Goal: Task Accomplishment & Management: Use online tool/utility

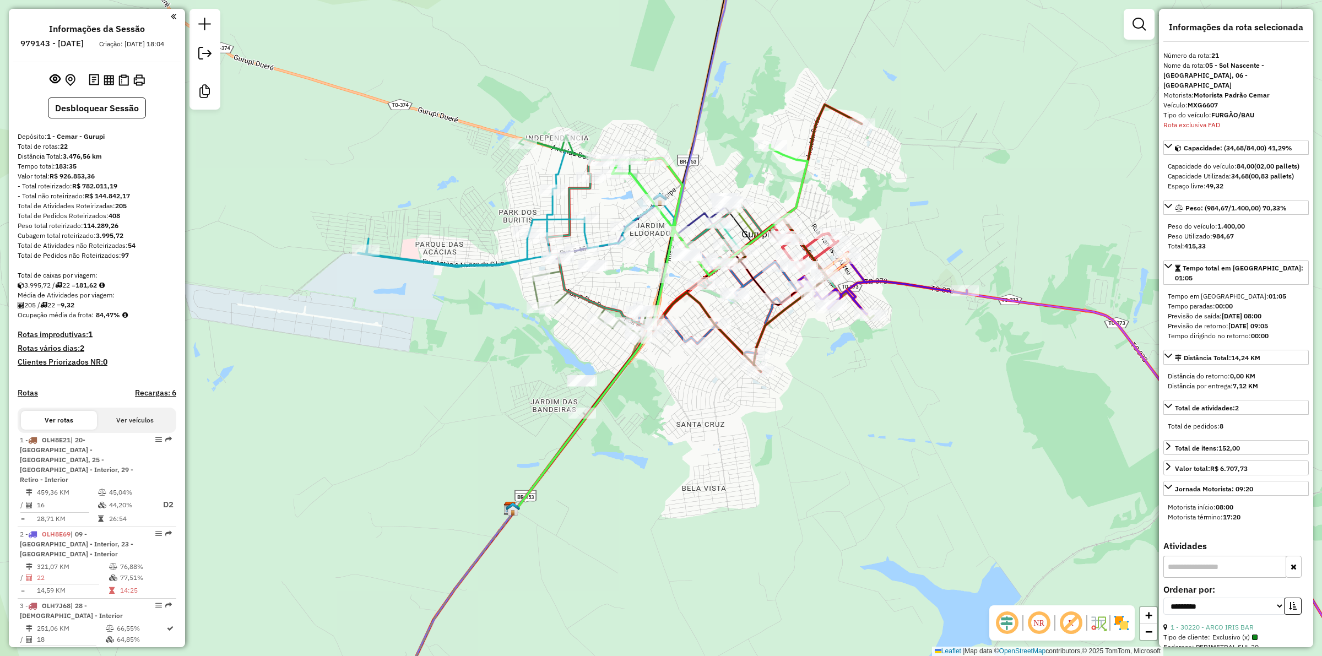
select select "**********"
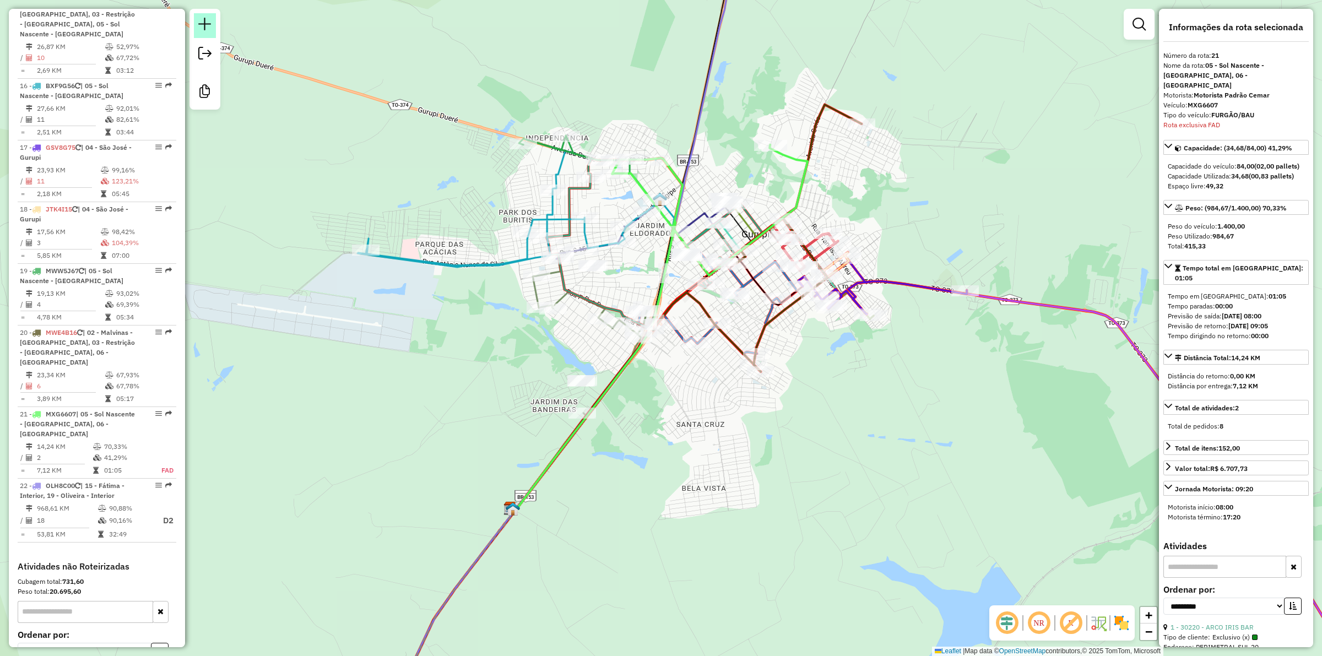
click at [194, 23] on link at bounding box center [205, 25] width 22 height 25
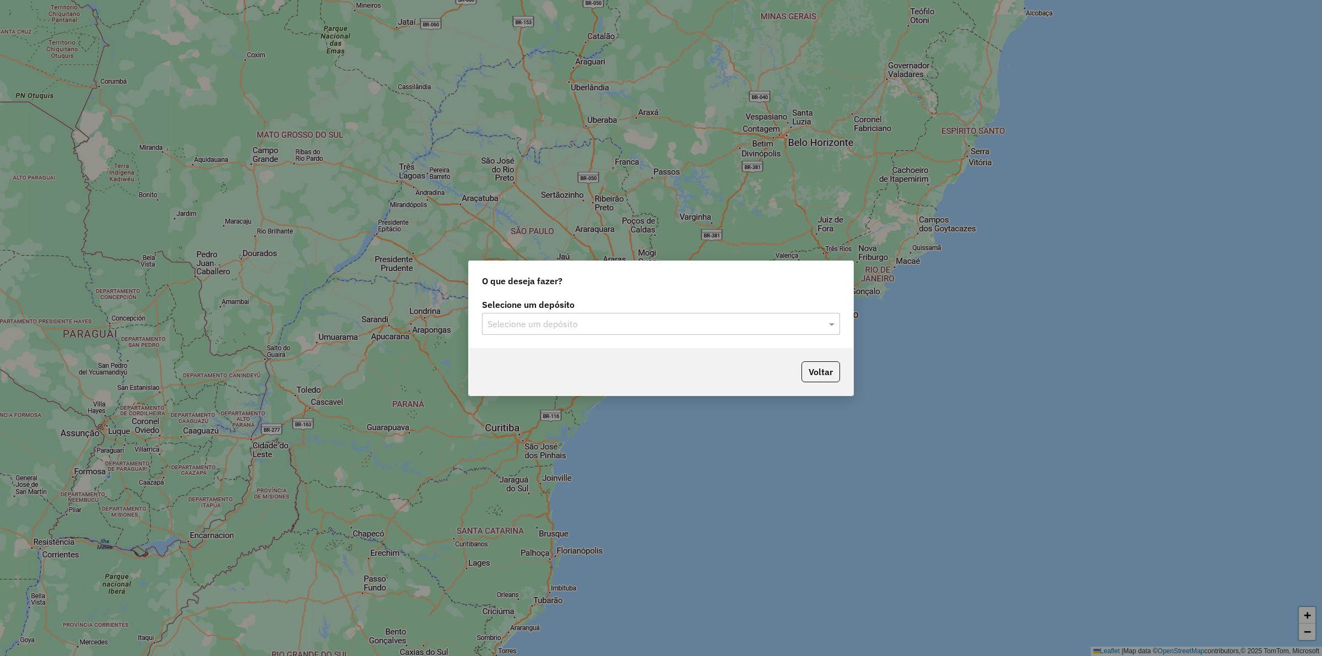
click at [556, 325] on input "text" at bounding box center [649, 324] width 325 height 13
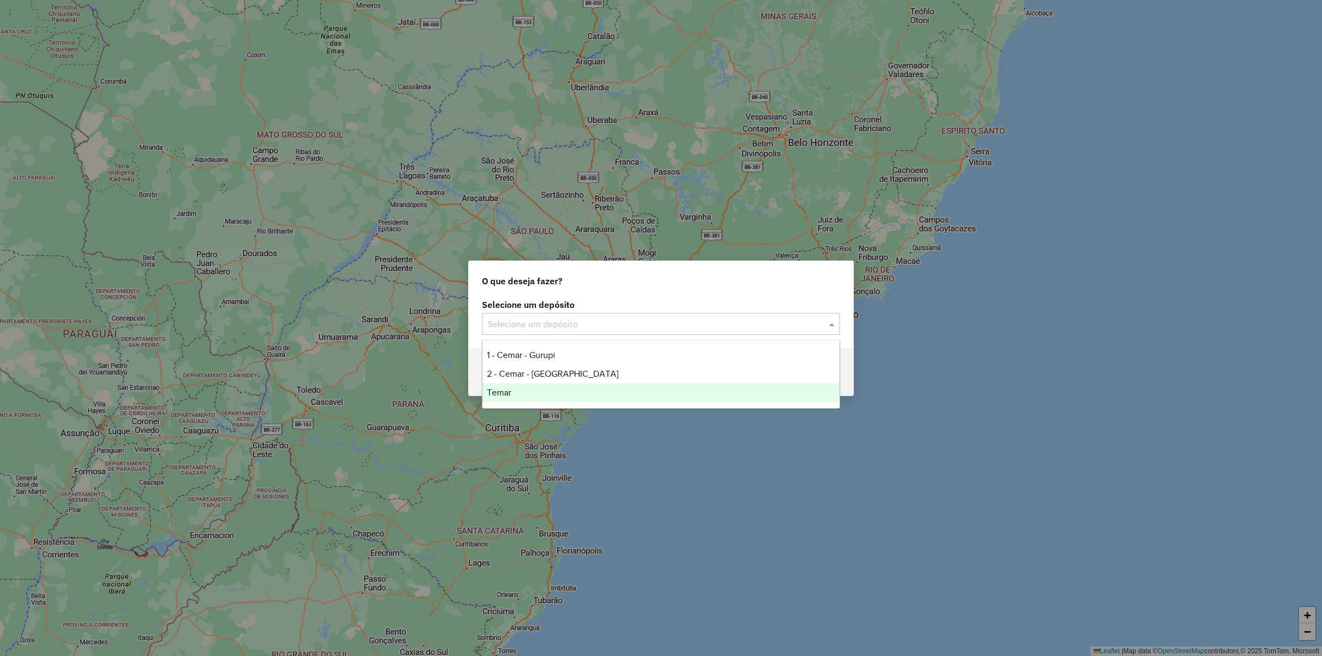
click at [506, 387] on div "Temar" at bounding box center [660, 392] width 357 height 19
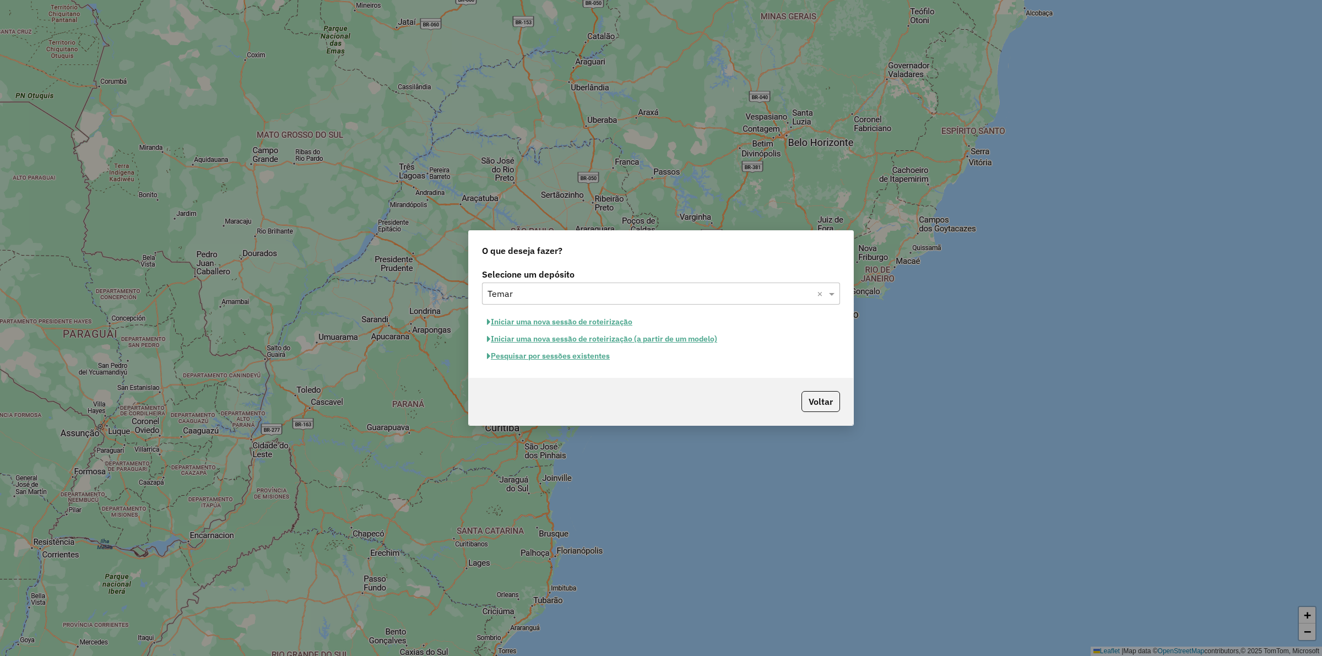
click at [568, 324] on button "Iniciar uma nova sessão de roteirização" at bounding box center [559, 321] width 155 height 17
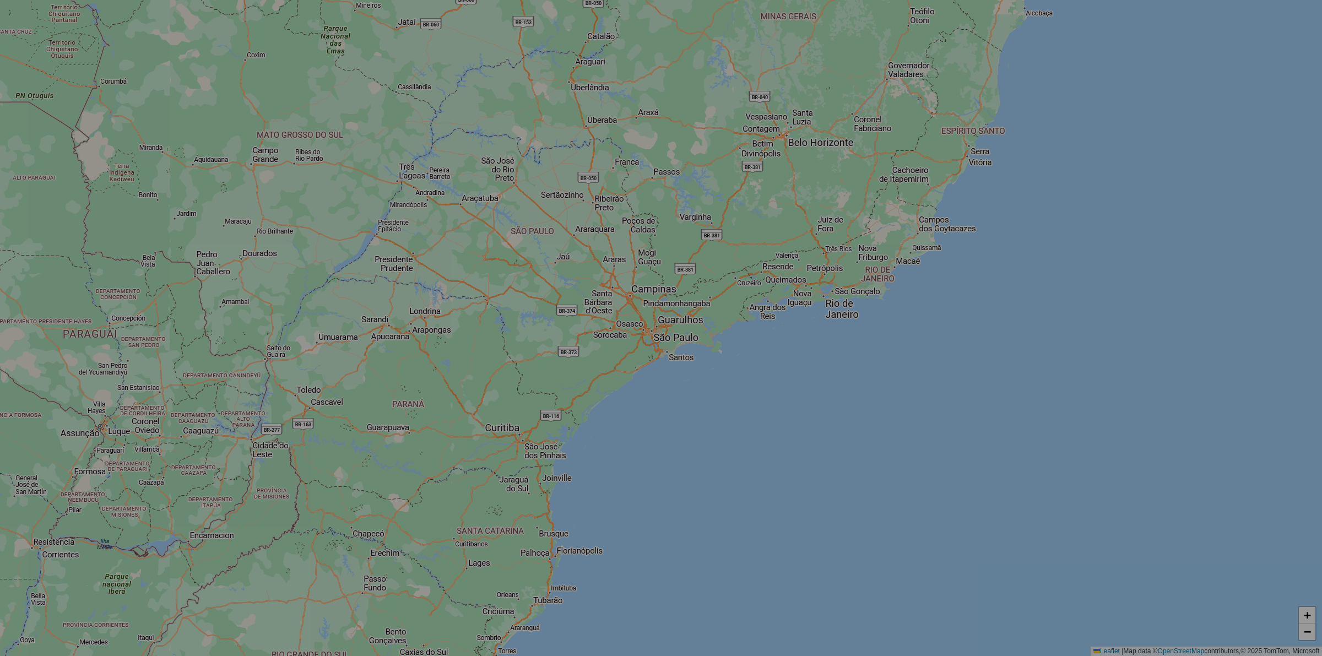
select select "*"
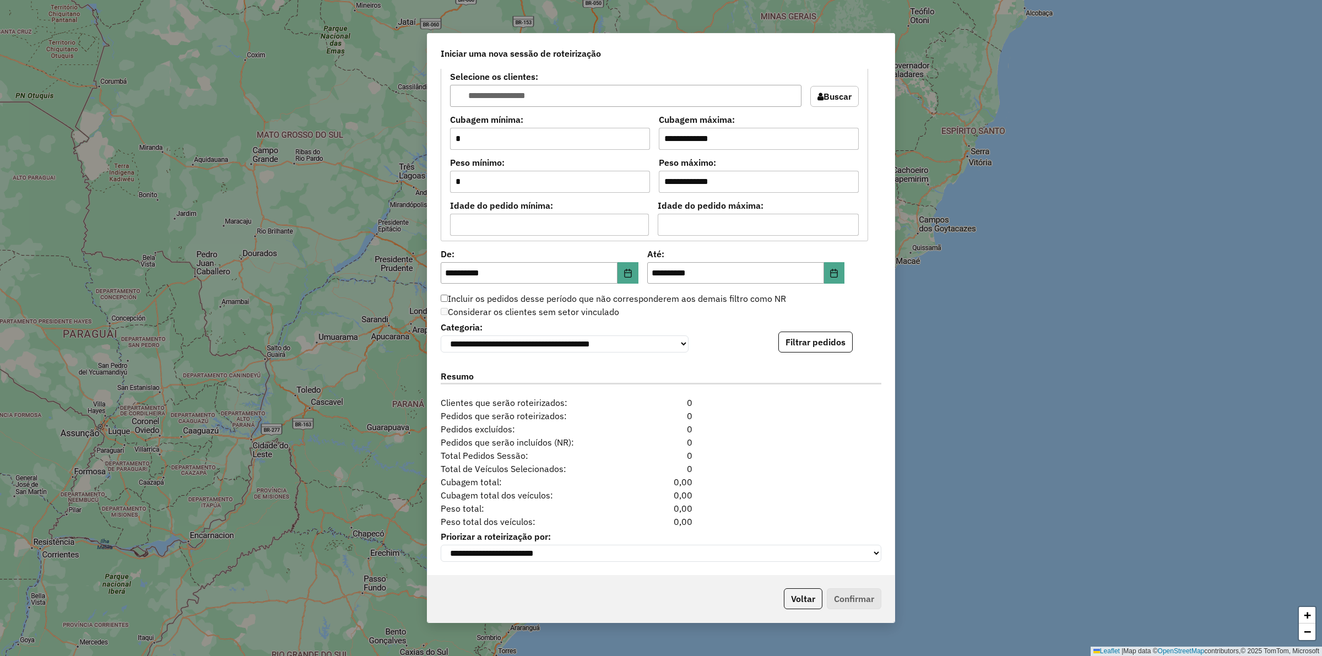
scroll to position [891, 0]
click at [796, 332] on button "Filtrar pedidos" at bounding box center [815, 342] width 74 height 21
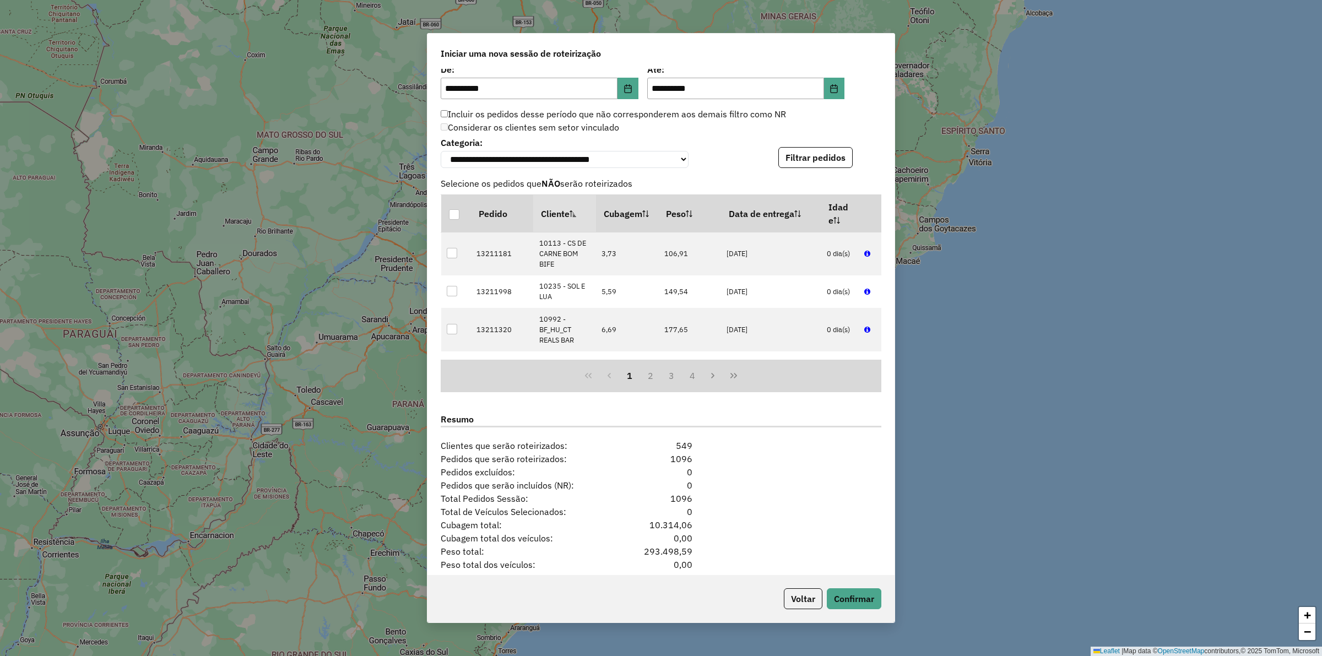
scroll to position [1119, 0]
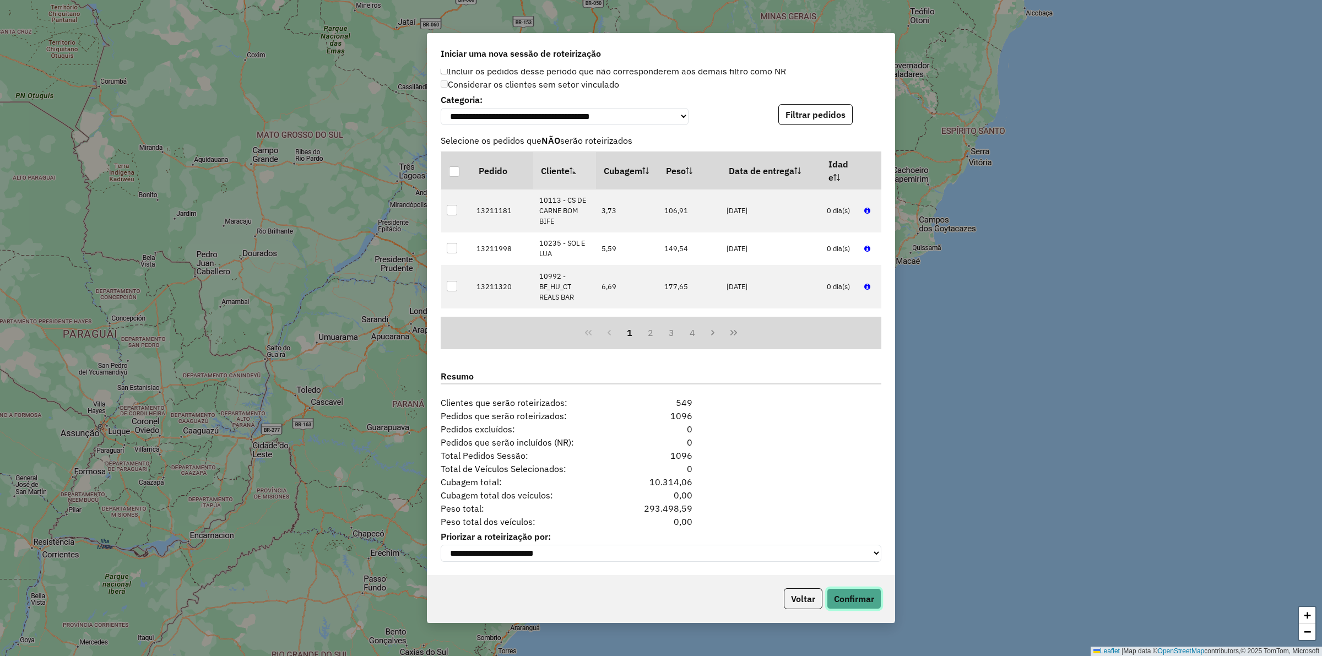
click at [861, 596] on button "Confirmar" at bounding box center [854, 598] width 55 height 21
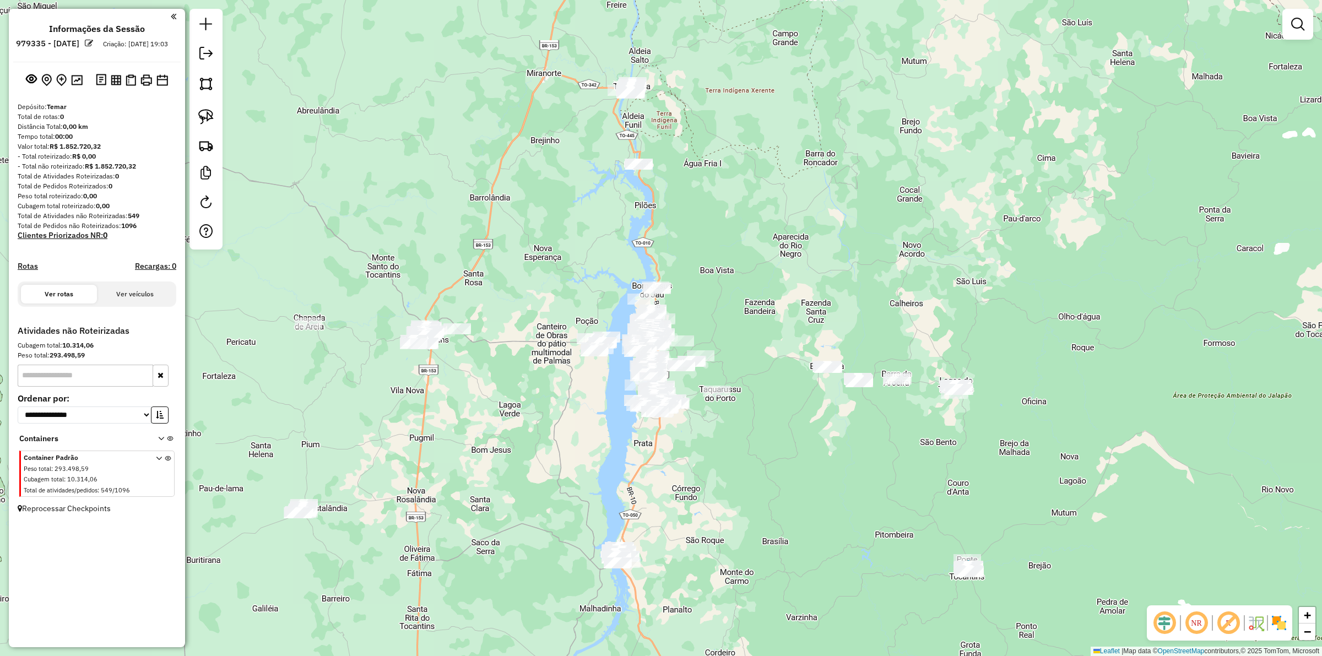
click at [714, 317] on div "Janela de atendimento Grade de atendimento Capacidade Transportadoras Veículos …" at bounding box center [661, 328] width 1322 height 656
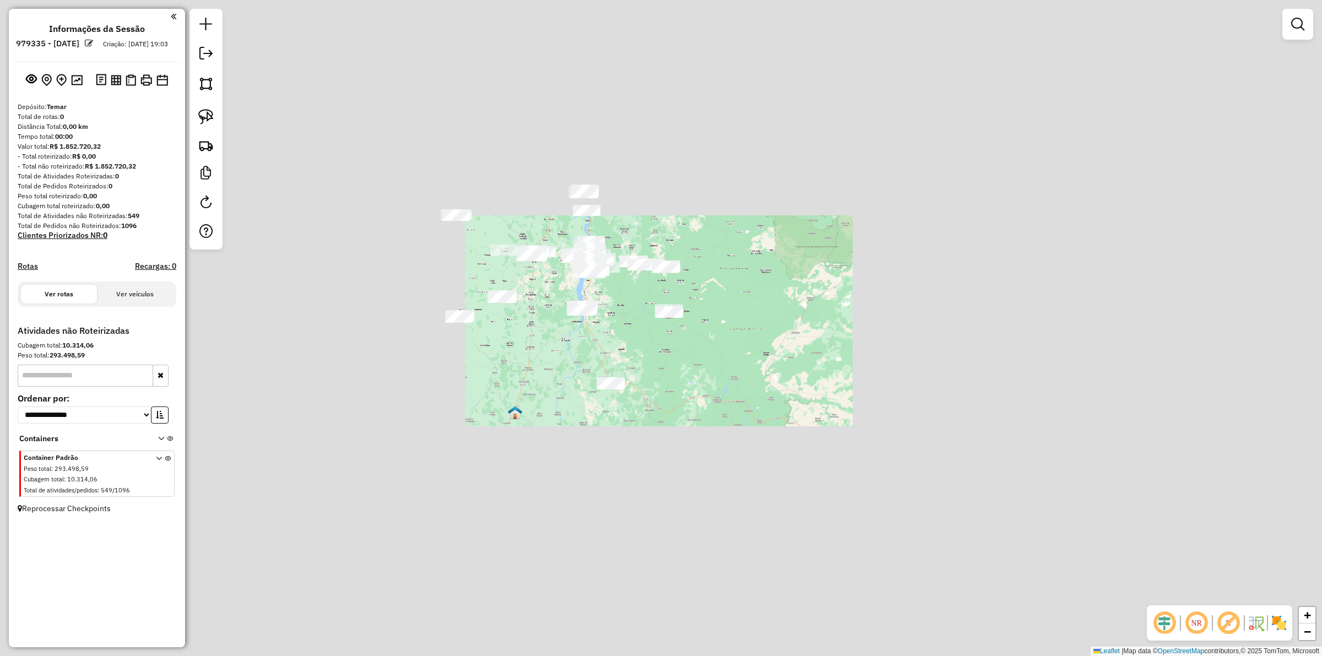
drag, startPoint x: 656, startPoint y: 398, endPoint x: 671, endPoint y: 419, distance: 25.4
click at [703, 416] on div "Janela de atendimento Grade de atendimento Capacidade Transportadoras Veículos …" at bounding box center [661, 328] width 1322 height 656
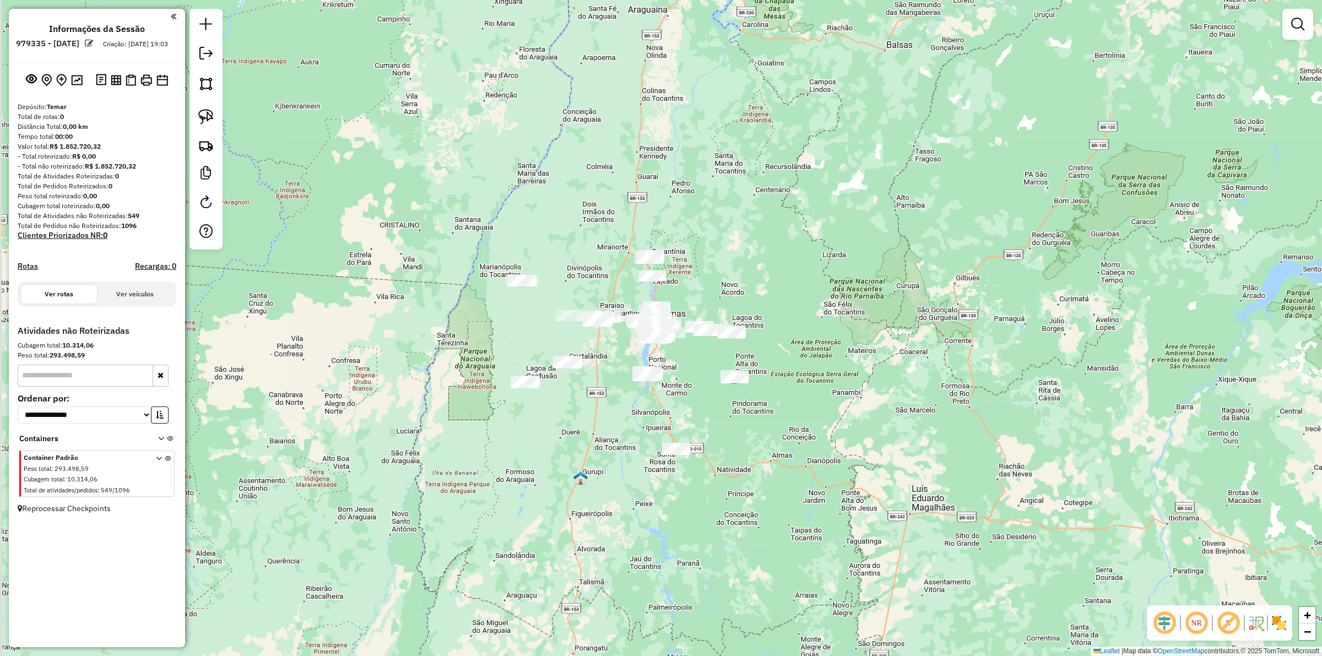
drag, startPoint x: 695, startPoint y: 447, endPoint x: 698, endPoint y: 458, distance: 11.9
click at [698, 458] on div "Janela de atendimento Grade de atendimento Capacidade Transportadoras Veículos …" at bounding box center [661, 328] width 1322 height 656
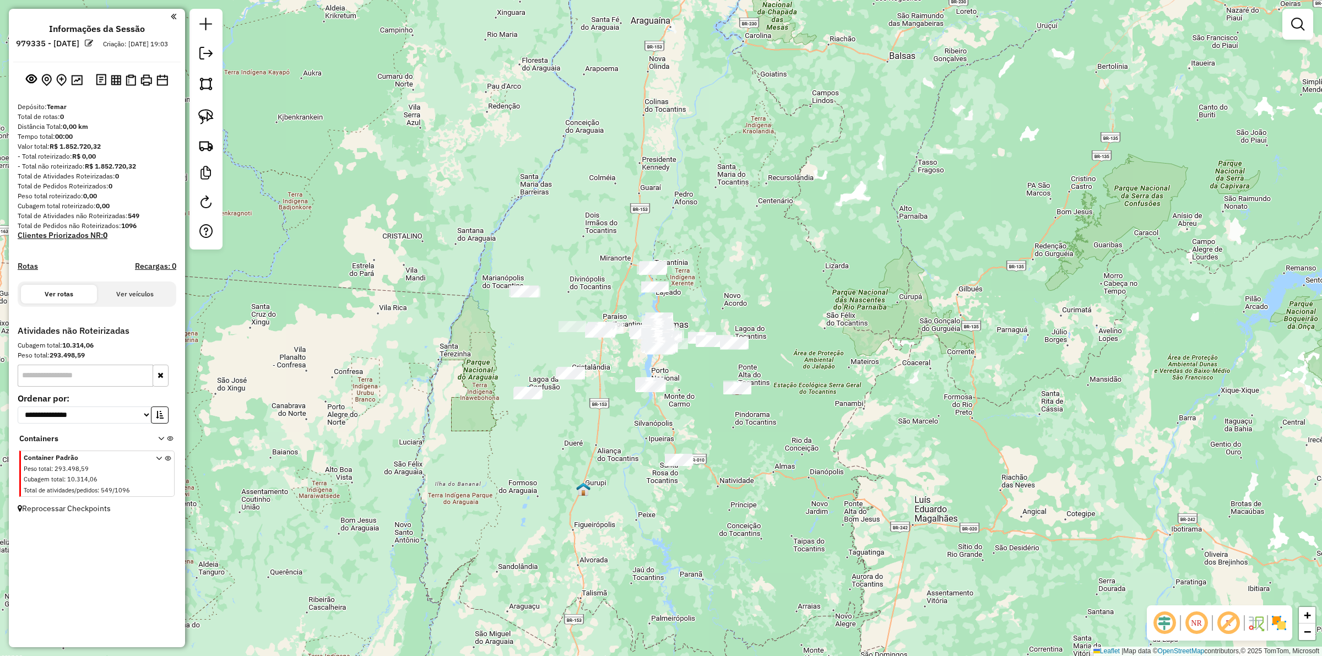
drag, startPoint x: 719, startPoint y: 452, endPoint x: 714, endPoint y: 431, distance: 21.4
click at [725, 450] on div "Janela de atendimento Grade de atendimento Capacidade Transportadoras Veículos …" at bounding box center [661, 328] width 1322 height 656
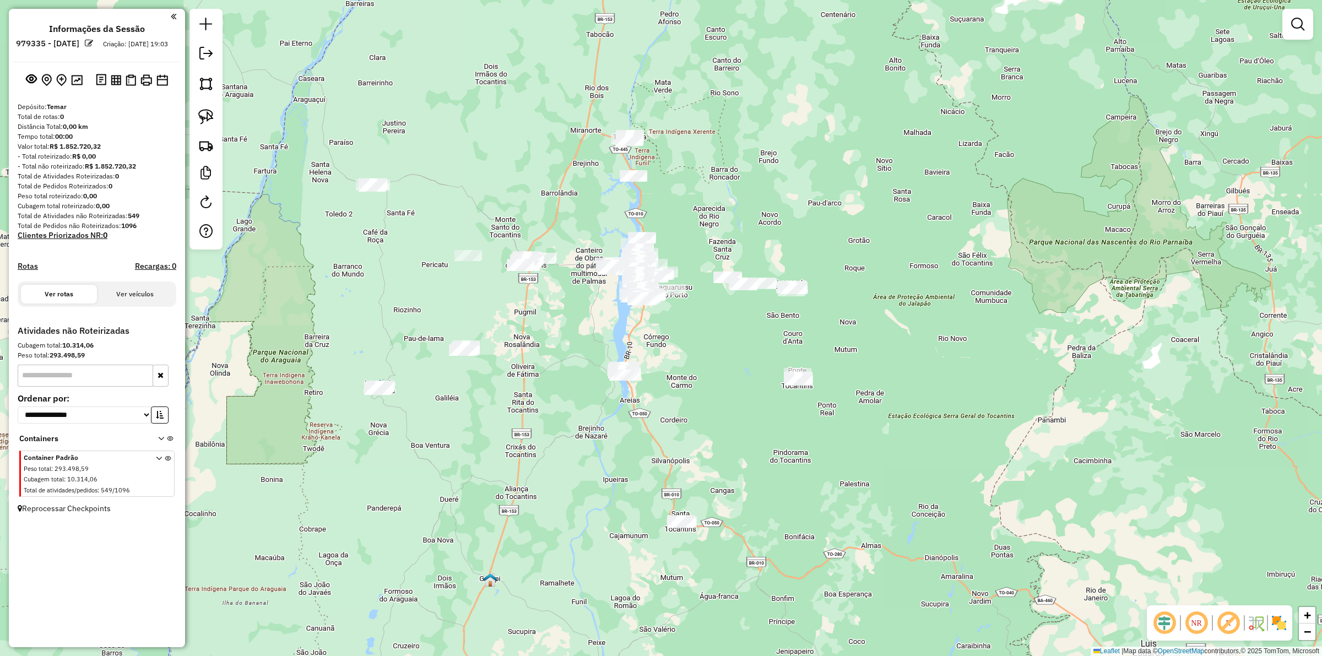
drag, startPoint x: 714, startPoint y: 391, endPoint x: 740, endPoint y: 391, distance: 25.3
click at [731, 391] on div "Janela de atendimento Grade de atendimento Capacidade Transportadoras Veículos …" at bounding box center [661, 328] width 1322 height 656
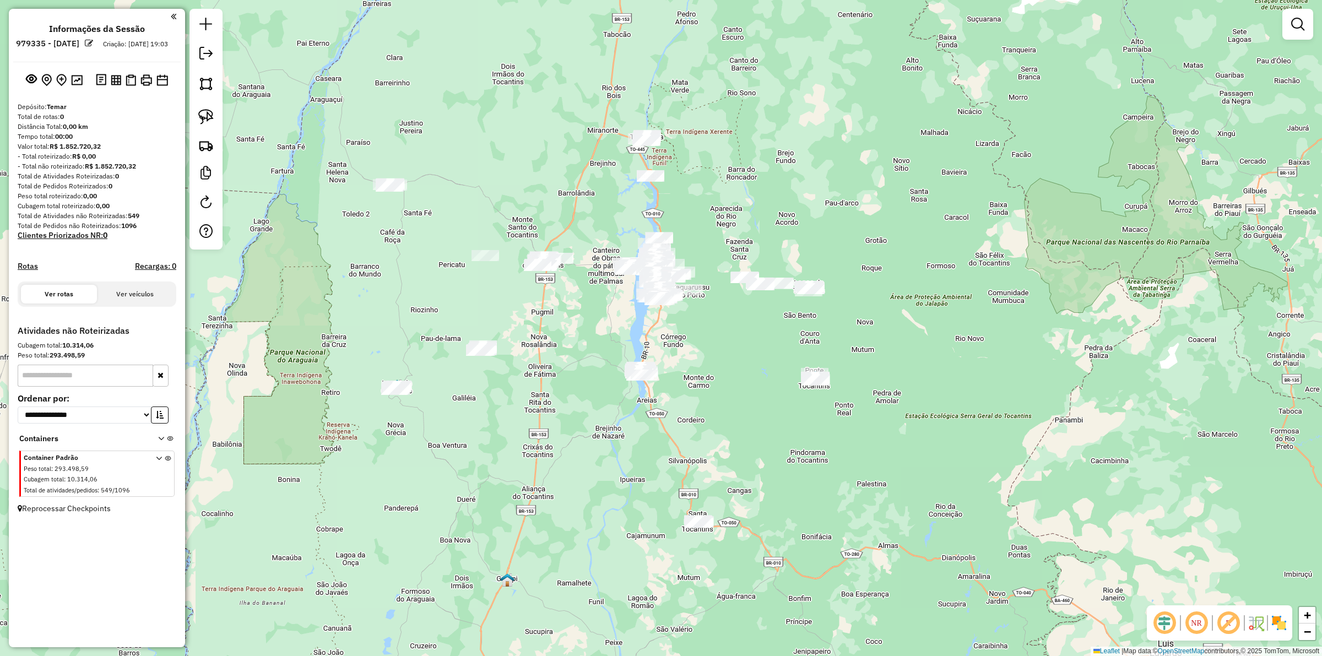
click at [741, 452] on div "Janela de atendimento Grade de atendimento Capacidade Transportadoras Veículos …" at bounding box center [661, 328] width 1322 height 656
drag, startPoint x: 665, startPoint y: 554, endPoint x: 794, endPoint y: 482, distance: 147.7
drag, startPoint x: 770, startPoint y: 368, endPoint x: 870, endPoint y: 357, distance: 100.8
drag, startPoint x: 436, startPoint y: 372, endPoint x: 404, endPoint y: 420, distance: 57.1
drag, startPoint x: 431, startPoint y: 343, endPoint x: 510, endPoint y: 328, distance: 81.2
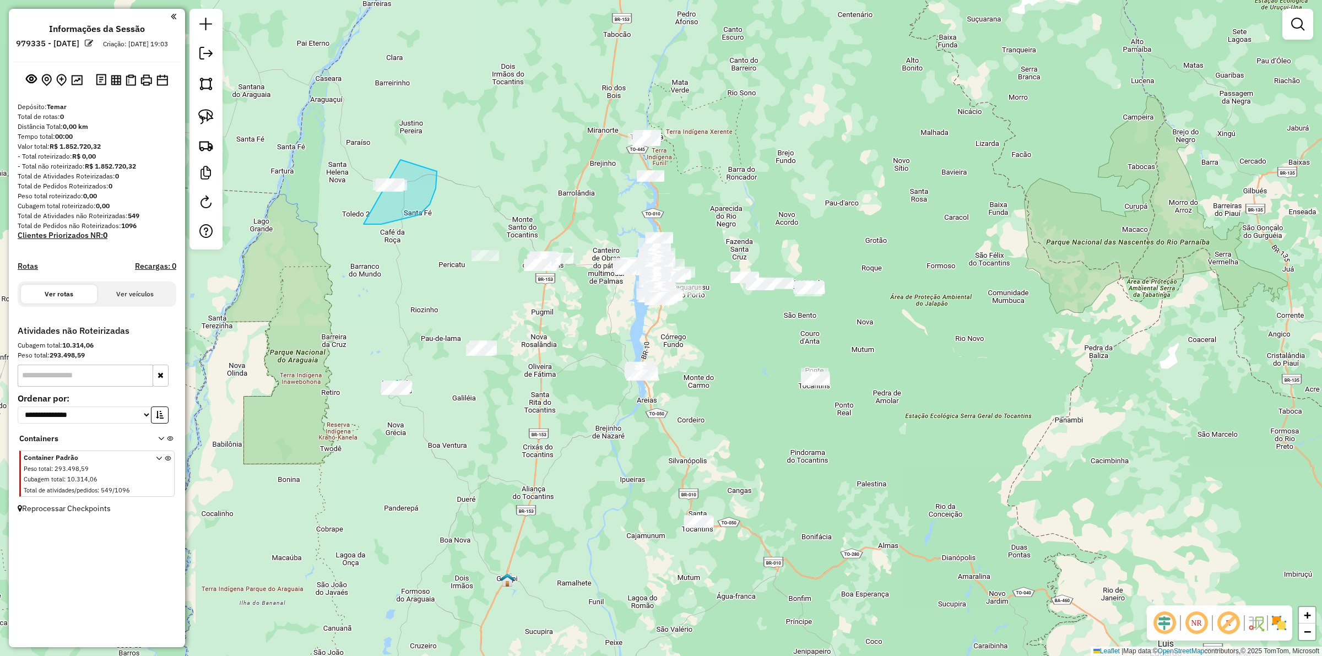
drag, startPoint x: 363, startPoint y: 224, endPoint x: 340, endPoint y: 188, distance: 42.6
drag, startPoint x: 471, startPoint y: 213, endPoint x: 458, endPoint y: 246, distance: 36.1
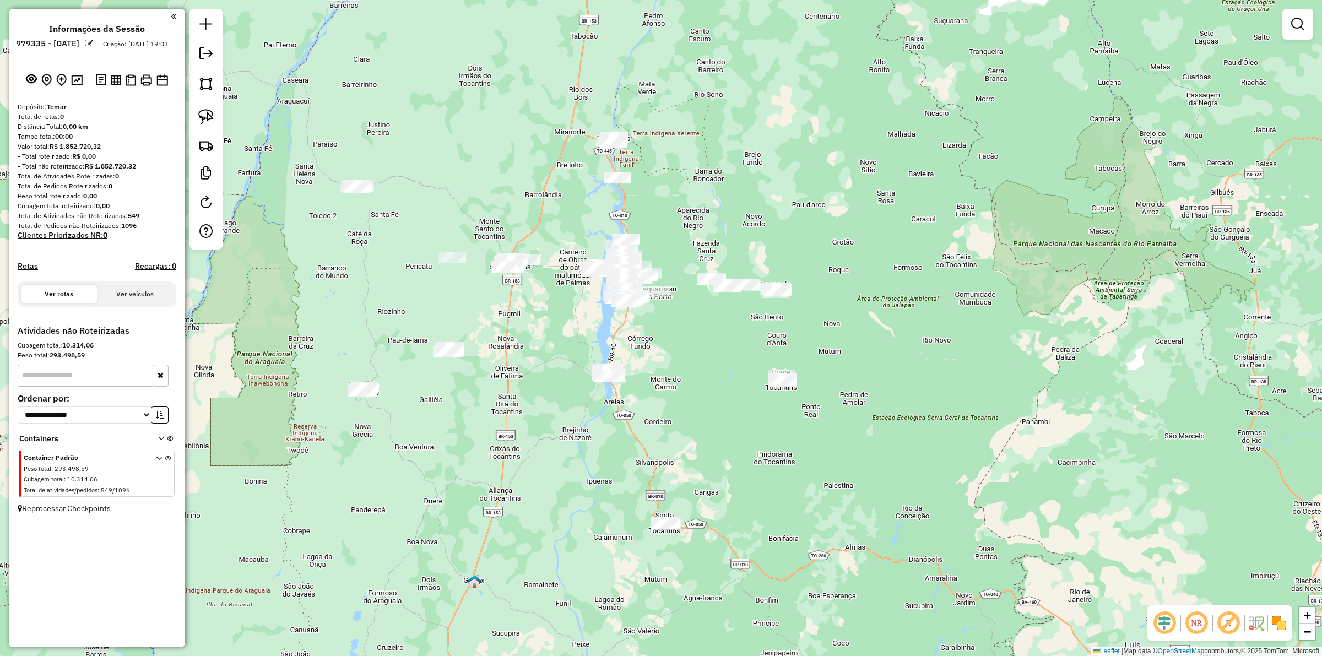
drag, startPoint x: 604, startPoint y: 209, endPoint x: 571, endPoint y: 211, distance: 33.1
click at [571, 211] on div "Janela de atendimento Grade de atendimento Capacidade Transportadoras Veículos …" at bounding box center [661, 328] width 1322 height 656
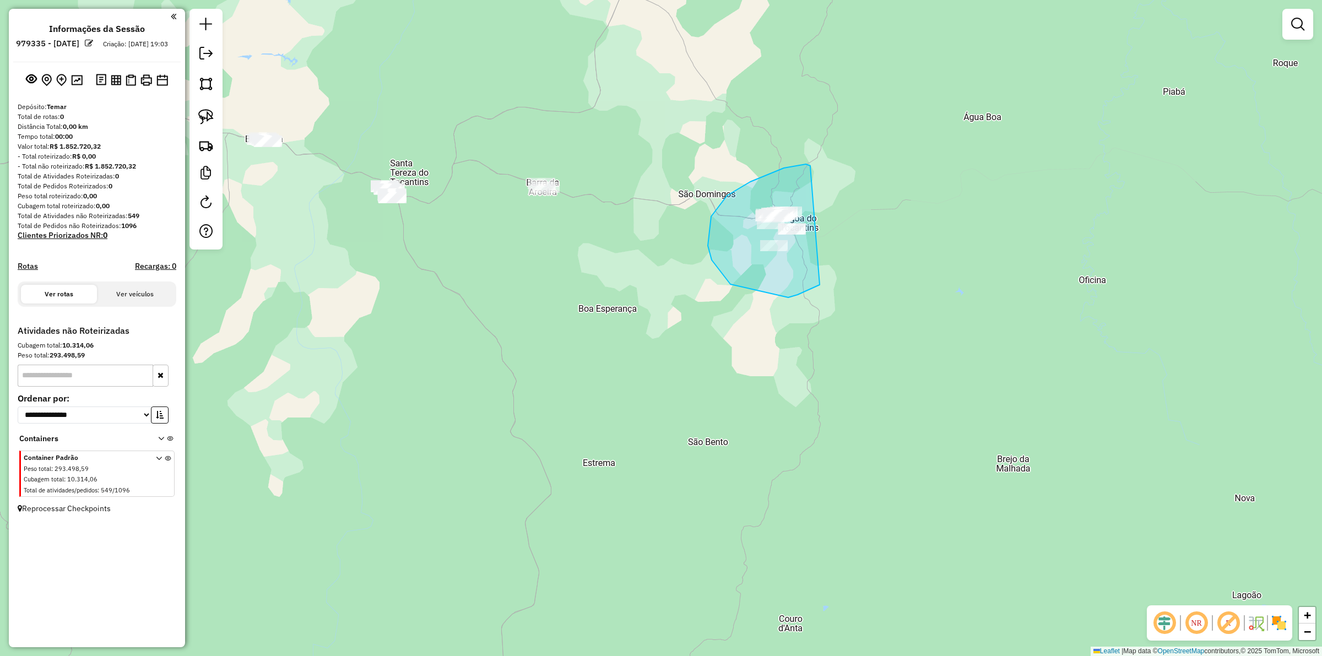
drag, startPoint x: 810, startPoint y: 166, endPoint x: 893, endPoint y: 219, distance: 98.4
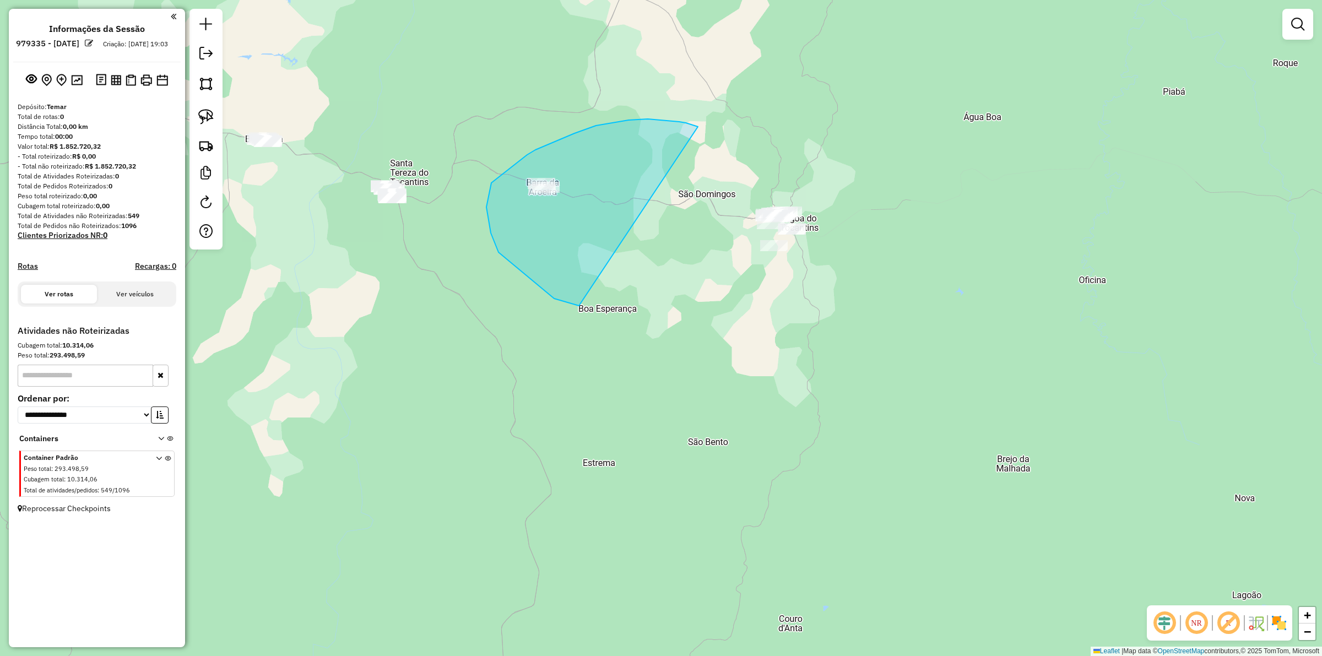
drag, startPoint x: 574, startPoint y: 133, endPoint x: 866, endPoint y: 194, distance: 297.6
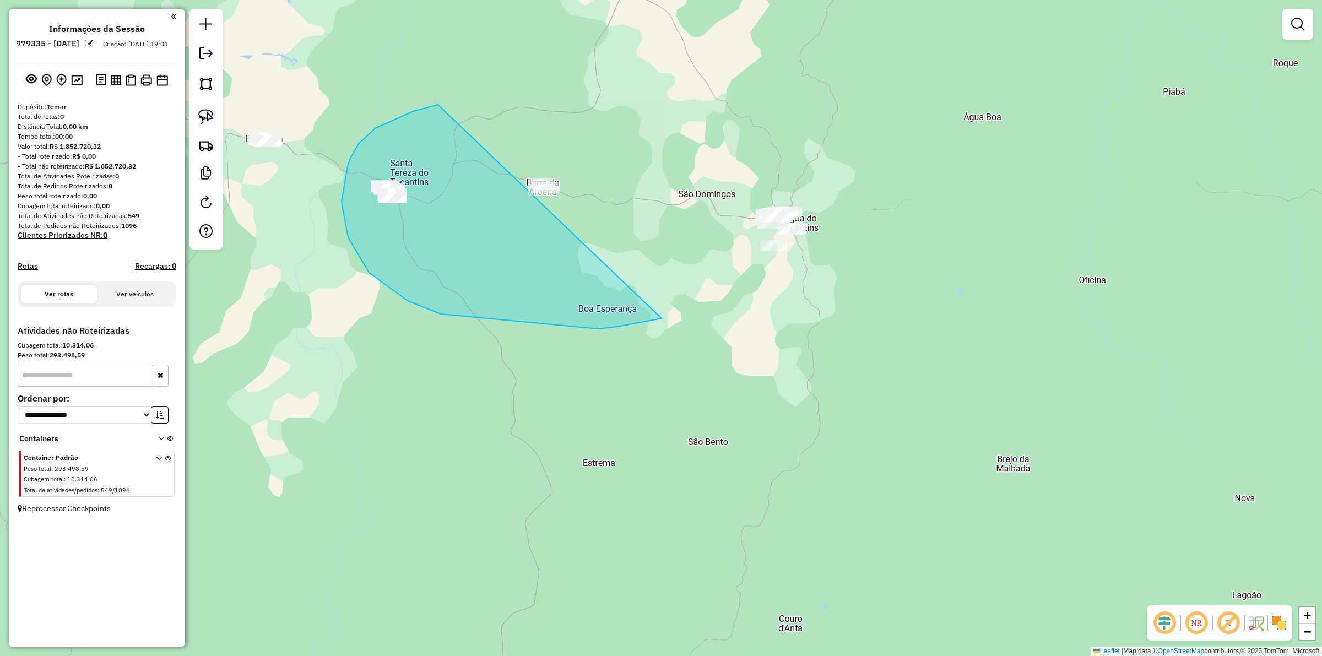
drag, startPoint x: 413, startPoint y: 111, endPoint x: 877, endPoint y: 105, distance: 464.3
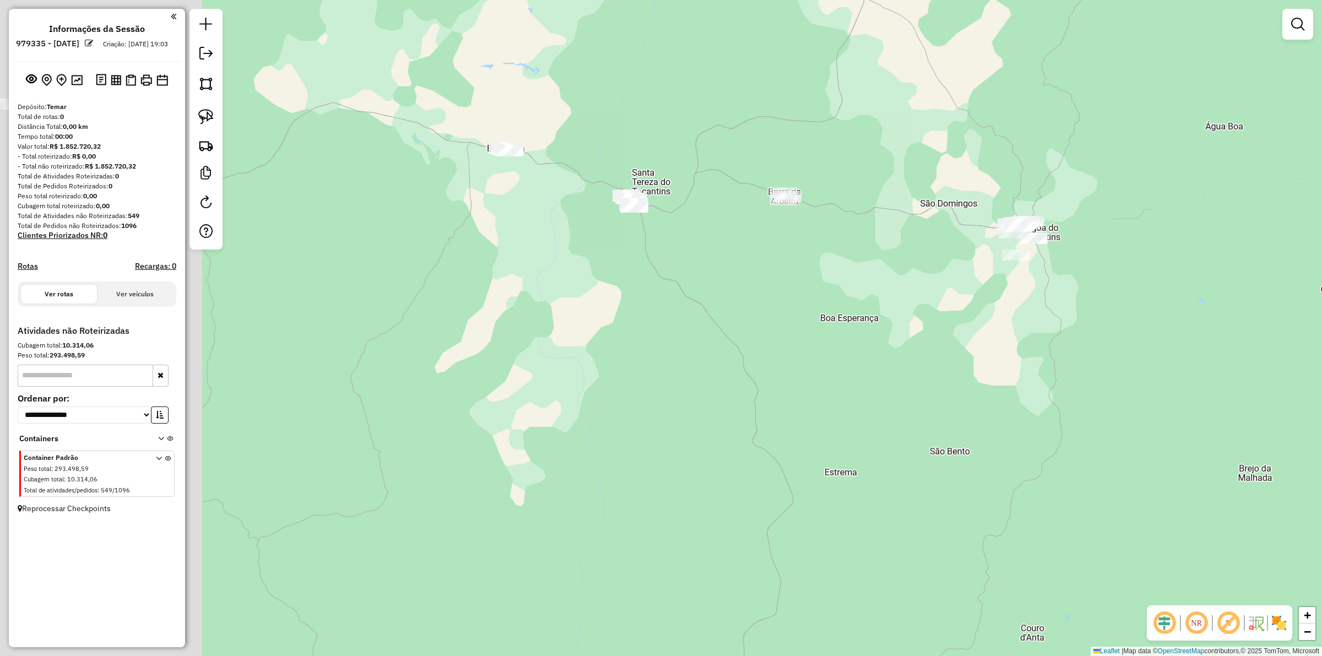
drag, startPoint x: 585, startPoint y: 274, endPoint x: 877, endPoint y: 292, distance: 292.4
click at [877, 292] on div "Janela de atendimento Grade de atendimento Capacidade Transportadoras Veículos …" at bounding box center [661, 328] width 1322 height 656
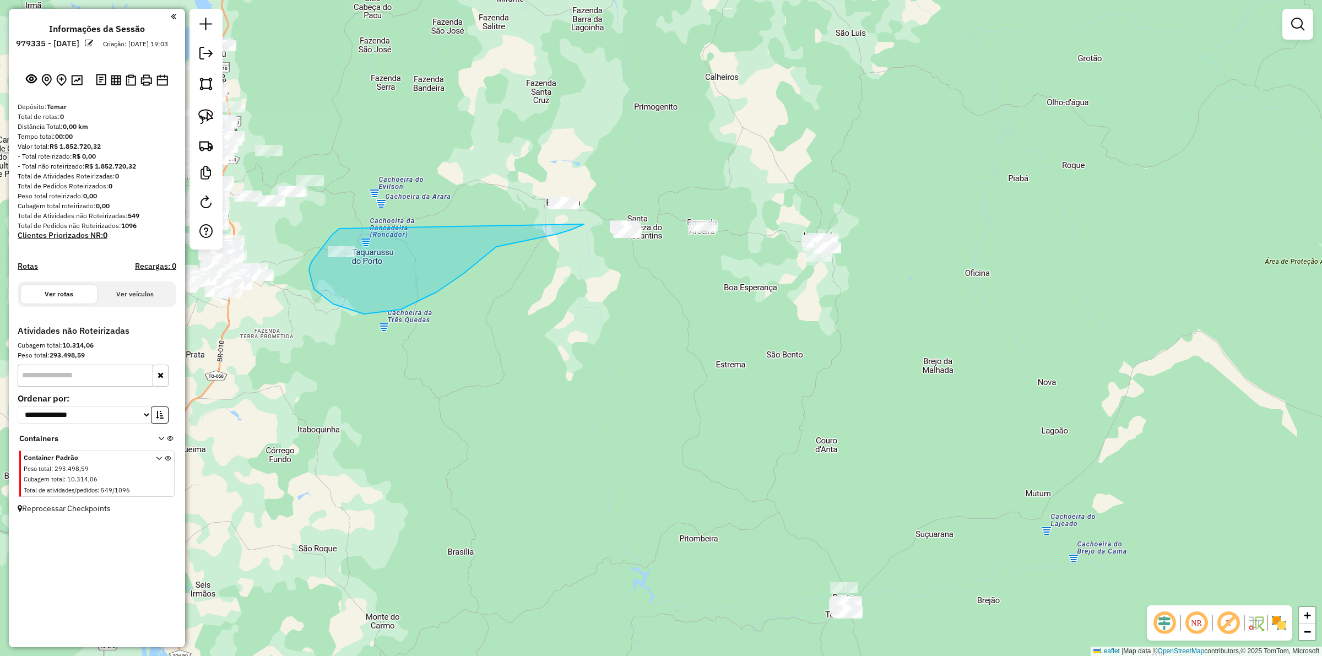
drag, startPoint x: 309, startPoint y: 270, endPoint x: 588, endPoint y: 156, distance: 301.3
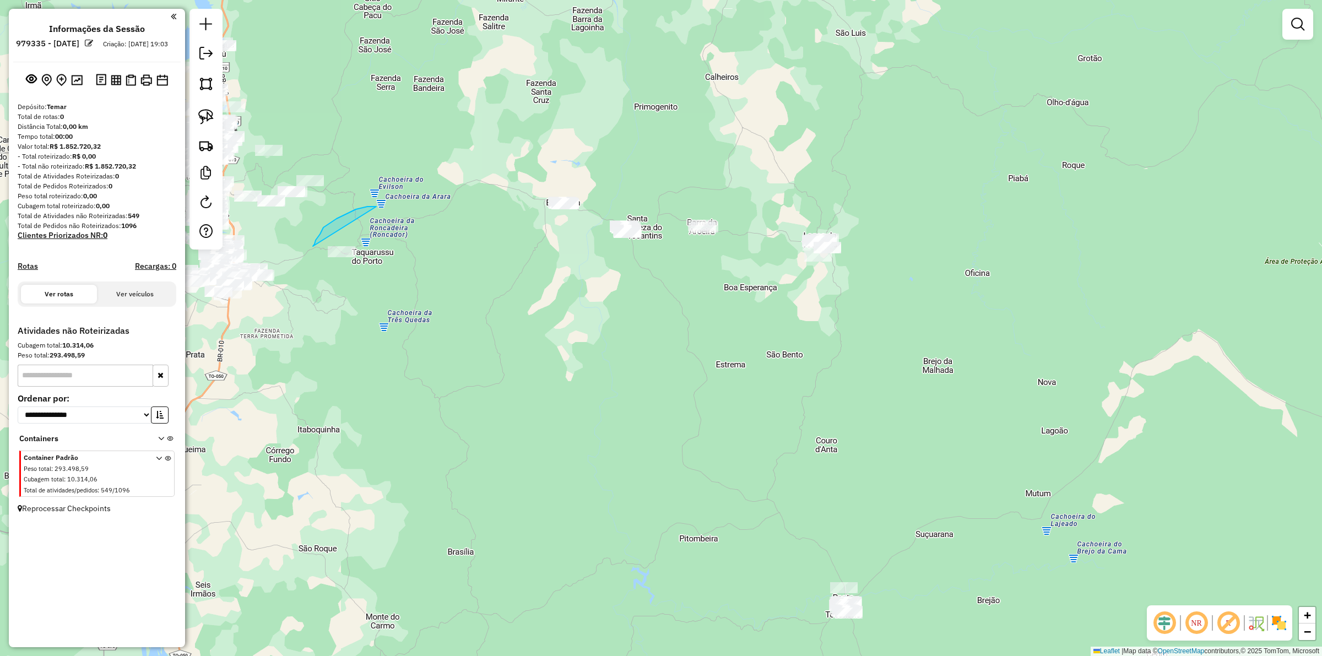
drag, startPoint x: 367, startPoint y: 207, endPoint x: 313, endPoint y: 246, distance: 67.4
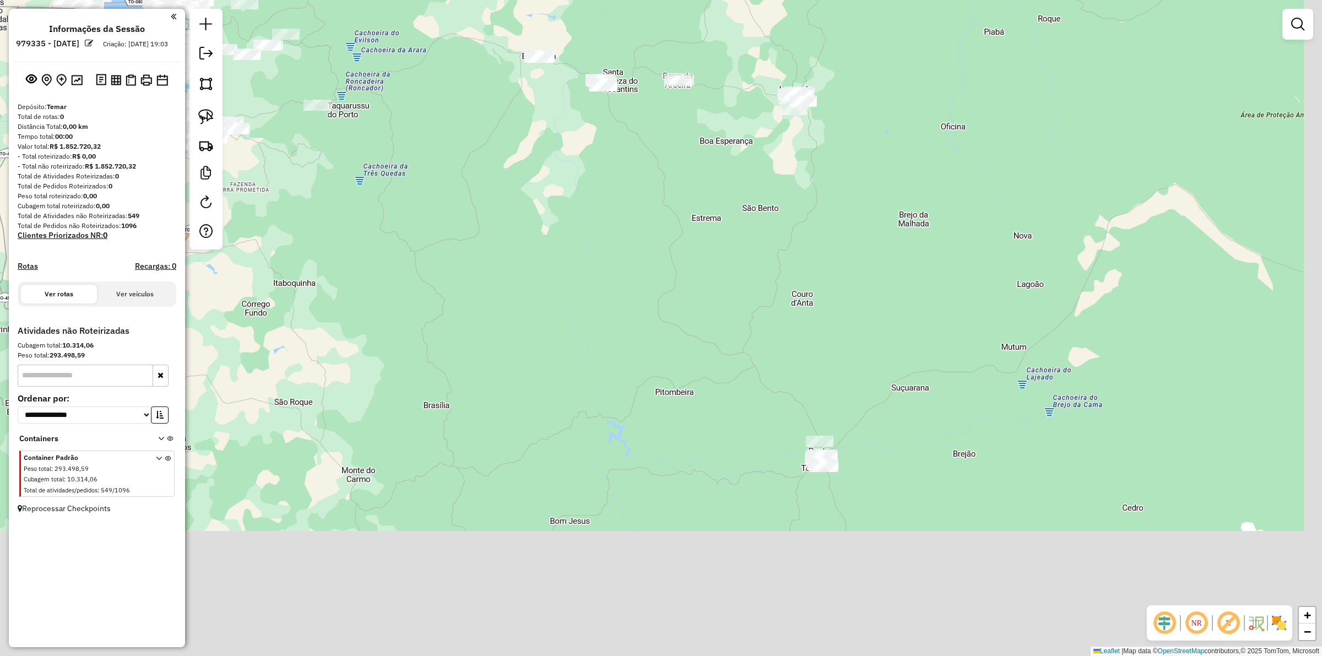
drag, startPoint x: 733, startPoint y: 400, endPoint x: 703, endPoint y: 177, distance: 224.6
click at [701, 166] on div "Janela de atendimento Grade de atendimento Capacidade Transportadoras Veículos …" at bounding box center [661, 328] width 1322 height 656
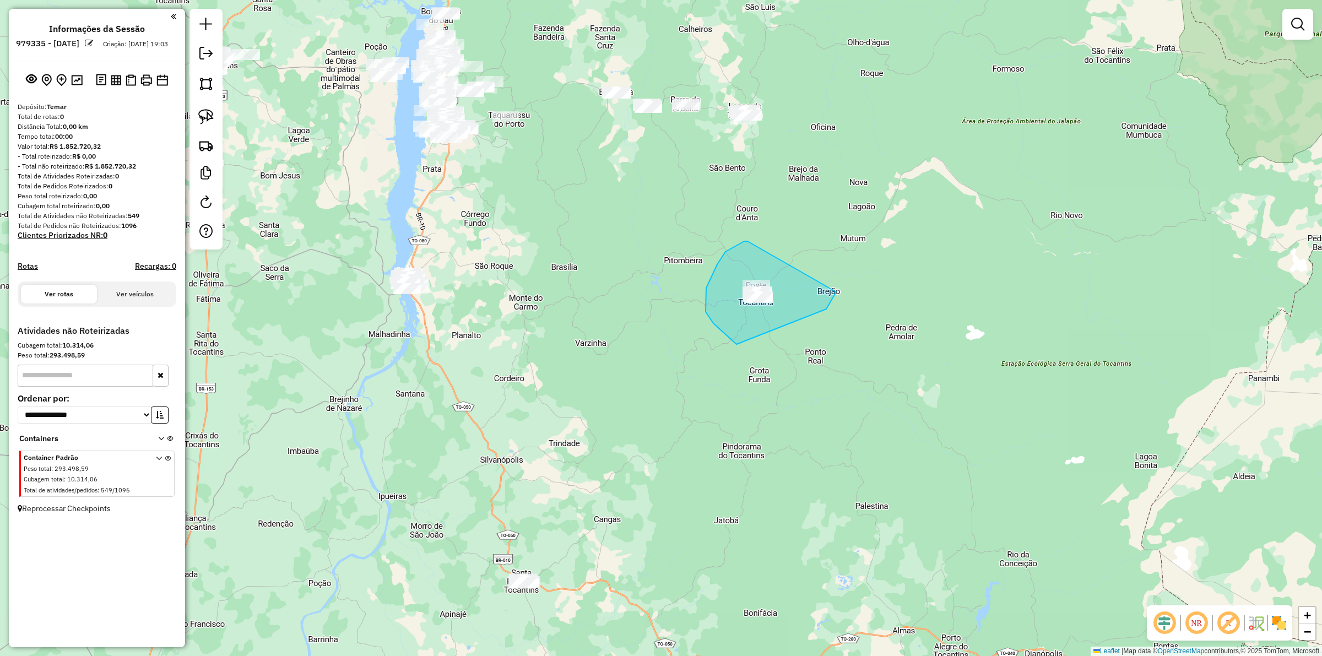
drag, startPoint x: 725, startPoint y: 252, endPoint x: 844, endPoint y: 263, distance: 119.0
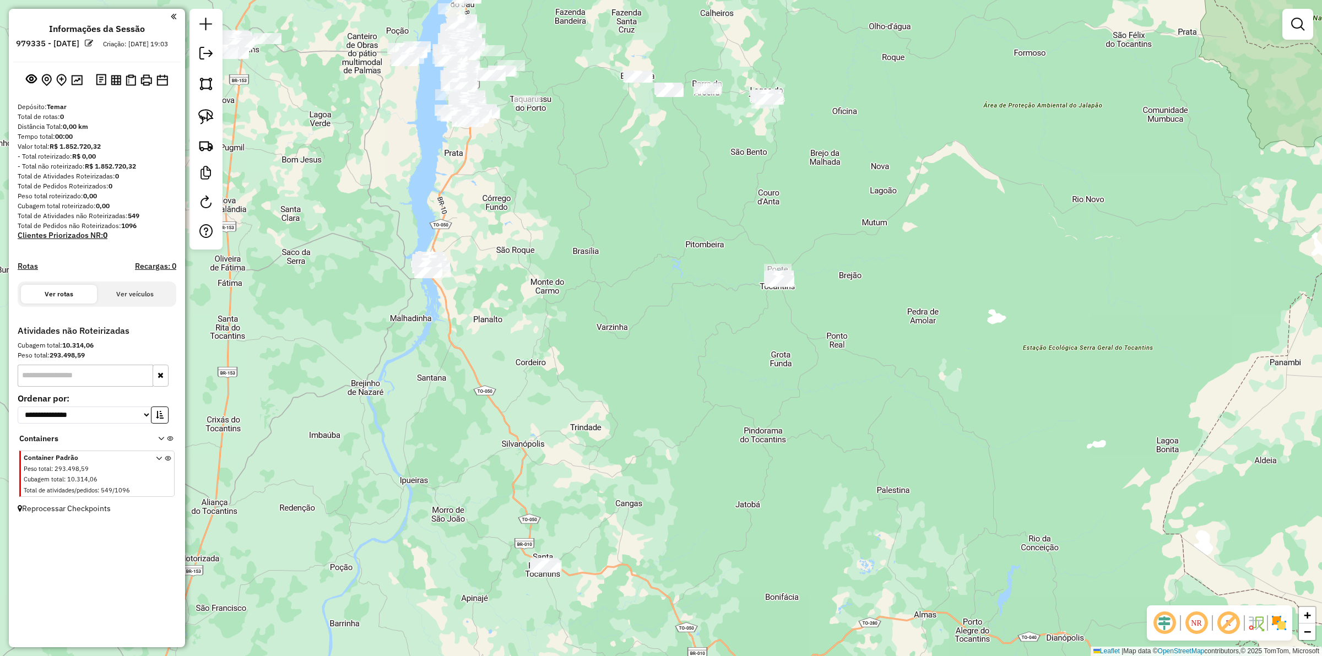
click at [664, 332] on div "Janela de atendimento Grade de atendimento Capacidade Transportadoras Veículos …" at bounding box center [661, 328] width 1322 height 656
drag, startPoint x: 689, startPoint y: 311, endPoint x: 624, endPoint y: 430, distance: 135.1
click at [689, 309] on div "Janela de atendimento Grade de atendimento Capacidade Transportadoras Veículos …" at bounding box center [661, 328] width 1322 height 656
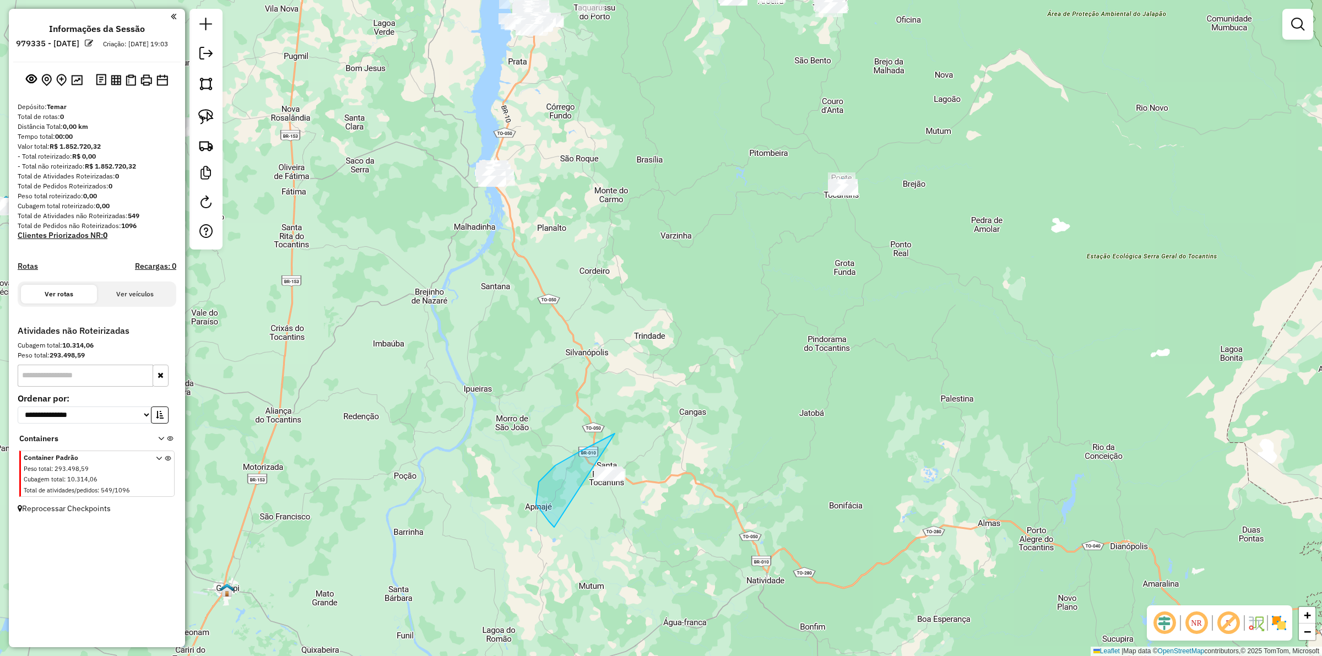
drag, startPoint x: 555, startPoint y: 465, endPoint x: 742, endPoint y: 438, distance: 189.2
drag, startPoint x: 550, startPoint y: 372, endPoint x: 741, endPoint y: 381, distance: 191.3
click at [752, 384] on div "Janela de atendimento Grade de atendimento Capacidade Transportadoras Veículos …" at bounding box center [661, 328] width 1322 height 656
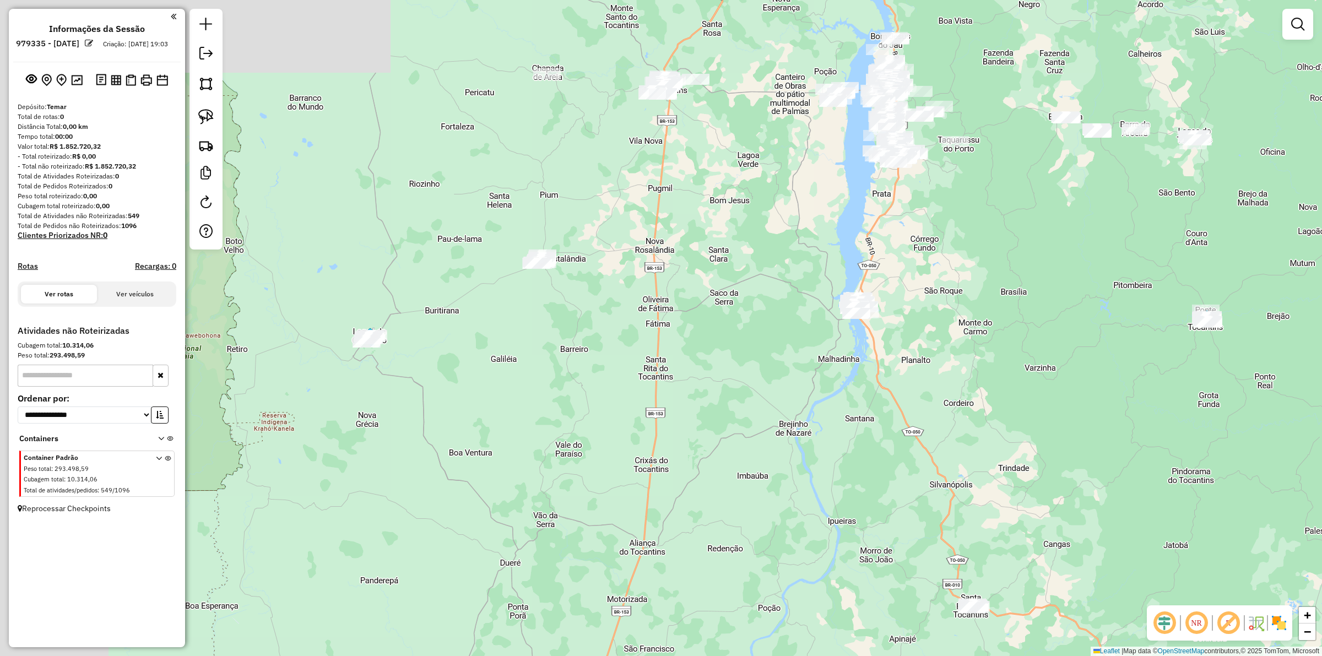
drag, startPoint x: 713, startPoint y: 450, endPoint x: 684, endPoint y: 438, distance: 31.8
click at [754, 471] on div "Janela de atendimento Grade de atendimento Capacidade Transportadoras Veículos …" at bounding box center [661, 328] width 1322 height 656
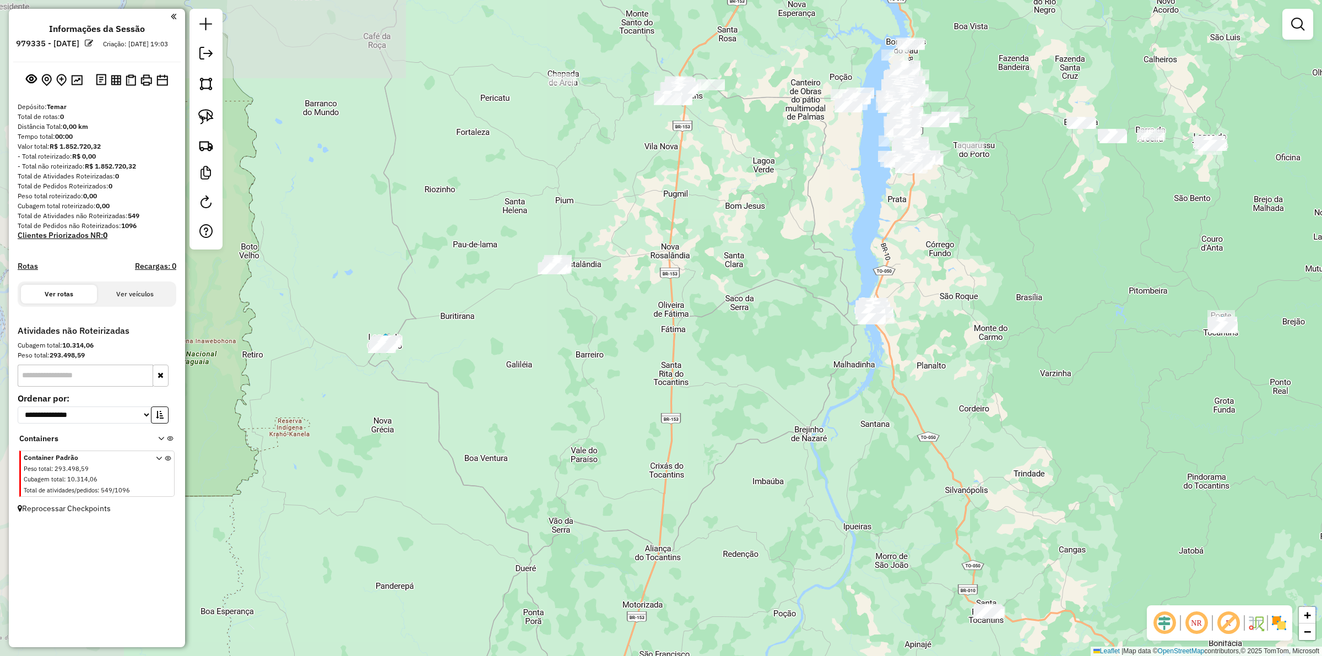
drag, startPoint x: 568, startPoint y: 411, endPoint x: 607, endPoint y: 424, distance: 40.6
click at [651, 442] on div "Janela de atendimento Grade de atendimento Capacidade Transportadoras Veículos …" at bounding box center [661, 328] width 1322 height 656
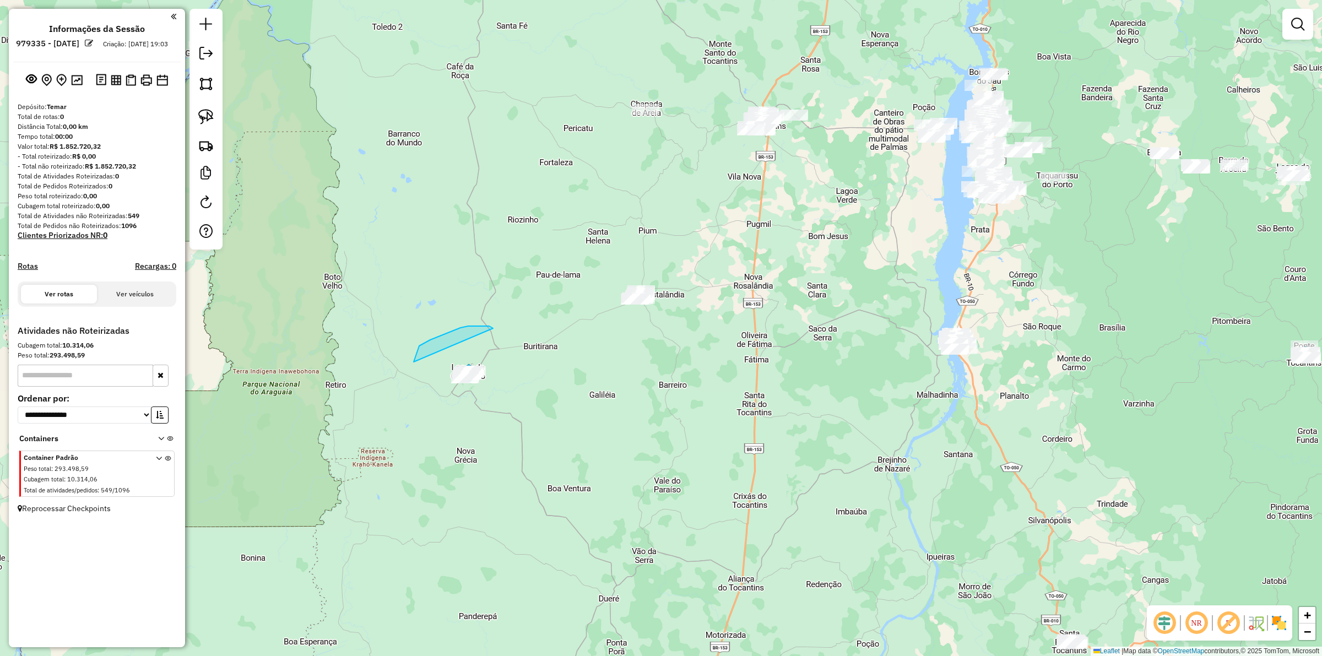
drag, startPoint x: 491, startPoint y: 327, endPoint x: 593, endPoint y: 405, distance: 128.9
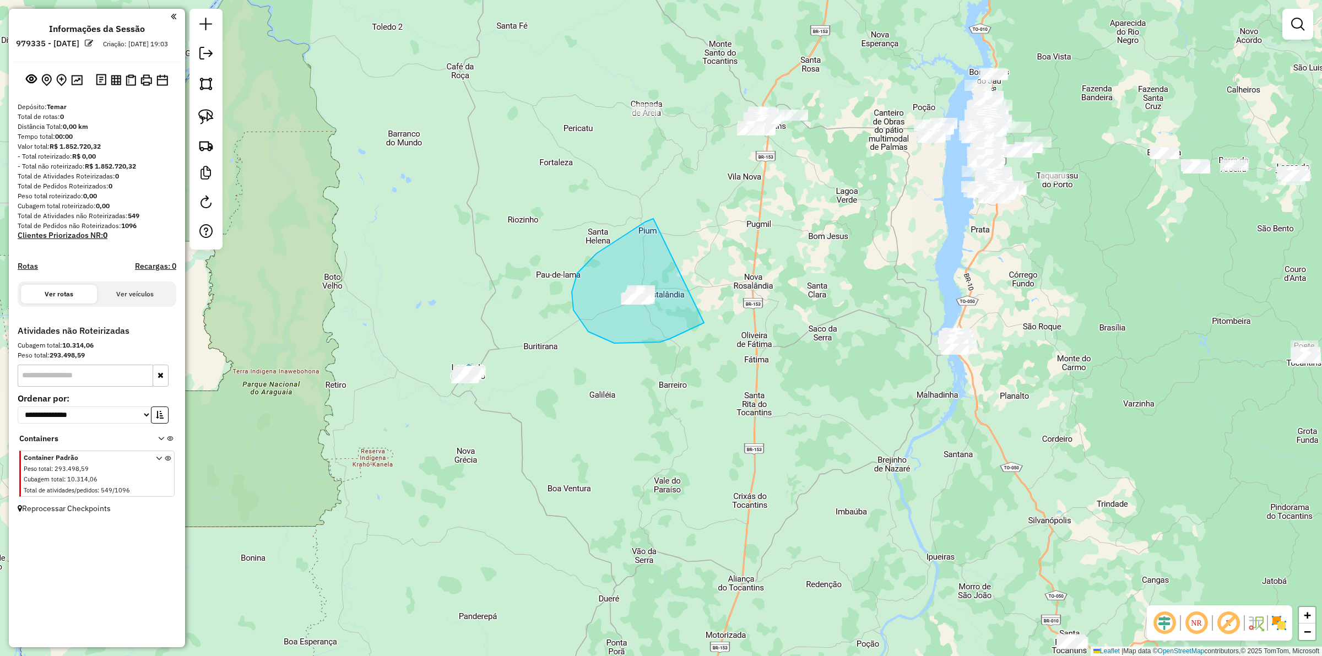
drag, startPoint x: 620, startPoint y: 237, endPoint x: 749, endPoint y: 292, distance: 139.9
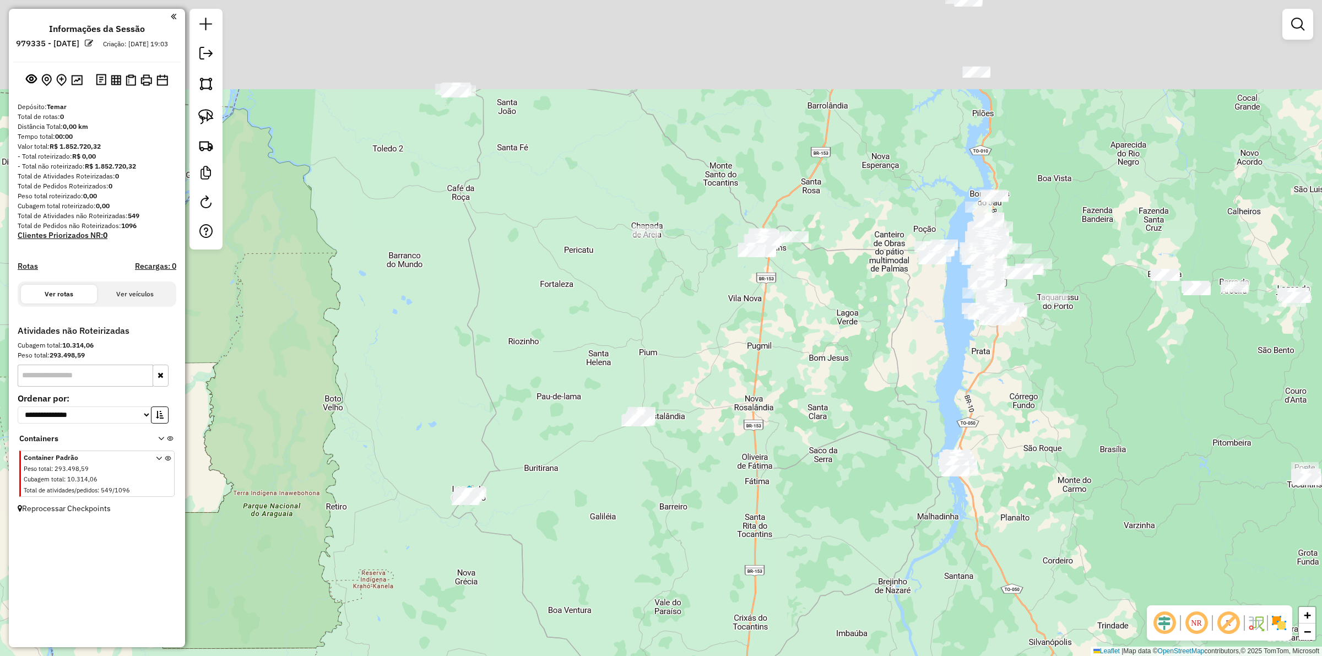
drag, startPoint x: 541, startPoint y: 213, endPoint x: 537, endPoint y: 355, distance: 142.1
click at [537, 400] on div "Janela de atendimento Grade de atendimento Capacidade Transportadoras Veículos …" at bounding box center [661, 328] width 1322 height 656
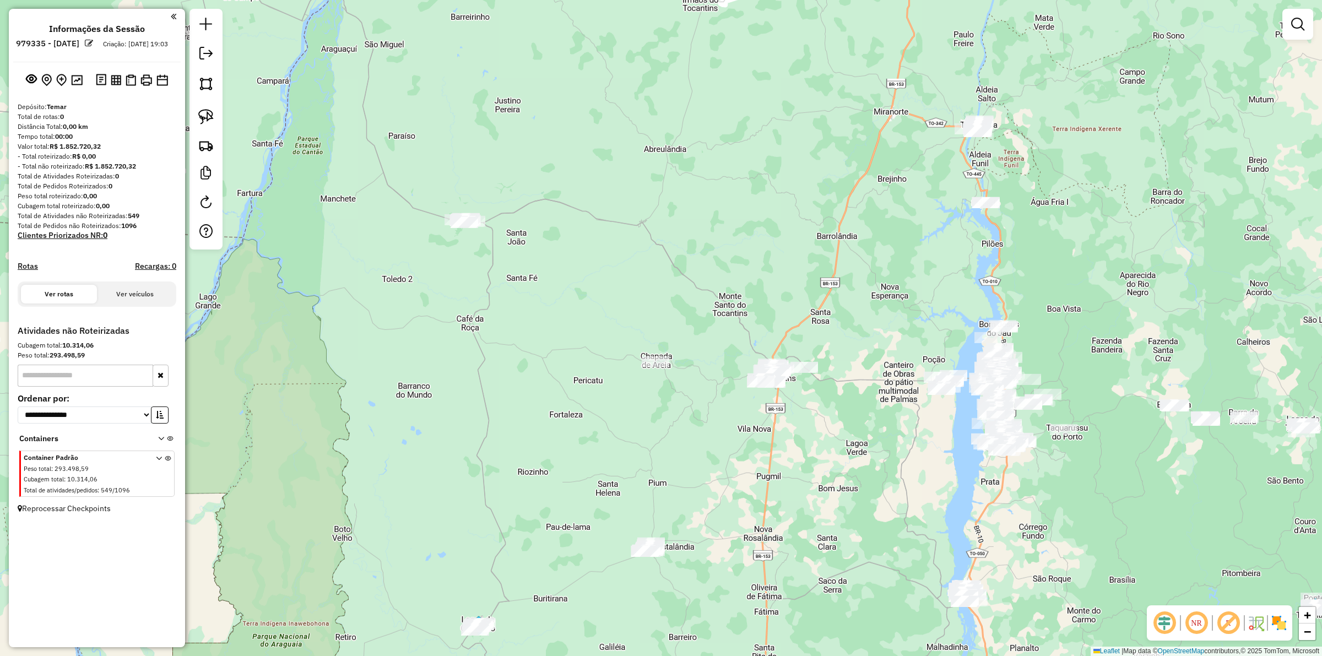
drag, startPoint x: 551, startPoint y: 361, endPoint x: 552, endPoint y: 318, distance: 42.4
click at [552, 362] on div "Janela de atendimento Grade de atendimento Capacidade Transportadoras Veículos …" at bounding box center [661, 328] width 1322 height 656
drag, startPoint x: 469, startPoint y: 183, endPoint x: 557, endPoint y: 256, distance: 114.1
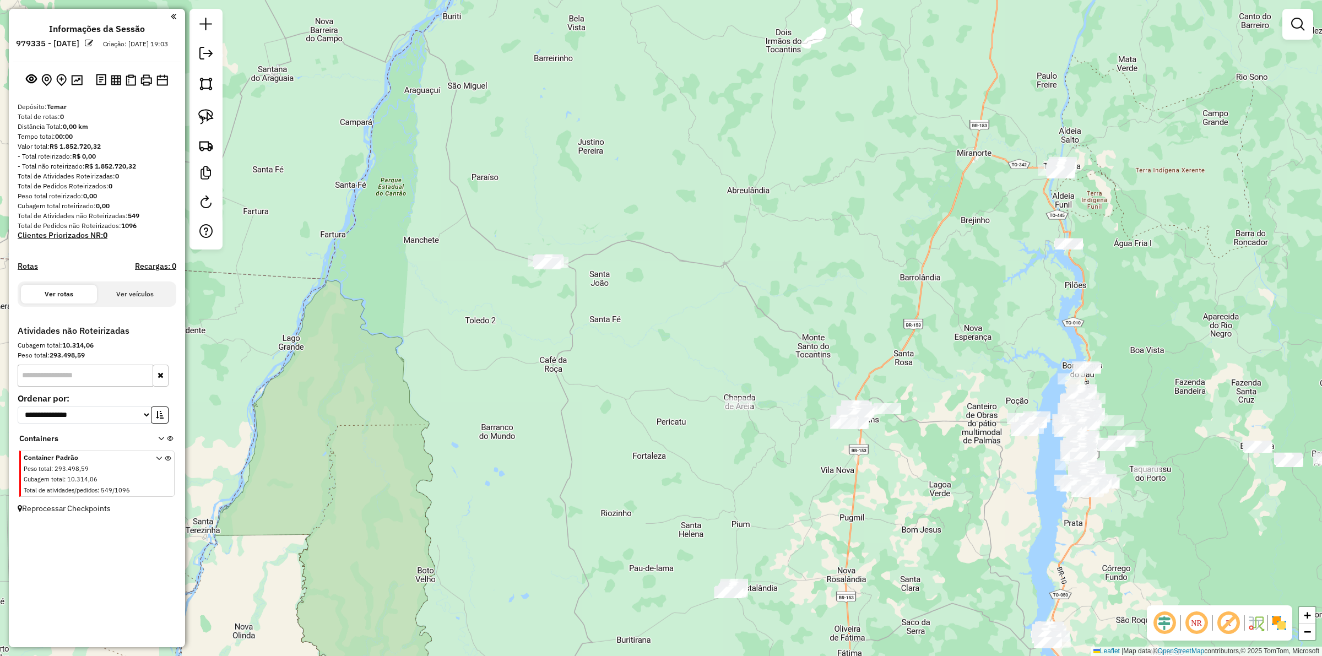
drag, startPoint x: 568, startPoint y: 290, endPoint x: 650, endPoint y: 329, distance: 91.1
click at [650, 329] on div "Janela de atendimento Grade de atendimento Capacidade Transportadoras Veículos …" at bounding box center [661, 328] width 1322 height 656
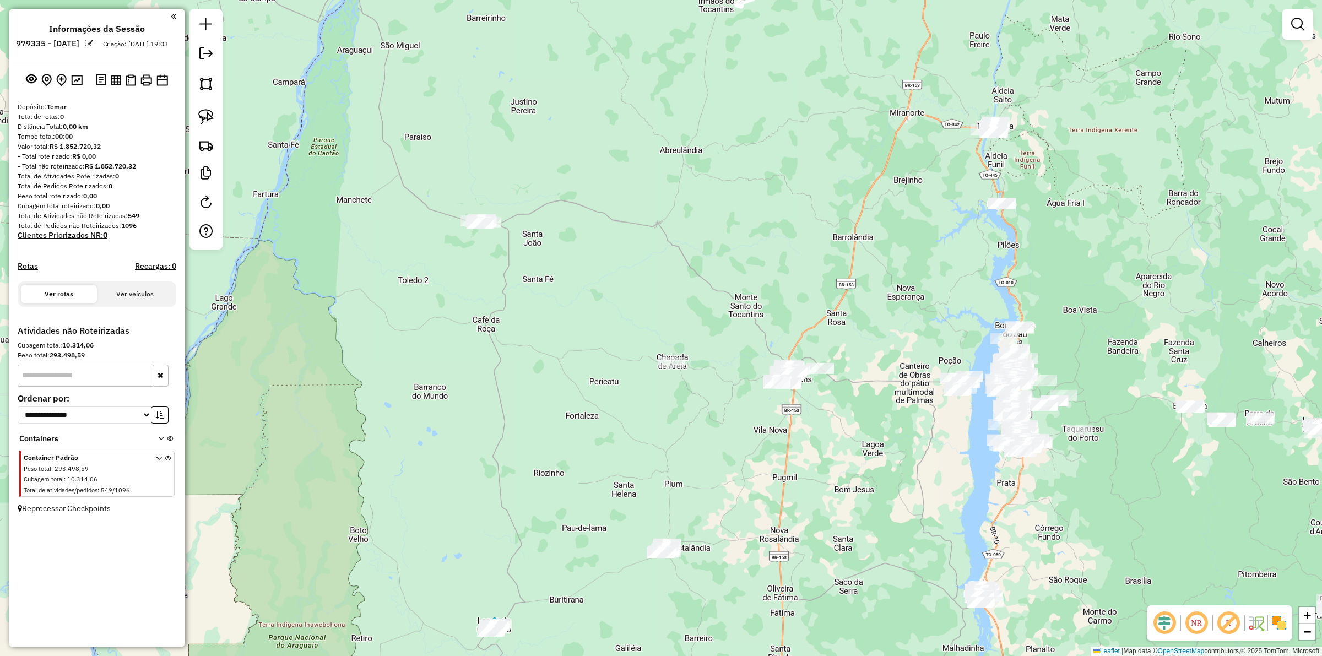
drag, startPoint x: 711, startPoint y: 306, endPoint x: 593, endPoint y: 259, distance: 127.5
click at [595, 259] on div "Janela de atendimento Grade de atendimento Capacidade Transportadoras Veículos …" at bounding box center [661, 328] width 1322 height 656
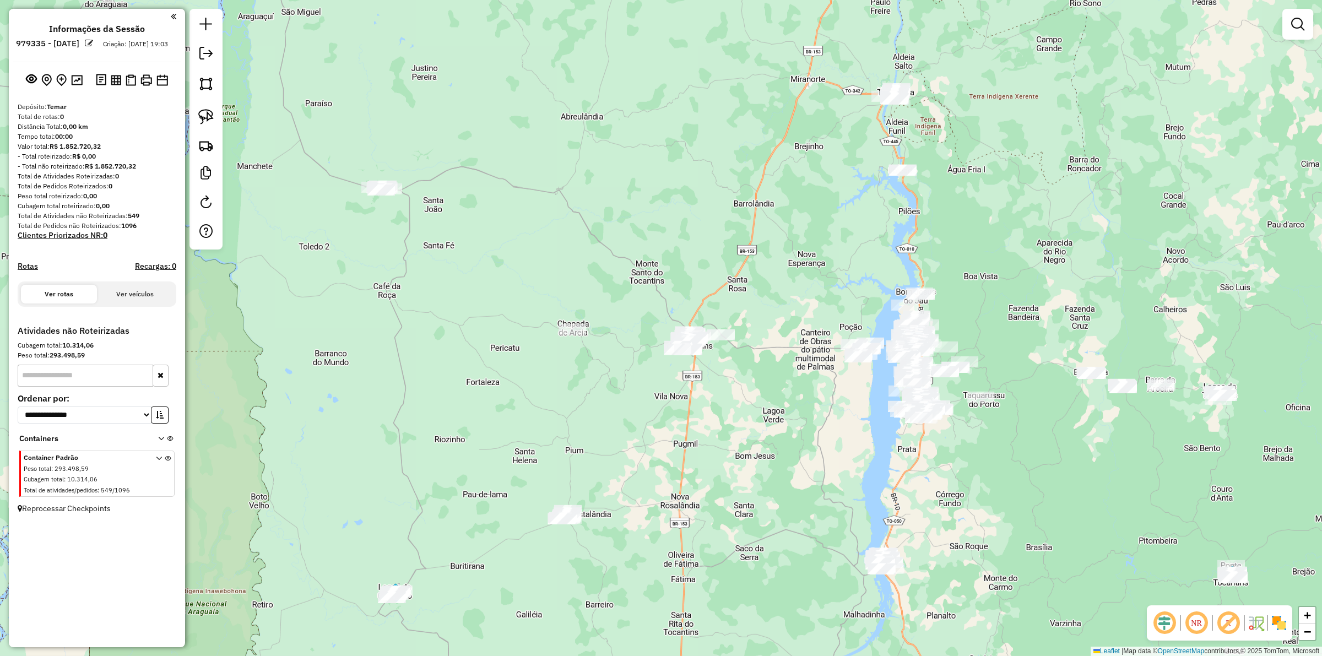
drag, startPoint x: 427, startPoint y: 237, endPoint x: 441, endPoint y: 266, distance: 32.0
click at [441, 266] on div "Janela de atendimento Grade de atendimento Capacidade Transportadoras Veículos …" at bounding box center [661, 328] width 1322 height 656
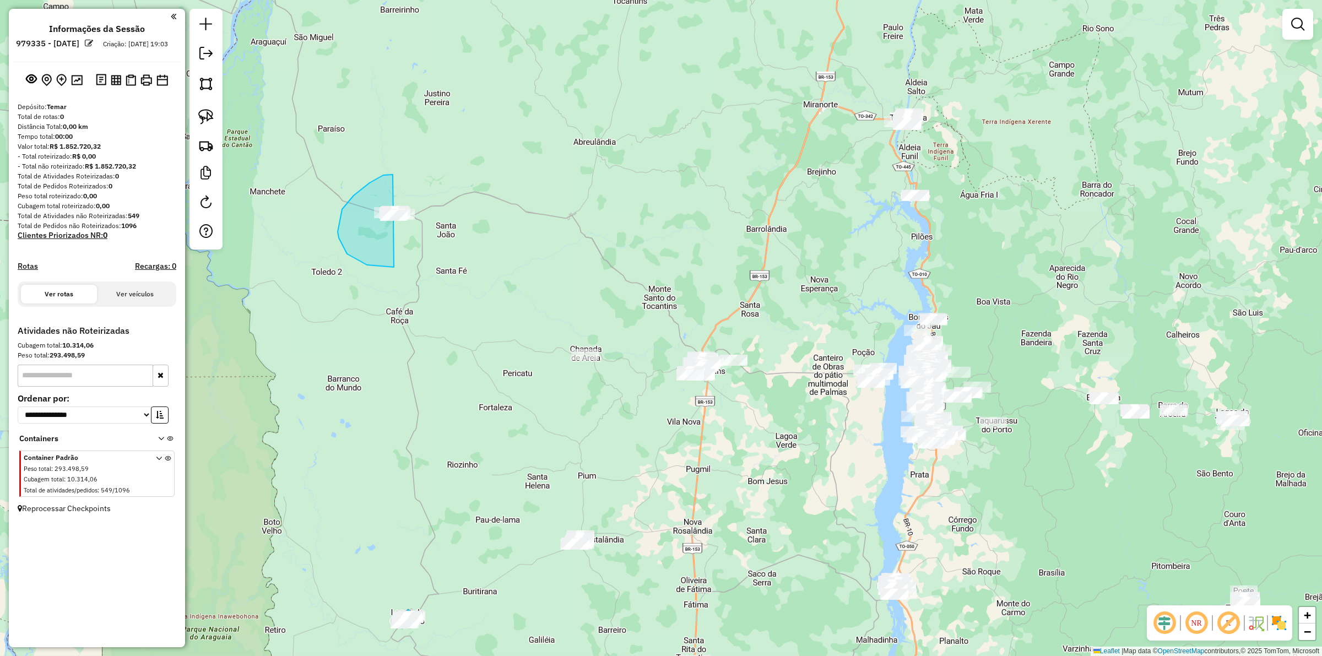
drag, startPoint x: 393, startPoint y: 175, endPoint x: 488, endPoint y: 227, distance: 109.4
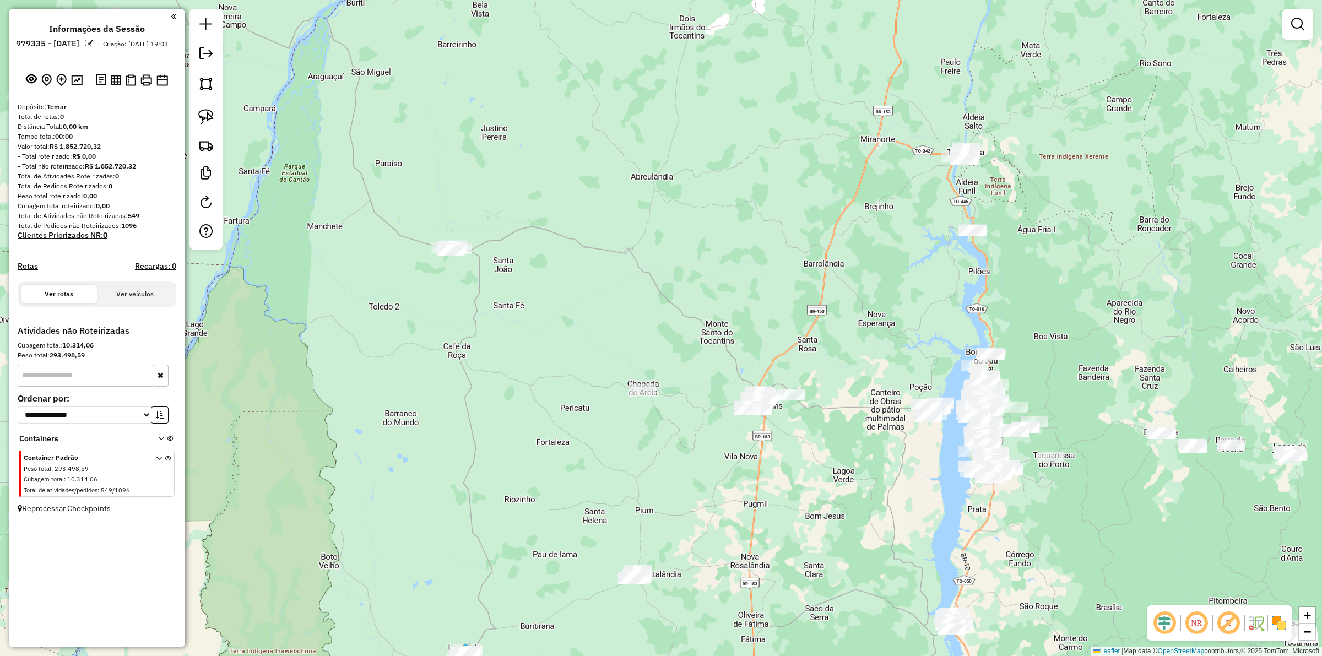
drag, startPoint x: 468, startPoint y: 320, endPoint x: 486, endPoint y: 324, distance: 18.6
click at [485, 324] on div "Janela de atendimento Grade de atendimento Capacidade Transportadoras Veículos …" at bounding box center [661, 328] width 1322 height 656
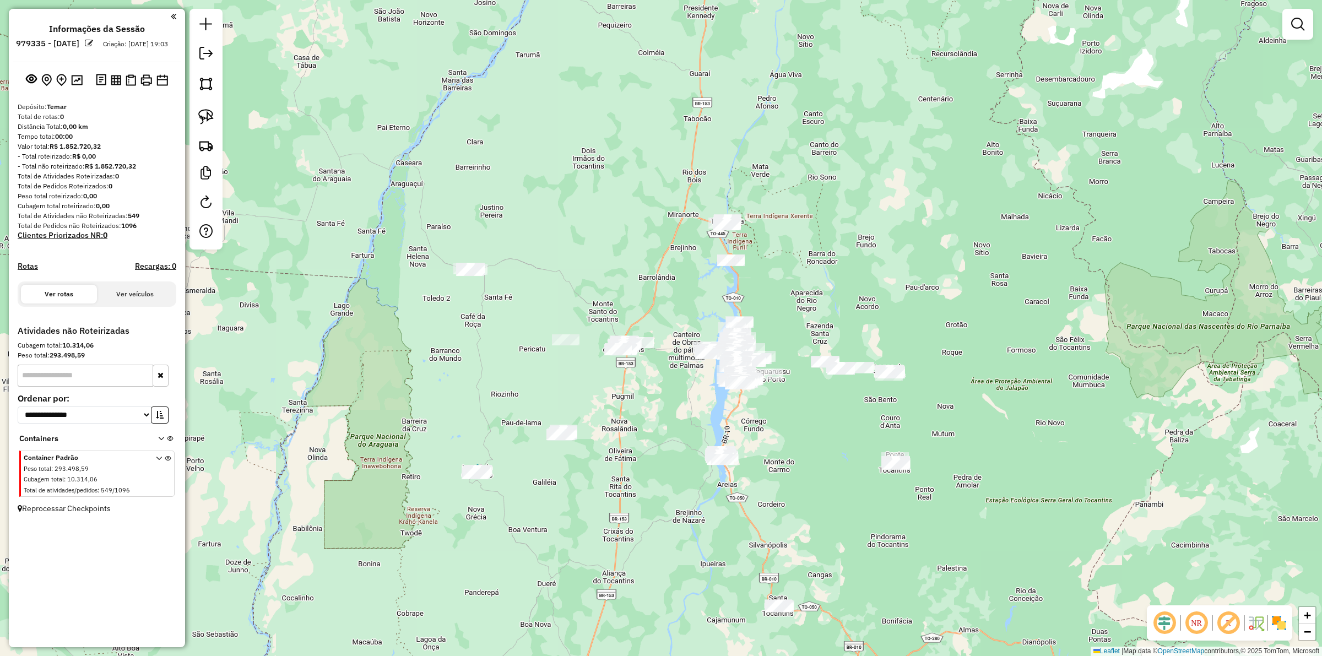
drag, startPoint x: 433, startPoint y: 264, endPoint x: 412, endPoint y: 216, distance: 52.8
click at [412, 216] on div "Janela de atendimento Grade de atendimento Capacidade Transportadoras Veículos …" at bounding box center [661, 328] width 1322 height 656
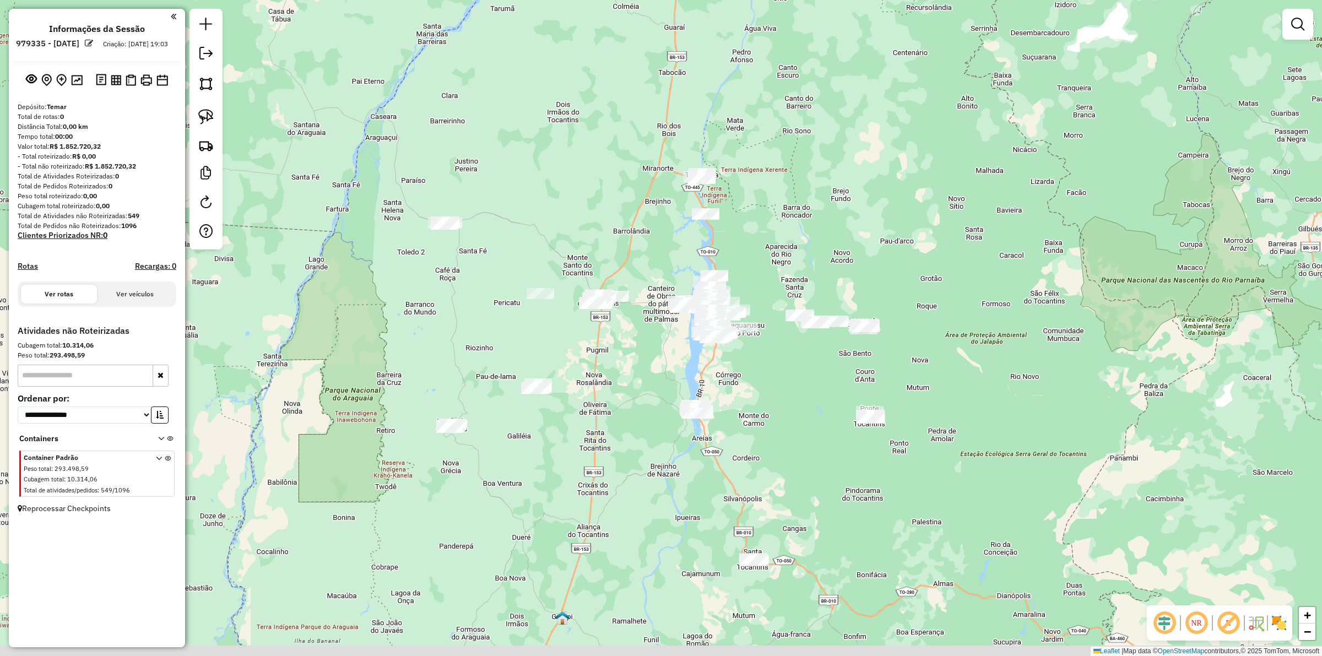
drag, startPoint x: 498, startPoint y: 268, endPoint x: 511, endPoint y: 271, distance: 13.1
click at [496, 265] on div "Janela de atendimento Grade de atendimento Capacidade Transportadoras Veículos …" at bounding box center [661, 328] width 1322 height 656
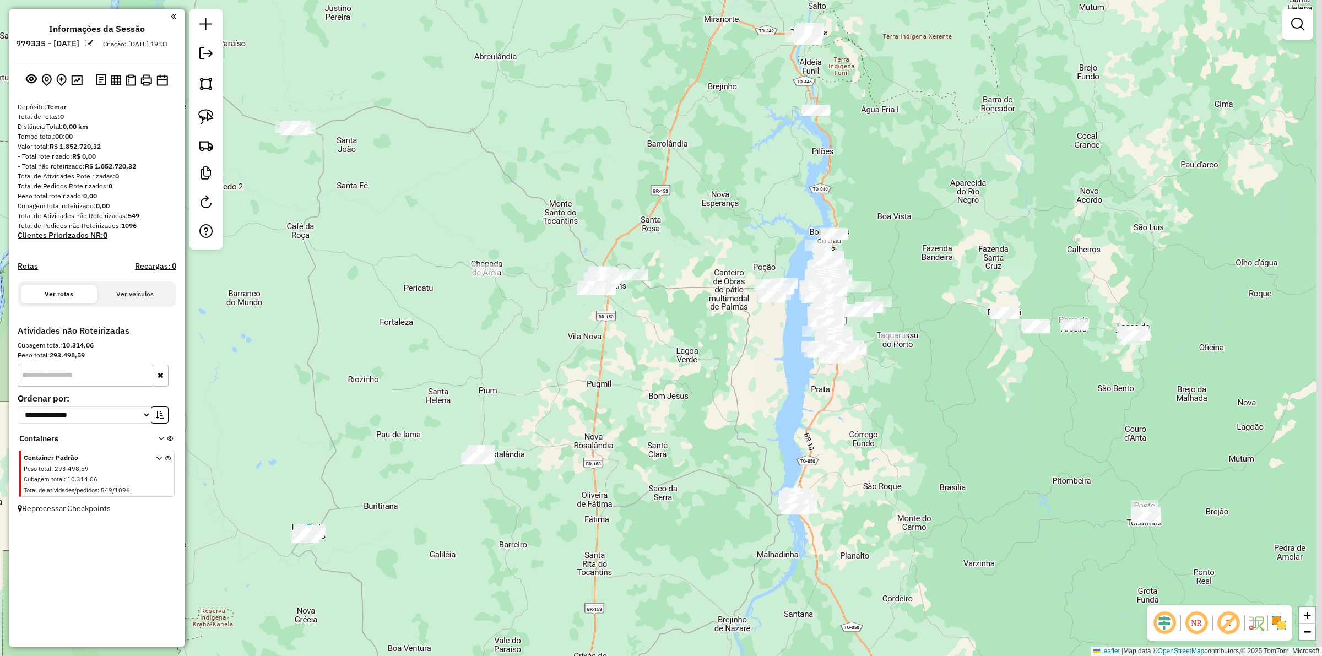
click at [675, 329] on div "Janela de atendimento Grade de atendimento Capacidade Transportadoras Veículos …" at bounding box center [661, 328] width 1322 height 656
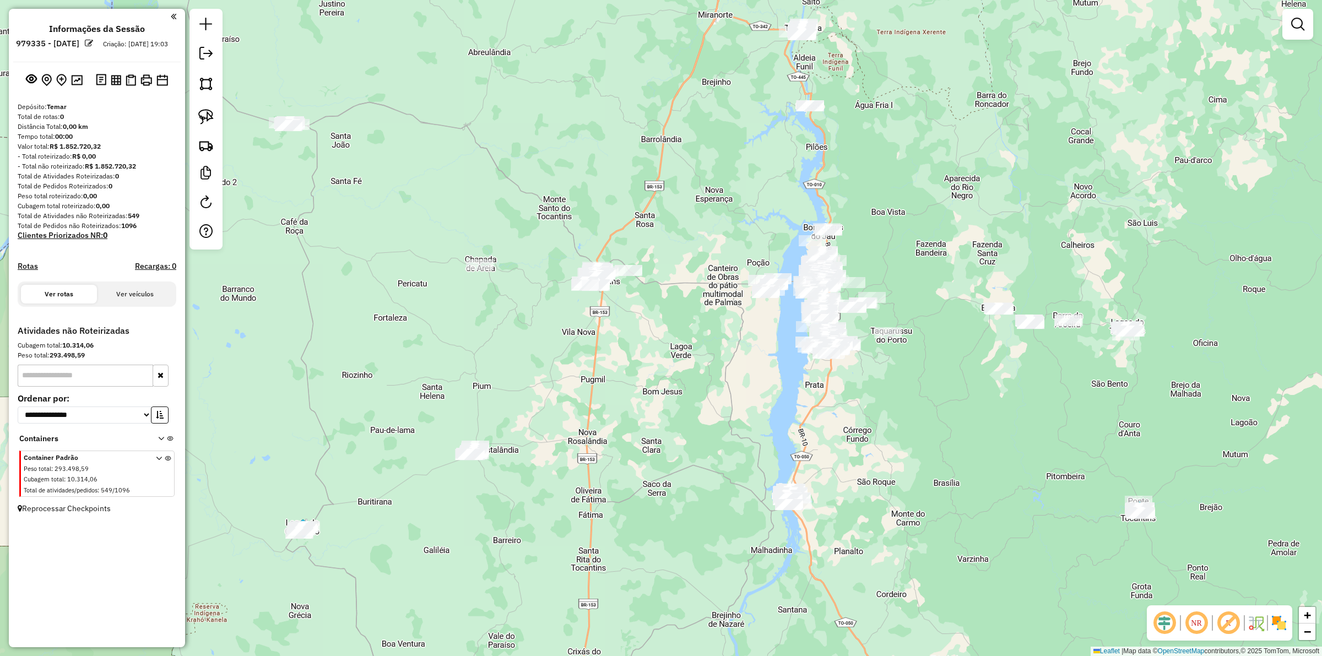
click at [771, 346] on div "Janela de atendimento Grade de atendimento Capacidade Transportadoras Veículos …" at bounding box center [661, 328] width 1322 height 656
click at [741, 320] on div "Janela de atendimento Grade de atendimento Capacidade Transportadoras Veículos …" at bounding box center [661, 328] width 1322 height 656
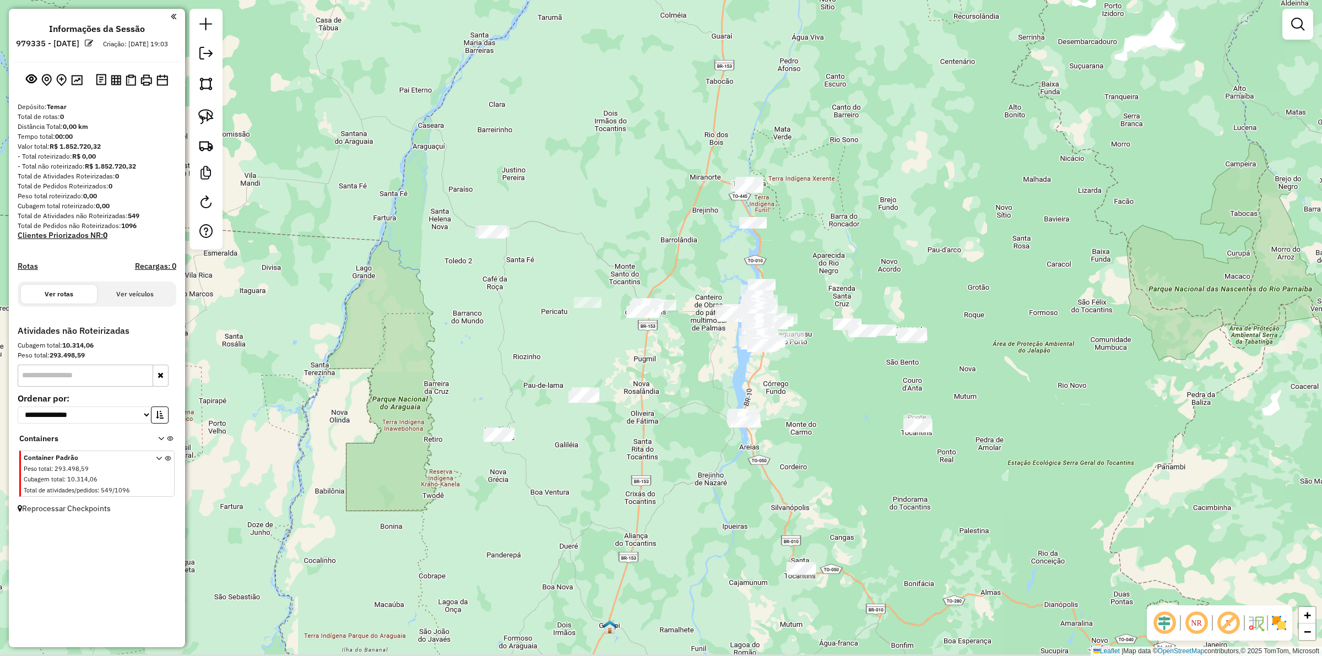
drag, startPoint x: 697, startPoint y: 359, endPoint x: 672, endPoint y: 343, distance: 29.5
click at [672, 343] on div "Janela de atendimento Grade de atendimento Capacidade Transportadoras Veículos …" at bounding box center [661, 328] width 1322 height 656
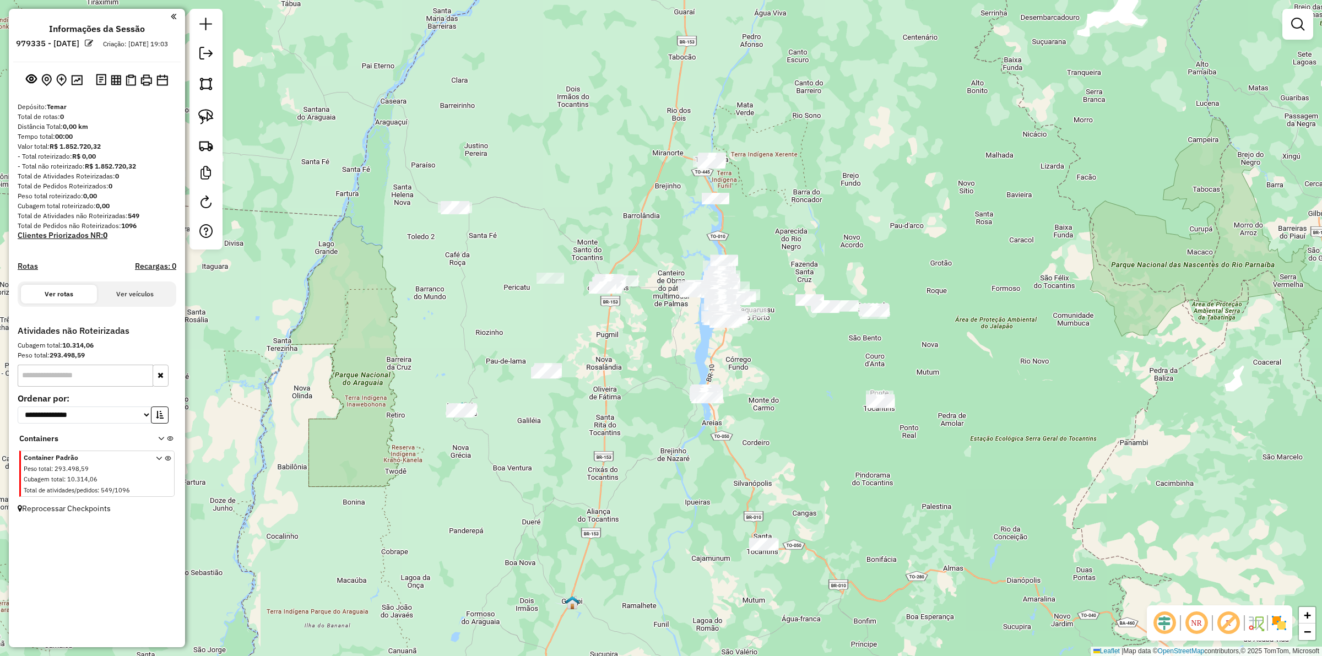
click at [461, 259] on div "Janela de atendimento Grade de atendimento Capacidade Transportadoras Veículos …" at bounding box center [661, 328] width 1322 height 656
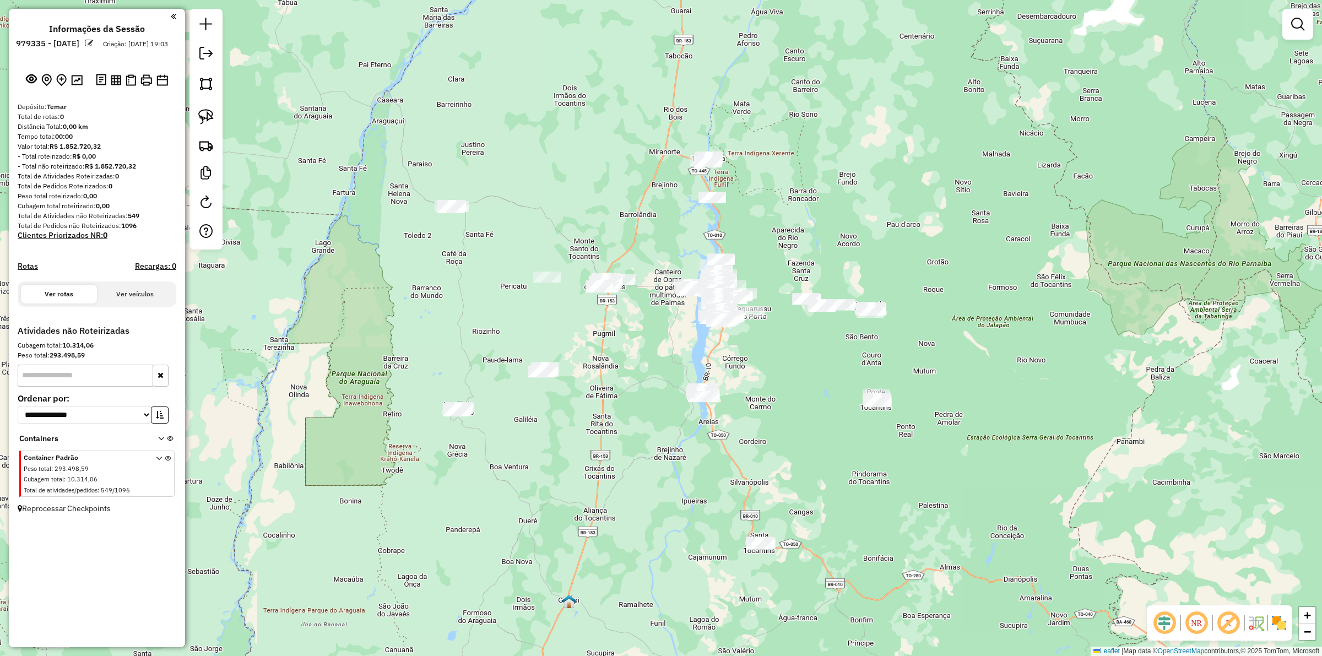
click at [780, 452] on div "Janela de atendimento Grade de atendimento Capacidade Transportadoras Veículos …" at bounding box center [661, 328] width 1322 height 656
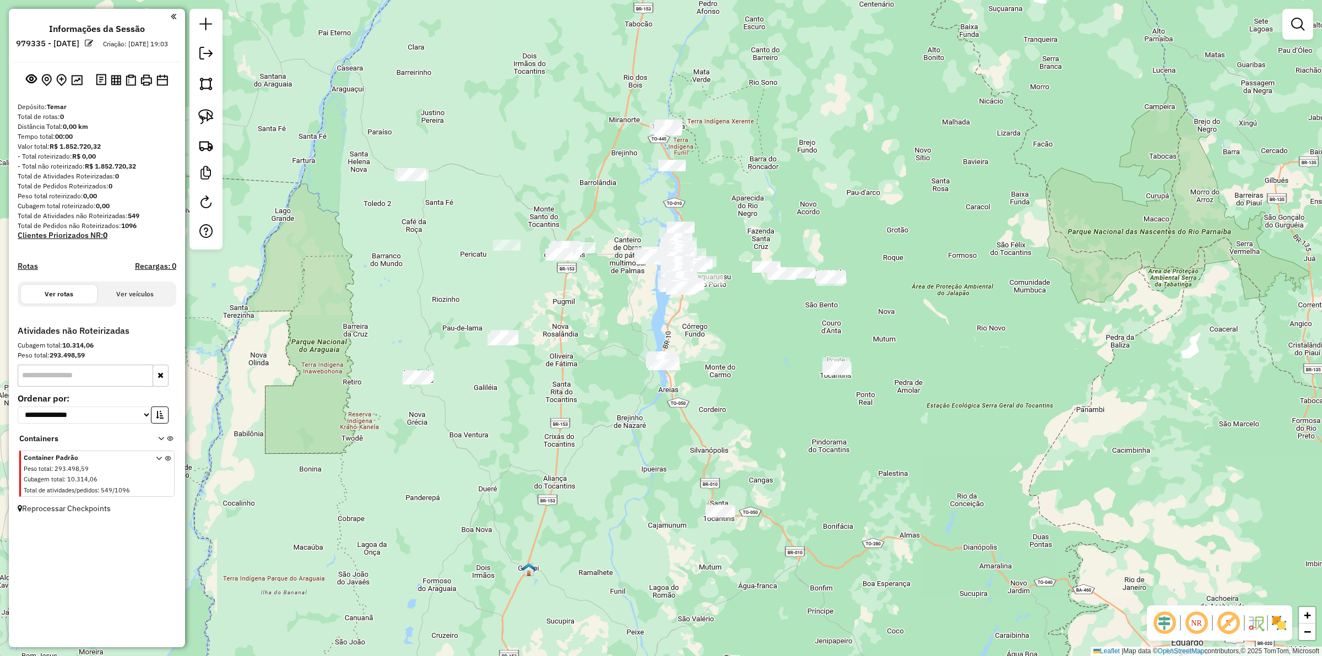
drag, startPoint x: 990, startPoint y: 437, endPoint x: 970, endPoint y: 443, distance: 20.9
click at [990, 437] on div "Janela de atendimento Grade de atendimento Capacidade Transportadoras Veículos …" at bounding box center [661, 328] width 1322 height 656
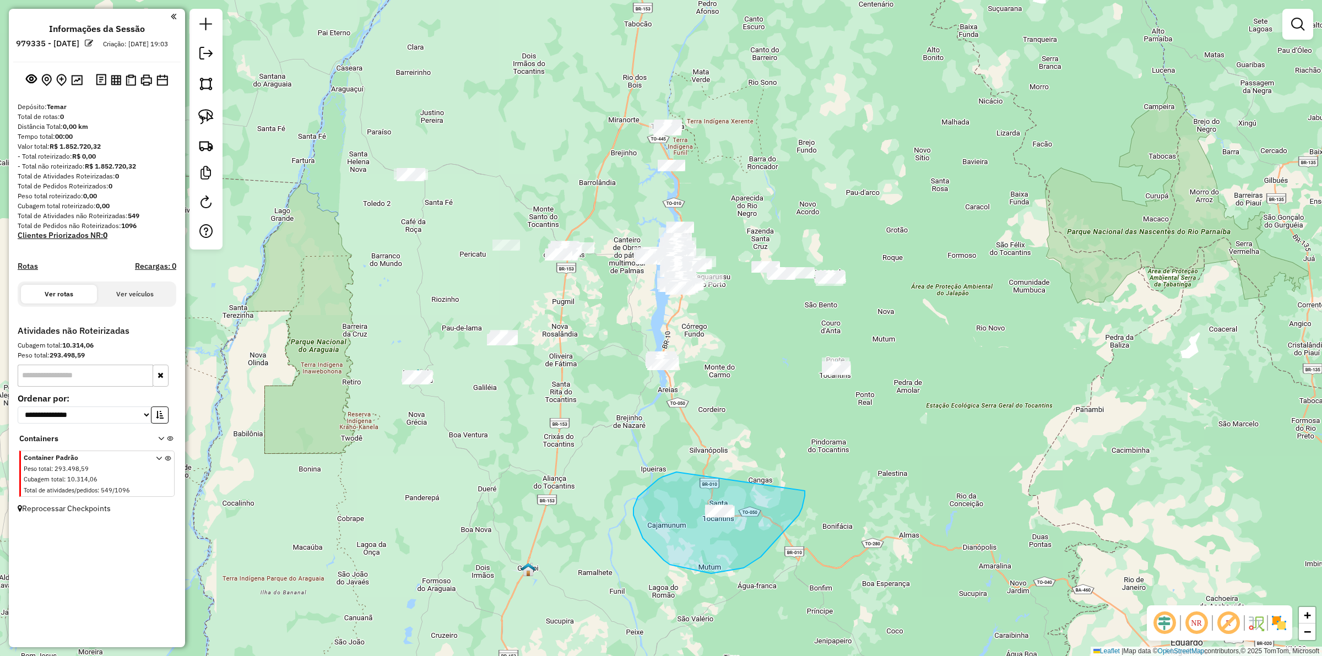
drag, startPoint x: 633, startPoint y: 515, endPoint x: 805, endPoint y: 491, distance: 173.0
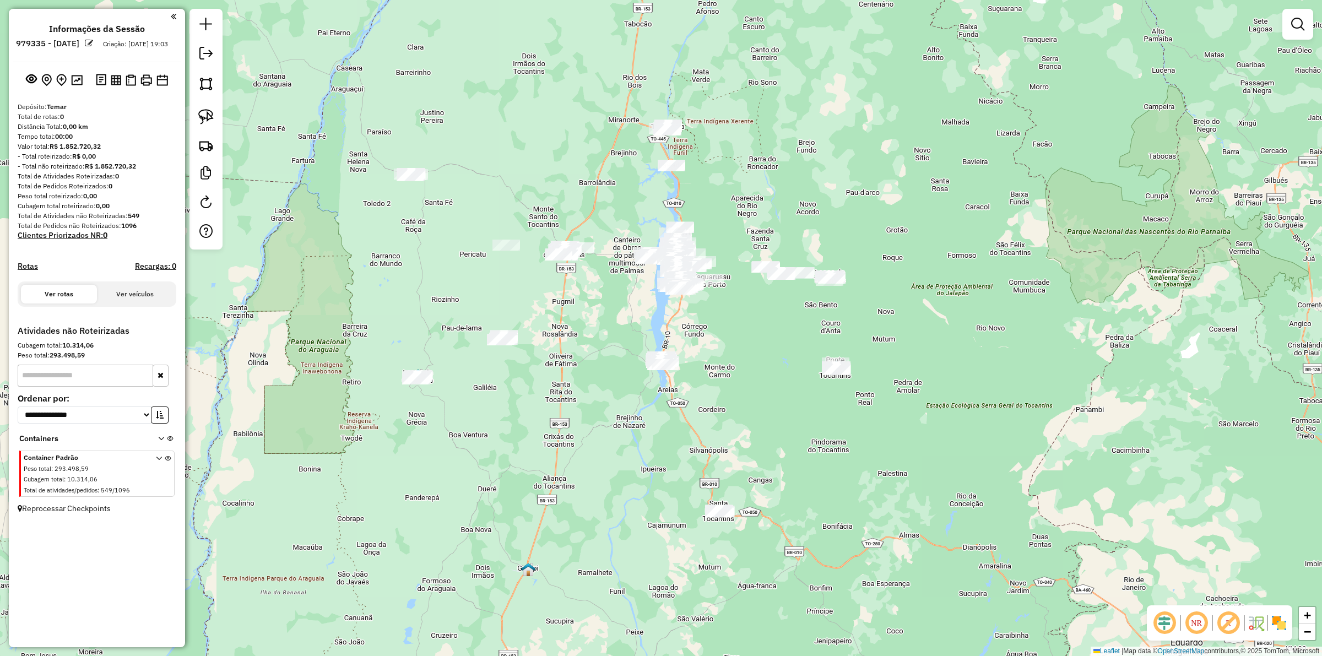
drag, startPoint x: 830, startPoint y: 325, endPoint x: 833, endPoint y: 334, distance: 9.1
click at [833, 340] on div "Janela de atendimento Grade de atendimento Capacidade Transportadoras Veículos …" at bounding box center [661, 328] width 1322 height 656
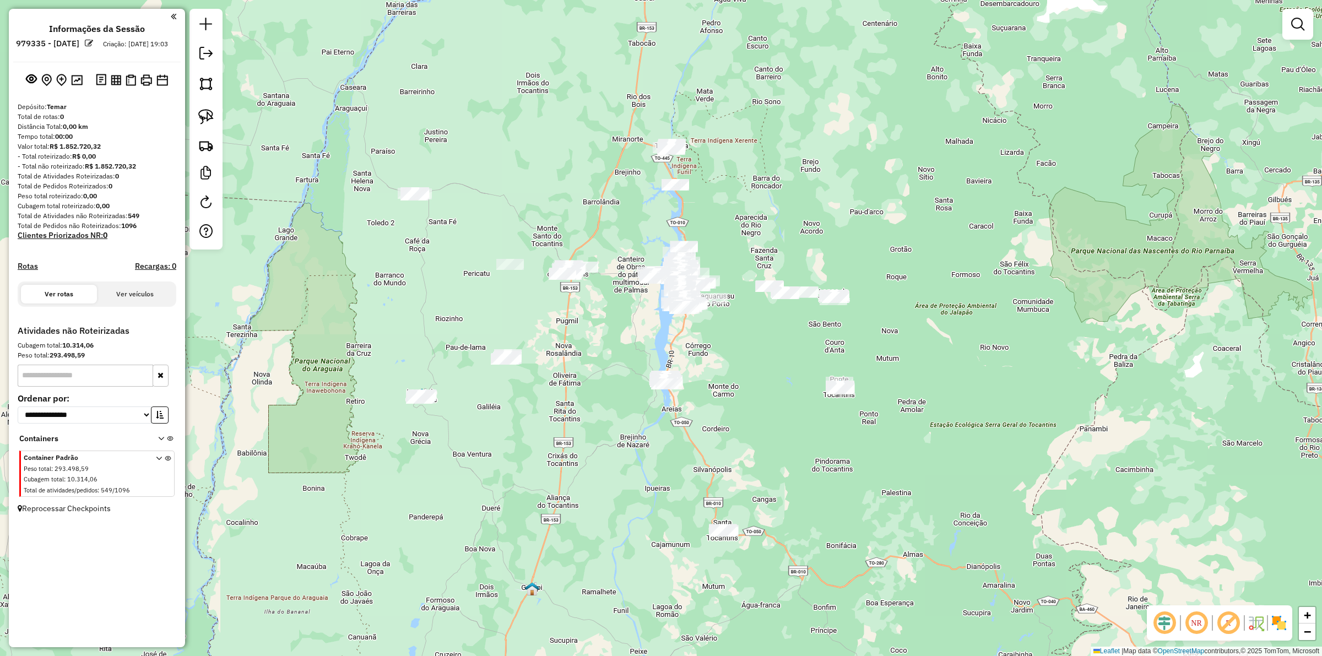
drag, startPoint x: 611, startPoint y: 431, endPoint x: 602, endPoint y: 433, distance: 9.8
click at [617, 453] on div "Janela de atendimento Grade de atendimento Capacidade Transportadoras Veículos …" at bounding box center [661, 328] width 1322 height 656
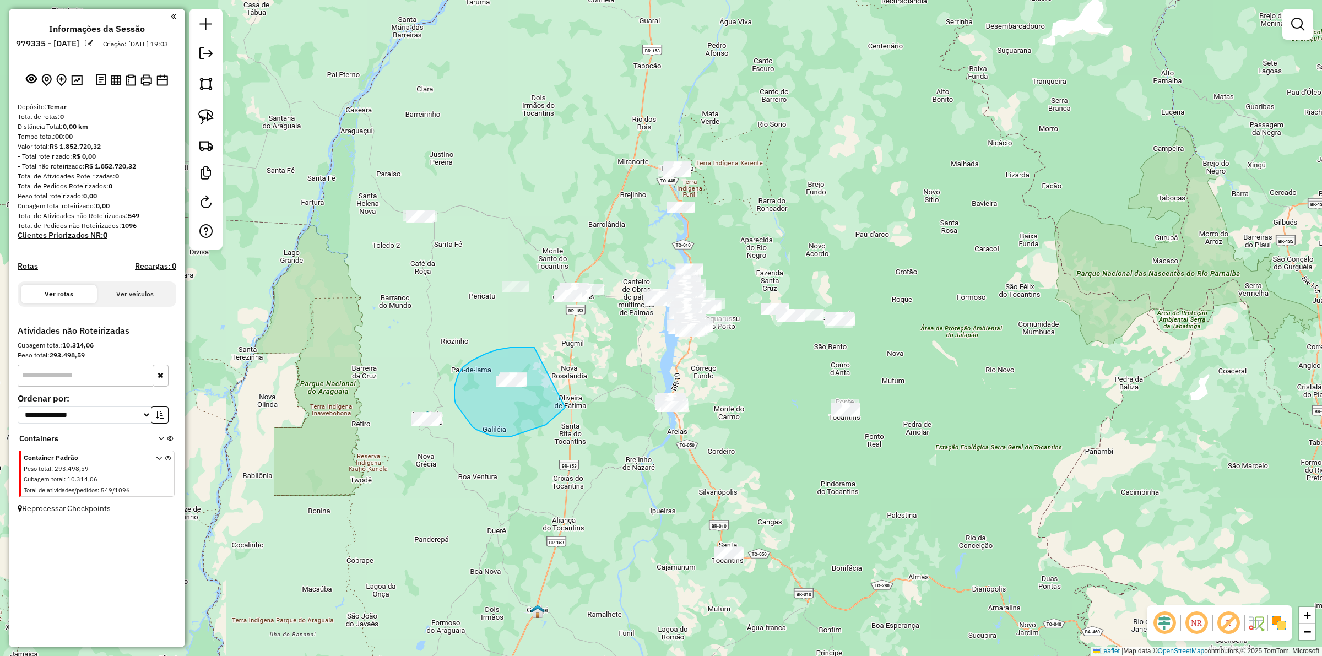
drag, startPoint x: 523, startPoint y: 347, endPoint x: 565, endPoint y: 407, distance: 73.6
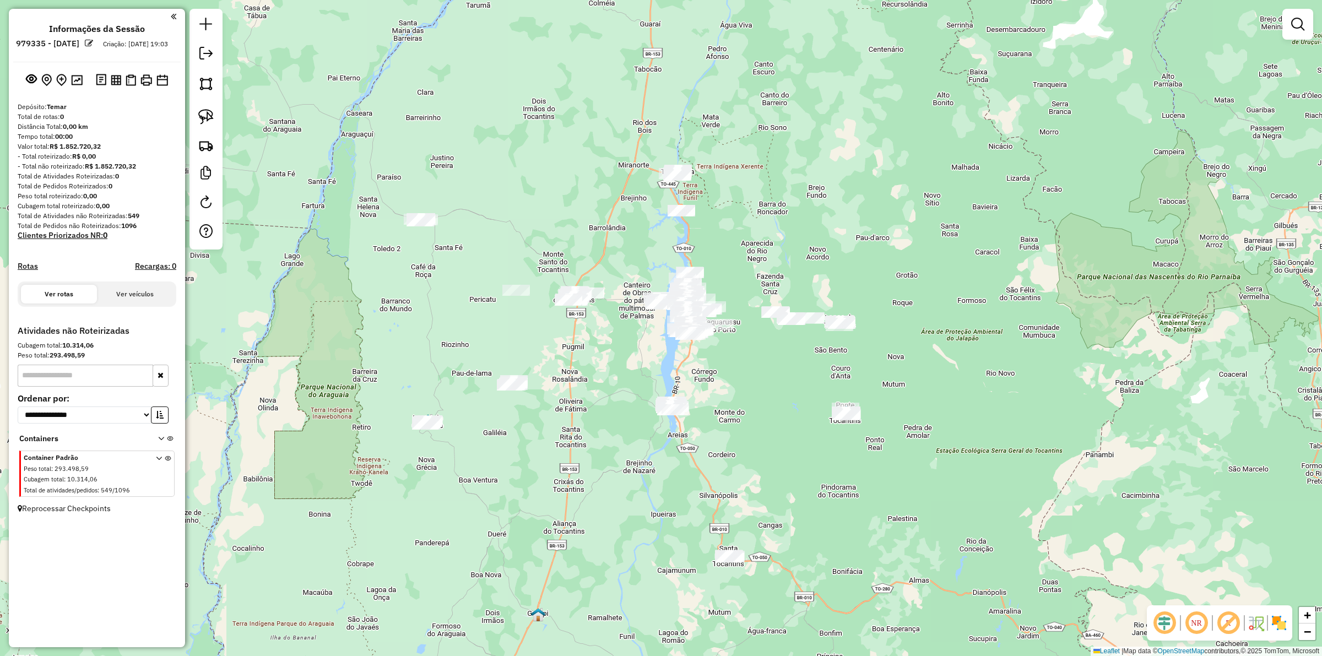
drag, startPoint x: 566, startPoint y: 383, endPoint x: 569, endPoint y: 399, distance: 16.8
click at [569, 399] on div "Janela de atendimento Grade de atendimento Capacidade Transportadoras Veículos …" at bounding box center [661, 328] width 1322 height 656
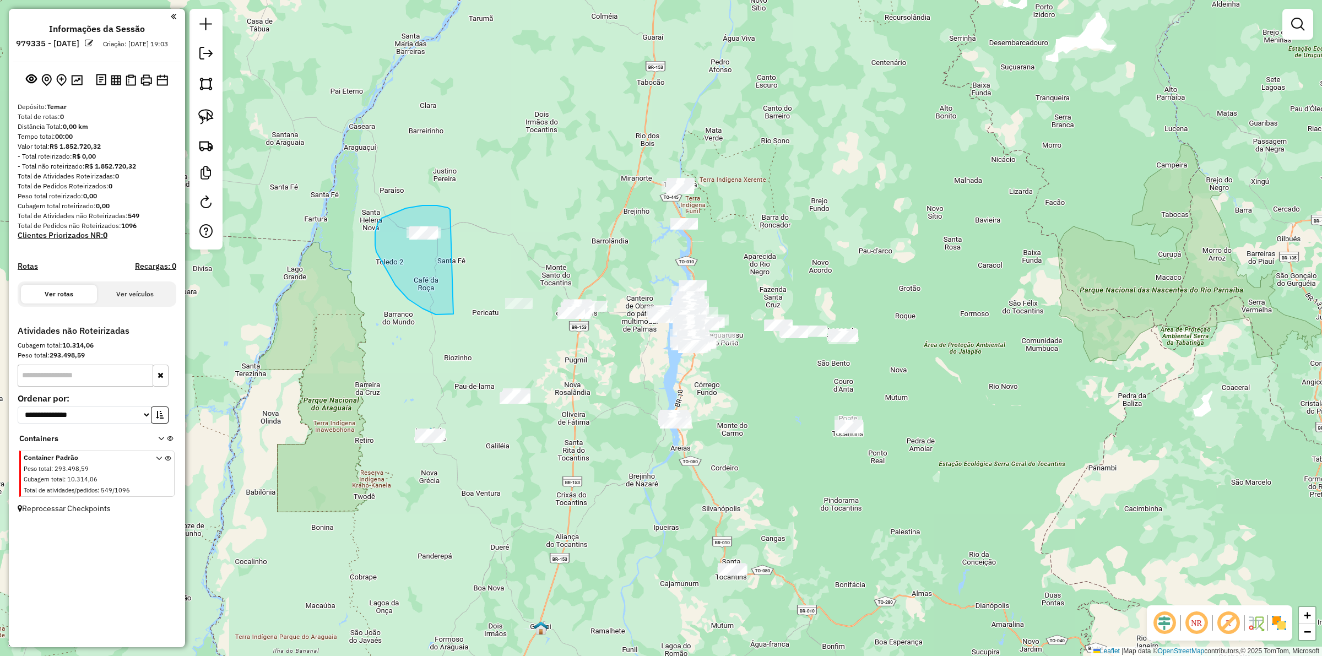
drag, startPoint x: 448, startPoint y: 208, endPoint x: 500, endPoint y: 265, distance: 78.0
drag, startPoint x: 499, startPoint y: 303, endPoint x: 550, endPoint y: 285, distance: 53.8
click at [792, 387] on div "Janela de atendimento Grade de atendimento Capacidade Transportadoras Veículos …" at bounding box center [661, 328] width 1322 height 656
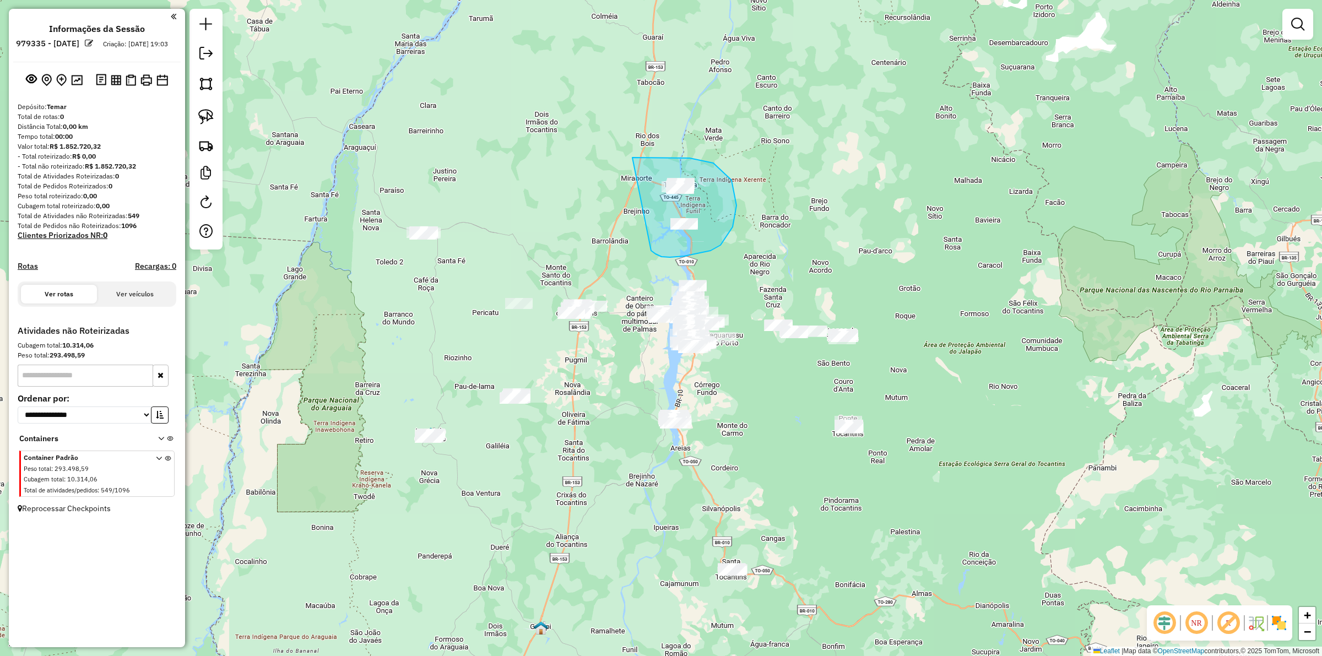
drag, startPoint x: 651, startPoint y: 251, endPoint x: 626, endPoint y: 165, distance: 89.2
drag, startPoint x: 634, startPoint y: 251, endPoint x: 622, endPoint y: 210, distance: 42.4
click at [626, 205] on div "Janela de atendimento Grade de atendimento Capacidade Transportadoras Veículos …" at bounding box center [661, 328] width 1322 height 656
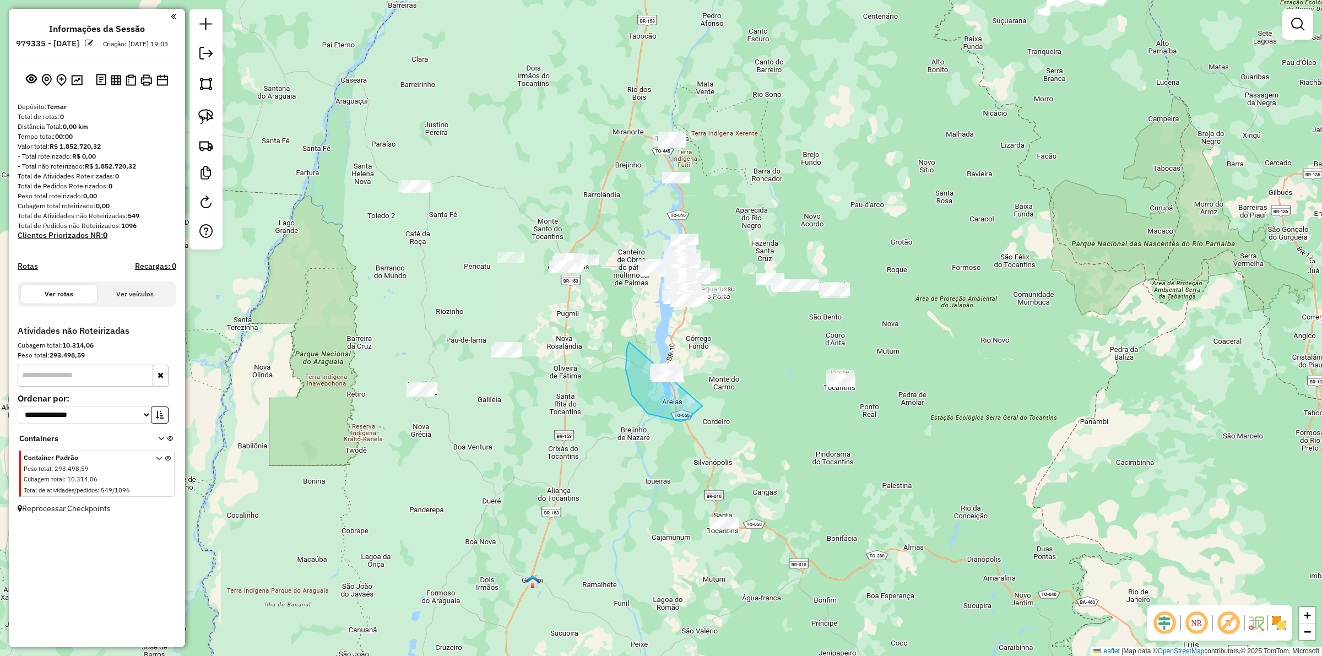
drag, startPoint x: 648, startPoint y: 414, endPoint x: 715, endPoint y: 359, distance: 86.5
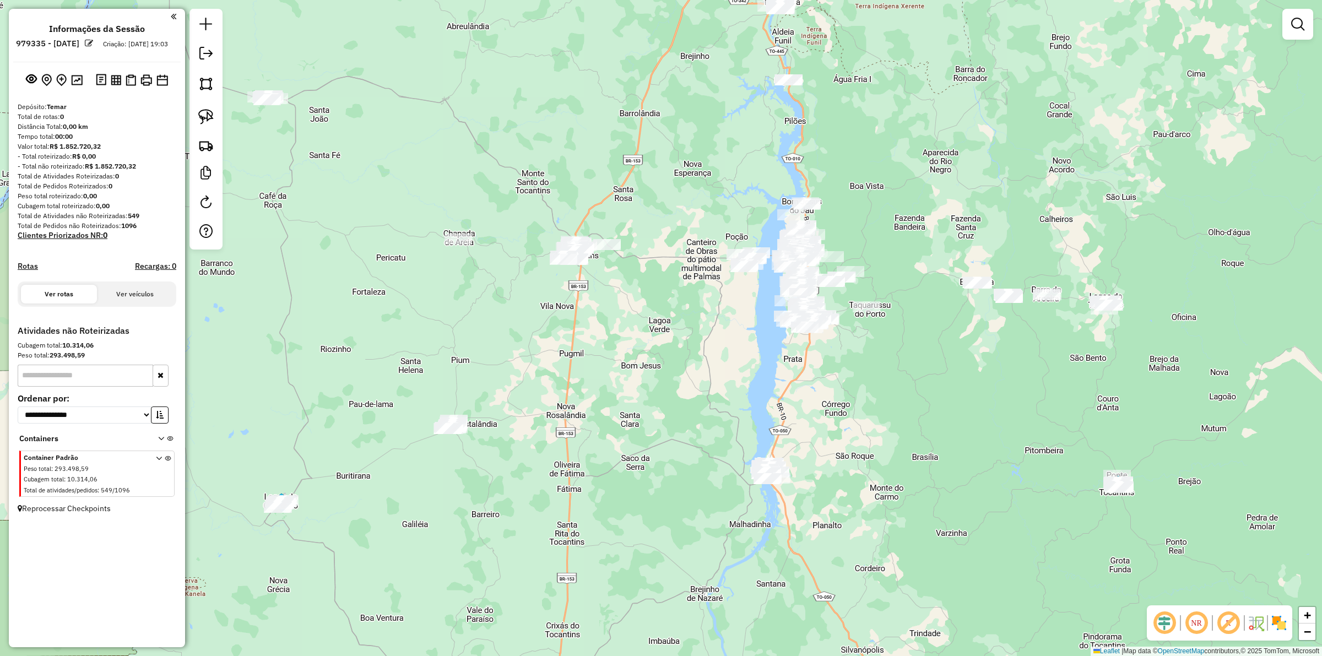
drag, startPoint x: 628, startPoint y: 318, endPoint x: 576, endPoint y: 320, distance: 51.8
click at [621, 324] on div "Janela de atendimento Grade de atendimento Capacidade Transportadoras Veículos …" at bounding box center [661, 328] width 1322 height 656
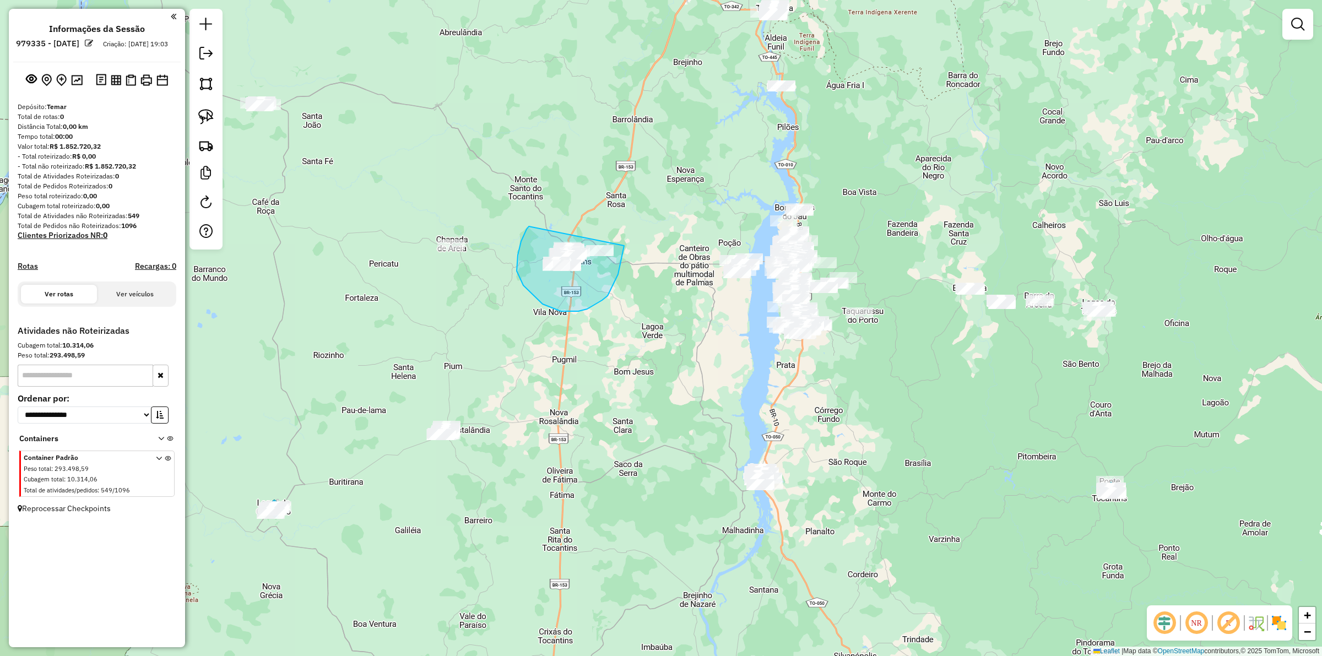
drag, startPoint x: 529, startPoint y: 226, endPoint x: 574, endPoint y: 216, distance: 46.9
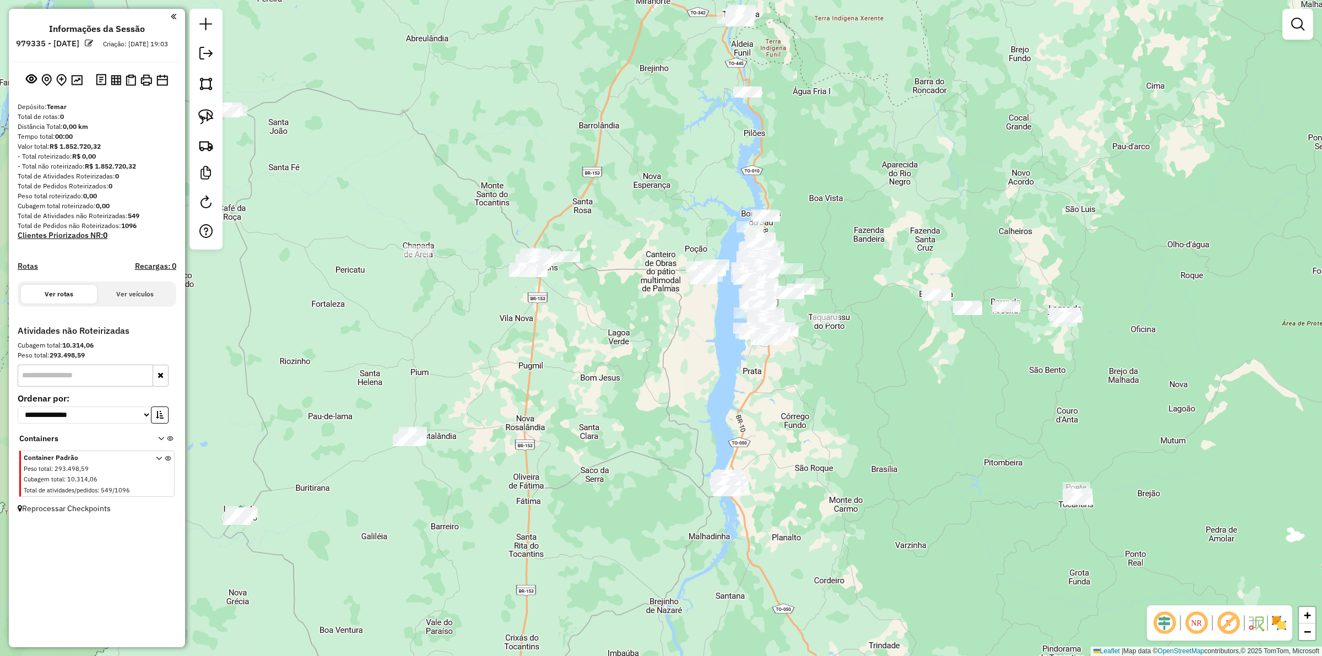
drag, startPoint x: 1198, startPoint y: 370, endPoint x: 1165, endPoint y: 376, distance: 34.1
click at [1165, 376] on div "Janela de atendimento Grade de atendimento Capacidade Transportadoras Veículos …" at bounding box center [661, 328] width 1322 height 656
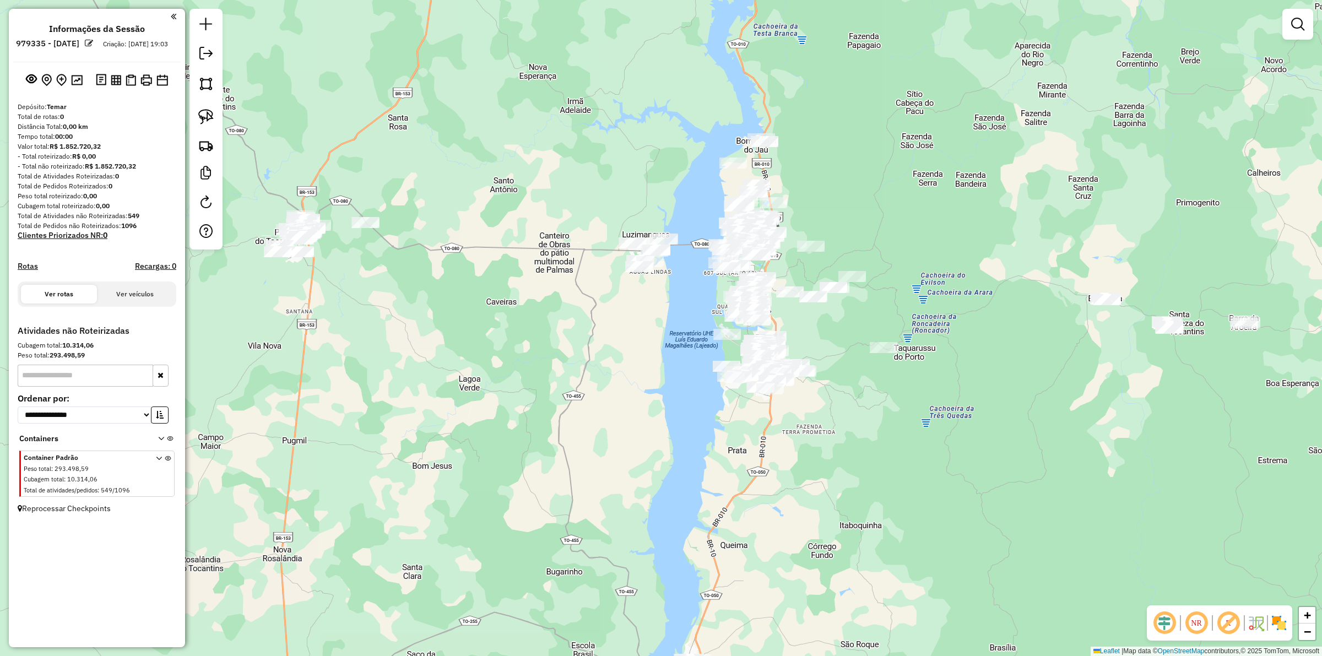
click at [572, 296] on div "Janela de atendimento Grade de atendimento Capacidade Transportadoras Veículos …" at bounding box center [661, 328] width 1322 height 656
drag, startPoint x: 573, startPoint y: 274, endPoint x: 582, endPoint y: 201, distance: 73.8
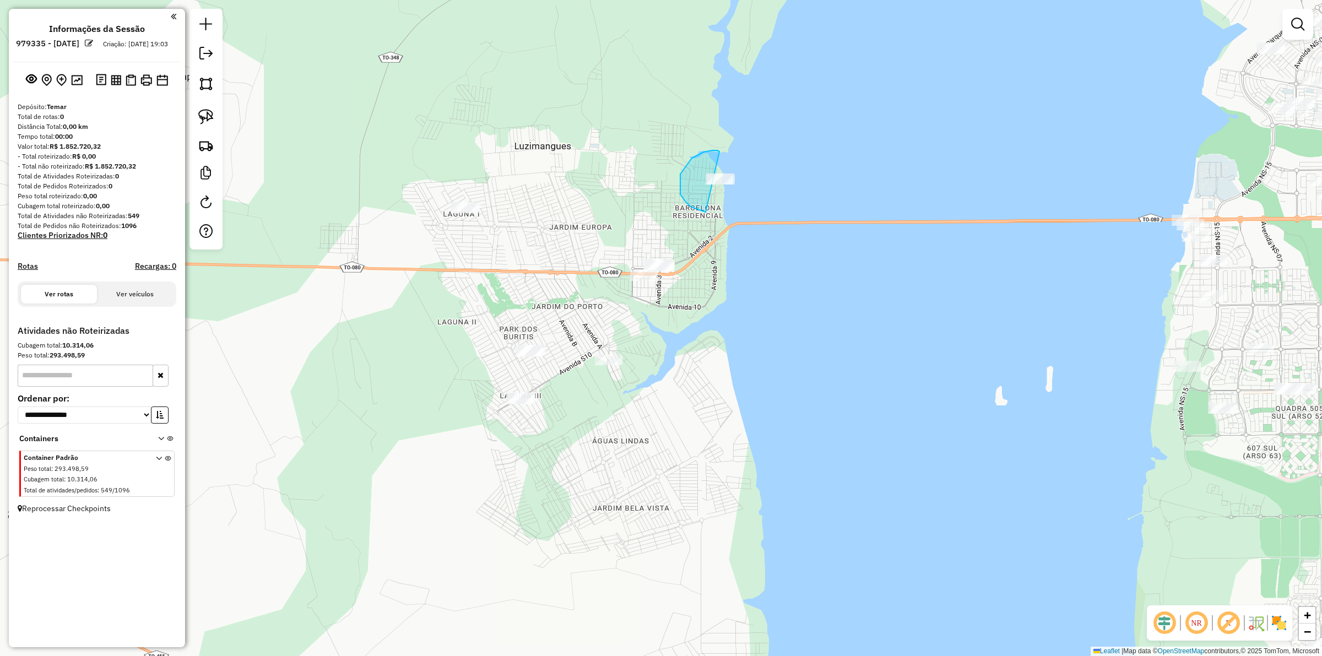
drag, startPoint x: 717, startPoint y: 150, endPoint x: 769, endPoint y: 176, distance: 57.9
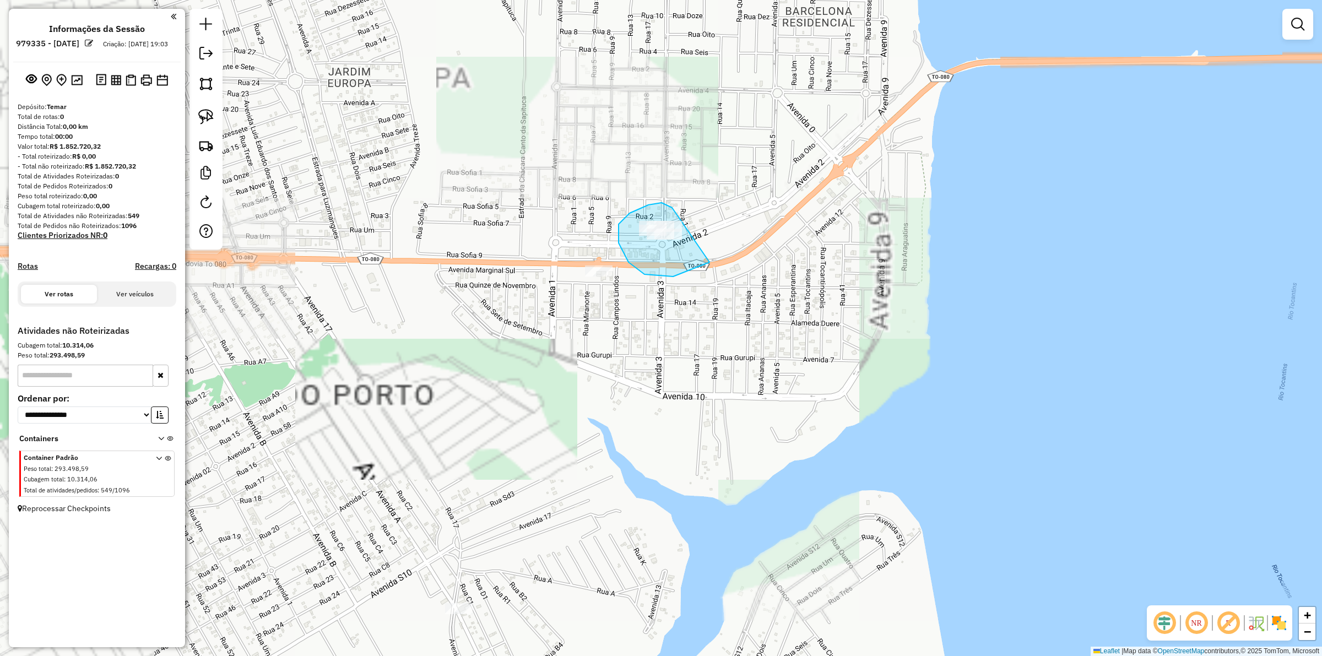
drag, startPoint x: 661, startPoint y: 203, endPoint x: 740, endPoint y: 229, distance: 82.5
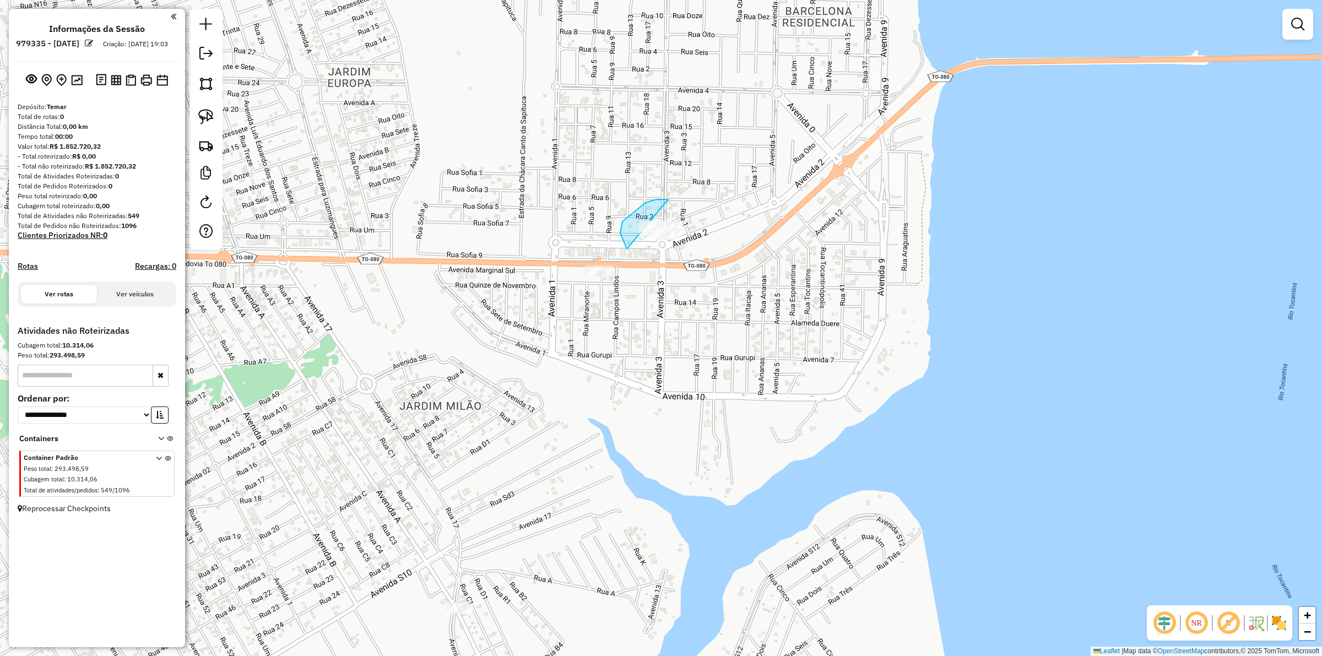
drag, startPoint x: 656, startPoint y: 199, endPoint x: 720, endPoint y: 220, distance: 66.7
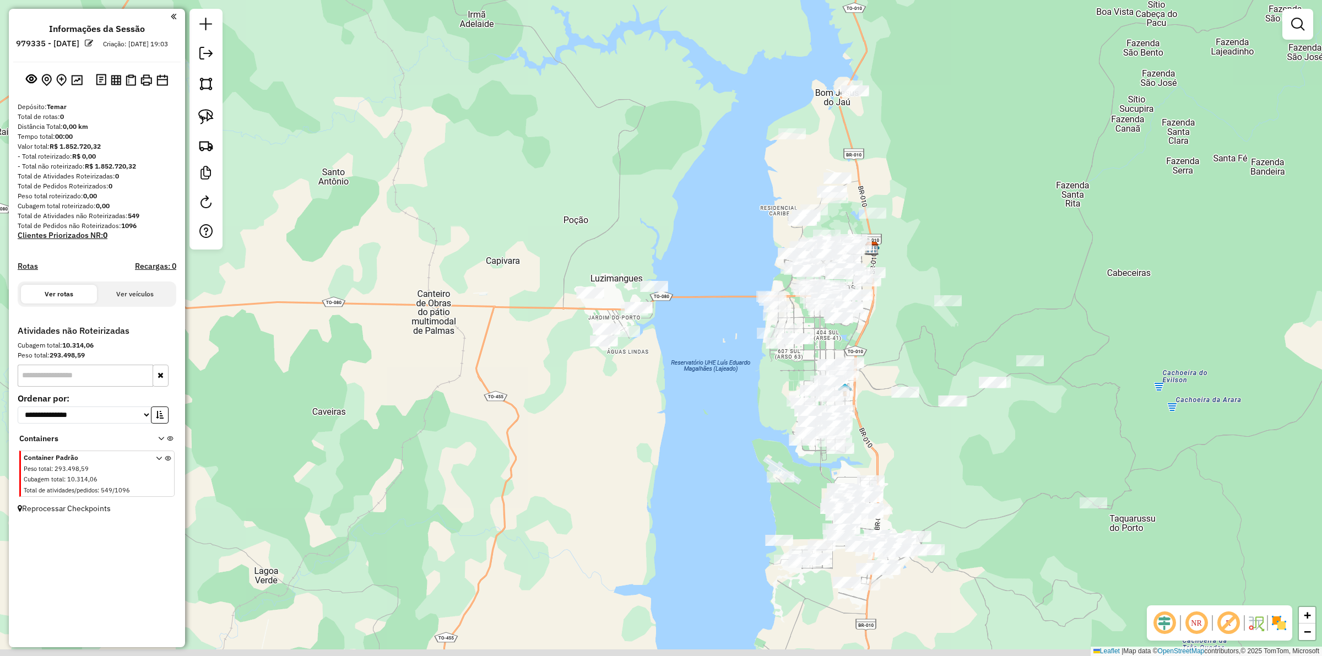
drag, startPoint x: 697, startPoint y: 347, endPoint x: 627, endPoint y: 301, distance: 83.8
click at [629, 305] on div "Janela de atendimento Grade de atendimento Capacidade Transportadoras Veículos …" at bounding box center [661, 328] width 1322 height 656
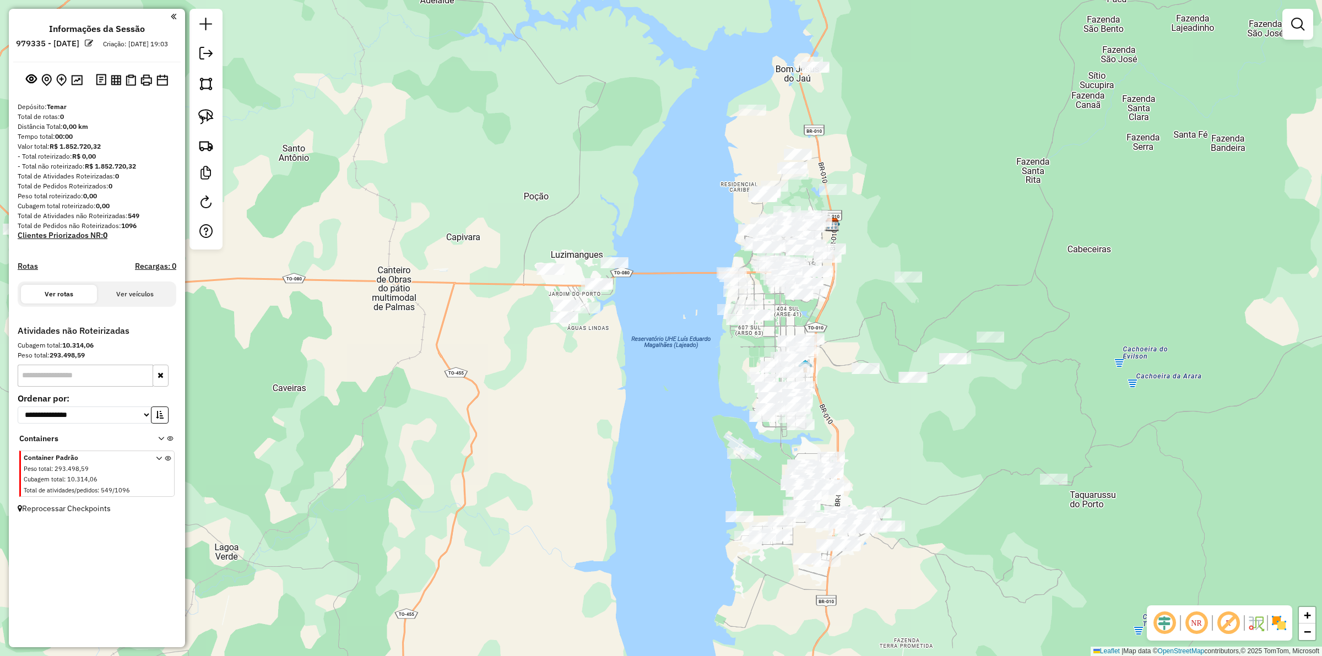
click at [610, 318] on div "Janela de atendimento Grade de atendimento Capacidade Transportadoras Veículos …" at bounding box center [661, 328] width 1322 height 656
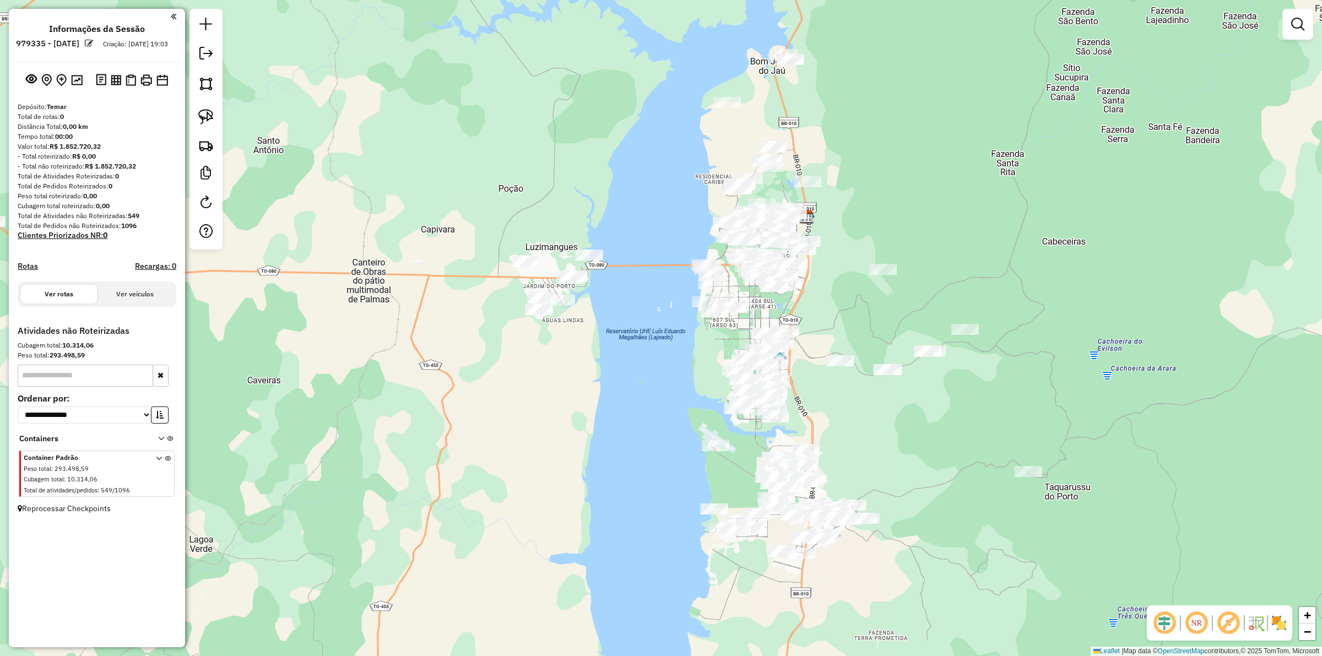
click at [813, 306] on div "Janela de atendimento Grade de atendimento Capacidade Transportadoras Veículos …" at bounding box center [661, 328] width 1322 height 656
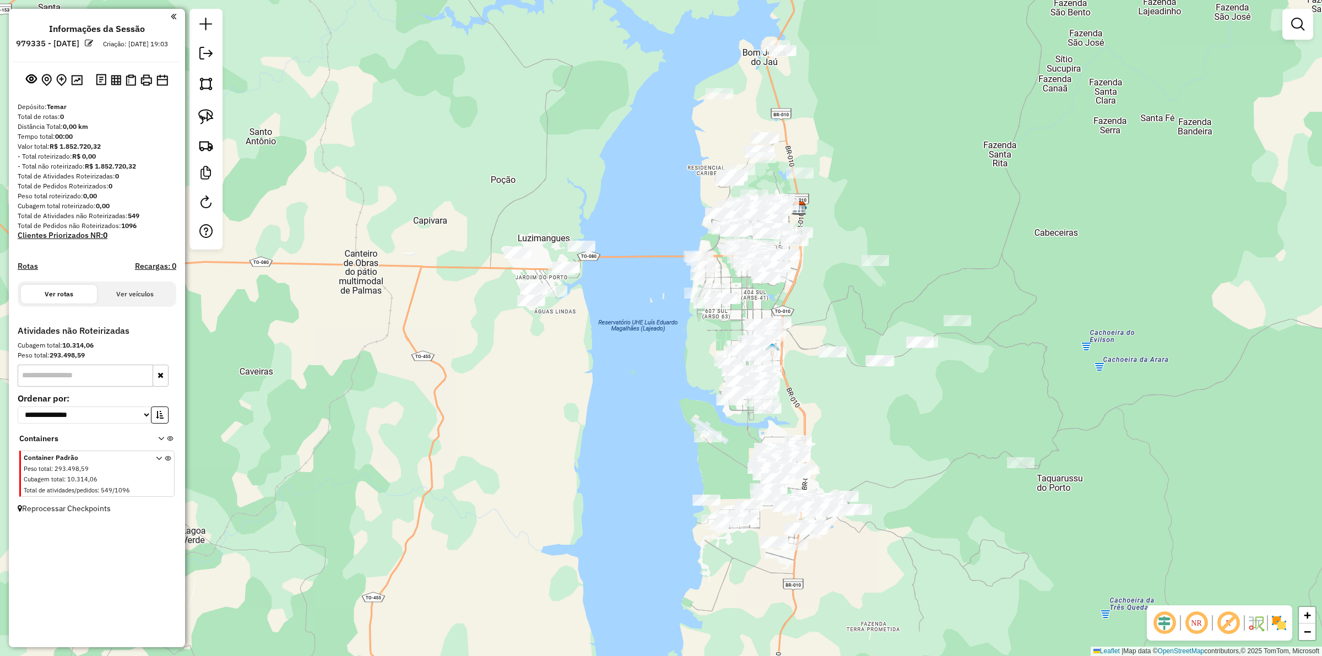
click at [603, 312] on div "Janela de atendimento Grade de atendimento Capacidade Transportadoras Veículos …" at bounding box center [661, 328] width 1322 height 656
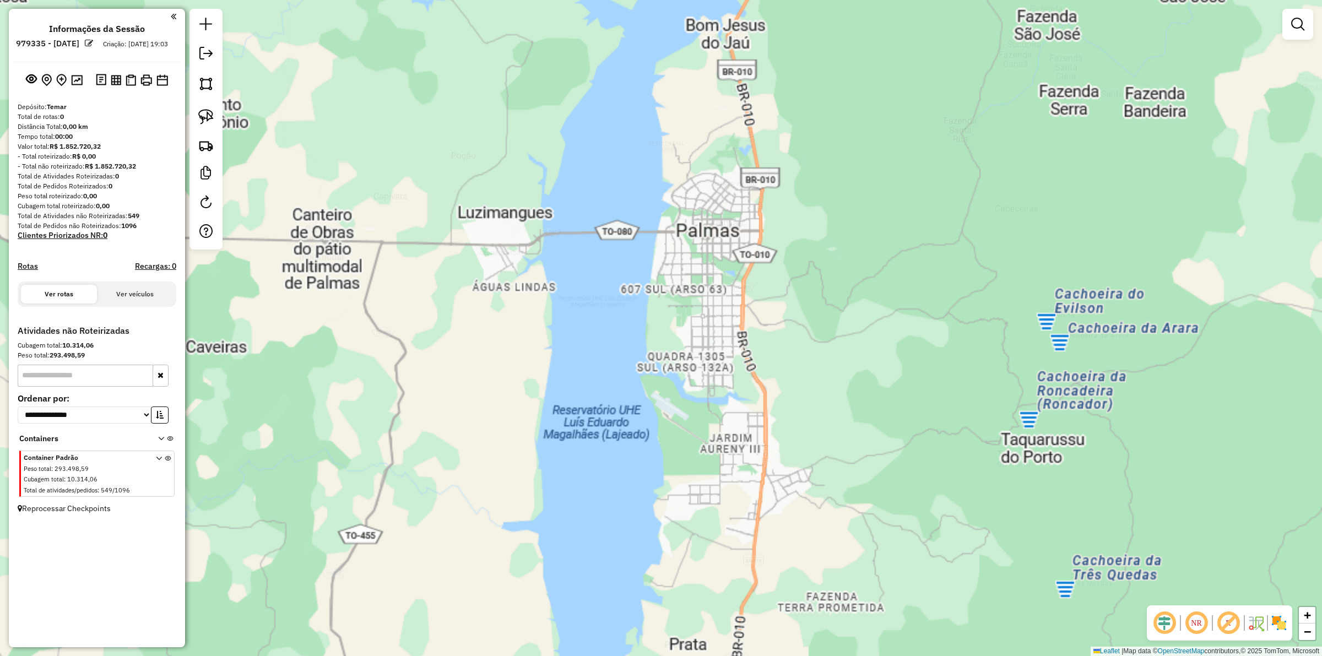
click at [808, 300] on div "Janela de atendimento Grade de atendimento Capacidade Transportadoras Veículos …" at bounding box center [661, 328] width 1322 height 656
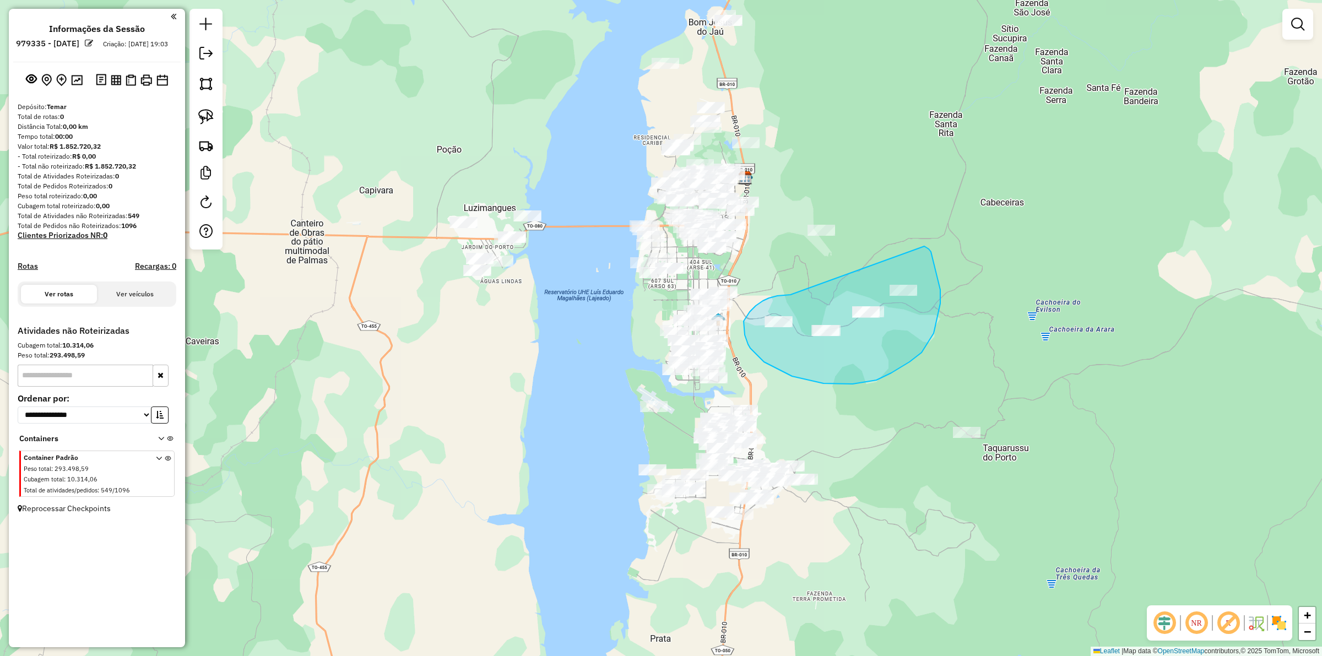
drag, startPoint x: 786, startPoint y: 295, endPoint x: 916, endPoint y: 243, distance: 139.9
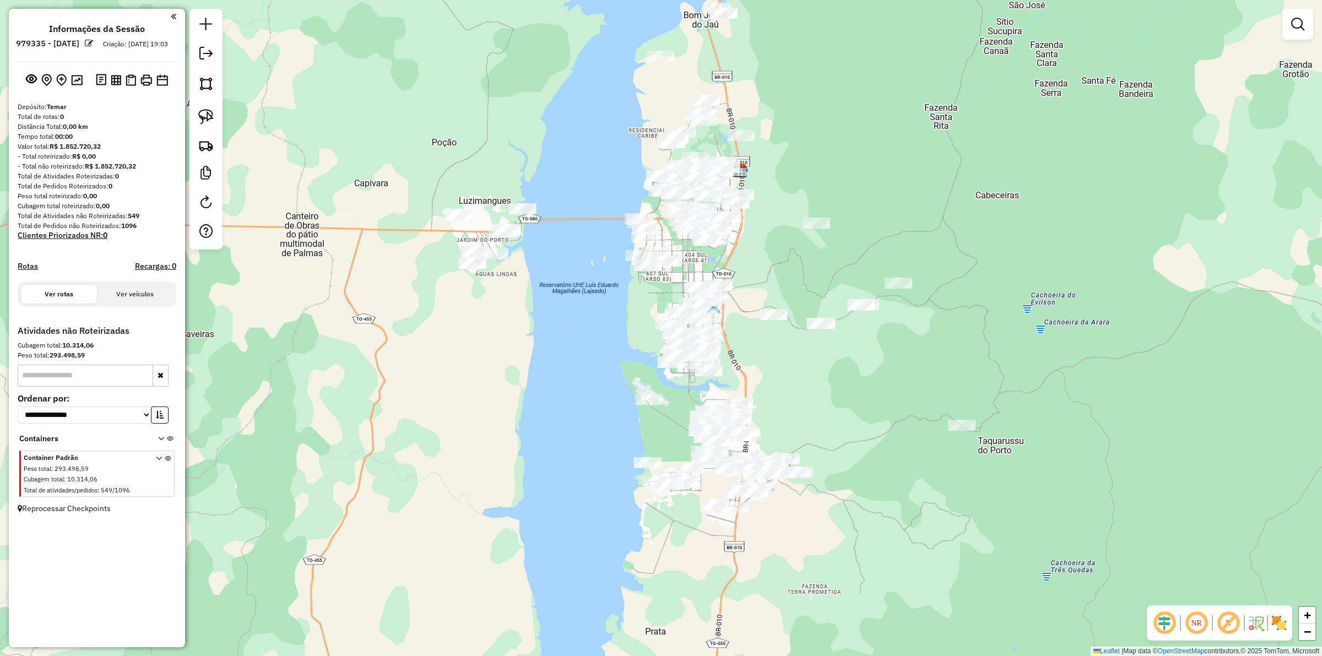
click at [851, 275] on div "Janela de atendimento Grade de atendimento Capacidade Transportadoras Veículos …" at bounding box center [661, 328] width 1322 height 656
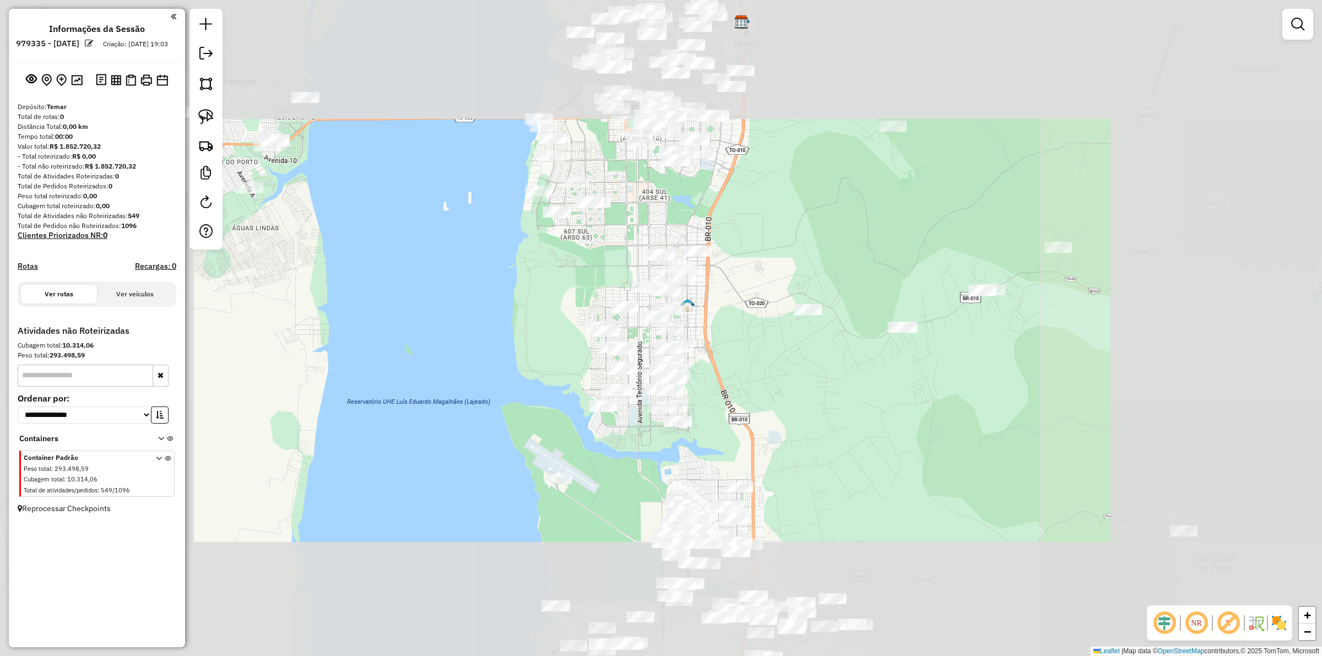
click at [808, 277] on div "Janela de atendimento Grade de atendimento Capacidade Transportadoras Veículos …" at bounding box center [661, 328] width 1322 height 656
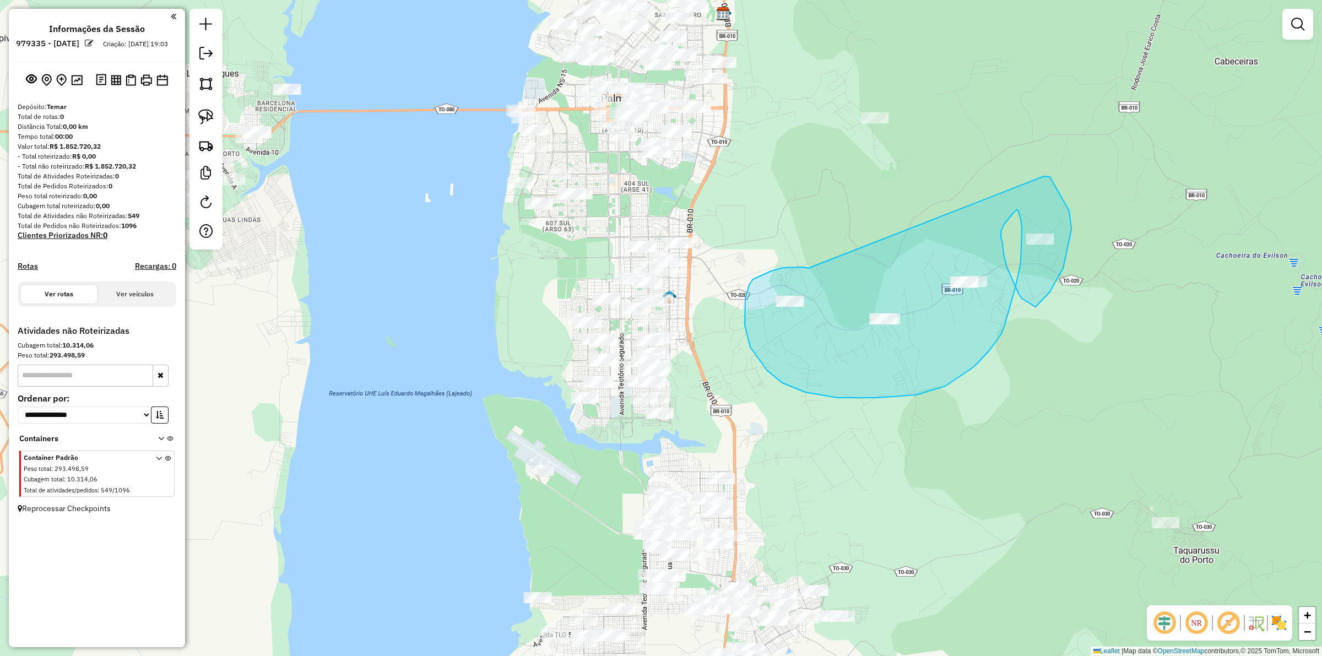
drag, startPoint x: 771, startPoint y: 271, endPoint x: 1042, endPoint y: 176, distance: 287.5
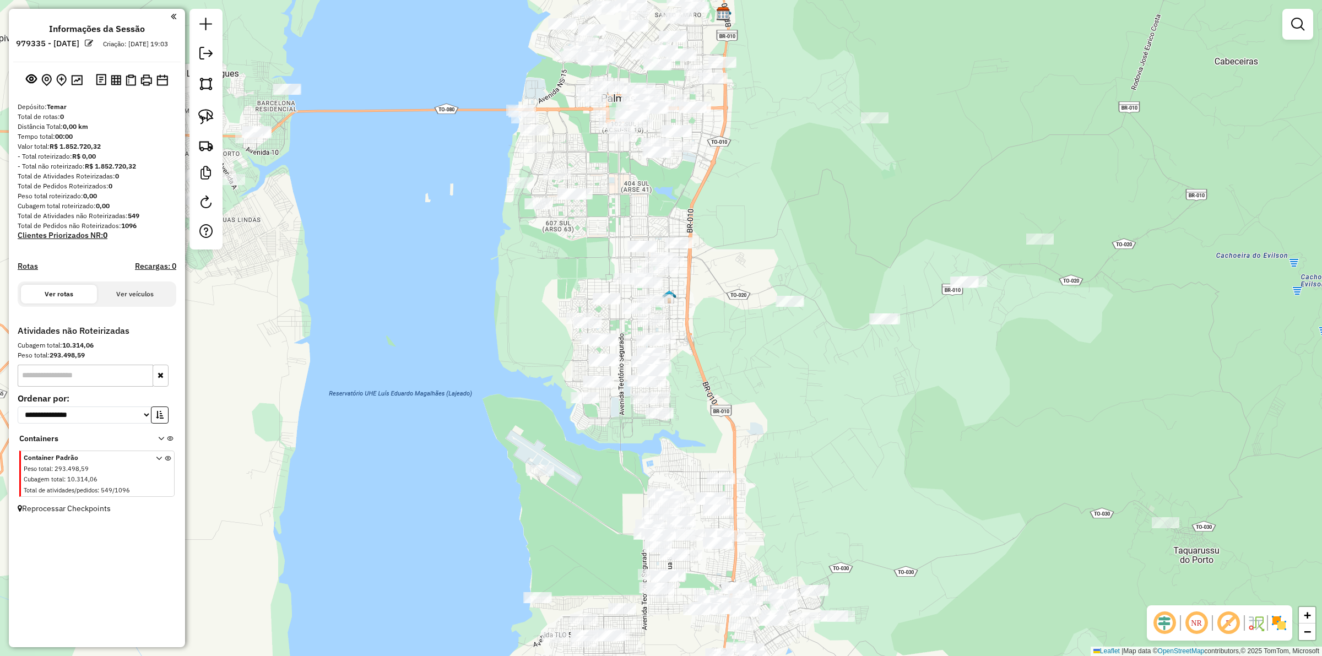
drag, startPoint x: 868, startPoint y: 243, endPoint x: 791, endPoint y: 238, distance: 76.7
click at [839, 242] on div "Janela de atendimento Grade de atendimento Capacidade Transportadoras Veículos …" at bounding box center [661, 328] width 1322 height 656
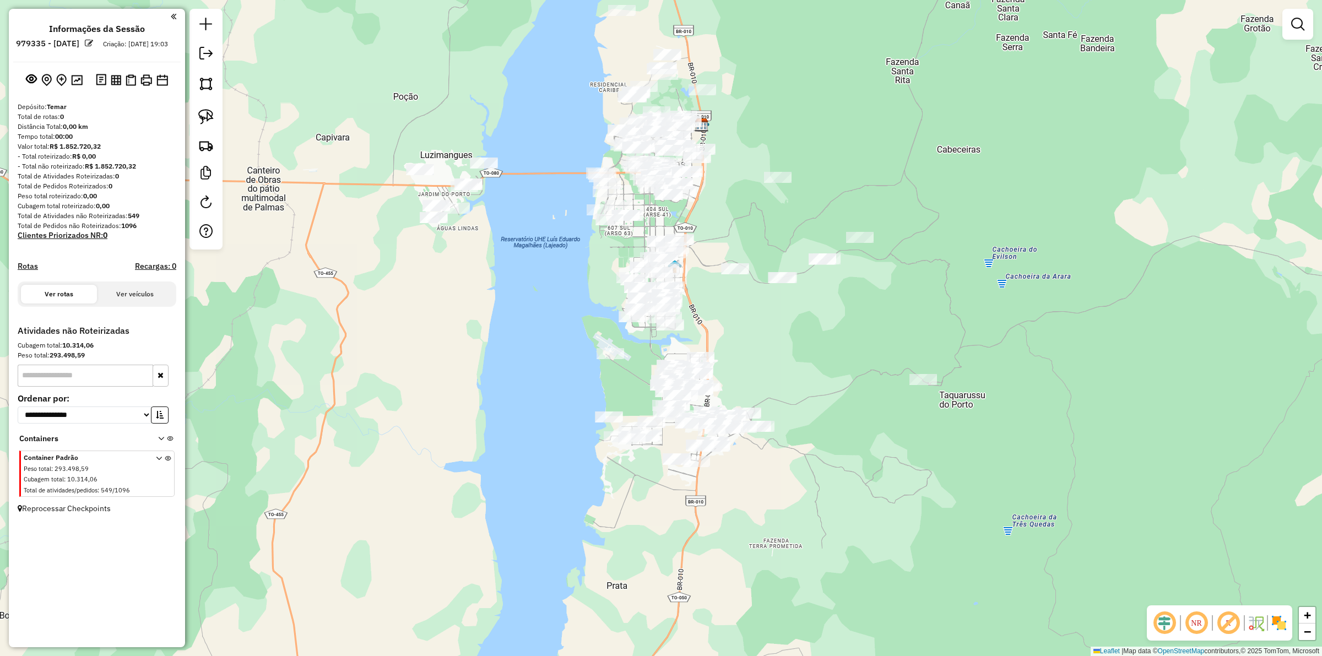
drag, startPoint x: 813, startPoint y: 247, endPoint x: 805, endPoint y: 243, distance: 8.4
click at [806, 244] on div "Janela de atendimento Grade de atendimento Capacidade Transportadoras Veículos …" at bounding box center [661, 328] width 1322 height 656
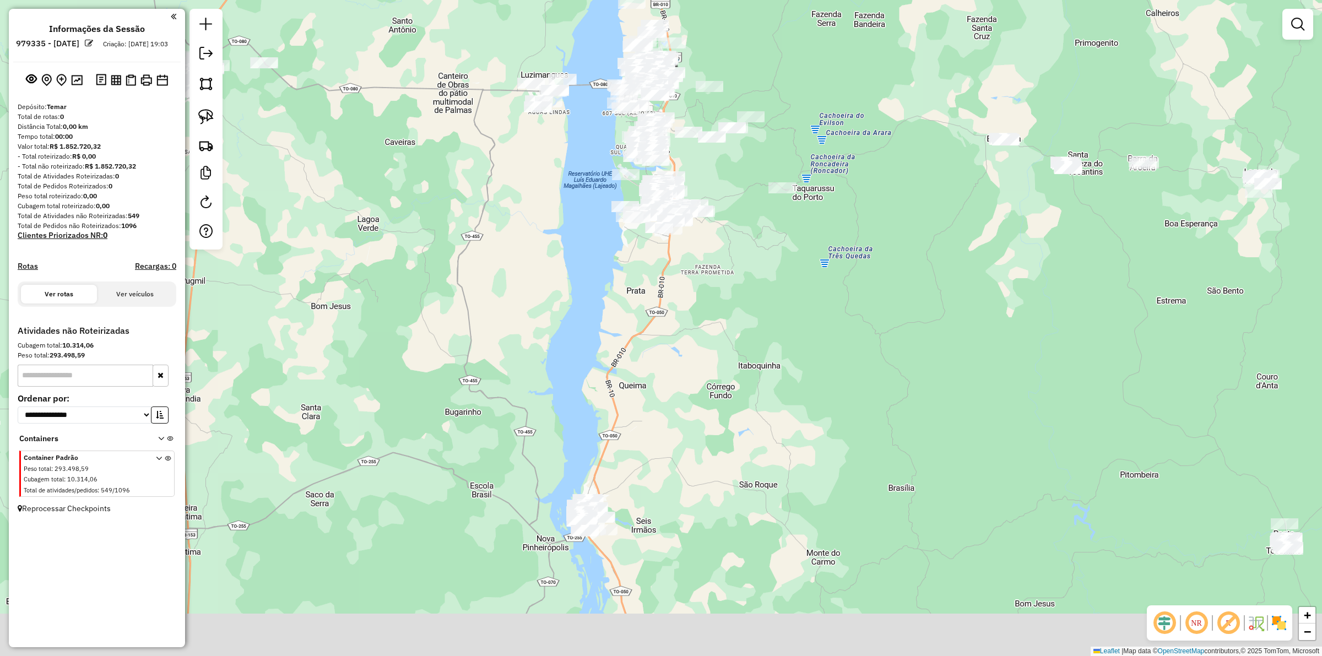
drag, startPoint x: 749, startPoint y: 308, endPoint x: 720, endPoint y: 191, distance: 120.9
click at [721, 193] on div "Janela de atendimento Grade de atendimento Capacidade Transportadoras Veículos …" at bounding box center [661, 328] width 1322 height 656
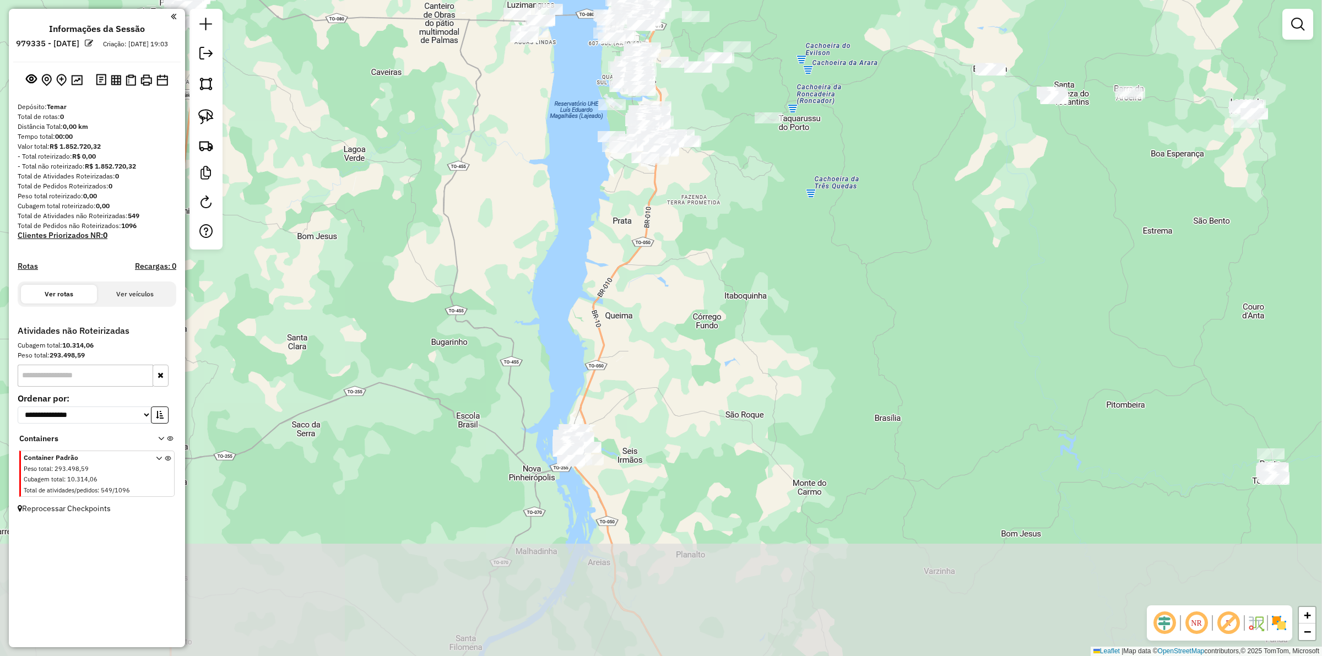
drag, startPoint x: 742, startPoint y: 348, endPoint x: 733, endPoint y: 285, distance: 63.3
click at [742, 280] on div "Janela de atendimento Grade de atendimento Capacidade Transportadoras Veículos …" at bounding box center [661, 328] width 1322 height 656
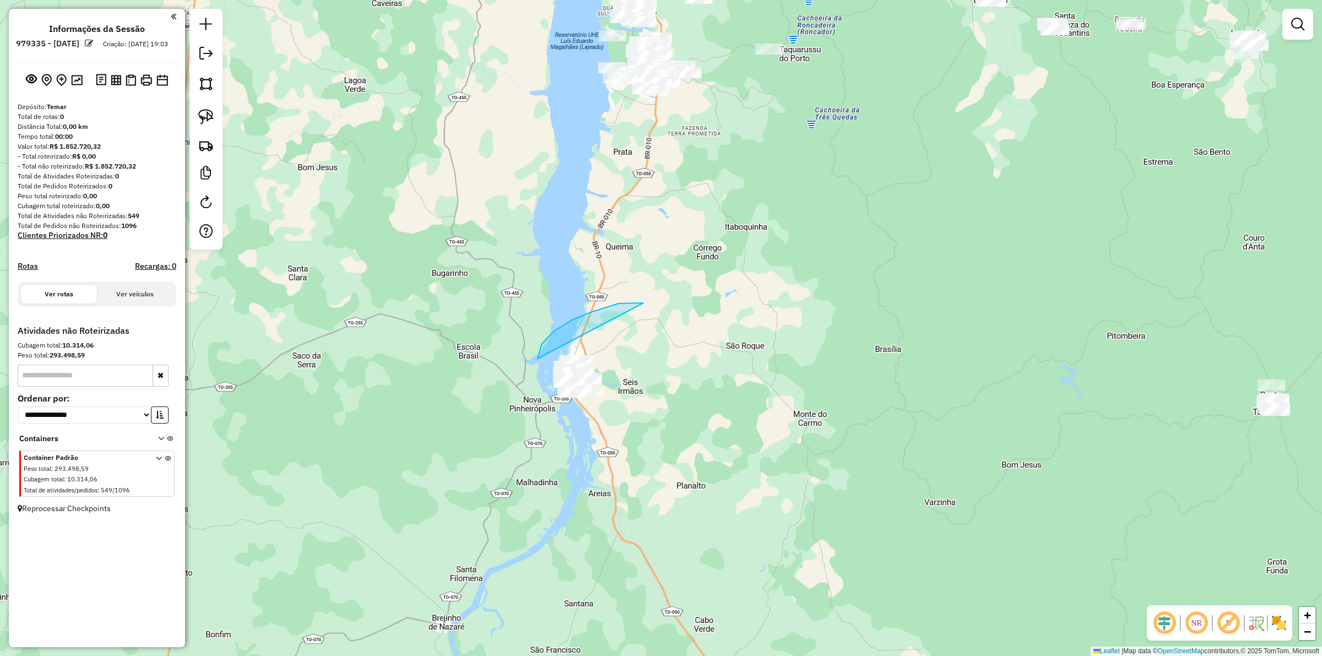
drag, startPoint x: 643, startPoint y: 303, endPoint x: 720, endPoint y: 372, distance: 103.3
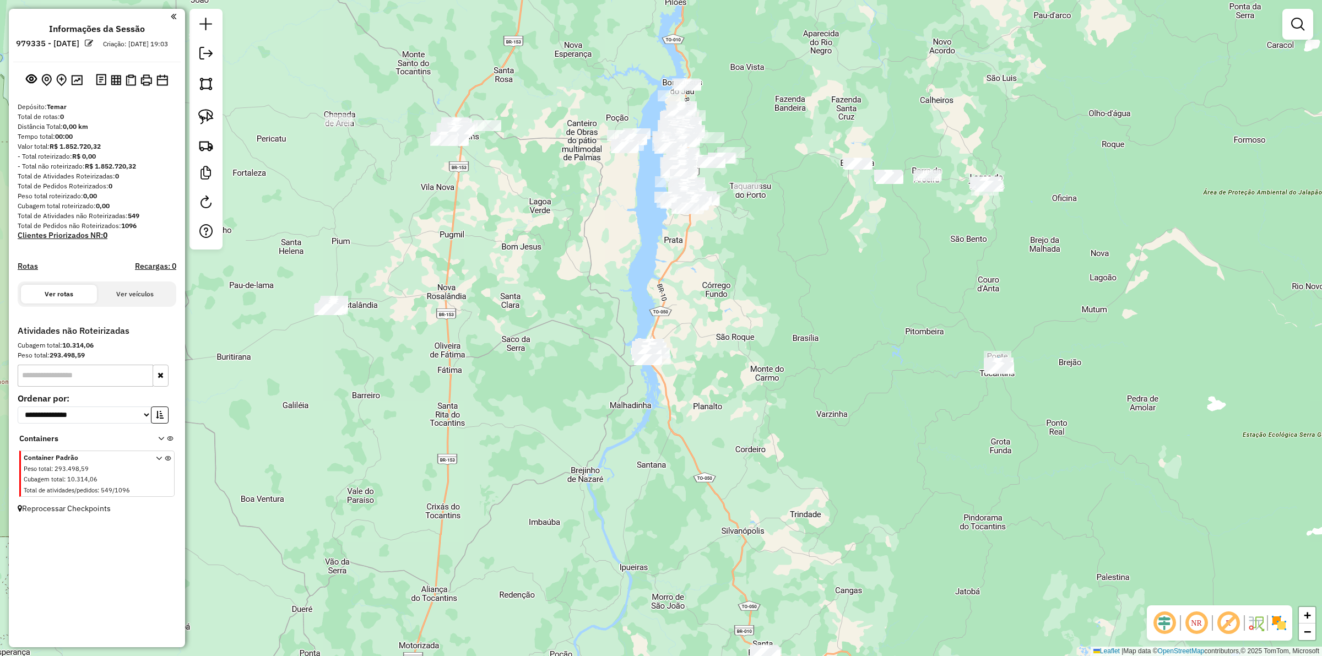
drag, startPoint x: 765, startPoint y: 298, endPoint x: 778, endPoint y: 328, distance: 31.6
click at [778, 328] on div "Janela de atendimento Grade de atendimento Capacidade Transportadoras Veículos …" at bounding box center [661, 328] width 1322 height 656
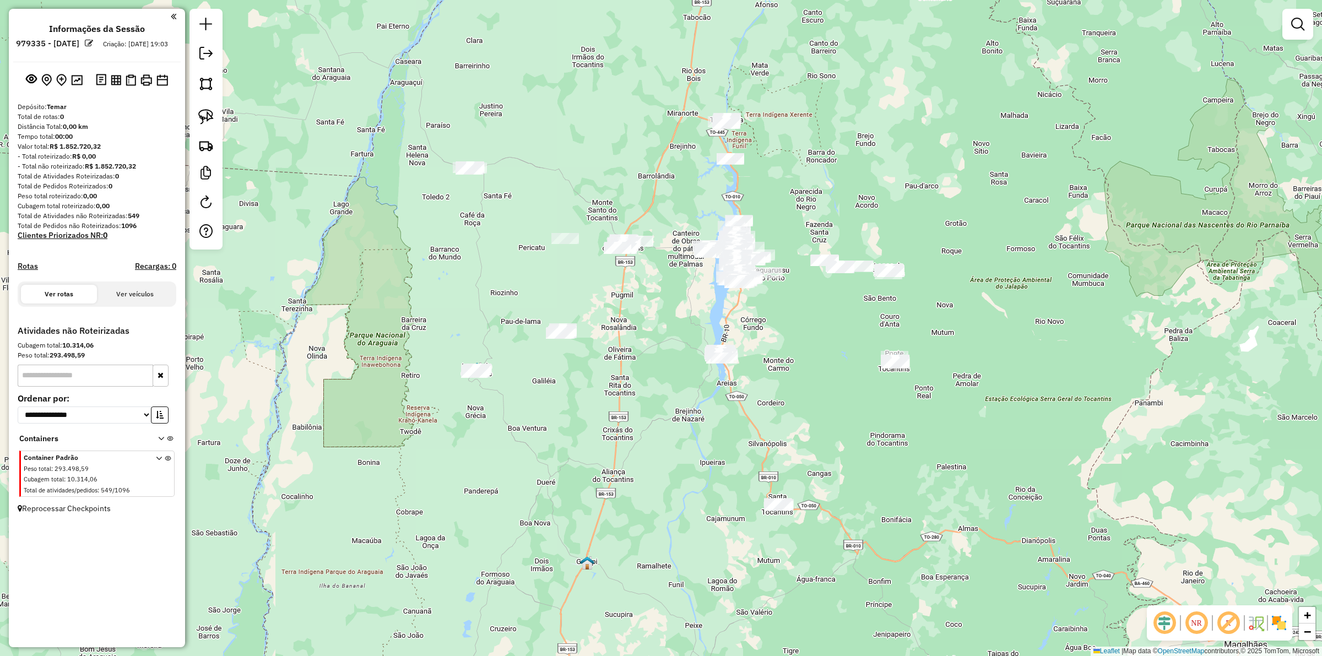
drag, startPoint x: 796, startPoint y: 335, endPoint x: 791, endPoint y: 320, distance: 15.5
click at [795, 319] on div "Janela de atendimento Grade de atendimento Capacidade Transportadoras Veículos …" at bounding box center [661, 328] width 1322 height 656
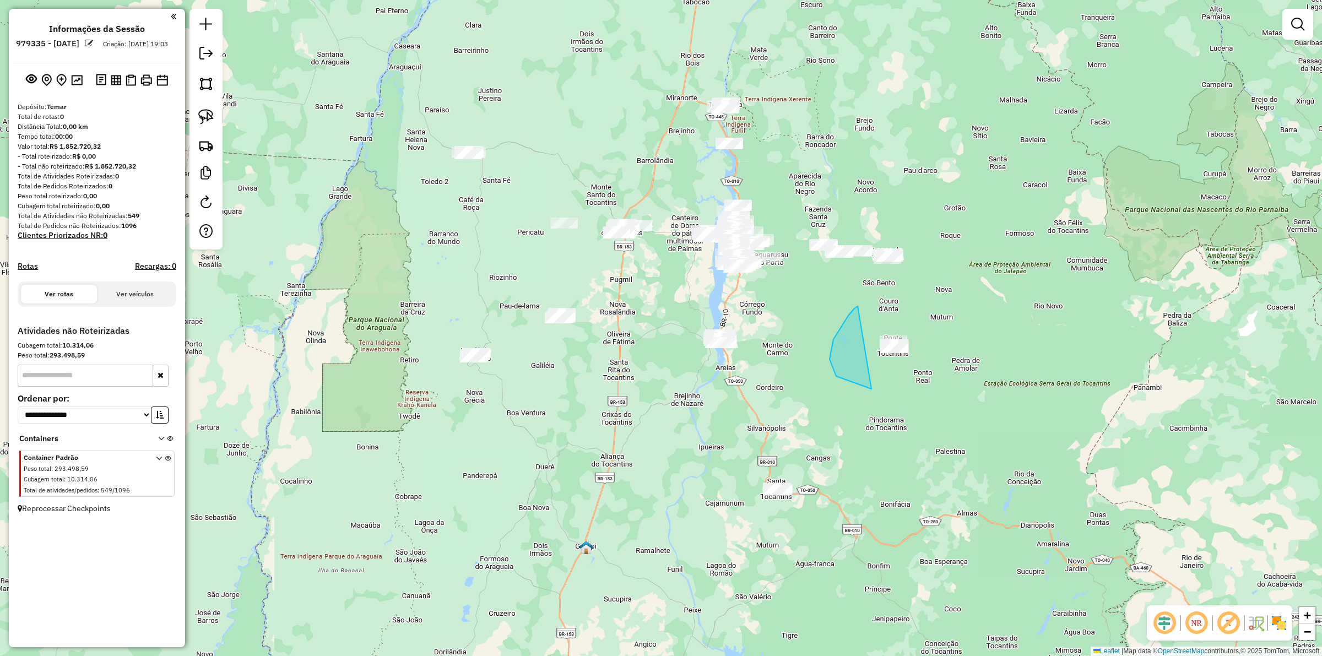
drag, startPoint x: 848, startPoint y: 316, endPoint x: 983, endPoint y: 302, distance: 135.6
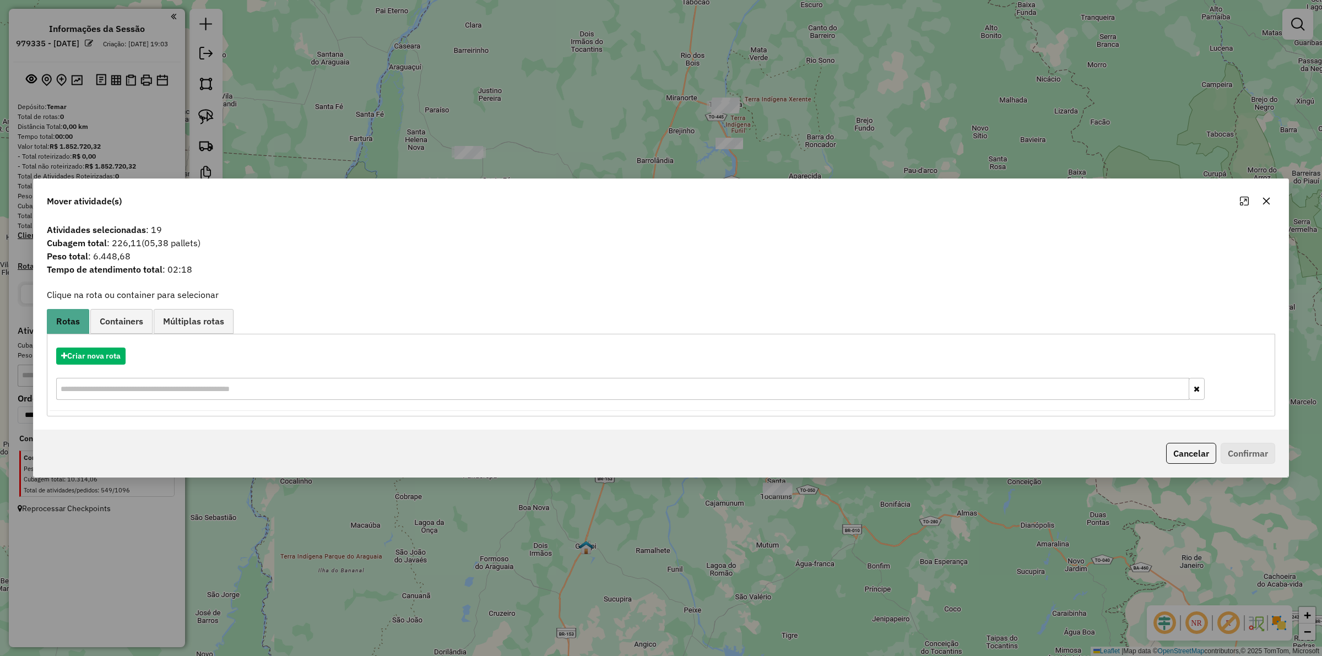
click at [88, 345] on div "Criar nova rota" at bounding box center [661, 375] width 1222 height 72
click at [76, 358] on button "Criar nova rota" at bounding box center [90, 355] width 69 height 17
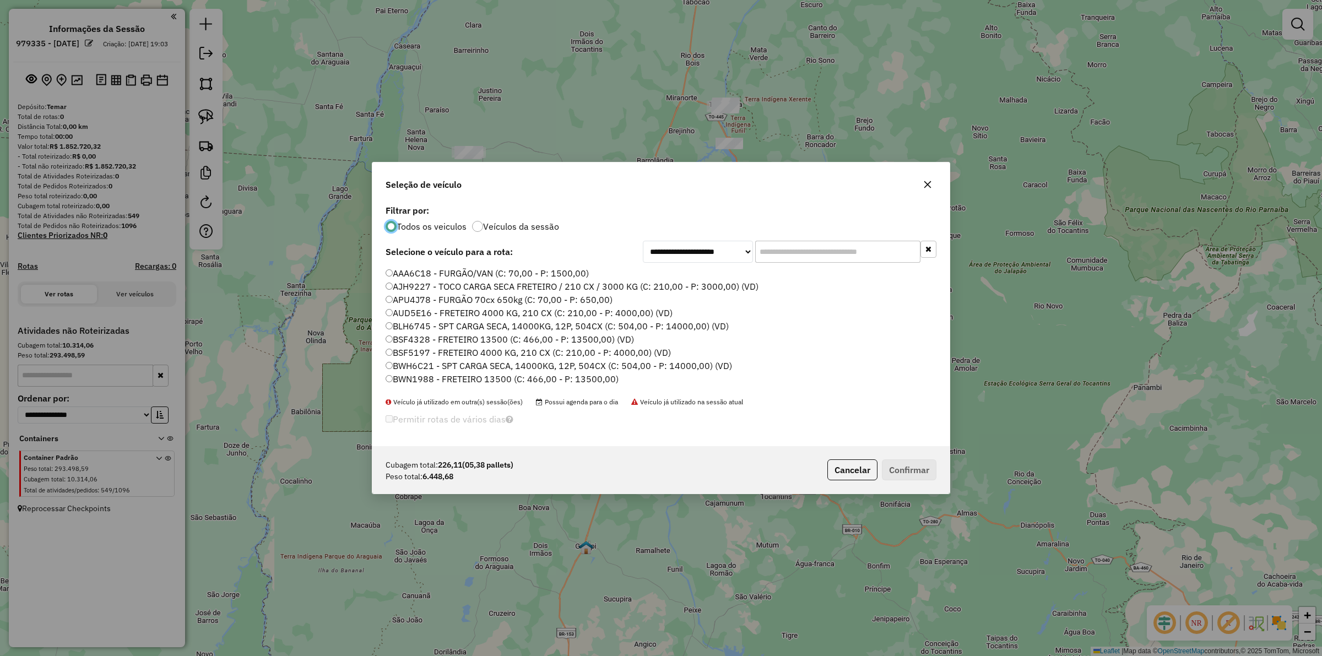
scroll to position [6, 3]
click at [787, 246] on input "text" at bounding box center [837, 252] width 165 height 22
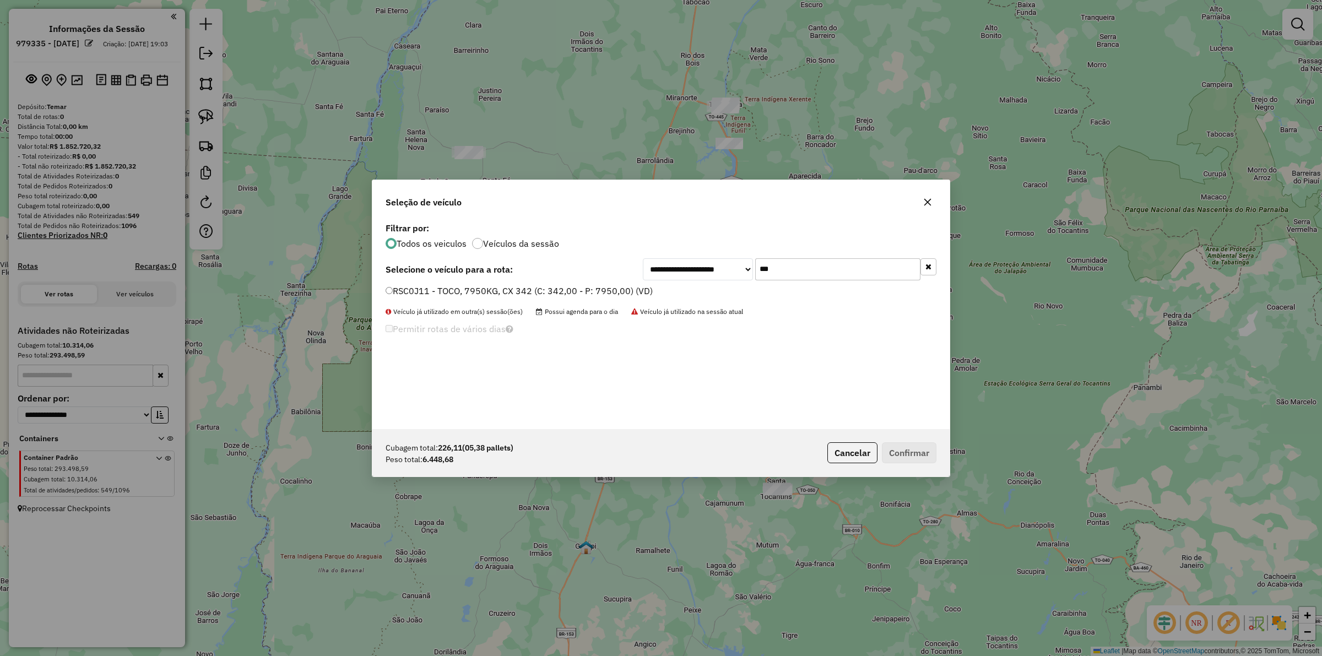
type input "***"
click at [595, 286] on label "RSC0J11 - TOCO, 7950KG, CX 342 (C: 342,00 - P: 7950,00) (VD)" at bounding box center [518, 290] width 267 height 13
click at [909, 449] on button "Confirmar" at bounding box center [909, 452] width 55 height 21
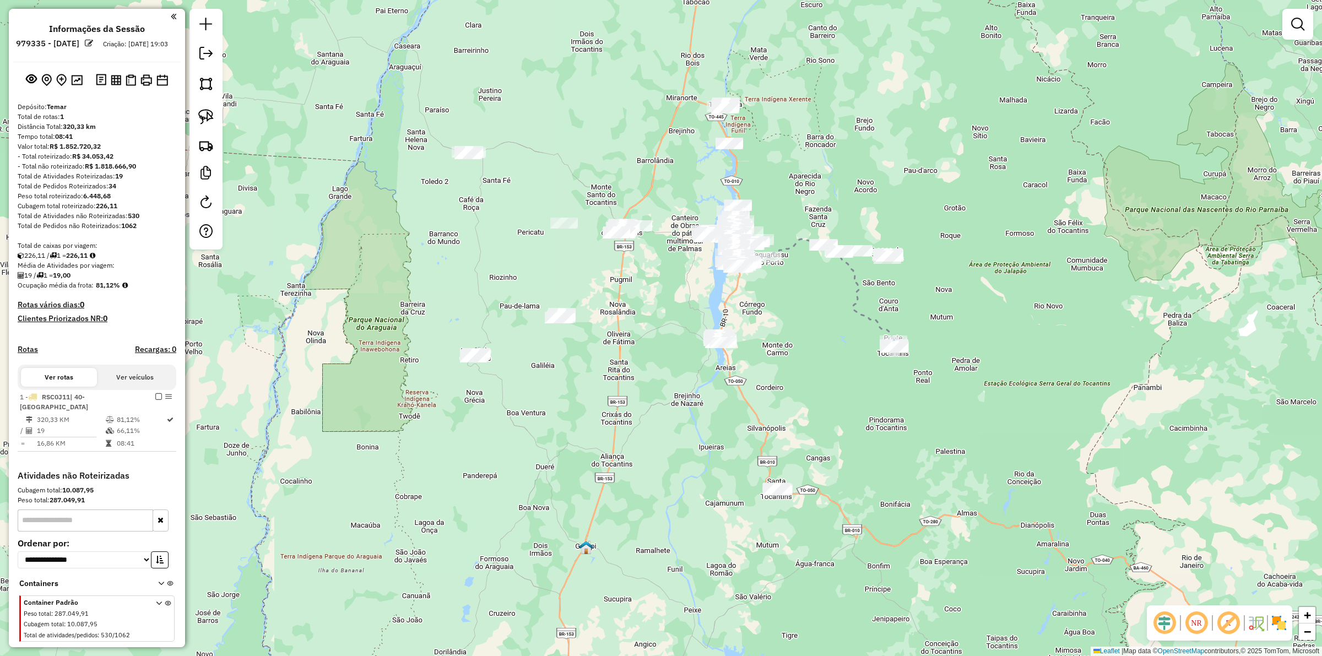
click at [654, 381] on div "Janela de atendimento Grade de atendimento Capacidade Transportadoras Veículos …" at bounding box center [661, 328] width 1322 height 656
drag, startPoint x: 434, startPoint y: 338, endPoint x: 578, endPoint y: 387, distance: 152.4
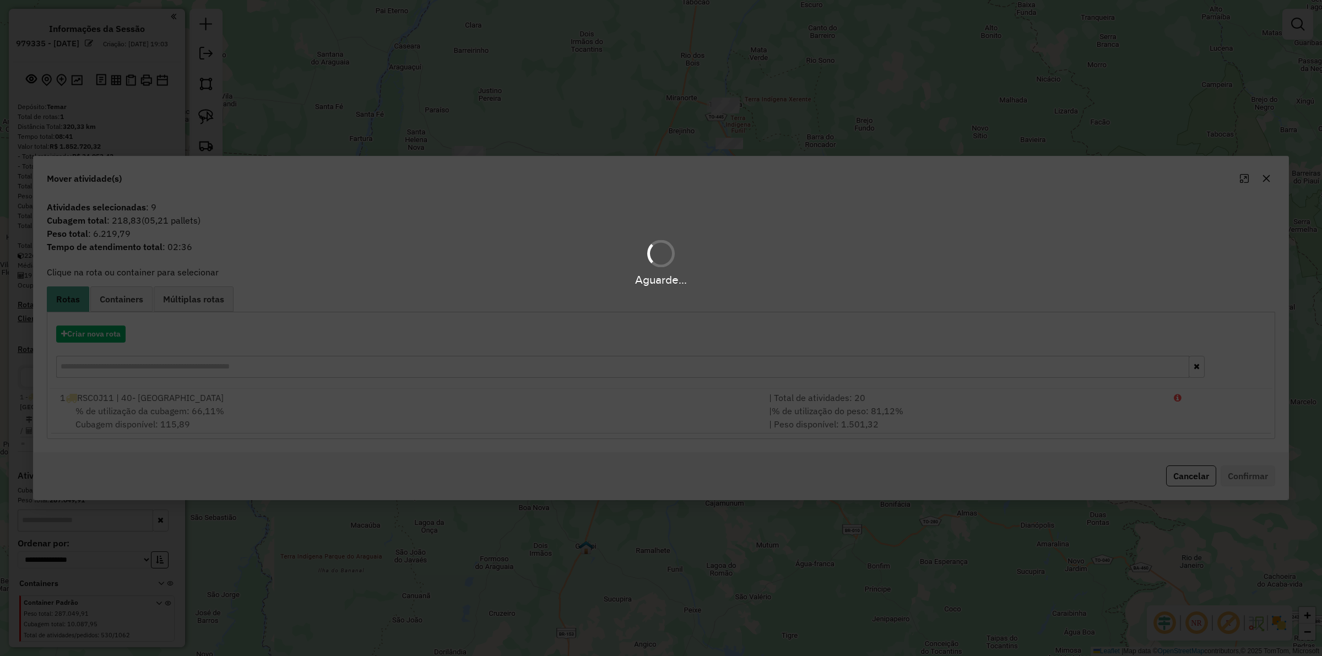
click at [95, 342] on div "Criar nova rota" at bounding box center [661, 333] width 1222 height 17
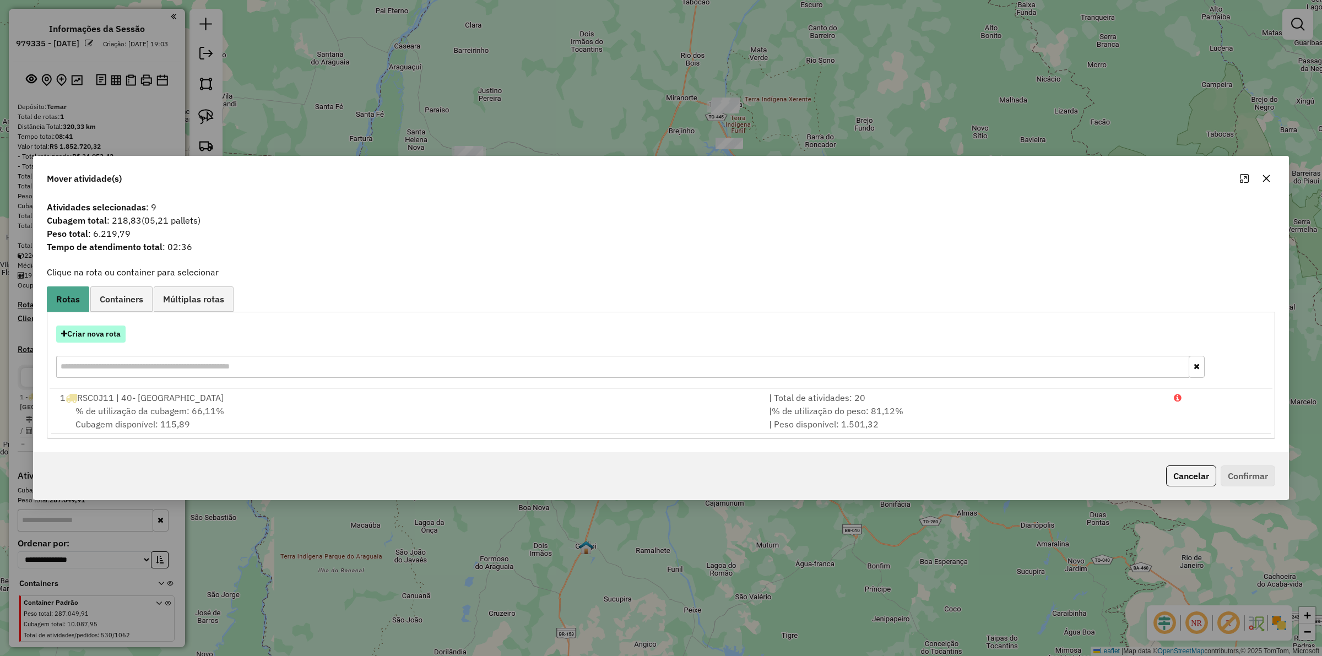
click at [89, 333] on button "Criar nova rota" at bounding box center [90, 333] width 69 height 17
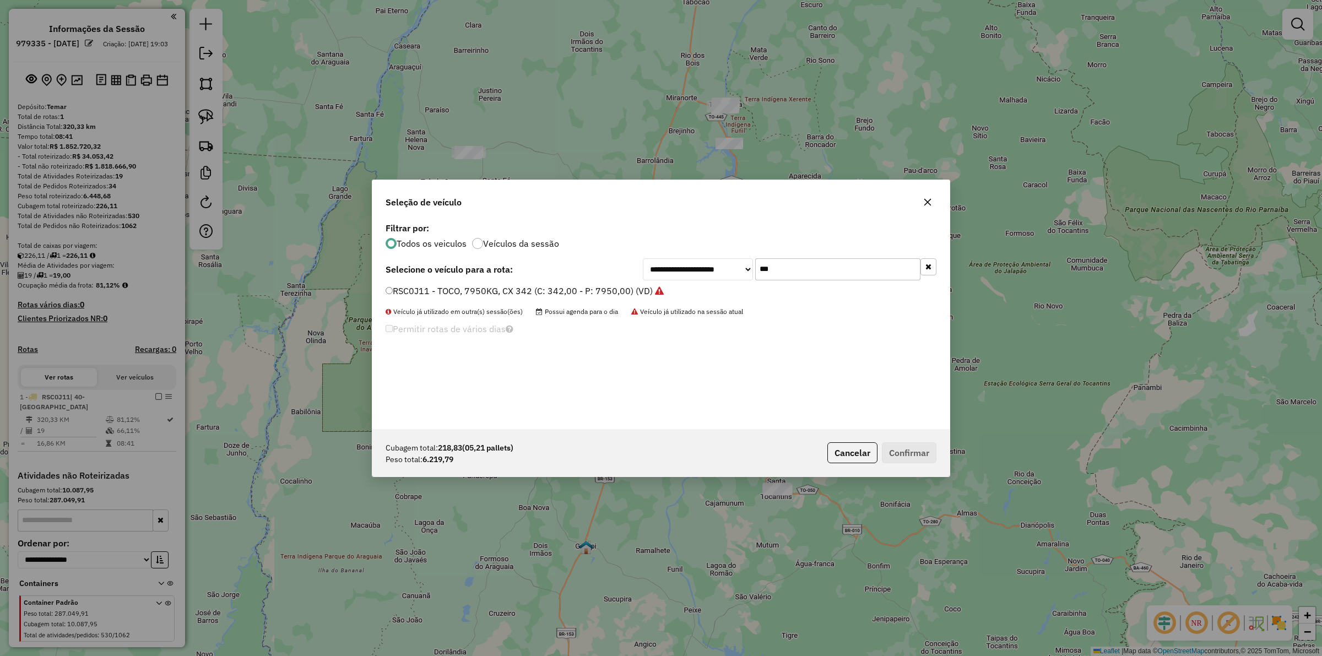
click at [794, 266] on input "***" at bounding box center [837, 269] width 165 height 22
type input "****"
click at [551, 292] on label "QWA2032 - TOCO BAÚ 336 CXS 7560 KG (C: 336,00 - P: 7560,00) (VD)" at bounding box center [532, 290] width 294 height 13
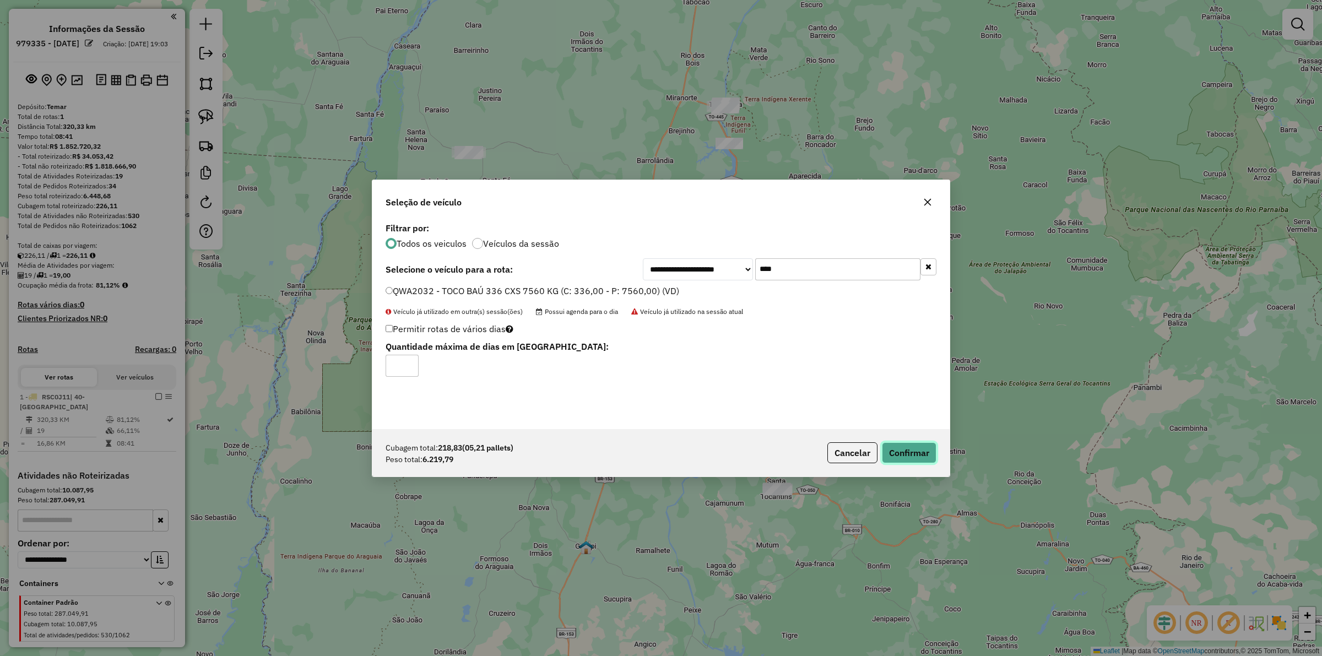
drag, startPoint x: 909, startPoint y: 452, endPoint x: 882, endPoint y: 438, distance: 30.5
click at [907, 452] on button "Confirmar" at bounding box center [909, 452] width 55 height 21
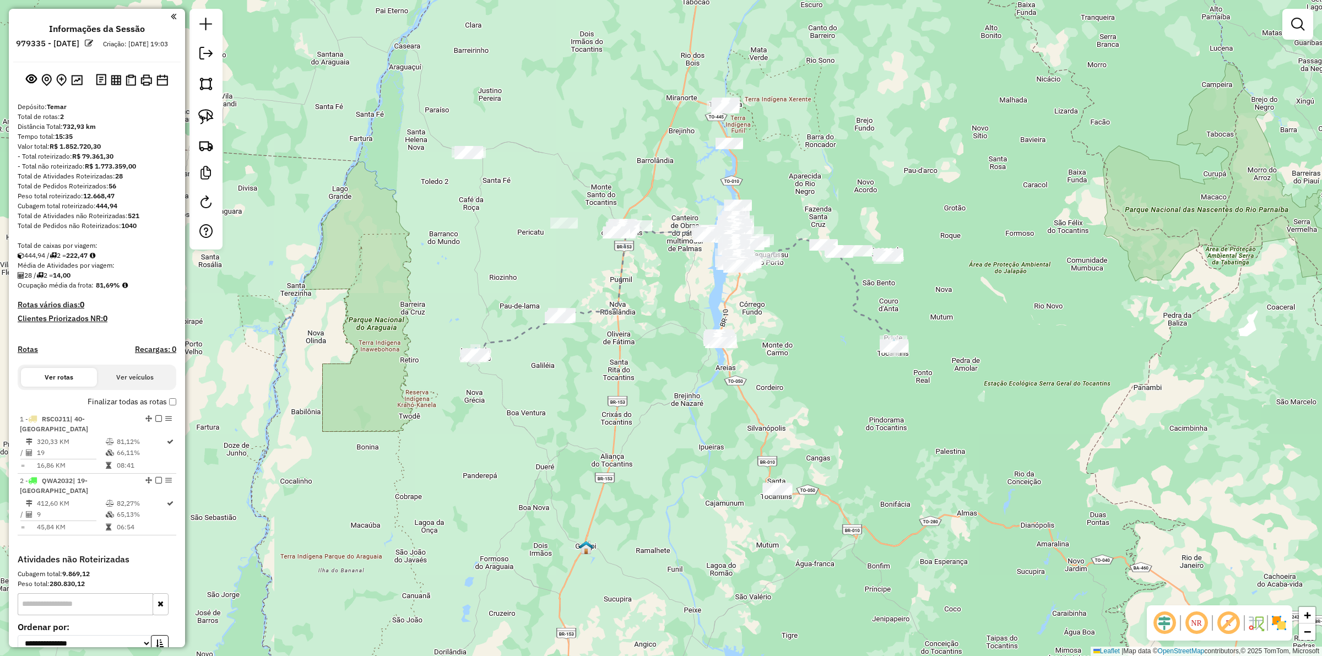
click at [595, 361] on div "Janela de atendimento Grade de atendimento Capacidade Transportadoras Veículos …" at bounding box center [661, 328] width 1322 height 656
drag, startPoint x: 724, startPoint y: 499, endPoint x: 876, endPoint y: 432, distance: 165.9
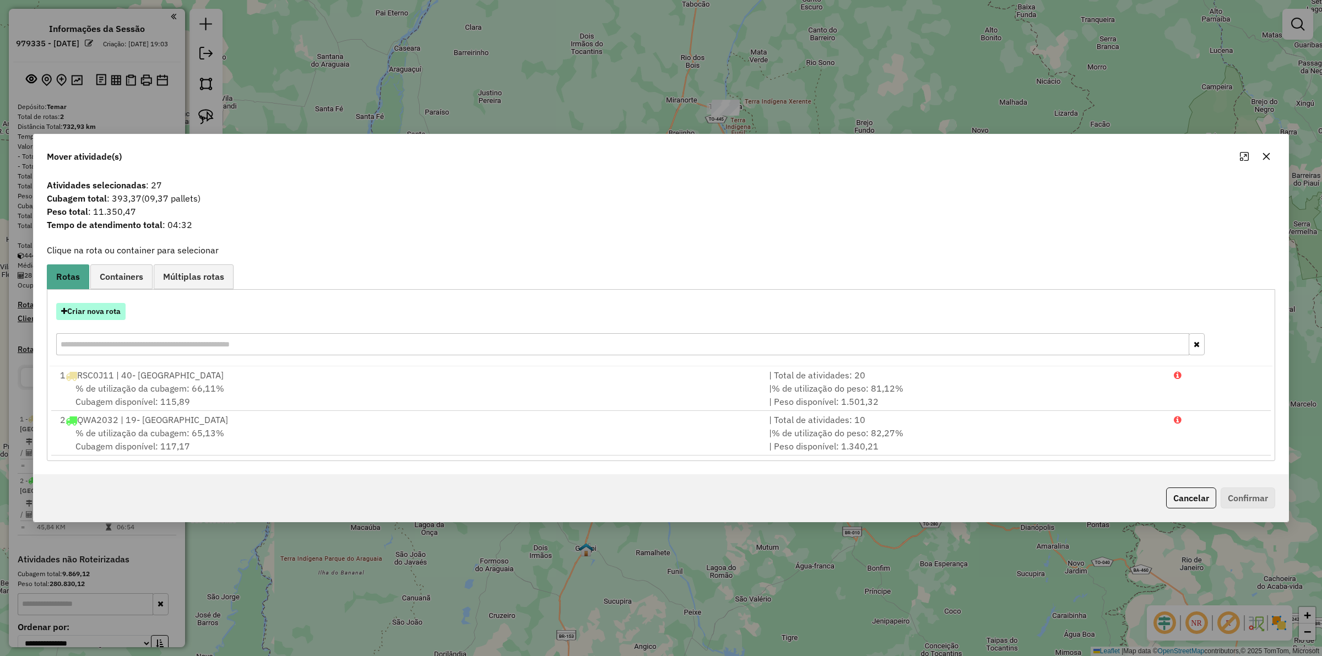
click at [126, 310] on button "Criar nova rota" at bounding box center [90, 311] width 69 height 17
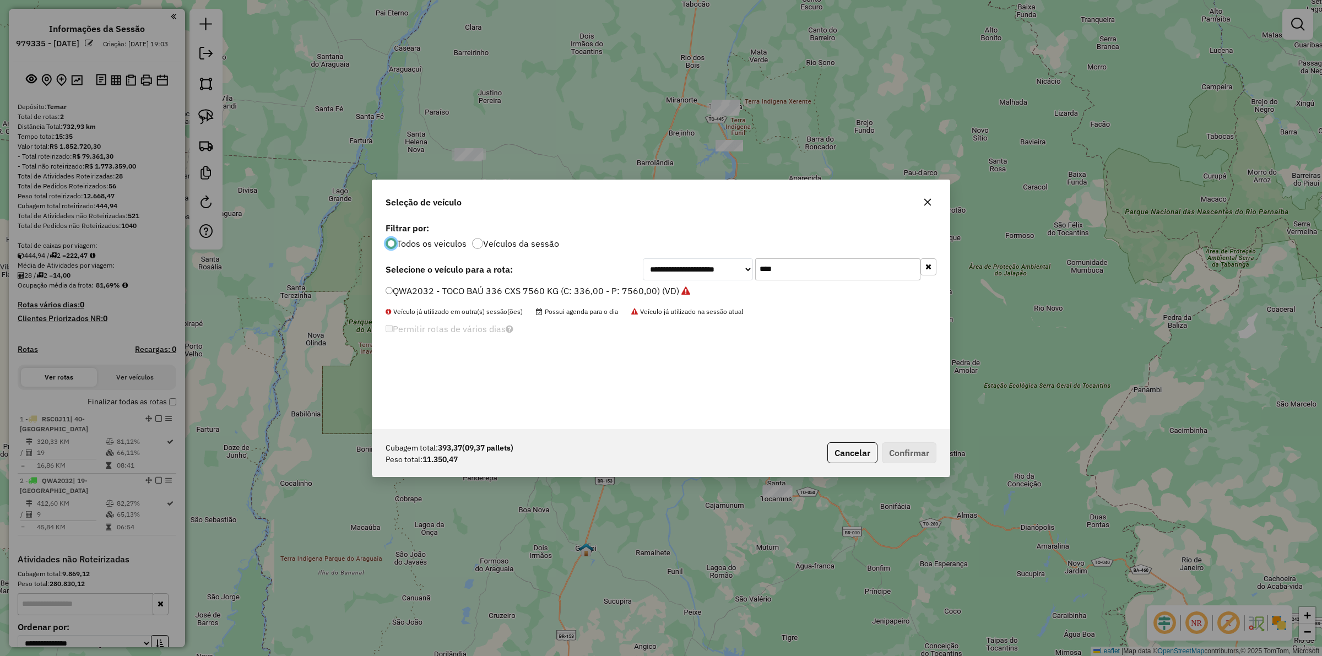
click at [788, 268] on input "****" at bounding box center [837, 269] width 165 height 22
click at [788, 273] on input "****" at bounding box center [837, 269] width 165 height 22
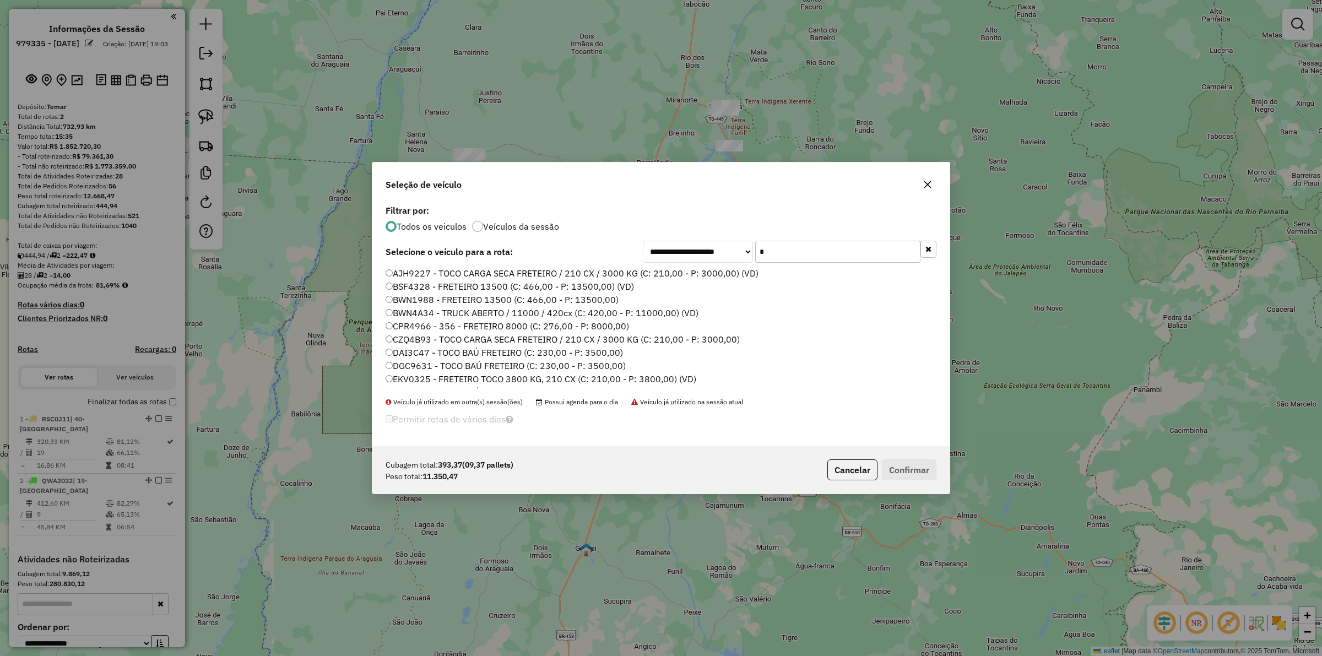
type input "**"
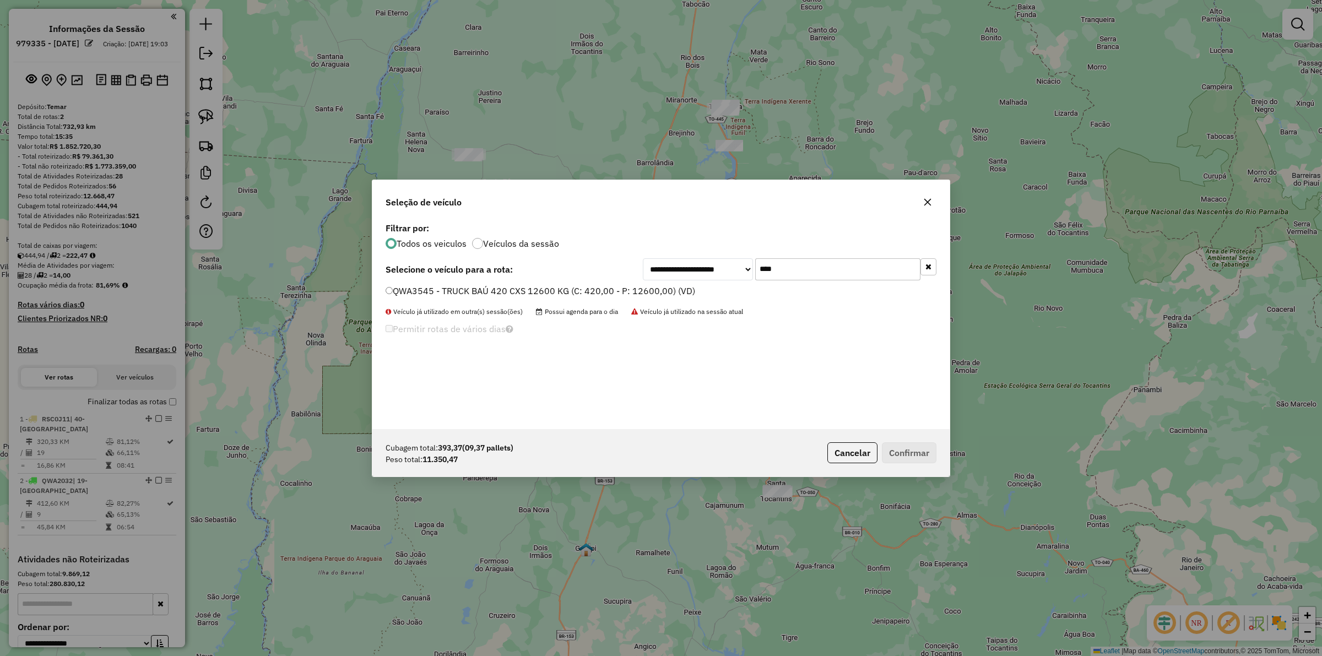
type input "****"
click at [572, 296] on label "QWA3545 - TRUCK BAÚ 420 CXS 12600 KG (C: 420,00 - P: 12600,00) (VD)" at bounding box center [539, 290] width 309 height 13
click at [551, 287] on label "QWA3545 - TRUCK BAÚ 420 CXS 12600 KG (C: 420,00 - P: 12600,00) (VD)" at bounding box center [539, 290] width 309 height 13
click at [389, 365] on input "*" at bounding box center [401, 366] width 33 height 22
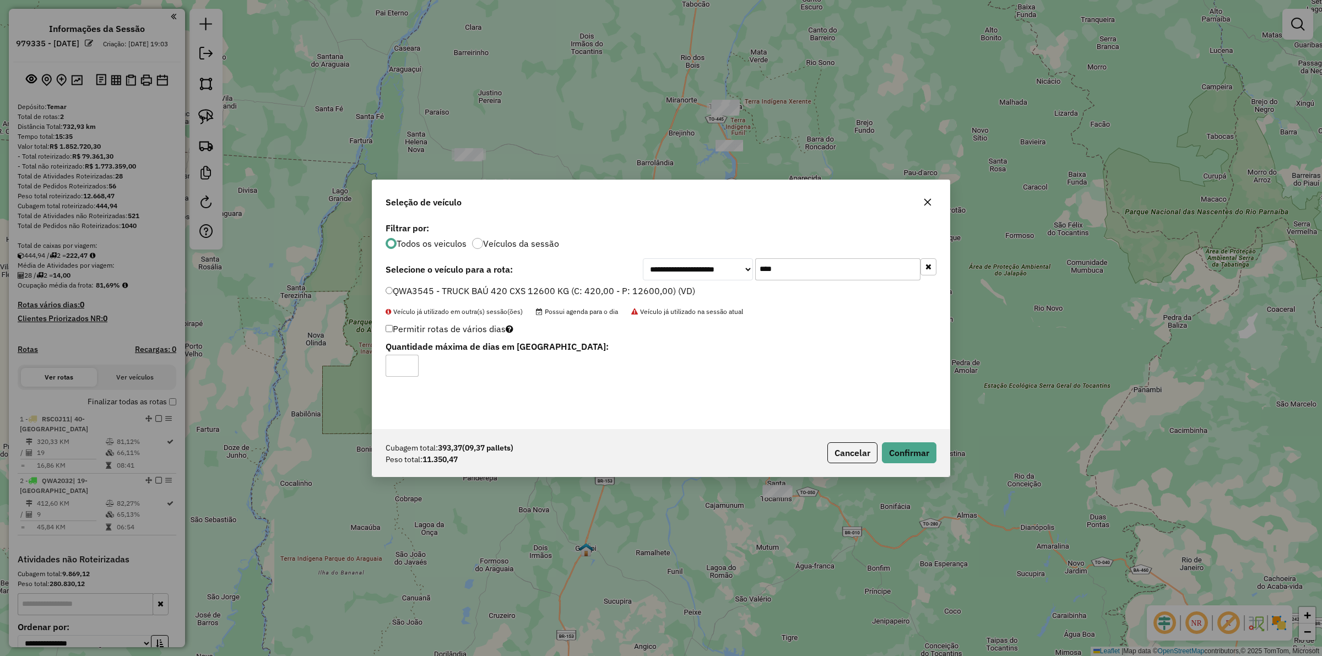
type input "*"
click at [921, 455] on button "Confirmar" at bounding box center [909, 452] width 55 height 21
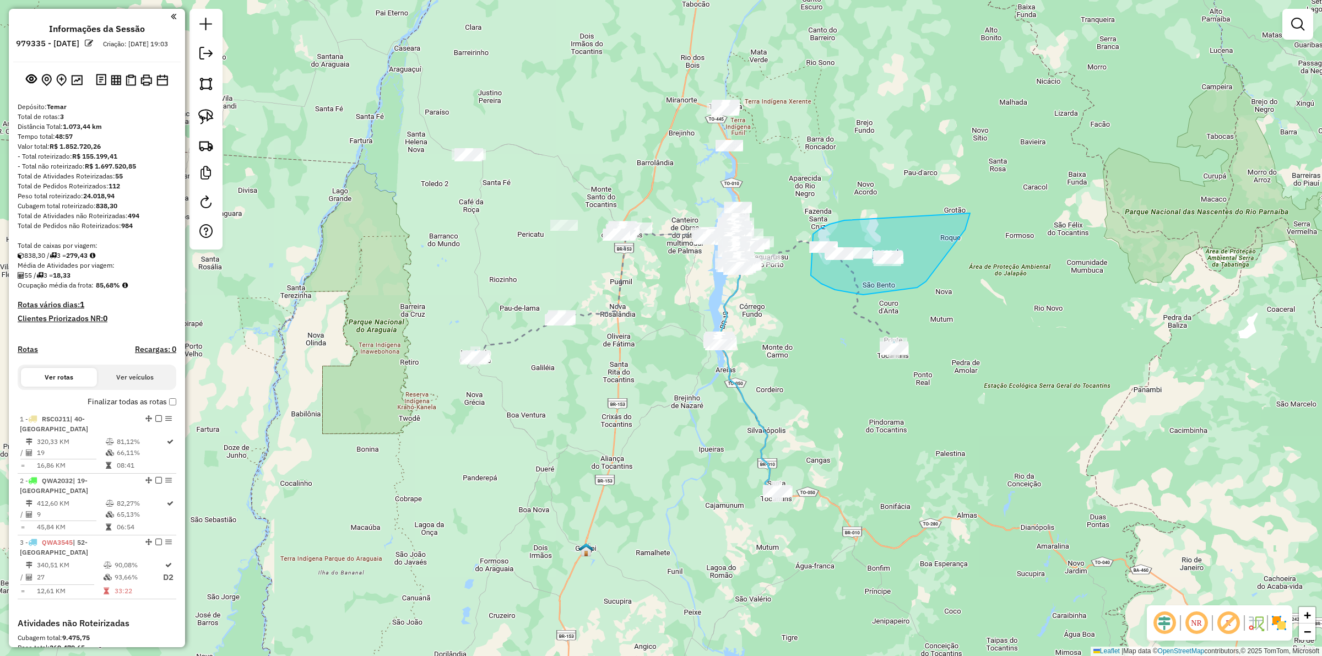
drag, startPoint x: 844, startPoint y: 220, endPoint x: 968, endPoint y: 214, distance: 124.1
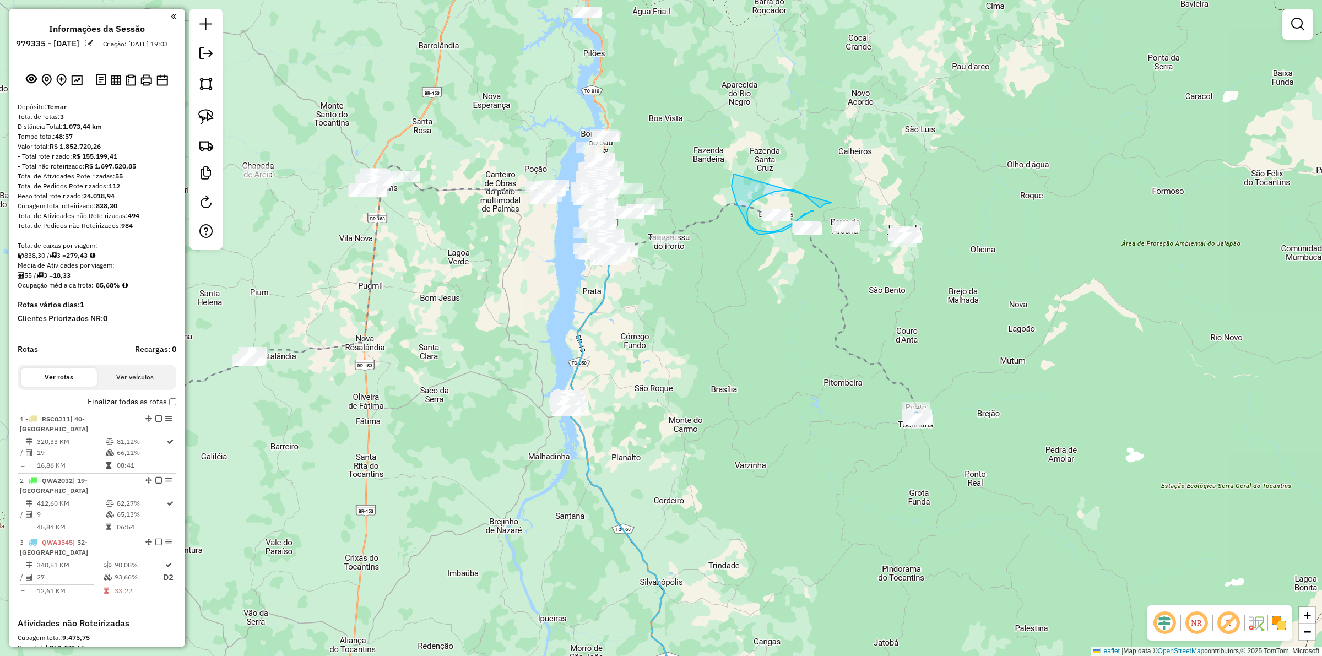
drag, startPoint x: 832, startPoint y: 203, endPoint x: 787, endPoint y: 198, distance: 44.3
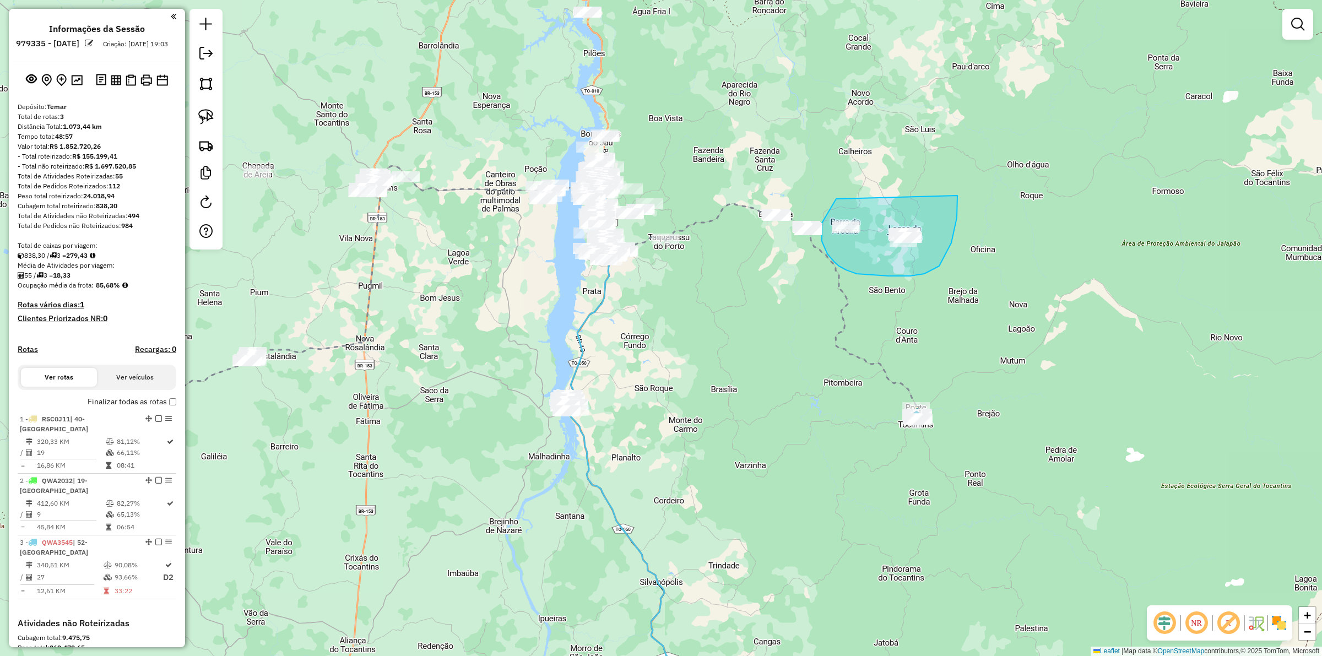
drag, startPoint x: 824, startPoint y: 219, endPoint x: 957, endPoint y: 195, distance: 135.3
drag, startPoint x: 802, startPoint y: 212, endPoint x: 964, endPoint y: 213, distance: 161.4
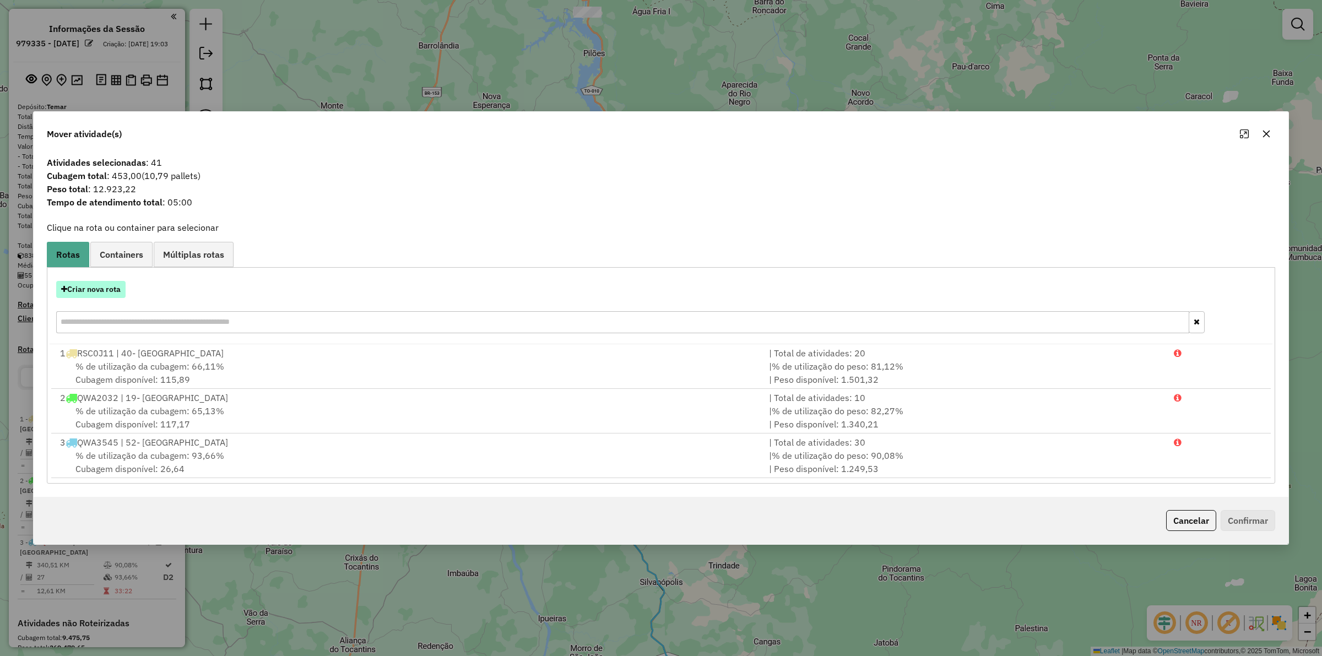
click at [118, 281] on button "Criar nova rota" at bounding box center [90, 289] width 69 height 17
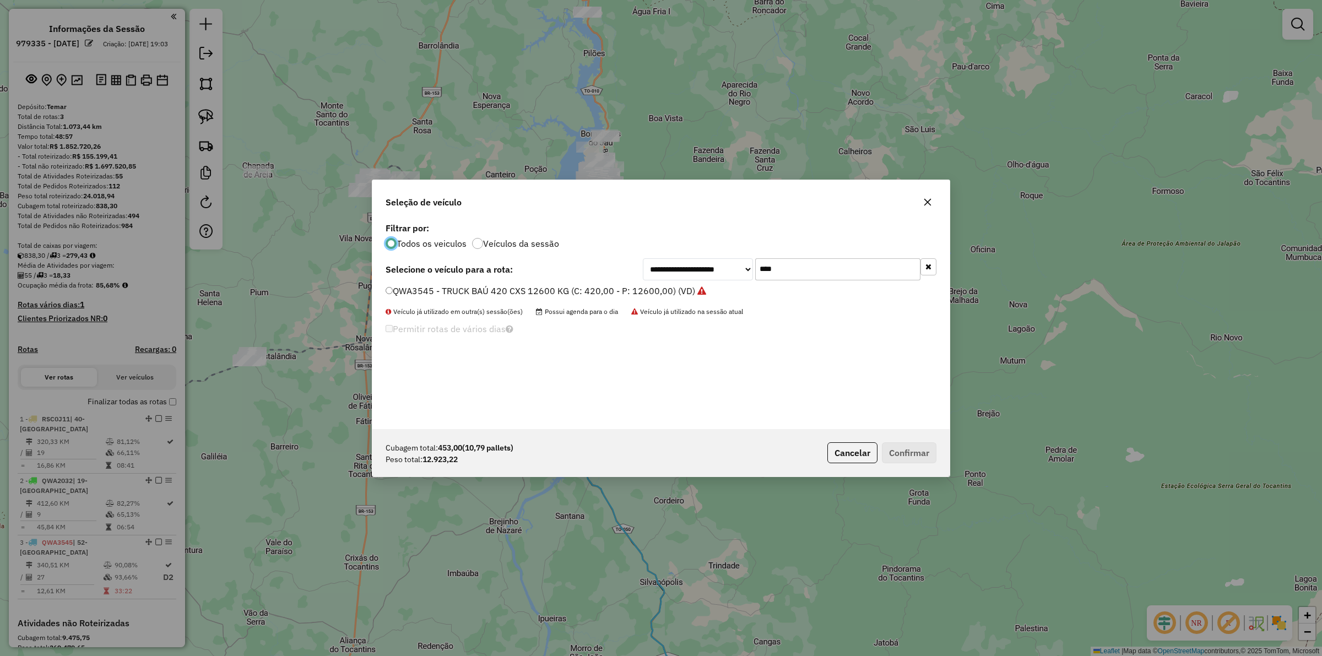
click at [780, 266] on input "****" at bounding box center [837, 269] width 165 height 22
type input "****"
click at [593, 288] on label "OLL1597 - TRUCK BAÚ 476cx 12430kg (C: 476,00 - P: 12430,00) (VD)" at bounding box center [530, 290] width 291 height 13
drag, startPoint x: 387, startPoint y: 367, endPoint x: 377, endPoint y: 372, distance: 10.3
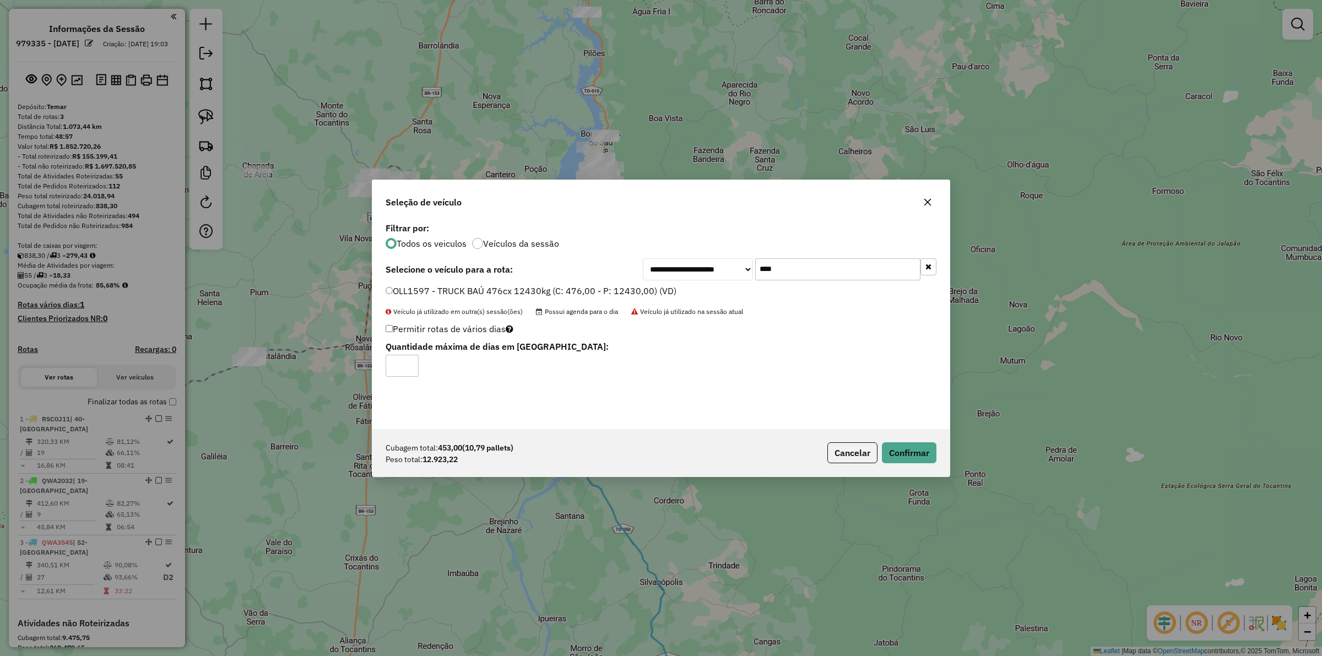
click at [377, 372] on div "**********" at bounding box center [660, 324] width 577 height 209
type input "*"
click at [902, 453] on button "Confirmar" at bounding box center [909, 452] width 55 height 21
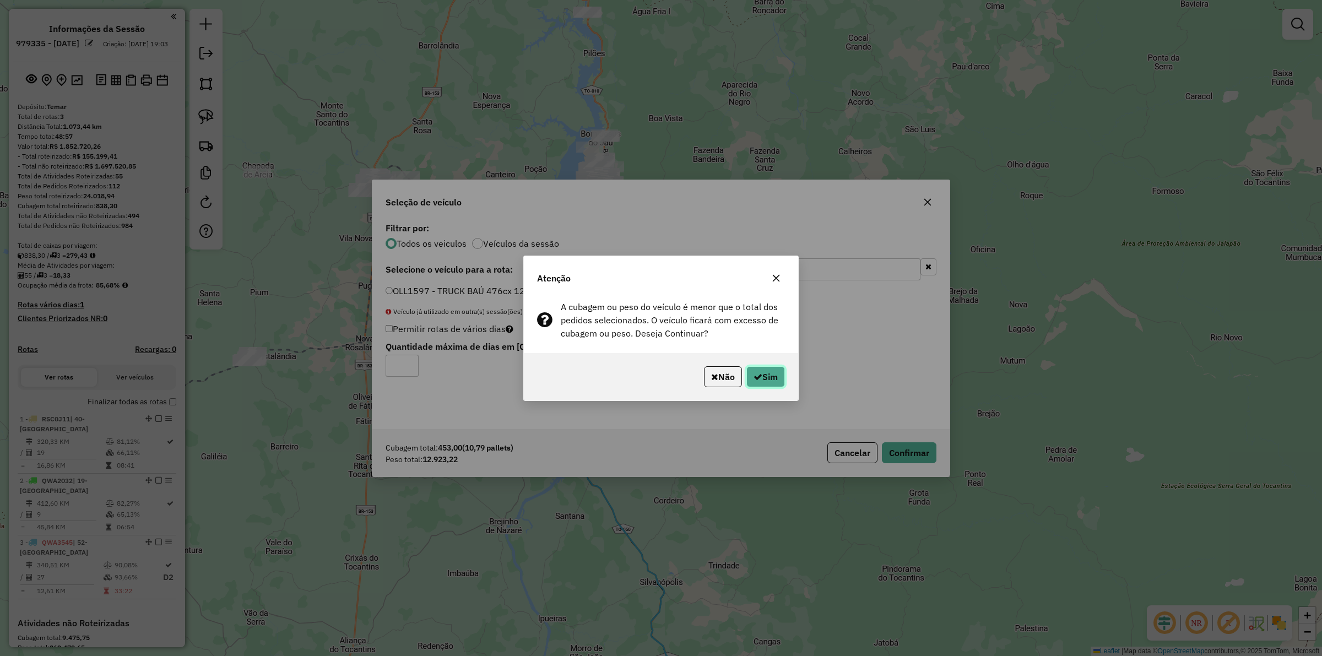
click at [768, 384] on button "Sim" at bounding box center [765, 376] width 39 height 21
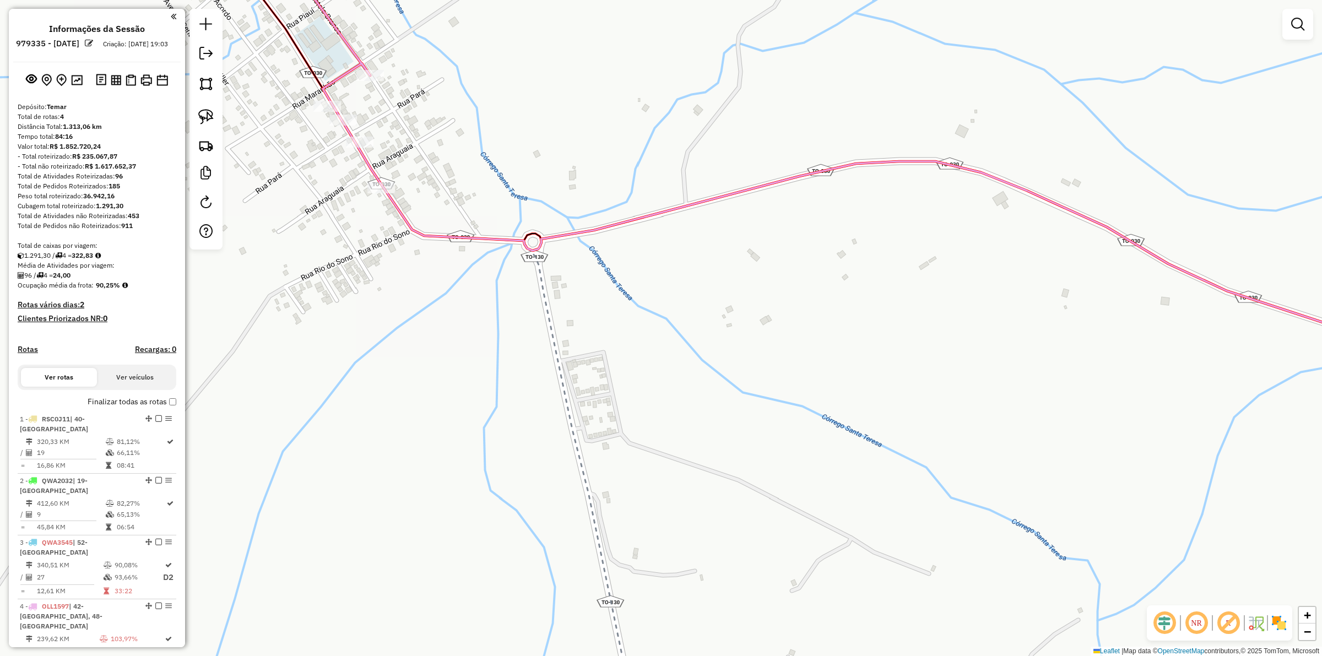
drag, startPoint x: 464, startPoint y: 138, endPoint x: 585, endPoint y: 159, distance: 122.9
click at [584, 164] on div "Rota 4 - Placa OLL1597 17402 - BF_HU_BAR DO JESUS Janela de atendimento Grade d…" at bounding box center [661, 328] width 1322 height 656
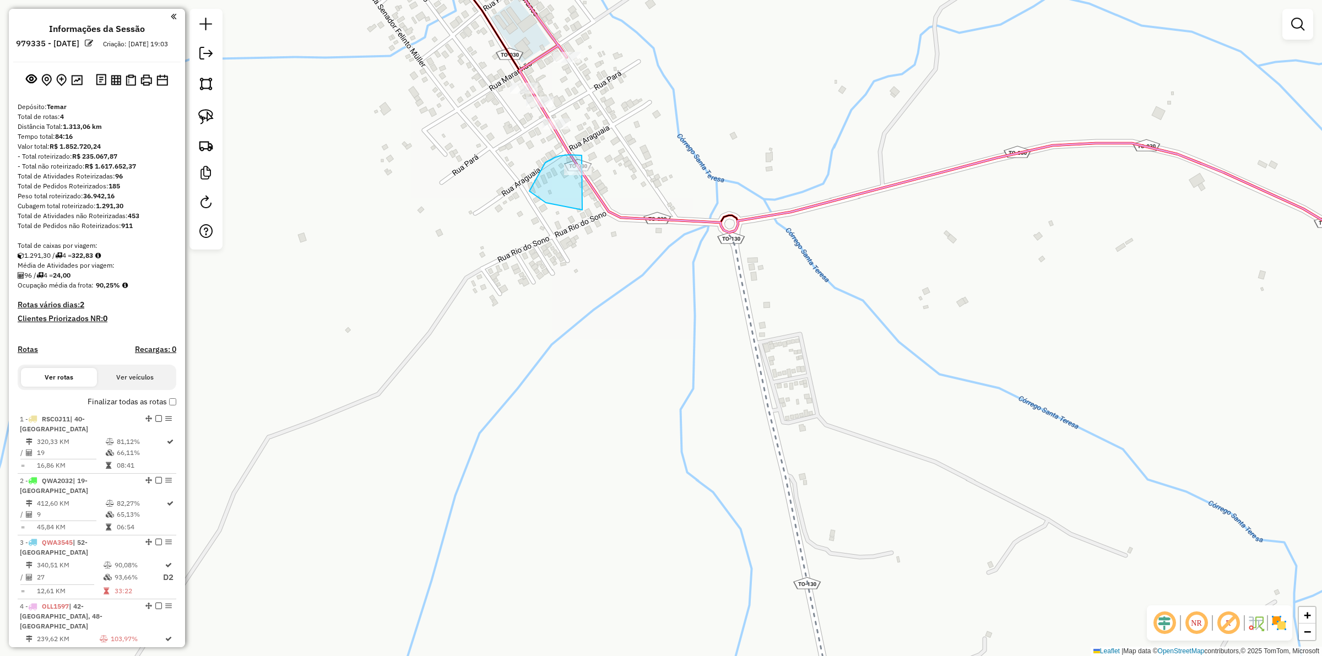
drag, startPoint x: 529, startPoint y: 191, endPoint x: 680, endPoint y: 167, distance: 152.8
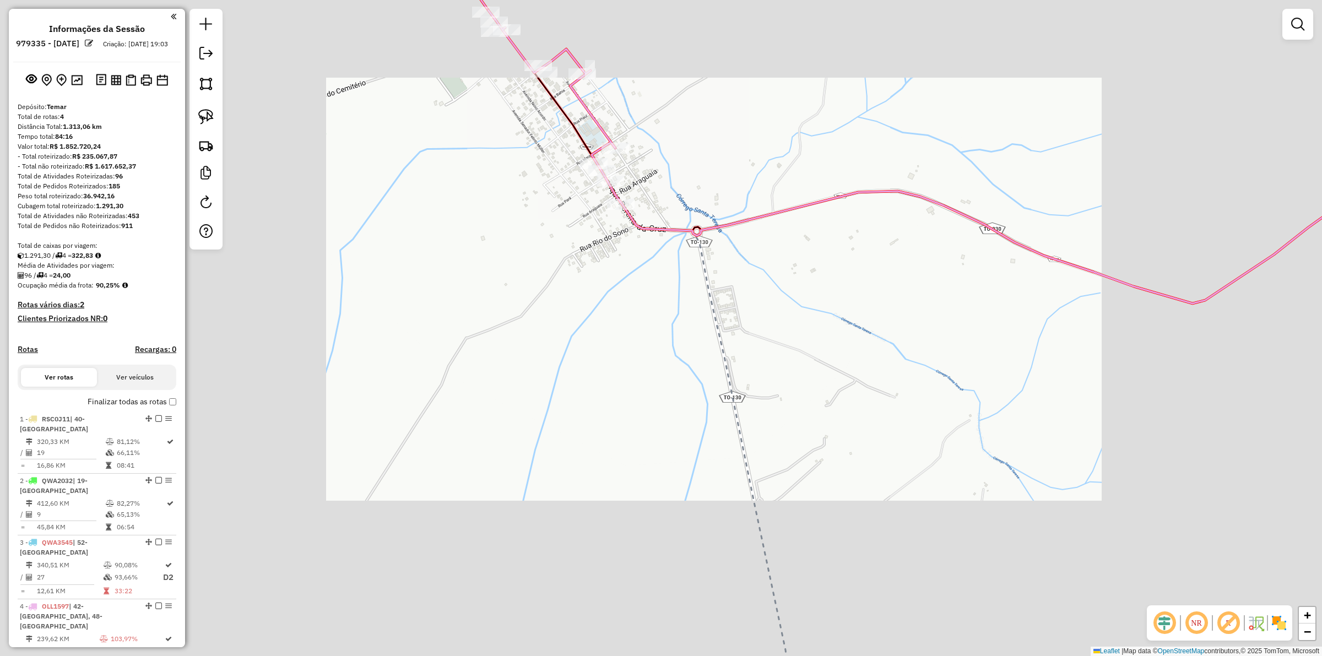
click at [763, 287] on div "Janela de atendimento Grade de atendimento Capacidade Transportadoras Veículos …" at bounding box center [661, 328] width 1322 height 656
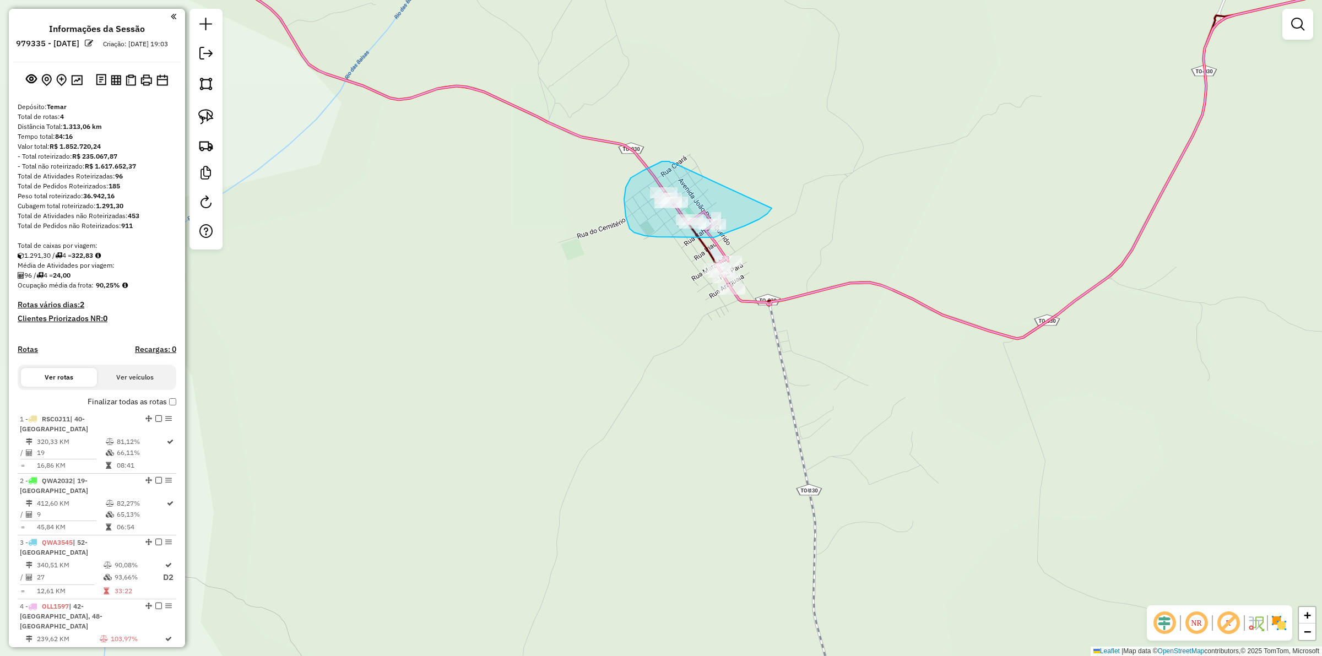
drag, startPoint x: 669, startPoint y: 161, endPoint x: 781, endPoint y: 190, distance: 115.4
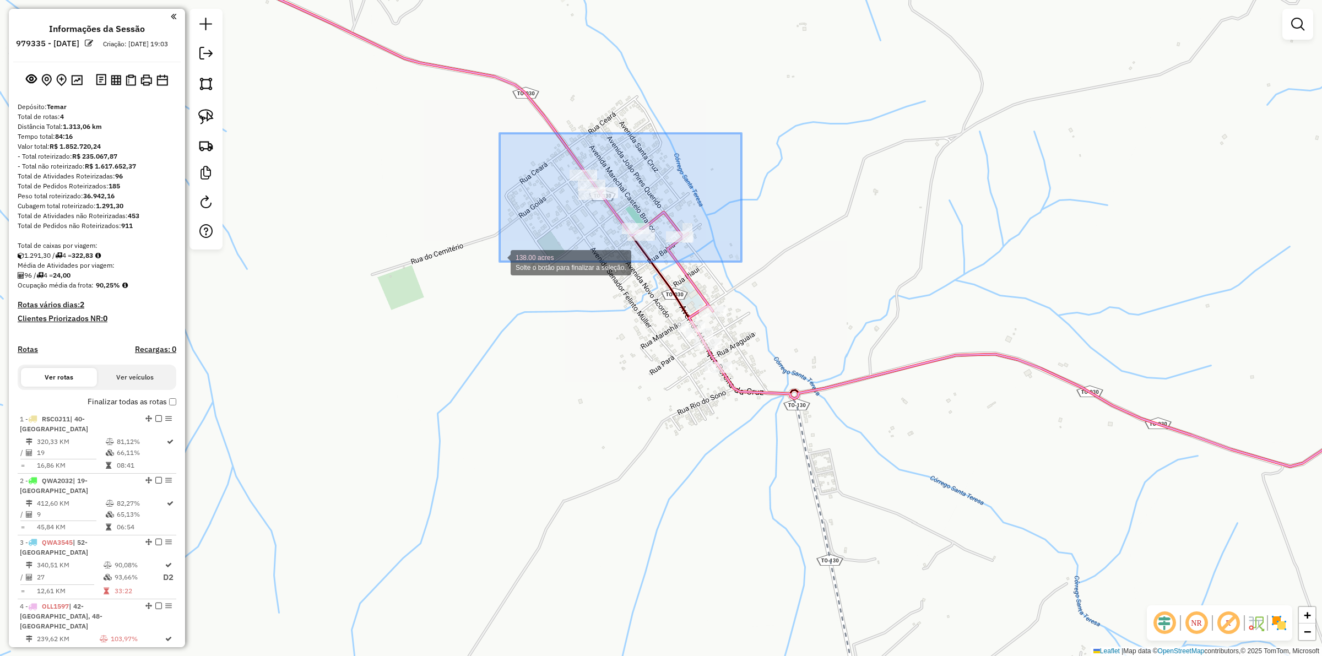
drag, startPoint x: 741, startPoint y: 133, endPoint x: 499, endPoint y: 262, distance: 273.7
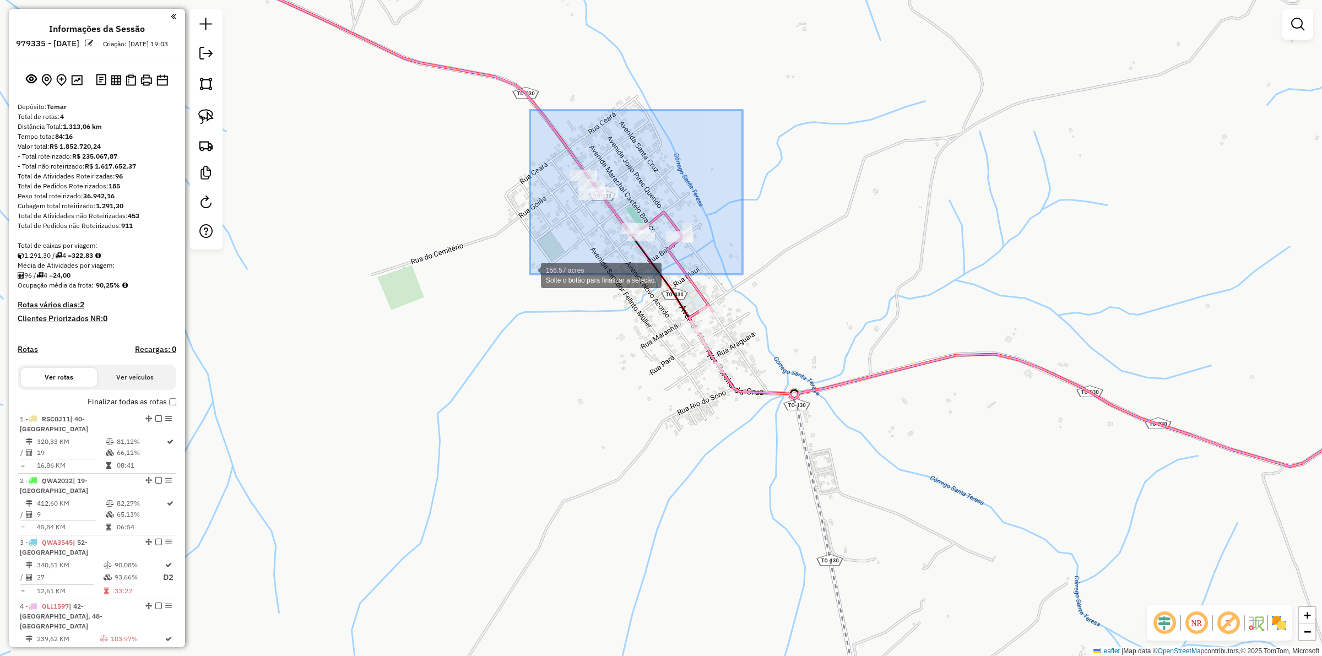
drag, startPoint x: 742, startPoint y: 110, endPoint x: 530, endPoint y: 274, distance: 268.5
drag, startPoint x: 730, startPoint y: 112, endPoint x: 526, endPoint y: 282, distance: 265.5
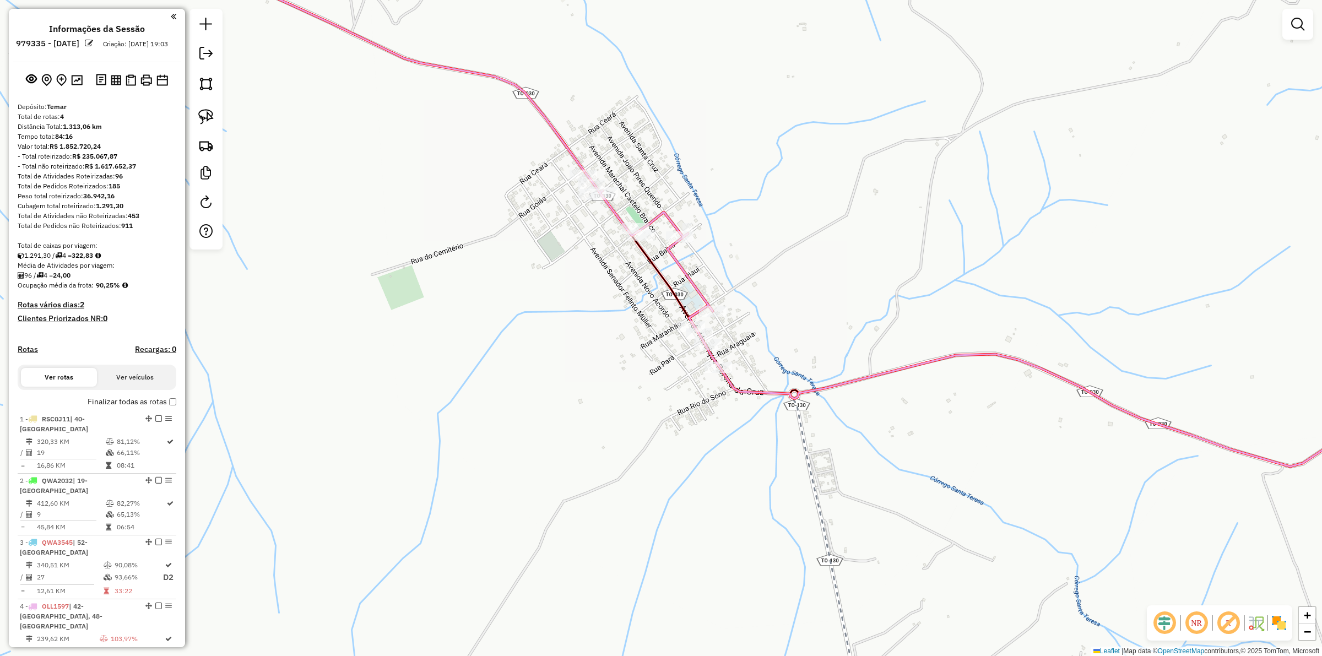
click at [570, 151] on icon at bounding box center [243, 53] width 684 height 238
select select "**********"
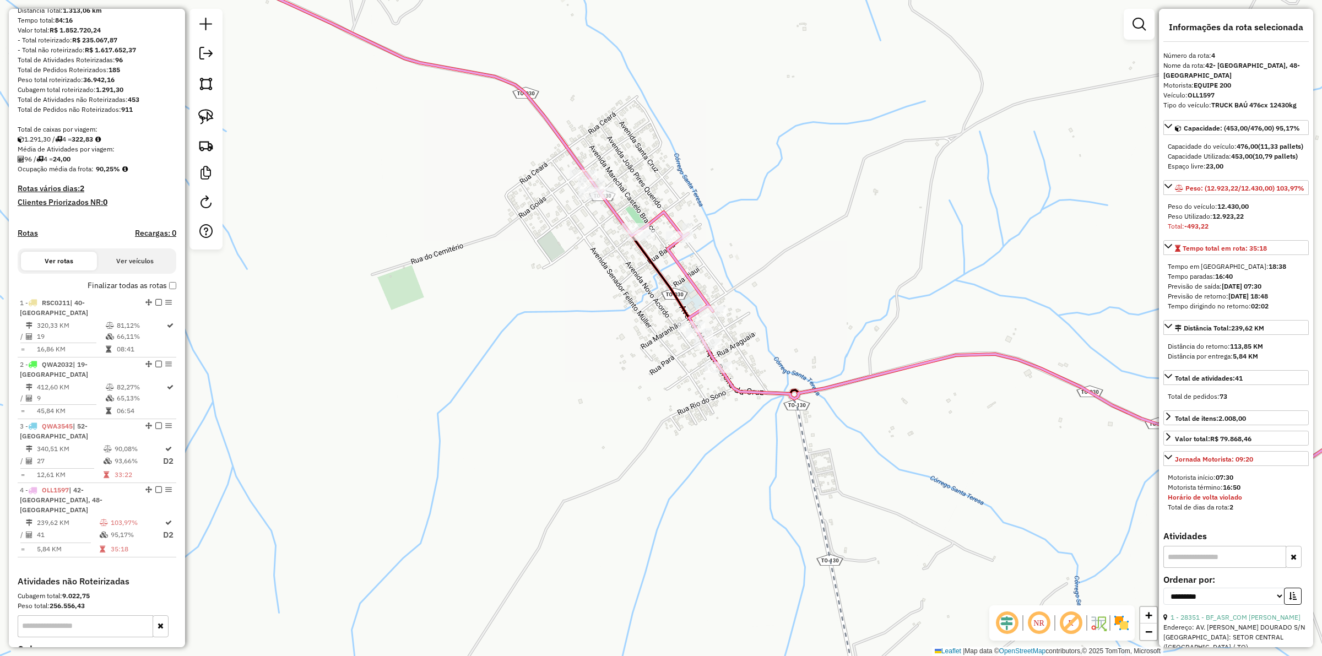
scroll to position [243, 0]
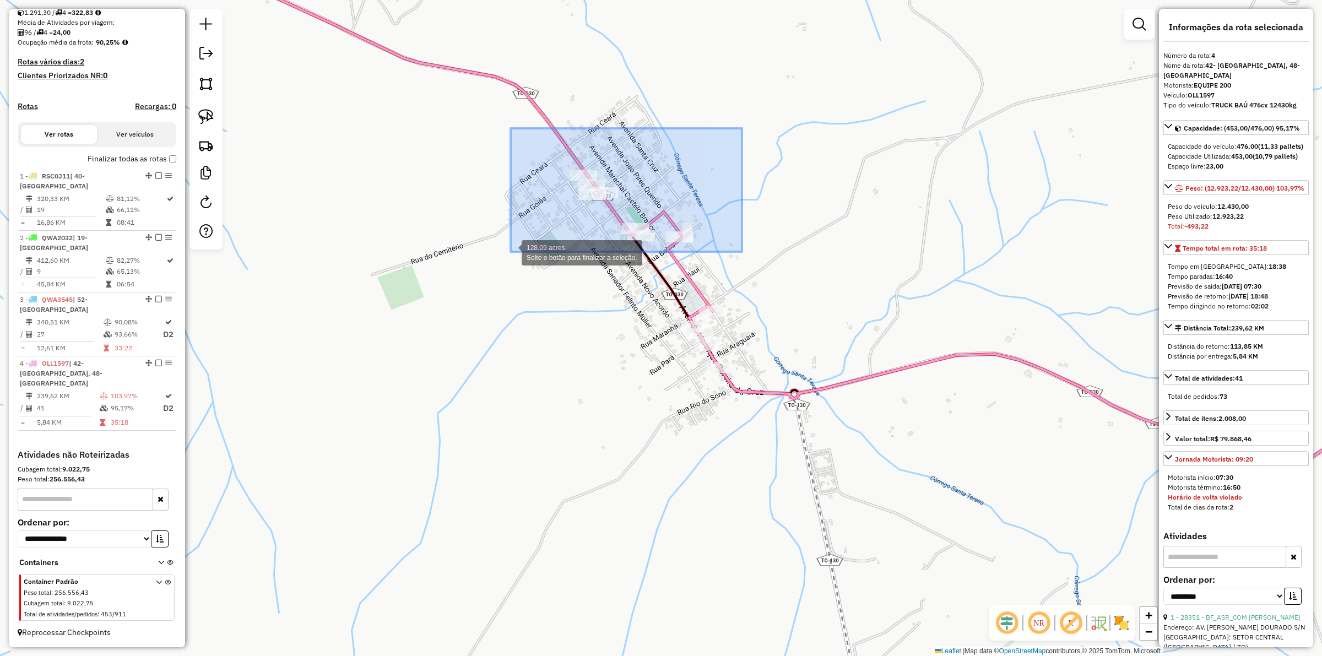
drag, startPoint x: 742, startPoint y: 128, endPoint x: 507, endPoint y: 254, distance: 266.3
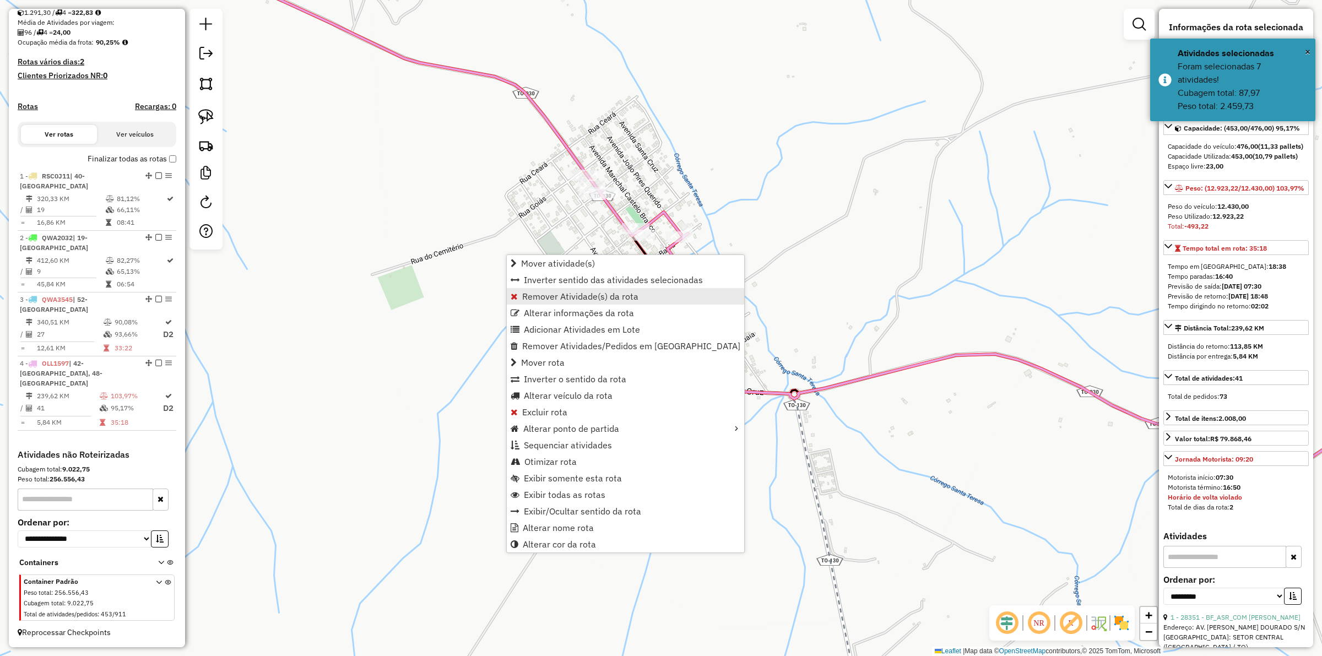
click at [549, 292] on span "Remover Atividade(s) da rota" at bounding box center [580, 296] width 116 height 9
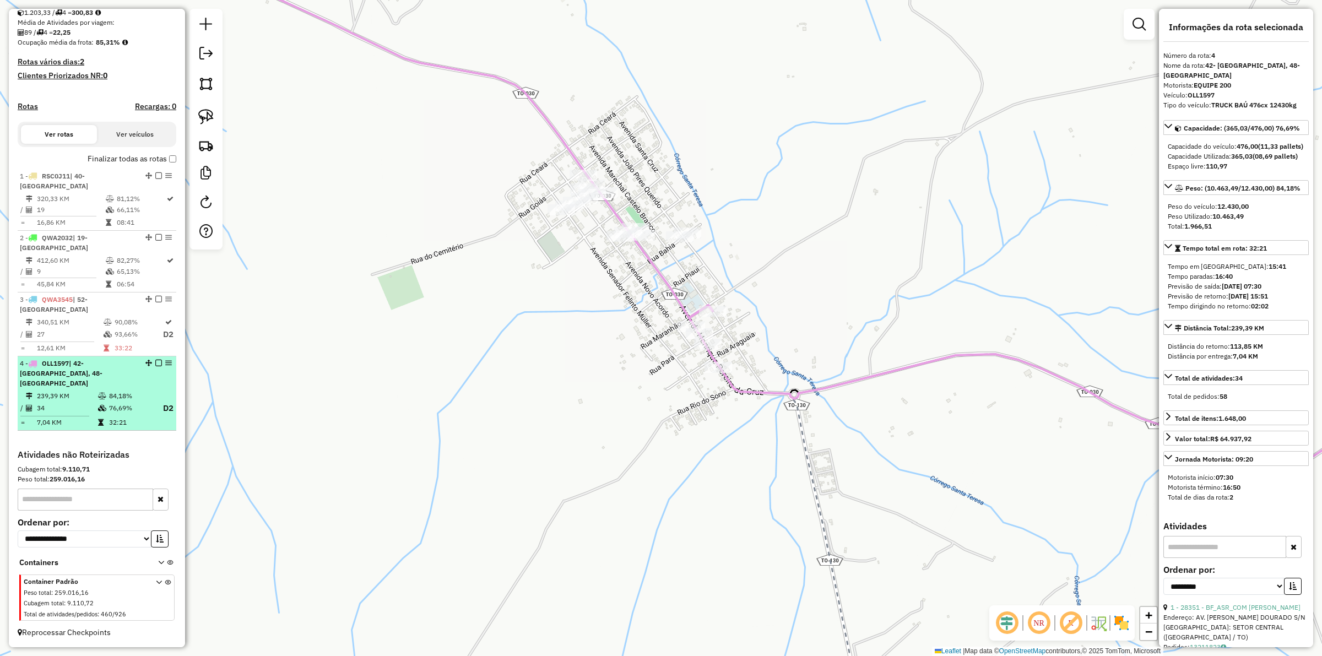
click at [155, 361] on em at bounding box center [158, 363] width 7 height 7
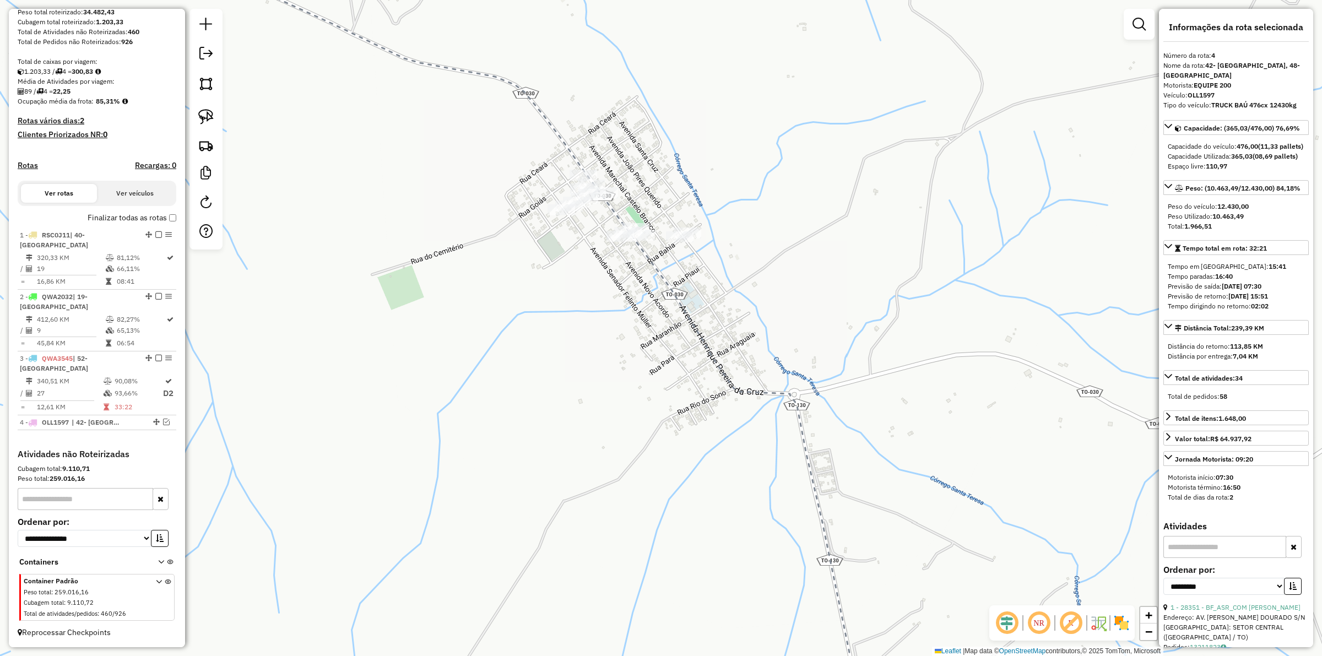
scroll to position [184, 0]
drag, startPoint x: 406, startPoint y: 395, endPoint x: 455, endPoint y: 382, distance: 51.3
click at [453, 383] on div "Janela de atendimento Grade de atendimento Capacidade Transportadoras Veículos …" at bounding box center [661, 328] width 1322 height 656
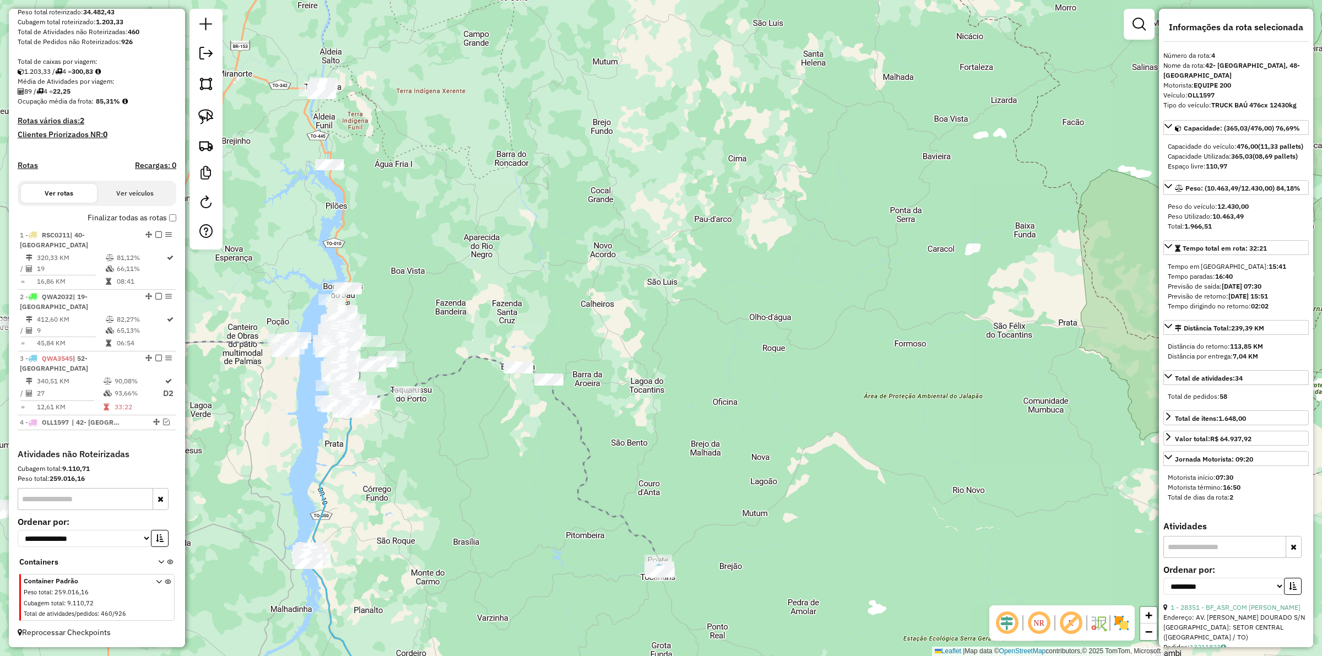
drag, startPoint x: 430, startPoint y: 410, endPoint x: 455, endPoint y: 410, distance: 24.8
click at [455, 410] on div "Janela de atendimento Grade de atendimento Capacidade Transportadoras Veículos …" at bounding box center [661, 328] width 1322 height 656
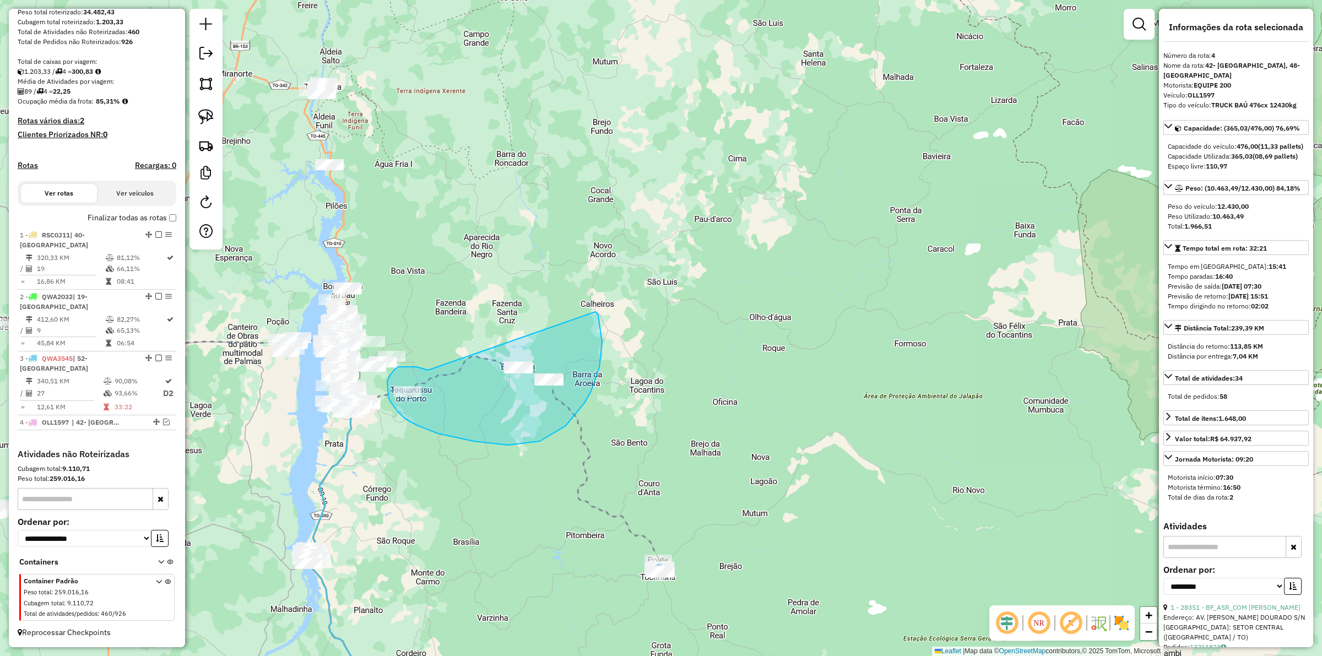
drag, startPoint x: 428, startPoint y: 370, endPoint x: 595, endPoint y: 312, distance: 177.3
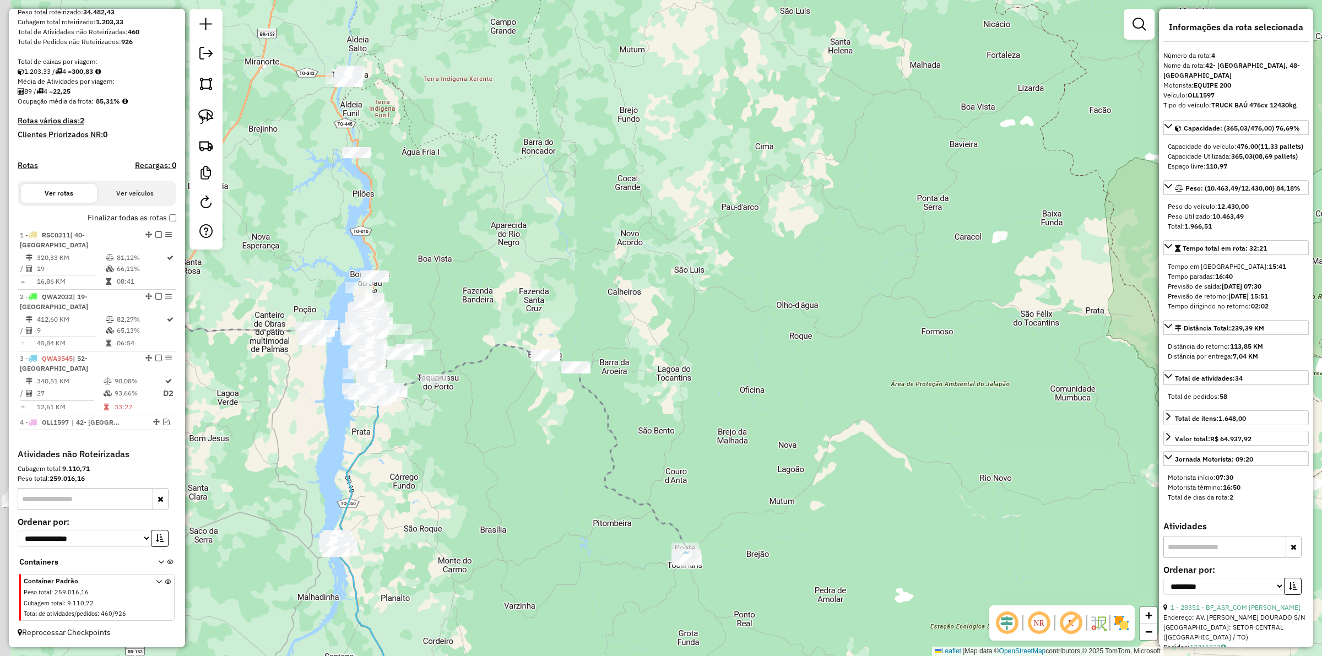
drag, startPoint x: 493, startPoint y: 409, endPoint x: 522, endPoint y: 387, distance: 36.5
click at [522, 387] on div "Janela de atendimento Grade de atendimento Capacidade Transportadoras Veículos …" at bounding box center [661, 328] width 1322 height 656
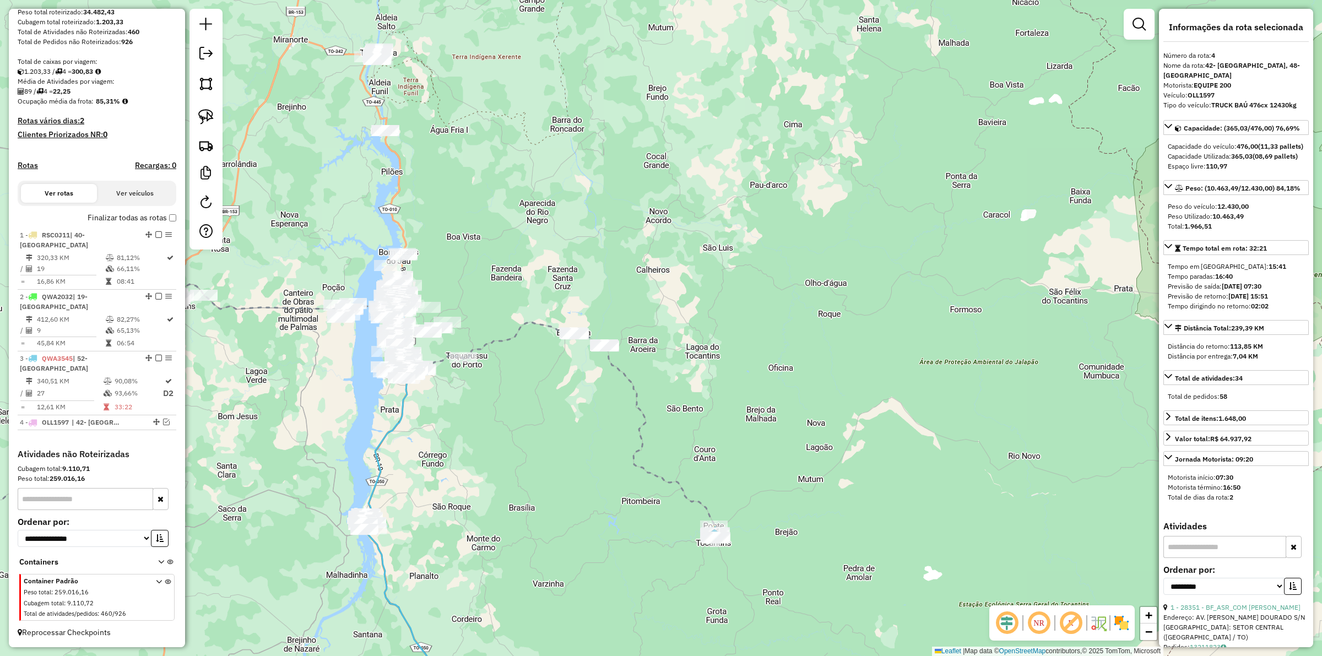
drag, startPoint x: 568, startPoint y: 388, endPoint x: 601, endPoint y: 318, distance: 77.6
click at [601, 320] on div "Janela de atendimento Grade de atendimento Capacidade Transportadoras Veículos …" at bounding box center [661, 328] width 1322 height 656
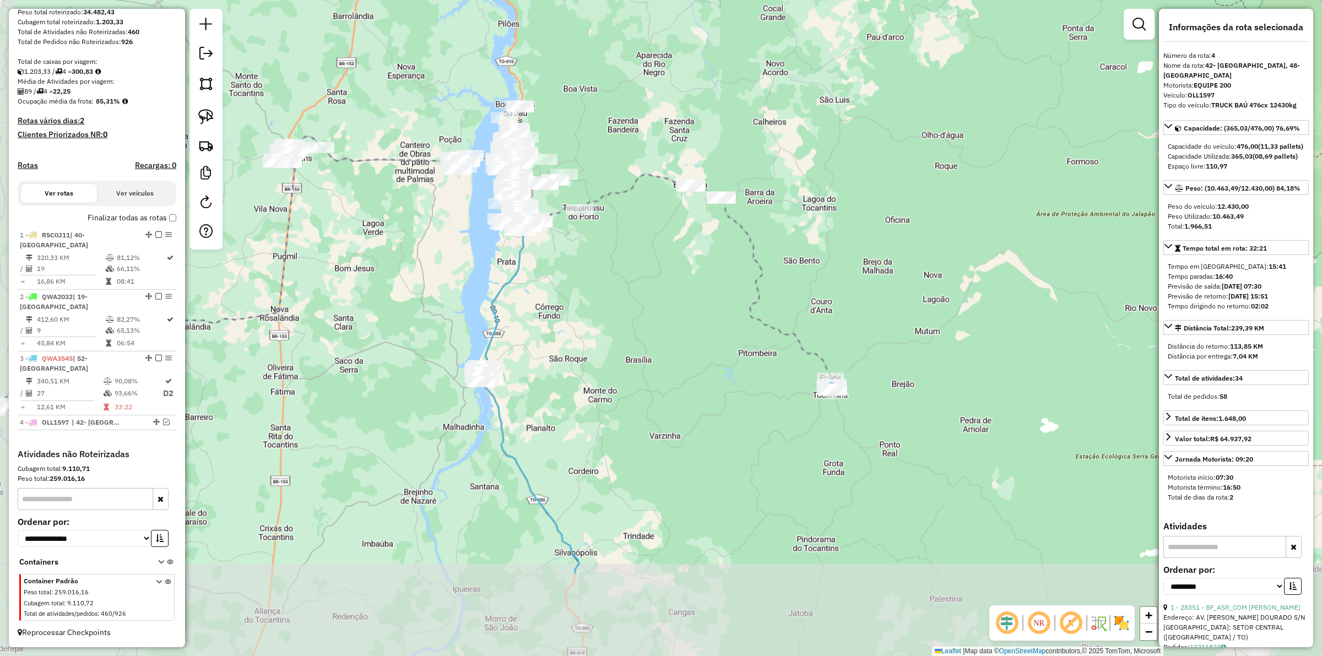
drag, startPoint x: 596, startPoint y: 387, endPoint x: 614, endPoint y: 273, distance: 115.4
click at [603, 280] on div "Janela de atendimento Grade de atendimento Capacidade Transportadoras Veículos …" at bounding box center [661, 328] width 1322 height 656
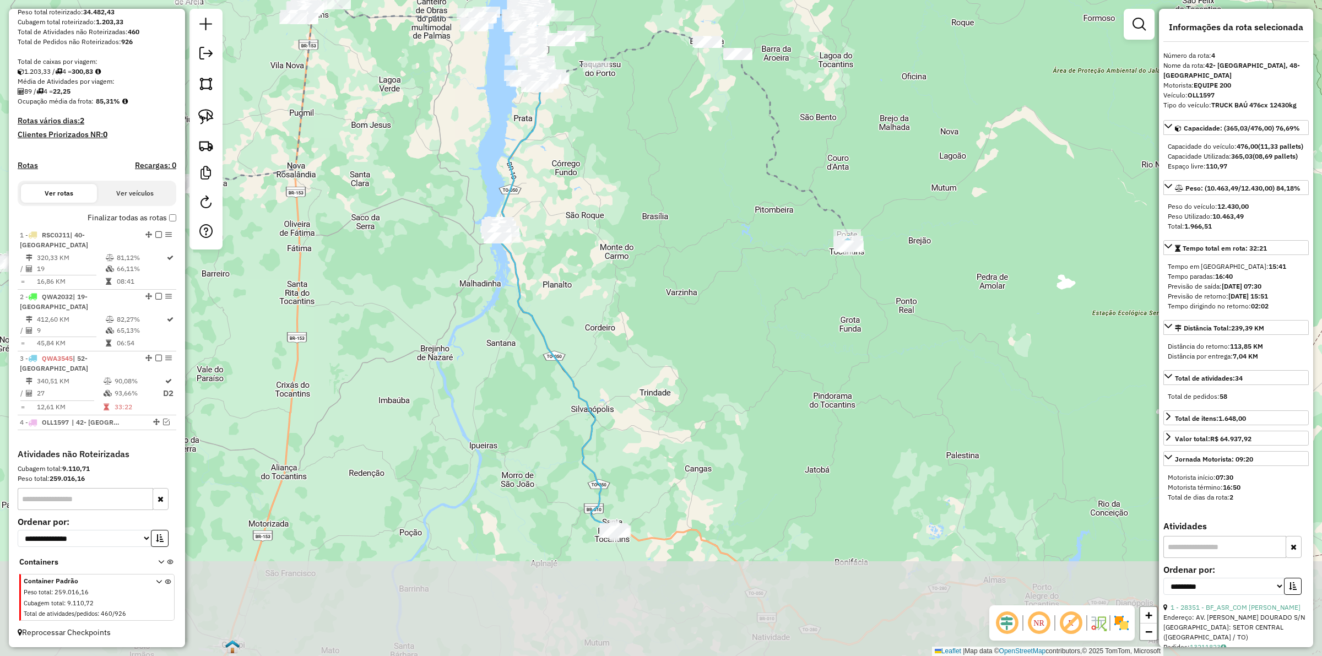
drag, startPoint x: 672, startPoint y: 312, endPoint x: 683, endPoint y: 316, distance: 12.0
click at [693, 303] on div "Janela de atendimento Grade de atendimento Capacidade Transportadoras Veículos …" at bounding box center [661, 328] width 1322 height 656
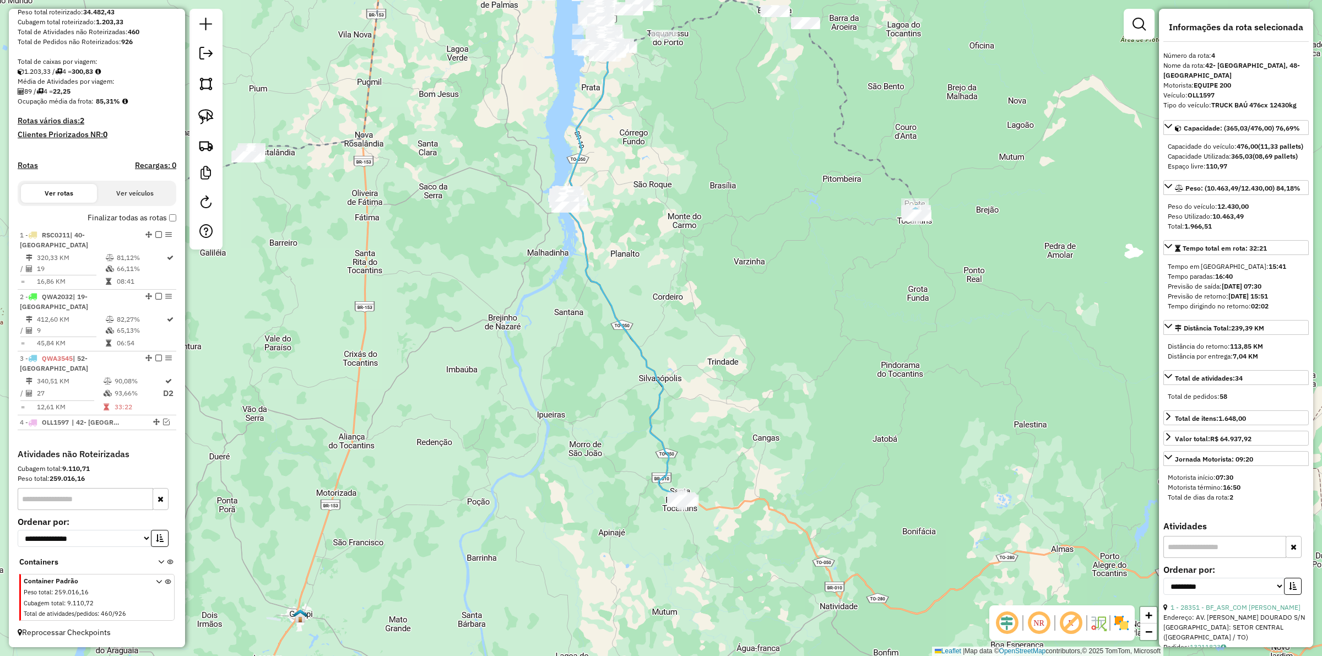
drag, startPoint x: 486, startPoint y: 441, endPoint x: 415, endPoint y: 435, distance: 71.3
click at [550, 441] on div "Janela de atendimento Grade de atendimento Capacidade Transportadoras Veículos …" at bounding box center [661, 328] width 1322 height 656
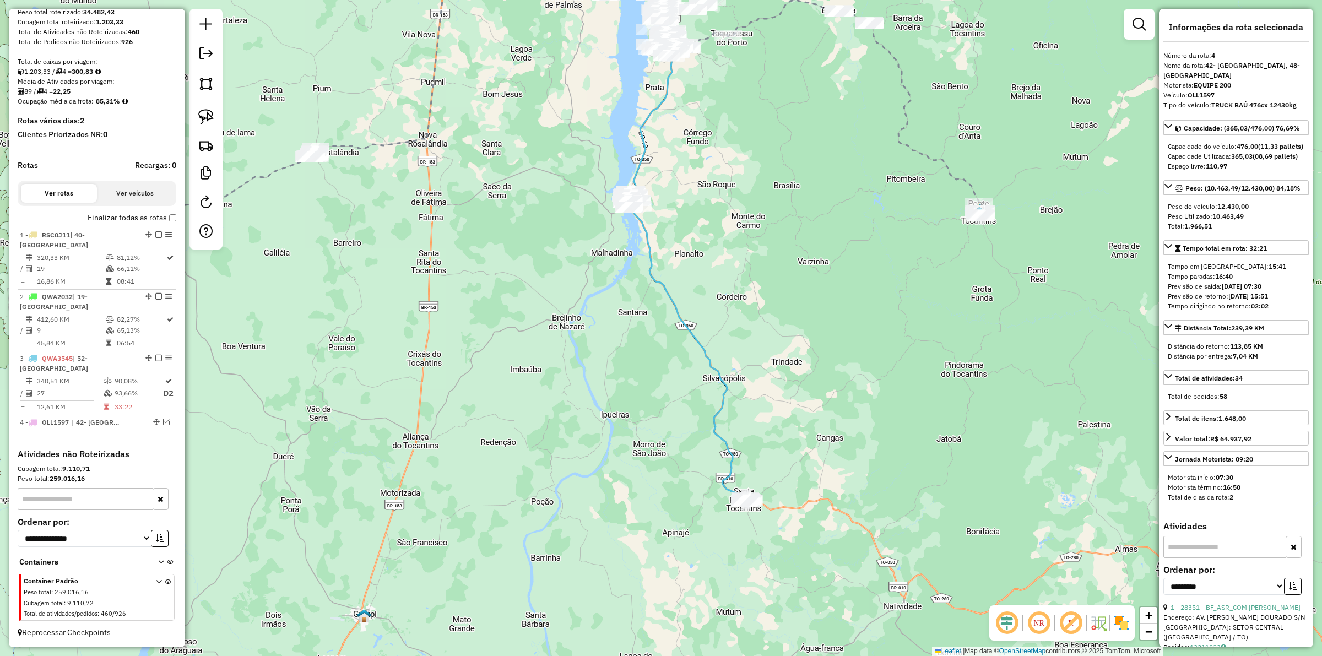
scroll to position [51, 0]
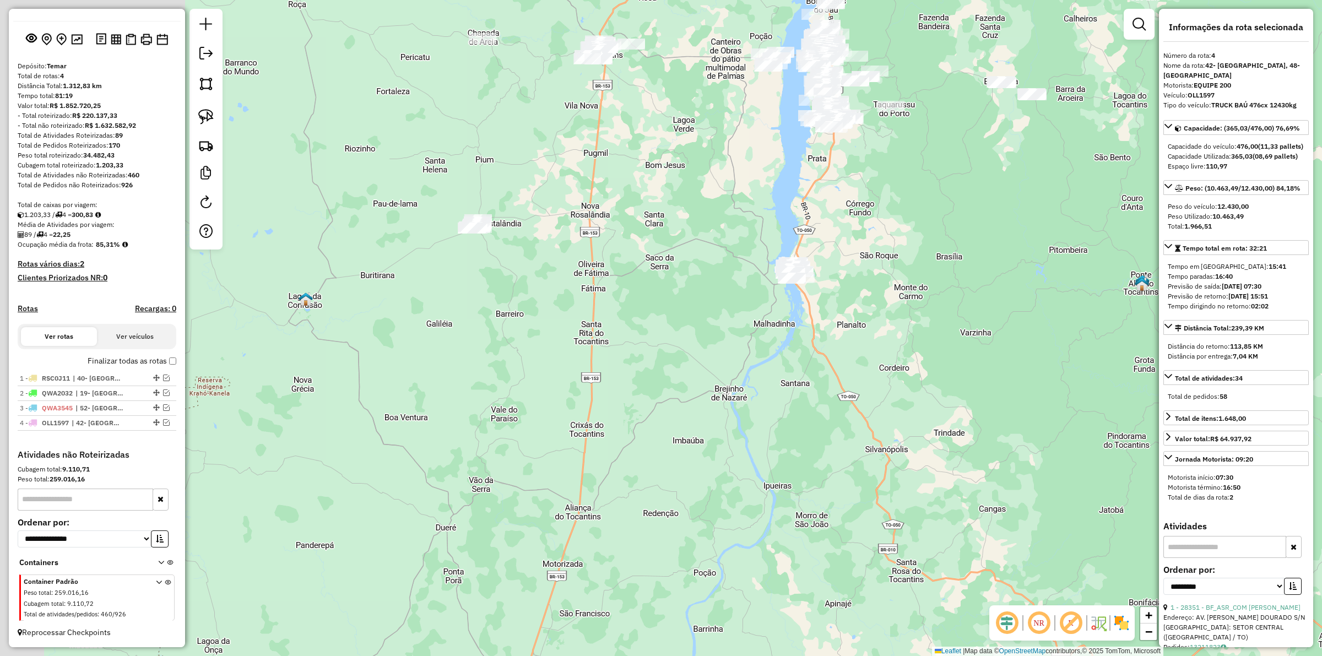
drag, startPoint x: 324, startPoint y: 265, endPoint x: 493, endPoint y: 341, distance: 185.6
click at [493, 341] on div "Janela de atendimento Grade de atendimento Capacidade Transportadoras Veículos …" at bounding box center [661, 328] width 1322 height 656
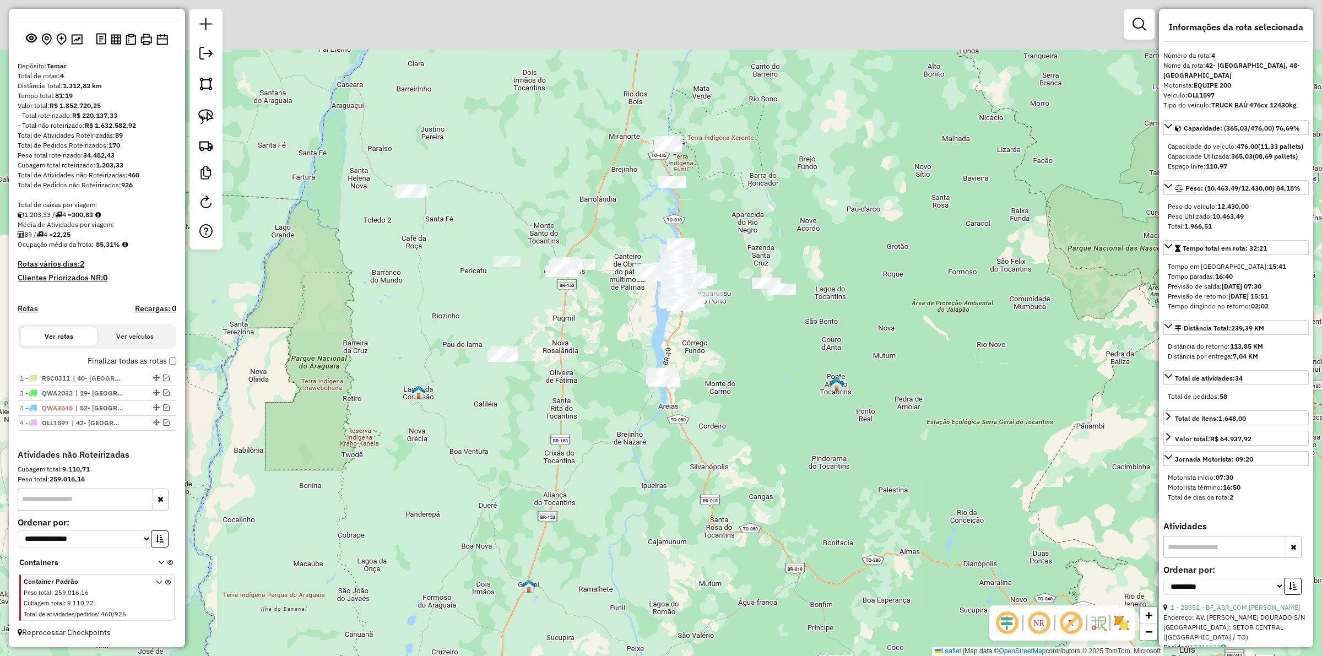
drag, startPoint x: 510, startPoint y: 428, endPoint x: 507, endPoint y: 434, distance: 6.2
click at [510, 436] on div "Janela de atendimento Grade de atendimento Capacidade Transportadoras Veículos …" at bounding box center [661, 328] width 1322 height 656
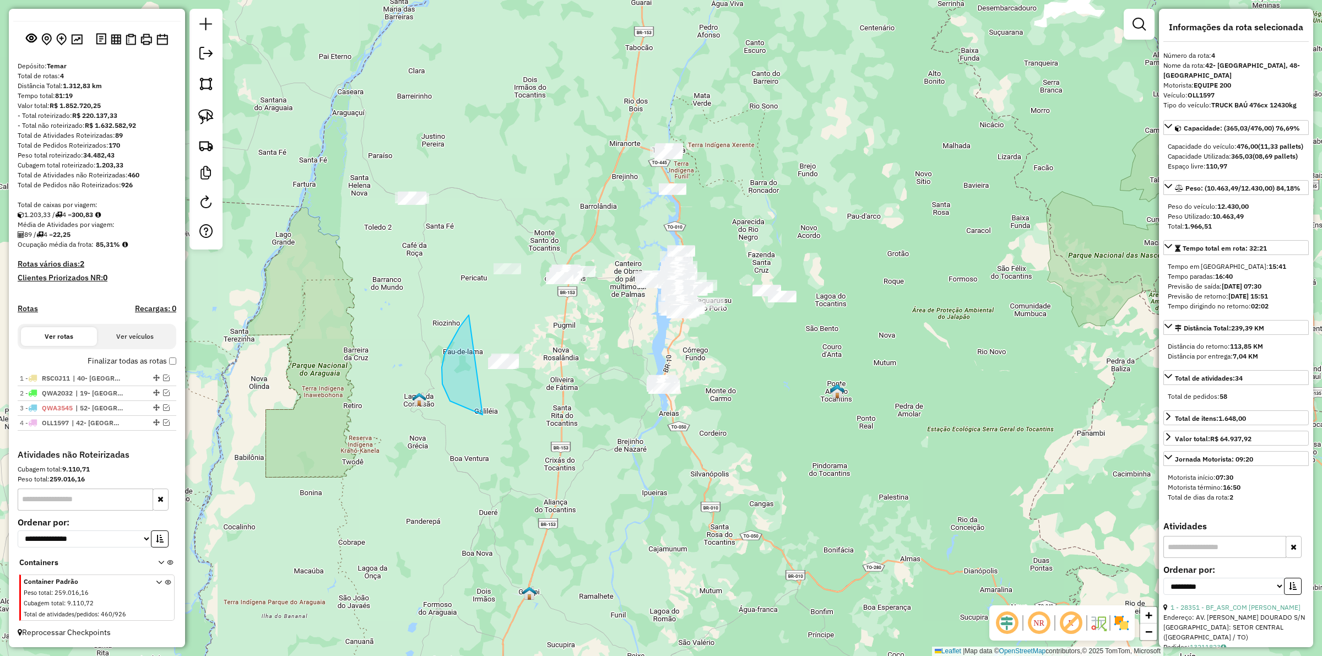
drag, startPoint x: 466, startPoint y: 318, endPoint x: 574, endPoint y: 344, distance: 111.1
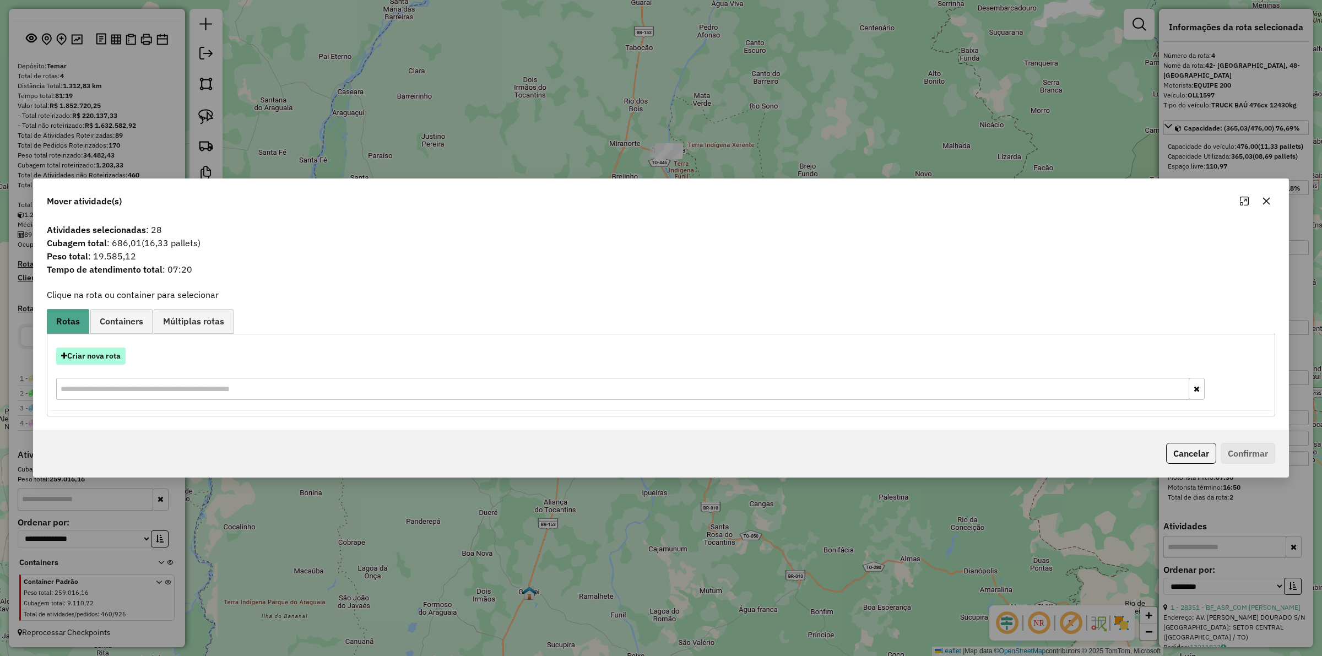
click at [107, 357] on button "Criar nova rota" at bounding box center [90, 355] width 69 height 17
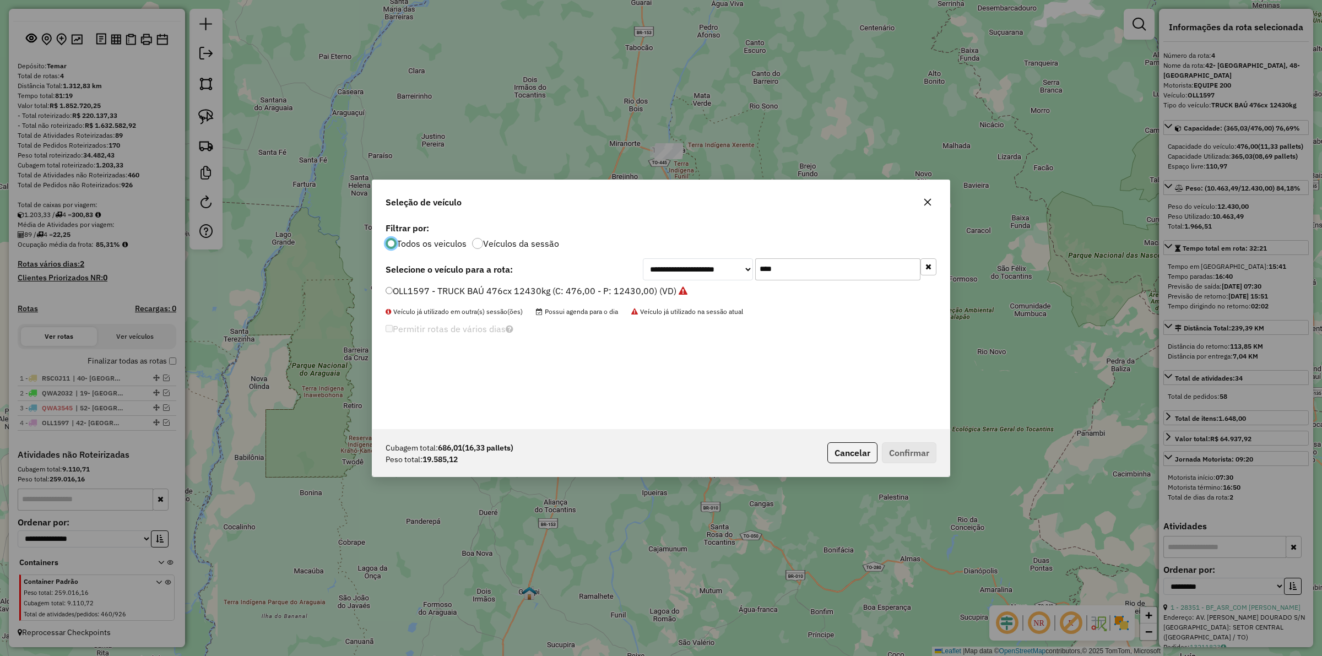
scroll to position [6, 3]
click at [822, 266] on input "****" at bounding box center [837, 269] width 165 height 22
type input "***"
click at [456, 286] on label "RSF3D54 - BAÚ 420 CX 10100 KG (C: 10100,00 - P: 10100,00) (VD)" at bounding box center [526, 290] width 282 height 13
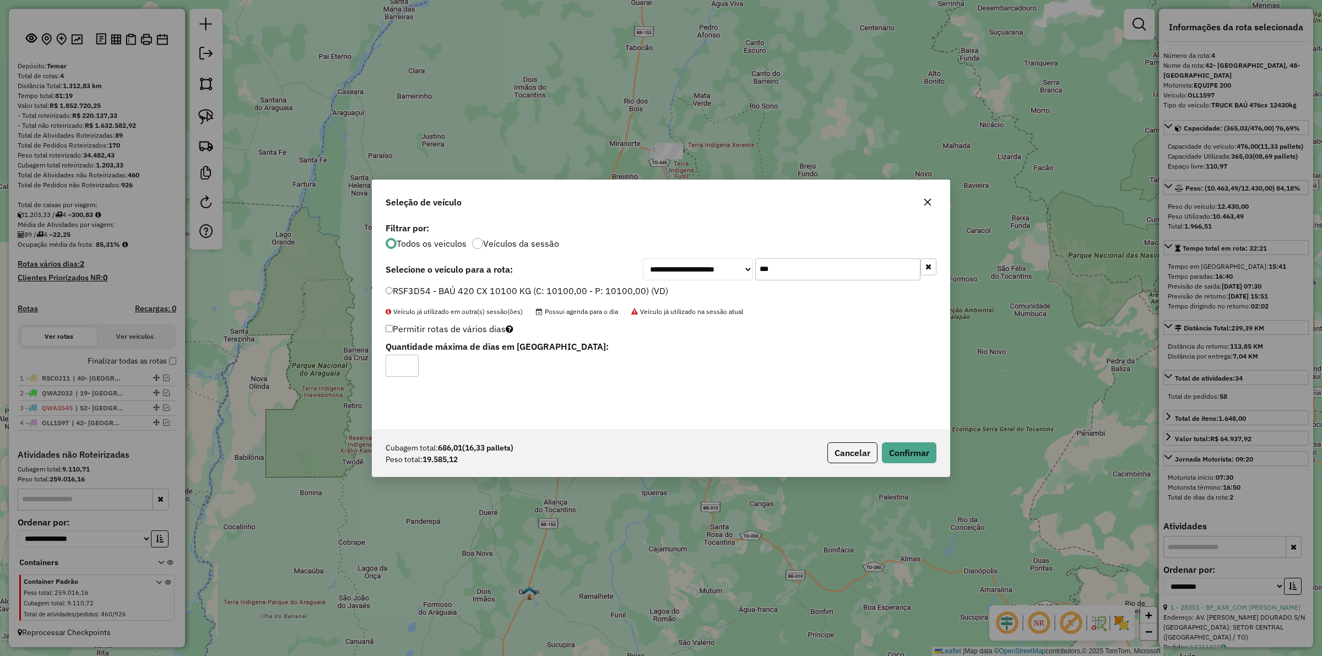
click at [367, 377] on div "**********" at bounding box center [661, 328] width 1322 height 656
type input "*"
click at [904, 448] on button "Confirmar" at bounding box center [909, 452] width 55 height 21
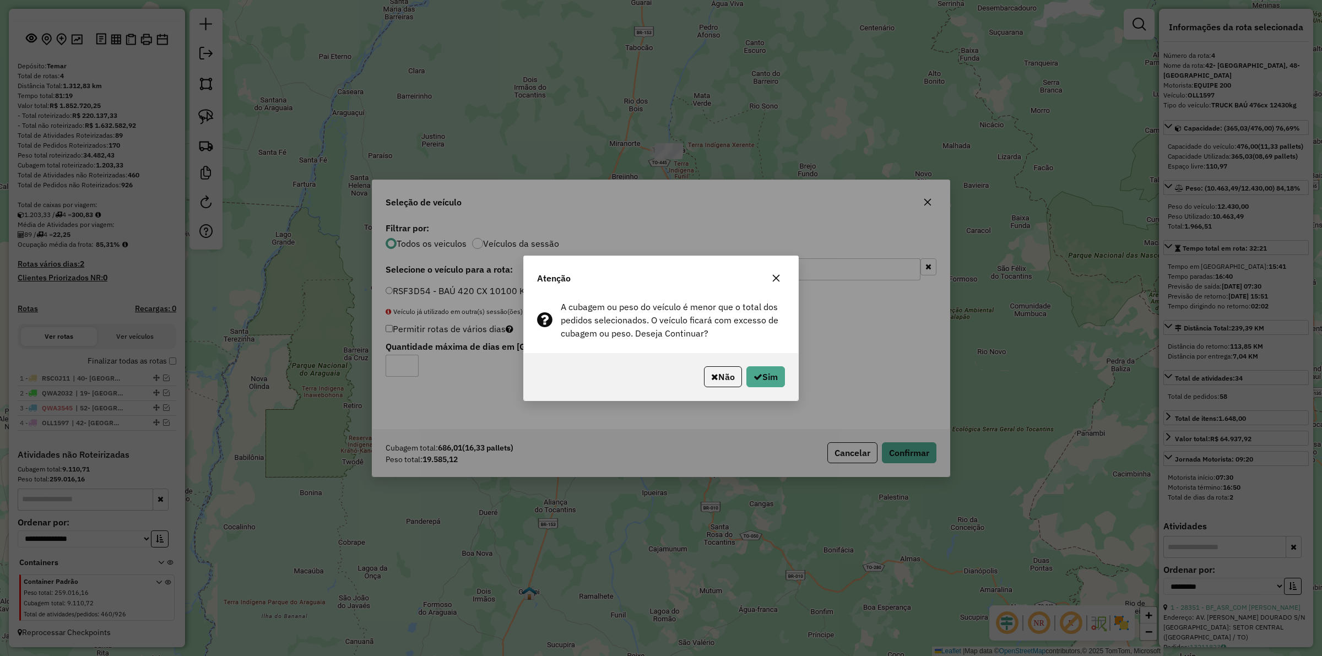
click at [775, 274] on icon "button" at bounding box center [775, 278] width 9 height 9
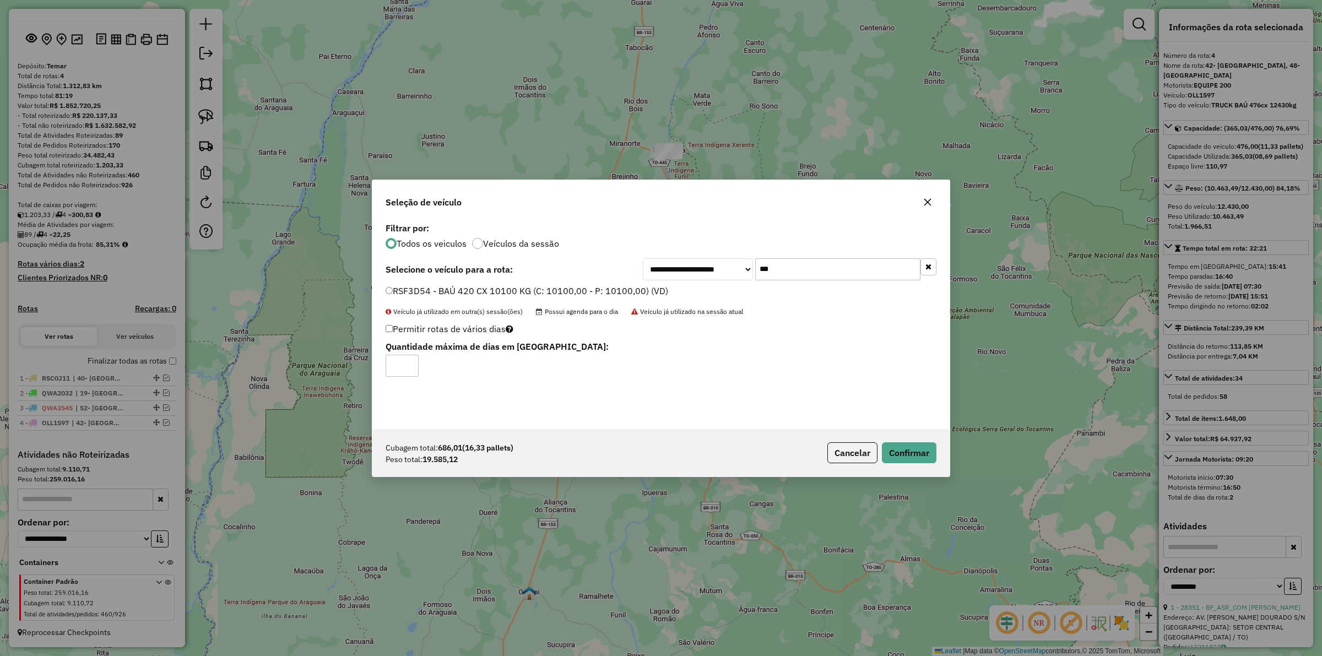
click at [794, 271] on input "***" at bounding box center [837, 269] width 165 height 22
type input "***"
click at [510, 287] on label "QWD7D30 - BAÚ 392 CX 10100 KG (C: 392,00 - P: 10100,00) (VD)" at bounding box center [523, 290] width 276 height 13
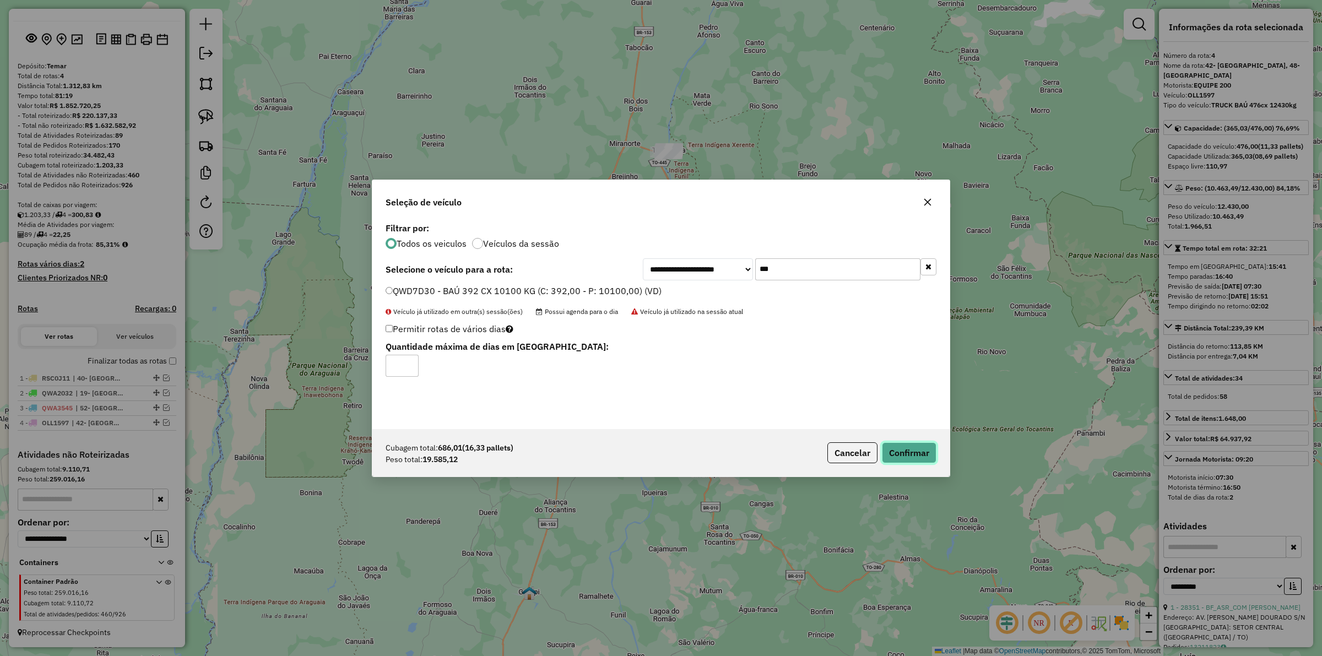
click at [910, 460] on button "Confirmar" at bounding box center [909, 452] width 55 height 21
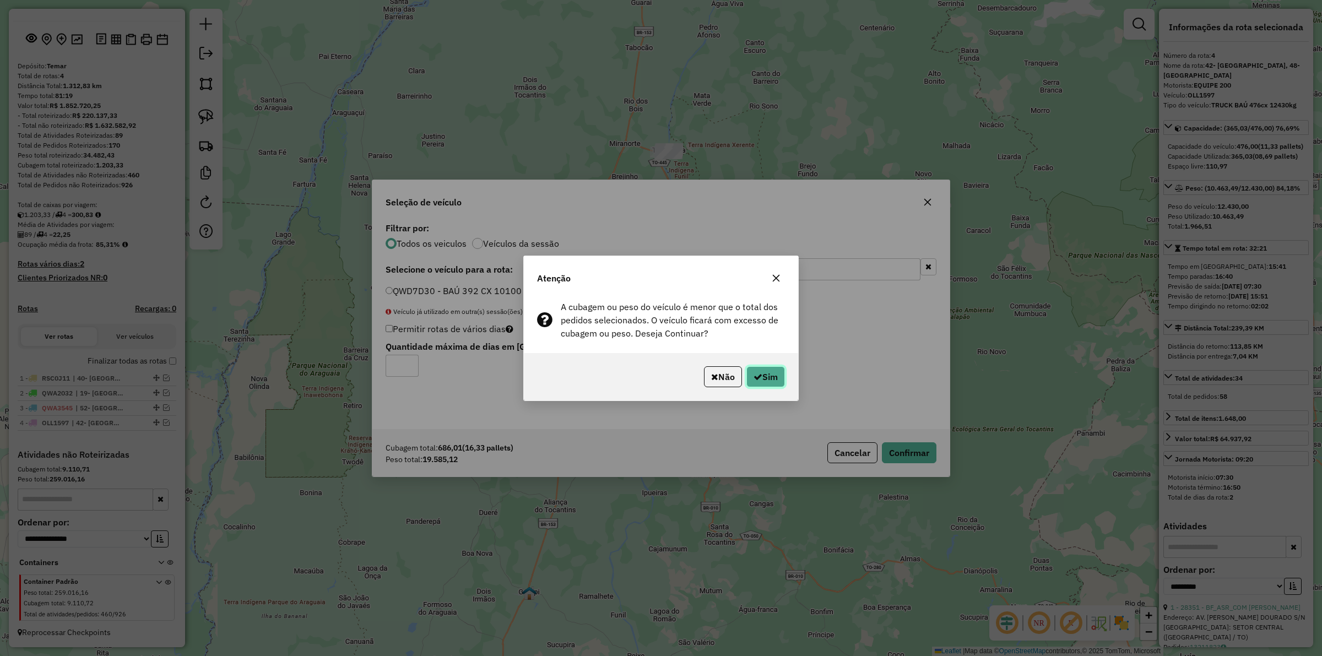
click at [771, 371] on button "Sim" at bounding box center [765, 376] width 39 height 21
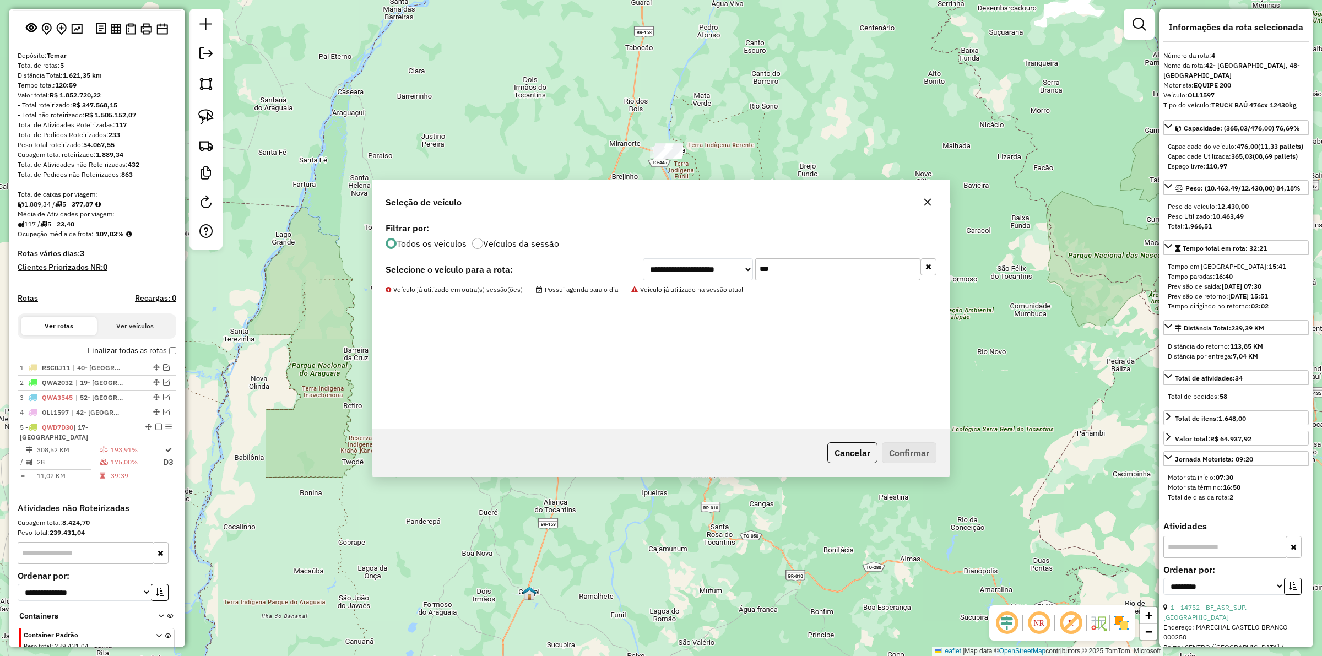
scroll to position [106, 0]
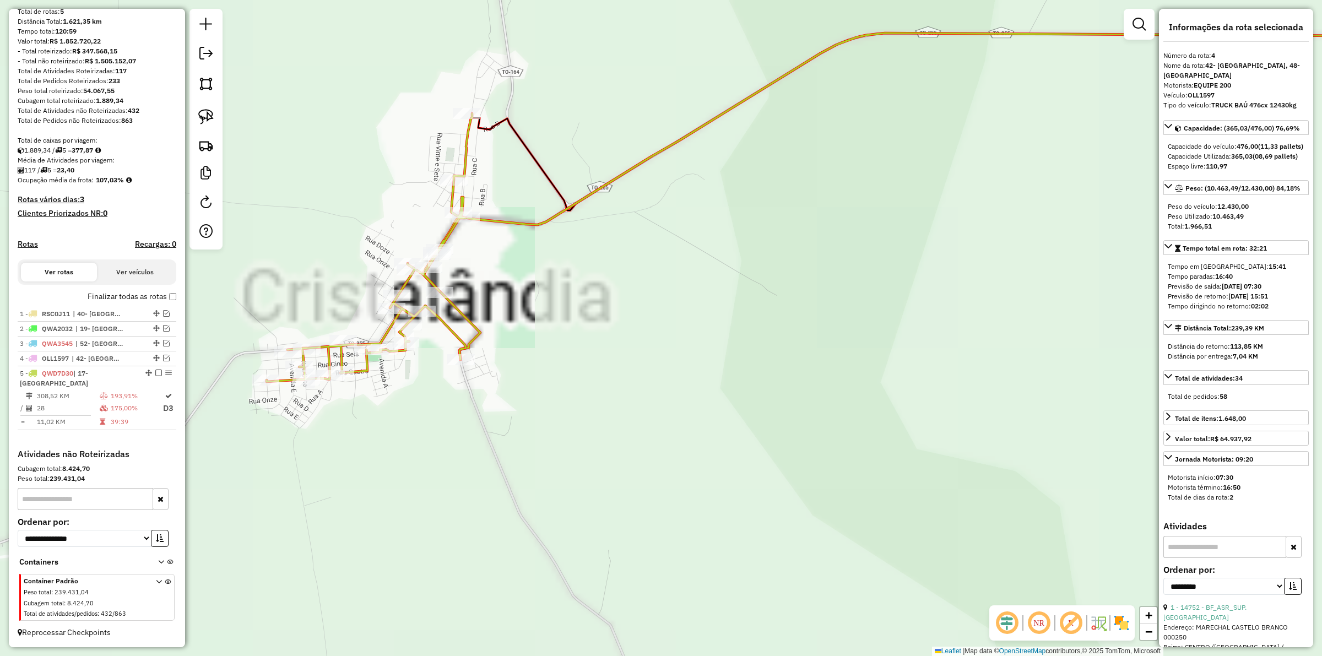
drag, startPoint x: 557, startPoint y: 320, endPoint x: 565, endPoint y: 318, distance: 8.7
click at [564, 318] on div "Janela de atendimento Grade de atendimento Capacidade Transportadoras Veículos …" at bounding box center [661, 328] width 1322 height 656
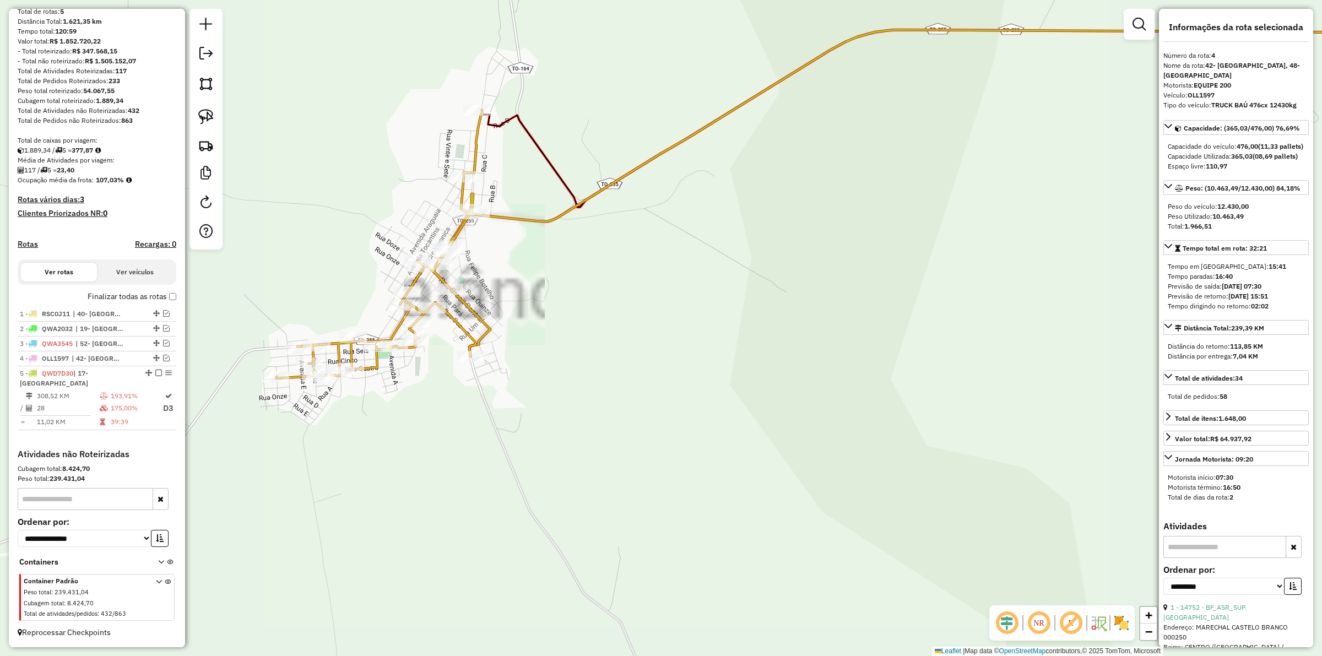
click at [620, 350] on div "Janela de atendimento Grade de atendimento Capacidade Transportadoras Veículos …" at bounding box center [661, 328] width 1322 height 656
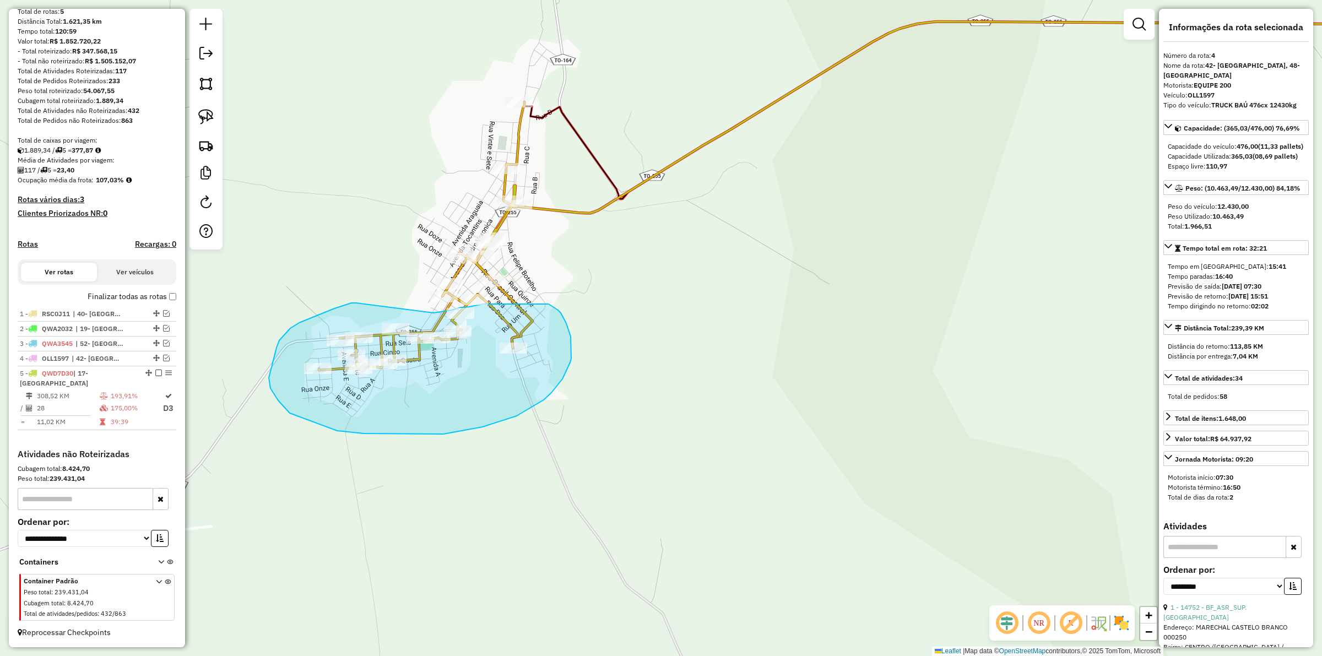
drag, startPoint x: 299, startPoint y: 323, endPoint x: 433, endPoint y: 313, distance: 134.7
drag, startPoint x: 314, startPoint y: 309, endPoint x: 427, endPoint y: 292, distance: 114.7
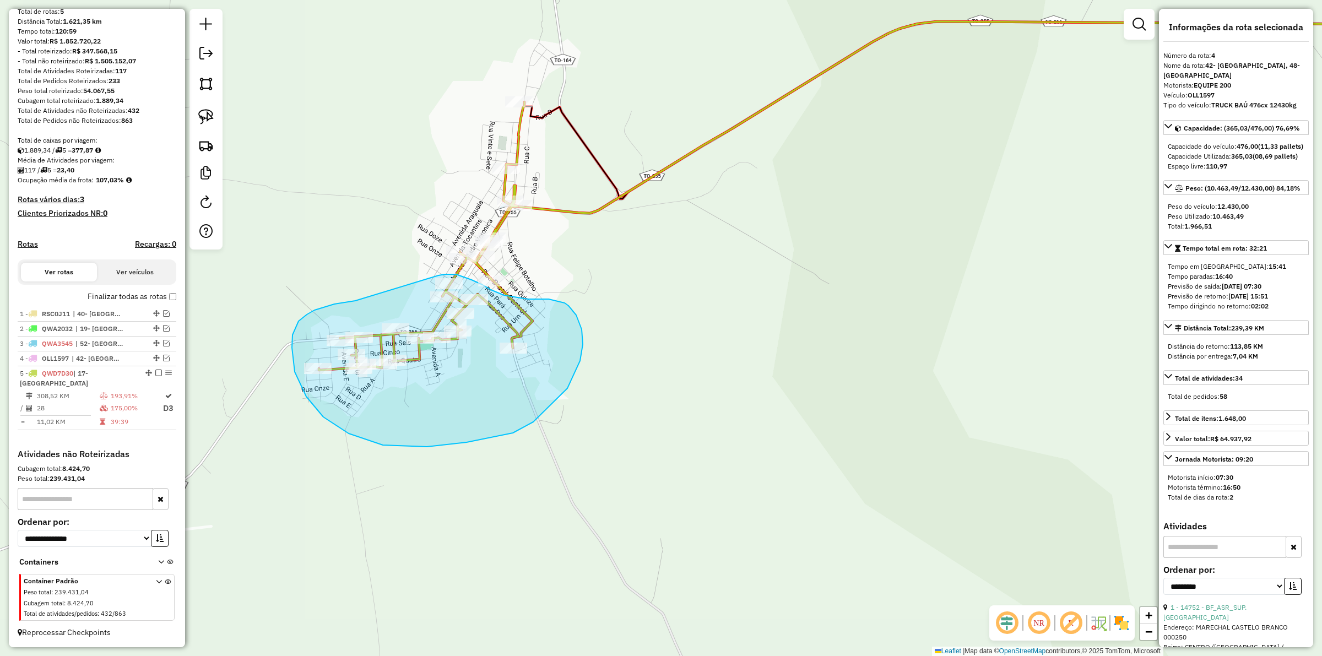
drag, startPoint x: 318, startPoint y: 308, endPoint x: 438, endPoint y: 275, distance: 124.5
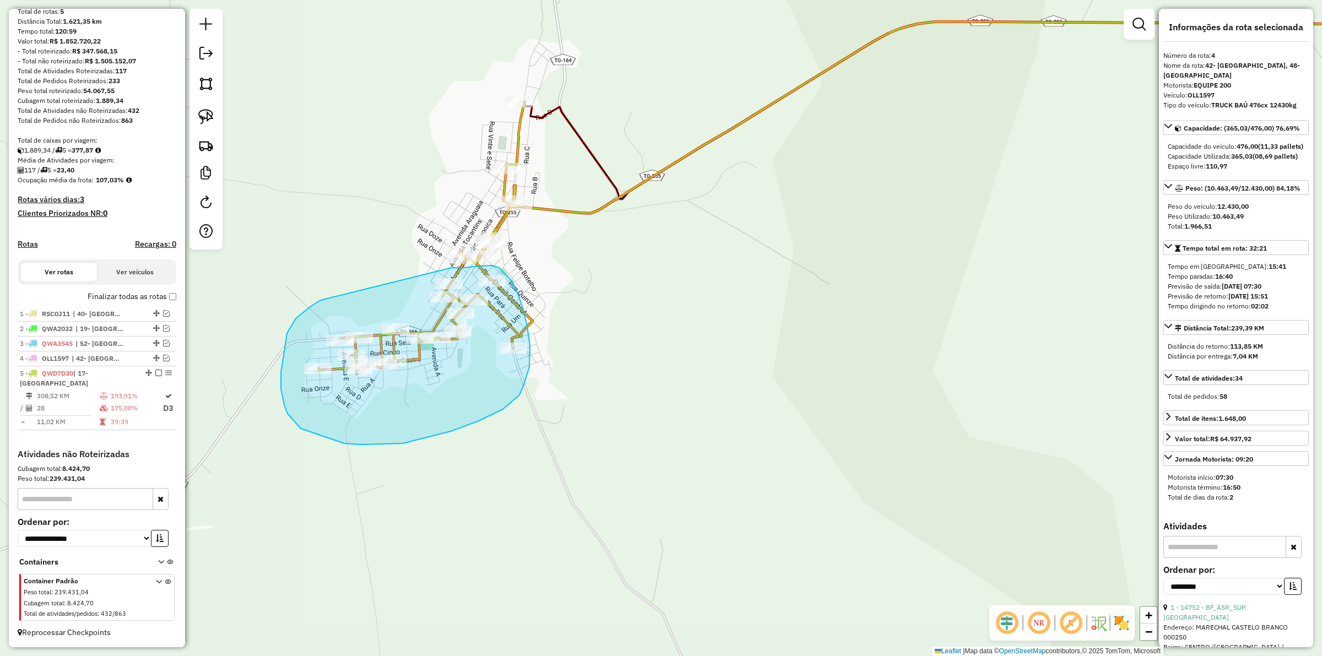
drag, startPoint x: 287, startPoint y: 333, endPoint x: 425, endPoint y: 271, distance: 151.6
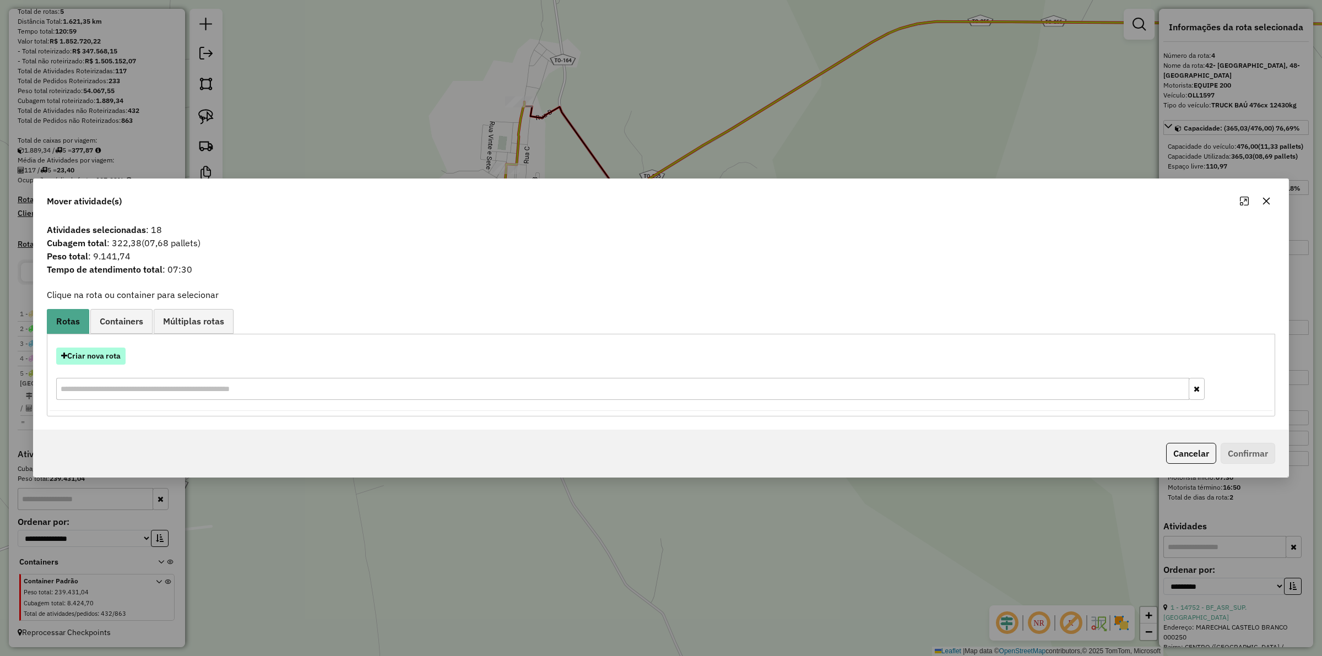
click at [112, 354] on button "Criar nova rota" at bounding box center [90, 355] width 69 height 17
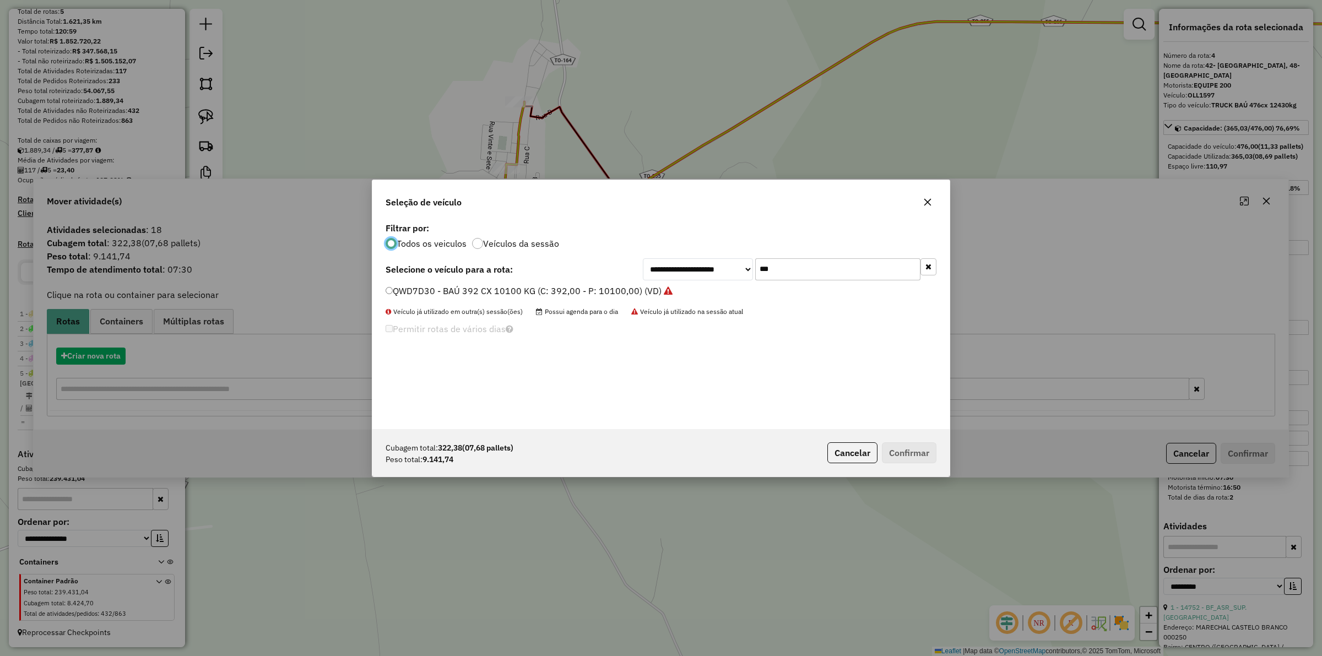
scroll to position [6, 3]
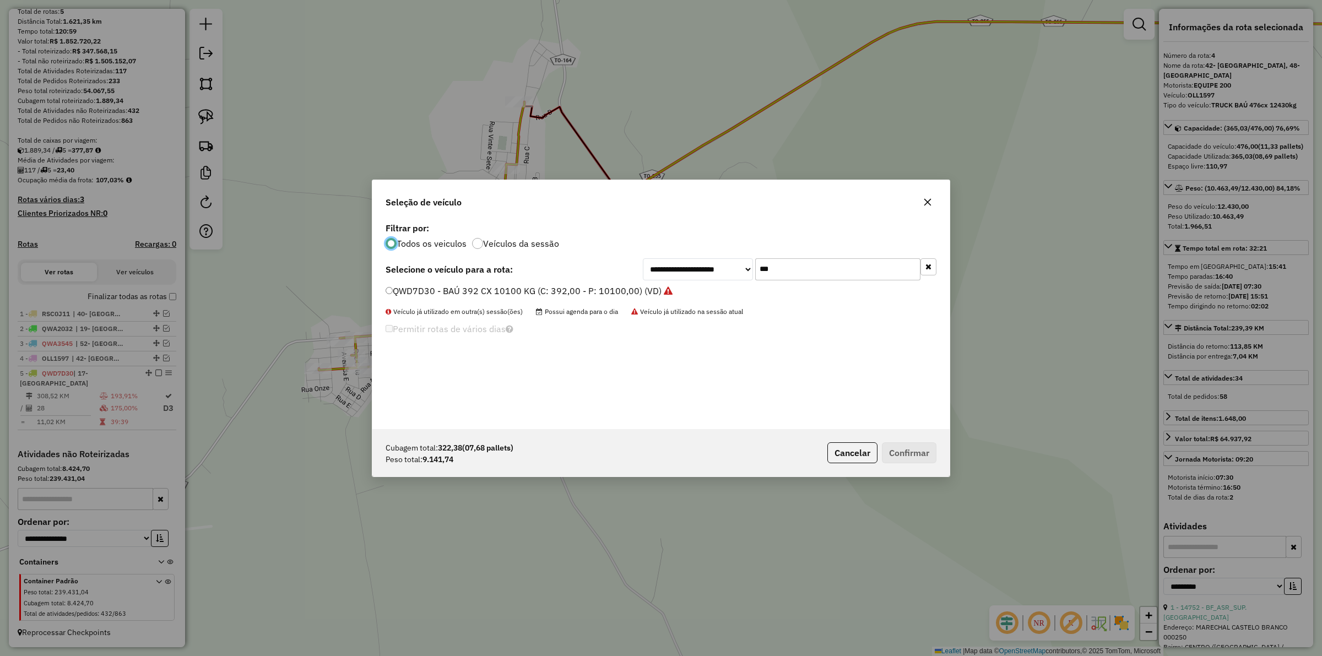
click at [801, 264] on input "***" at bounding box center [837, 269] width 165 height 22
type input "***"
click at [591, 285] on label "RSB9G61 - BAÚ 392 CX 10100 KG (C: 392,00 - P: 10100,00) (VD)" at bounding box center [521, 290] width 272 height 13
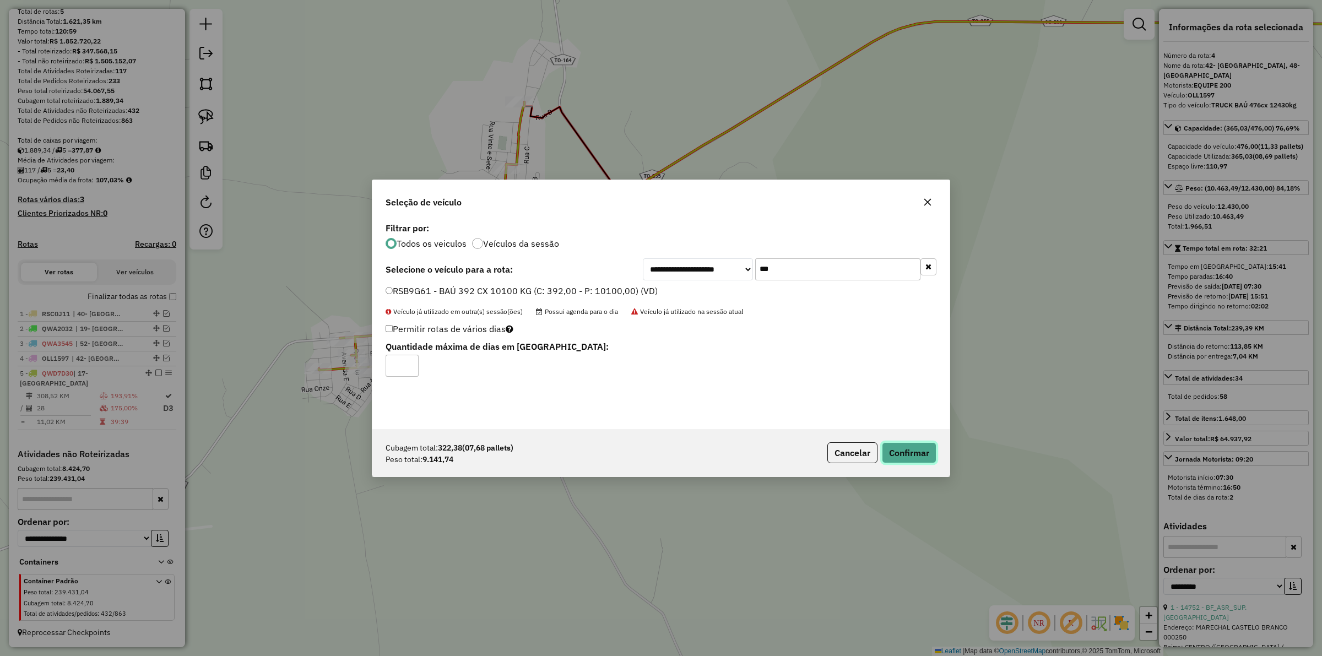
click at [907, 455] on button "Confirmar" at bounding box center [909, 452] width 55 height 21
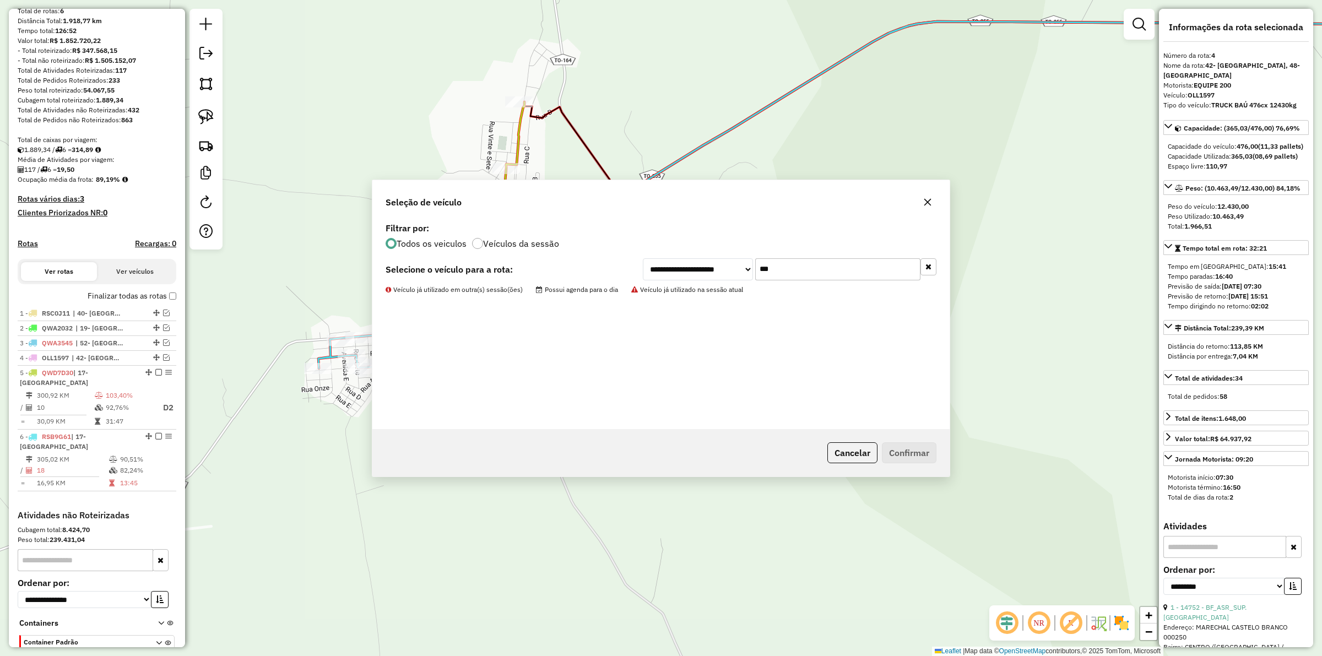
scroll to position [157, 0]
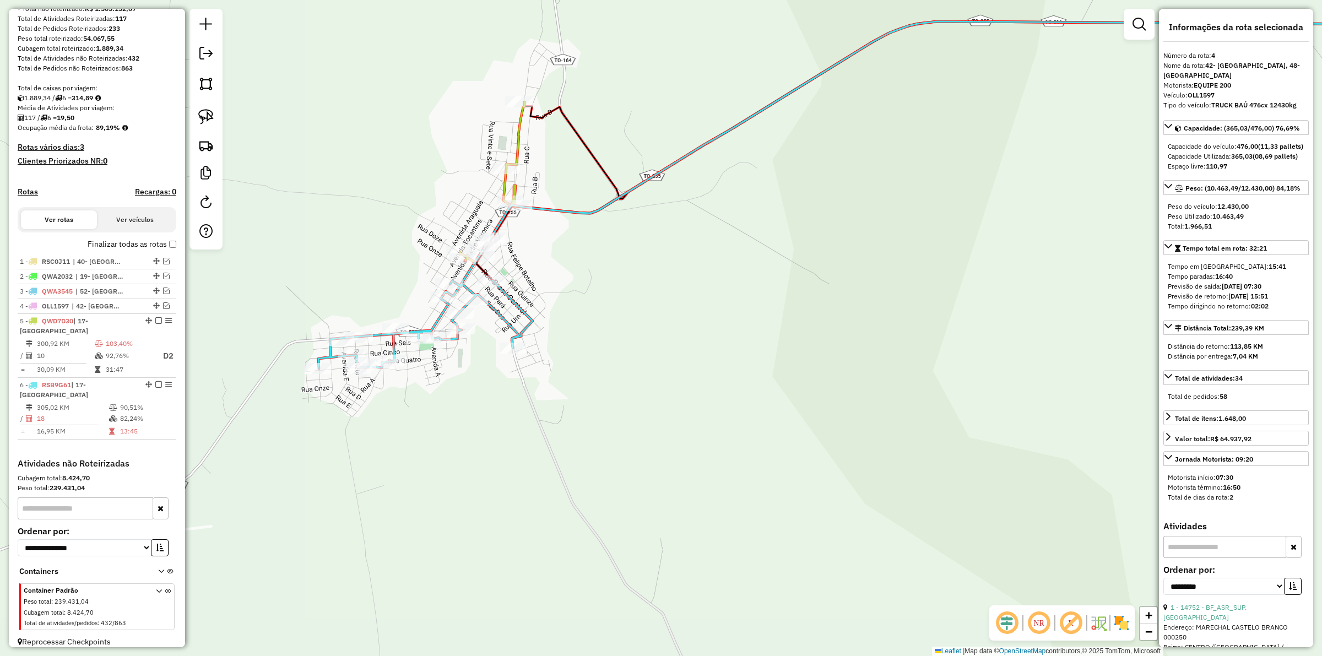
click at [503, 181] on icon at bounding box center [492, 182] width 64 height 161
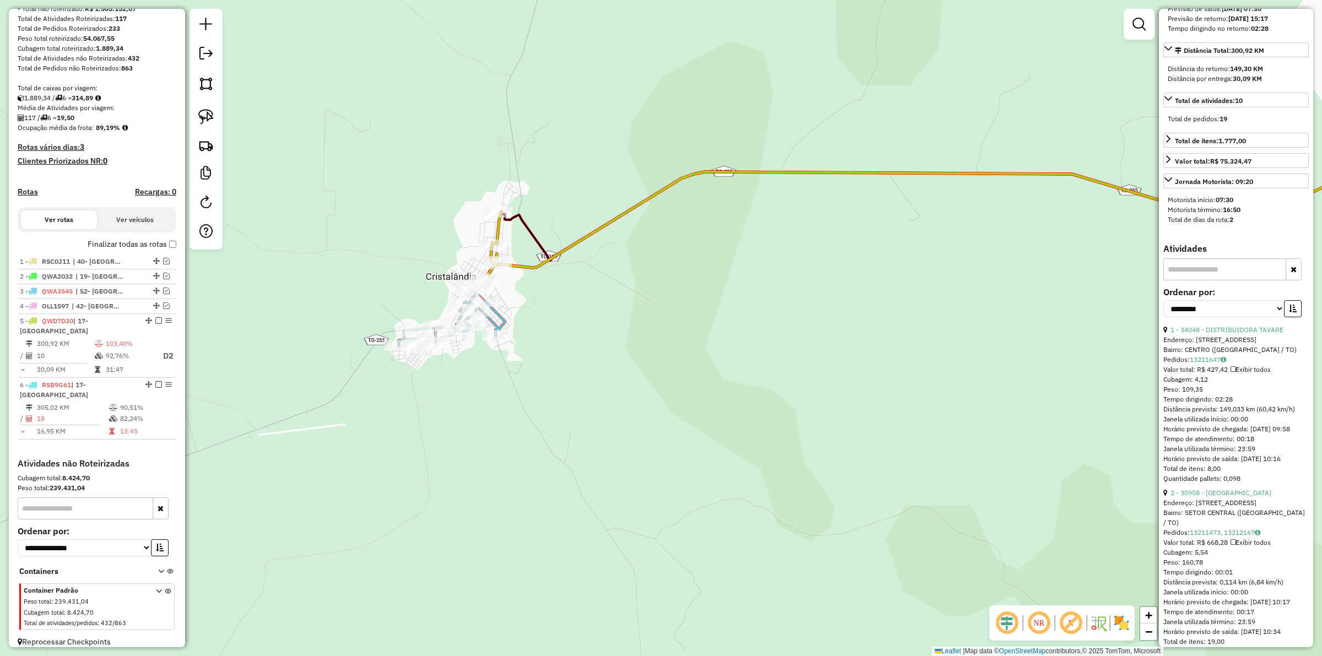
scroll to position [275, 0]
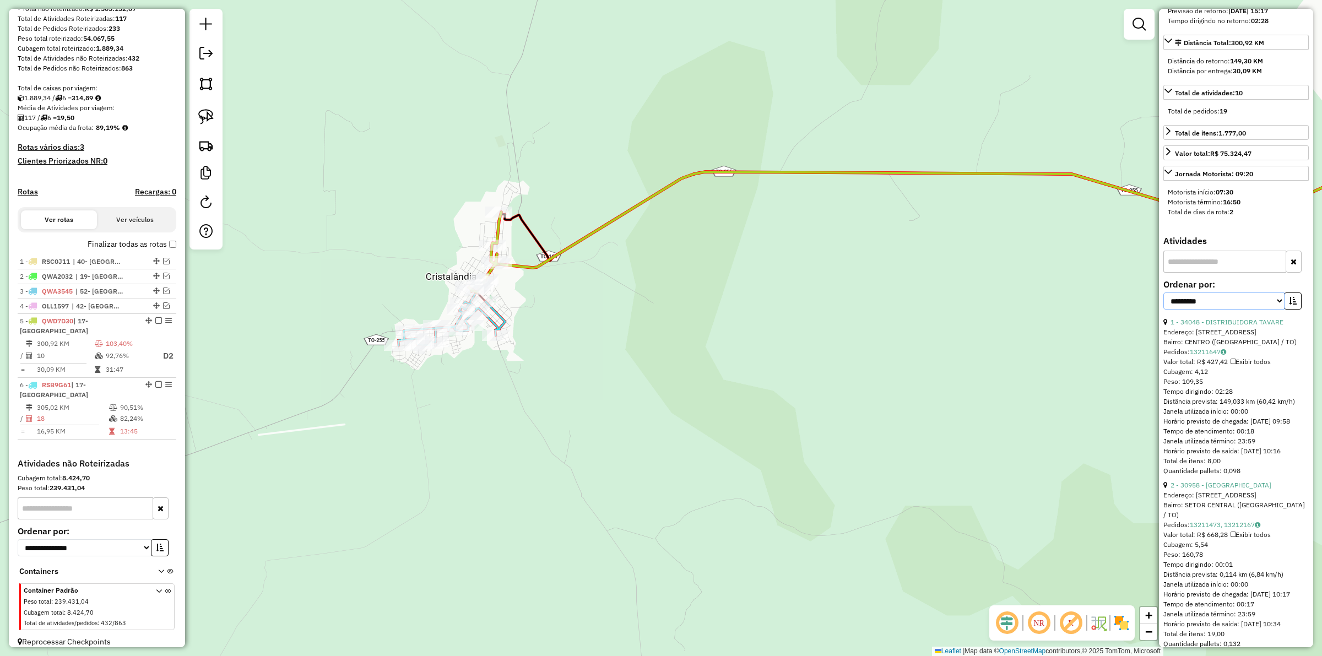
drag, startPoint x: 1202, startPoint y: 330, endPoint x: 1206, endPoint y: 334, distance: 5.9
click at [1202, 309] on select "**********" at bounding box center [1223, 300] width 121 height 17
select select "*********"
click at [1163, 309] on select "**********" at bounding box center [1223, 300] width 121 height 17
click at [1301, 317] on div "**********" at bounding box center [1235, 298] width 145 height 37
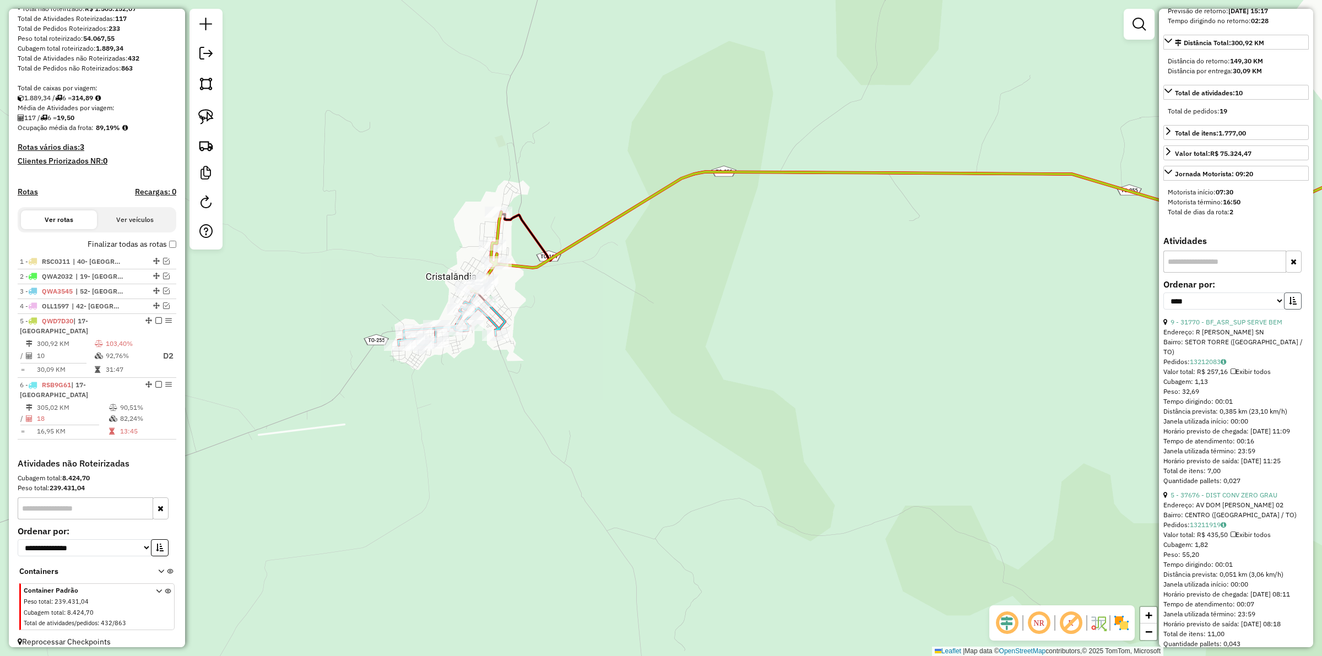
click at [1292, 309] on button "button" at bounding box center [1293, 300] width 18 height 17
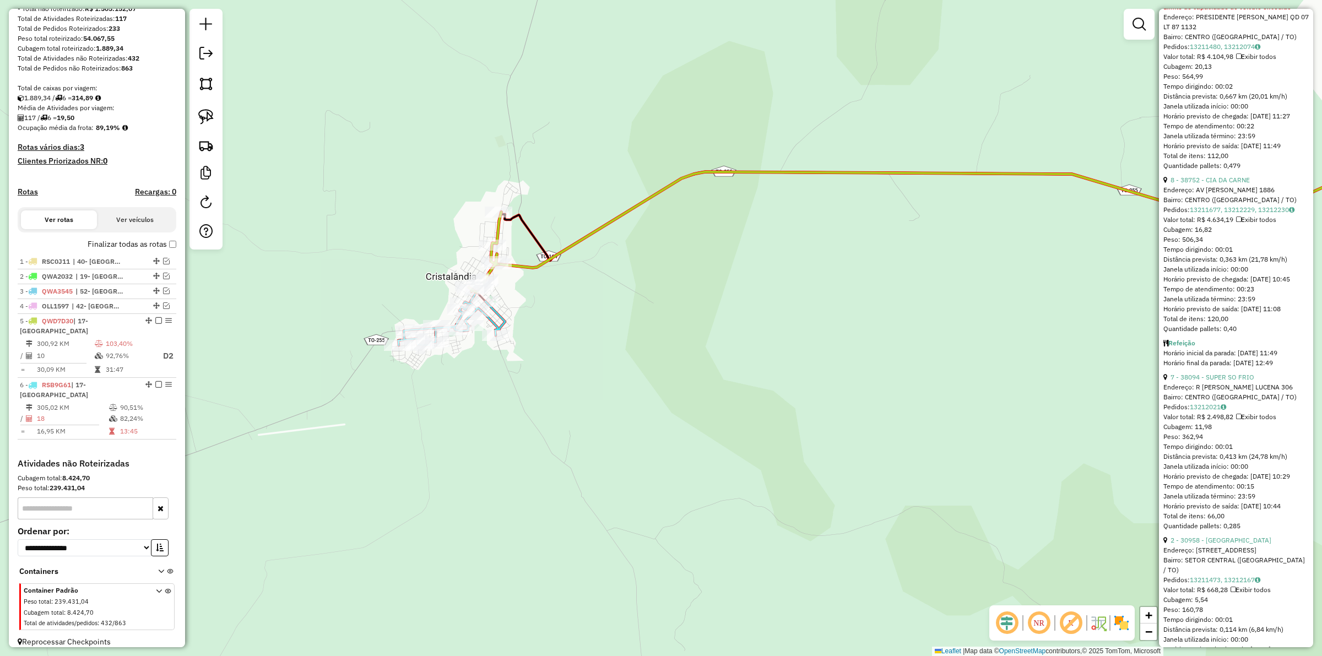
scroll to position [1170, 0]
click at [1202, 378] on link "7 - 38094 - SUPER SO FRIO" at bounding box center [1212, 374] width 84 height 8
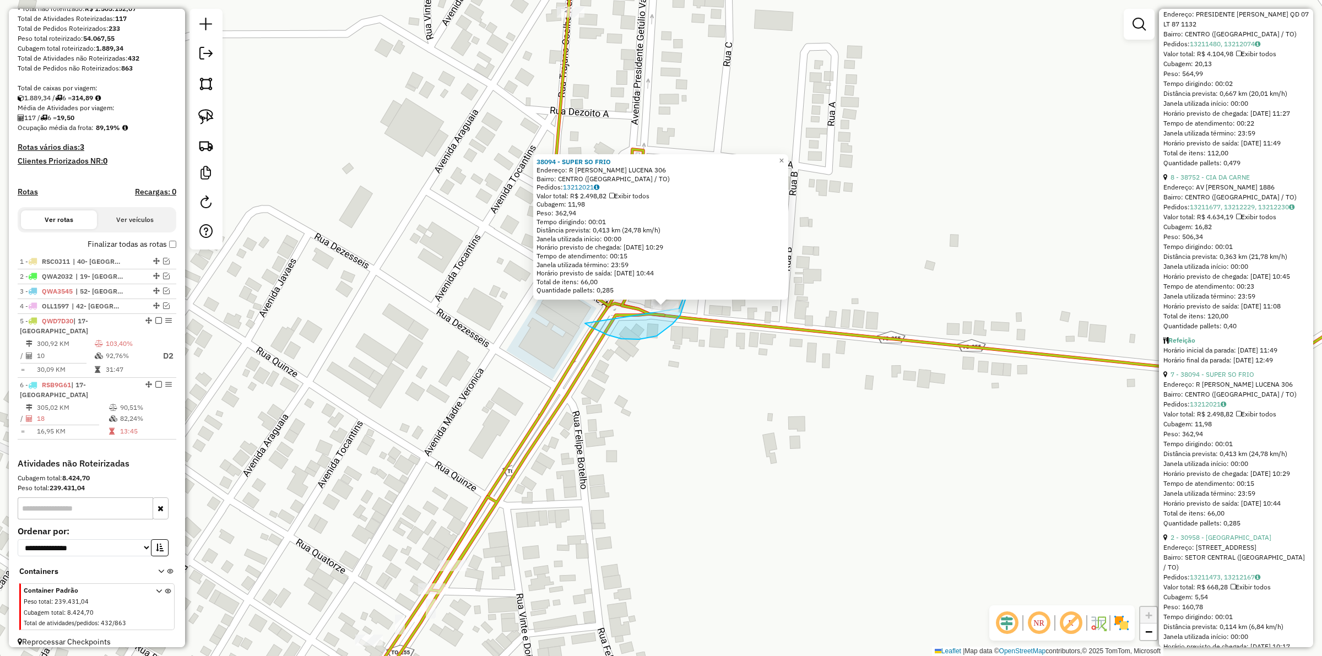
drag, startPoint x: 600, startPoint y: 332, endPoint x: 646, endPoint y: 358, distance: 53.1
drag, startPoint x: 651, startPoint y: 409, endPoint x: 664, endPoint y: 305, distance: 104.9
click at [654, 396] on div "38094 - SUPER SO FRIO Endereço: R FRANCISCO B. LUCENA 306 Bairro: CENTRO (CRIST…" at bounding box center [661, 328] width 1322 height 656
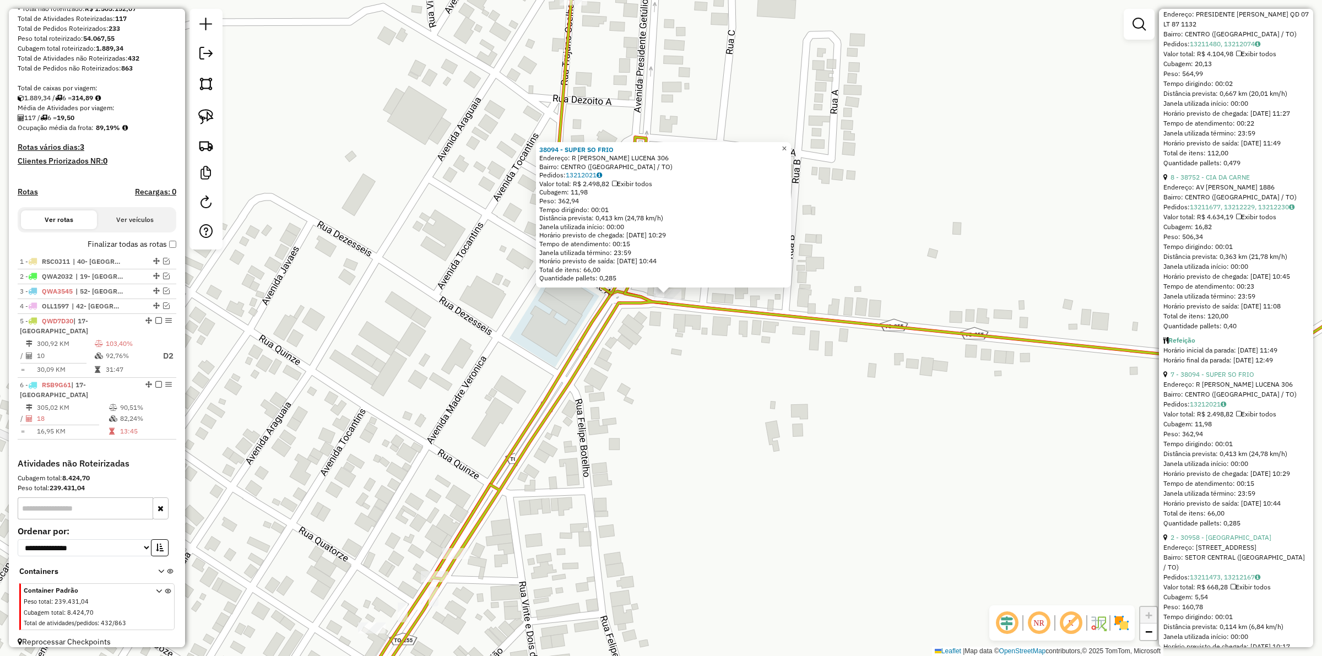
click at [786, 145] on span "×" at bounding box center [783, 148] width 5 height 9
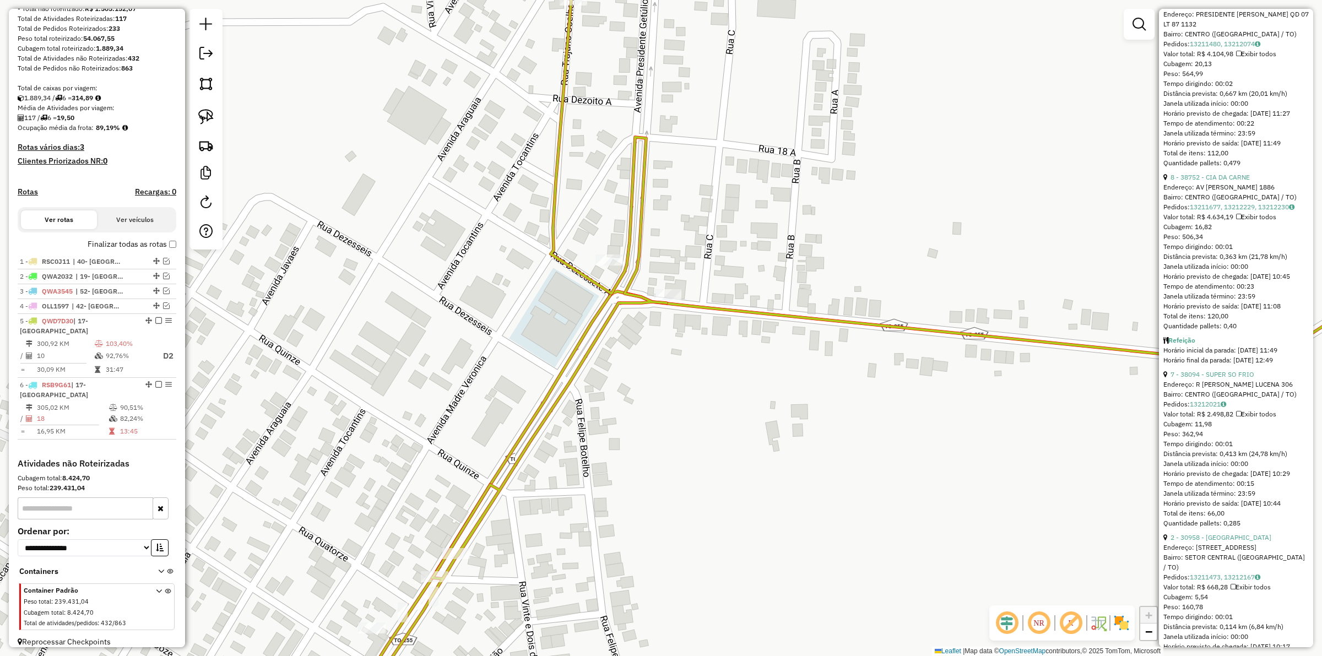
drag, startPoint x: 705, startPoint y: 414, endPoint x: 734, endPoint y: 254, distance: 161.8
click at [734, 258] on div "Janela de atendimento Grade de atendimento Capacidade Transportadoras Veículos …" at bounding box center [661, 328] width 1322 height 656
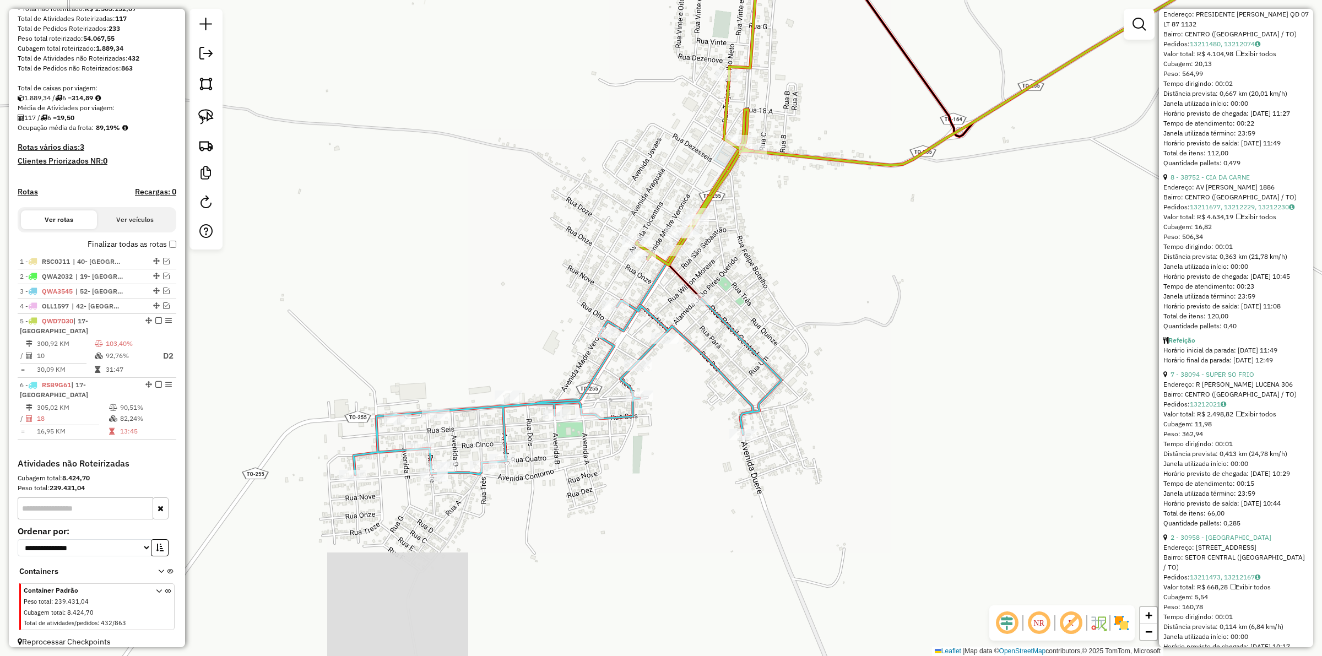
drag, startPoint x: 760, startPoint y: 298, endPoint x: 764, endPoint y: 293, distance: 6.3
click at [761, 292] on div "Janela de atendimento Grade de atendimento Capacidade Transportadoras Veículos …" at bounding box center [661, 328] width 1322 height 656
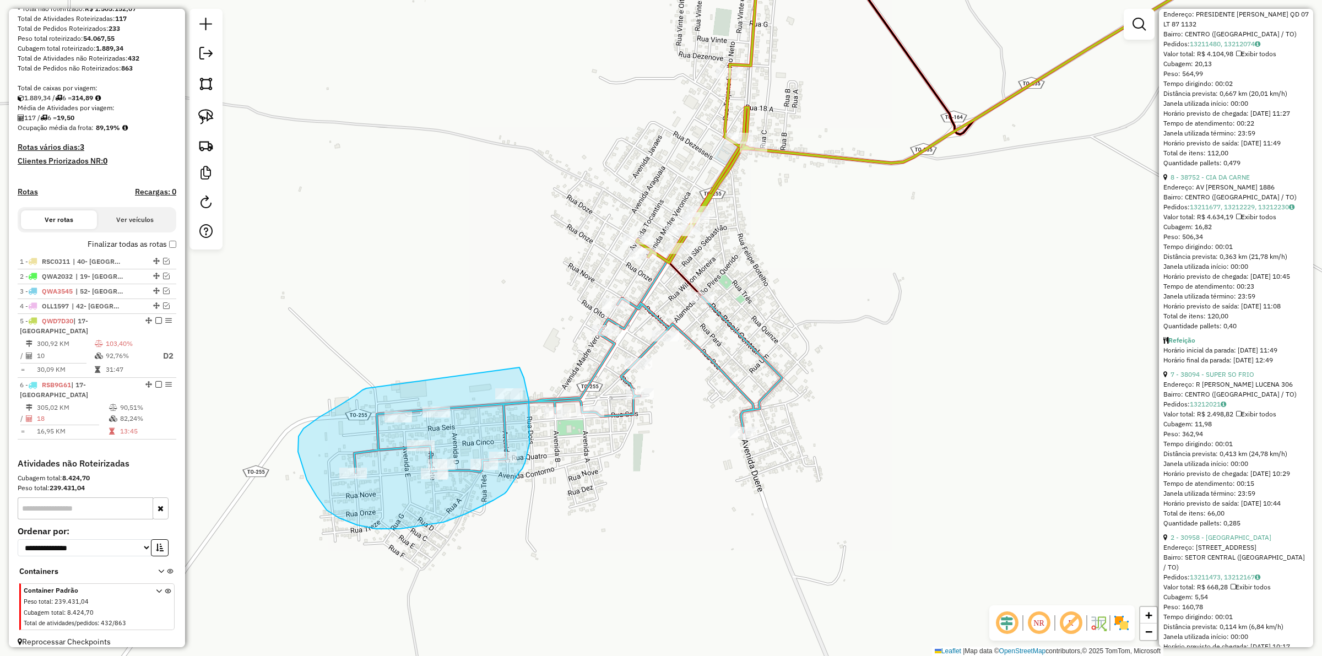
drag, startPoint x: 366, startPoint y: 388, endPoint x: 519, endPoint y: 367, distance: 154.5
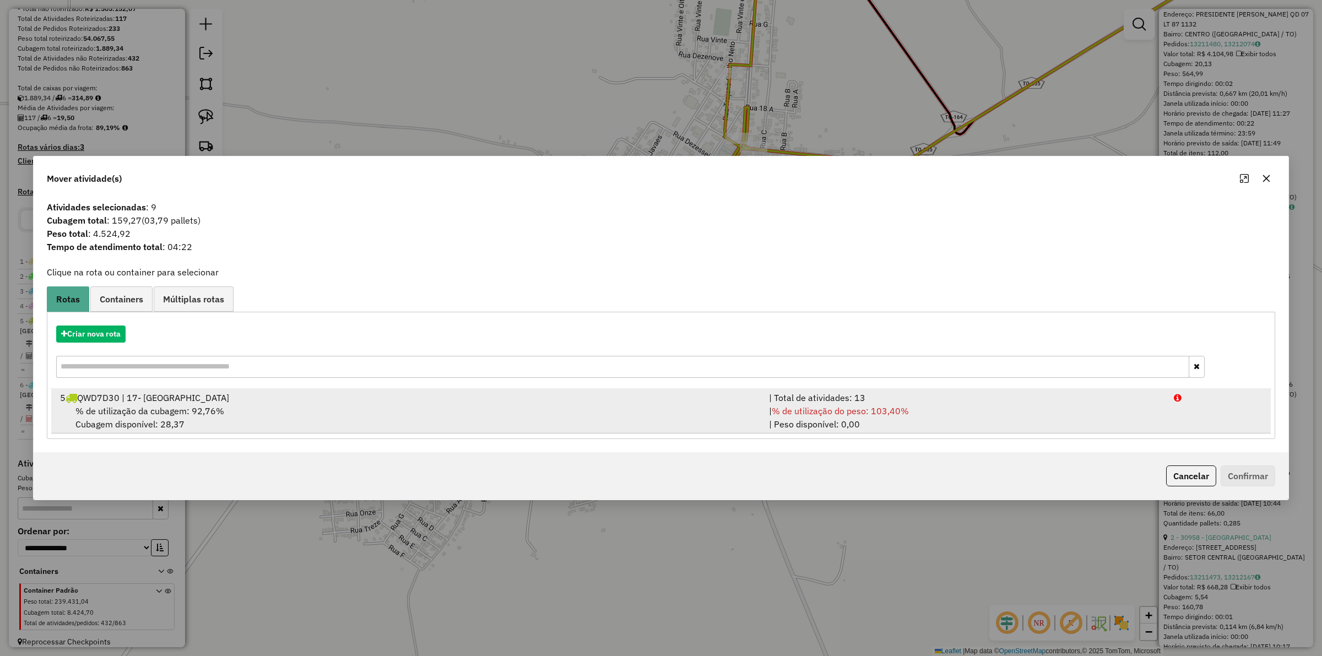
click at [840, 416] on span "% de utilização do peso: 103,40%" at bounding box center [839, 410] width 137 height 11
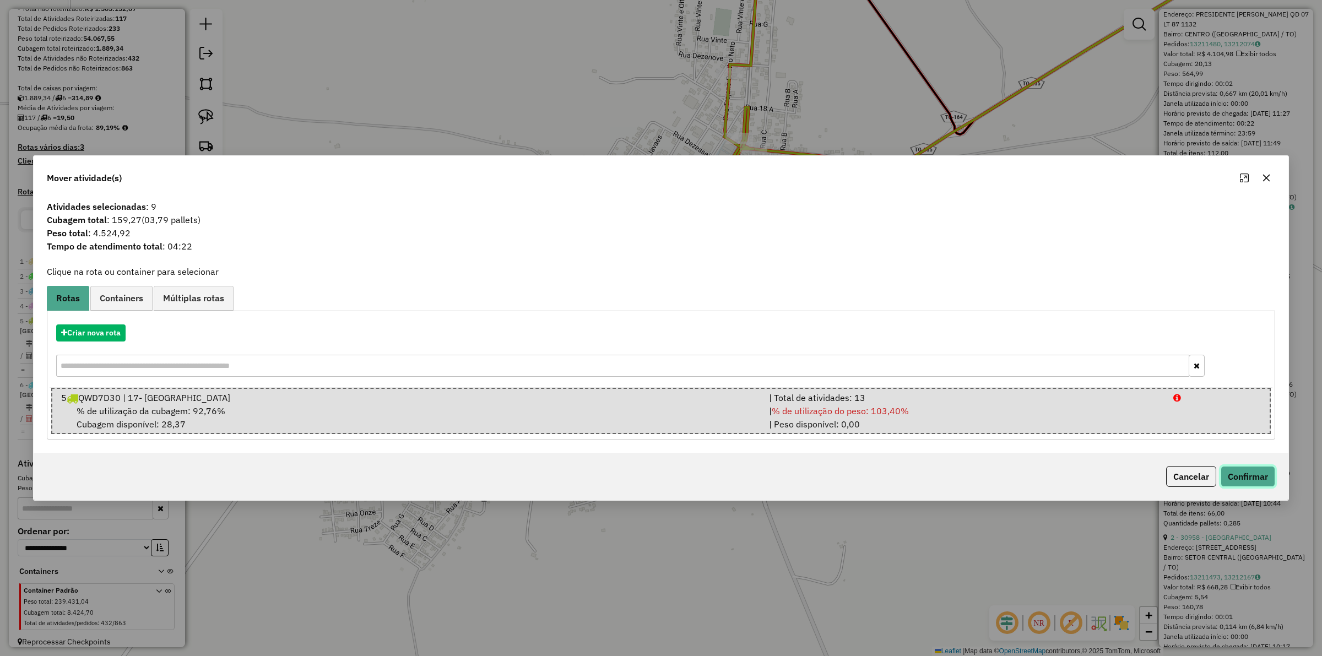
click at [1240, 471] on button "Confirmar" at bounding box center [1247, 476] width 55 height 21
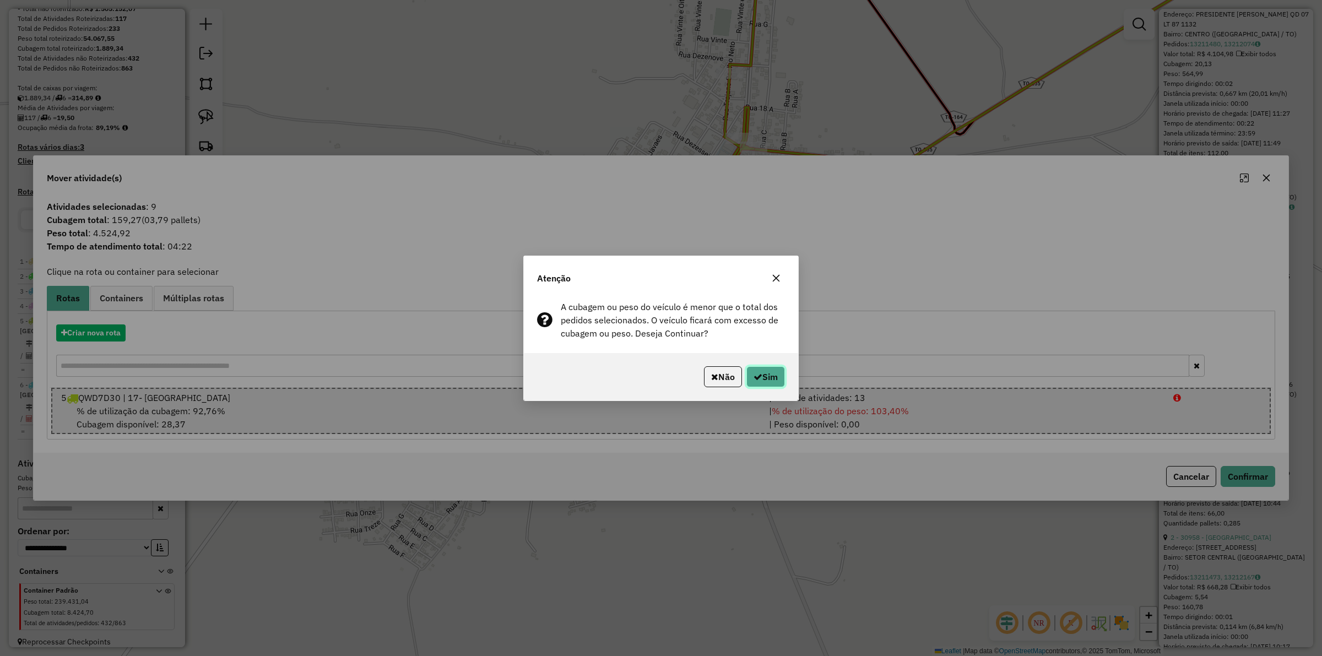
click at [746, 376] on button "Sim" at bounding box center [765, 376] width 39 height 21
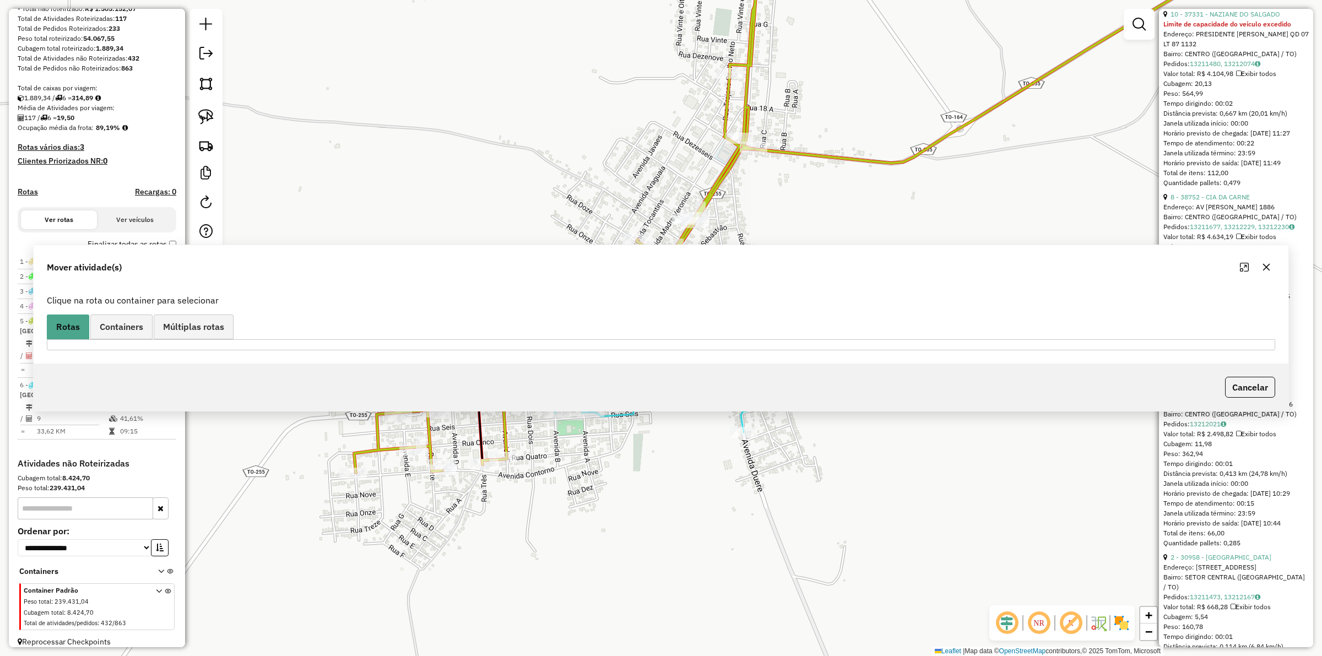
scroll to position [1199, 0]
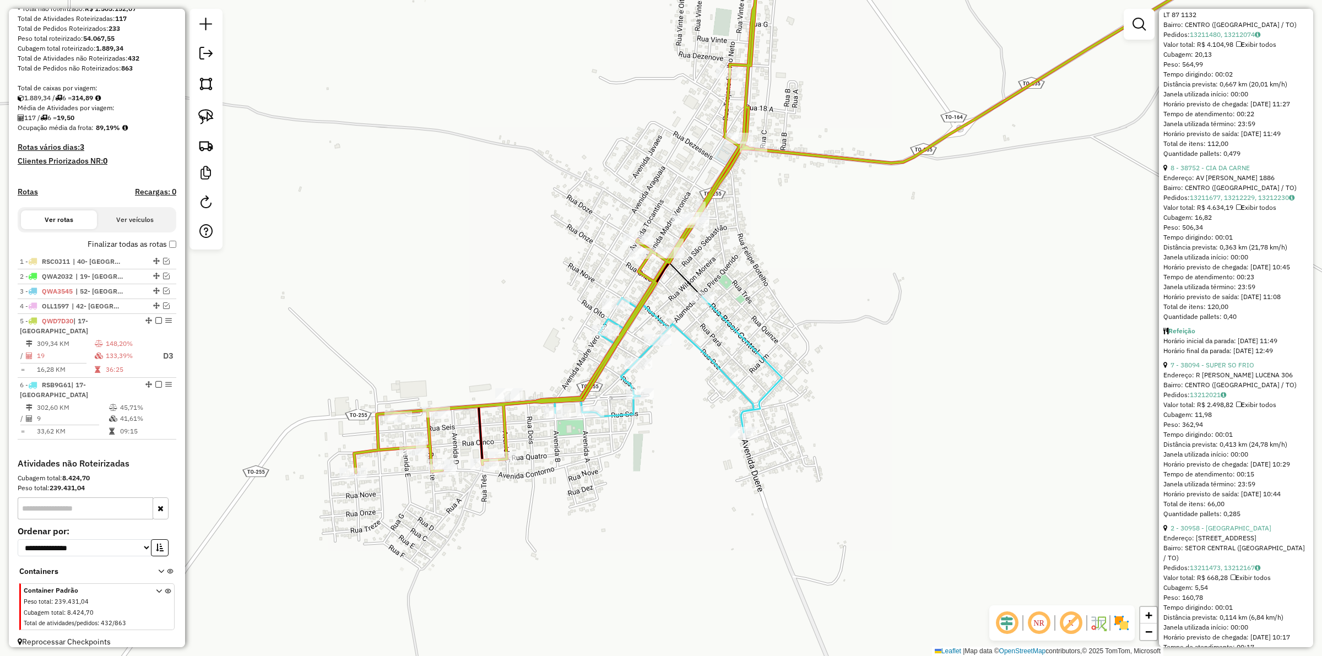
click at [708, 191] on icon at bounding box center [560, 207] width 412 height 532
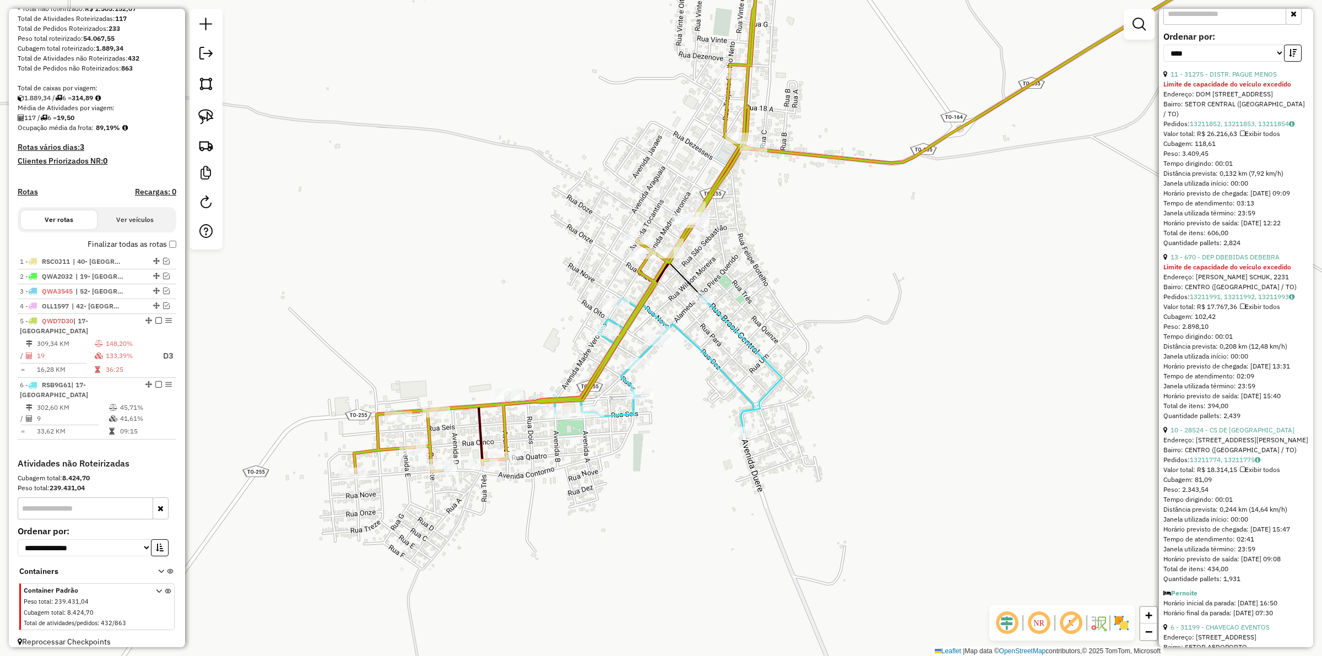
scroll to position [373, 0]
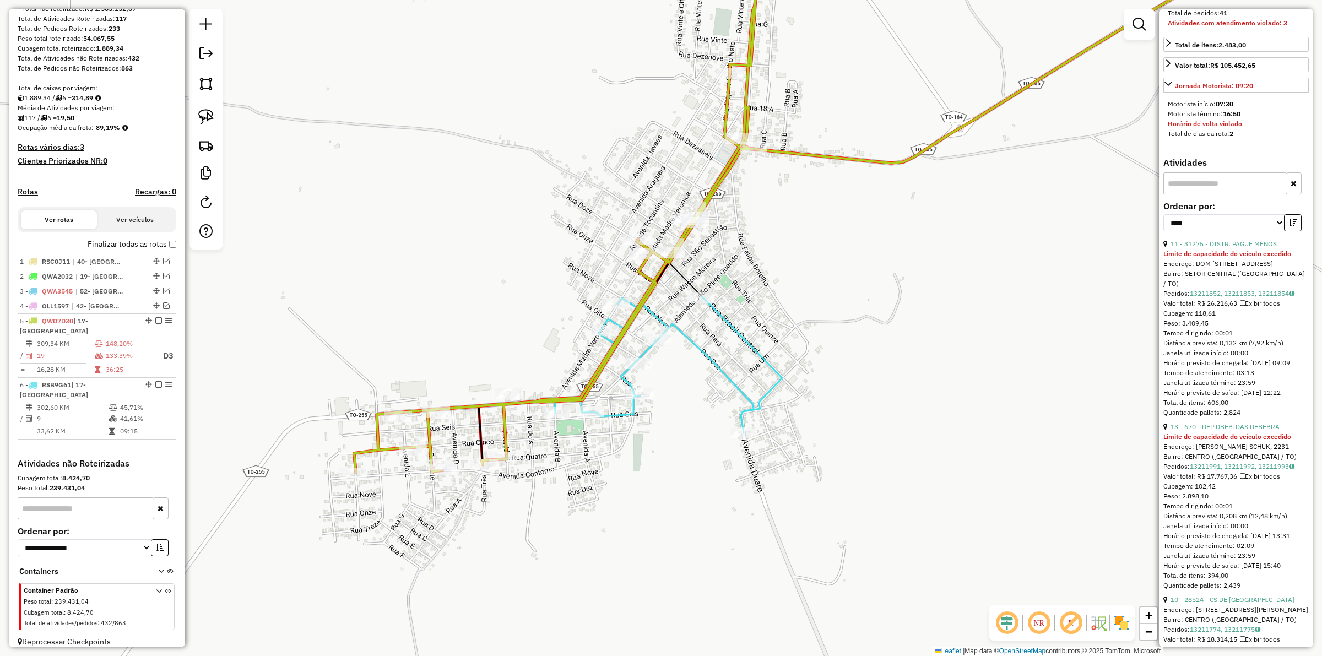
click at [1212, 258] on strong "Limite de capacidade do veículo excedido" at bounding box center [1227, 253] width 128 height 8
click at [1209, 248] on link "11 - 31275 - DISTR. PAGUE MENOS" at bounding box center [1223, 244] width 106 height 8
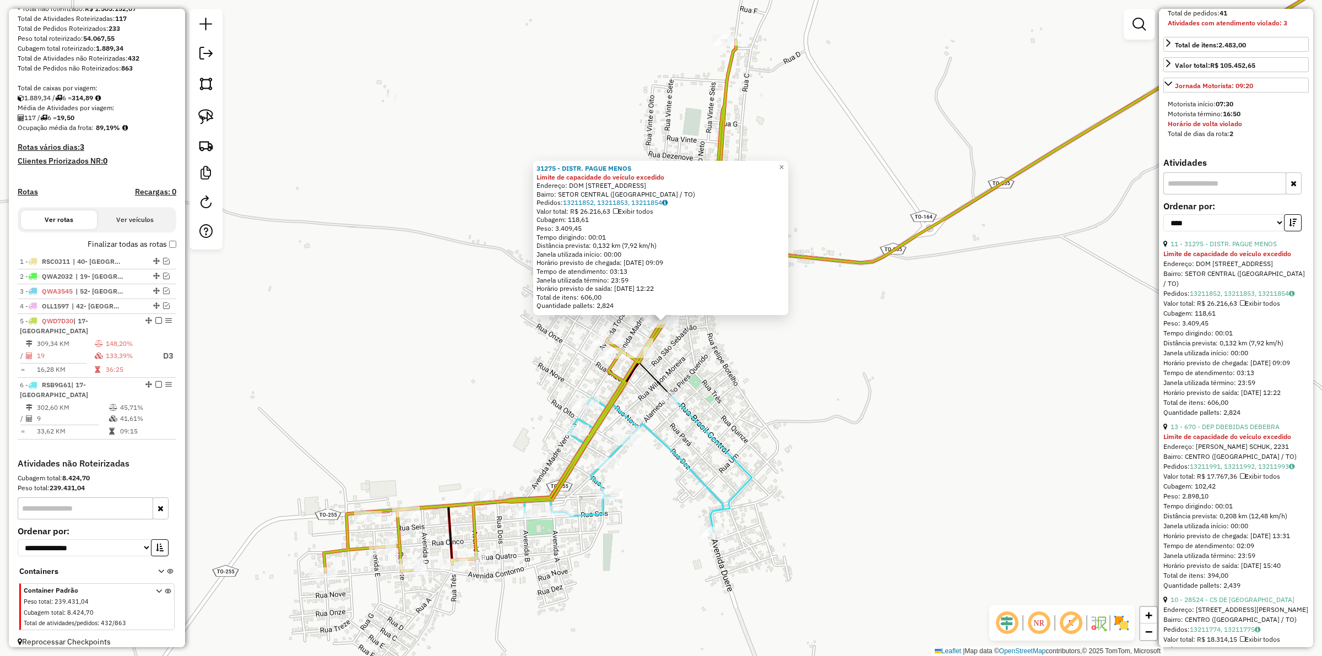
click at [735, 443] on div "31275 - DISTR. PAGUE MENOS Limite de capacidade do veículo excedido Endereço: D…" at bounding box center [661, 328] width 1322 height 656
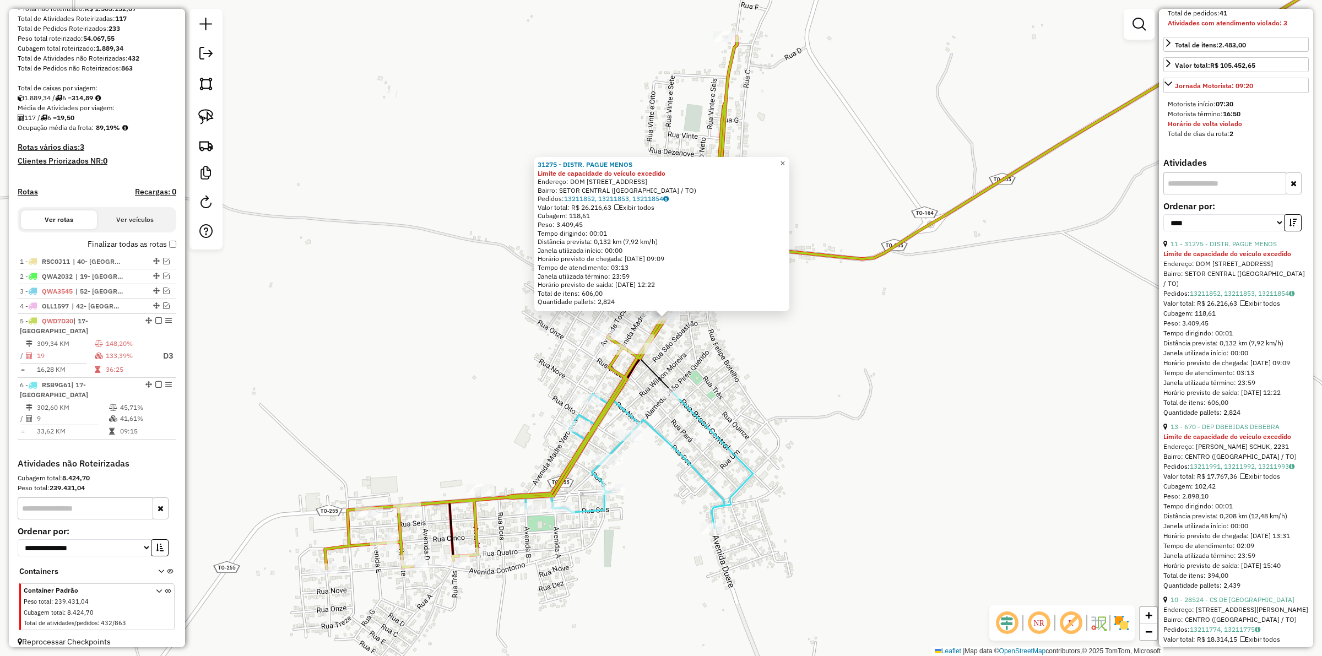
click at [785, 159] on span "×" at bounding box center [782, 163] width 5 height 9
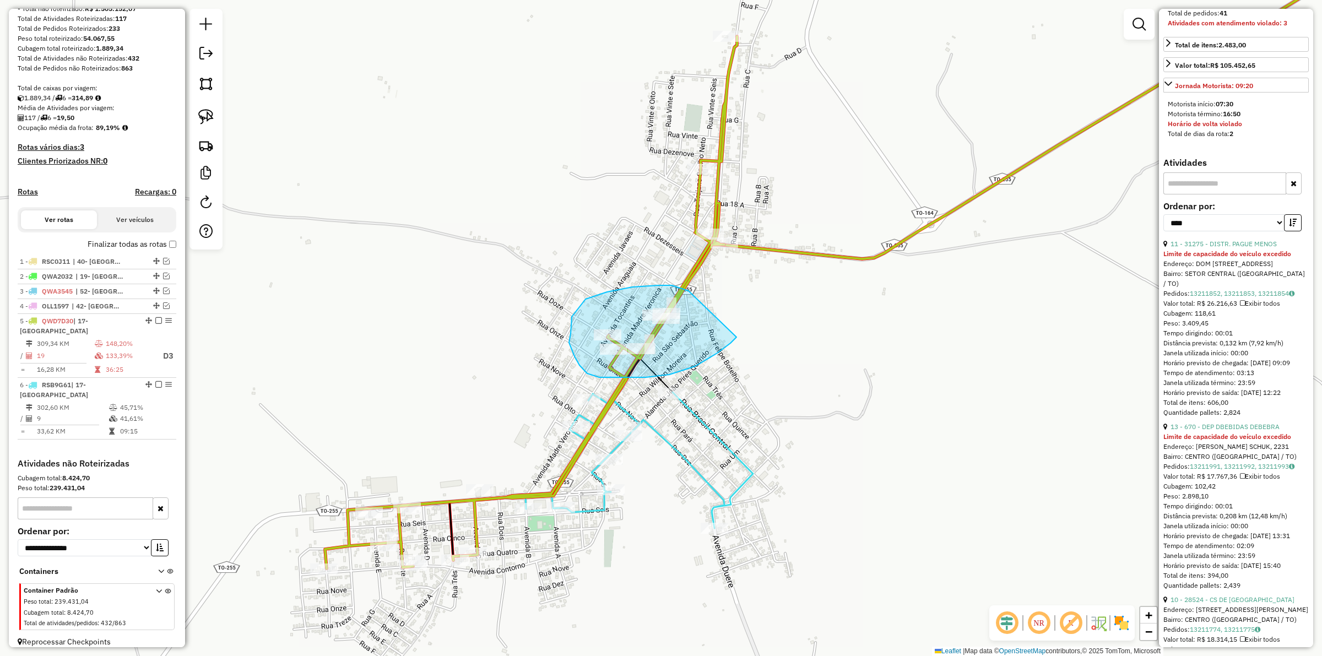
drag, startPoint x: 667, startPoint y: 285, endPoint x: 736, endPoint y: 337, distance: 86.1
drag, startPoint x: 643, startPoint y: 287, endPoint x: 714, endPoint y: 349, distance: 94.5
drag, startPoint x: 668, startPoint y: 281, endPoint x: 735, endPoint y: 328, distance: 81.9
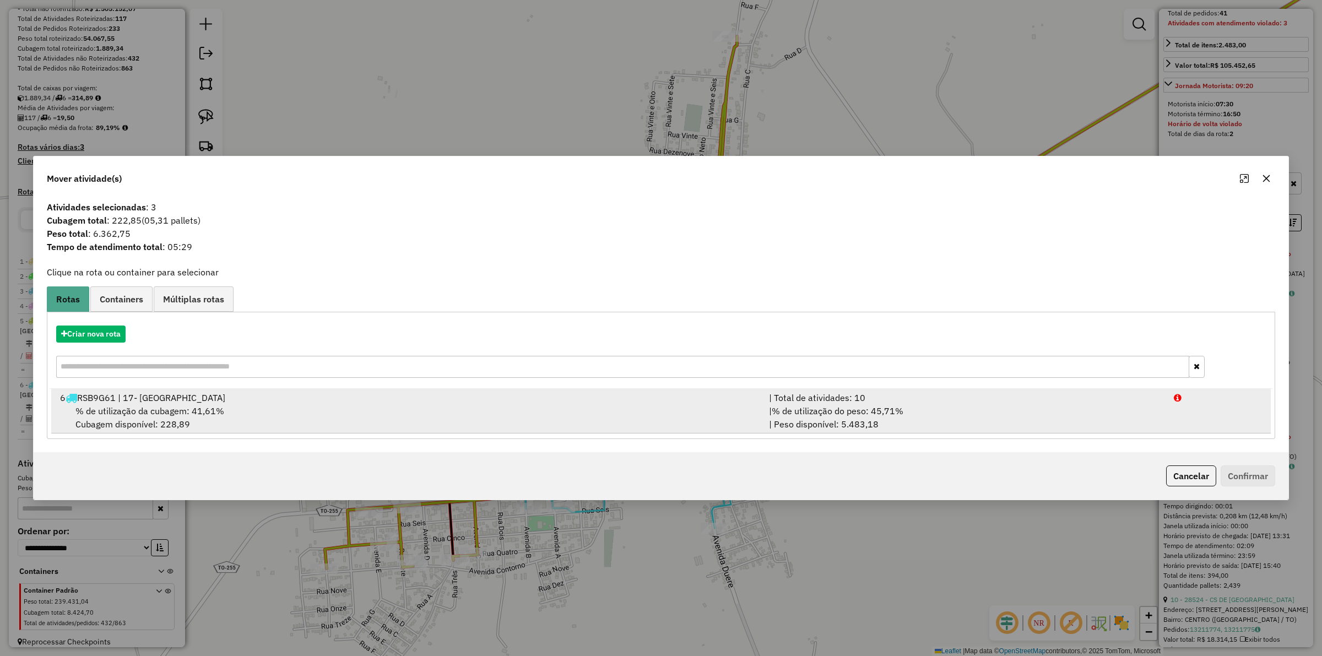
click at [874, 420] on div "| % de utilização do peso: 45,71% | Peso disponível: 5.483,18" at bounding box center [964, 417] width 405 height 26
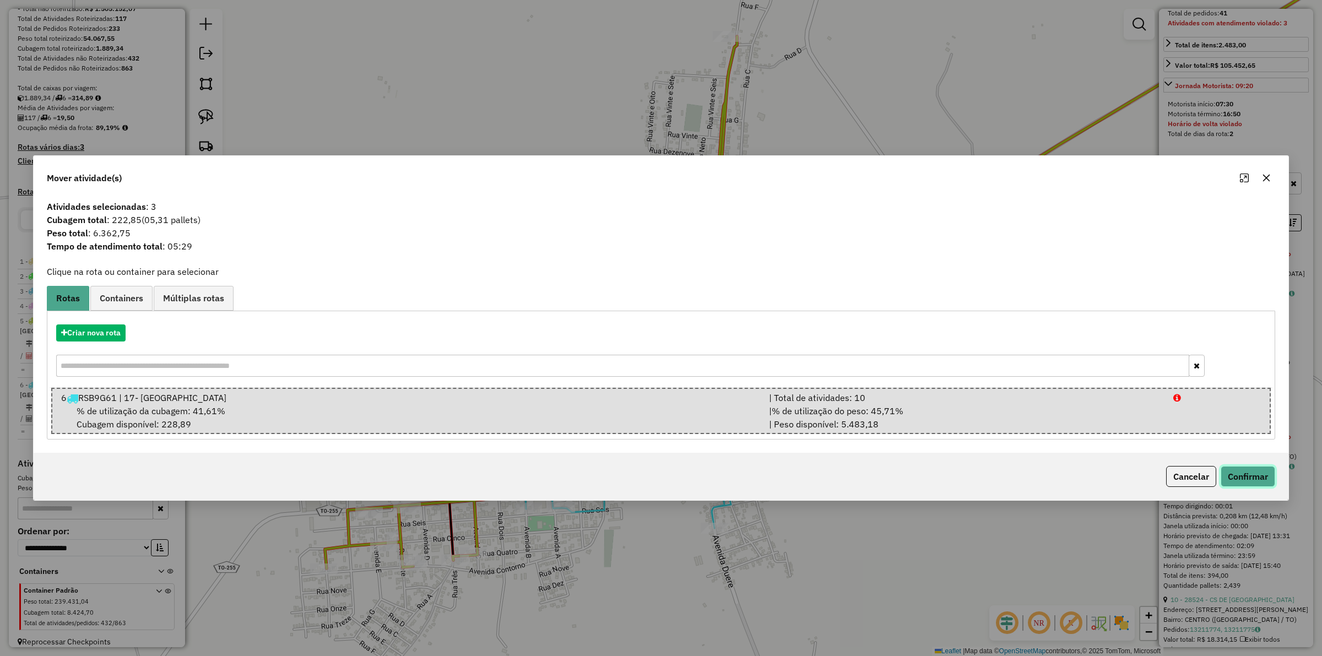
click at [1242, 474] on button "Confirmar" at bounding box center [1247, 476] width 55 height 21
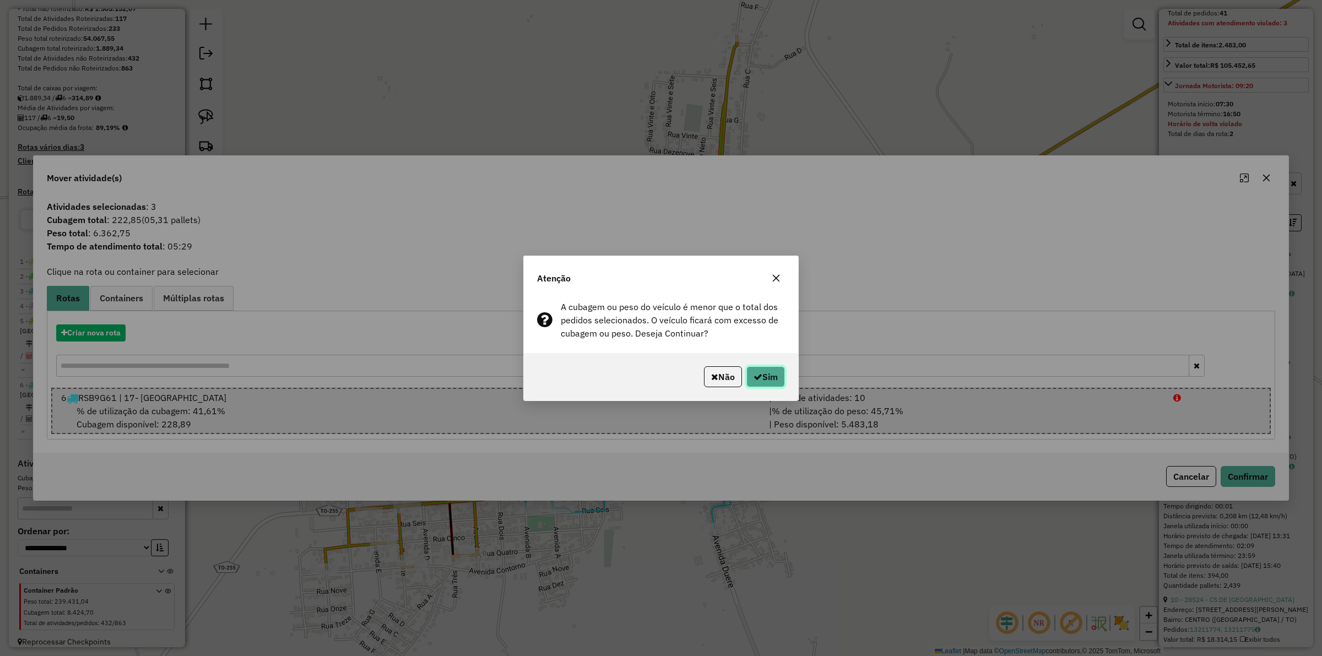
click at [771, 384] on button "Sim" at bounding box center [765, 376] width 39 height 21
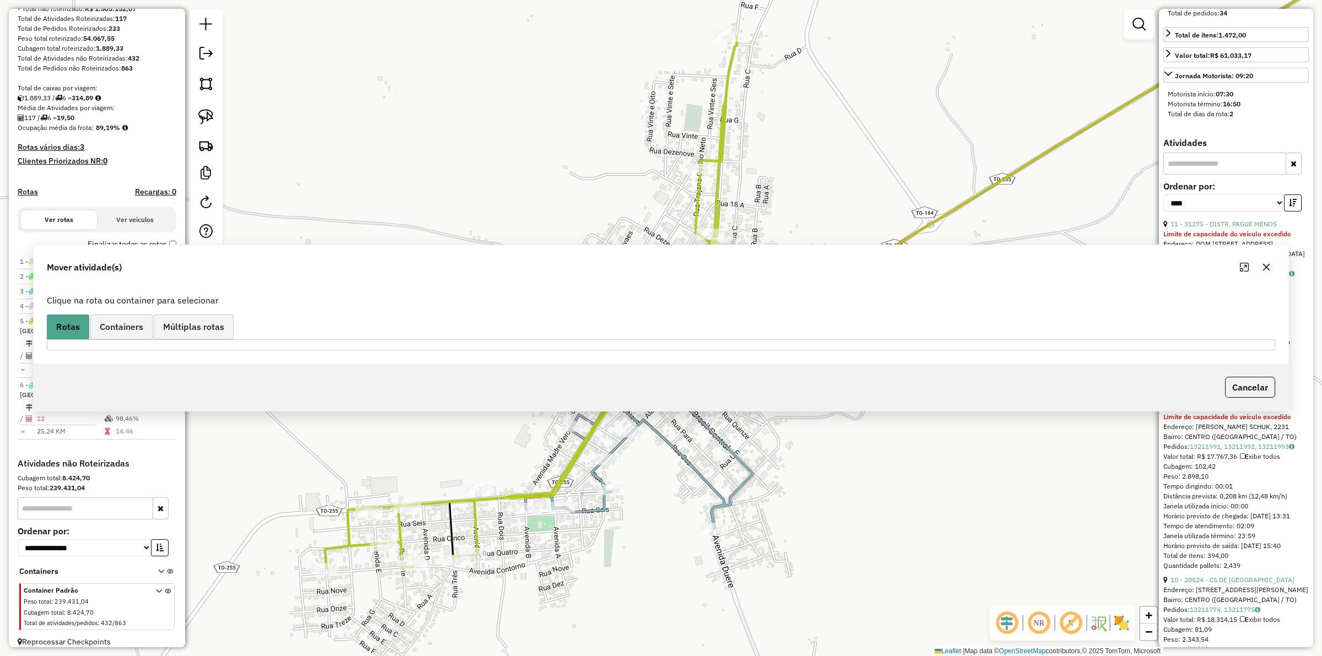
scroll to position [354, 0]
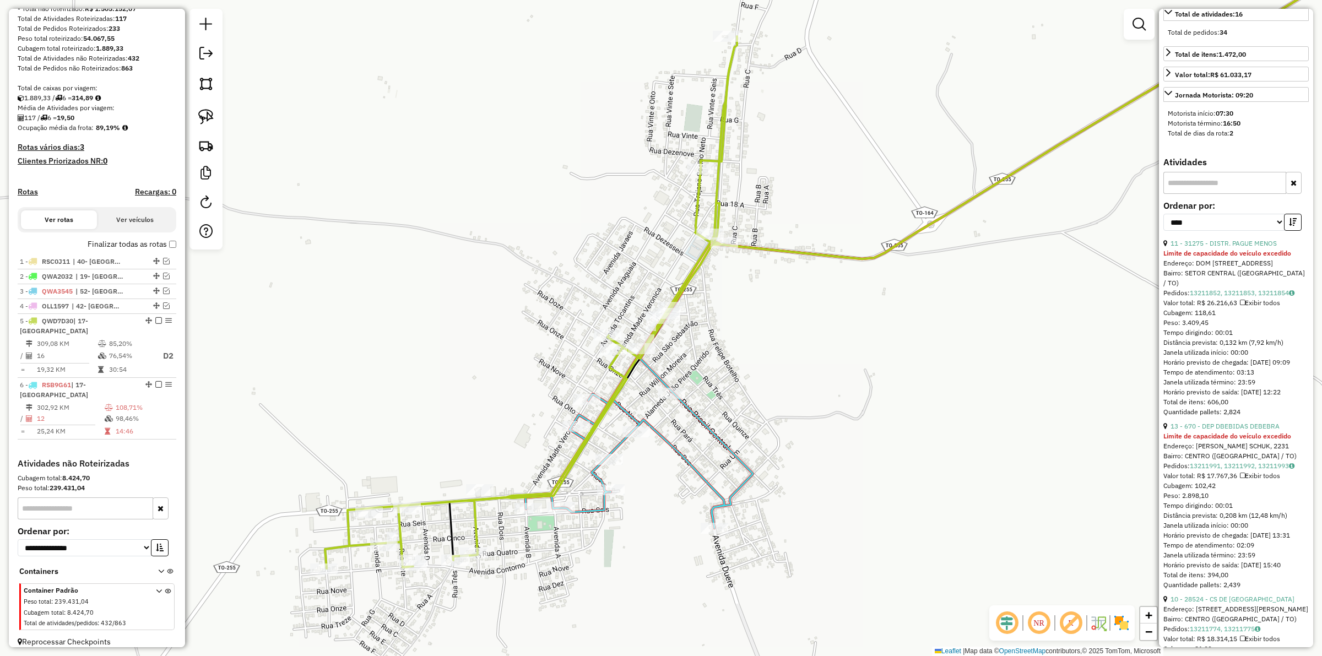
click at [654, 371] on icon at bounding box center [638, 409] width 227 height 238
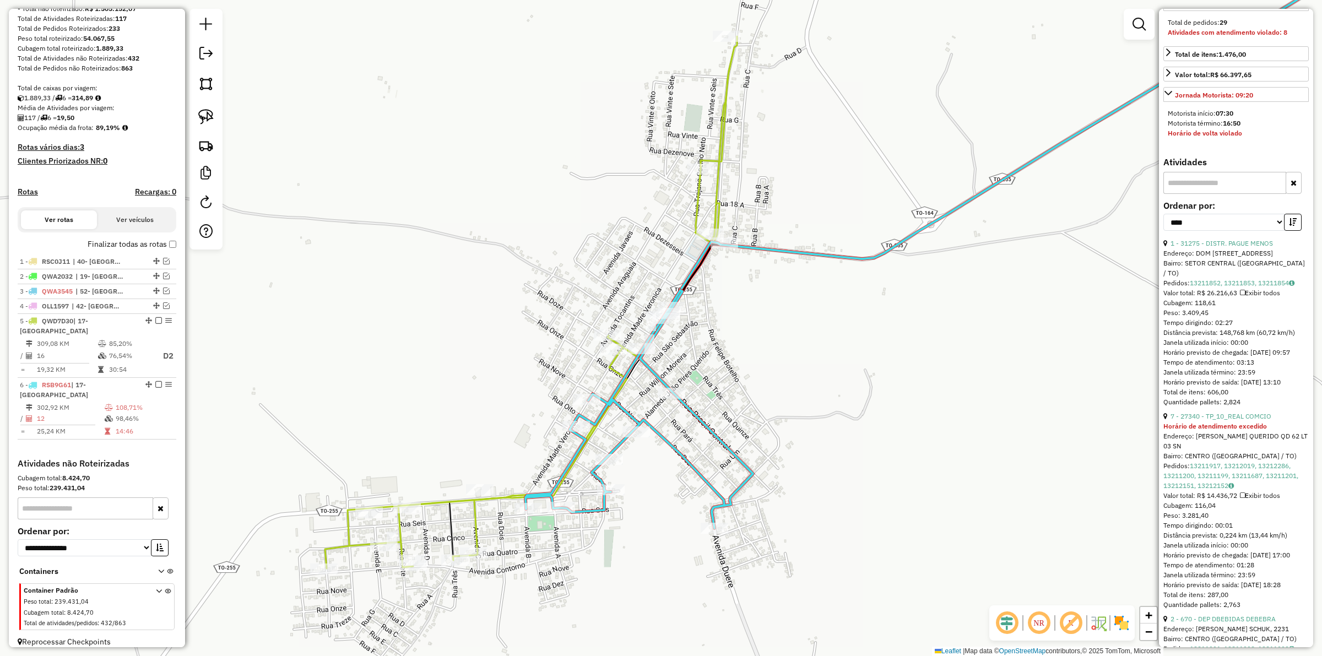
scroll to position [20, 0]
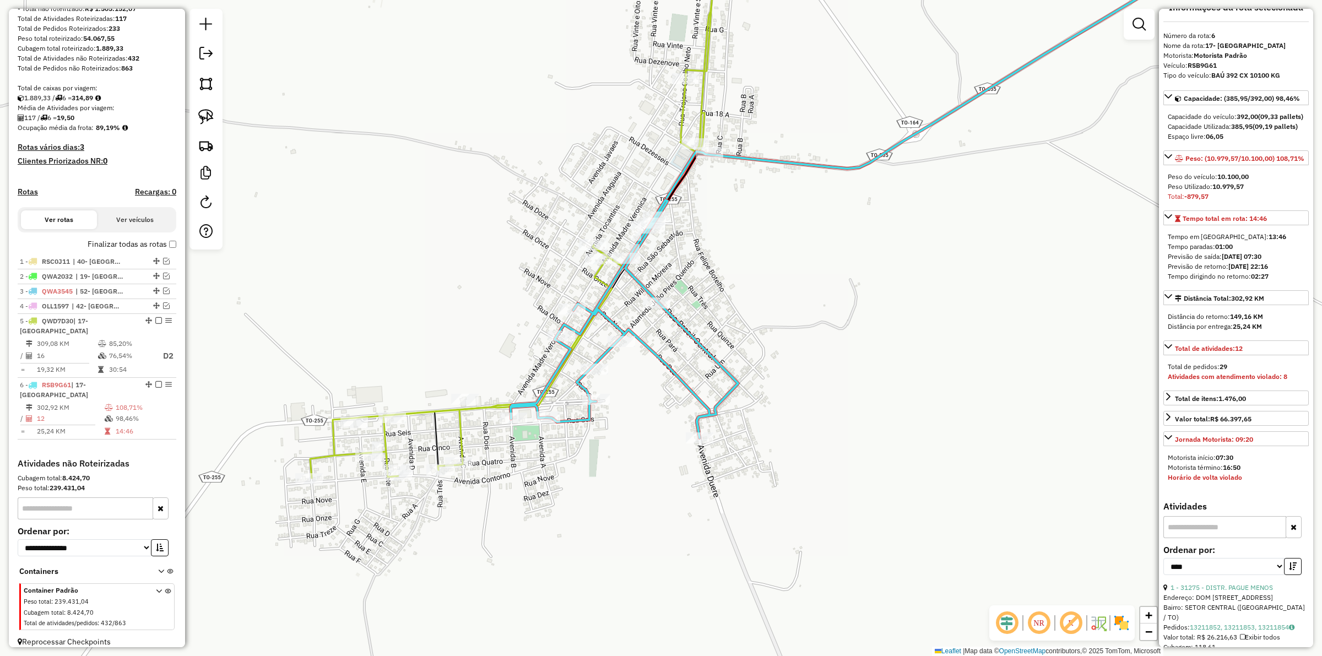
drag, startPoint x: 901, startPoint y: 434, endPoint x: 879, endPoint y: 356, distance: 81.2
click at [892, 363] on div "Janela de atendimento Grade de atendimento Capacidade Transportadoras Veículos …" at bounding box center [661, 328] width 1322 height 656
drag, startPoint x: 573, startPoint y: 225, endPoint x: 645, endPoint y: 256, distance: 79.2
drag, startPoint x: 677, startPoint y: 190, endPoint x: 642, endPoint y: 57, distance: 137.8
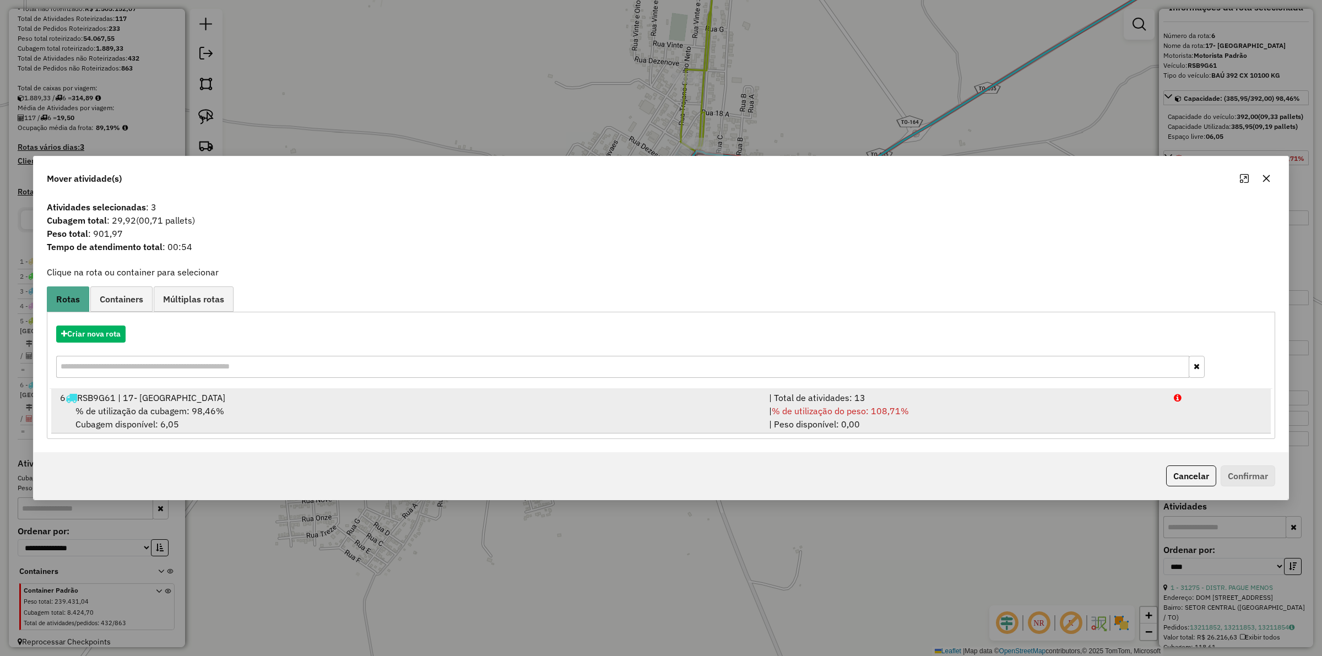
click at [855, 398] on div "| Total de atividades: 13" at bounding box center [964, 397] width 405 height 13
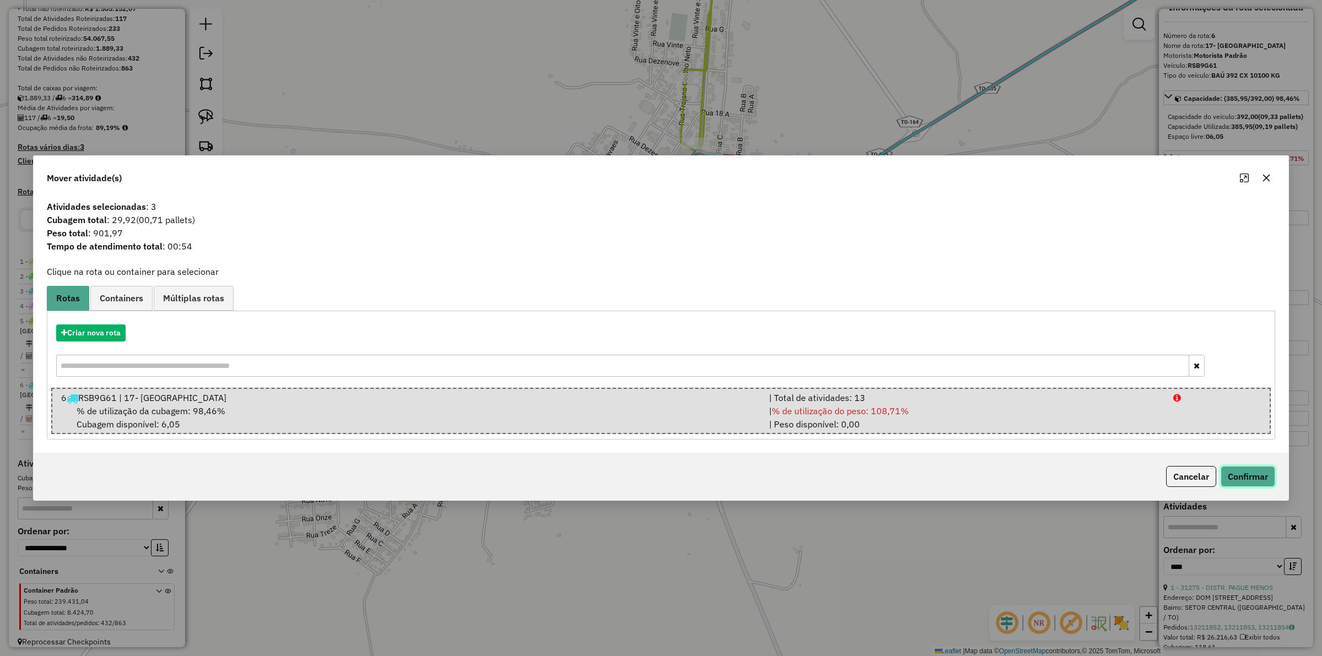
click at [1253, 469] on button "Confirmar" at bounding box center [1247, 476] width 55 height 21
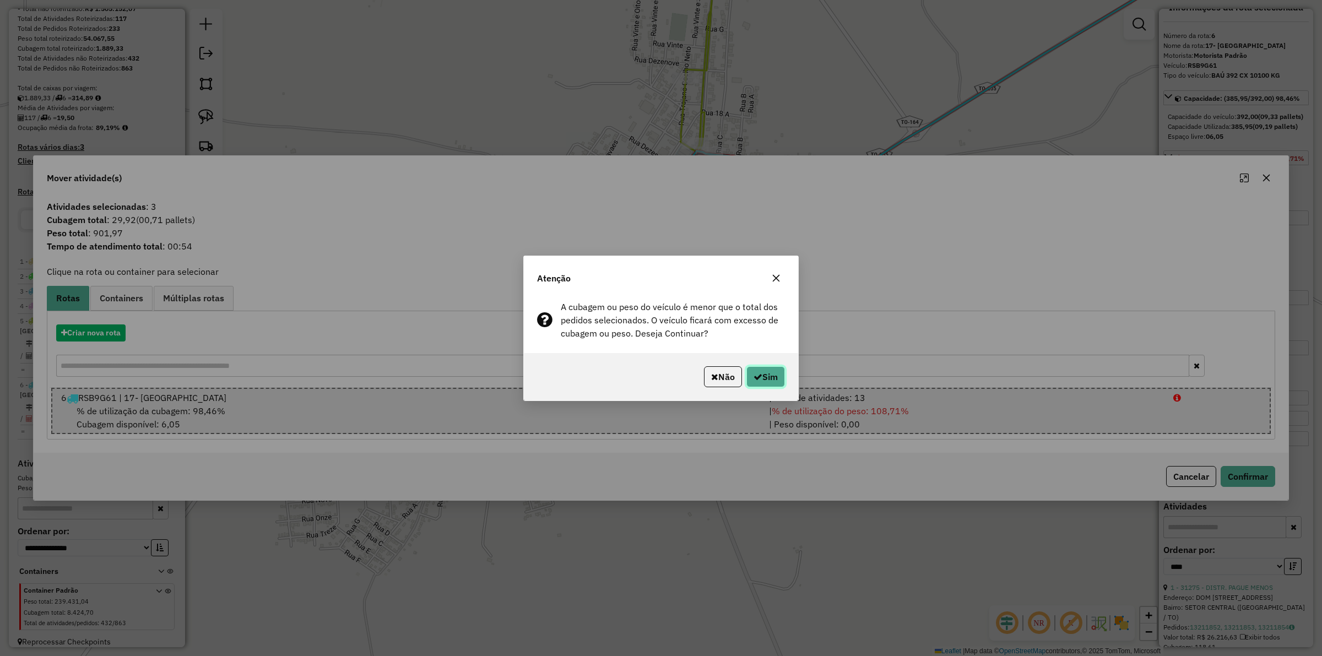
click at [776, 380] on button "Sim" at bounding box center [765, 376] width 39 height 21
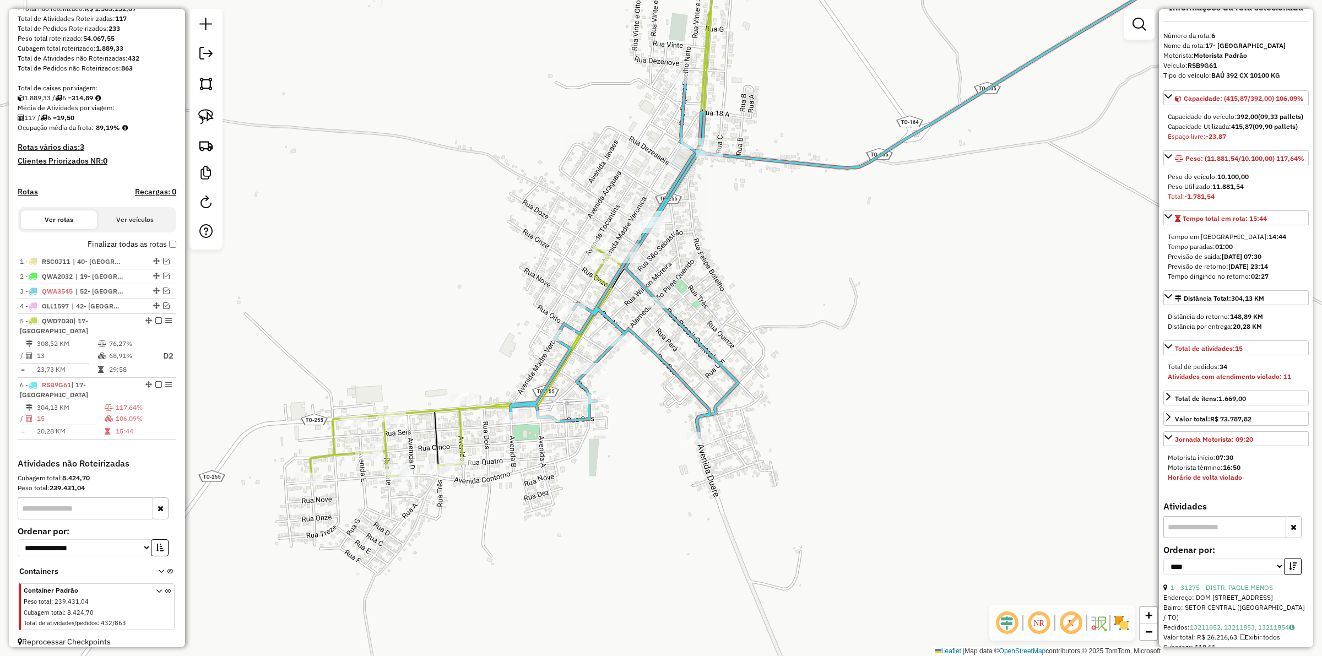
click at [676, 179] on icon at bounding box center [623, 257] width 227 height 359
click at [784, 160] on icon at bounding box center [942, 82] width 593 height 296
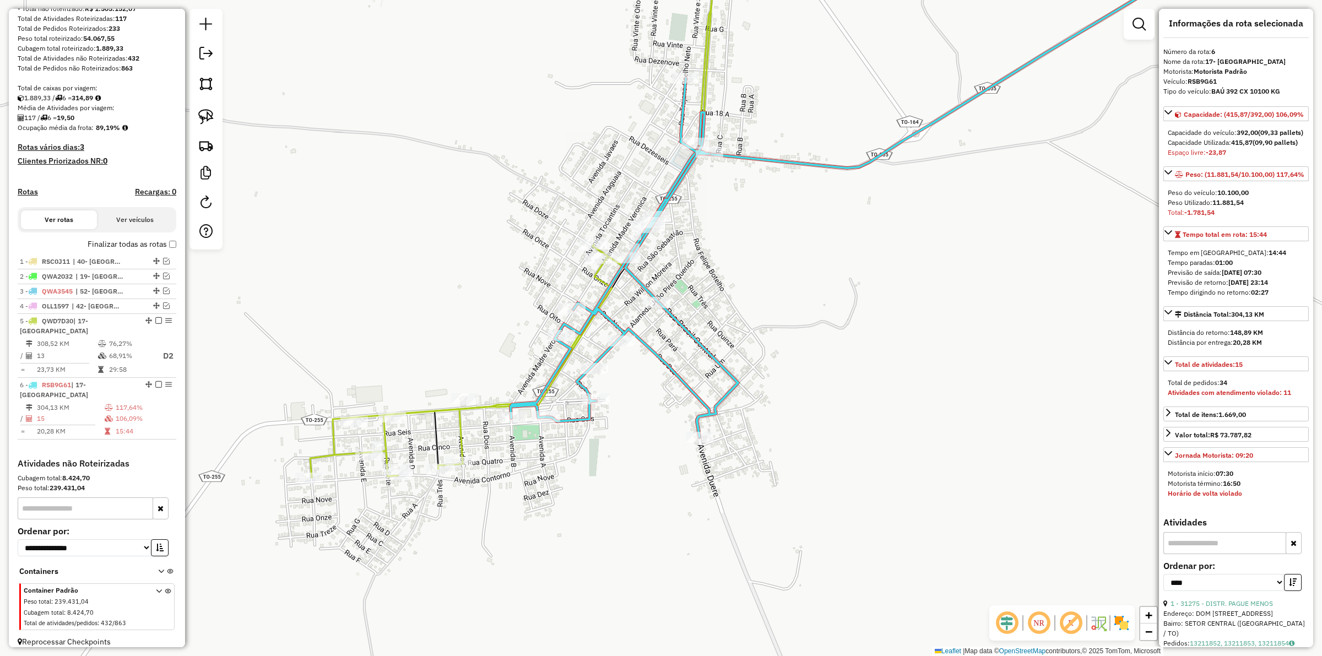
scroll to position [0, 0]
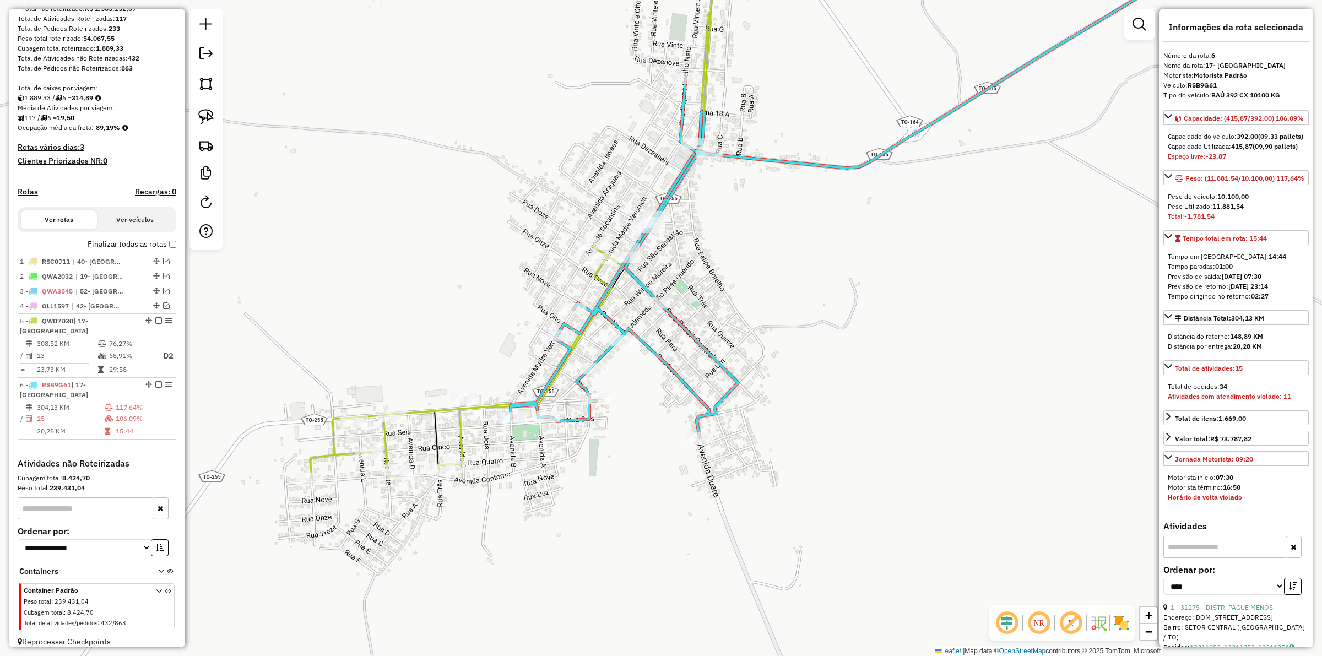
click at [770, 160] on icon at bounding box center [942, 82] width 593 height 296
click at [682, 95] on icon at bounding box center [623, 257] width 227 height 359
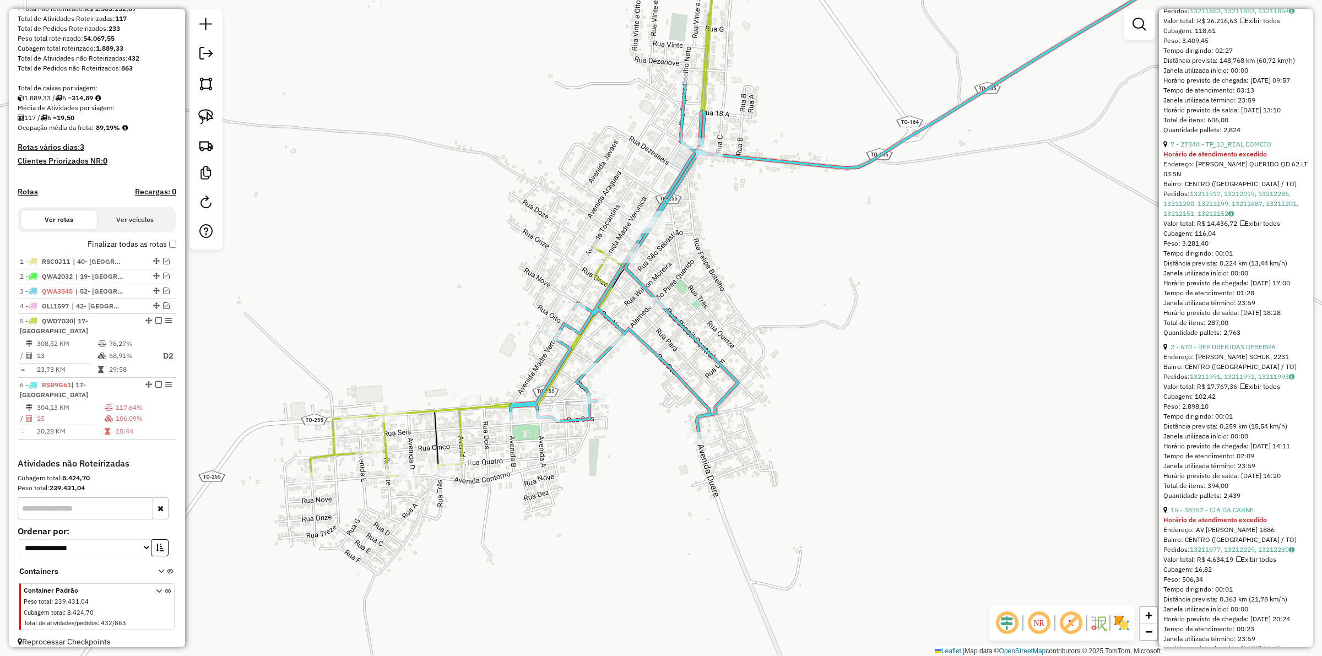
scroll to position [757, 0]
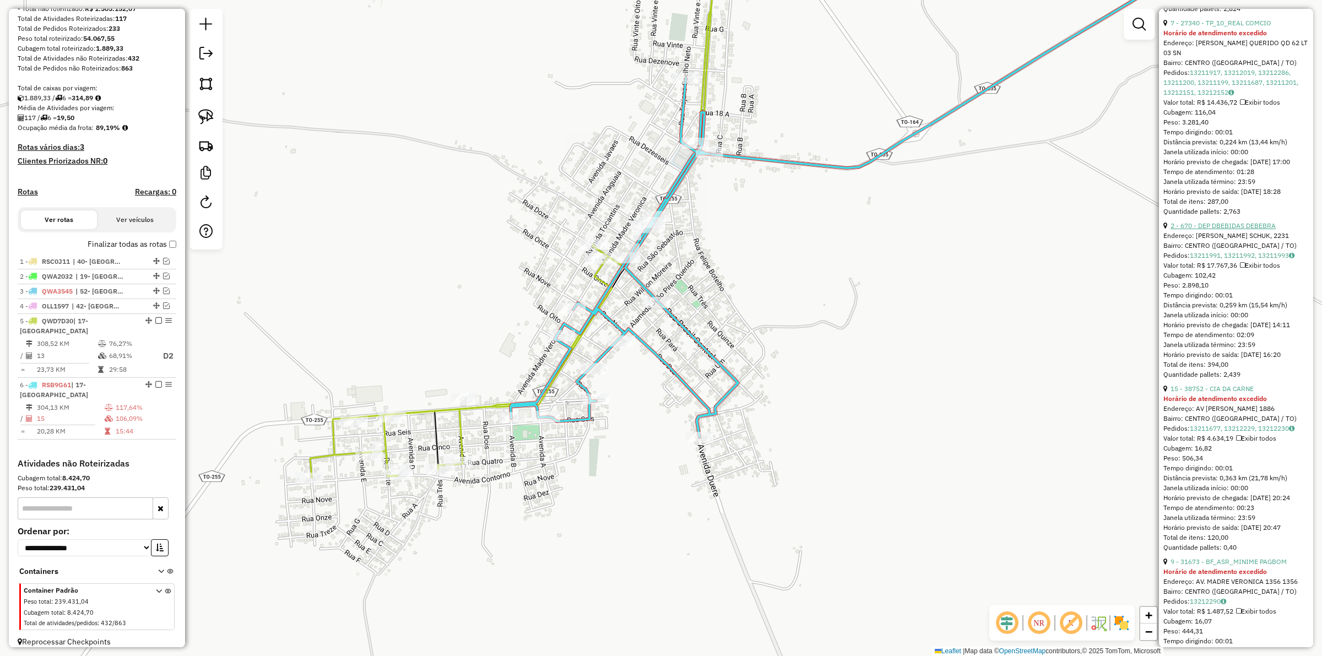
click at [1231, 230] on link "2 - 670 - DEP DBEBIDAS DEBEBRA" at bounding box center [1222, 225] width 105 height 8
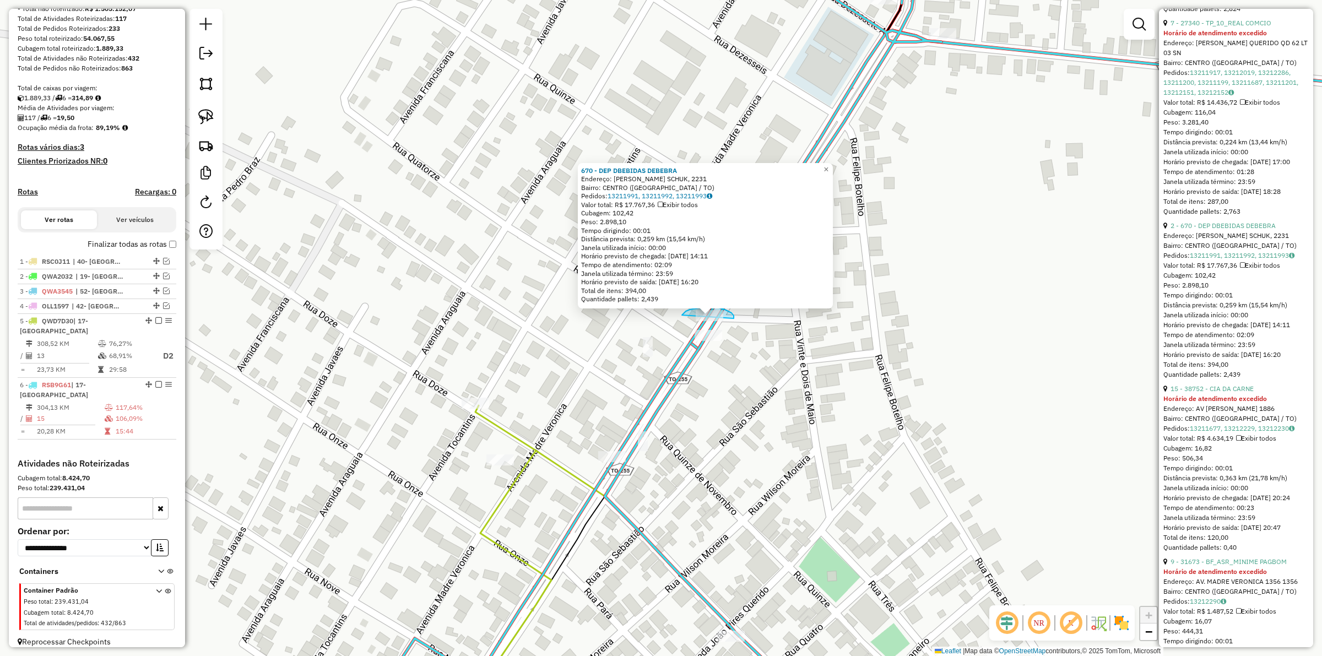
drag, startPoint x: 733, startPoint y: 316, endPoint x: 684, endPoint y: 324, distance: 49.7
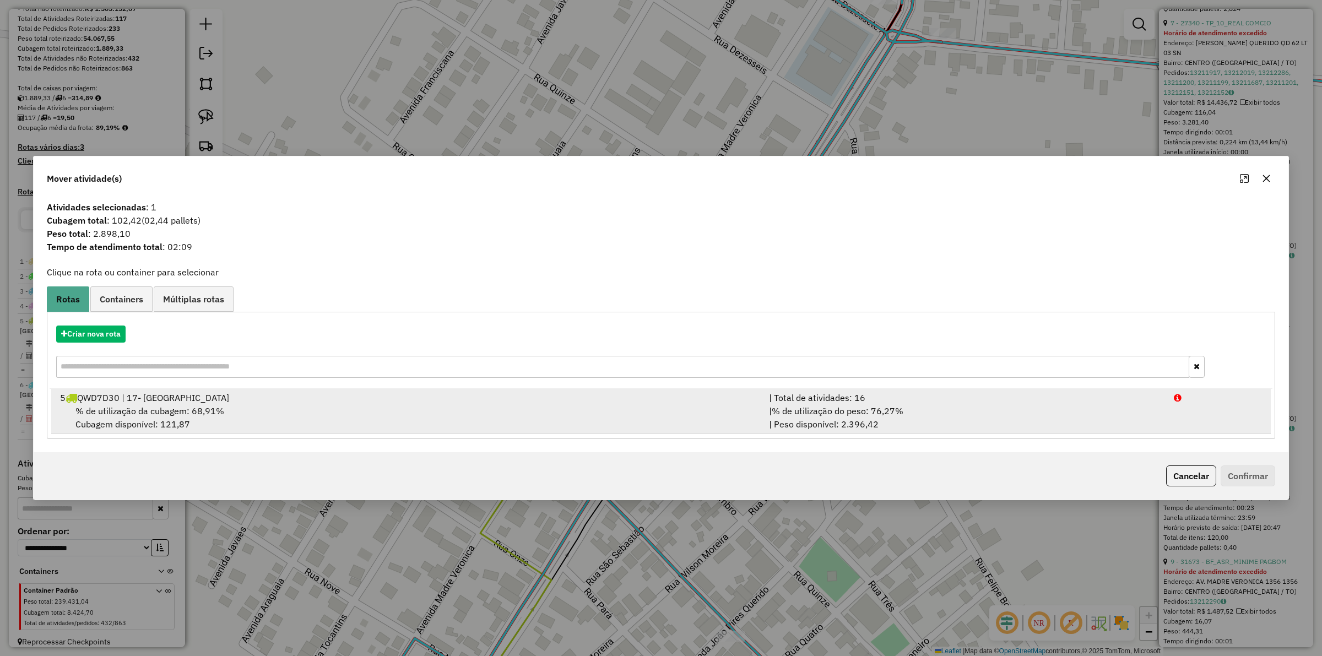
click at [904, 403] on div "| Total de atividades: 16" at bounding box center [964, 397] width 405 height 13
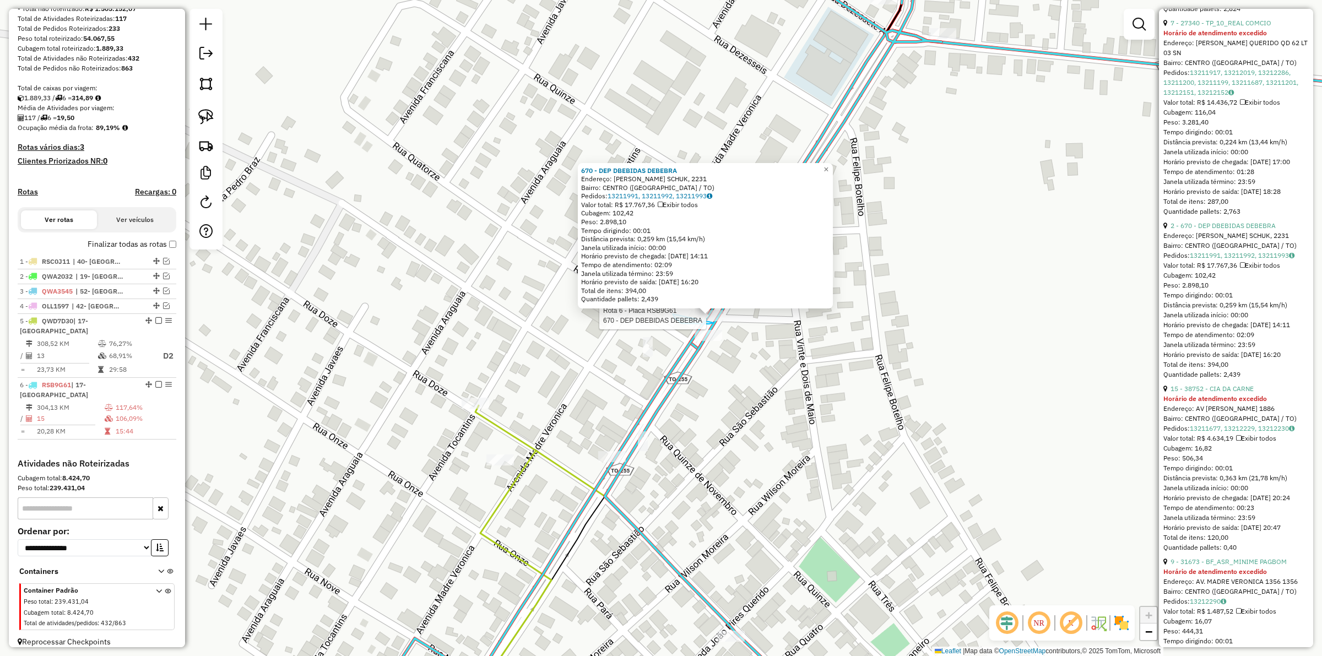
drag, startPoint x: 672, startPoint y: 314, endPoint x: 725, endPoint y: 312, distance: 52.9
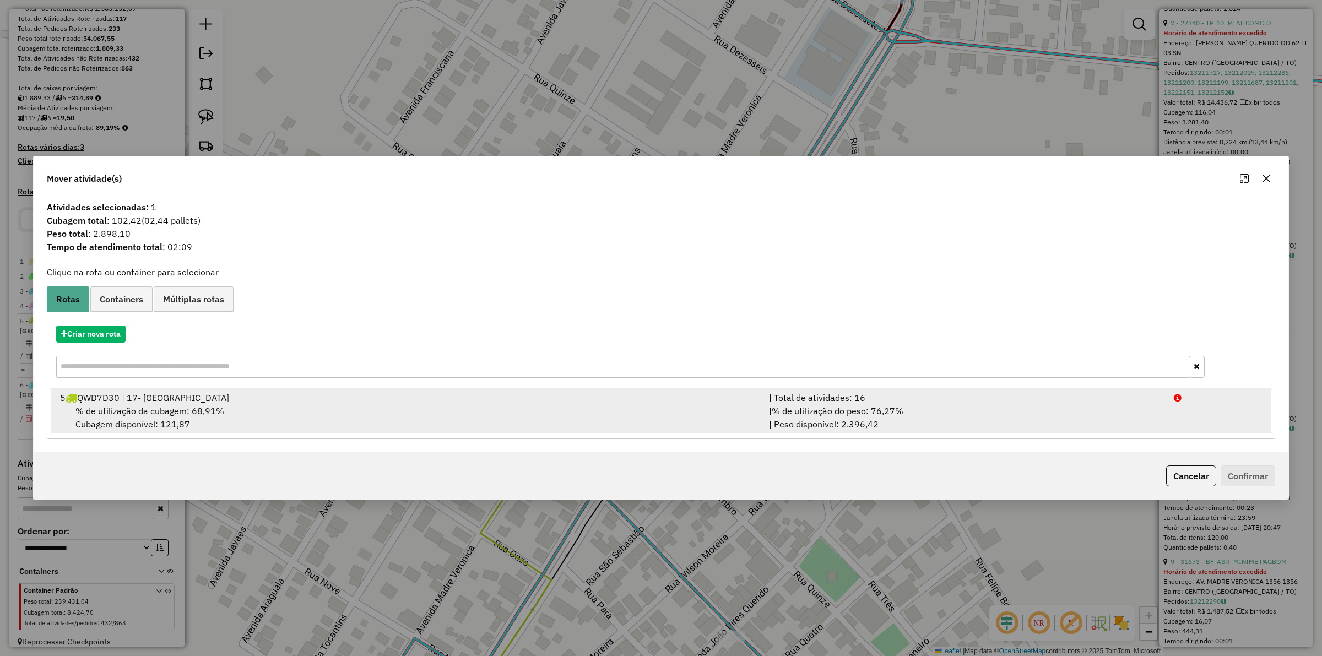
drag, startPoint x: 868, startPoint y: 401, endPoint x: 991, endPoint y: 403, distance: 123.4
click at [869, 401] on div "| Total de atividades: 16" at bounding box center [964, 397] width 405 height 13
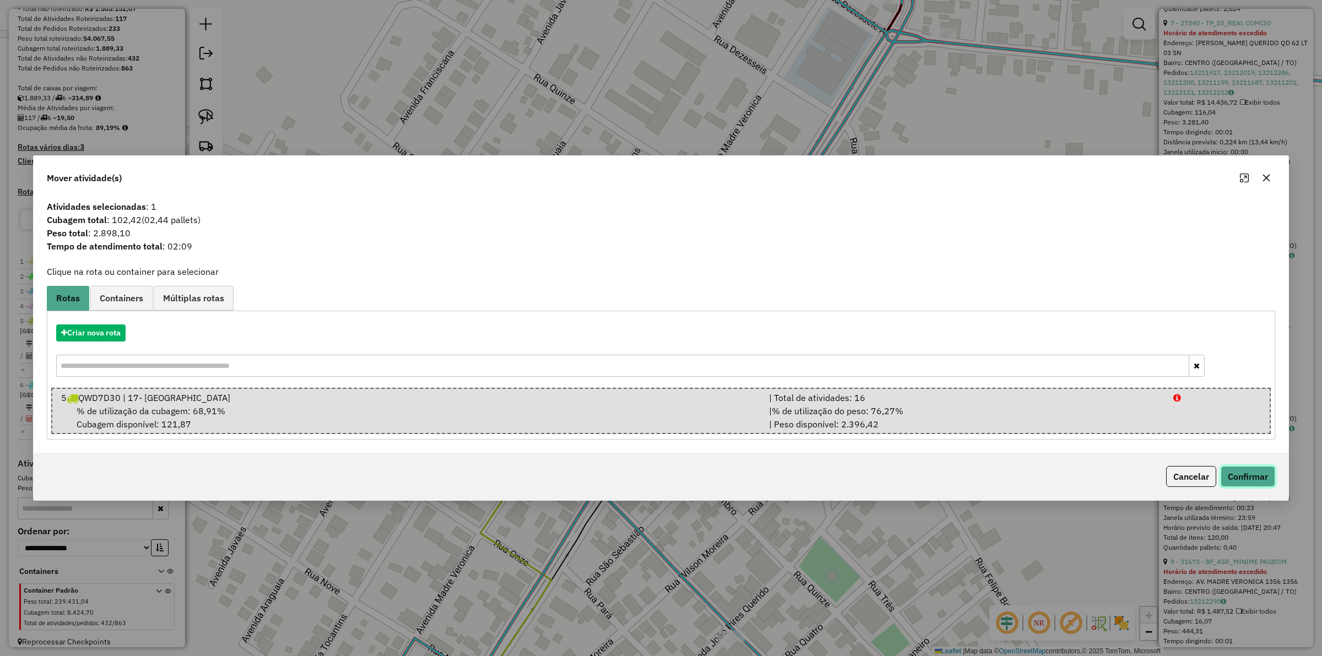
click at [1251, 474] on button "Confirmar" at bounding box center [1247, 476] width 55 height 21
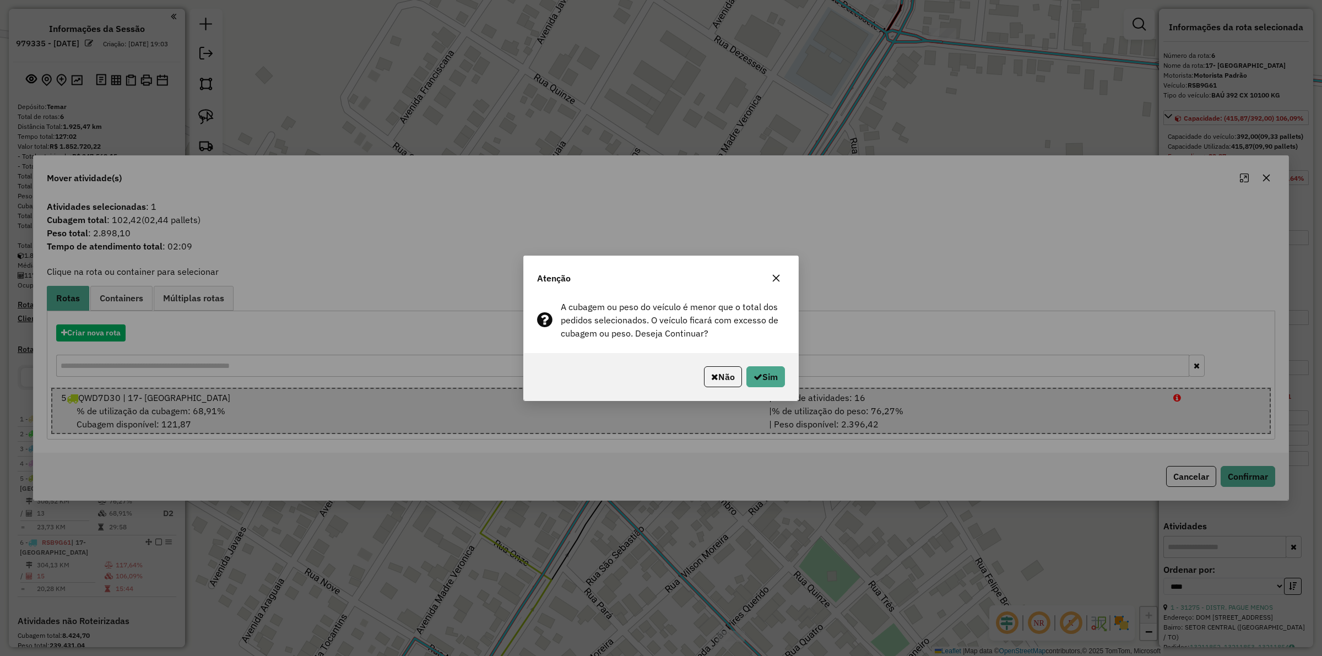
select select "*********"
click at [773, 378] on button "Sim" at bounding box center [765, 376] width 39 height 21
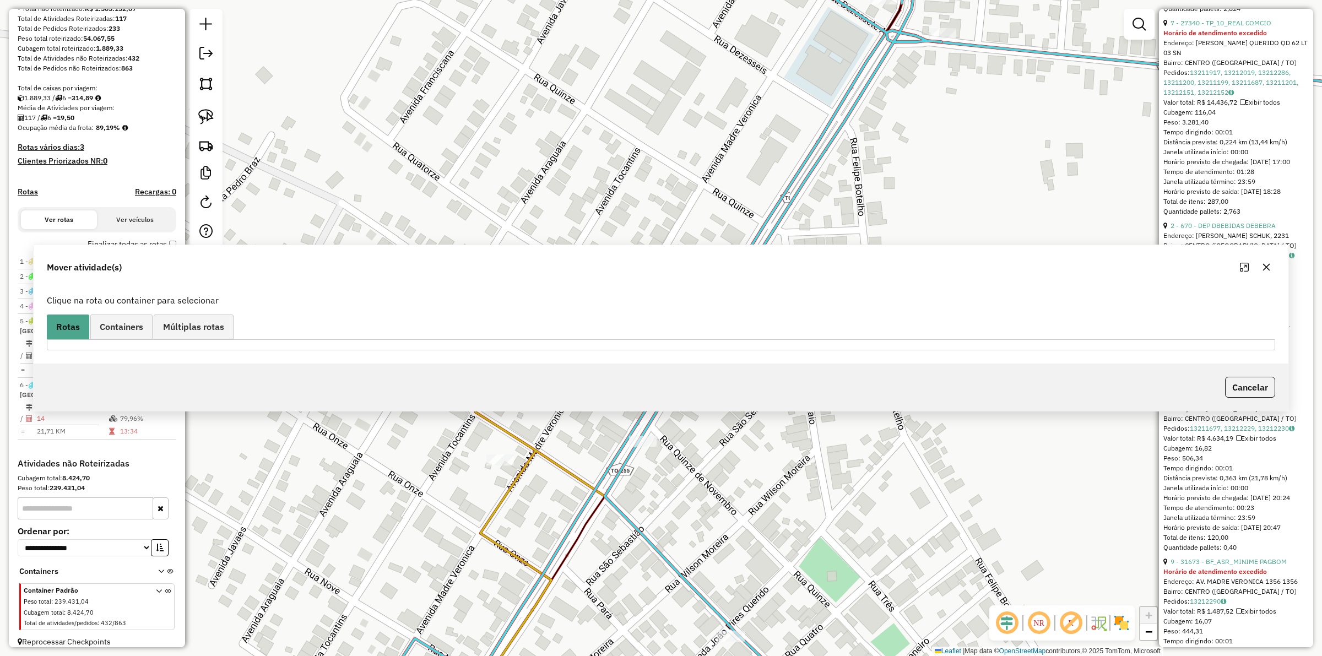
scroll to position [737, 0]
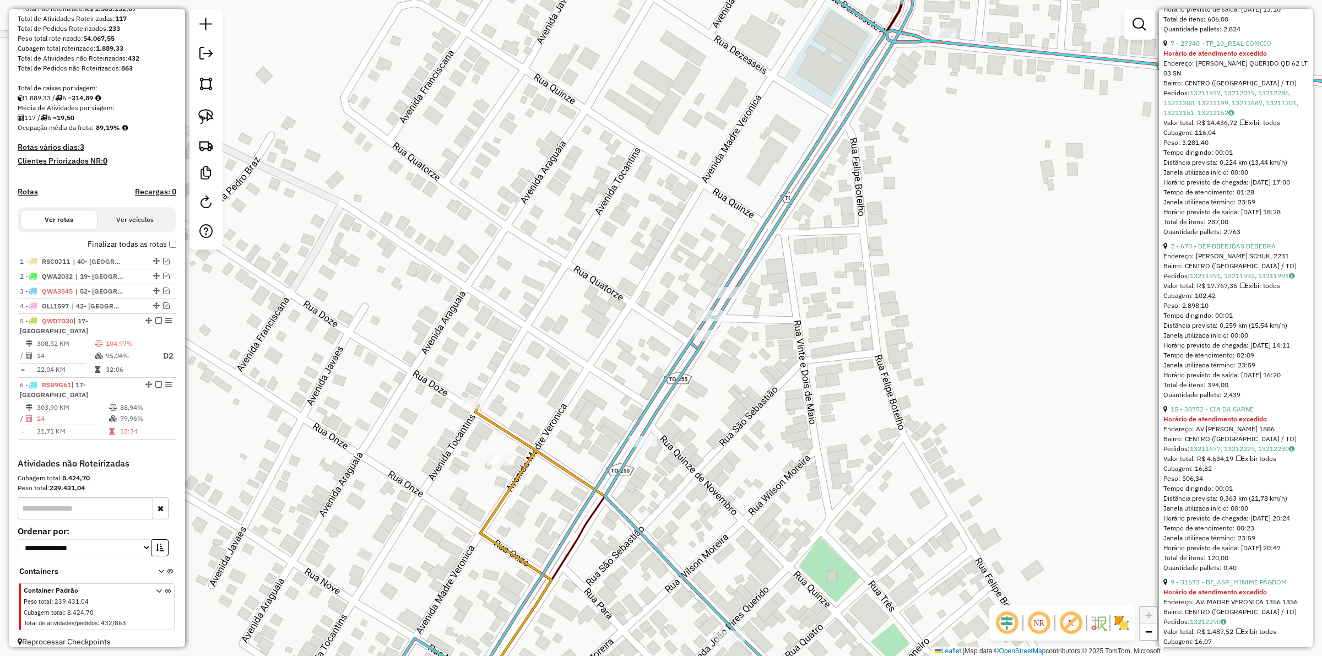
click at [532, 396] on div "Janela de atendimento Grade de atendimento Capacidade Transportadoras Veículos …" at bounding box center [661, 328] width 1322 height 656
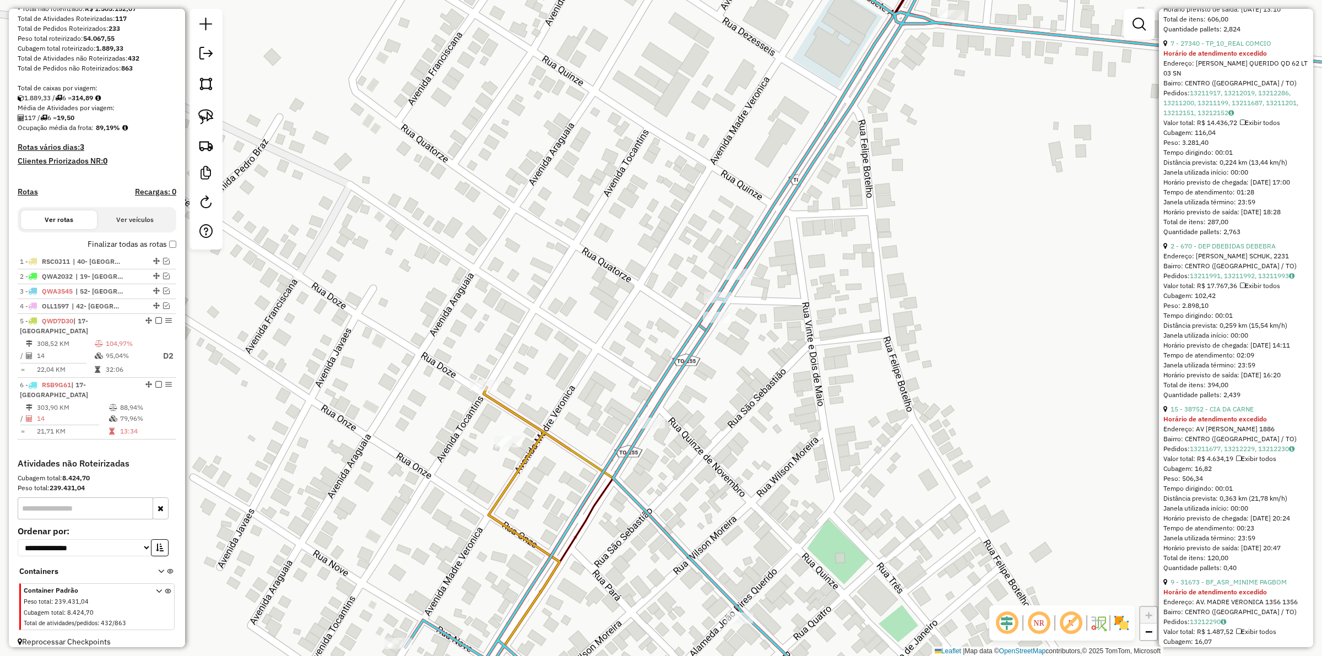
click at [499, 406] on icon at bounding box center [686, 327] width 478 height 787
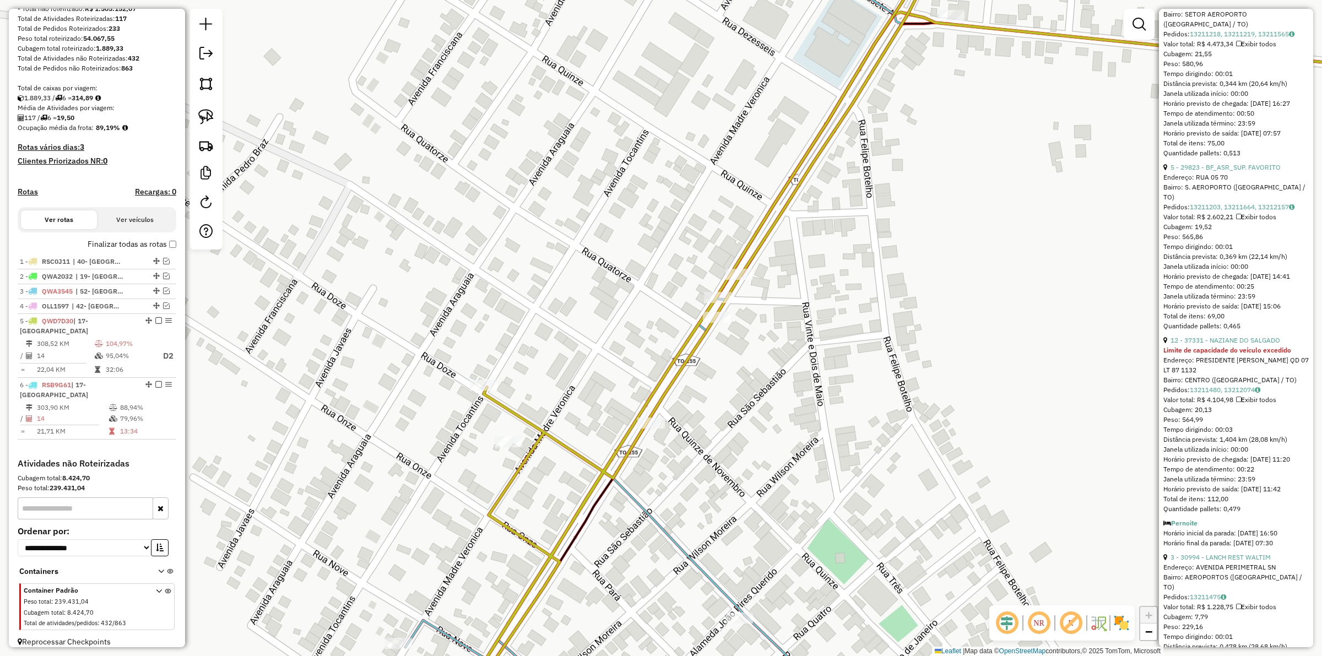
scroll to position [1652, 0]
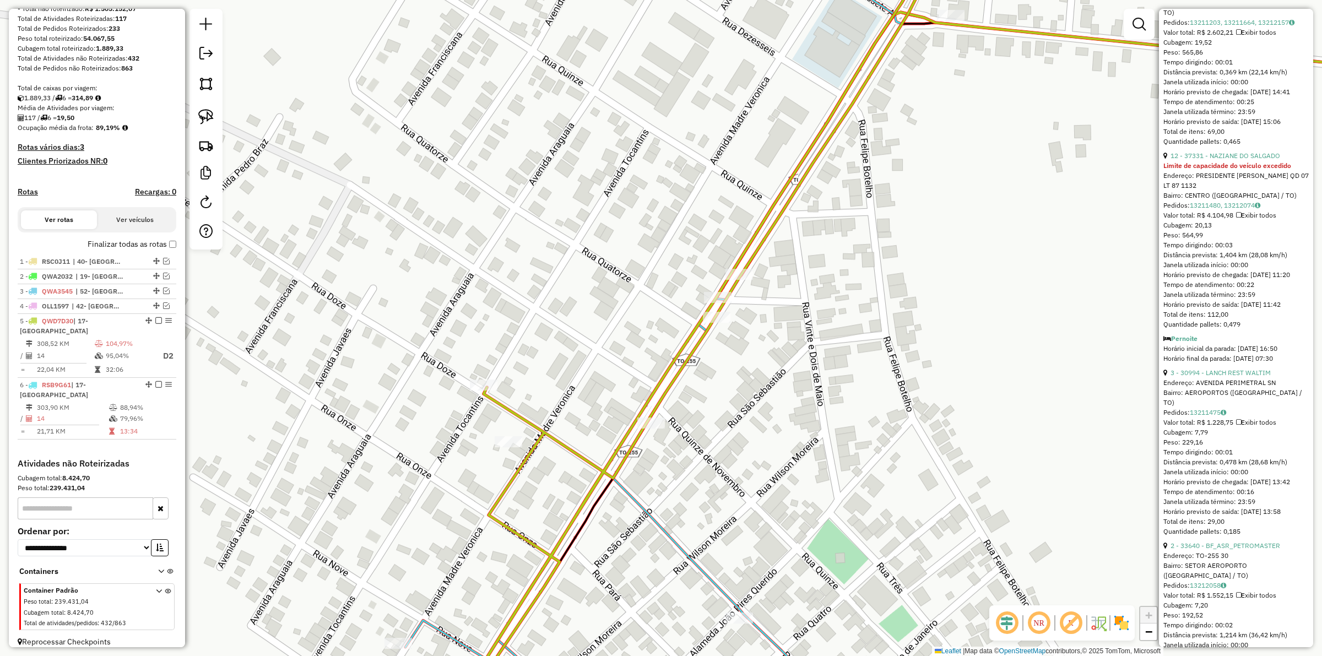
click at [1217, 251] on ul "1 - 670 - DEP DBEBIDAS DEBEBRA Endereço: DOM JAIME A. SCHUK, 2231 Bairro: CENTR…" at bounding box center [1235, 212] width 145 height 2543
click at [1218, 160] on link "12 - 37331 - NAZIANE DO SALGADO" at bounding box center [1225, 155] width 110 height 8
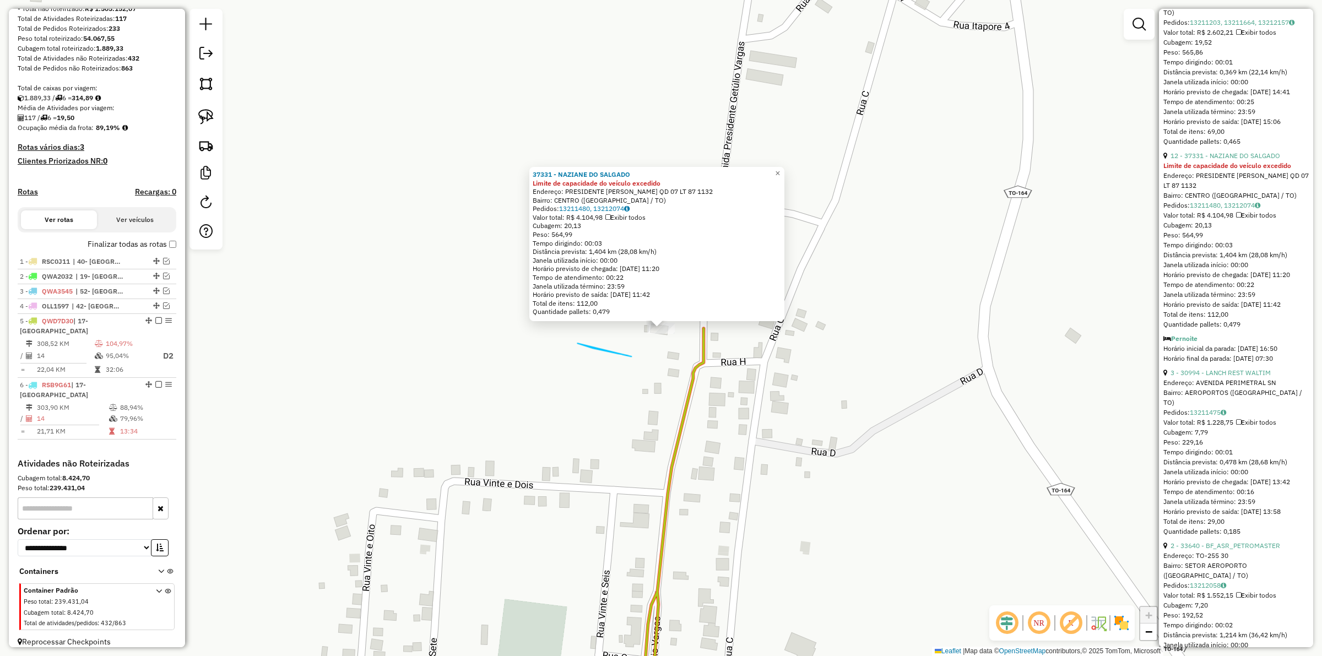
drag, startPoint x: 631, startPoint y: 356, endPoint x: 710, endPoint y: 277, distance: 112.1
click at [710, 277] on div "37331 - NAZIANE DO SALGADO Limite de capacidade do veículo excedido Endereço: P…" at bounding box center [661, 328] width 1322 height 656
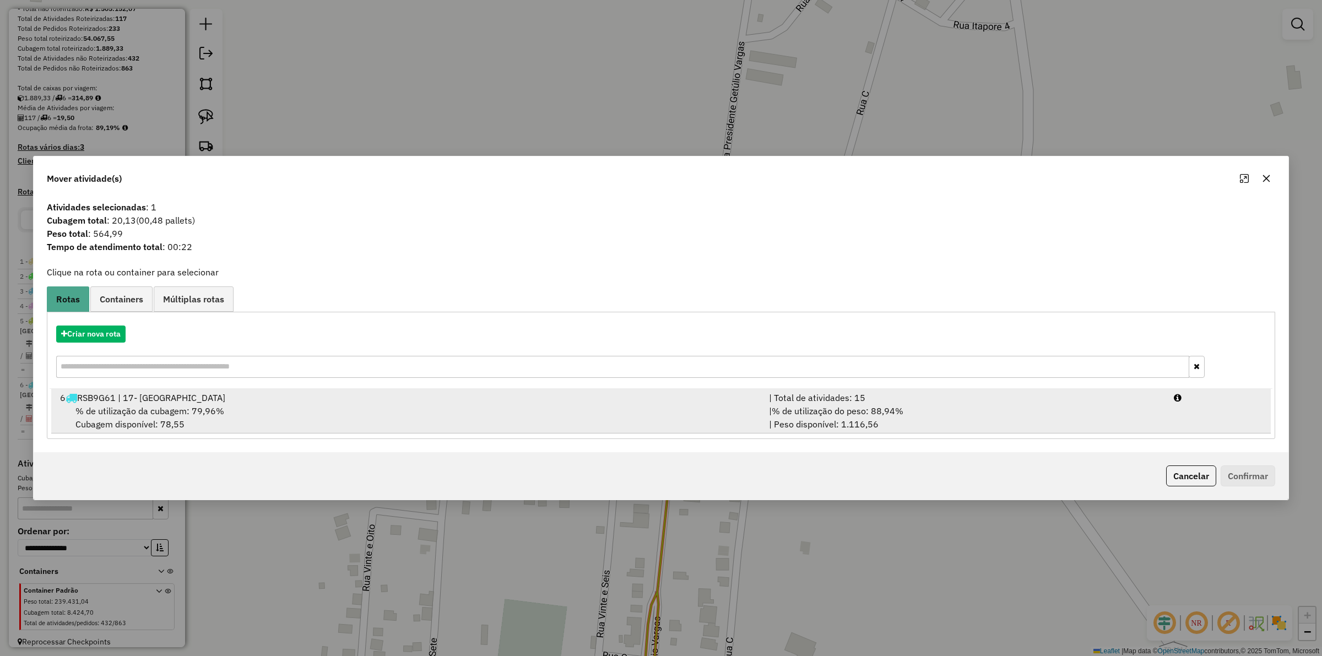
drag, startPoint x: 926, startPoint y: 405, endPoint x: 1041, endPoint y: 412, distance: 115.3
click at [927, 406] on div "| % de utilização do peso: 88,94% | Peso disponível: 1.116,56" at bounding box center [964, 417] width 405 height 26
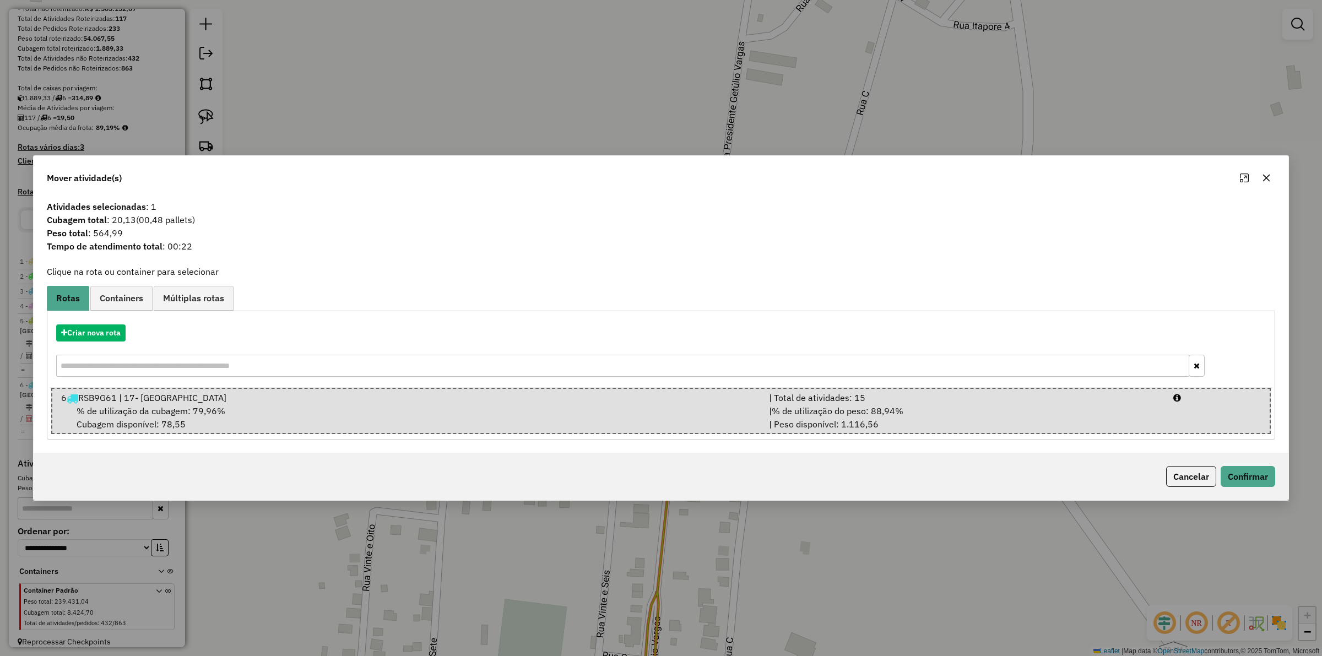
click at [1243, 457] on div "Cancelar Confirmar" at bounding box center [661, 476] width 1254 height 47
click at [1246, 466] on button "Confirmar" at bounding box center [1247, 476] width 55 height 21
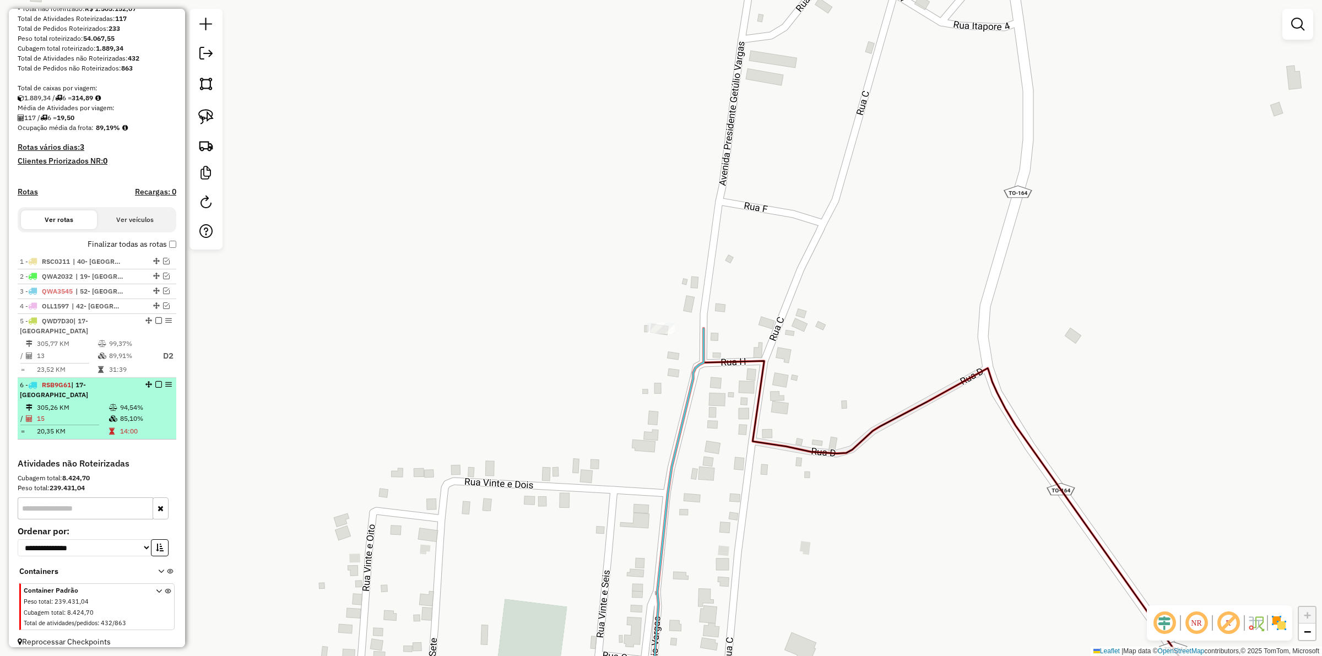
click at [58, 384] on span "RSB9G61" at bounding box center [56, 385] width 29 height 8
select select "*********"
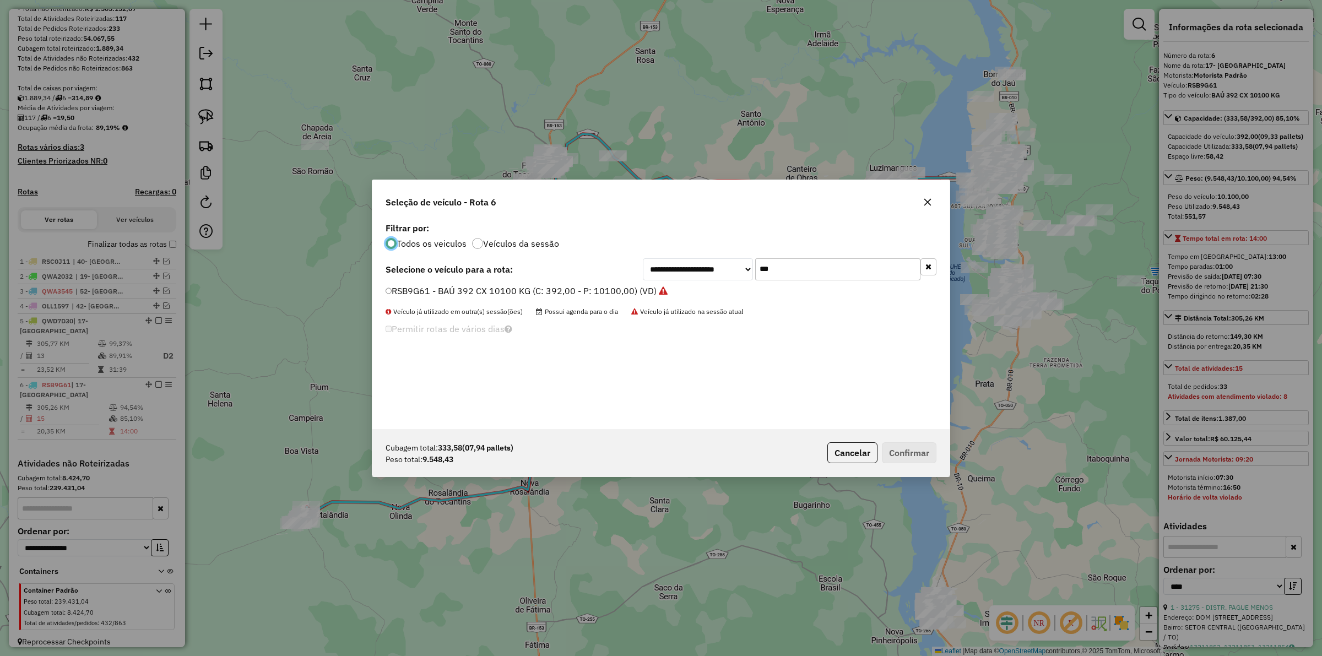
scroll to position [6, 3]
click at [596, 292] on label "RSB9G61 - BAÚ 392 CX 10100 KG (C: 392,00 - P: 10100,00) (VD)" at bounding box center [526, 290] width 283 height 13
drag, startPoint x: 380, startPoint y: 373, endPoint x: 384, endPoint y: 379, distance: 6.7
click at [374, 376] on div "**********" at bounding box center [660, 324] width 577 height 209
type input "*"
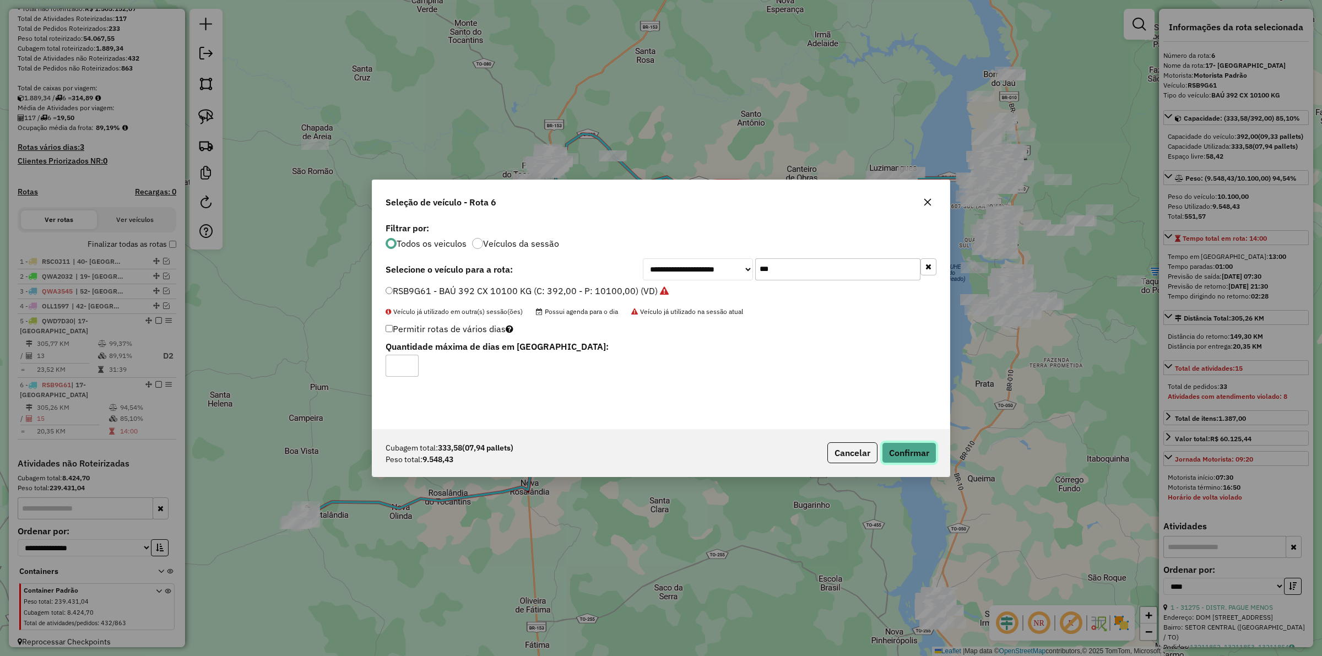
click at [905, 445] on button "Confirmar" at bounding box center [909, 452] width 55 height 21
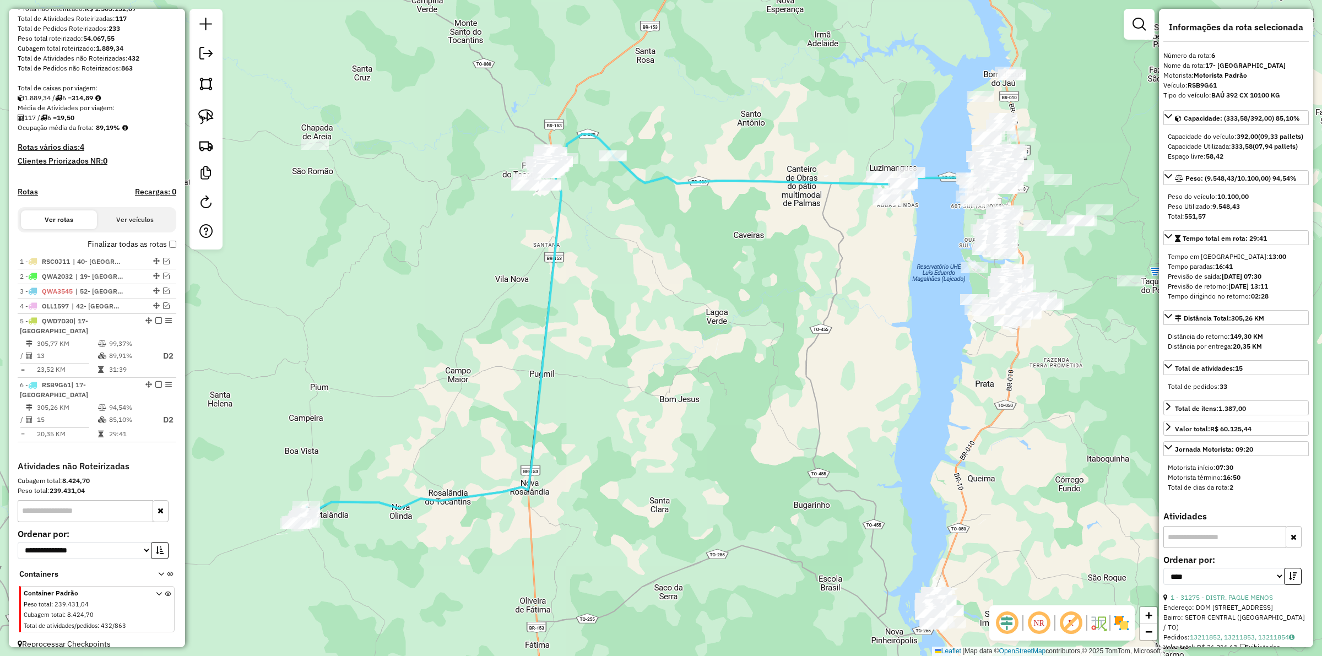
scroll to position [160, 0]
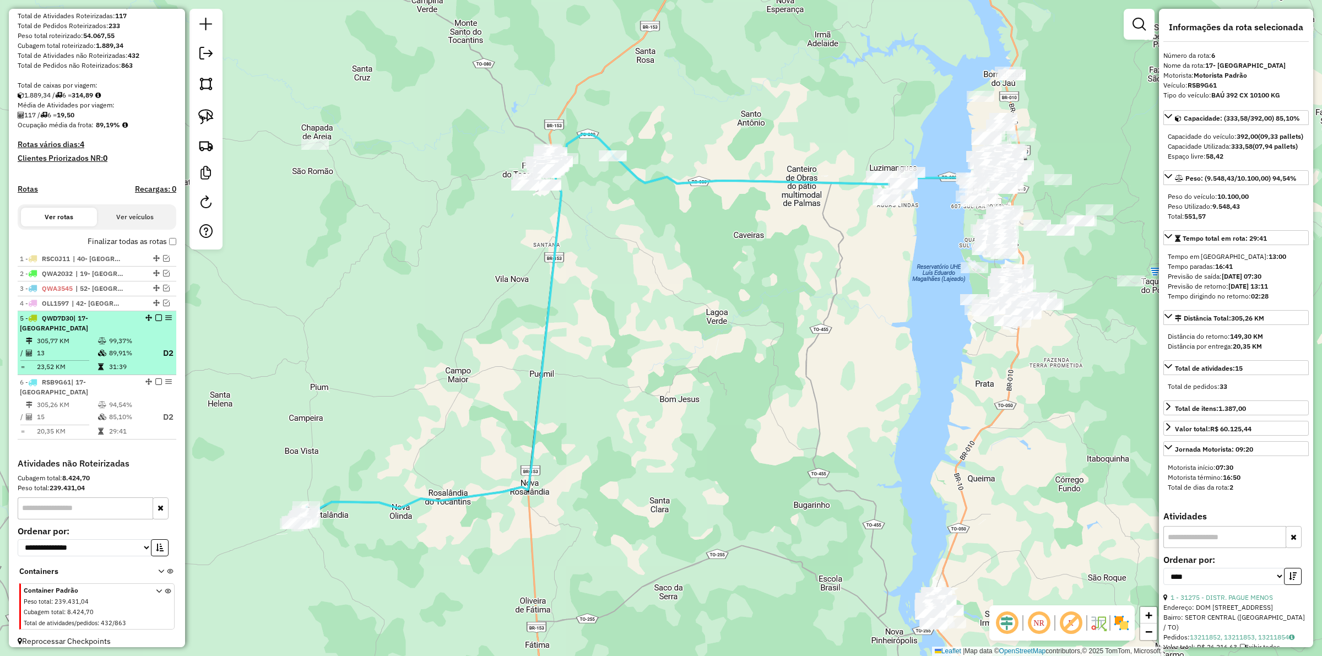
click at [155, 321] on em at bounding box center [158, 317] width 7 height 7
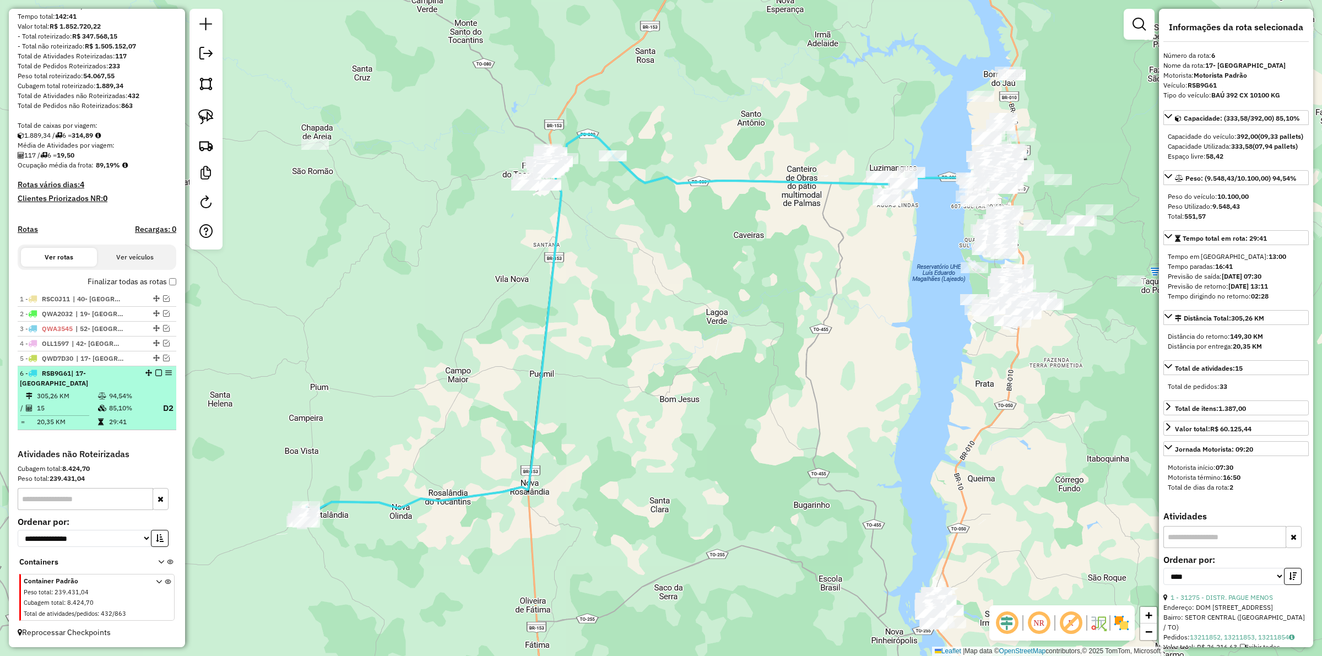
click at [158, 376] on em at bounding box center [158, 373] width 7 height 7
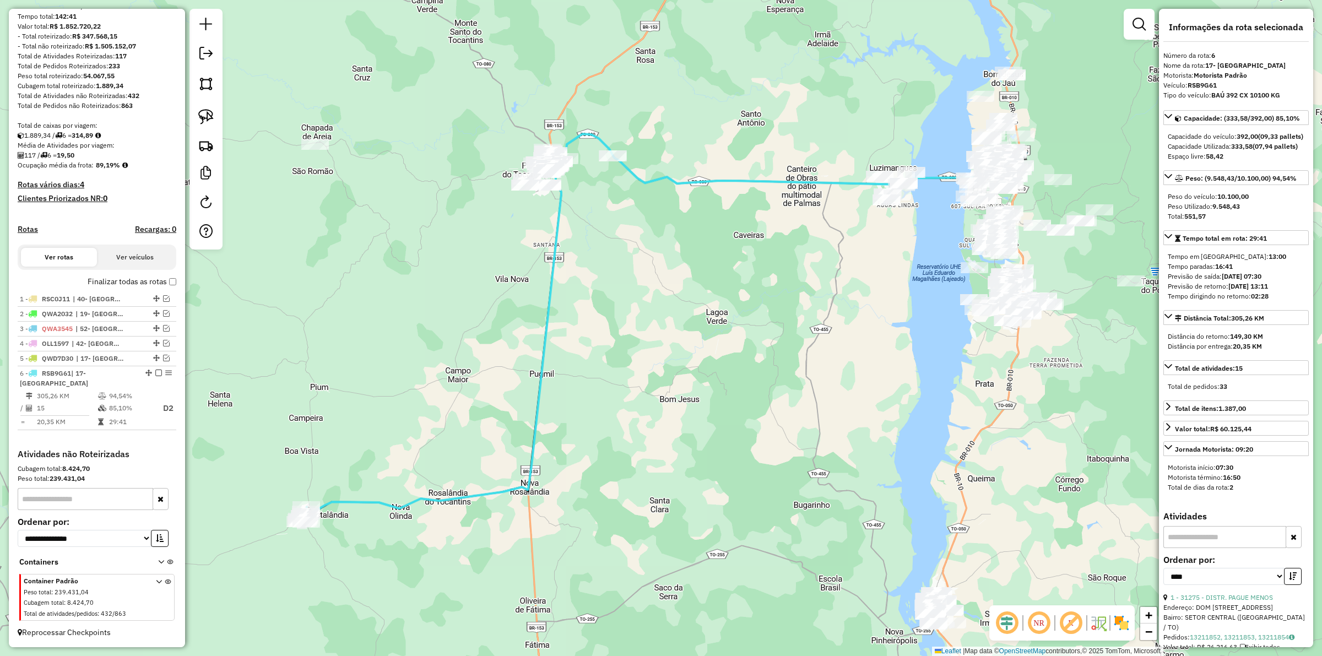
scroll to position [81, 0]
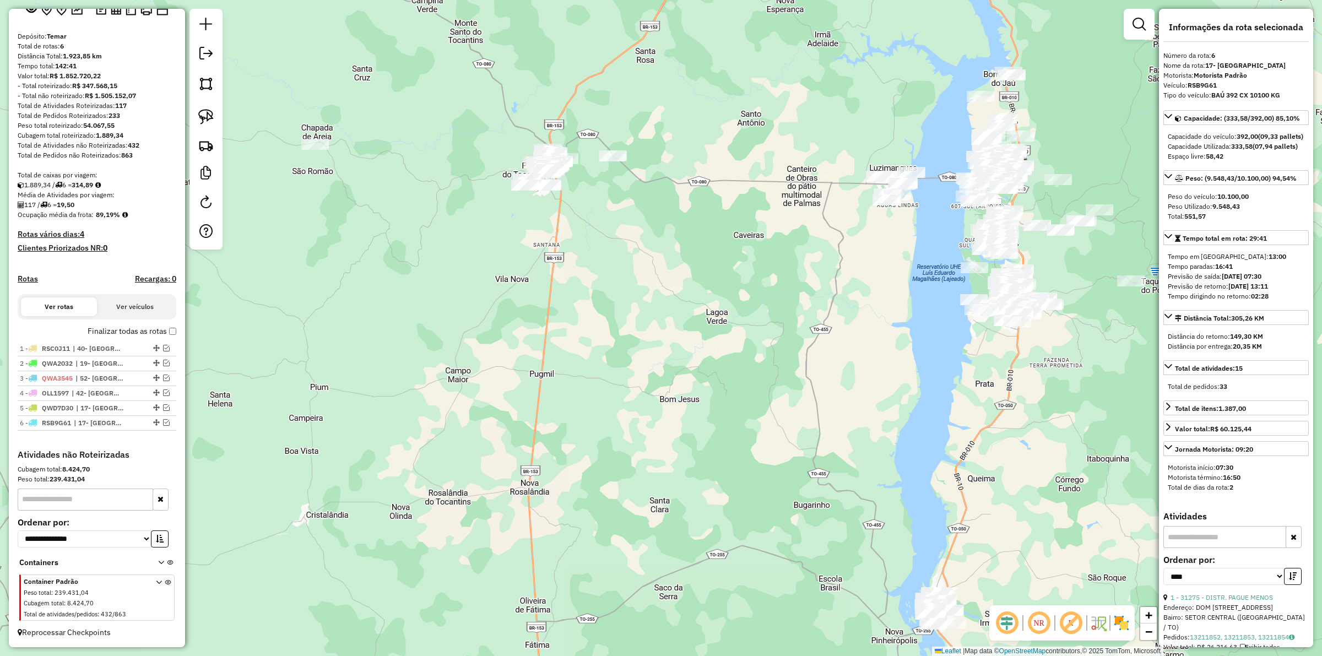
drag, startPoint x: 558, startPoint y: 264, endPoint x: 506, endPoint y: 262, distance: 52.4
click at [513, 263] on div "Janela de atendimento Grade de atendimento Capacidade Transportadoras Veículos …" at bounding box center [661, 328] width 1322 height 656
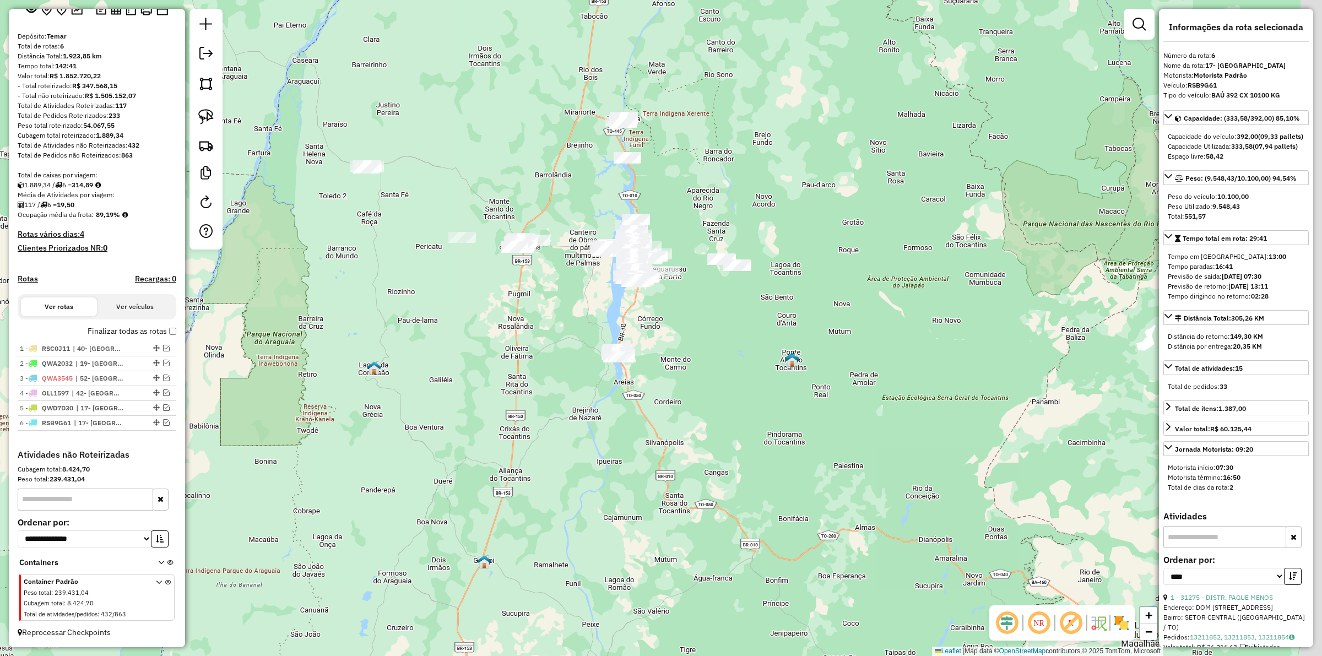
drag, startPoint x: 618, startPoint y: 289, endPoint x: 587, endPoint y: 289, distance: 30.8
click at [587, 289] on div "Janela de atendimento Grade de atendimento Capacidade Transportadoras Veículos …" at bounding box center [661, 328] width 1322 height 656
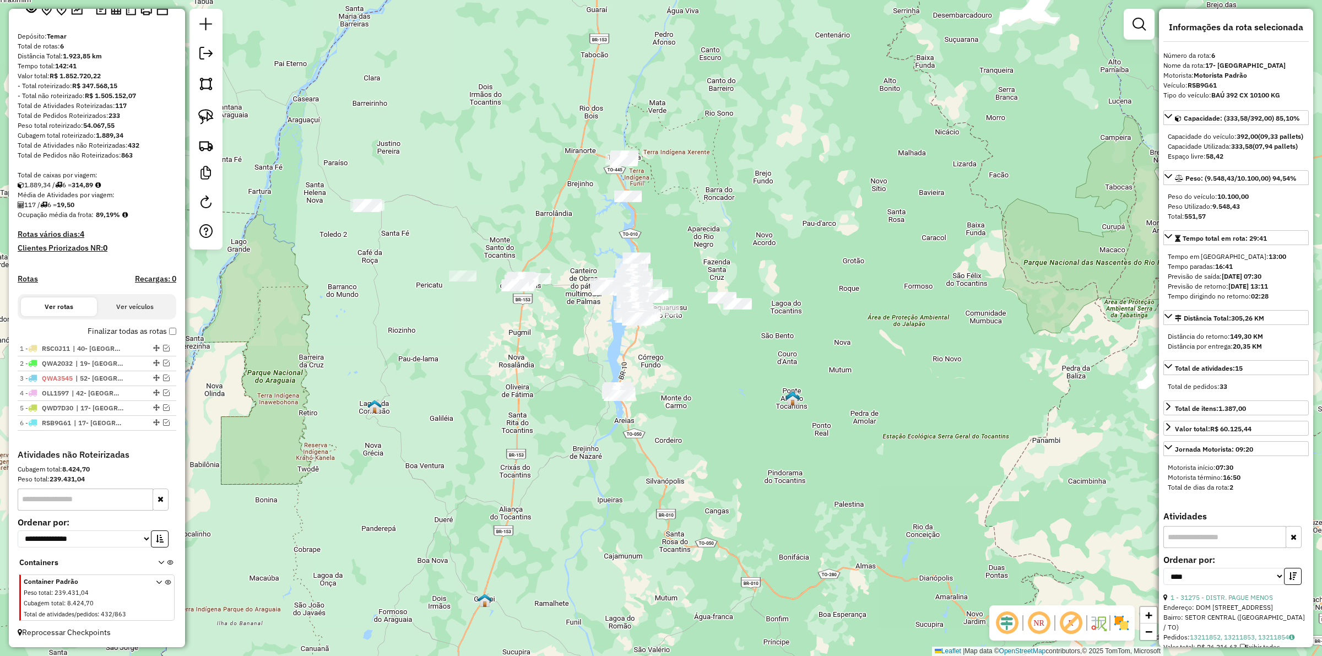
drag, startPoint x: 713, startPoint y: 325, endPoint x: 719, endPoint y: 364, distance: 38.9
click at [719, 364] on div "Janela de atendimento Grade de atendimento Capacidade Transportadoras Veículos …" at bounding box center [661, 328] width 1322 height 656
drag, startPoint x: 572, startPoint y: 376, endPoint x: 611, endPoint y: 407, distance: 50.6
click at [620, 410] on div "Janela de atendimento Grade de atendimento Capacidade Transportadoras Veículos …" at bounding box center [661, 328] width 1322 height 656
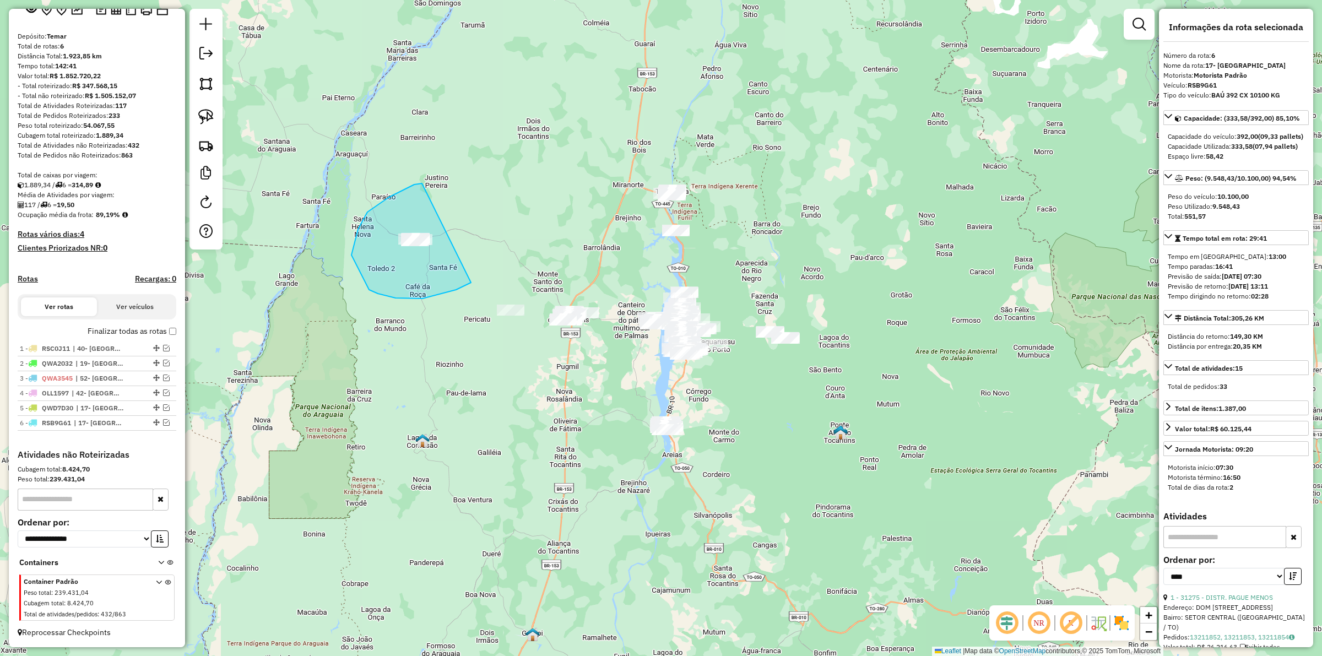
drag, startPoint x: 414, startPoint y: 184, endPoint x: 499, endPoint y: 252, distance: 108.6
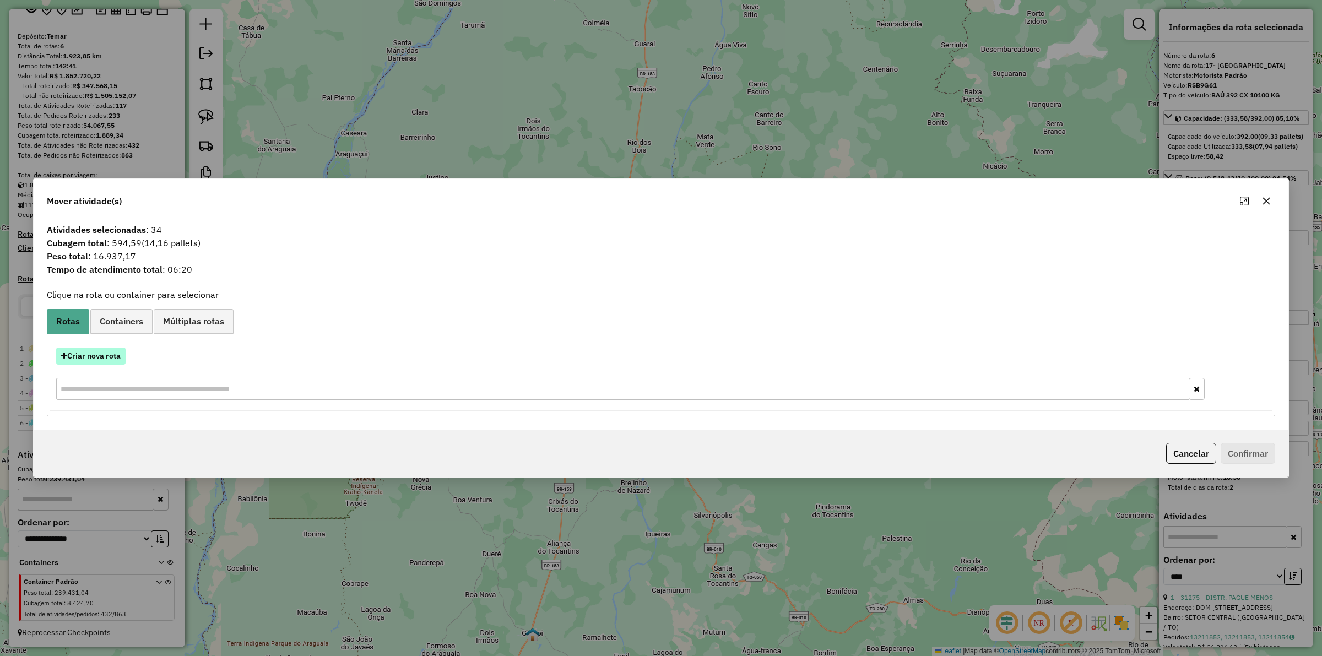
click at [94, 348] on button "Criar nova rota" at bounding box center [90, 355] width 69 height 17
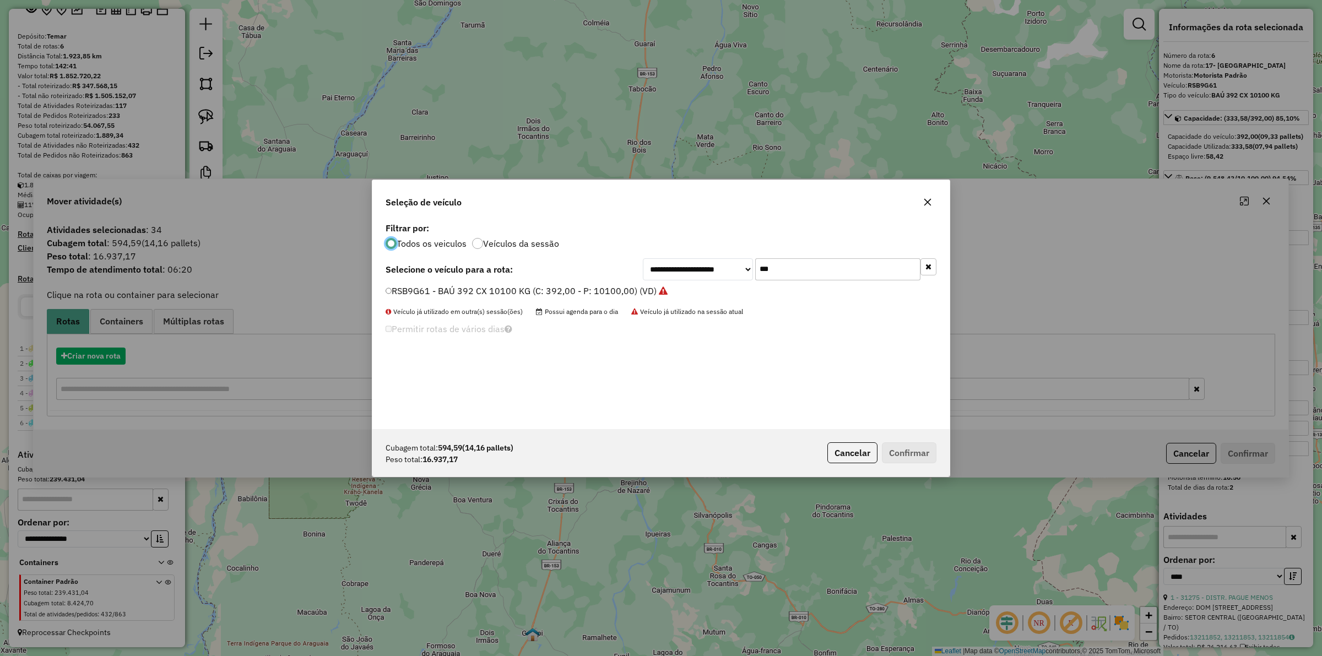
scroll to position [6, 3]
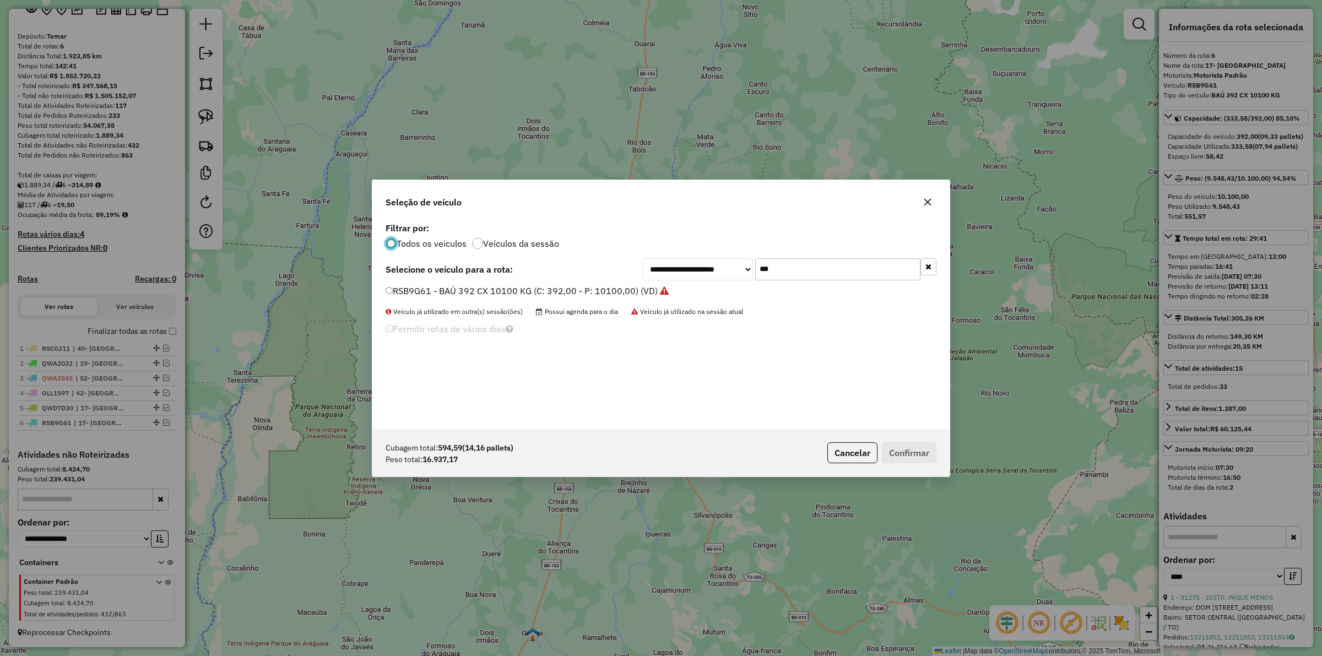
click at [791, 266] on input "***" at bounding box center [837, 269] width 165 height 22
type input "****"
click at [550, 290] on label "QWA3537 - TRUCK BAÚ 504 CXS 12190 KG (C: 504,00 - P: 12190,00) (VD)" at bounding box center [539, 290] width 309 height 13
drag, startPoint x: 392, startPoint y: 367, endPoint x: 382, endPoint y: 372, distance: 11.6
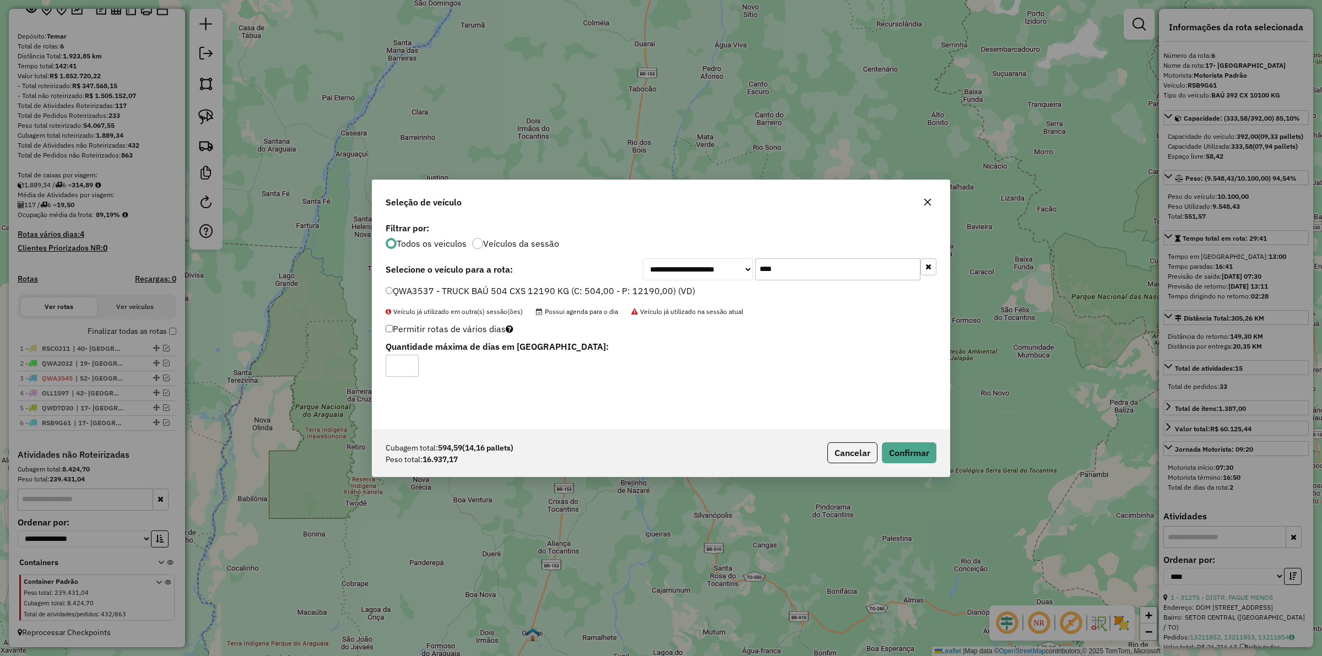
click at [382, 372] on div "Permitir rotas de vários dias Quantidade máxima de dias em rota: *" at bounding box center [567, 349] width 376 height 56
type input "*"
click at [910, 452] on button "Confirmar" at bounding box center [909, 452] width 55 height 21
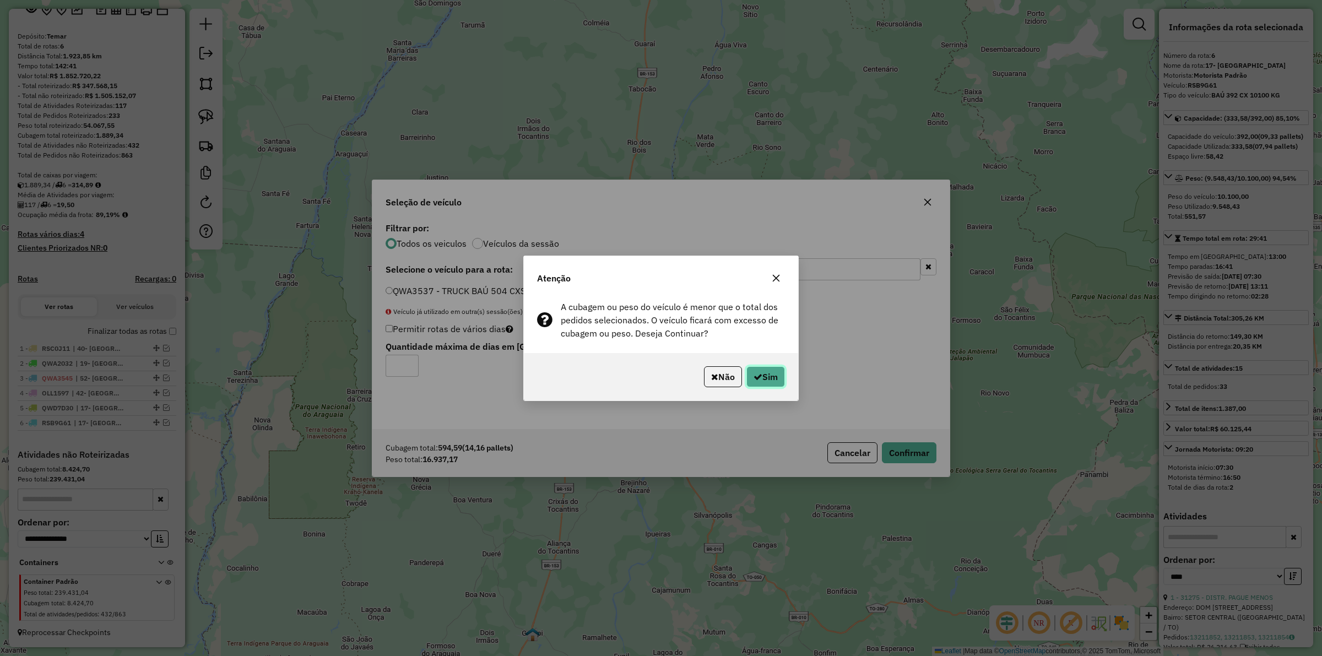
click at [768, 375] on button "Sim" at bounding box center [765, 376] width 39 height 21
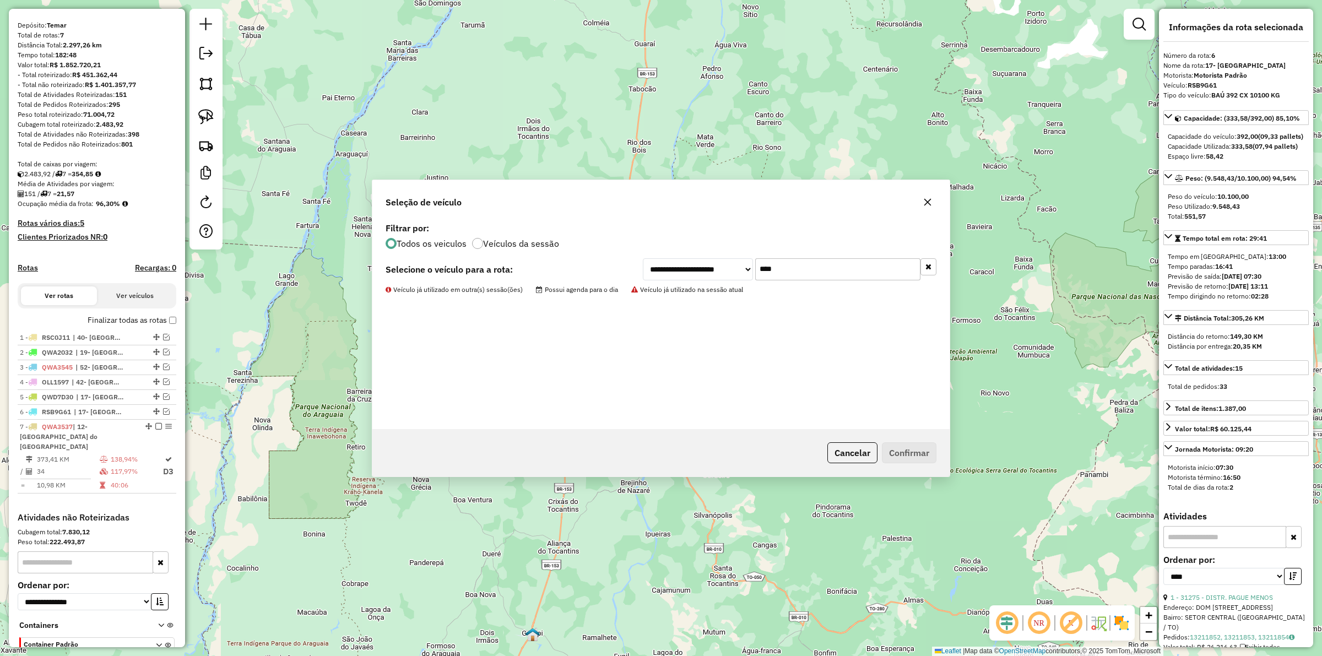
scroll to position [146, 0]
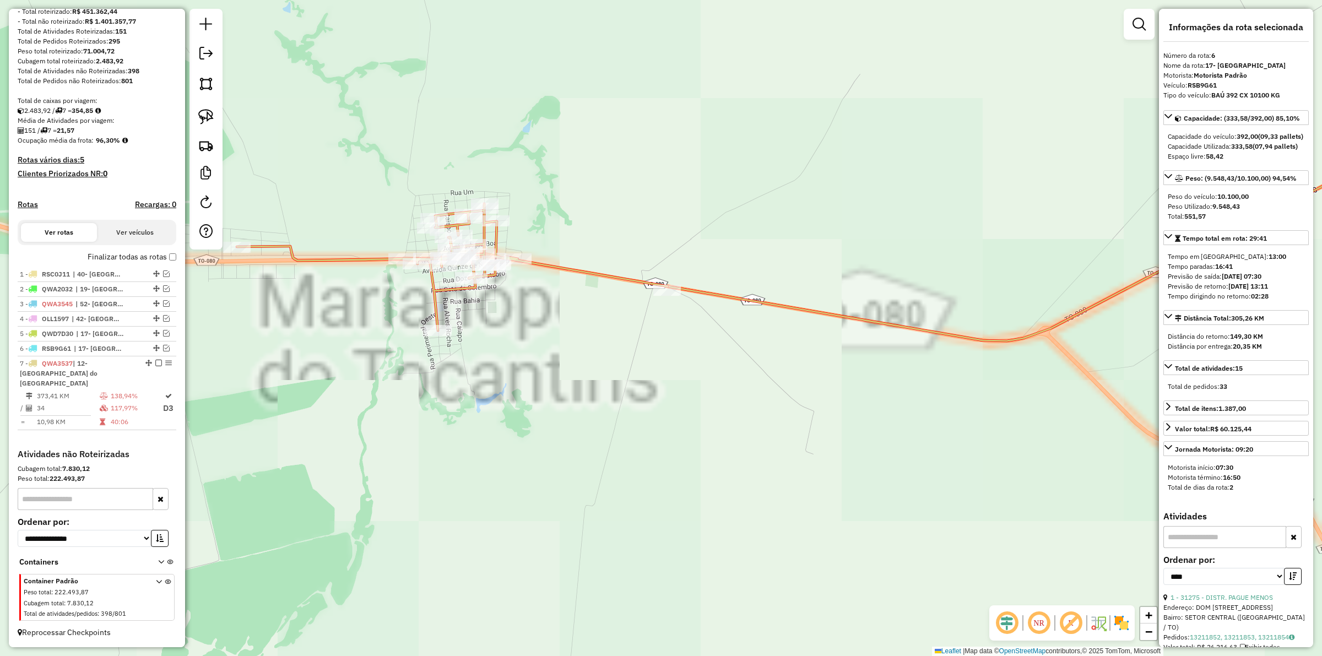
drag, startPoint x: 563, startPoint y: 328, endPoint x: 626, endPoint y: 343, distance: 64.4
click at [601, 348] on div "Rota 7 - Placa QWA3537 29857 - REST DUAS IRMAS Janela de atendimento Grade de a…" at bounding box center [661, 328] width 1322 height 656
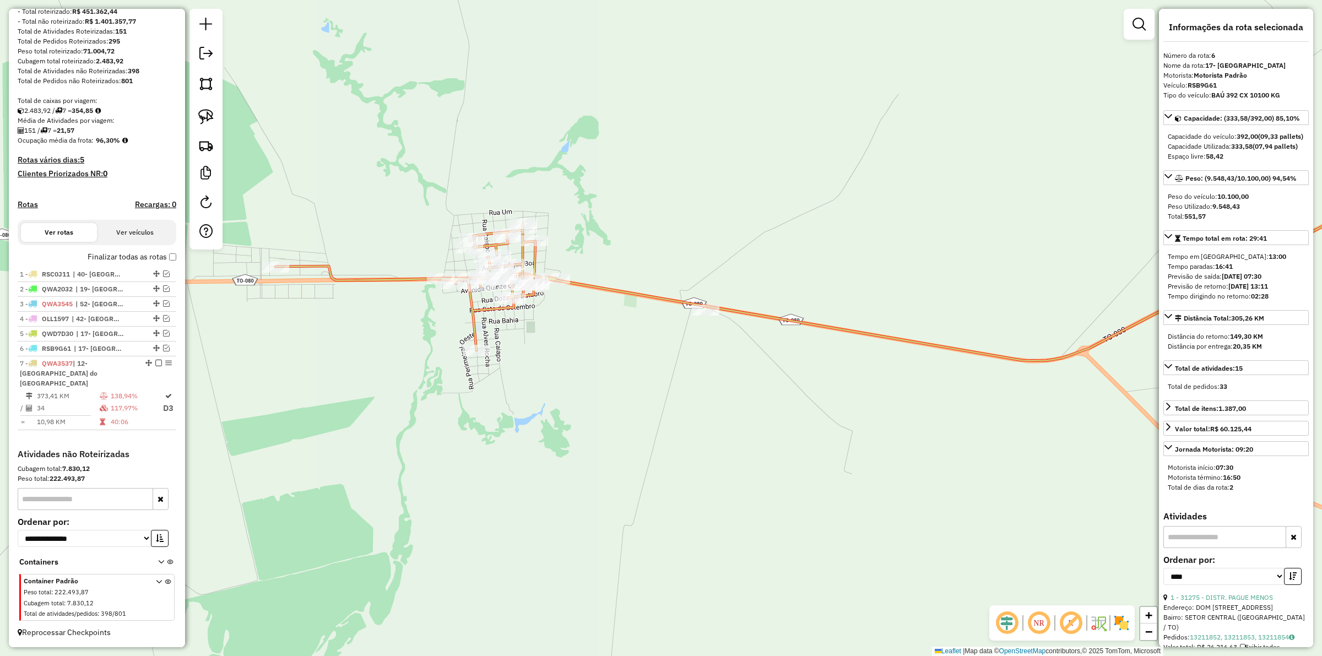
click at [1151, 23] on div at bounding box center [1138, 24] width 31 height 31
click at [1144, 23] on em at bounding box center [1138, 24] width 13 height 13
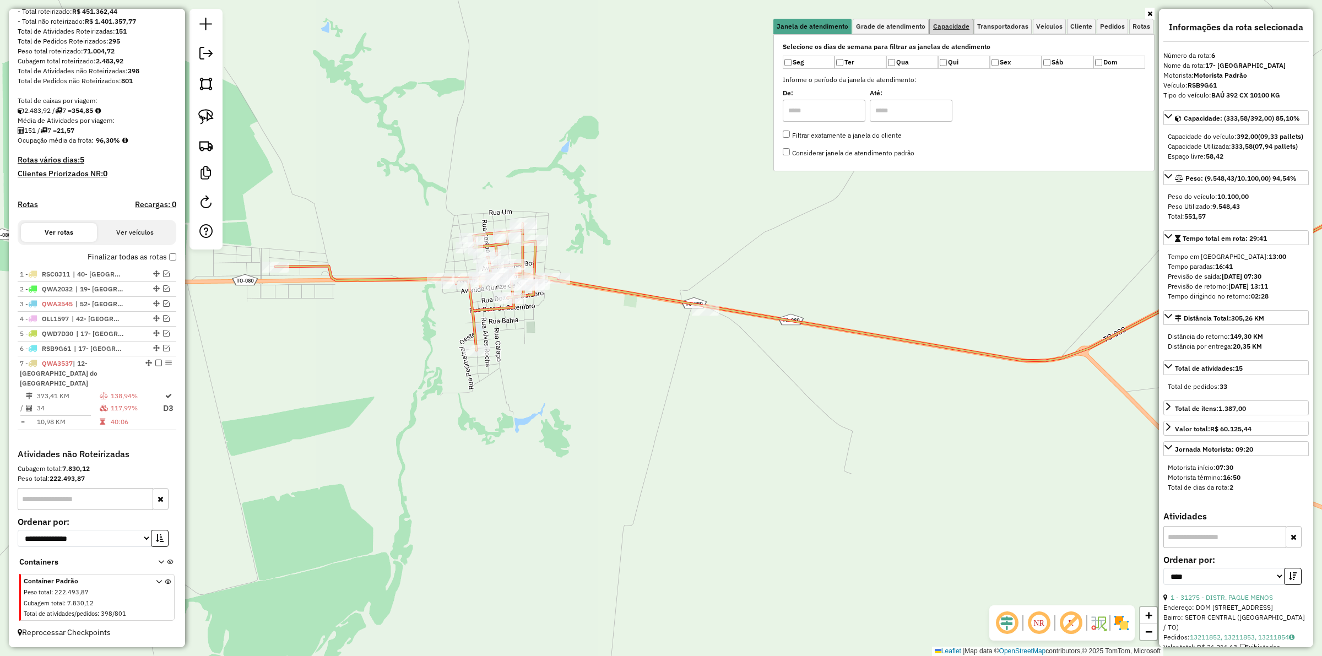
click at [958, 28] on span "Capacidade" at bounding box center [951, 26] width 36 height 7
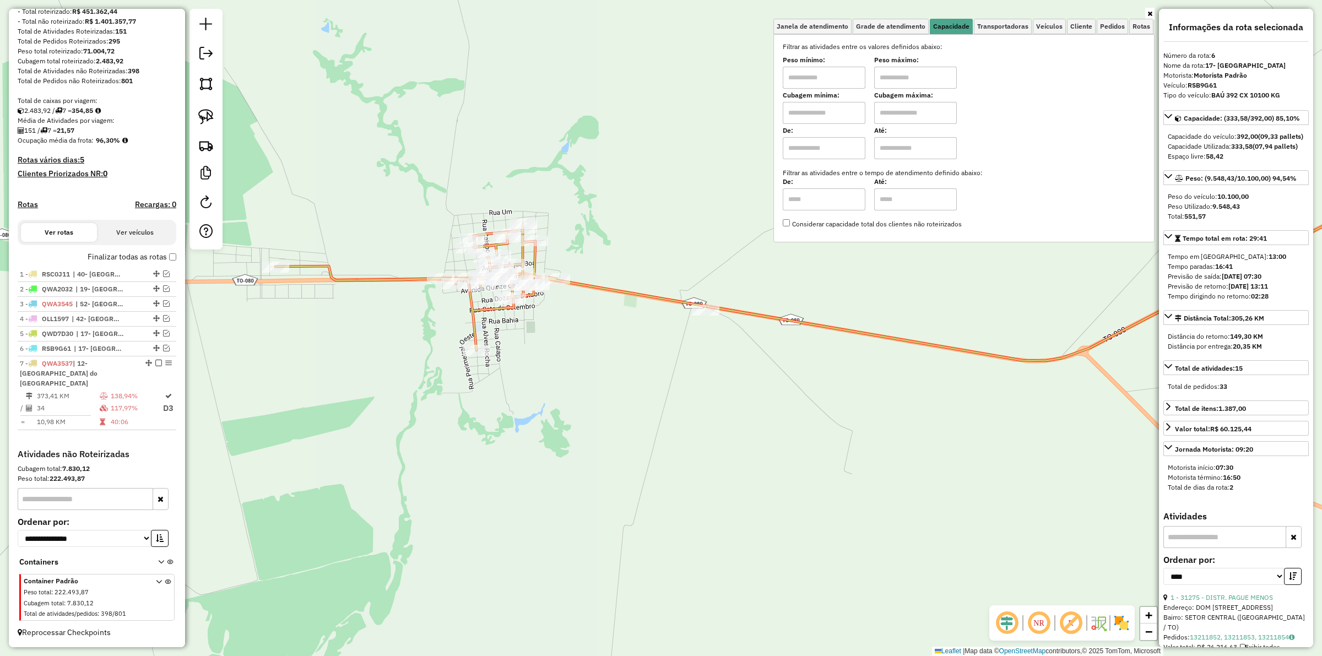
drag, startPoint x: 816, startPoint y: 89, endPoint x: 816, endPoint y: 80, distance: 8.8
click at [816, 88] on div "Filtrar as atividades entre os valores definidos abaixo: Peso mínimo: Peso máxi…" at bounding box center [964, 135] width 362 height 187
click at [816, 80] on input "text" at bounding box center [824, 78] width 83 height 22
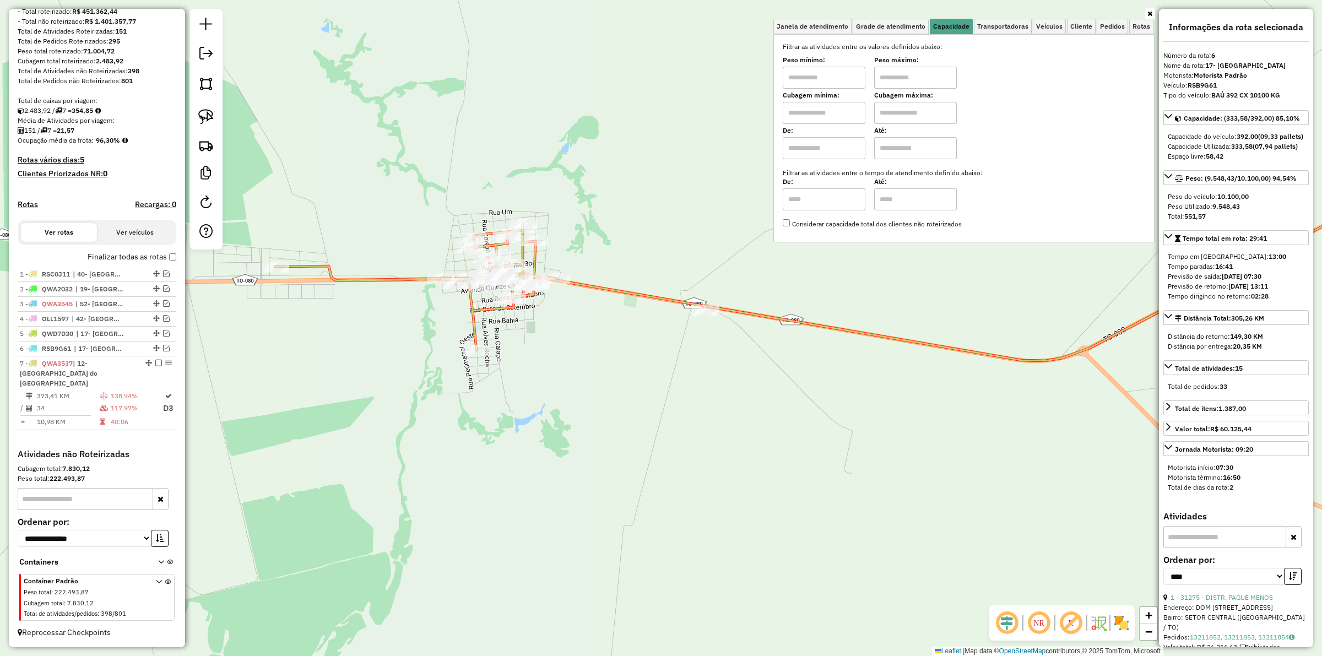
type input "****"
click at [901, 70] on input "text" at bounding box center [915, 78] width 83 height 22
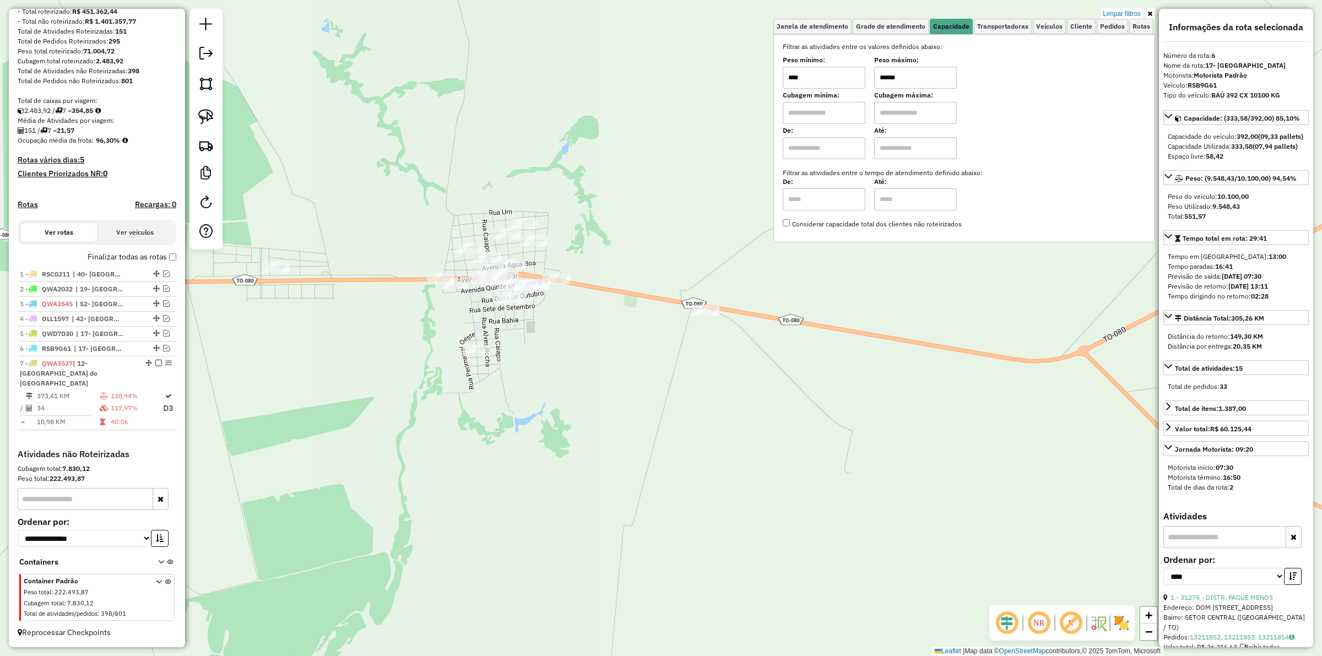
type input "******"
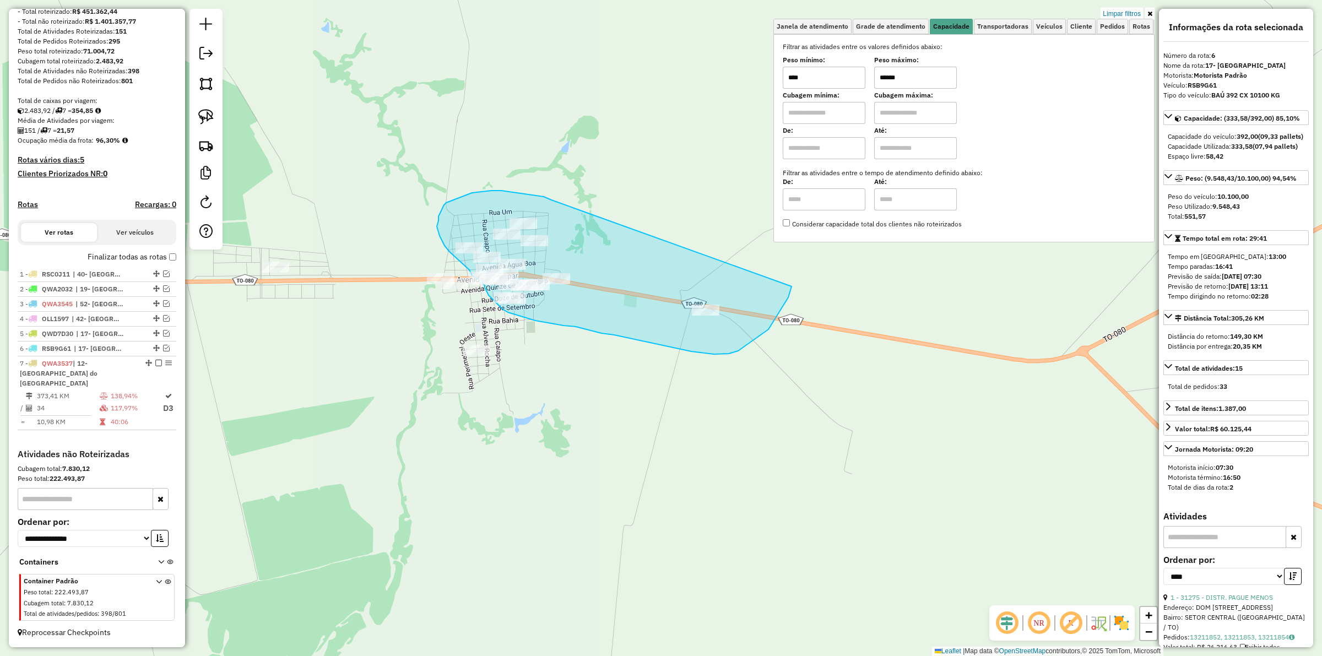
drag, startPoint x: 491, startPoint y: 191, endPoint x: 791, endPoint y: 286, distance: 315.0
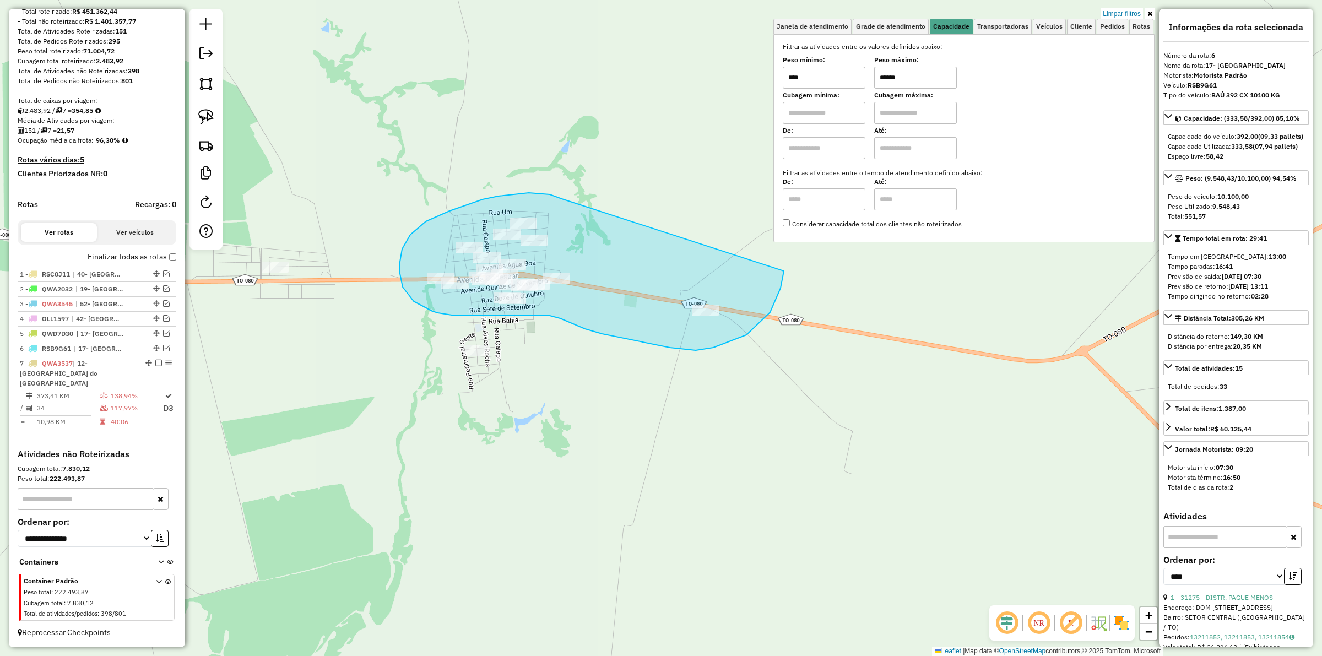
drag, startPoint x: 529, startPoint y: 193, endPoint x: 784, endPoint y: 271, distance: 266.7
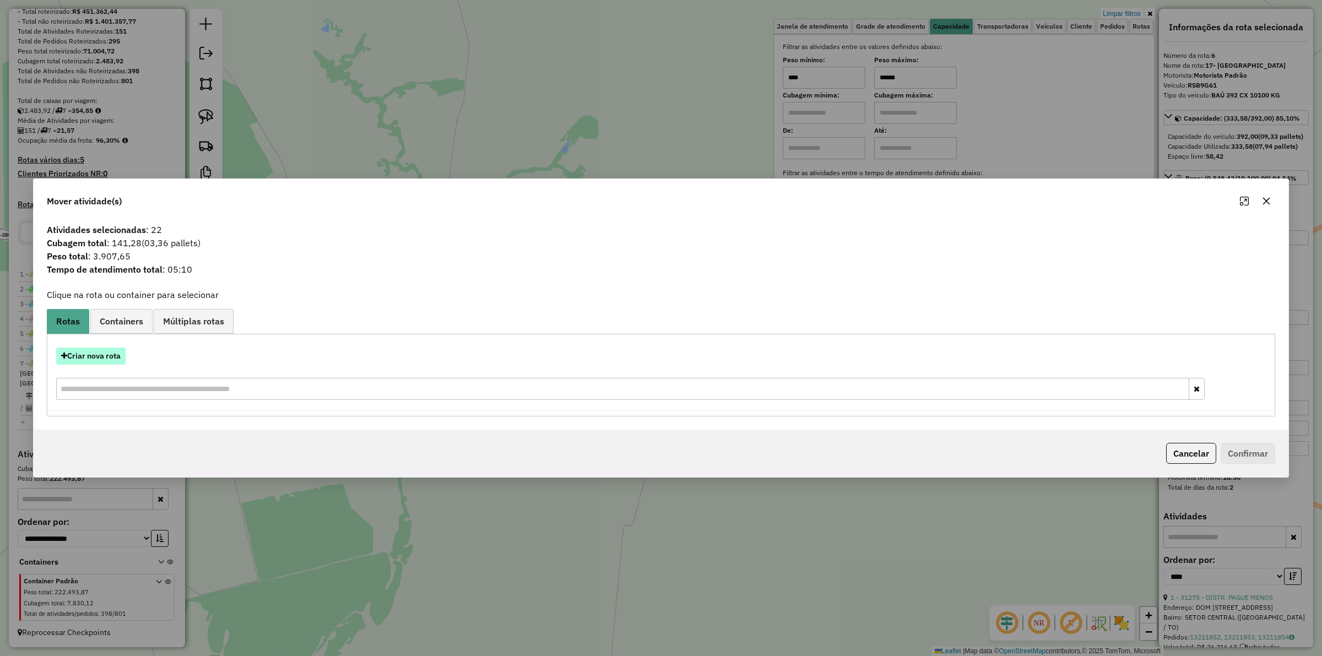
click at [87, 354] on button "Criar nova rota" at bounding box center [90, 355] width 69 height 17
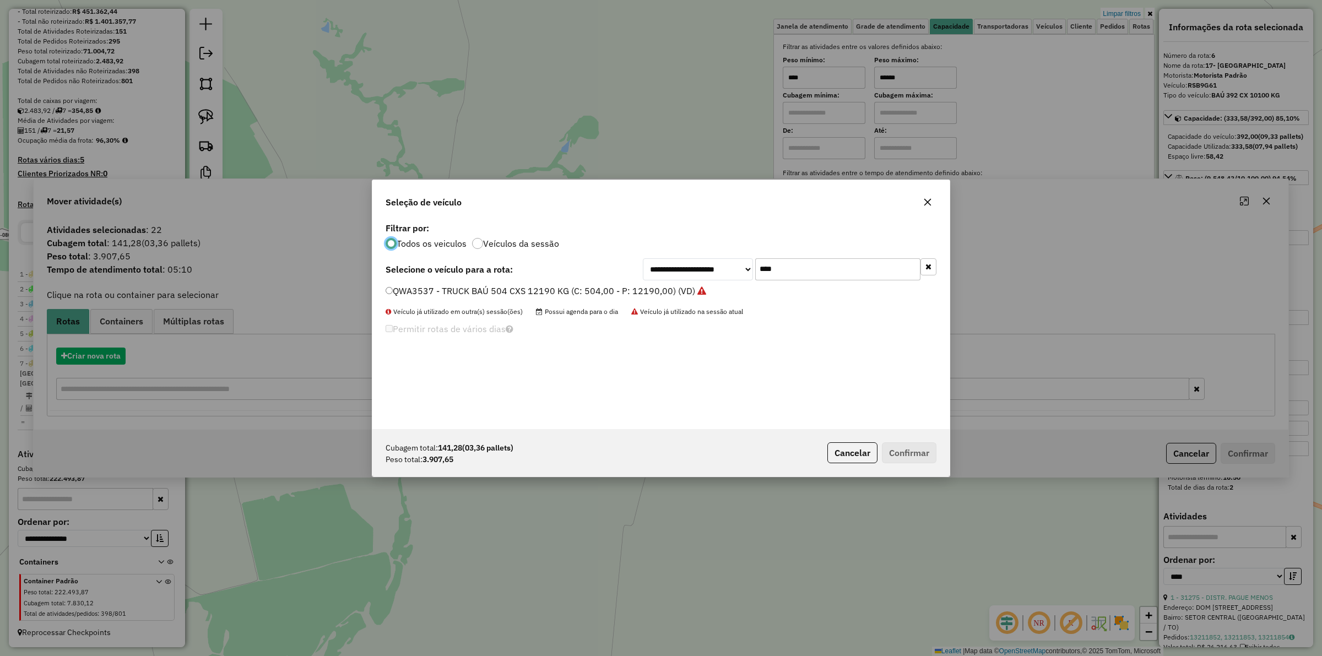
scroll to position [6, 3]
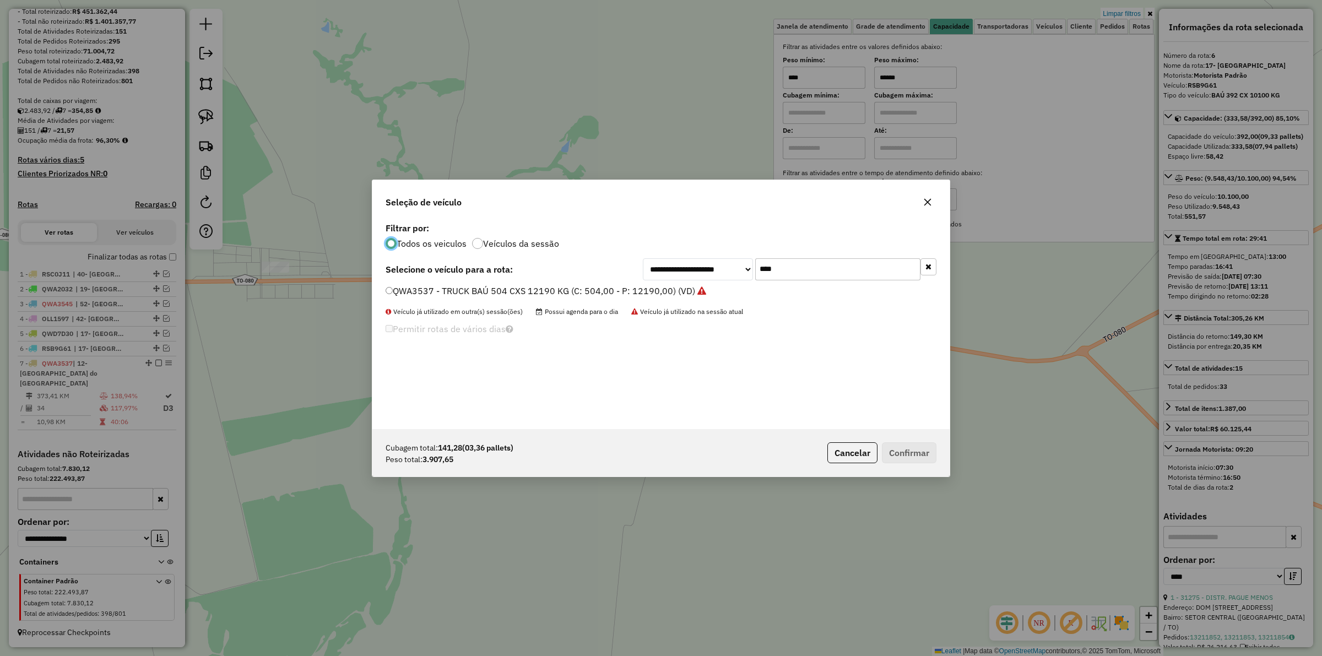
click at [791, 271] on input "****" at bounding box center [837, 269] width 165 height 22
click at [793, 271] on input "****" at bounding box center [837, 269] width 165 height 22
type input "****"
click at [624, 293] on label "OLK0777 - TOCO BAÚ 336CXS 7160KG (C: 336,00 - P: 7160,00) (VD)" at bounding box center [528, 290] width 286 height 13
drag, startPoint x: 398, startPoint y: 369, endPoint x: 366, endPoint y: 376, distance: 32.7
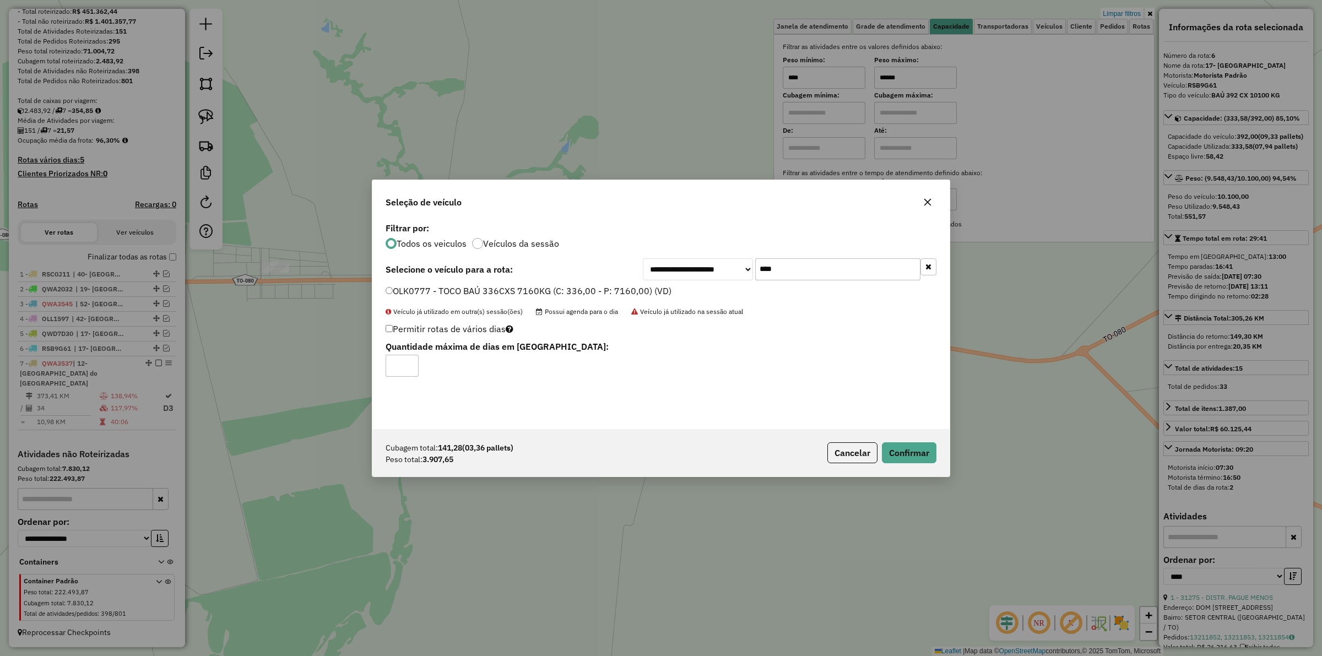
click at [366, 376] on div "**********" at bounding box center [661, 328] width 1322 height 656
type input "*"
click at [911, 446] on button "Confirmar" at bounding box center [909, 452] width 55 height 21
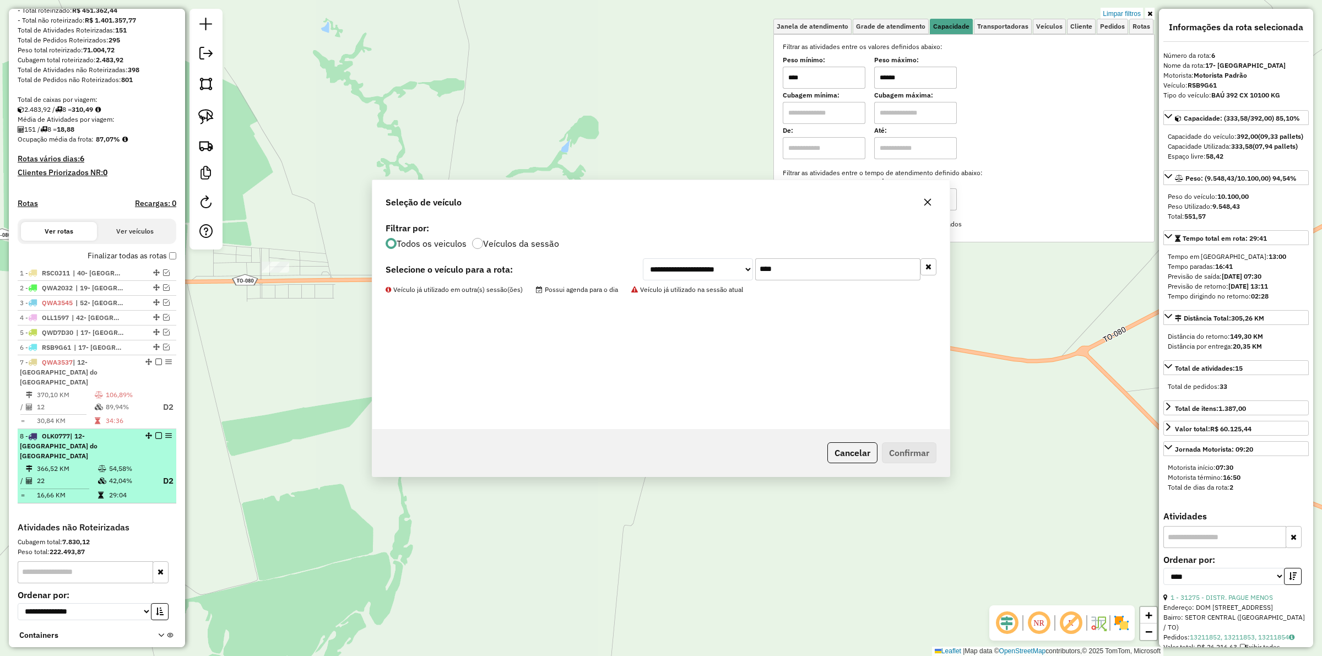
scroll to position [160, 0]
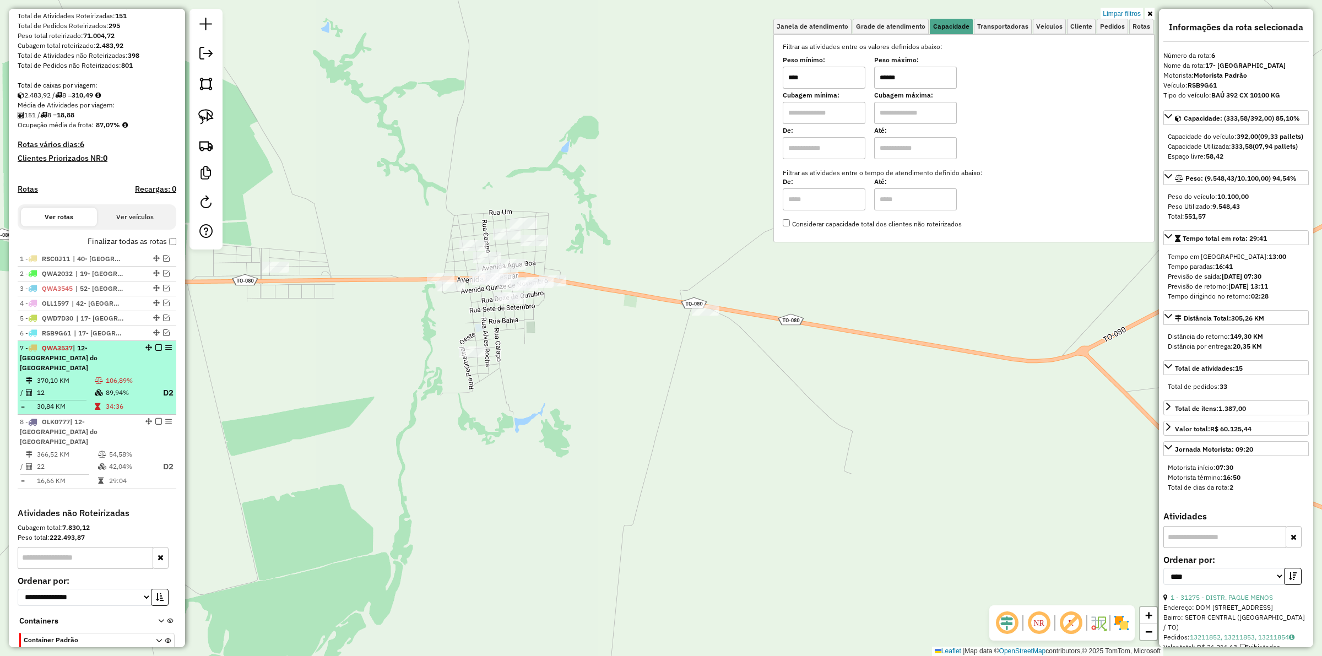
click at [57, 352] on span "QWA3537" at bounding box center [57, 348] width 31 height 8
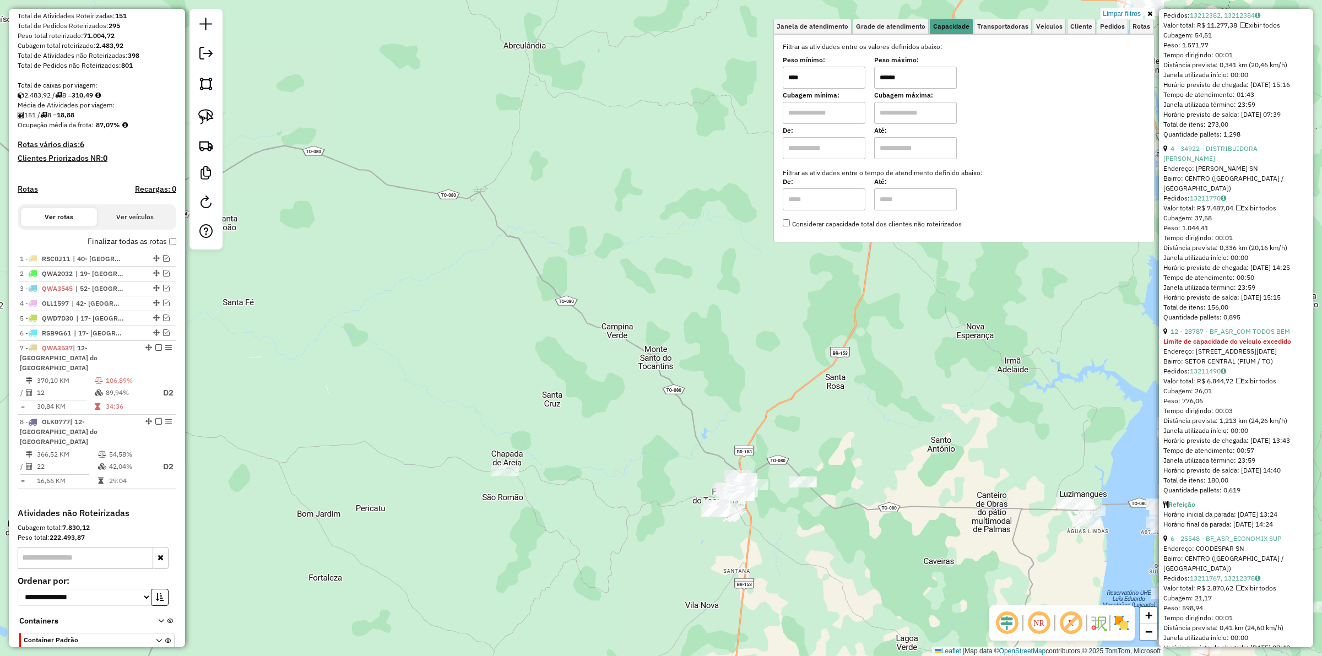
scroll to position [1377, 0]
click at [1132, 12] on link "Limpar filtros" at bounding box center [1121, 14] width 42 height 12
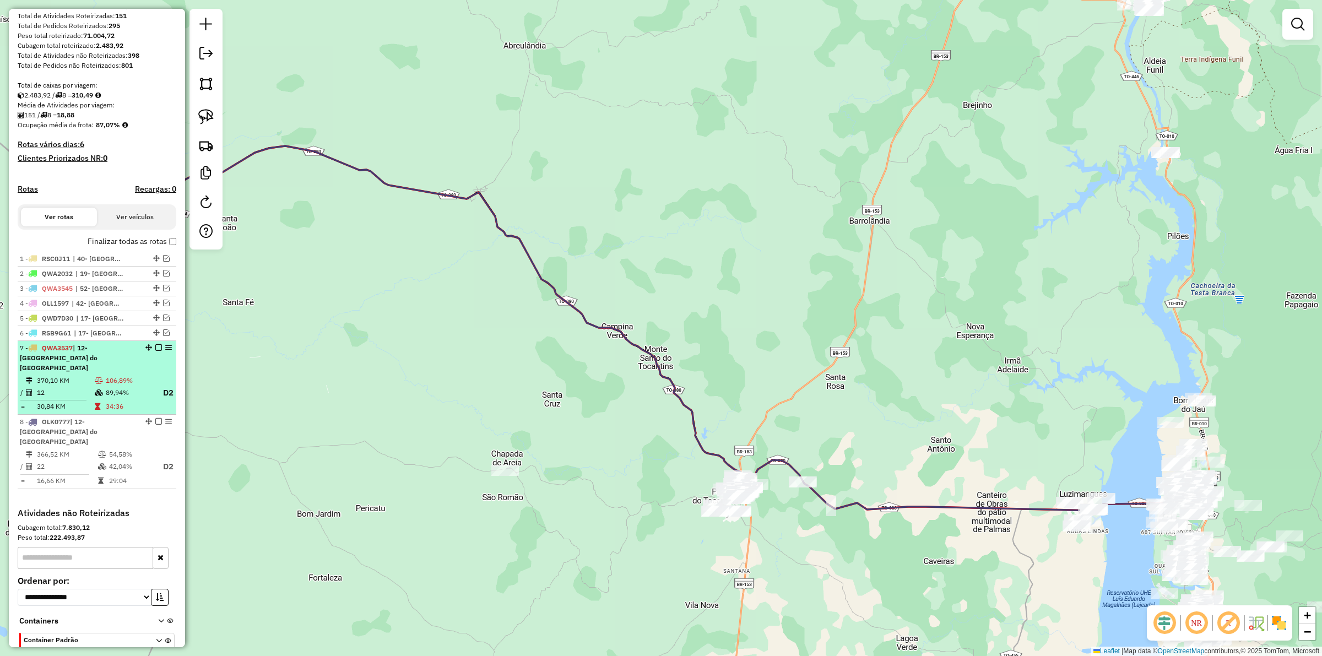
click at [73, 371] on div "7 - QWA3537 | 12- Marianópolis do Tocantins" at bounding box center [78, 358] width 117 height 30
select select "*********"
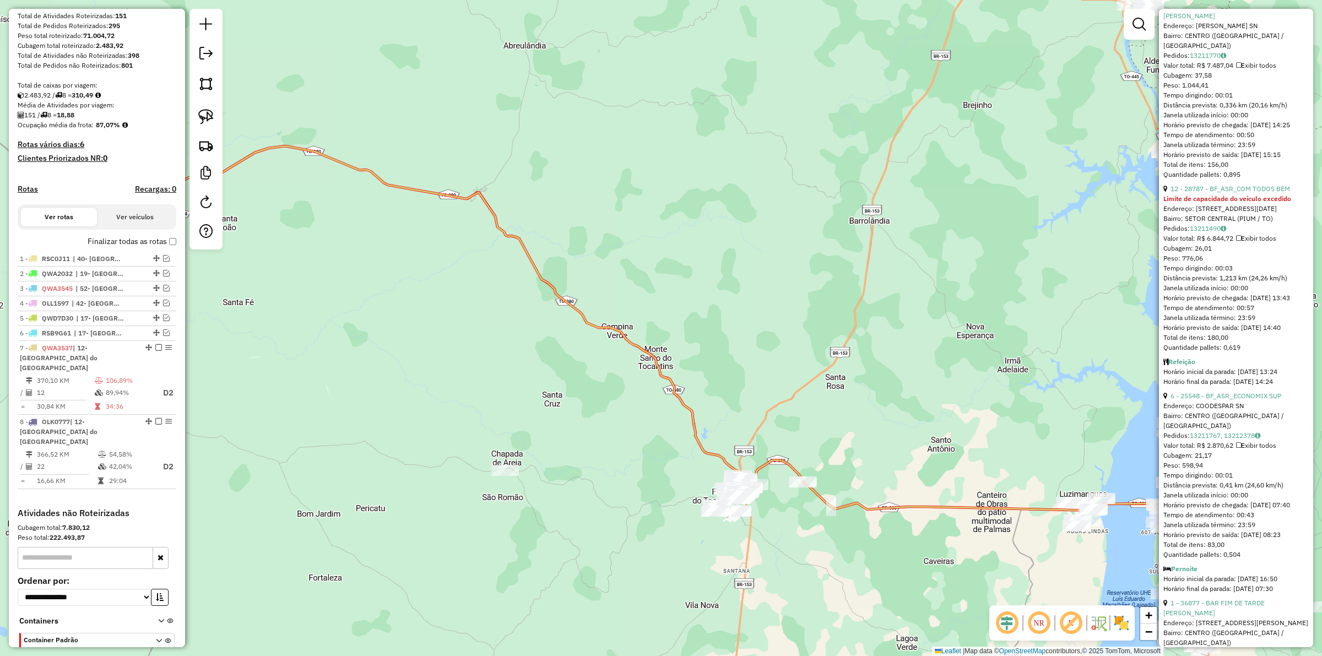
scroll to position [1514, 0]
click at [1226, 21] on link "4 - 34922 - DISTRIBUIDORA TOM BA" at bounding box center [1210, 12] width 94 height 18
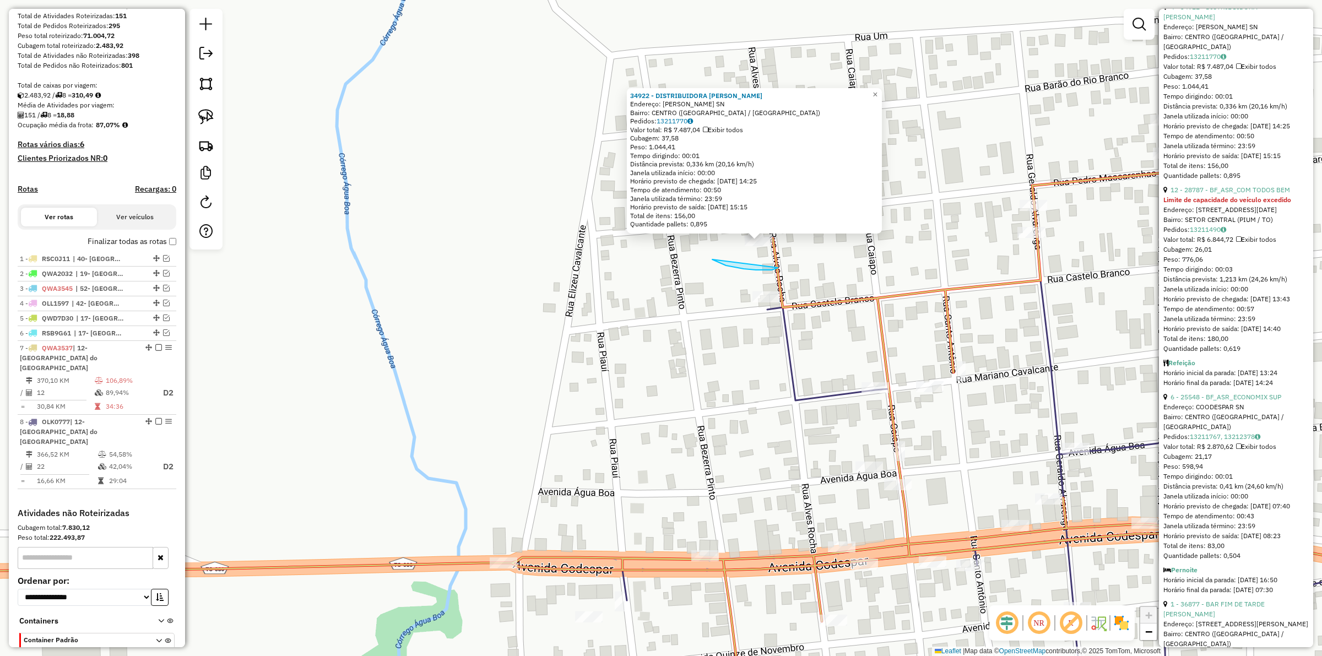
drag, startPoint x: 712, startPoint y: 259, endPoint x: 727, endPoint y: 229, distance: 34.2
click at [727, 229] on div "34922 - DISTRIBUIDORA TOM BA Endereço: R ALVES ROCHA SN Bairro: CENTRO (MARIANO…" at bounding box center [661, 328] width 1322 height 656
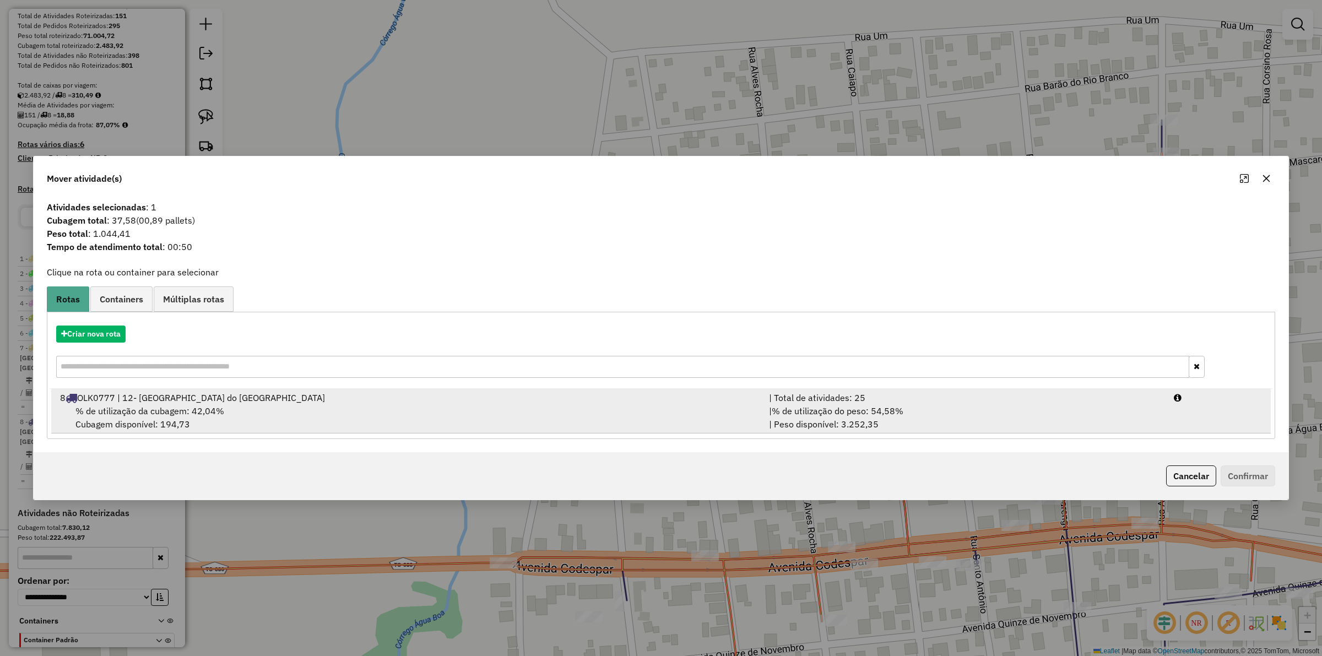
click at [863, 403] on div "| Total de atividades: 25" at bounding box center [964, 397] width 405 height 13
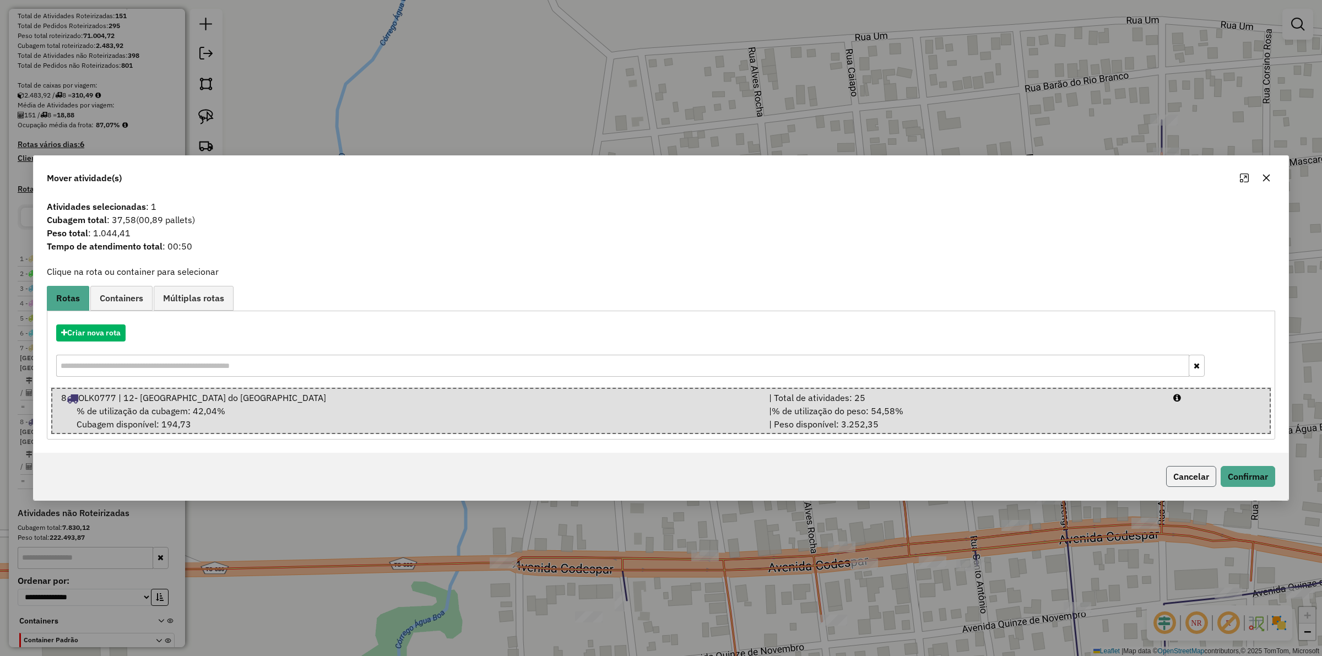
click at [1207, 479] on button "Cancelar" at bounding box center [1191, 476] width 50 height 21
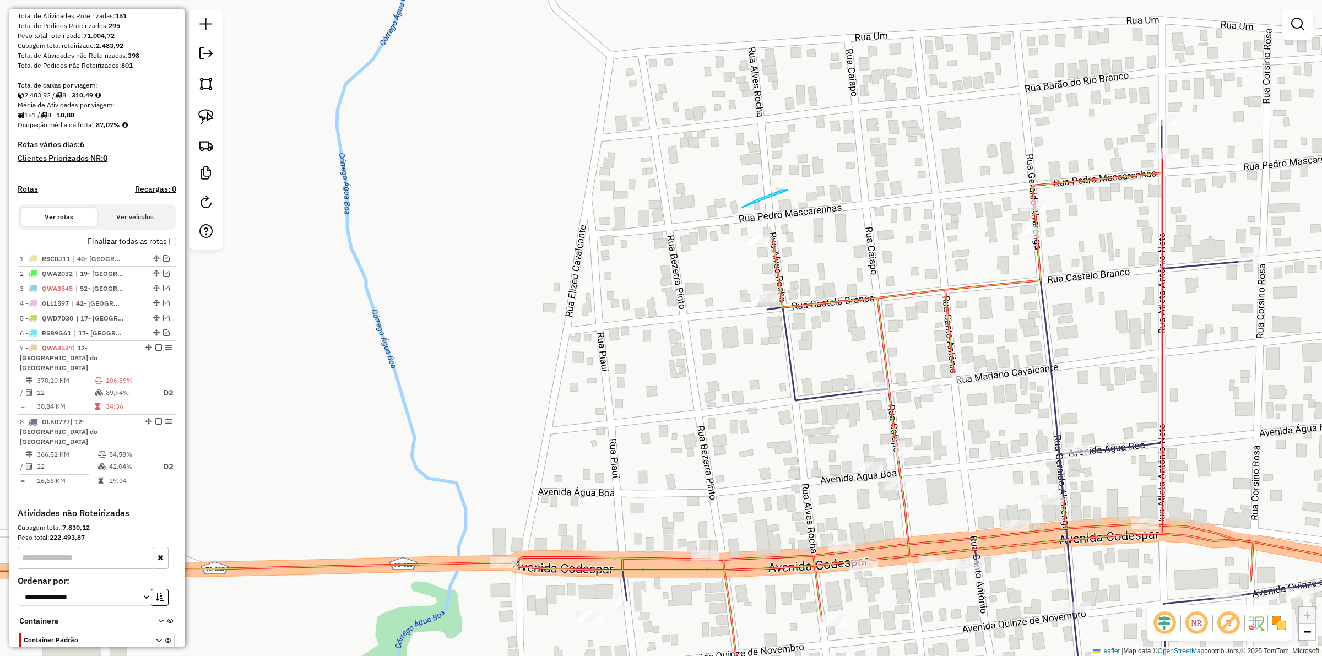
drag, startPoint x: 741, startPoint y: 208, endPoint x: 845, endPoint y: 247, distance: 111.2
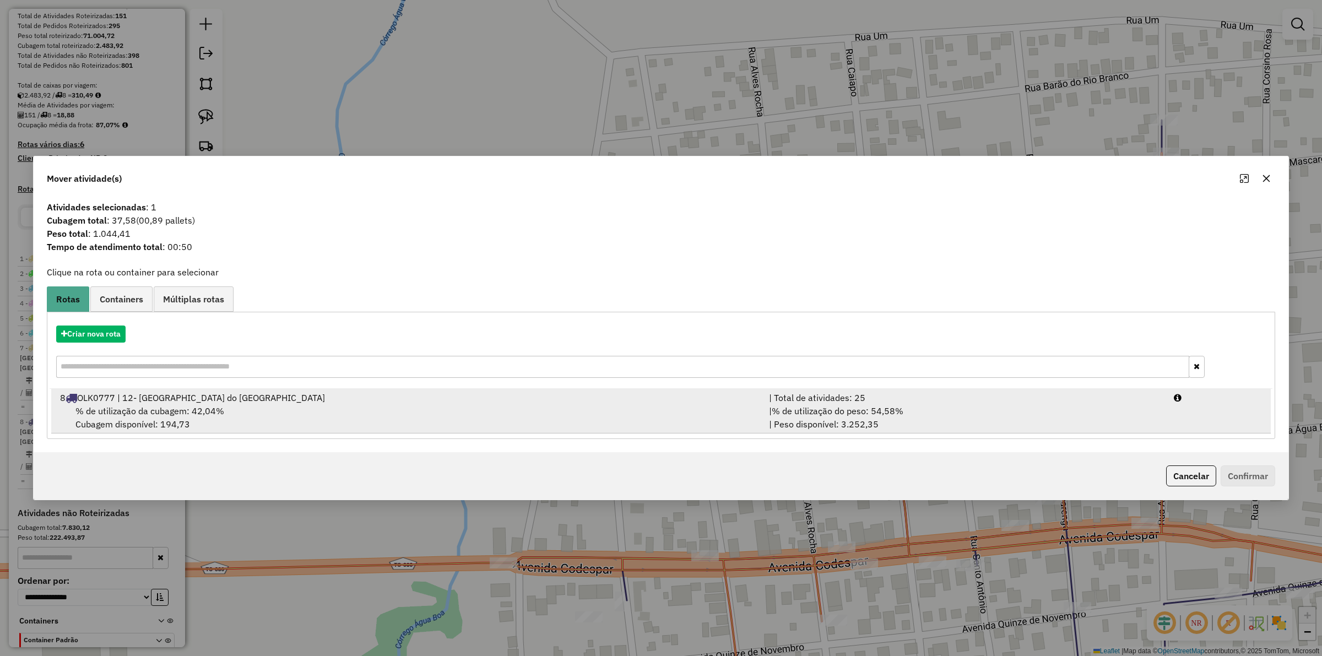
click at [957, 413] on div "| % de utilização do peso: 54,58% | Peso disponível: 3.252,35" at bounding box center [964, 417] width 405 height 26
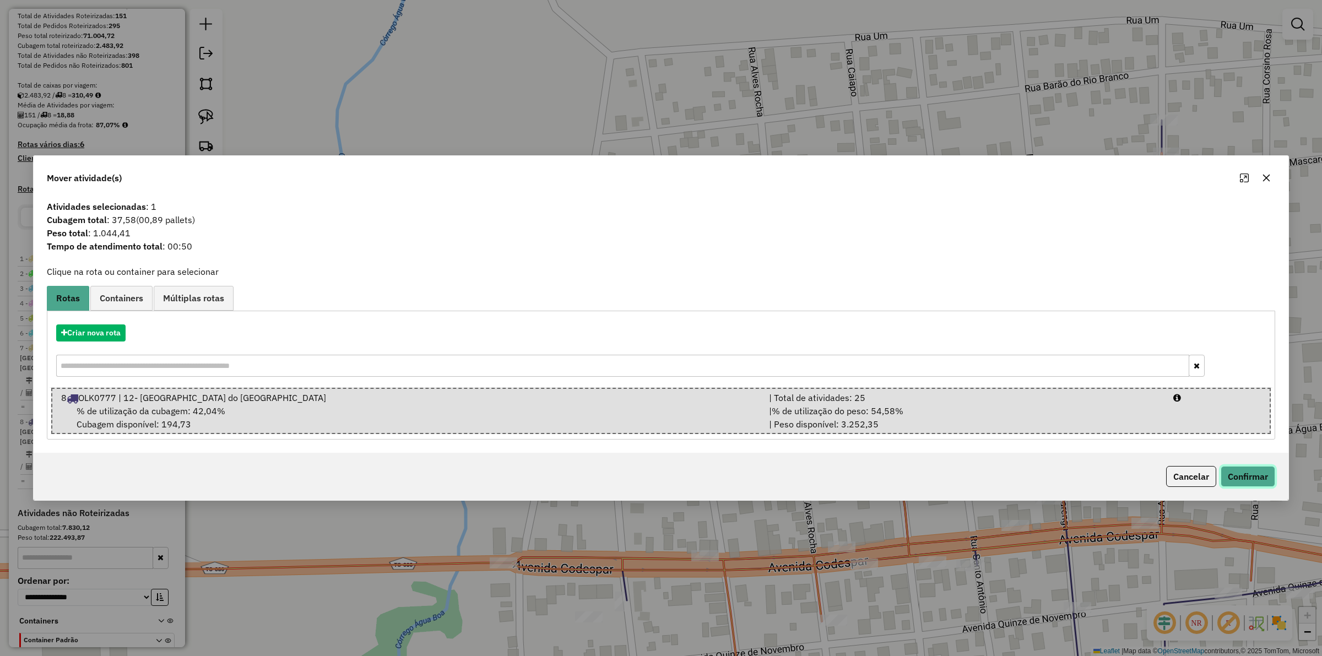
click at [1226, 472] on button "Confirmar" at bounding box center [1247, 476] width 55 height 21
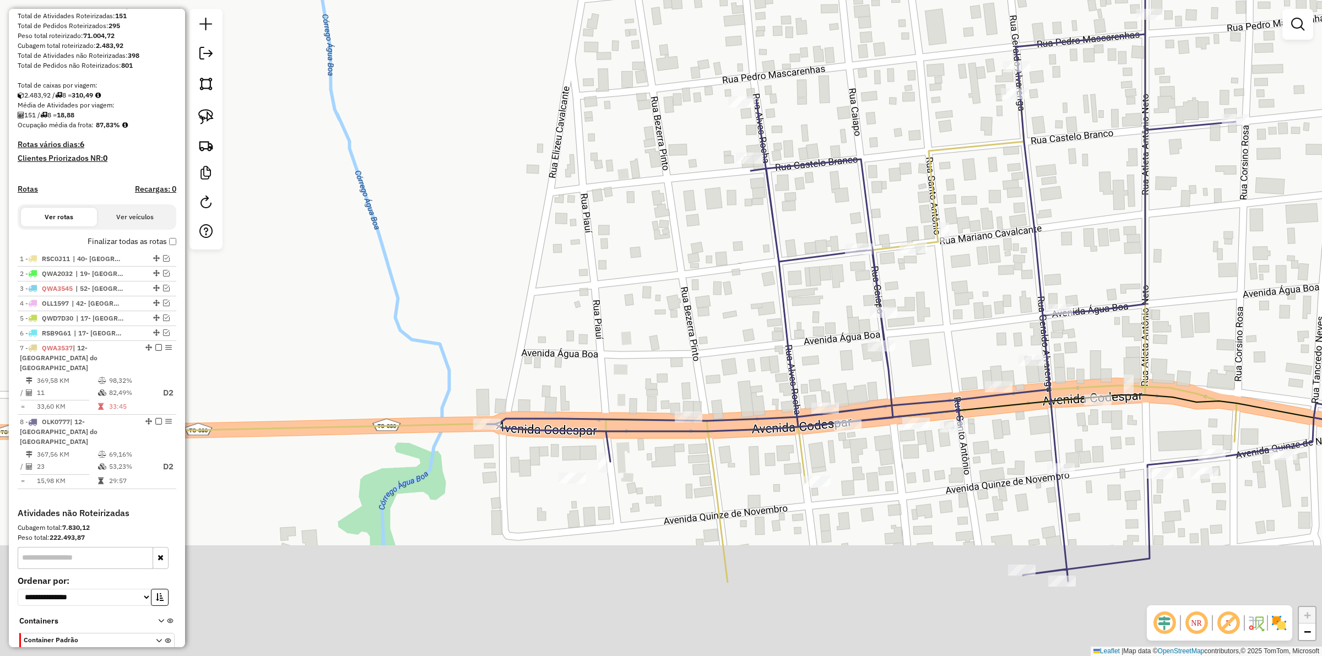
drag, startPoint x: 747, startPoint y: 363, endPoint x: 731, endPoint y: 306, distance: 59.6
click at [733, 308] on div "Janela de atendimento Grade de atendimento Capacidade Transportadoras Veículos …" at bounding box center [661, 328] width 1322 height 656
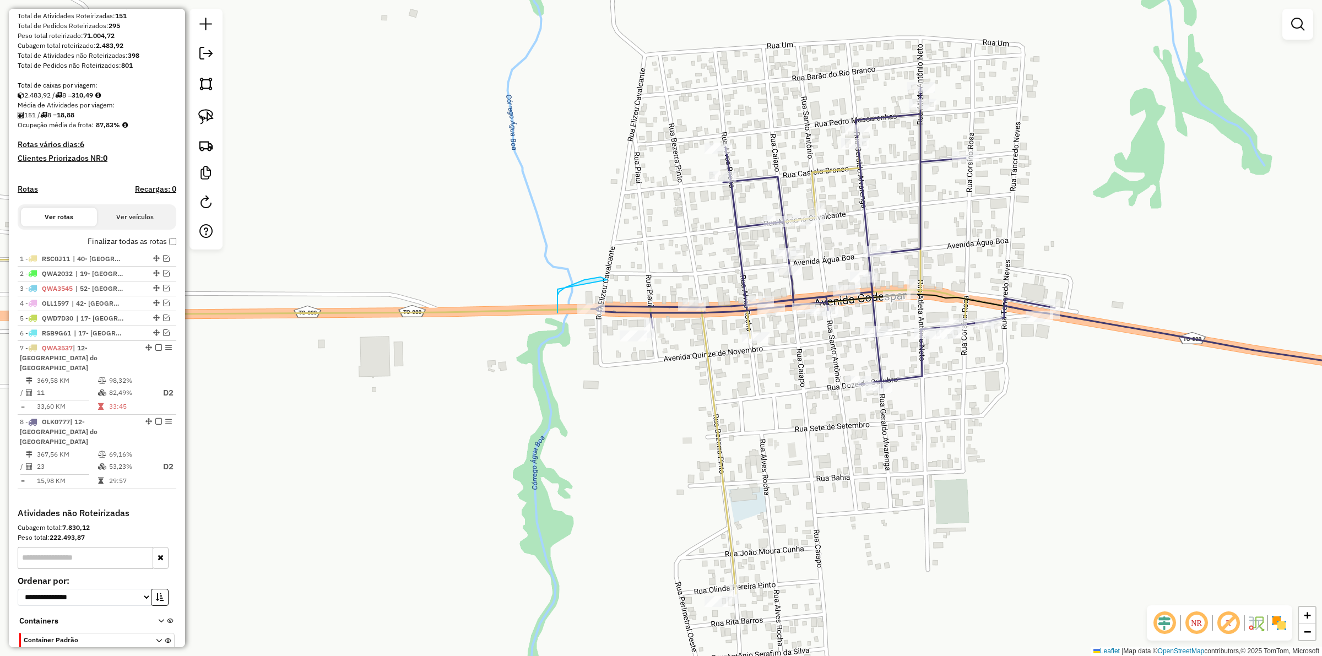
drag, startPoint x: 584, startPoint y: 280, endPoint x: 555, endPoint y: 281, distance: 29.2
drag, startPoint x: 585, startPoint y: 275, endPoint x: 672, endPoint y: 344, distance: 110.9
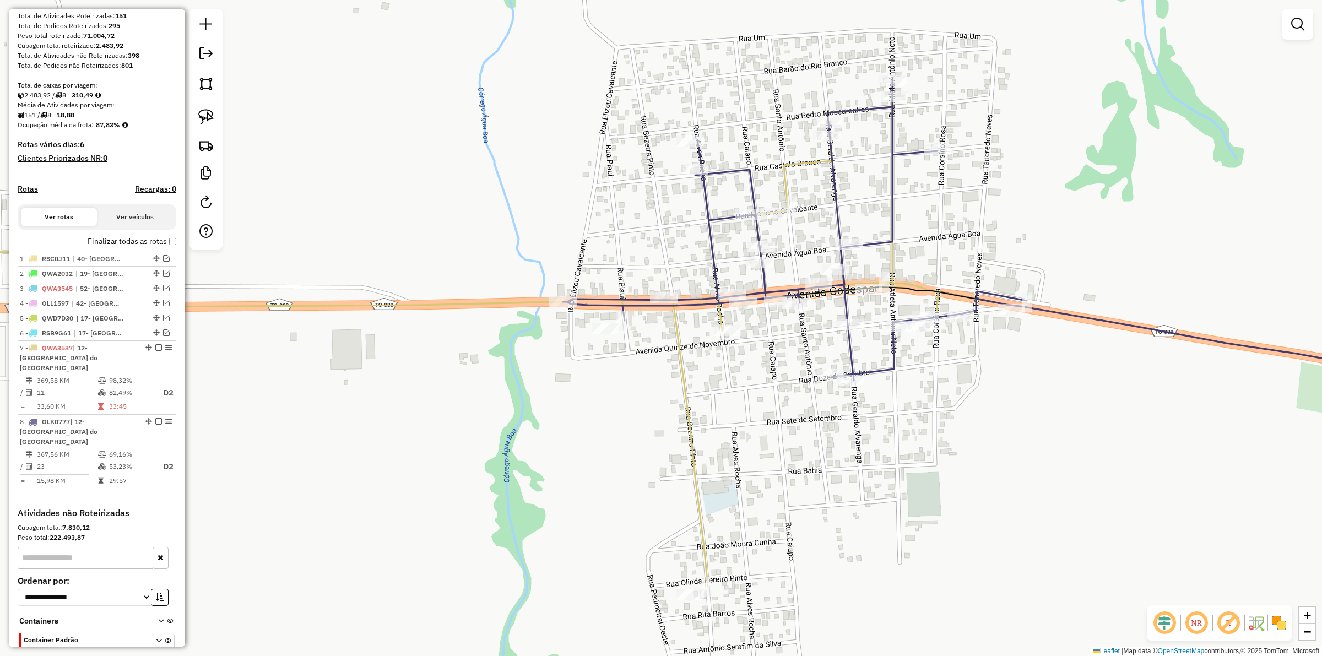
drag, startPoint x: 714, startPoint y: 373, endPoint x: 719, endPoint y: 370, distance: 5.9
click at [710, 372] on div "Janela de atendimento Grade de atendimento Capacidade Transportadoras Veículos …" at bounding box center [661, 328] width 1322 height 656
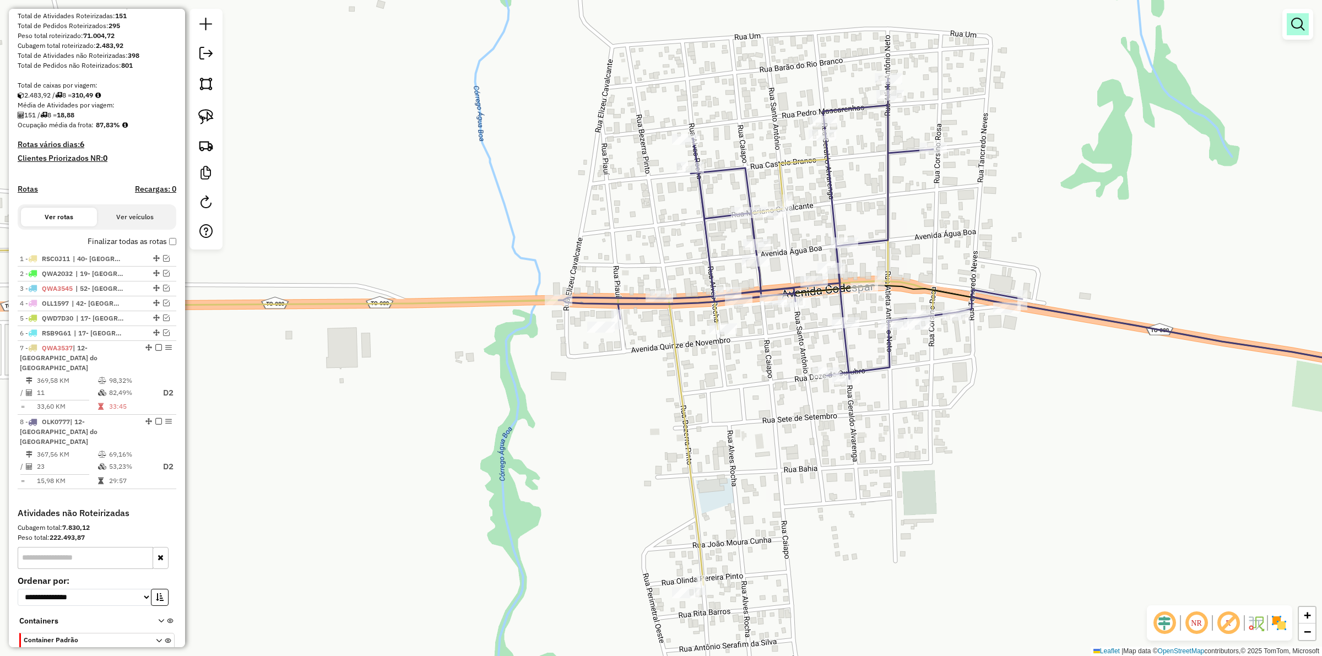
click at [1306, 23] on link at bounding box center [1297, 24] width 22 height 22
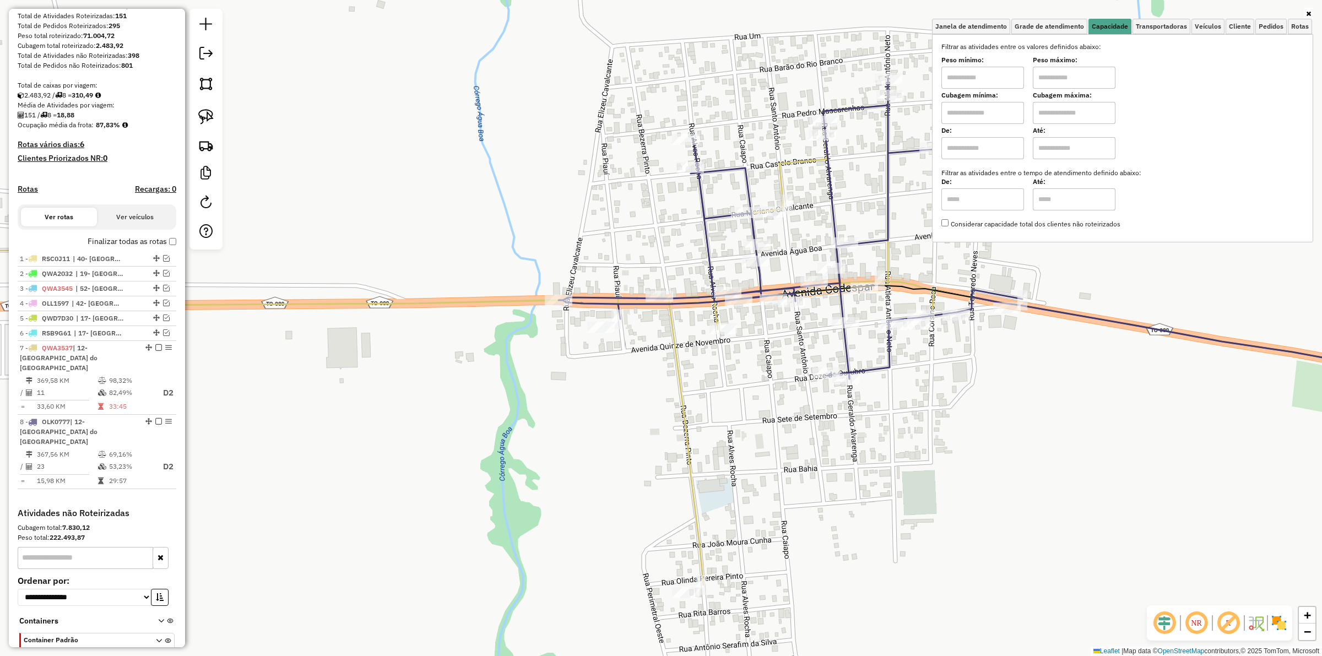
drag, startPoint x: 983, startPoint y: 80, endPoint x: 989, endPoint y: 88, distance: 9.8
click at [983, 80] on input "text" at bounding box center [982, 78] width 83 height 22
type input "****"
click at [1033, 81] on div "Peso mínimo: **** Peso máximo:" at bounding box center [1122, 73] width 362 height 31
click at [1058, 74] on input "text" at bounding box center [1074, 78] width 83 height 22
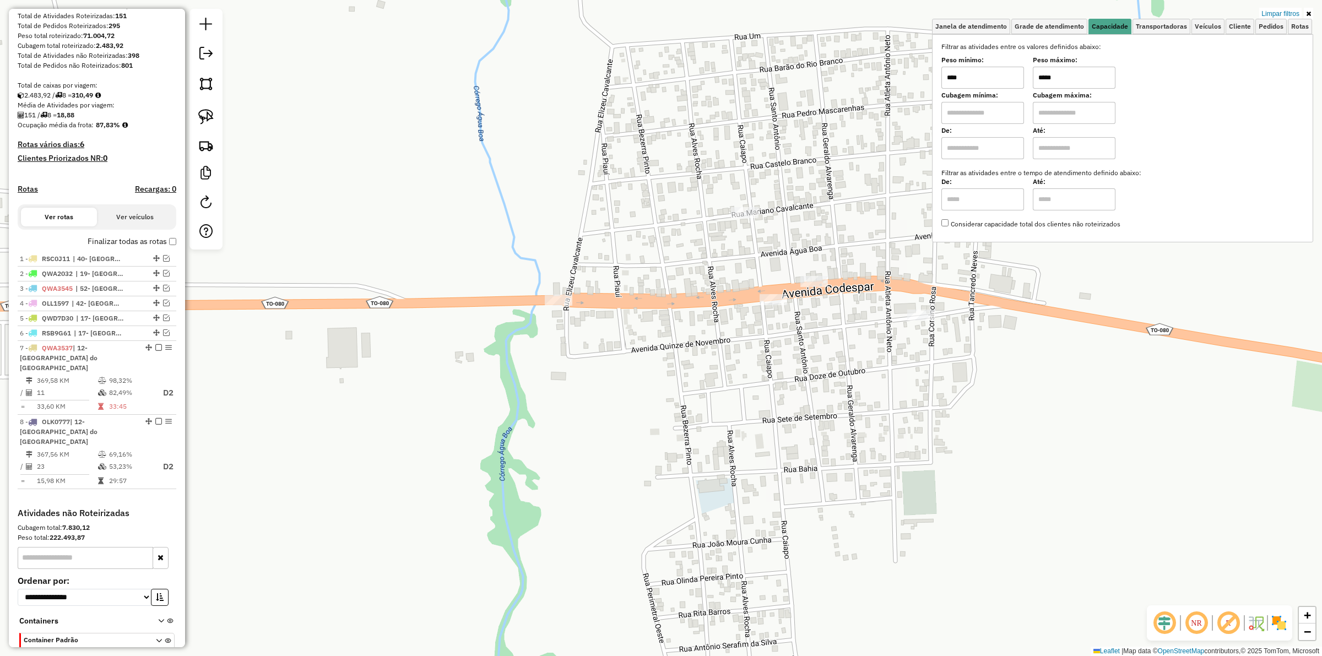
type input "*****"
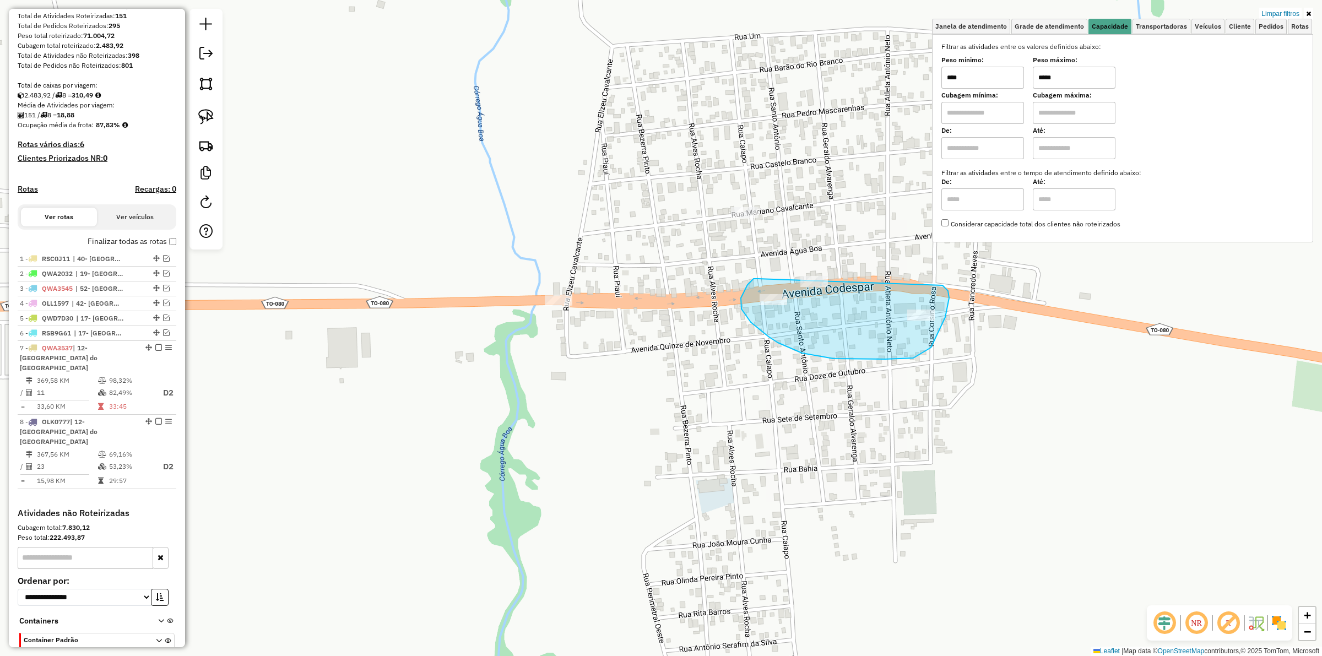
drag, startPoint x: 747, startPoint y: 285, endPoint x: 942, endPoint y: 285, distance: 194.4
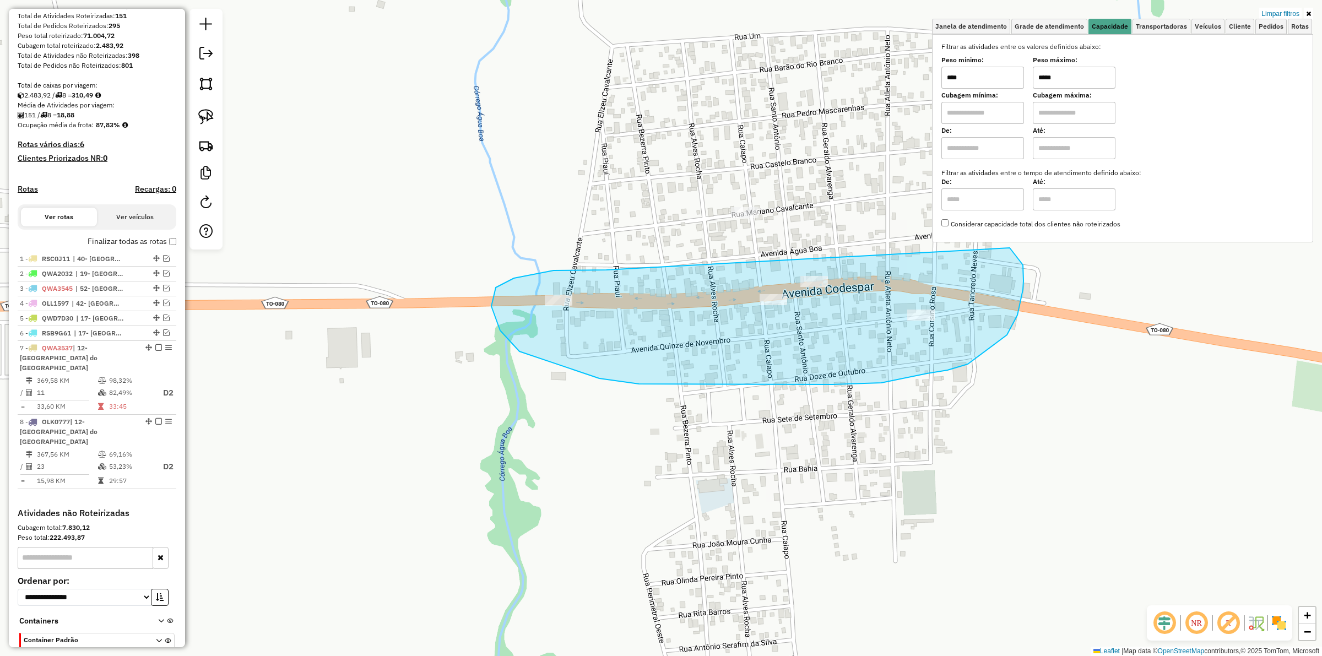
drag, startPoint x: 580, startPoint y: 270, endPoint x: 1002, endPoint y: 247, distance: 423.0
click at [1002, 247] on div "Limpar filtros Janela de atendimento Grade de atendimento Capacidade Transporta…" at bounding box center [661, 328] width 1322 height 656
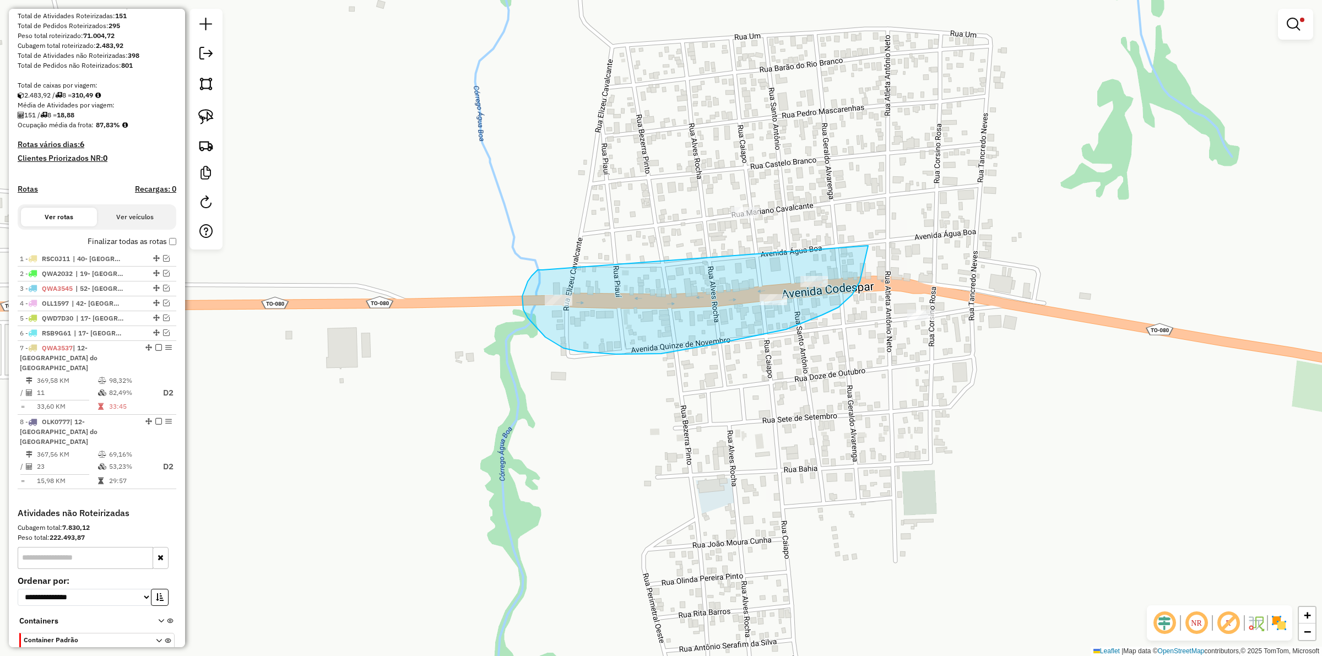
drag, startPoint x: 522, startPoint y: 296, endPoint x: 868, endPoint y: 246, distance: 349.5
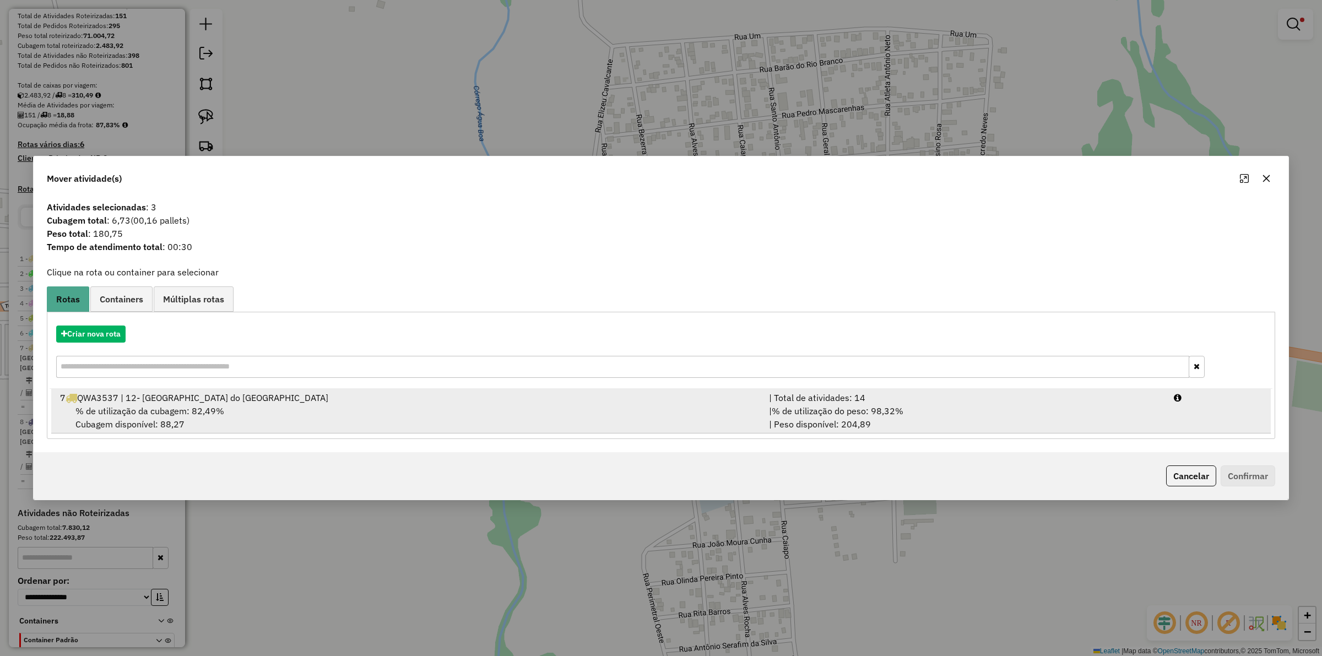
click at [874, 417] on div "| % de utilização do peso: 98,32% | Peso disponível: 204,89" at bounding box center [964, 417] width 405 height 26
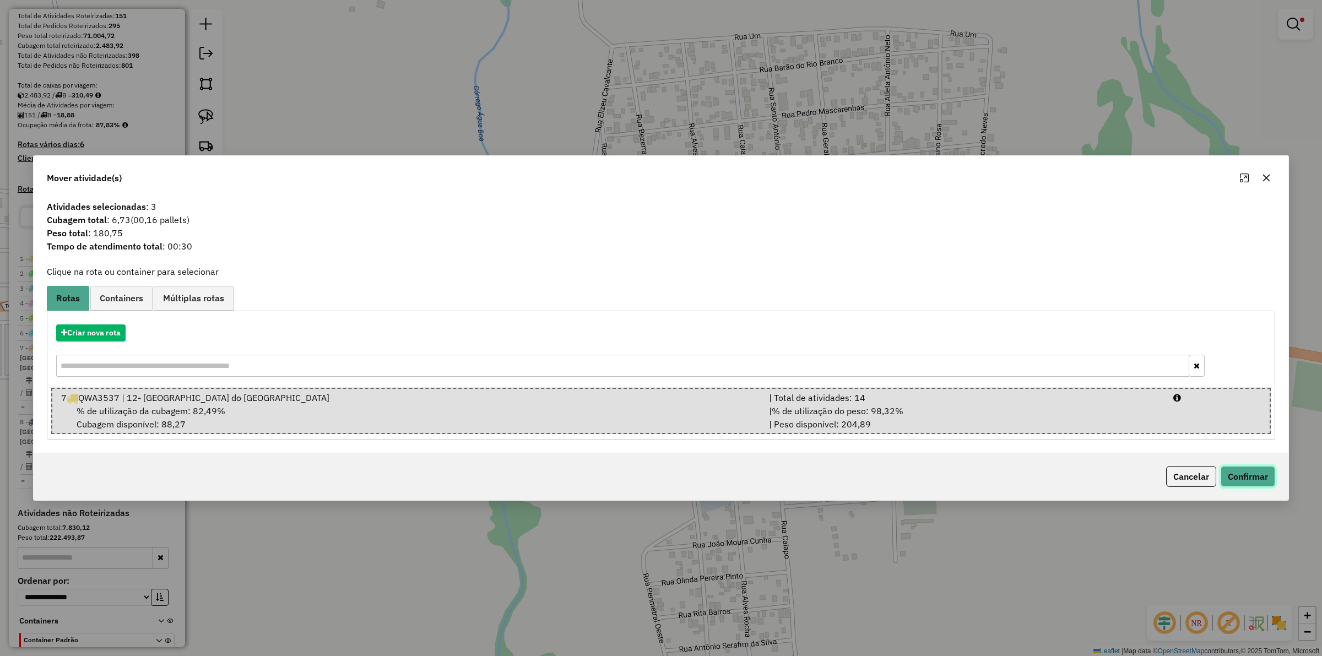
click at [1238, 470] on button "Confirmar" at bounding box center [1247, 476] width 55 height 21
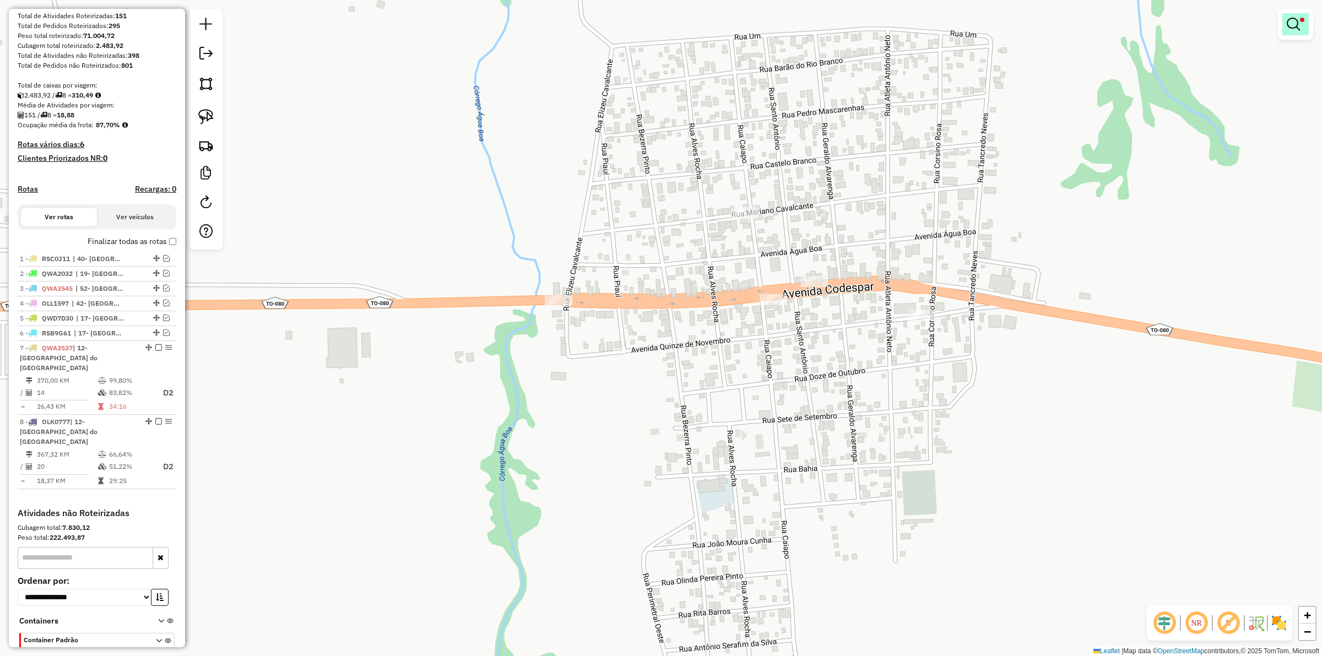
click at [1292, 33] on link at bounding box center [1295, 24] width 26 height 22
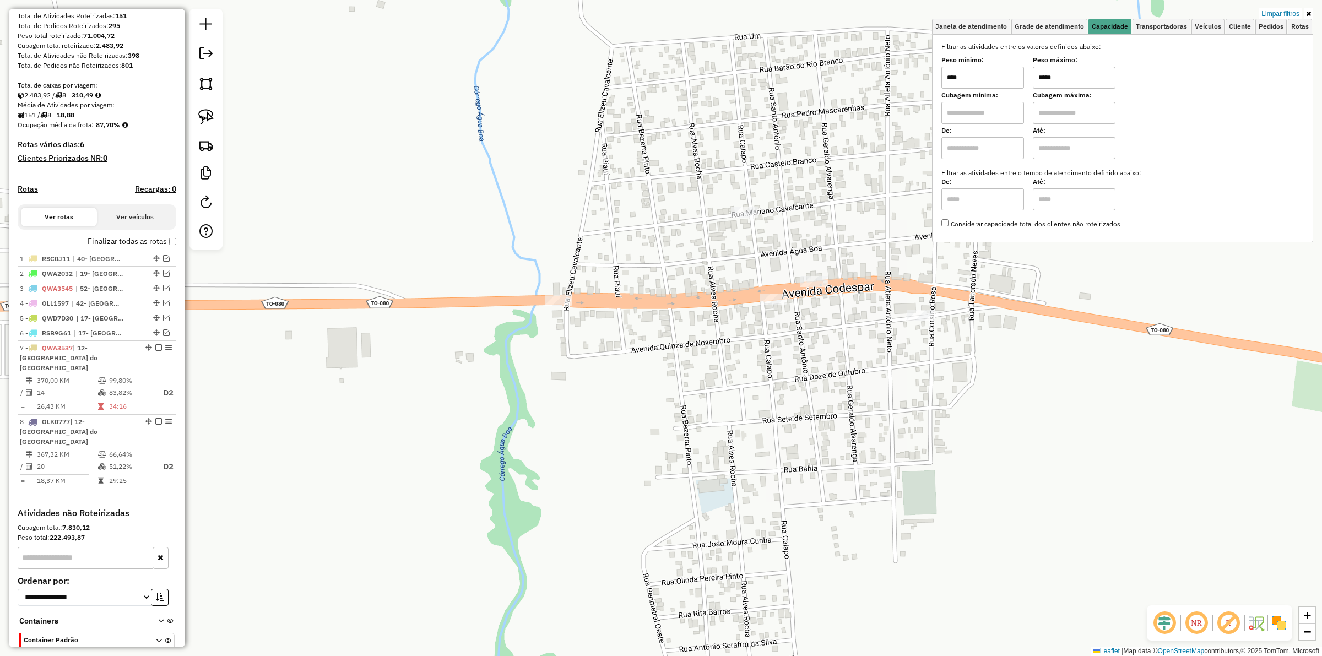
click at [1284, 10] on link "Limpar filtros" at bounding box center [1280, 14] width 42 height 12
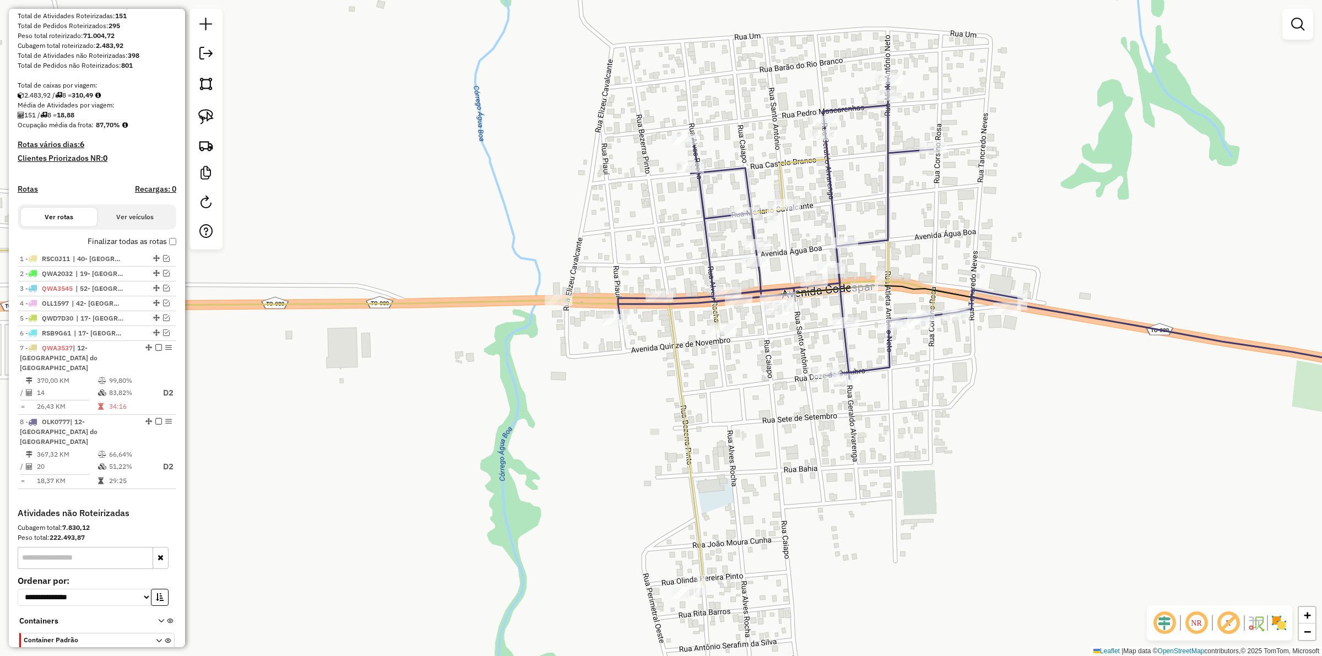
click at [991, 171] on div "Janela de atendimento Grade de atendimento Capacidade Transportadoras Veículos …" at bounding box center [661, 328] width 1322 height 656
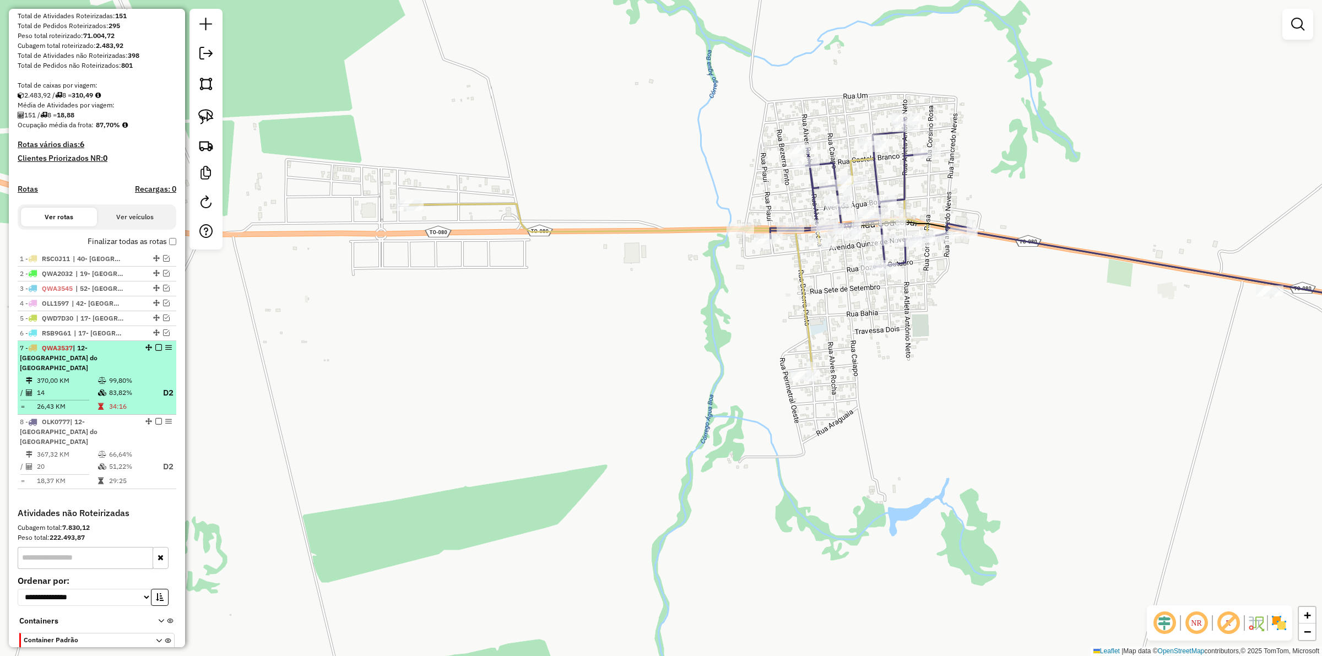
click at [155, 351] on em at bounding box center [158, 347] width 7 height 7
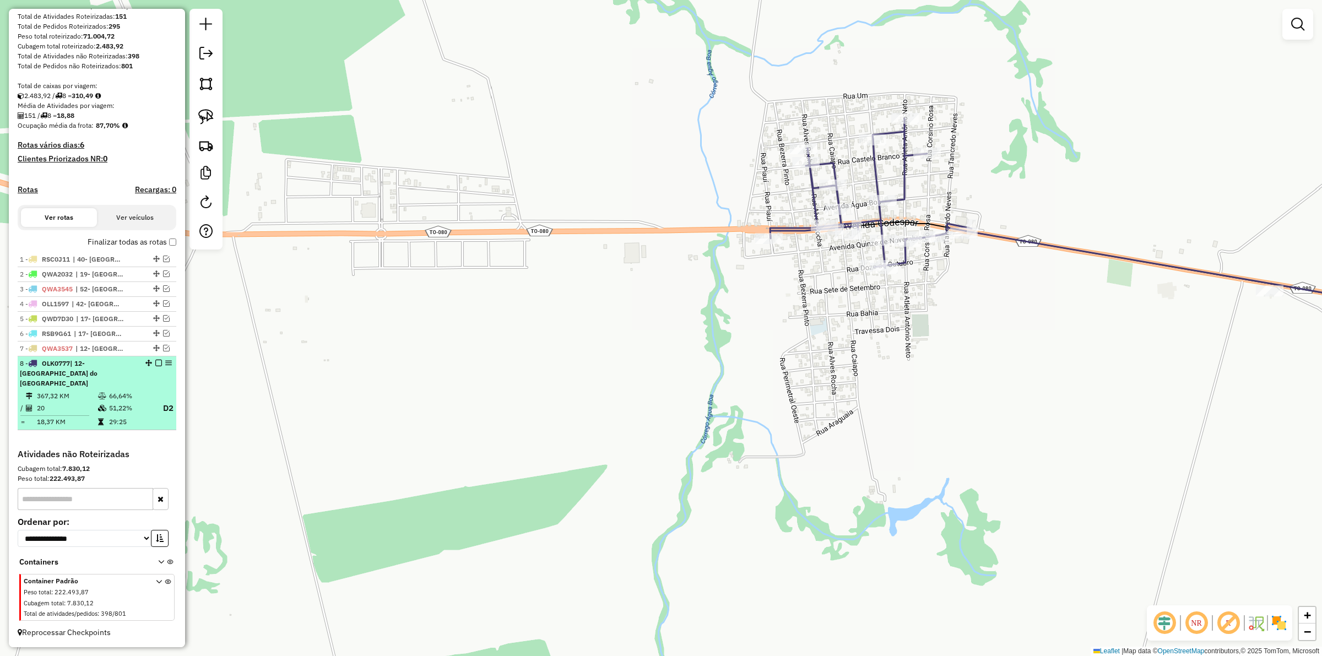
click at [155, 366] on em at bounding box center [158, 363] width 7 height 7
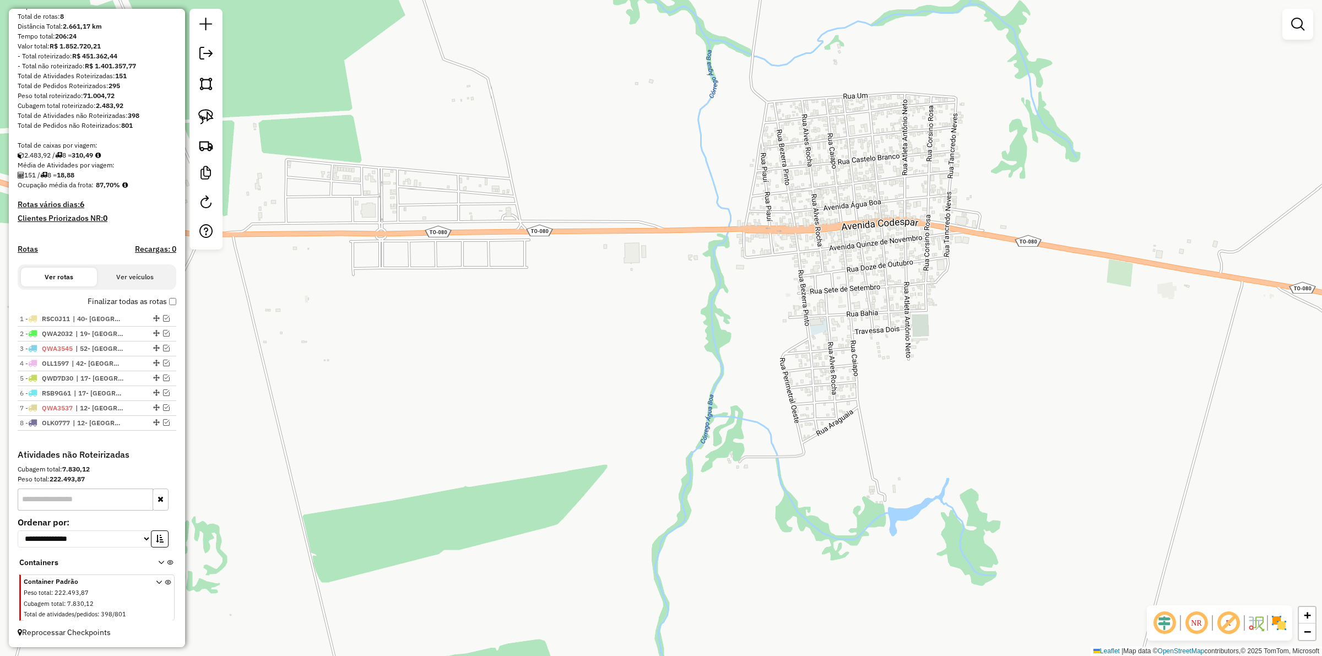
scroll to position [111, 0]
click at [163, 420] on em at bounding box center [166, 422] width 7 height 7
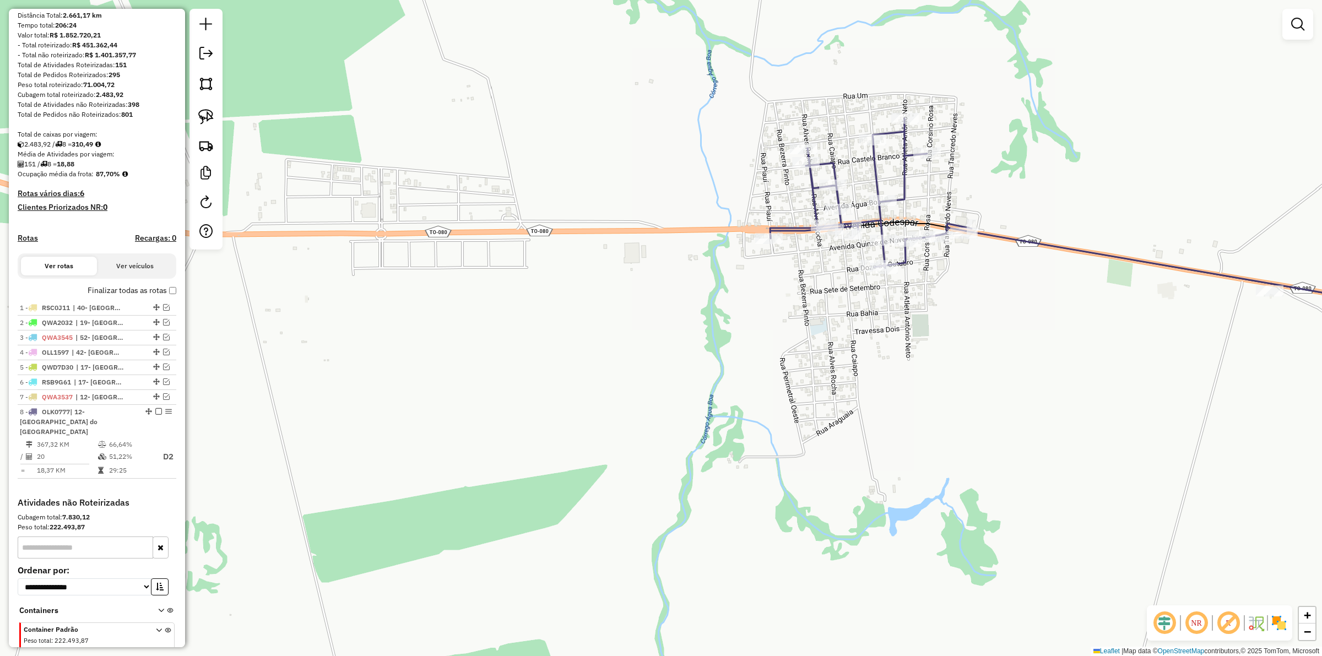
scroll to position [160, 0]
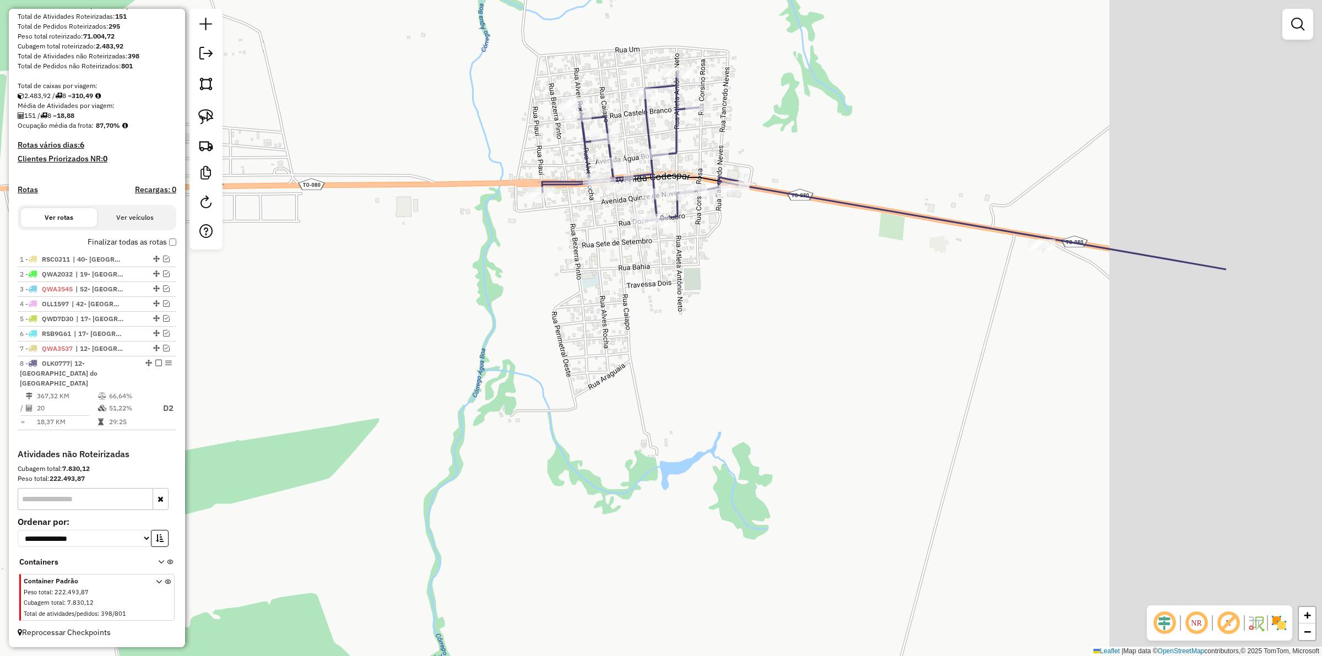
drag, startPoint x: 620, startPoint y: 400, endPoint x: 430, endPoint y: 384, distance: 191.2
click at [452, 390] on div "Janela de atendimento Grade de atendimento Capacidade Transportadoras Veículos …" at bounding box center [661, 328] width 1322 height 656
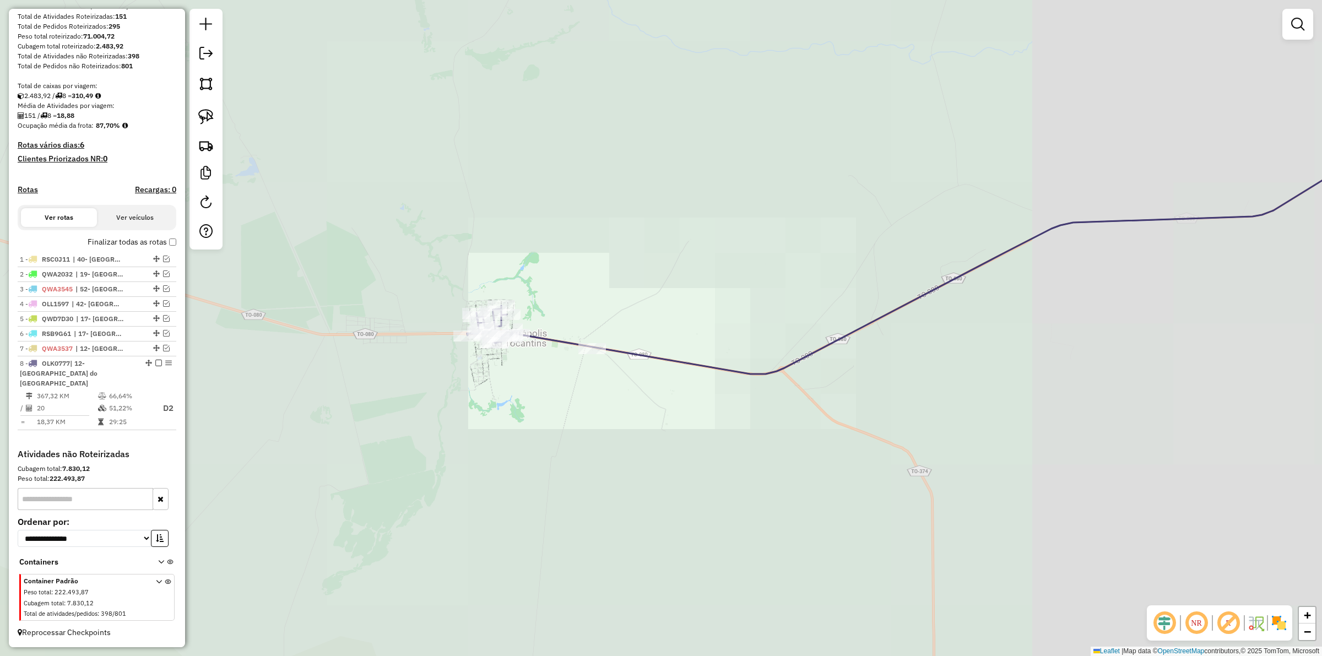
drag, startPoint x: 678, startPoint y: 437, endPoint x: 304, endPoint y: 353, distance: 383.2
click at [335, 366] on div "Janela de atendimento Grade de atendimento Capacidade Transportadoras Veículos …" at bounding box center [661, 328] width 1322 height 656
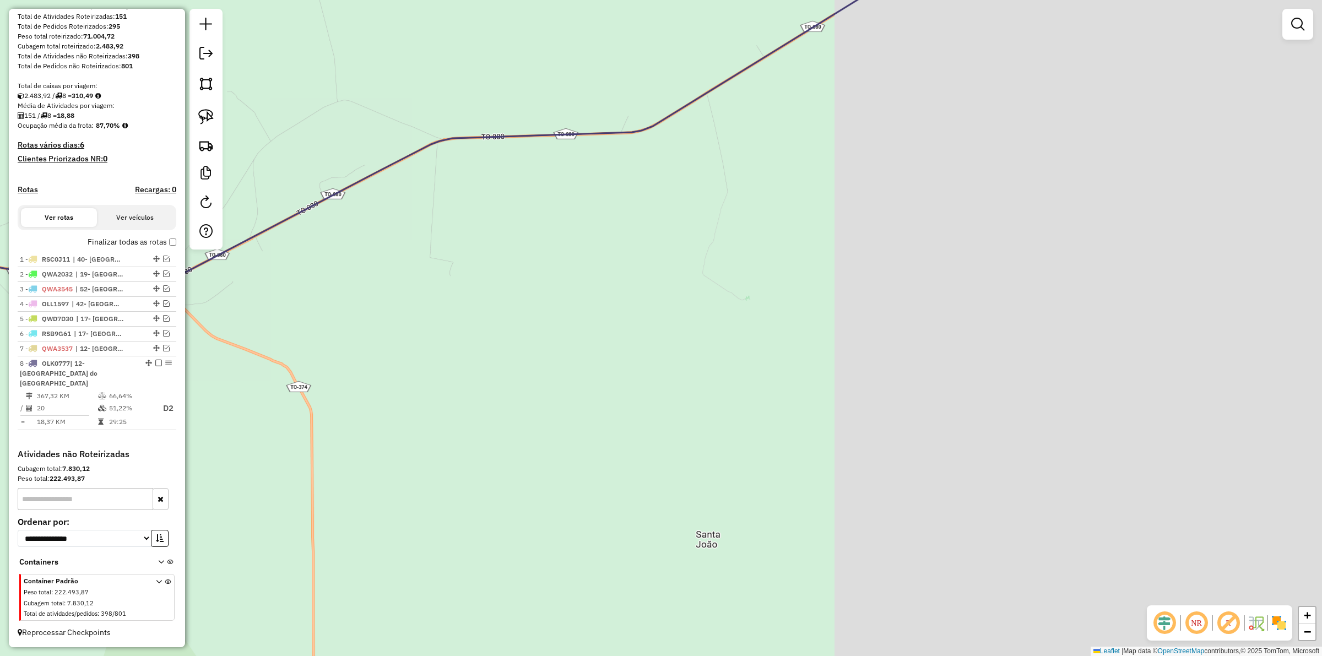
drag, startPoint x: 659, startPoint y: 358, endPoint x: 385, endPoint y: 350, distance: 273.3
click at [352, 358] on div "Janela de atendimento Grade de atendimento Capacidade Transportadoras Veículos …" at bounding box center [661, 328] width 1322 height 656
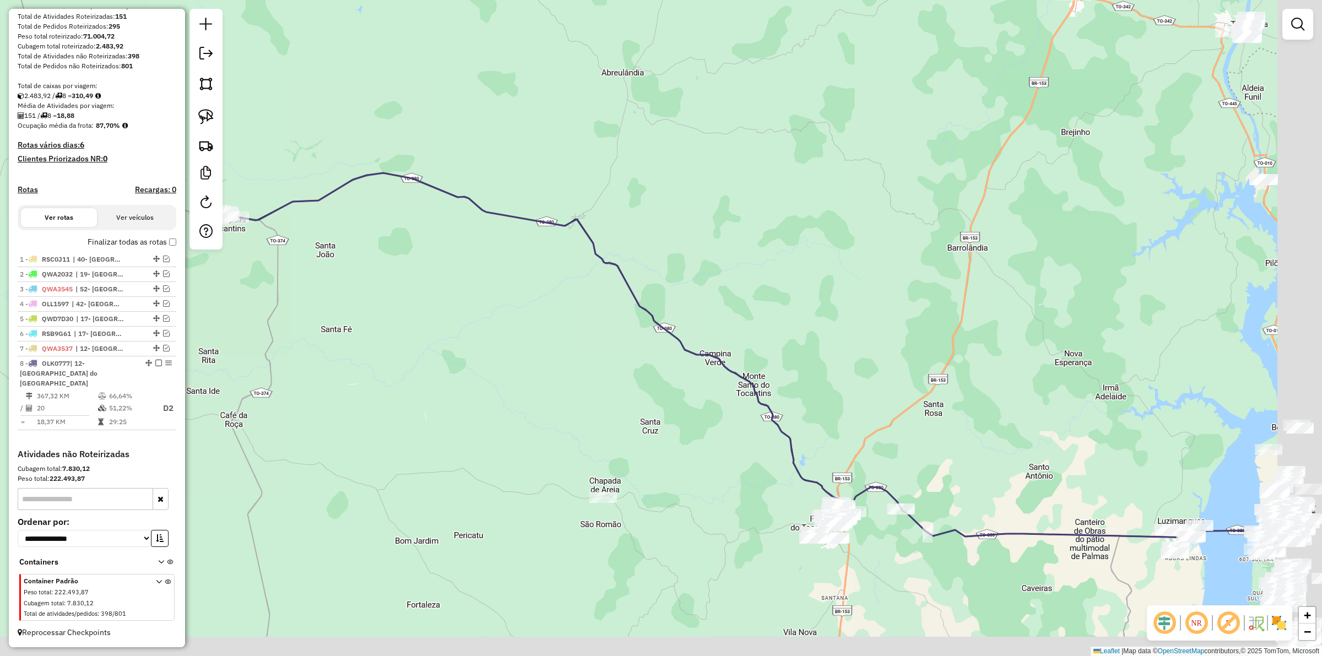
drag, startPoint x: 823, startPoint y: 456, endPoint x: 508, endPoint y: 267, distance: 367.3
click at [508, 267] on div "Janela de atendimento Grade de atendimento Capacidade Transportadoras Veículos …" at bounding box center [661, 328] width 1322 height 656
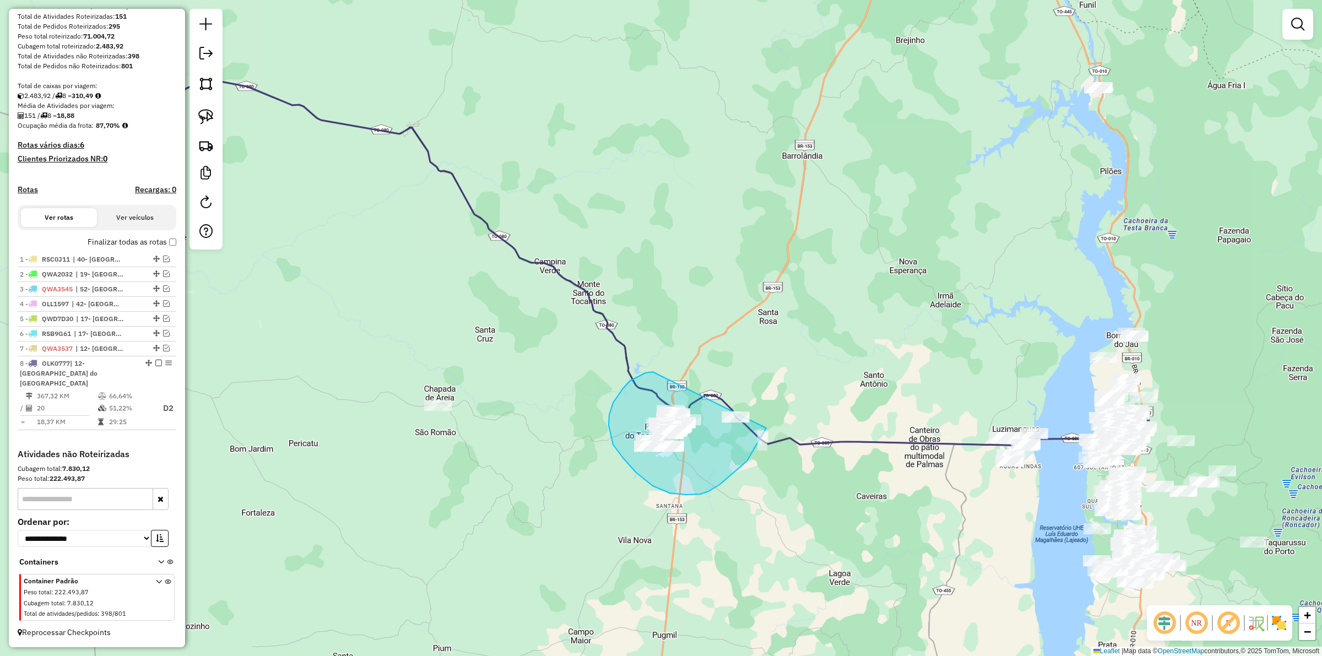
drag, startPoint x: 649, startPoint y: 372, endPoint x: 771, endPoint y: 359, distance: 122.9
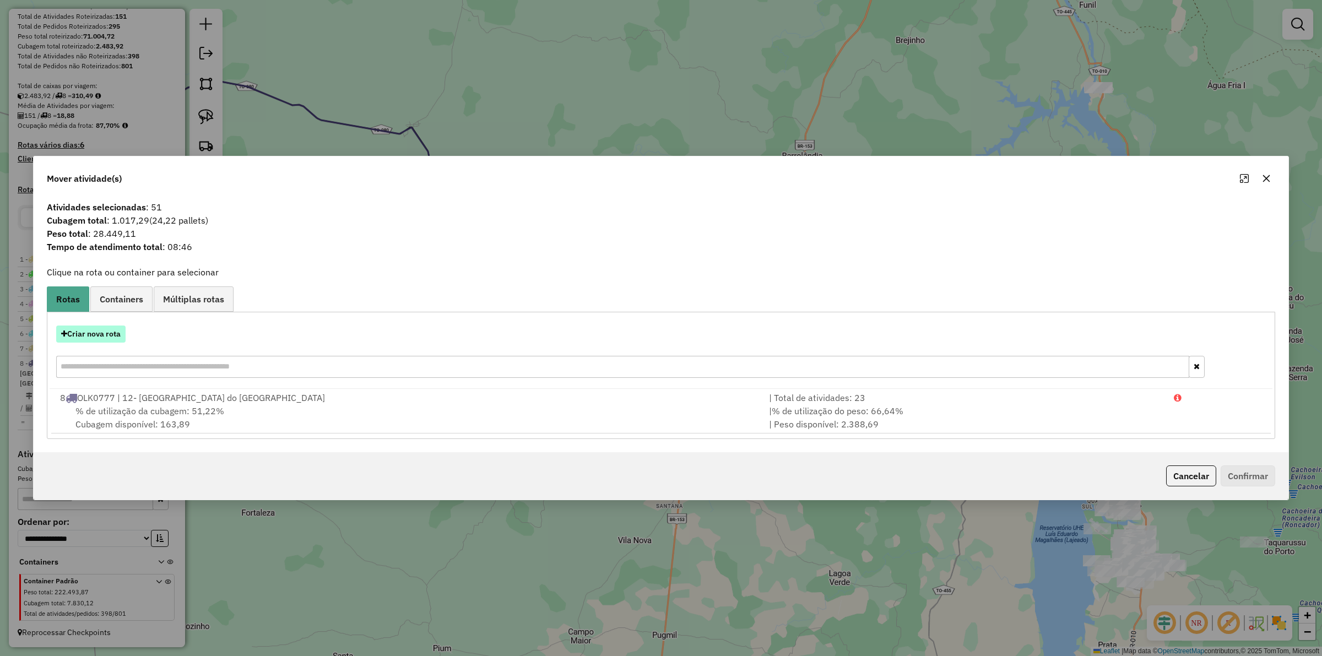
click at [91, 326] on button "Criar nova rota" at bounding box center [90, 333] width 69 height 17
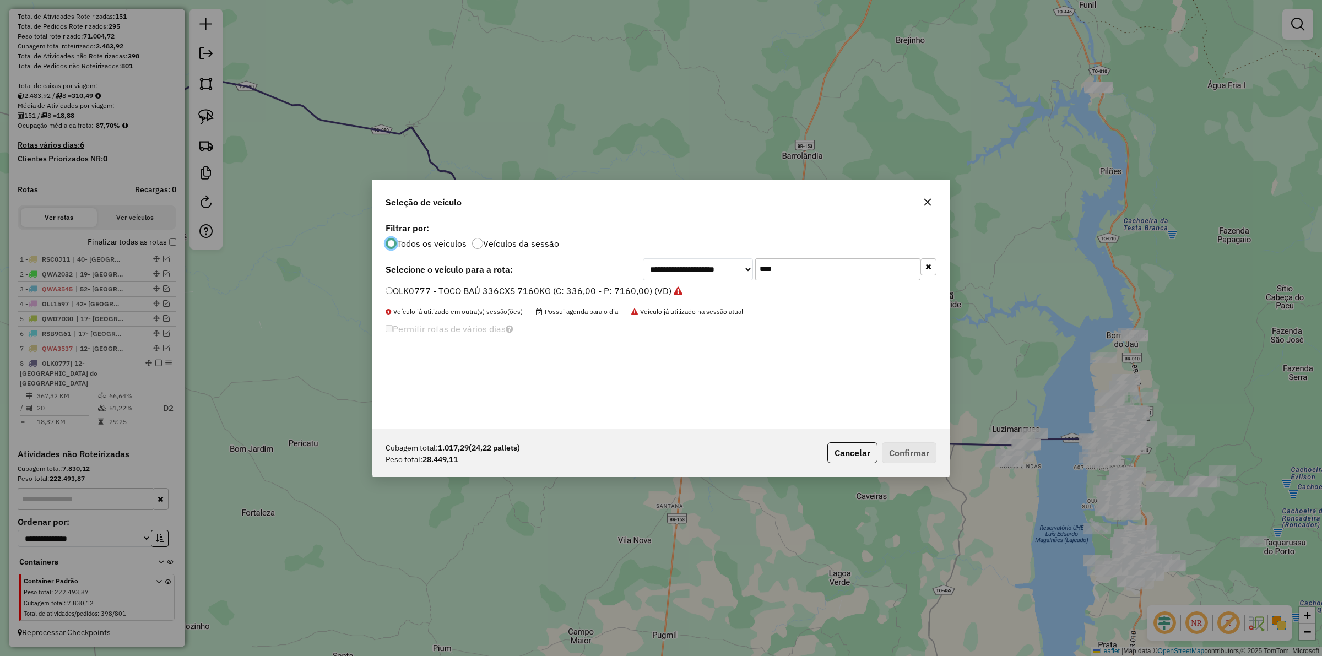
scroll to position [6, 3]
drag, startPoint x: 703, startPoint y: 287, endPoint x: 687, endPoint y: 289, distance: 16.1
click at [694, 289] on div "**********" at bounding box center [660, 324] width 577 height 209
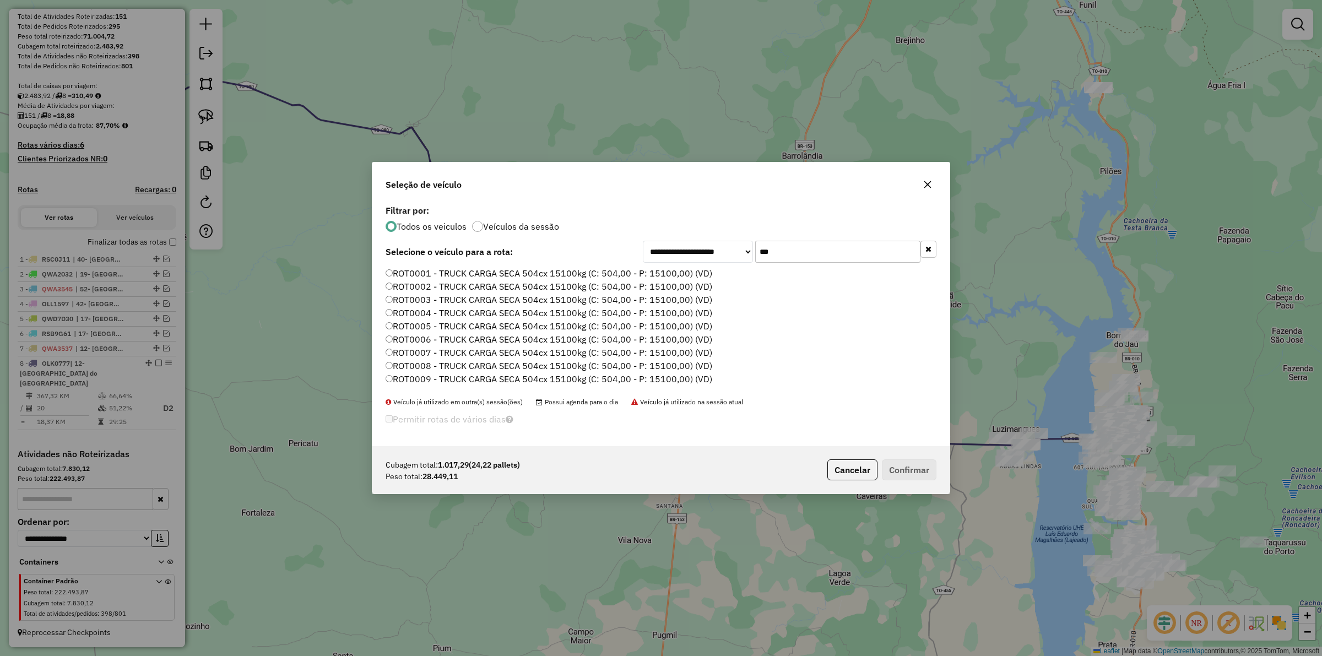
type input "***"
click at [566, 271] on label "ROT0001 - TRUCK CARGA SECA 504cx 15100kg (C: 504,00 - P: 15100,00) (VD)" at bounding box center [548, 273] width 327 height 13
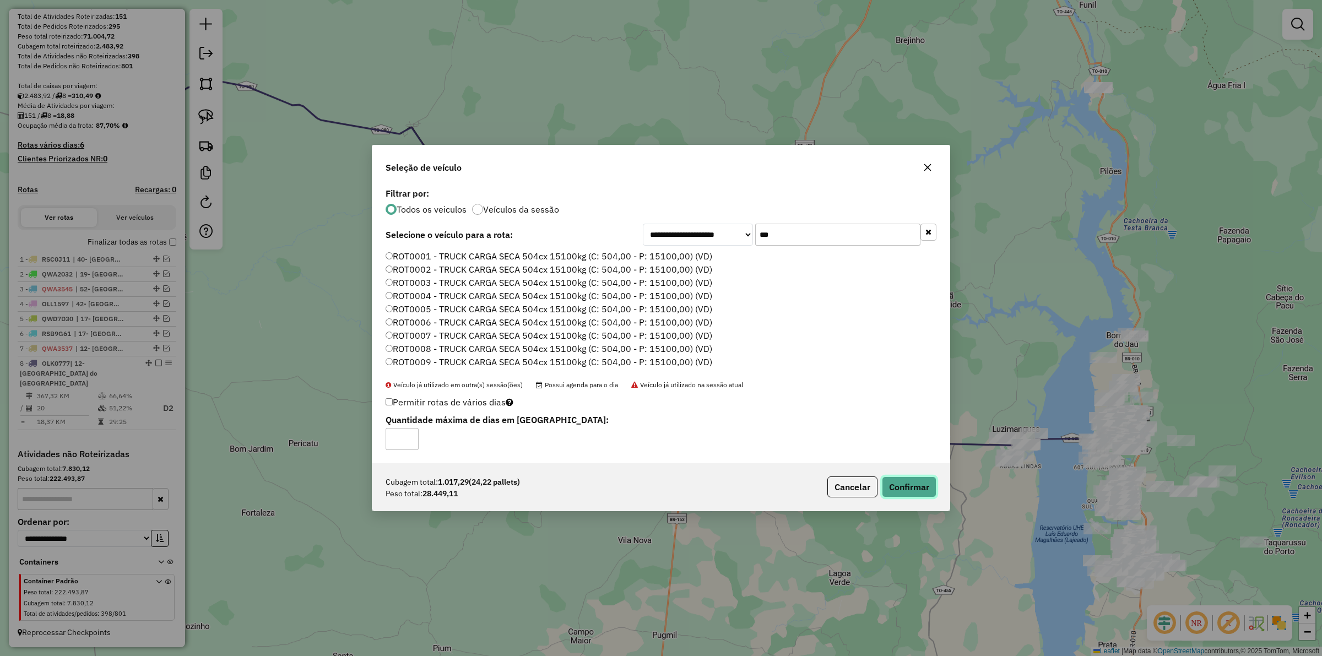
click at [913, 485] on button "Confirmar" at bounding box center [909, 486] width 55 height 21
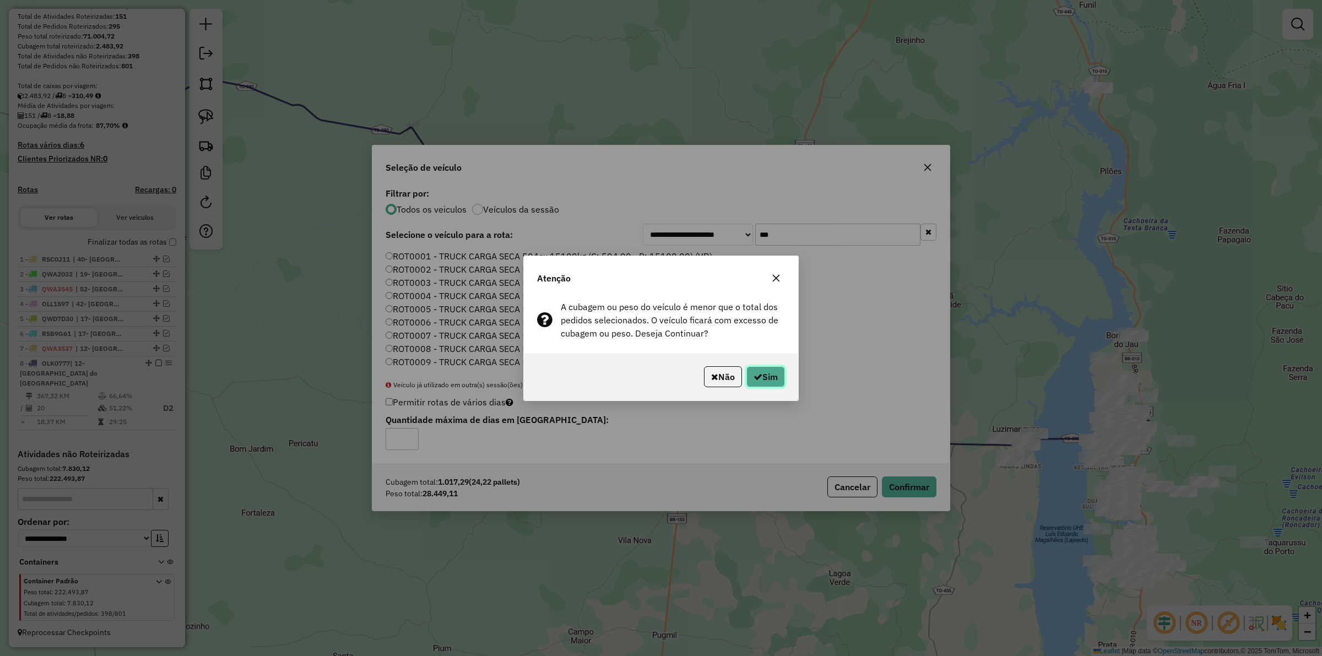
click at [756, 373] on icon "button" at bounding box center [757, 376] width 9 height 9
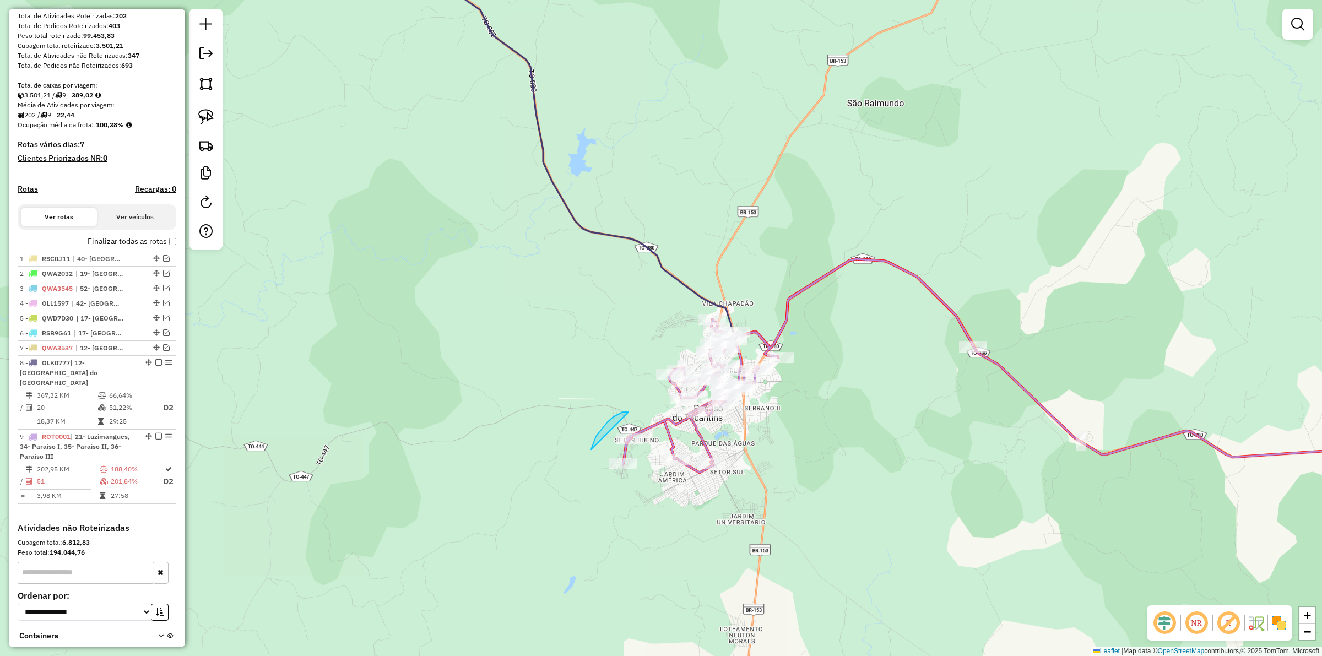
drag, startPoint x: 627, startPoint y: 412, endPoint x: 683, endPoint y: 441, distance: 63.8
click at [659, 425] on icon at bounding box center [798, 366] width 350 height 214
select select "*********"
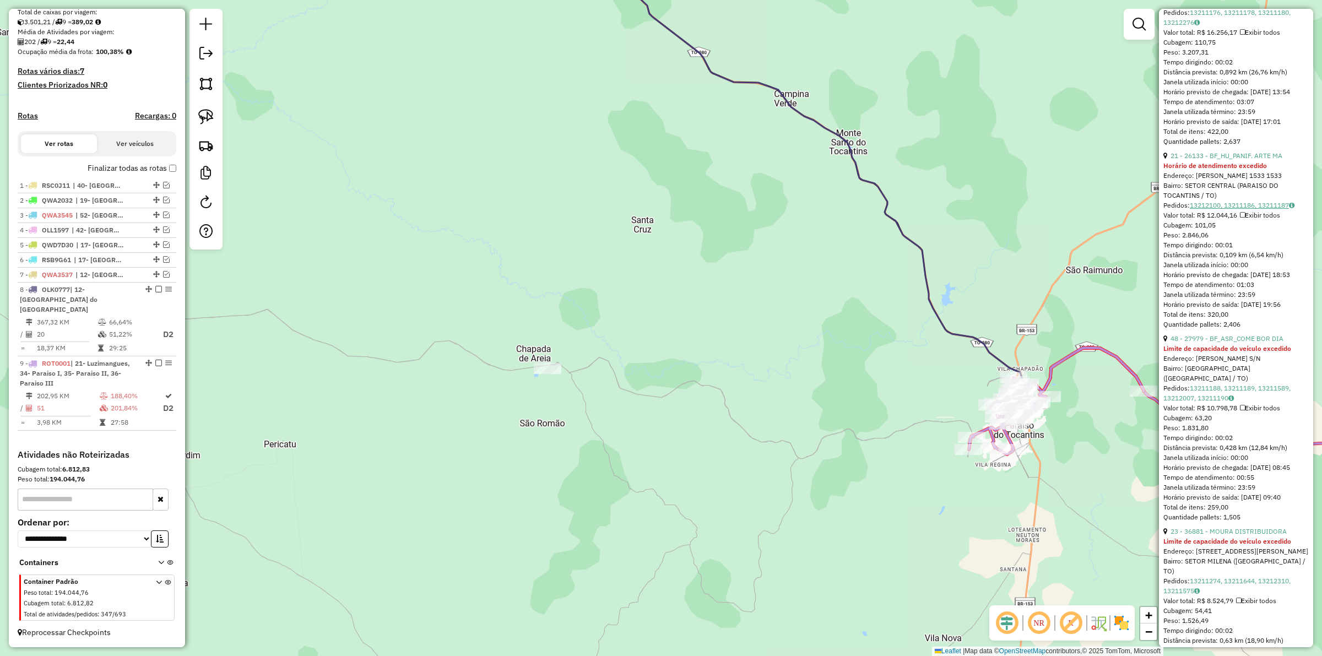
scroll to position [688, 0]
click at [1234, 338] on link "48 - 27979 - BF_ASR_COME BOR DIA" at bounding box center [1226, 334] width 113 height 8
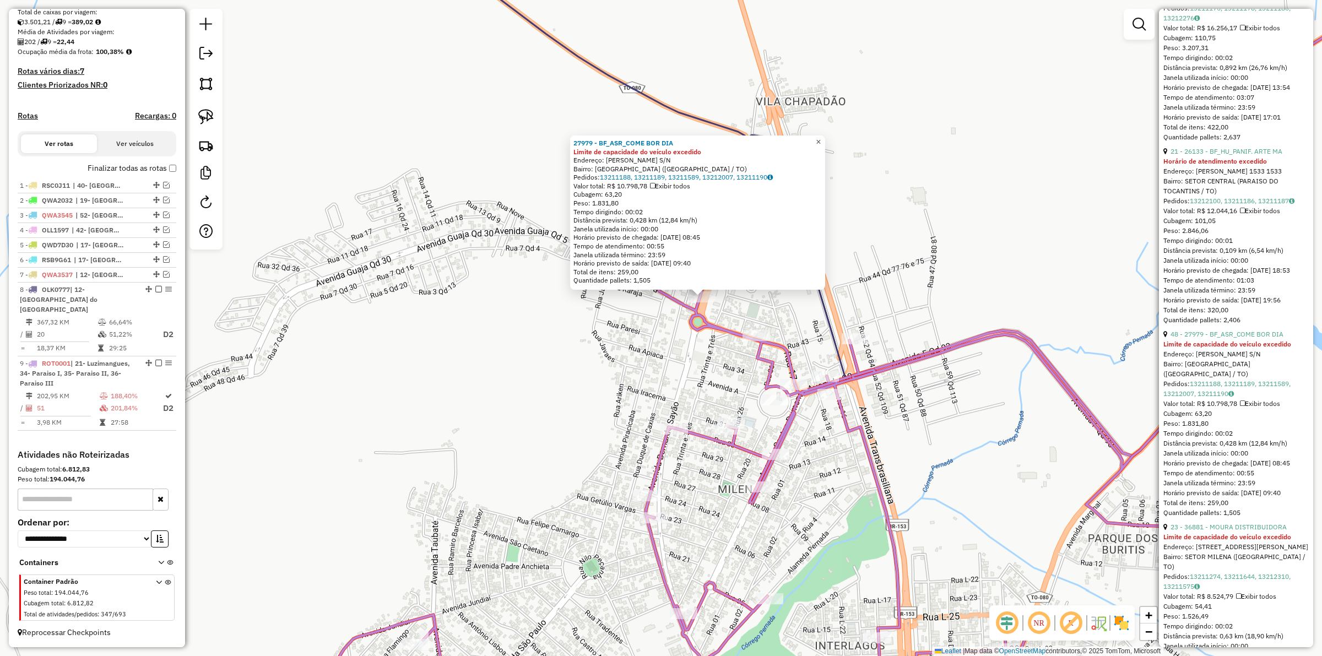
click at [821, 138] on span "×" at bounding box center [818, 141] width 5 height 9
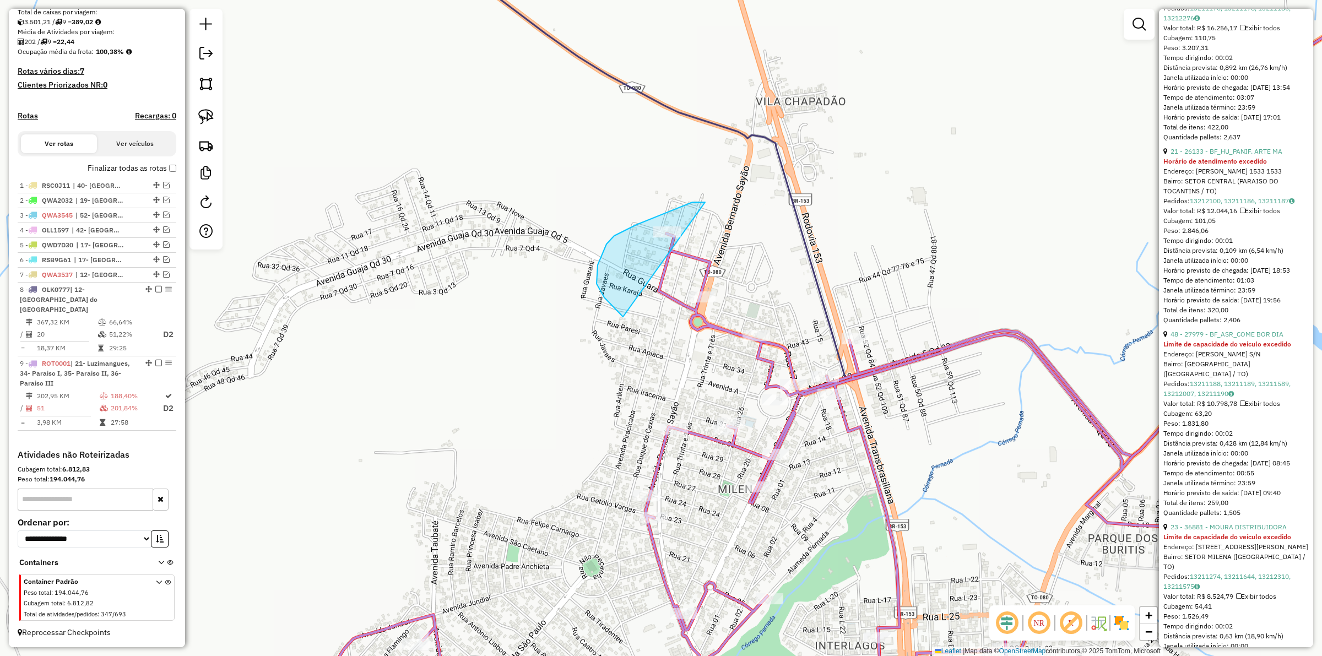
drag, startPoint x: 677, startPoint y: 208, endPoint x: 786, endPoint y: 270, distance: 125.3
drag, startPoint x: 719, startPoint y: 333, endPoint x: 785, endPoint y: 306, distance: 71.6
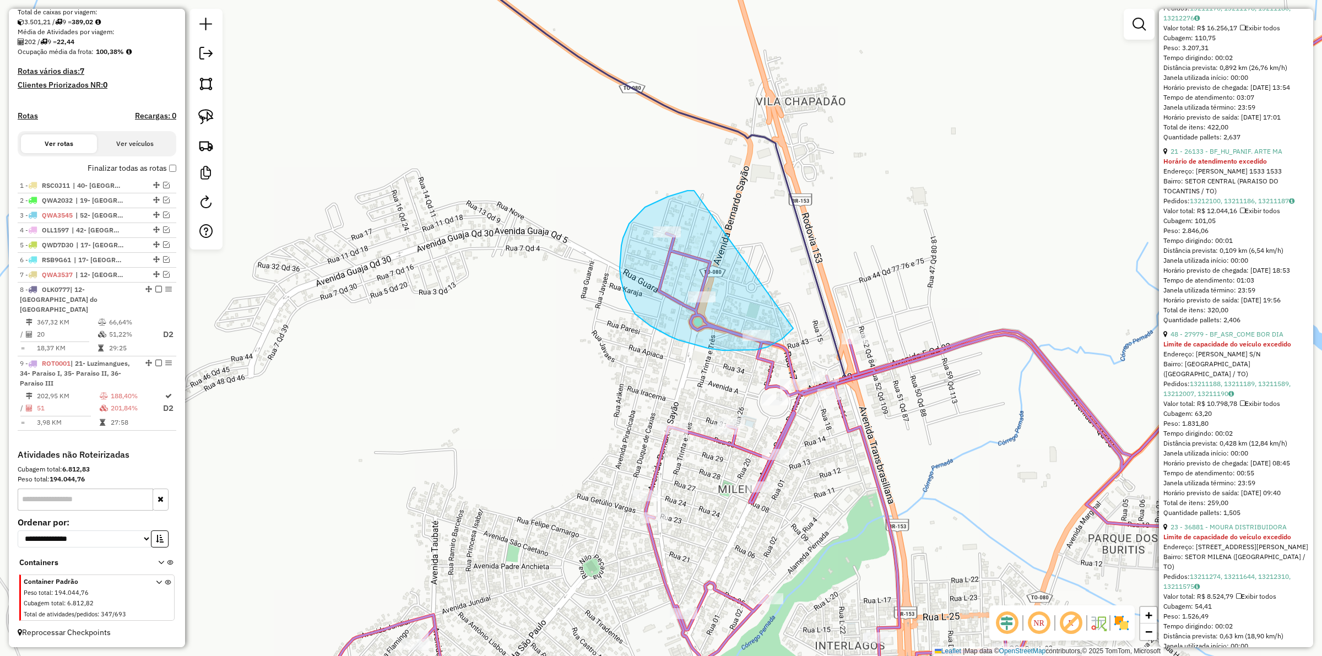
drag, startPoint x: 667, startPoint y: 197, endPoint x: 813, endPoint y: 295, distance: 175.3
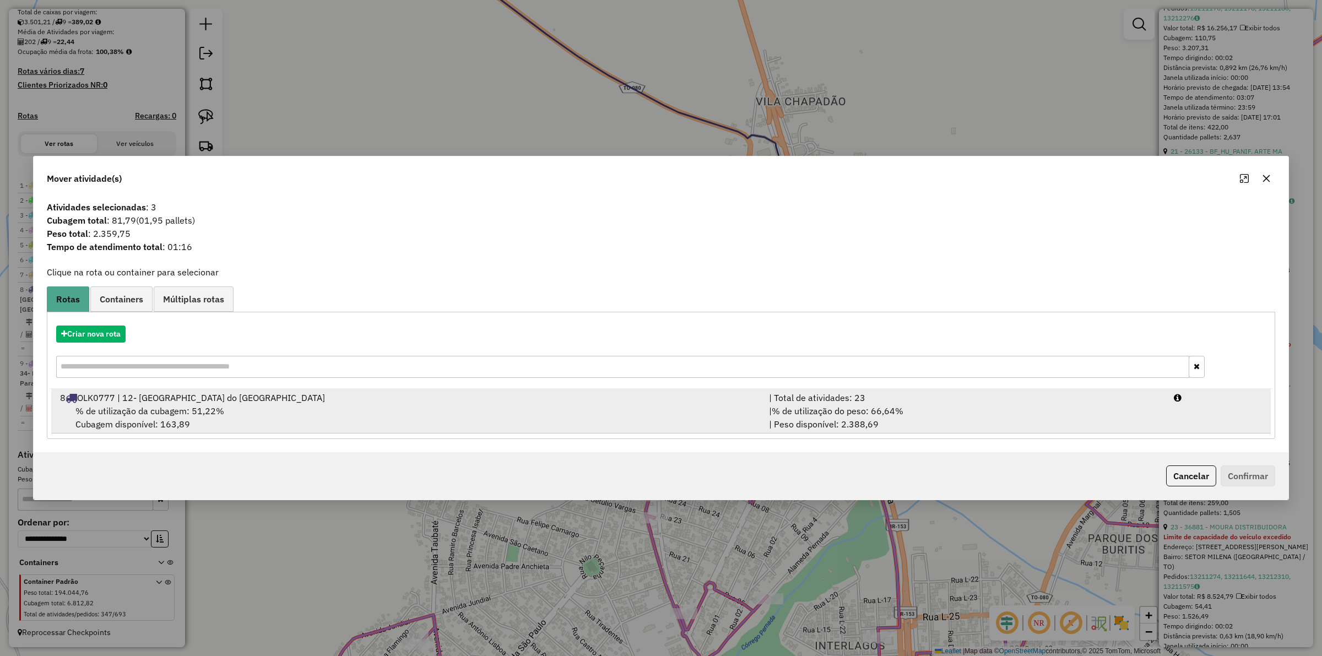
click at [873, 405] on span "% de utilização do peso: 66,64%" at bounding box center [837, 410] width 132 height 11
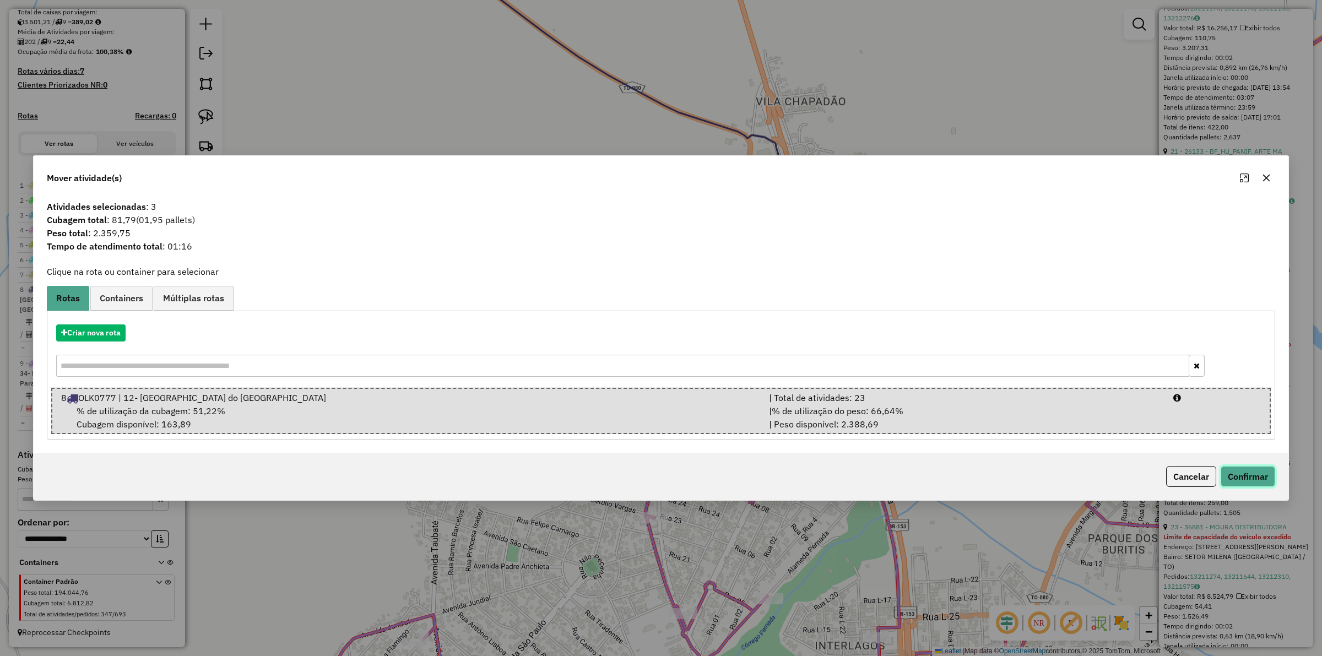
click at [1253, 478] on button "Confirmar" at bounding box center [1247, 476] width 55 height 21
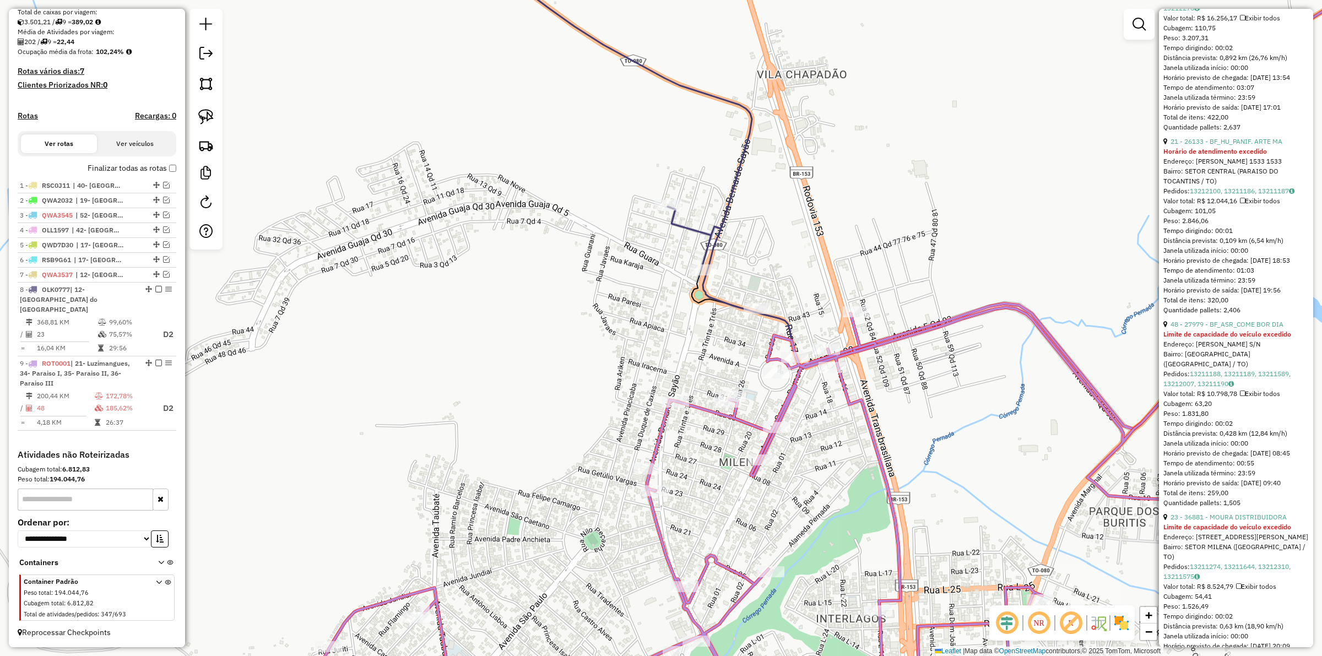
click at [631, 328] on div "Janela de atendimento Grade de atendimento Capacidade Transportadoras Veículos …" at bounding box center [661, 328] width 1322 height 656
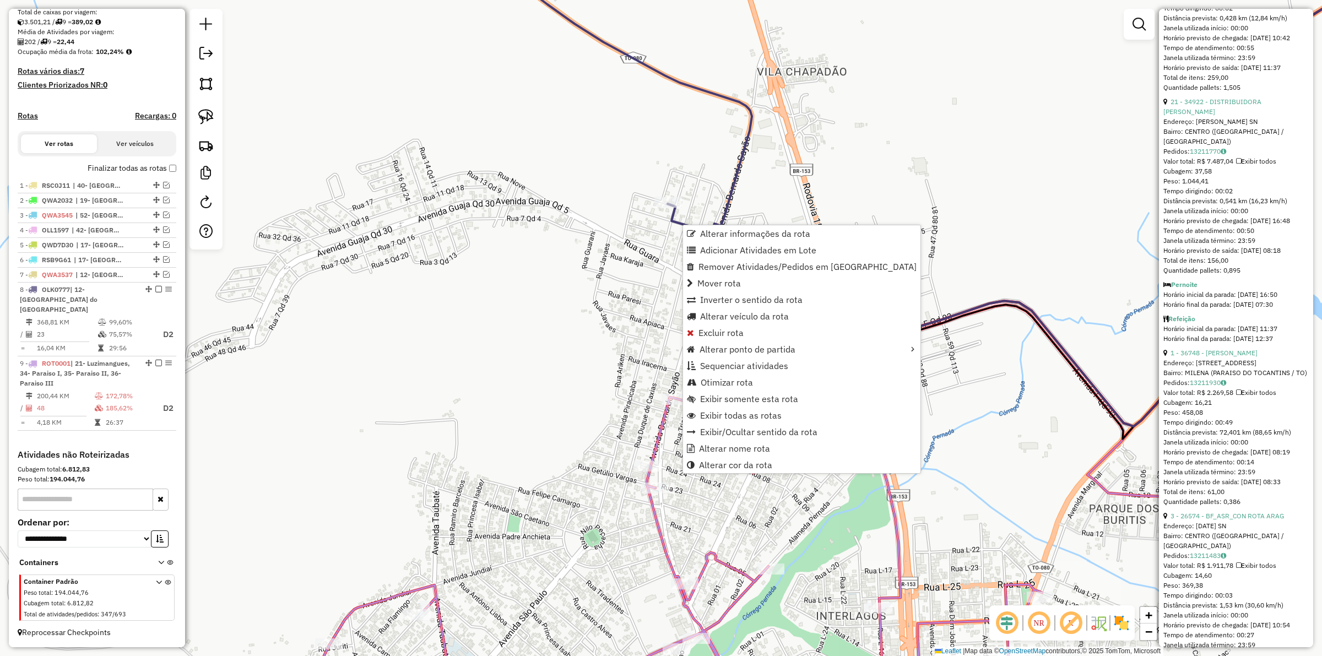
scroll to position [628, 0]
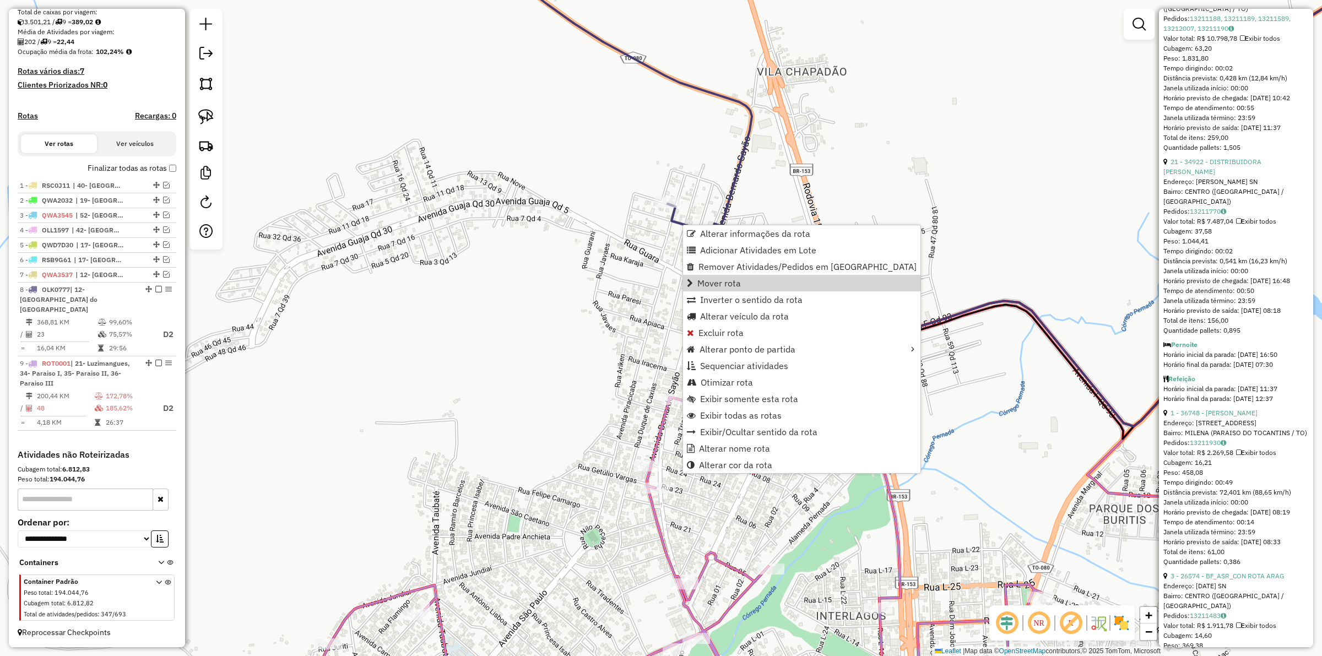
click at [622, 284] on div "Janela de atendimento Grade de atendimento Capacidade Transportadoras Veículos …" at bounding box center [661, 328] width 1322 height 656
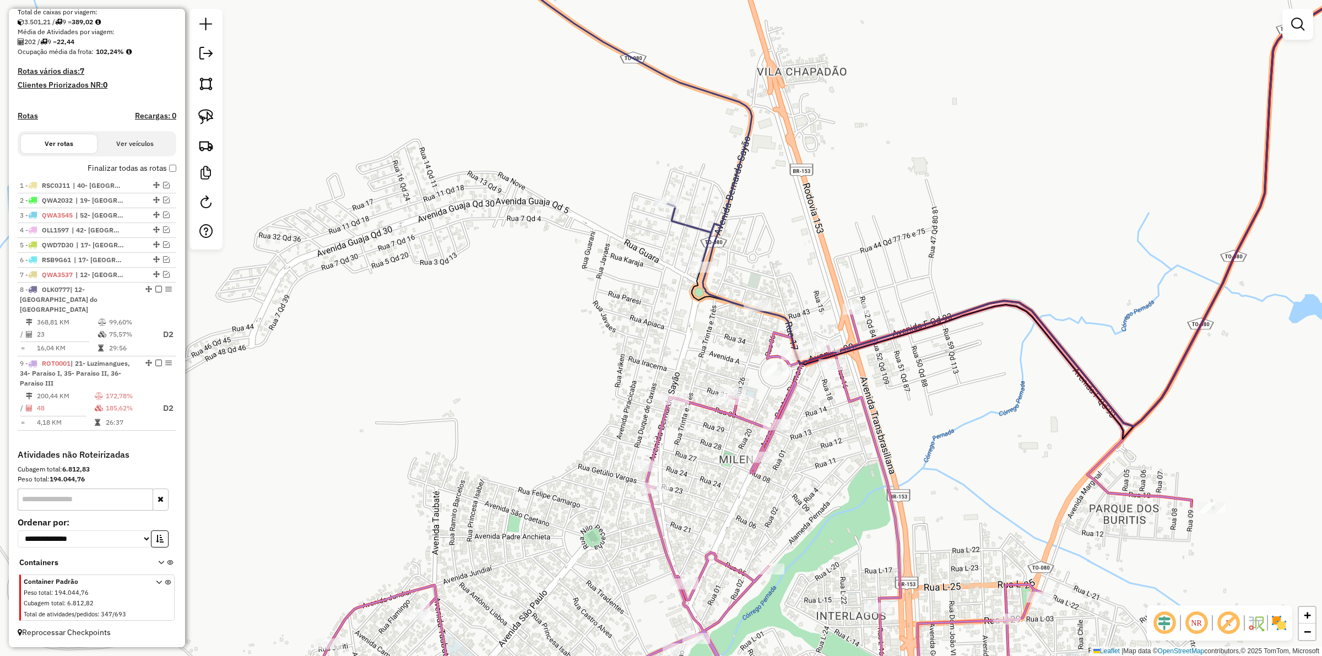
select select "*********"
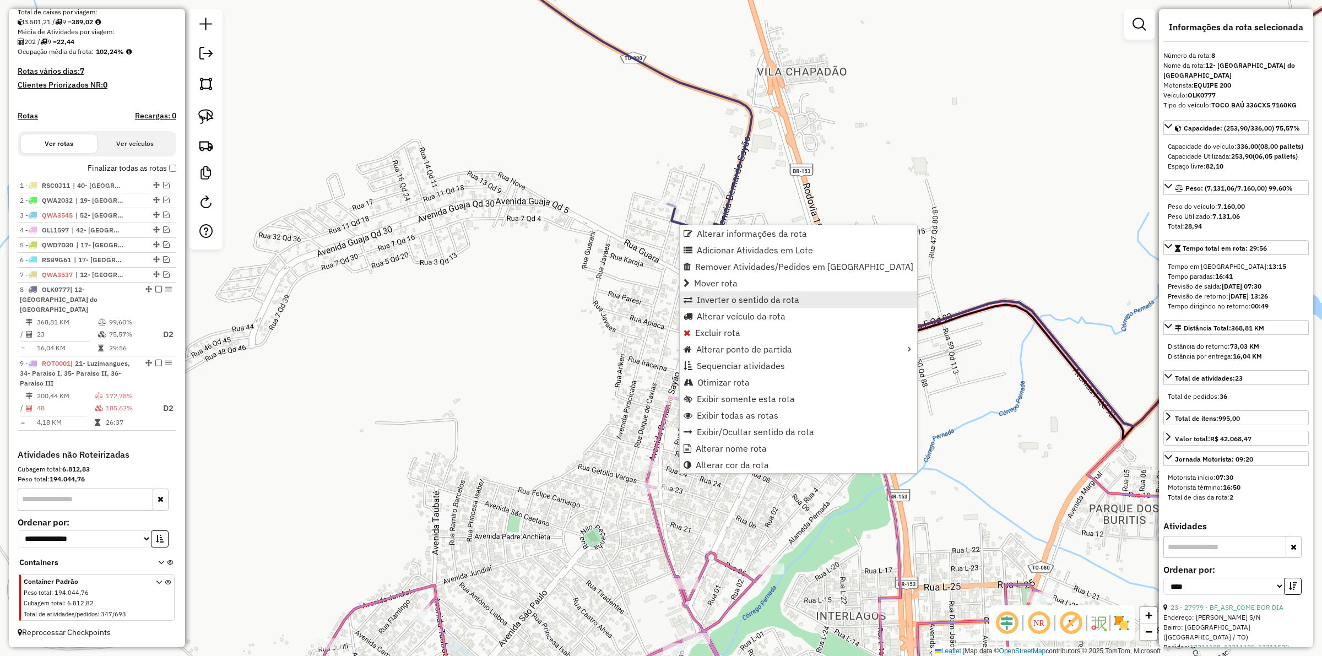
click at [709, 297] on span "Inverter o sentido da rota" at bounding box center [748, 299] width 102 height 9
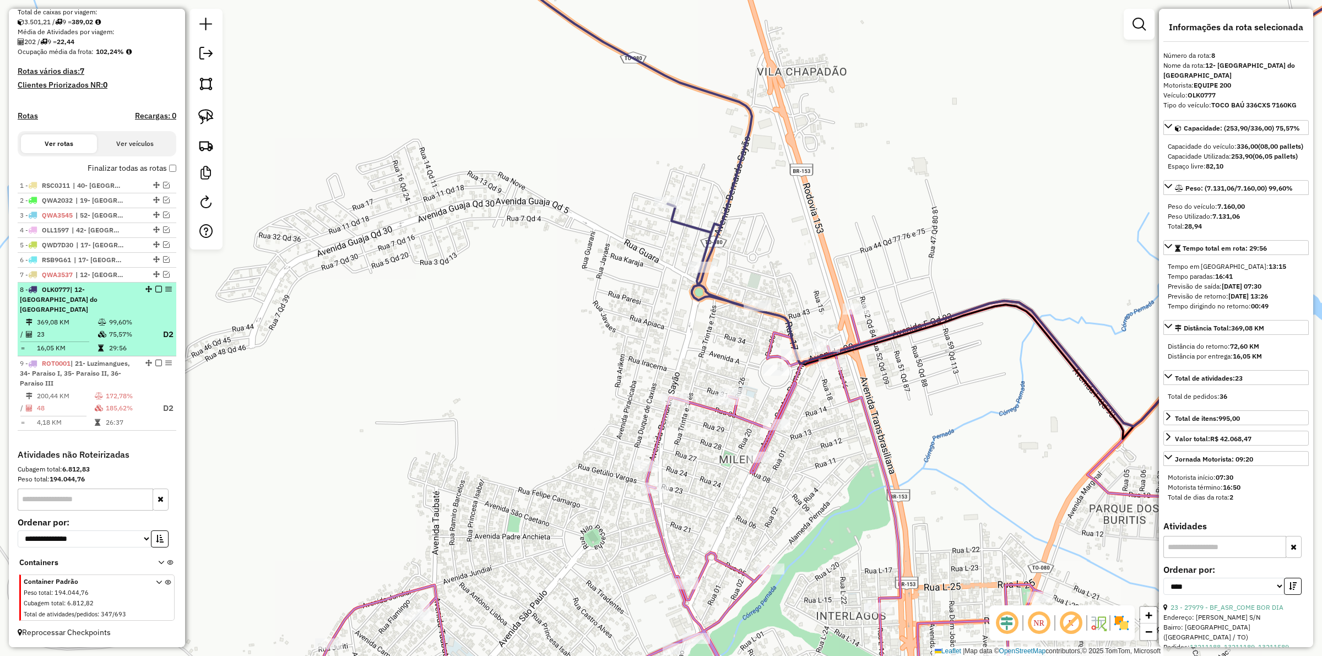
click at [156, 292] on em at bounding box center [158, 289] width 7 height 7
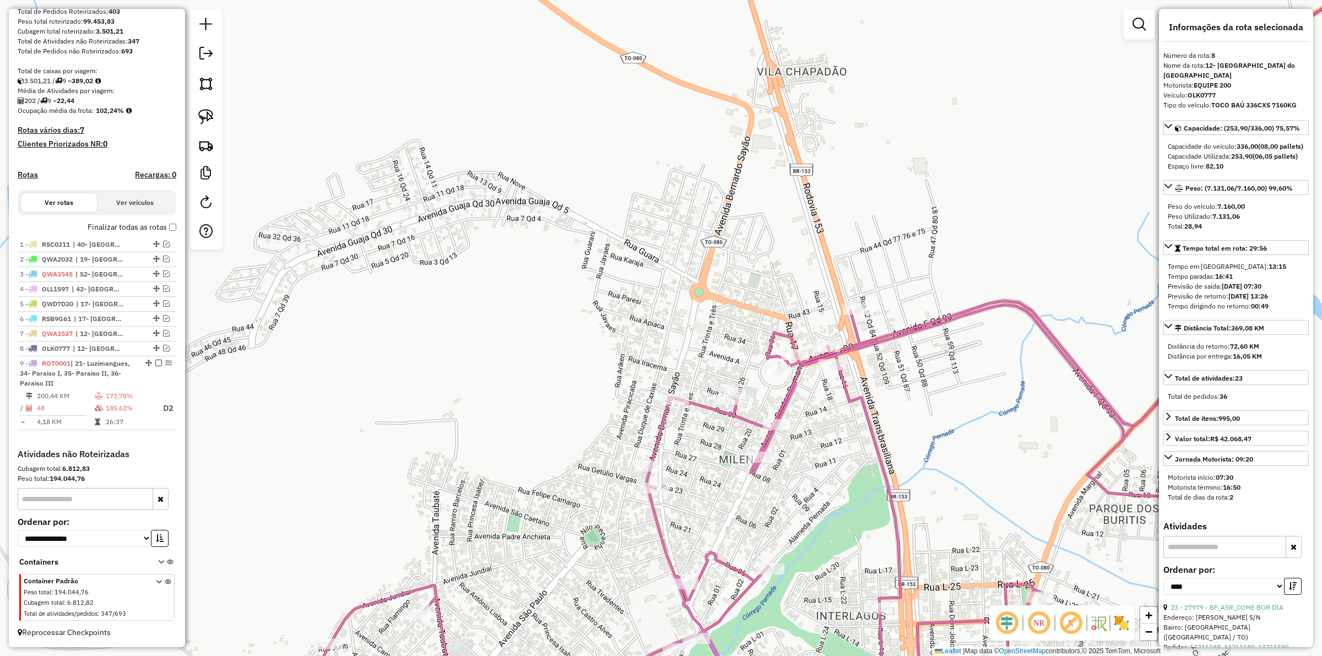
drag, startPoint x: 526, startPoint y: 334, endPoint x: 452, endPoint y: 320, distance: 75.6
click at [471, 323] on div "Janela de atendimento Grade de atendimento Capacidade Transportadoras Veículos …" at bounding box center [661, 328] width 1322 height 656
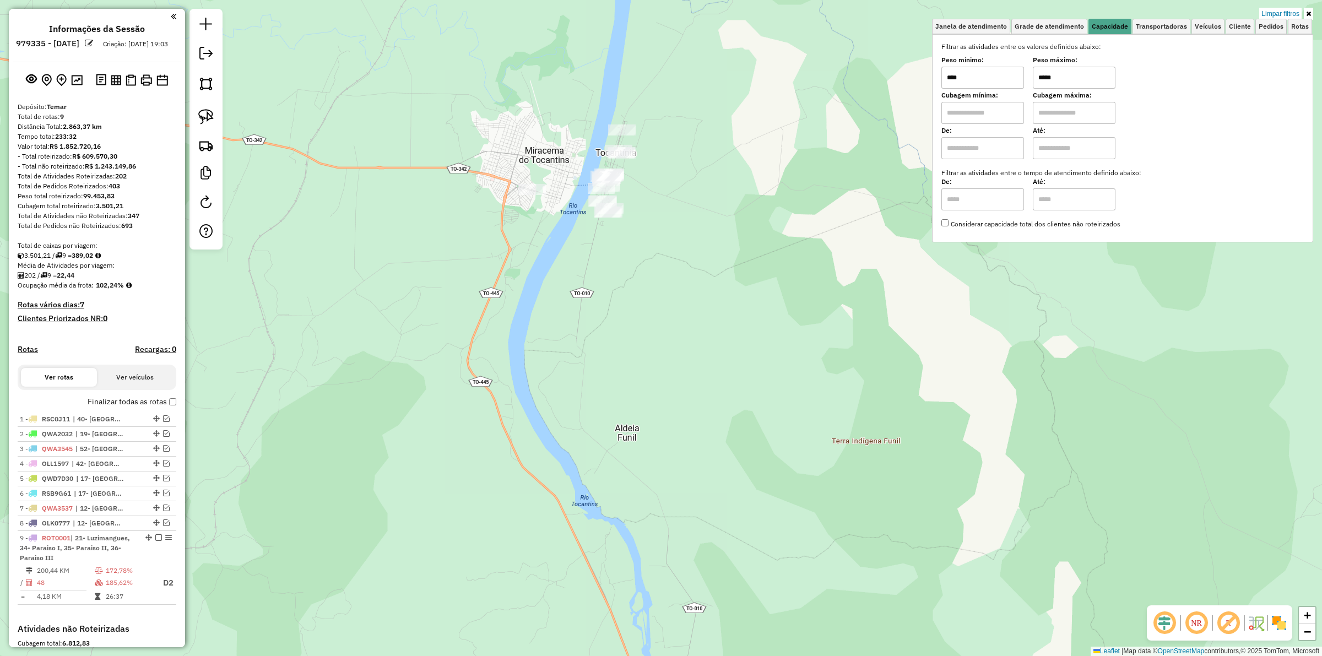
scroll to position [186, 0]
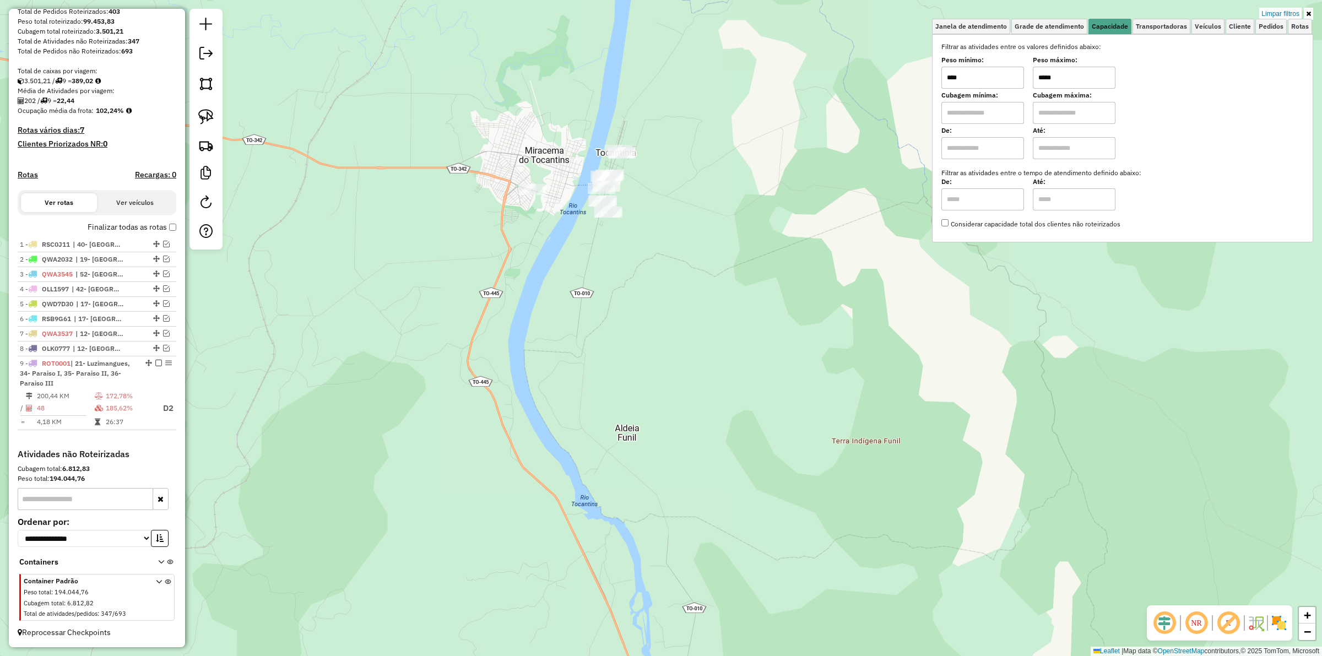
type input "*****"
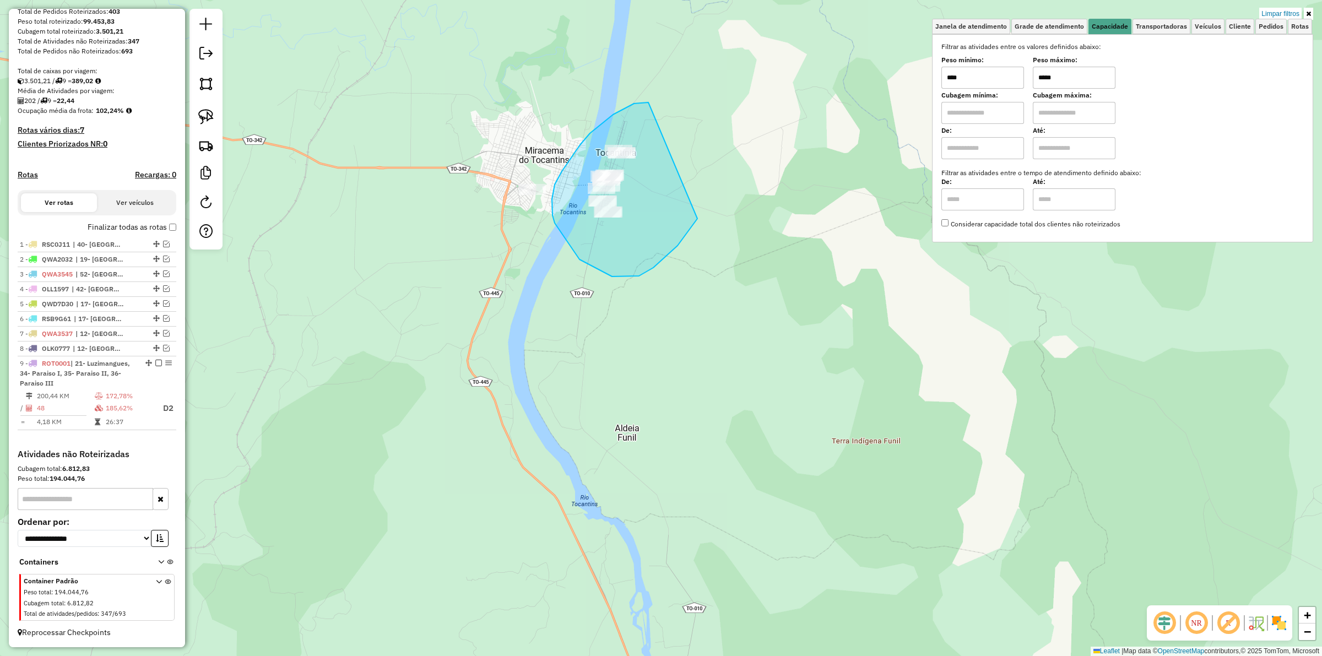
drag, startPoint x: 562, startPoint y: 171, endPoint x: 709, endPoint y: 198, distance: 150.0
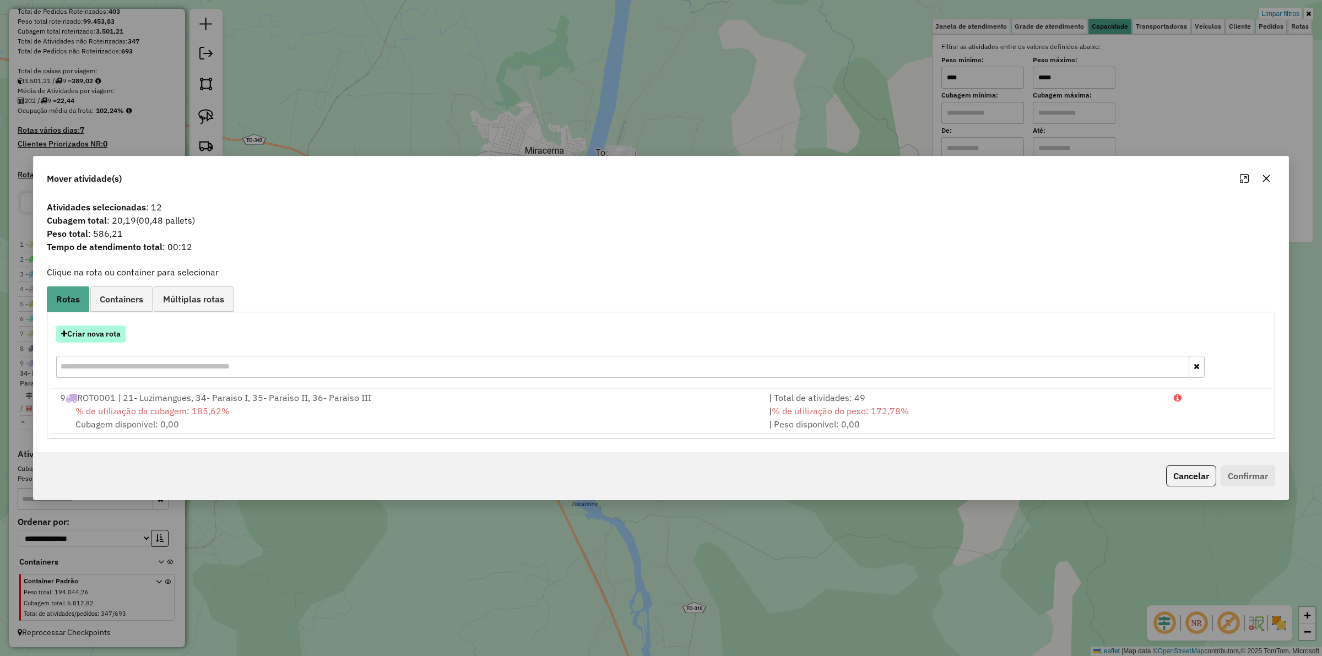
drag, startPoint x: 109, startPoint y: 322, endPoint x: 106, endPoint y: 328, distance: 6.4
click at [107, 324] on div "Criar nova rota" at bounding box center [661, 353] width 1222 height 72
click at [106, 329] on button "Criar nova rota" at bounding box center [90, 333] width 69 height 17
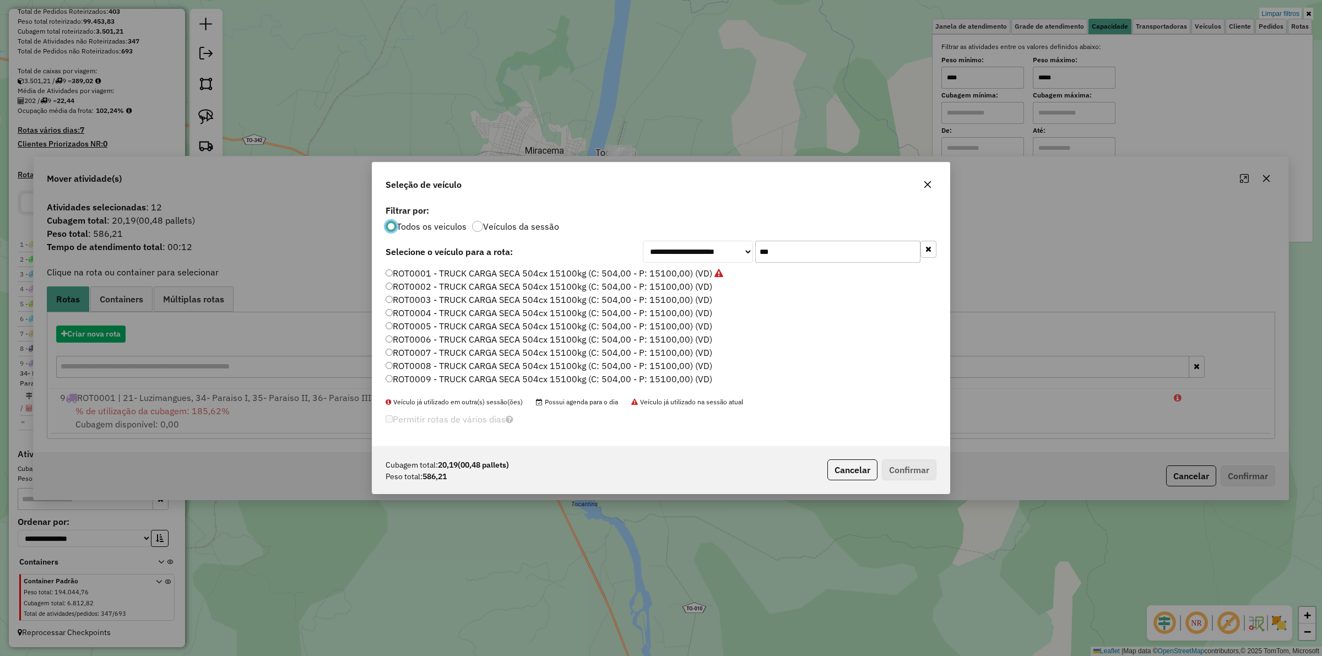
scroll to position [6, 3]
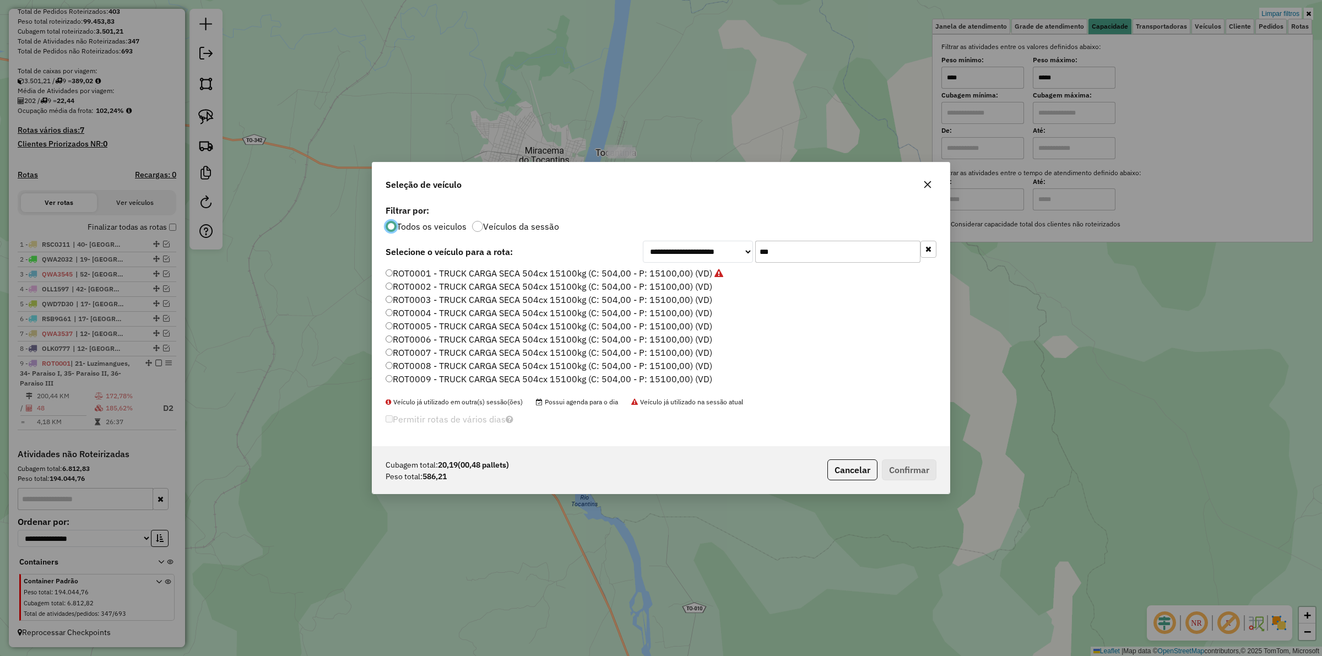
click at [807, 244] on input "***" at bounding box center [837, 252] width 165 height 22
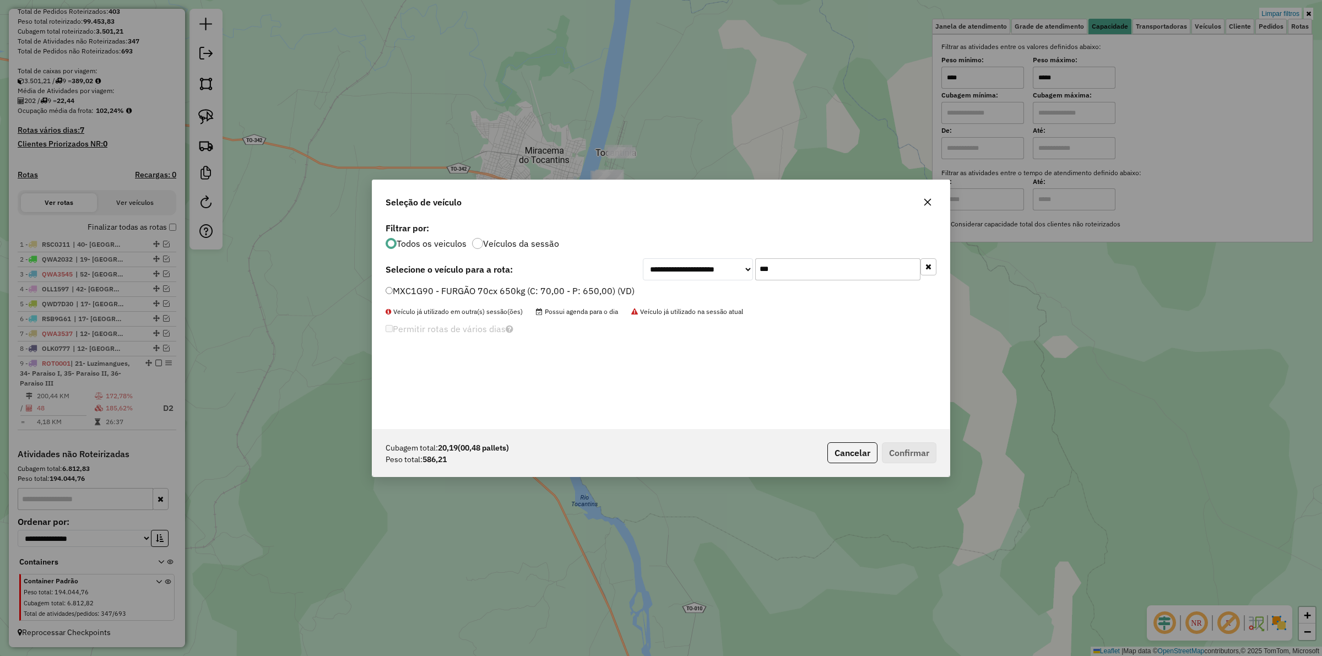
type input "***"
click at [524, 290] on label "MXC1G90 - FURGÃO 70cx 650kg (C: 70,00 - P: 650,00) (VD)" at bounding box center [509, 290] width 249 height 13
click at [904, 454] on button "Confirmar" at bounding box center [909, 452] width 55 height 21
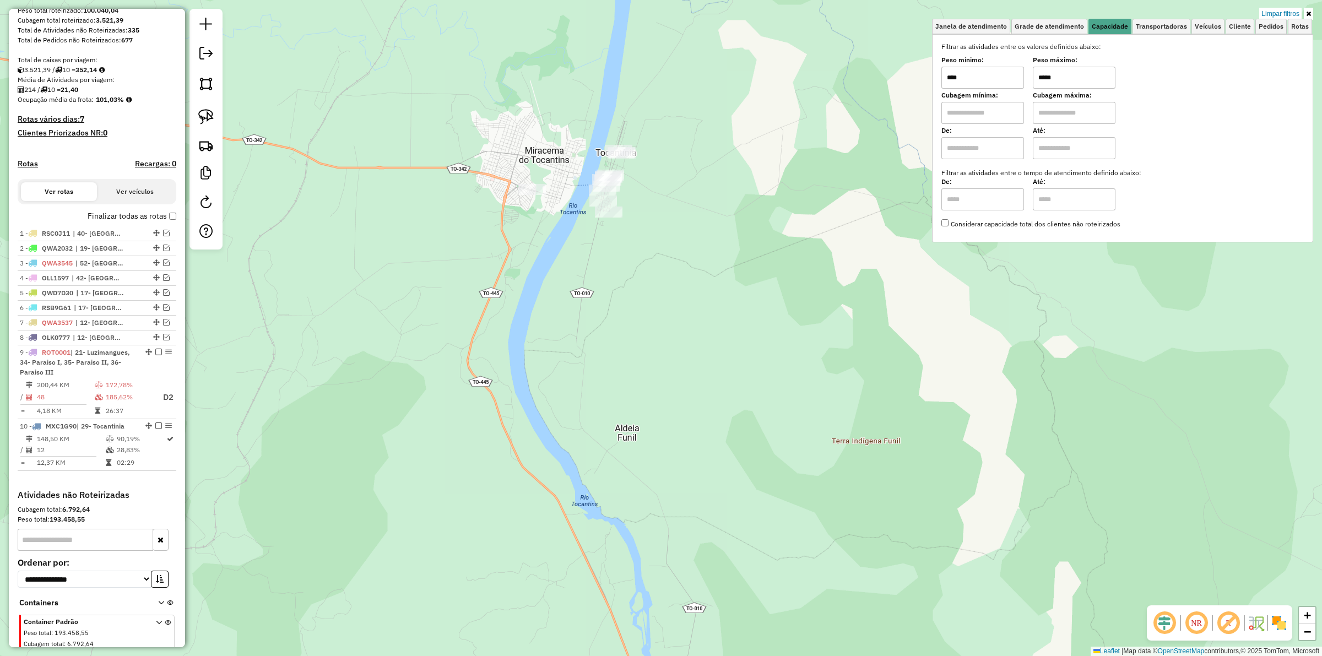
scroll to position [235, 0]
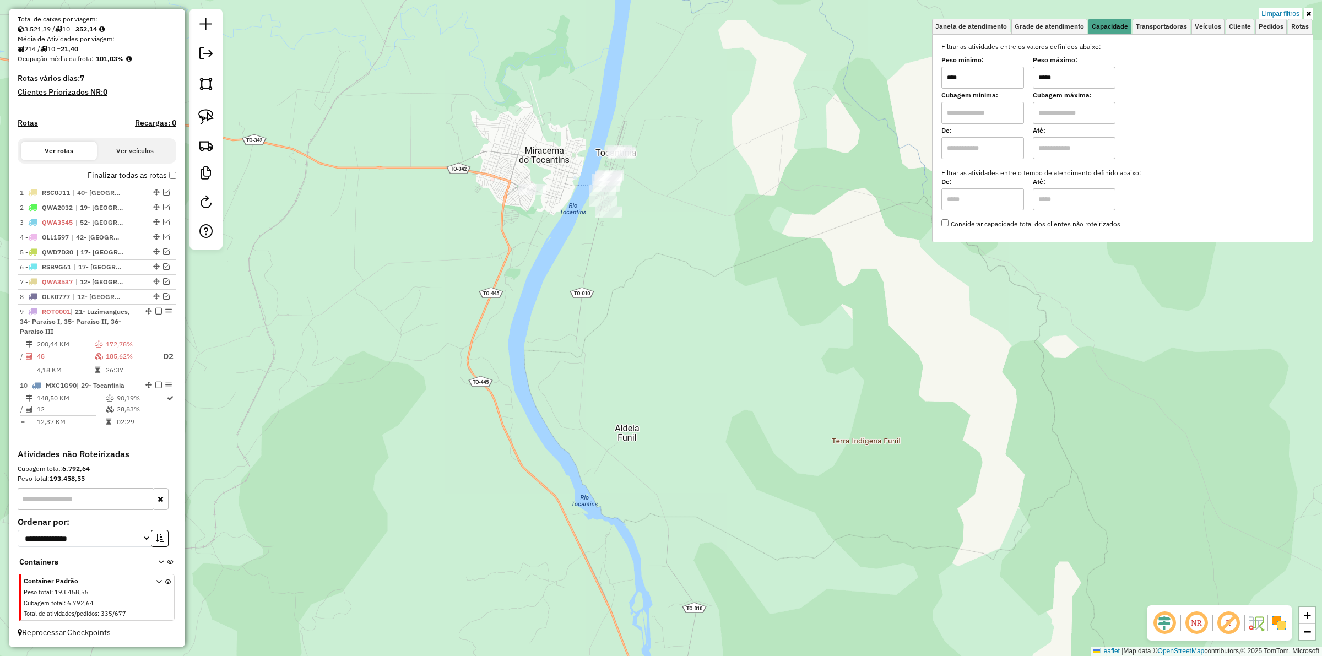
click at [1278, 13] on link "Limpar filtros" at bounding box center [1280, 14] width 42 height 12
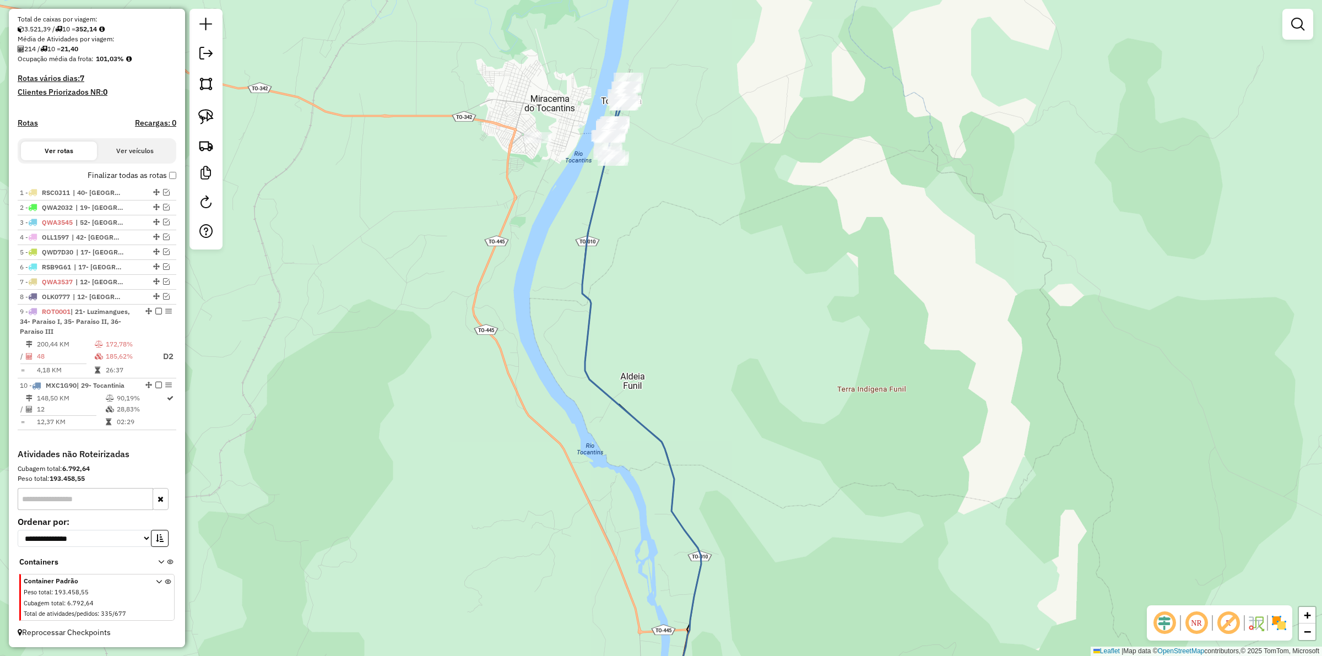
drag, startPoint x: 719, startPoint y: 340, endPoint x: 667, endPoint y: 314, distance: 58.1
click at [718, 281] on div "Janela de atendimento Grade de atendimento Capacidade Transportadoras Veículos …" at bounding box center [661, 328] width 1322 height 656
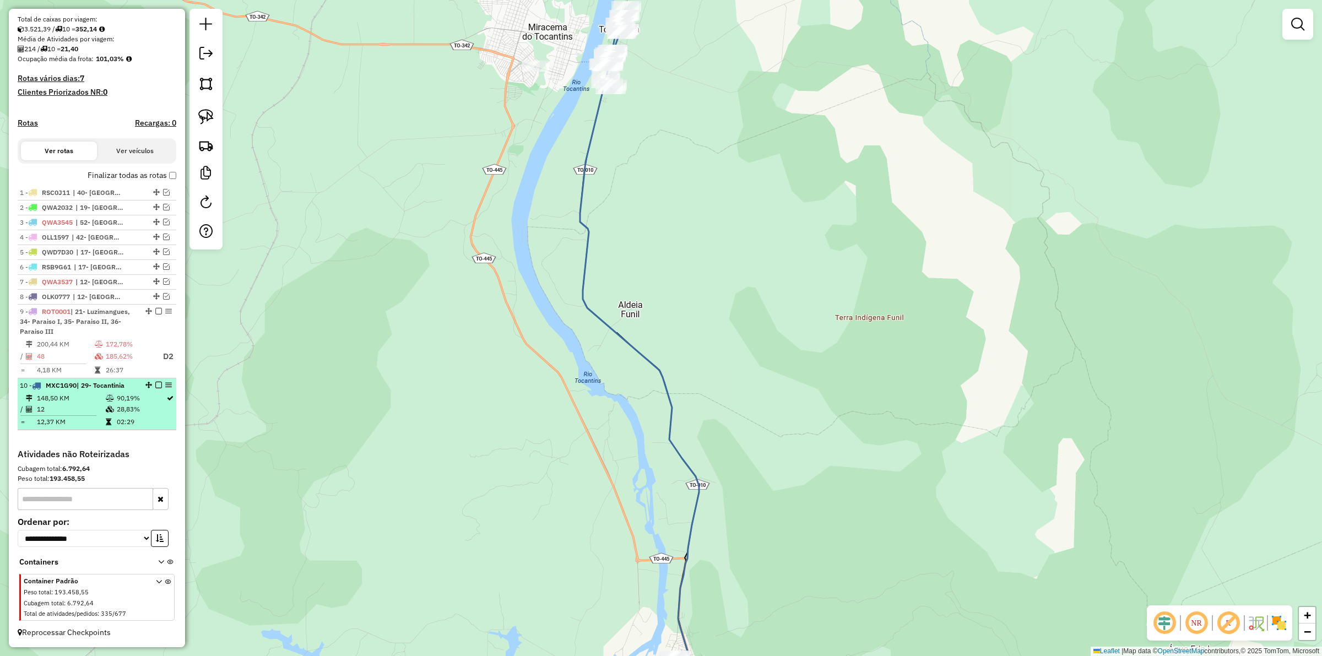
drag, startPoint x: 155, startPoint y: 387, endPoint x: 290, endPoint y: 386, distance: 134.9
click at [156, 386] on em at bounding box center [158, 385] width 7 height 7
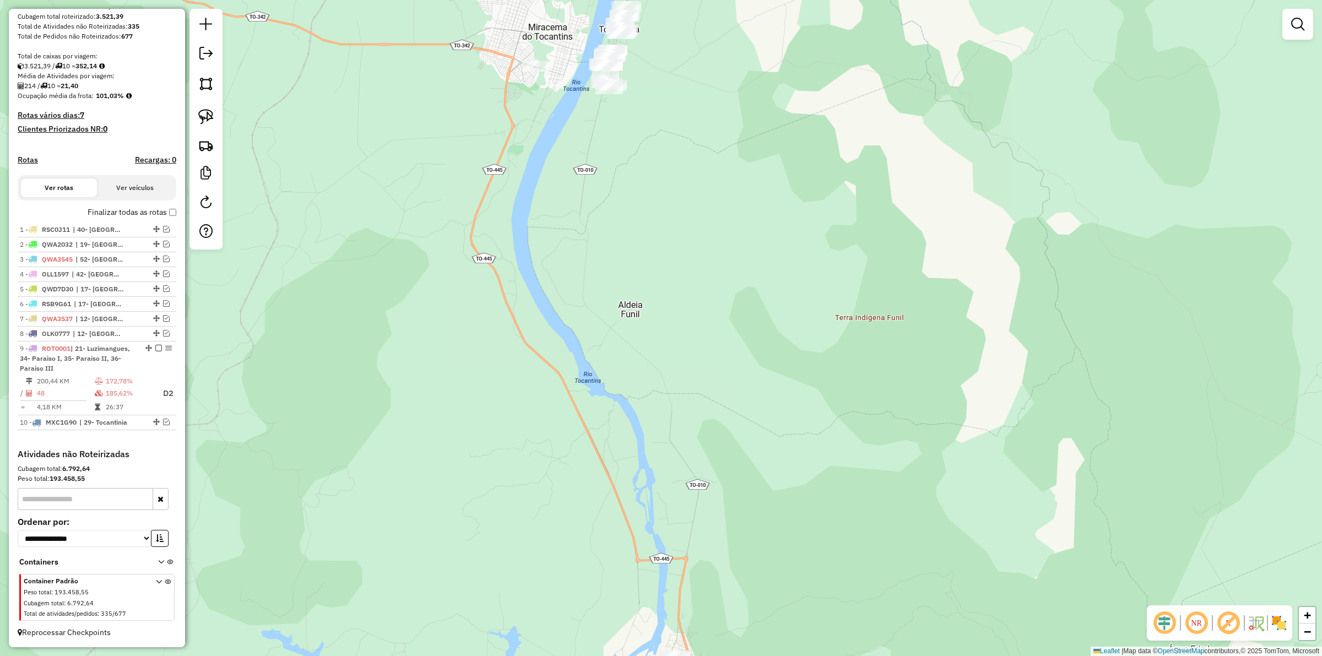
drag, startPoint x: 683, startPoint y: 236, endPoint x: 621, endPoint y: 212, distance: 66.6
click at [643, 221] on div "Janela de atendimento Grade de atendimento Capacidade Transportadoras Veículos …" at bounding box center [661, 328] width 1322 height 656
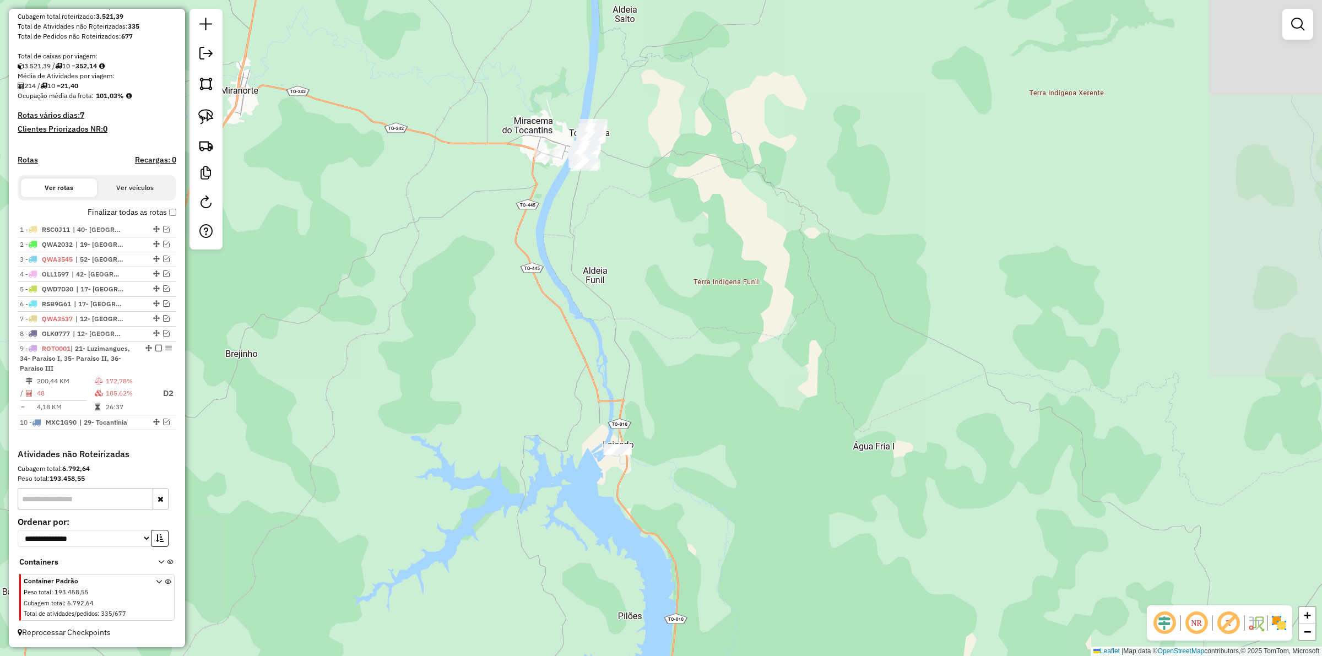
drag, startPoint x: 637, startPoint y: 166, endPoint x: 633, endPoint y: 180, distance: 14.2
click at [633, 180] on div "Janela de atendimento Grade de atendimento Capacidade Transportadoras Veículos …" at bounding box center [661, 328] width 1322 height 656
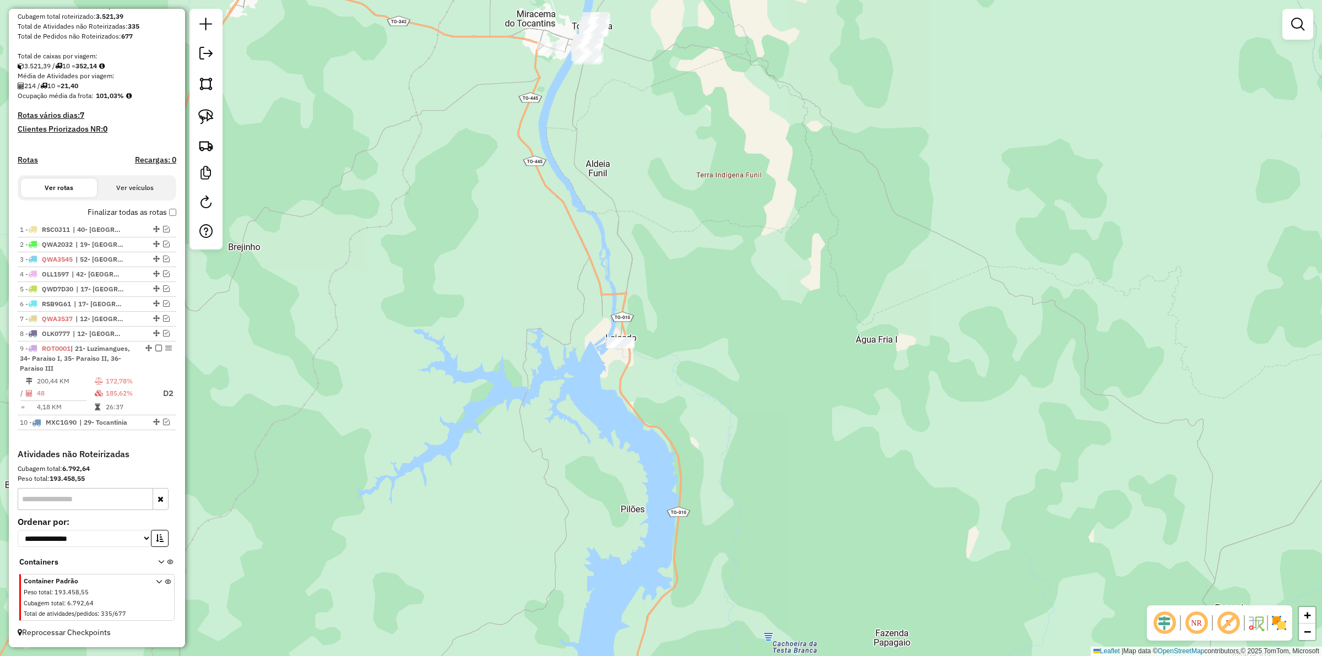
drag, startPoint x: 668, startPoint y: 355, endPoint x: 642, endPoint y: 172, distance: 185.2
click at [639, 168] on div "Janela de atendimento Grade de atendimento Capacidade Transportadoras Veículos …" at bounding box center [661, 328] width 1322 height 656
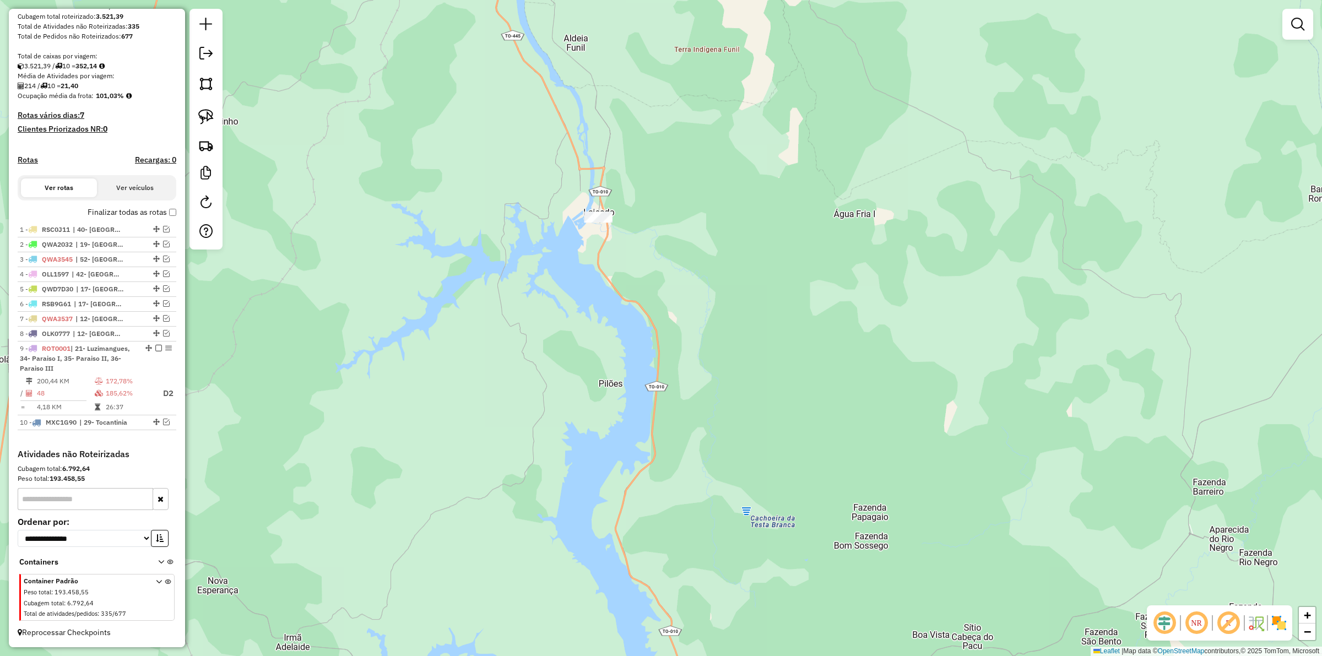
drag, startPoint x: 707, startPoint y: 474, endPoint x: 676, endPoint y: 320, distance: 156.6
click at [665, 289] on div "Janela de atendimento Grade de atendimento Capacidade Transportadoras Veículos …" at bounding box center [661, 328] width 1322 height 656
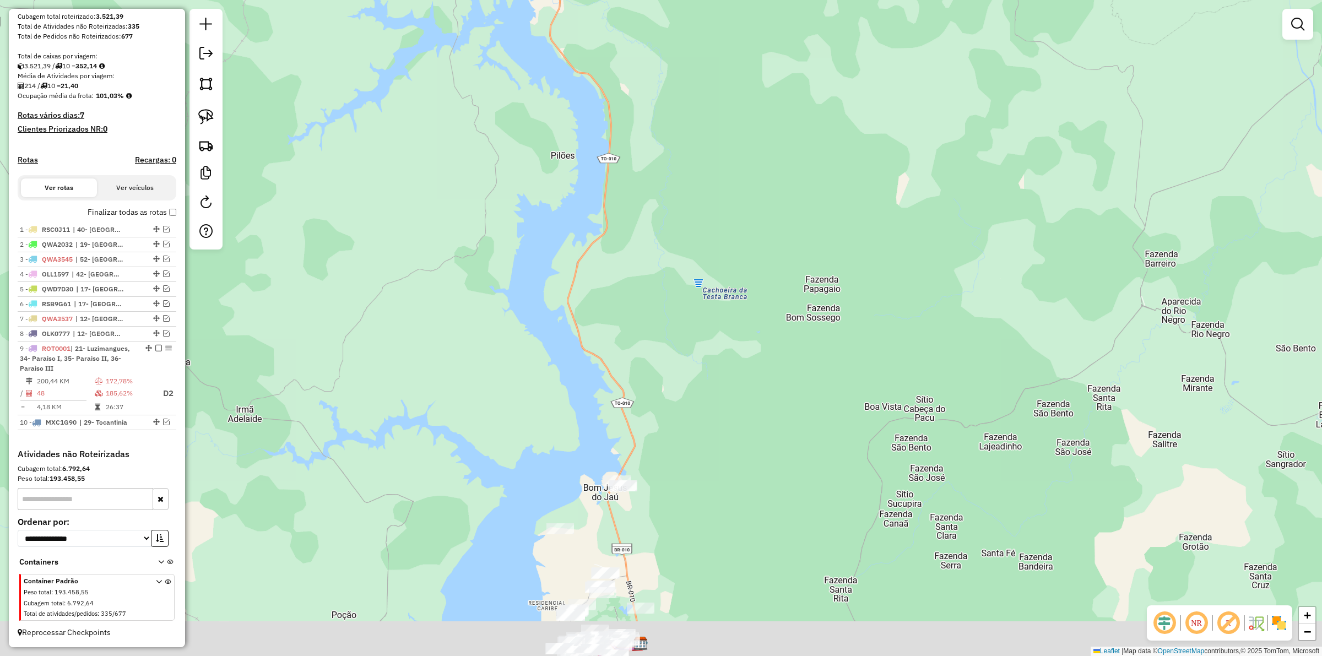
click at [712, 411] on div "Janela de atendimento Grade de atendimento Capacidade Transportadoras Veículos …" at bounding box center [661, 328] width 1322 height 656
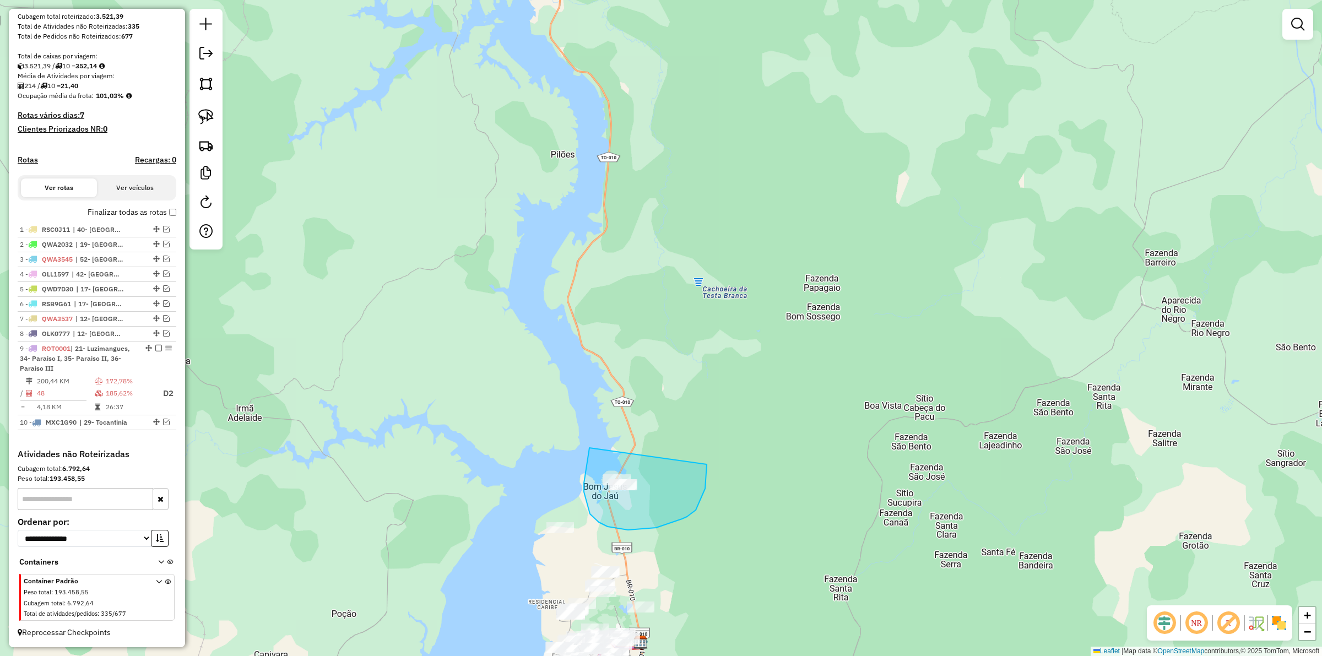
drag, startPoint x: 589, startPoint y: 448, endPoint x: 707, endPoint y: 464, distance: 118.5
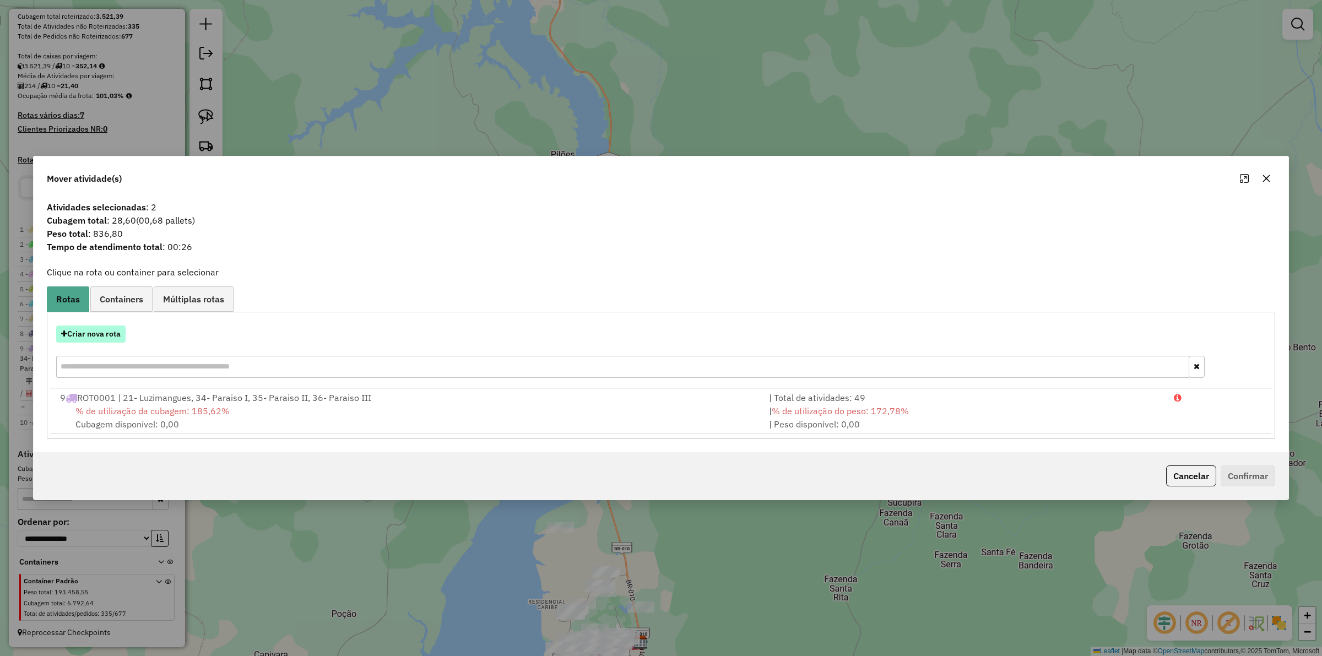
click at [94, 336] on button "Criar nova rota" at bounding box center [90, 333] width 69 height 17
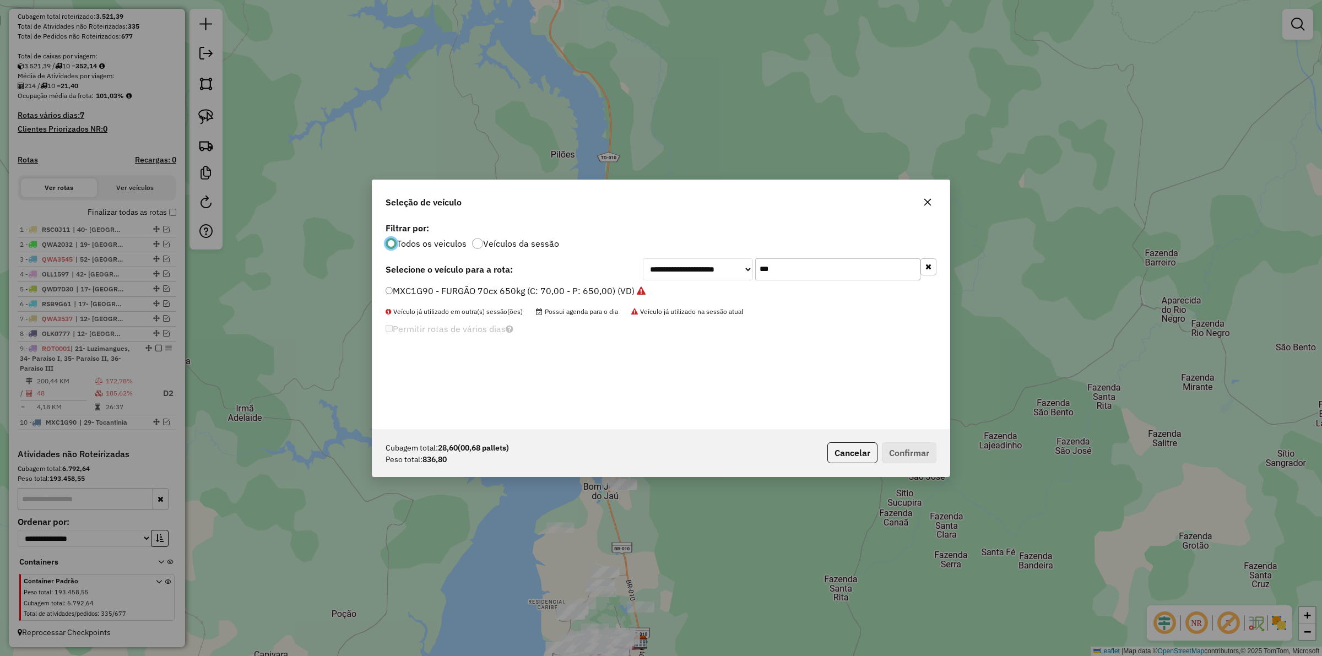
scroll to position [6, 3]
click at [791, 279] on input "***" at bounding box center [837, 269] width 165 height 22
type input "***"
click at [621, 281] on div "**********" at bounding box center [660, 324] width 577 height 209
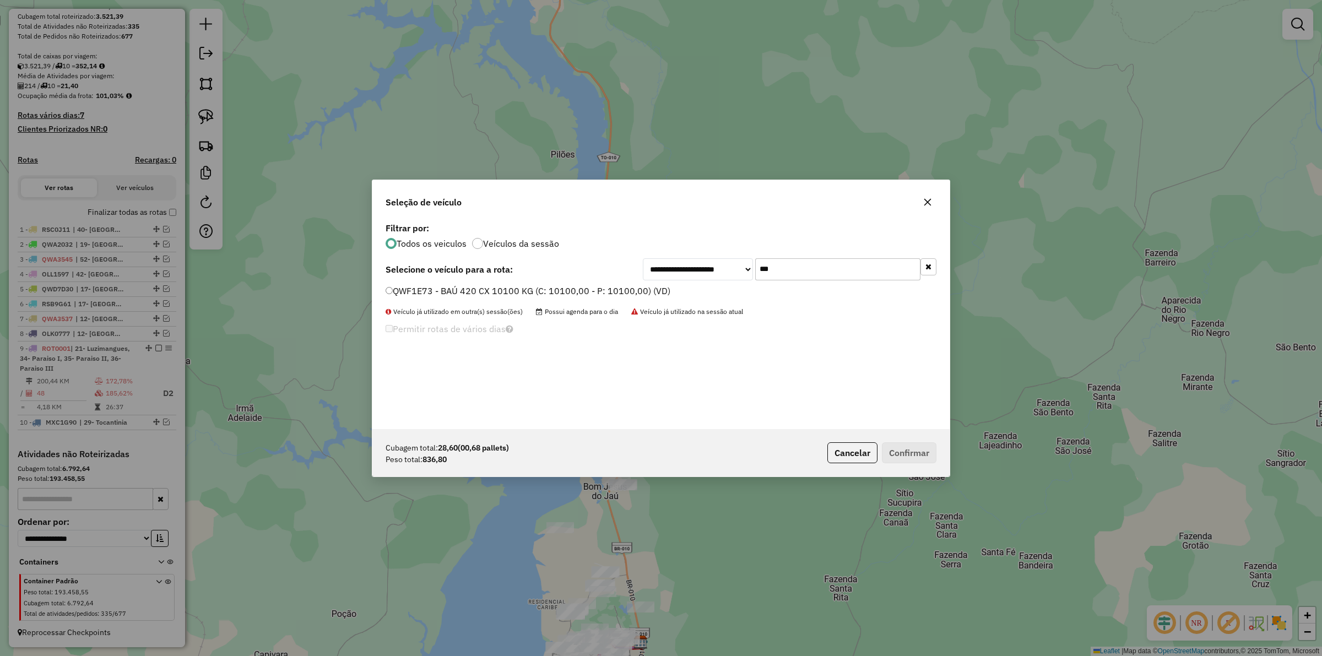
click at [620, 291] on label "QWF1E73 - BAÚ 420 CX 10100 KG (C: 10100,00 - P: 10100,00) (VD)" at bounding box center [527, 290] width 285 height 13
click at [909, 449] on button "Confirmar" at bounding box center [909, 452] width 55 height 21
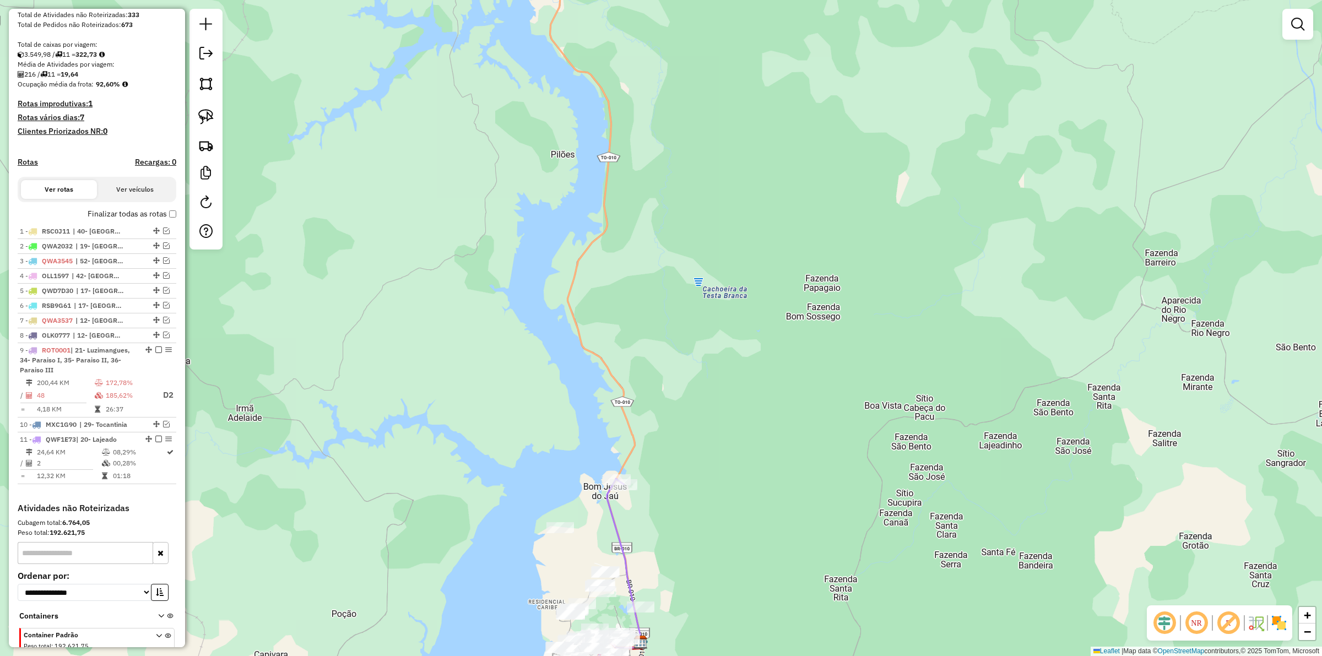
scroll to position [235, 0]
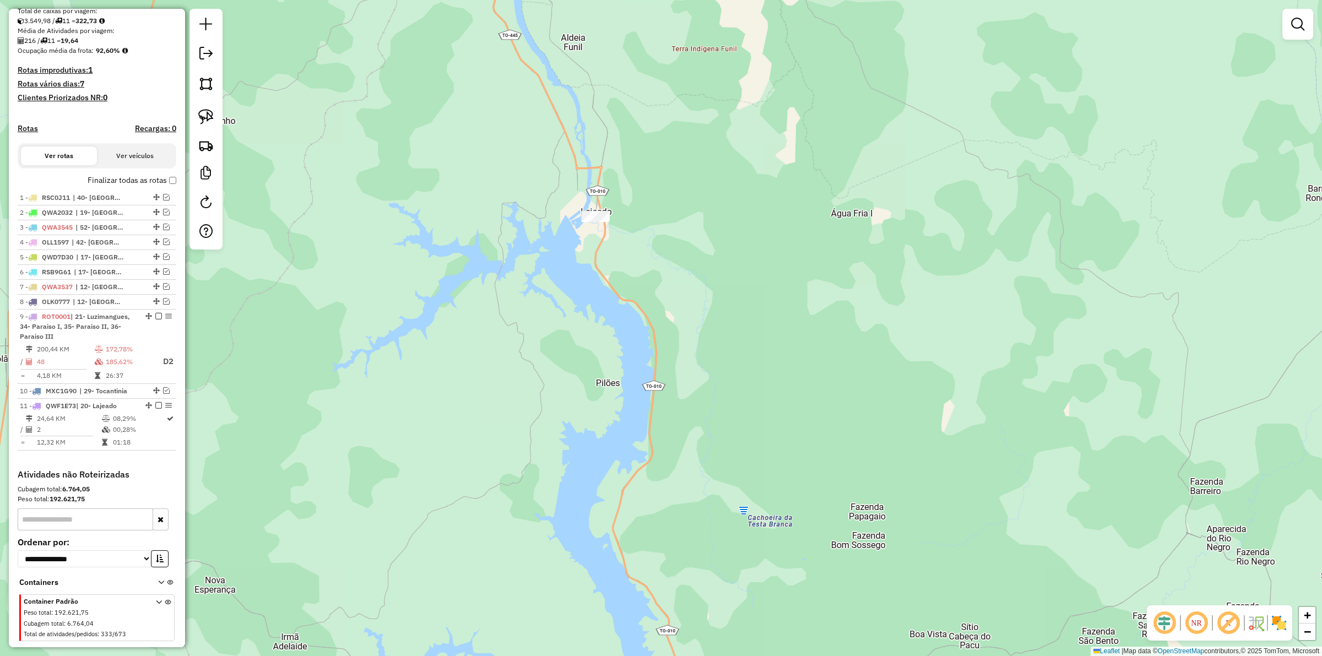
drag, startPoint x: 687, startPoint y: 510, endPoint x: 653, endPoint y: 378, distance: 136.5
click at [692, 528] on div "Janela de atendimento Grade de atendimento Capacidade Transportadoras Veículos …" at bounding box center [661, 328] width 1322 height 656
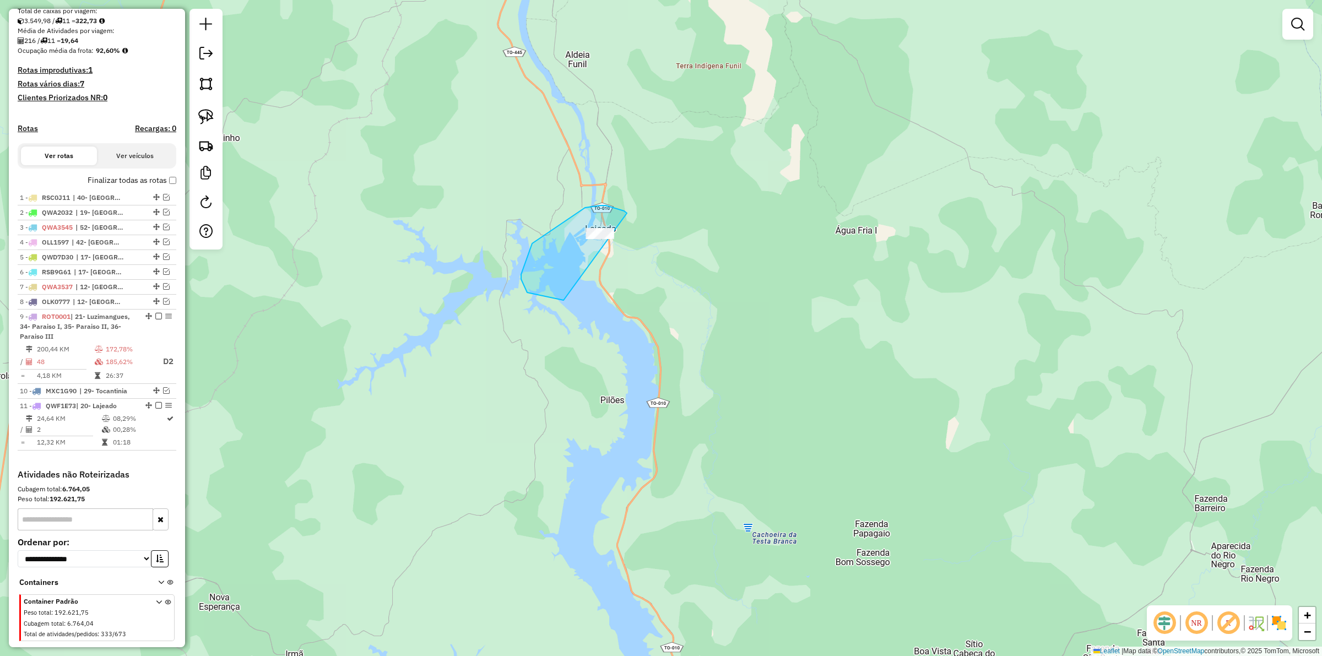
drag, startPoint x: 585, startPoint y: 208, endPoint x: 725, endPoint y: 252, distance: 146.8
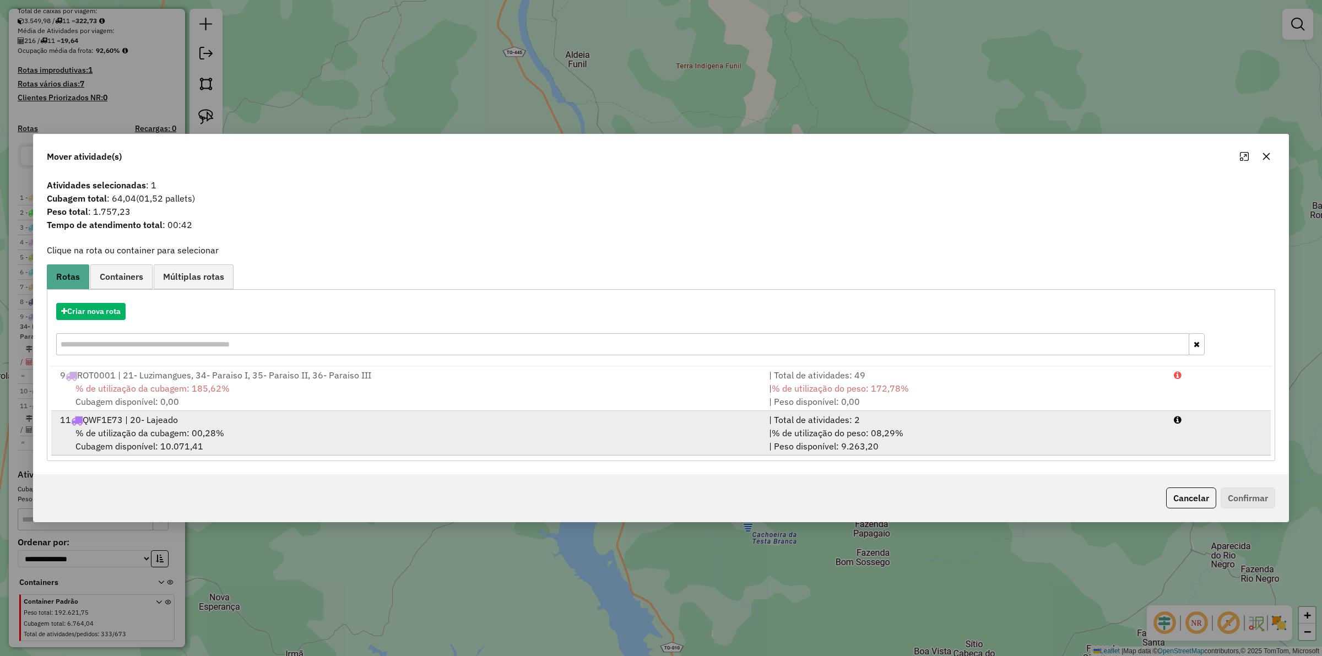
click at [914, 424] on div "| Total de atividades: 2" at bounding box center [964, 419] width 405 height 13
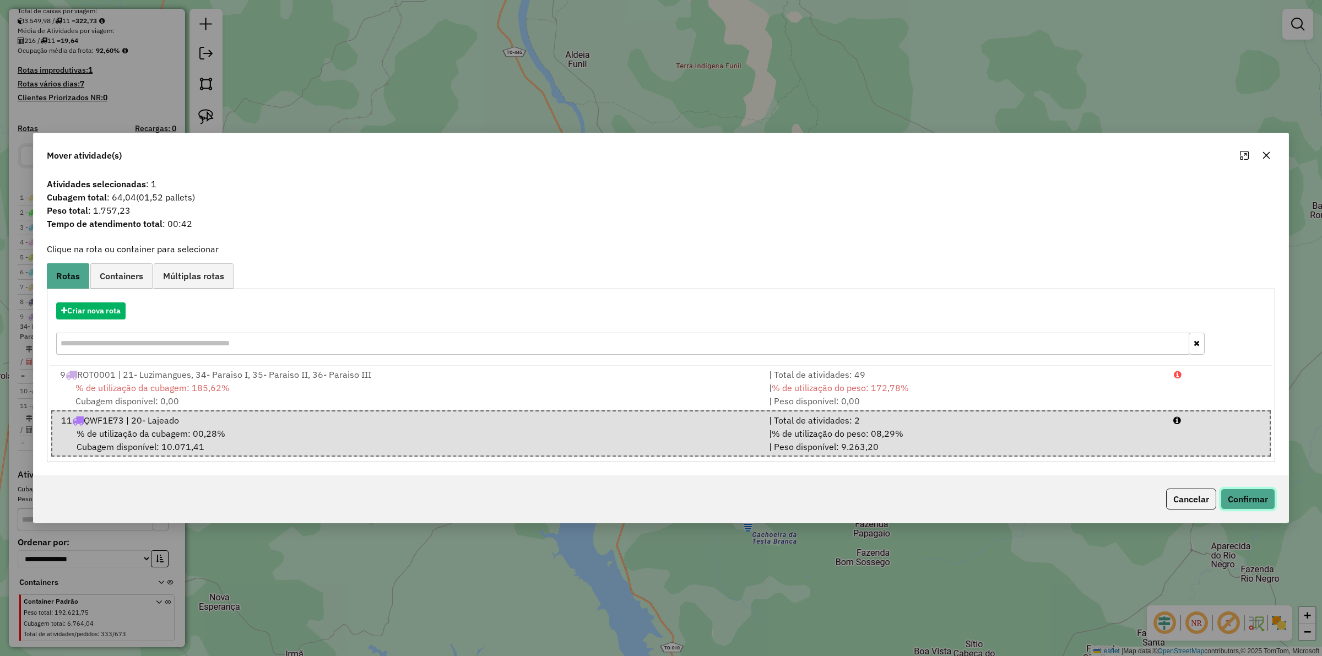
click at [1237, 492] on button "Confirmar" at bounding box center [1247, 498] width 55 height 21
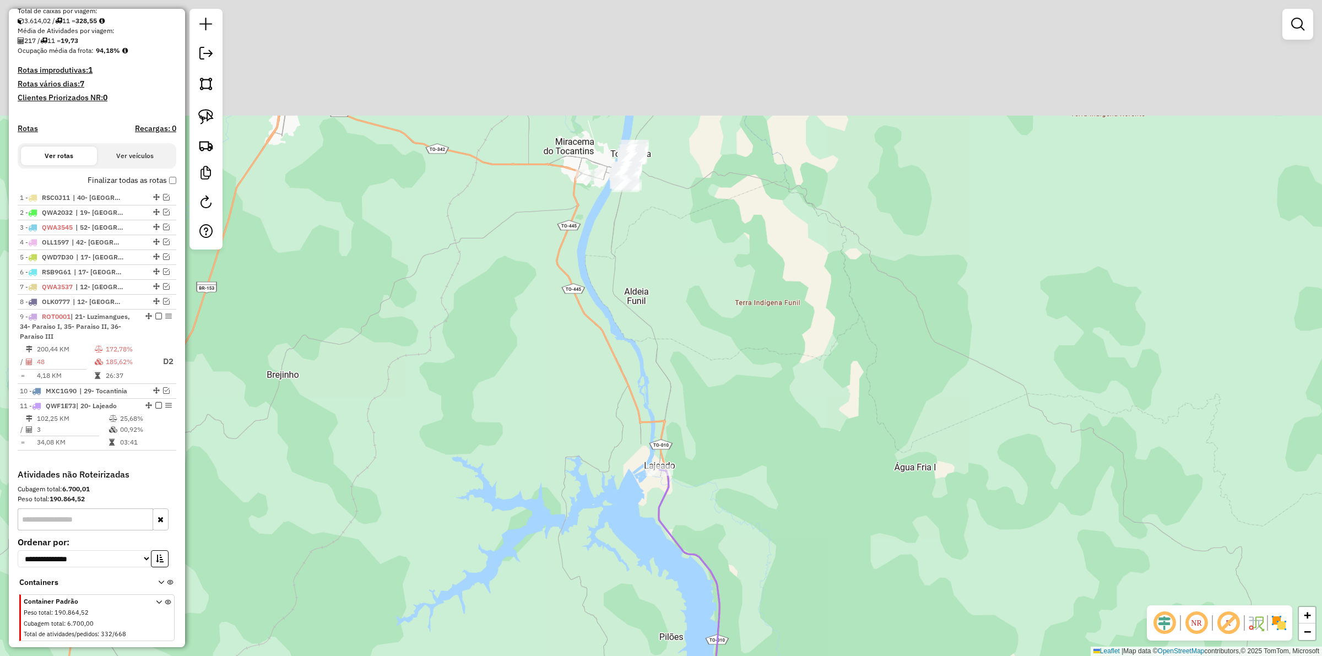
drag, startPoint x: 708, startPoint y: 237, endPoint x: 701, endPoint y: 325, distance: 87.8
click at [765, 471] on div "Janela de atendimento Grade de atendimento Capacidade Transportadoras Veículos …" at bounding box center [661, 328] width 1322 height 656
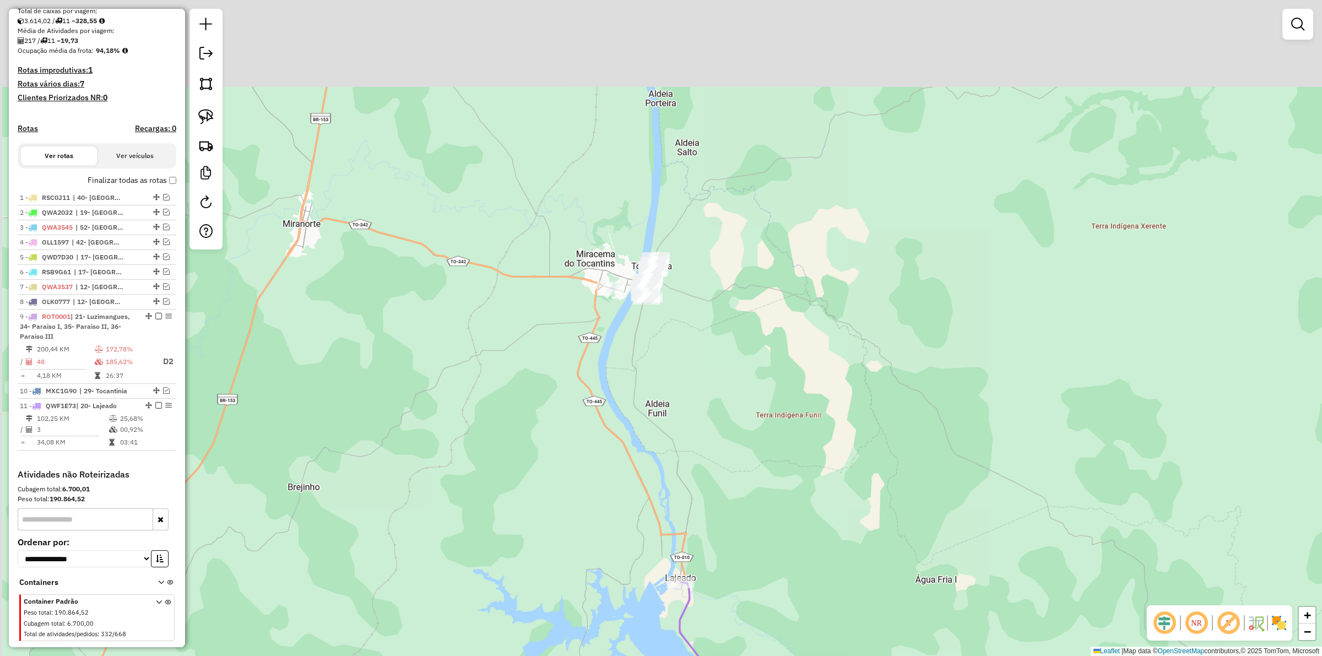
click at [700, 396] on div "Janela de atendimento Grade de atendimento Capacidade Transportadoras Veículos …" at bounding box center [661, 328] width 1322 height 656
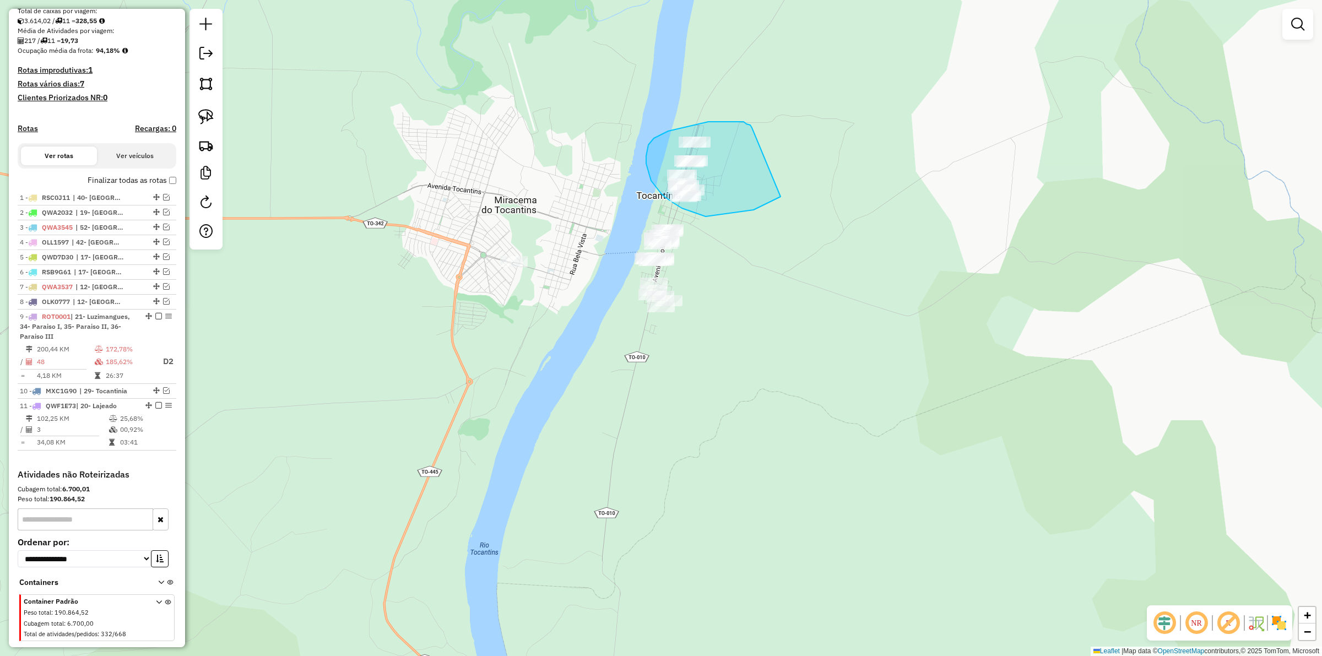
drag, startPoint x: 746, startPoint y: 124, endPoint x: 783, endPoint y: 195, distance: 80.3
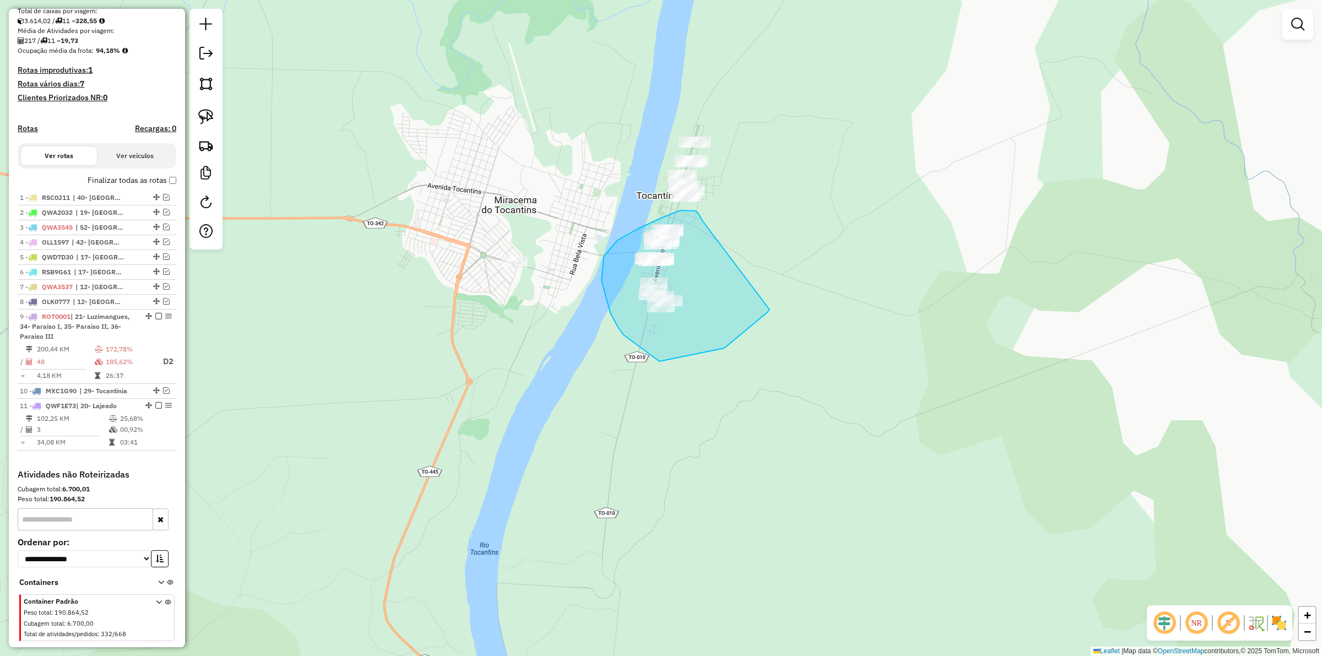
drag, startPoint x: 680, startPoint y: 210, endPoint x: 771, endPoint y: 304, distance: 130.8
drag, startPoint x: 606, startPoint y: 312, endPoint x: 614, endPoint y: 213, distance: 99.4
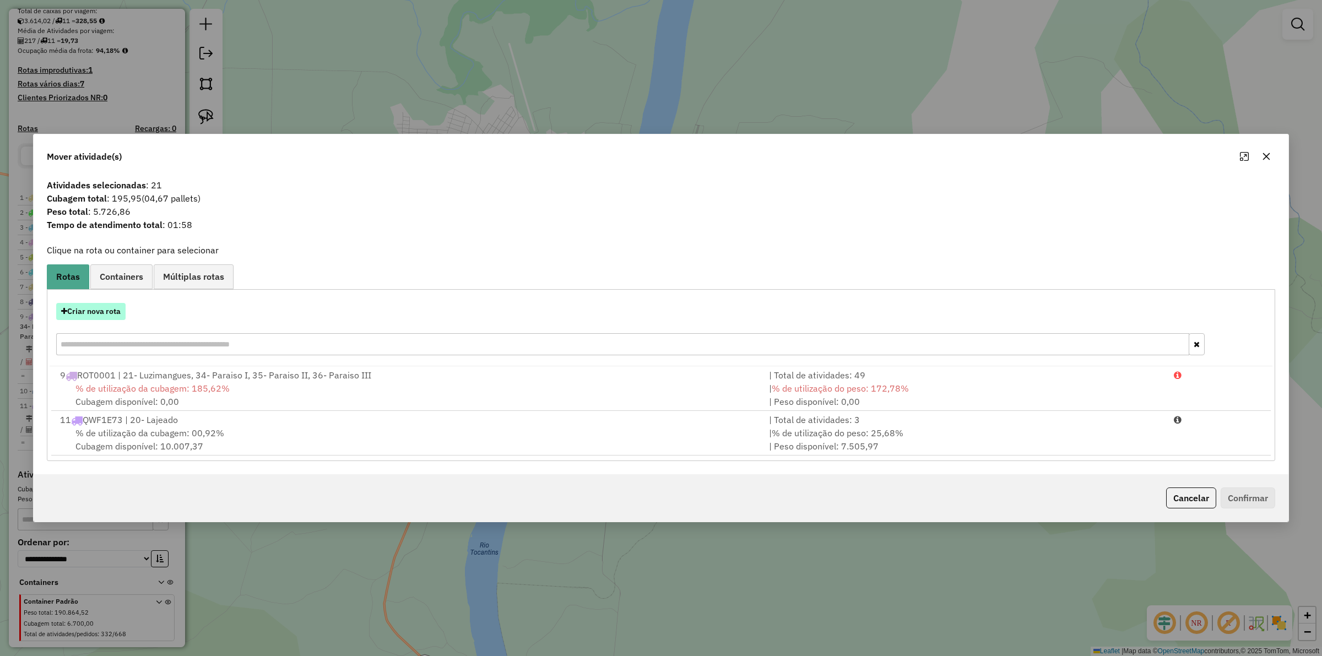
click at [101, 318] on button "Criar nova rota" at bounding box center [90, 311] width 69 height 17
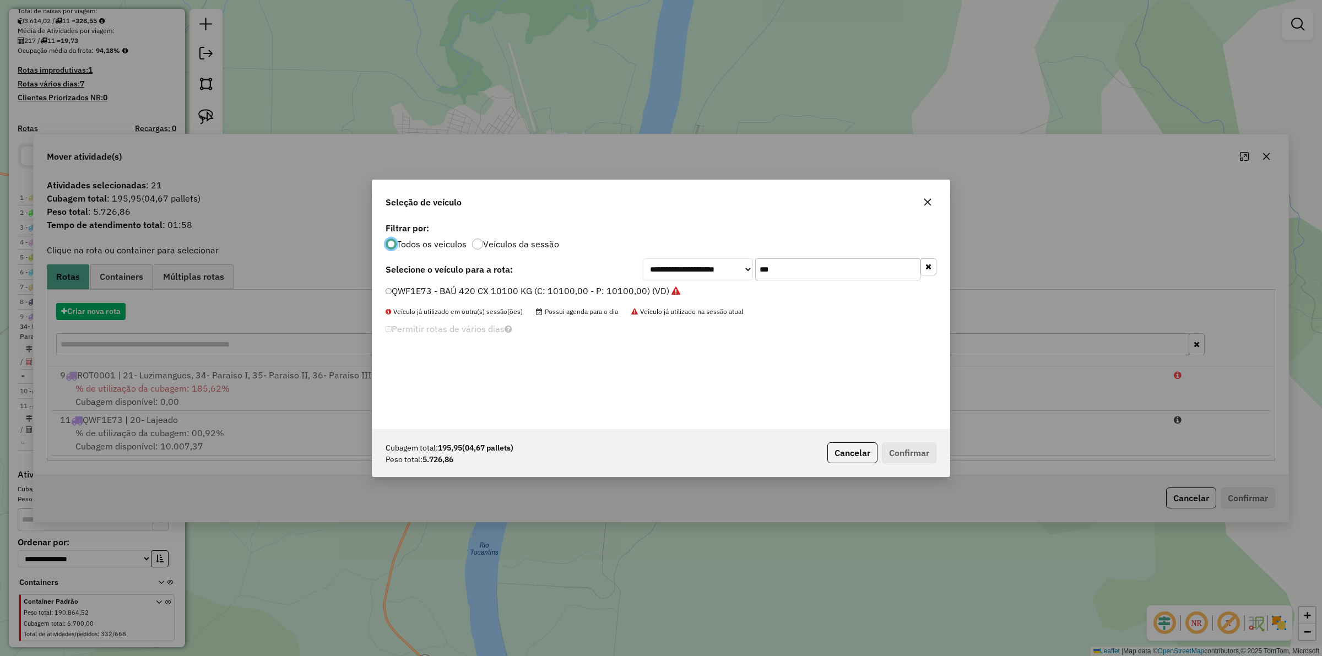
scroll to position [6, 3]
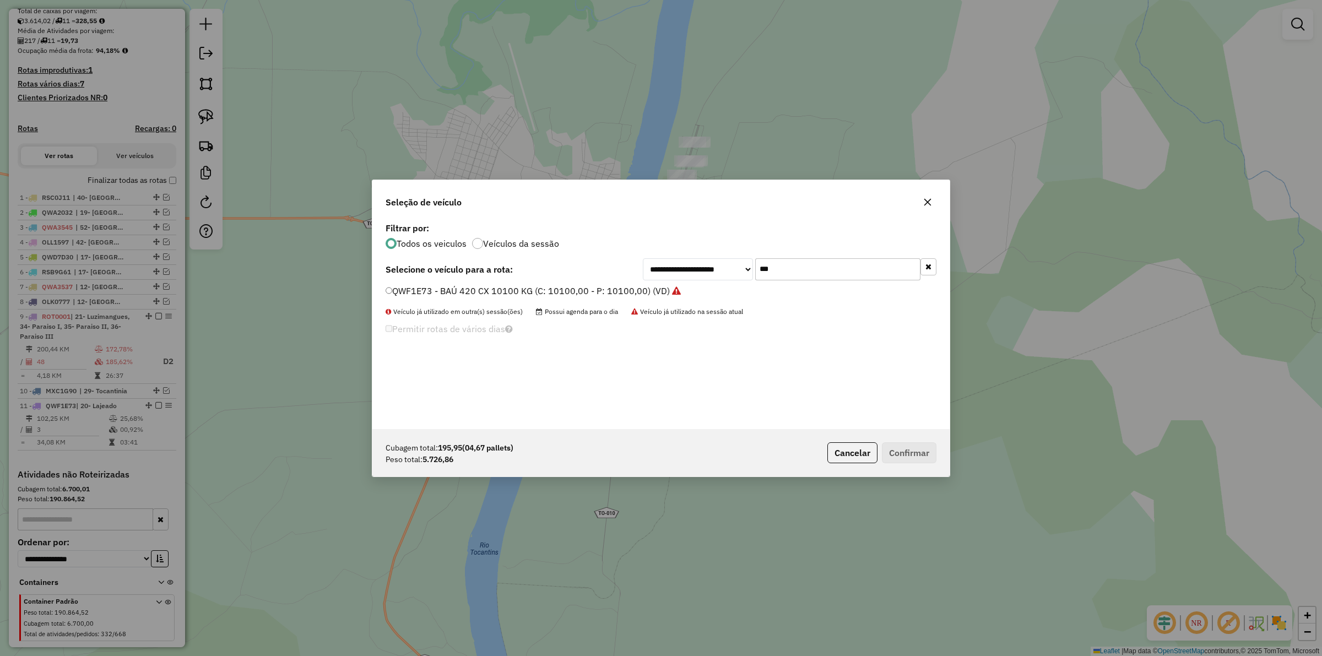
drag, startPoint x: 792, startPoint y: 269, endPoint x: 694, endPoint y: 288, distance: 99.4
click at [694, 288] on div "**********" at bounding box center [660, 324] width 577 height 209
type input "***"
click at [540, 289] on label "RSC0E91 - BAÚ 312CX 7710KG (C: 312,00 - P: 7710,00) (VD)" at bounding box center [513, 290] width 256 height 13
click at [908, 456] on button "Confirmar" at bounding box center [909, 452] width 55 height 21
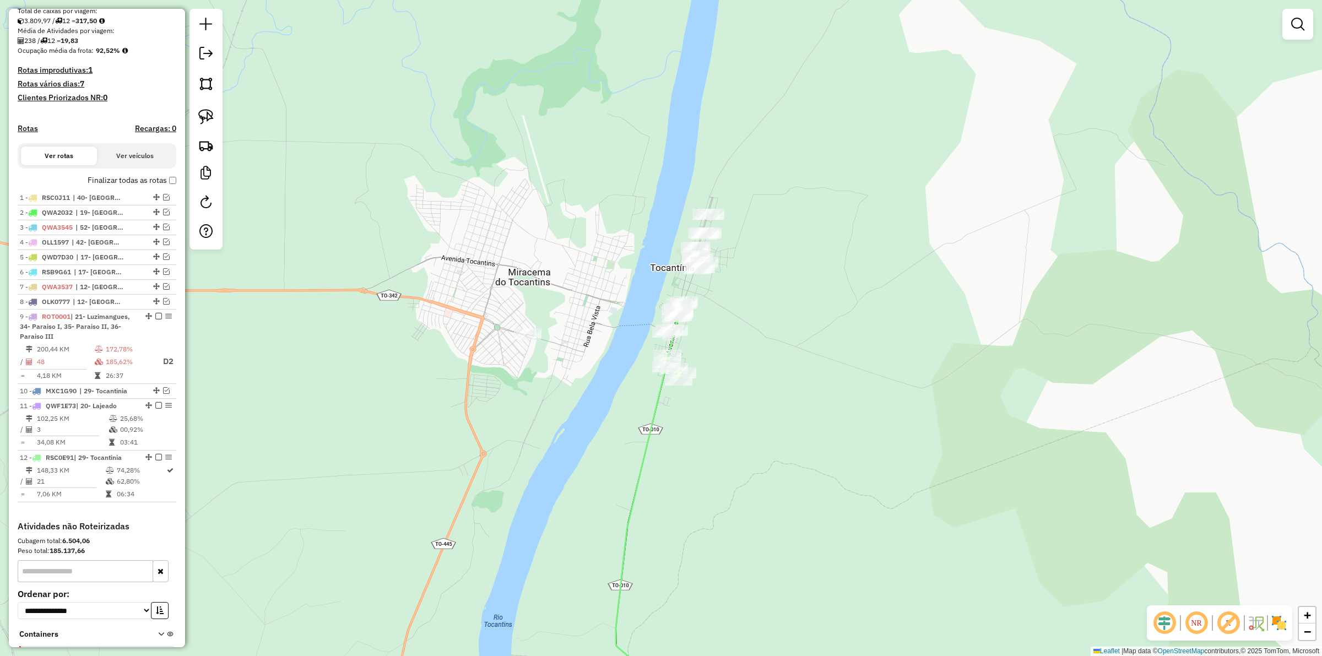
drag, startPoint x: 748, startPoint y: 276, endPoint x: 734, endPoint y: 204, distance: 72.9
click at [749, 279] on div "Janela de atendimento Grade de atendimento Capacidade Transportadoras Veículos …" at bounding box center [661, 328] width 1322 height 656
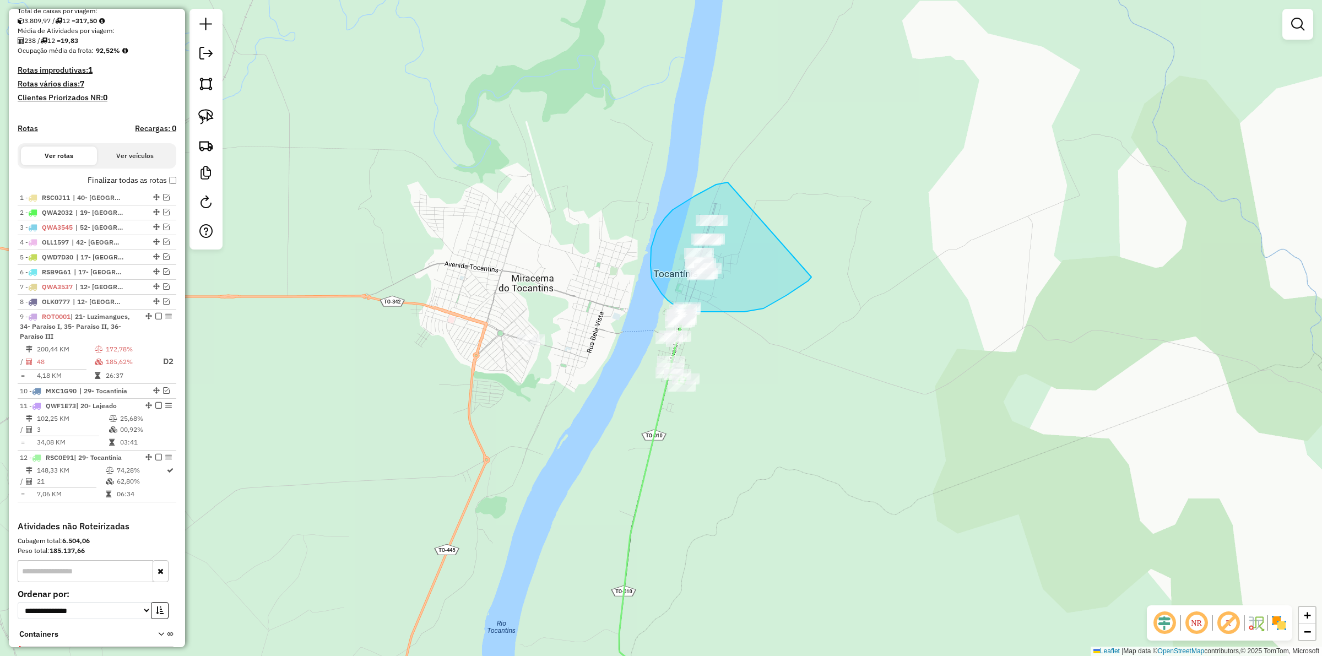
drag, startPoint x: 665, startPoint y: 218, endPoint x: 811, endPoint y: 277, distance: 157.9
click at [811, 277] on div "Janela de atendimento Grade de atendimento Capacidade Transportadoras Veículos …" at bounding box center [661, 328] width 1322 height 656
drag, startPoint x: 698, startPoint y: 195, endPoint x: 797, endPoint y: 265, distance: 121.3
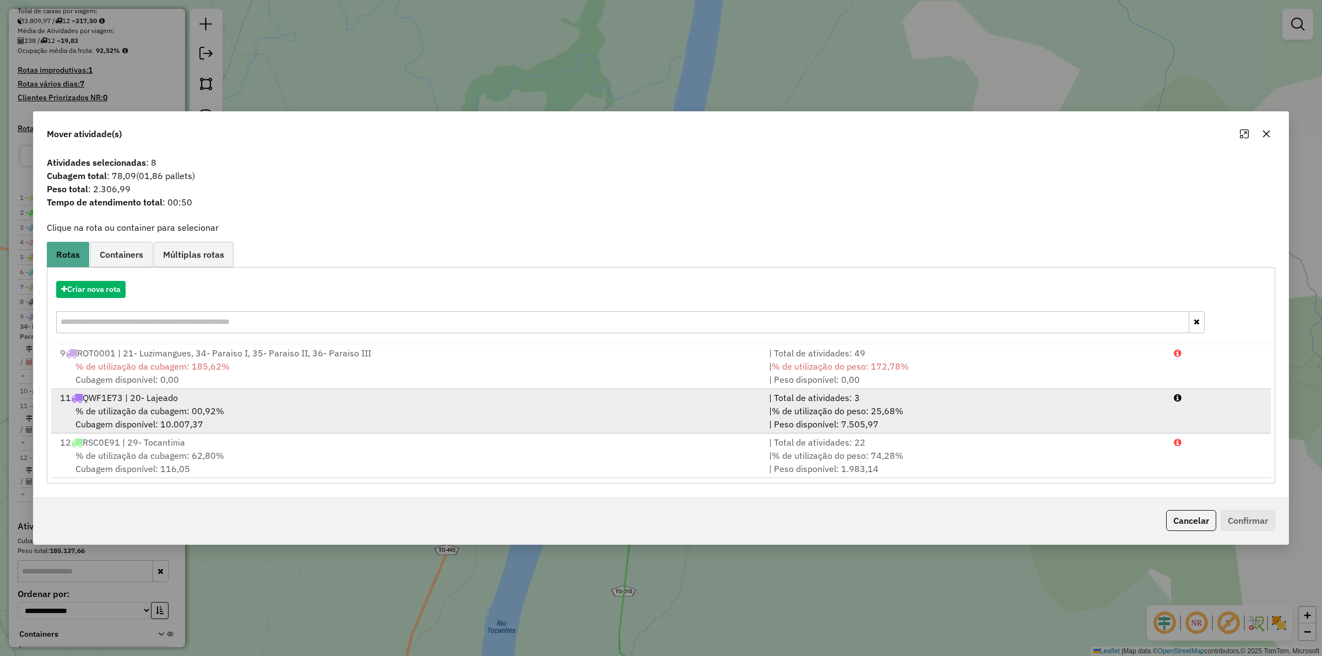
click at [884, 411] on span "% de utilização do peso: 25,68%" at bounding box center [837, 410] width 132 height 11
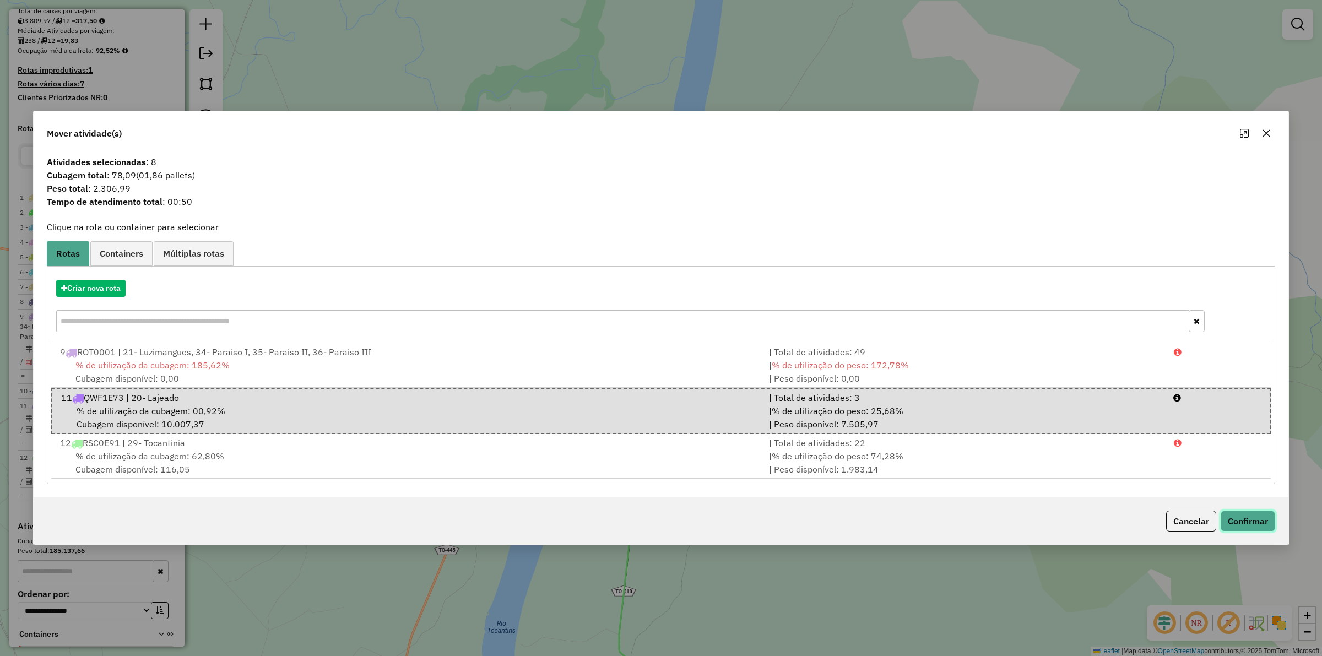
click at [1248, 522] on button "Confirmar" at bounding box center [1247, 520] width 55 height 21
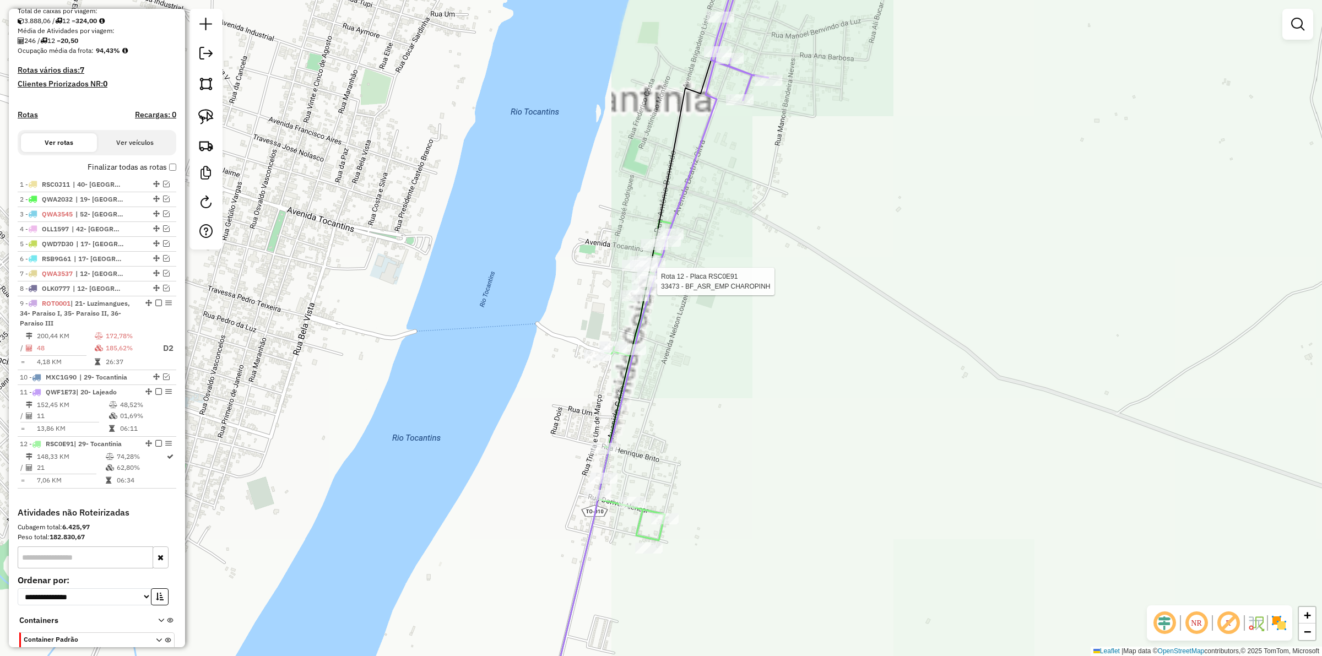
select select "*********"
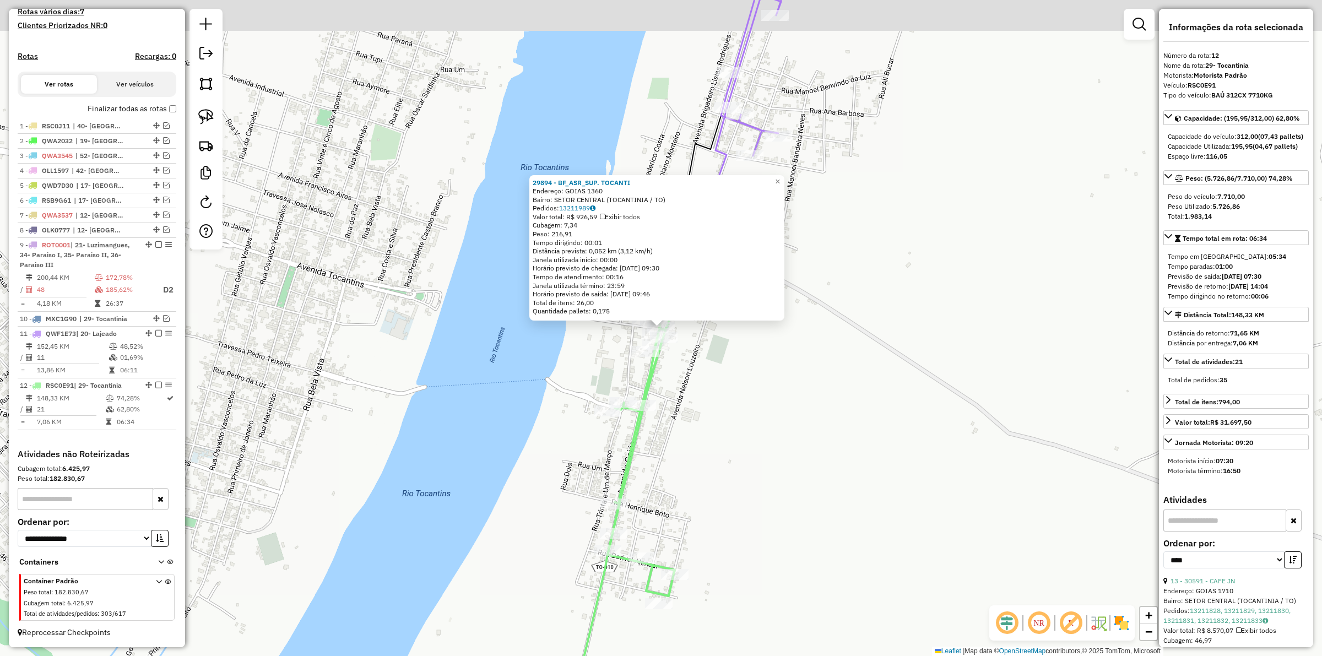
scroll to position [304, 0]
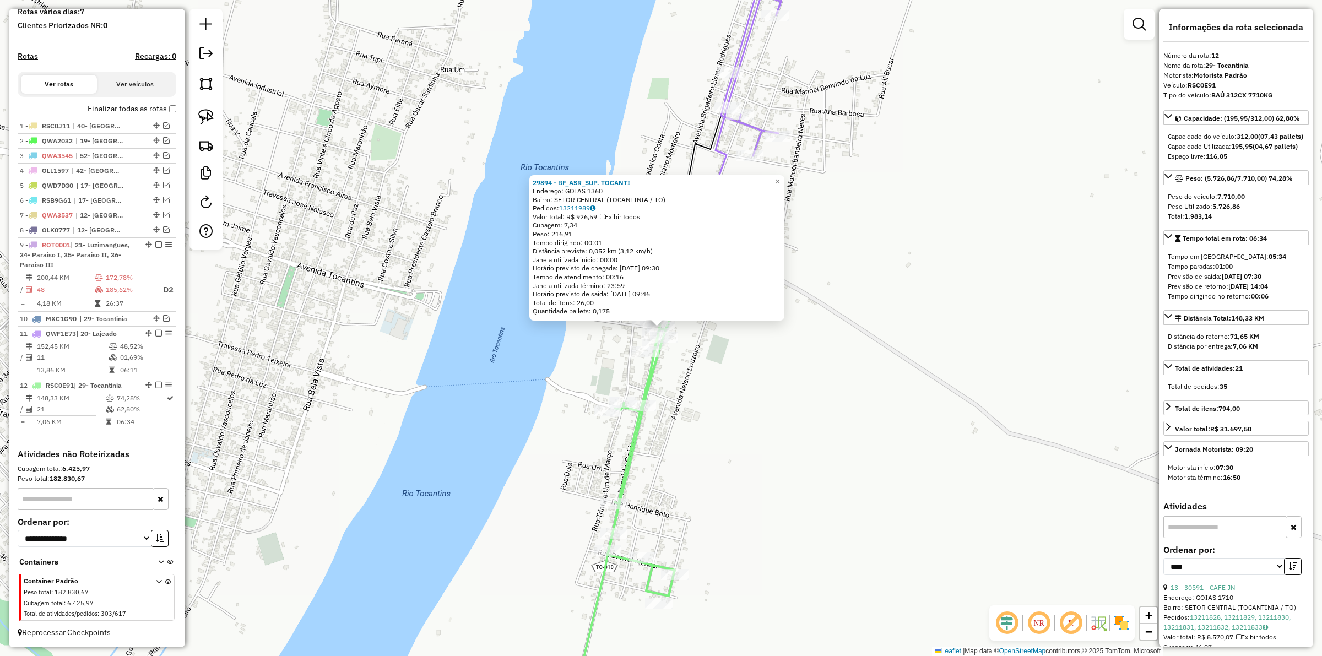
click at [720, 155] on icon at bounding box center [682, 332] width 229 height 780
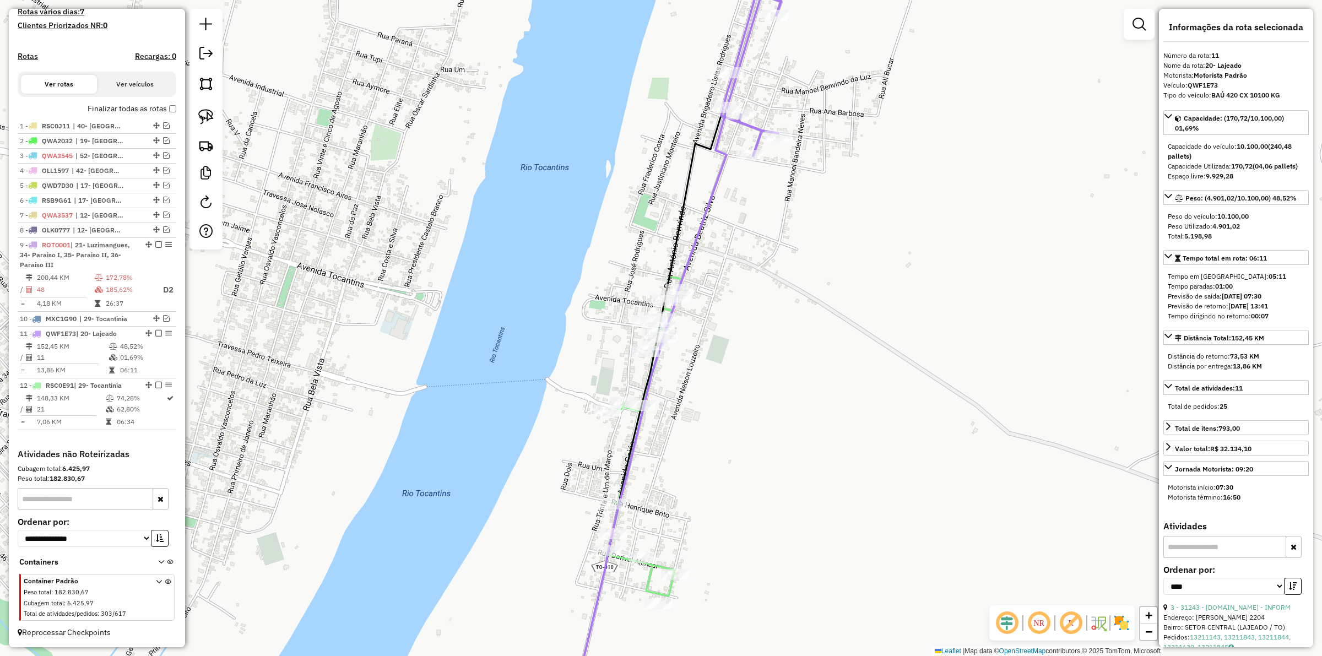
click at [727, 166] on icon at bounding box center [682, 332] width 229 height 780
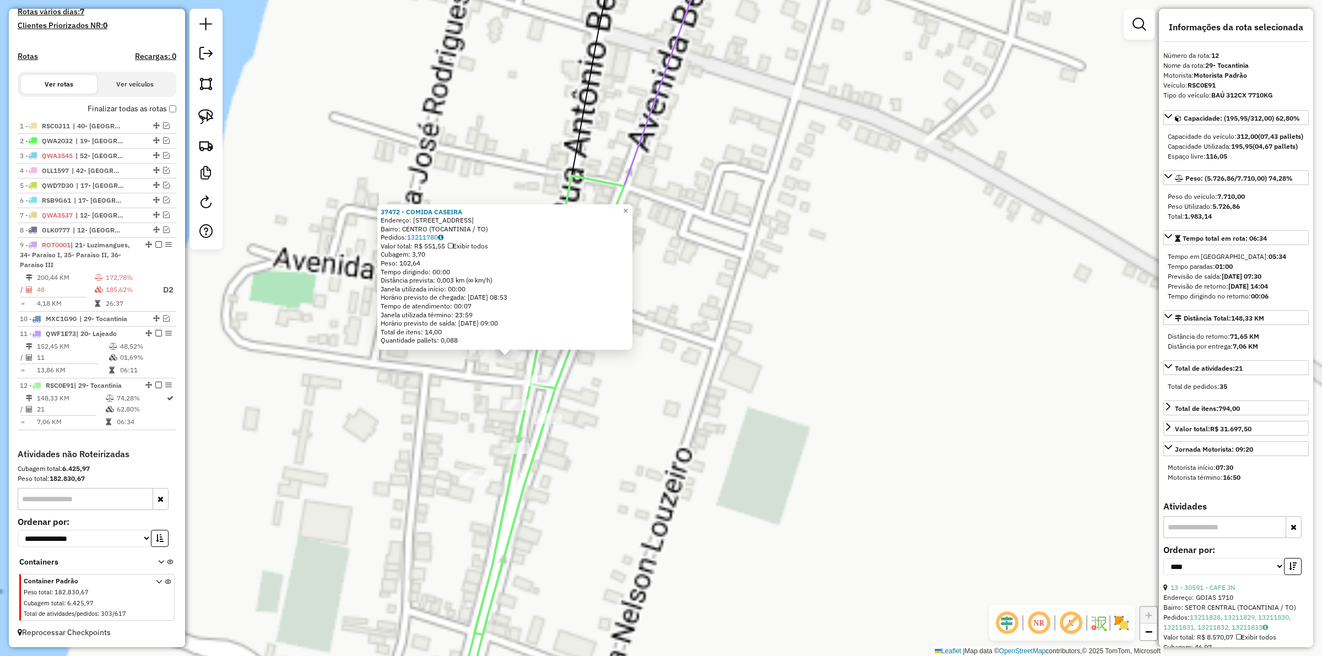
drag, startPoint x: 728, startPoint y: 314, endPoint x: 689, endPoint y: 267, distance: 61.1
click at [727, 312] on div "37472 - COMIDA CASEIRA Endereço: [STREET_ADDRESS] Bairro: CENTRO ([GEOGRAPHIC_D…" at bounding box center [661, 328] width 1322 height 656
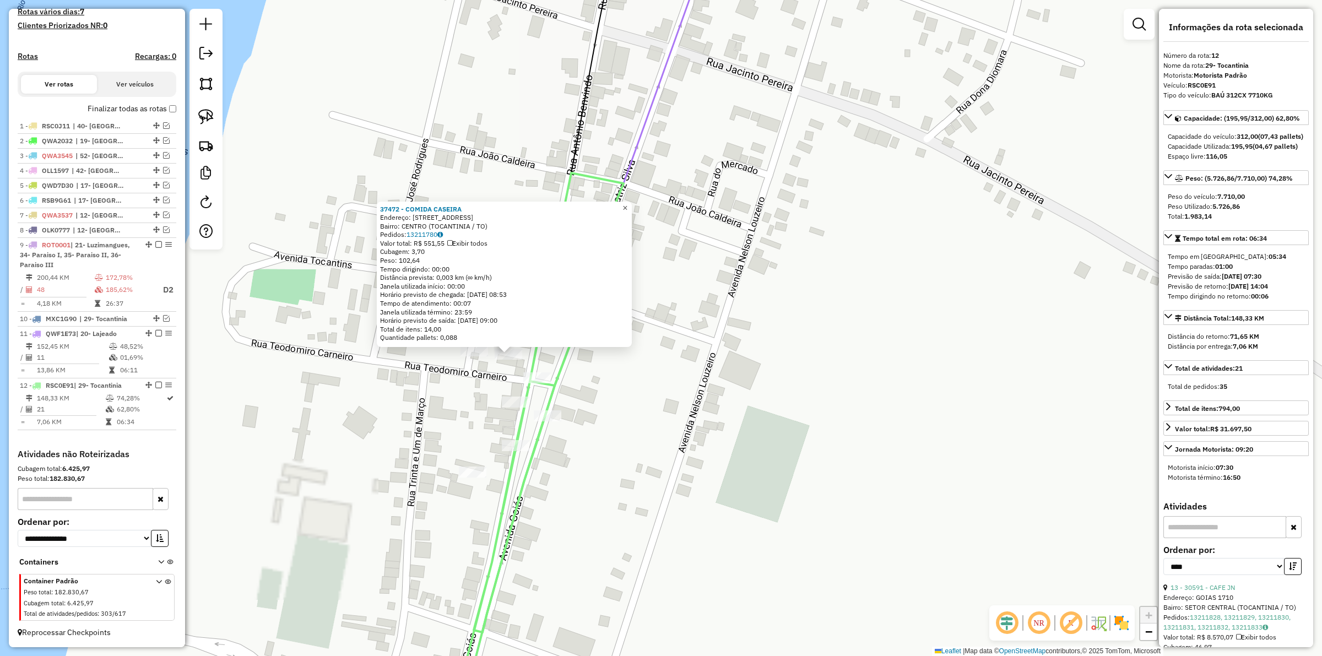
click at [627, 204] on span "×" at bounding box center [624, 207] width 5 height 9
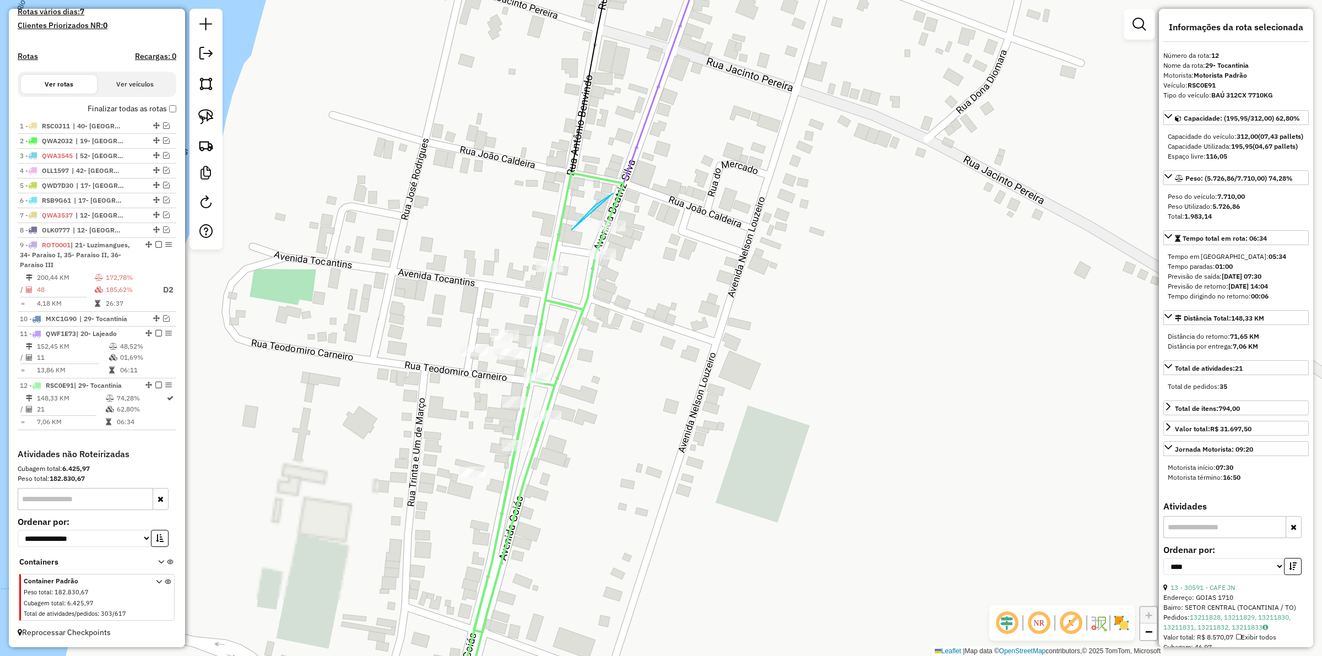
drag, startPoint x: 572, startPoint y: 230, endPoint x: 694, endPoint y: 246, distance: 123.3
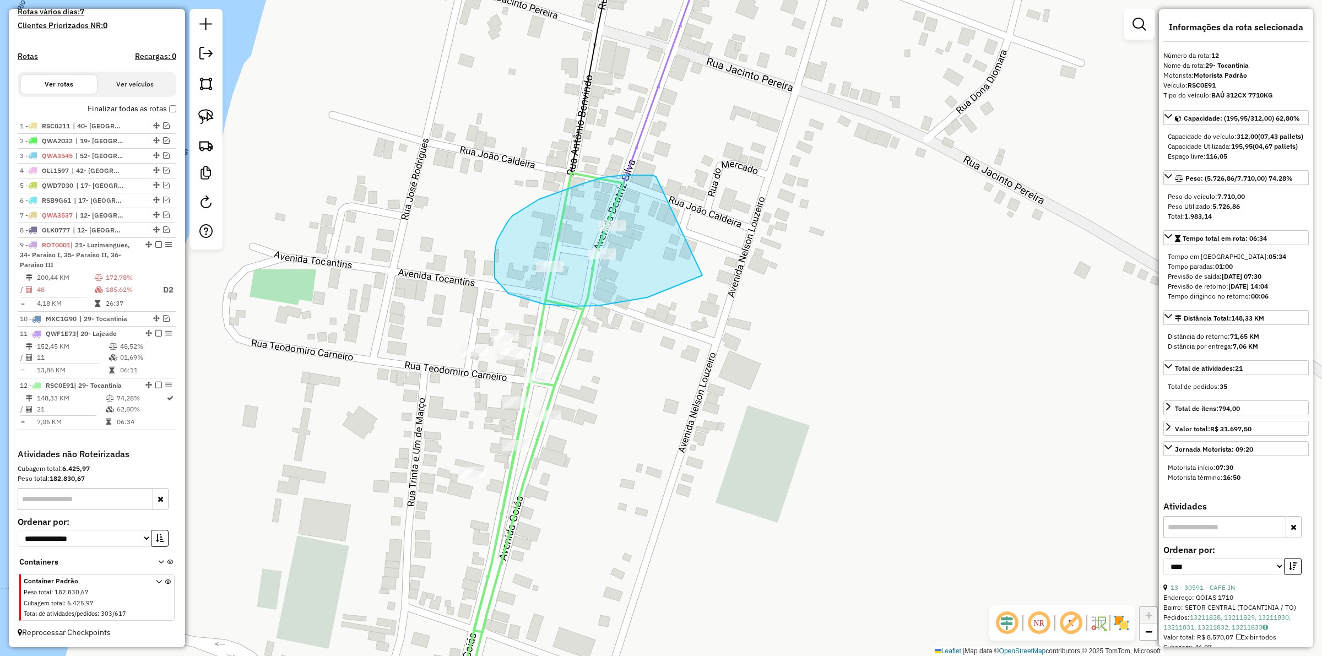
drag, startPoint x: 648, startPoint y: 175, endPoint x: 734, endPoint y: 254, distance: 116.9
drag, startPoint x: 684, startPoint y: 175, endPoint x: 668, endPoint y: 288, distance: 114.1
click at [668, 288] on div "Janela de atendimento Grade de atendimento Capacidade Transportadoras Veículos …" at bounding box center [661, 328] width 1322 height 656
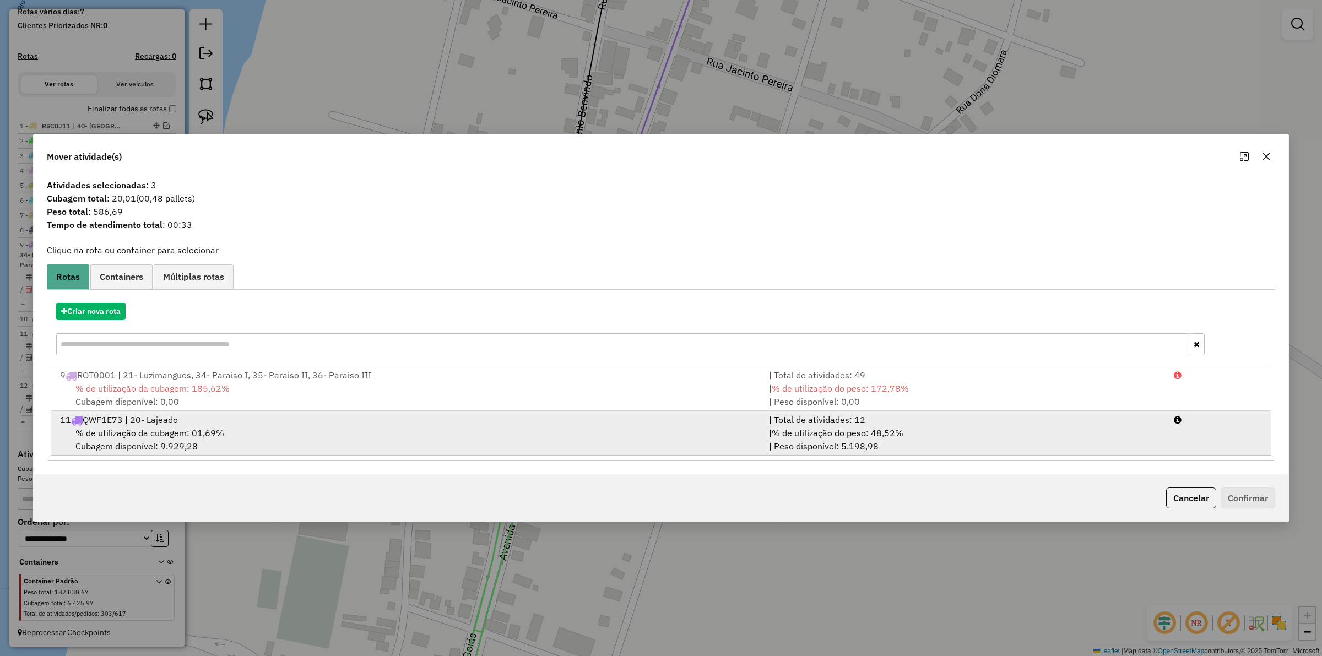
drag, startPoint x: 888, startPoint y: 427, endPoint x: 968, endPoint y: 428, distance: 79.9
click at [891, 427] on span "% de utilização do peso: 48,52%" at bounding box center [837, 432] width 132 height 11
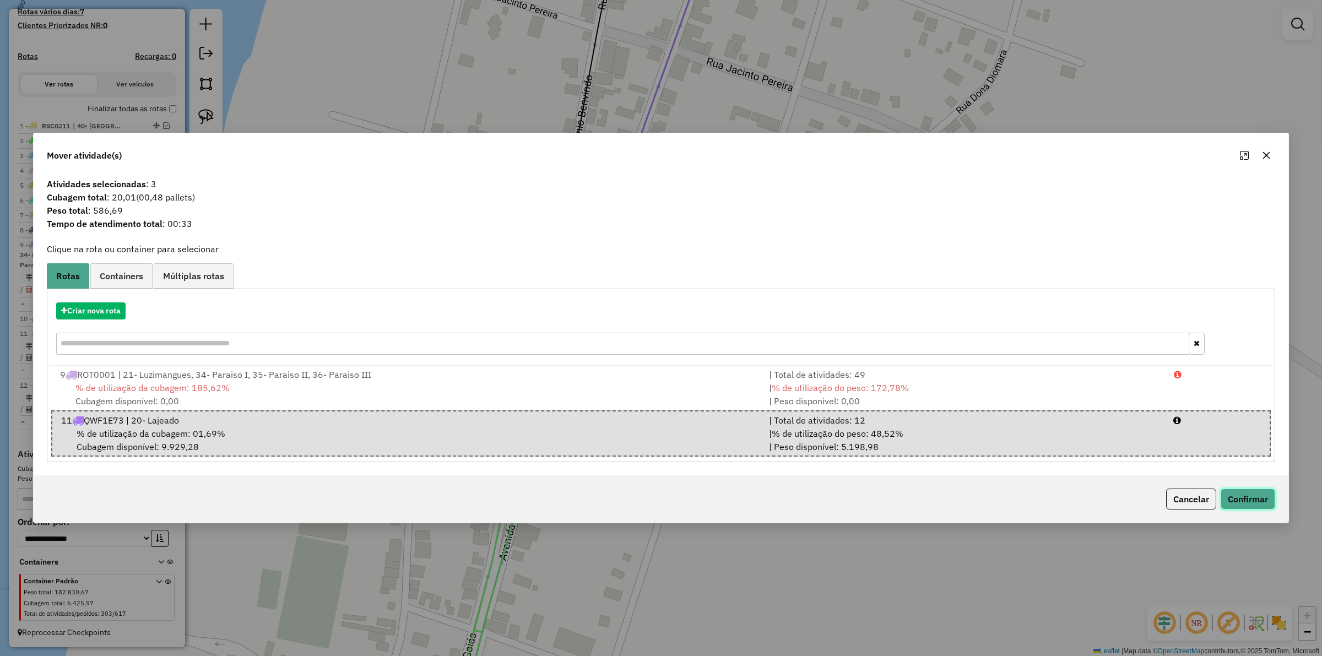
click at [1247, 492] on button "Confirmar" at bounding box center [1247, 498] width 55 height 21
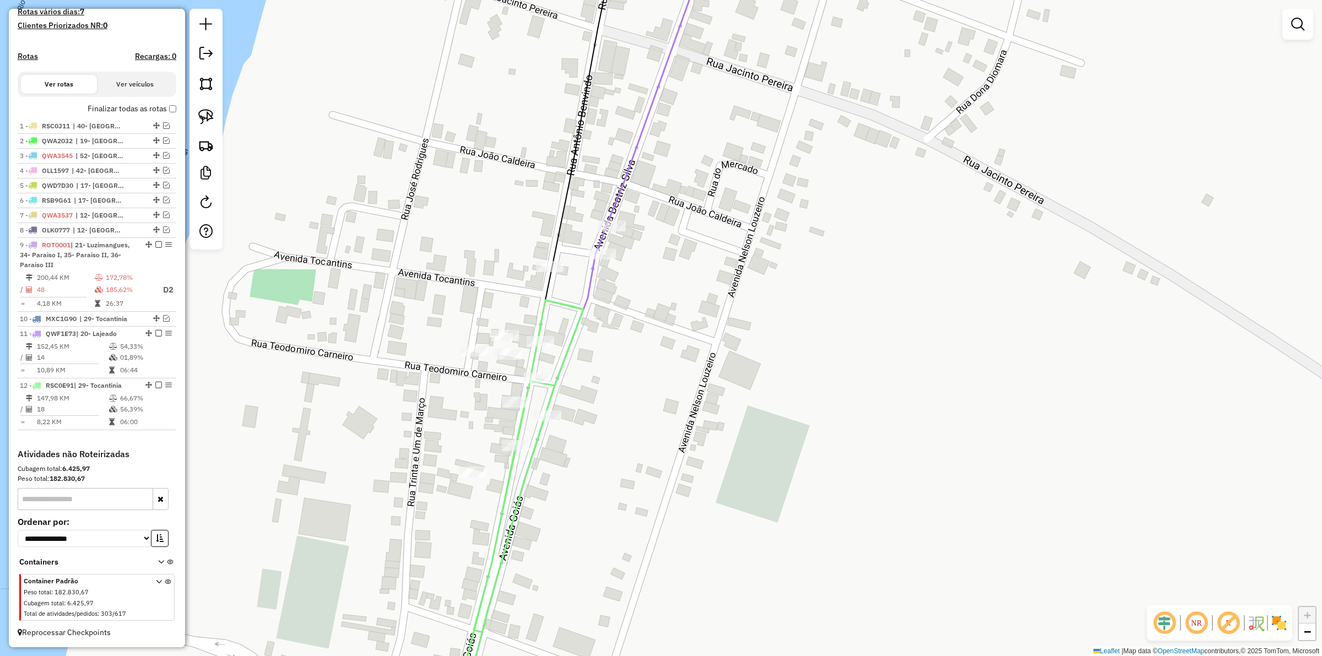
click at [631, 160] on icon at bounding box center [585, 327] width 253 height 787
select select "*********"
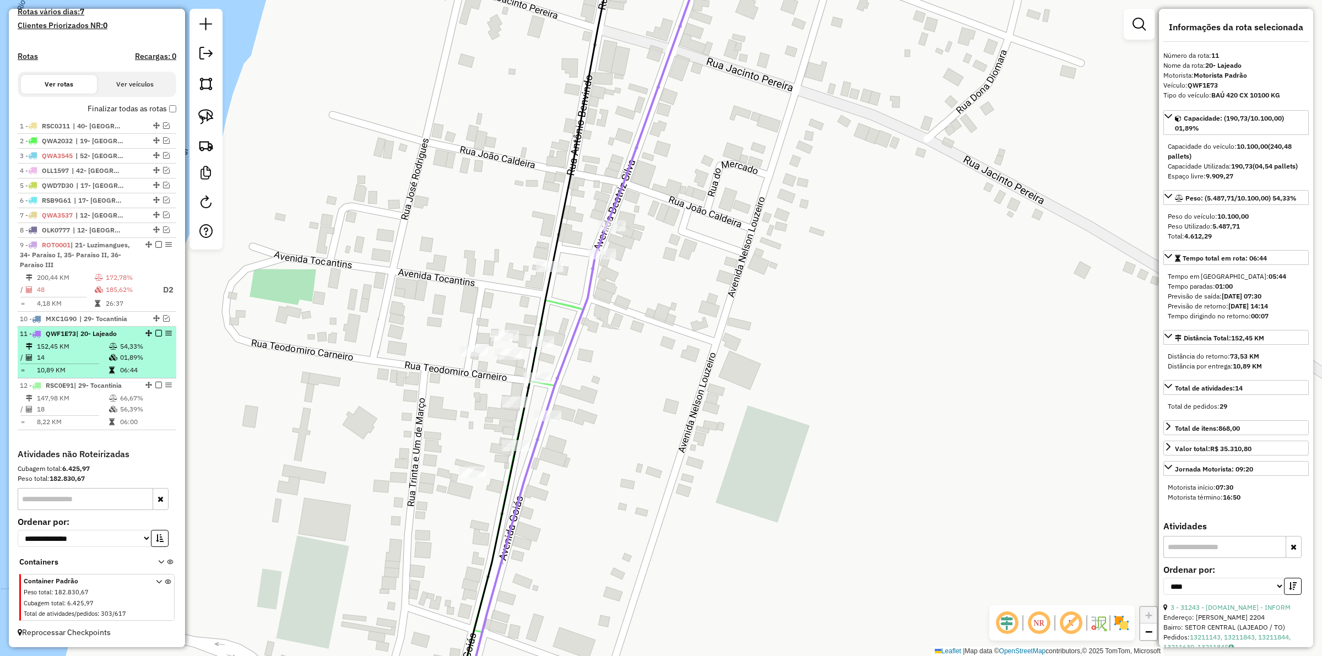
click at [155, 333] on em at bounding box center [158, 333] width 7 height 7
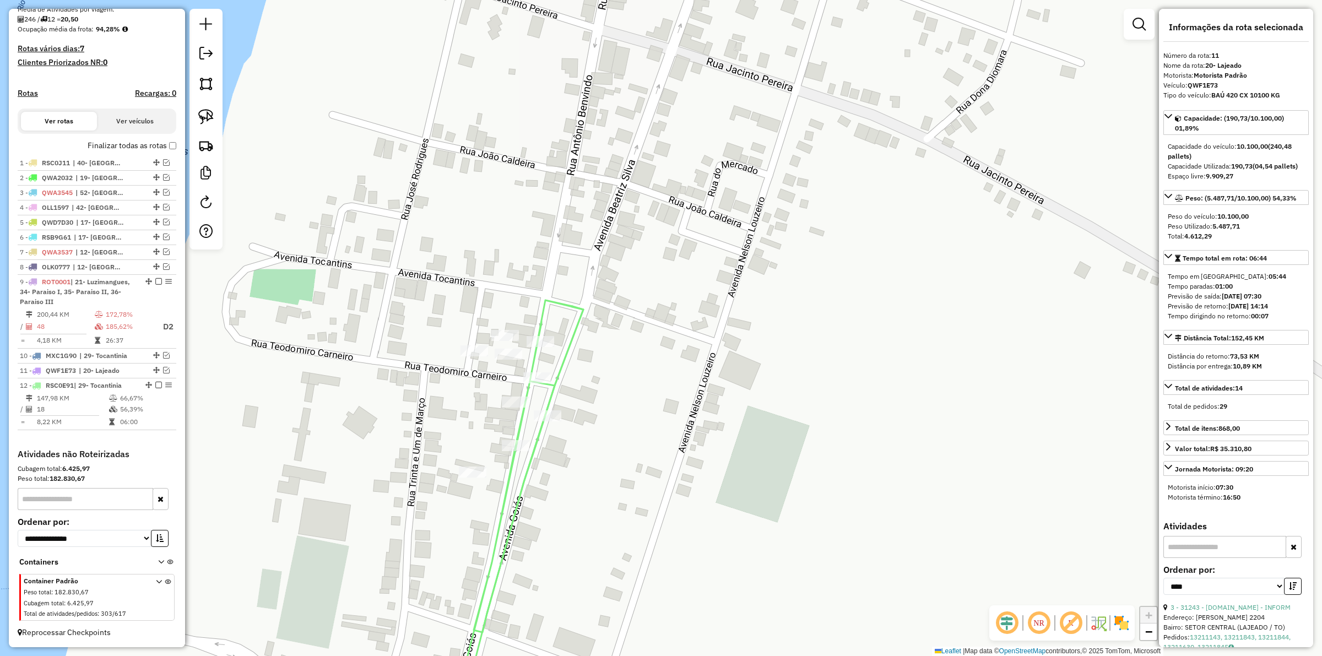
scroll to position [268, 0]
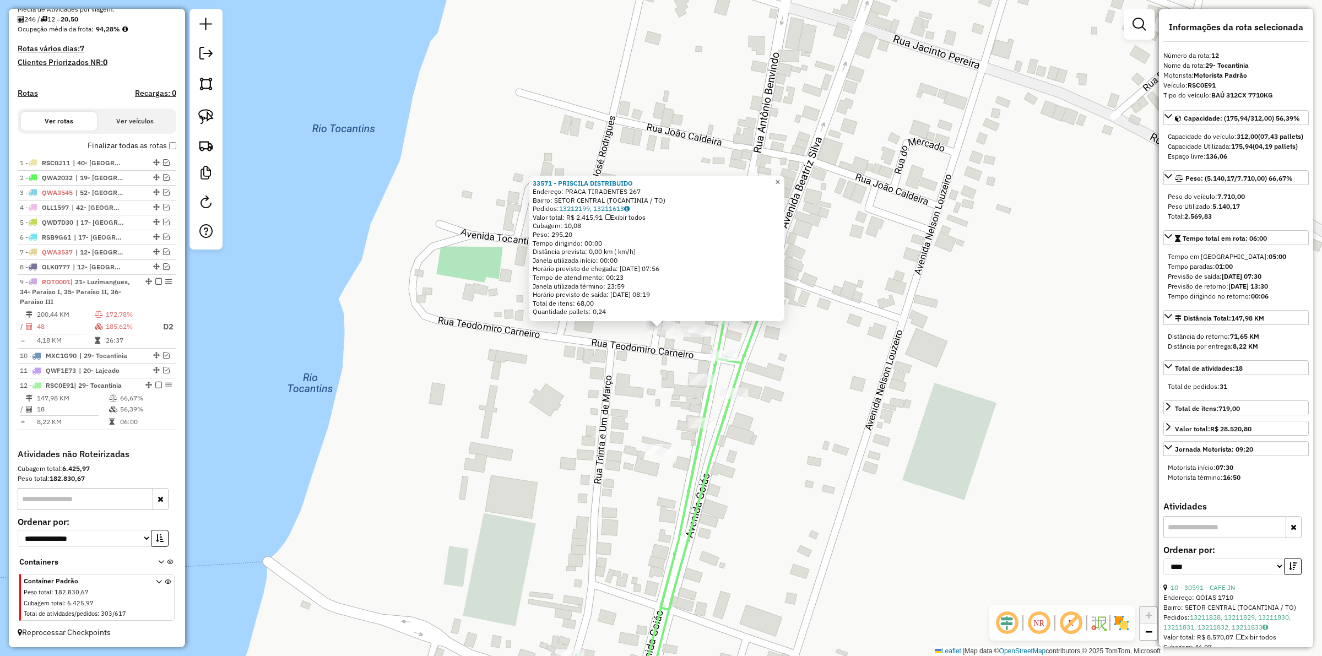
click at [784, 181] on link "×" at bounding box center [777, 182] width 13 height 13
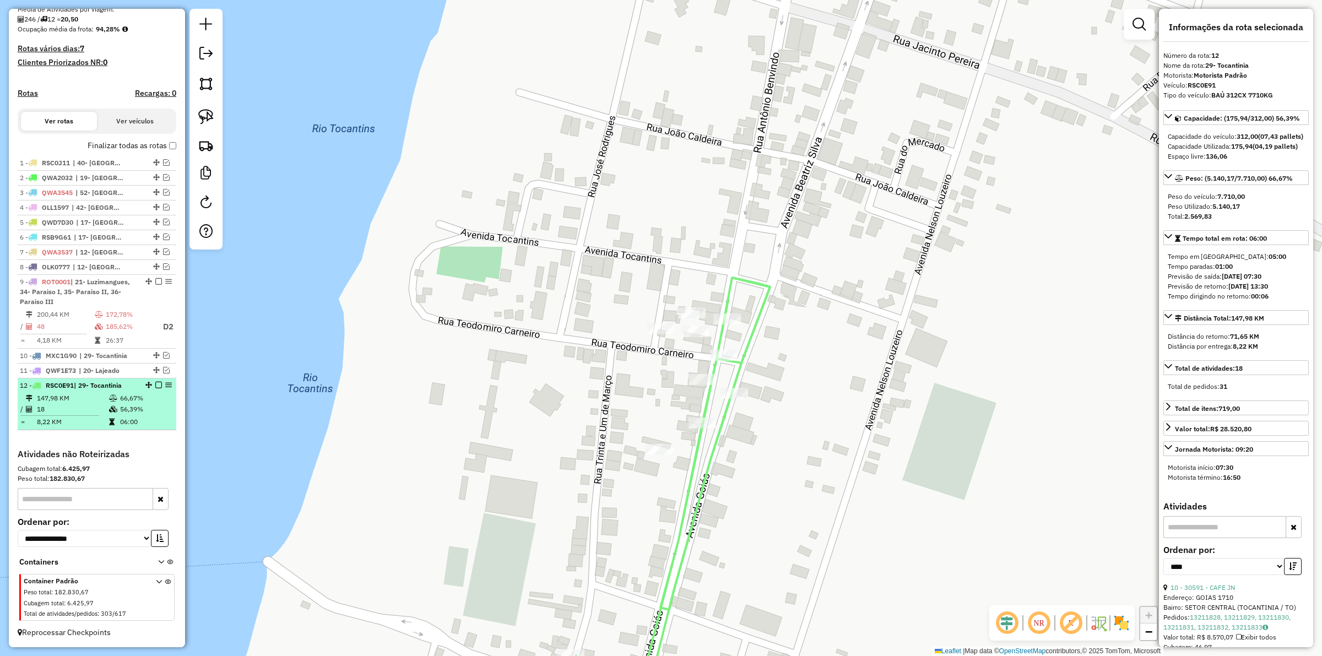
click at [159, 383] on em at bounding box center [158, 385] width 7 height 7
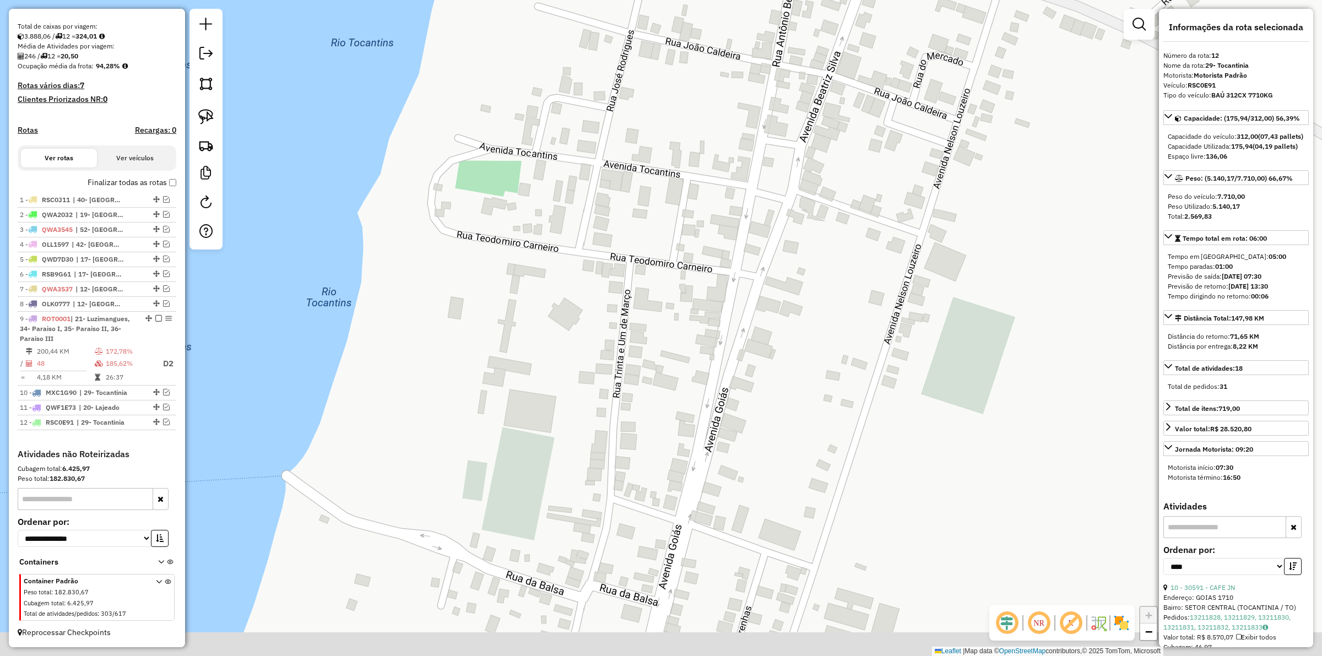
drag, startPoint x: 548, startPoint y: 423, endPoint x: 545, endPoint y: 311, distance: 111.8
click at [546, 326] on div "Janela de atendimento Grade de atendimento Capacidade Transportadoras Veículos …" at bounding box center [661, 328] width 1322 height 656
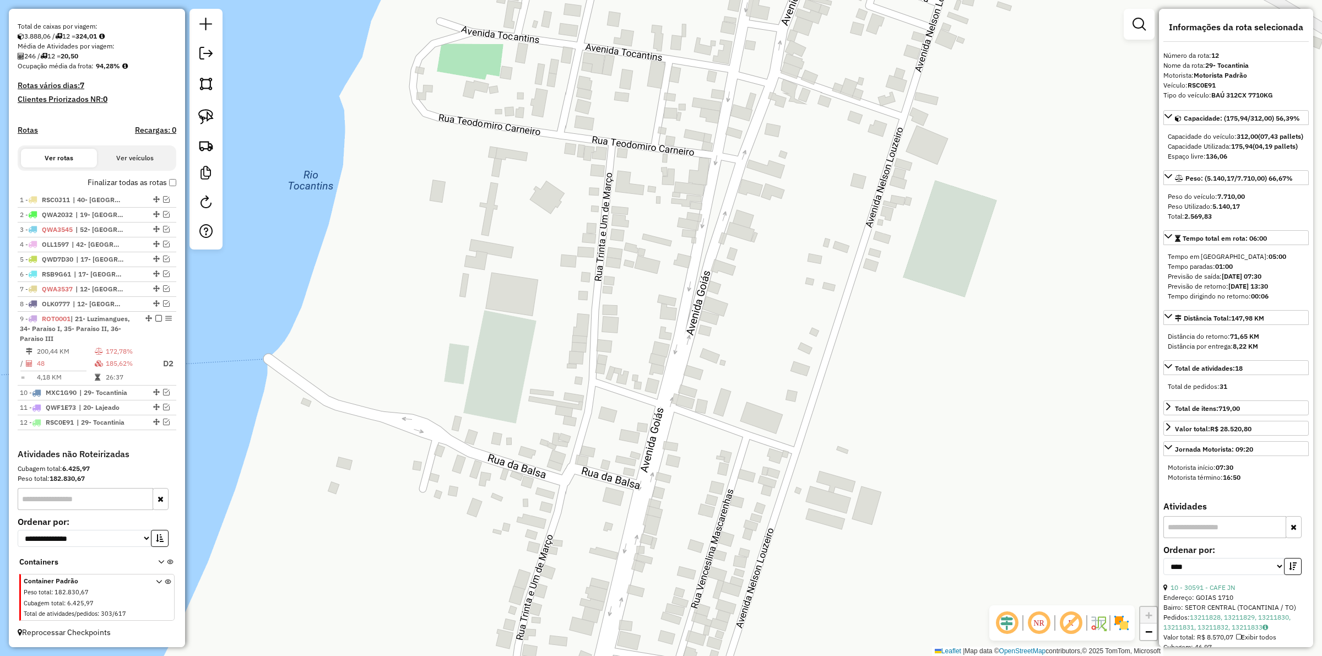
drag, startPoint x: 676, startPoint y: 359, endPoint x: 665, endPoint y: 358, distance: 11.0
click at [676, 359] on div "Janela de atendimento Grade de atendimento Capacidade Transportadoras Veículos …" at bounding box center [661, 328] width 1322 height 656
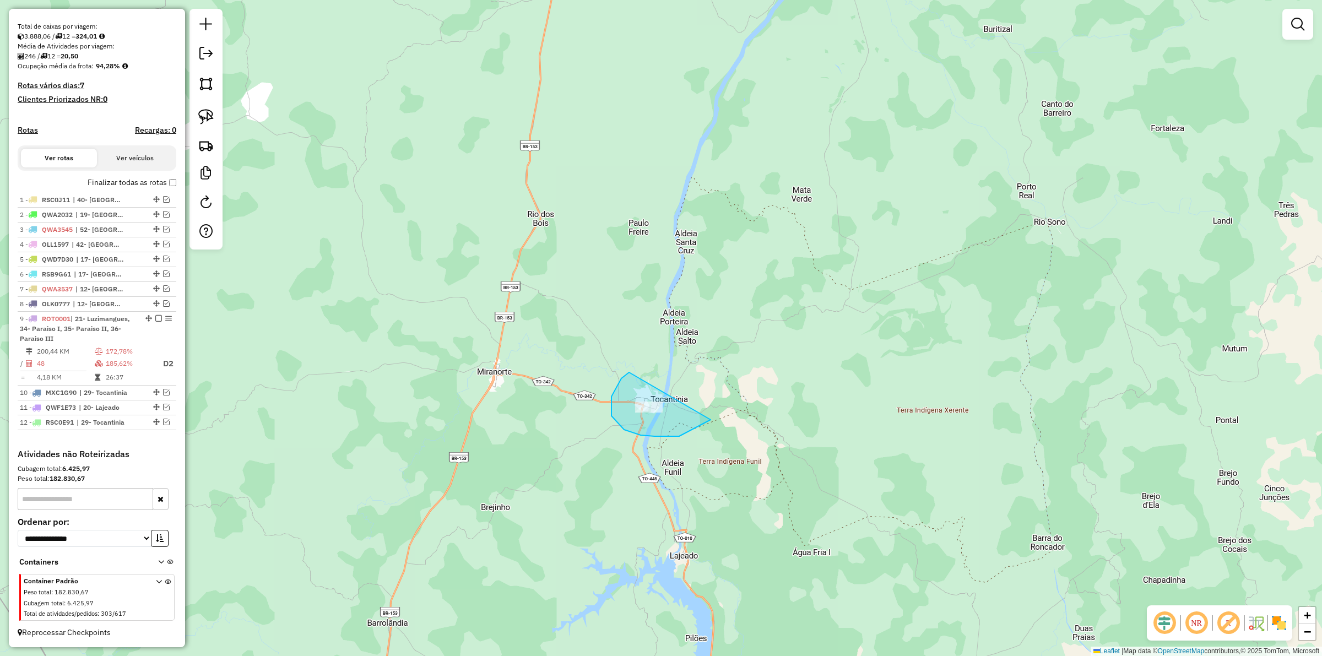
drag, startPoint x: 634, startPoint y: 433, endPoint x: 711, endPoint y: 407, distance: 81.3
drag, startPoint x: 714, startPoint y: 485, endPoint x: 721, endPoint y: 298, distance: 186.8
click at [722, 303] on div "Janela de atendimento Grade de atendimento Capacidade Transportadoras Veículos …" at bounding box center [661, 328] width 1322 height 656
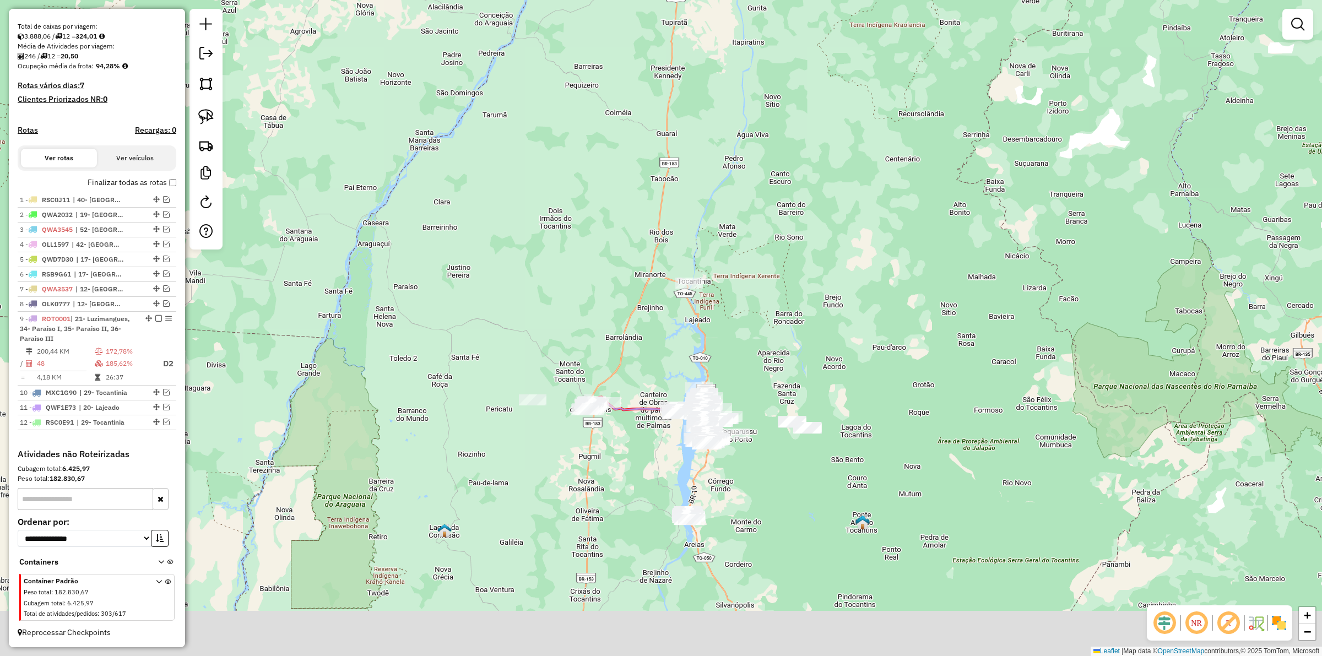
click at [727, 354] on div "Janela de atendimento Grade de atendimento Capacidade Transportadoras Veículos …" at bounding box center [661, 328] width 1322 height 656
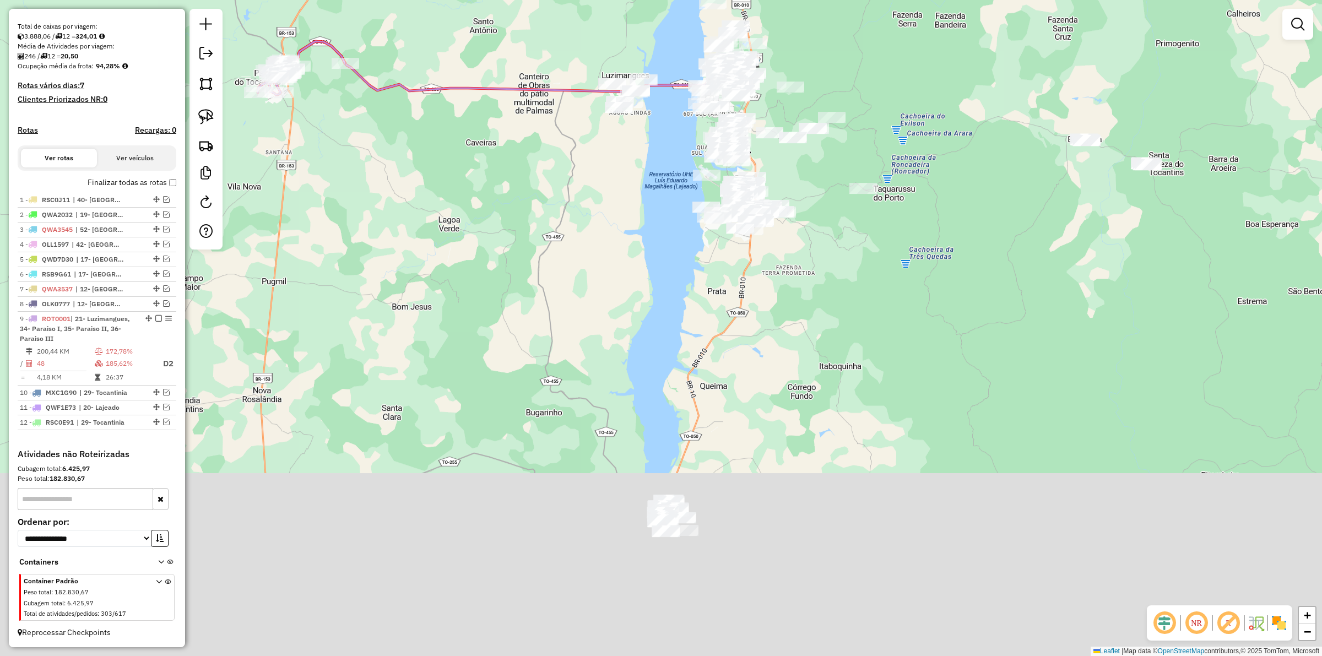
drag, startPoint x: 754, startPoint y: 524, endPoint x: 721, endPoint y: 368, distance: 159.3
click at [736, 297] on div "Janela de atendimento Grade de atendimento Capacidade Transportadoras Veículos …" at bounding box center [661, 328] width 1322 height 656
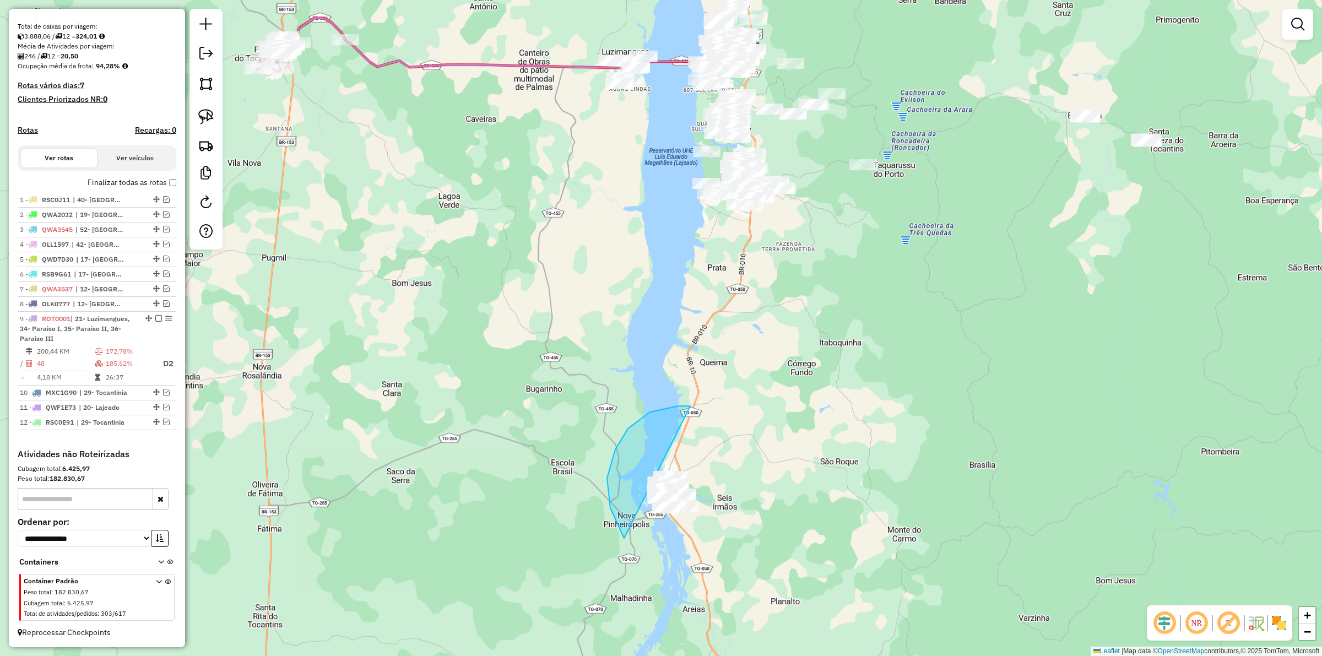
drag, startPoint x: 678, startPoint y: 406, endPoint x: 847, endPoint y: 449, distance: 174.6
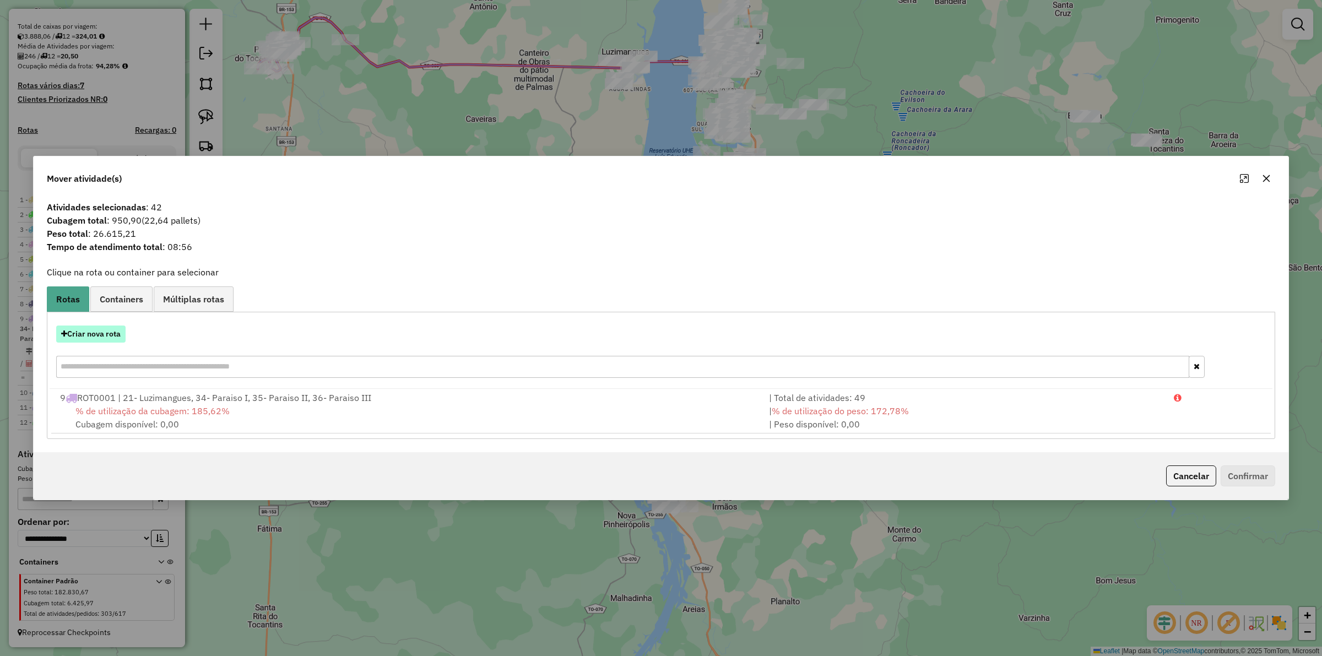
click at [110, 334] on button "Criar nova rota" at bounding box center [90, 333] width 69 height 17
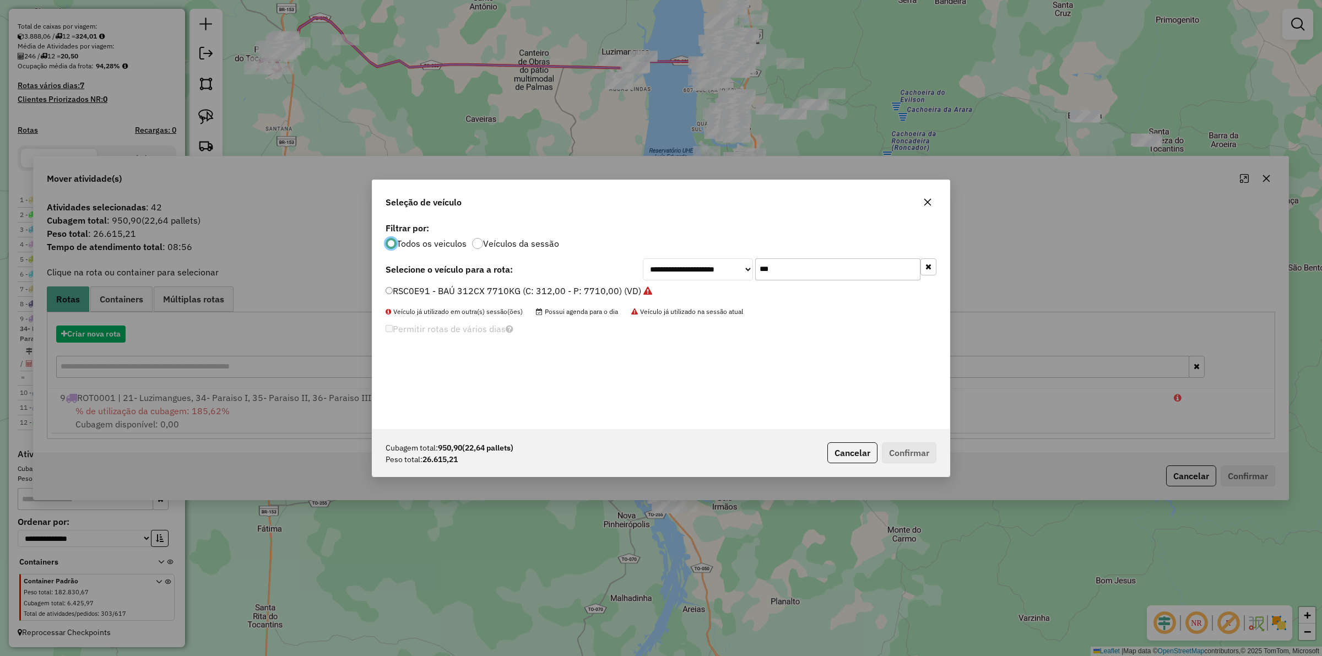
scroll to position [6, 3]
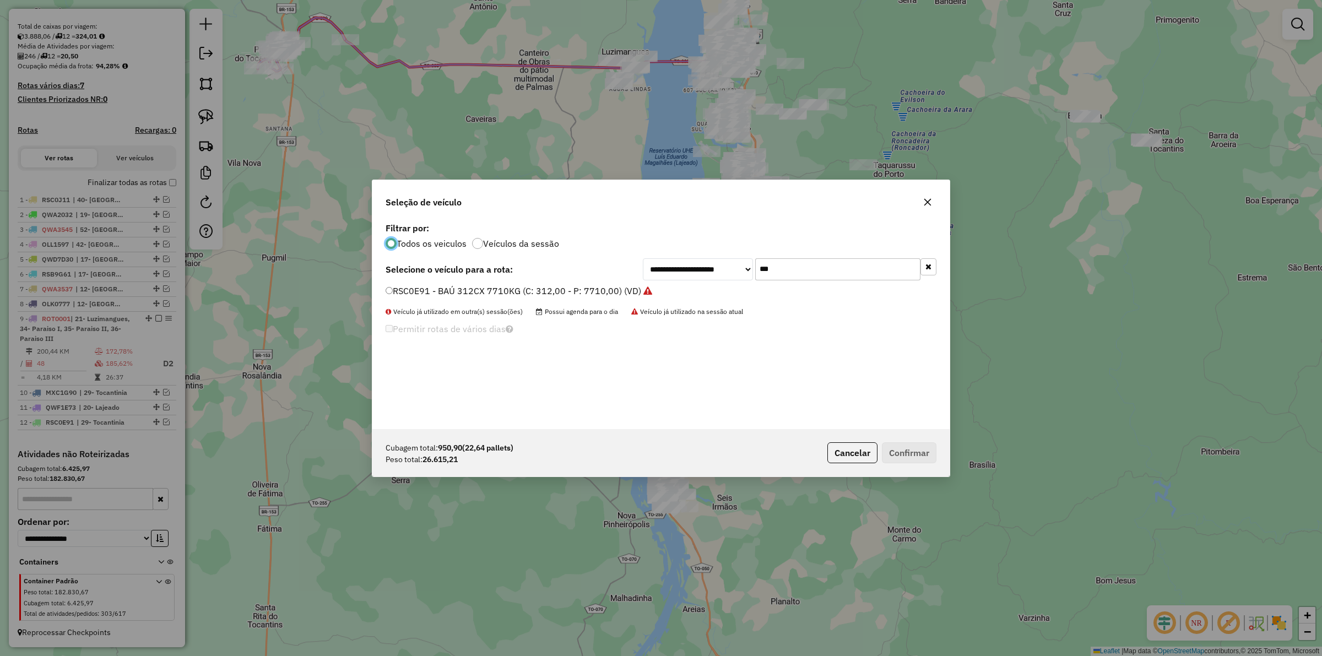
click at [804, 270] on input "***" at bounding box center [837, 269] width 165 height 22
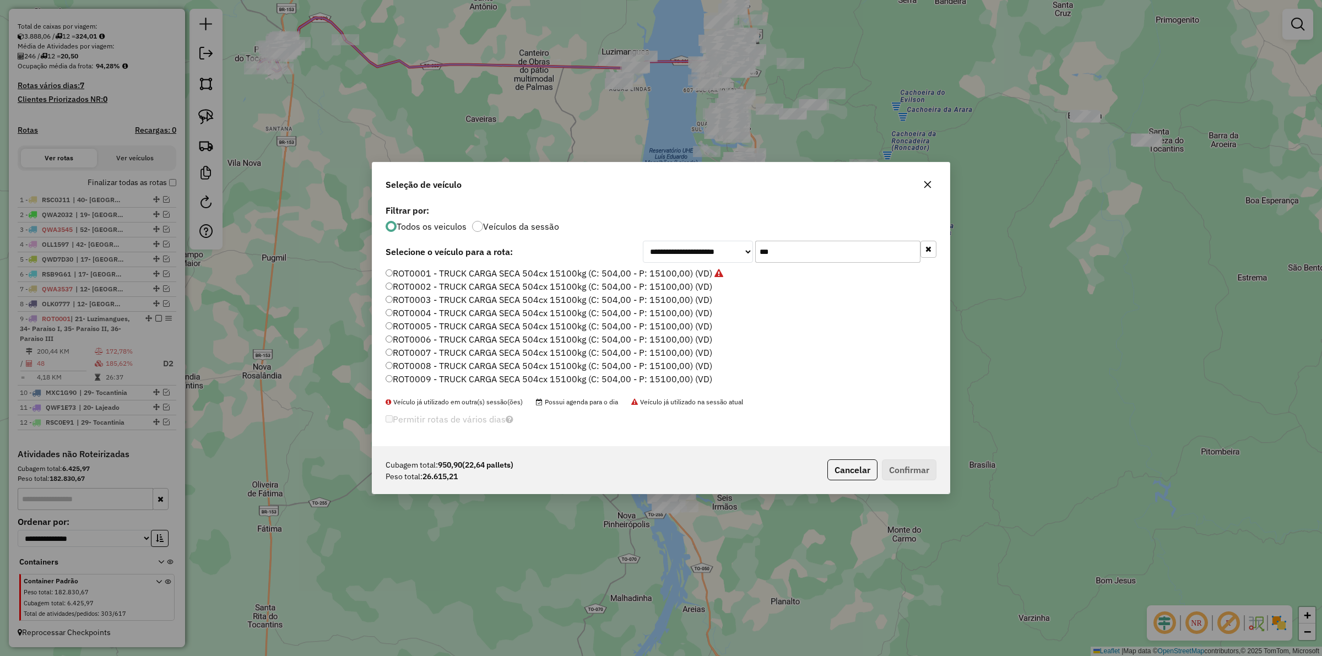
type input "***"
drag, startPoint x: 573, startPoint y: 267, endPoint x: 601, endPoint y: 274, distance: 29.5
click at [572, 268] on label "ROT0001 - TRUCK CARGA SECA 504cx 15100kg (C: 504,00 - P: 15100,00) (VD)" at bounding box center [554, 273] width 338 height 13
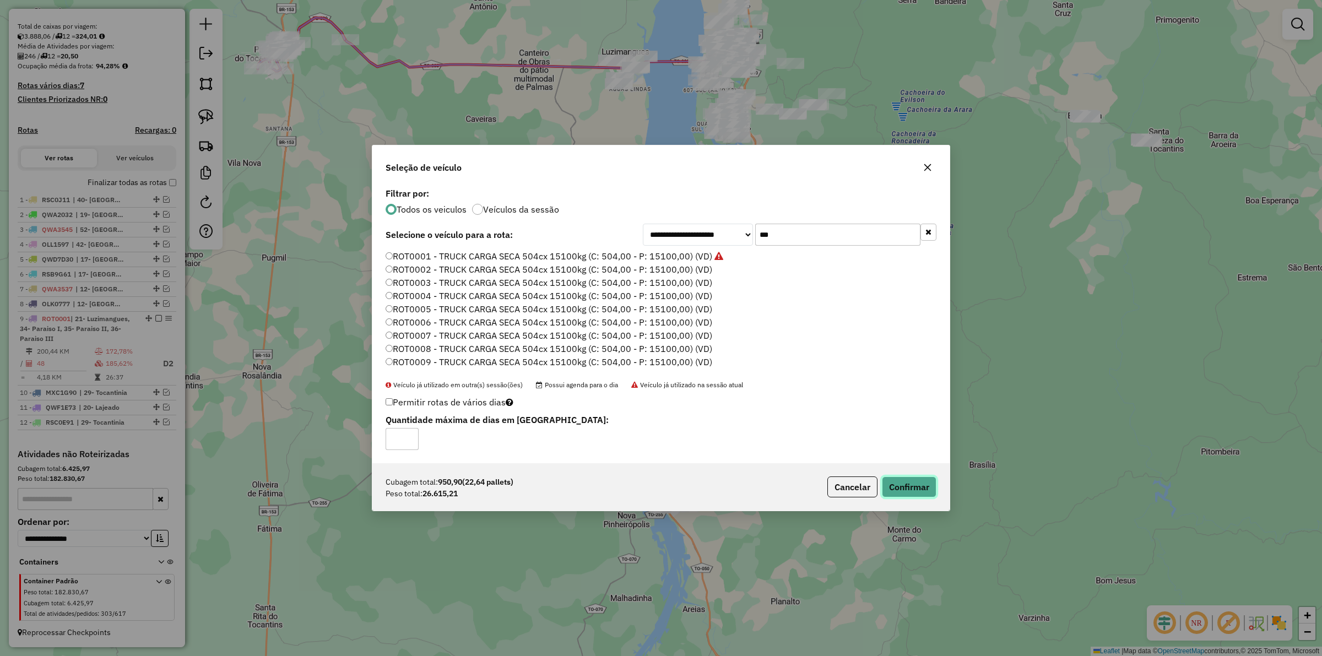
click at [912, 483] on button "Confirmar" at bounding box center [909, 486] width 55 height 21
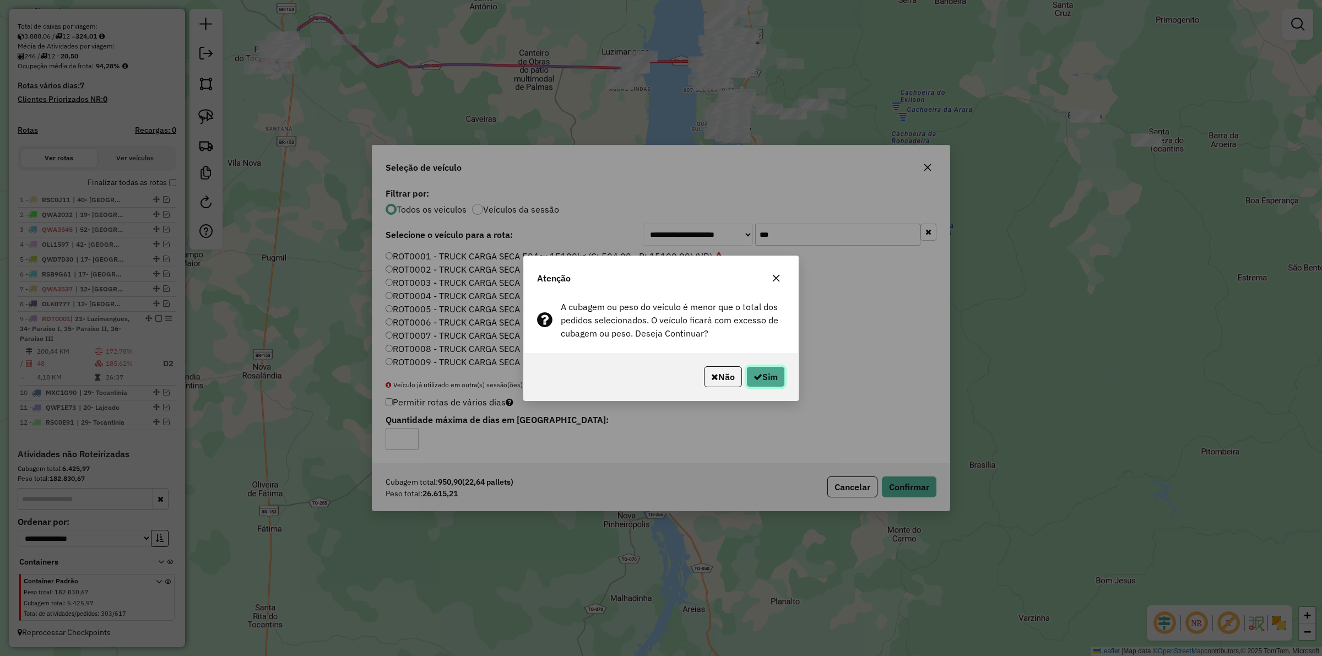
click at [776, 376] on button "Sim" at bounding box center [765, 376] width 39 height 21
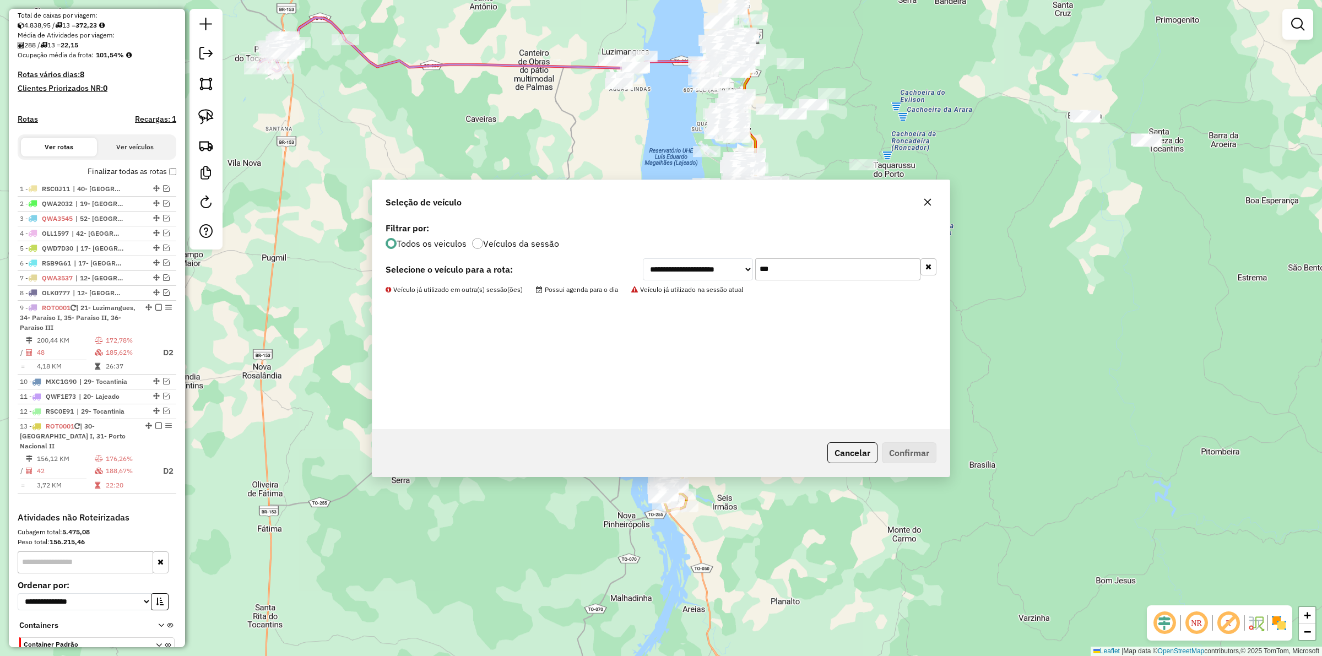
scroll to position [295, 0]
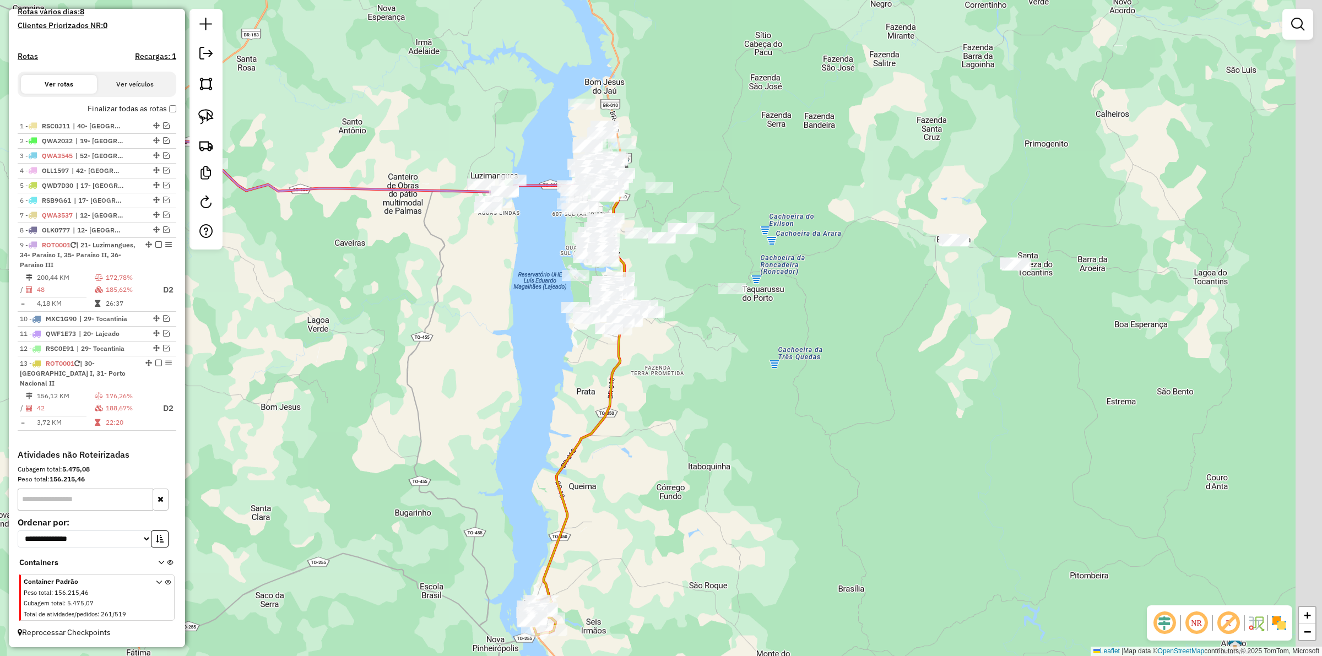
drag, startPoint x: 924, startPoint y: 344, endPoint x: 733, endPoint y: 552, distance: 282.2
click at [720, 623] on div "Janela de atendimento Grade de atendimento Capacidade Transportadoras Veículos …" at bounding box center [661, 328] width 1322 height 656
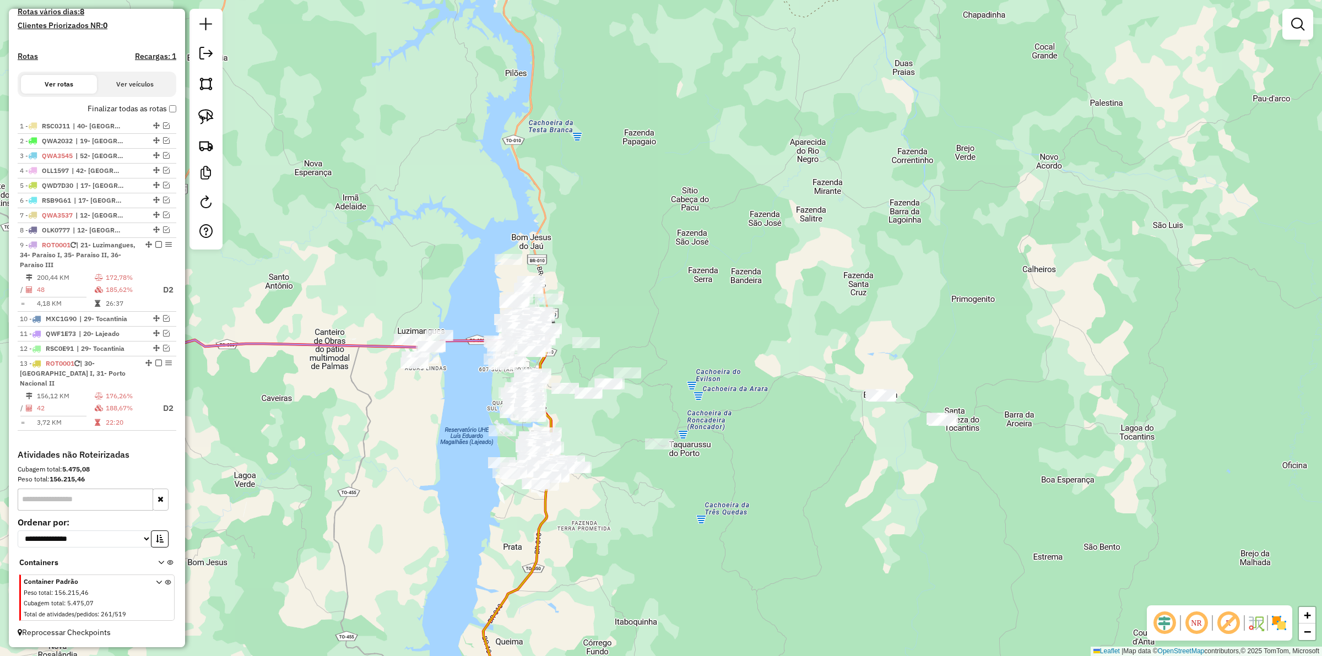
drag, startPoint x: 738, startPoint y: 457, endPoint x: 710, endPoint y: 449, distance: 29.3
click at [736, 456] on div "Janela de atendimento Grade de atendimento Capacidade Transportadoras Veículos …" at bounding box center [661, 328] width 1322 height 656
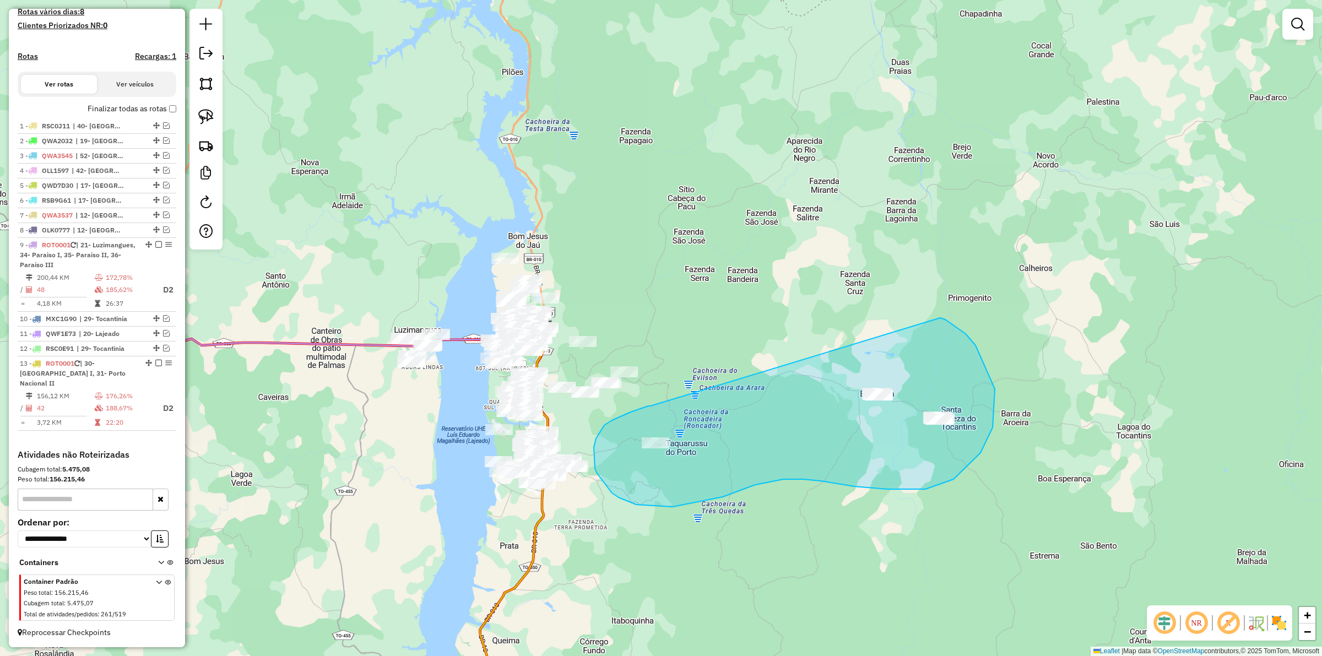
drag, startPoint x: 648, startPoint y: 406, endPoint x: 940, endPoint y: 318, distance: 304.9
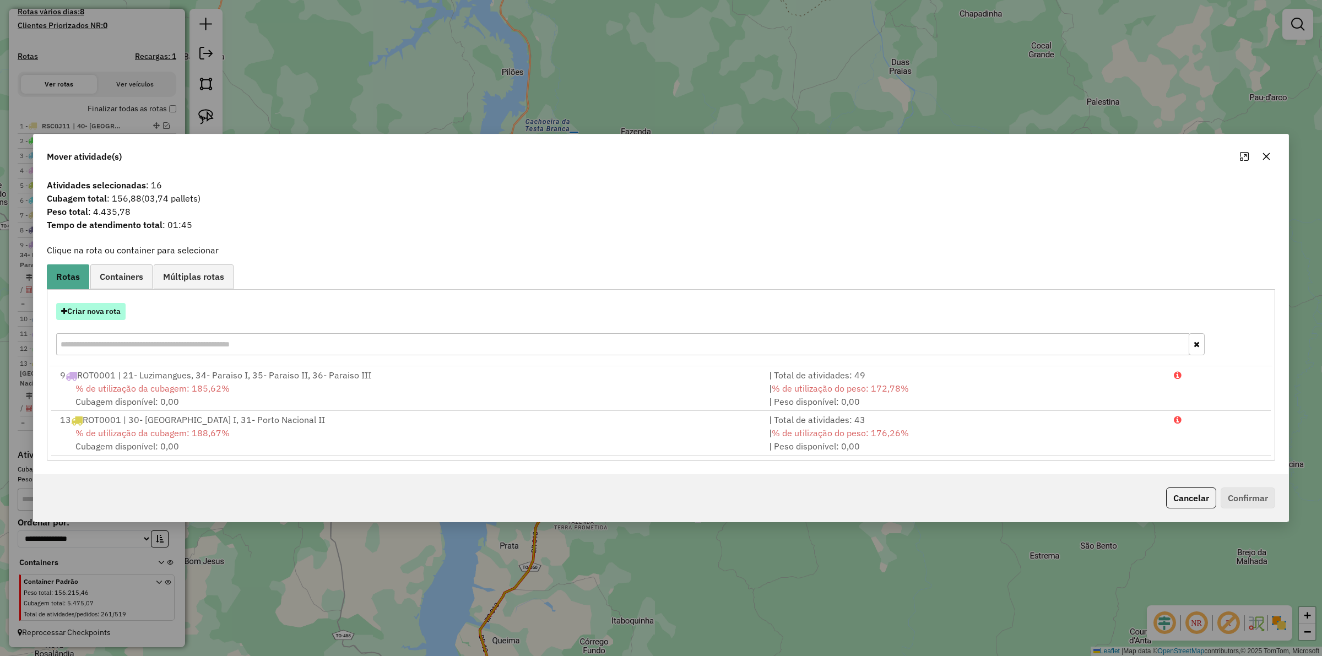
click at [109, 318] on button "Criar nova rota" at bounding box center [90, 311] width 69 height 17
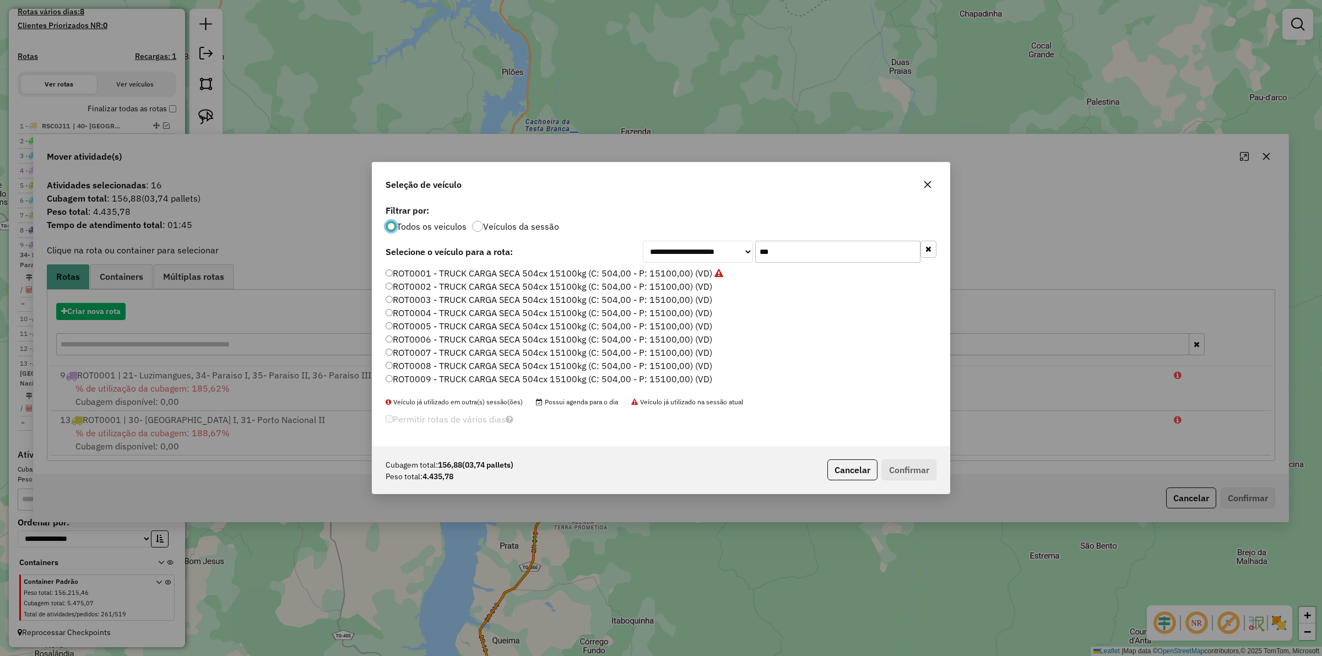
scroll to position [6, 3]
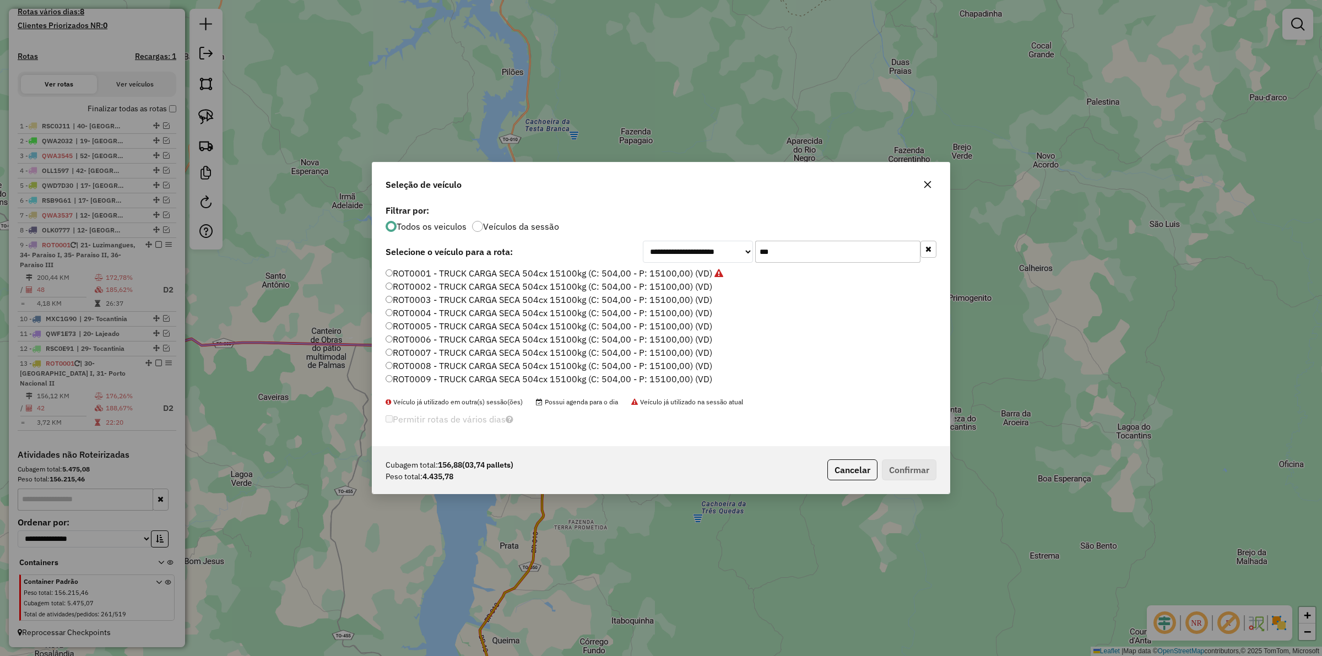
click at [791, 253] on input "***" at bounding box center [837, 252] width 165 height 22
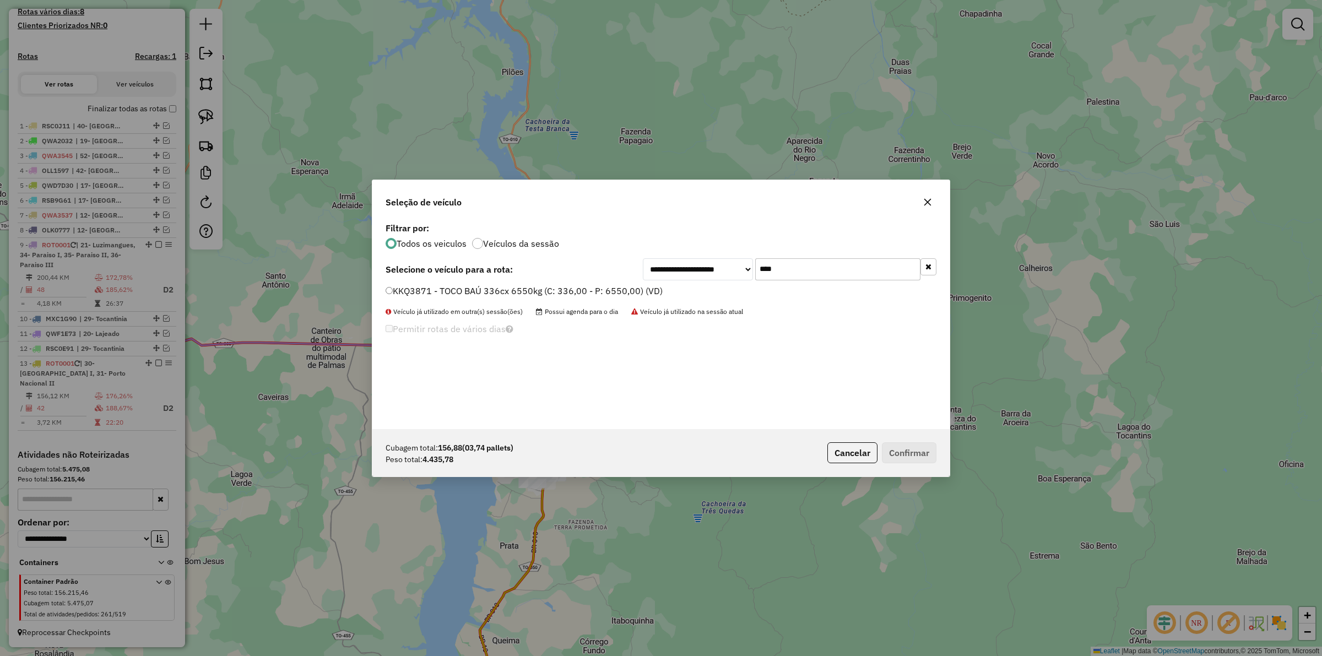
type input "****"
click at [584, 284] on label "KKQ3871 - TOCO BAÚ 336cx 6550kg (C: 336,00 - P: 6550,00) (VD)" at bounding box center [523, 290] width 277 height 13
click at [901, 458] on button "Confirmar" at bounding box center [909, 452] width 55 height 21
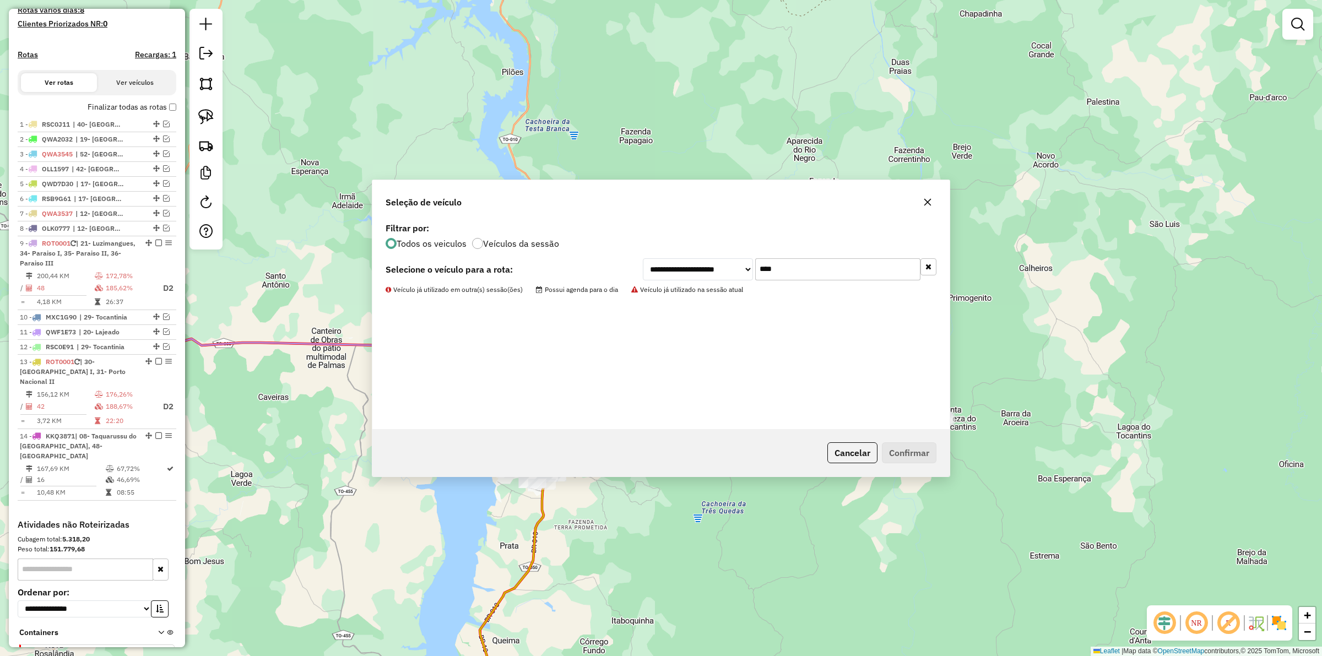
scroll to position [304, 0]
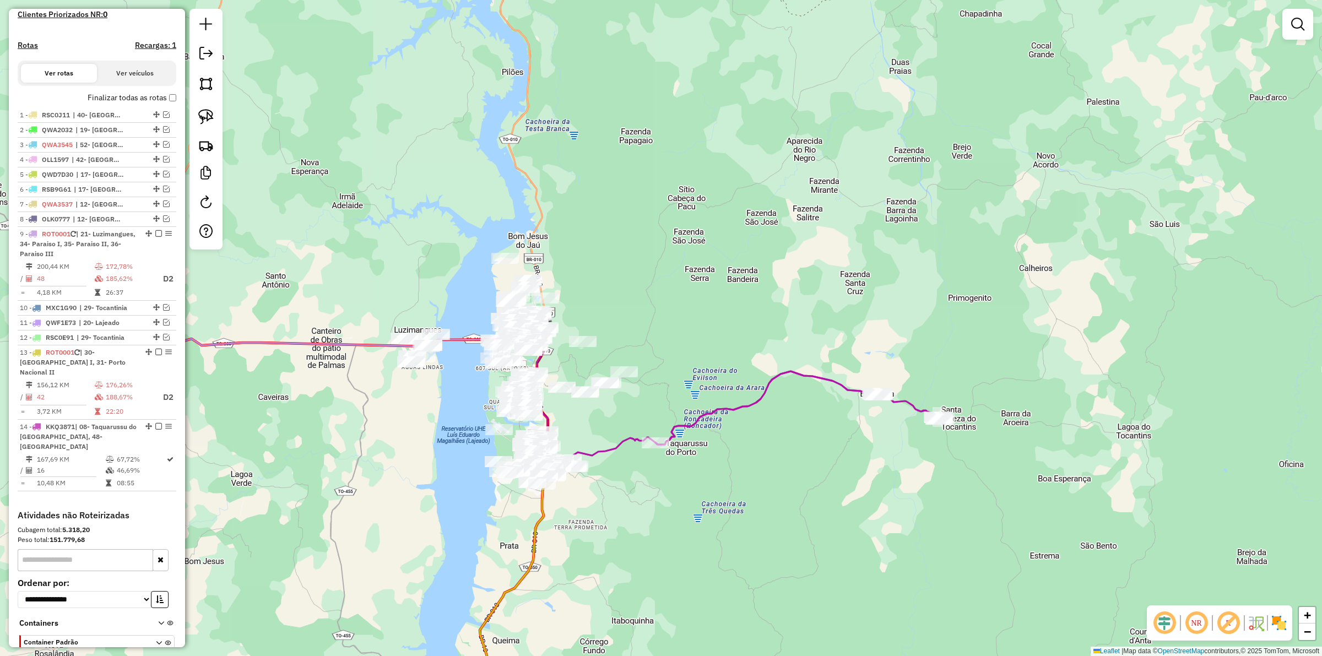
drag, startPoint x: 381, startPoint y: 230, endPoint x: 463, endPoint y: 174, distance: 99.9
click at [461, 175] on div "Janela de atendimento Grade de atendimento Capacidade Transportadoras Veículos …" at bounding box center [661, 328] width 1322 height 656
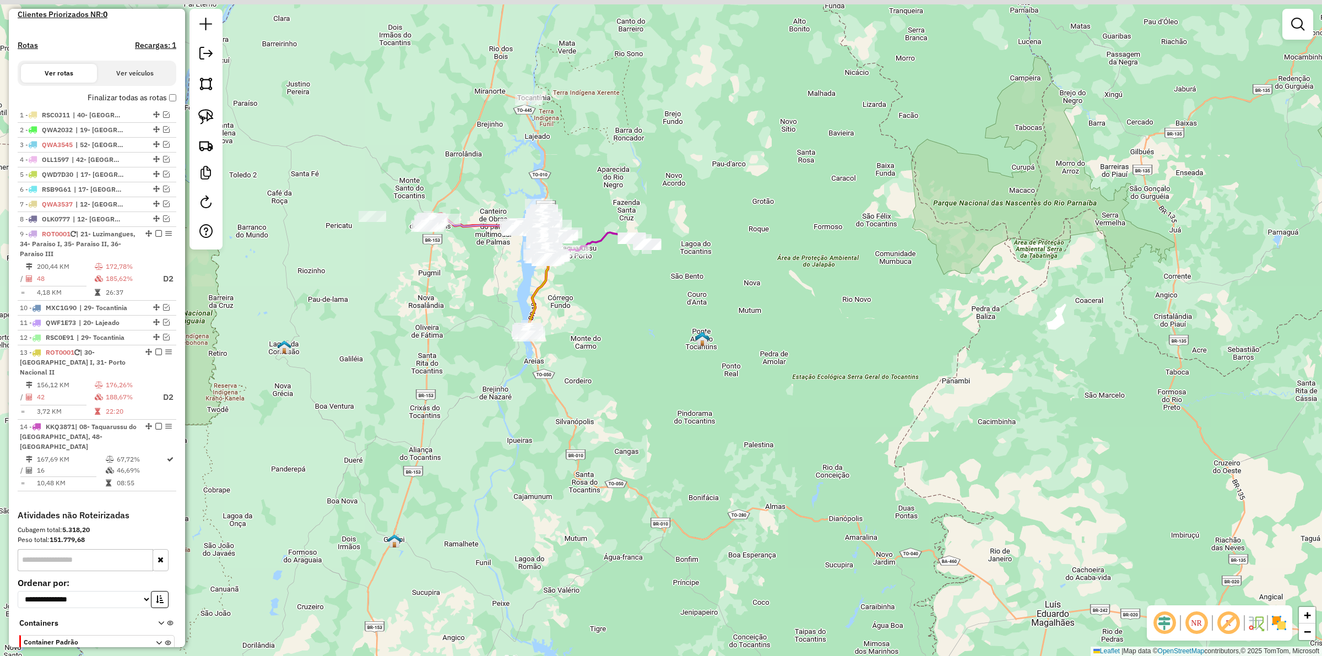
drag, startPoint x: 439, startPoint y: 292, endPoint x: 459, endPoint y: 310, distance: 26.5
click at [458, 309] on div "Janela de atendimento Grade de atendimento Capacidade Transportadoras Veículos …" at bounding box center [661, 328] width 1322 height 656
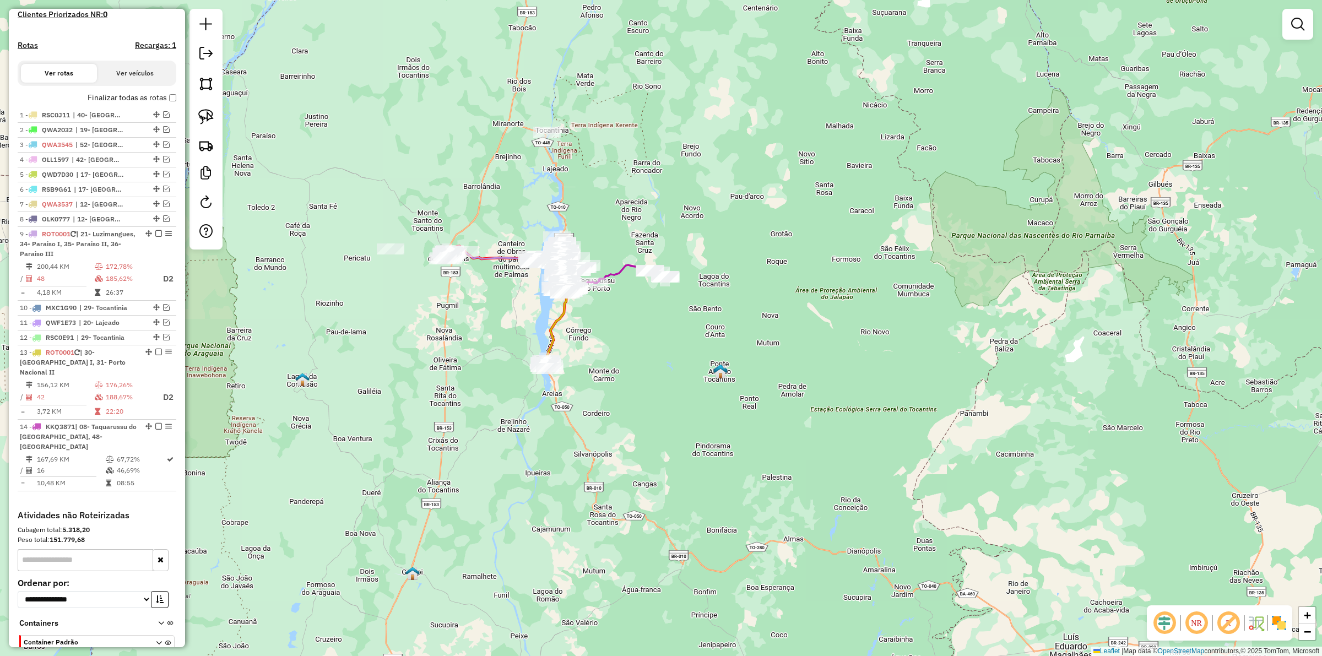
drag, startPoint x: 458, startPoint y: 301, endPoint x: 504, endPoint y: 347, distance: 65.4
click at [475, 334] on div "Janela de atendimento Grade de atendimento Capacidade Transportadoras Veículos …" at bounding box center [661, 328] width 1322 height 656
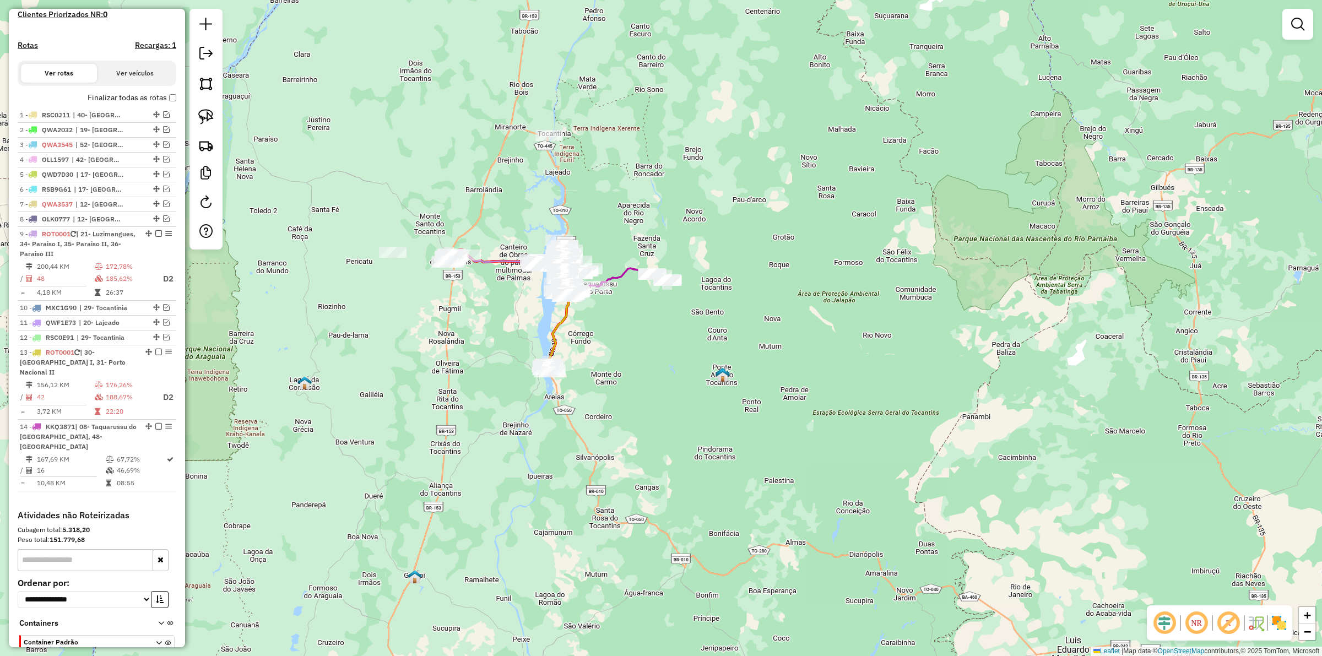
click at [668, 383] on div "Rota 13 - Placa ROT0001 32126 - DISTRIBUIDORA GPS Janela de atendimento Grade d…" at bounding box center [661, 328] width 1322 height 656
drag, startPoint x: 795, startPoint y: 383, endPoint x: 789, endPoint y: 367, distance: 17.4
click at [789, 367] on div "Janela de atendimento Grade de atendimento Capacidade Transportadoras Veículos …" at bounding box center [661, 328] width 1322 height 656
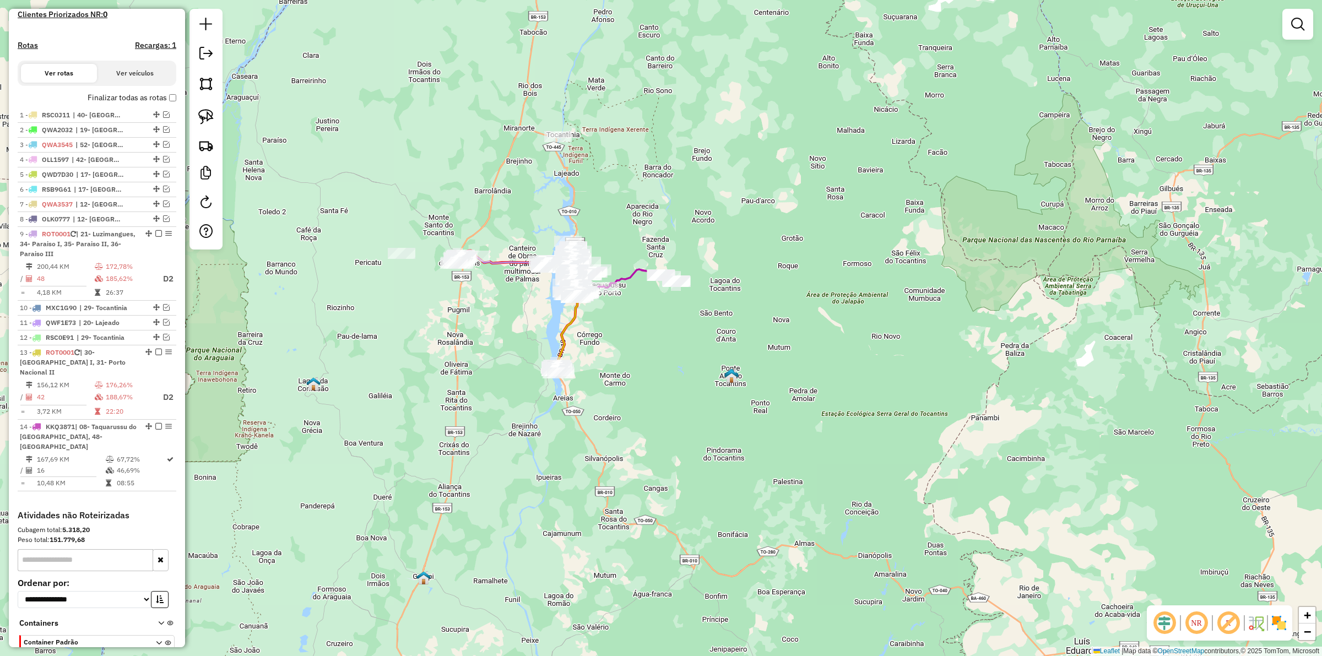
drag, startPoint x: 643, startPoint y: 403, endPoint x: 649, endPoint y: 414, distance: 12.6
click at [649, 414] on div "Janela de atendimento Grade de atendimento Capacidade Transportadoras Veículos …" at bounding box center [661, 328] width 1322 height 656
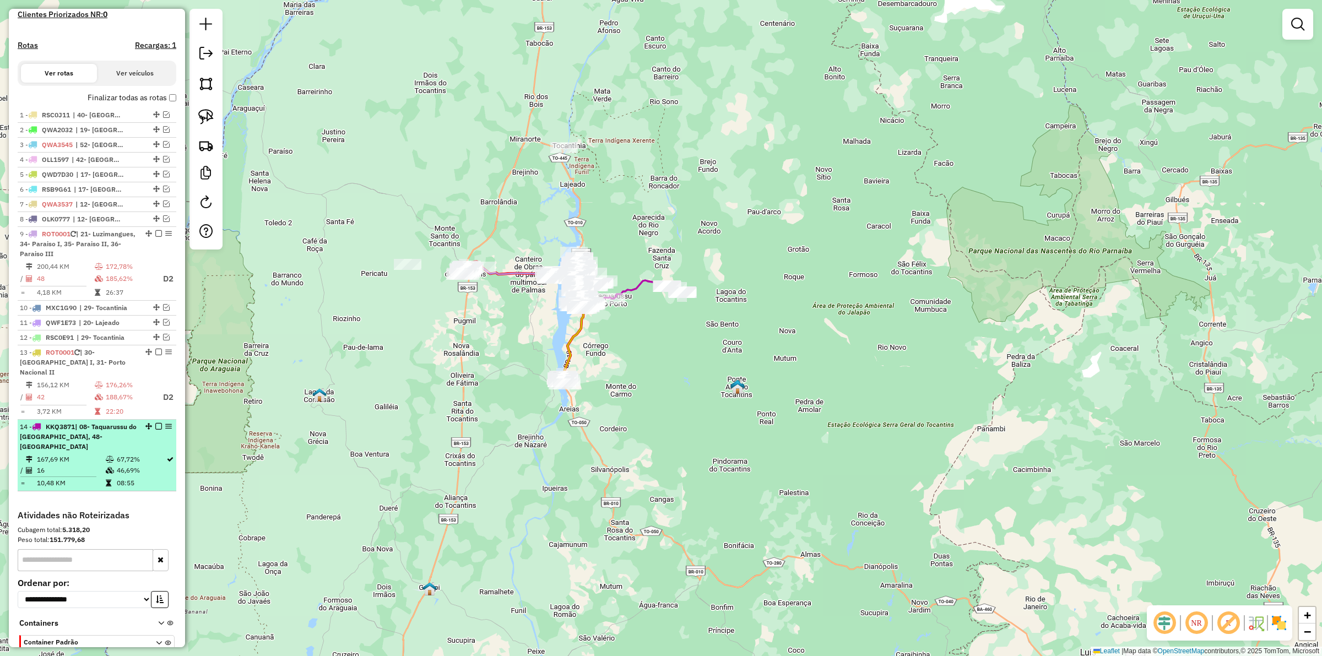
click at [156, 427] on em at bounding box center [158, 426] width 7 height 7
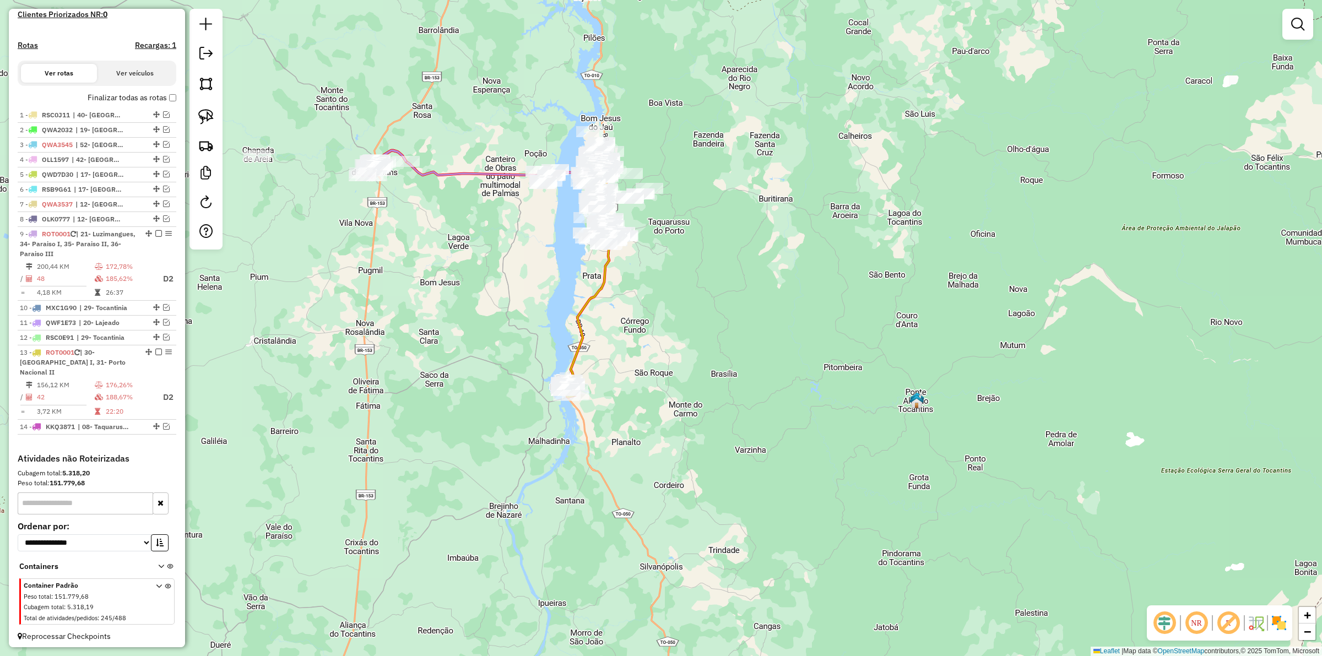
click at [571, 352] on icon at bounding box center [590, 272] width 41 height 224
select select "*********"
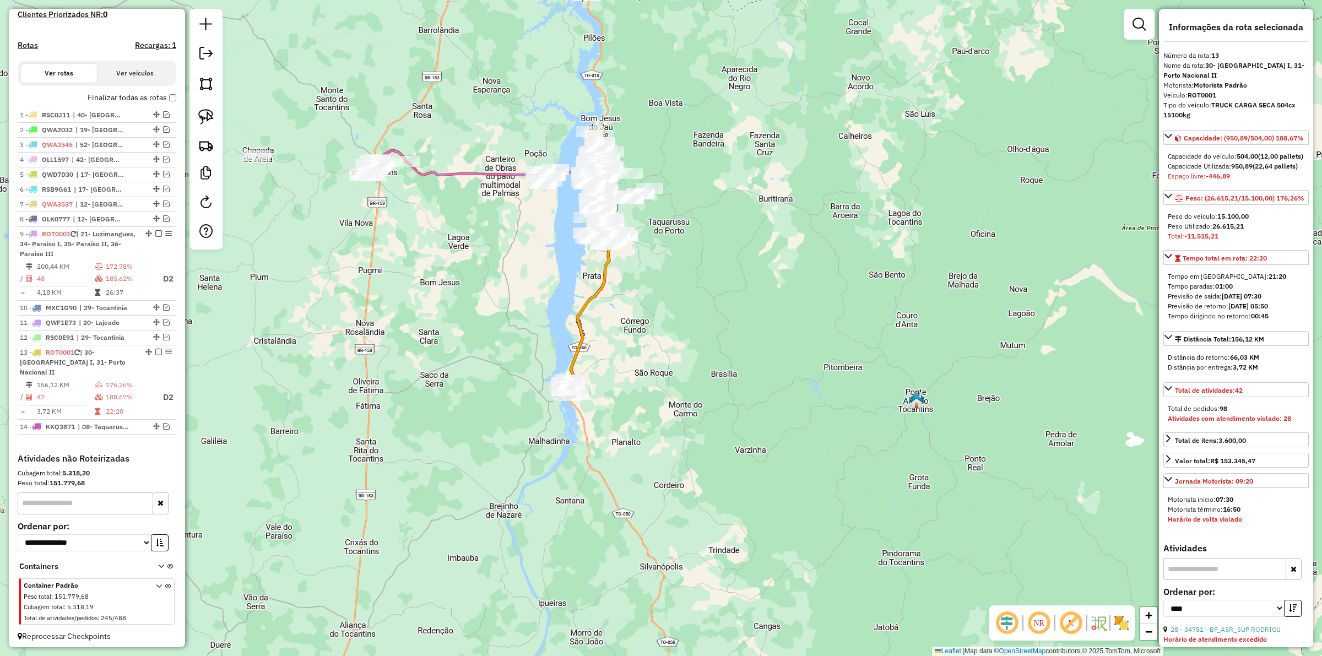
scroll to position [309, 0]
drag, startPoint x: 509, startPoint y: 394, endPoint x: 671, endPoint y: 373, distance: 162.7
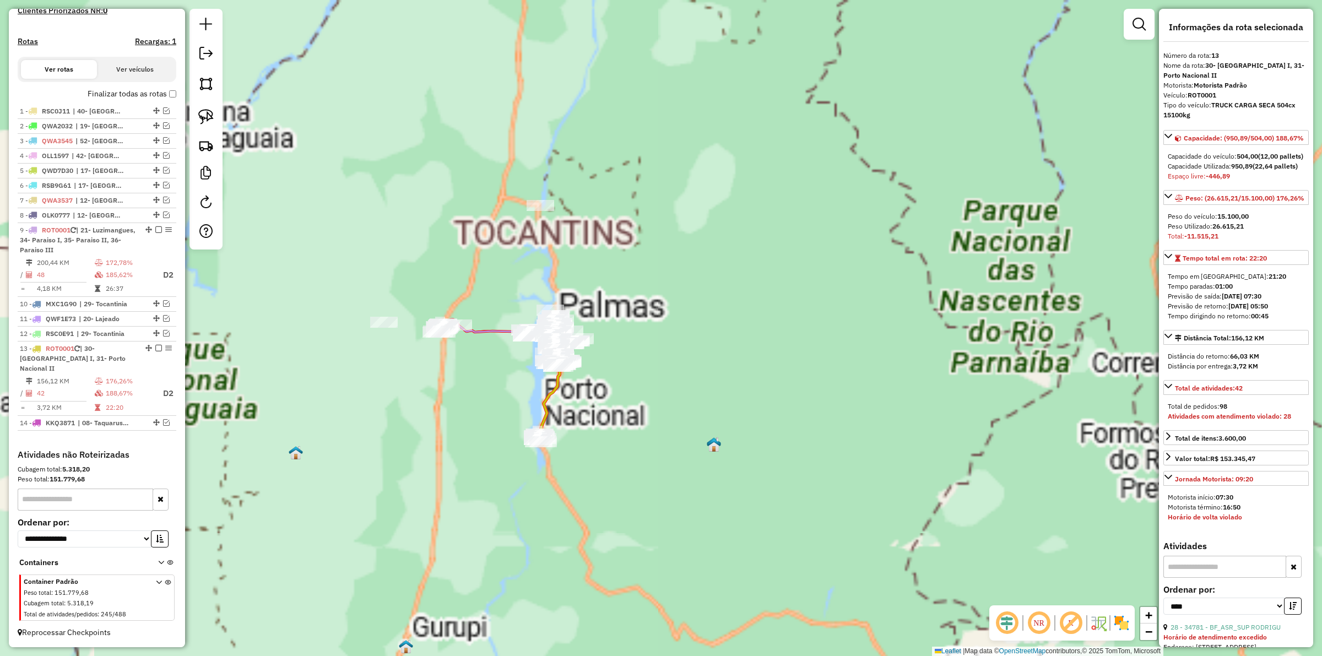
drag, startPoint x: 620, startPoint y: 441, endPoint x: 650, endPoint y: 426, distance: 33.5
click at [658, 427] on div "Janela de atendimento Grade de atendimento Capacidade Transportadoras Veículos …" at bounding box center [661, 328] width 1322 height 656
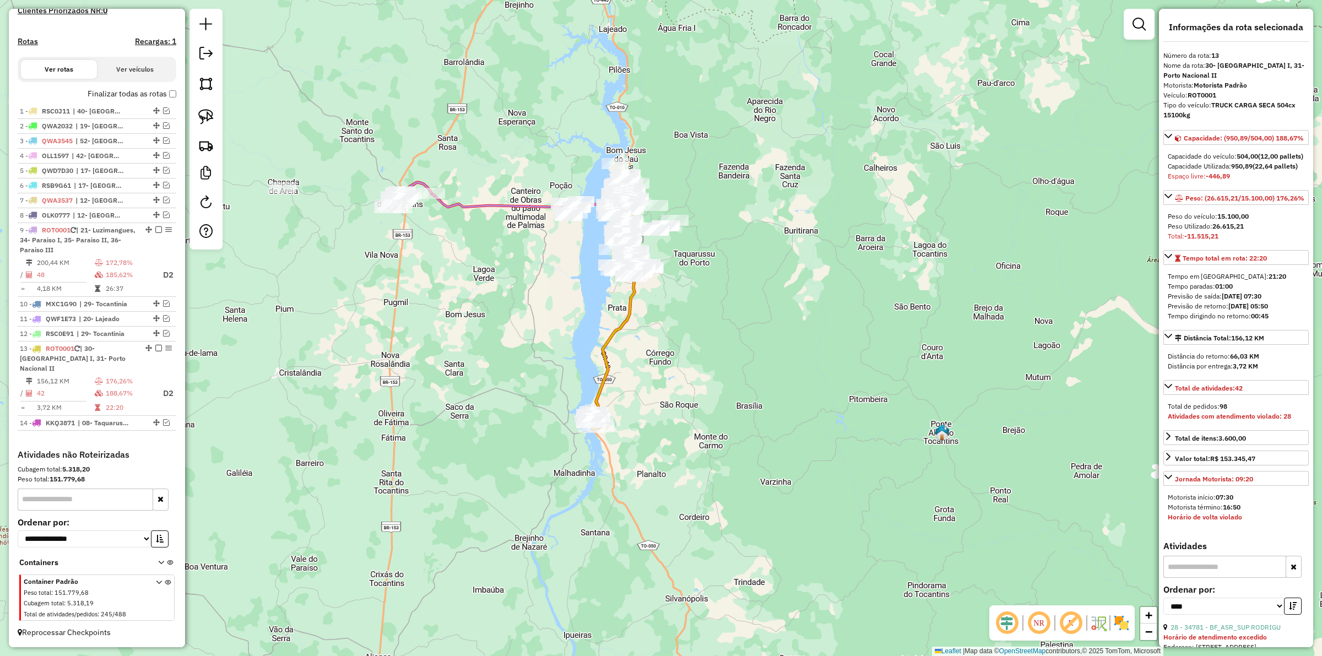
click at [1150, 20] on div at bounding box center [1138, 24] width 31 height 31
click at [1137, 23] on em at bounding box center [1138, 24] width 13 height 13
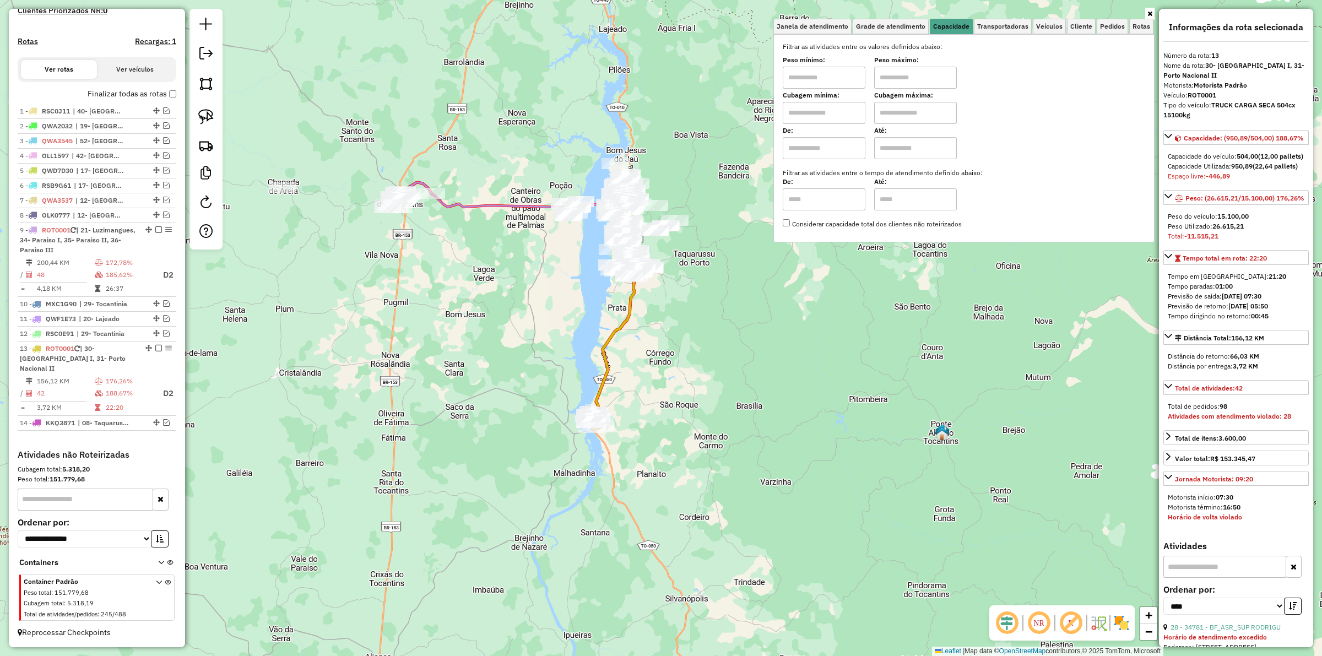
click at [811, 83] on input "text" at bounding box center [824, 78] width 83 height 22
type input "****"
click at [889, 78] on input "text" at bounding box center [915, 78] width 83 height 22
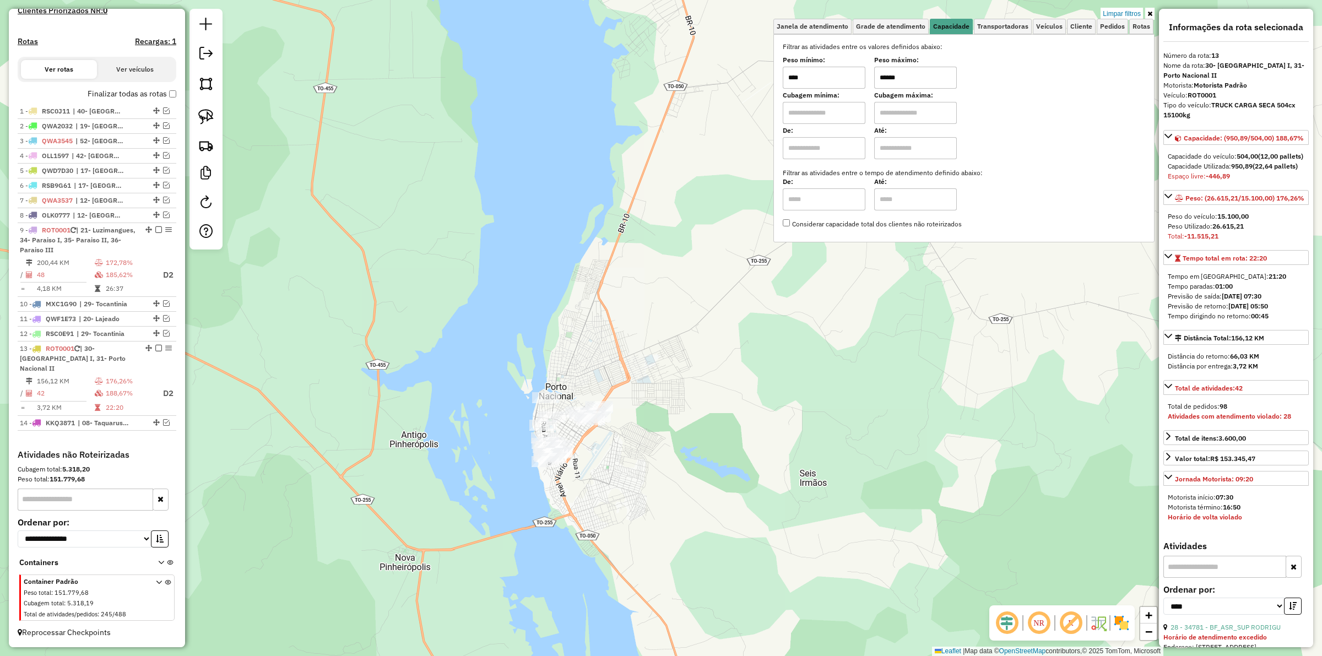
type input "******"
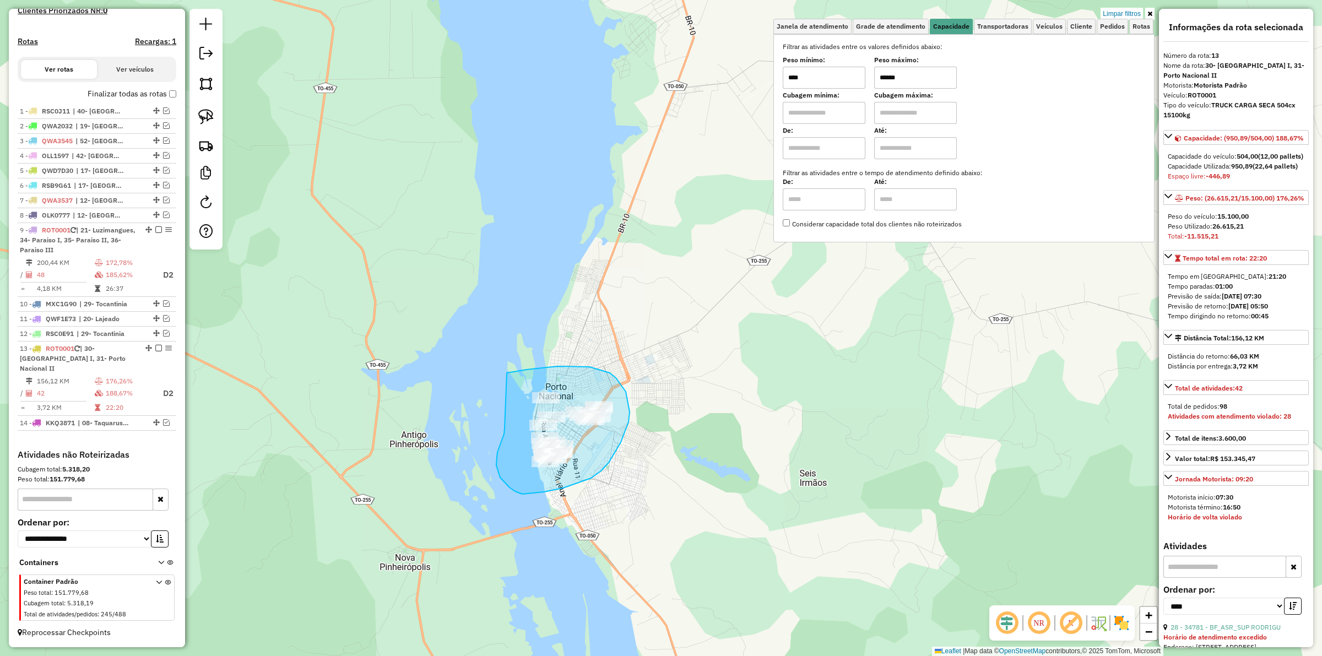
drag, startPoint x: 504, startPoint y: 428, endPoint x: 499, endPoint y: 376, distance: 52.6
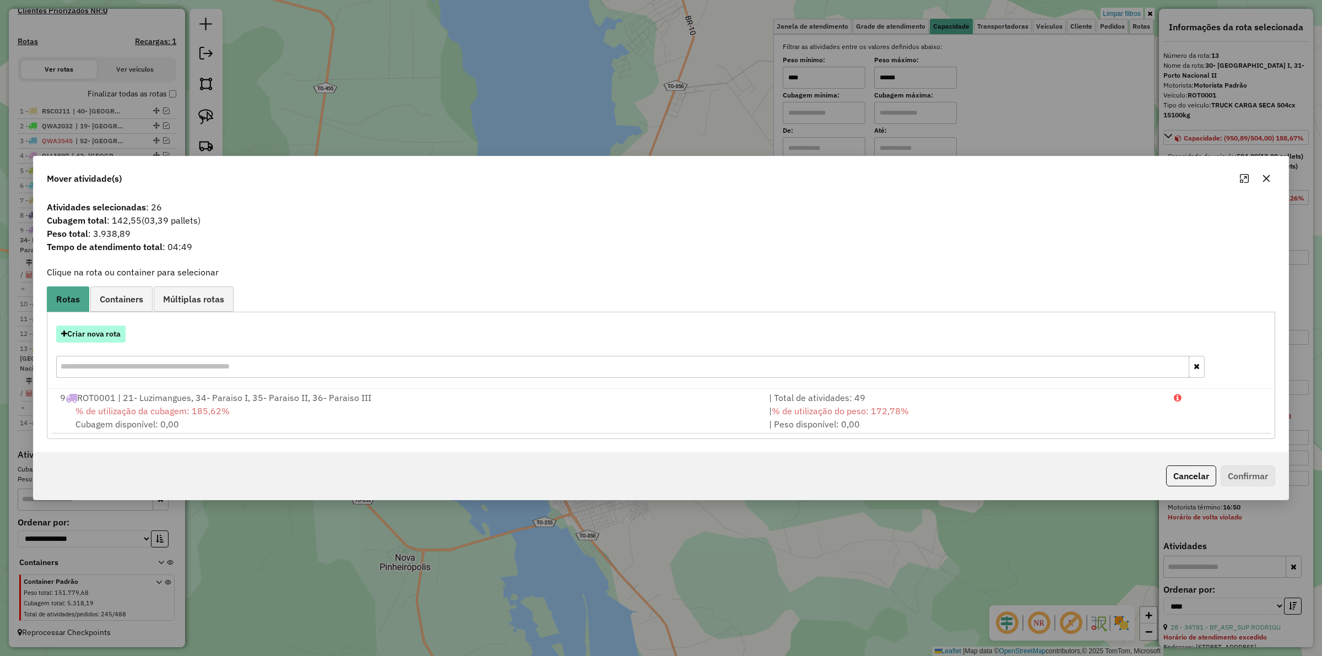
click at [94, 326] on button "Criar nova rota" at bounding box center [90, 333] width 69 height 17
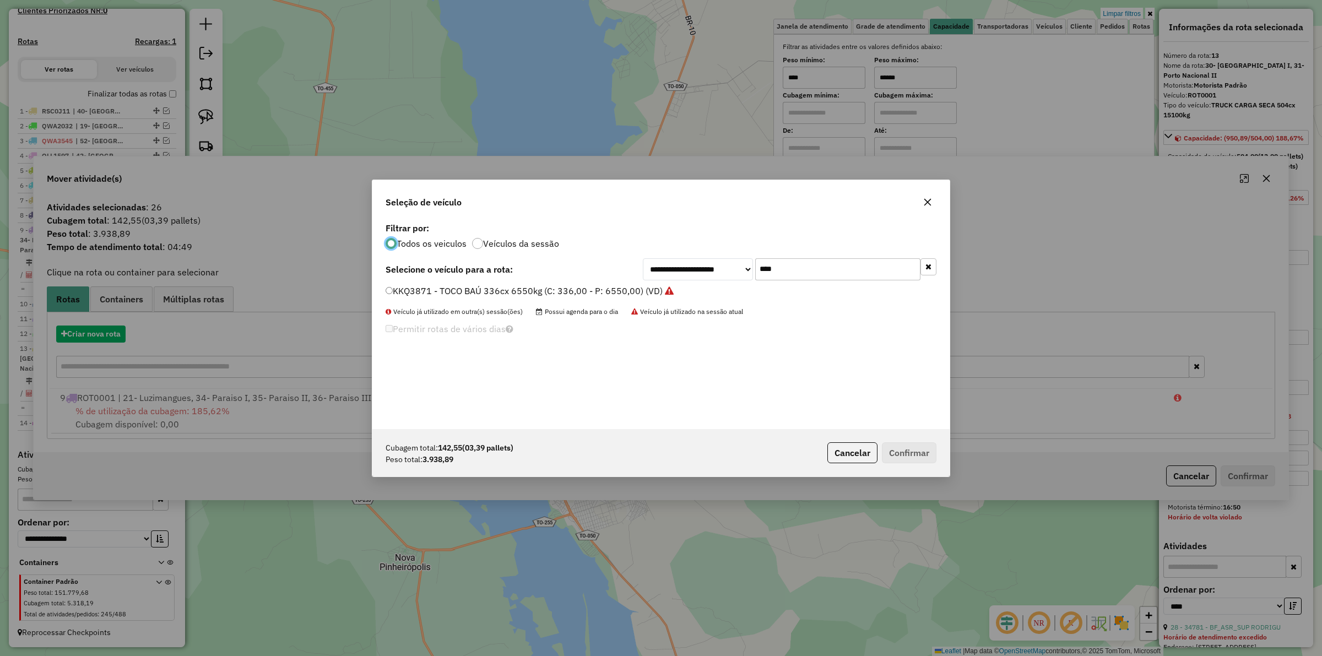
scroll to position [6, 3]
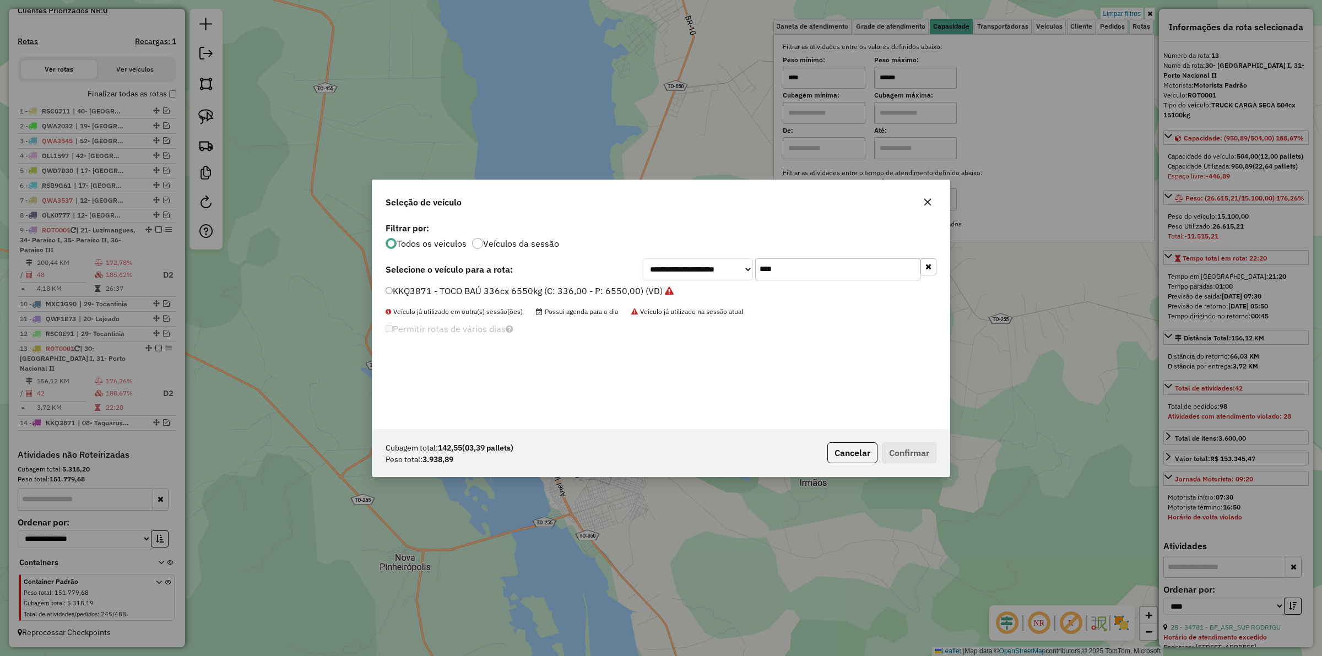
click at [794, 262] on input "****" at bounding box center [837, 269] width 165 height 22
type input "***"
click at [490, 279] on div "**********" at bounding box center [660, 269] width 551 height 22
click at [494, 294] on label "MUT3D90 - FRETEIRO 4000 KG, 210 CX (C: 210,00 - P: 4000,00) (VD)" at bounding box center [529, 290] width 289 height 13
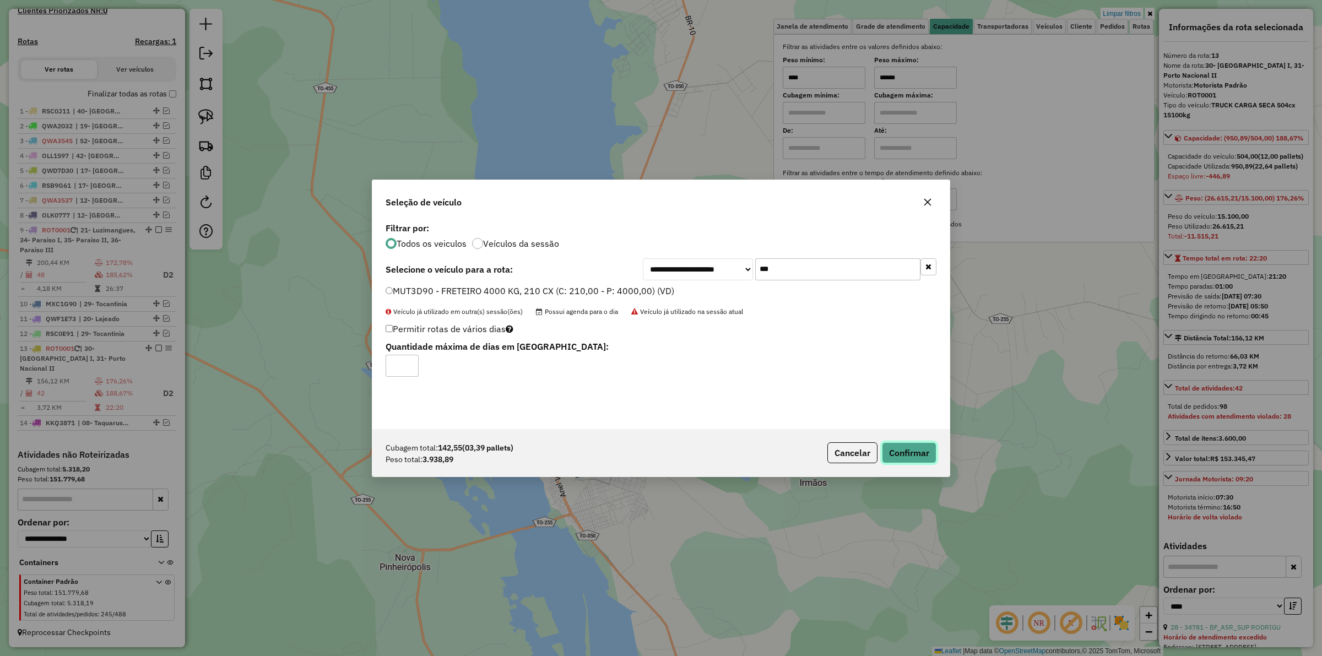
click at [893, 447] on button "Confirmar" at bounding box center [909, 452] width 55 height 21
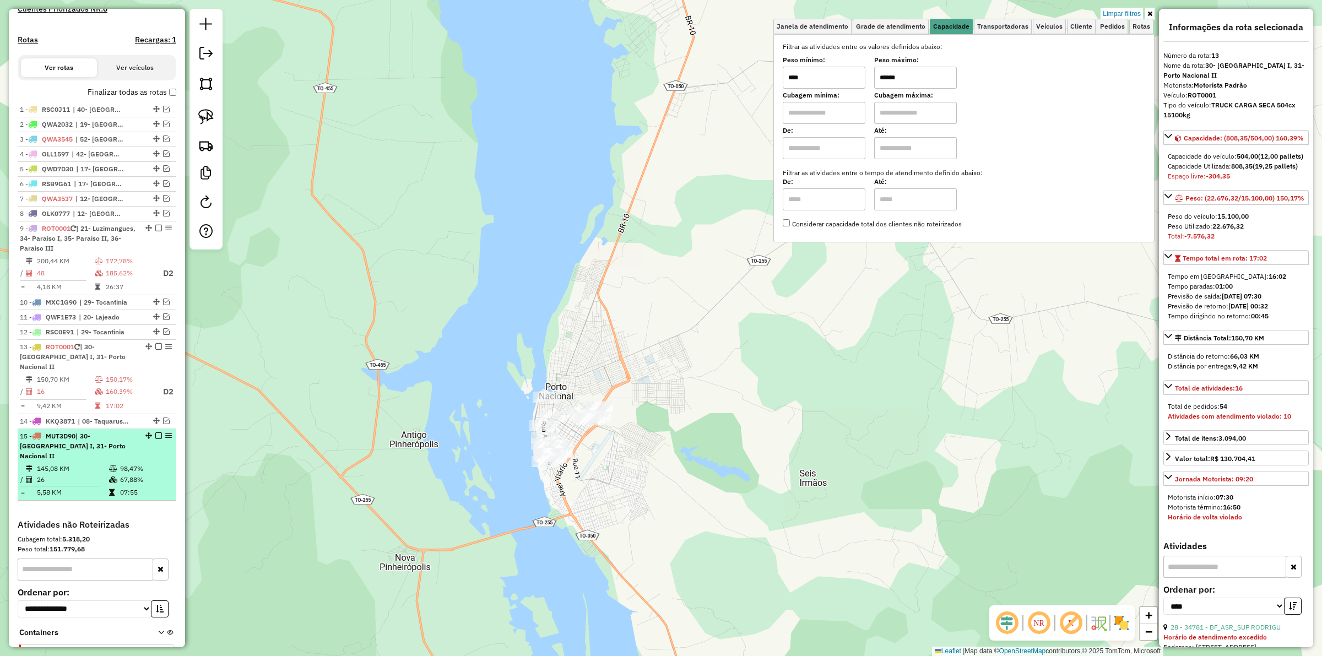
click at [155, 435] on em at bounding box center [158, 435] width 7 height 7
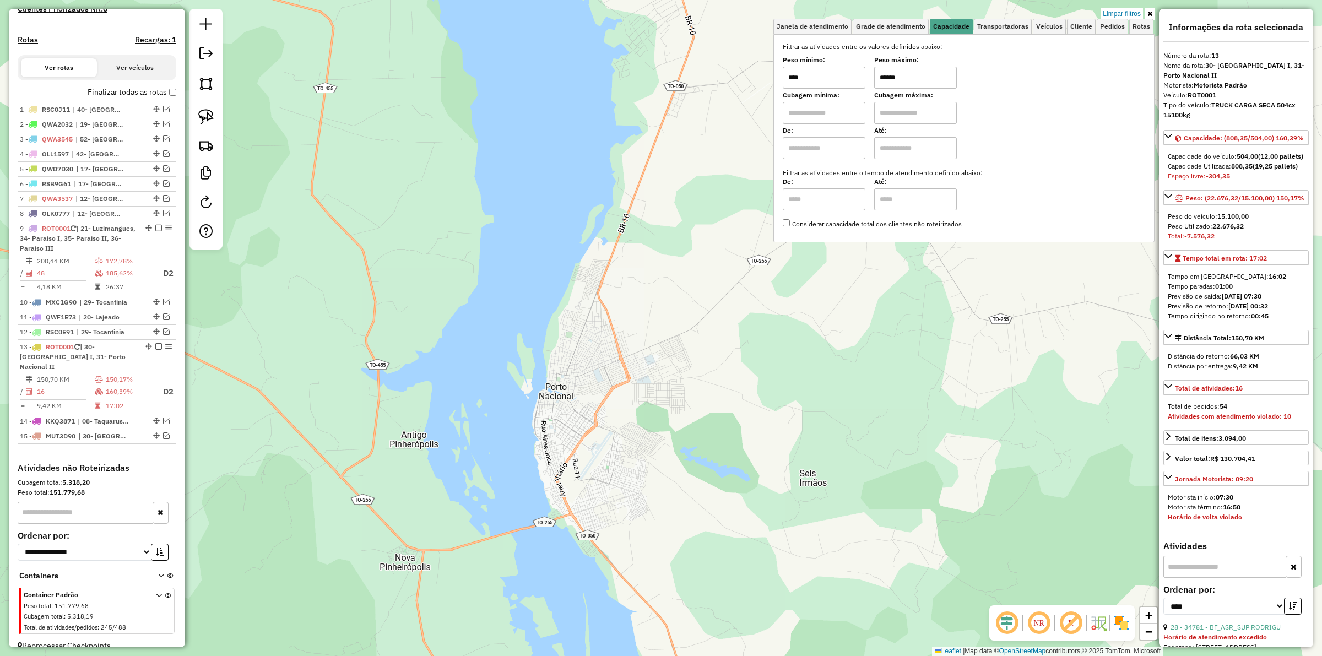
click at [1126, 15] on link "Limpar filtros" at bounding box center [1121, 14] width 42 height 12
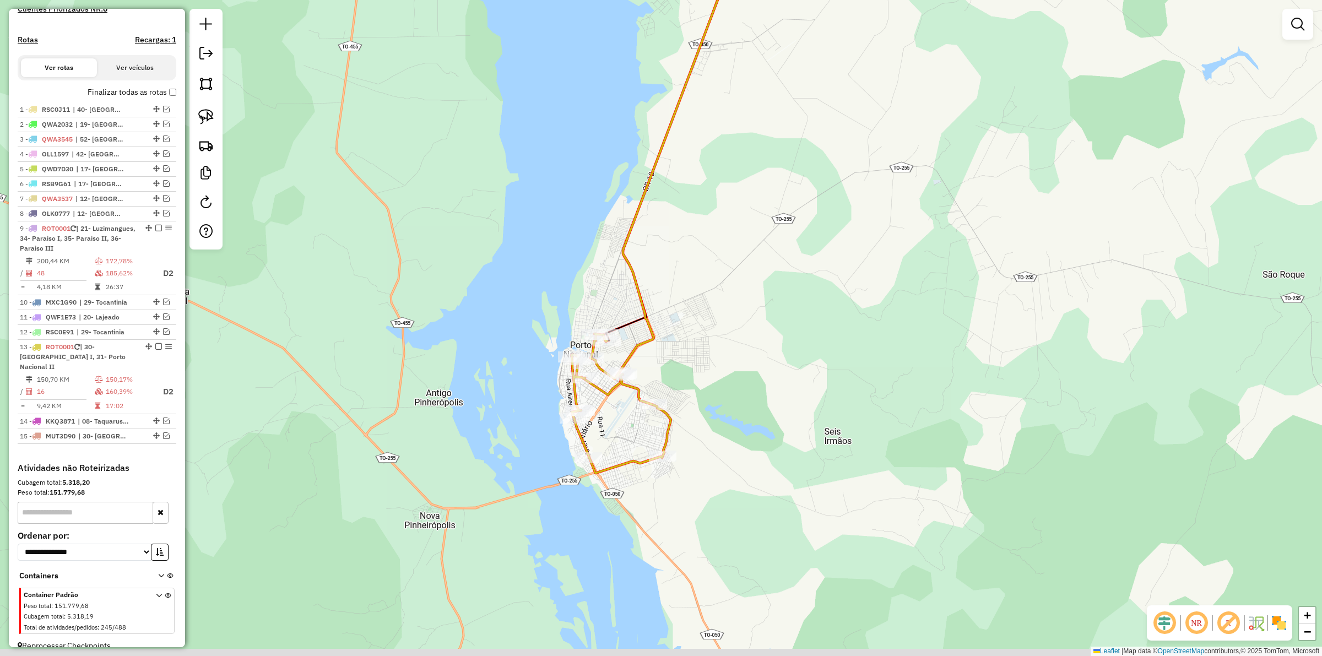
drag, startPoint x: 752, startPoint y: 373, endPoint x: 756, endPoint y: 367, distance: 7.4
click at [756, 367] on div "Janela de atendimento Grade de atendimento Capacidade Transportadoras Veículos …" at bounding box center [661, 328] width 1322 height 656
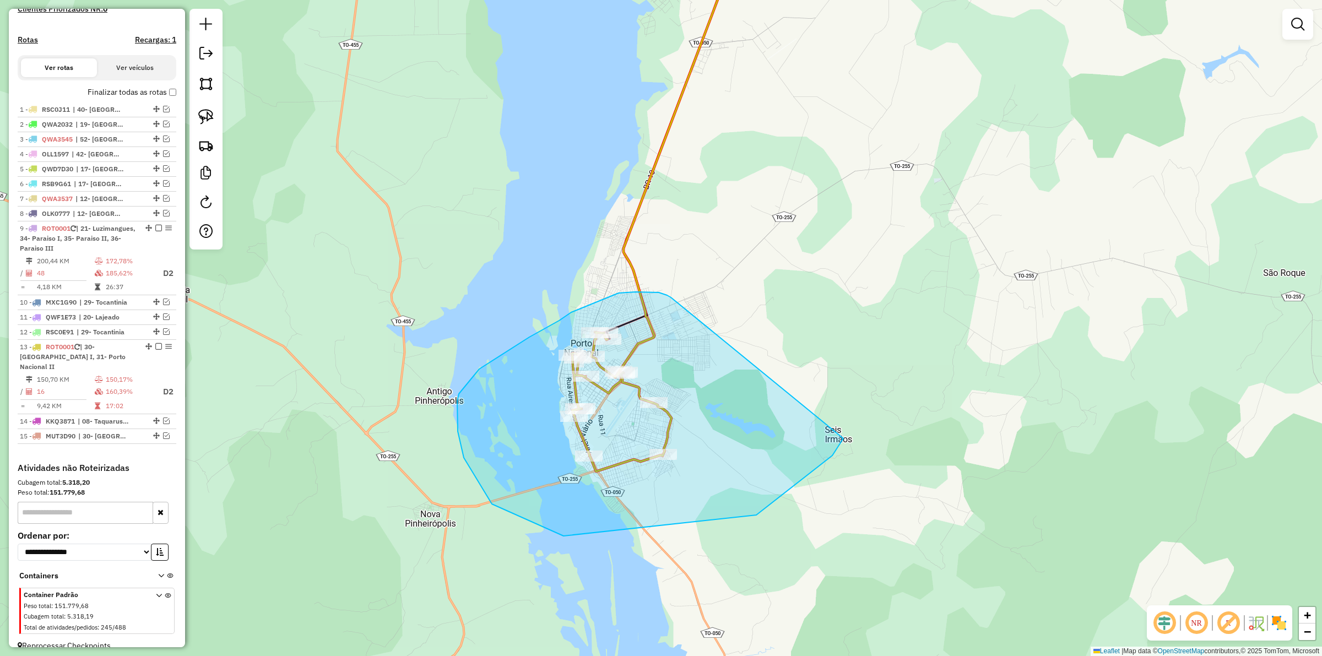
drag, startPoint x: 571, startPoint y: 312, endPoint x: 860, endPoint y: 388, distance: 298.4
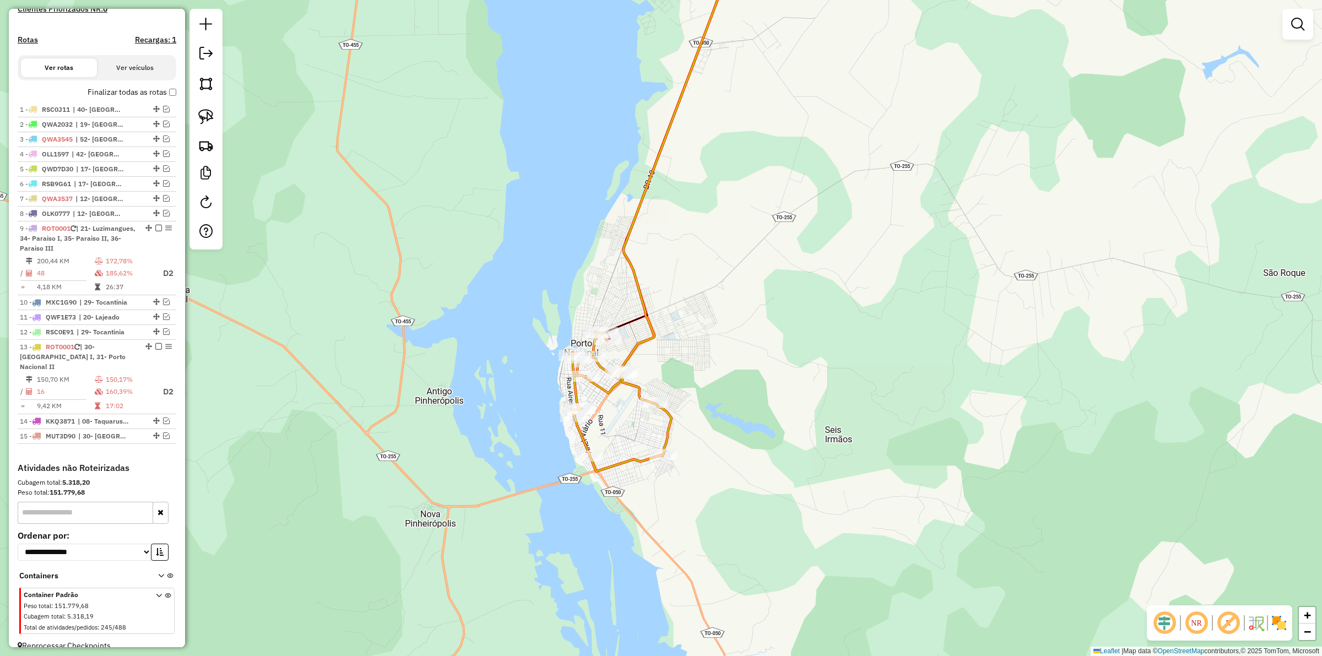
click at [618, 460] on icon at bounding box center [622, 401] width 100 height 139
select select "*********"
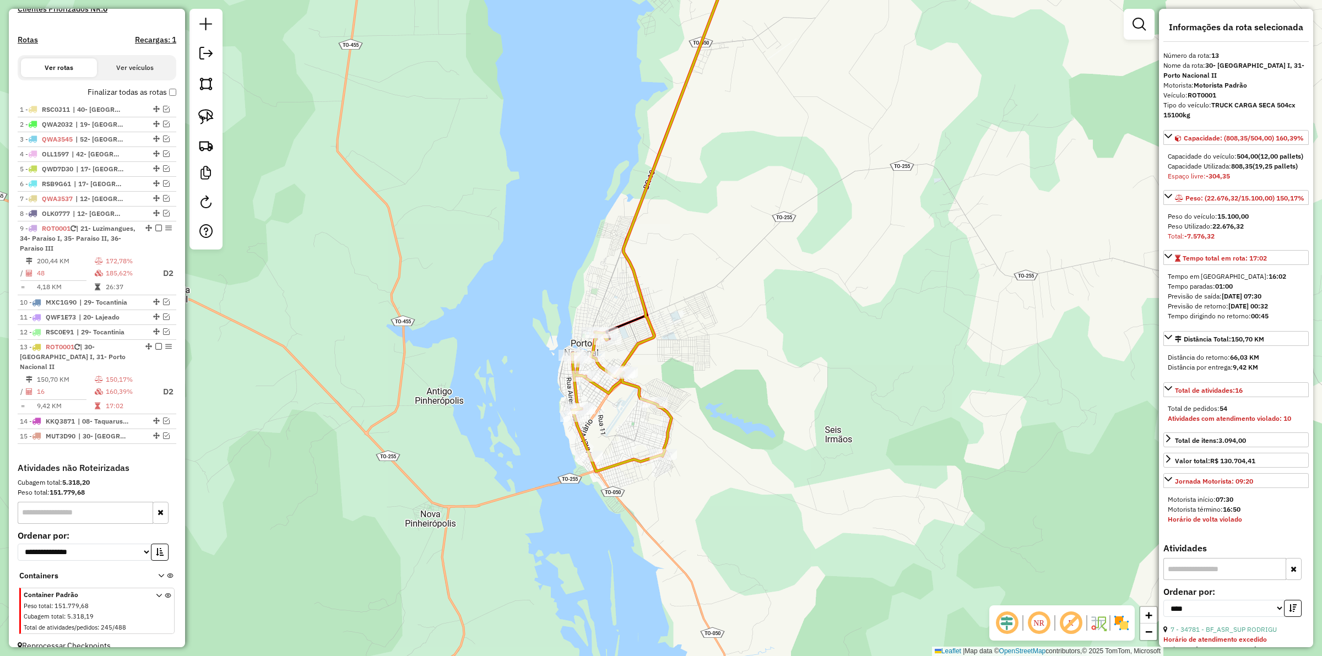
scroll to position [325, 0]
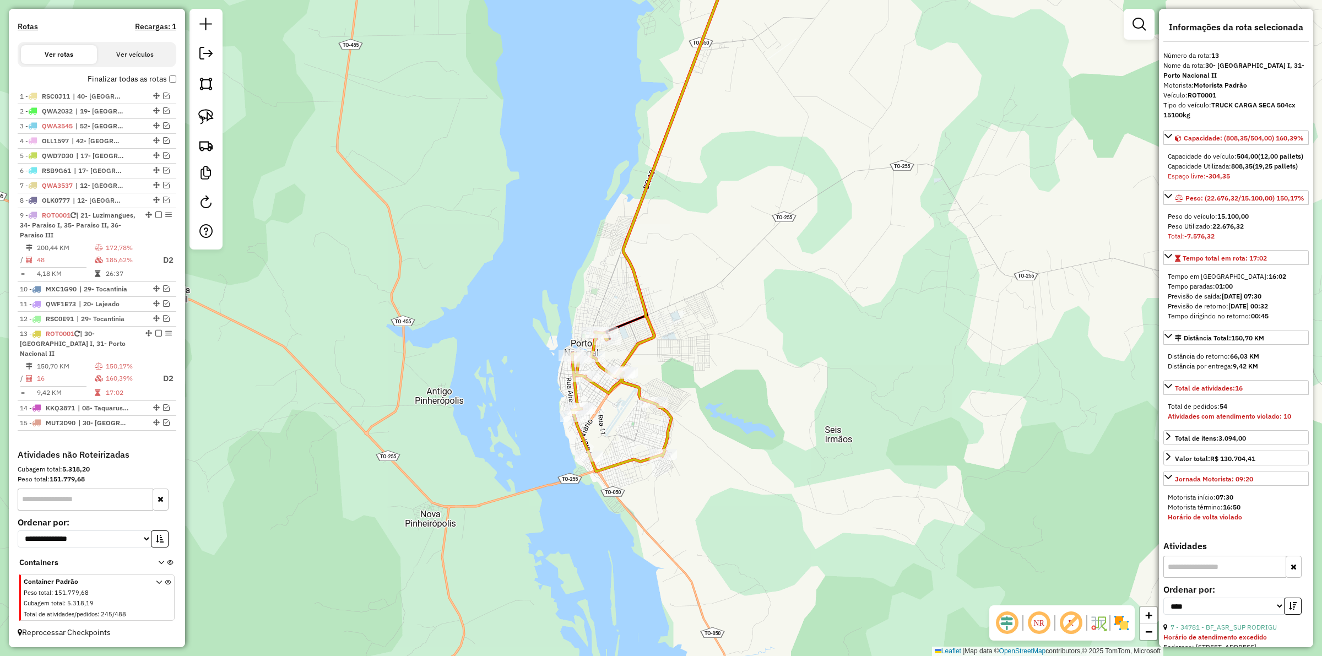
drag, startPoint x: 613, startPoint y: 466, endPoint x: 671, endPoint y: 411, distance: 79.5
click at [613, 466] on icon at bounding box center [622, 401] width 100 height 139
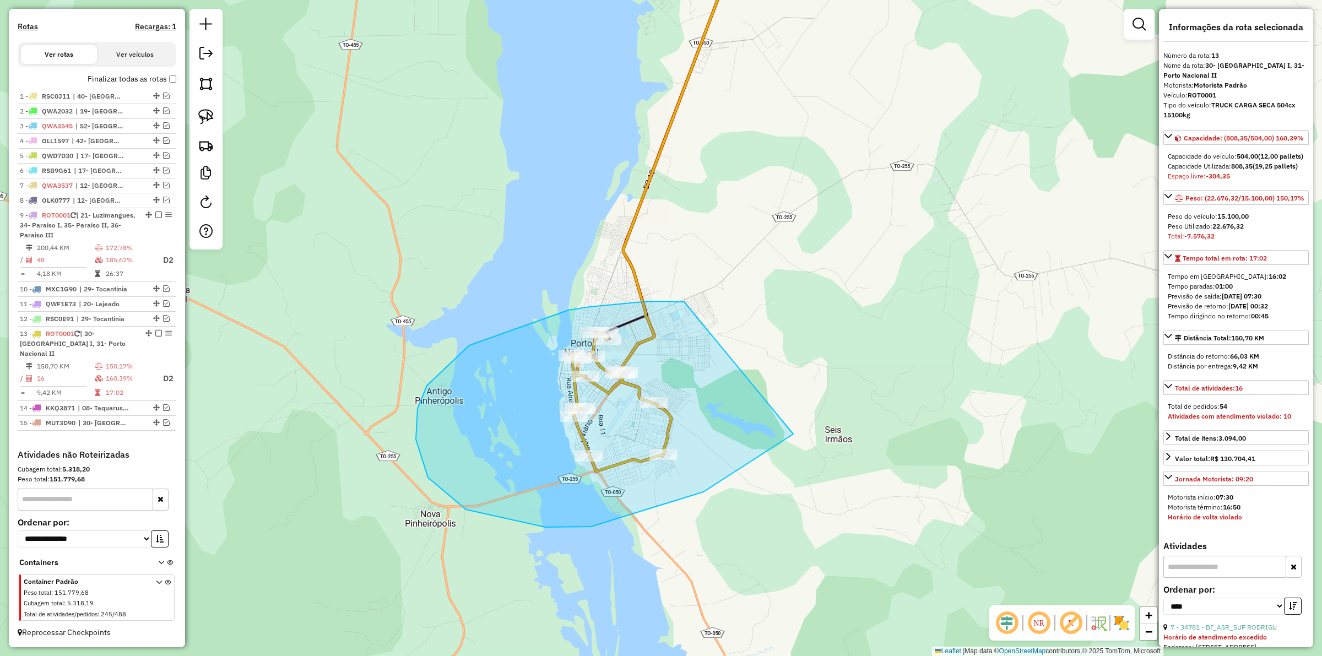
drag, startPoint x: 590, startPoint y: 307, endPoint x: 829, endPoint y: 382, distance: 251.0
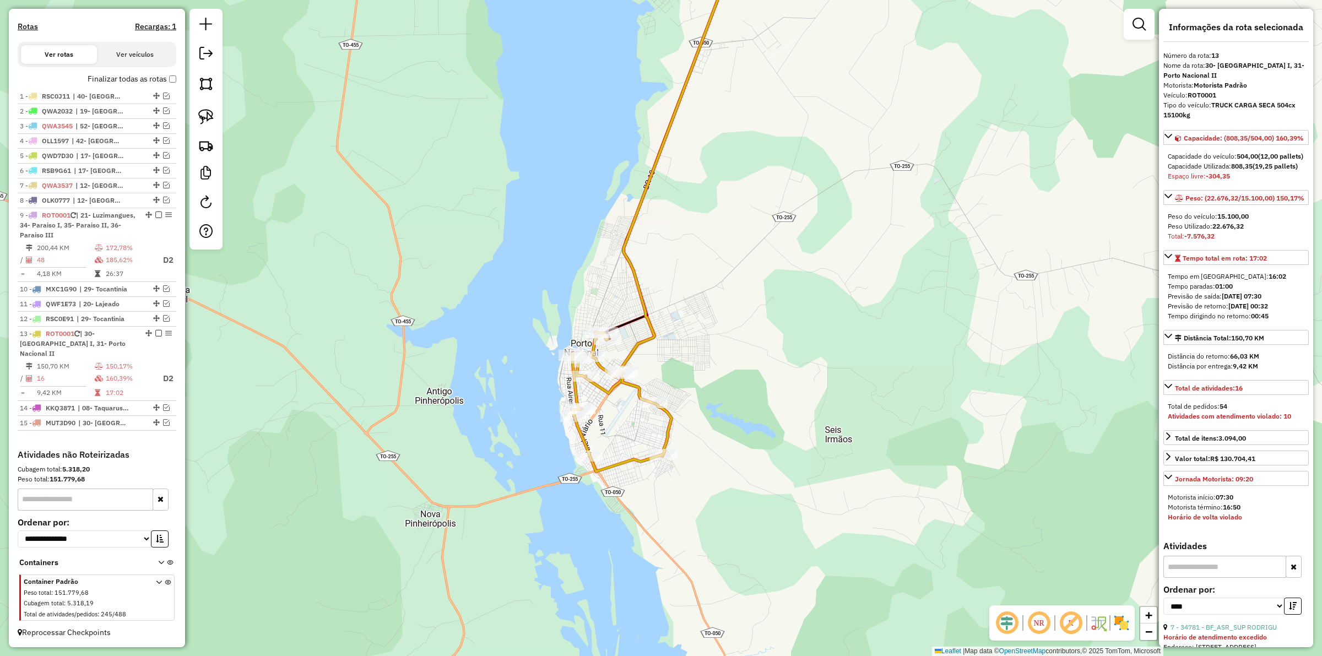
click at [628, 458] on icon at bounding box center [622, 401] width 100 height 139
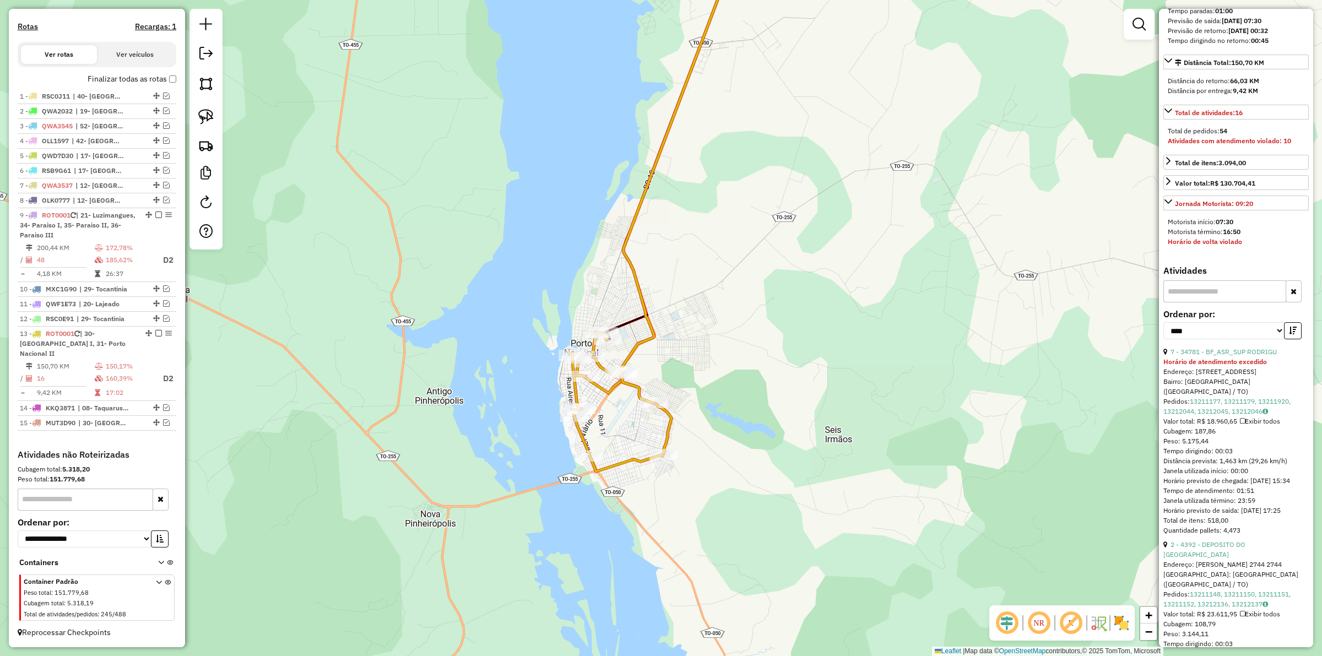
click at [841, 385] on div "Janela de atendimento Grade de atendimento Capacidade Transportadoras Veículos …" at bounding box center [661, 328] width 1322 height 656
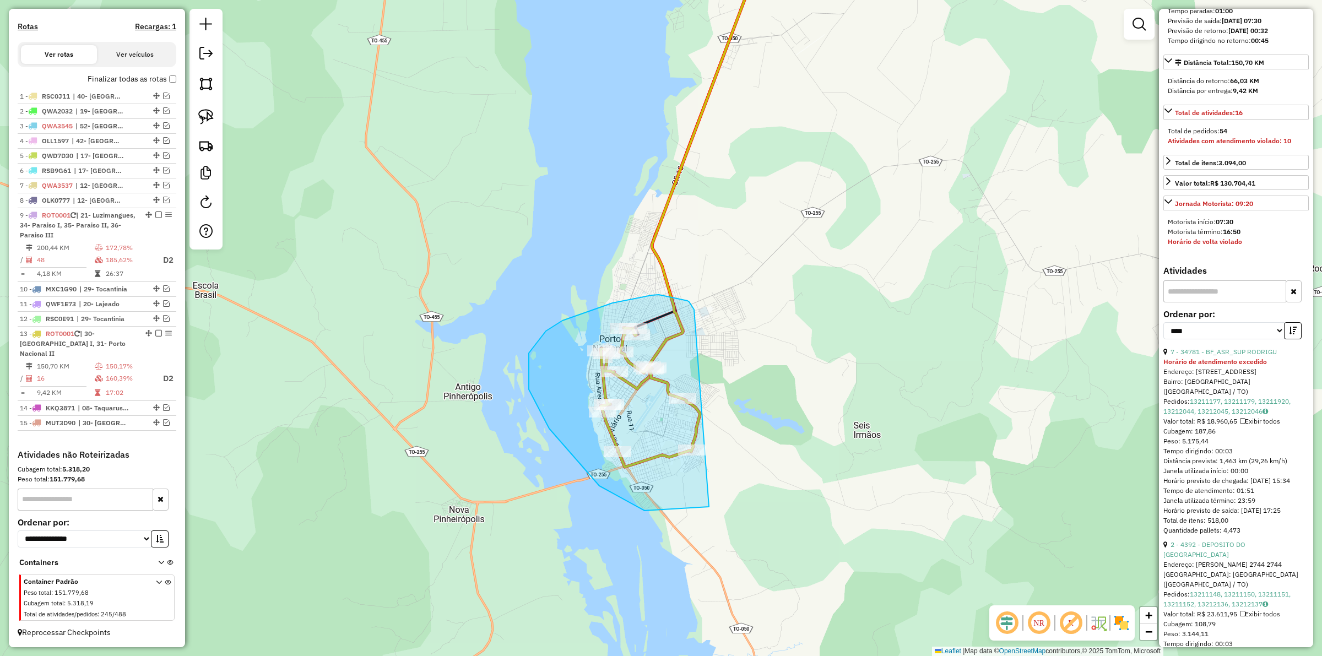
drag, startPoint x: 692, startPoint y: 307, endPoint x: 827, endPoint y: 420, distance: 175.5
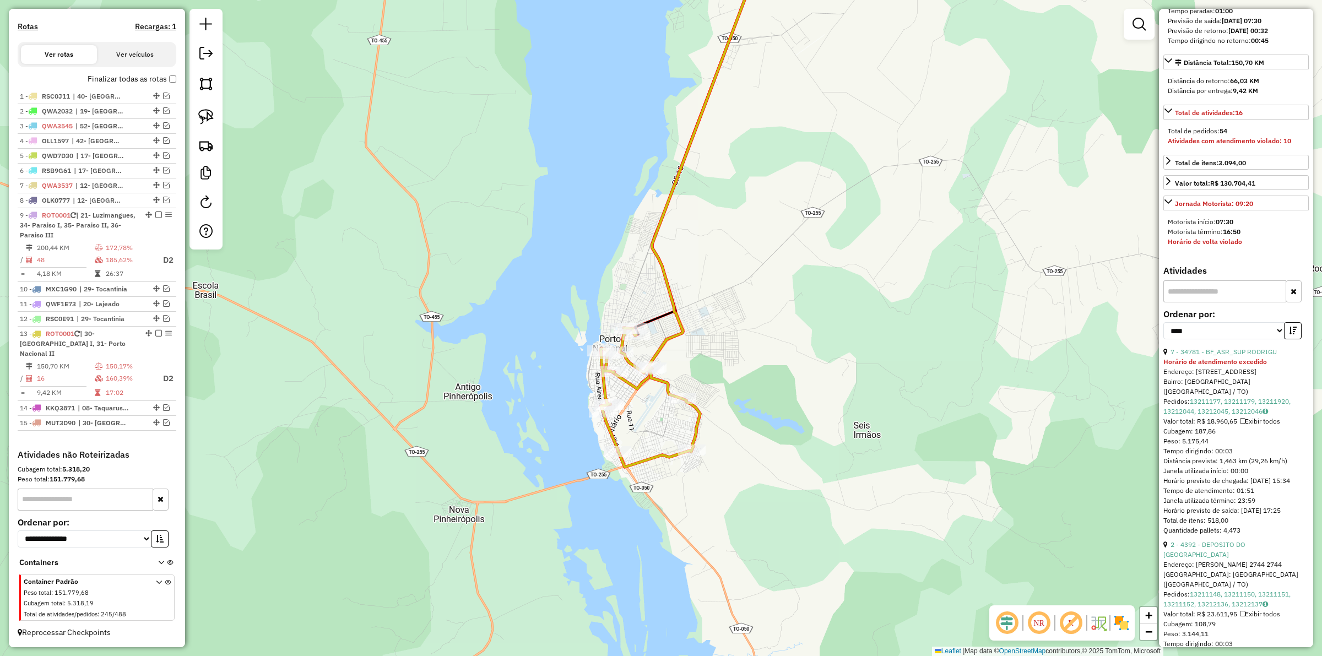
click at [700, 425] on icon at bounding box center [650, 397] width 100 height 139
click at [1209, 356] on link "7 - 34781 - BF_ASR_SUP RODRIGU" at bounding box center [1223, 351] width 106 height 8
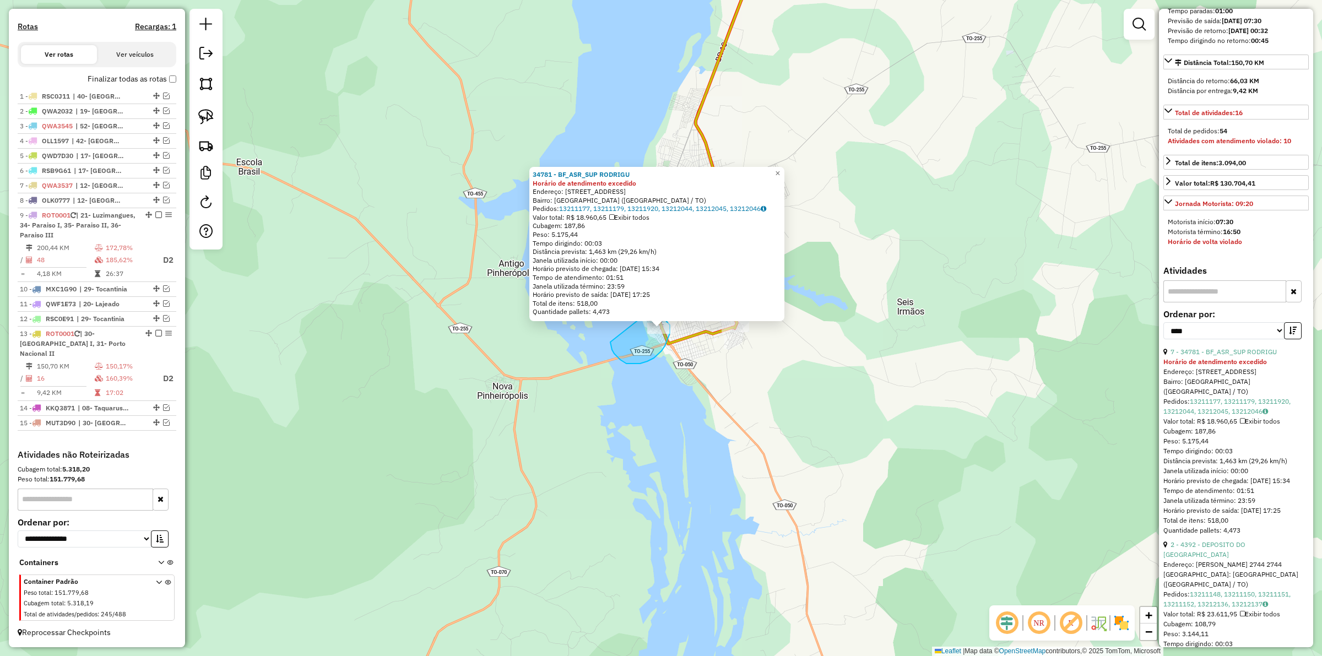
drag, startPoint x: 626, startPoint y: 363, endPoint x: 644, endPoint y: 315, distance: 51.8
click at [644, 315] on div "34781 - BF_ASR_SUP RODRIGU Horário de atendimento excedido Endereço: AVENIDA CE…" at bounding box center [661, 328] width 1322 height 656
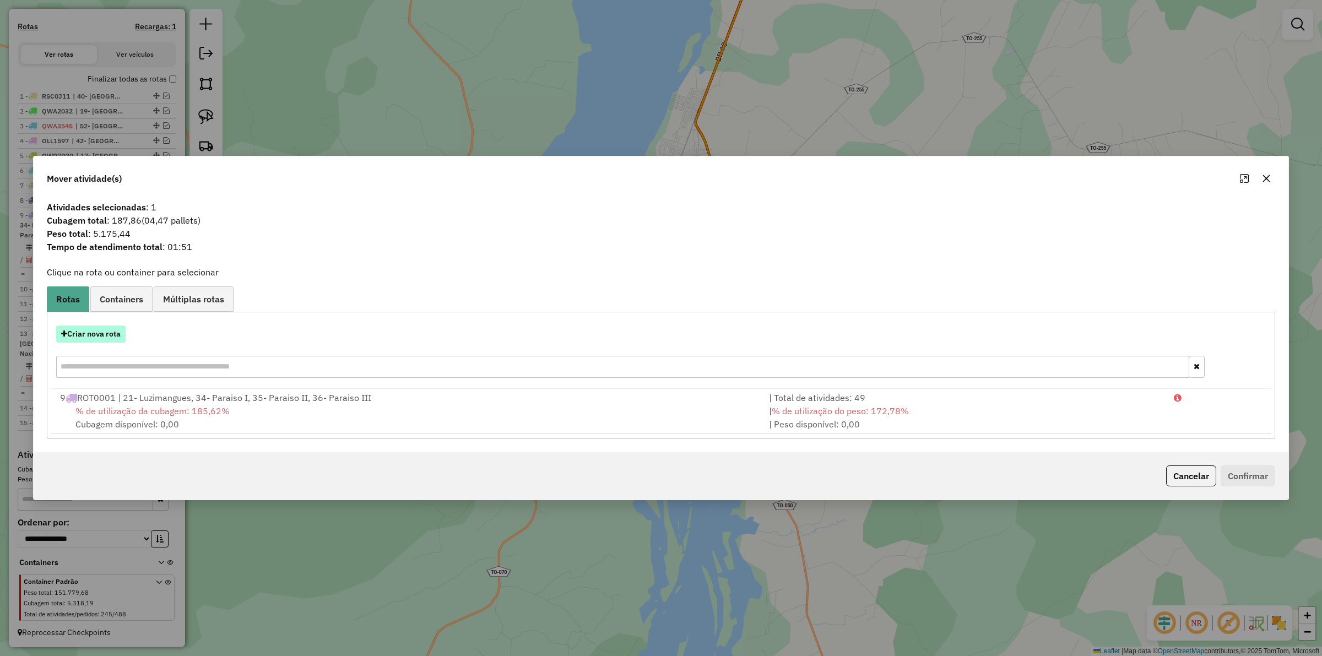
click at [90, 330] on button "Criar nova rota" at bounding box center [90, 333] width 69 height 17
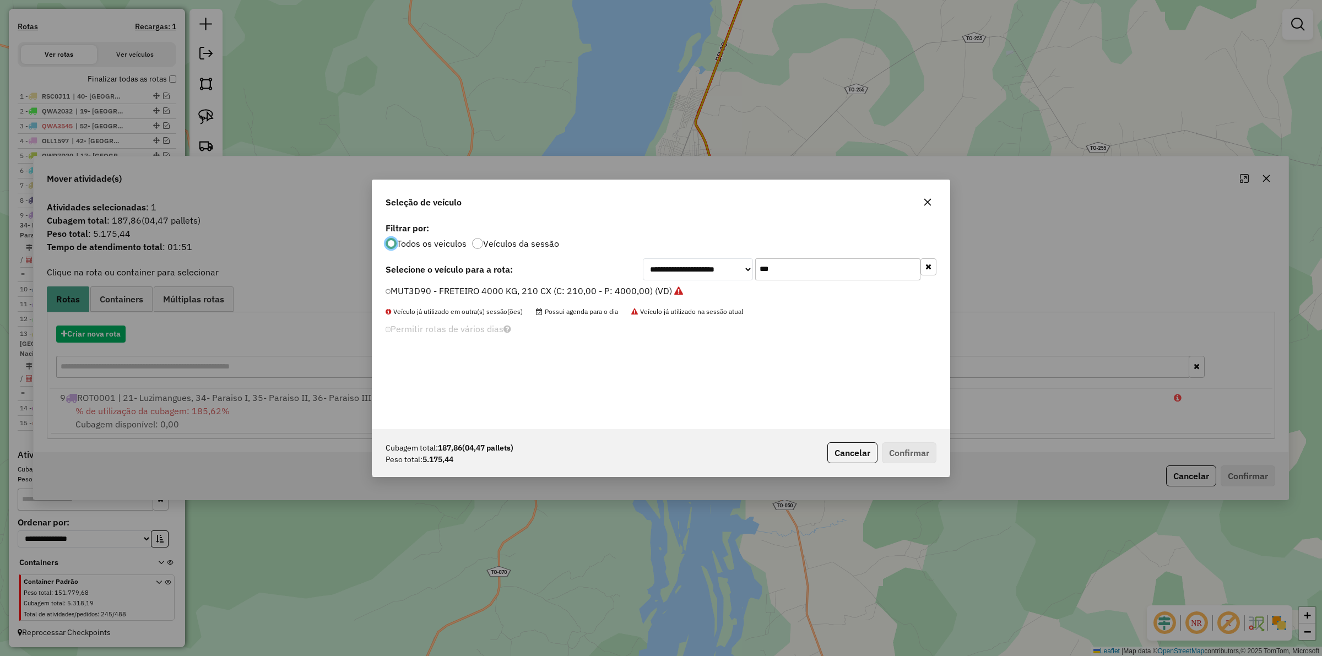
scroll to position [6, 3]
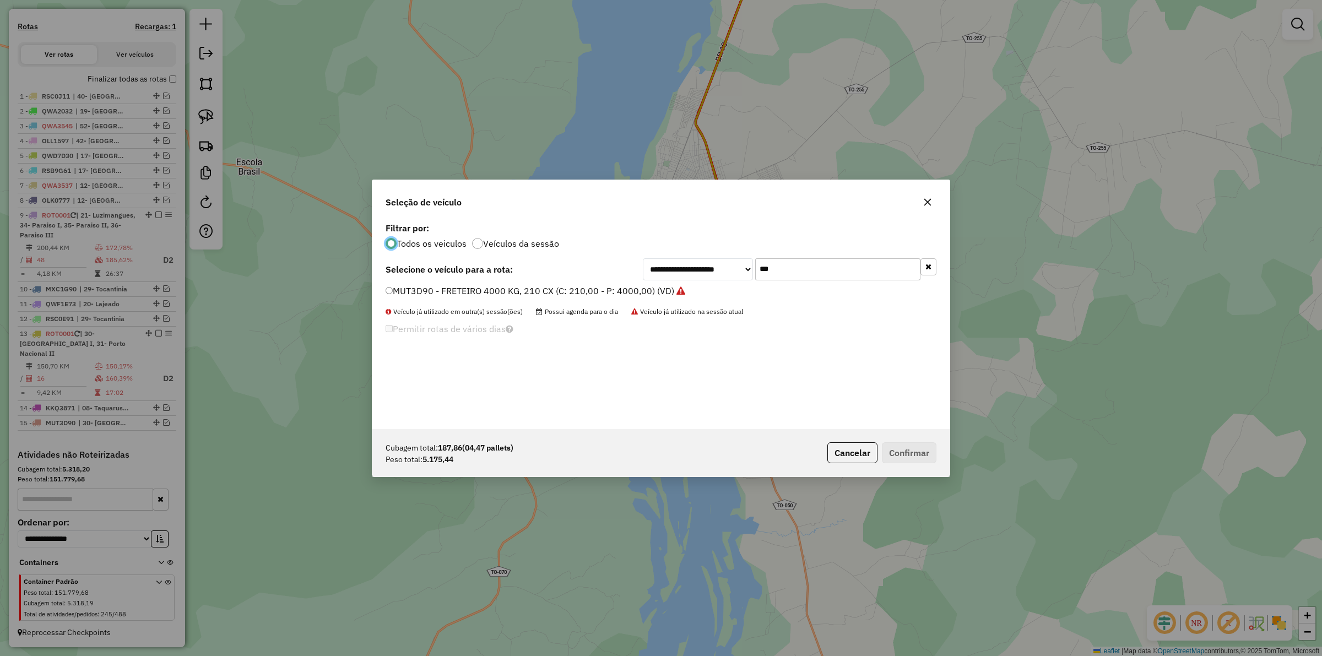
click at [807, 273] on input "***" at bounding box center [837, 269] width 165 height 22
type input "***"
click at [607, 285] on label "RSF3D54 - BAÚ 420 CX 10100 KG (C: 10100,00 - P: 10100,00) (VD)" at bounding box center [526, 290] width 282 height 13
click at [904, 449] on button "Confirmar" at bounding box center [909, 452] width 55 height 21
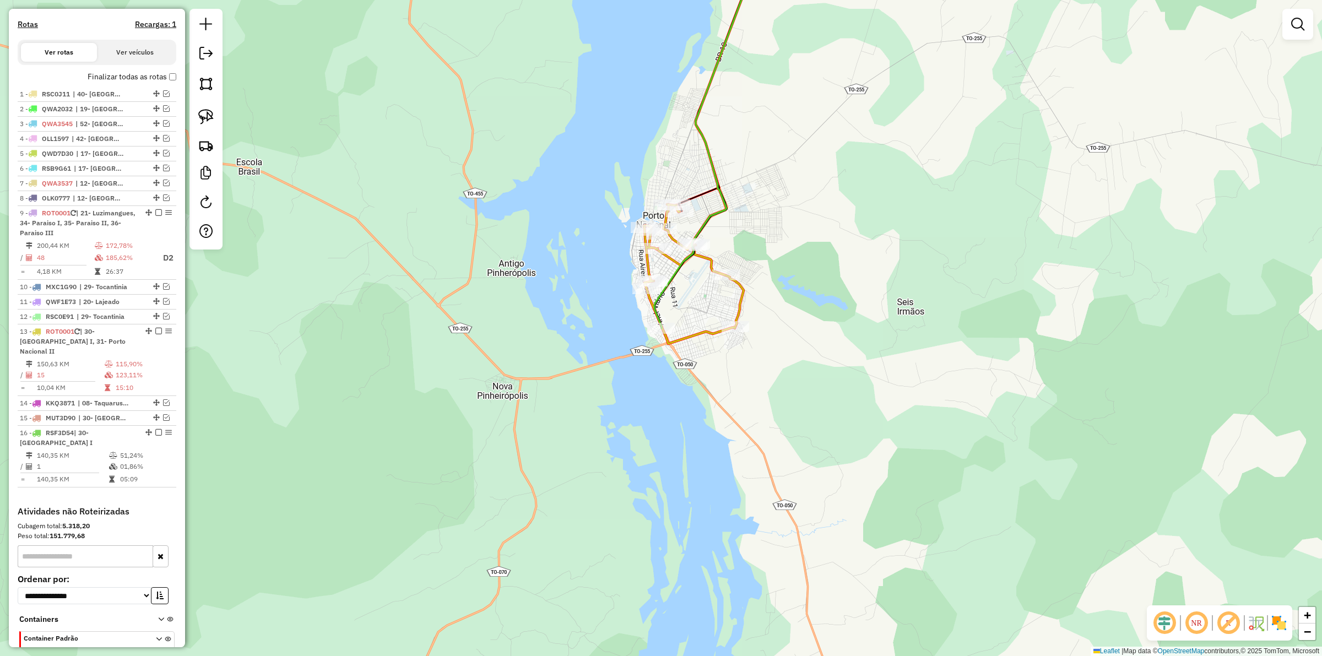
click at [740, 296] on icon at bounding box center [694, 273] width 100 height 139
select select "*********"
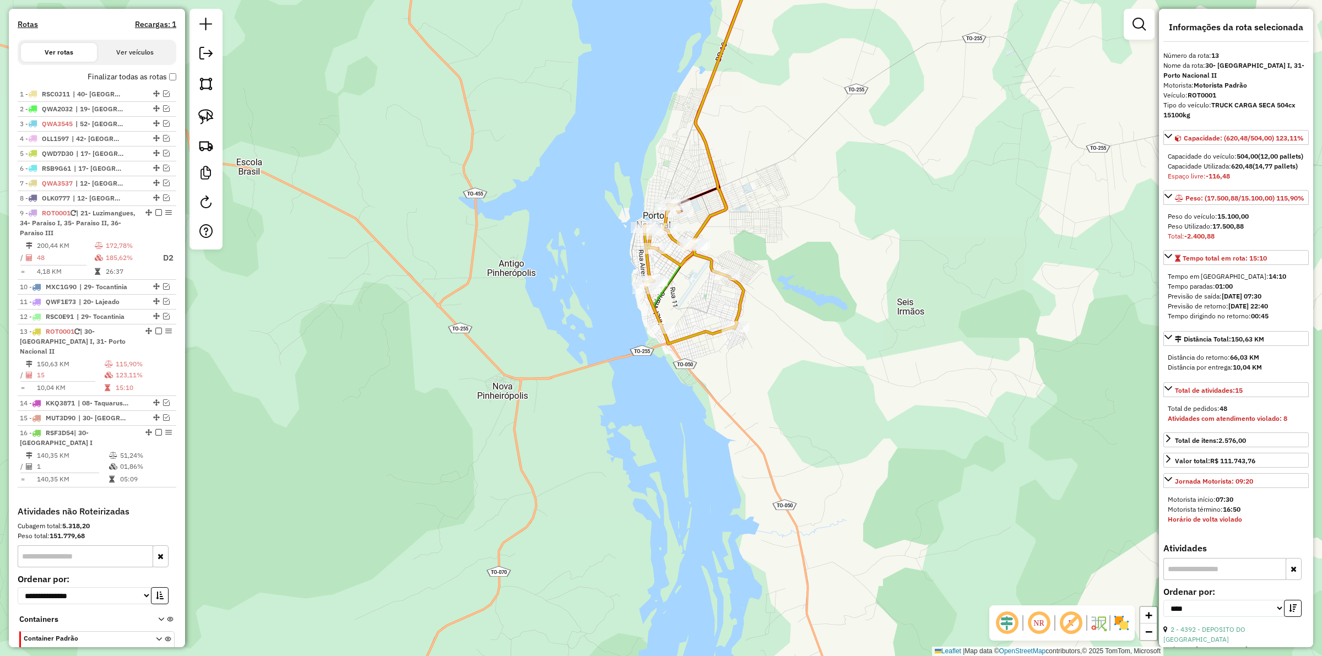
scroll to position [384, 0]
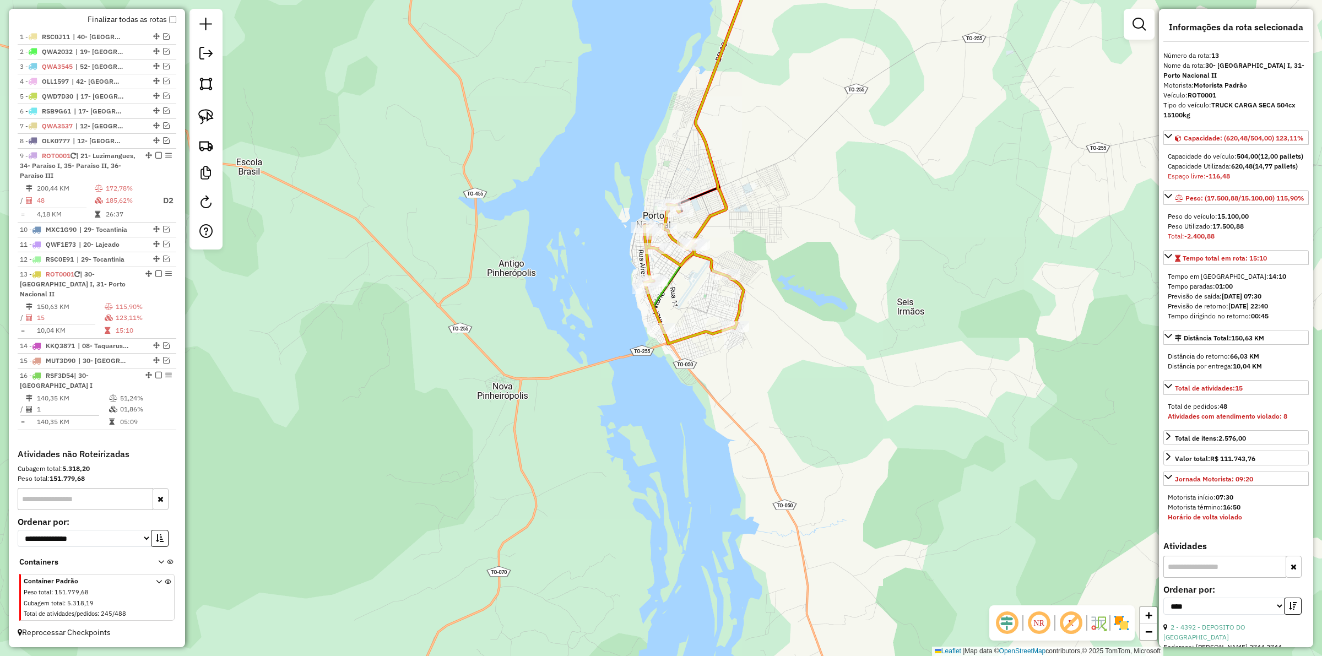
click at [742, 303] on icon at bounding box center [694, 273] width 100 height 139
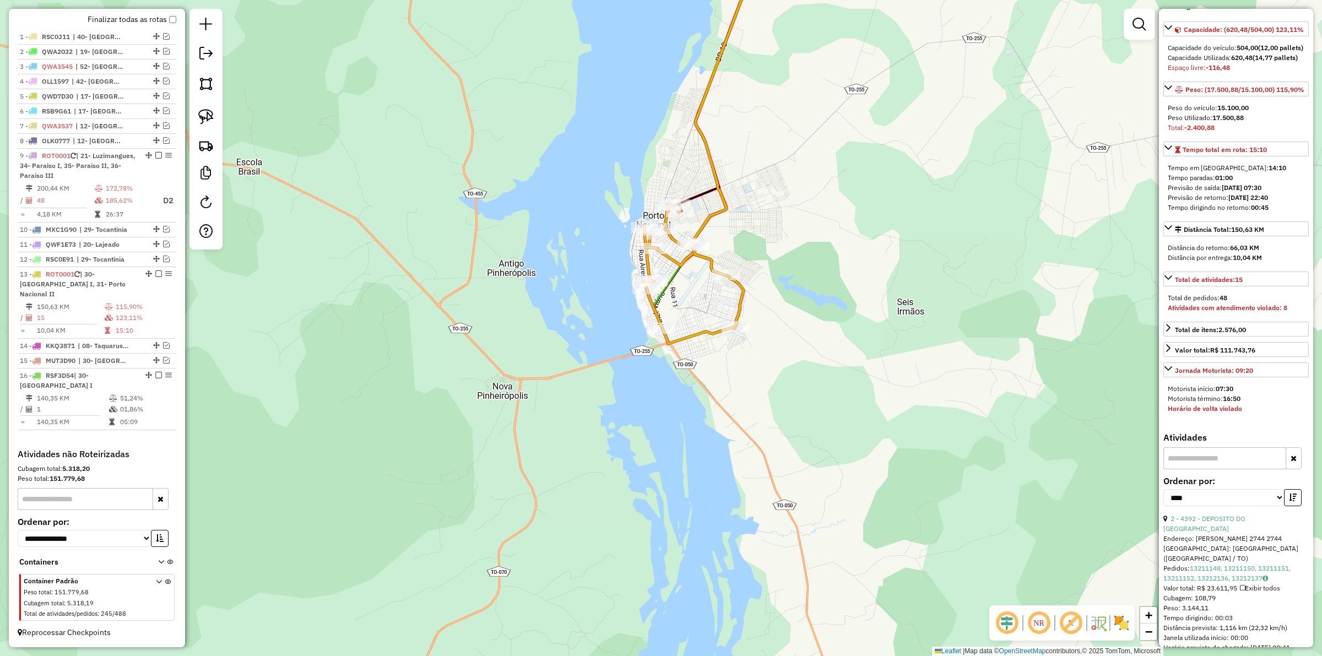
scroll to position [207, 0]
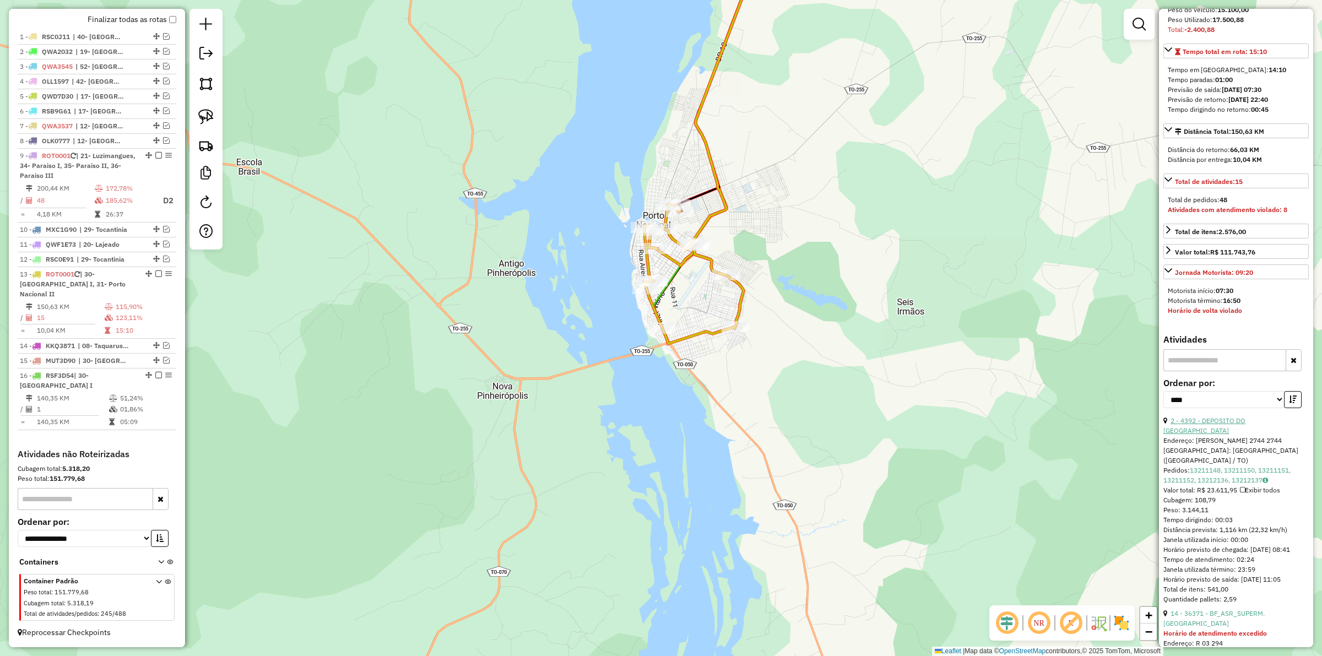
click at [1209, 434] on link "2 - 4392 - DEPOSITO DO LUIZAO" at bounding box center [1204, 425] width 82 height 18
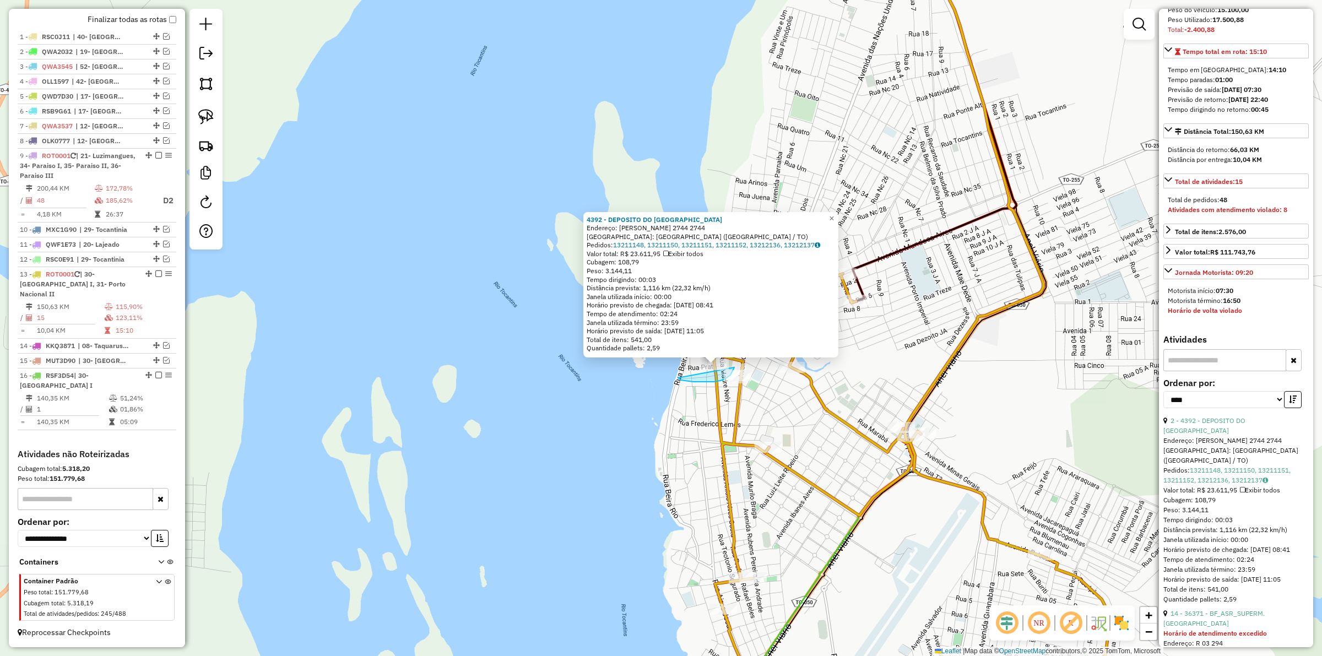
drag, startPoint x: 678, startPoint y: 378, endPoint x: 700, endPoint y: 341, distance: 43.0
click at [700, 341] on div "Rota 13 - Placa ROT0001 38659 - PARESTROIKA 4392 - DEPOSITO DO LUIZAO Endereço:…" at bounding box center [661, 328] width 1322 height 656
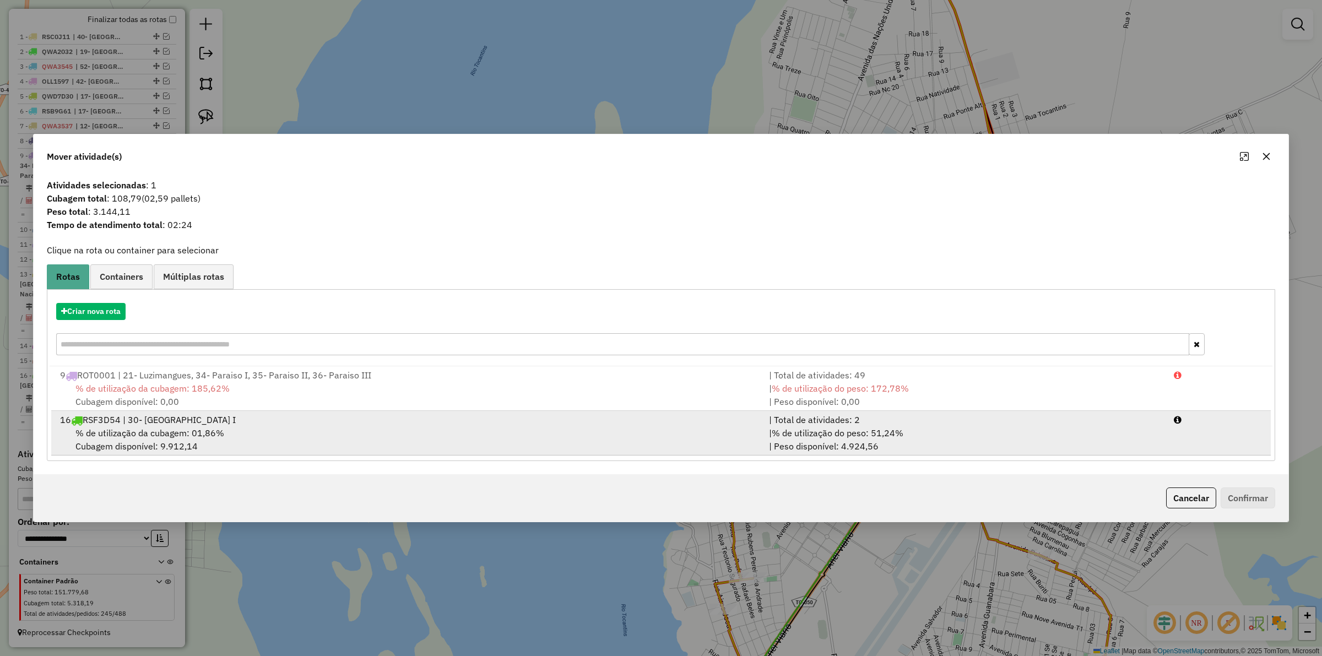
click at [901, 436] on span "% de utilização do peso: 51,24%" at bounding box center [837, 432] width 132 height 11
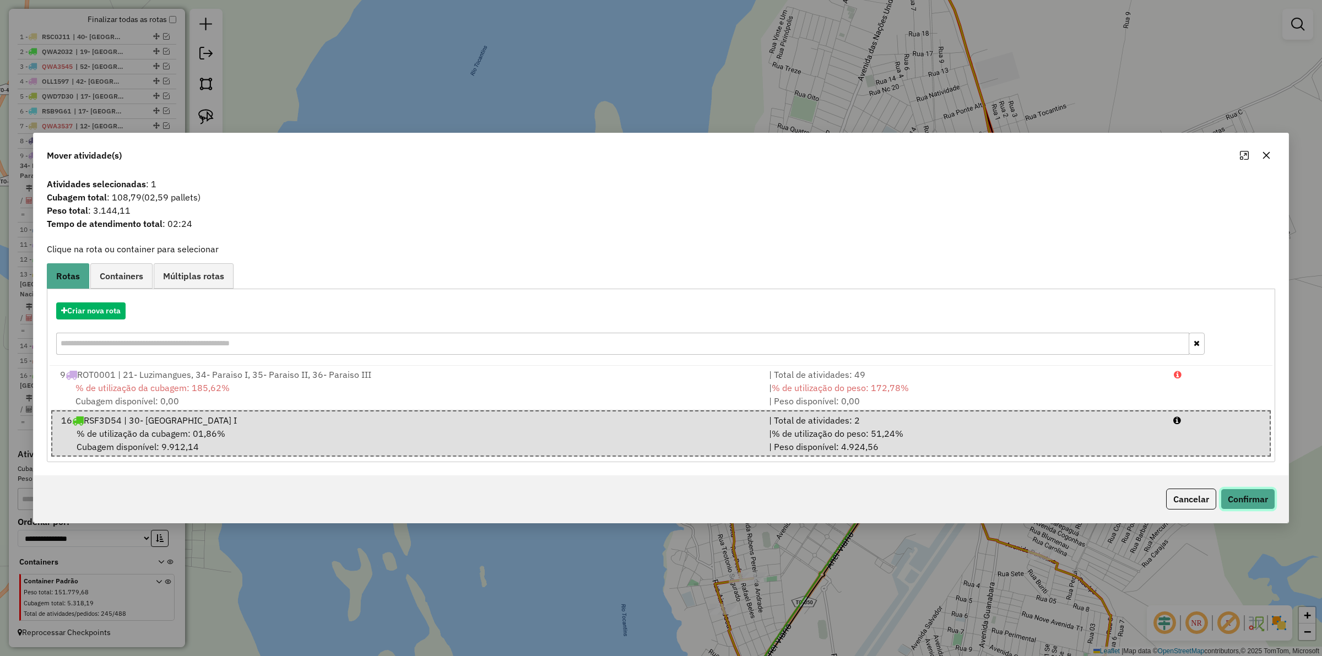
click at [1234, 497] on button "Confirmar" at bounding box center [1247, 498] width 55 height 21
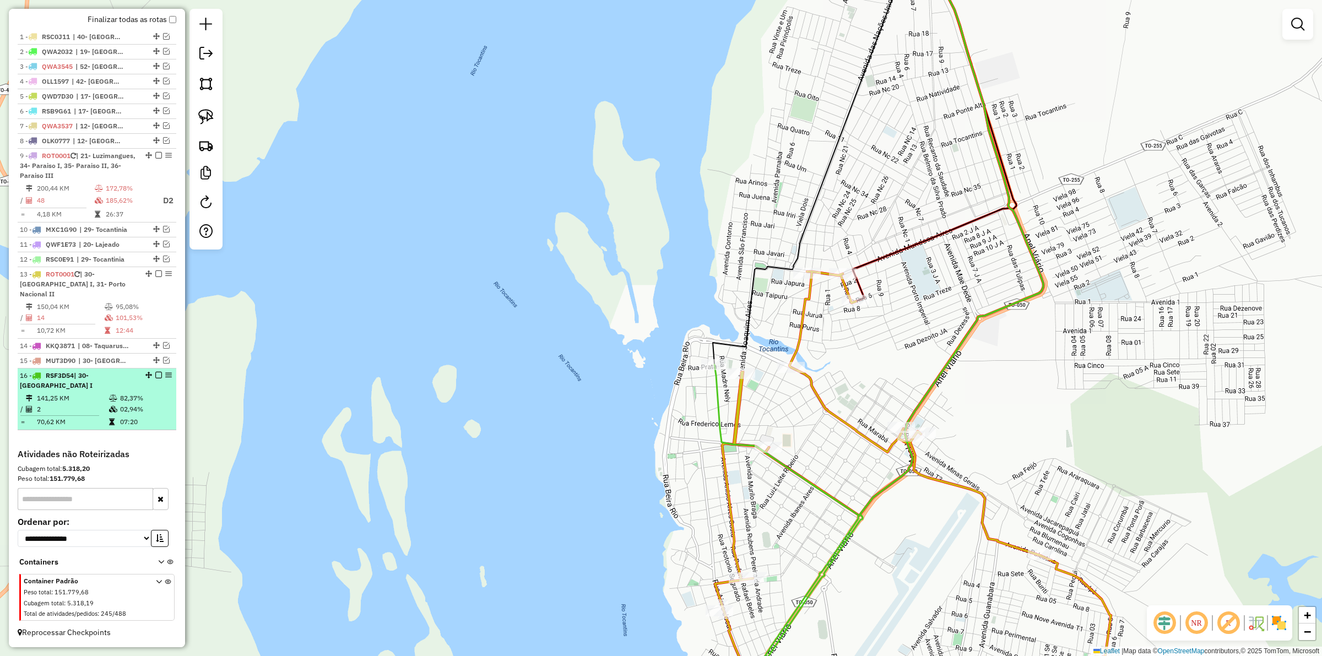
click at [157, 376] on em at bounding box center [158, 375] width 7 height 7
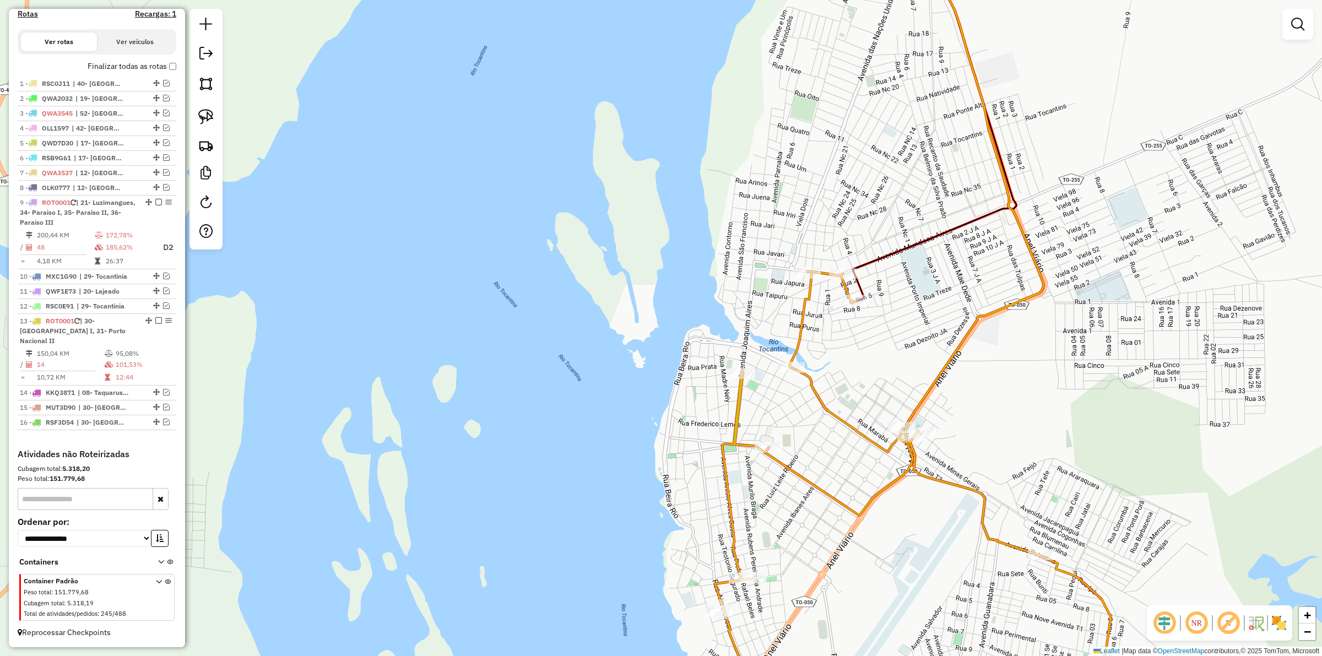
scroll to position [337, 0]
click at [502, 331] on div "Janela de atendimento Grade de atendimento Capacidade Transportadoras Veículos …" at bounding box center [661, 328] width 1322 height 656
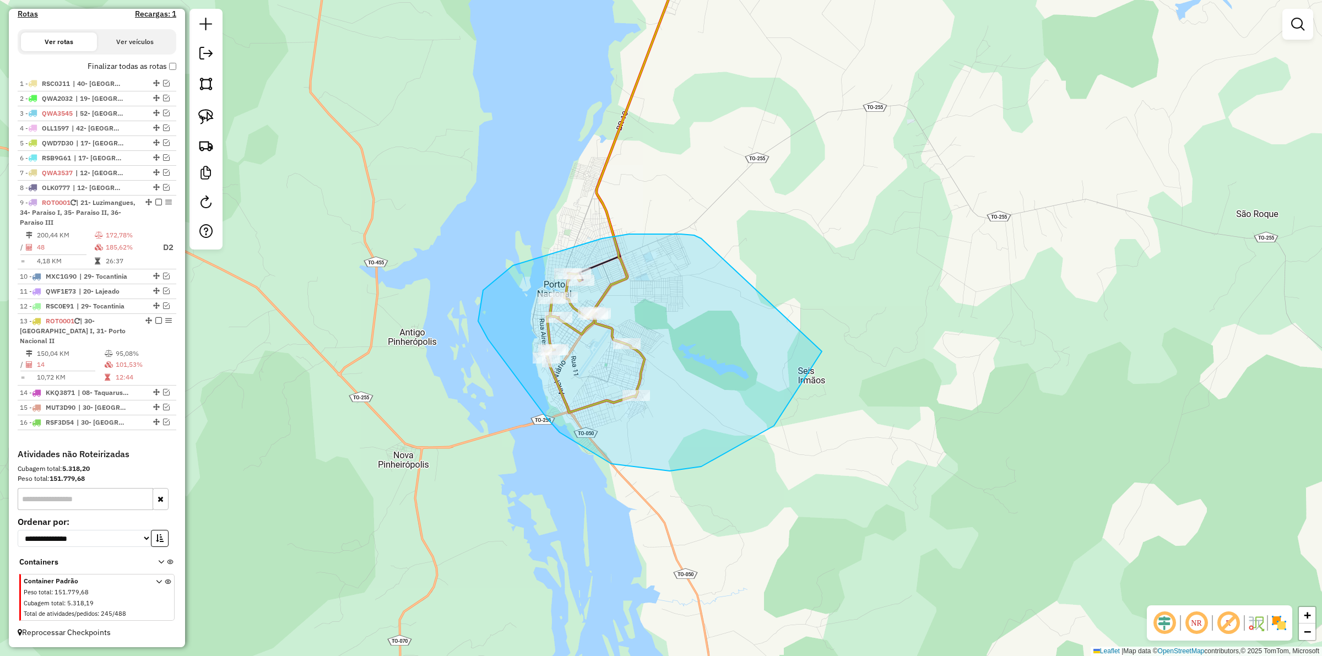
drag, startPoint x: 659, startPoint y: 234, endPoint x: 819, endPoint y: 332, distance: 187.4
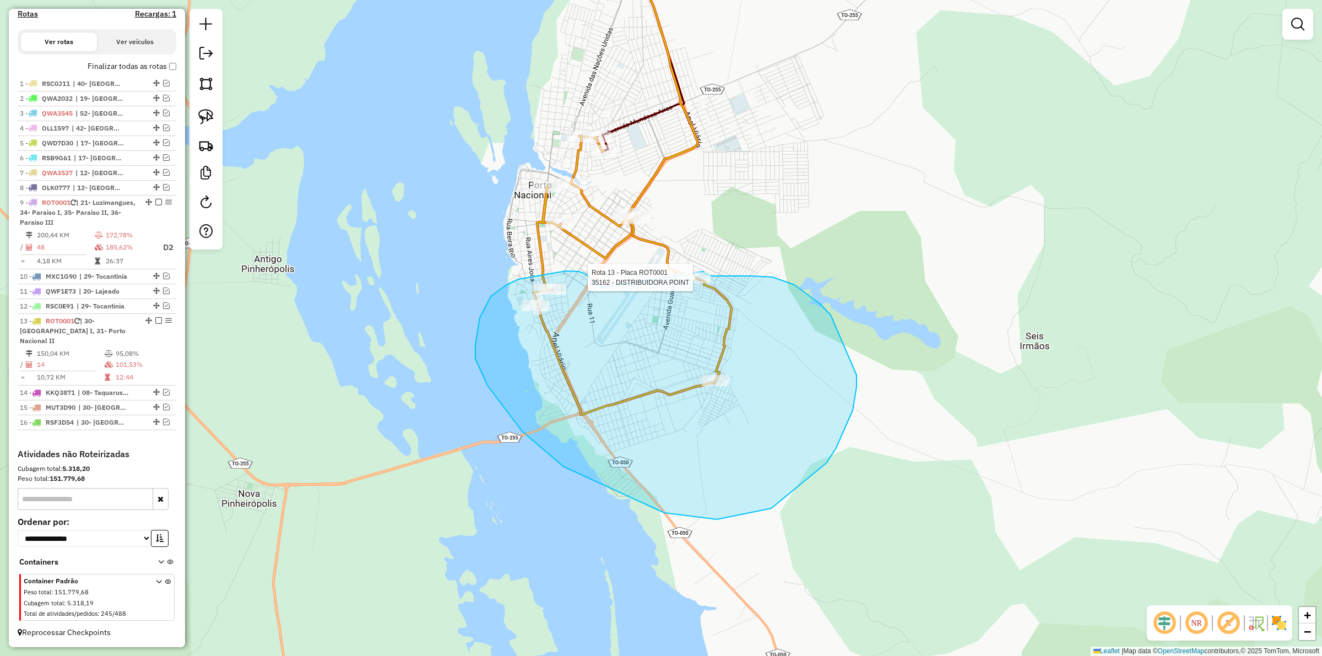
click at [703, 271] on div "Rota 13 - Placa ROT0001 35162 - DISTRIBUIDORA POINT Janela de atendimento Grade…" at bounding box center [661, 328] width 1322 height 656
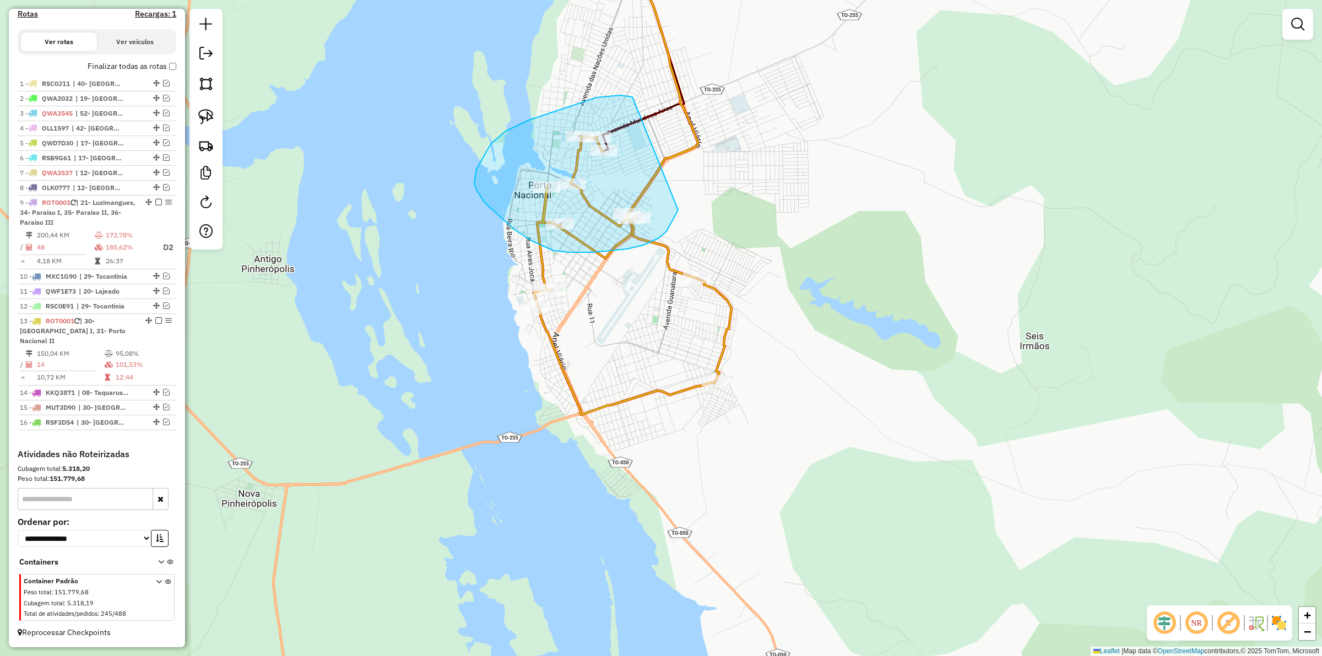
drag, startPoint x: 596, startPoint y: 97, endPoint x: 684, endPoint y: 180, distance: 120.8
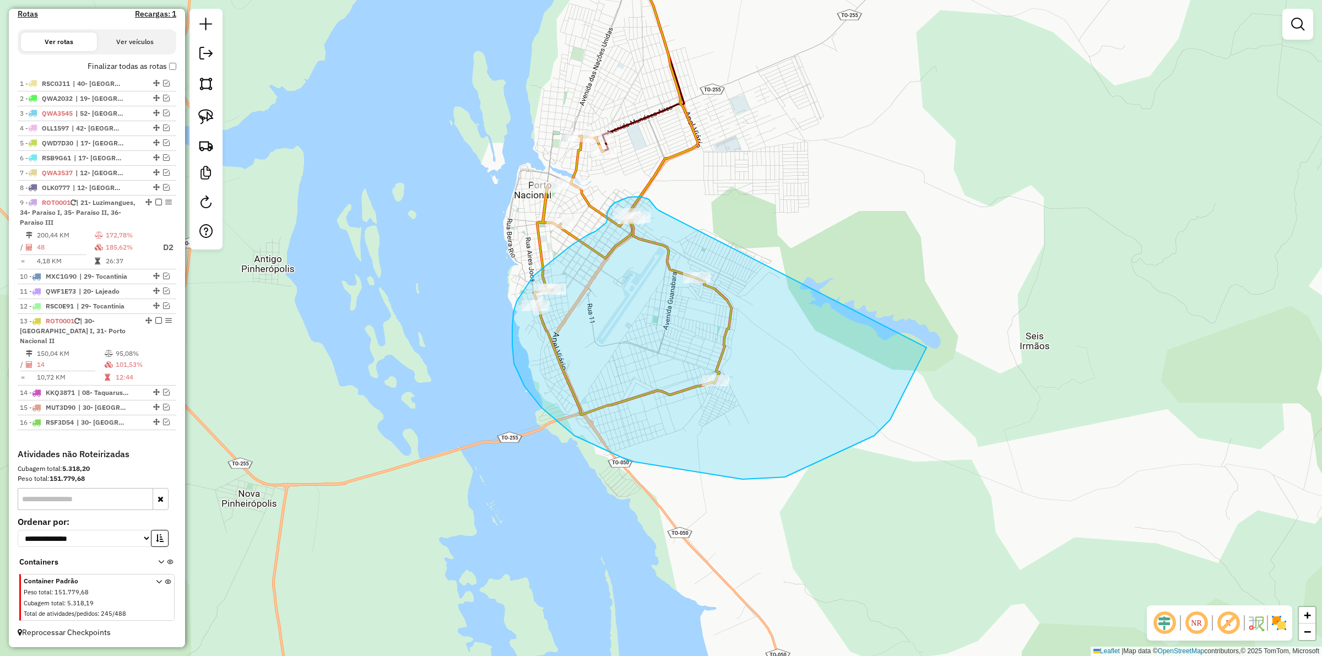
drag, startPoint x: 651, startPoint y: 202, endPoint x: 928, endPoint y: 309, distance: 297.4
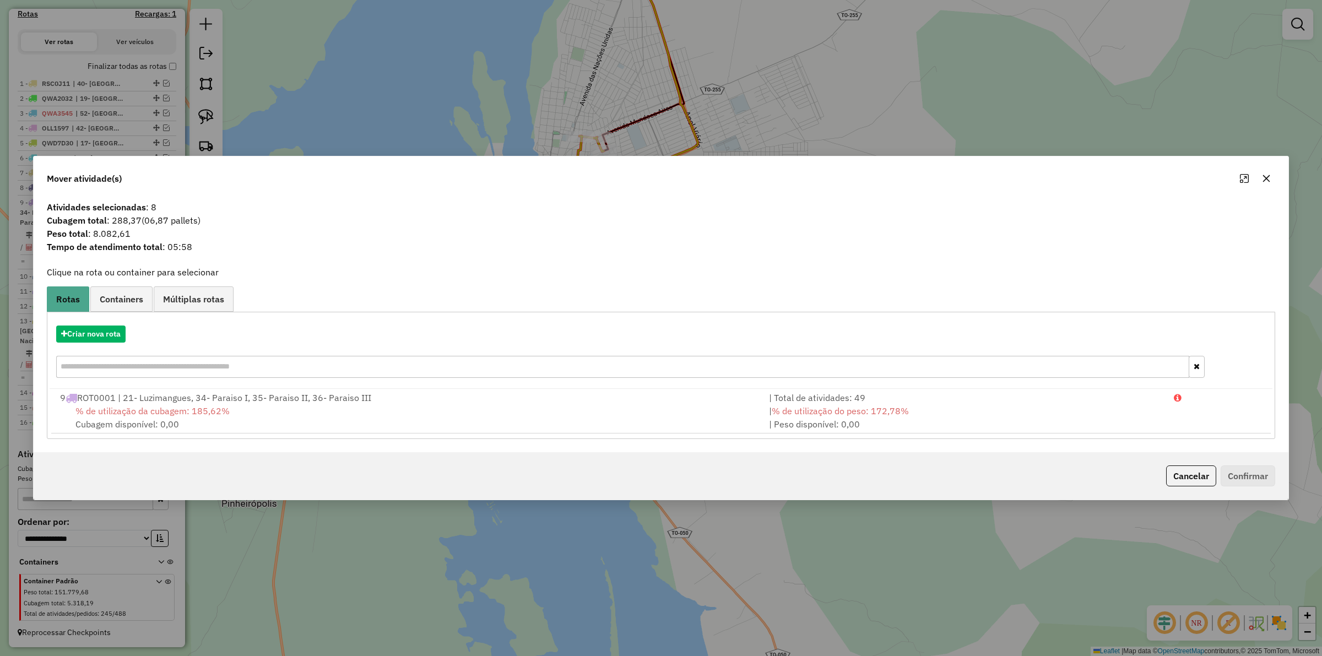
drag, startPoint x: 117, startPoint y: 321, endPoint x: 106, endPoint y: 334, distance: 16.8
click at [116, 321] on div "Criar nova rota" at bounding box center [661, 353] width 1222 height 72
click at [104, 335] on button "Criar nova rota" at bounding box center [90, 333] width 69 height 17
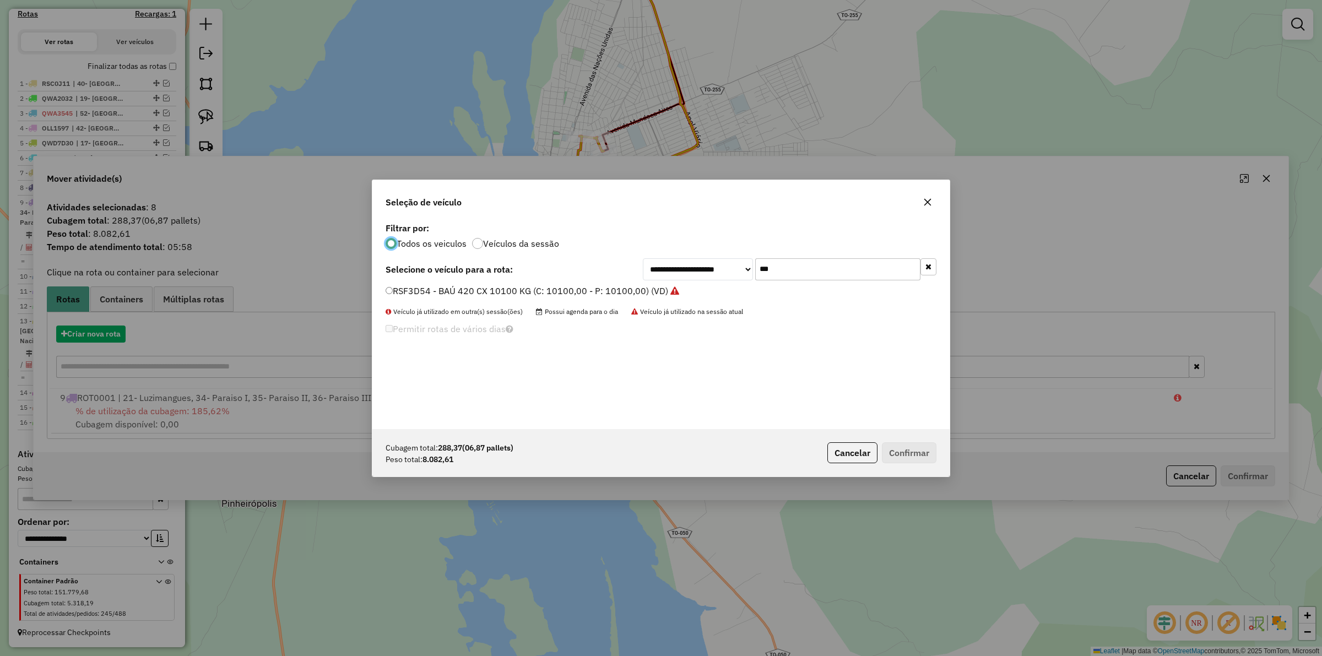
scroll to position [6, 3]
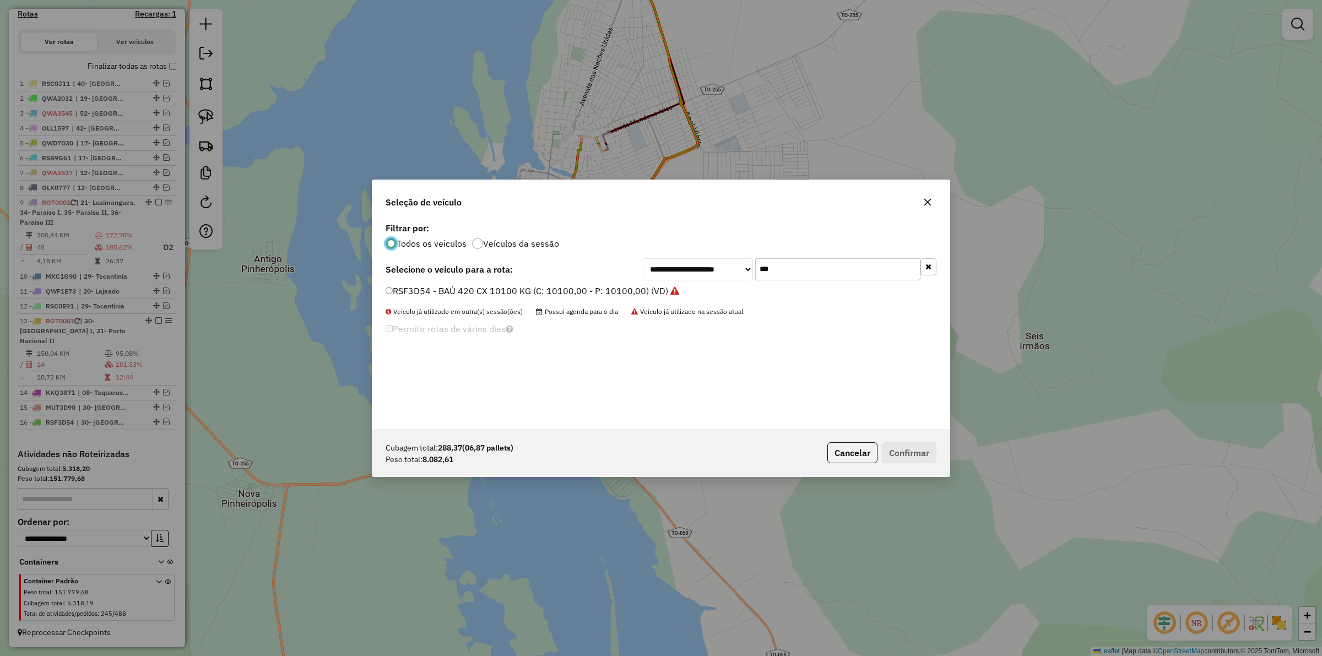
click at [782, 270] on input "***" at bounding box center [837, 269] width 165 height 22
type input "****"
click at [588, 292] on label "QWA8A42 - BAÚ 392 CX 10100 KG (C: 392,00 - P: 10100,00) (VD)" at bounding box center [522, 290] width 275 height 13
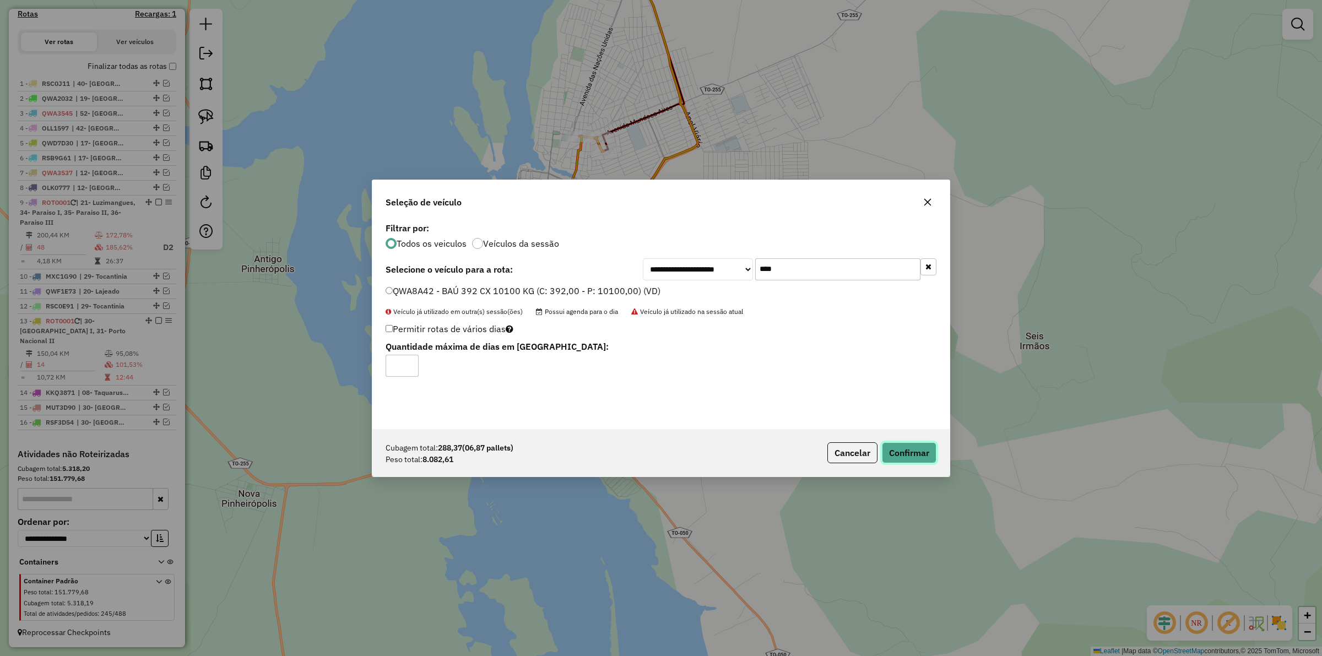
click at [898, 449] on button "Confirmar" at bounding box center [909, 452] width 55 height 21
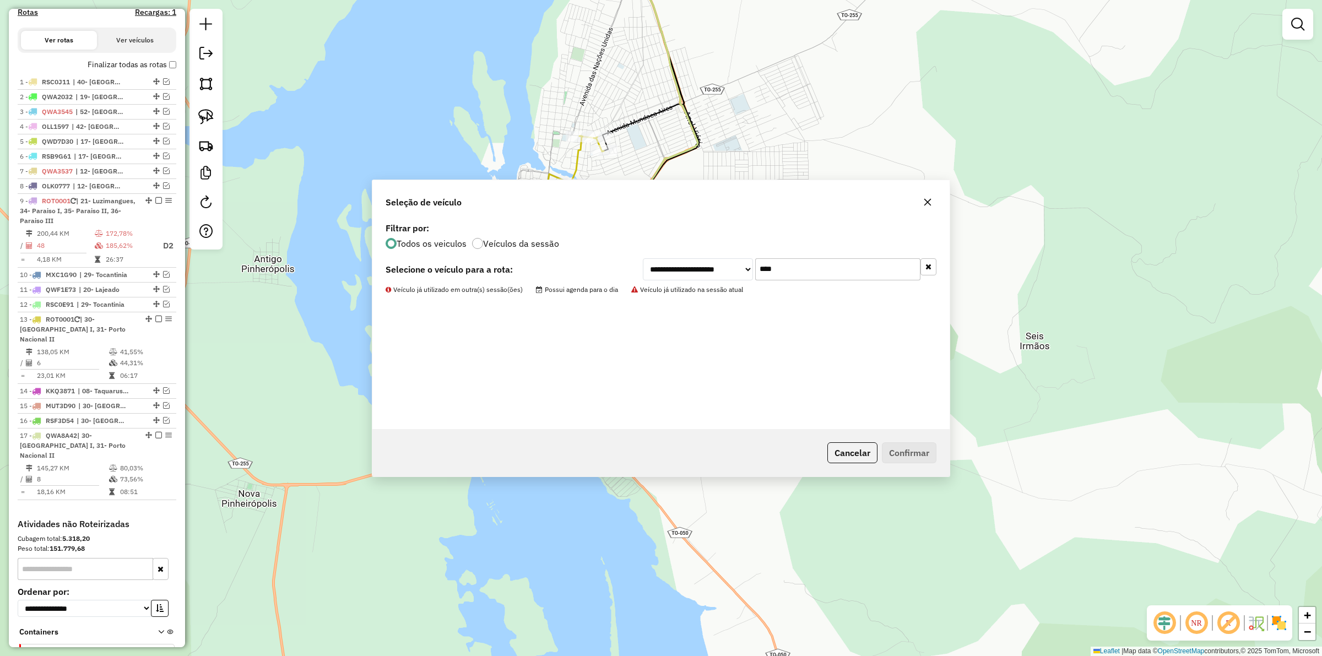
scroll to position [384, 0]
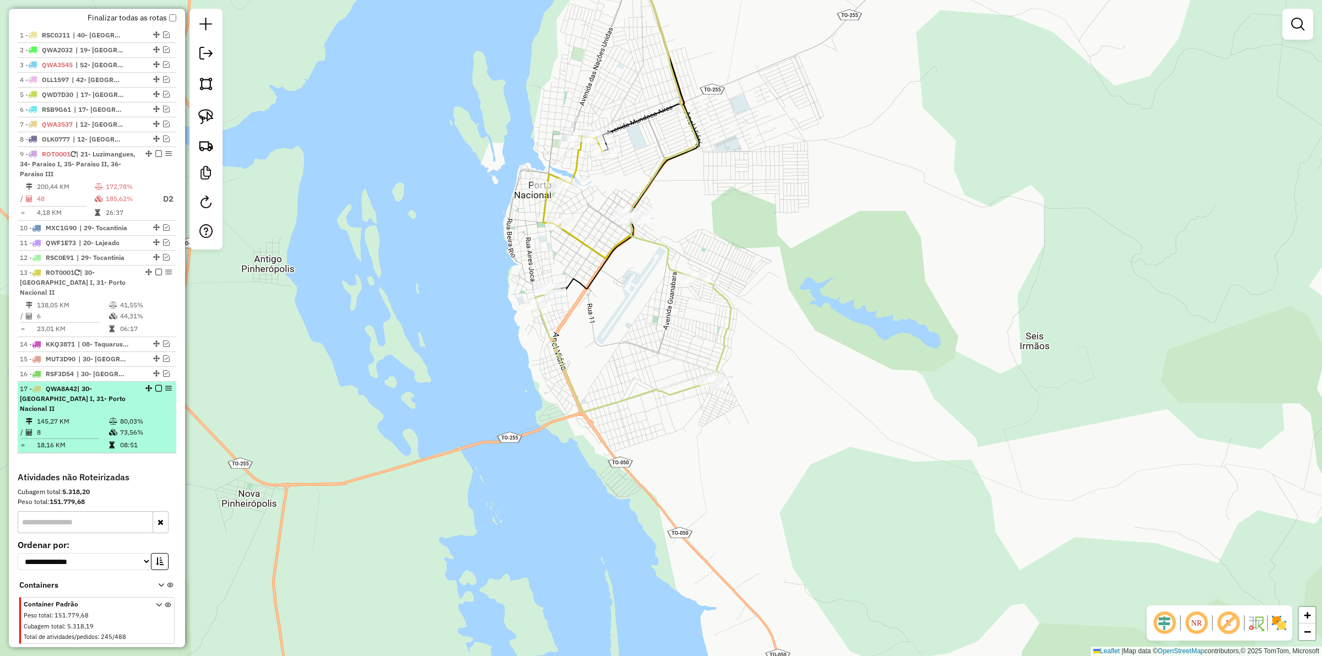
click at [155, 387] on em at bounding box center [158, 388] width 7 height 7
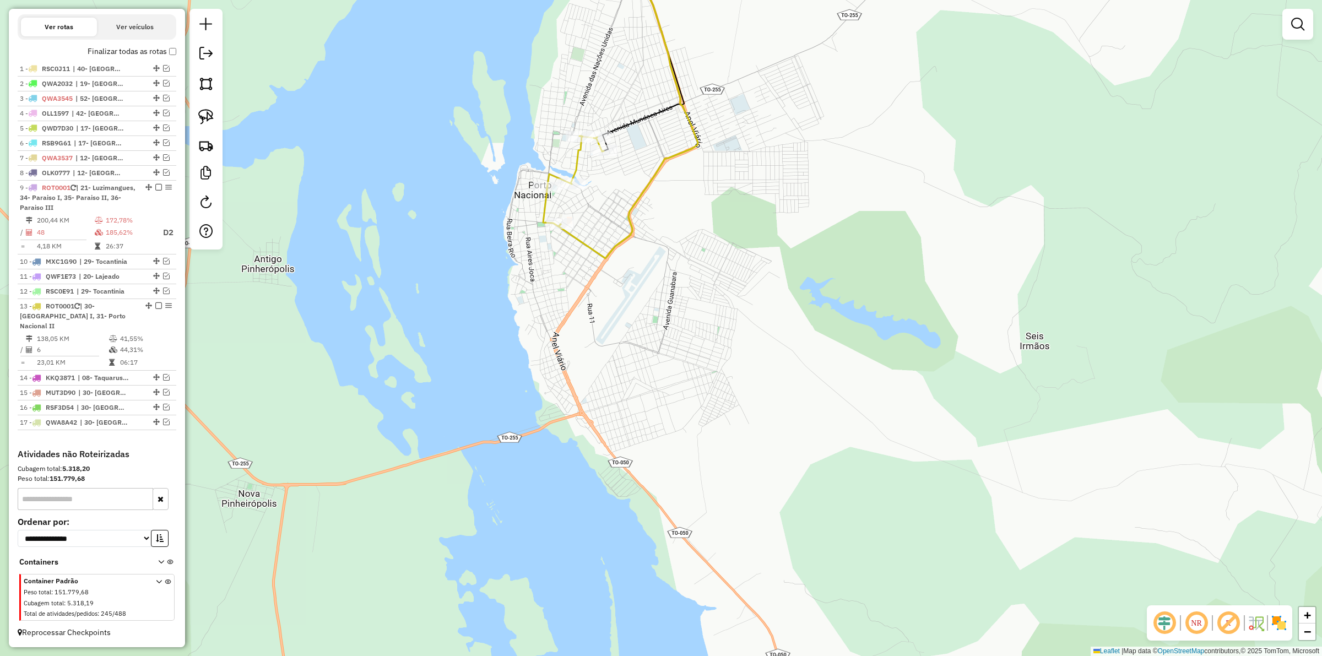
scroll to position [352, 0]
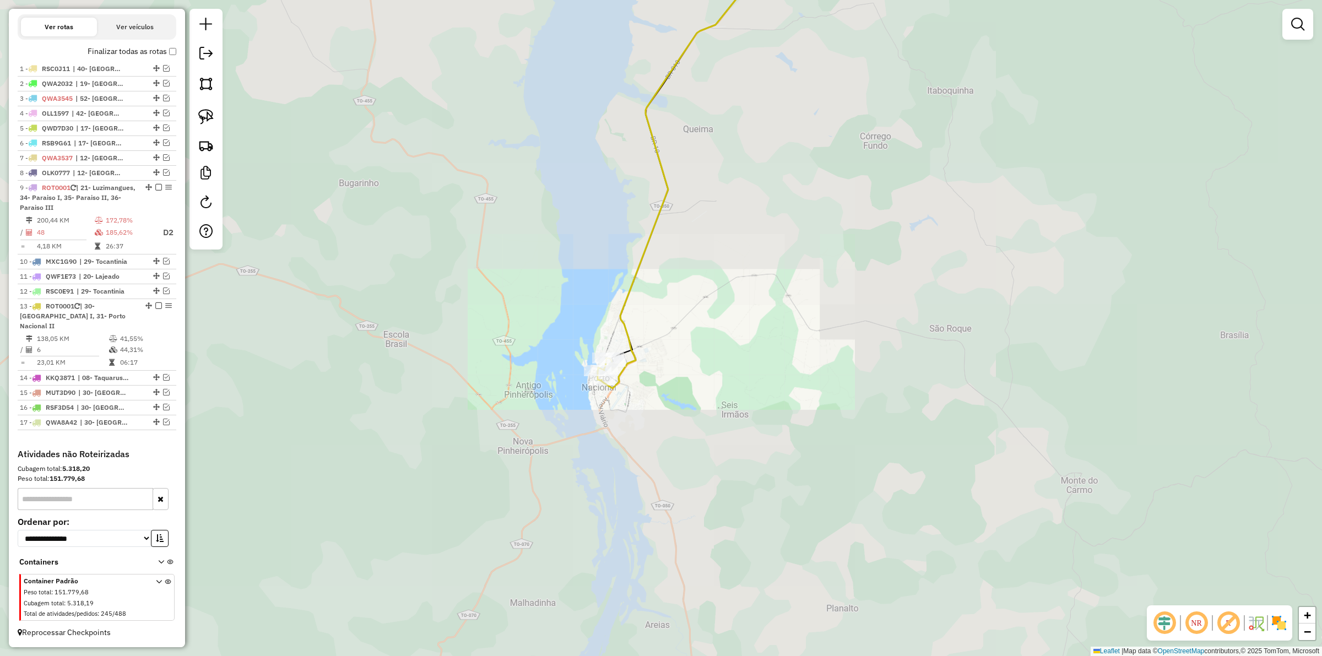
drag, startPoint x: 654, startPoint y: 404, endPoint x: 656, endPoint y: 389, distance: 15.0
click at [656, 413] on div "Janela de atendimento Grade de atendimento Capacidade Transportadoras Veículos …" at bounding box center [661, 328] width 1322 height 656
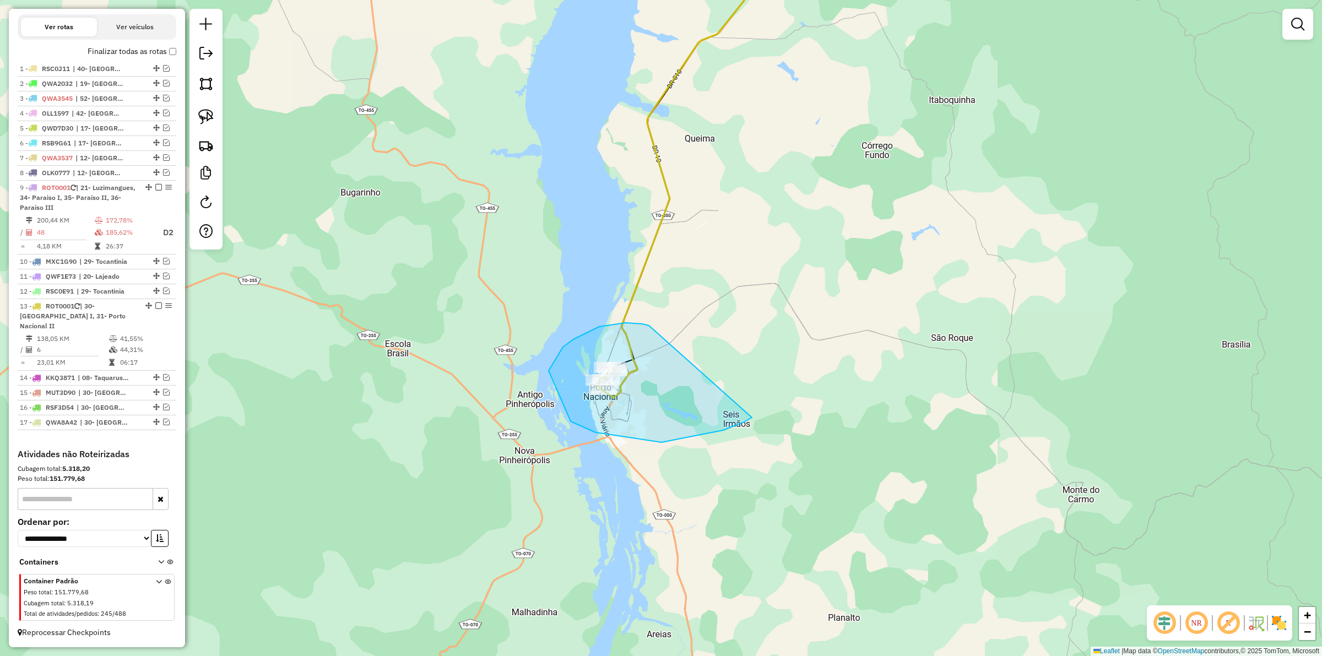
drag, startPoint x: 593, startPoint y: 329, endPoint x: 764, endPoint y: 405, distance: 187.1
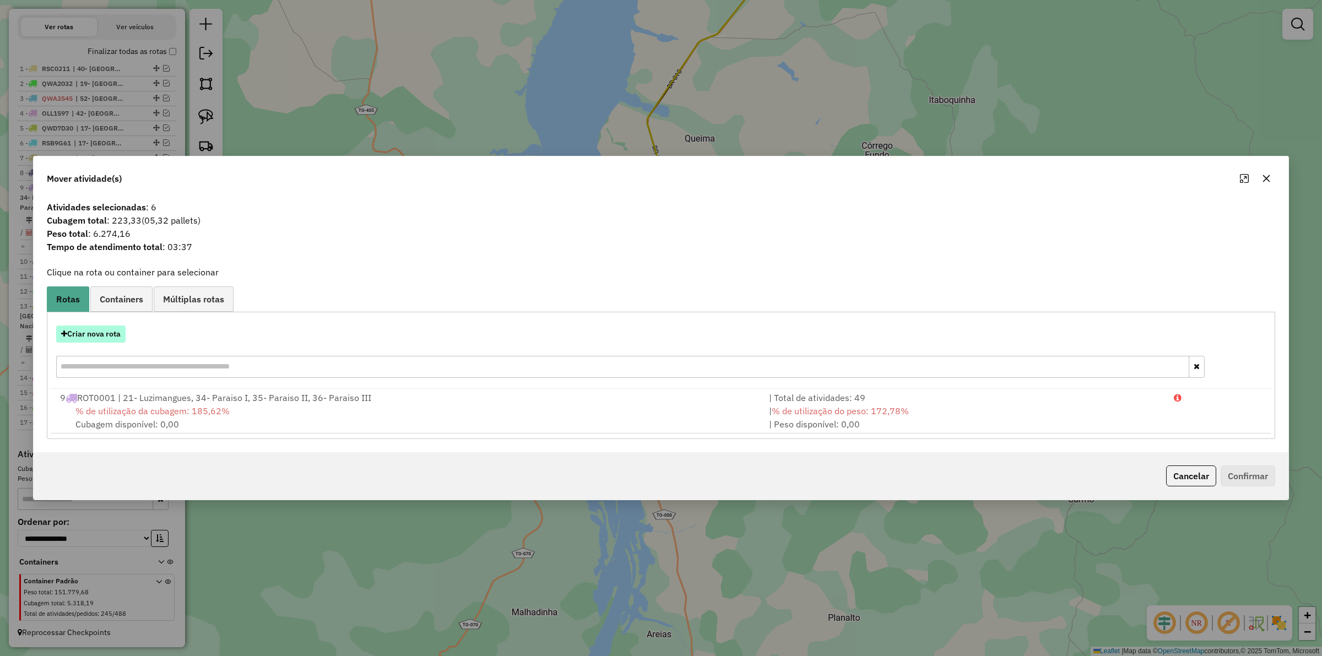
click at [110, 338] on button "Criar nova rota" at bounding box center [90, 333] width 69 height 17
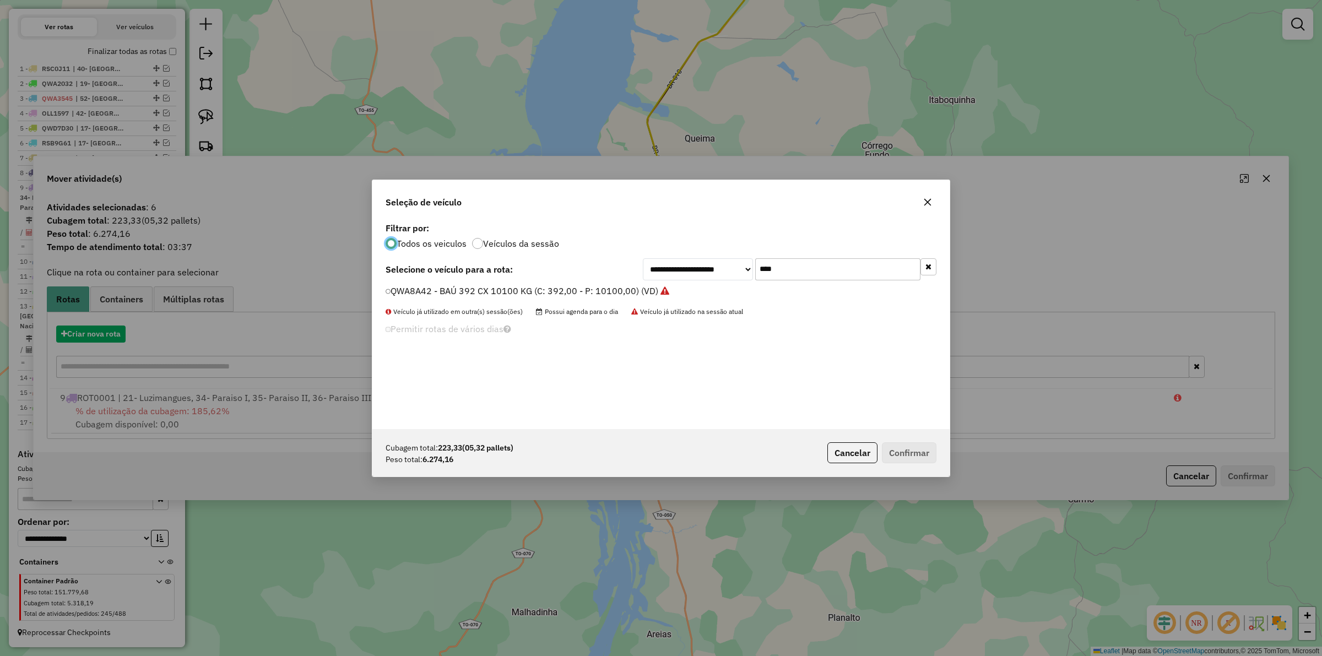
scroll to position [6, 3]
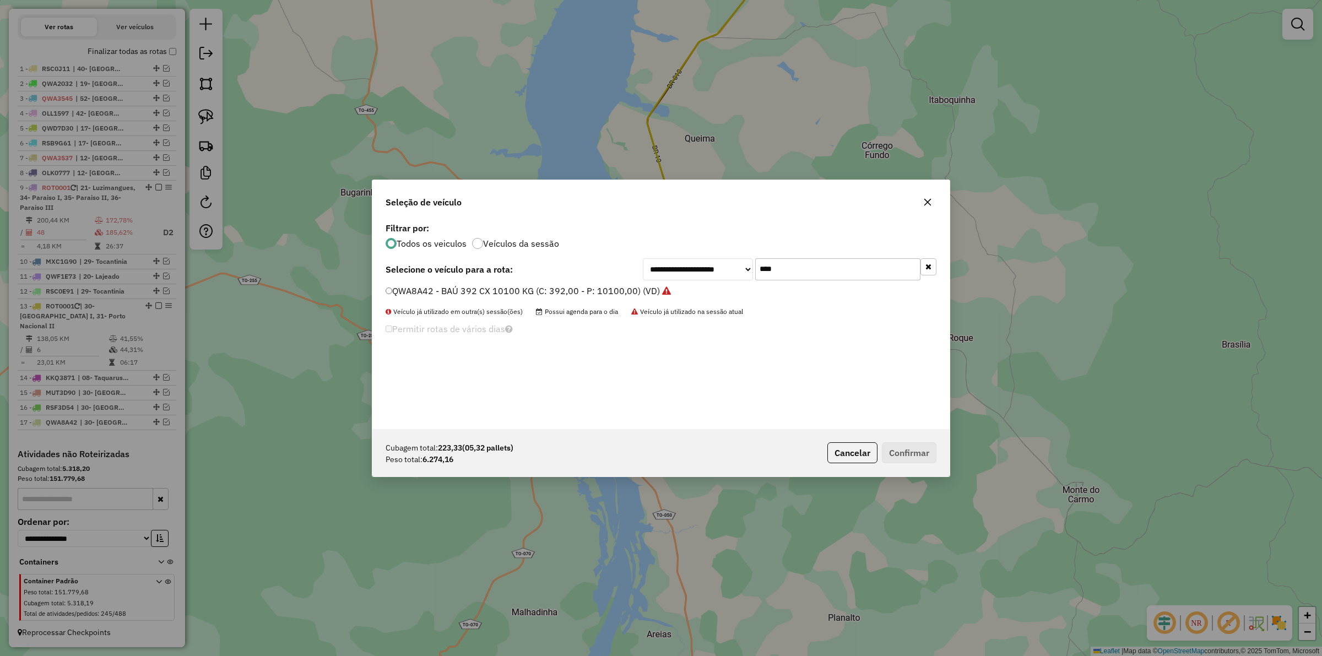
click at [795, 271] on input "****" at bounding box center [837, 269] width 165 height 22
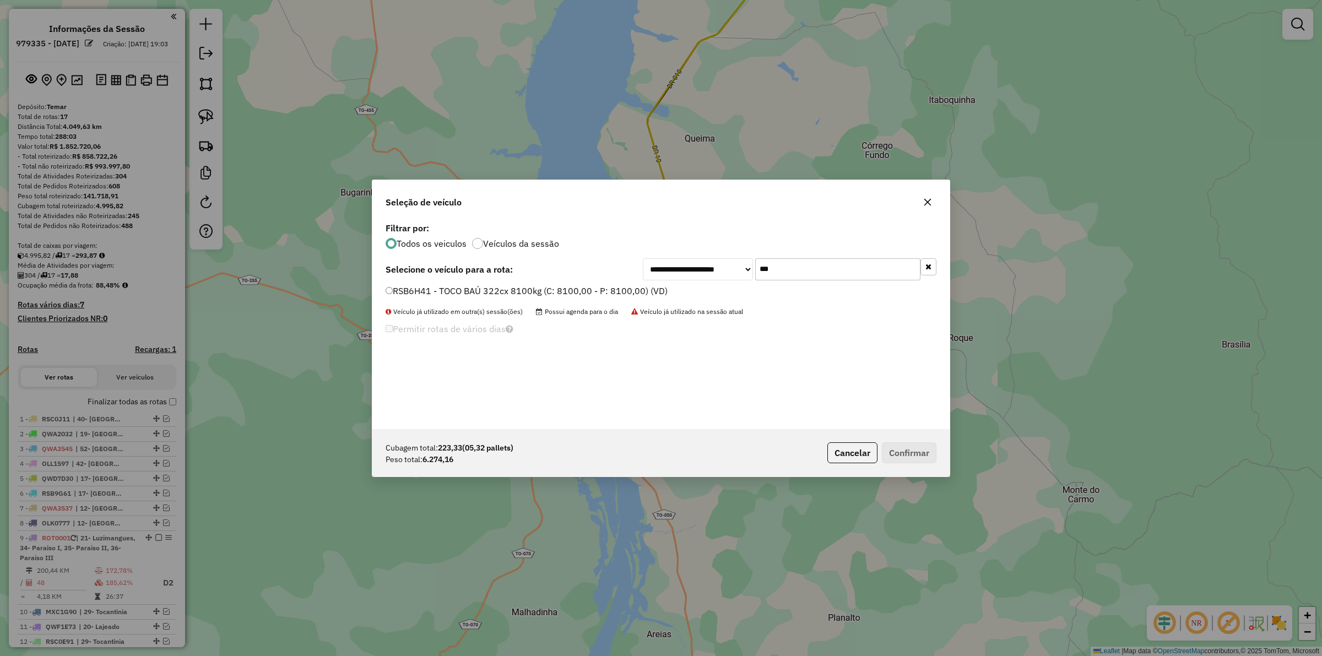
scroll to position [352, 0]
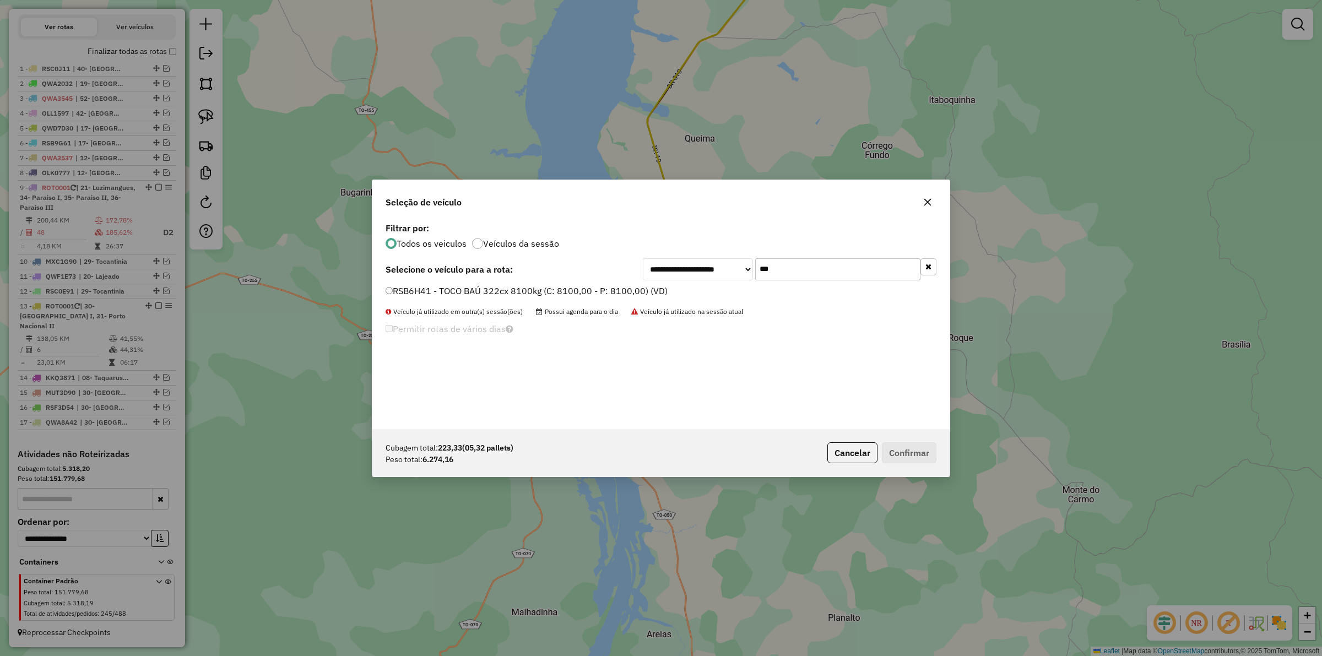
type input "***"
click at [617, 286] on label "RSB6H41 - TOCO BAÚ 322cx 8100kg (C: 8100,00 - P: 8100,00) (VD)" at bounding box center [526, 290] width 282 height 13
click at [910, 456] on button "Confirmar" at bounding box center [909, 452] width 55 height 21
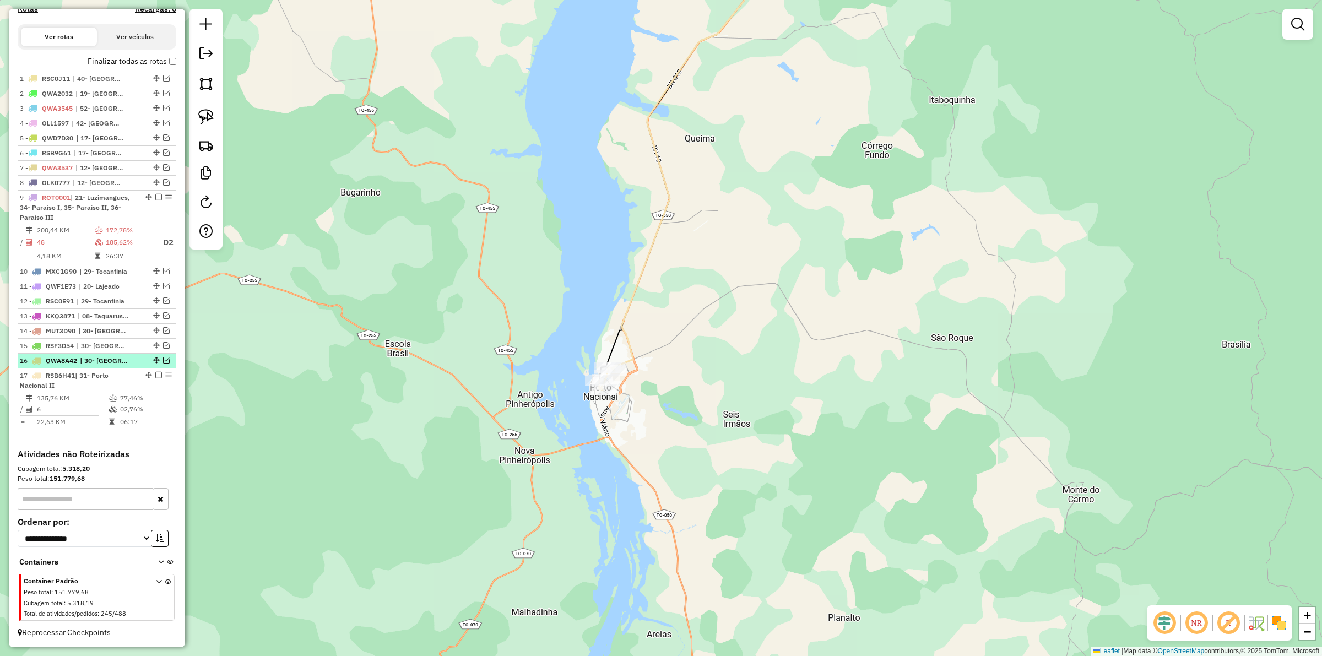
click at [164, 357] on em at bounding box center [166, 360] width 7 height 7
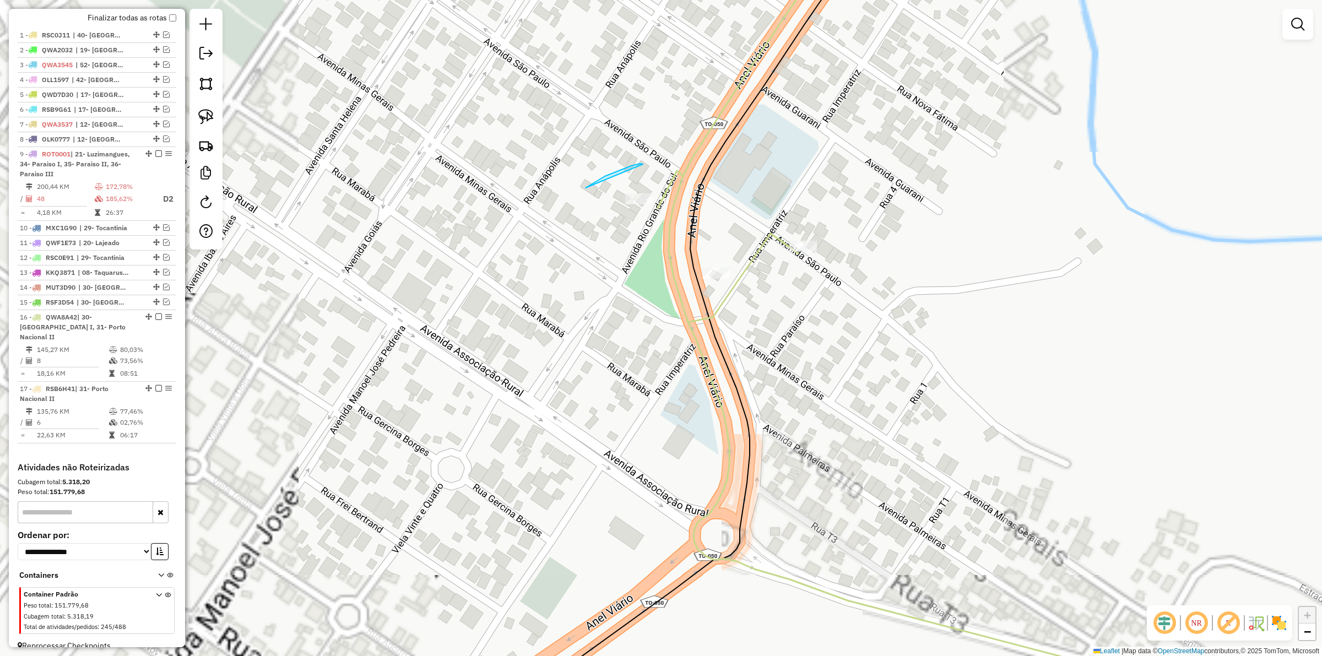
drag, startPoint x: 643, startPoint y: 164, endPoint x: 714, endPoint y: 177, distance: 72.2
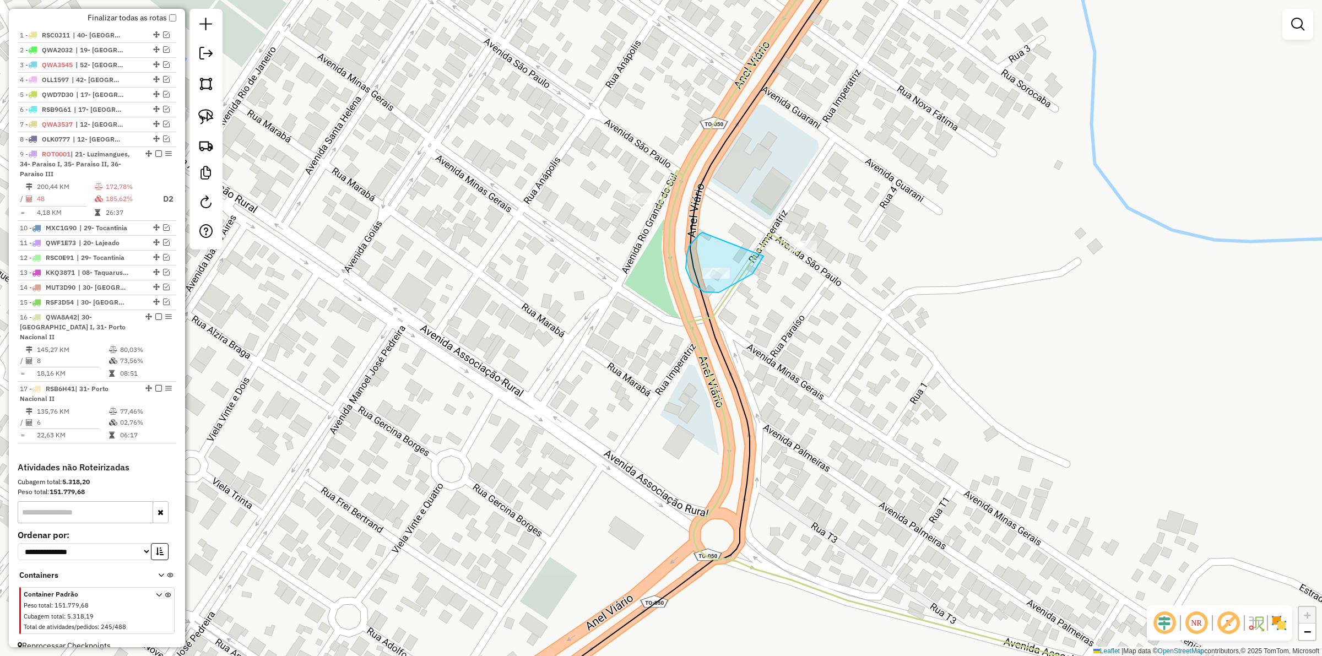
drag, startPoint x: 699, startPoint y: 234, endPoint x: 760, endPoint y: 249, distance: 62.4
drag, startPoint x: 783, startPoint y: 265, endPoint x: 860, endPoint y: 226, distance: 87.2
drag, startPoint x: 703, startPoint y: 229, endPoint x: 756, endPoint y: 249, distance: 56.5
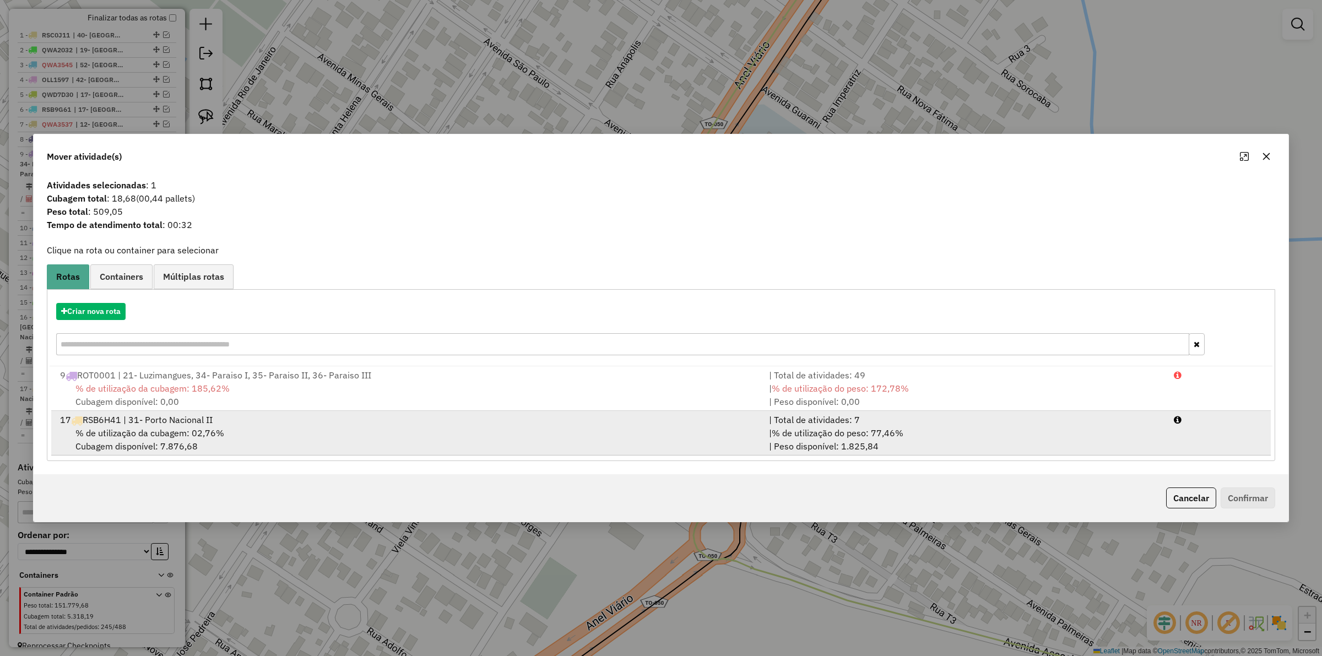
click at [878, 435] on span "% de utilização do peso: 77,46%" at bounding box center [837, 432] width 132 height 11
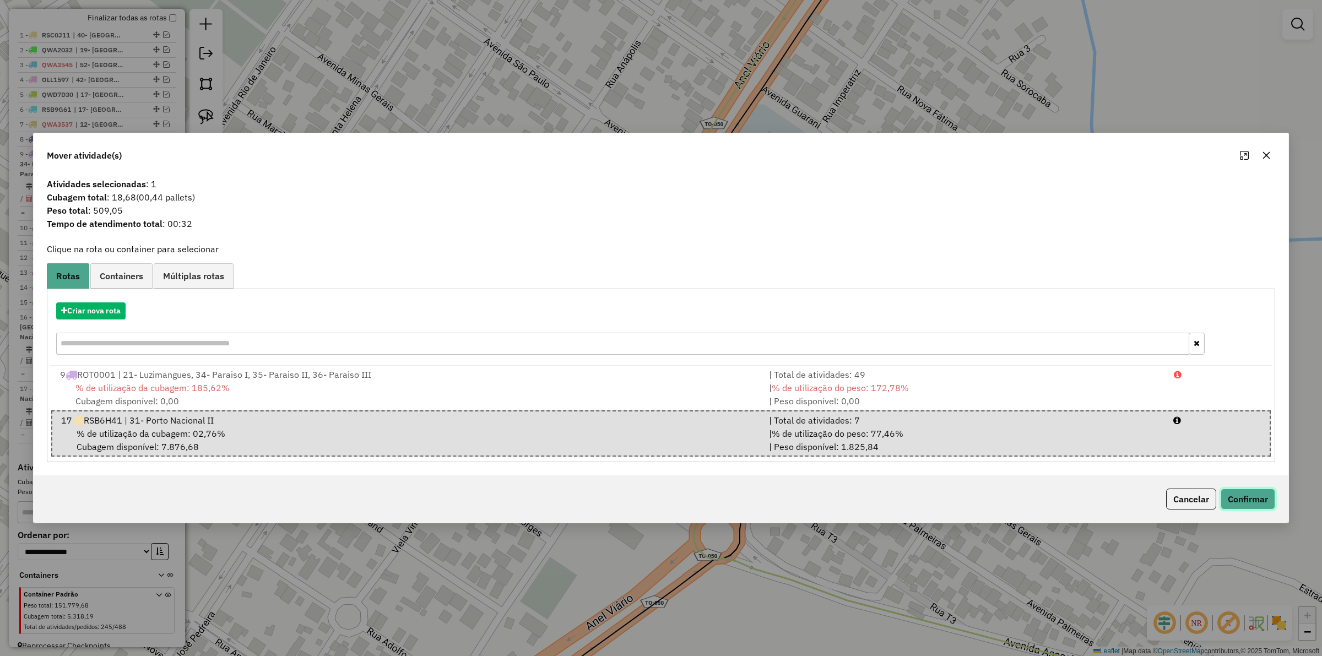
click at [1238, 493] on button "Confirmar" at bounding box center [1247, 498] width 55 height 21
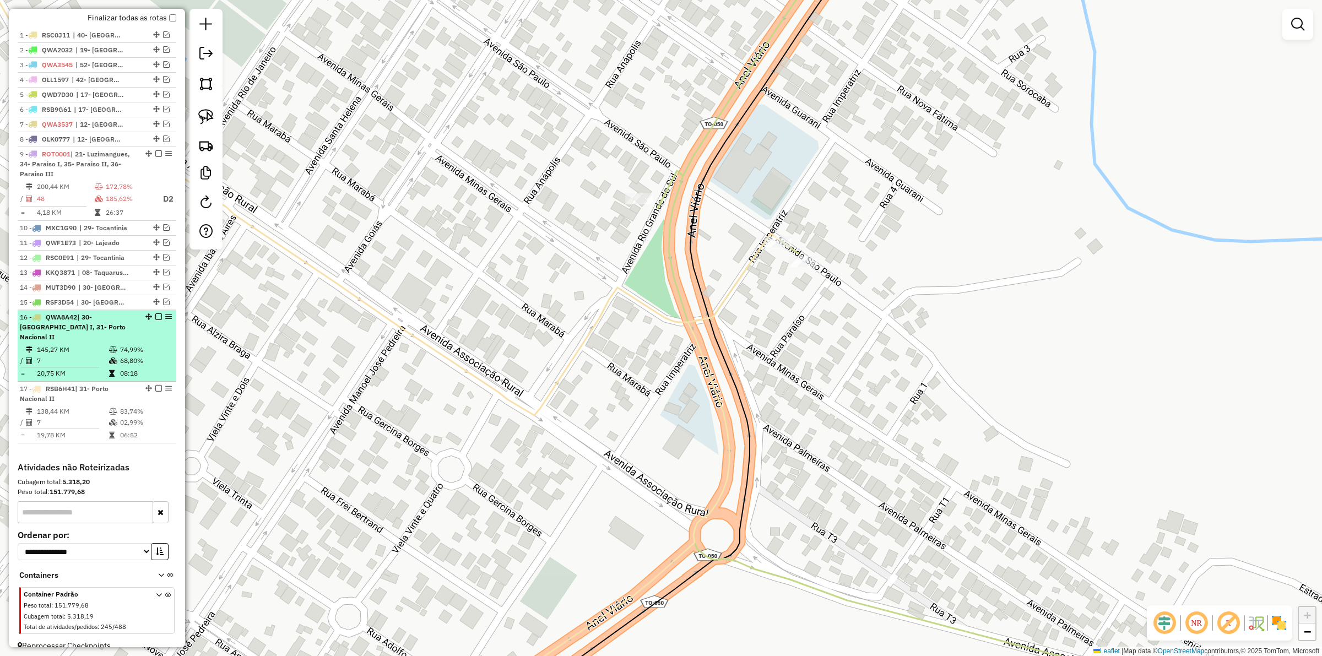
click at [158, 320] on em at bounding box center [158, 316] width 7 height 7
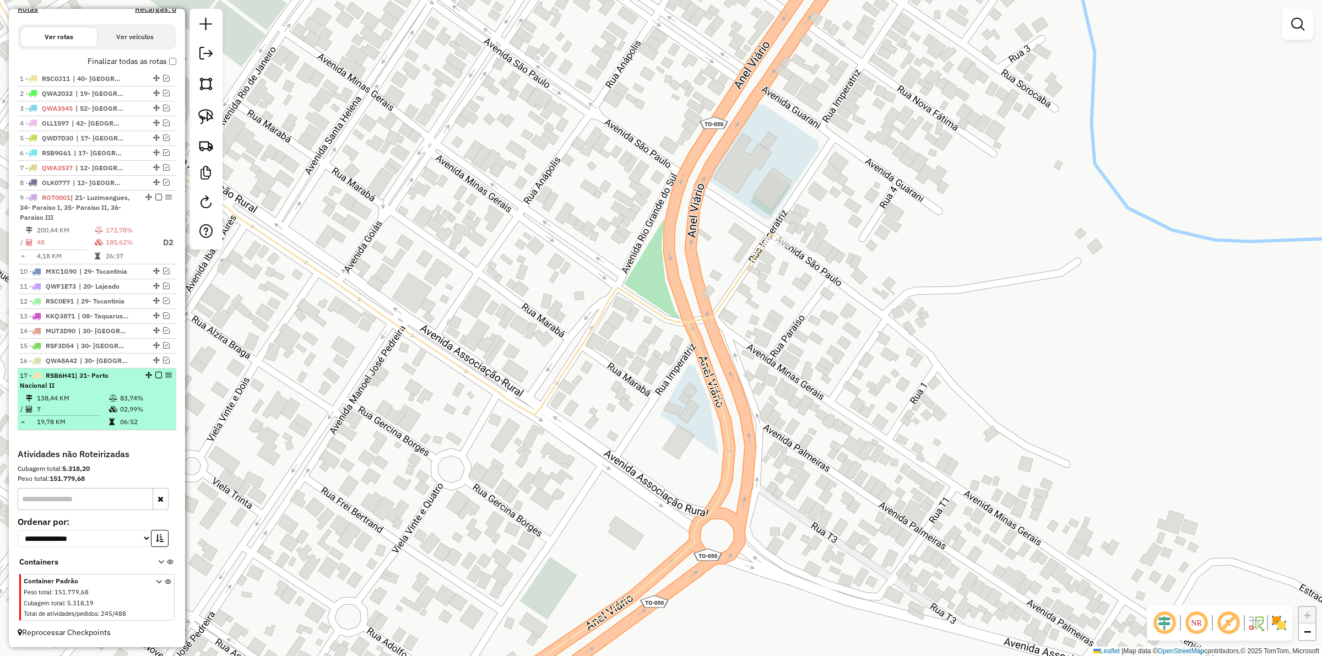
click at [157, 372] on em at bounding box center [158, 375] width 7 height 7
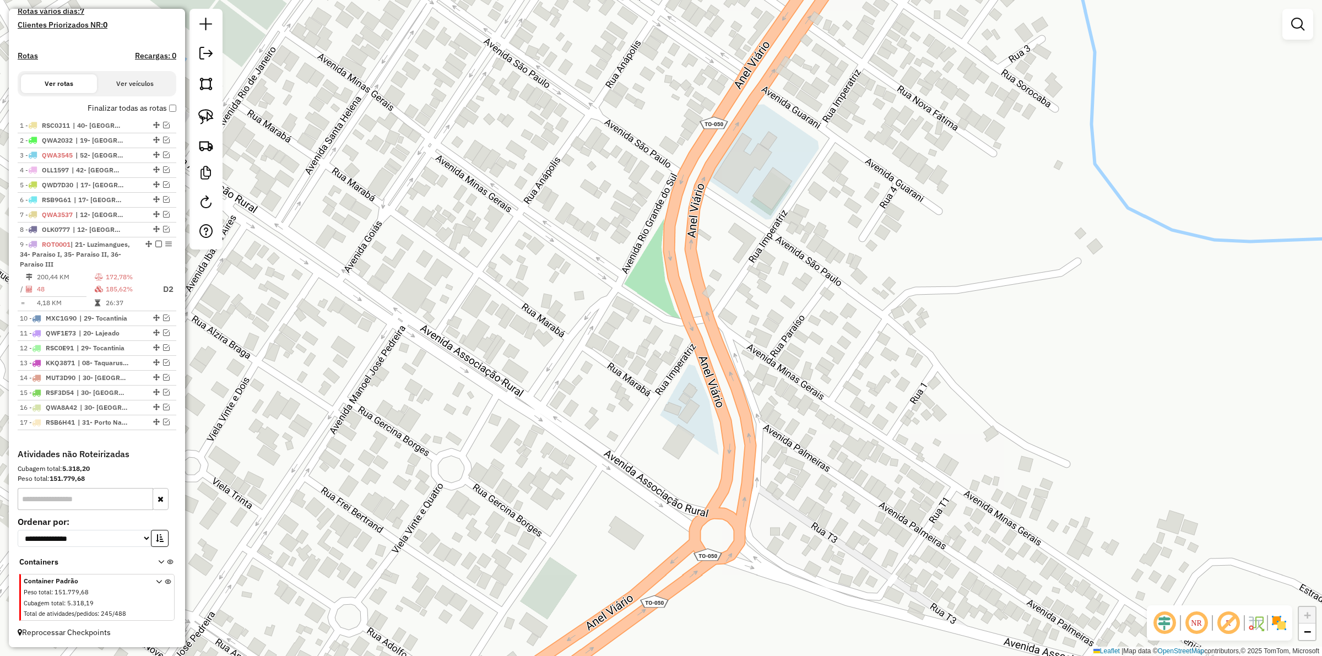
scroll to position [306, 0]
drag, startPoint x: 309, startPoint y: 417, endPoint x: 431, endPoint y: 360, distance: 134.7
click at [365, 376] on div "Janela de atendimento Grade de atendimento Capacidade Transportadoras Veículos …" at bounding box center [661, 328] width 1322 height 656
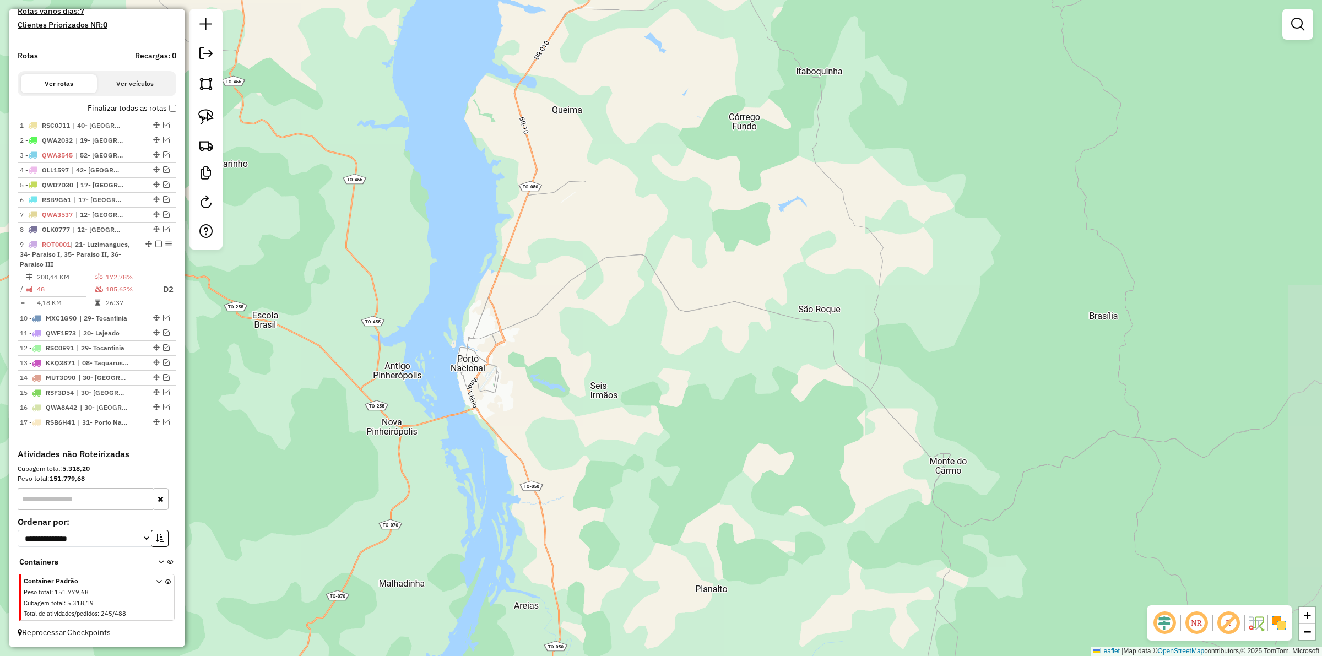
drag, startPoint x: 441, startPoint y: 347, endPoint x: 683, endPoint y: 329, distance: 243.5
click at [684, 354] on div "Janela de atendimento Grade de atendimento Capacidade Transportadoras Veículos …" at bounding box center [661, 328] width 1322 height 656
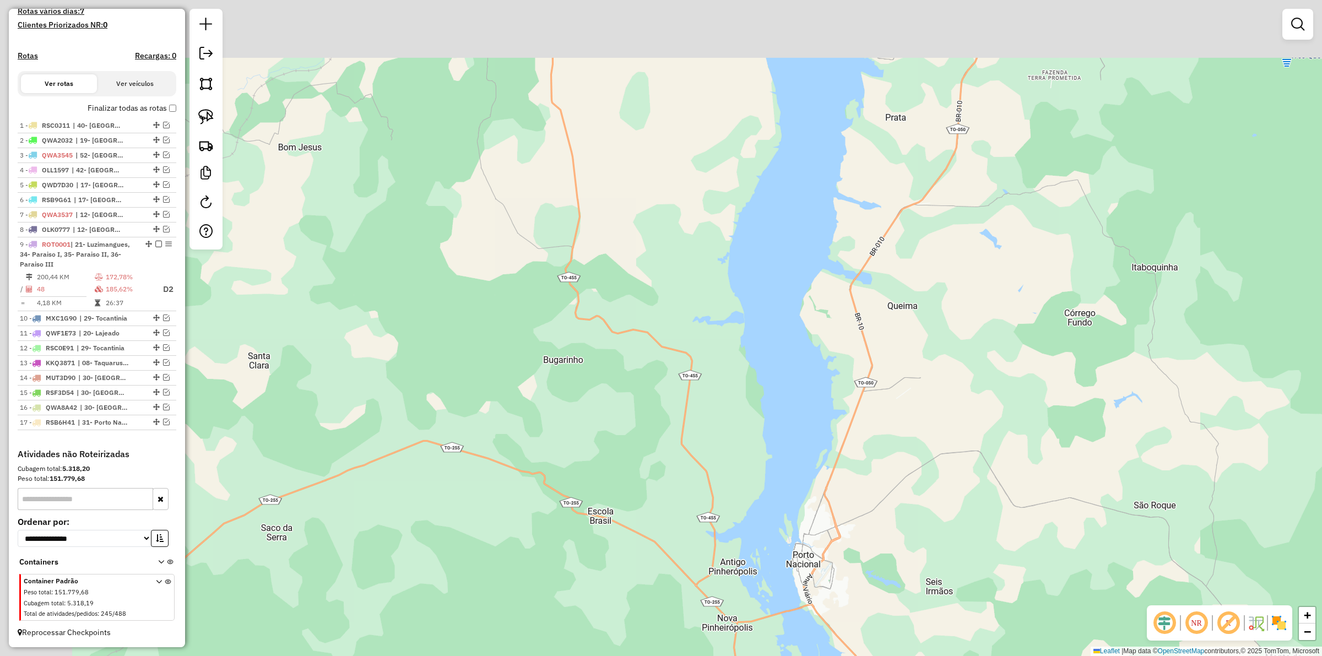
drag, startPoint x: 672, startPoint y: 257, endPoint x: 760, endPoint y: 447, distance: 209.4
click at [764, 471] on div "Janela de atendimento Grade de atendimento Capacidade Transportadoras Veículos …" at bounding box center [661, 328] width 1322 height 656
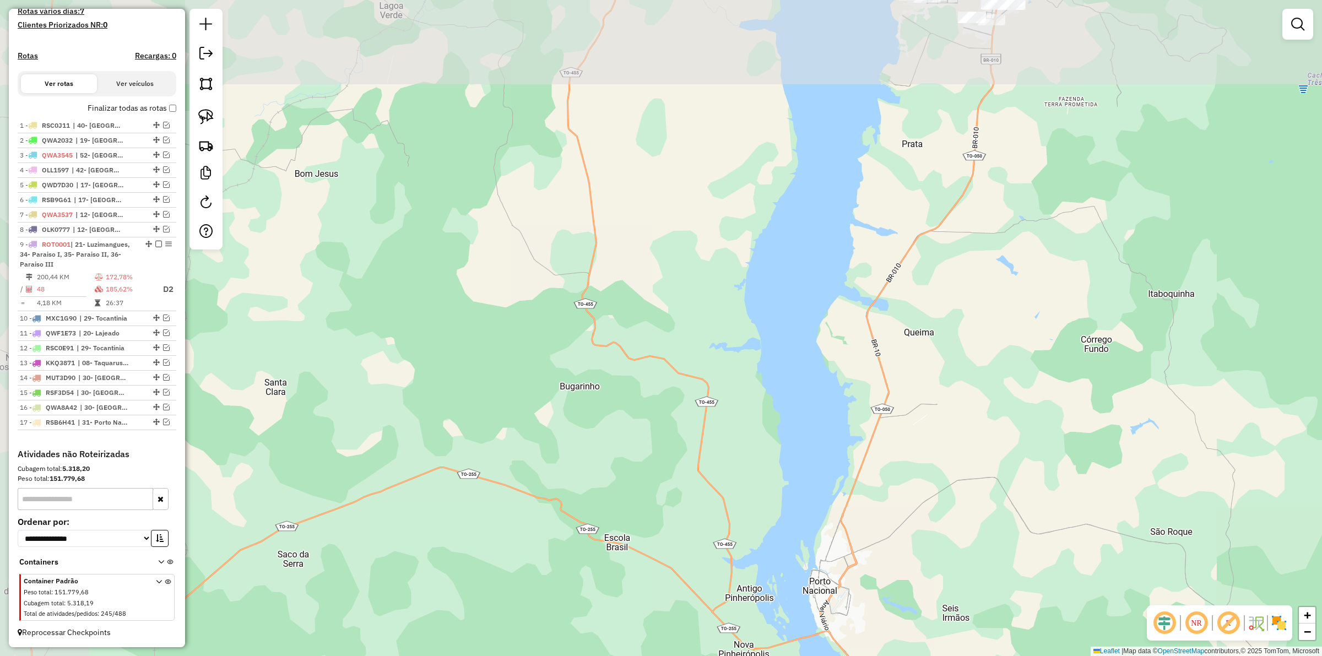
drag, startPoint x: 747, startPoint y: 412, endPoint x: 754, endPoint y: 439, distance: 28.6
click at [753, 481] on div "Janela de atendimento Grade de atendimento Capacidade Transportadoras Veículos …" at bounding box center [661, 328] width 1322 height 656
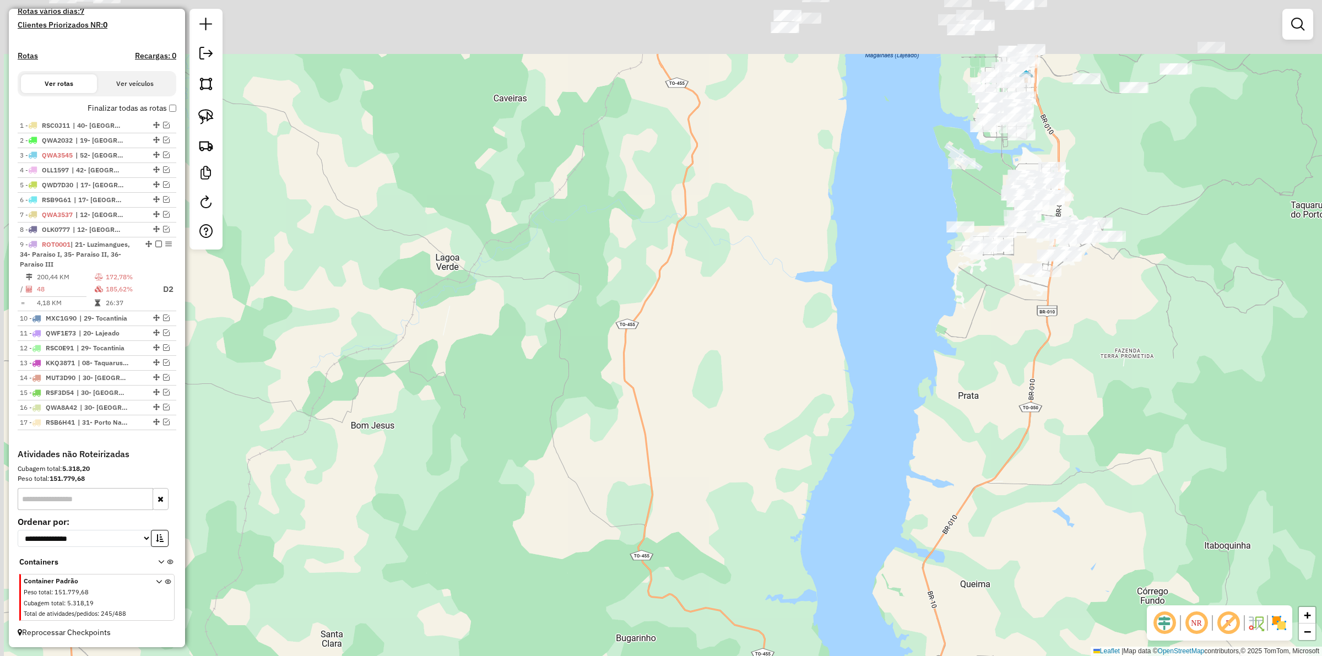
drag, startPoint x: 758, startPoint y: 426, endPoint x: 662, endPoint y: 383, distance: 105.0
click at [759, 458] on div "Janela de atendimento Grade de atendimento Capacidade Transportadoras Veículos …" at bounding box center [661, 328] width 1322 height 656
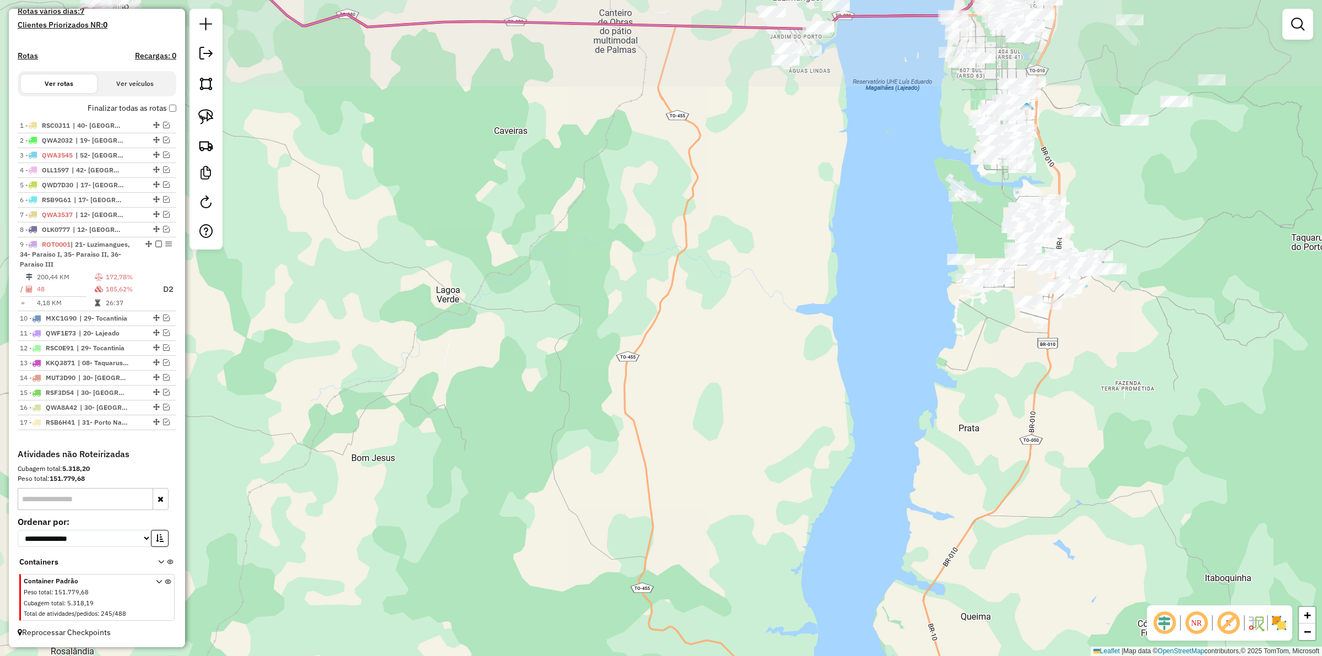
click at [682, 475] on div "Janela de atendimento Grade de atendimento Capacidade Transportadoras Veículos …" at bounding box center [661, 328] width 1322 height 656
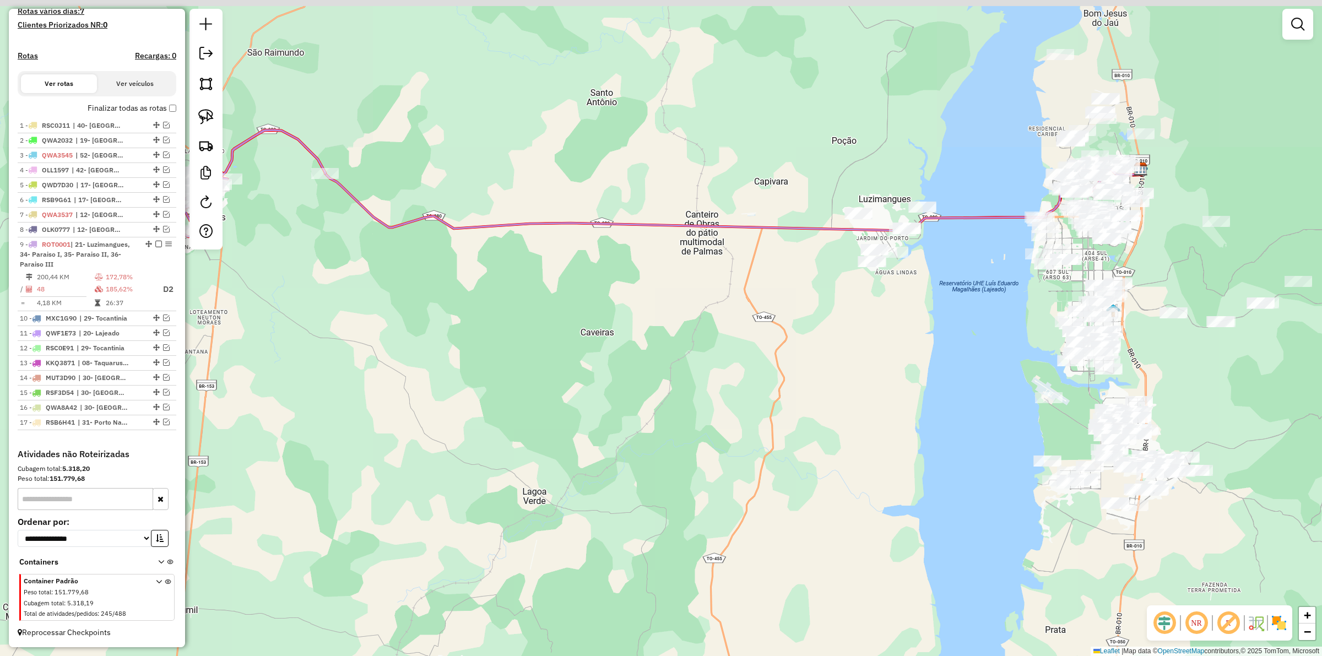
drag, startPoint x: 697, startPoint y: 441, endPoint x: 597, endPoint y: 411, distance: 103.9
click at [701, 444] on div "Janela de atendimento Grade de atendimento Capacidade Transportadoras Veículos …" at bounding box center [661, 328] width 1322 height 656
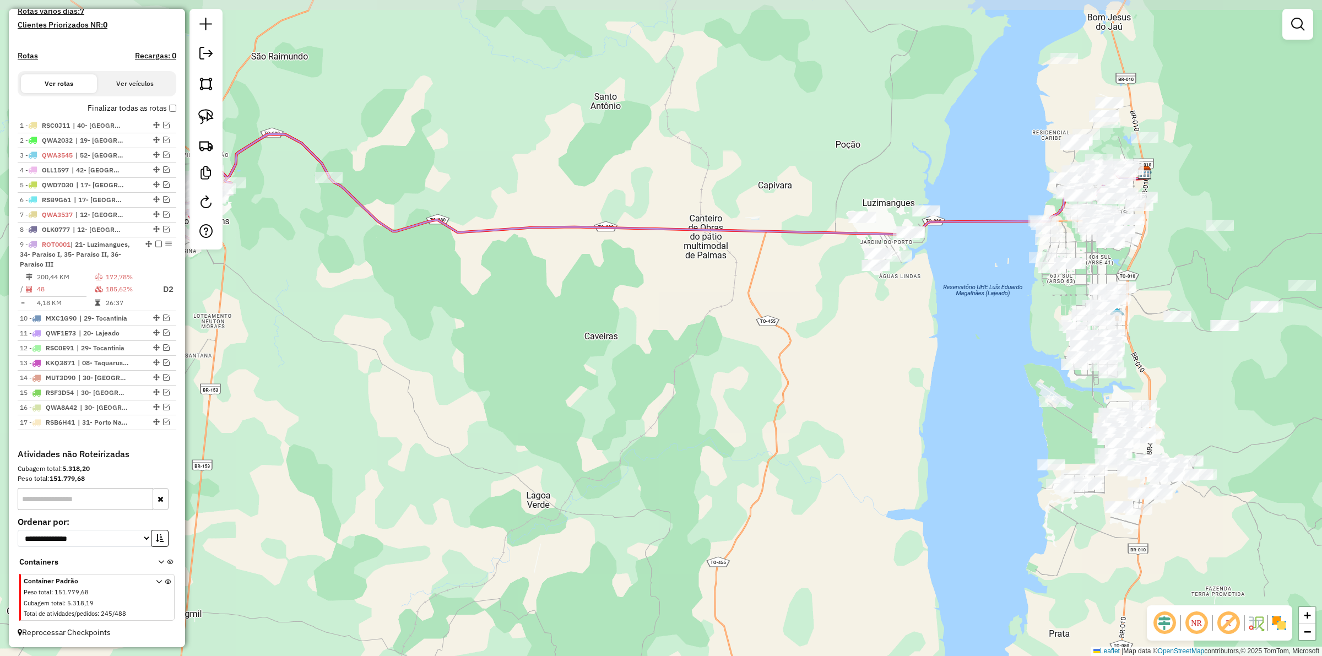
drag, startPoint x: 577, startPoint y: 392, endPoint x: 667, endPoint y: 392, distance: 90.3
click at [667, 394] on div "Janela de atendimento Grade de atendimento Capacidade Transportadoras Veículos …" at bounding box center [661, 328] width 1322 height 656
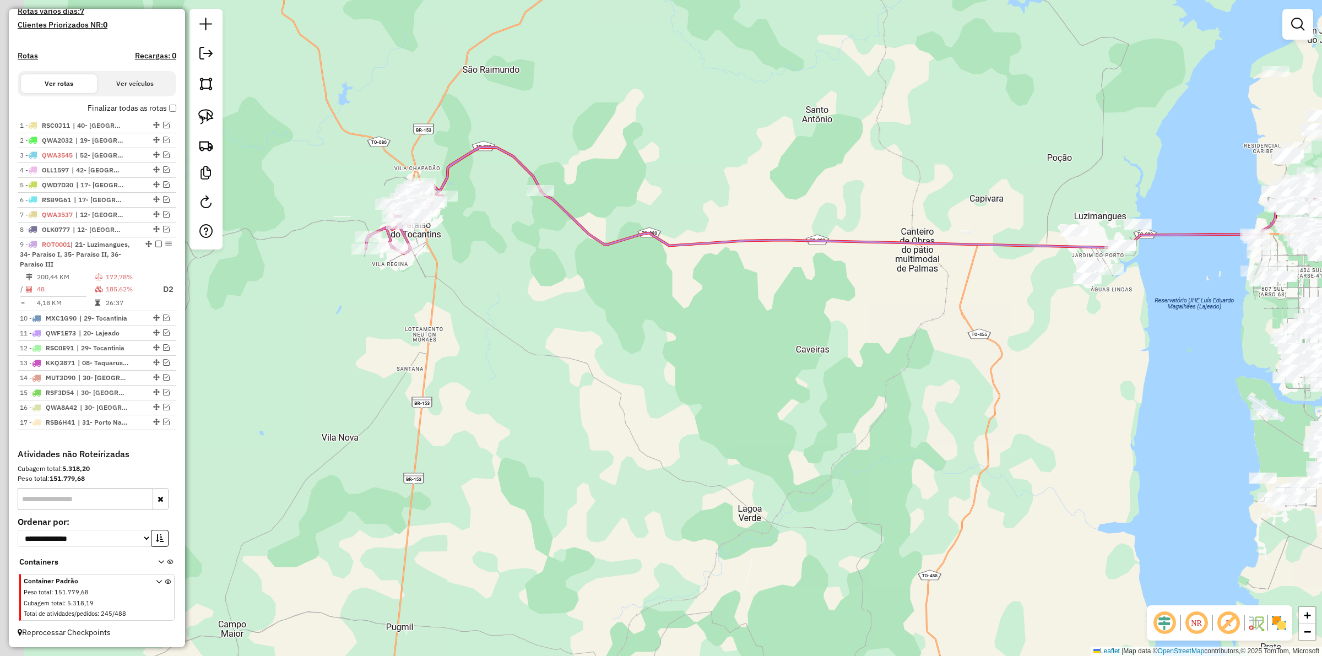
drag, startPoint x: 497, startPoint y: 358, endPoint x: 577, endPoint y: 358, distance: 79.3
click at [577, 358] on div "Janela de atendimento Grade de atendimento Capacidade Transportadoras Veículos …" at bounding box center [661, 328] width 1322 height 656
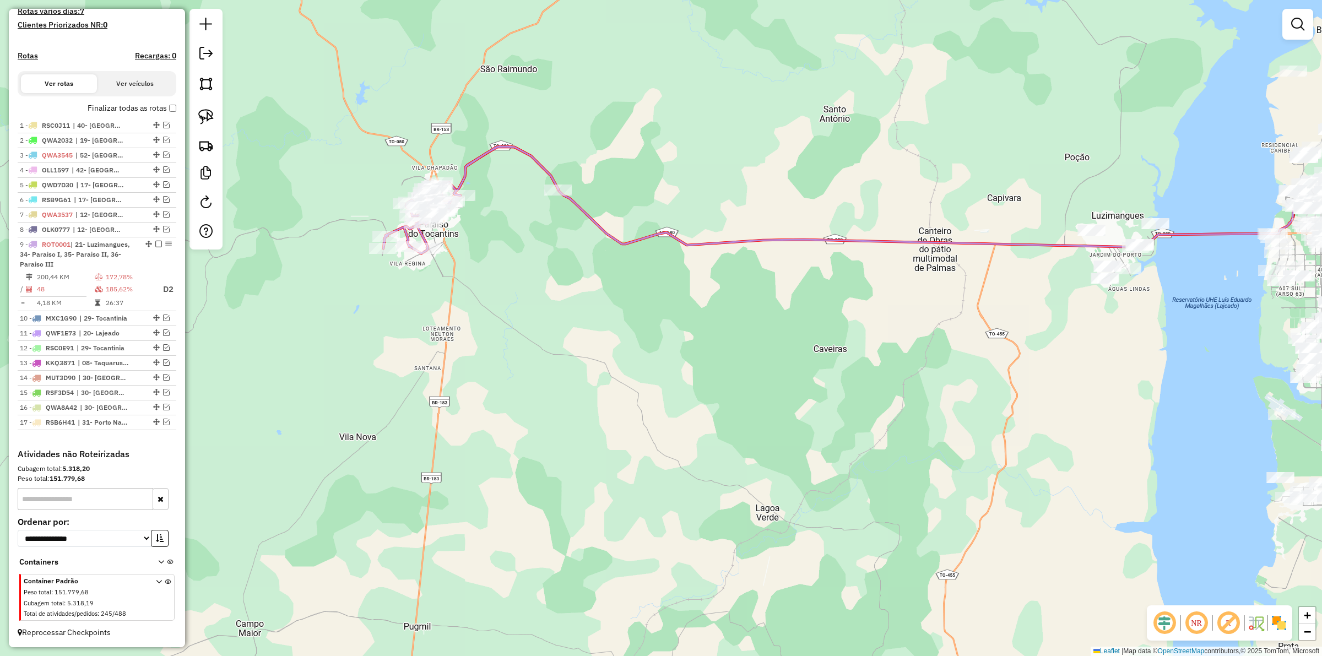
drag, startPoint x: 570, startPoint y: 329, endPoint x: 668, endPoint y: 326, distance: 97.5
click at [628, 330] on div "Janela de atendimento Grade de atendimento Capacidade Transportadoras Veículos …" at bounding box center [661, 328] width 1322 height 656
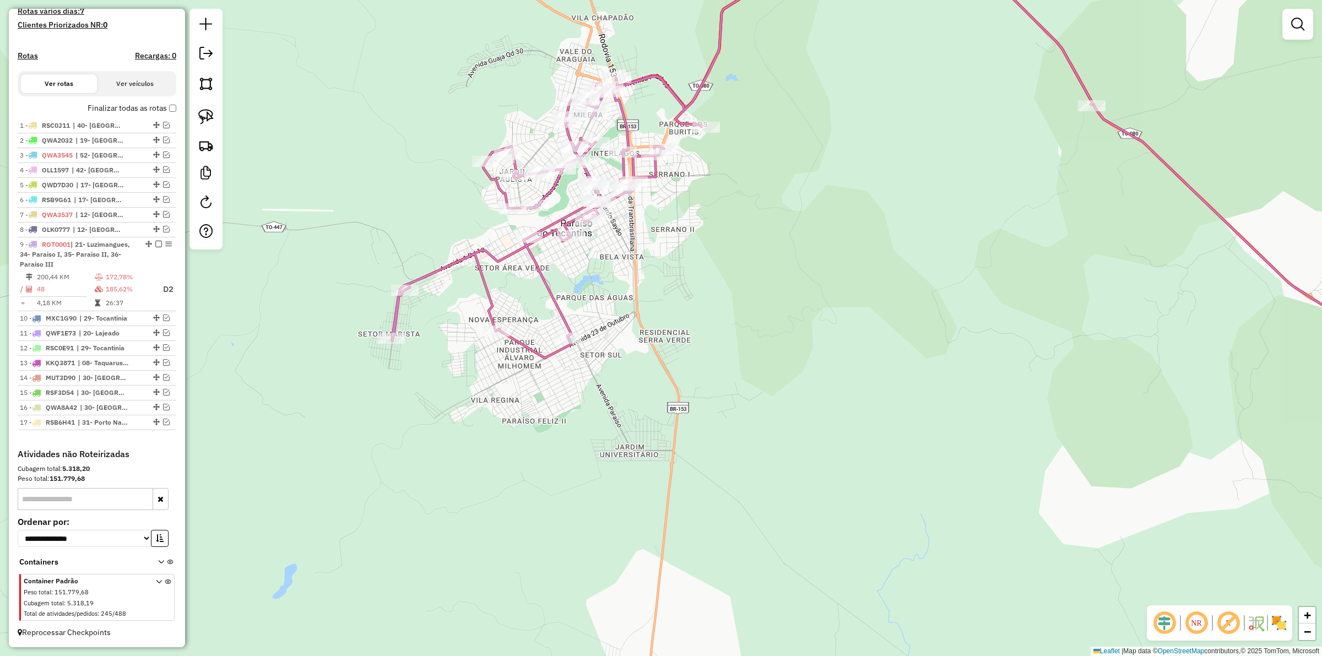
drag, startPoint x: 866, startPoint y: 345, endPoint x: 851, endPoint y: 349, distance: 14.8
click at [851, 349] on div "Janela de atendimento Grade de atendimento Capacidade Transportadoras Veículos …" at bounding box center [661, 328] width 1322 height 656
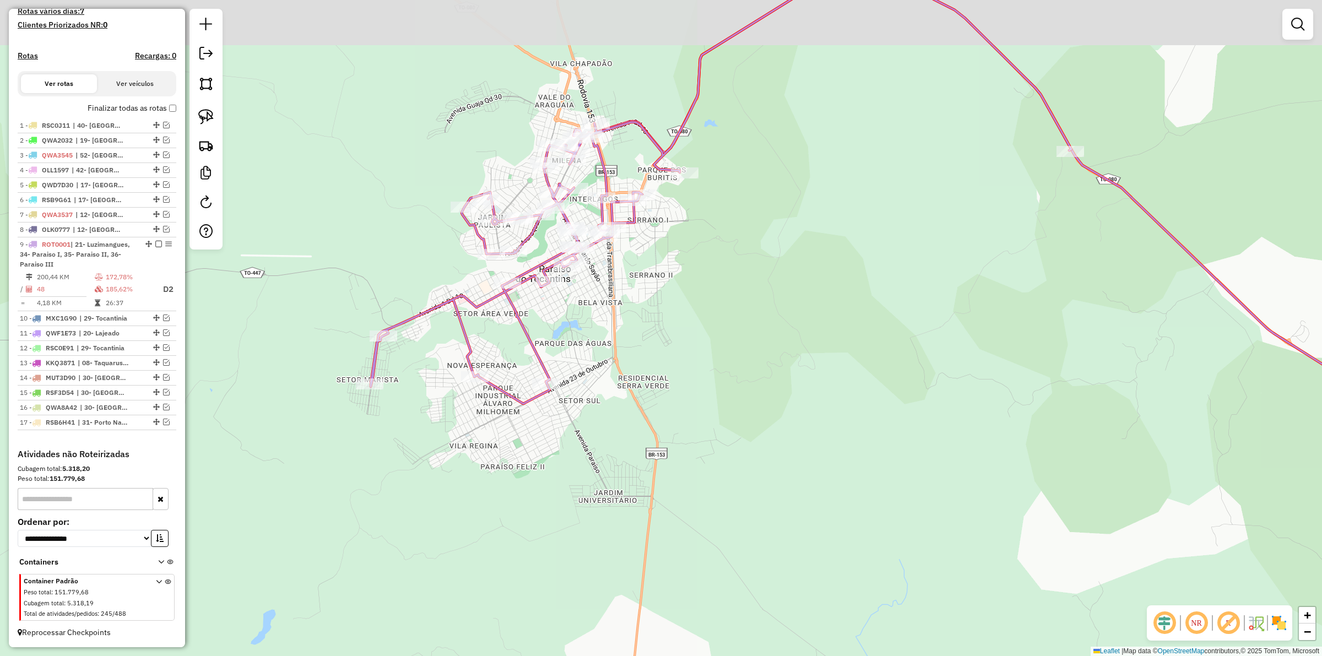
drag, startPoint x: 661, startPoint y: 386, endPoint x: 659, endPoint y: 392, distance: 6.4
click at [659, 392] on div "Janela de atendimento Grade de atendimento Capacidade Transportadoras Veículos …" at bounding box center [661, 328] width 1322 height 656
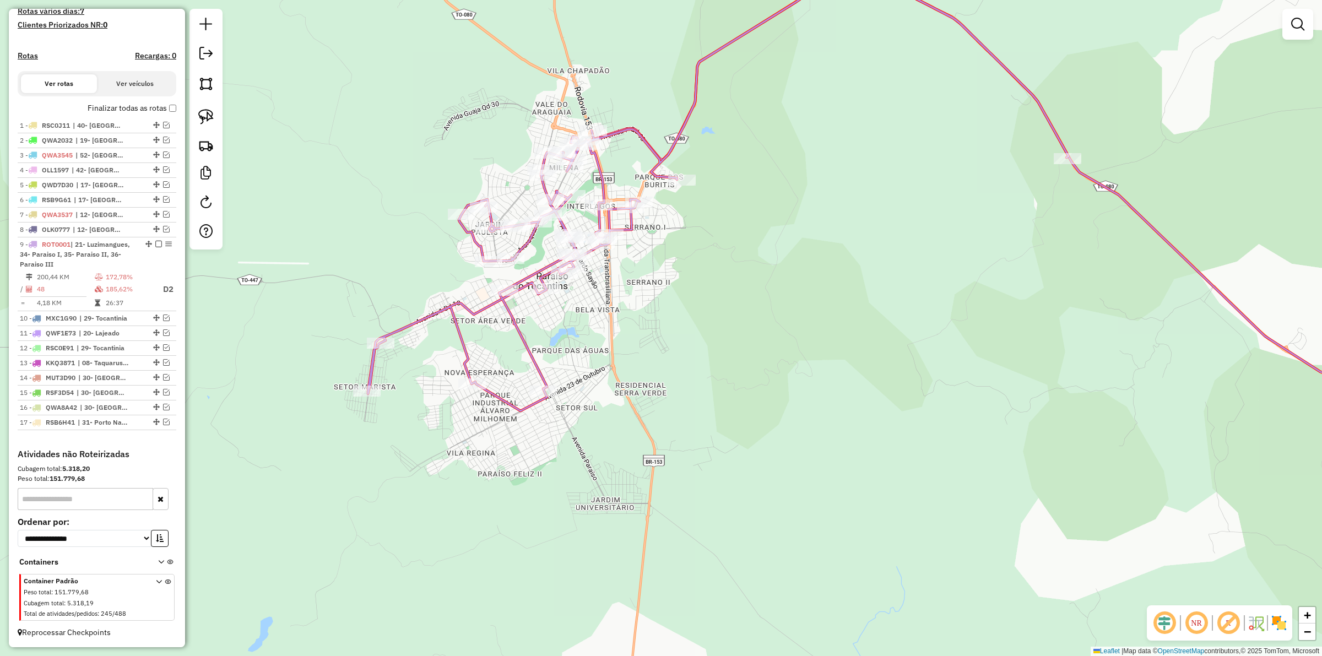
click at [485, 309] on icon at bounding box center [718, 196] width 700 height 427
select select "*********"
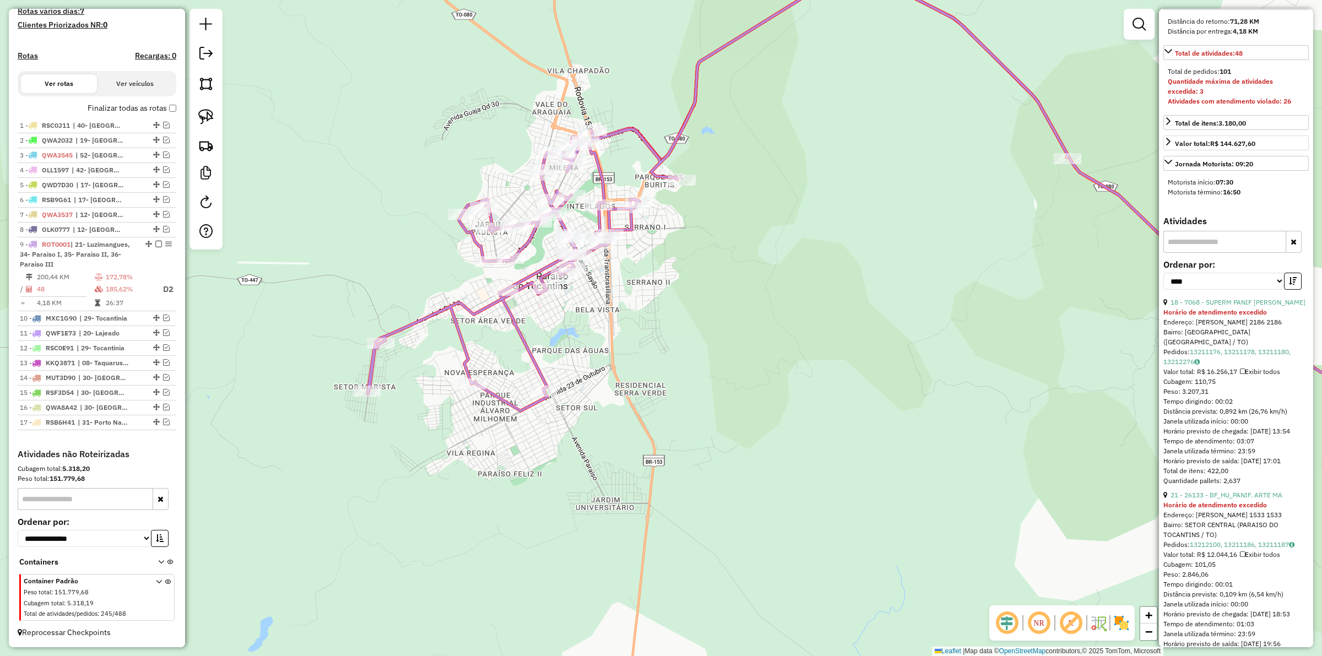
scroll to position [344, 0]
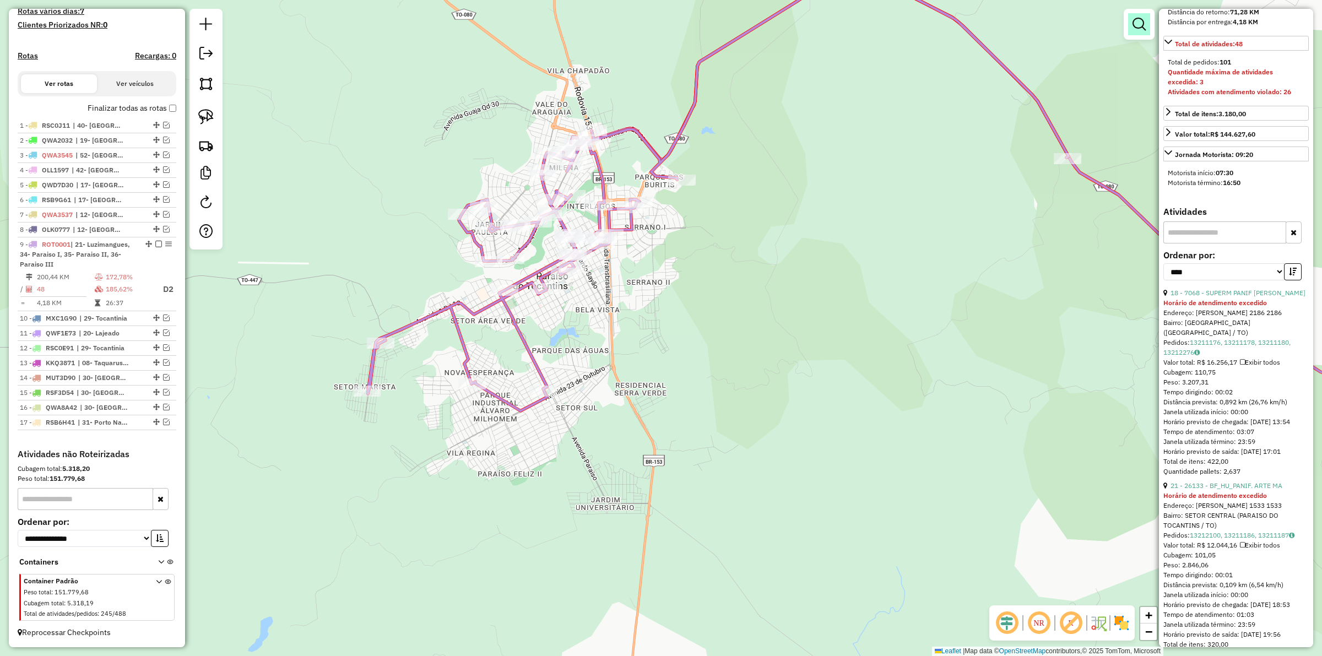
click at [1143, 17] on link at bounding box center [1139, 24] width 22 height 22
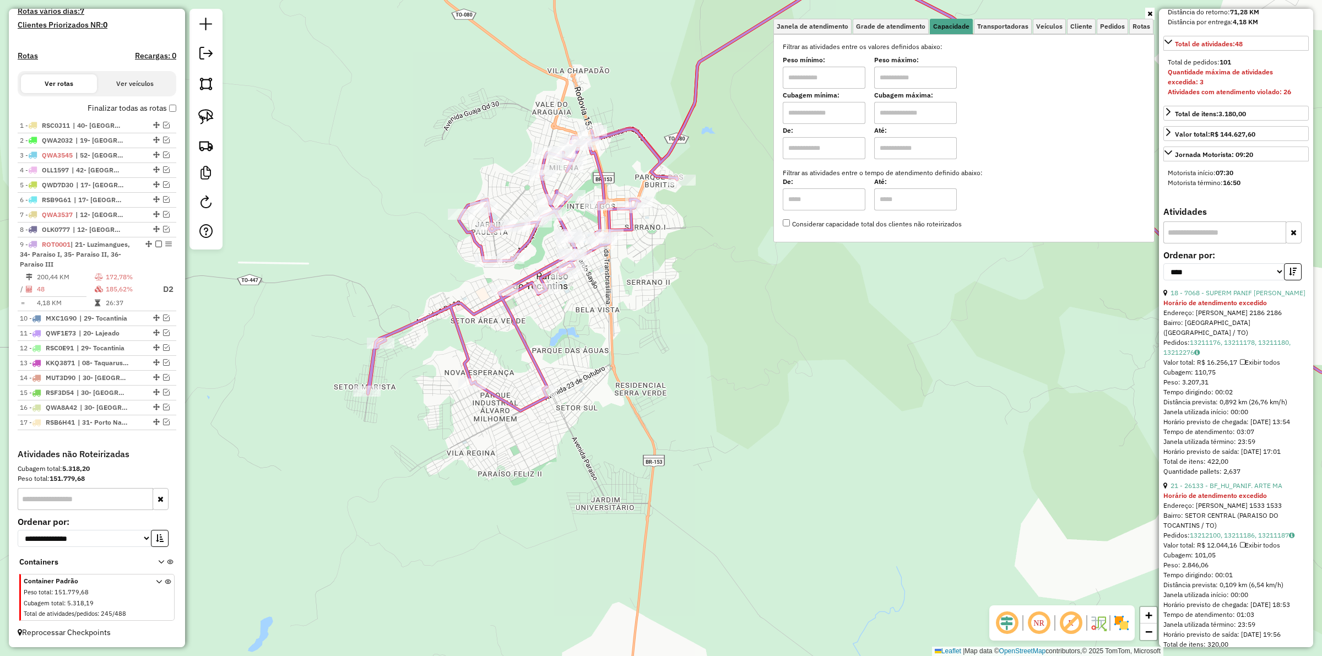
click at [813, 73] on input "text" at bounding box center [824, 78] width 83 height 22
type input "*******"
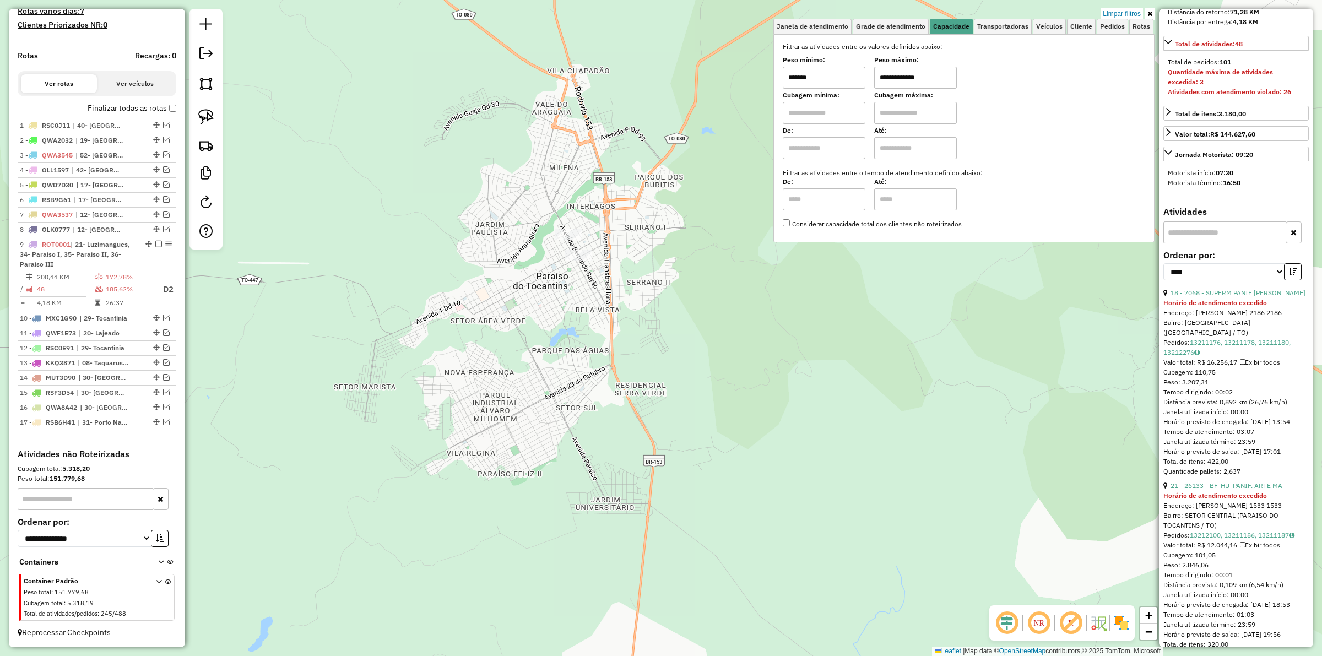
type input "**********"
drag, startPoint x: 575, startPoint y: 193, endPoint x: 660, endPoint y: 284, distance: 123.9
click at [823, 78] on input "*******" at bounding box center [824, 78] width 83 height 22
click at [830, 70] on input "*******" at bounding box center [824, 78] width 83 height 22
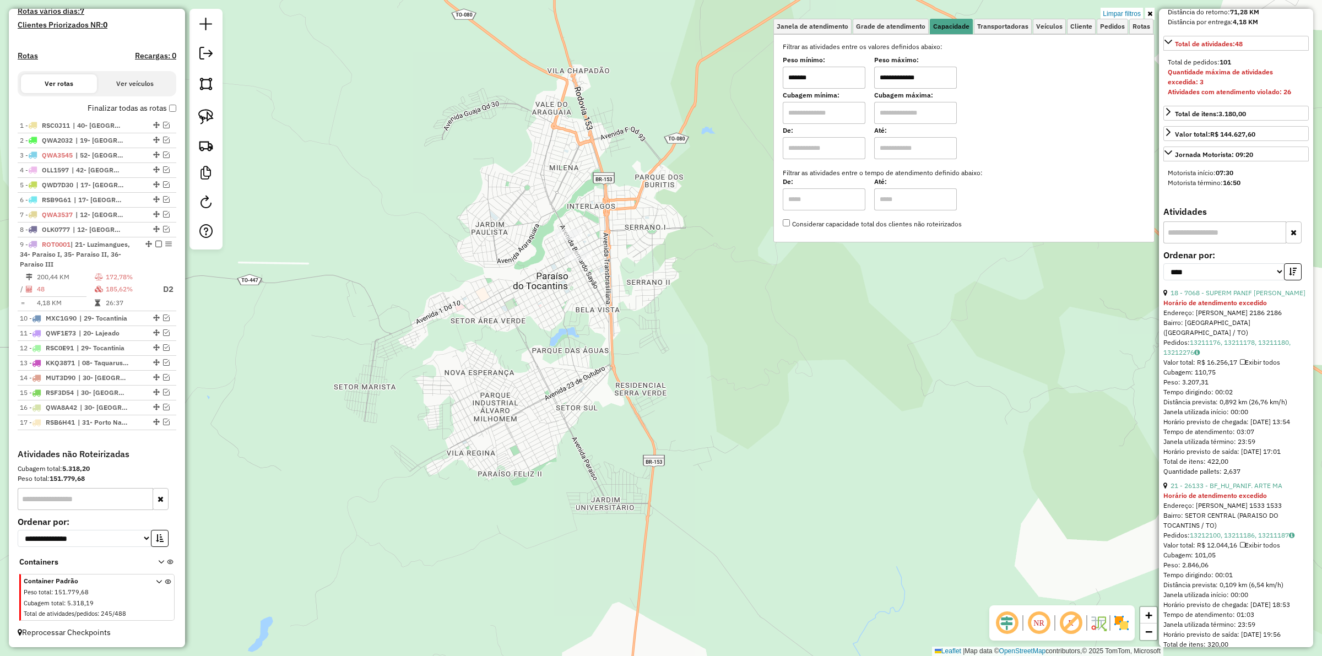
click at [830, 70] on input "*******" at bounding box center [824, 78] width 83 height 22
click at [826, 75] on input "********" at bounding box center [824, 78] width 83 height 22
type input "*******"
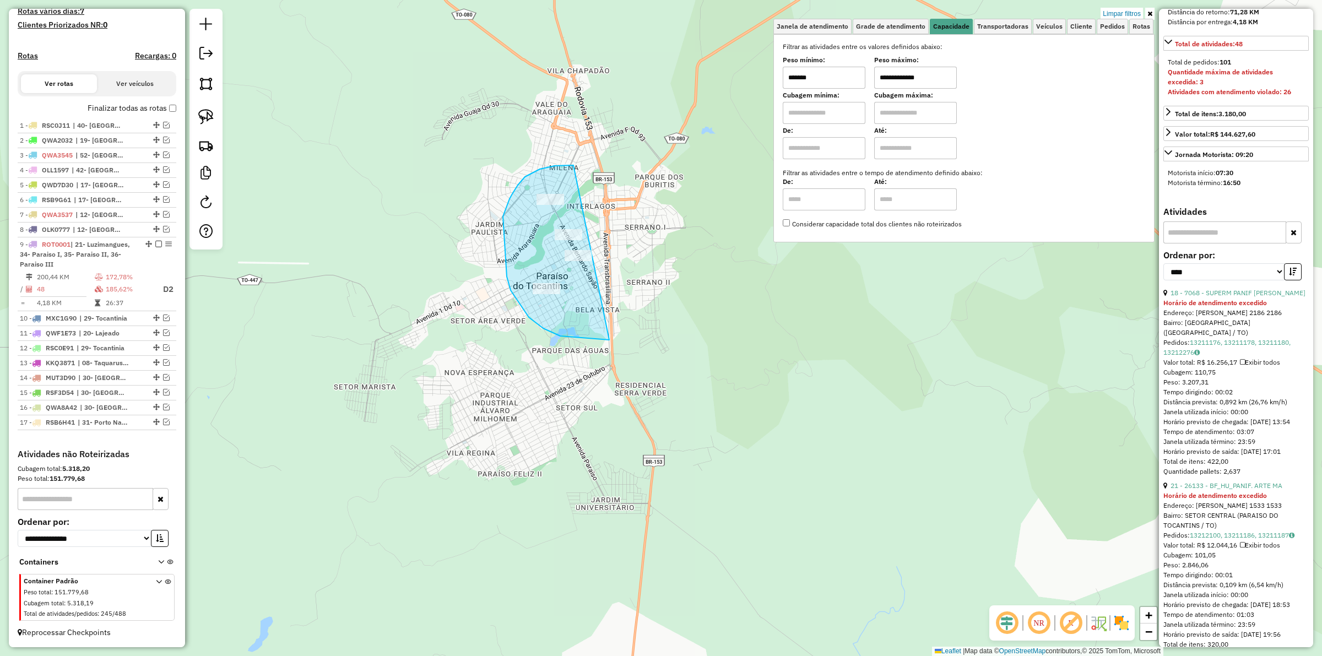
drag, startPoint x: 518, startPoint y: 185, endPoint x: 670, endPoint y: 277, distance: 178.1
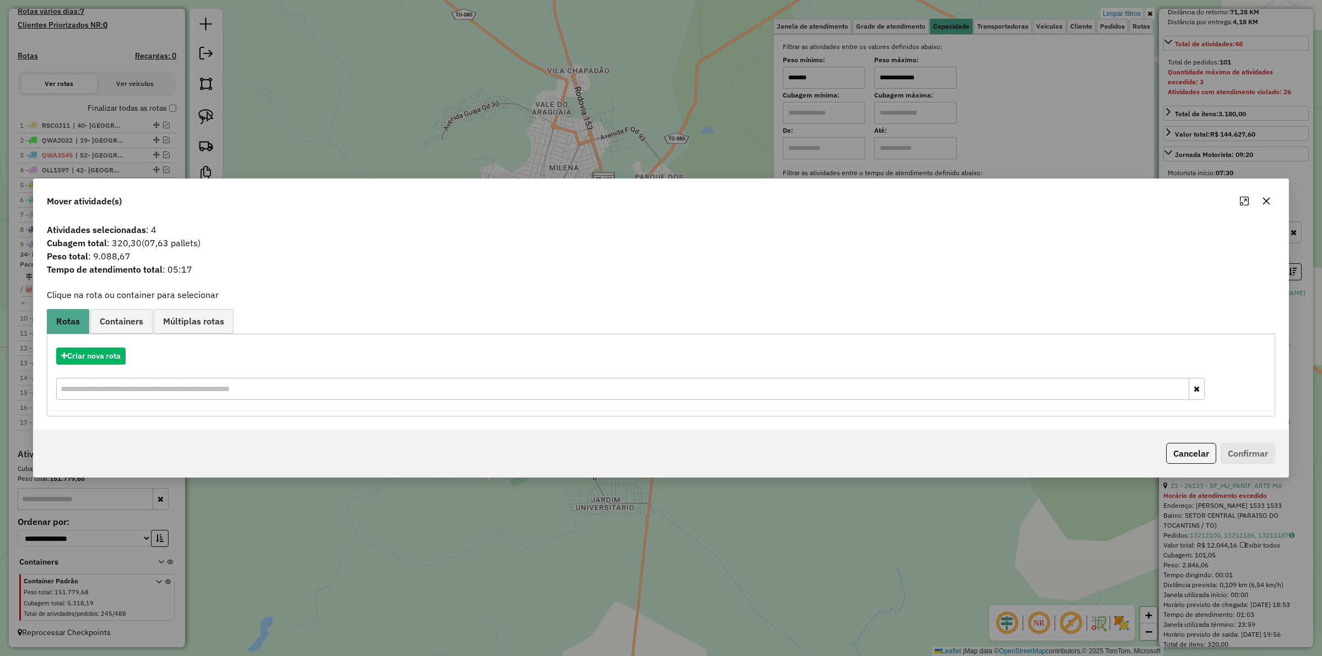
click at [102, 346] on div "Criar nova rota" at bounding box center [661, 375] width 1222 height 72
click at [99, 358] on button "Criar nova rota" at bounding box center [90, 355] width 69 height 17
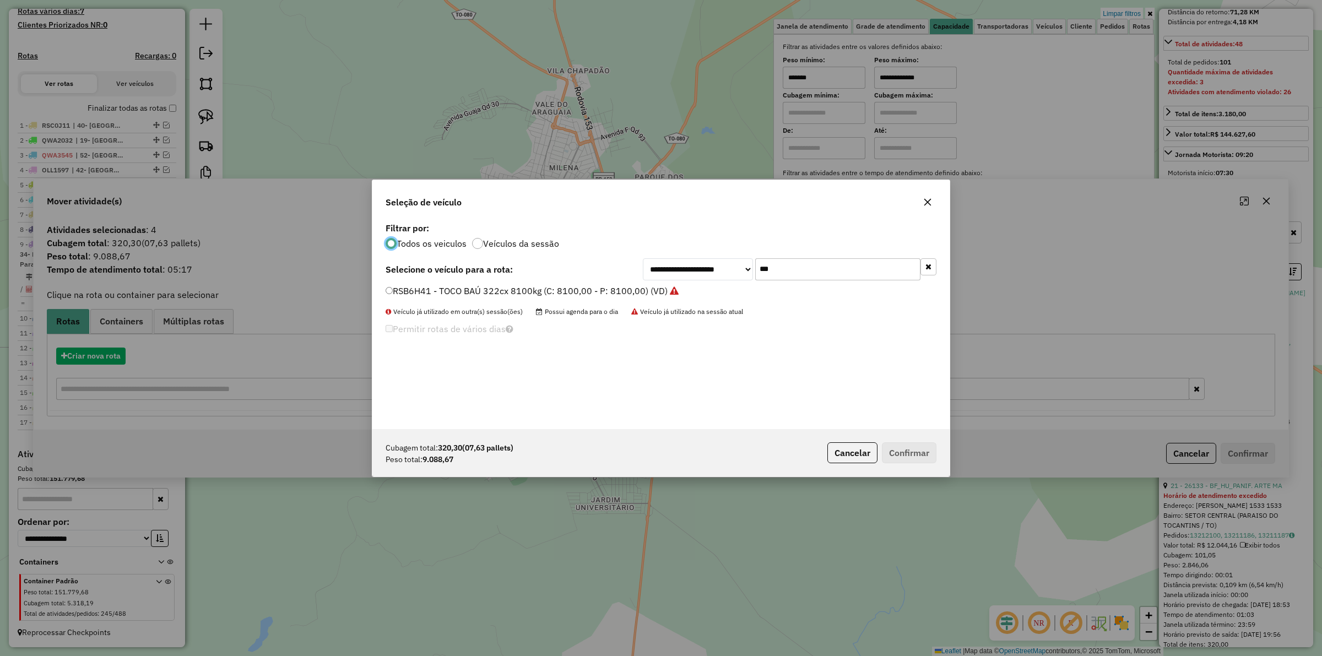
scroll to position [6, 3]
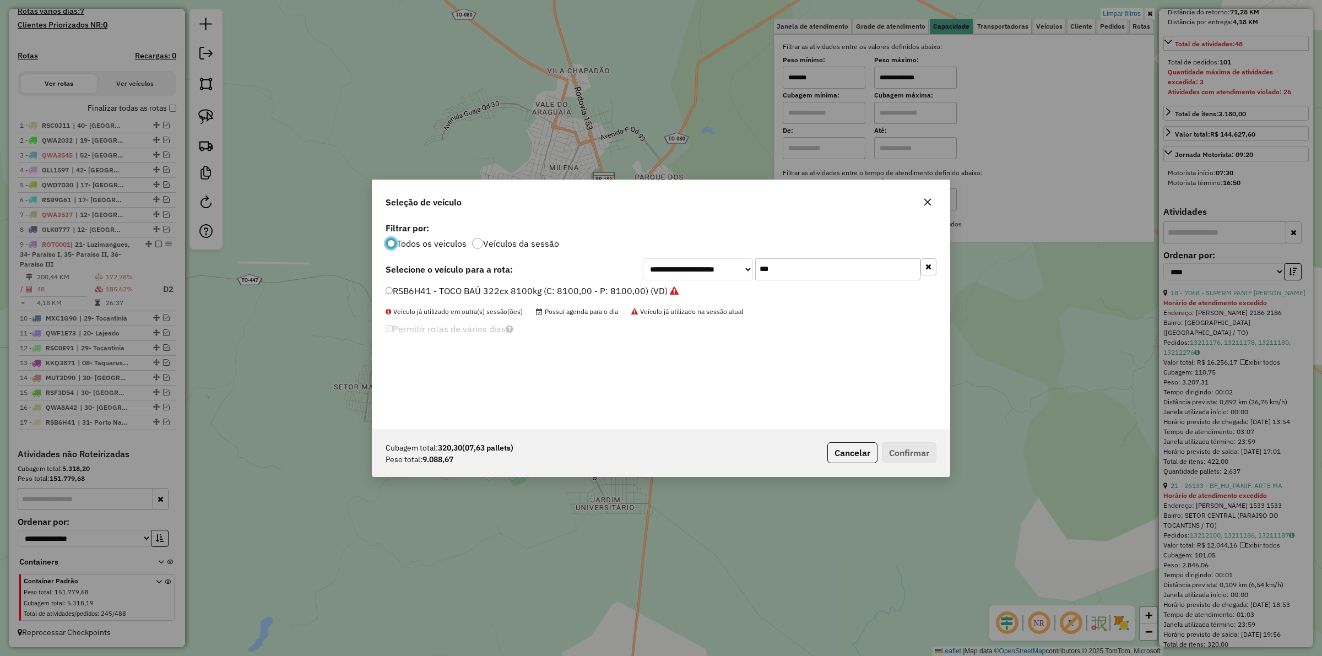
click at [813, 270] on input "***" at bounding box center [837, 269] width 165 height 22
type input "****"
click at [540, 292] on label "QWA8036 - BAÚ 392 CX 10100 KG (C: 392,00 - P: 10100,00) (VD)" at bounding box center [522, 290] width 275 height 13
drag, startPoint x: 906, startPoint y: 448, endPoint x: 909, endPoint y: 453, distance: 6.0
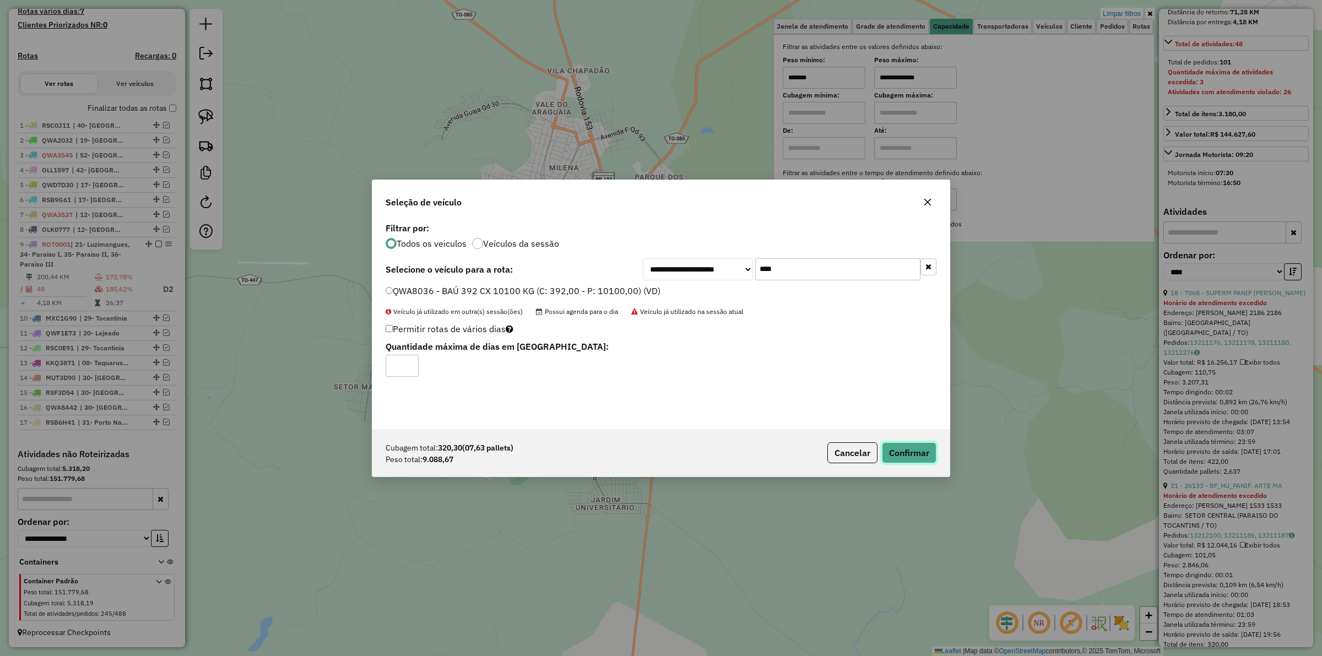
click at [907, 448] on button "Confirmar" at bounding box center [909, 452] width 55 height 21
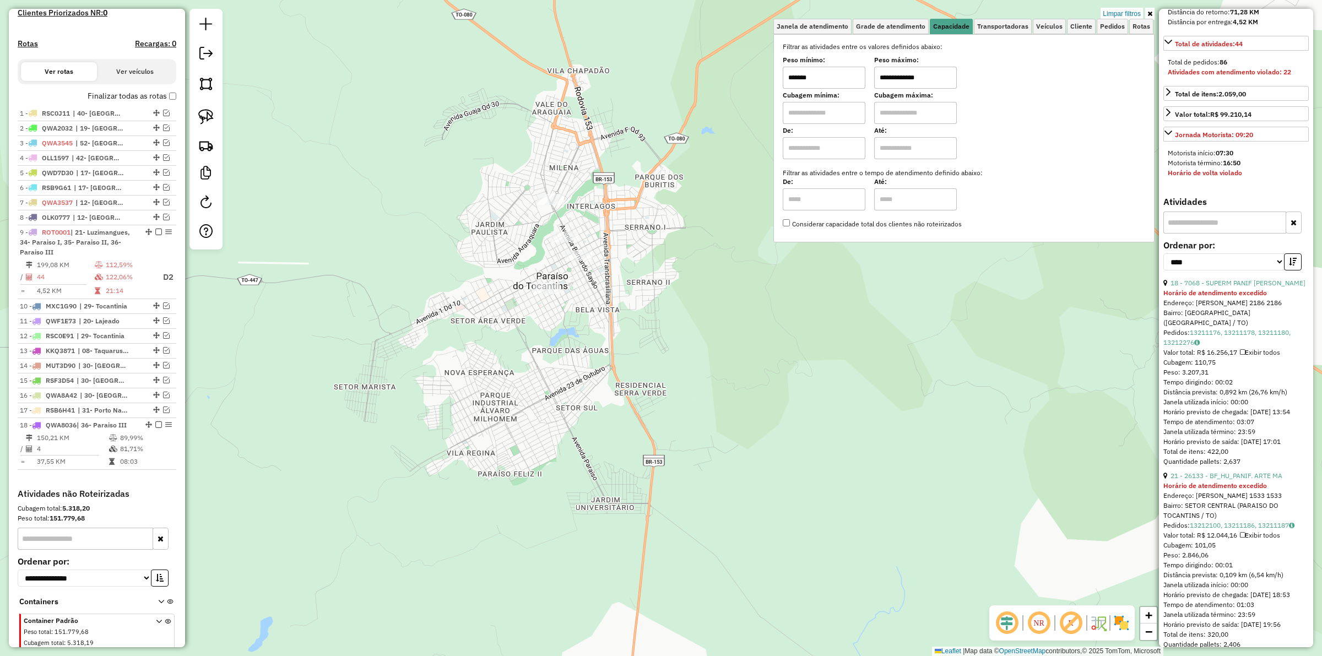
scroll to position [357, 0]
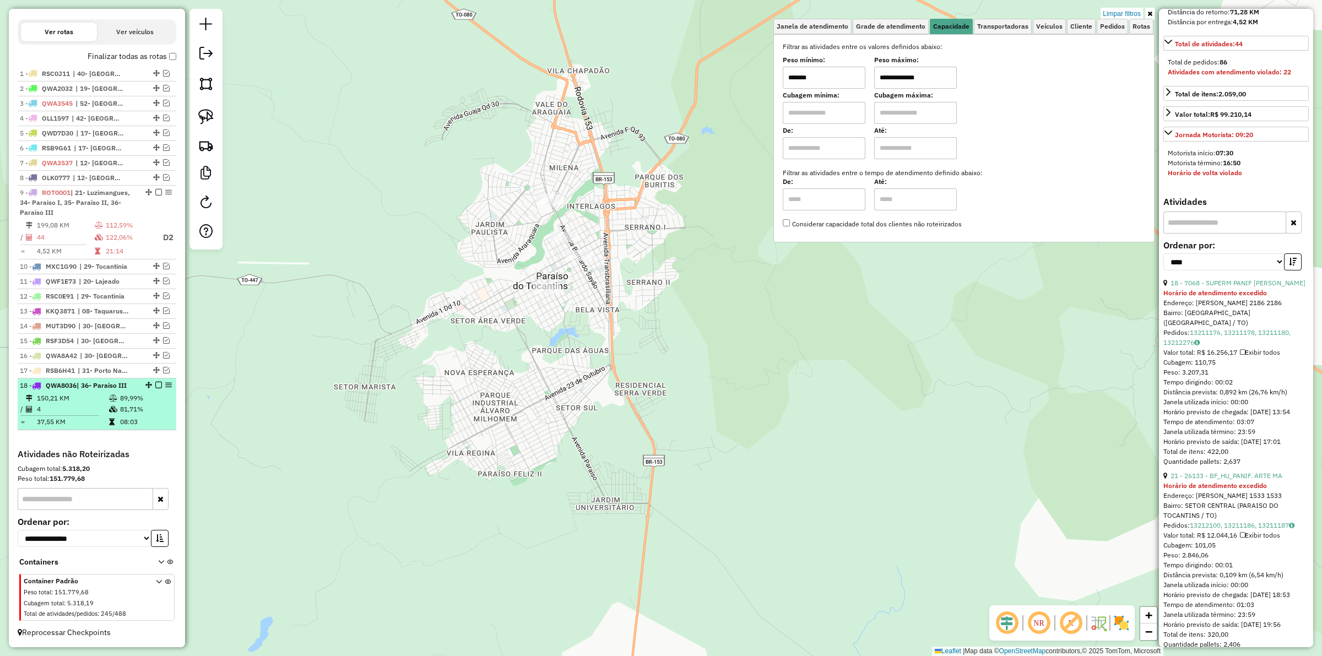
click at [156, 383] on em at bounding box center [158, 385] width 7 height 7
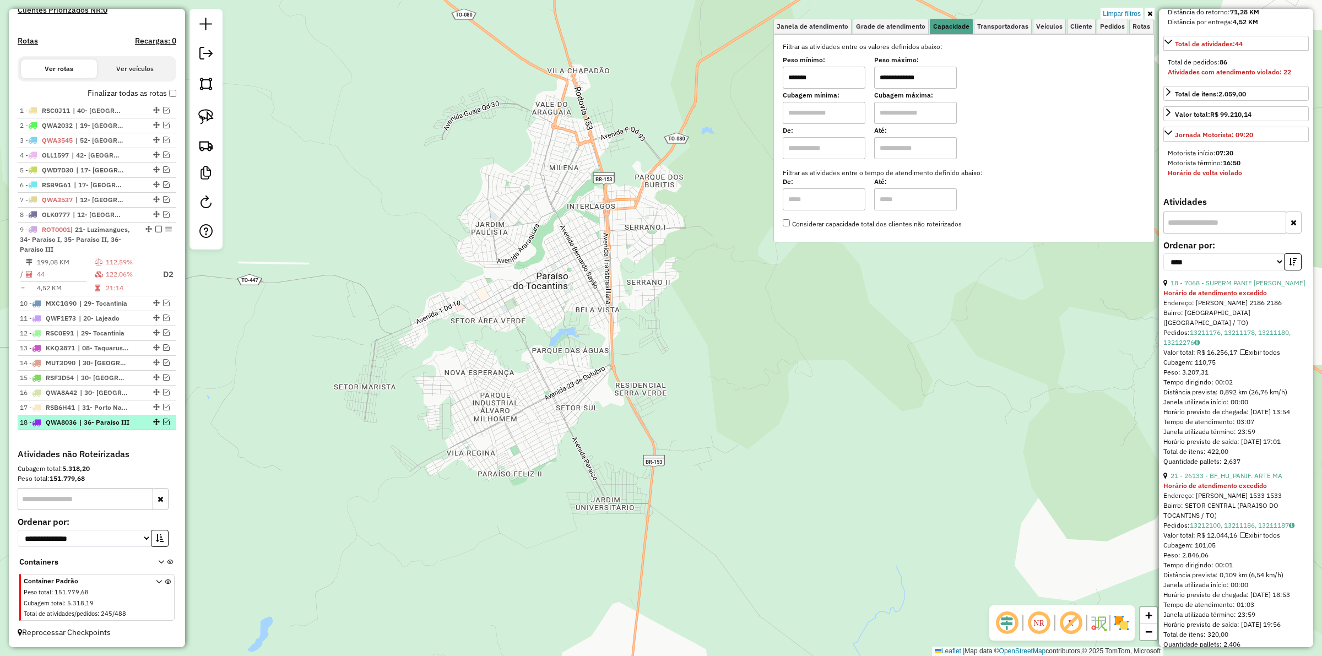
scroll to position [320, 0]
click at [1123, 14] on link "Limpar filtros" at bounding box center [1121, 14] width 42 height 12
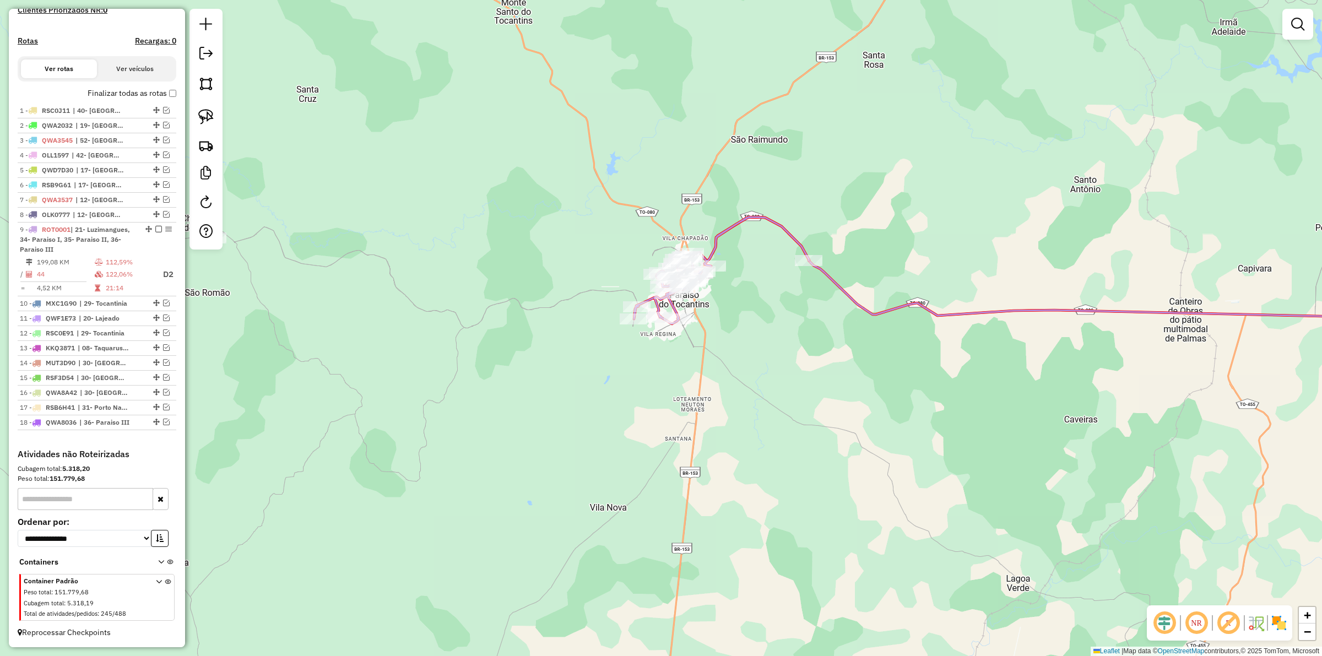
drag, startPoint x: 637, startPoint y: 208, endPoint x: 632, endPoint y: 219, distance: 12.1
click at [632, 219] on div "Janela de atendimento Grade de atendimento Capacidade Transportadoras Veículos …" at bounding box center [661, 328] width 1322 height 656
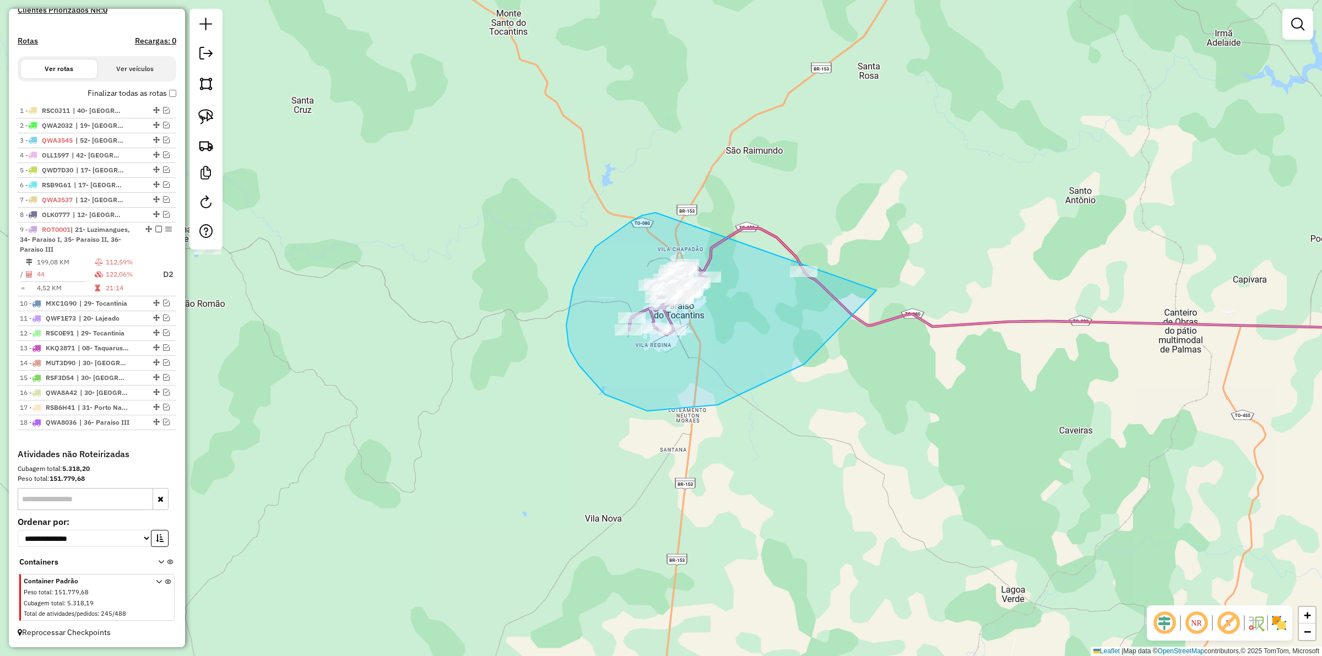
drag, startPoint x: 642, startPoint y: 215, endPoint x: 896, endPoint y: 195, distance: 254.6
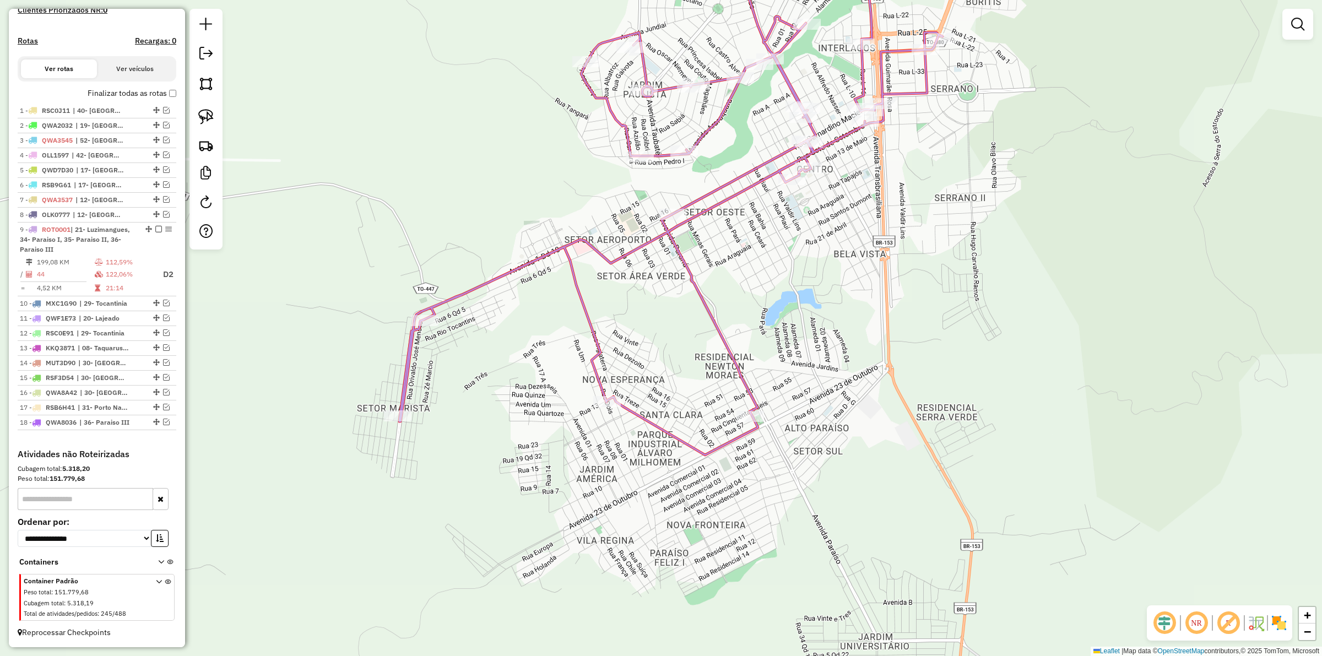
click at [748, 273] on div "Janela de atendimento Grade de atendimento Capacidade Transportadoras Veículos …" at bounding box center [661, 328] width 1322 height 656
click at [163, 421] on em at bounding box center [166, 422] width 7 height 7
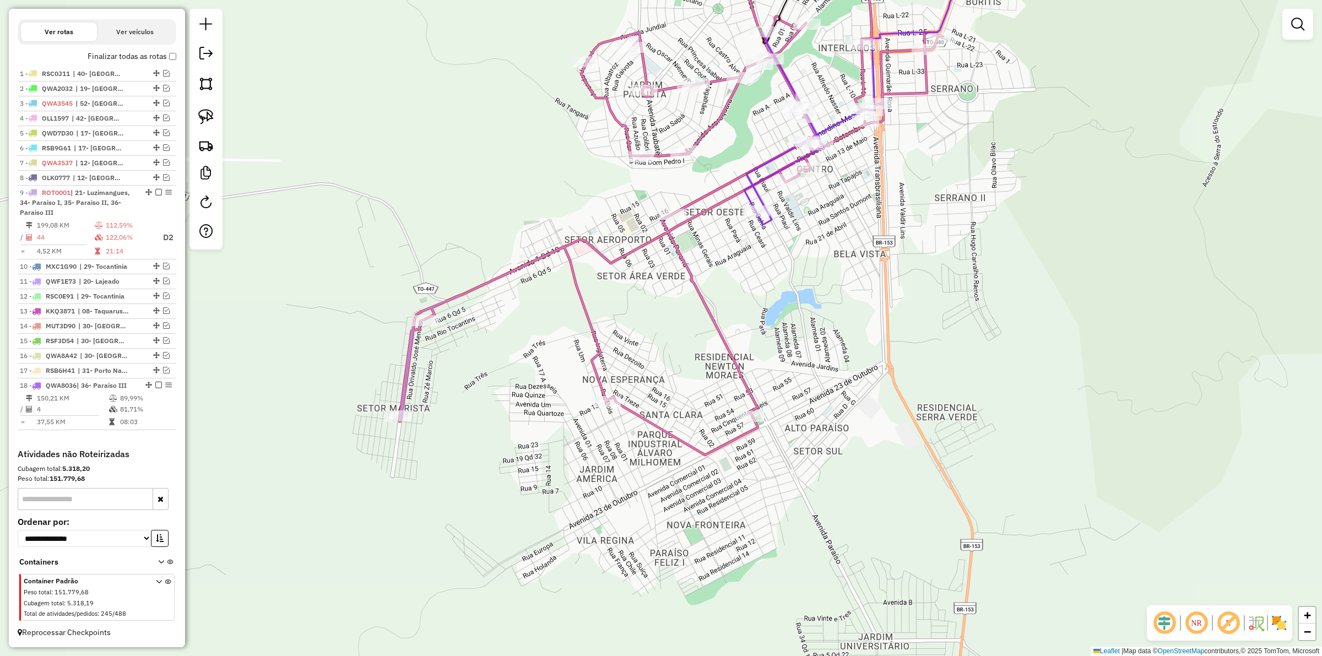
click at [766, 222] on icon at bounding box center [875, 79] width 259 height 290
select select "*********"
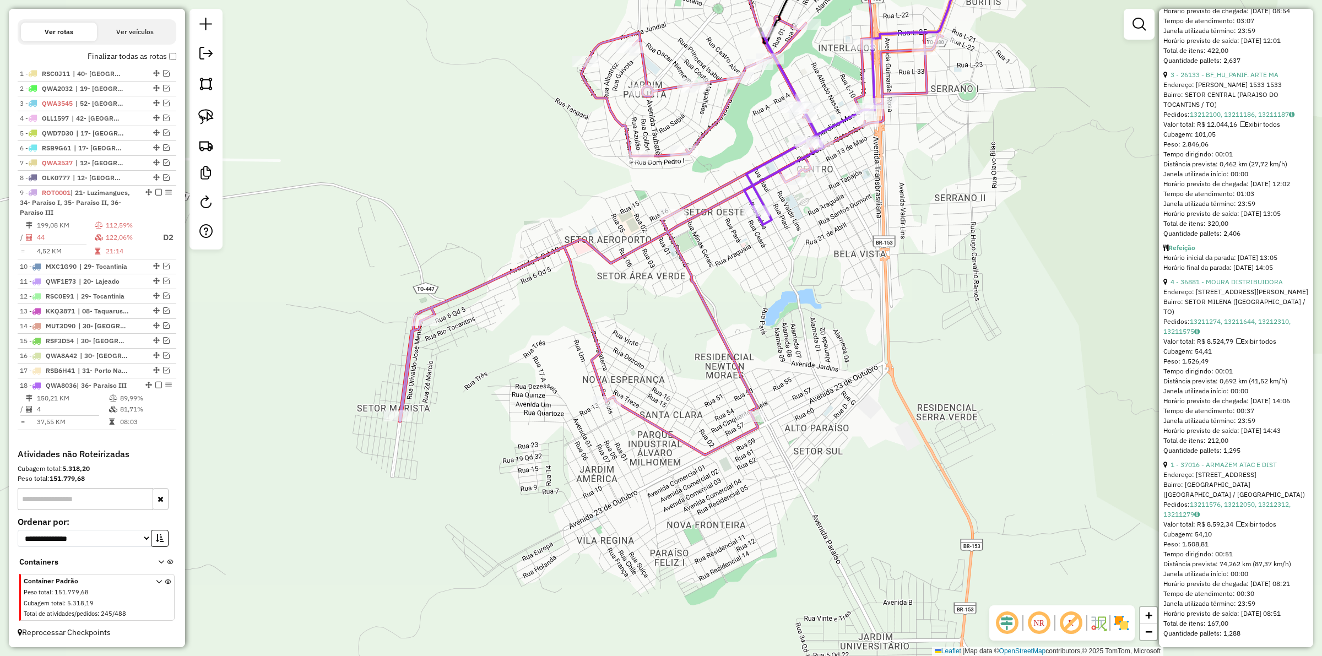
scroll to position [758, 0]
click at [1219, 460] on link "1 - 37016 - ARMAZEM ATAC E DIST" at bounding box center [1223, 464] width 106 height 8
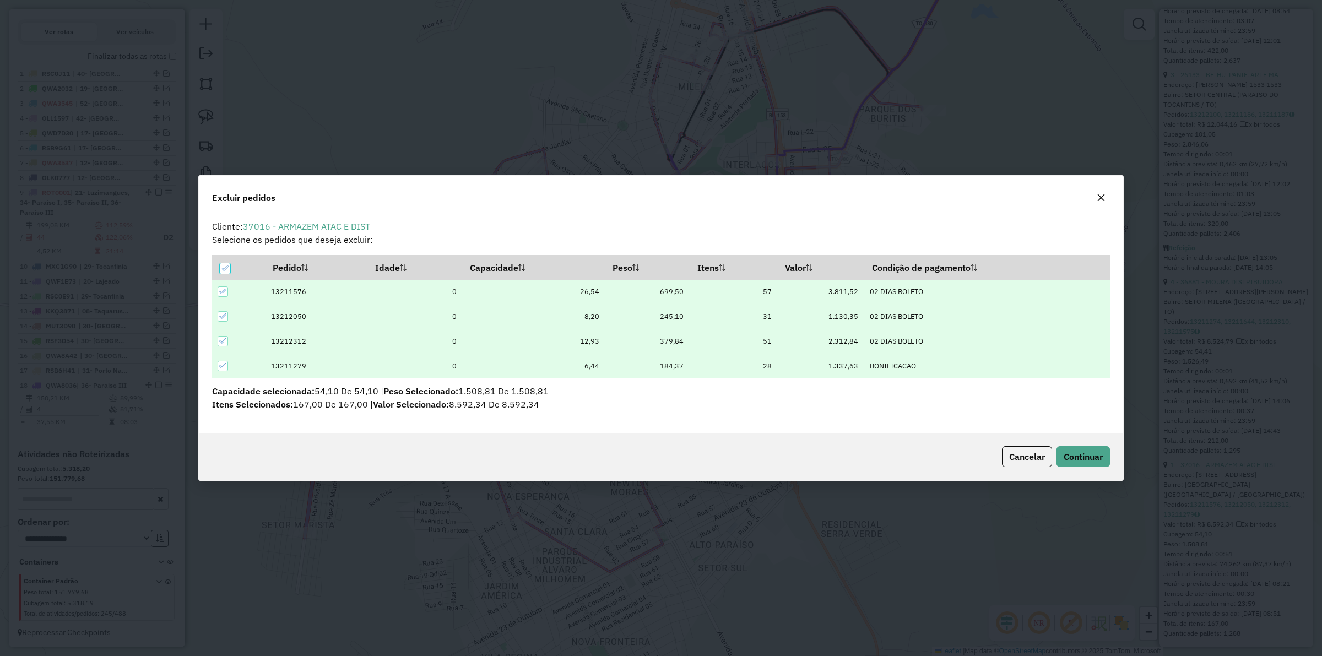
scroll to position [0, 0]
click at [1097, 451] on span "Continuar" at bounding box center [1082, 456] width 39 height 11
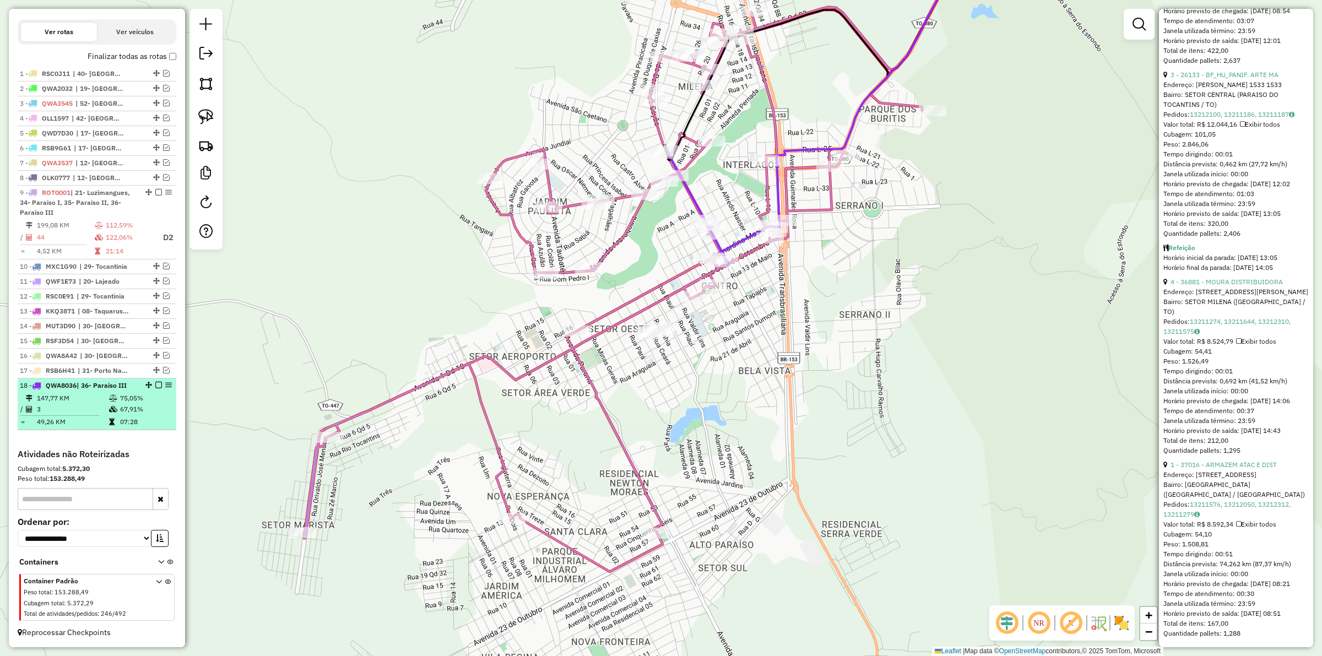
click at [70, 381] on span "QWA8036" at bounding box center [61, 385] width 31 height 8
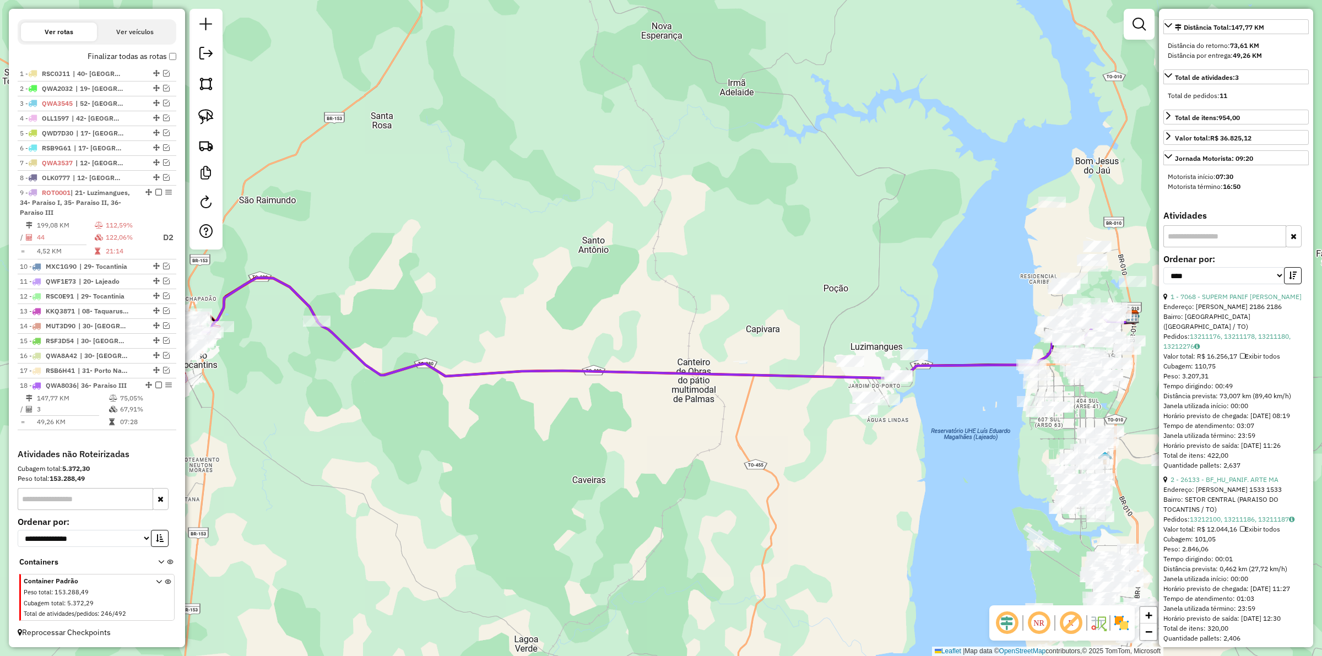
scroll to position [153, 0]
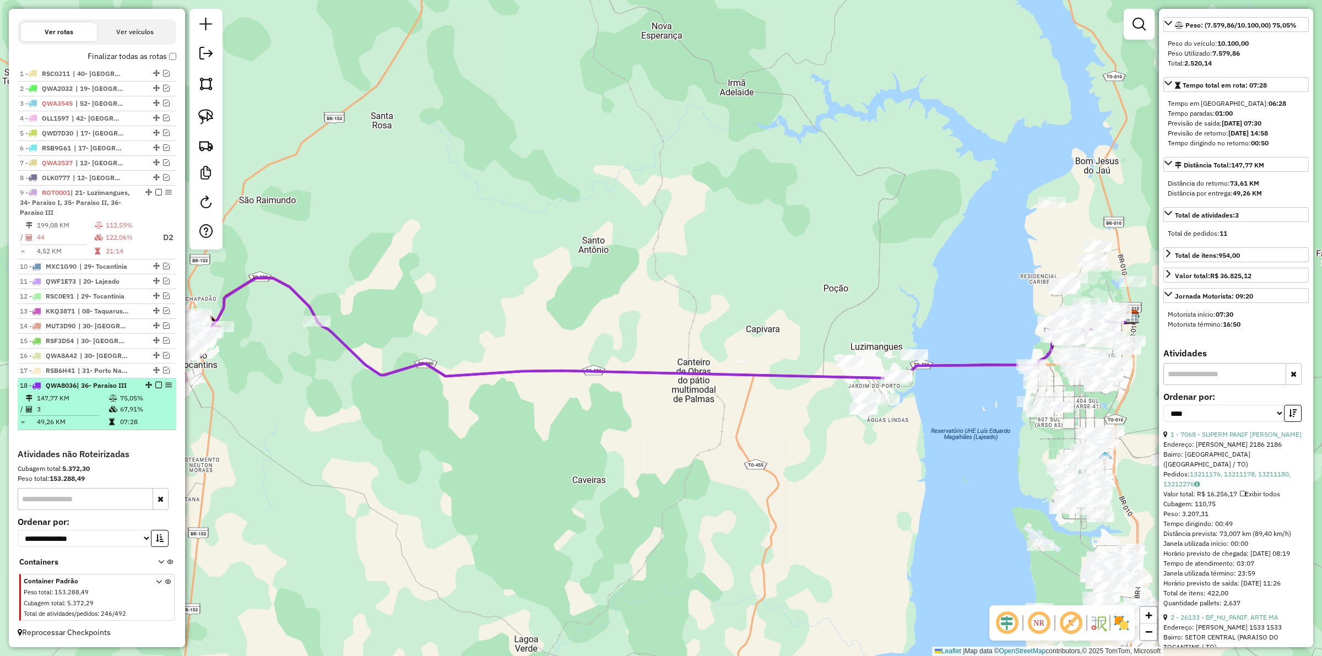
click at [64, 382] on span "QWA8036" at bounding box center [61, 385] width 31 height 8
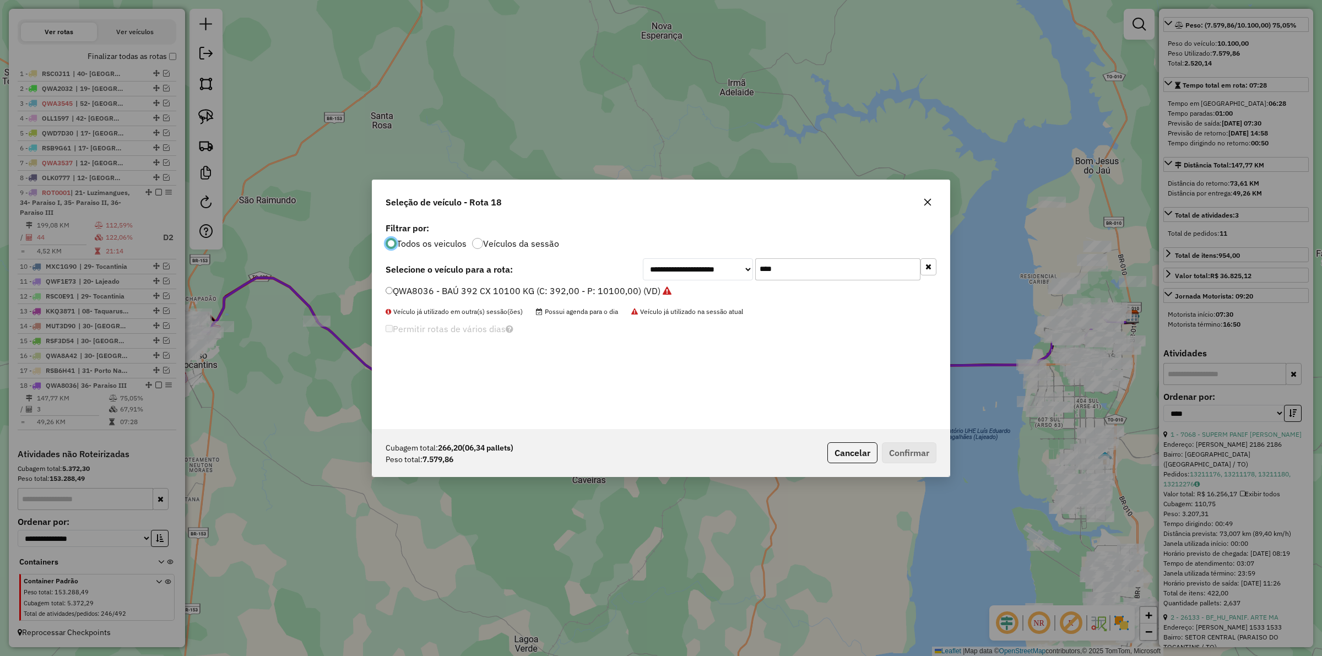
scroll to position [6, 3]
click at [796, 271] on input "****" at bounding box center [837, 269] width 165 height 22
type input "****"
drag, startPoint x: 562, startPoint y: 292, endPoint x: 590, endPoint y: 290, distance: 28.2
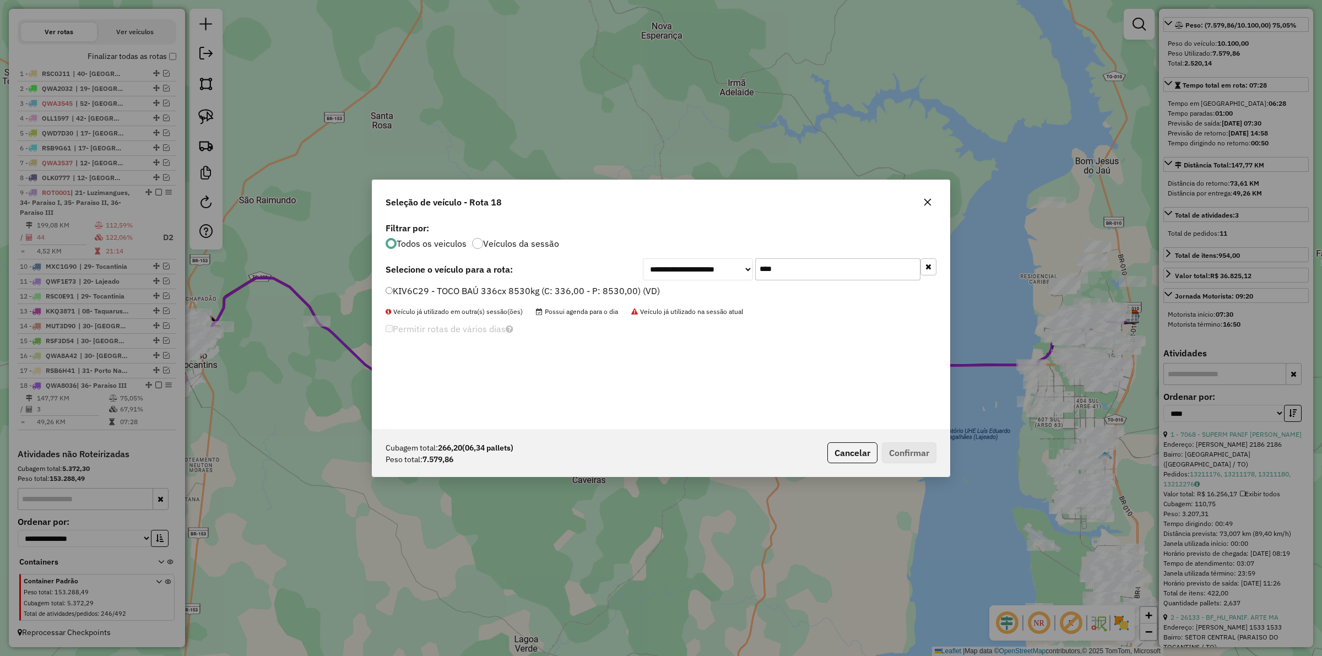
click at [561, 292] on label "KIV6C29 - TOCO BAÚ 336cx 8530kg (C: 336,00 - P: 8530,00) (VD)" at bounding box center [522, 290] width 274 height 13
click at [918, 455] on button "Confirmar" at bounding box center [909, 452] width 55 height 21
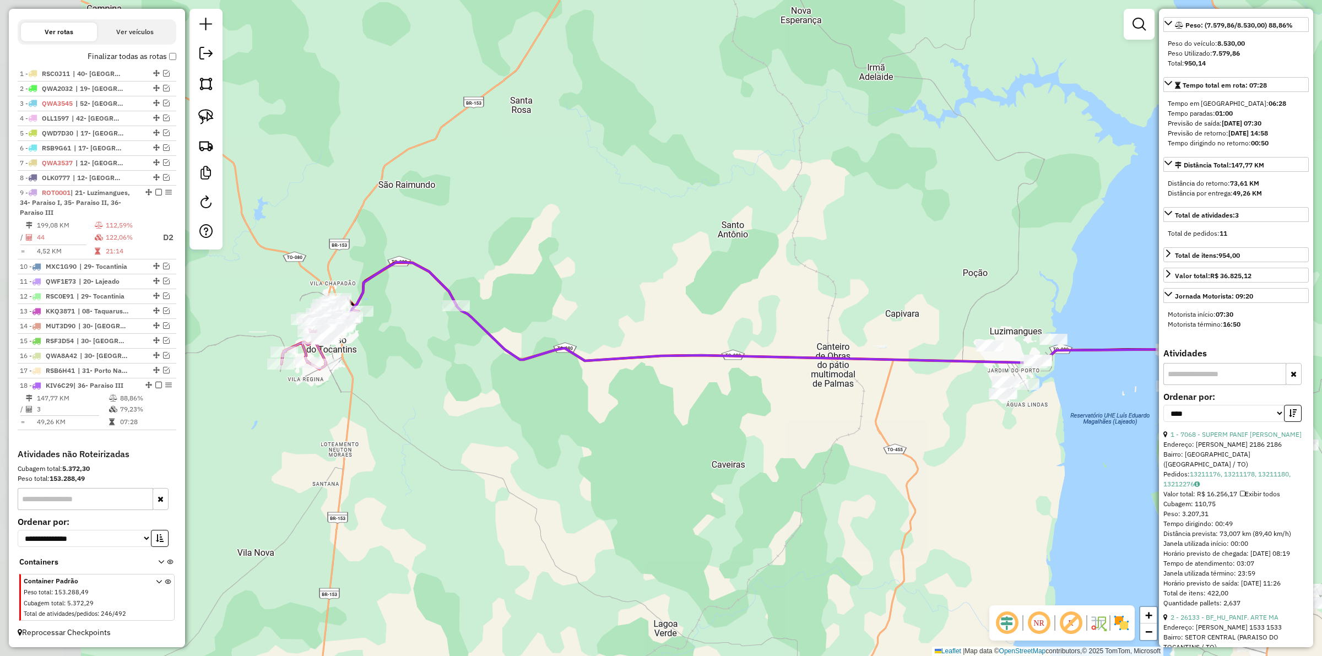
drag, startPoint x: 602, startPoint y: 460, endPoint x: 742, endPoint y: 444, distance: 141.3
click at [742, 444] on div "Janela de atendimento Grade de atendimento Capacidade Transportadoras Veículos …" at bounding box center [661, 328] width 1322 height 656
drag, startPoint x: 714, startPoint y: 453, endPoint x: 726, endPoint y: 449, distance: 12.2
click at [715, 453] on div "Janela de atendimento Grade de atendimento Capacidade Transportadoras Veículos …" at bounding box center [661, 328] width 1322 height 656
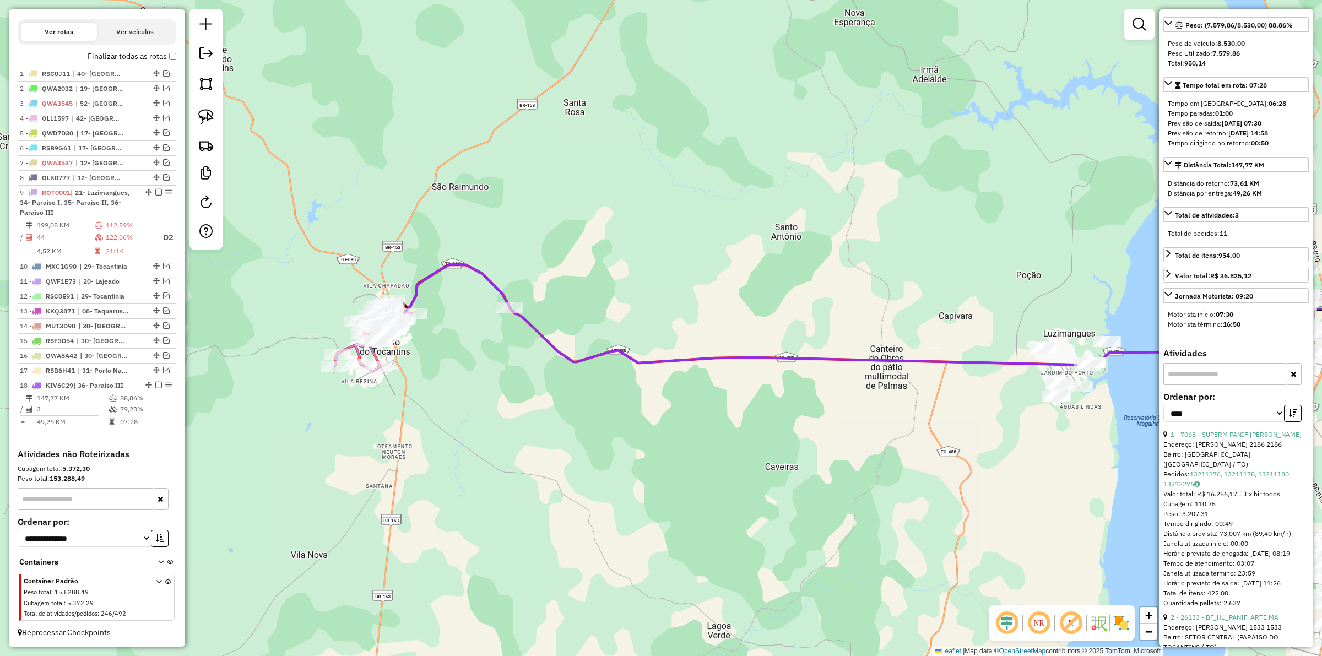
drag, startPoint x: 628, startPoint y: 450, endPoint x: 596, endPoint y: 449, distance: 32.5
click at [637, 455] on div "Janela de atendimento Grade de atendimento Capacidade Transportadoras Veículos …" at bounding box center [661, 328] width 1322 height 656
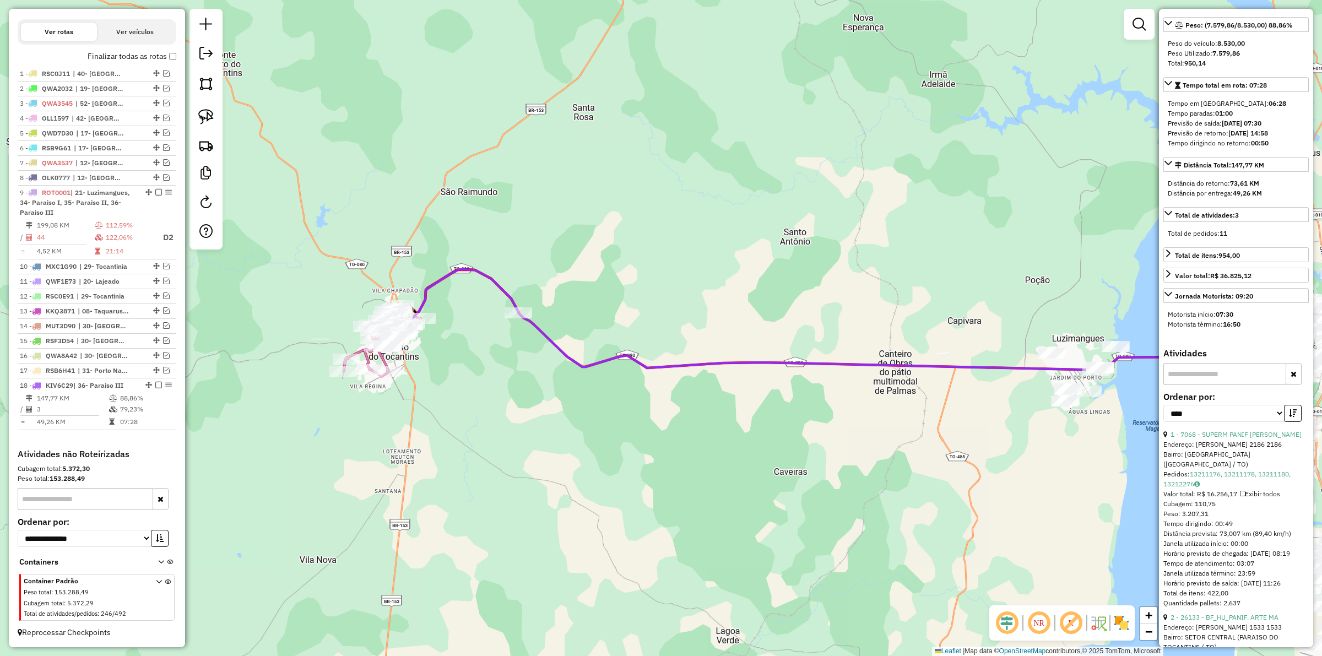
drag, startPoint x: 488, startPoint y: 400, endPoint x: 550, endPoint y: 398, distance: 61.2
click at [550, 398] on div "Janela de atendimento Grade de atendimento Capacidade Transportadoras Veículos …" at bounding box center [661, 328] width 1322 height 656
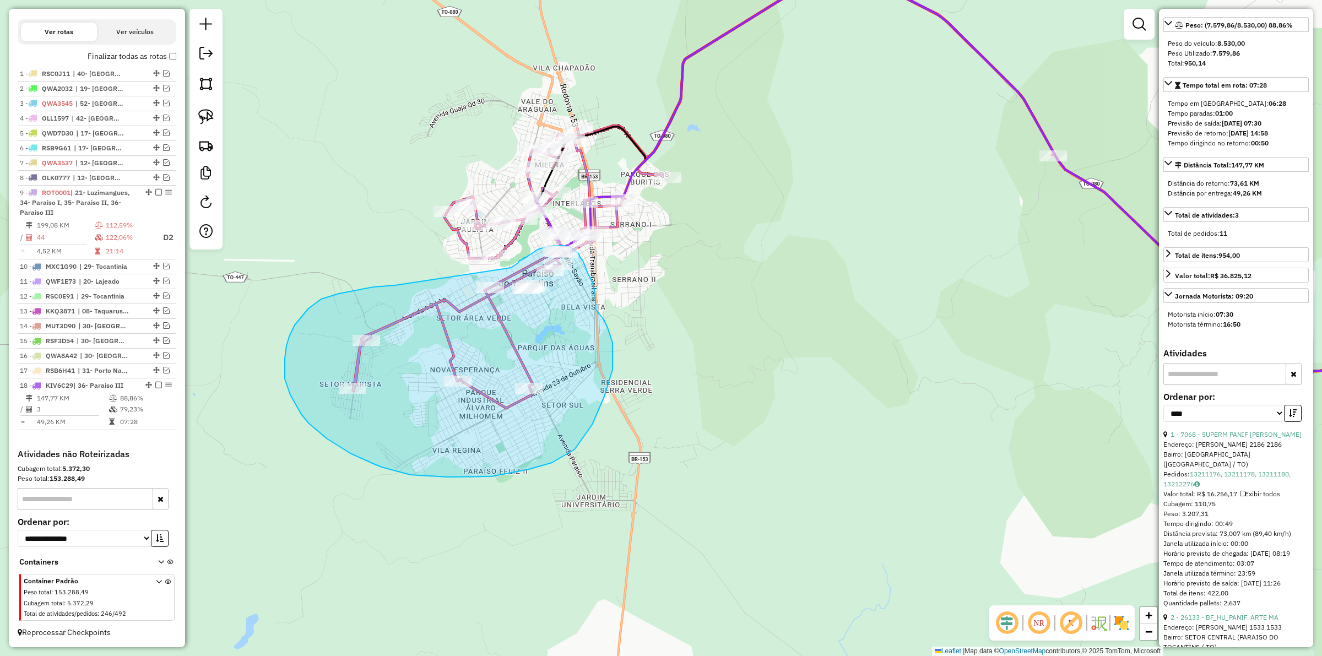
drag, startPoint x: 339, startPoint y: 294, endPoint x: 511, endPoint y: 268, distance: 174.3
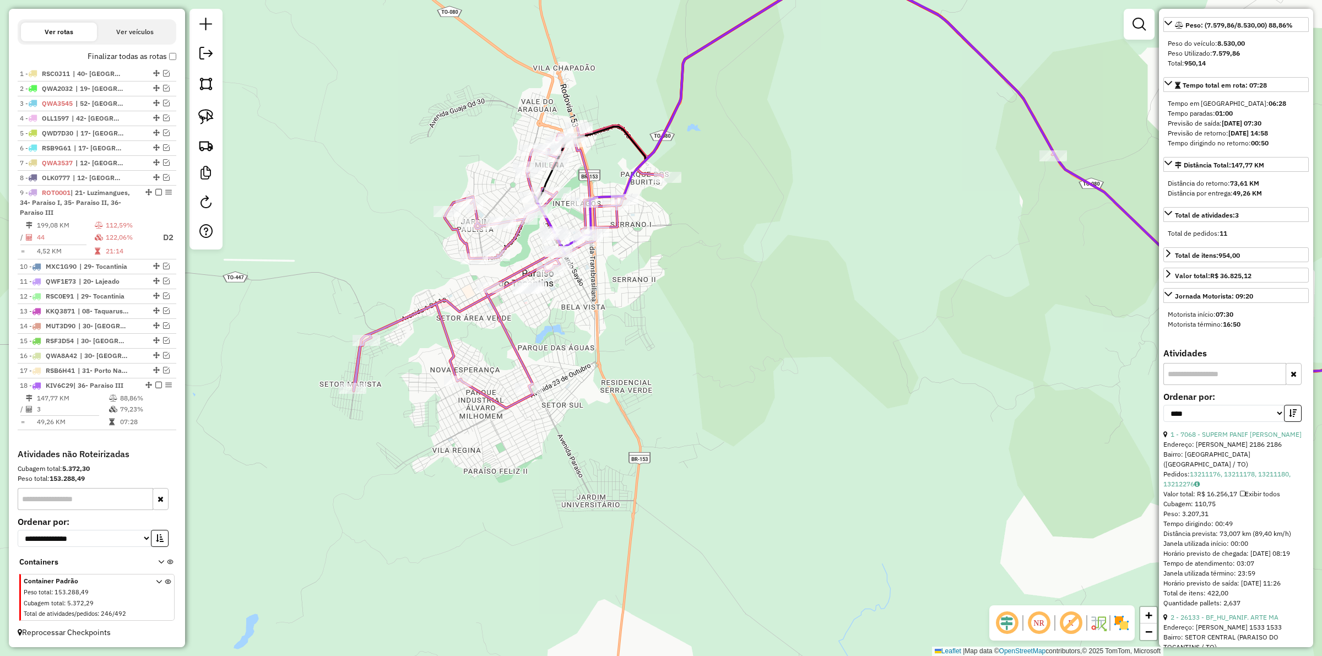
click at [650, 320] on div "Janela de atendimento Grade de atendimento Capacidade Transportadoras Veículos …" at bounding box center [661, 328] width 1322 height 656
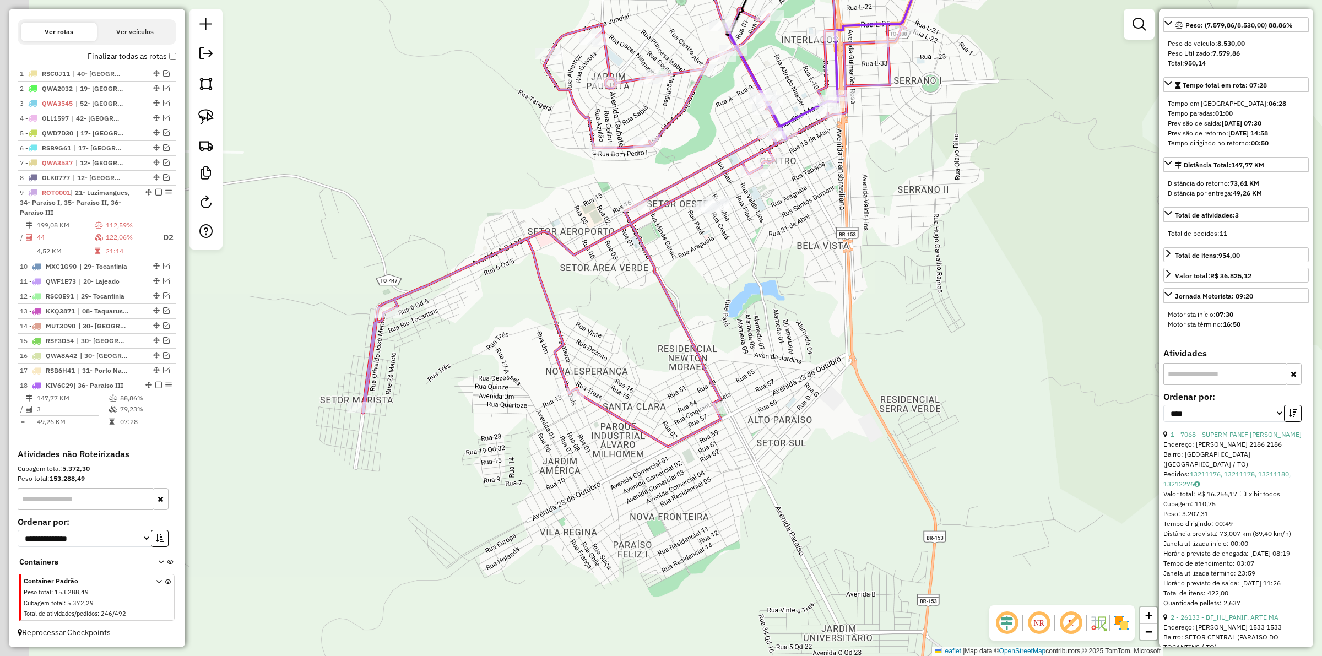
drag, startPoint x: 571, startPoint y: 326, endPoint x: 729, endPoint y: 305, distance: 158.9
click at [729, 305] on div "Janela de atendimento Grade de atendimento Capacidade Transportadoras Veículos …" at bounding box center [661, 328] width 1322 height 656
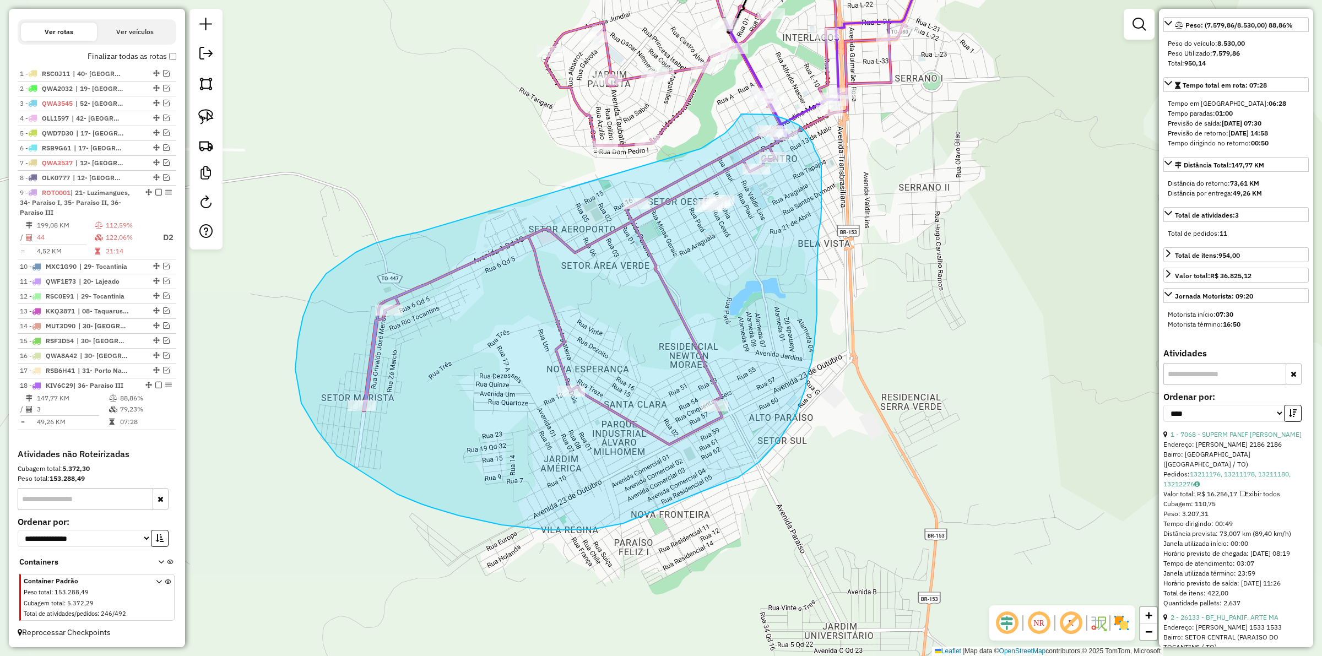
drag, startPoint x: 414, startPoint y: 233, endPoint x: 678, endPoint y: 160, distance: 273.6
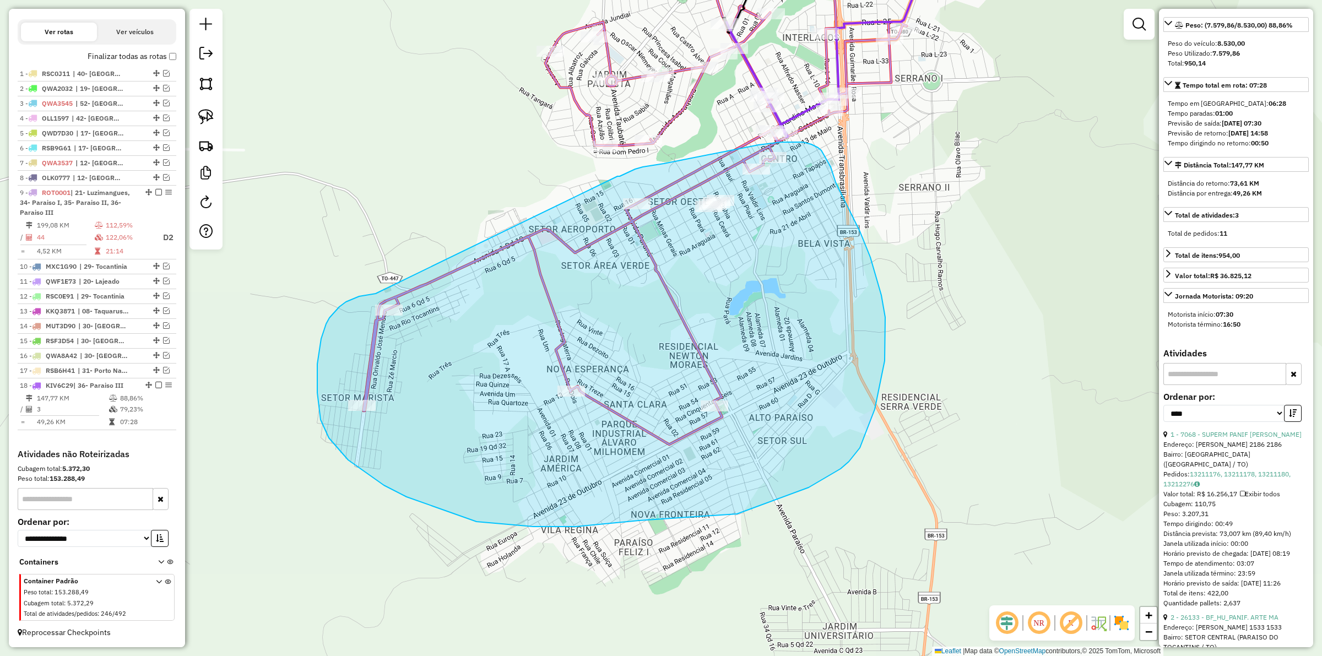
drag, startPoint x: 359, startPoint y: 296, endPoint x: 617, endPoint y: 176, distance: 284.8
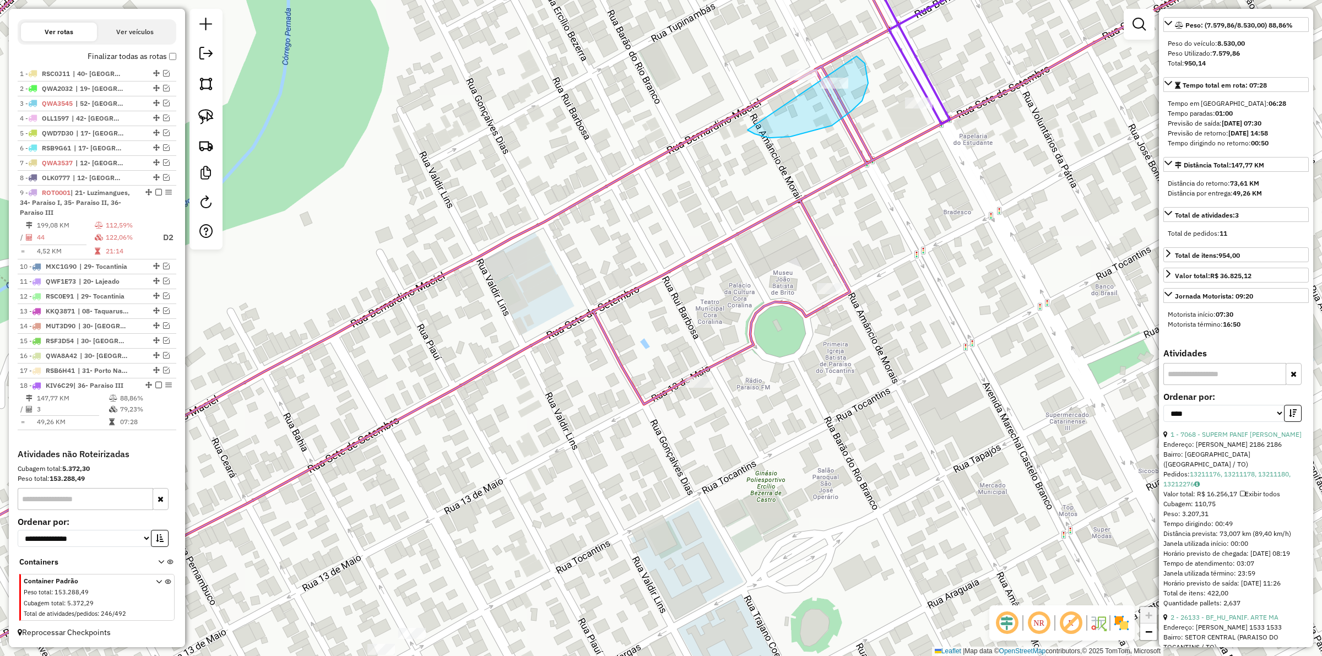
drag, startPoint x: 768, startPoint y: 138, endPoint x: 736, endPoint y: 53, distance: 90.8
drag, startPoint x: 884, startPoint y: 166, endPoint x: 932, endPoint y: 56, distance: 120.3
drag, startPoint x: 942, startPoint y: 183, endPoint x: 797, endPoint y: 199, distance: 146.3
click at [946, 158] on div "Janela de atendimento Grade de atendimento Capacidade Transportadoras Veículos …" at bounding box center [661, 328] width 1322 height 656
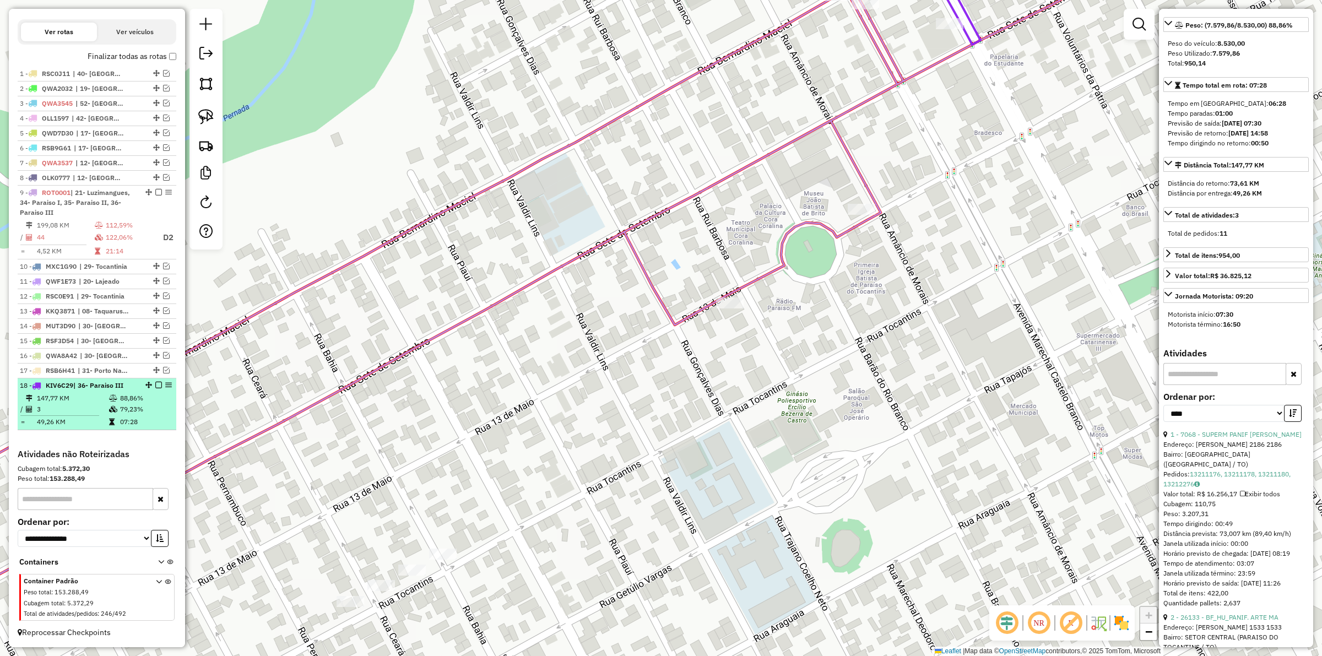
click at [155, 385] on em at bounding box center [158, 385] width 7 height 7
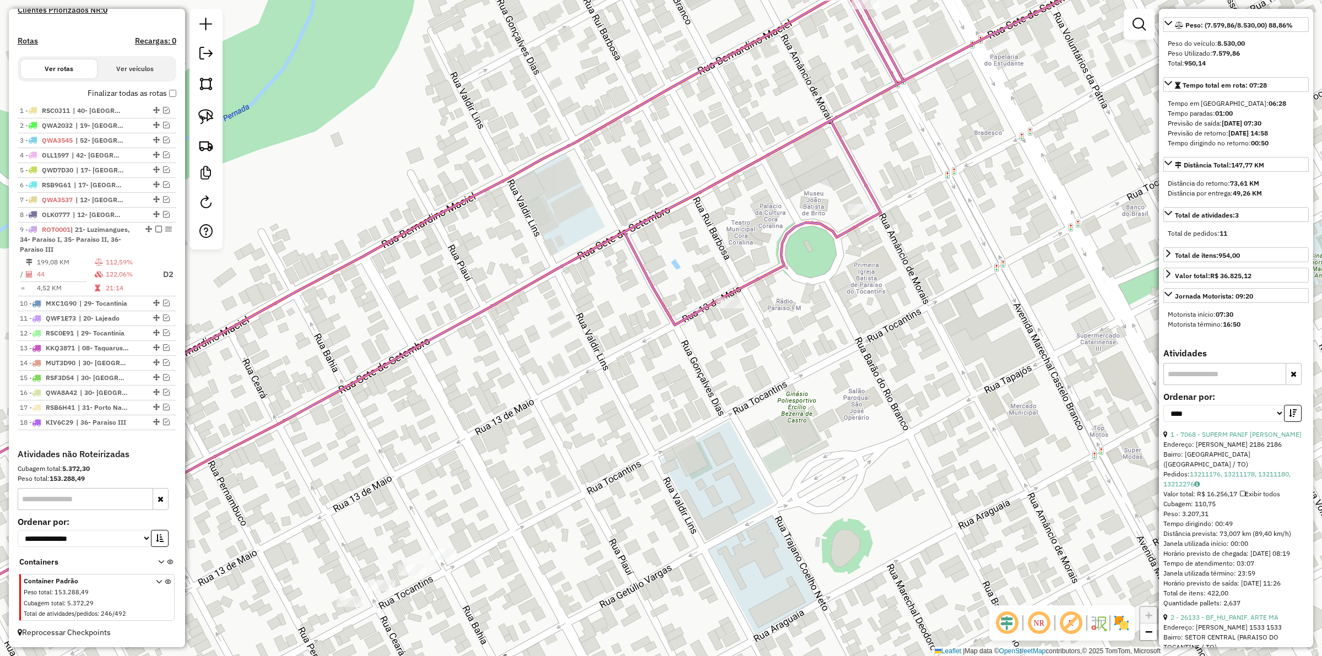
scroll to position [320, 0]
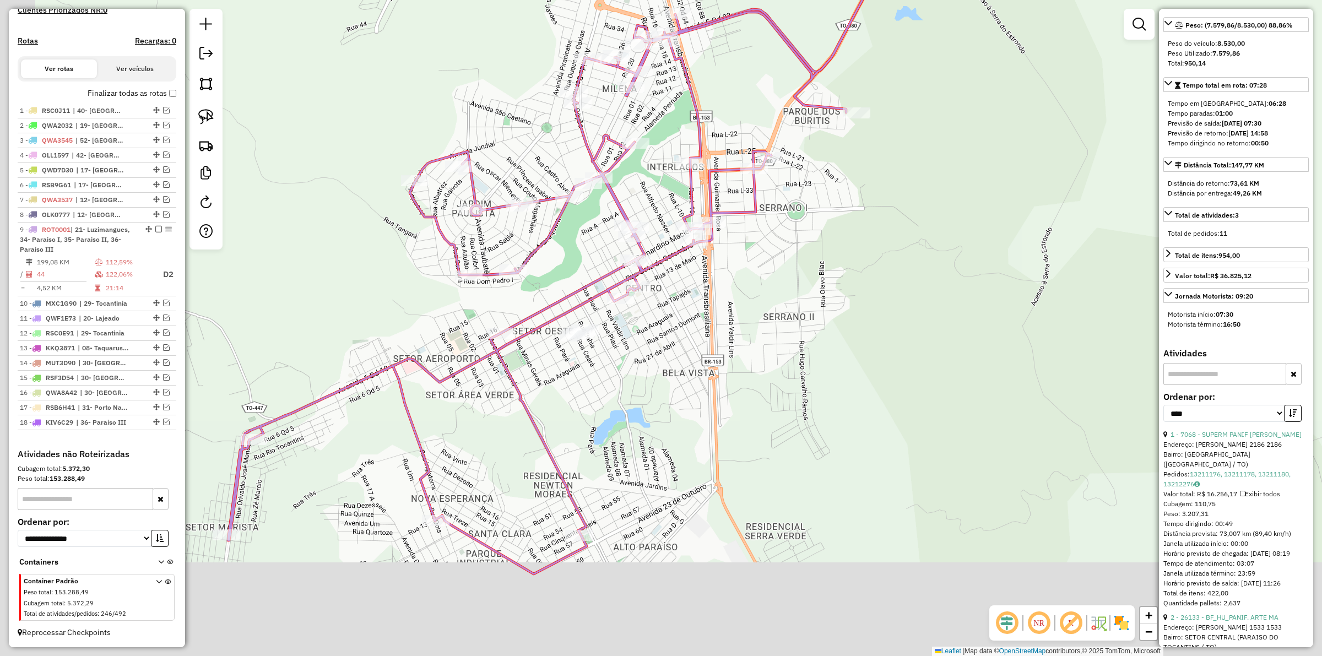
drag, startPoint x: 614, startPoint y: 455, endPoint x: 684, endPoint y: 307, distance: 163.8
click at [695, 300] on div "Janela de atendimento Grade de atendimento Capacidade Transportadoras Veículos …" at bounding box center [661, 328] width 1322 height 656
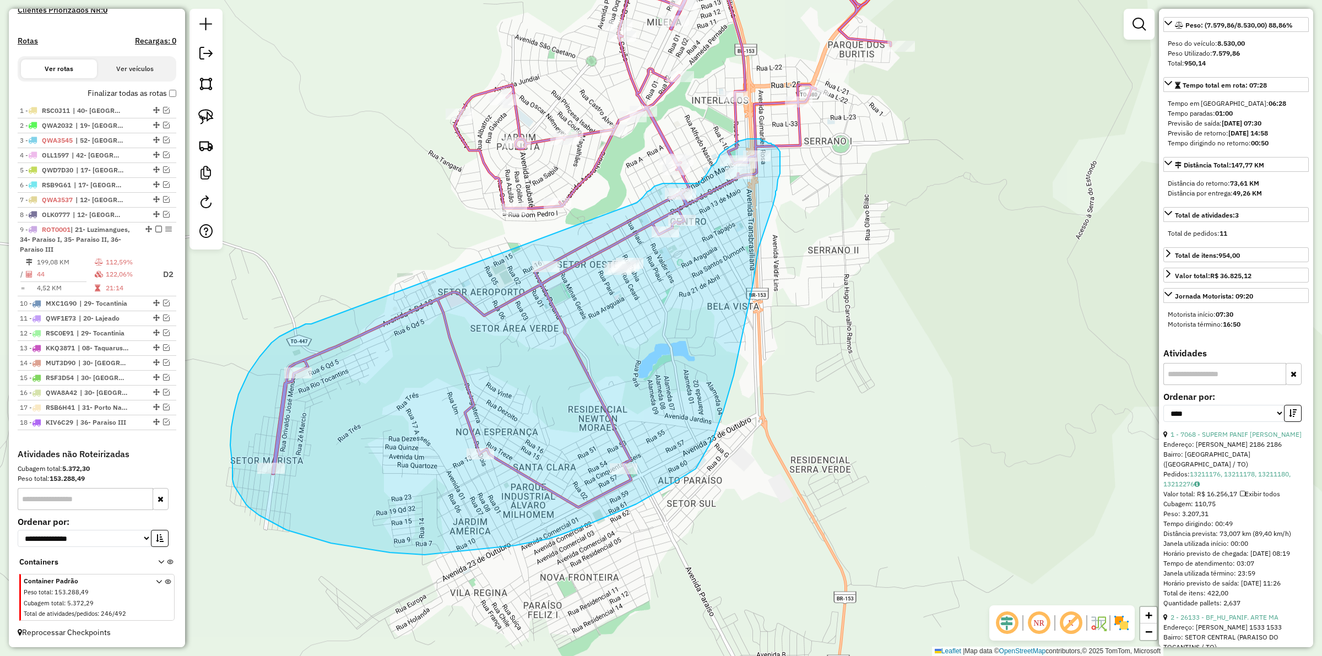
drag, startPoint x: 311, startPoint y: 324, endPoint x: 637, endPoint y: 203, distance: 347.3
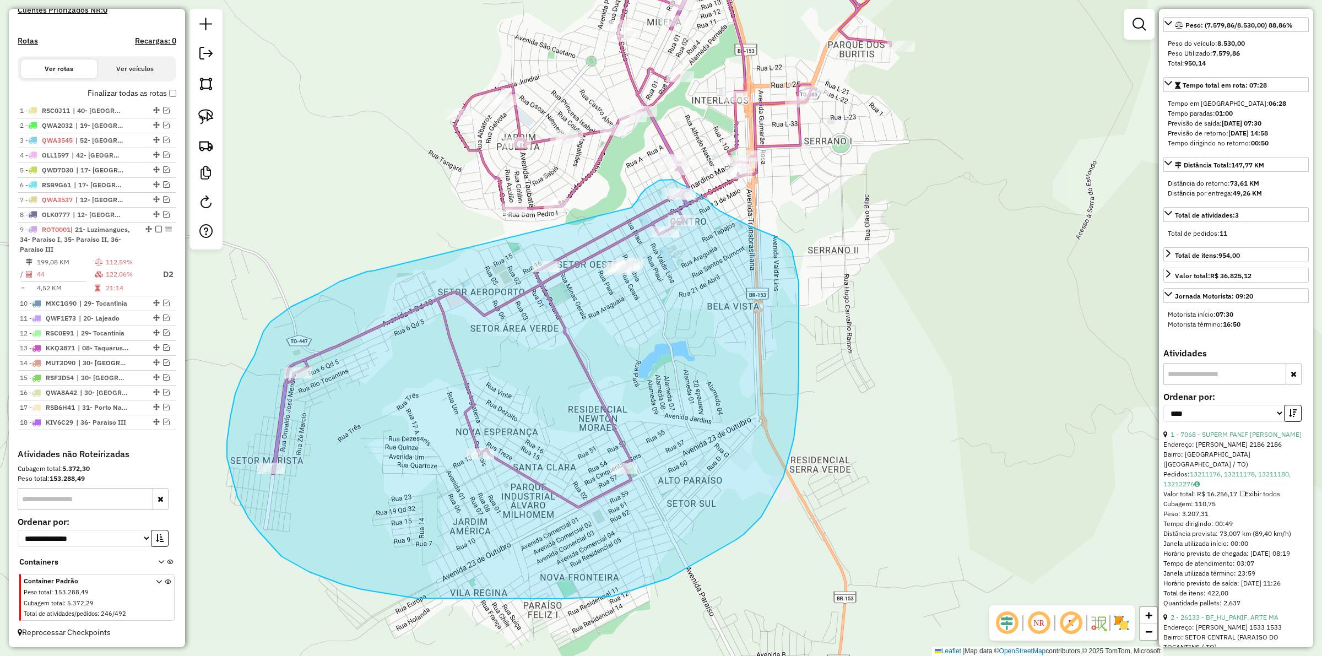
drag, startPoint x: 360, startPoint y: 274, endPoint x: 631, endPoint y: 208, distance: 279.5
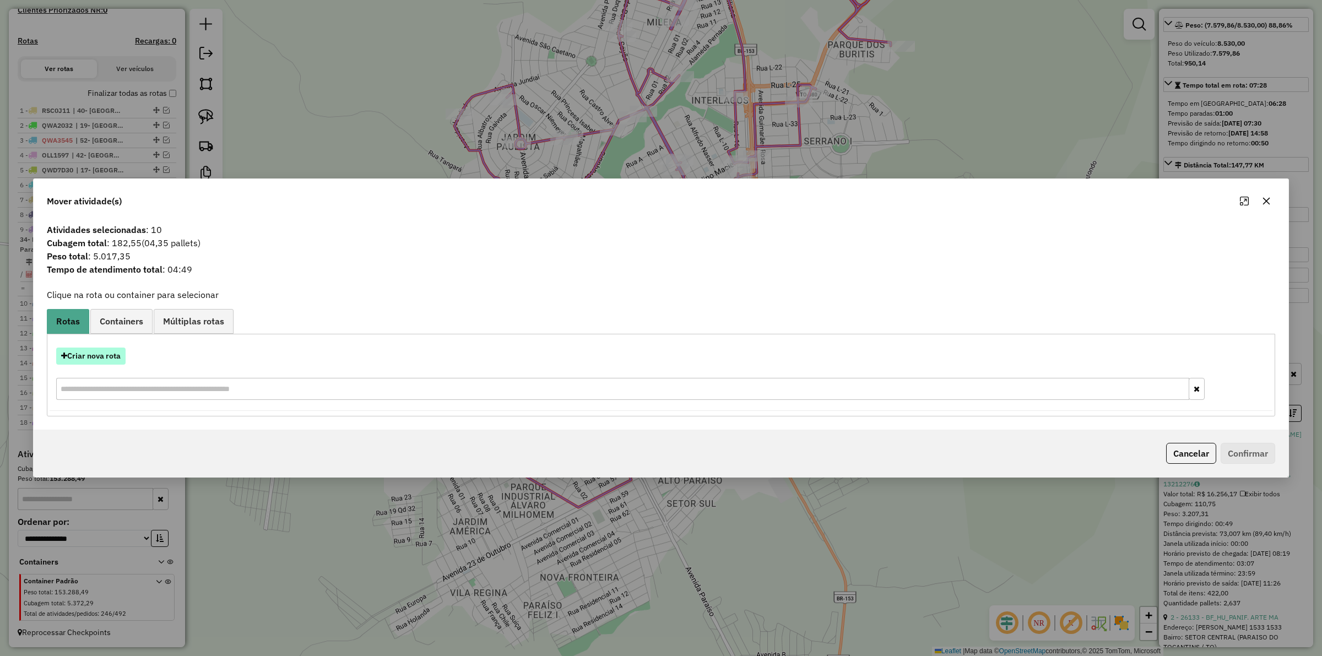
click at [103, 358] on button "Criar nova rota" at bounding box center [90, 355] width 69 height 17
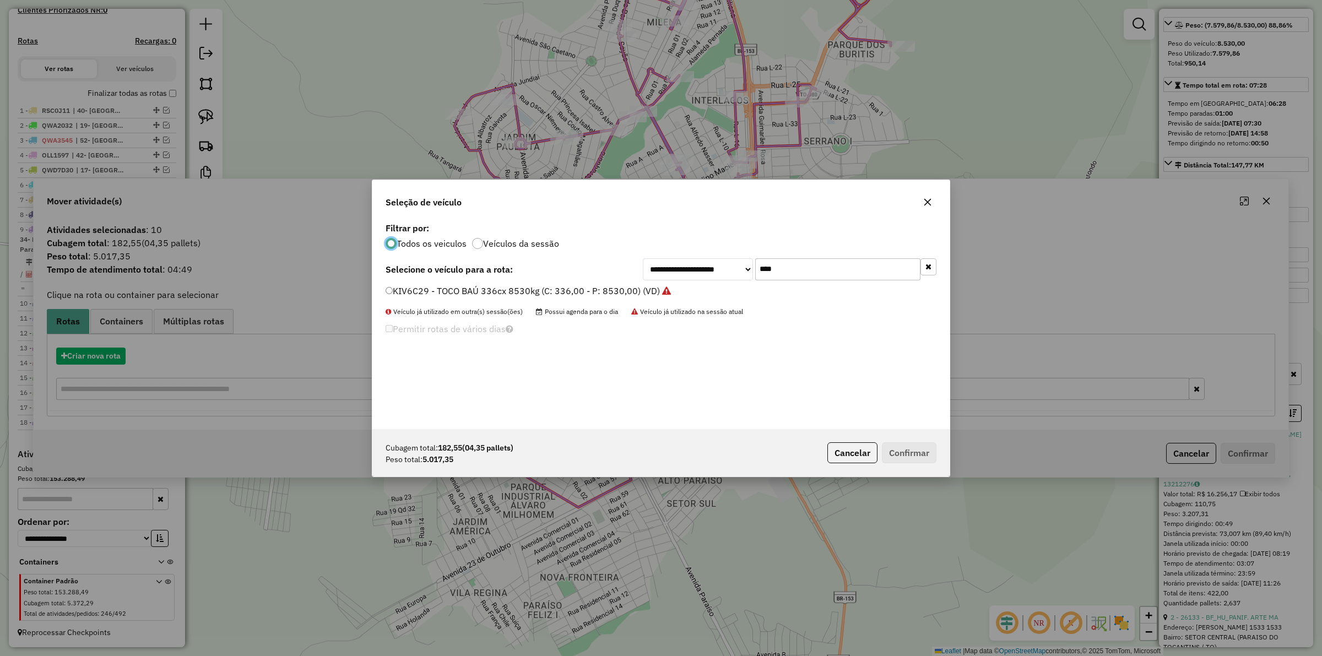
scroll to position [6, 3]
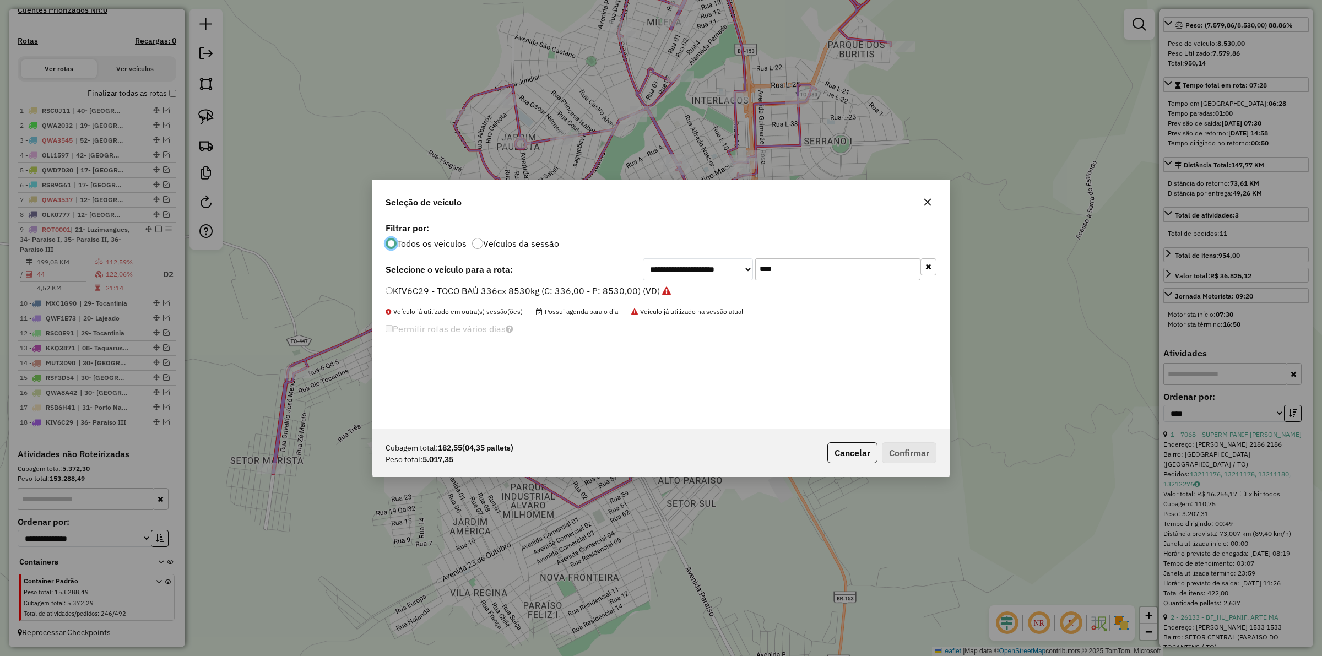
click at [796, 285] on li "KIV6C29 - TOCO BAÚ 336cx 8530kg (C: 336,00 - P: 8530,00) (VD)" at bounding box center [660, 291] width 551 height 13
click at [785, 269] on input "****" at bounding box center [837, 269] width 165 height 22
drag, startPoint x: 785, startPoint y: 269, endPoint x: 777, endPoint y: 270, distance: 7.8
click at [783, 269] on input "****" at bounding box center [837, 269] width 165 height 22
type input "****"
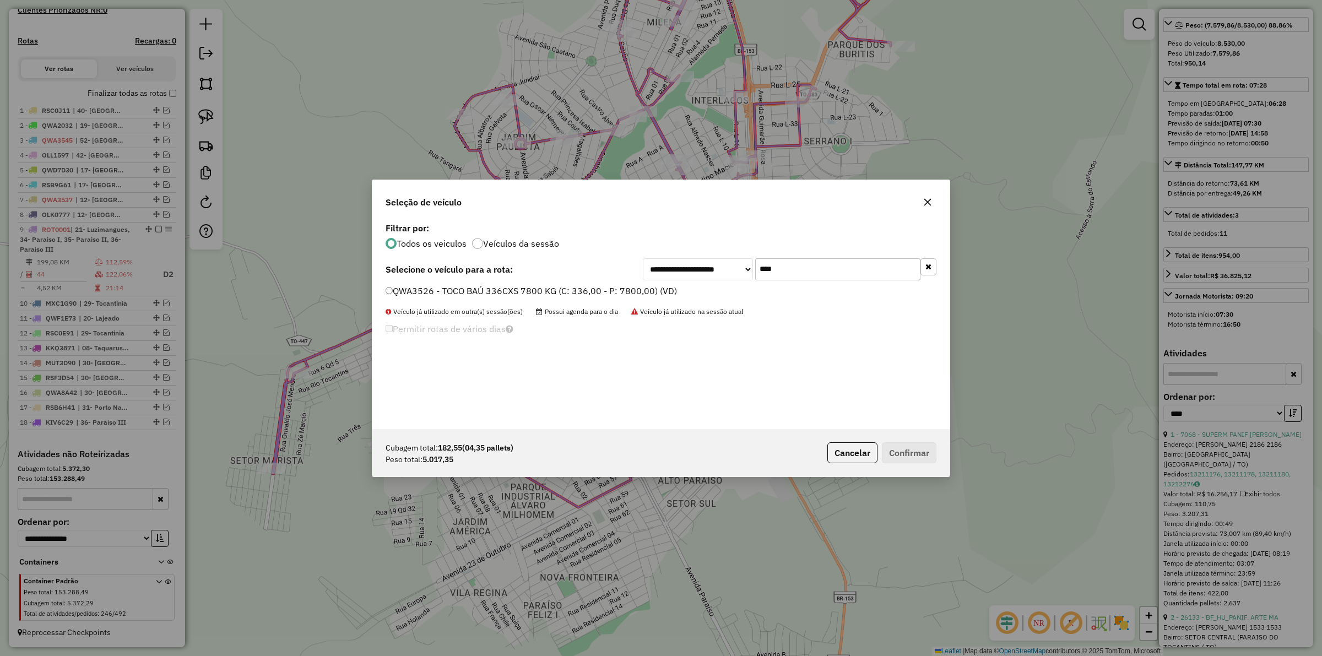
drag, startPoint x: 632, startPoint y: 294, endPoint x: 639, endPoint y: 294, distance: 7.2
click at [631, 294] on label "QWA3526 - TOCO BAÚ 336CXS 7800 KG (C: 336,00 - P: 7800,00) (VD)" at bounding box center [530, 290] width 291 height 13
click at [921, 455] on button "Confirmar" at bounding box center [909, 452] width 55 height 21
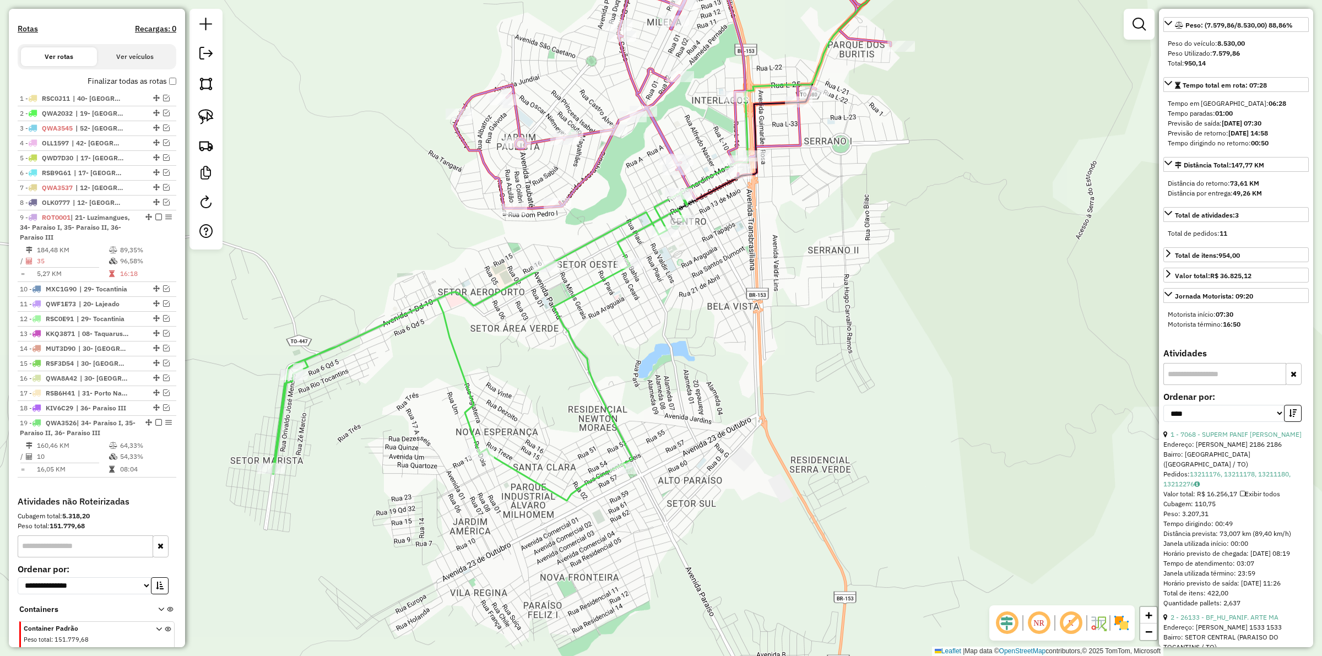
scroll to position [380, 0]
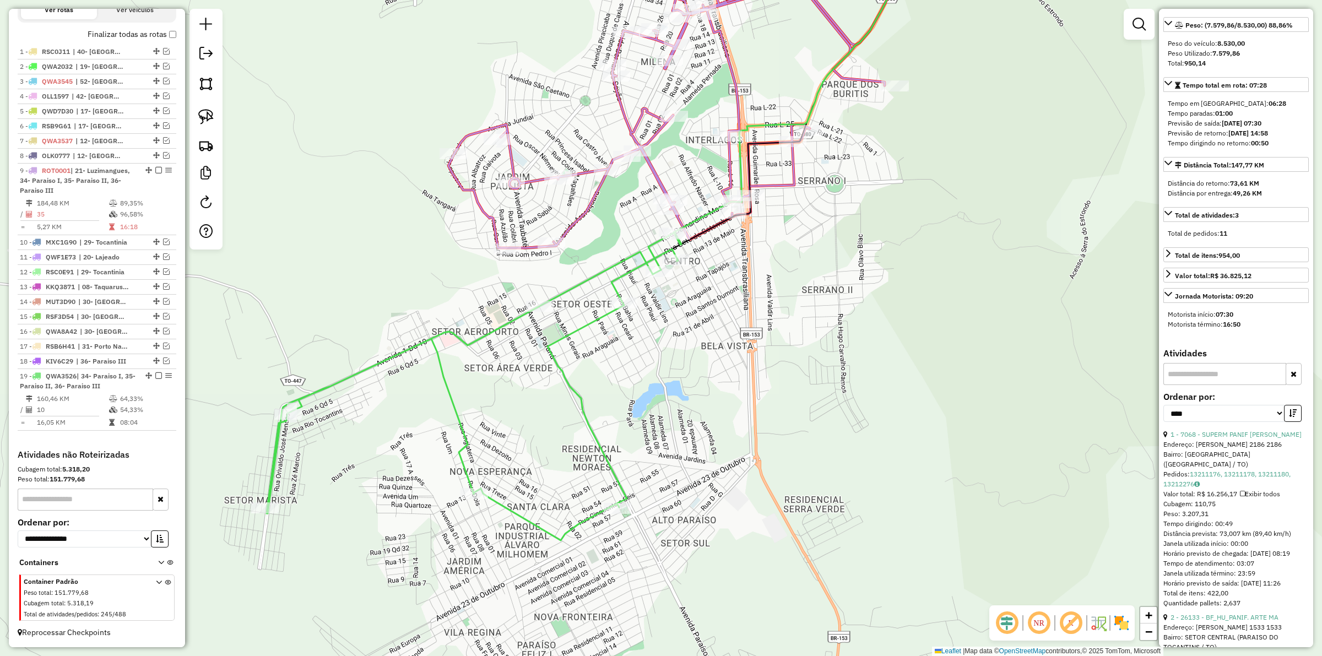
drag, startPoint x: 631, startPoint y: 291, endPoint x: 599, endPoint y: 387, distance: 101.2
click at [599, 387] on div "Janela de atendimento Grade de atendimento Capacidade Transportadoras Veículos …" at bounding box center [661, 328] width 1322 height 656
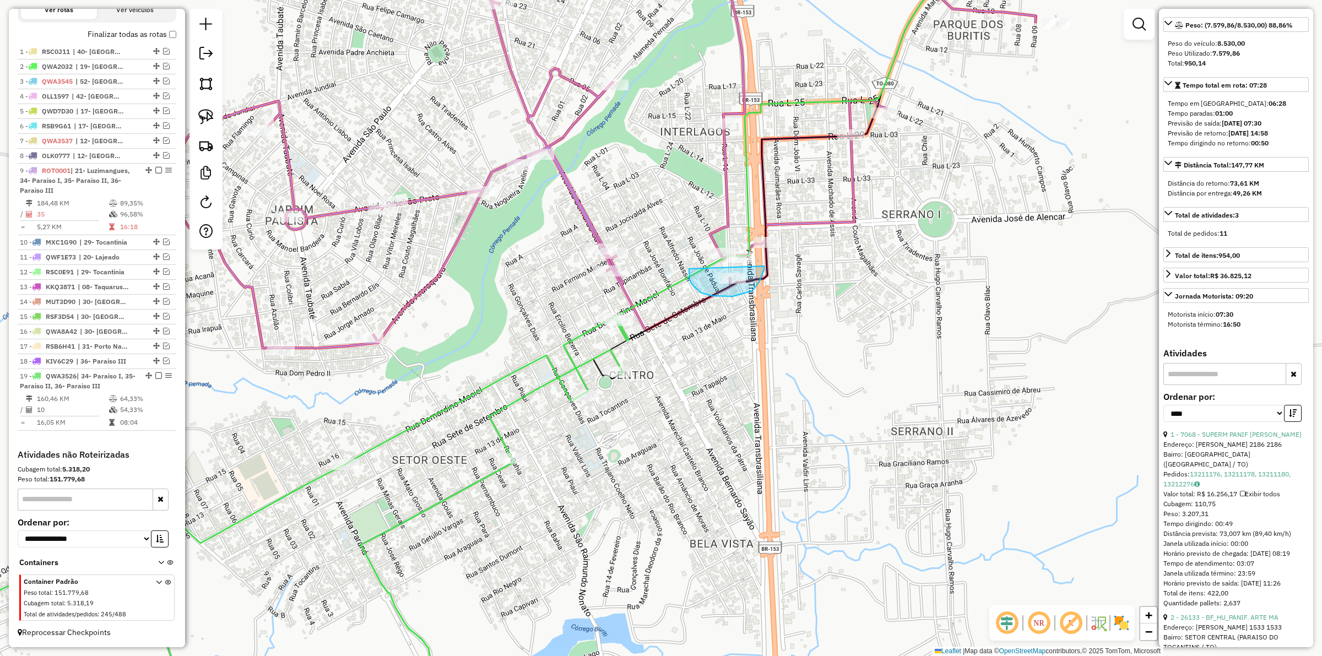
drag, startPoint x: 689, startPoint y: 280, endPoint x: 764, endPoint y: 266, distance: 75.6
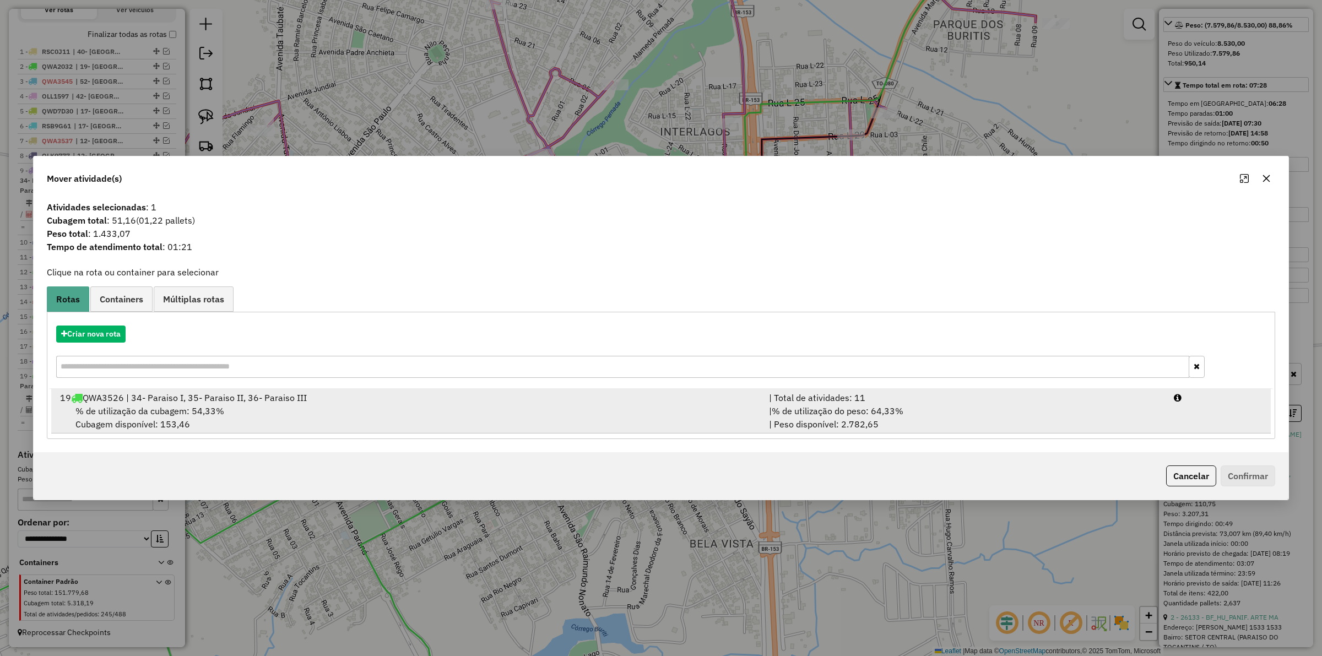
click at [878, 414] on span "% de utilização do peso: 64,33%" at bounding box center [837, 410] width 132 height 11
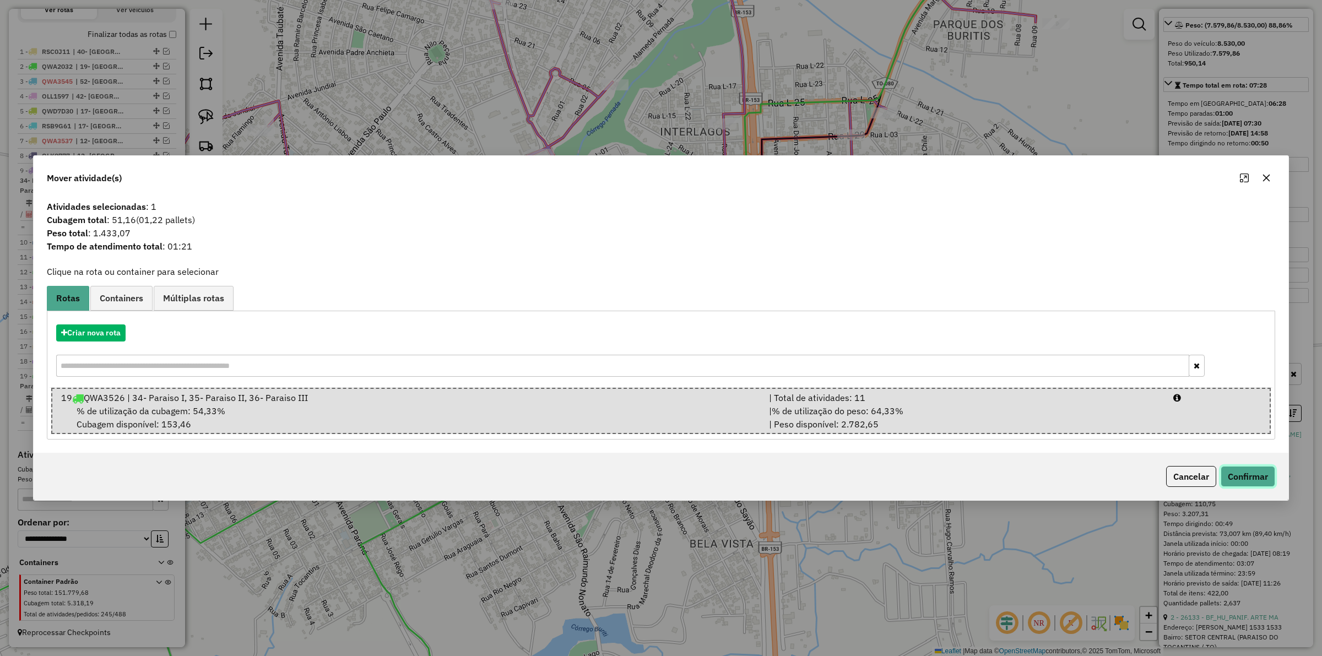
click at [1243, 475] on button "Confirmar" at bounding box center [1247, 476] width 55 height 21
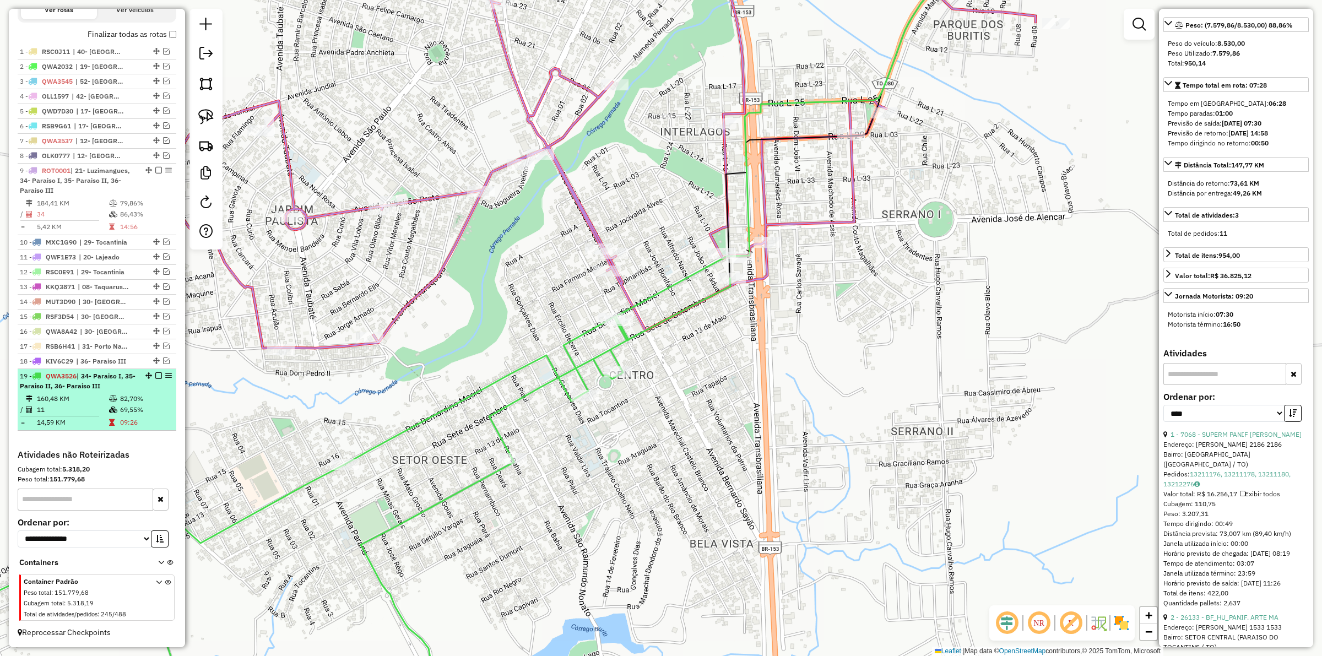
drag, startPoint x: 155, startPoint y: 372, endPoint x: 284, endPoint y: 398, distance: 131.3
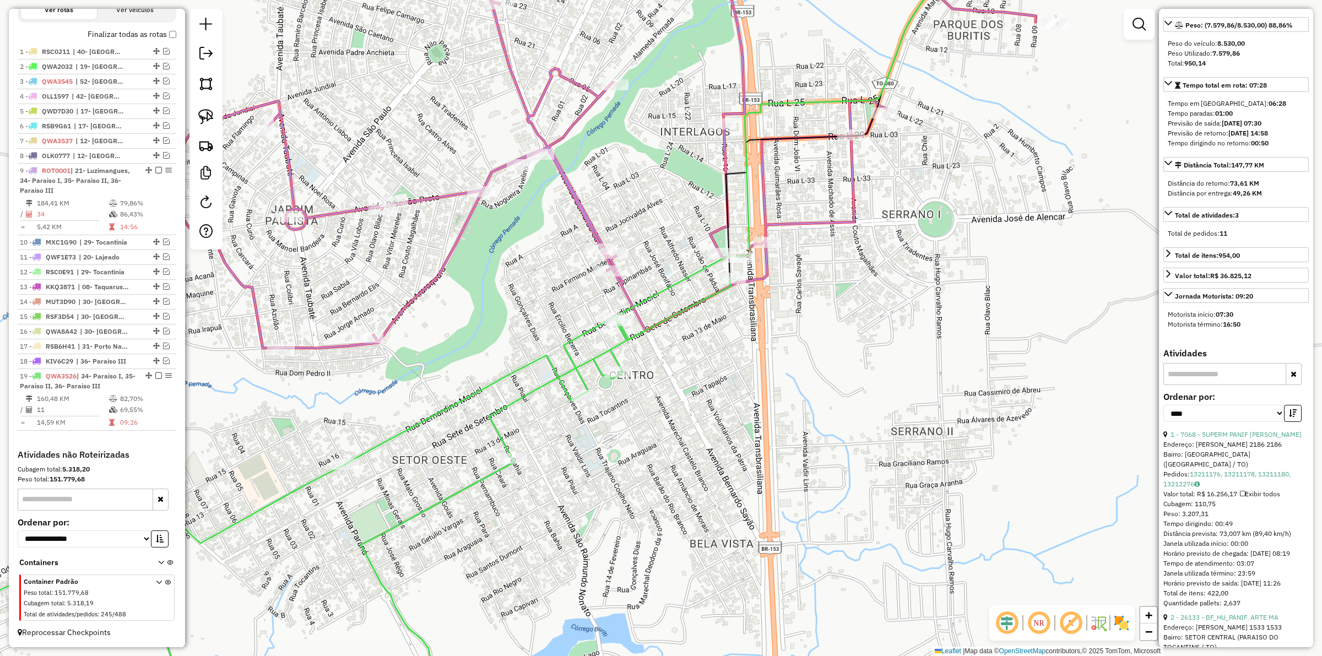
click at [155, 372] on em at bounding box center [158, 375] width 7 height 7
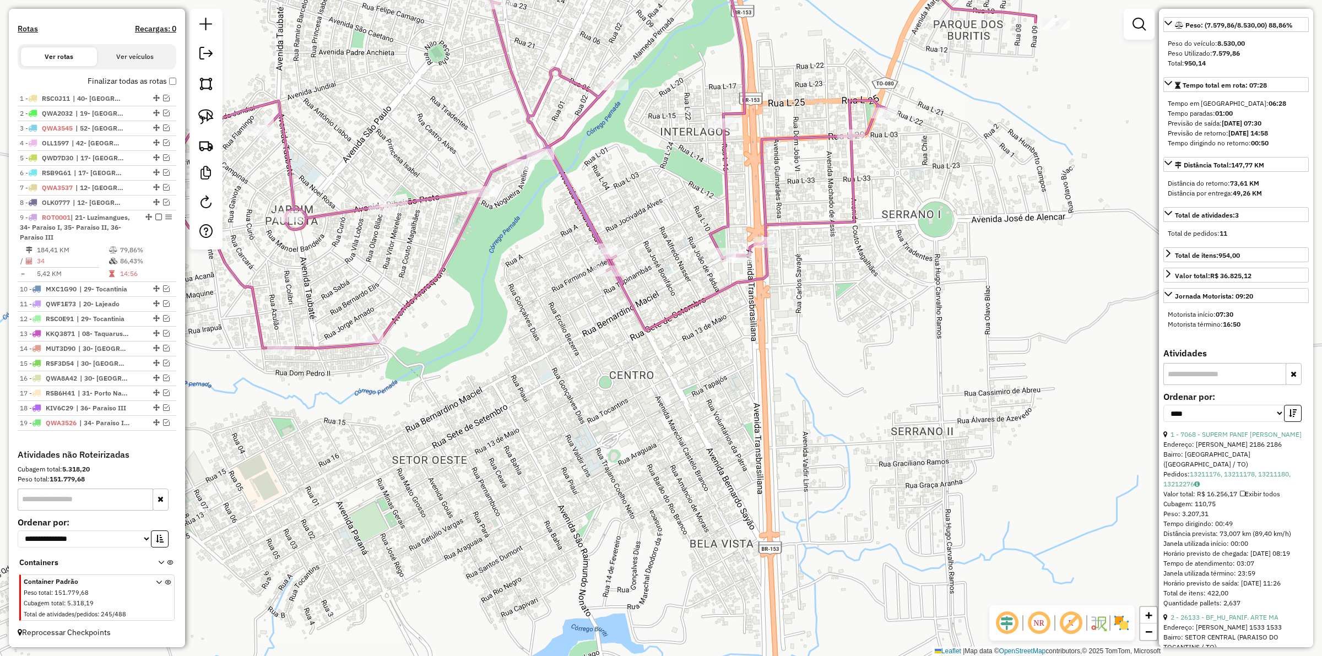
scroll to position [333, 0]
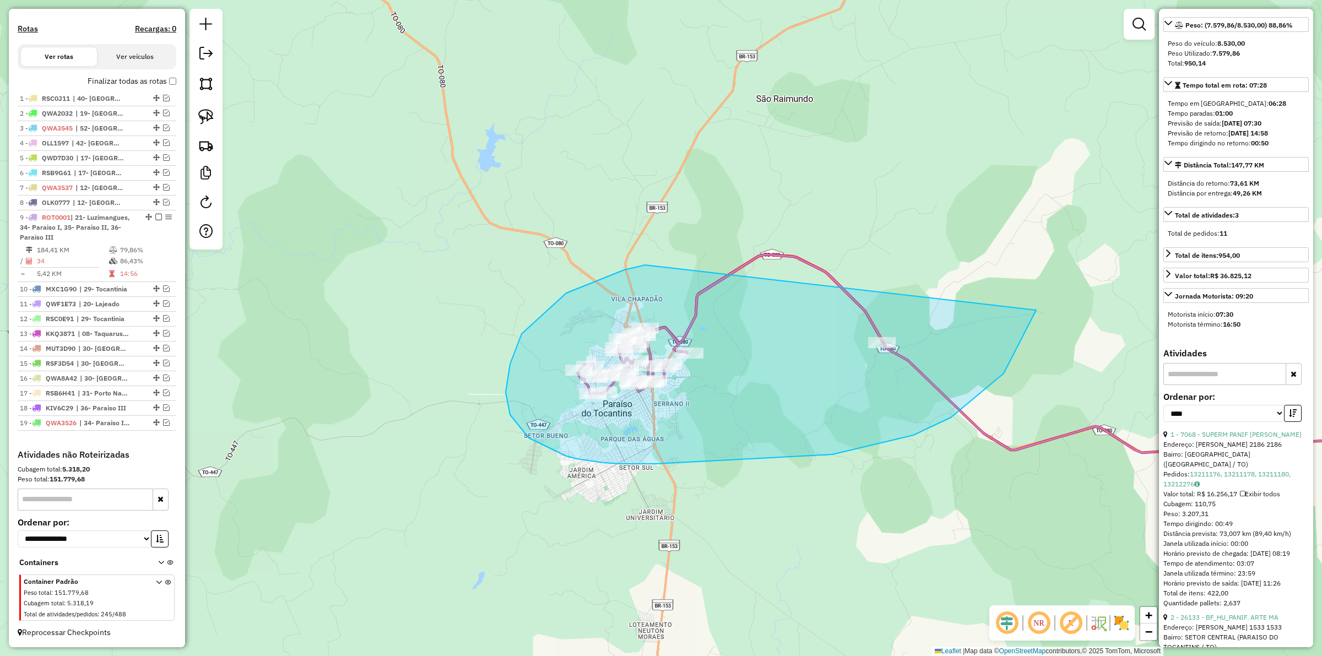
drag, startPoint x: 645, startPoint y: 265, endPoint x: 1018, endPoint y: 218, distance: 375.7
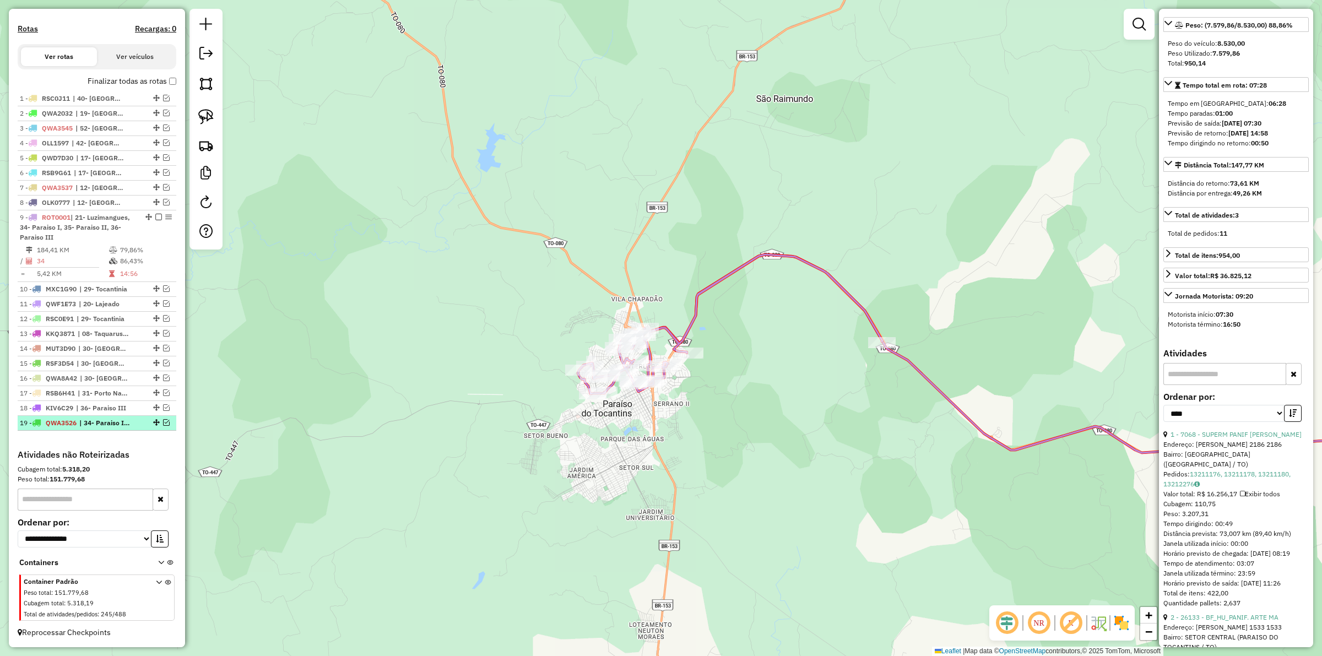
click at [164, 421] on em at bounding box center [166, 422] width 7 height 7
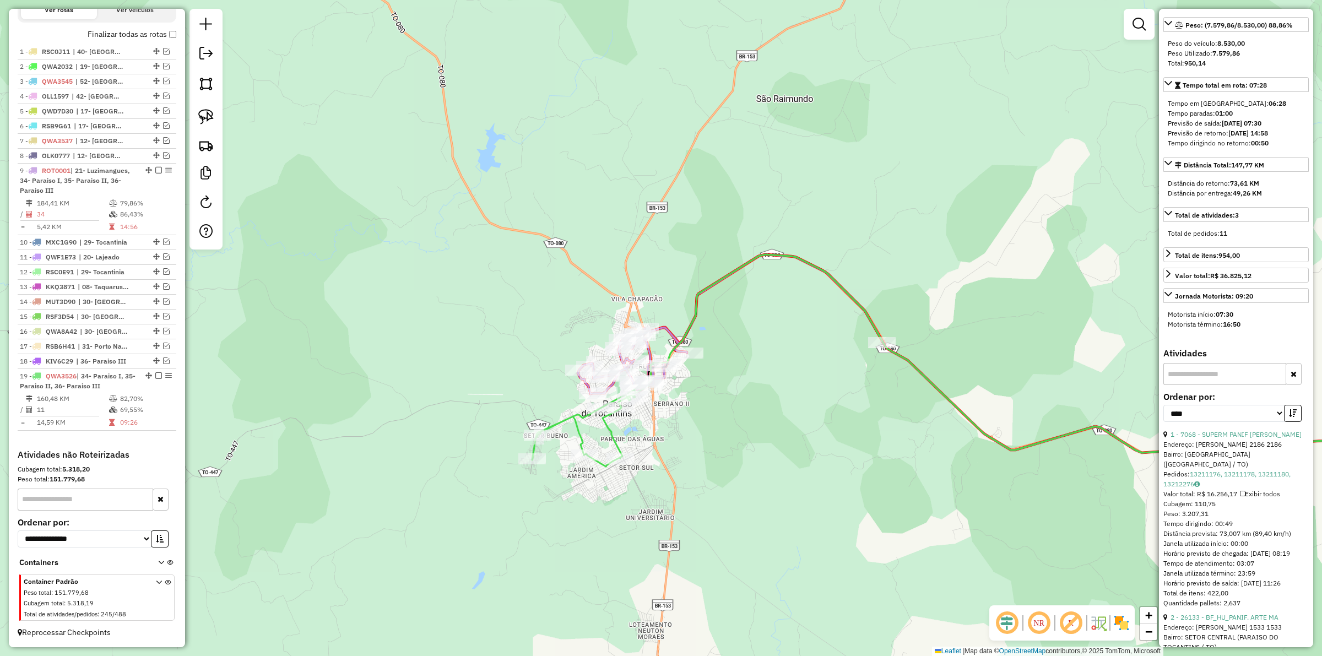
scroll to position [164, 0]
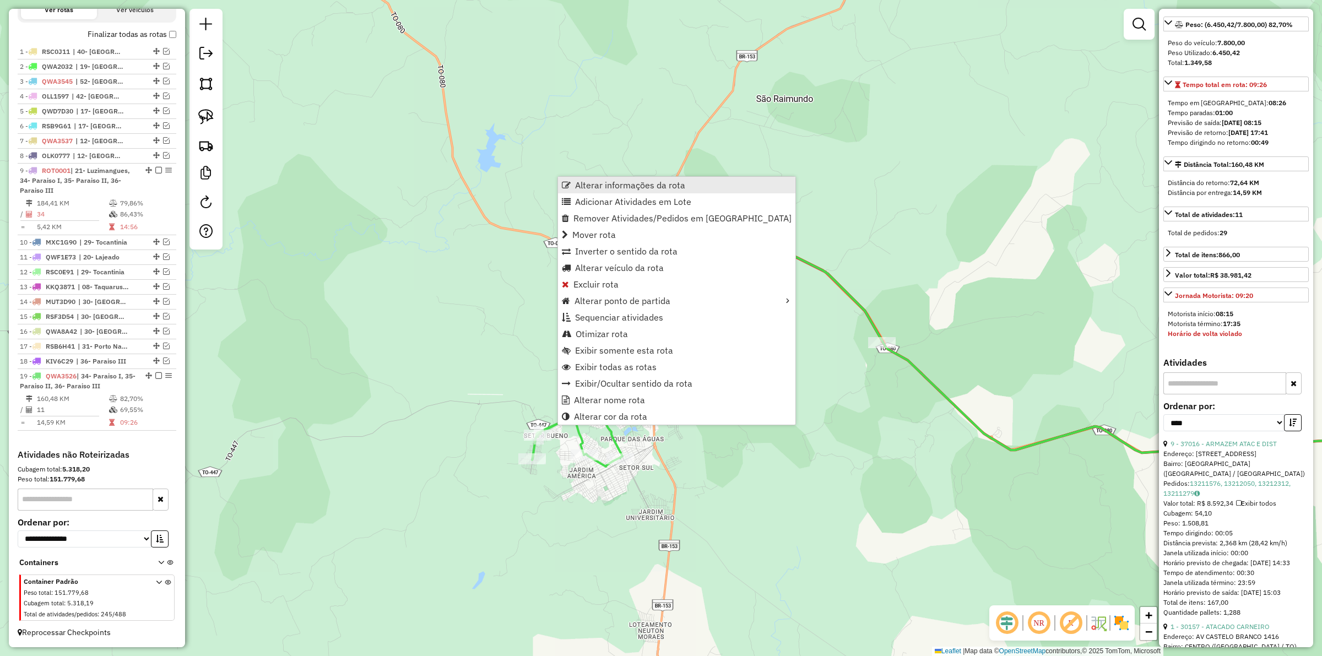
click at [587, 183] on span "Alterar informações da rota" at bounding box center [630, 185] width 110 height 9
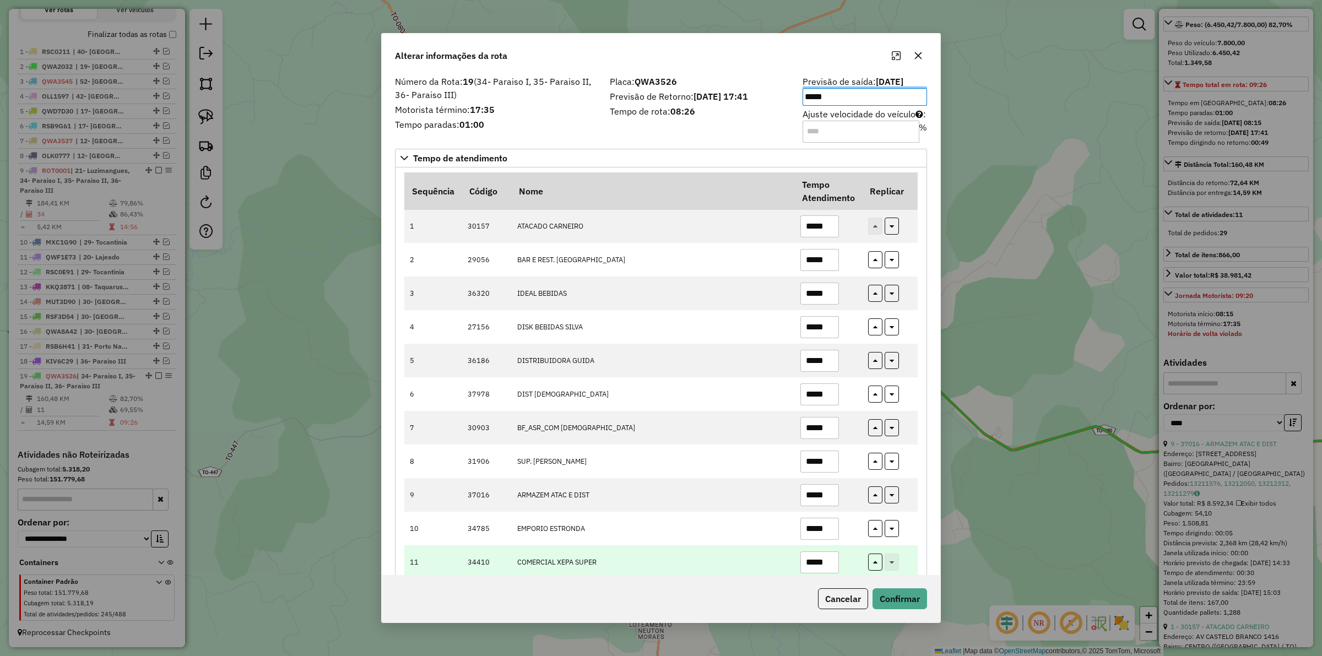
click at [830, 565] on input "*****" at bounding box center [819, 562] width 39 height 22
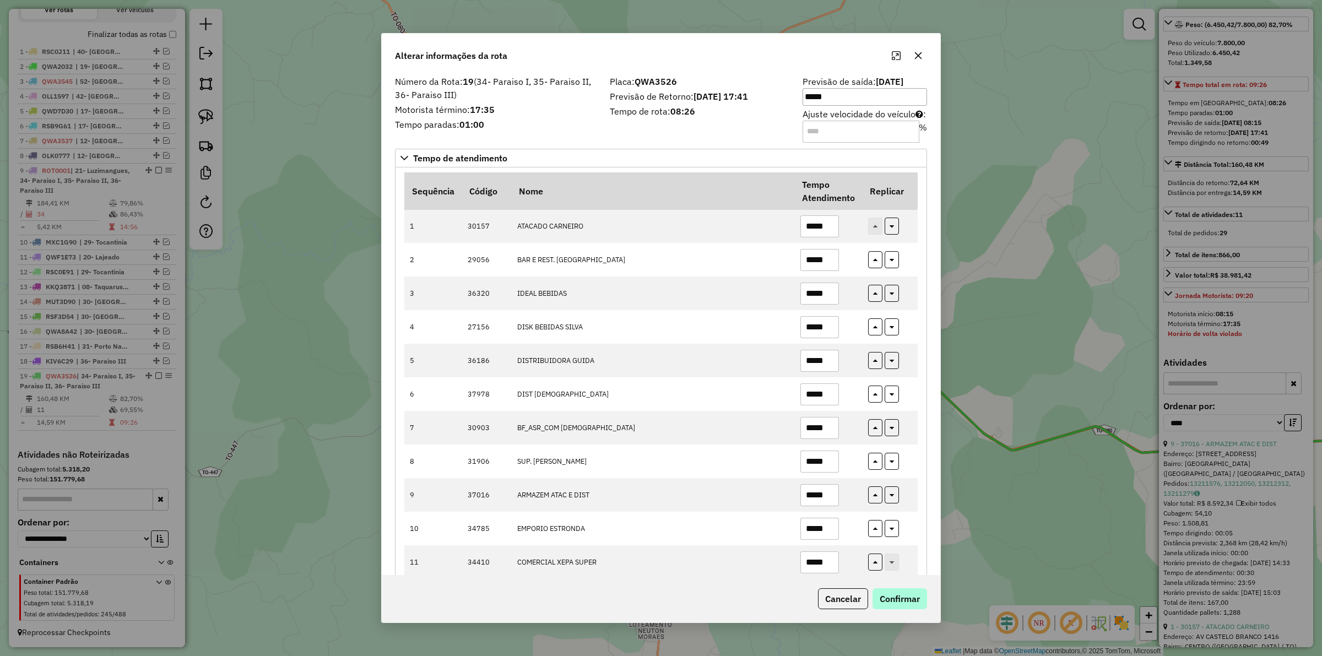
type input "*****"
drag, startPoint x: 885, startPoint y: 596, endPoint x: 845, endPoint y: 588, distance: 41.0
click at [885, 596] on button "Confirmar" at bounding box center [899, 598] width 55 height 21
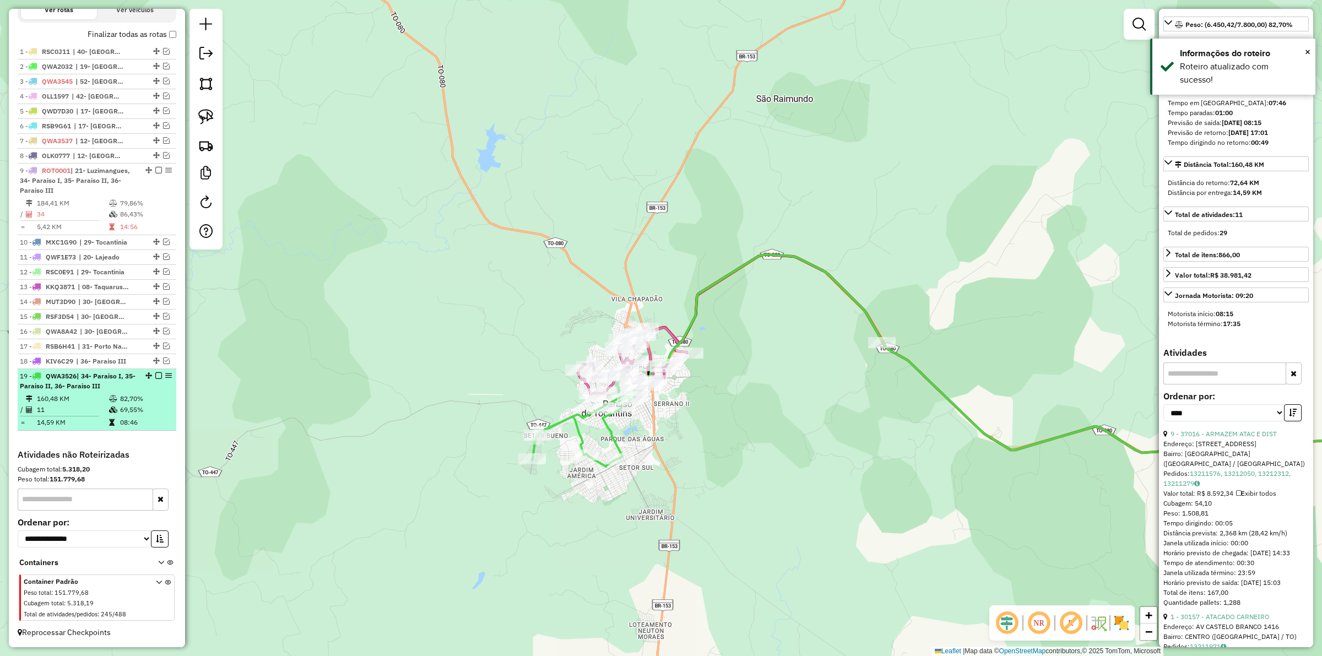
click at [157, 374] on em at bounding box center [158, 375] width 7 height 7
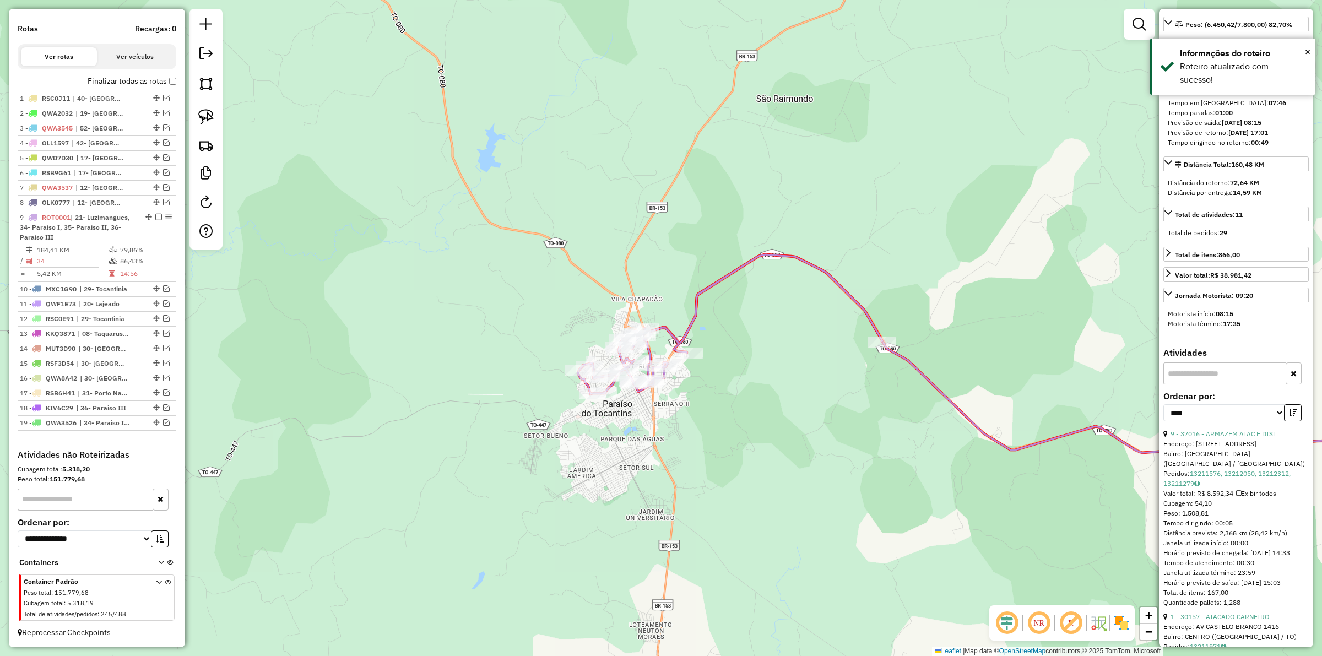
scroll to position [333, 0]
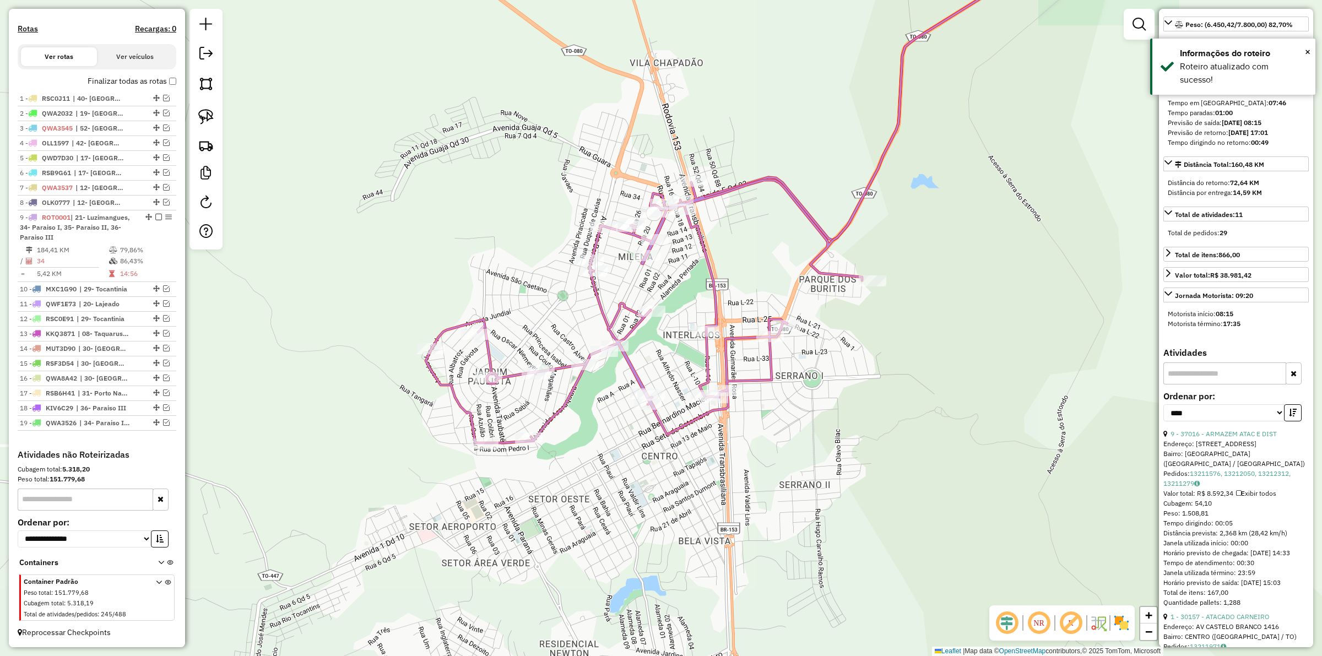
drag, startPoint x: 620, startPoint y: 450, endPoint x: 618, endPoint y: 464, distance: 13.4
click at [618, 464] on div "Janela de atendimento Grade de atendimento Capacidade Transportadoras Veículos …" at bounding box center [661, 328] width 1322 height 656
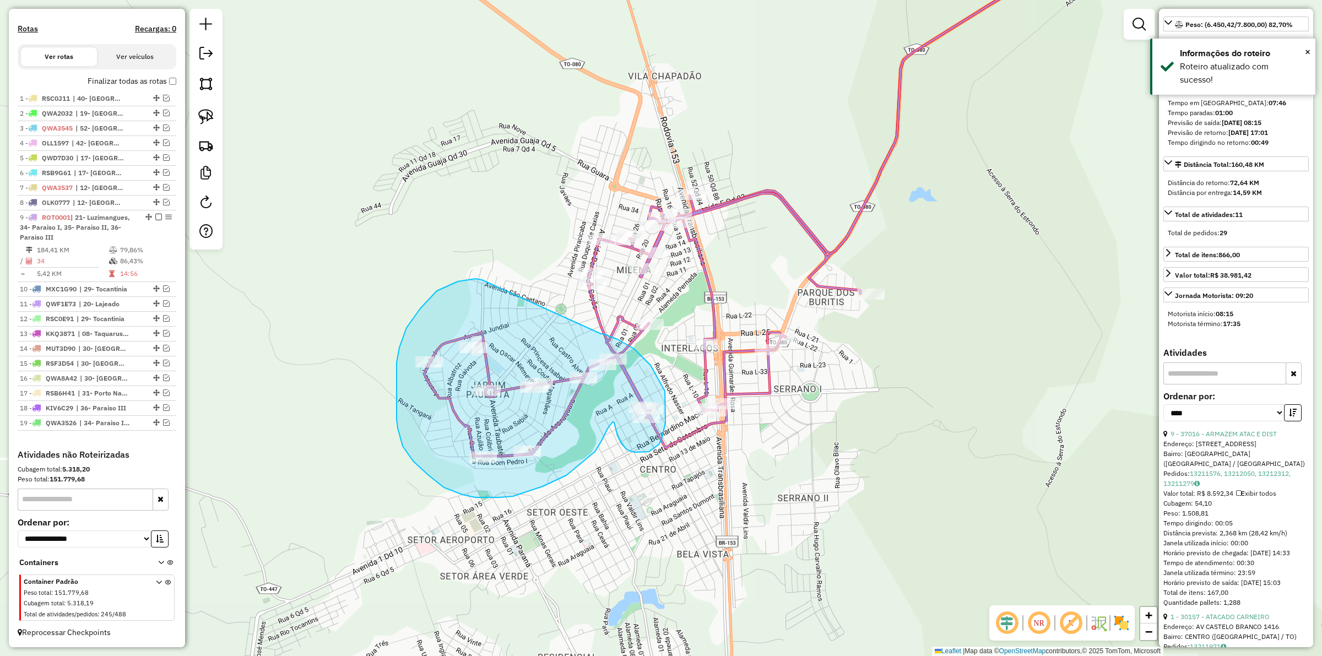
drag, startPoint x: 482, startPoint y: 280, endPoint x: 601, endPoint y: 334, distance: 130.6
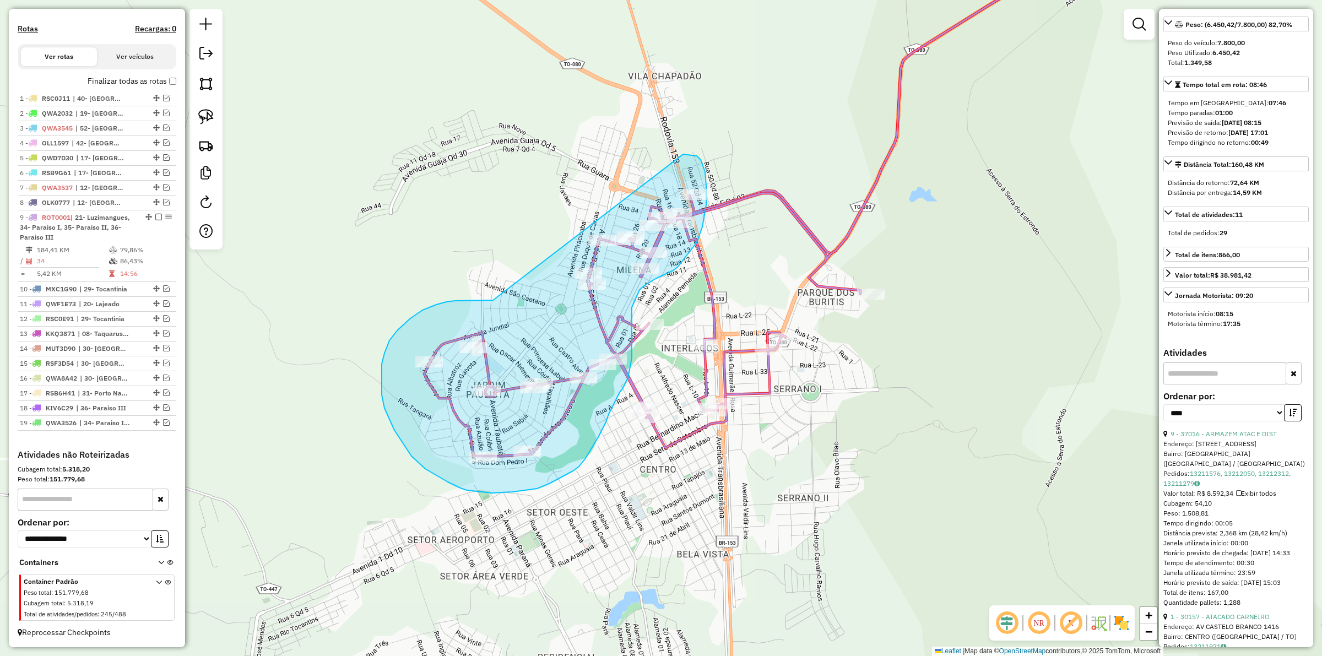
drag, startPoint x: 493, startPoint y: 300, endPoint x: 664, endPoint y: 156, distance: 223.5
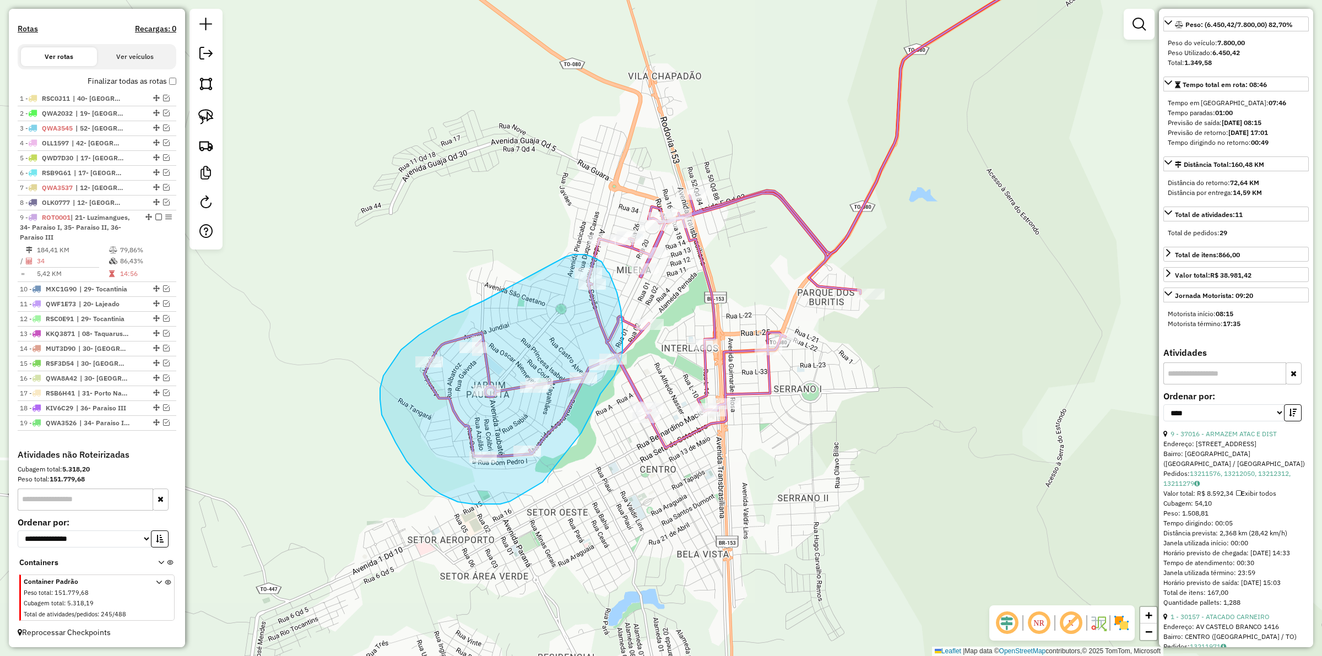
drag, startPoint x: 480, startPoint y: 302, endPoint x: 565, endPoint y: 257, distance: 95.8
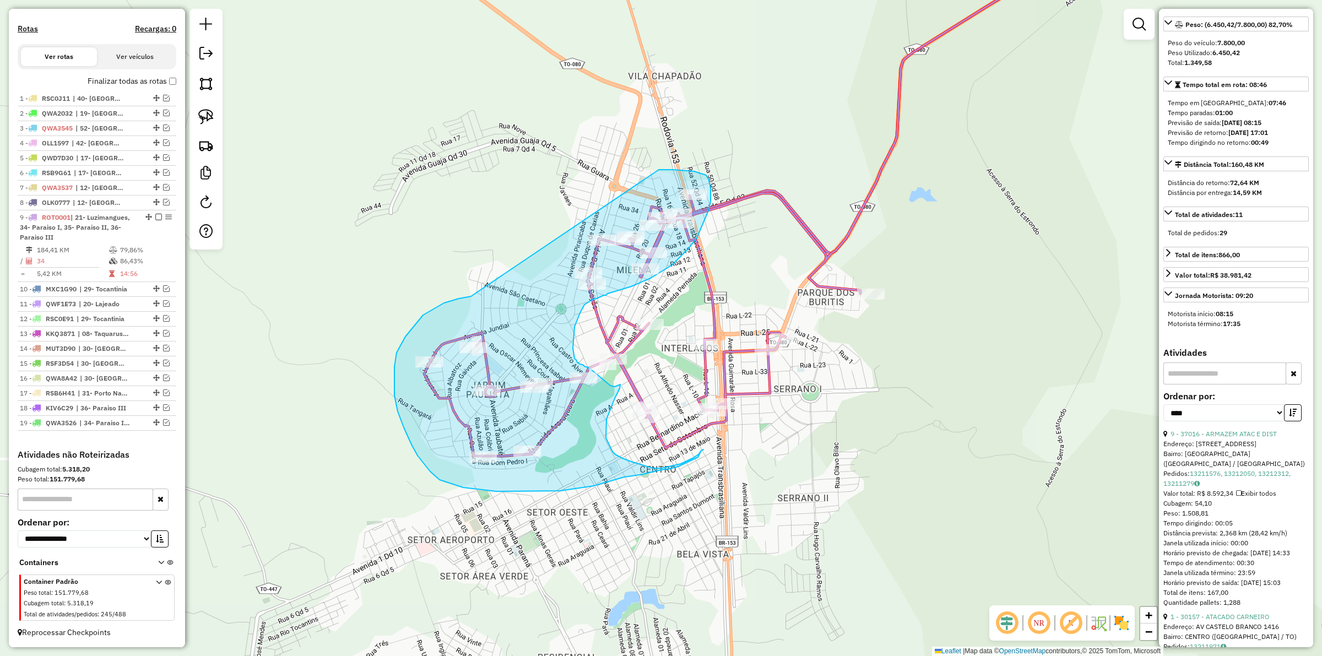
drag, startPoint x: 459, startPoint y: 298, endPoint x: 659, endPoint y: 170, distance: 237.8
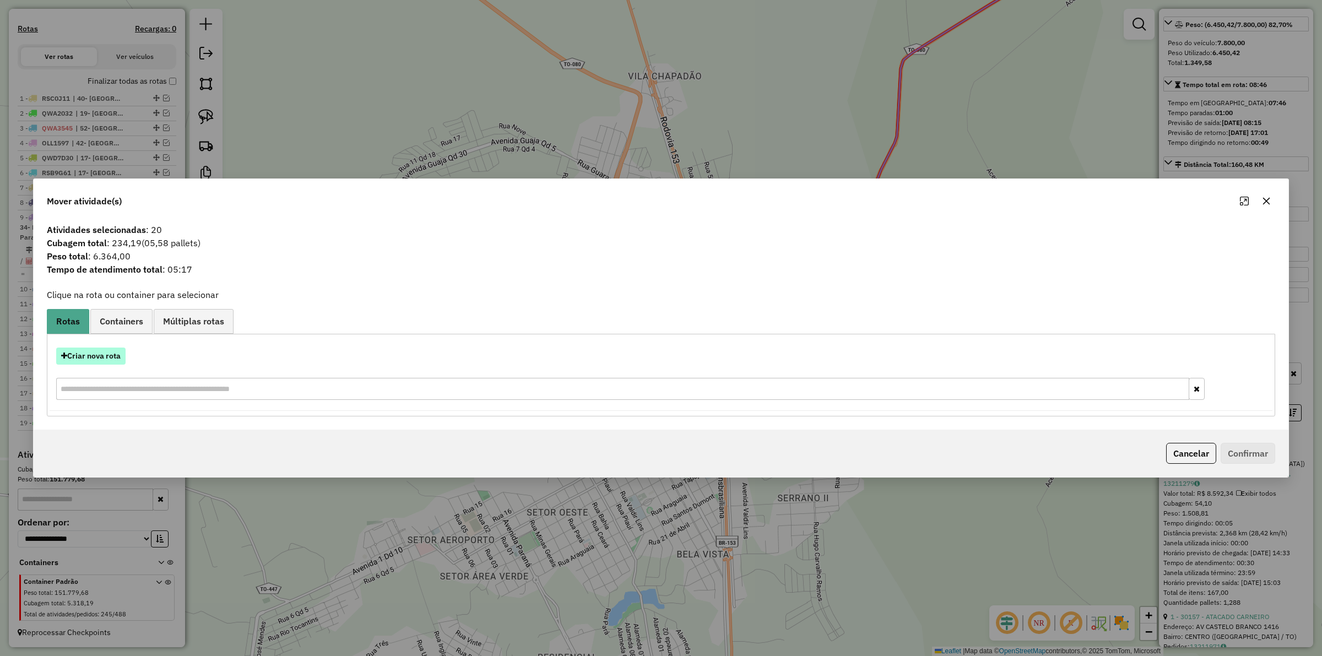
click at [97, 354] on button "Criar nova rota" at bounding box center [90, 355] width 69 height 17
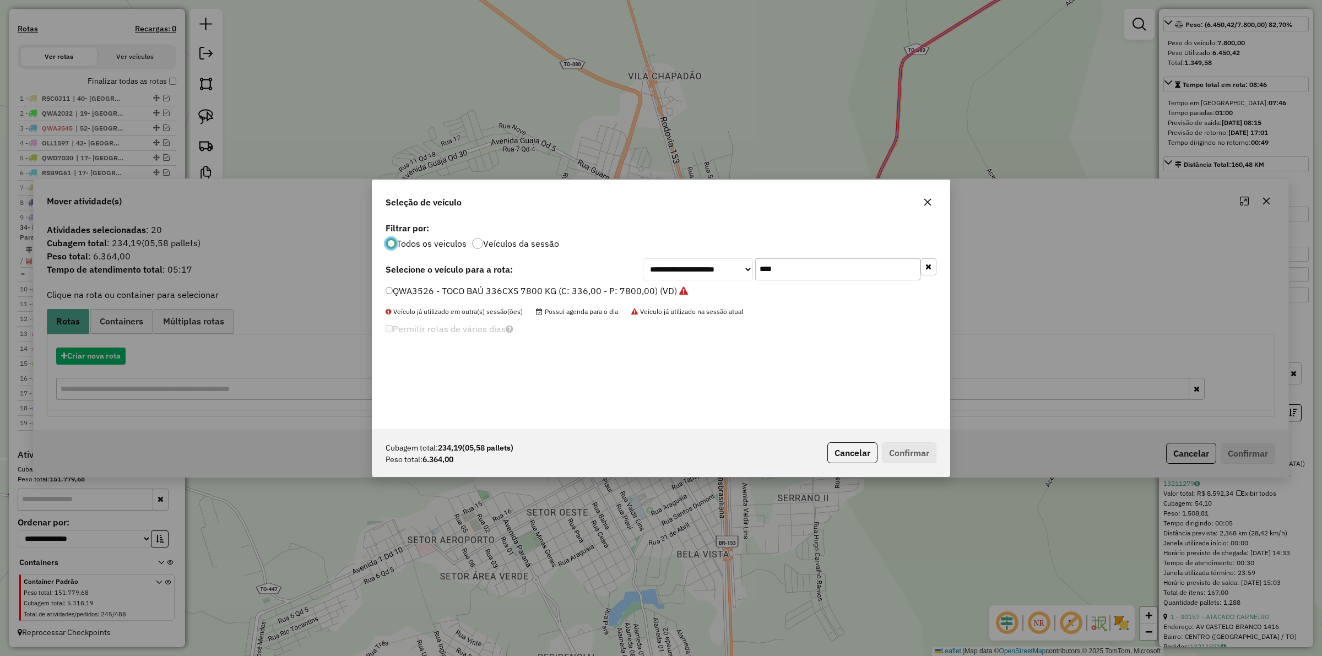
scroll to position [6, 3]
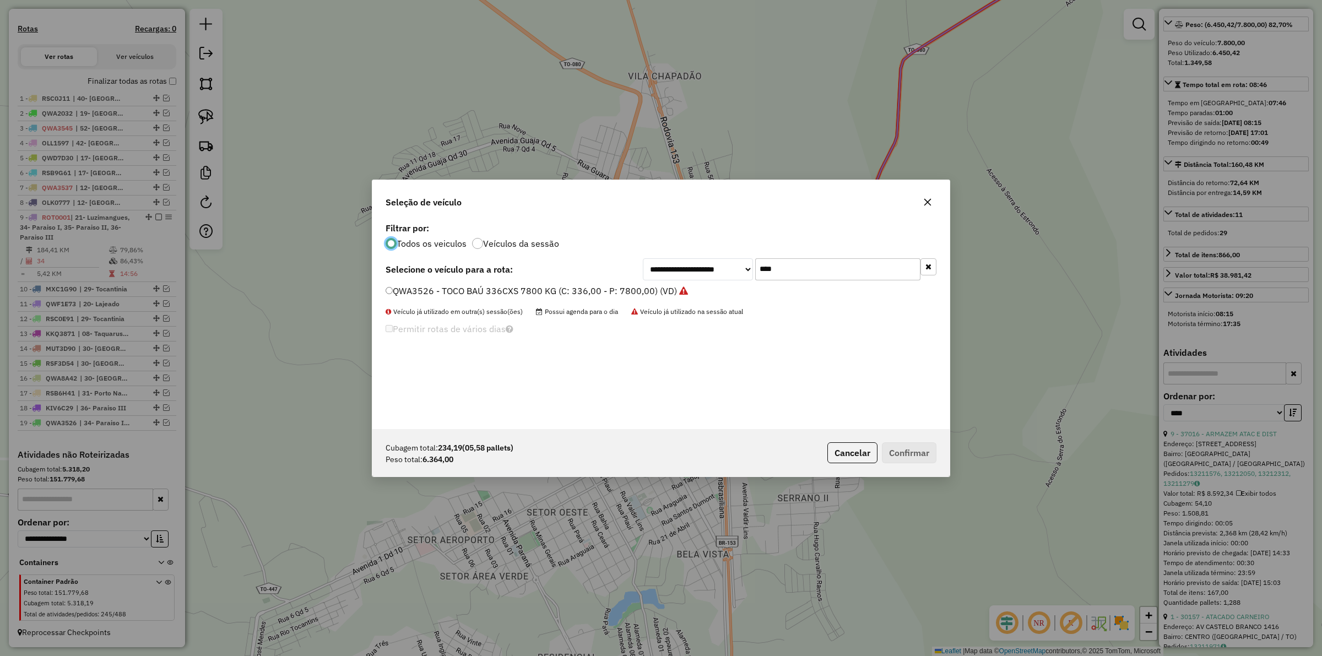
click at [800, 263] on input "****" at bounding box center [837, 269] width 165 height 22
type input "****"
click at [575, 290] on label "OLK0787 - TOCO BAÚ 336CXS 7160KG (C: 336,00 - P: 7160,00) (VD)" at bounding box center [528, 290] width 286 height 13
click at [921, 452] on button "Confirmar" at bounding box center [909, 452] width 55 height 21
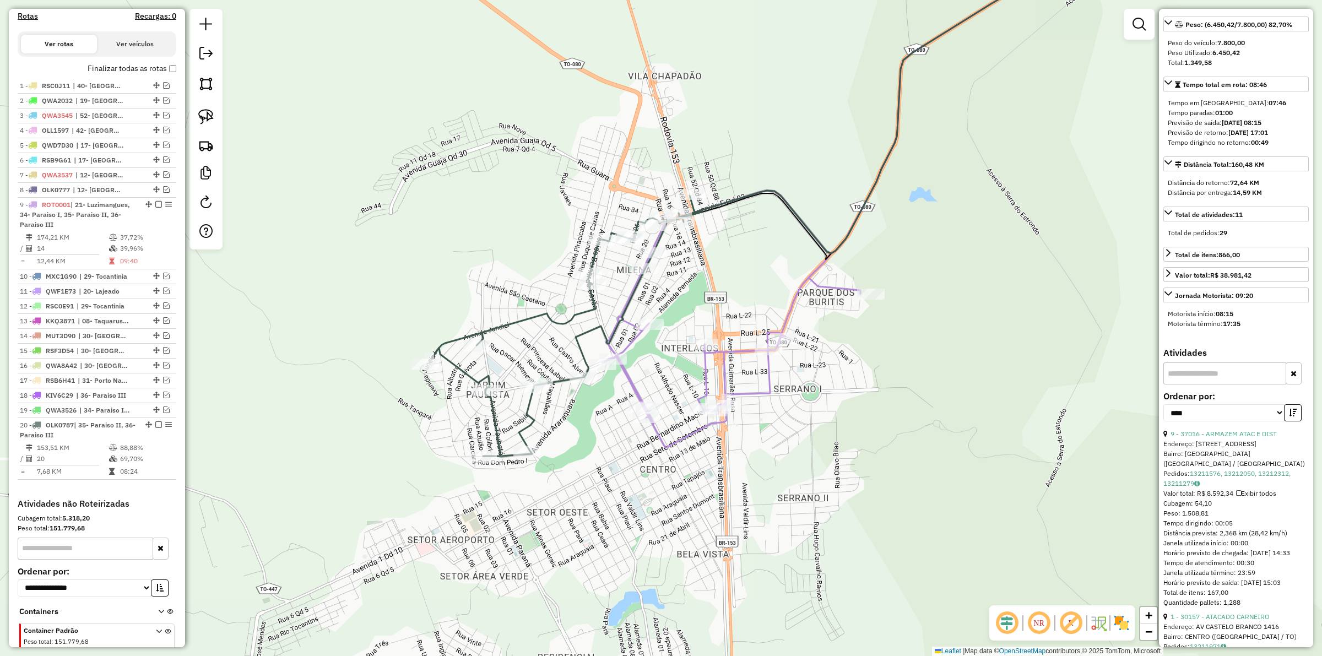
scroll to position [395, 0]
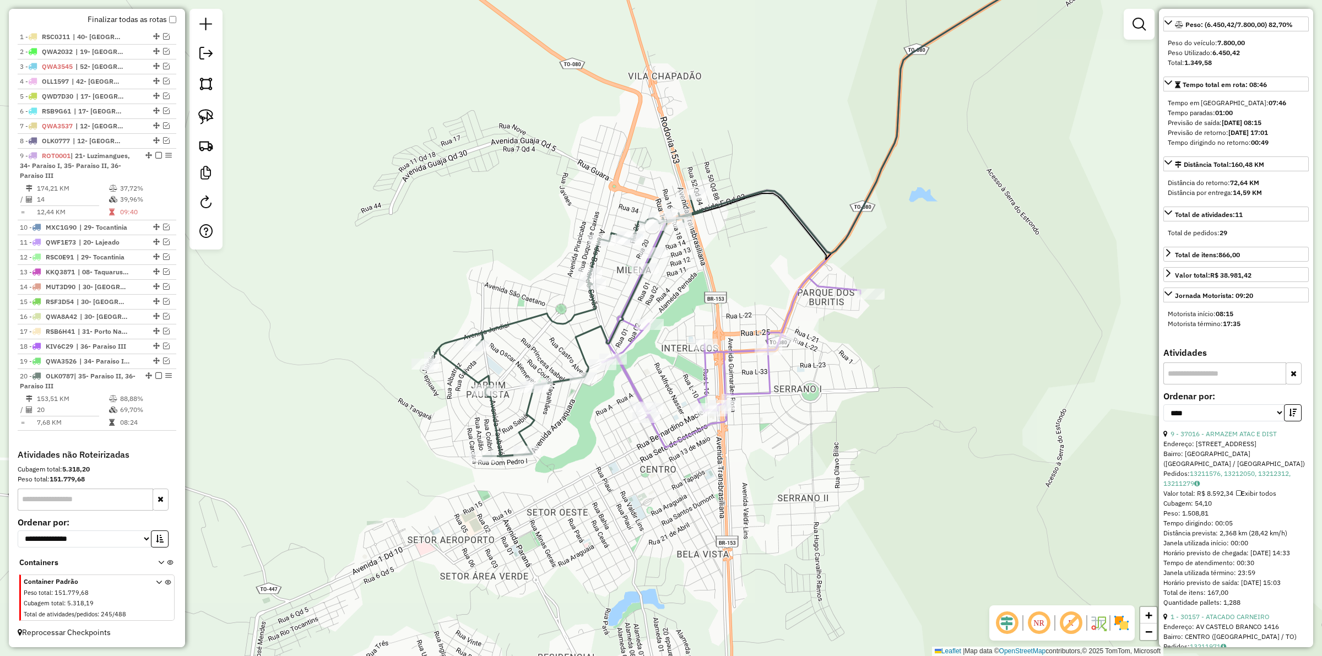
drag, startPoint x: 877, startPoint y: 367, endPoint x: 848, endPoint y: 366, distance: 28.7
click at [849, 366] on div "Janela de atendimento Grade de atendimento Capacidade Transportadoras Veículos …" at bounding box center [661, 328] width 1322 height 656
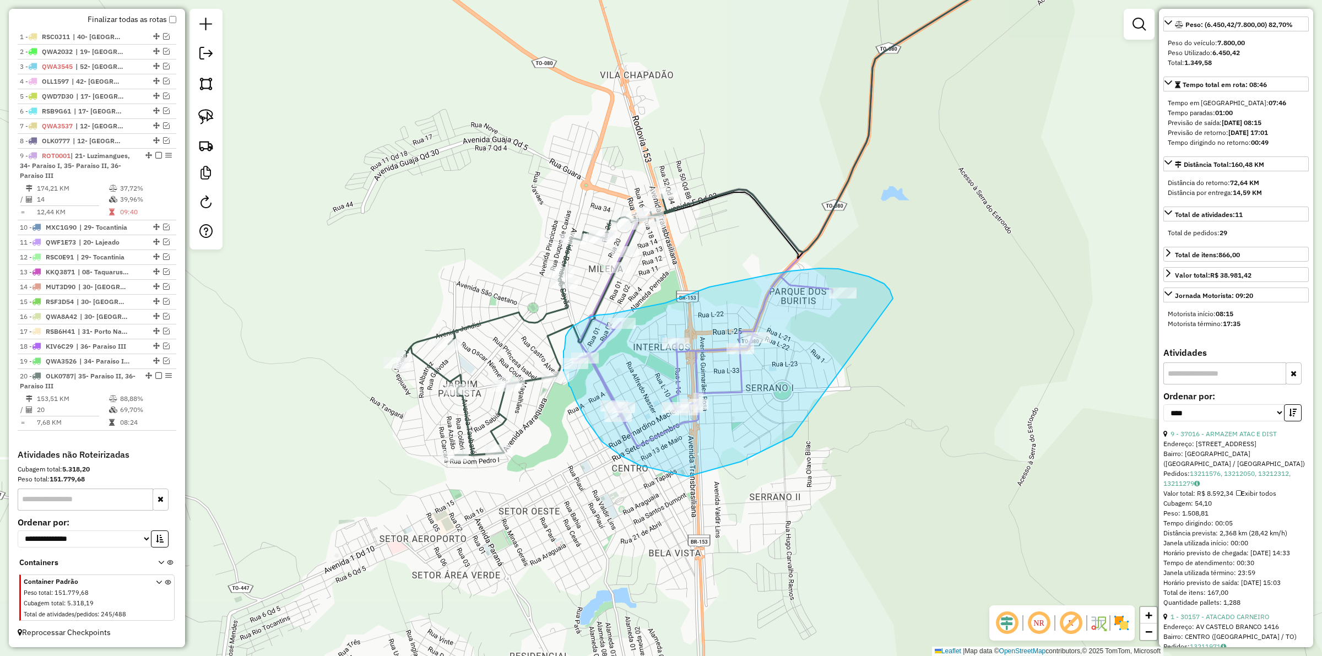
drag, startPoint x: 893, startPoint y: 298, endPoint x: 794, endPoint y: 436, distance: 169.2
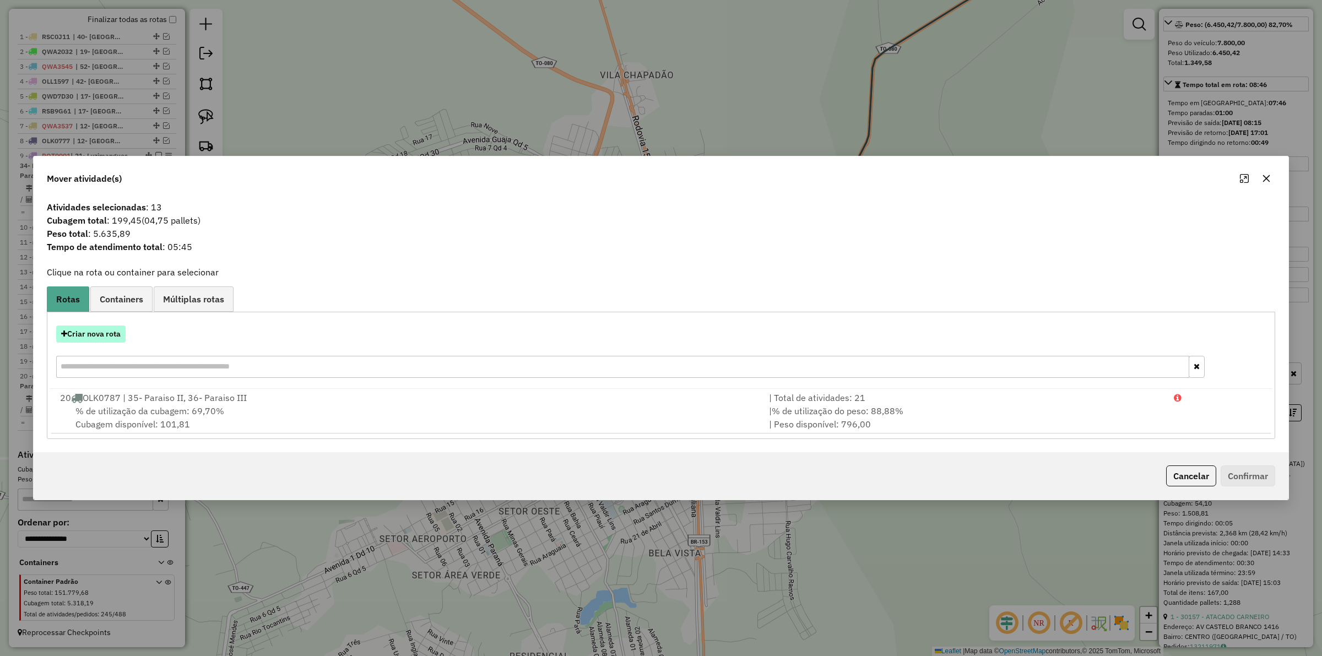
click at [95, 338] on button "Criar nova rota" at bounding box center [90, 333] width 69 height 17
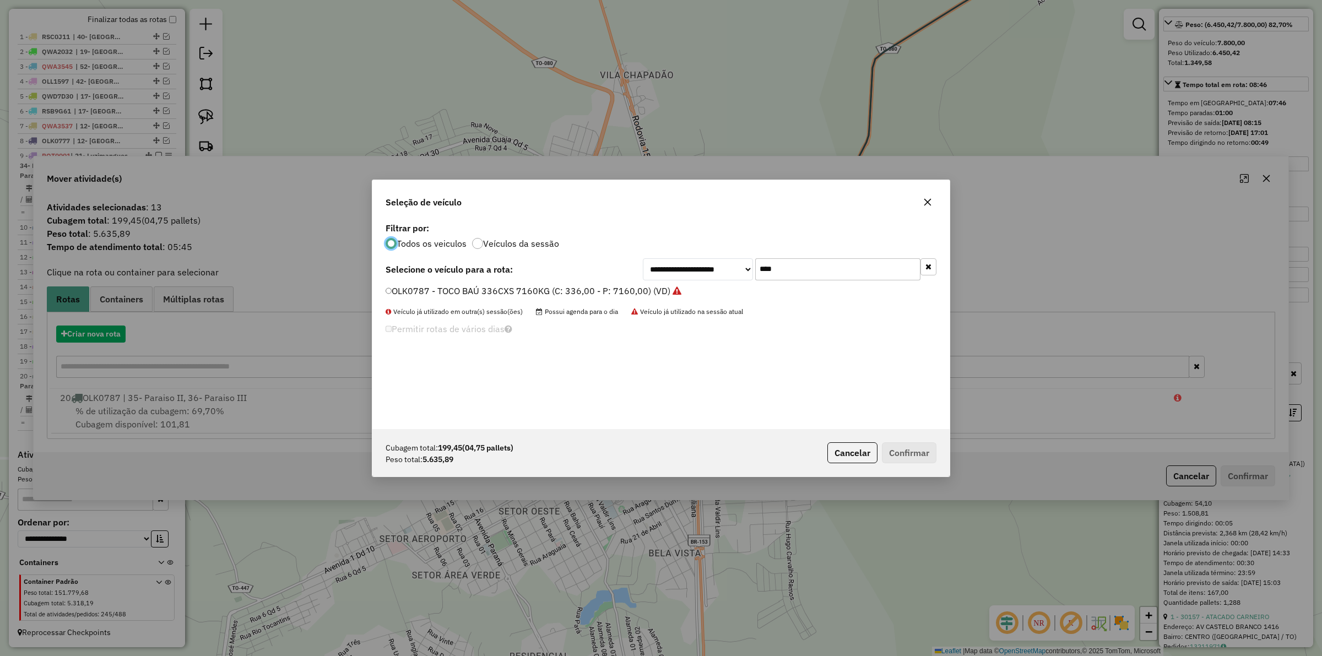
scroll to position [6, 3]
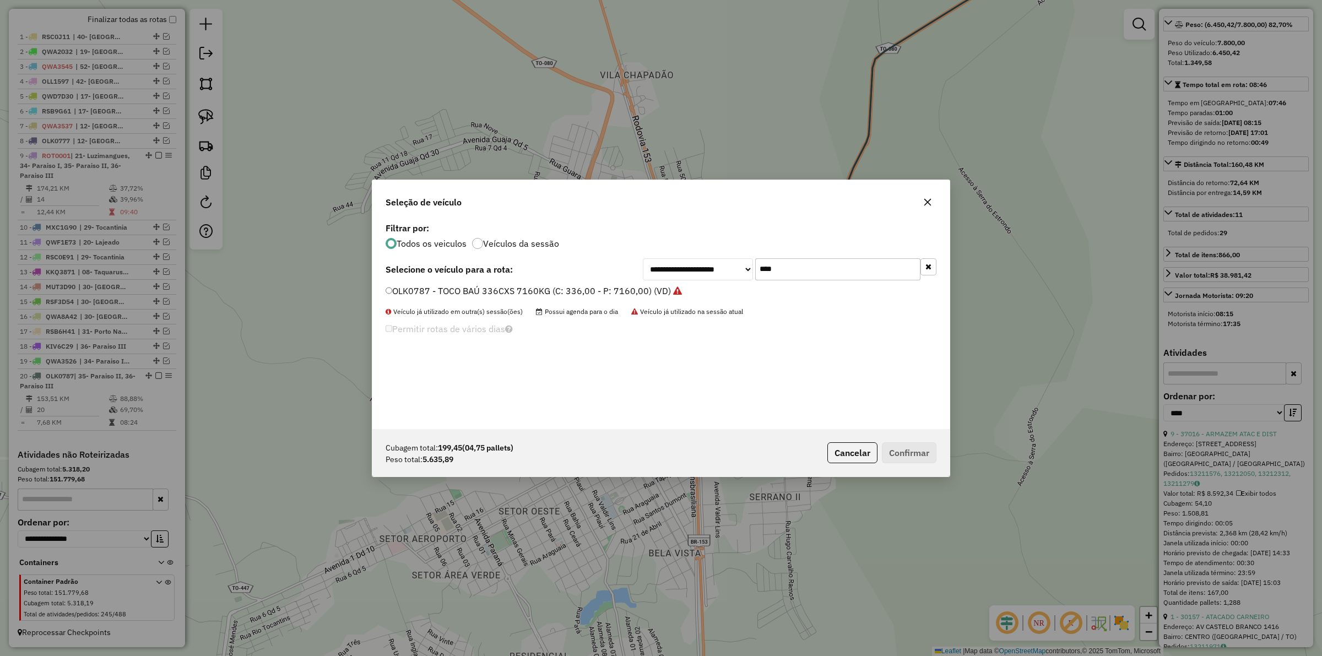
click at [791, 263] on input "****" at bounding box center [837, 269] width 165 height 22
type input "****"
click at [561, 292] on label "KIV6179 - TOCO BAÚ 336cx 6550kg (C: 336,00 - P: 6550,00) (VD)" at bounding box center [522, 290] width 274 height 13
click at [912, 447] on button "Confirmar" at bounding box center [909, 452] width 55 height 21
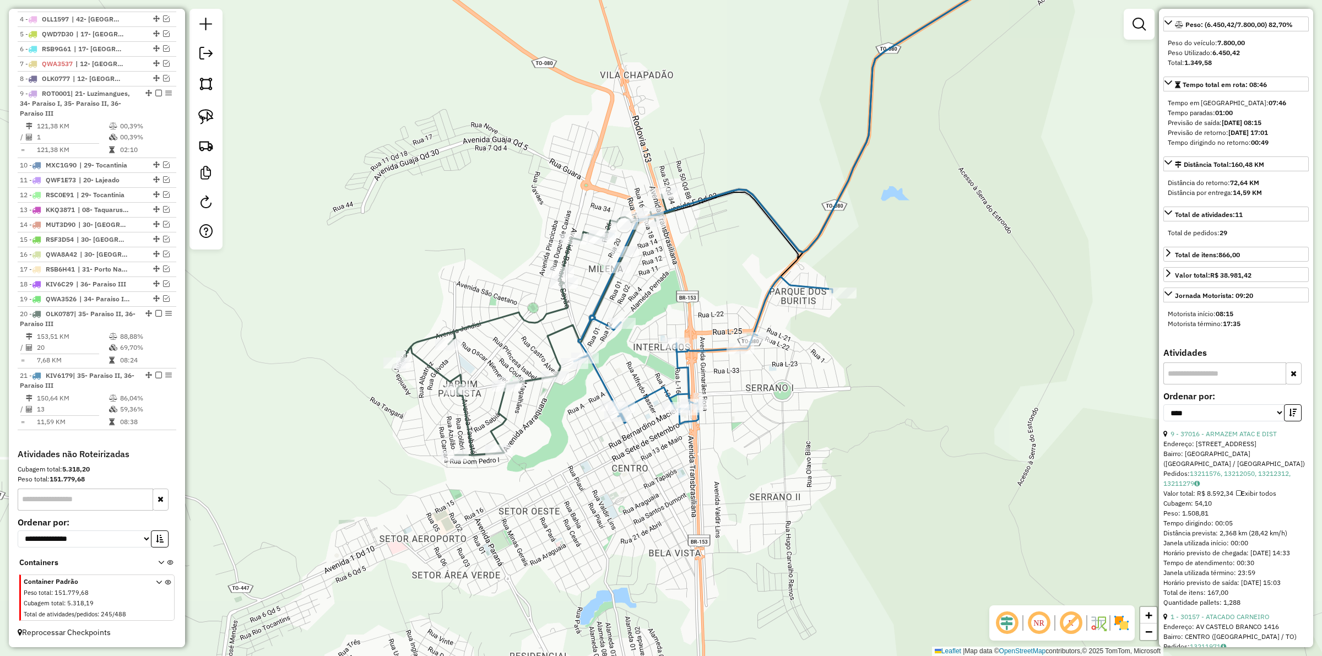
scroll to position [470, 0]
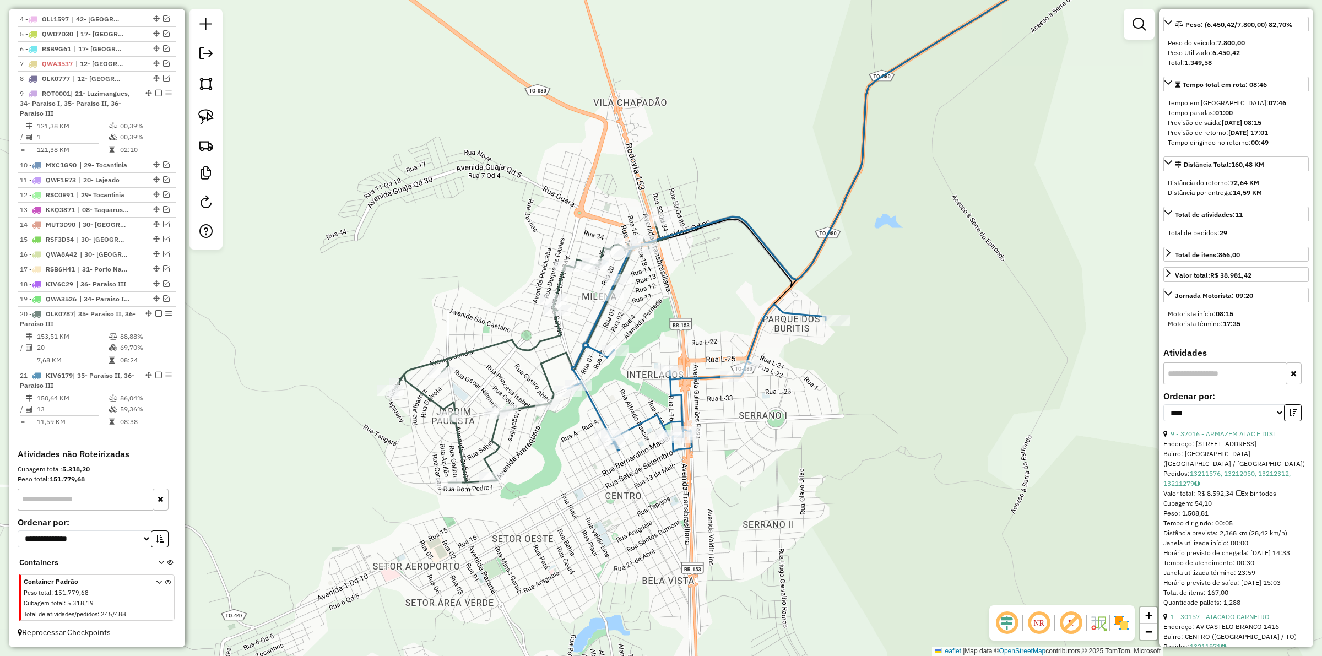
drag, startPoint x: 540, startPoint y: 362, endPoint x: 550, endPoint y: 384, distance: 24.7
click at [547, 389] on div "Janela de atendimento Grade de atendimento Capacidade Transportadoras Veículos …" at bounding box center [661, 328] width 1322 height 656
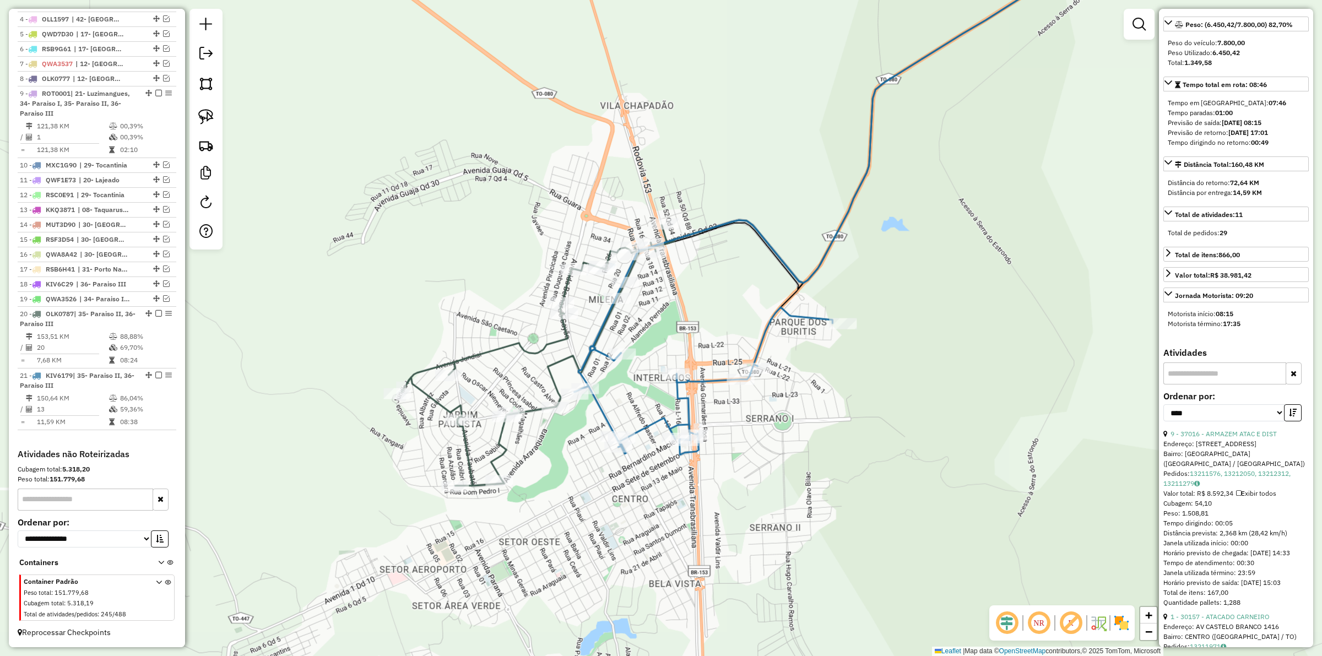
click at [550, 382] on icon at bounding box center [537, 355] width 273 height 260
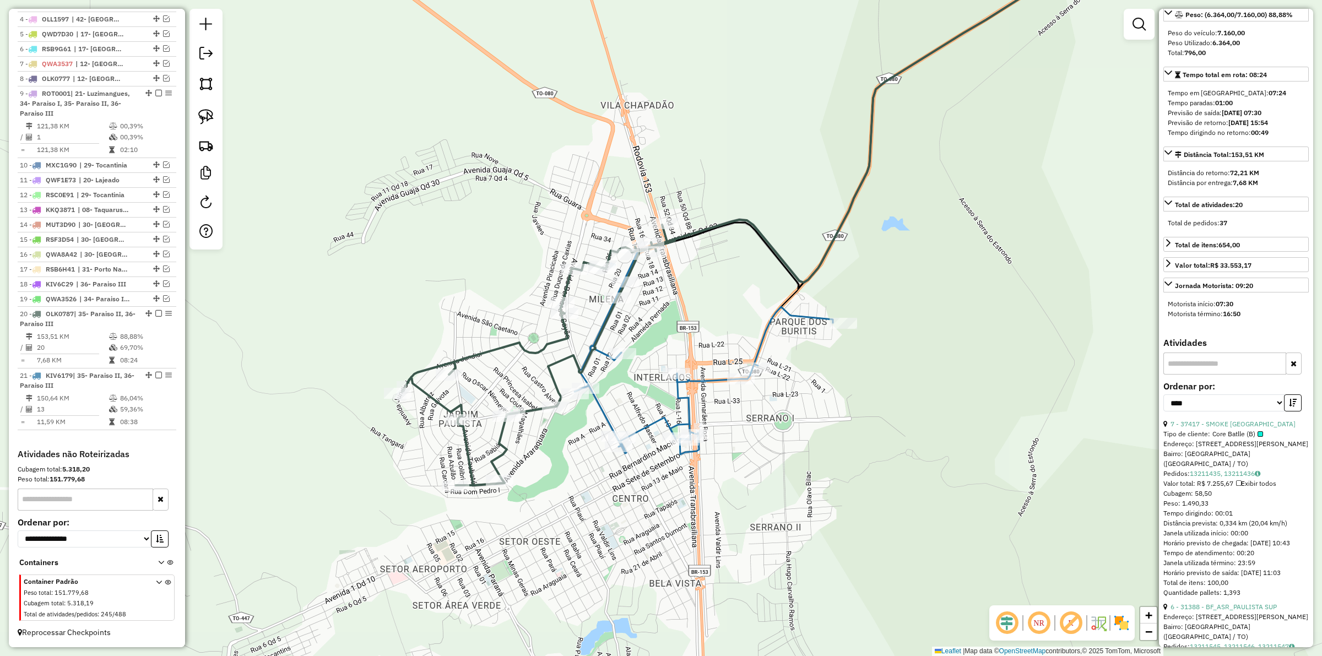
scroll to position [153, 0]
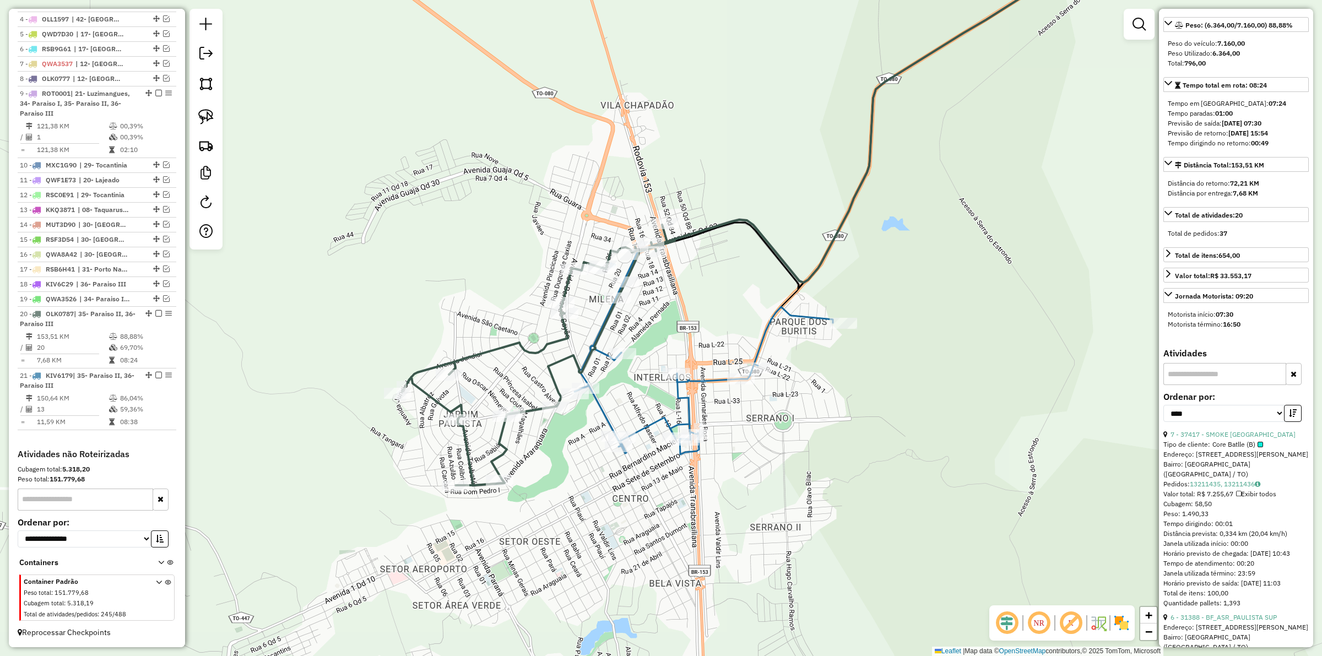
click at [541, 387] on div "Janela de atendimento Grade de atendimento Capacidade Transportadoras Veículos …" at bounding box center [661, 328] width 1322 height 656
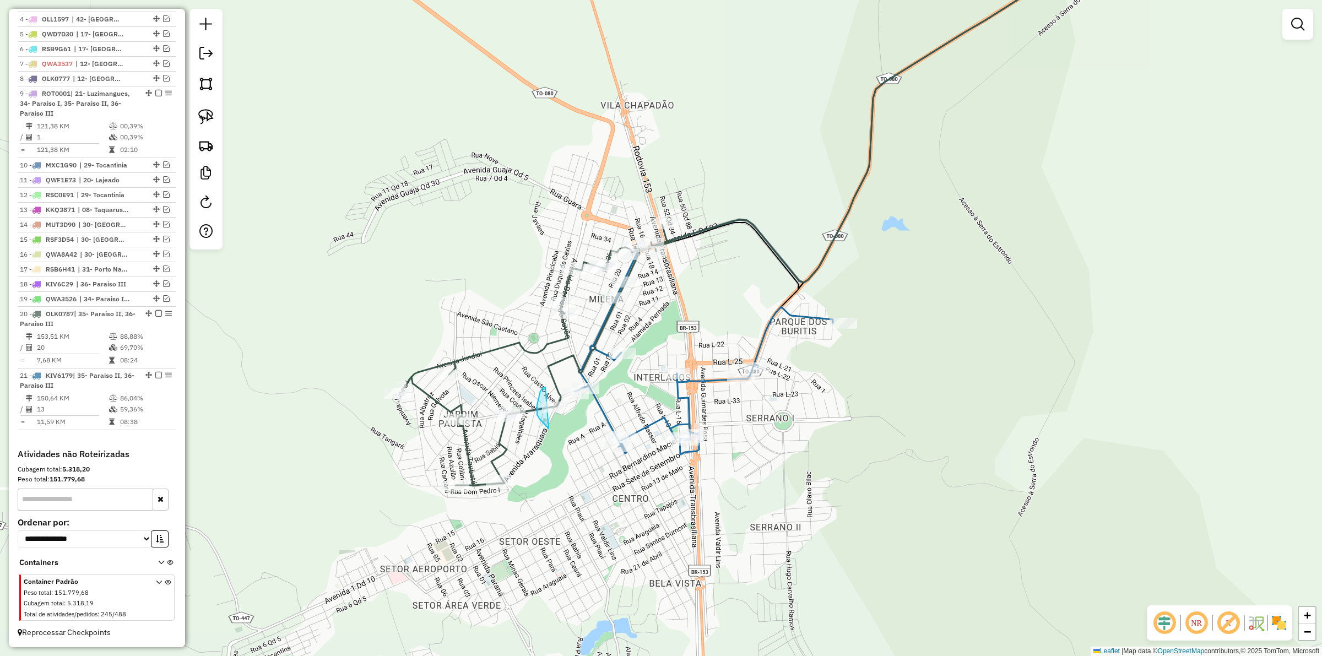
drag, startPoint x: 537, startPoint y: 409, endPoint x: 583, endPoint y: 417, distance: 46.4
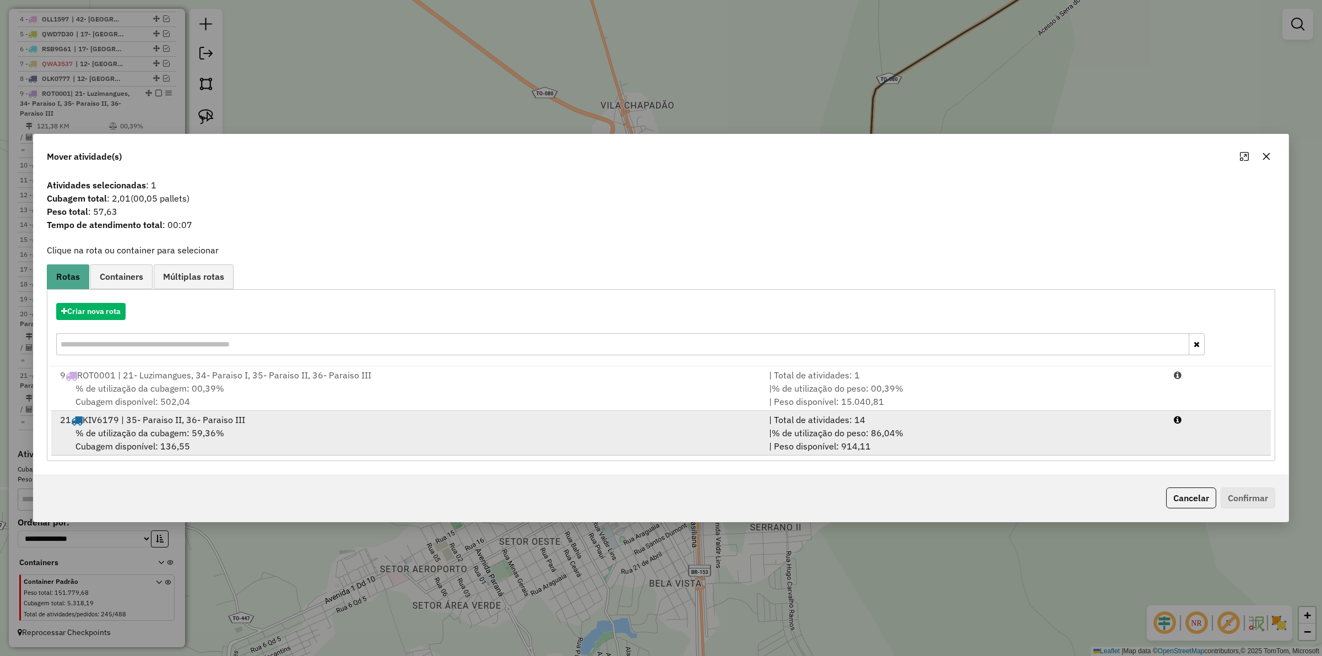
click at [885, 436] on span "% de utilização do peso: 86,04%" at bounding box center [837, 432] width 132 height 11
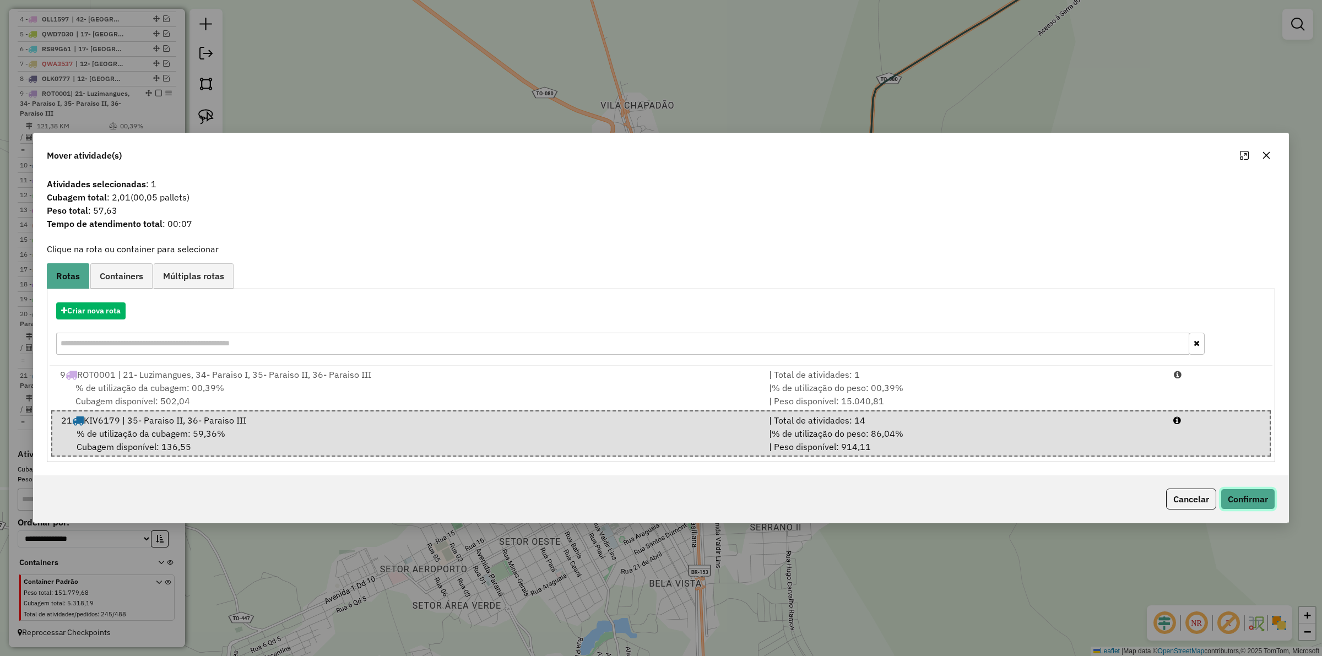
click at [1248, 496] on button "Confirmar" at bounding box center [1247, 498] width 55 height 21
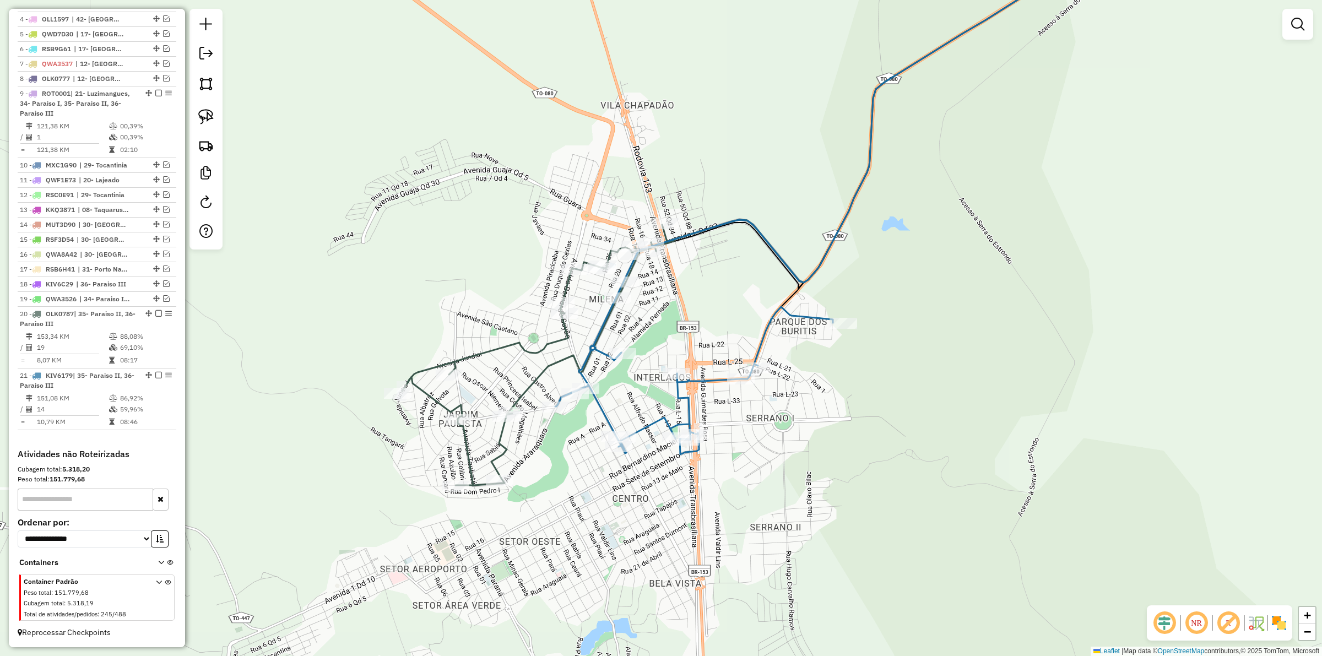
click at [482, 356] on icon at bounding box center [538, 355] width 273 height 260
select select "*********"
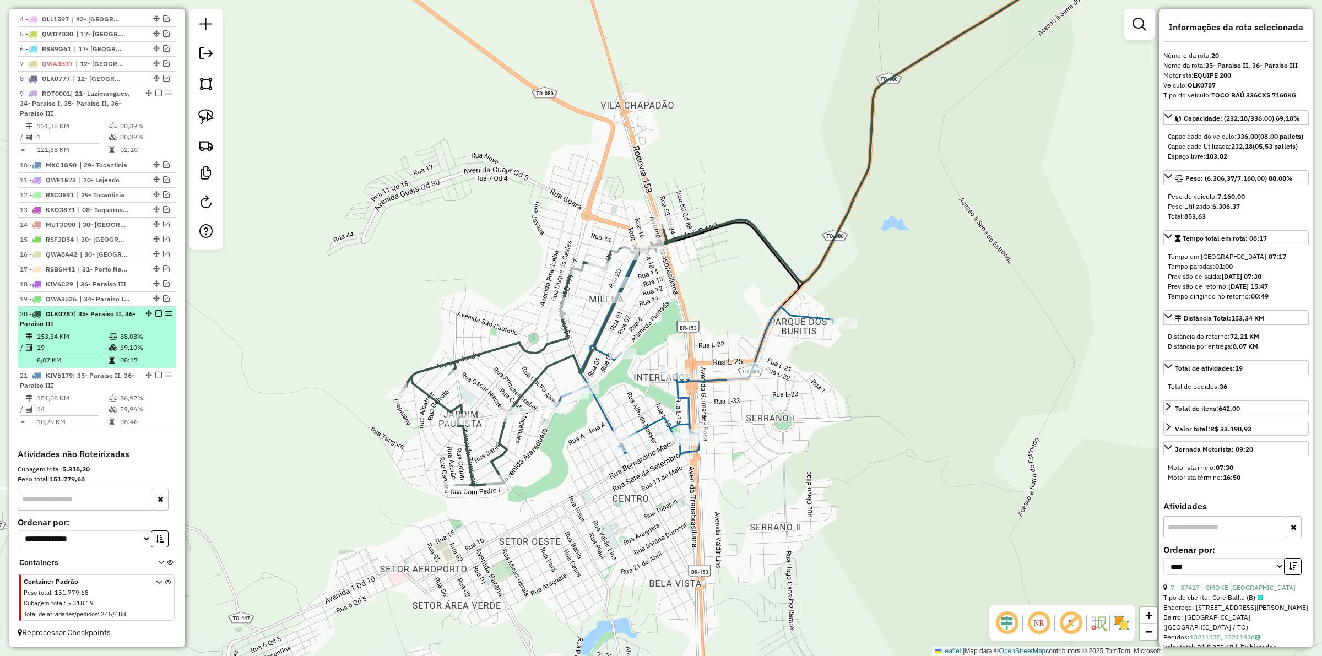
click at [155, 314] on em at bounding box center [158, 313] width 7 height 7
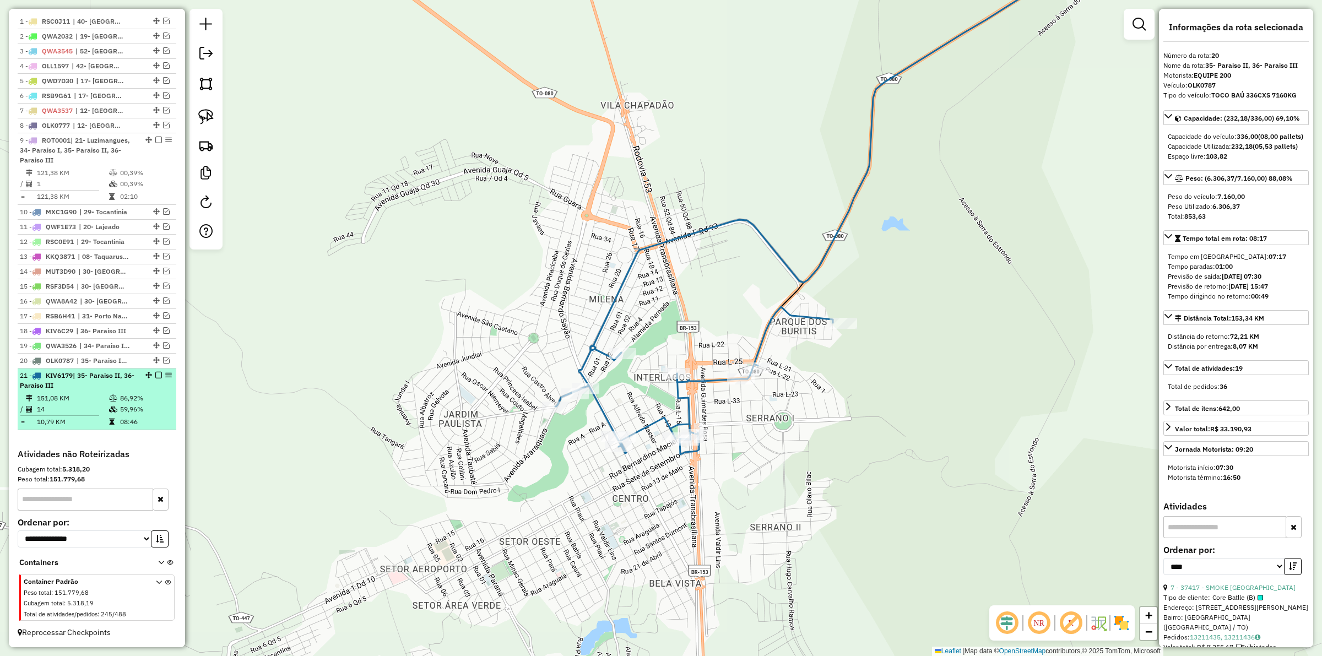
click at [157, 374] on em at bounding box center [158, 375] width 7 height 7
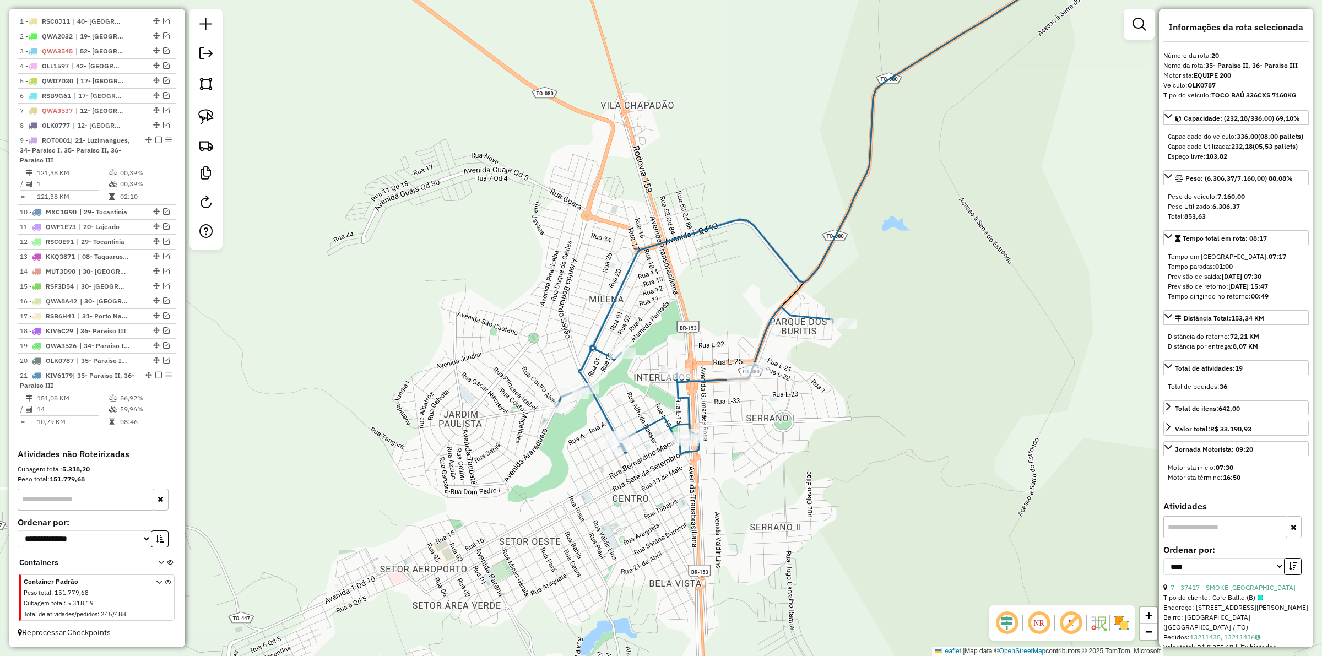
scroll to position [376, 0]
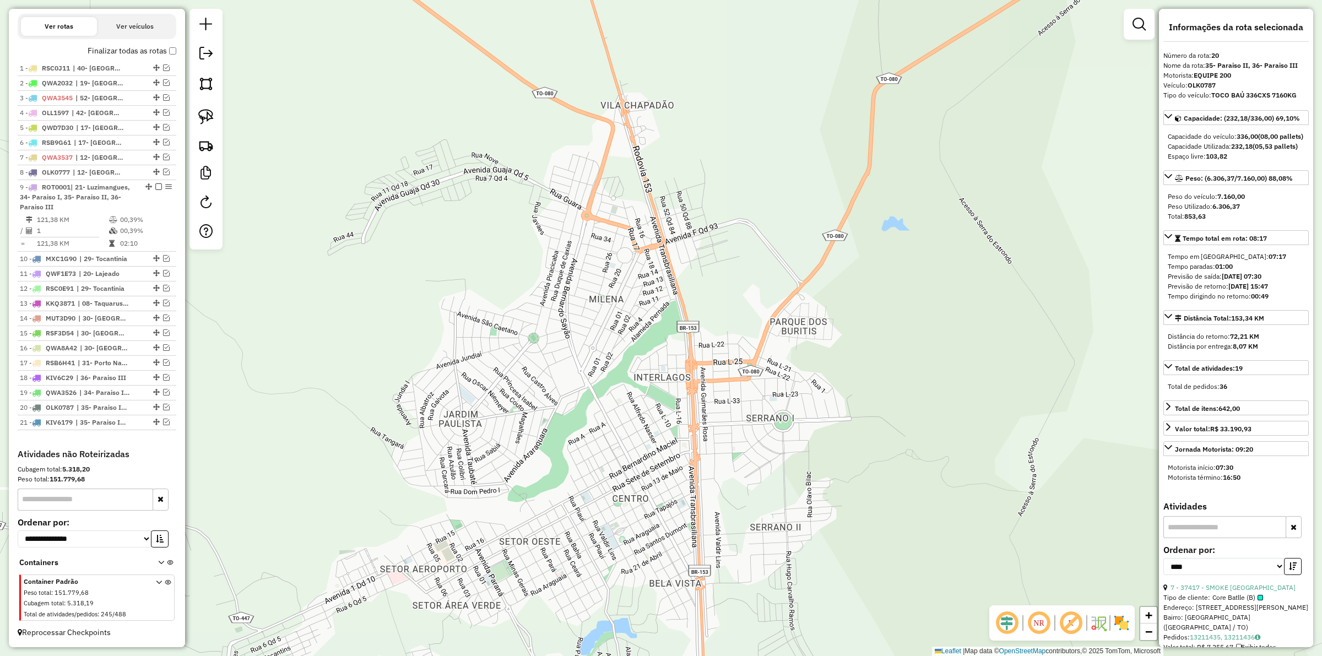
drag, startPoint x: 649, startPoint y: 448, endPoint x: 336, endPoint y: 357, distance: 325.2
click at [374, 364] on div "Janela de atendimento Grade de atendimento Capacidade Transportadoras Veículos …" at bounding box center [661, 328] width 1322 height 656
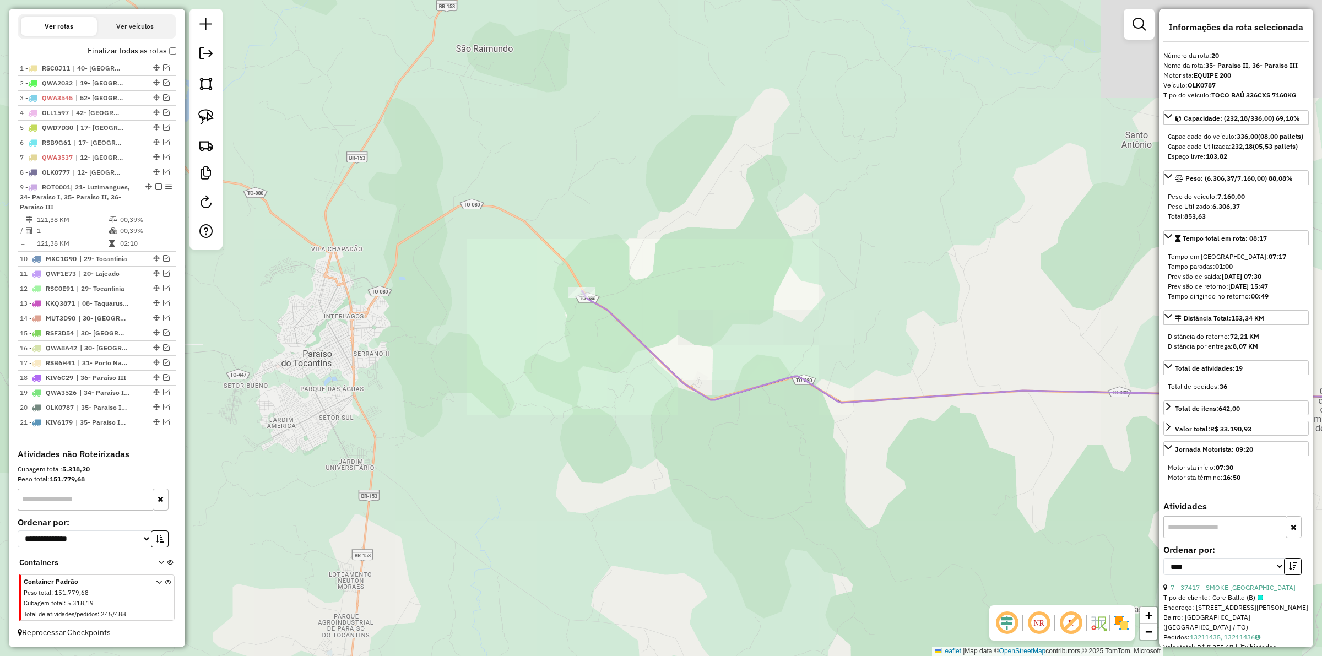
click at [635, 409] on div "Janela de atendimento Grade de atendimento Capacidade Transportadoras Veículos …" at bounding box center [661, 328] width 1322 height 656
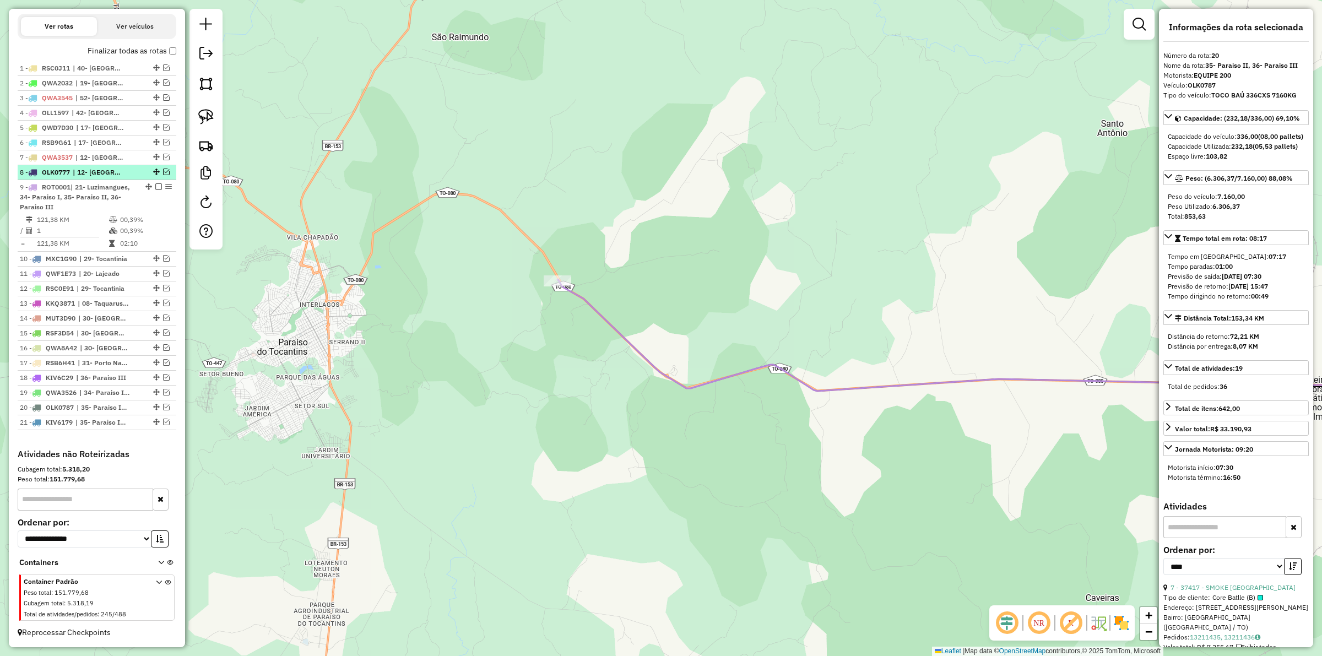
click at [163, 169] on em at bounding box center [166, 172] width 7 height 7
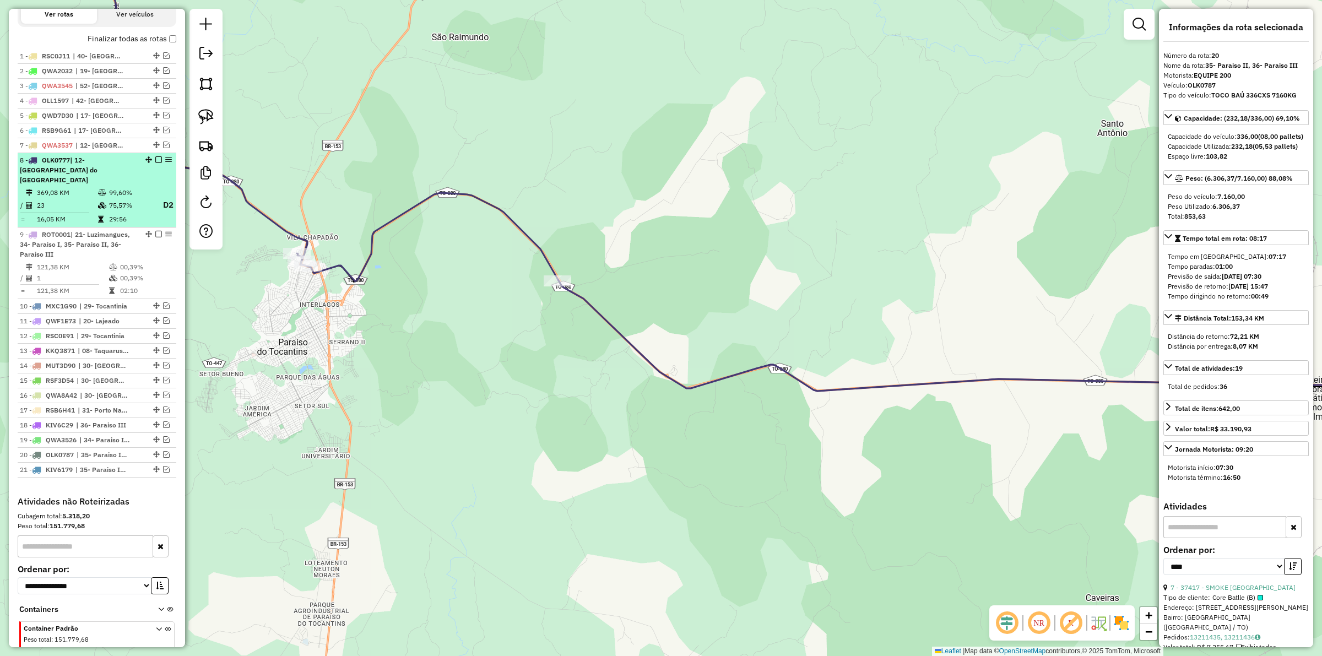
scroll to position [426, 0]
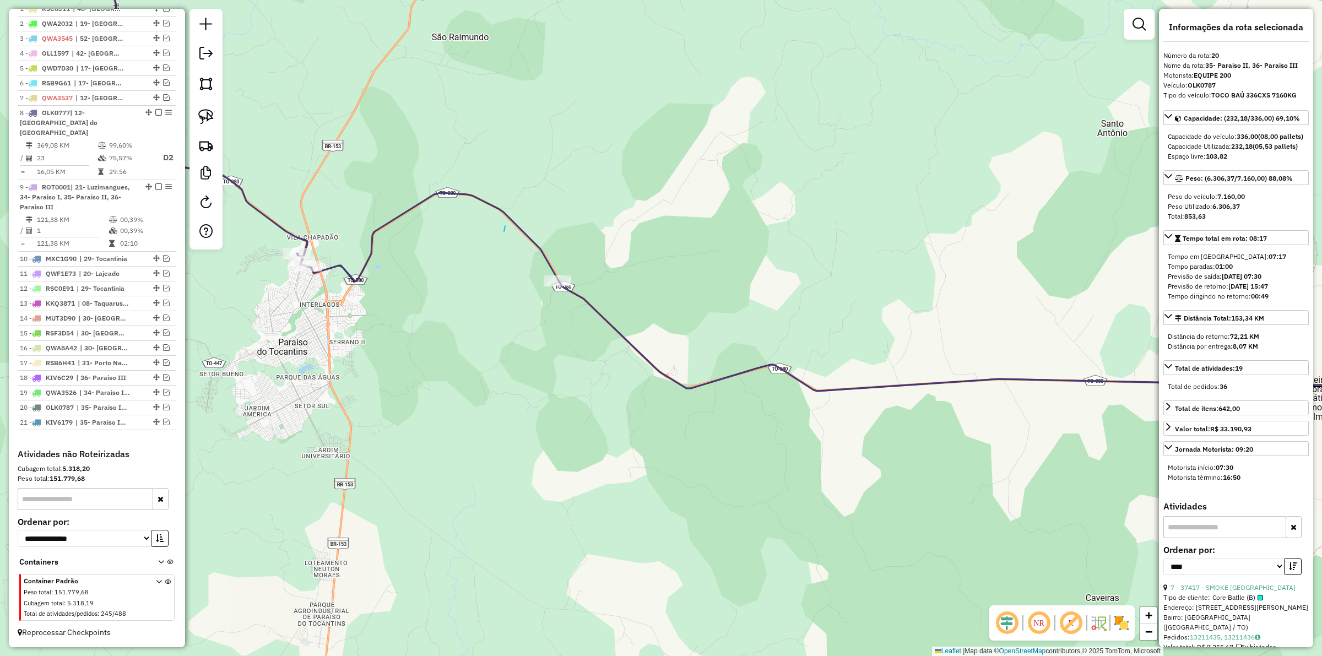
drag, startPoint x: 505, startPoint y: 226, endPoint x: 651, endPoint y: 252, distance: 148.7
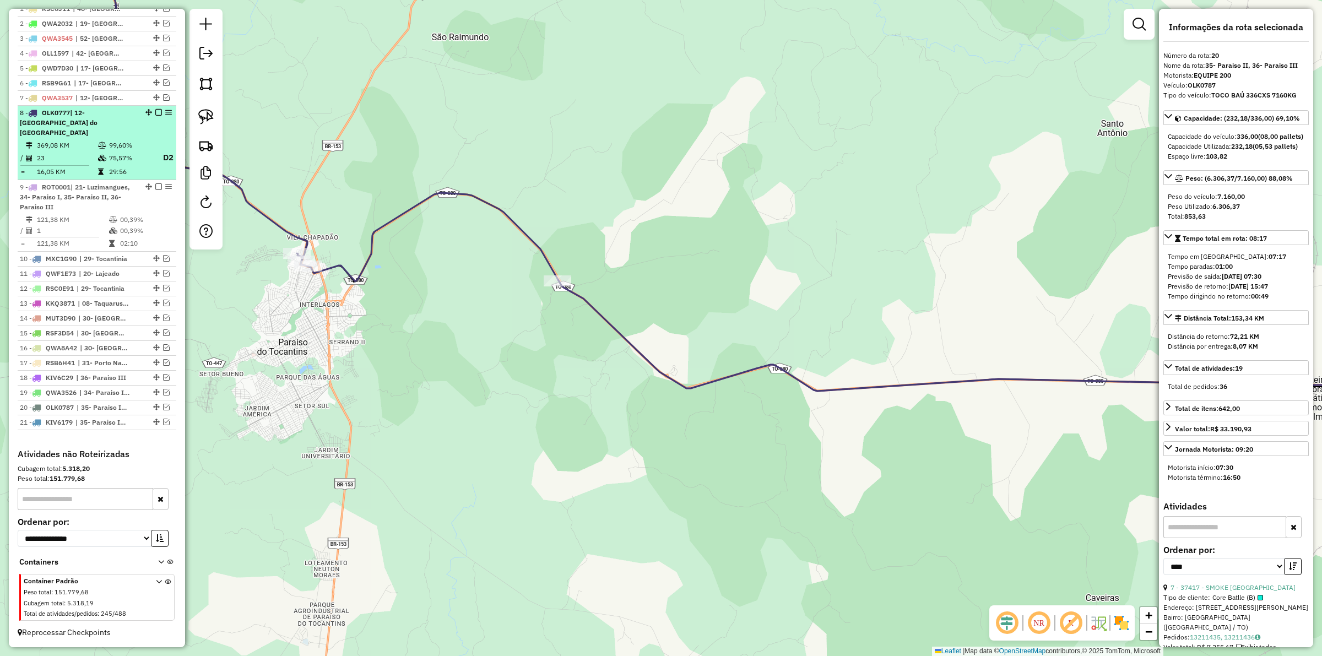
click at [155, 116] on em at bounding box center [158, 112] width 7 height 7
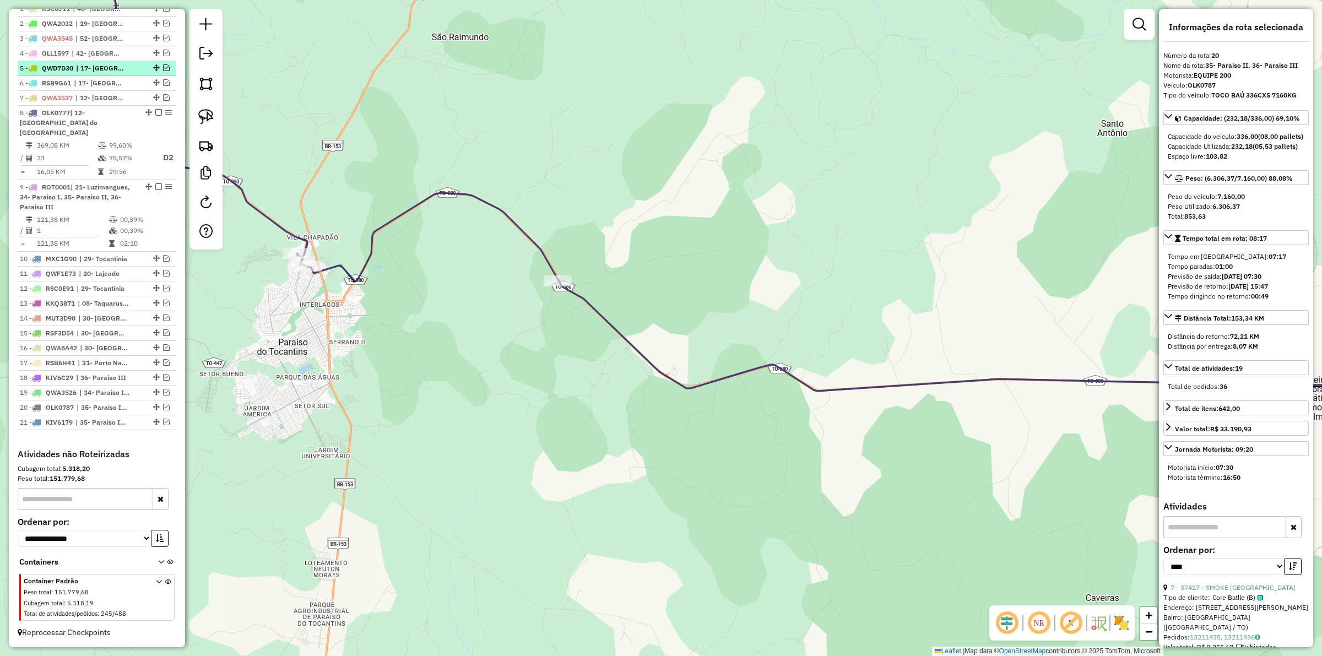
scroll to position [376, 0]
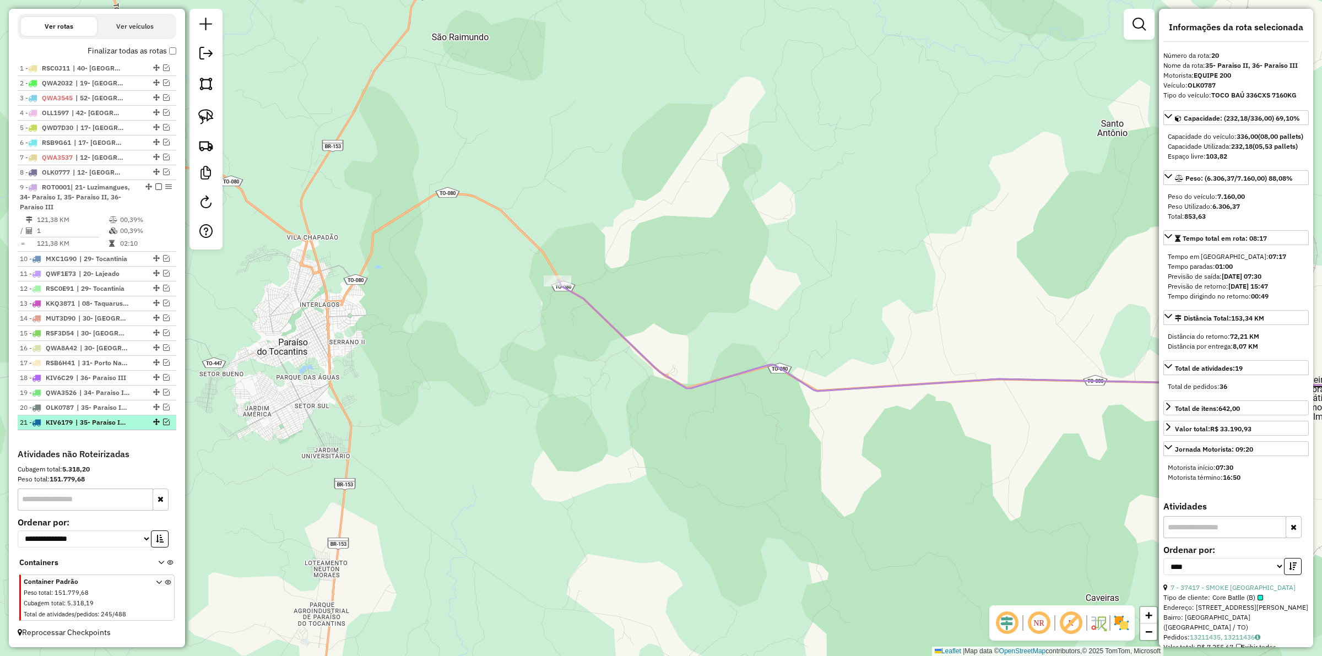
click at [163, 420] on em at bounding box center [166, 422] width 7 height 7
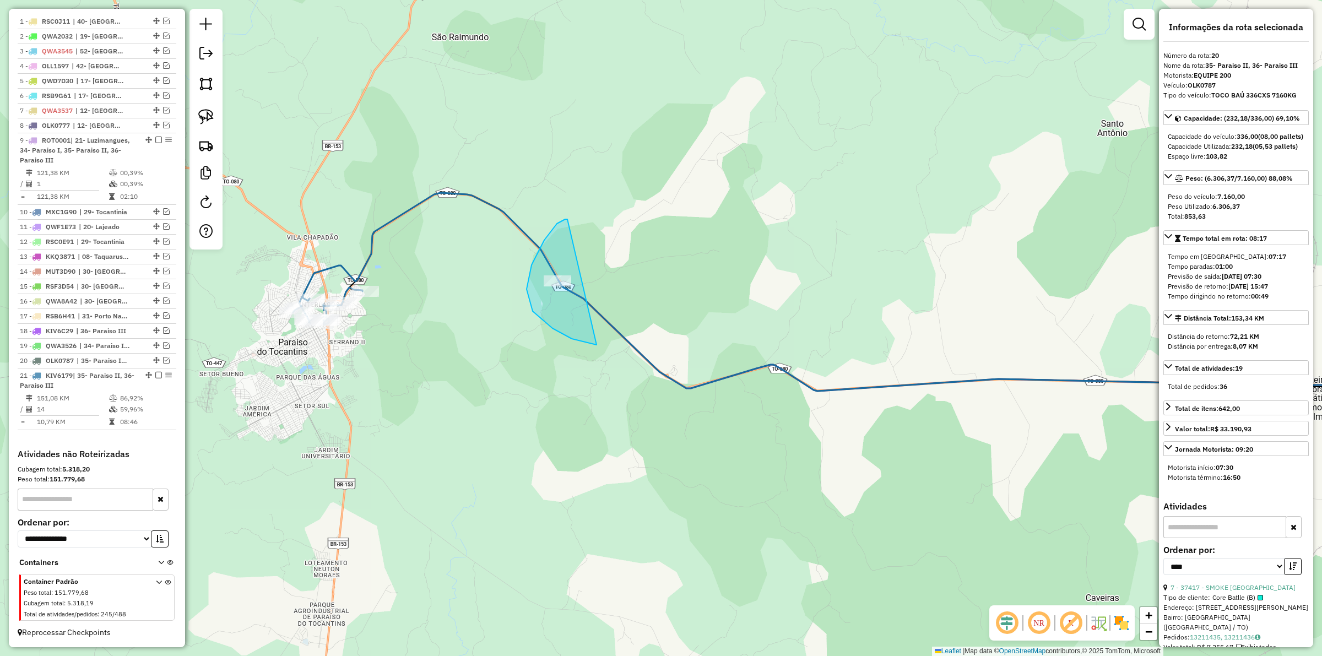
drag, startPoint x: 567, startPoint y: 219, endPoint x: 676, endPoint y: 322, distance: 150.0
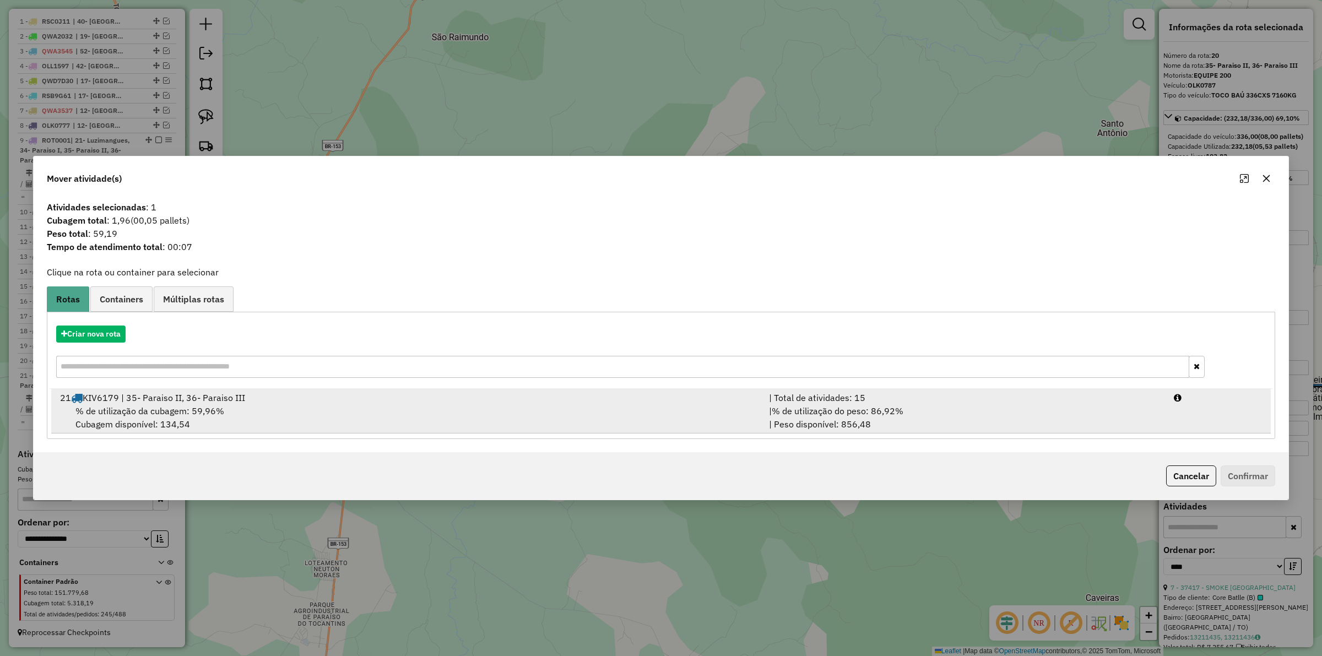
click at [924, 404] on div "| % de utilização do peso: 86,92% | Peso disponível: 856,48" at bounding box center [964, 417] width 405 height 26
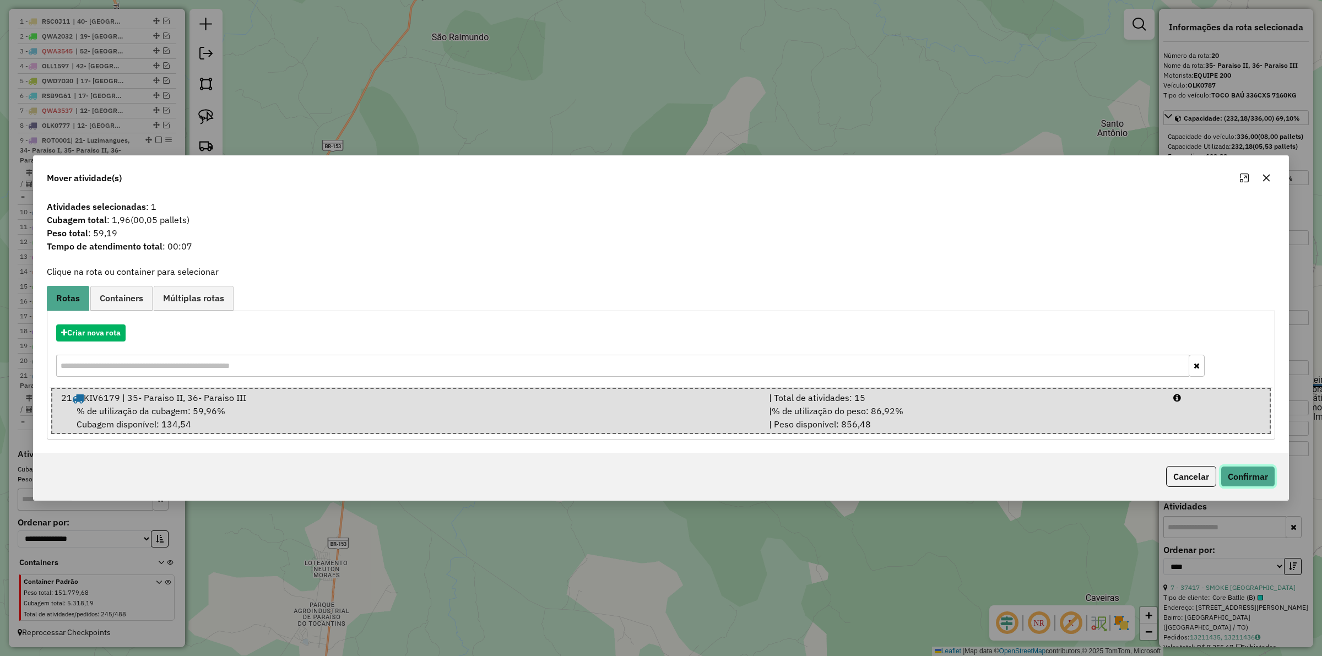
click at [1257, 480] on button "Confirmar" at bounding box center [1247, 476] width 55 height 21
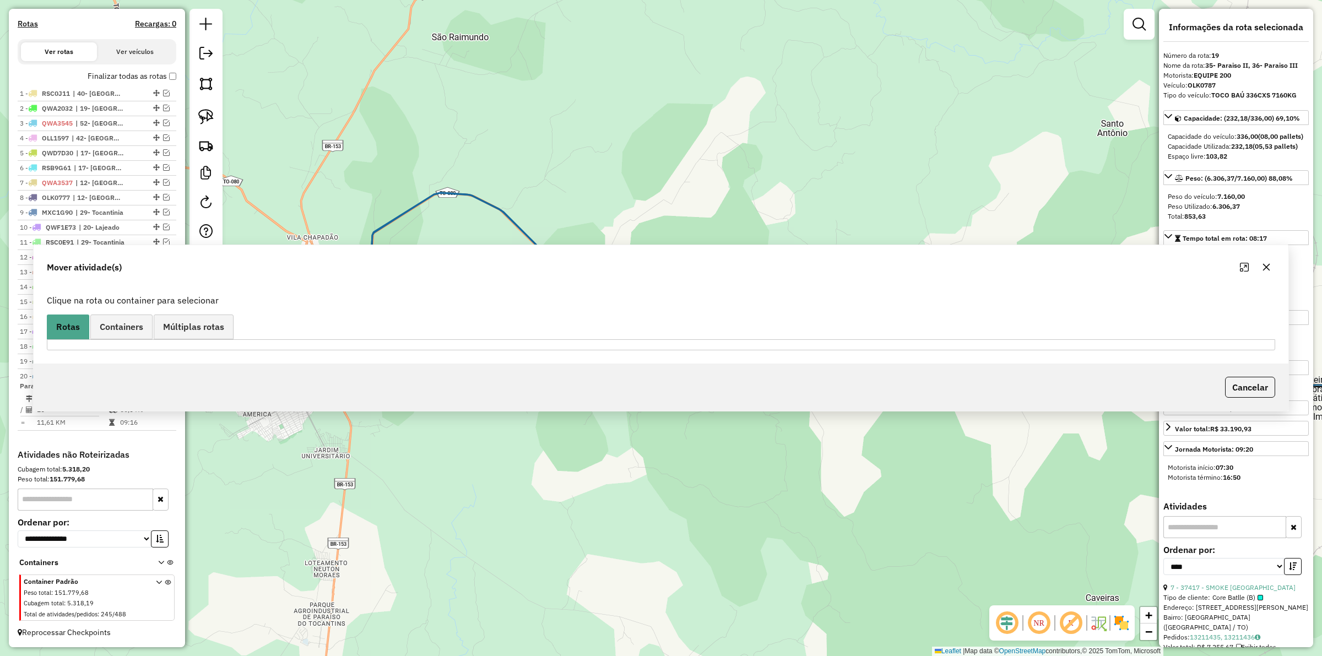
scroll to position [338, 0]
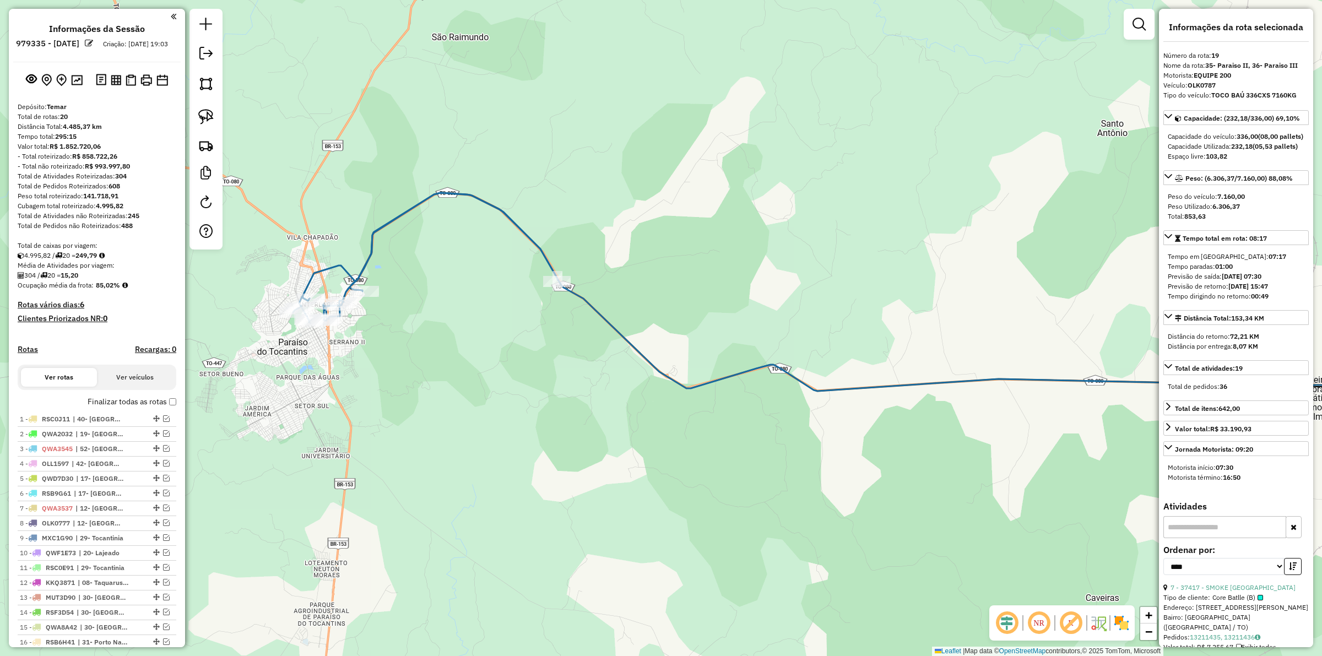
select select "*********"
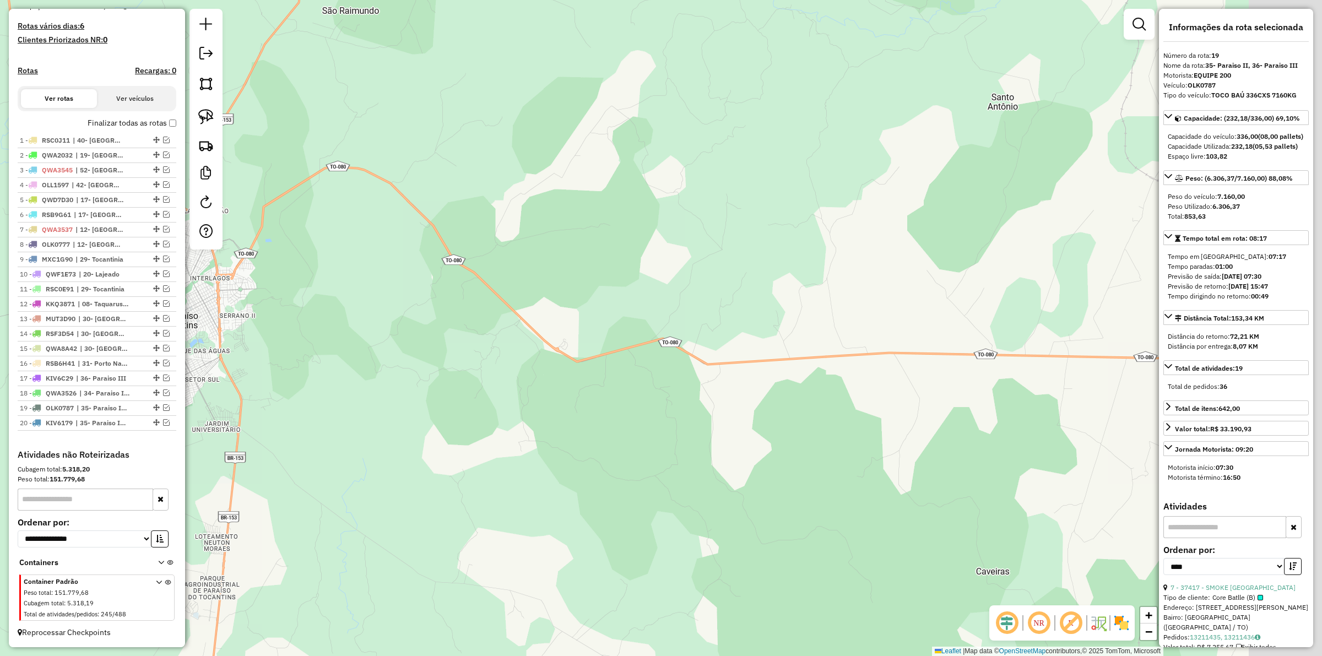
drag, startPoint x: 803, startPoint y: 387, endPoint x: 353, endPoint y: 352, distance: 451.2
click at [414, 367] on div "Janela de atendimento Grade de atendimento Capacidade Transportadoras Veículos …" at bounding box center [661, 328] width 1322 height 656
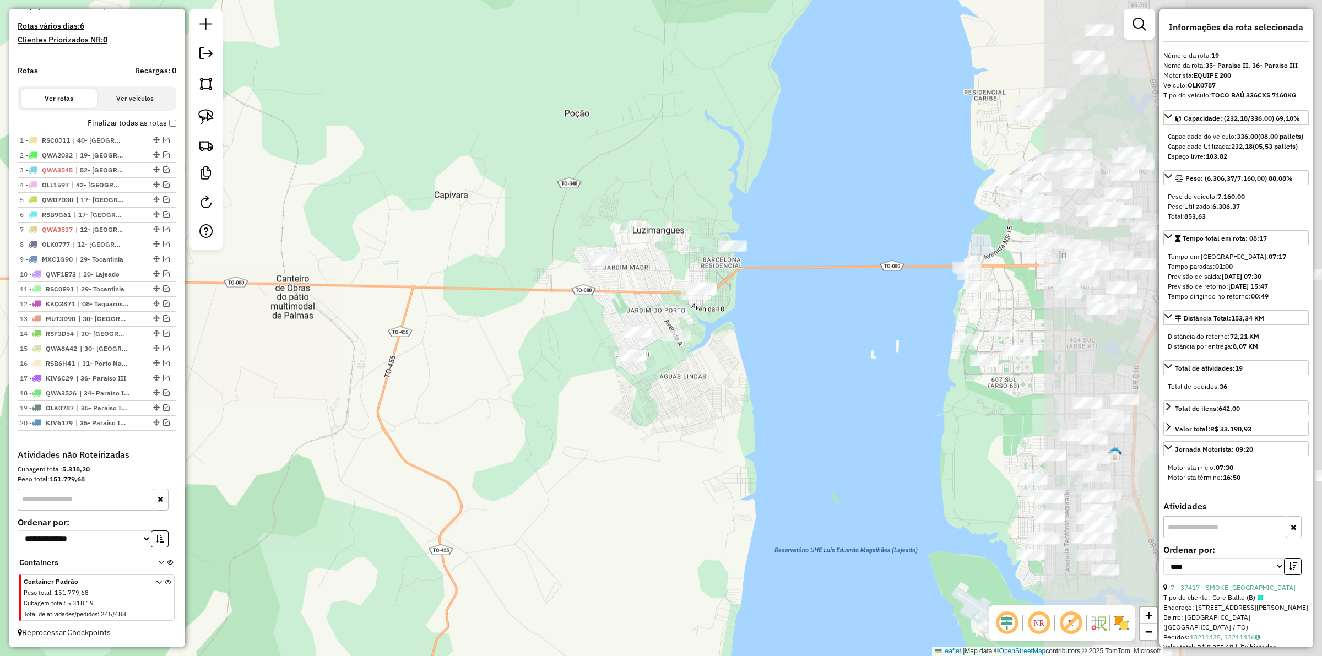
drag, startPoint x: 911, startPoint y: 373, endPoint x: 574, endPoint y: 347, distance: 338.0
click at [582, 349] on div "Janela de atendimento Grade de atendimento Capacidade Transportadoras Veículos …" at bounding box center [661, 328] width 1322 height 656
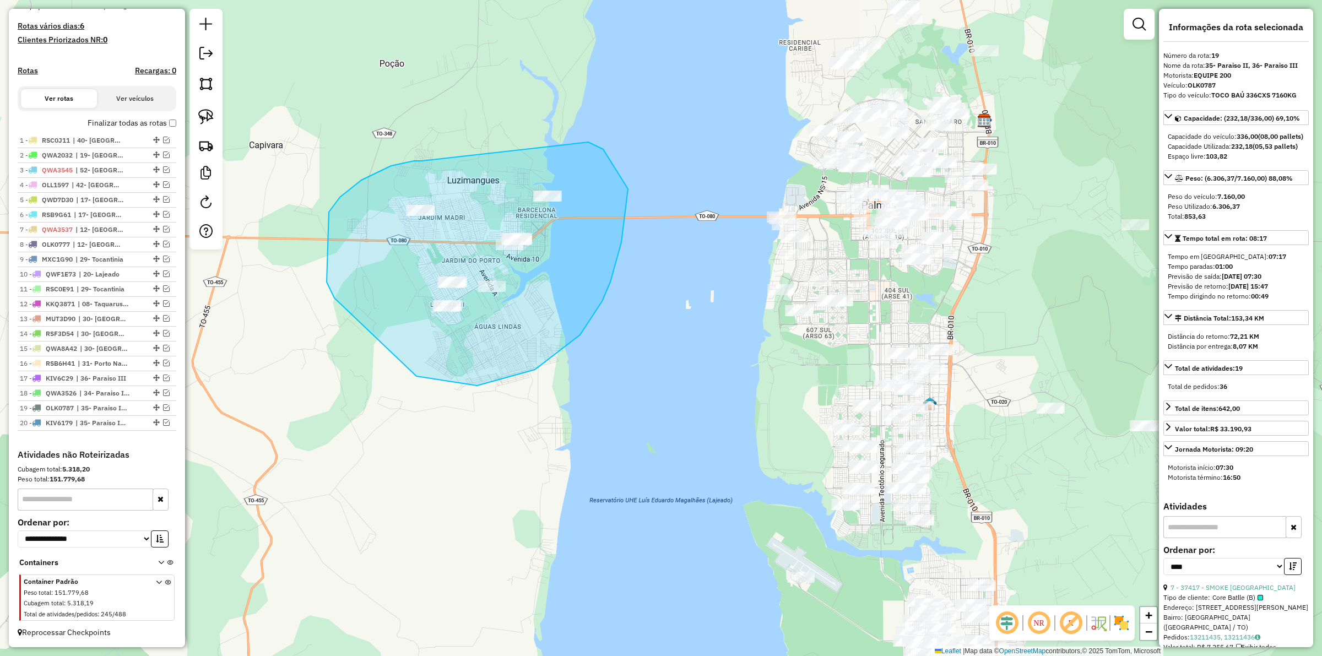
drag, startPoint x: 414, startPoint y: 161, endPoint x: 585, endPoint y: 142, distance: 171.7
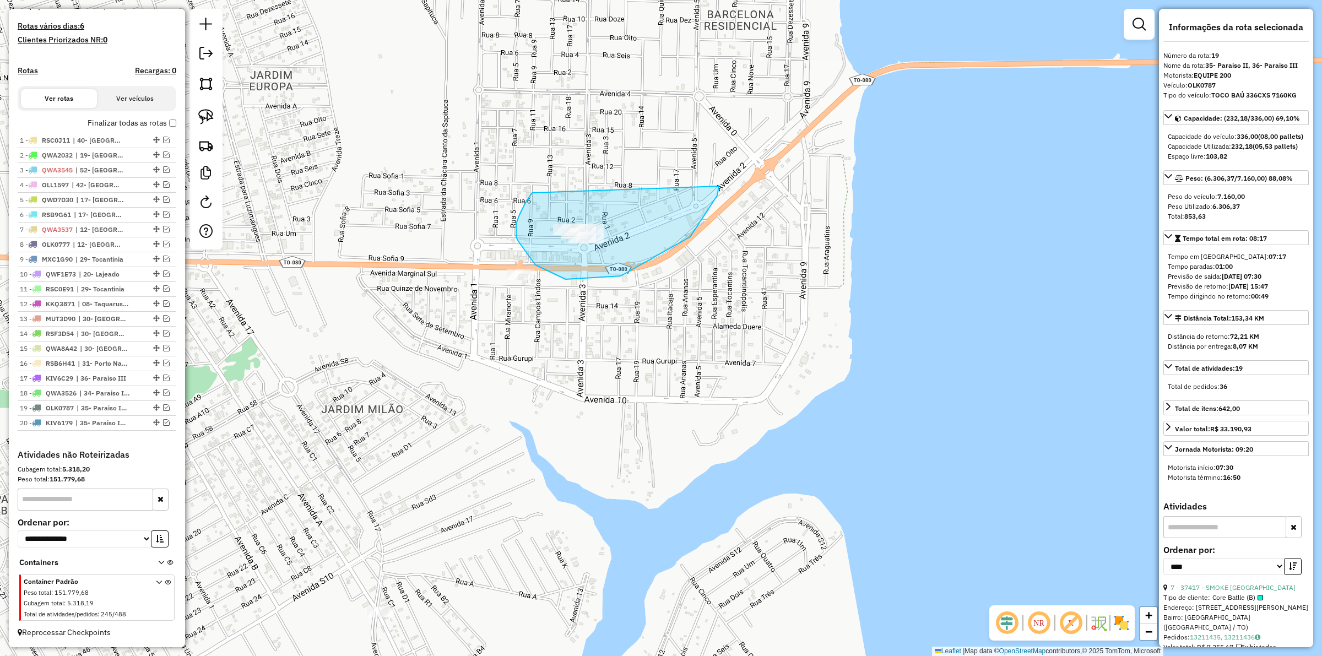
drag, startPoint x: 526, startPoint y: 202, endPoint x: 716, endPoint y: 179, distance: 191.9
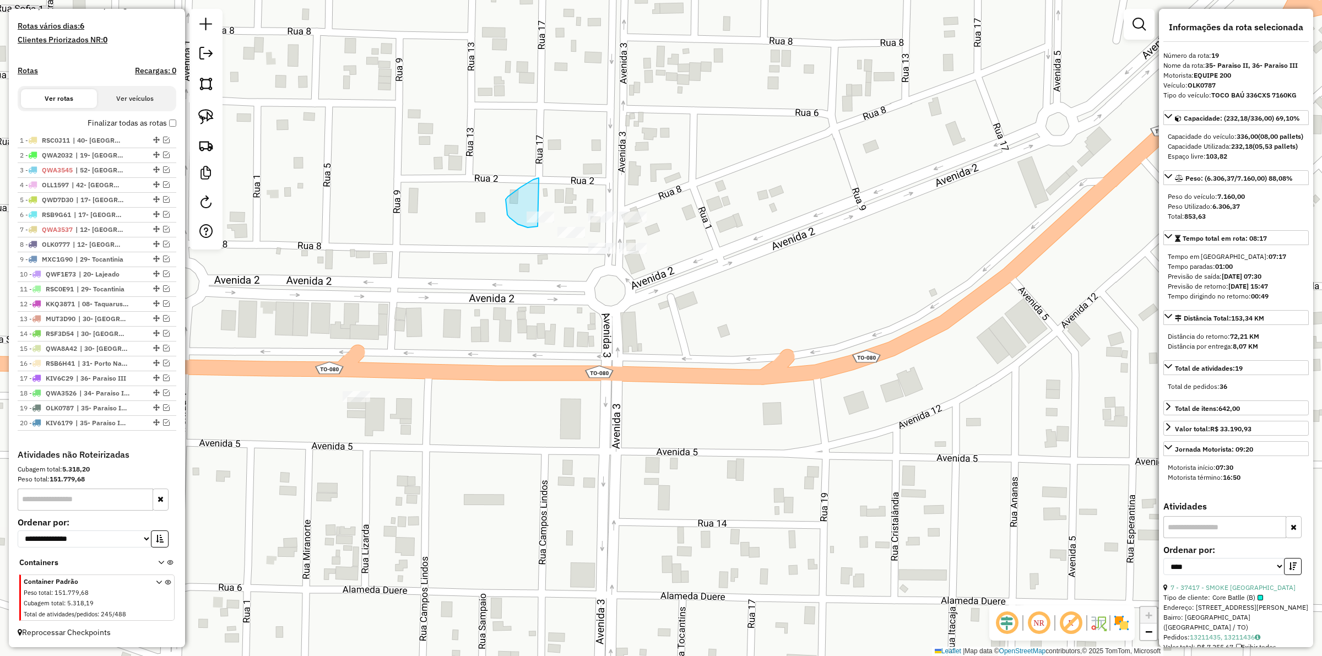
drag, startPoint x: 533, startPoint y: 180, endPoint x: 557, endPoint y: 207, distance: 36.7
drag, startPoint x: 566, startPoint y: 213, endPoint x: 593, endPoint y: 223, distance: 28.7
click at [593, 223] on div "Janela de atendimento Grade de atendimento Capacidade Transportadoras Veículos …" at bounding box center [661, 328] width 1322 height 656
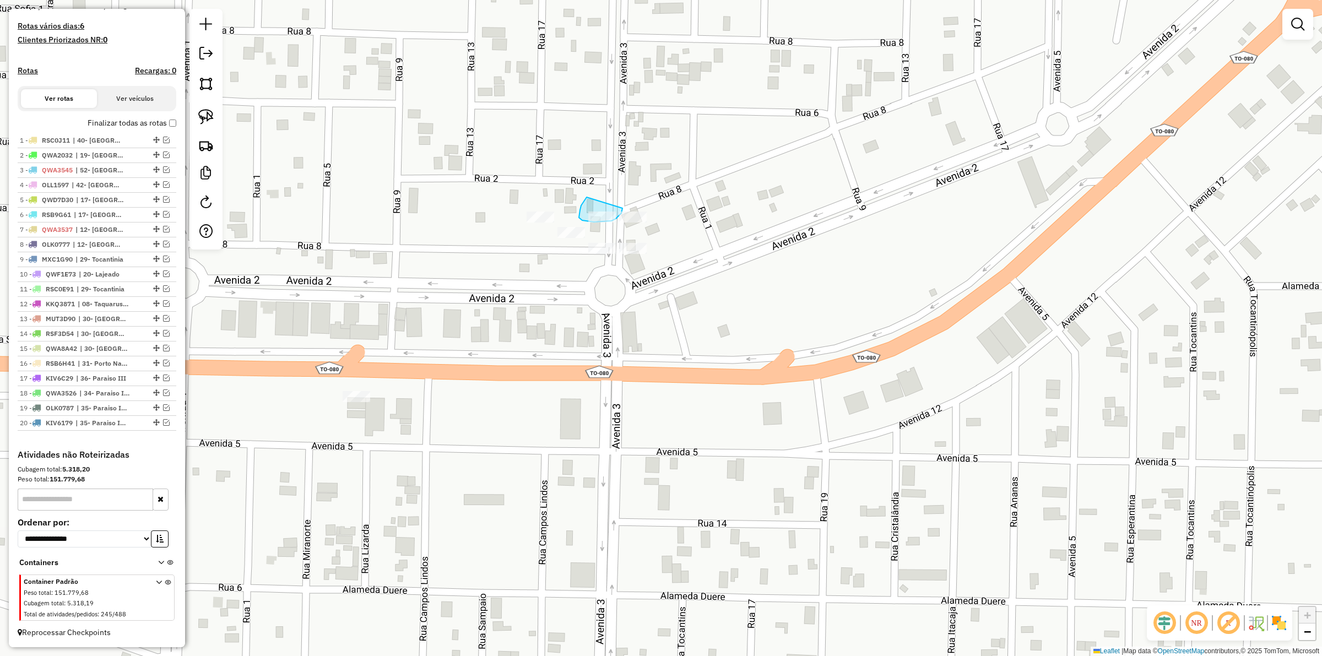
drag, startPoint x: 585, startPoint y: 199, endPoint x: 621, endPoint y: 202, distance: 35.4
drag, startPoint x: 646, startPoint y: 185, endPoint x: 678, endPoint y: 218, distance: 45.6
click at [624, 249] on div "Janela de atendimento Grade de atendimento Capacidade Transportadoras Veículos …" at bounding box center [661, 328] width 1322 height 656
drag, startPoint x: 622, startPoint y: 237, endPoint x: 655, endPoint y: 265, distance: 43.4
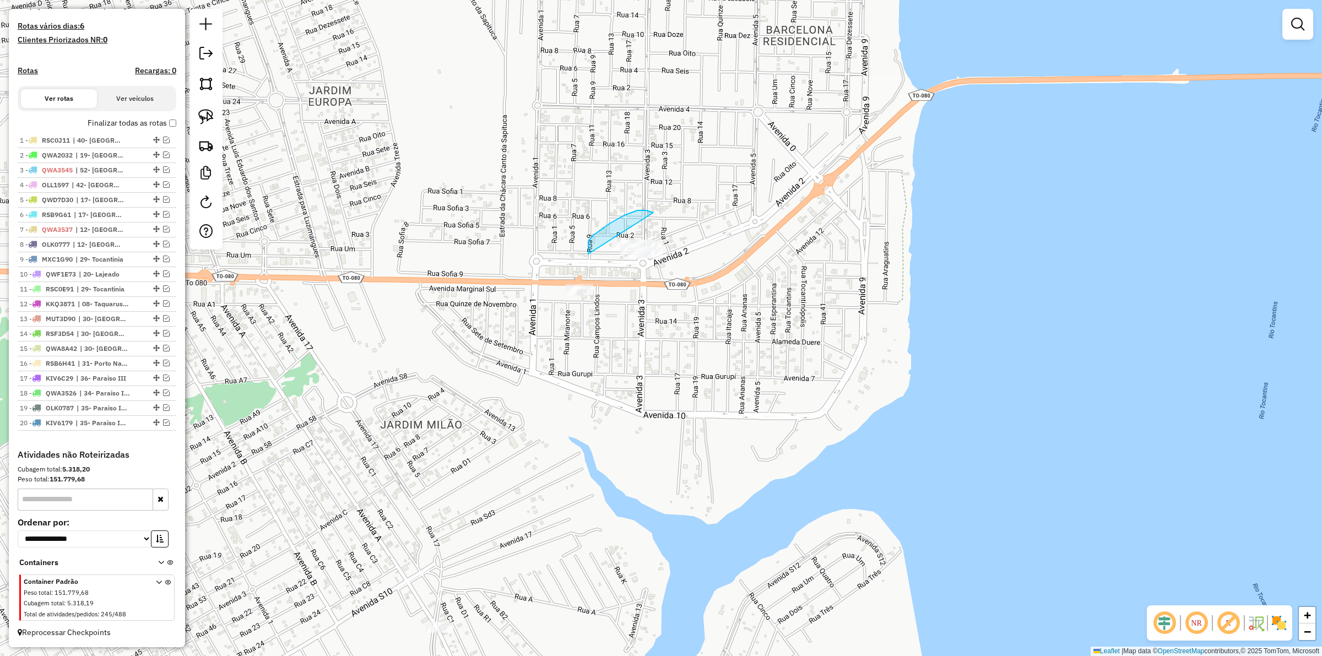
drag, startPoint x: 610, startPoint y: 223, endPoint x: 724, endPoint y: 242, distance: 115.6
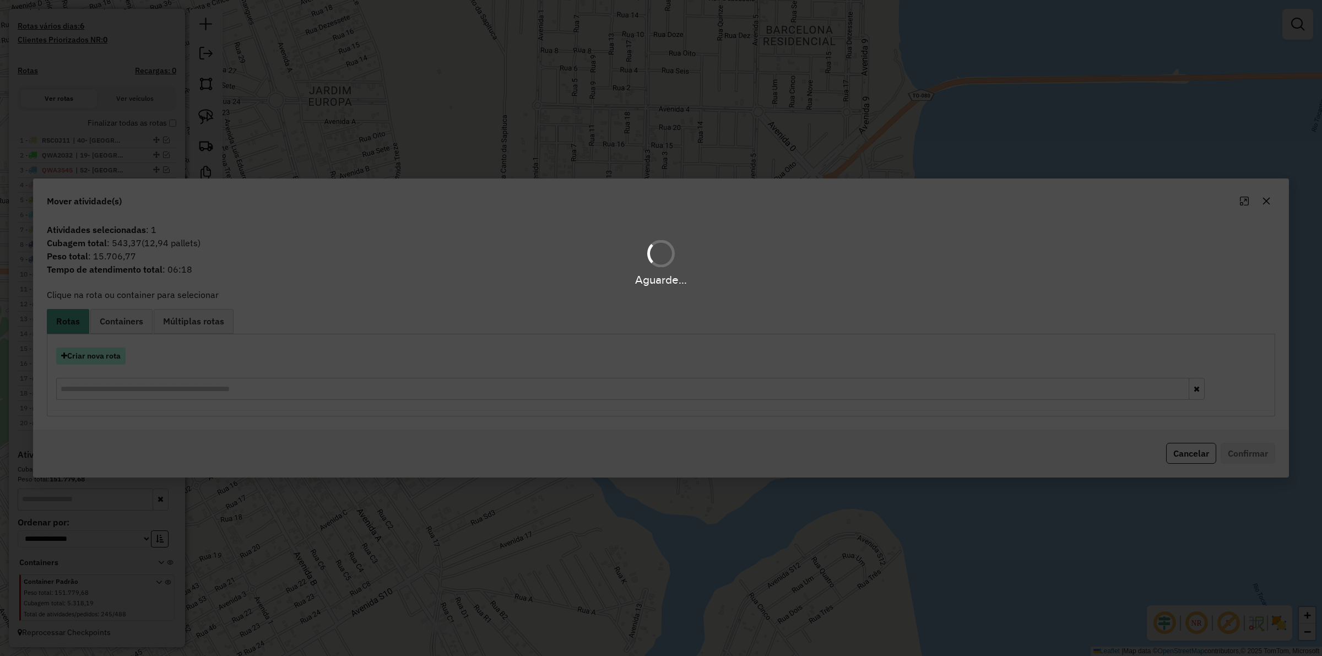
click at [124, 347] on button "Criar nova rota" at bounding box center [90, 355] width 69 height 17
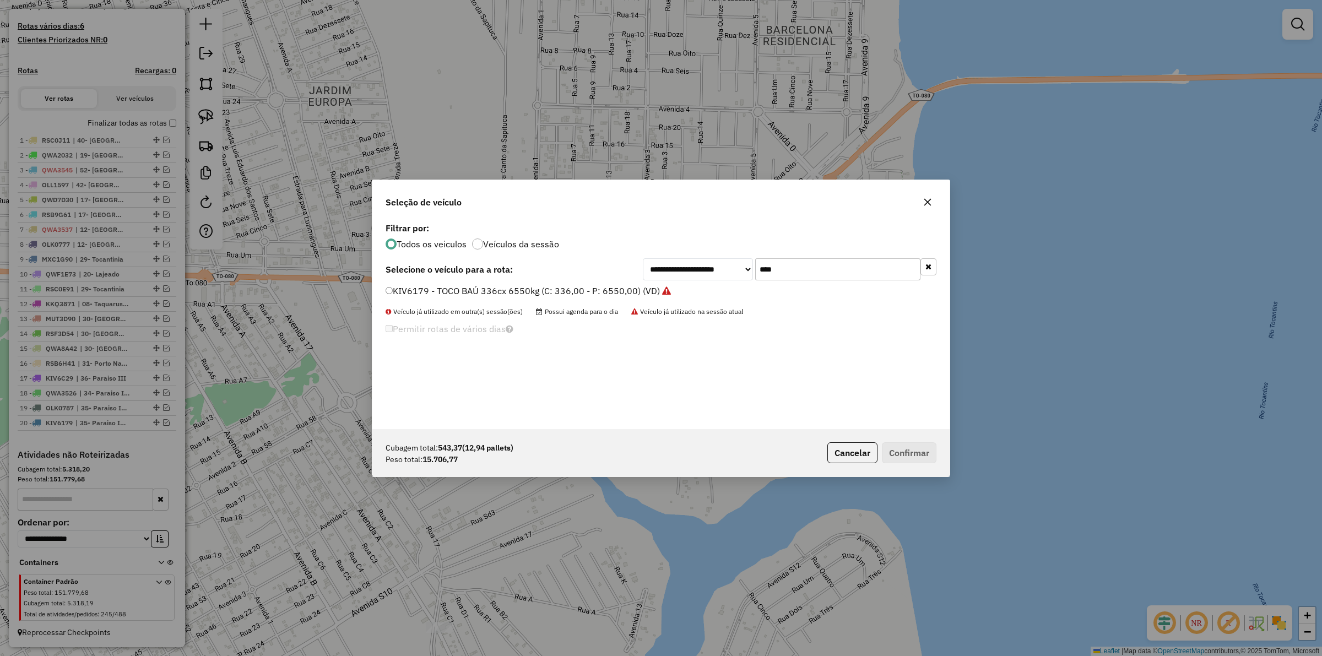
scroll to position [6, 3]
click at [805, 258] on input "****" at bounding box center [837, 269] width 165 height 22
type input "****"
click at [643, 288] on label "QWA3537 - TRUCK BAÚ 504 CXS 12190 KG (C: 504,00 - P: 12190,00) (VD)" at bounding box center [545, 290] width 320 height 13
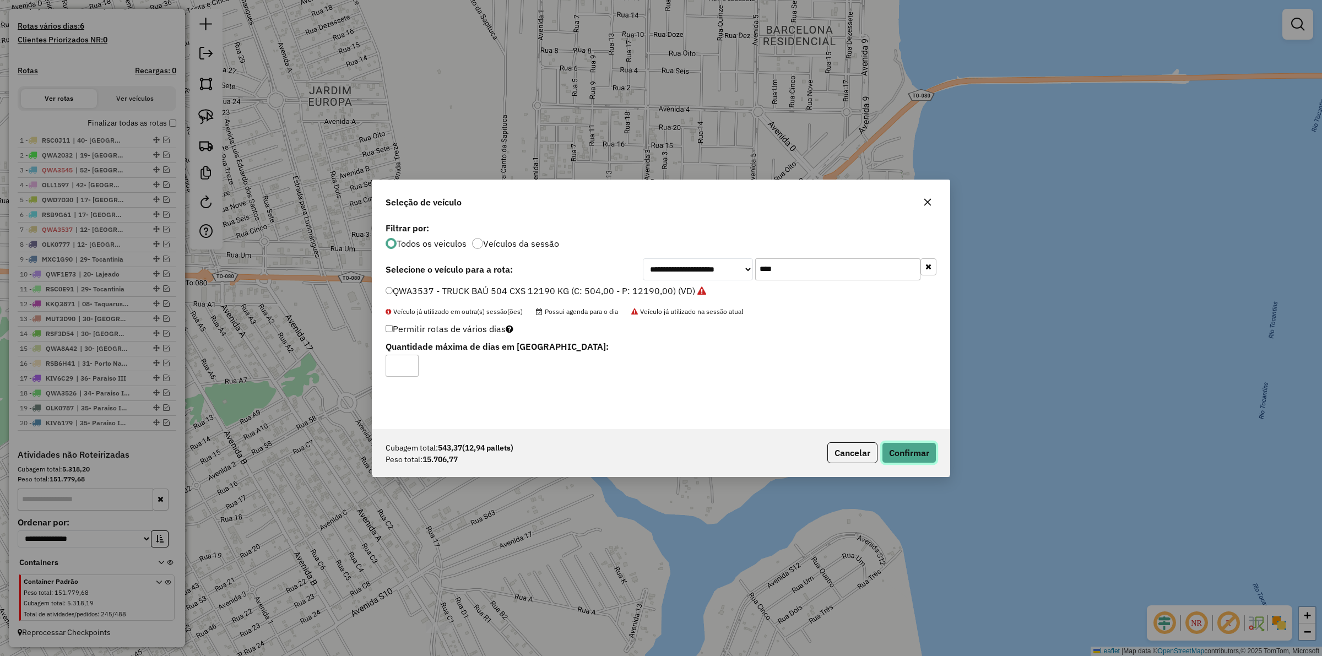
click at [907, 450] on button "Confirmar" at bounding box center [909, 452] width 55 height 21
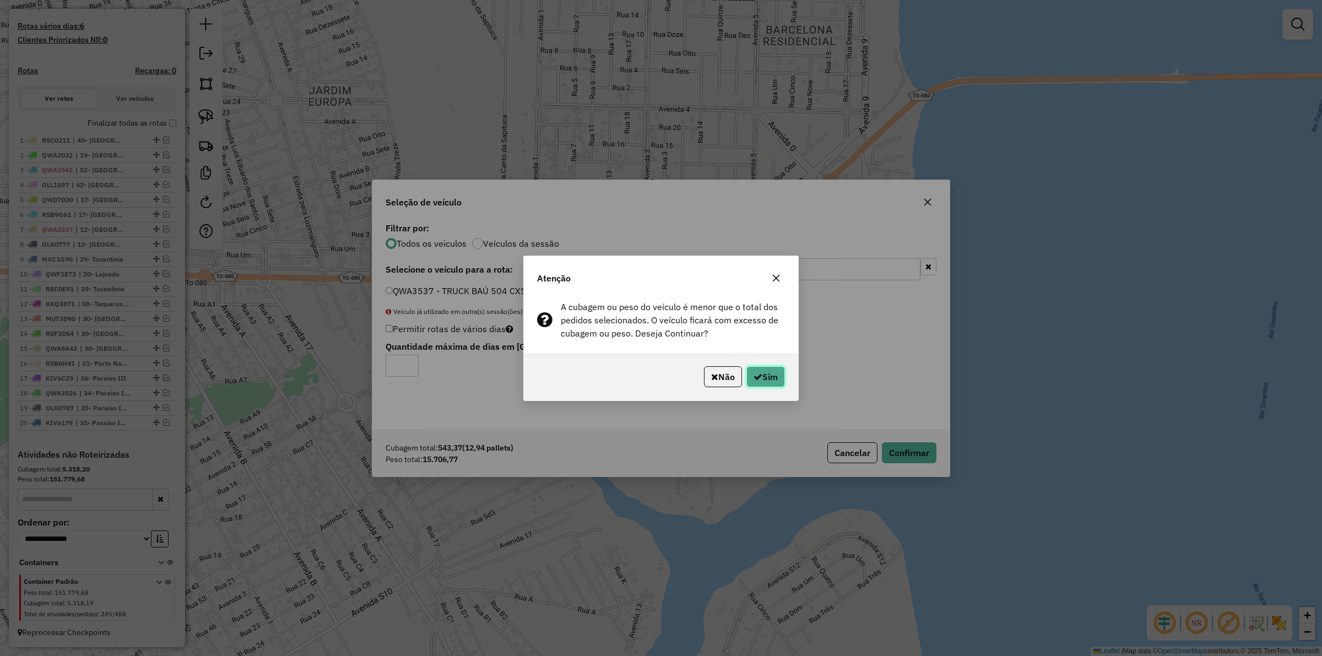
click at [777, 377] on button "Sim" at bounding box center [765, 376] width 39 height 21
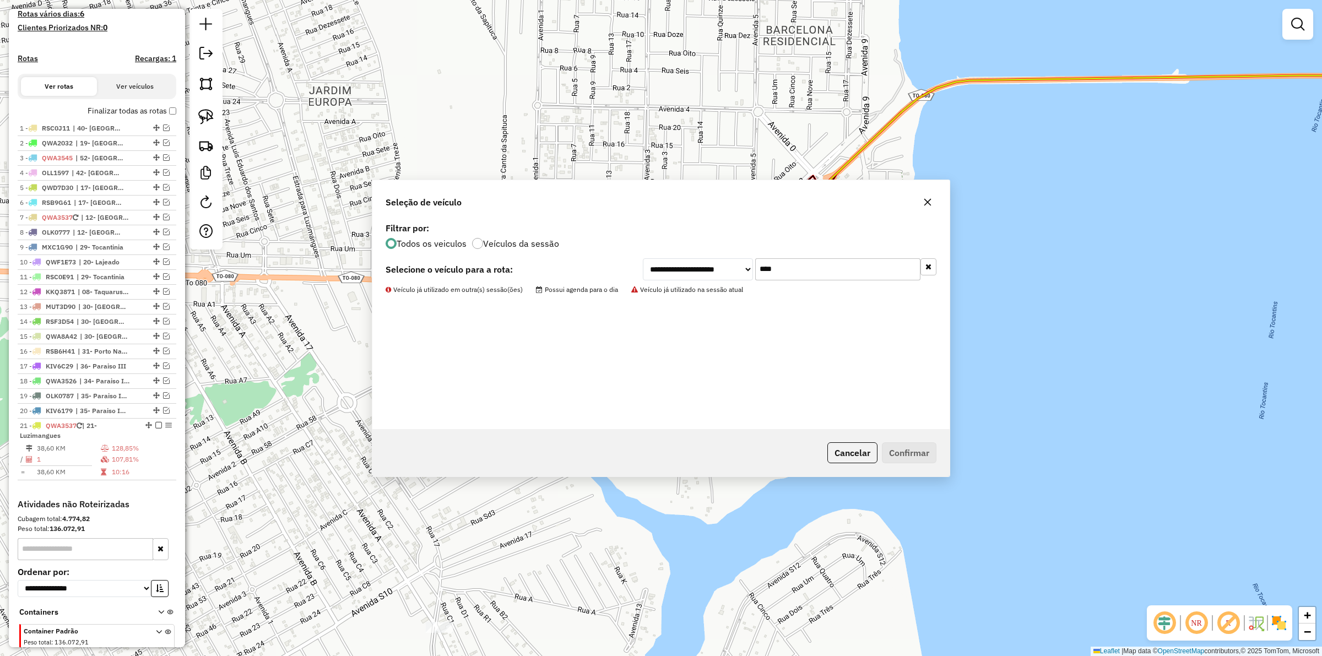
scroll to position [353, 0]
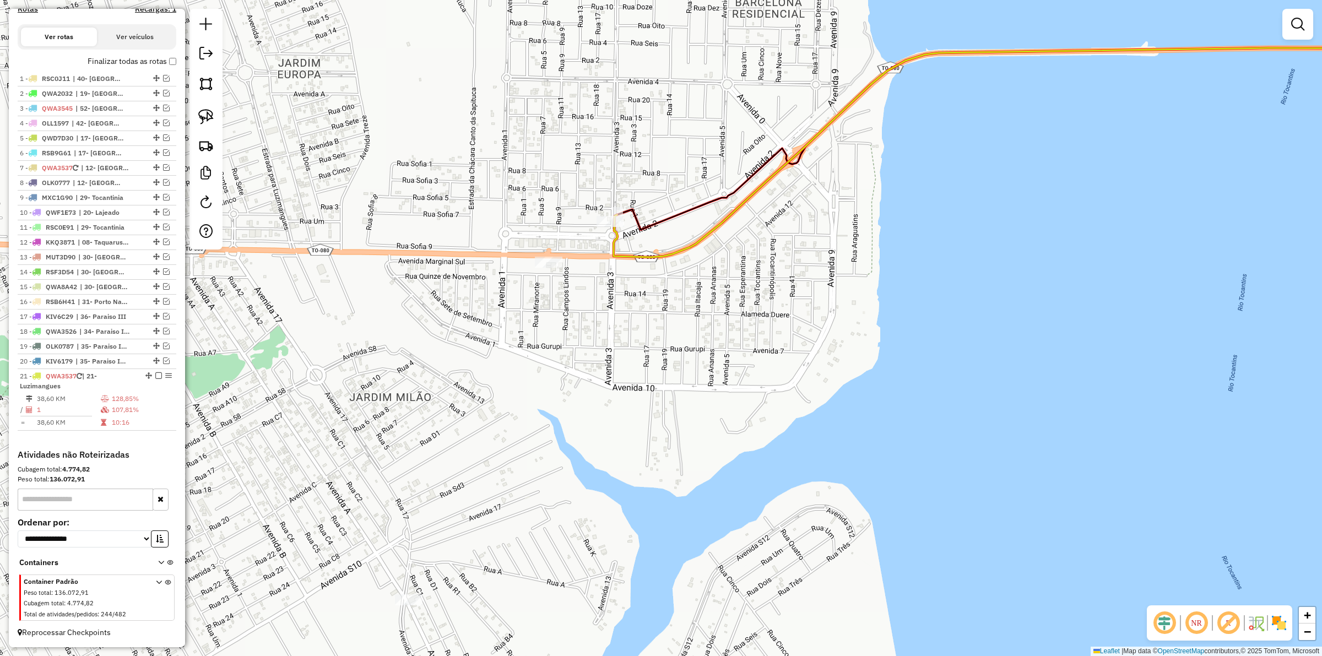
drag, startPoint x: 759, startPoint y: 436, endPoint x: 694, endPoint y: 392, distance: 78.2
click at [701, 395] on div "Janela de atendimento Grade de atendimento Capacidade Transportadoras Veículos …" at bounding box center [661, 328] width 1322 height 656
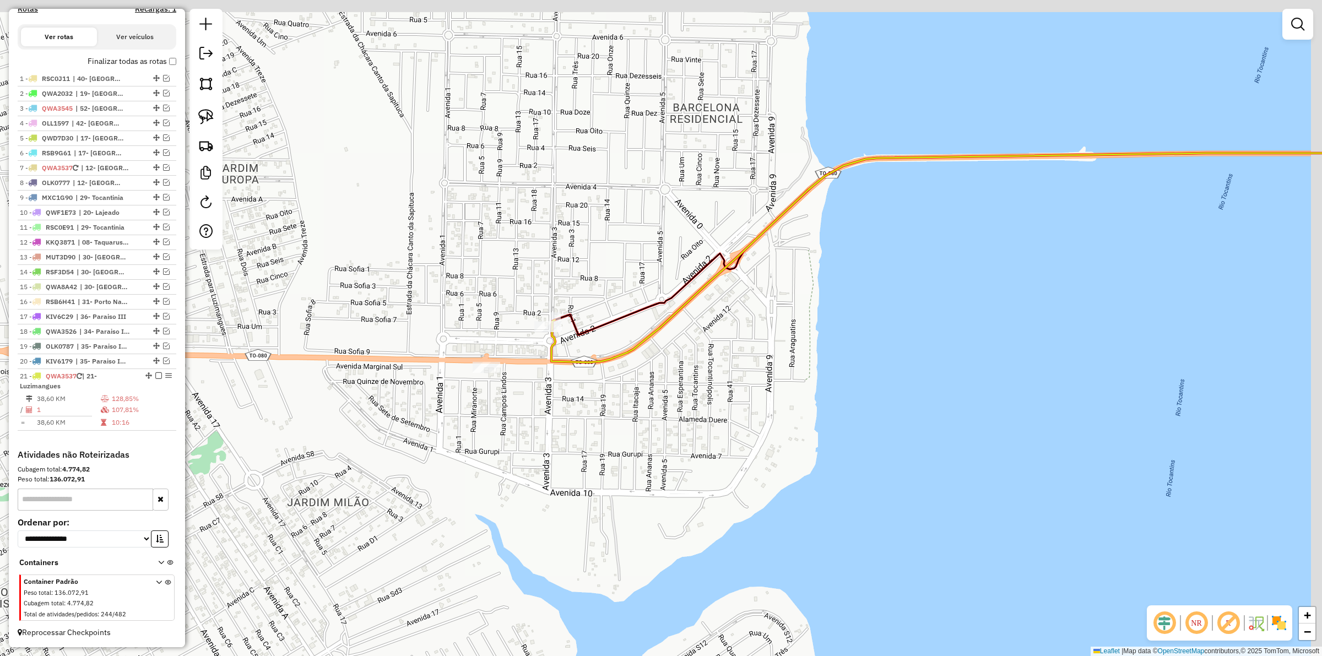
drag, startPoint x: 656, startPoint y: 146, endPoint x: 631, endPoint y: 300, distance: 155.7
click at [612, 348] on div "Janela de atendimento Grade de atendimento Capacidade Transportadoras Veículos …" at bounding box center [661, 328] width 1322 height 656
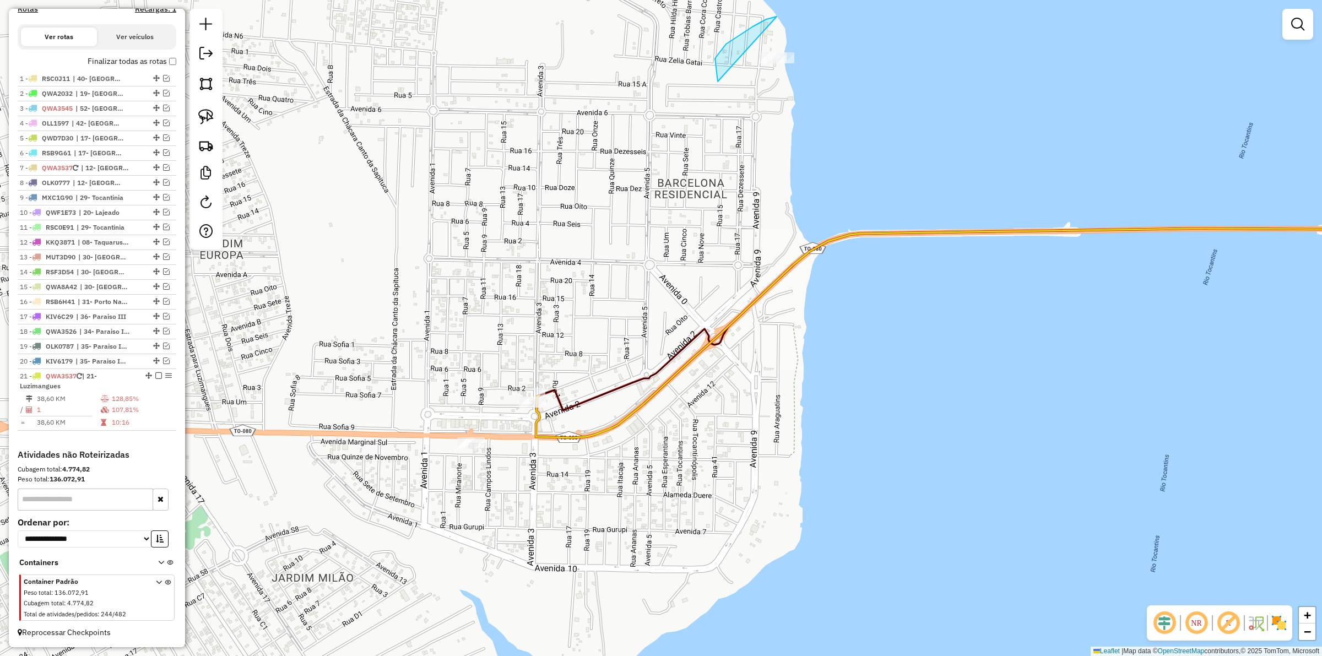
drag, startPoint x: 715, startPoint y: 58, endPoint x: 892, endPoint y: 39, distance: 178.4
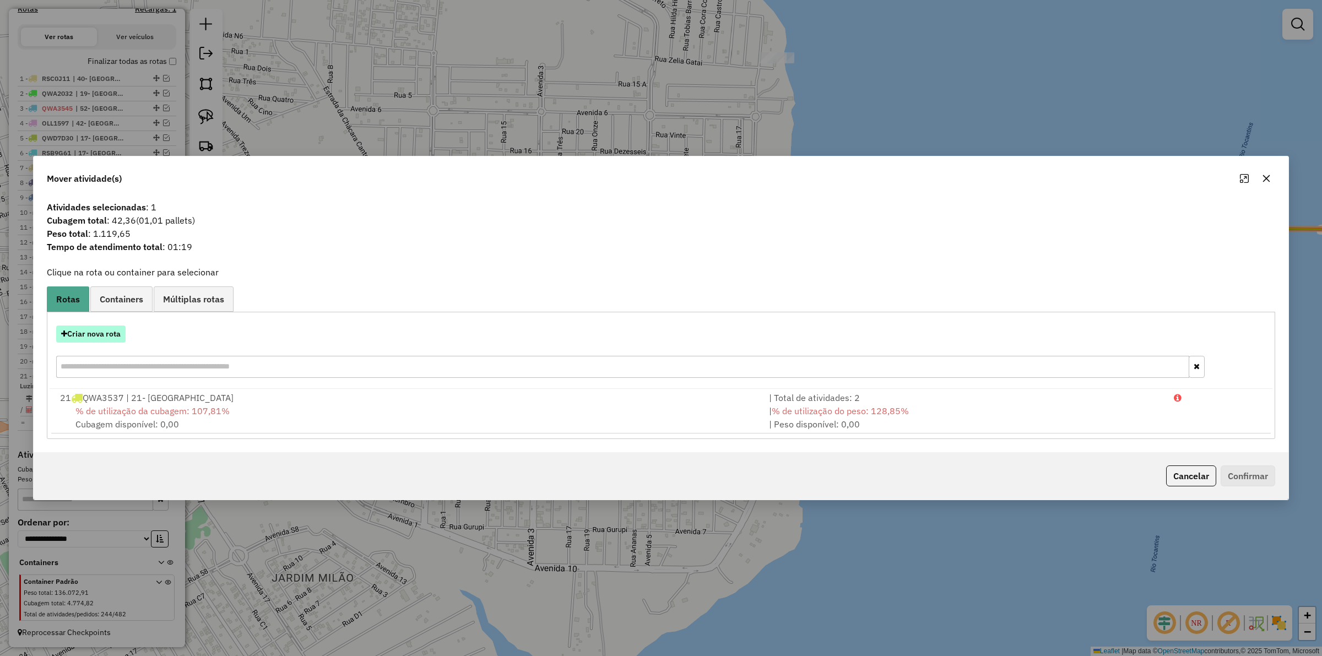
click at [102, 334] on button "Criar nova rota" at bounding box center [90, 333] width 69 height 17
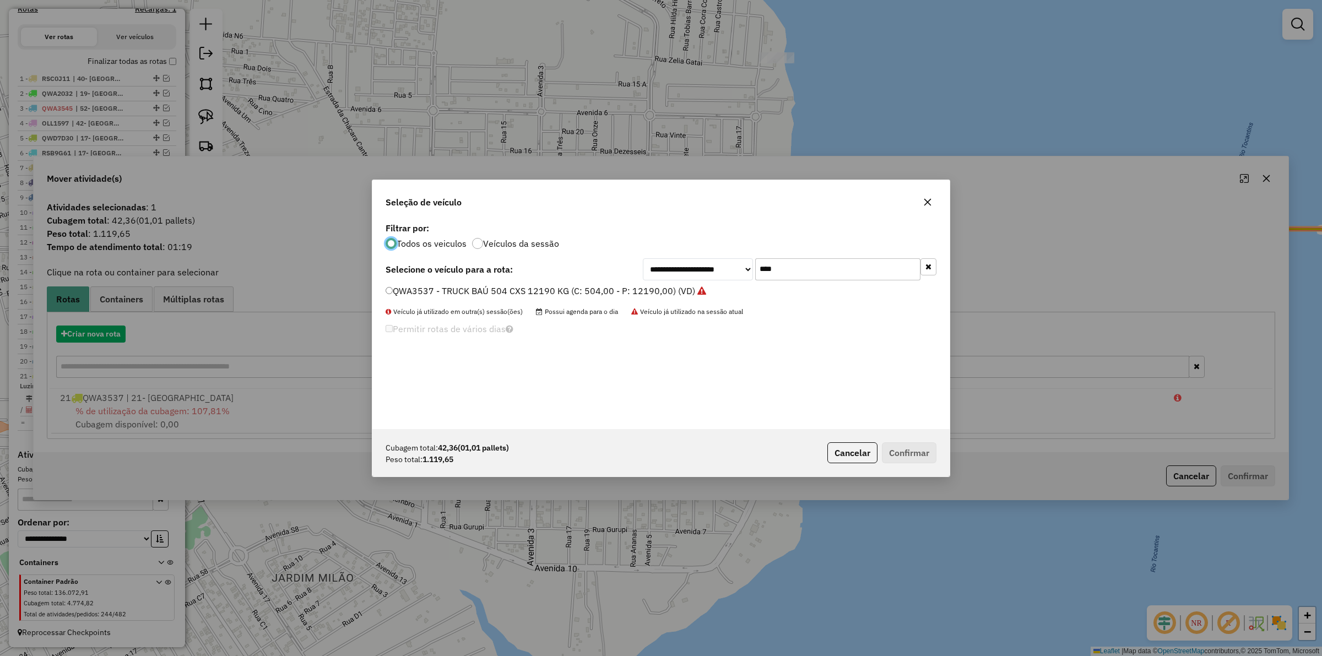
scroll to position [6, 3]
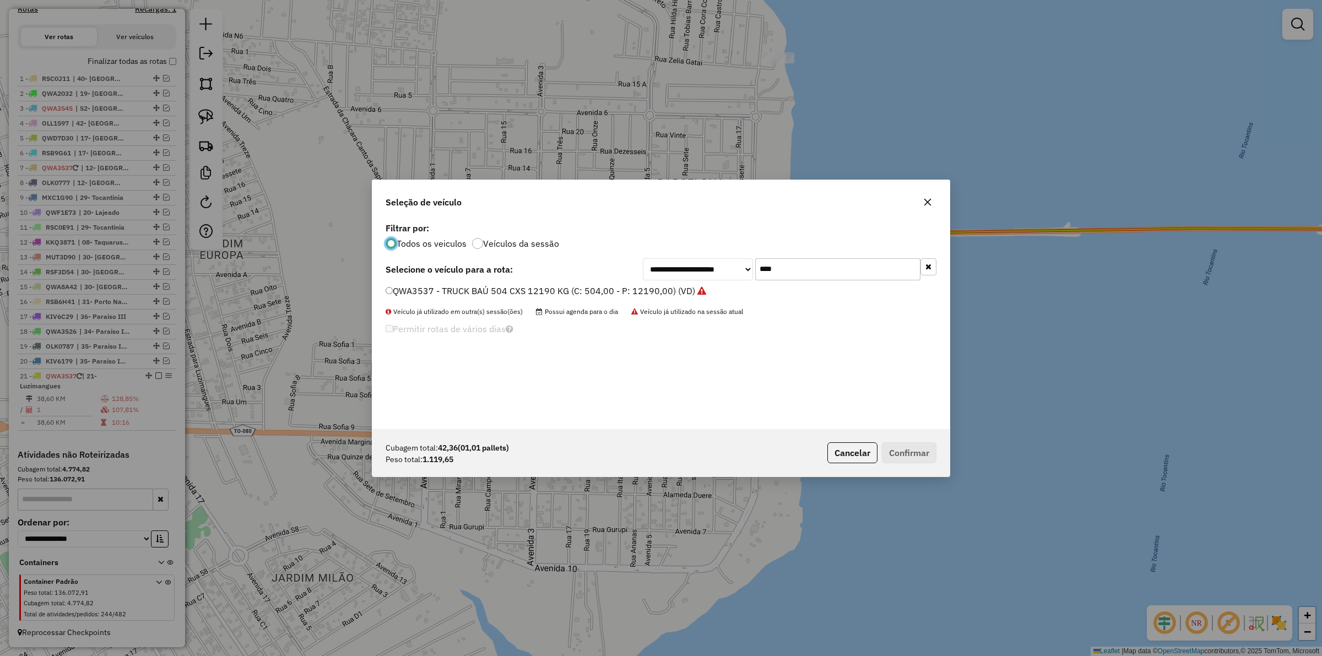
click at [797, 268] on input "****" at bounding box center [837, 269] width 165 height 22
type input "****"
click at [558, 298] on div "OLK0777 - TOCO BAÚ 336CXS 7160KG (C: 336,00 - P: 7160,00) (VD)" at bounding box center [661, 296] width 564 height 22
click at [559, 284] on label "OLK0777 - TOCO BAÚ 336CXS 7160KG (C: 336,00 - P: 7160,00) (VD)" at bounding box center [533, 290] width 297 height 13
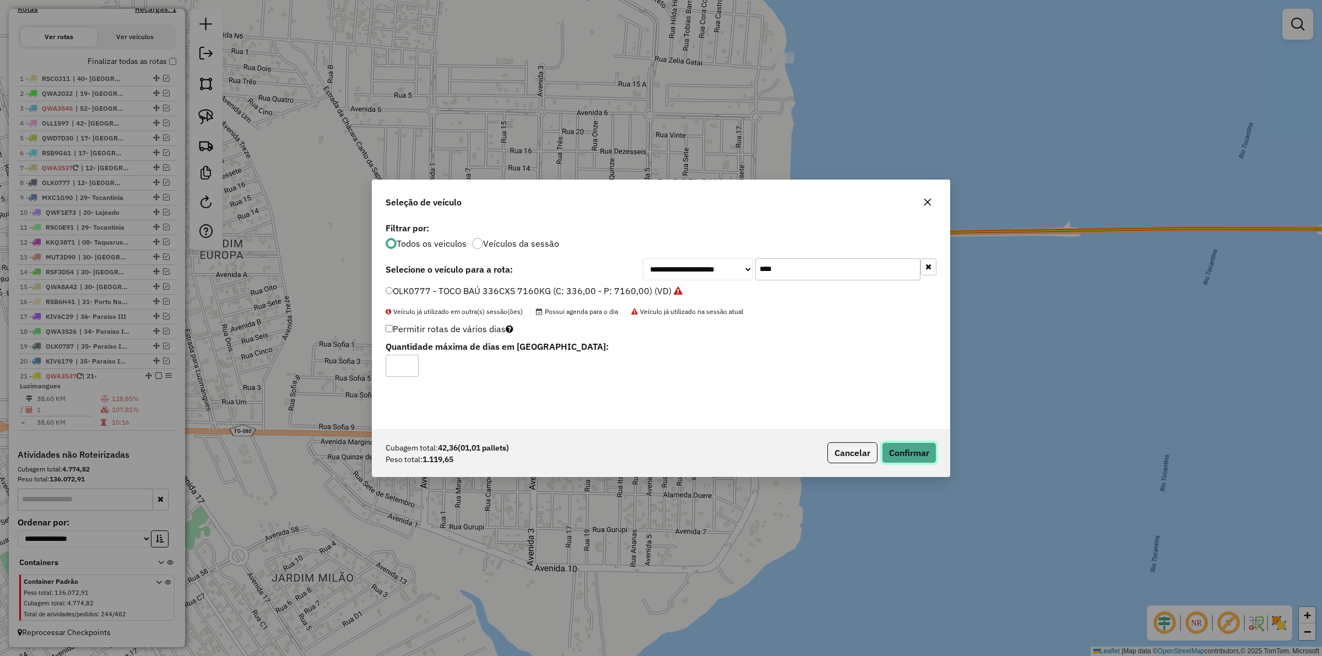
click at [906, 448] on button "Confirmar" at bounding box center [909, 452] width 55 height 21
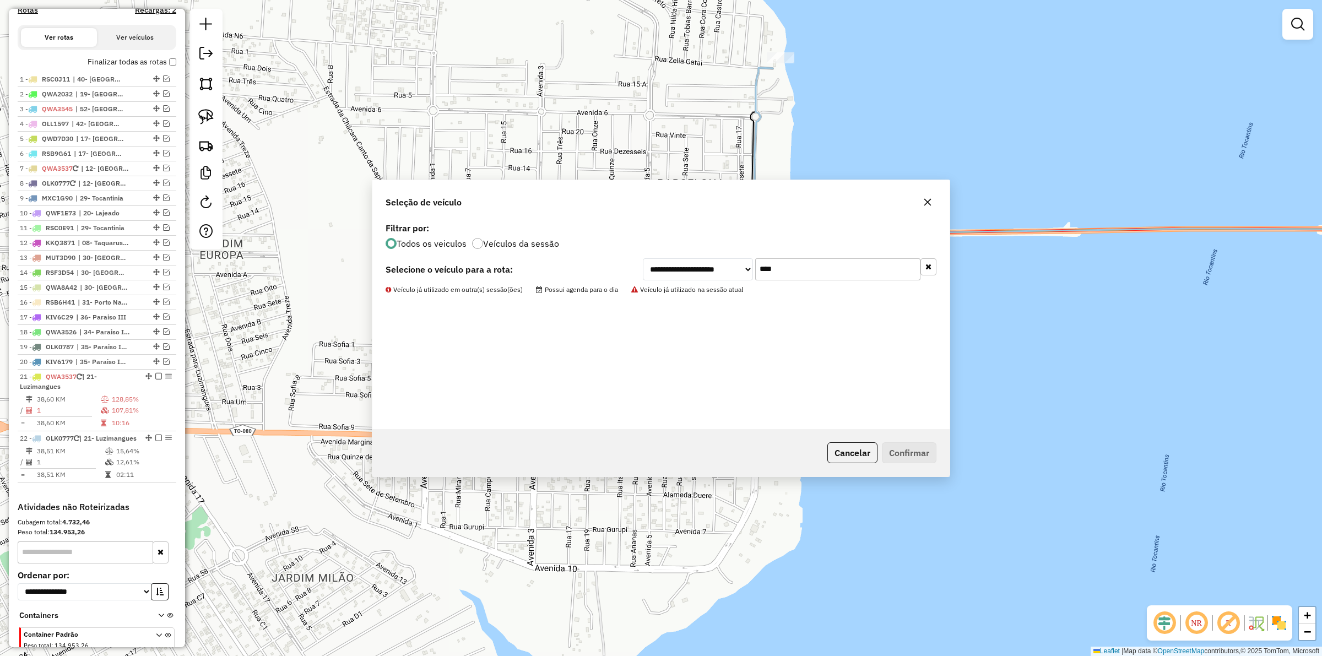
scroll to position [428, 0]
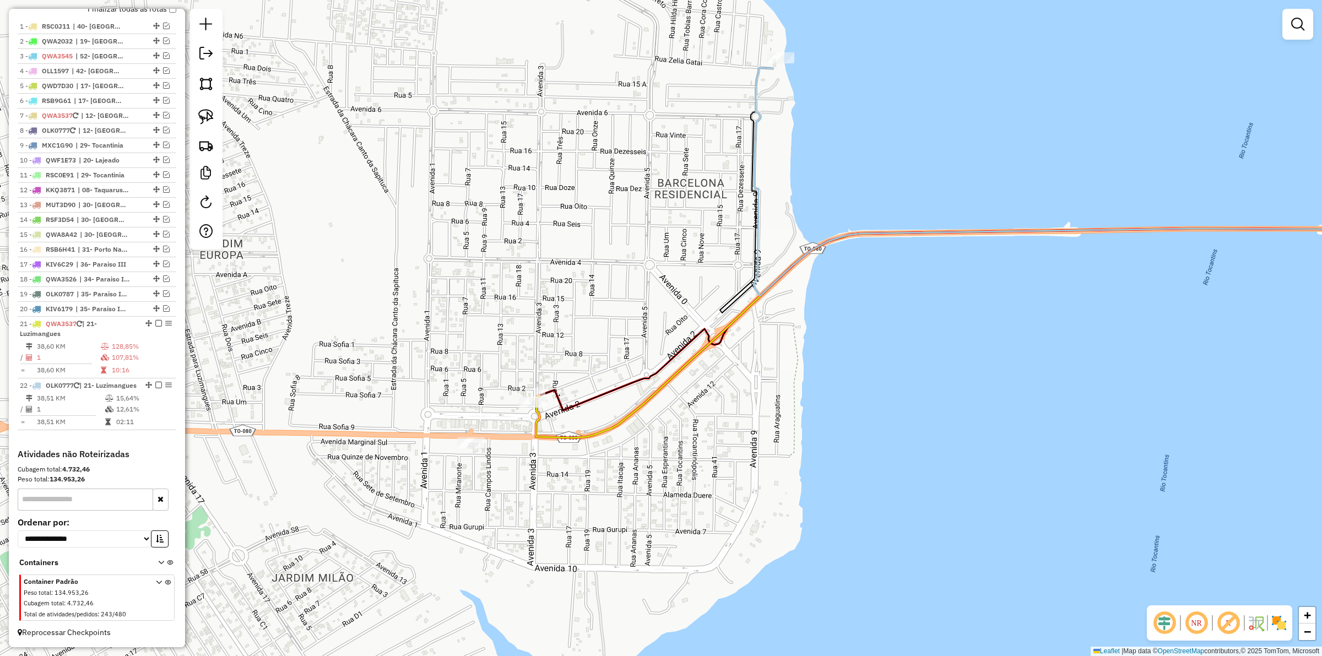
click at [912, 452] on div "Janela de atendimento Grade de atendimento Capacidade Transportadoras Veículos …" at bounding box center [661, 328] width 1322 height 656
select select "*********"
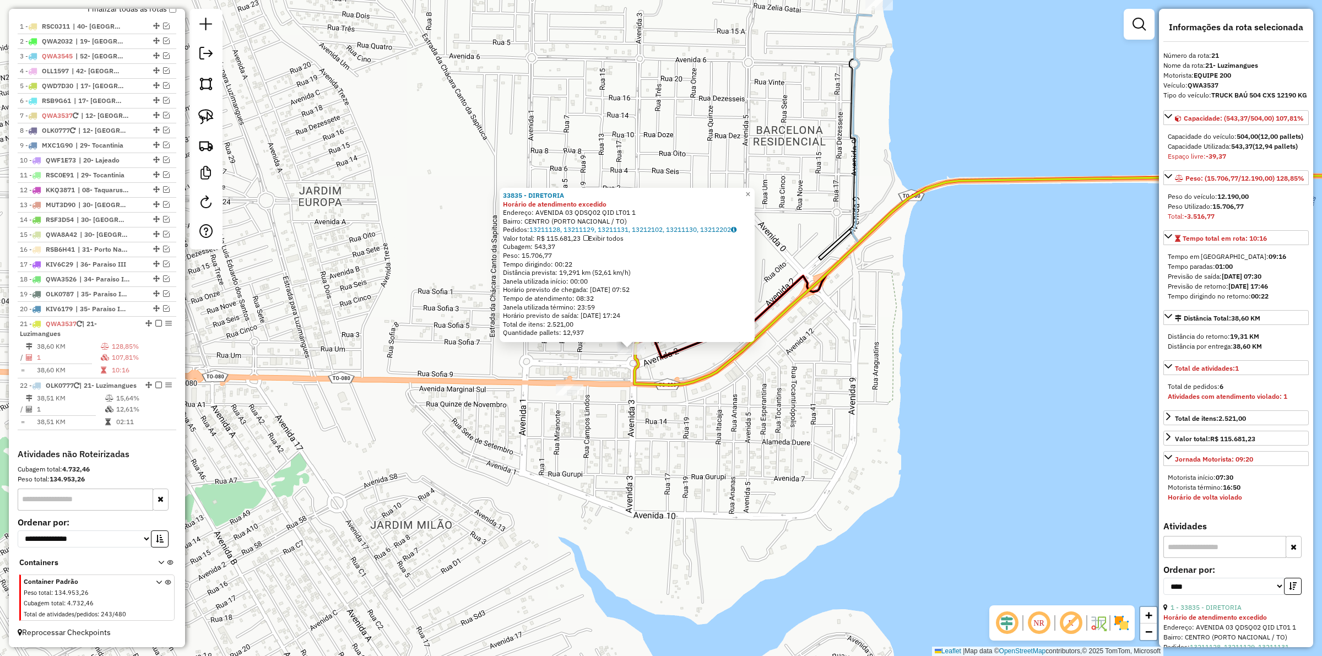
drag, startPoint x: 770, startPoint y: 419, endPoint x: 832, endPoint y: 412, distance: 62.6
click at [767, 421] on div "33835 - DIRETORIA Horário de atendimento excedido Endereço: AVENIDA 03 QDSQ02 Q…" at bounding box center [661, 328] width 1322 height 656
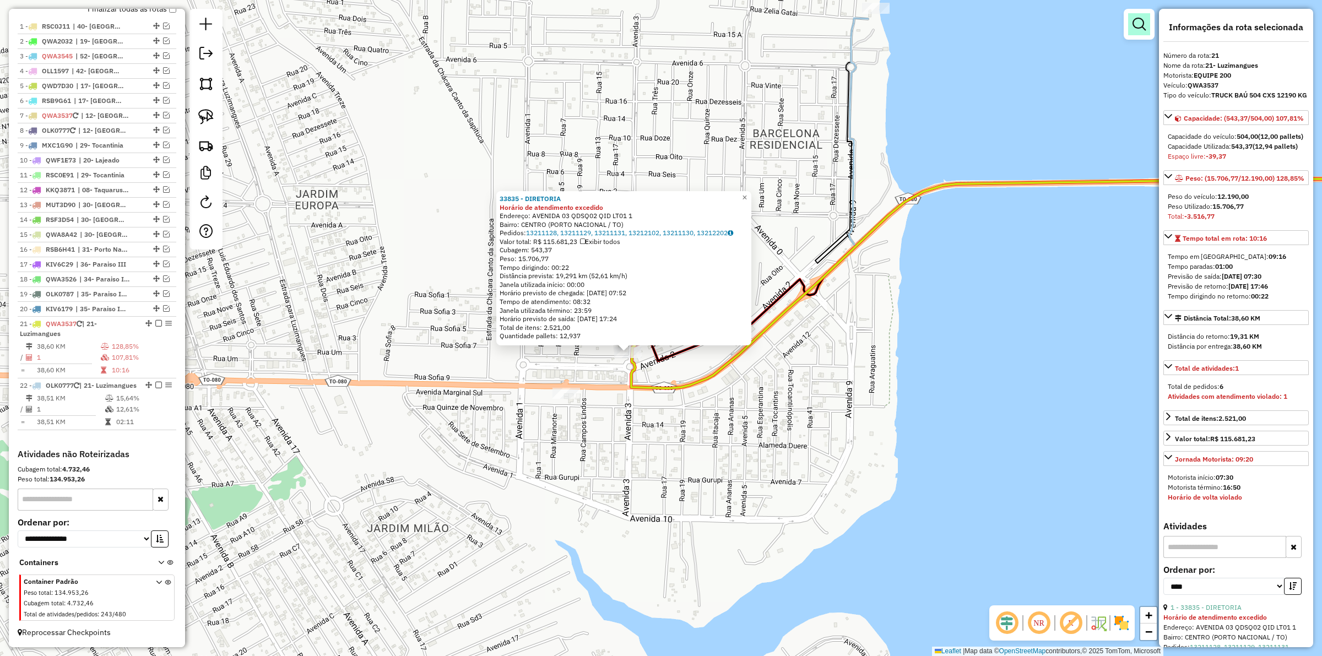
click at [1144, 28] on em at bounding box center [1138, 24] width 13 height 13
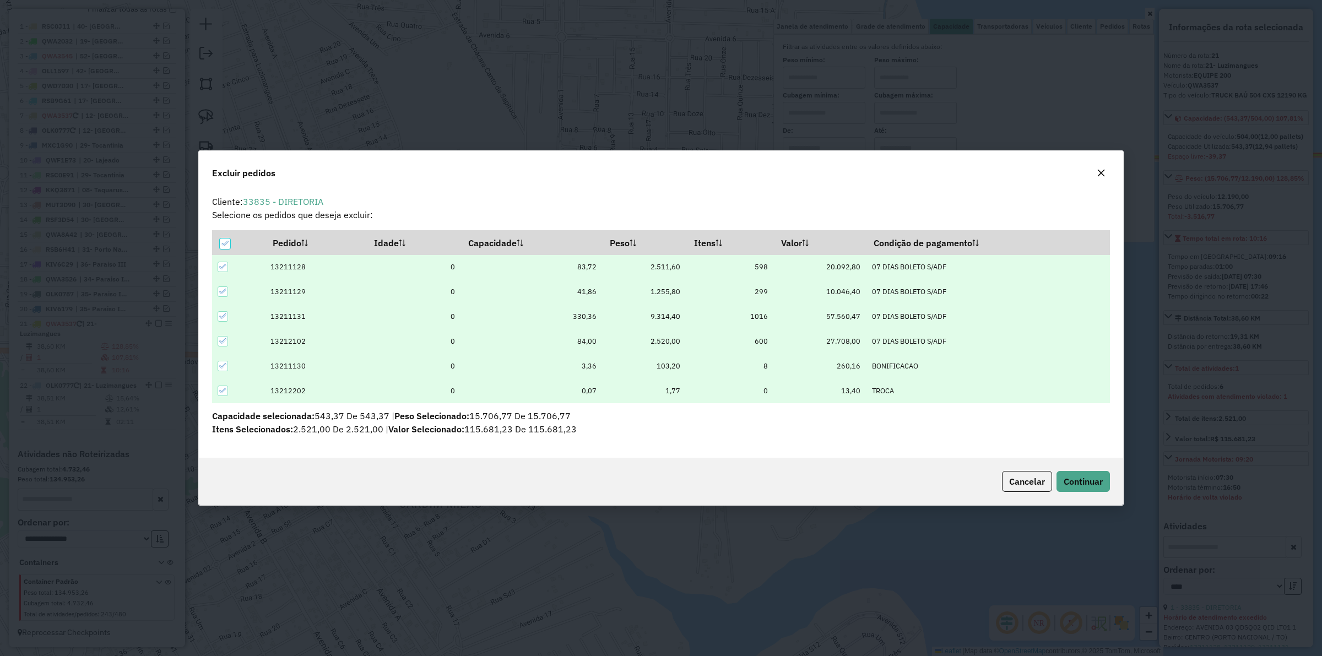
scroll to position [0, 0]
click at [221, 240] on icon at bounding box center [225, 244] width 8 height 8
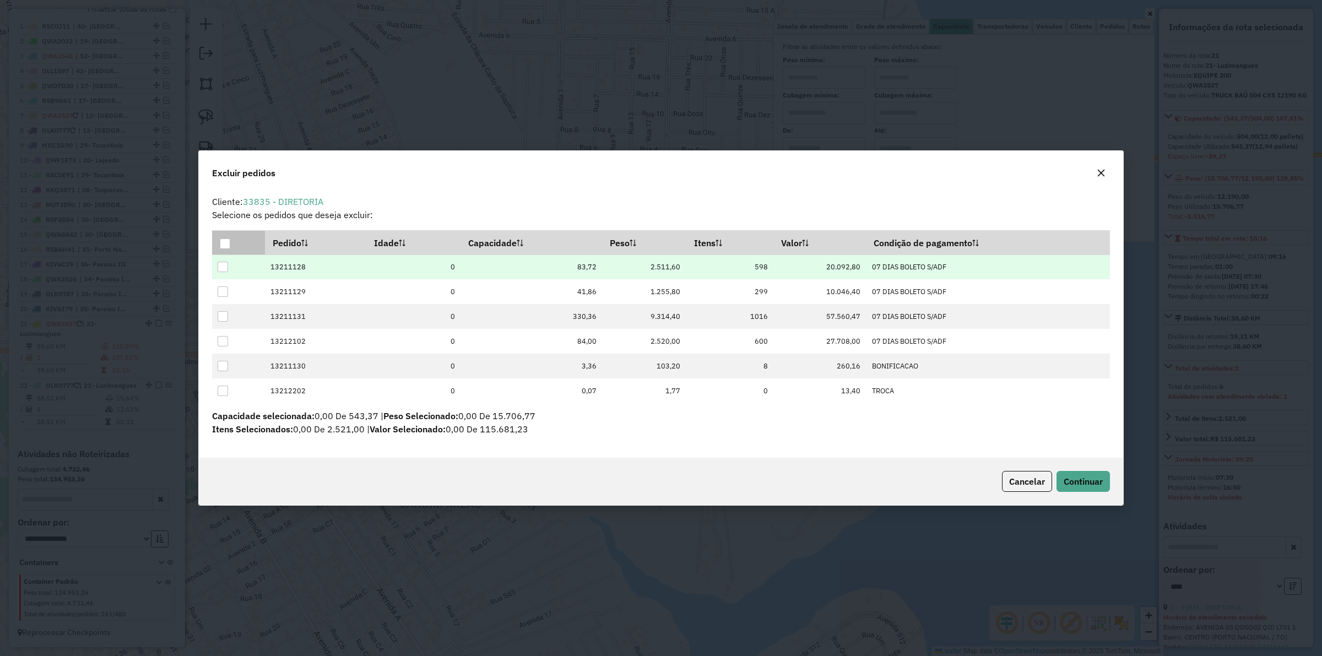
click at [222, 268] on div at bounding box center [223, 267] width 10 height 10
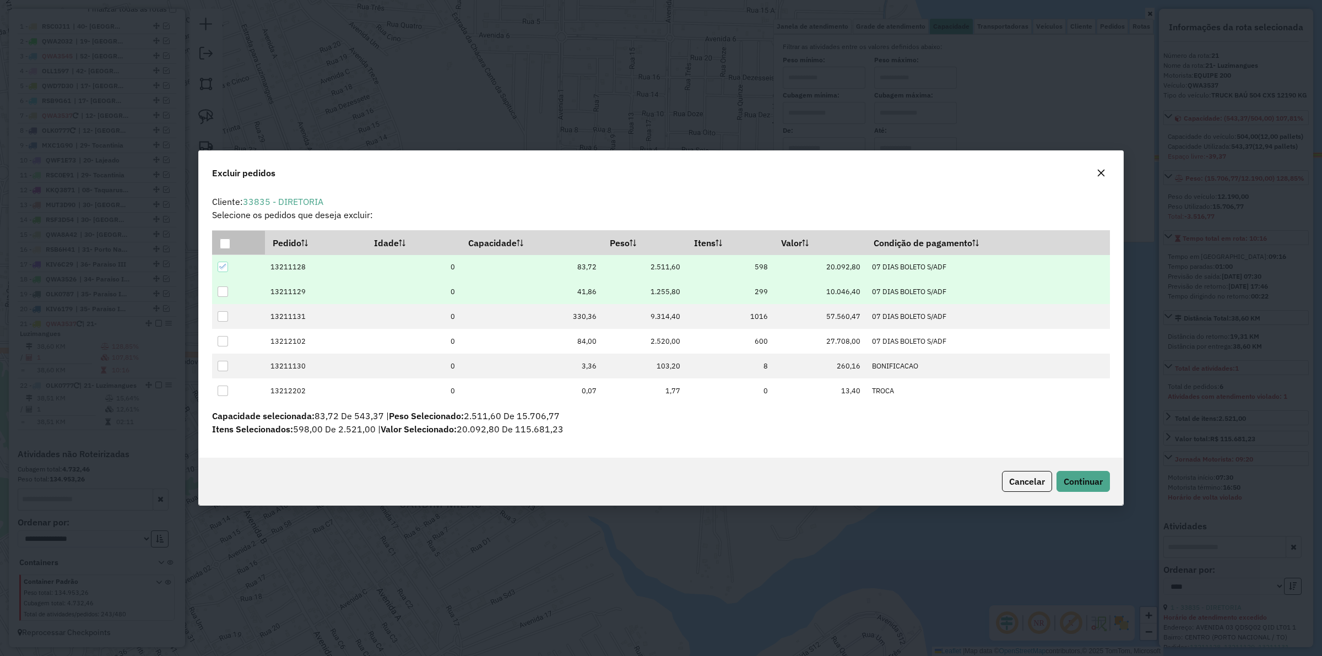
click at [220, 295] on div at bounding box center [223, 291] width 10 height 10
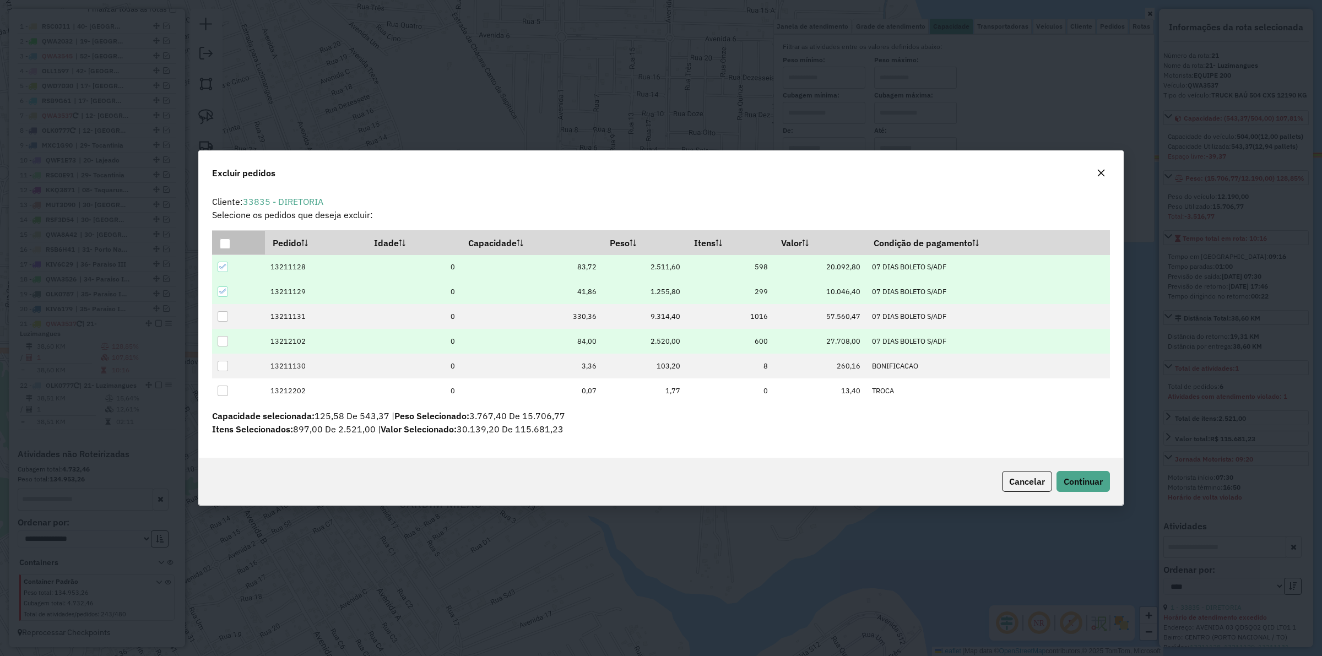
click at [221, 340] on div at bounding box center [223, 341] width 10 height 10
click at [1083, 482] on span "Continuar" at bounding box center [1082, 481] width 39 height 11
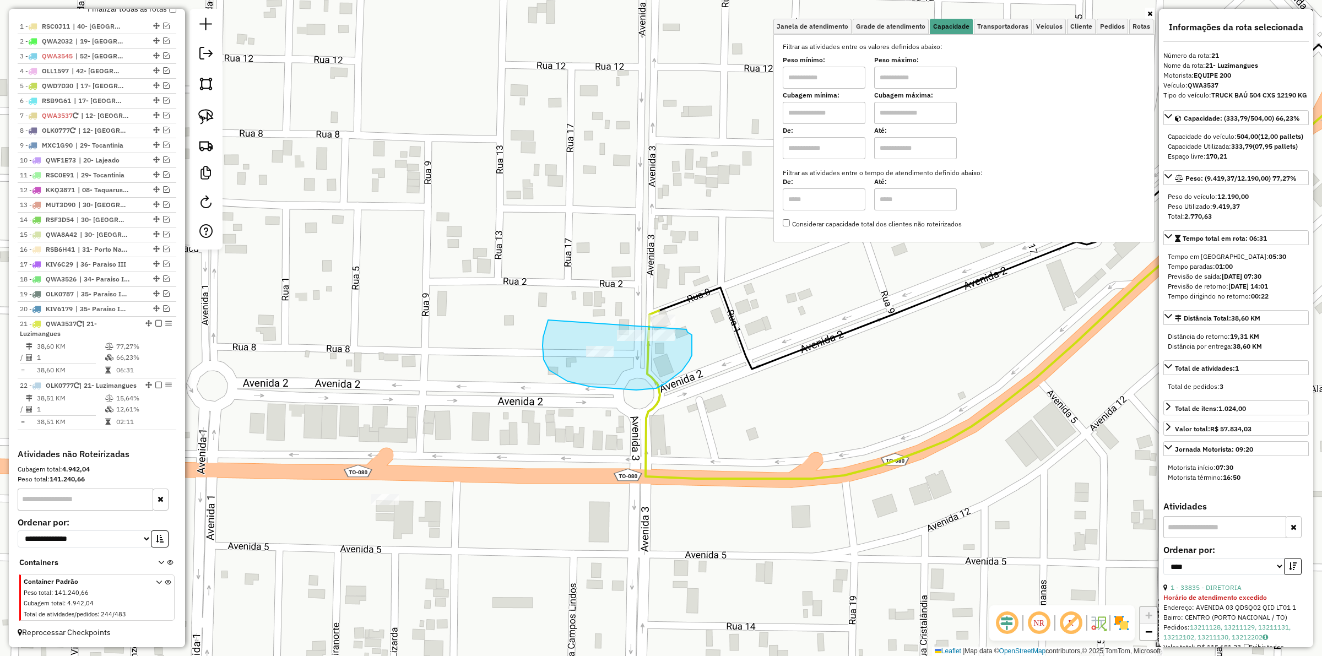
drag, startPoint x: 548, startPoint y: 320, endPoint x: 686, endPoint y: 329, distance: 138.5
drag, startPoint x: 578, startPoint y: 332, endPoint x: 559, endPoint y: 366, distance: 39.4
drag, startPoint x: 581, startPoint y: 332, endPoint x: 620, endPoint y: 352, distance: 43.6
drag, startPoint x: 596, startPoint y: 310, endPoint x: 631, endPoint y: 325, distance: 38.5
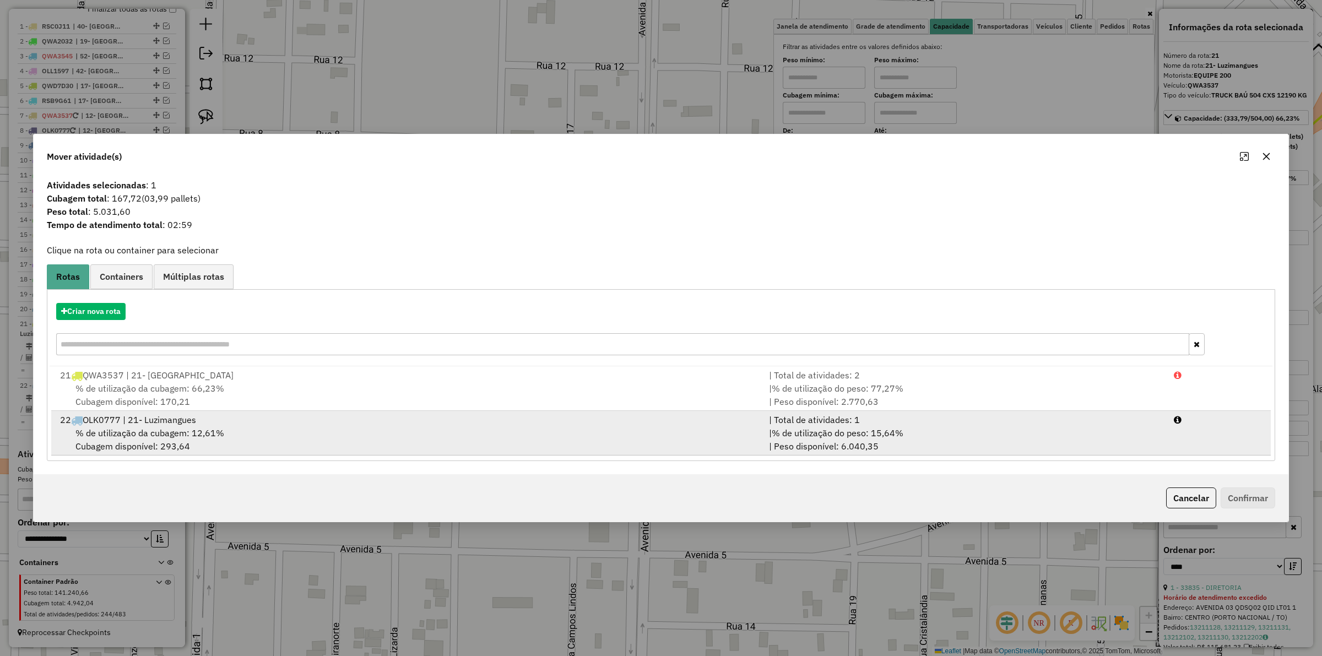
click at [882, 428] on span "% de utilização do peso: 15,64%" at bounding box center [837, 432] width 132 height 11
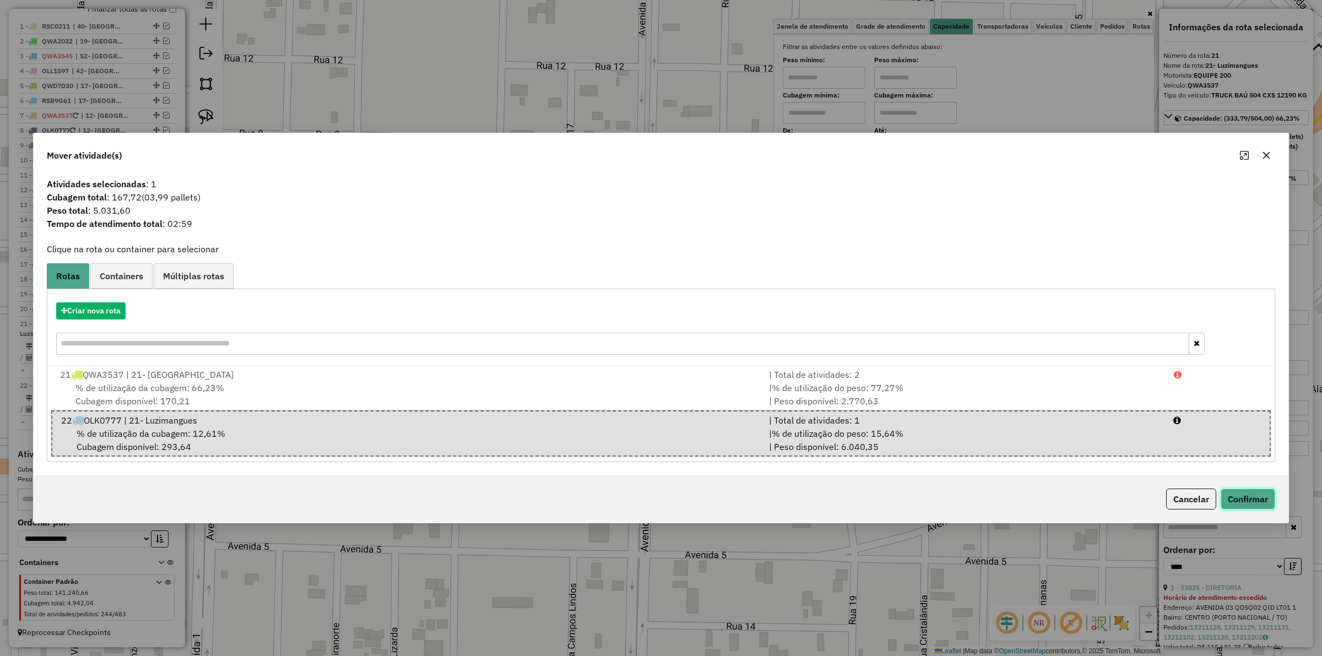
click at [1257, 493] on button "Confirmar" at bounding box center [1247, 498] width 55 height 21
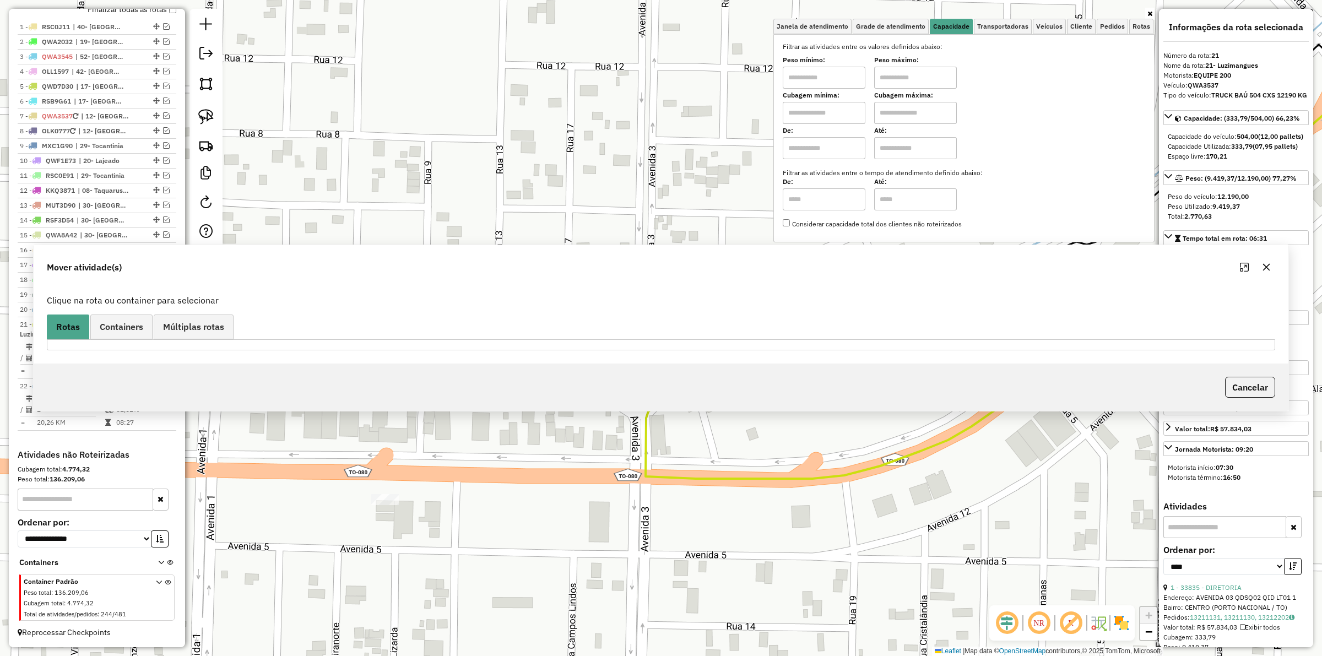
scroll to position [415, 0]
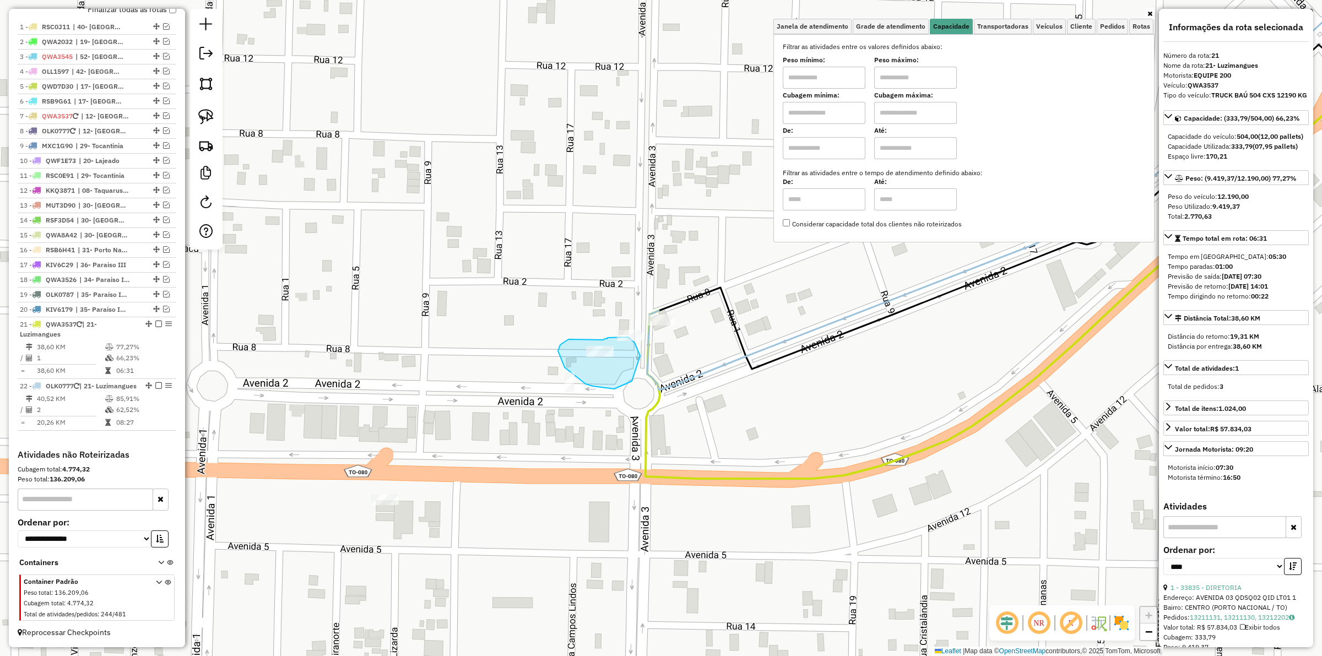
drag, startPoint x: 564, startPoint y: 367, endPoint x: 603, endPoint y: 340, distance: 47.4
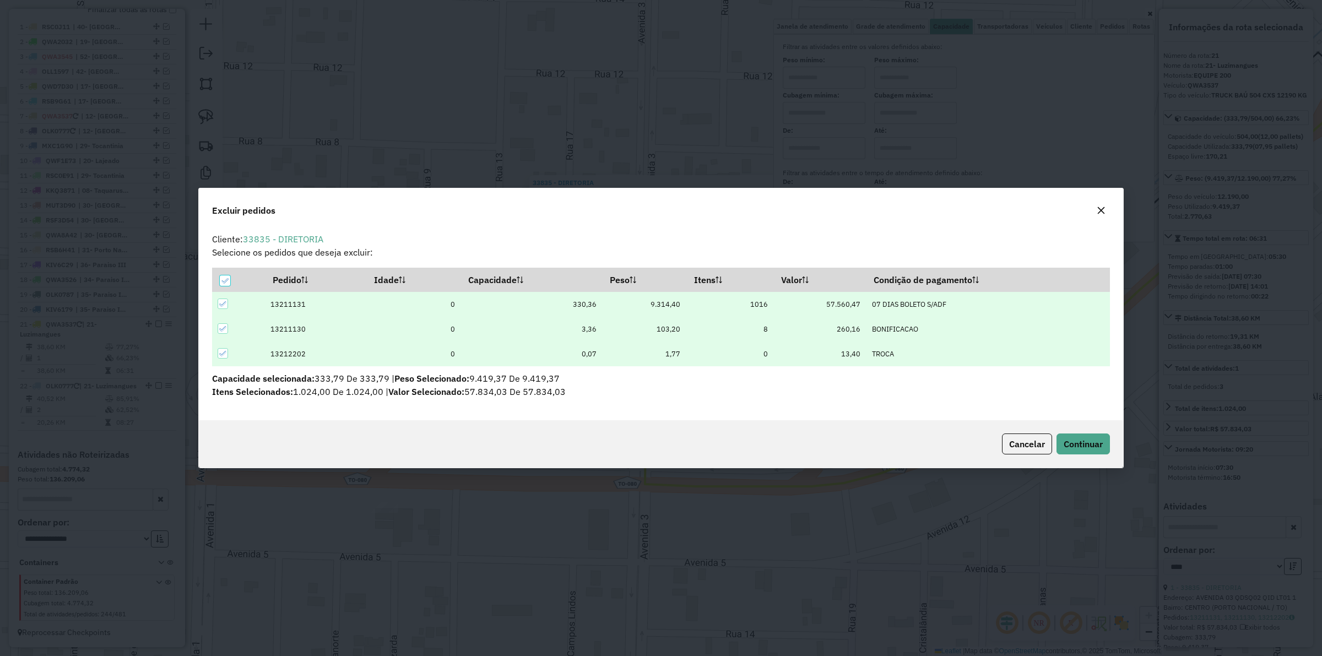
scroll to position [0, 0]
click at [226, 278] on icon at bounding box center [225, 281] width 8 height 8
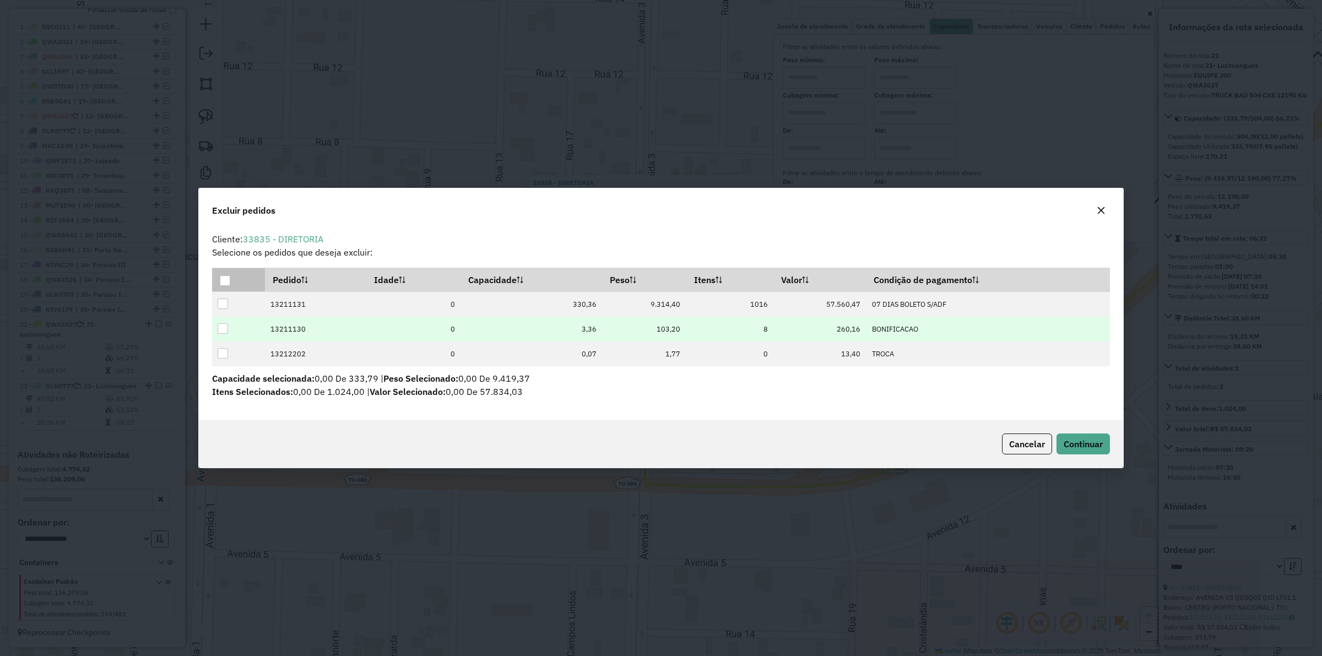
click at [222, 331] on div at bounding box center [223, 328] width 10 height 10
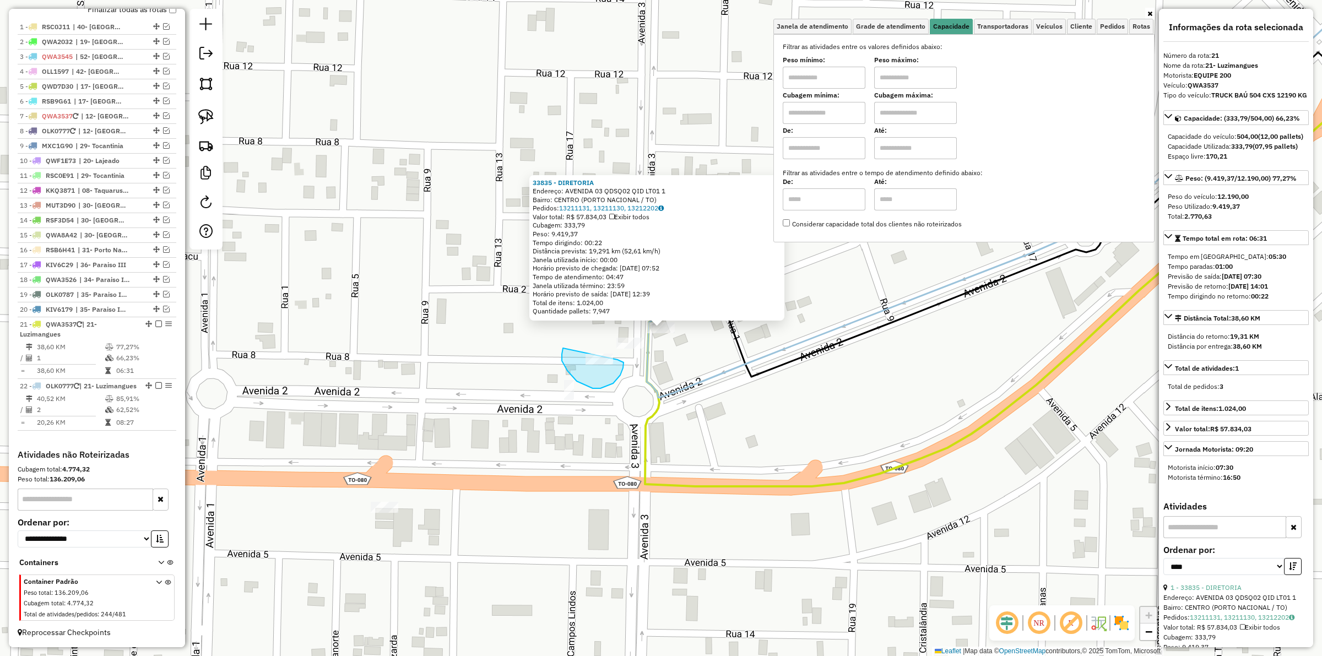
drag, startPoint x: 567, startPoint y: 371, endPoint x: 617, endPoint y: 360, distance: 51.3
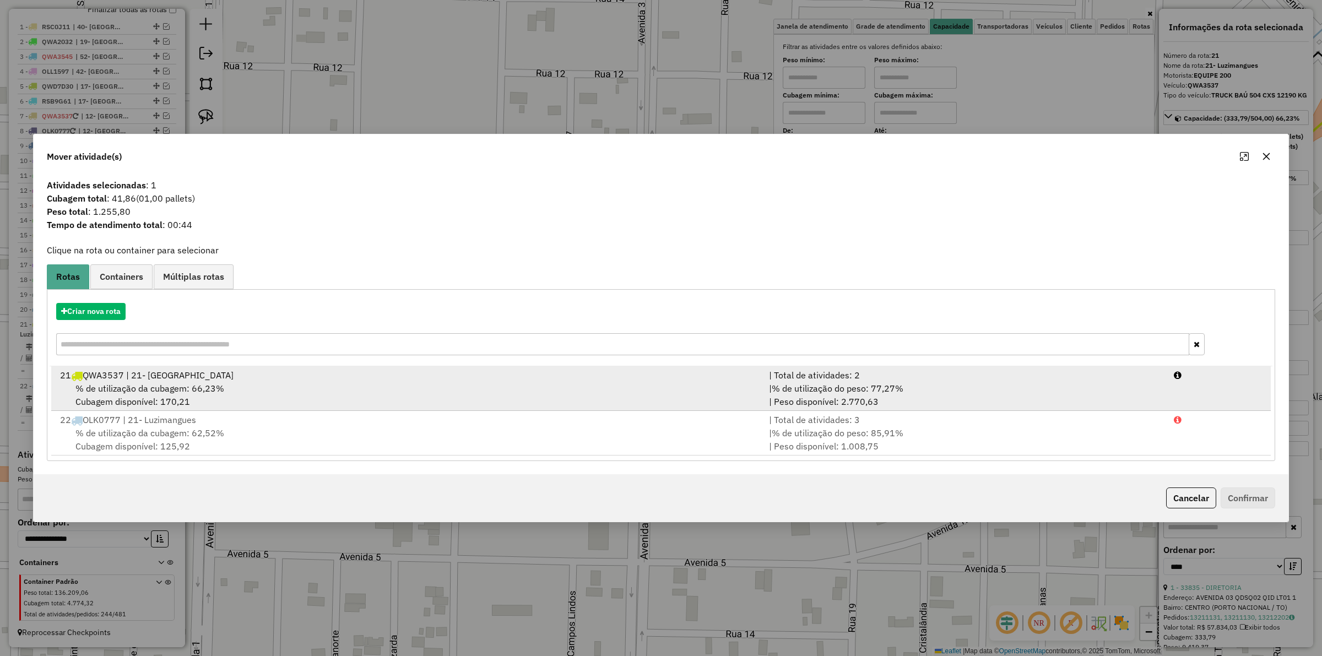
click at [871, 400] on div "| % de utilização do peso: 77,27% | Peso disponível: 2.770,63" at bounding box center [964, 395] width 405 height 26
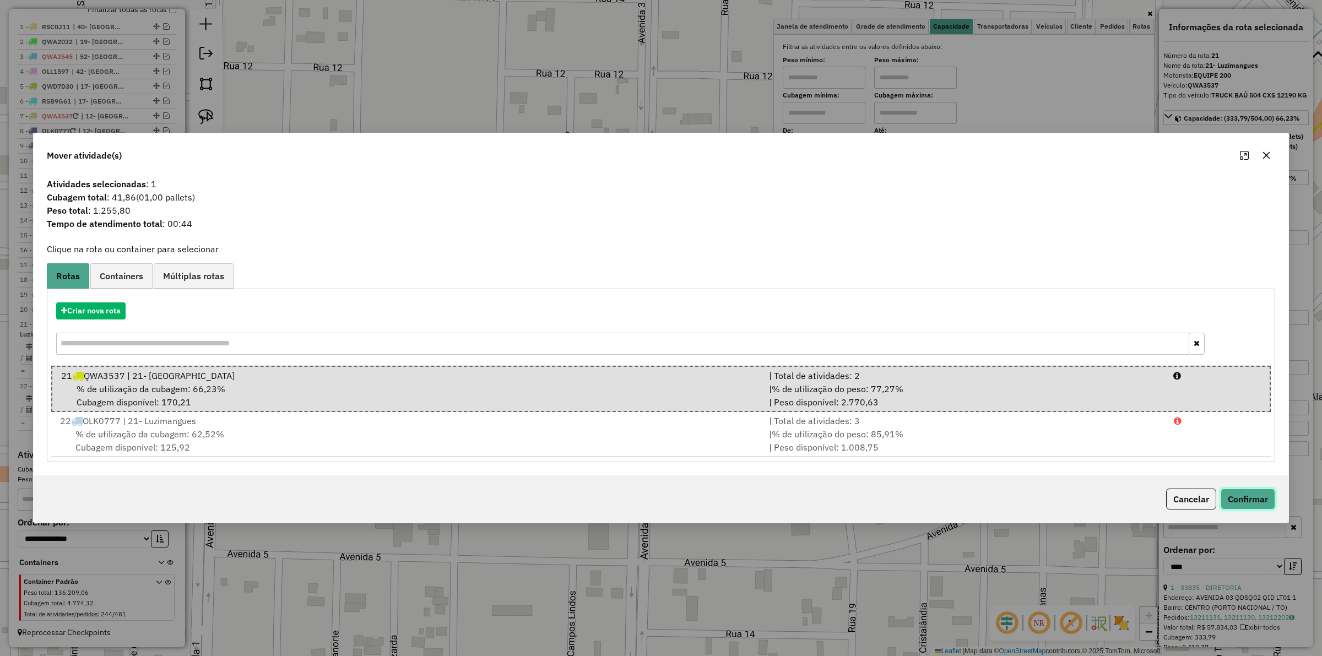
click at [1245, 493] on button "Confirmar" at bounding box center [1247, 498] width 55 height 21
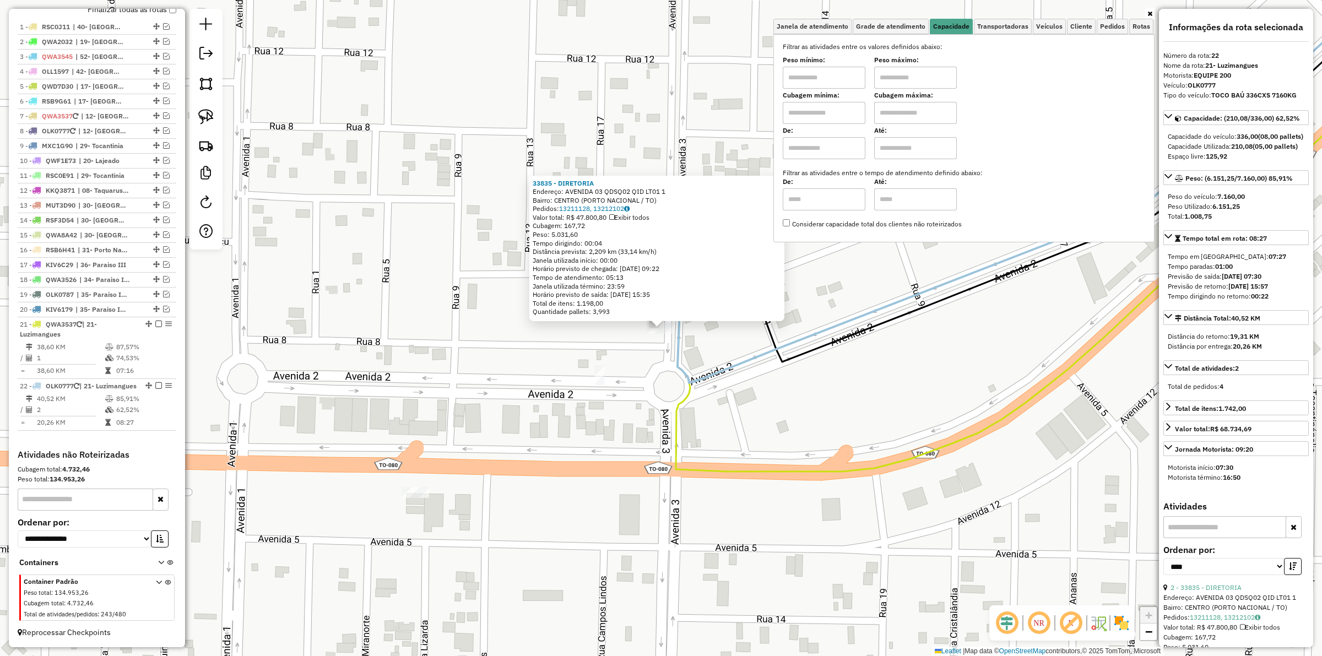
drag, startPoint x: 695, startPoint y: 318, endPoint x: 704, endPoint y: 332, distance: 15.9
click at [694, 318] on div "33835 - DIRETORIA Endereço: AVENIDA 03 QDSQ02 QID LT01 1 Bairro: CENTRO (PORTO …" at bounding box center [656, 249] width 255 height 146
drag, startPoint x: 736, startPoint y: 349, endPoint x: 686, endPoint y: 326, distance: 55.0
click at [735, 345] on div "33835 - DIRETORIA Endereço: AVENIDA 03 QDSQ02 QID LT01 1 Bairro: CENTRO (PORTO …" at bounding box center [661, 328] width 1322 height 656
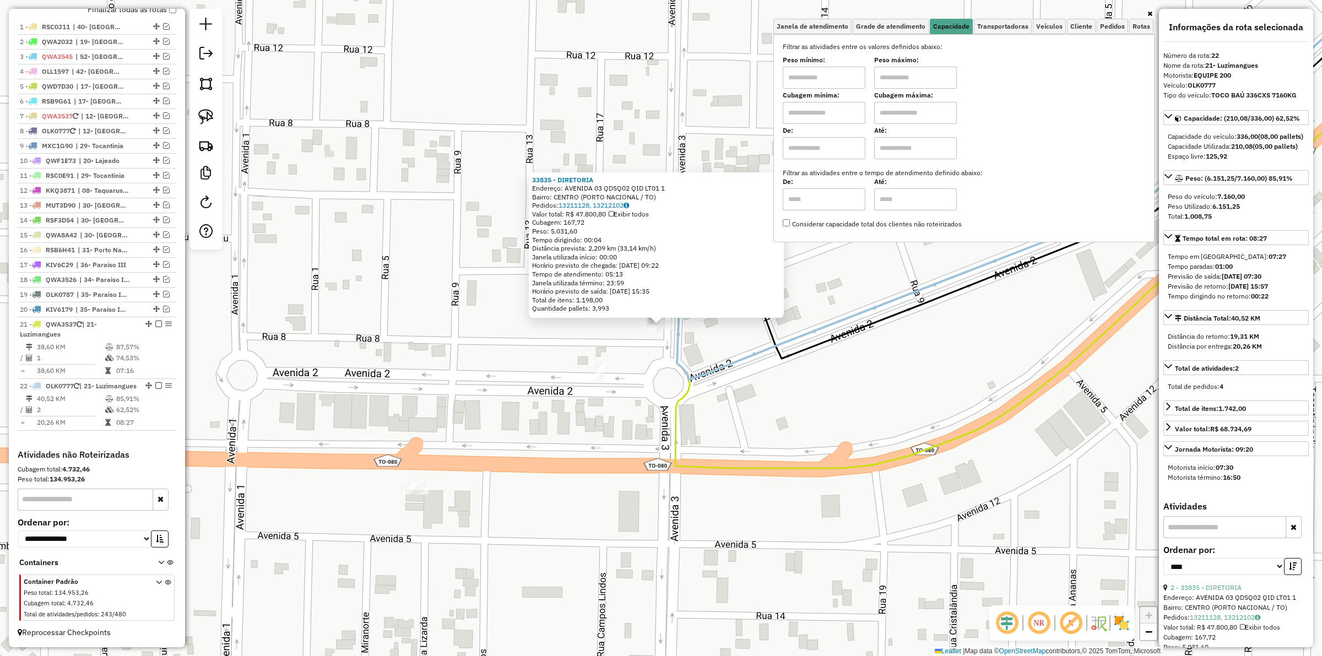
drag, startPoint x: 732, startPoint y: 350, endPoint x: 720, endPoint y: 339, distance: 16.4
click at [732, 350] on div "33835 - DIRETORIA Endereço: AVENIDA 03 QDSQ02 QID LT01 1 Bairro: CENTRO (PORTO …" at bounding box center [661, 328] width 1322 height 656
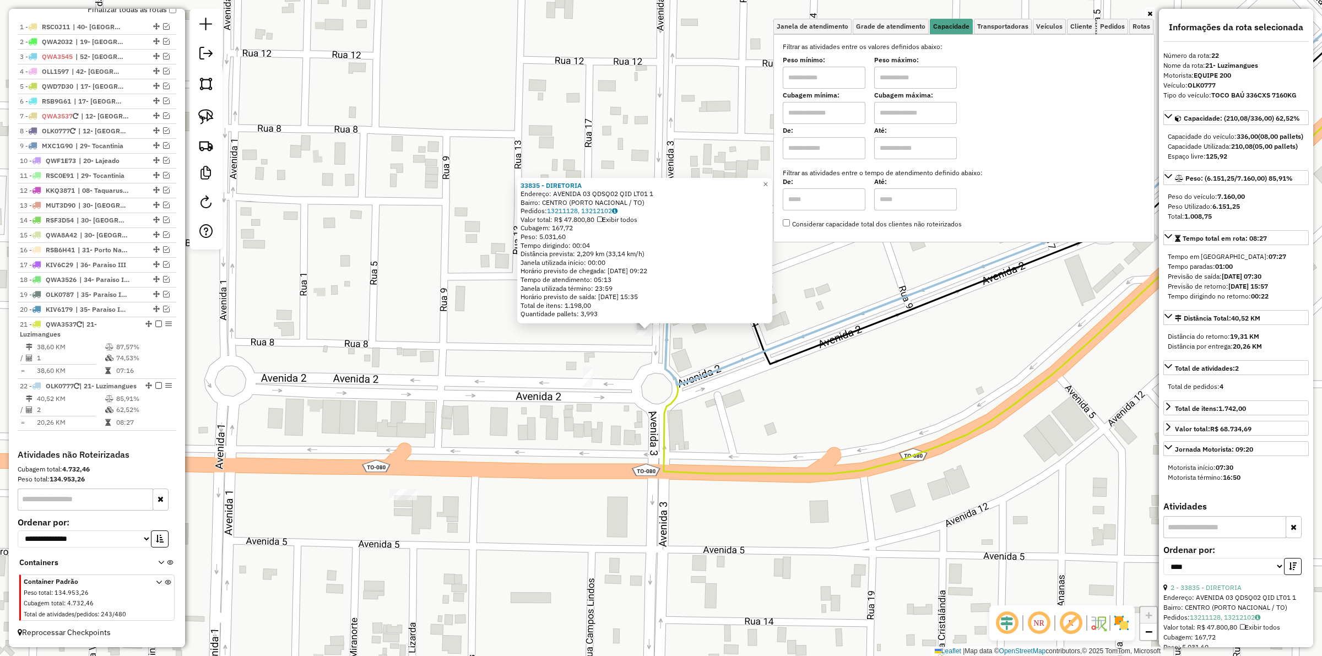
drag, startPoint x: 718, startPoint y: 141, endPoint x: 684, endPoint y: 144, distance: 33.8
click at [684, 144] on div "33835 - DIRETORIA Endereço: AVENIDA 03 QDSQ02 QID LT01 1 Bairro: CENTRO (PORTO …" at bounding box center [661, 328] width 1322 height 656
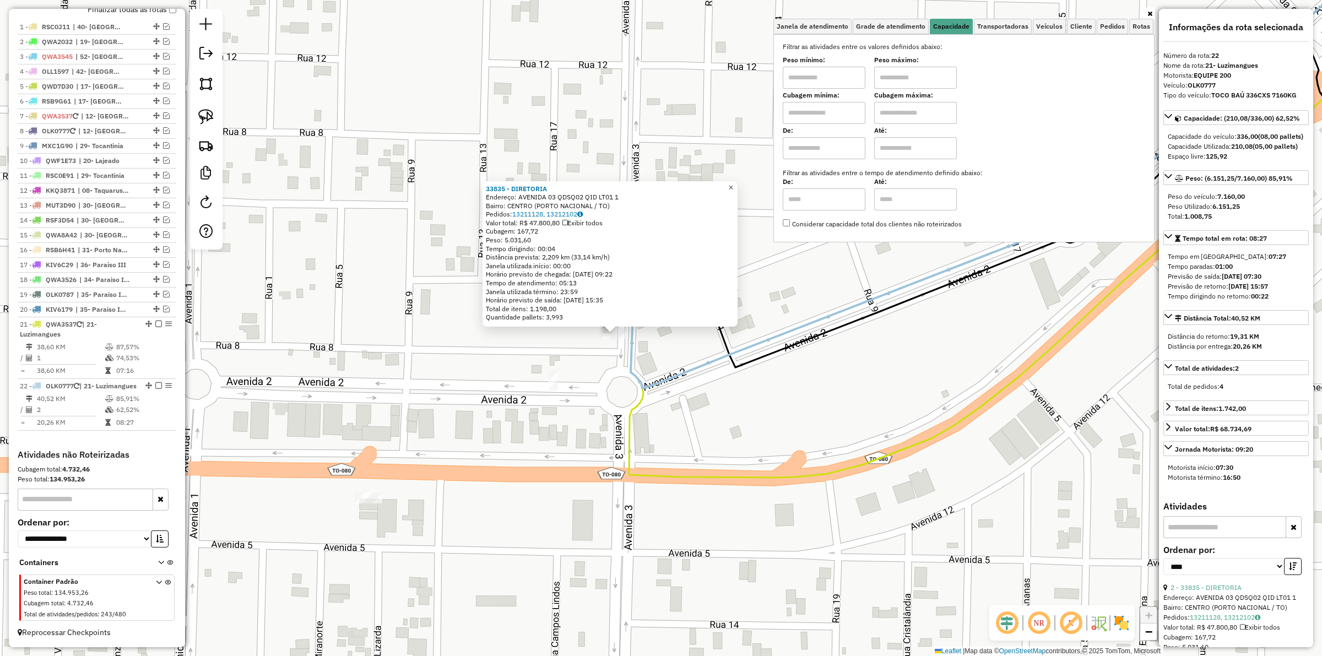
drag, startPoint x: 738, startPoint y: 183, endPoint x: 718, endPoint y: 254, distance: 74.4
click at [733, 185] on span "×" at bounding box center [730, 187] width 5 height 9
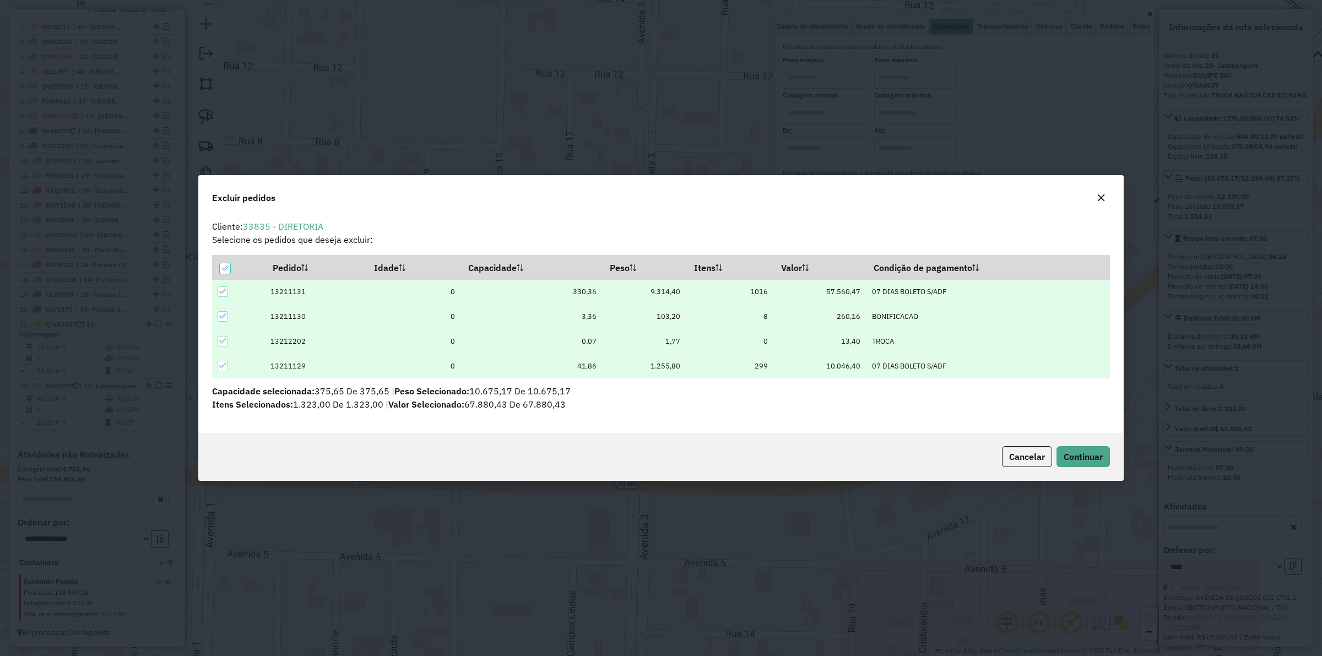
click at [844, 424] on div "Cliente: 33835 - DIRETORIA Selecione os pedidos que deseja excluir: Pedido Idad…" at bounding box center [661, 323] width 924 height 217
click at [1102, 195] on icon "button" at bounding box center [1100, 197] width 7 height 7
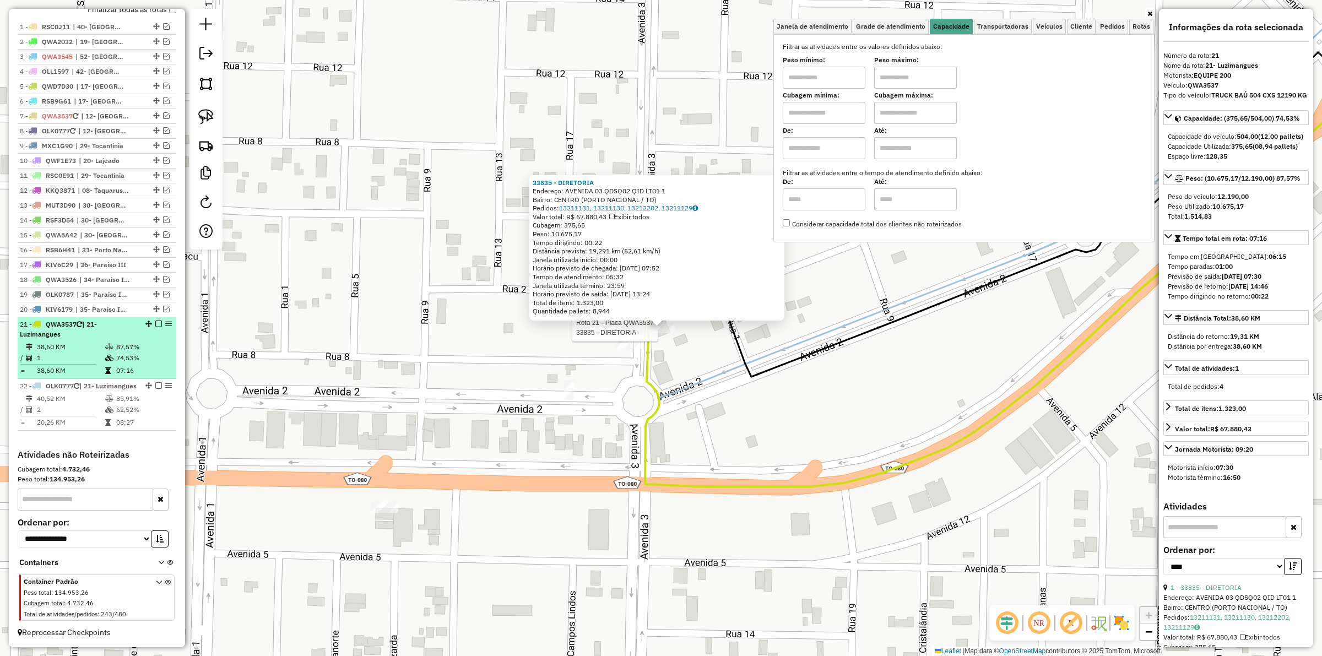
click at [155, 320] on em at bounding box center [158, 323] width 7 height 7
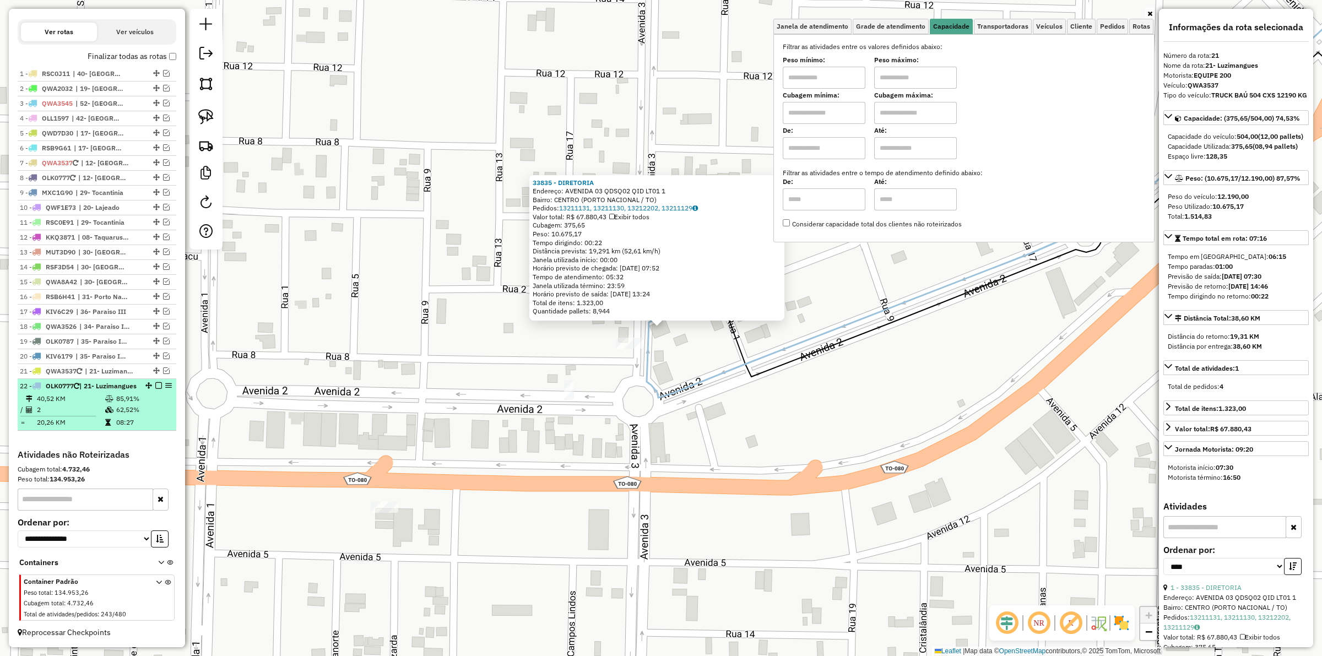
click at [155, 382] on em at bounding box center [158, 385] width 7 height 7
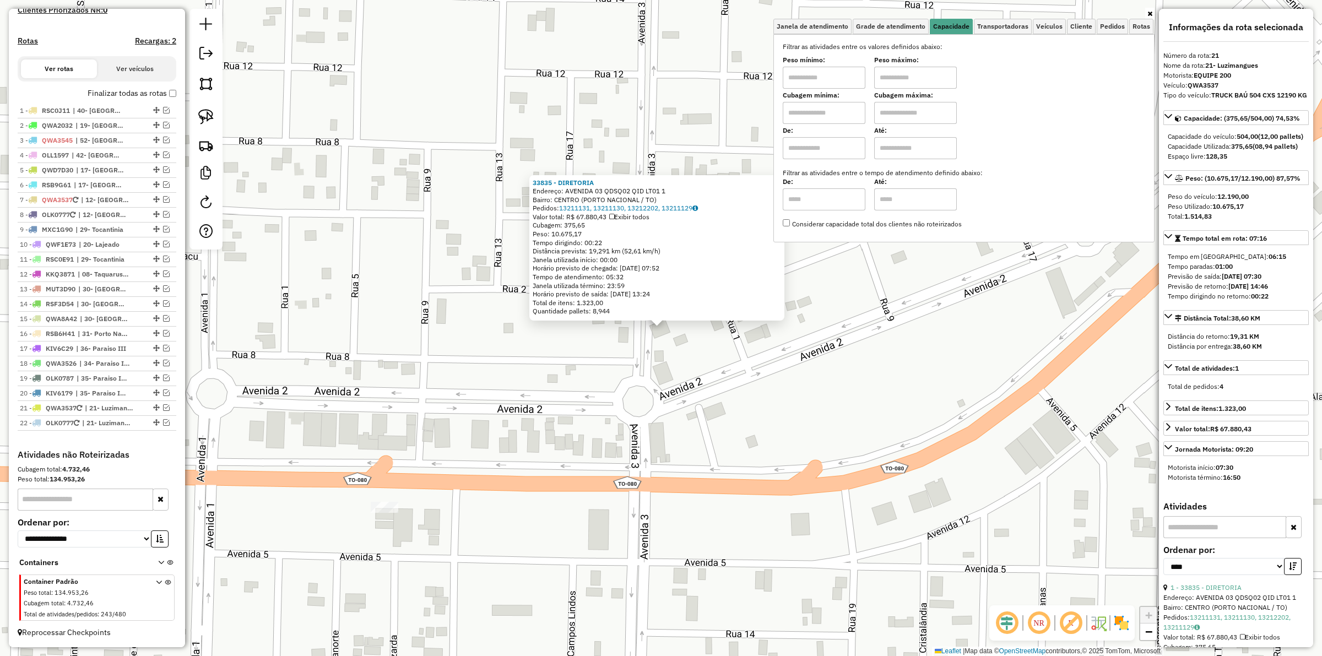
drag, startPoint x: 627, startPoint y: 385, endPoint x: 471, endPoint y: 318, distance: 169.2
click at [599, 379] on div "33835 - DIRETORIA Endereço: AVENIDA 03 QDSQ02 QID LT01 1 Bairro: CENTRO (PORTO …" at bounding box center [661, 328] width 1322 height 656
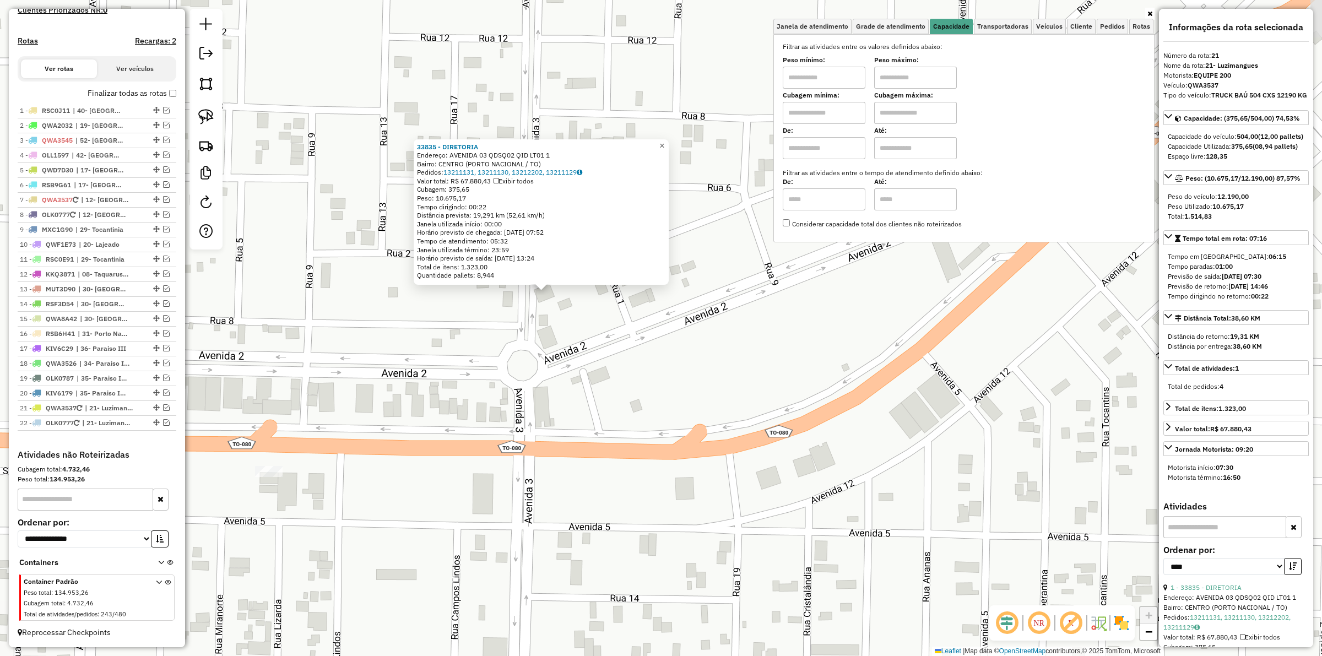
click at [664, 141] on span "×" at bounding box center [661, 145] width 5 height 9
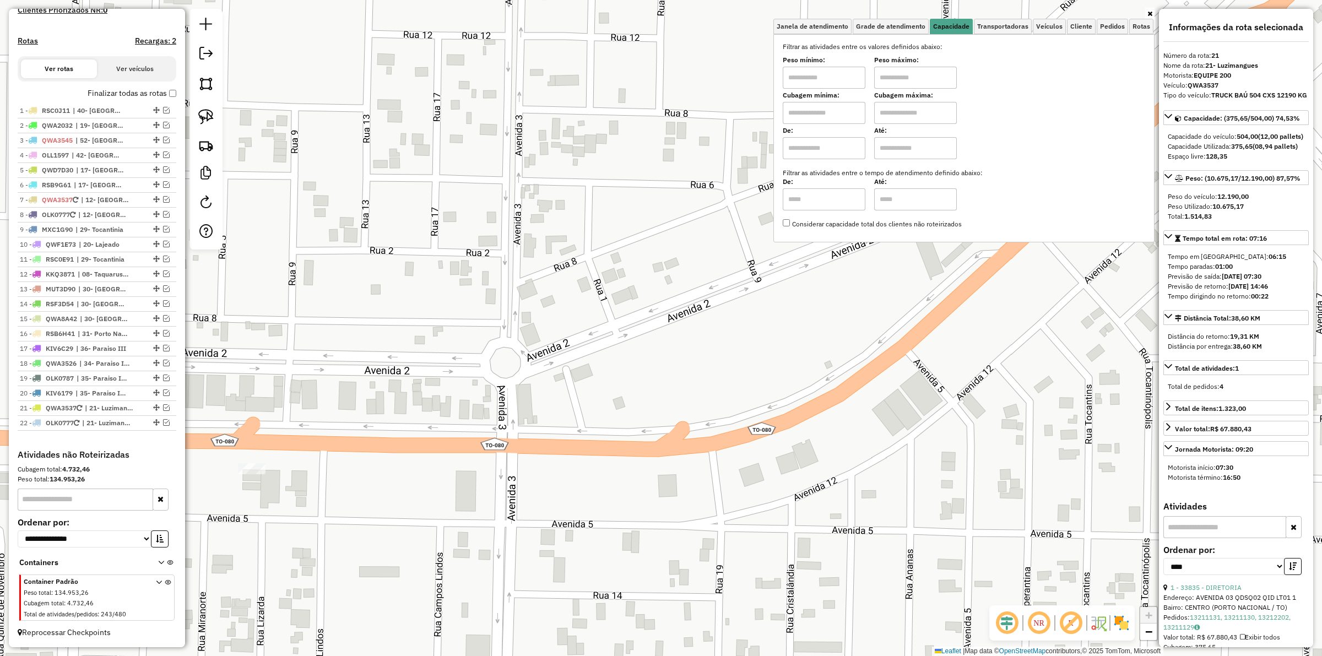
drag, startPoint x: 672, startPoint y: 358, endPoint x: 523, endPoint y: 374, distance: 149.5
click at [592, 339] on div "Janela de atendimento Grade de atendimento Capacidade Transportadoras Veículos …" at bounding box center [661, 328] width 1322 height 656
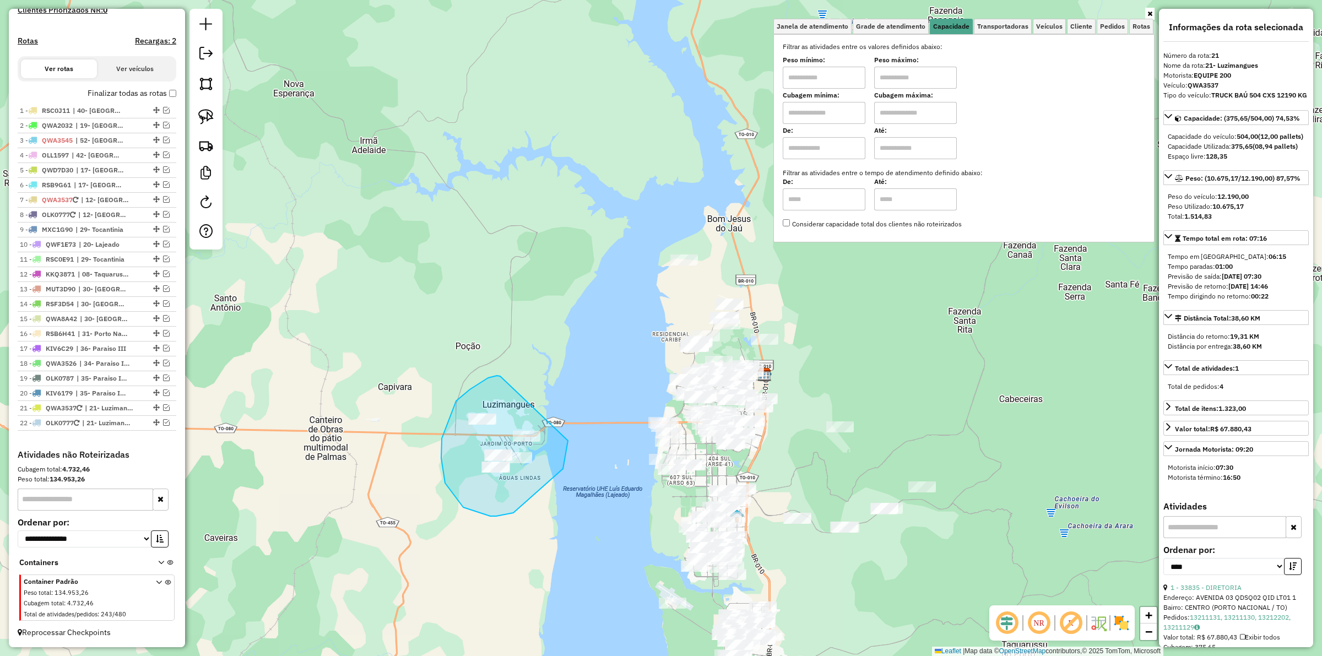
drag, startPoint x: 460, startPoint y: 396, endPoint x: 566, endPoint y: 424, distance: 108.7
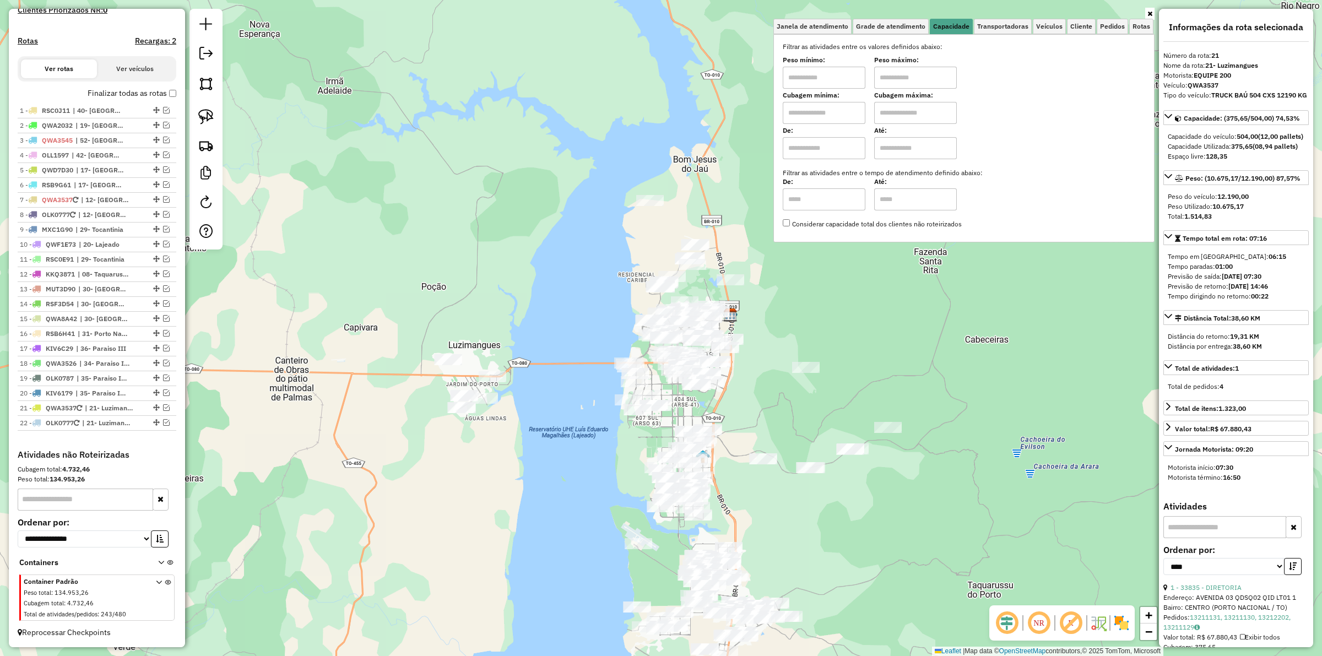
drag, startPoint x: 548, startPoint y: 323, endPoint x: 573, endPoint y: 298, distance: 34.7
click at [513, 291] on div "Janela de atendimento Grade de atendimento Capacidade Transportadoras Veículos …" at bounding box center [661, 328] width 1322 height 656
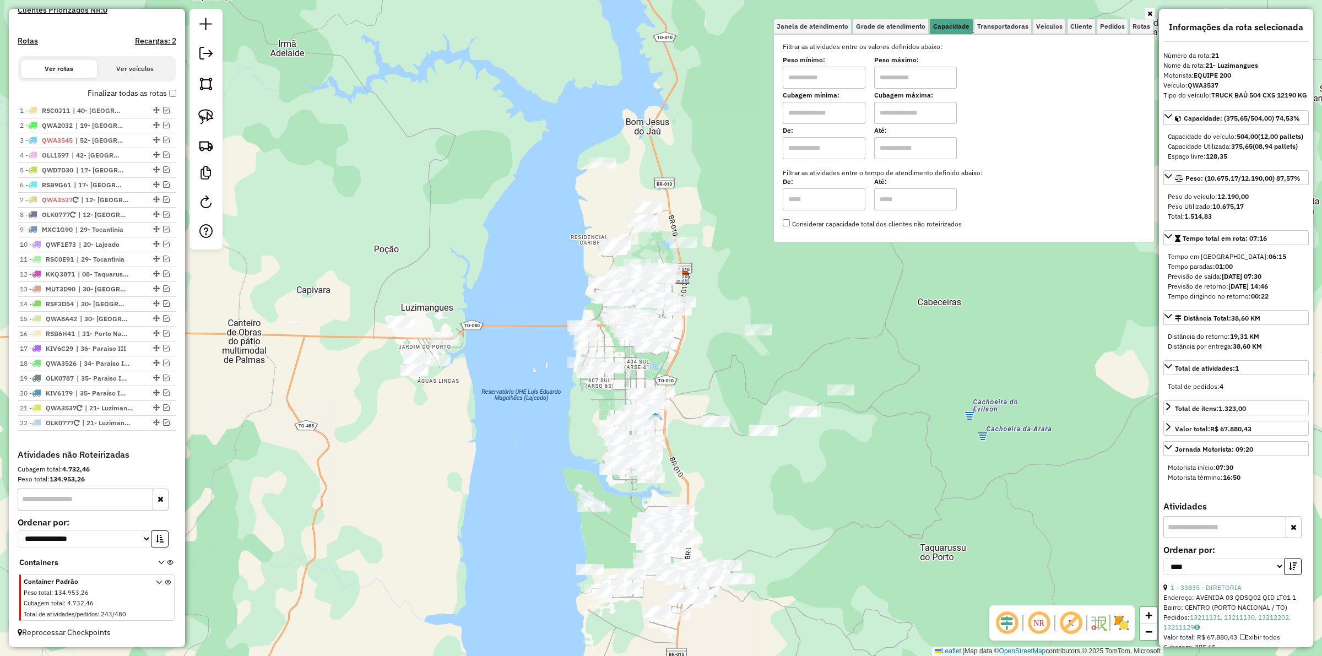
drag, startPoint x: 809, startPoint y: 287, endPoint x: 797, endPoint y: 298, distance: 16.4
click at [796, 297] on div "Janela de atendimento Grade de atendimento Capacidade Transportadoras Veículos …" at bounding box center [661, 328] width 1322 height 656
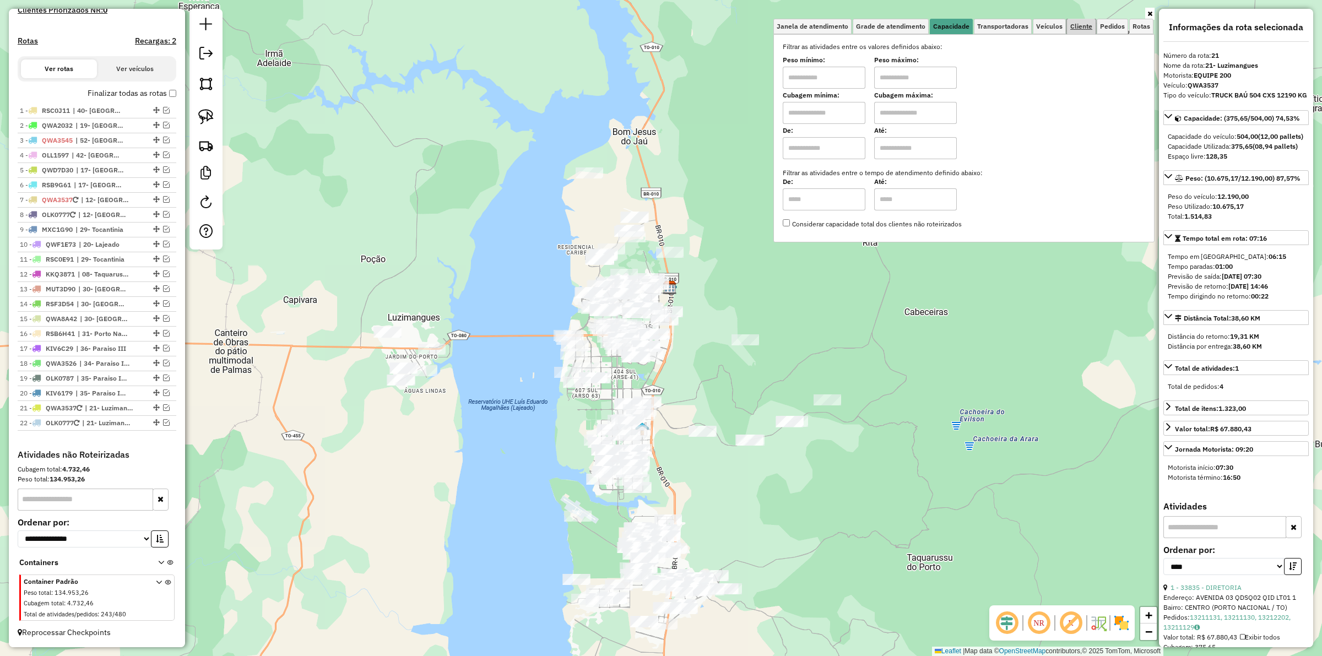
click at [1075, 29] on span "Cliente" at bounding box center [1081, 26] width 22 height 7
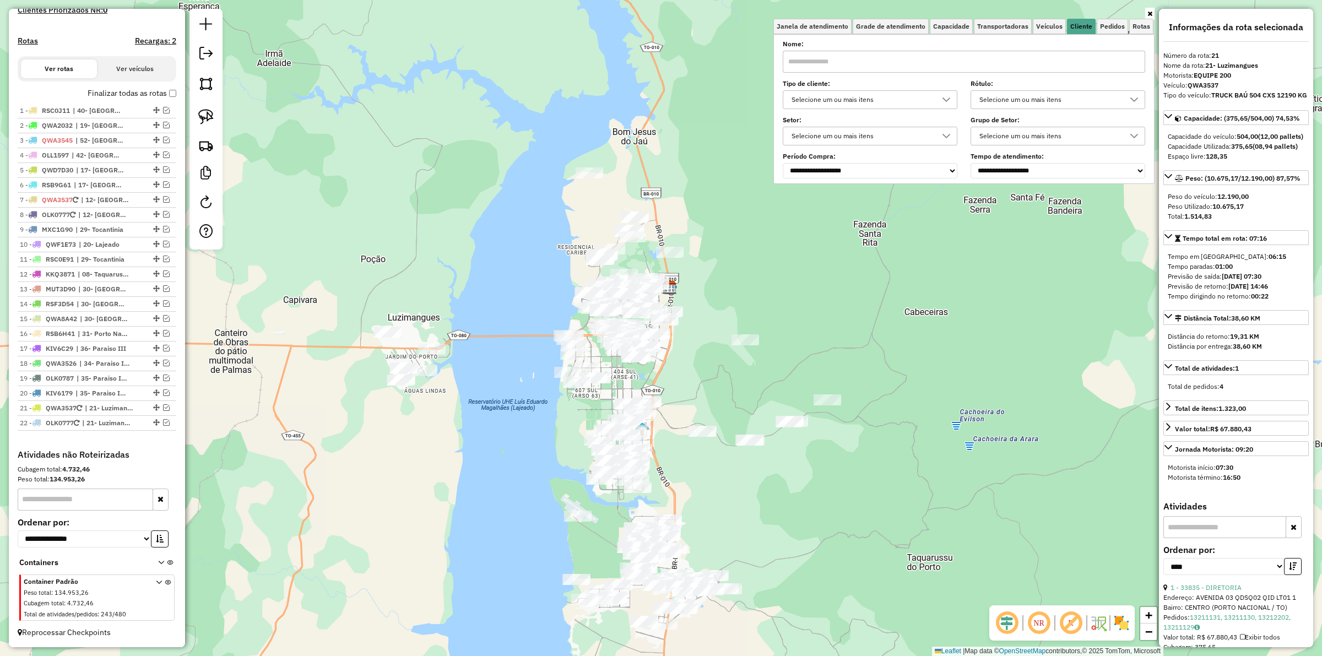
click at [860, 104] on div "Selecione um ou mais itens" at bounding box center [861, 100] width 148 height 18
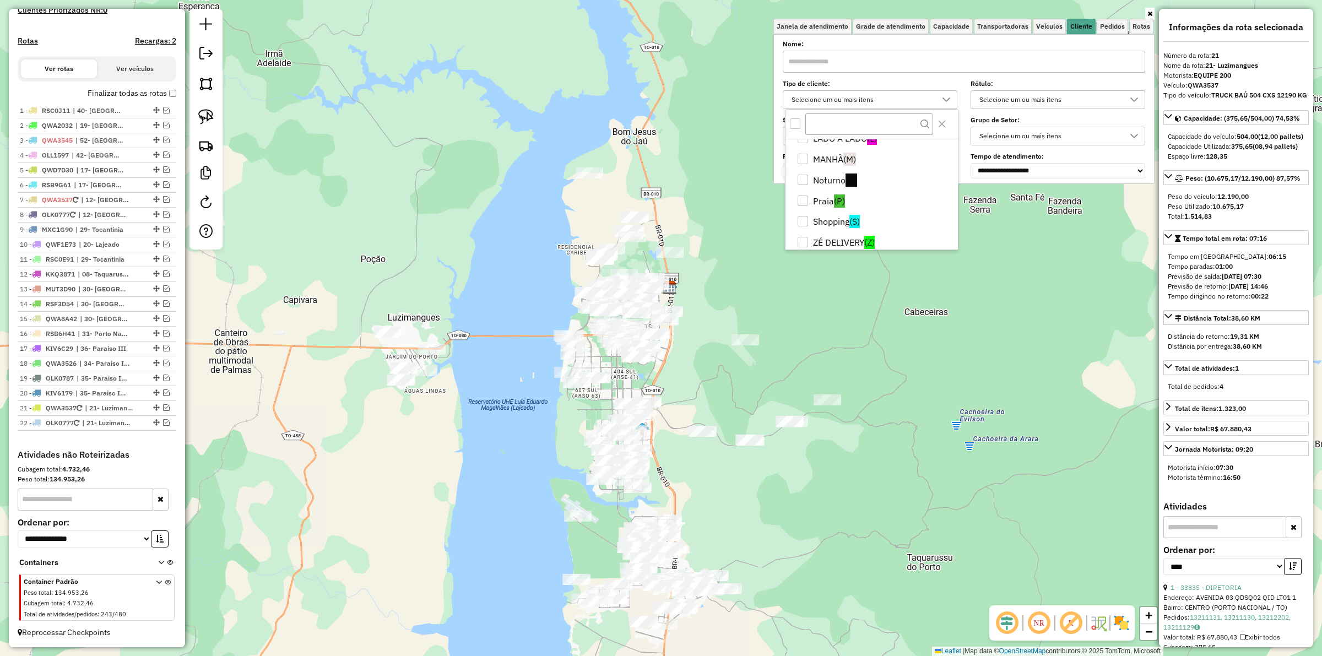
scroll to position [138, 0]
click at [830, 177] on li "Noturno (N)" at bounding box center [874, 178] width 168 height 21
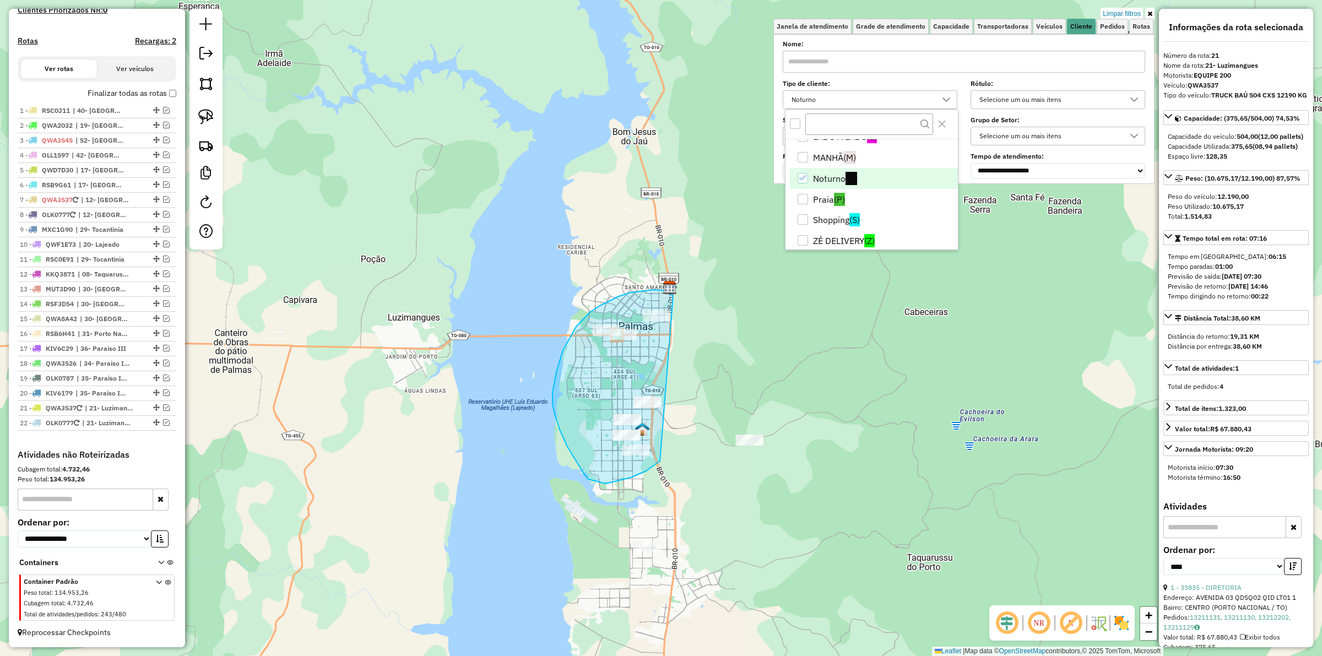
drag, startPoint x: 673, startPoint y: 296, endPoint x: 692, endPoint y: 376, distance: 82.1
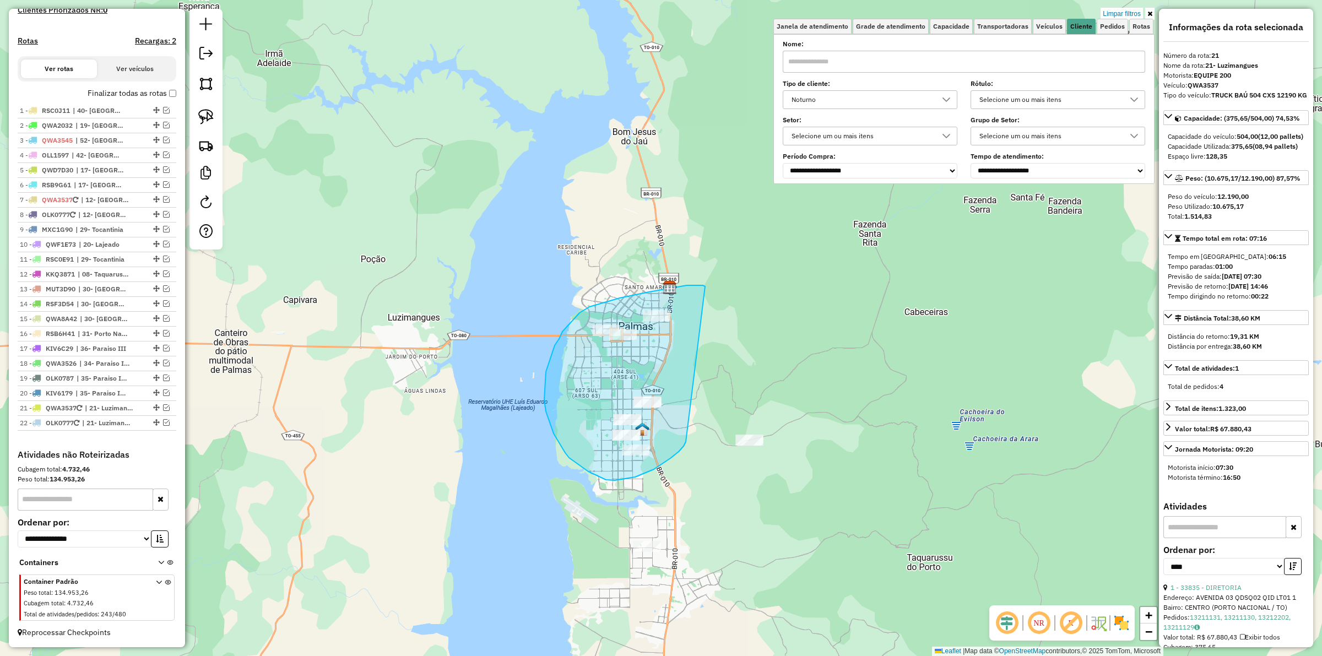
drag, startPoint x: 677, startPoint y: 287, endPoint x: 686, endPoint y: 442, distance: 155.0
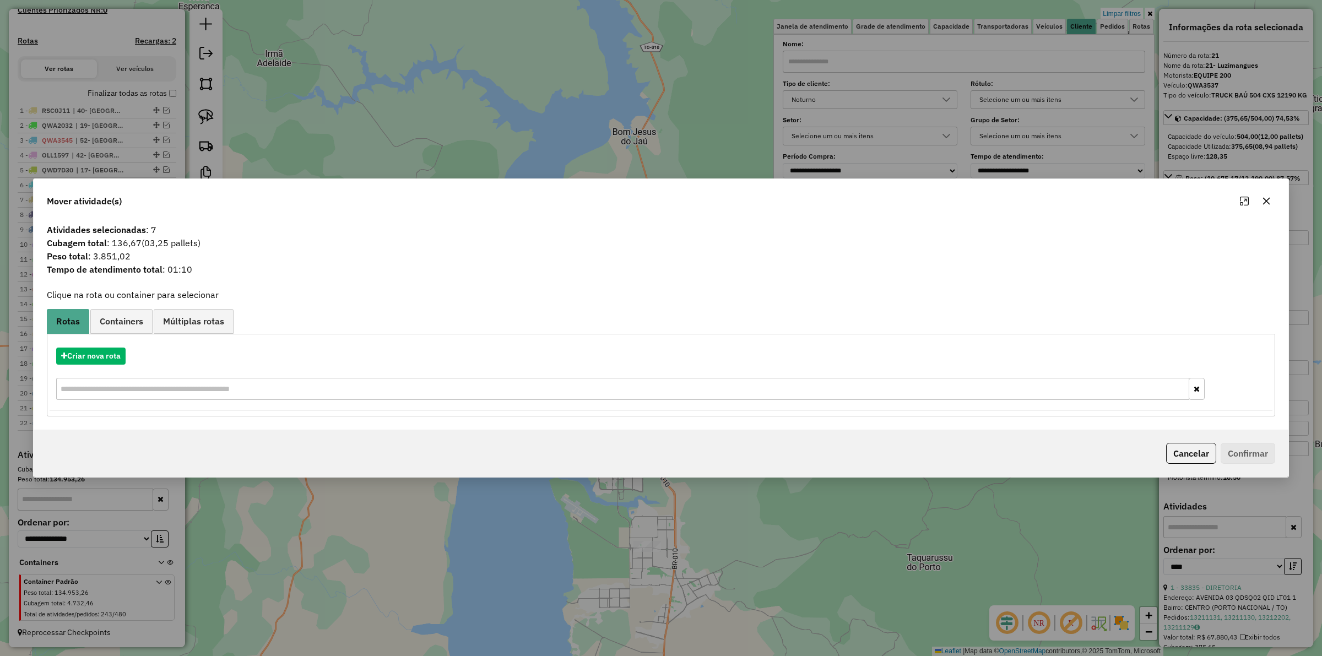
click at [95, 345] on div "Criar nova rota" at bounding box center [661, 375] width 1222 height 72
click at [119, 354] on button "Criar nova rota" at bounding box center [90, 355] width 69 height 17
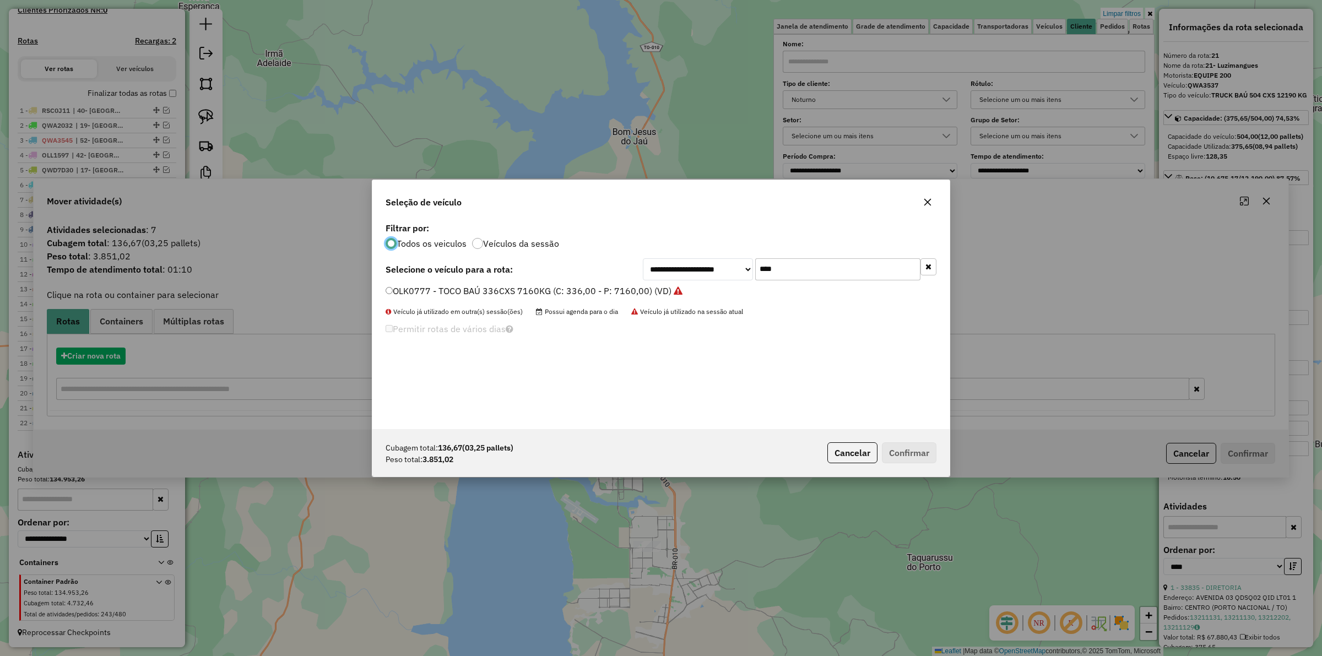
scroll to position [6, 3]
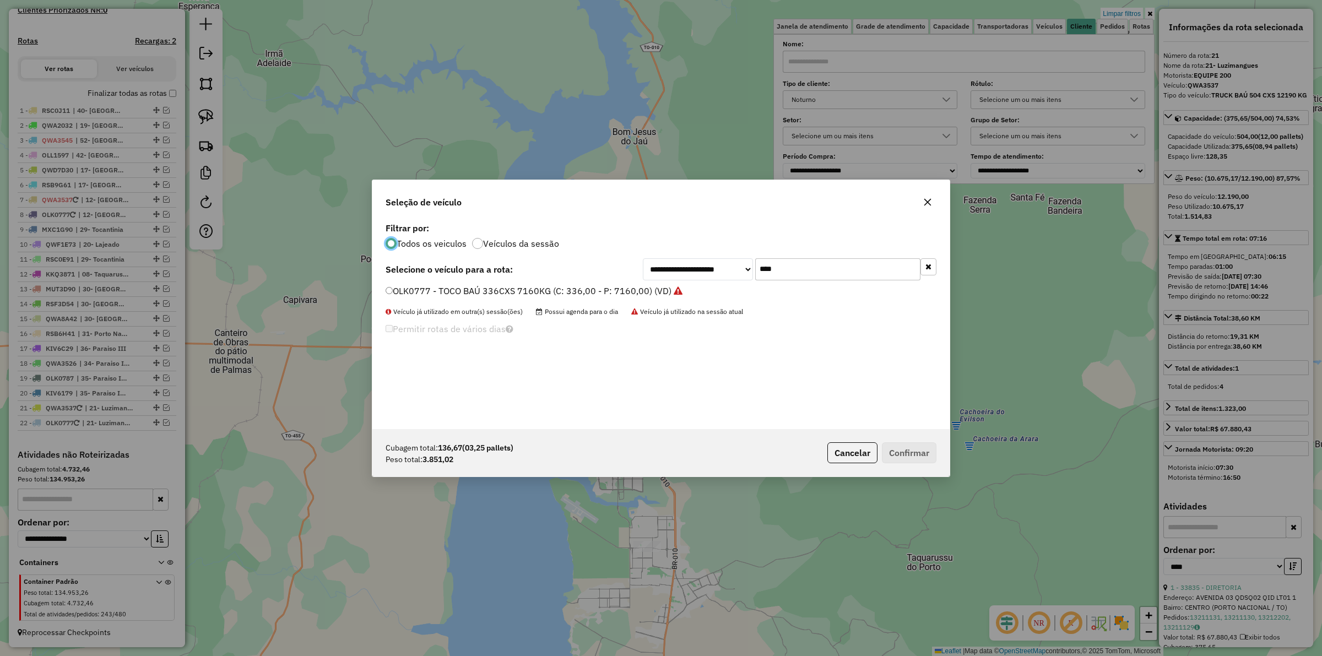
click at [808, 276] on input "****" at bounding box center [837, 269] width 165 height 22
type input "****"
click at [616, 290] on label "KIU4499 - TOCO BAÚ 239cx 7160kg (C: 239,00 - P: 7160,00) (VD)" at bounding box center [522, 290] width 275 height 13
click at [906, 452] on button "Confirmar" at bounding box center [909, 452] width 55 height 21
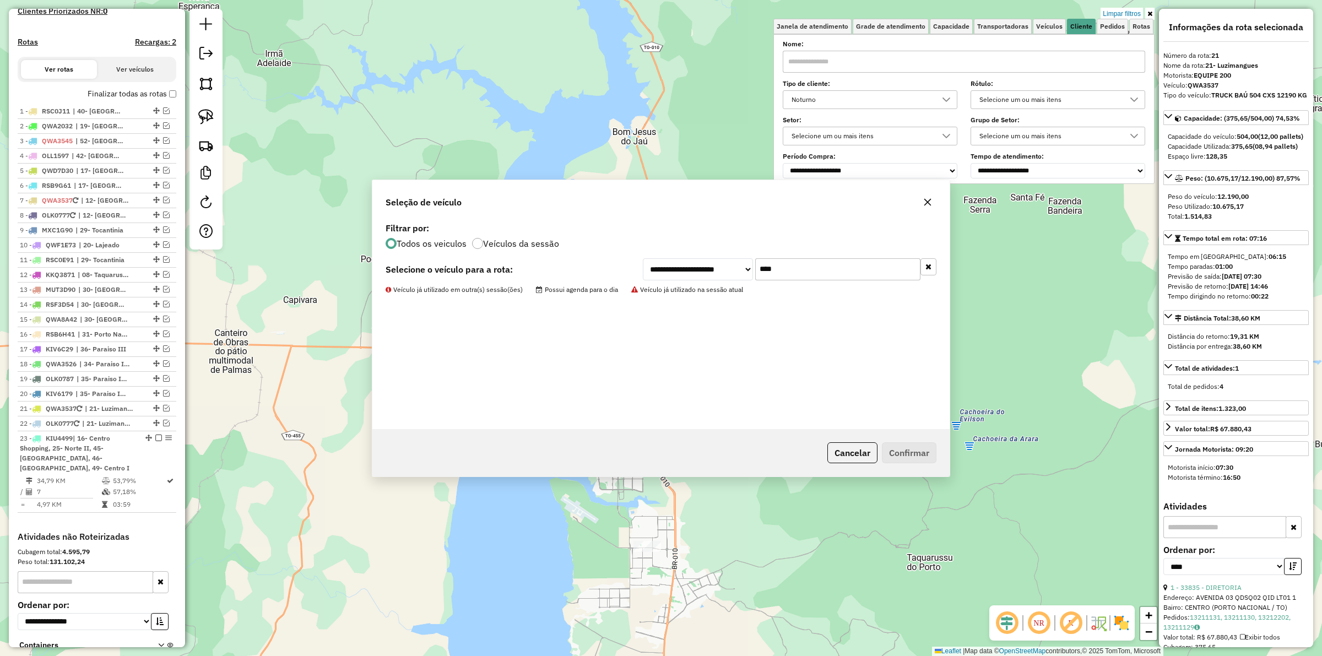
scroll to position [416, 0]
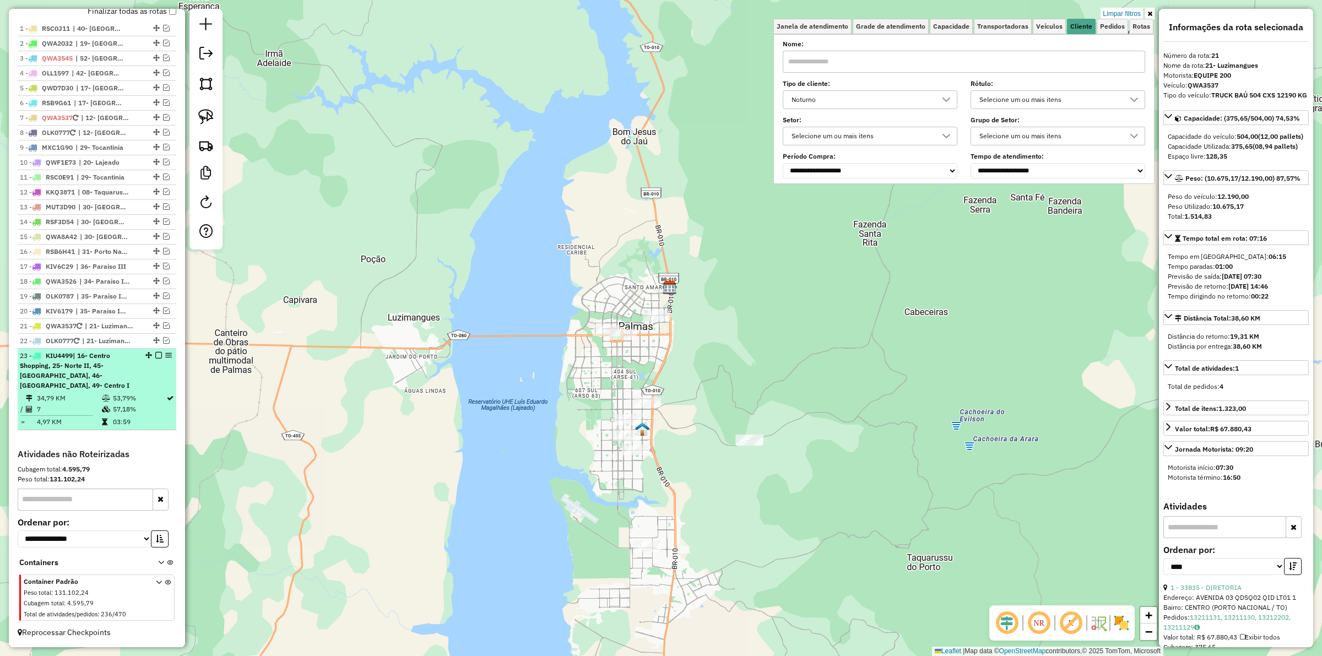
click at [155, 354] on em at bounding box center [158, 355] width 7 height 7
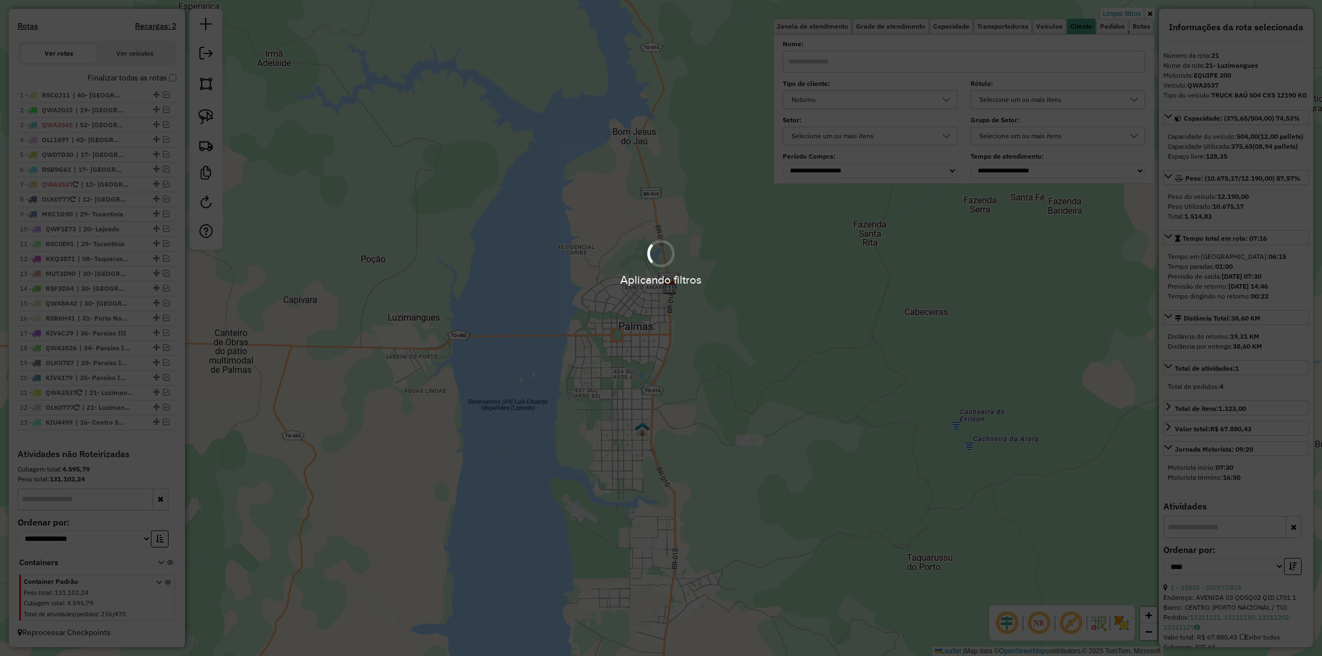
scroll to position [350, 0]
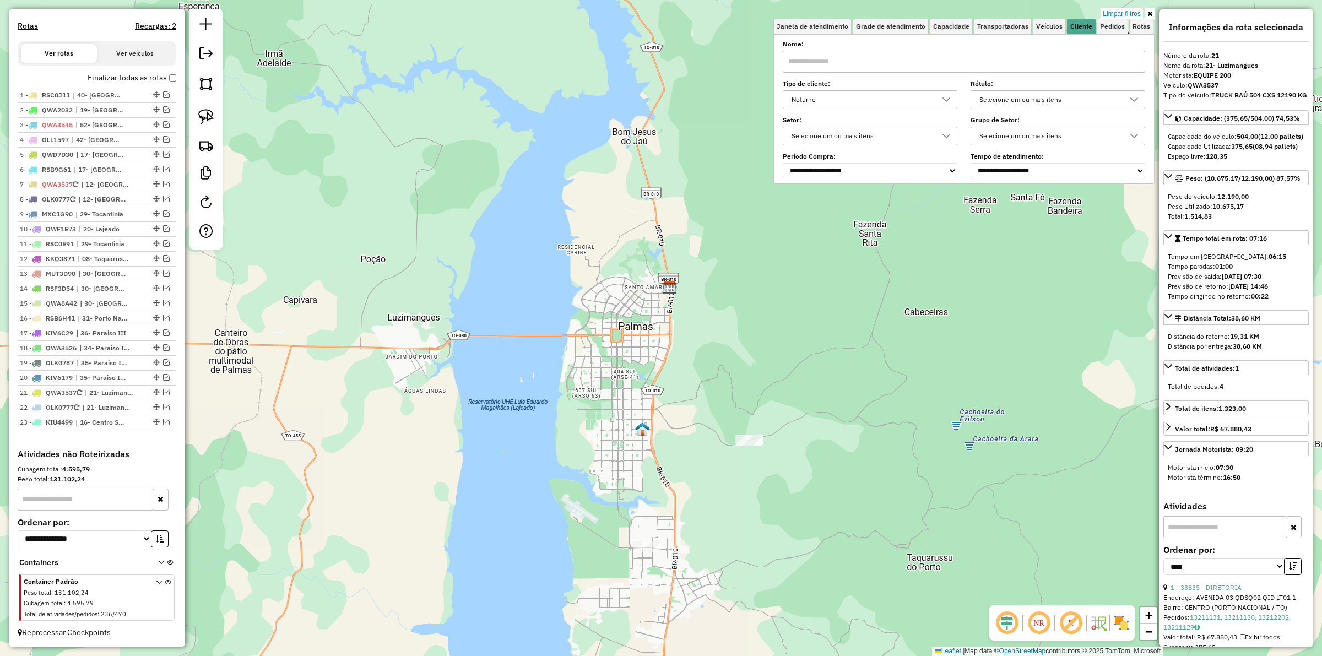
click at [1122, 10] on link "Limpar filtros" at bounding box center [1121, 14] width 42 height 12
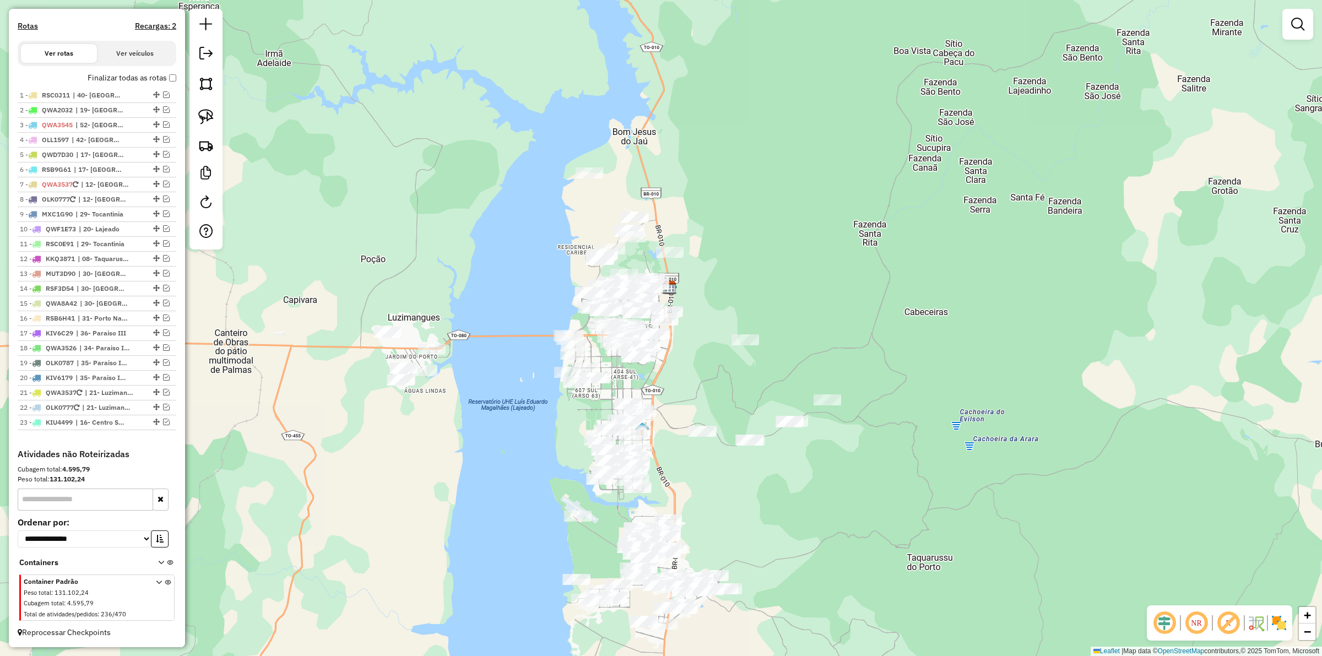
click at [1308, 21] on div at bounding box center [1297, 24] width 31 height 31
click at [1297, 21] on em at bounding box center [1297, 24] width 13 height 13
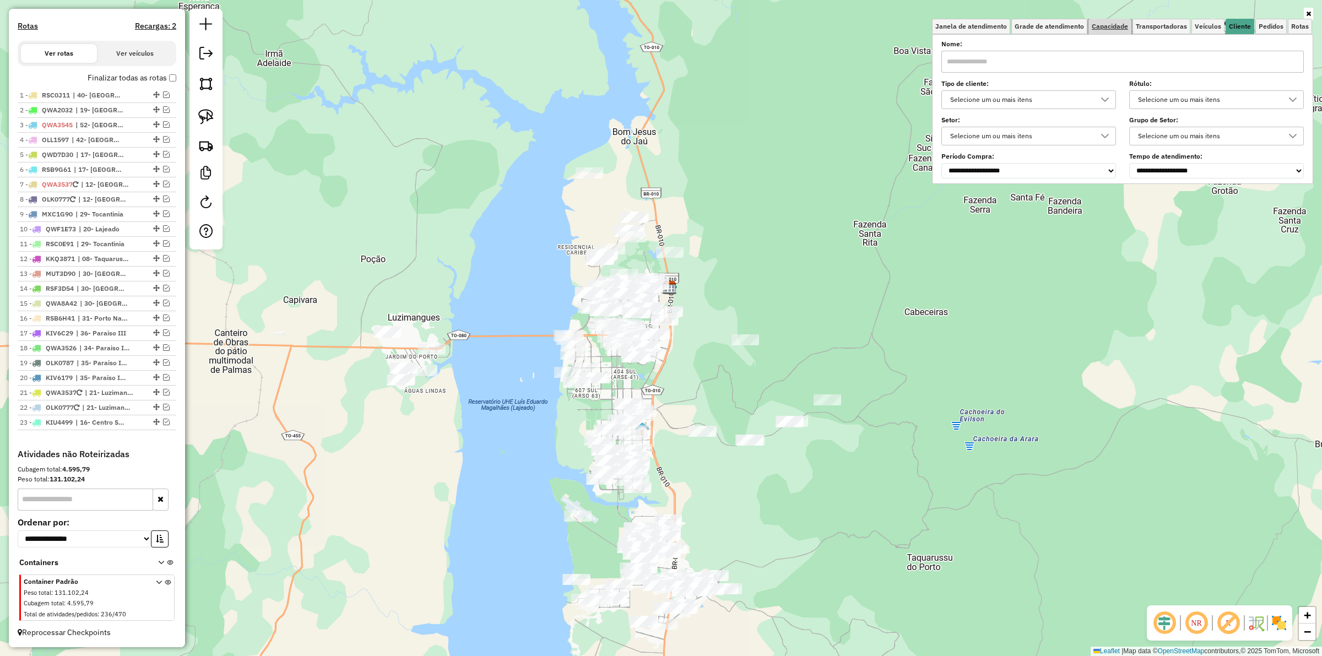
click at [1104, 28] on span "Capacidade" at bounding box center [1109, 26] width 36 height 7
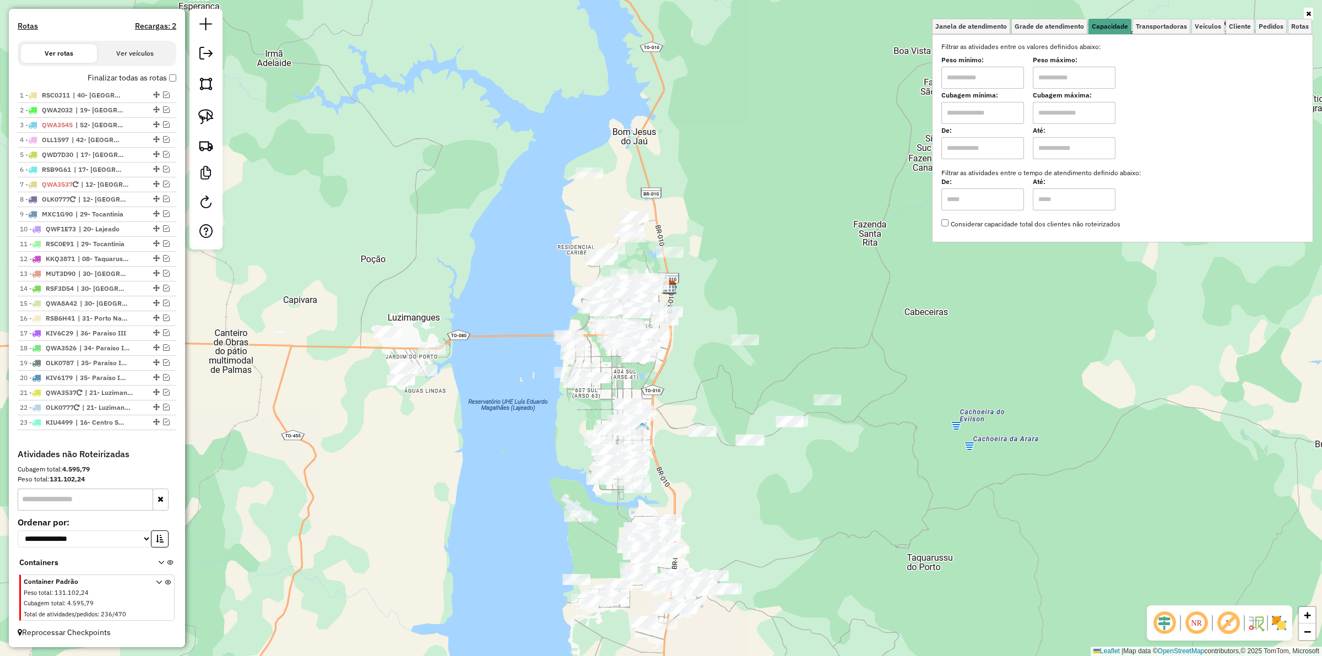
click at [997, 75] on input "text" at bounding box center [982, 78] width 83 height 22
type input "****"
click at [1055, 83] on input "text" at bounding box center [1074, 78] width 83 height 22
type input "*****"
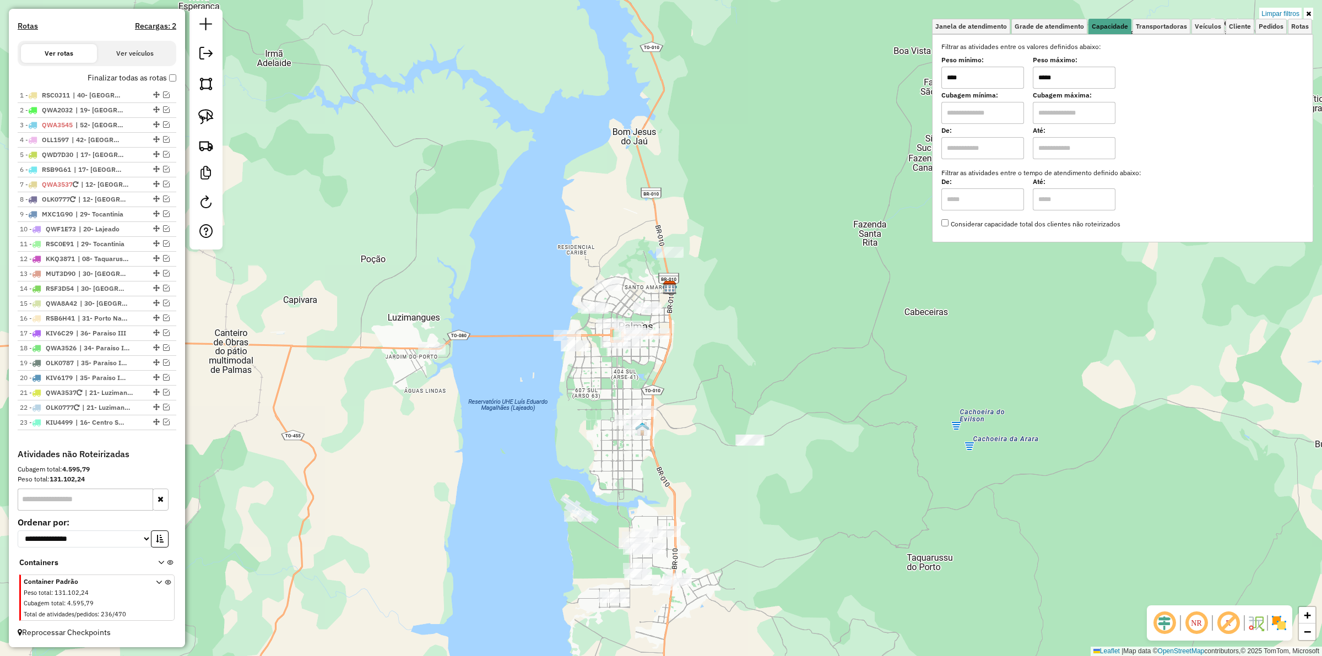
drag, startPoint x: 708, startPoint y: 352, endPoint x: 709, endPoint y: 326, distance: 26.5
click at [709, 328] on div "Limpar filtros Janela de atendimento Grade de atendimento Capacidade Transporta…" at bounding box center [661, 328] width 1322 height 656
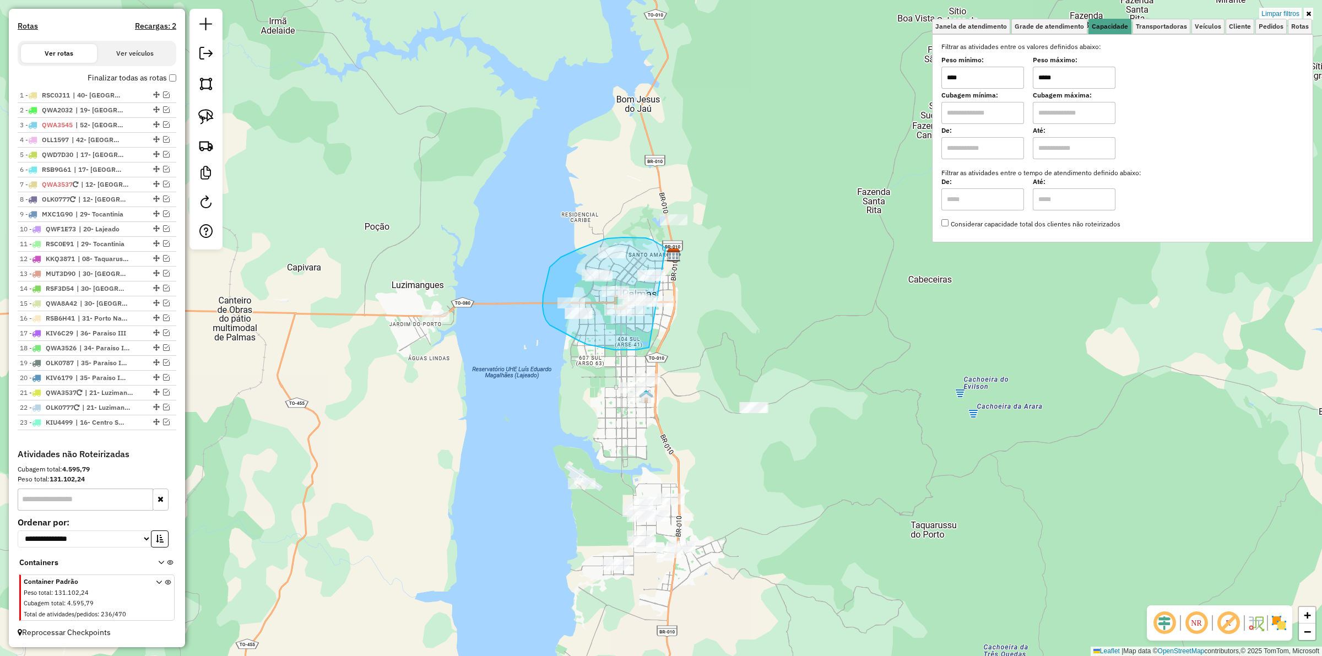
drag, startPoint x: 636, startPoint y: 237, endPoint x: 708, endPoint y: 307, distance: 100.1
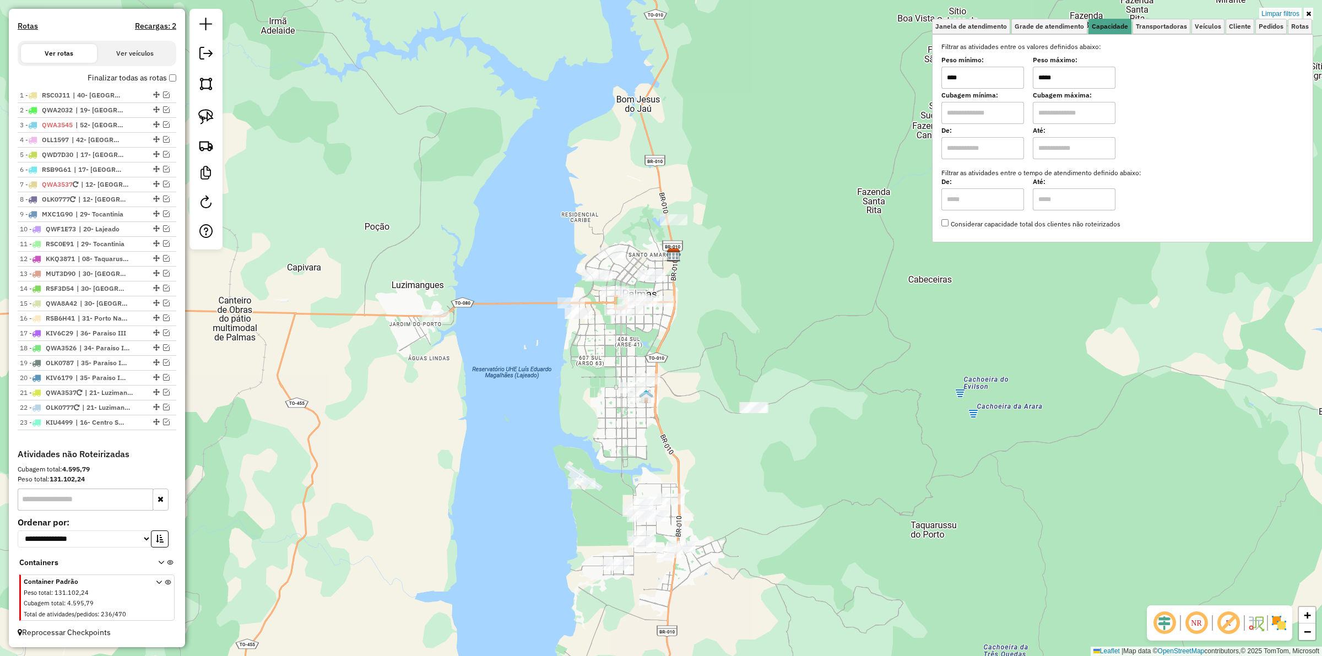
click at [690, 300] on div "Limpar filtros Janela de atendimento Grade de atendimento Capacidade Transporta…" at bounding box center [661, 328] width 1322 height 656
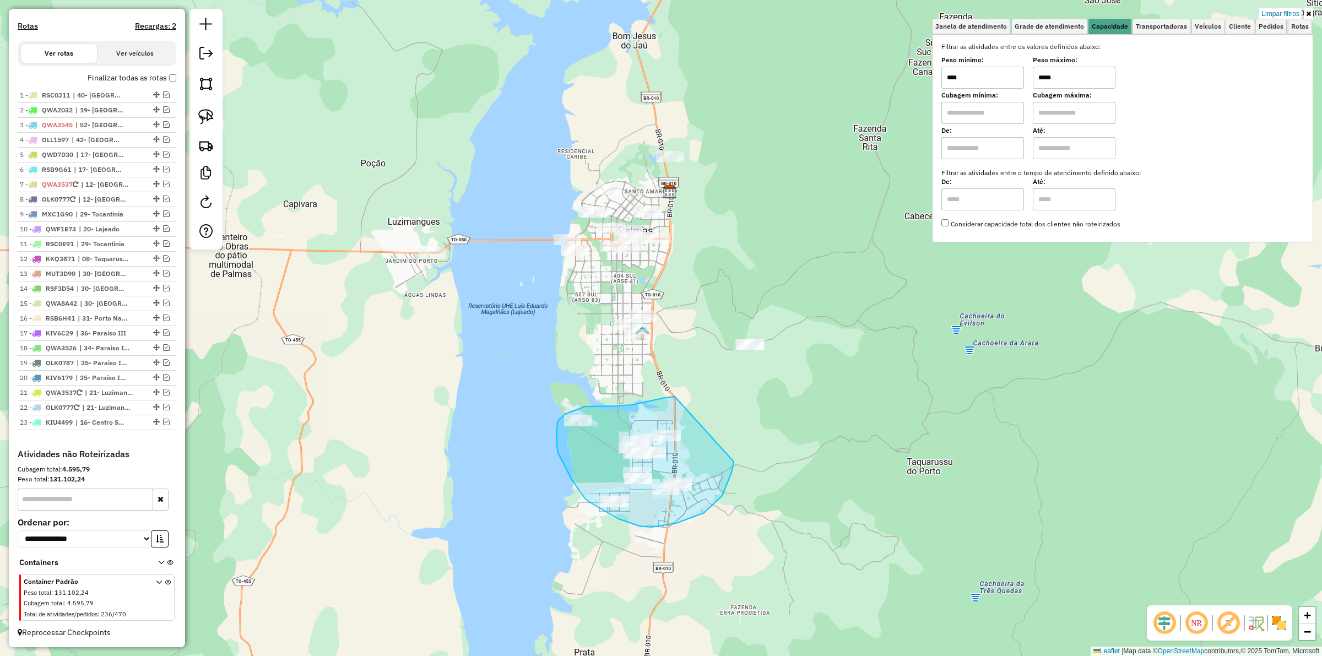
drag, startPoint x: 659, startPoint y: 399, endPoint x: 733, endPoint y: 461, distance: 97.0
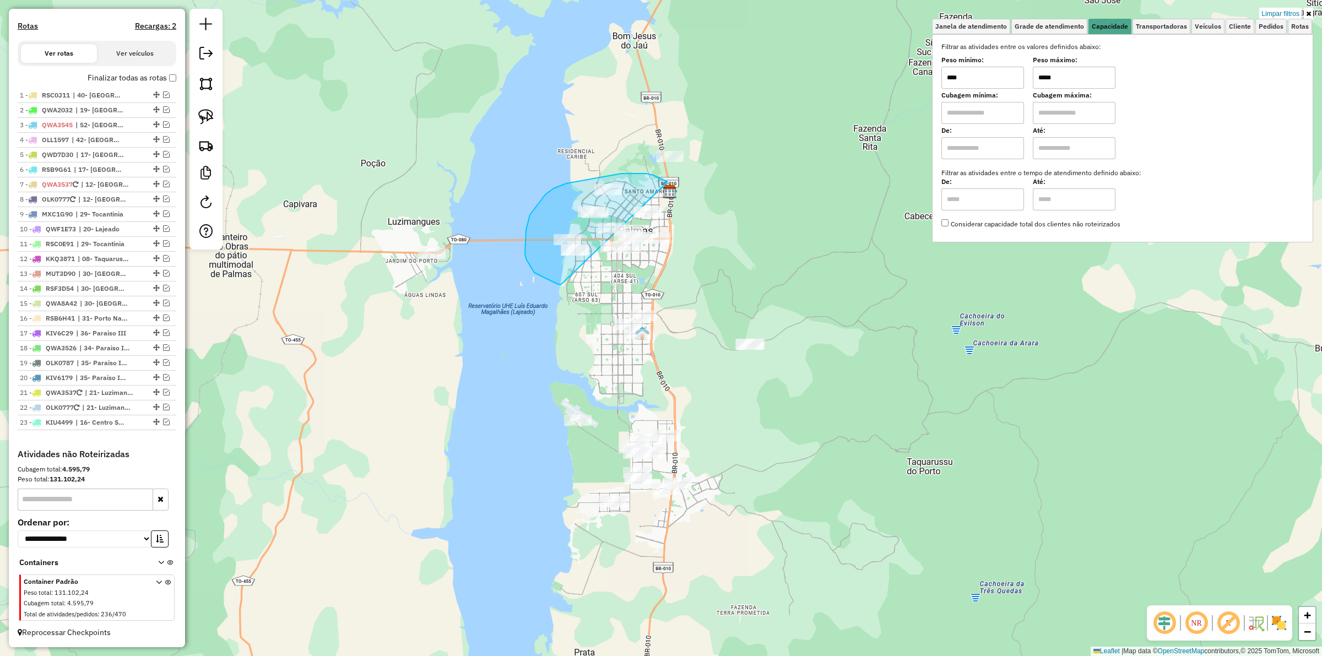
drag, startPoint x: 653, startPoint y: 175, endPoint x: 686, endPoint y: 273, distance: 102.7
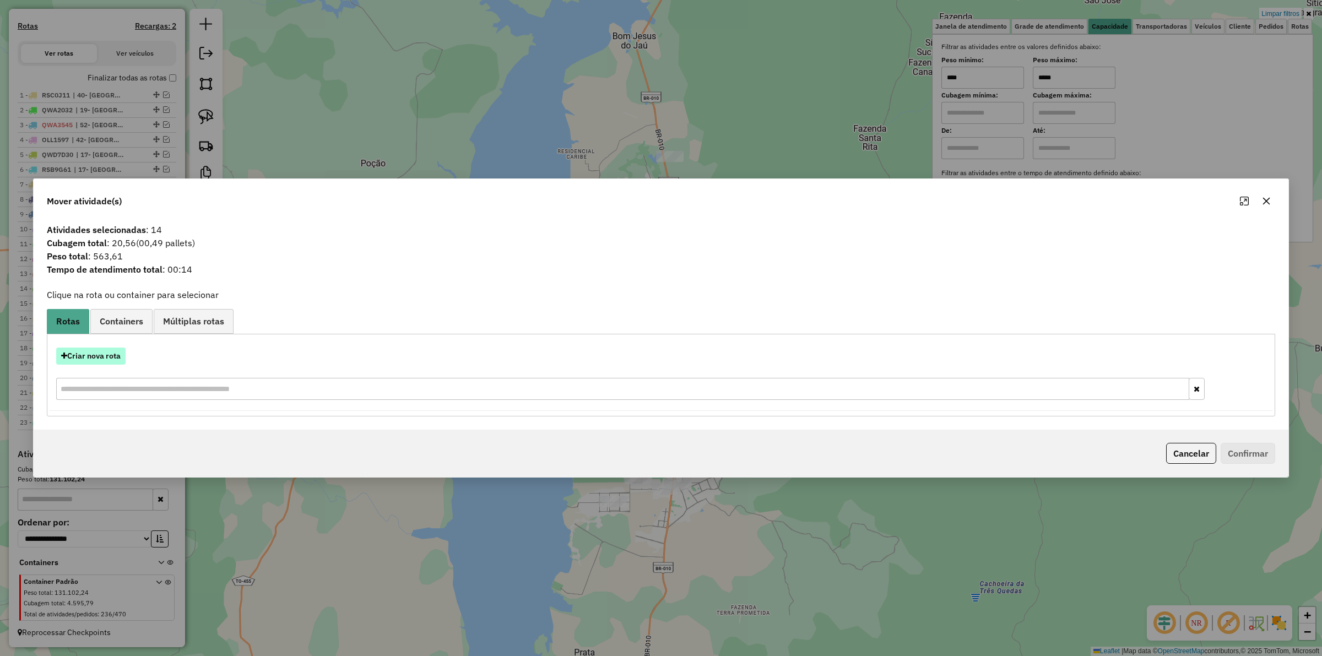
click at [100, 355] on button "Criar nova rota" at bounding box center [90, 355] width 69 height 17
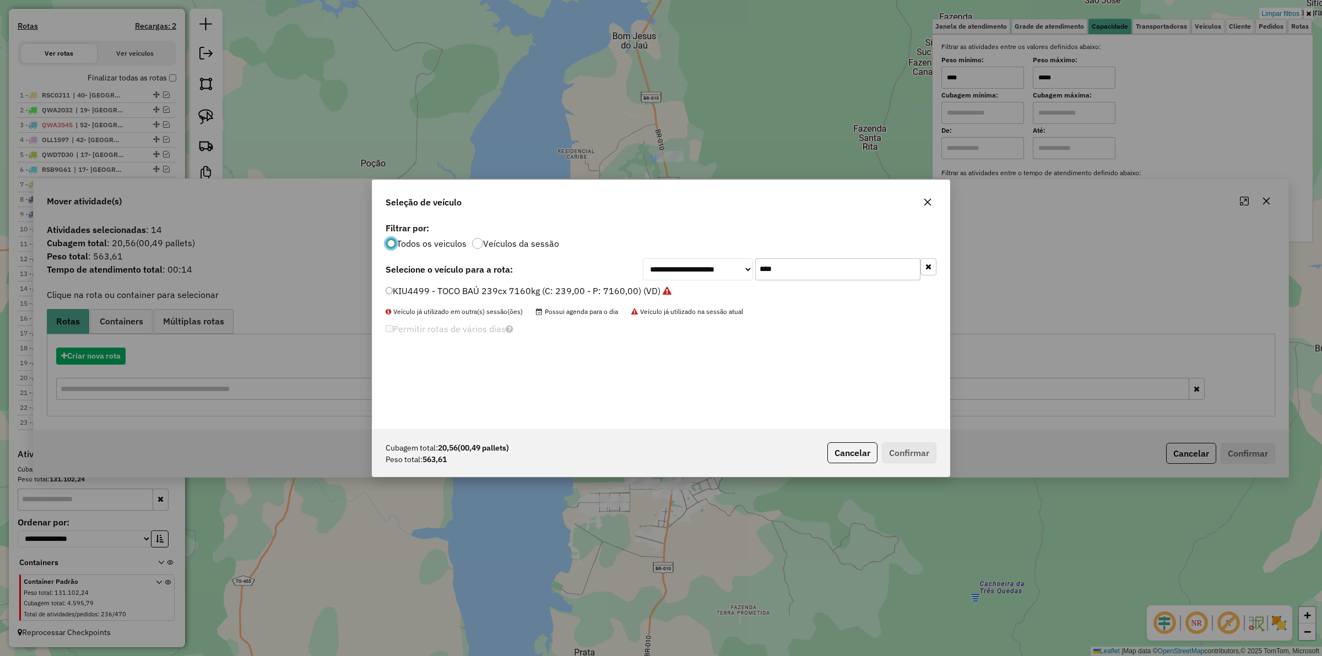
scroll to position [6, 3]
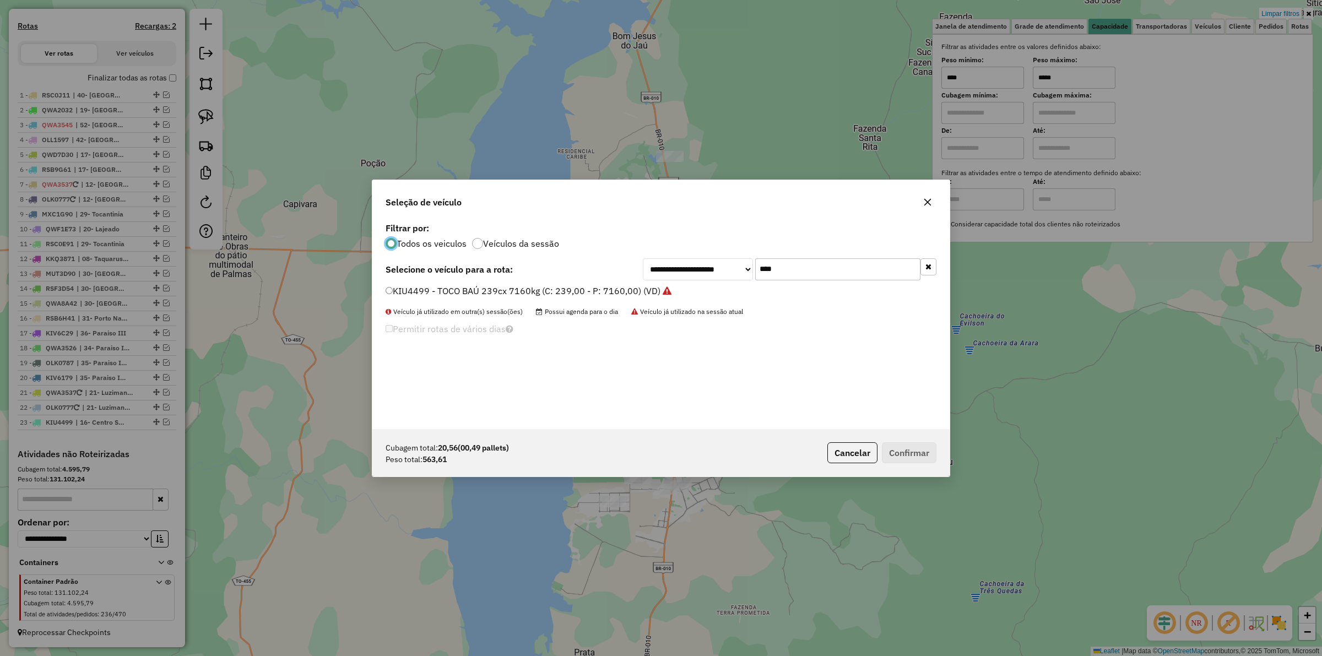
click at [813, 273] on input "****" at bounding box center [837, 269] width 165 height 22
type input "***"
click at [510, 295] on label "NES2772 - FURGÃO 70cx 650kg (C: 70,00 - P: 650,00)" at bounding box center [498, 290] width 227 height 13
click at [898, 449] on button "Confirmar" at bounding box center [909, 452] width 55 height 21
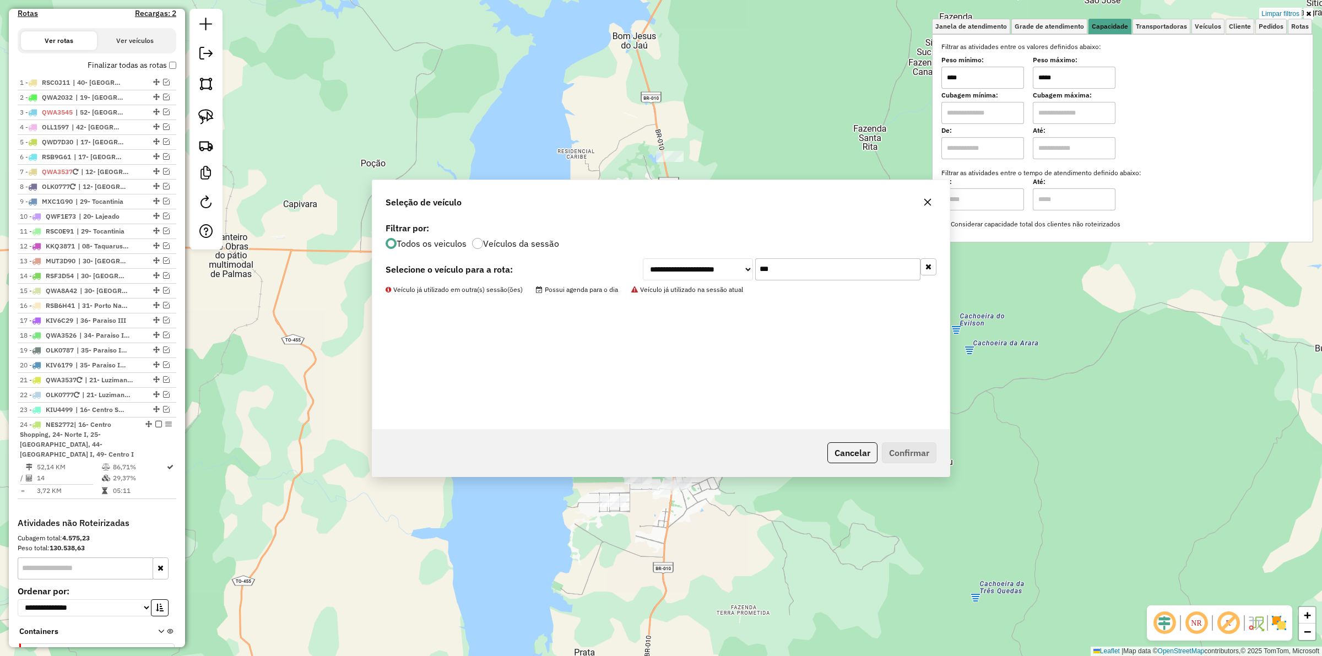
scroll to position [421, 0]
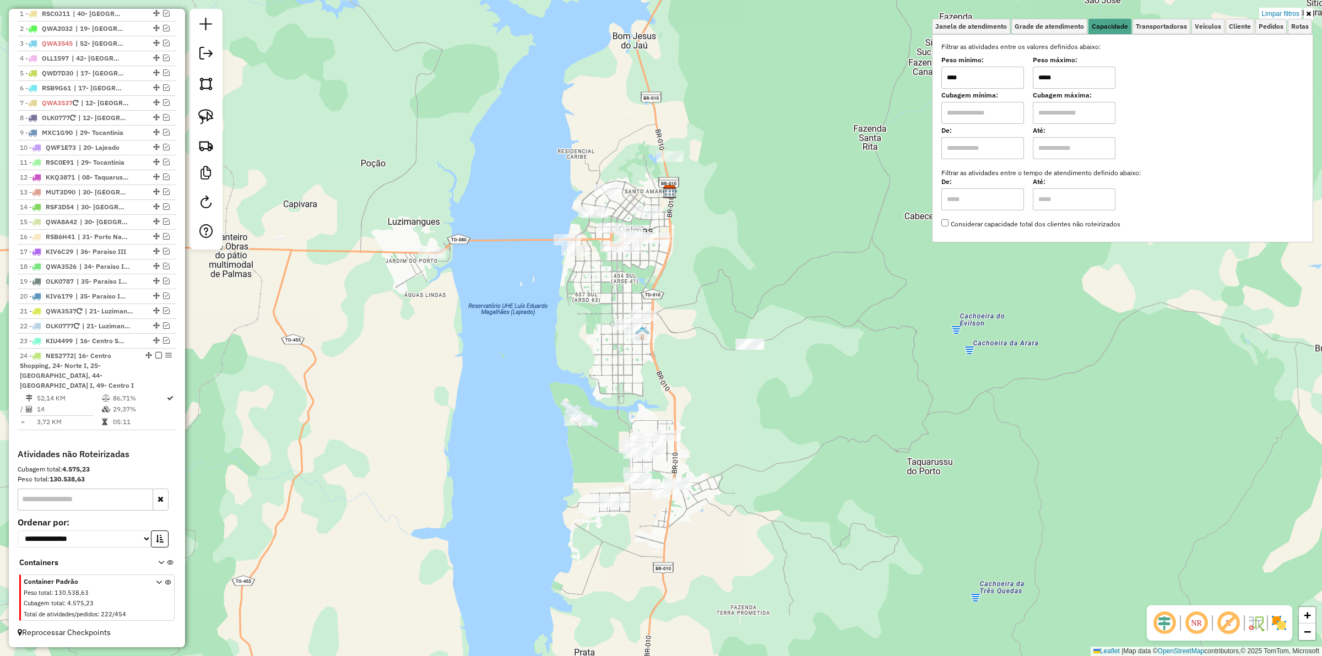
drag, startPoint x: 710, startPoint y: 314, endPoint x: 709, endPoint y: 295, distance: 19.3
click at [709, 295] on div "Limpar filtros Janela de atendimento Grade de atendimento Capacidade Transporta…" at bounding box center [661, 328] width 1322 height 656
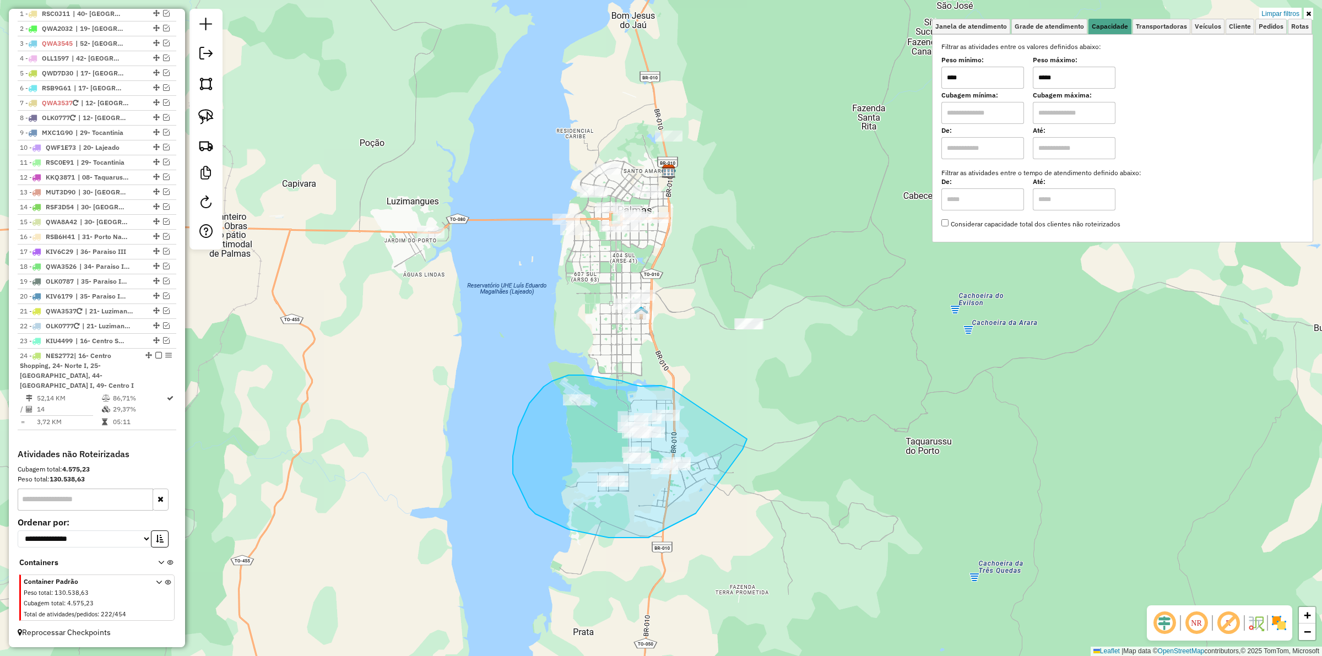
drag, startPoint x: 656, startPoint y: 385, endPoint x: 747, endPoint y: 439, distance: 105.4
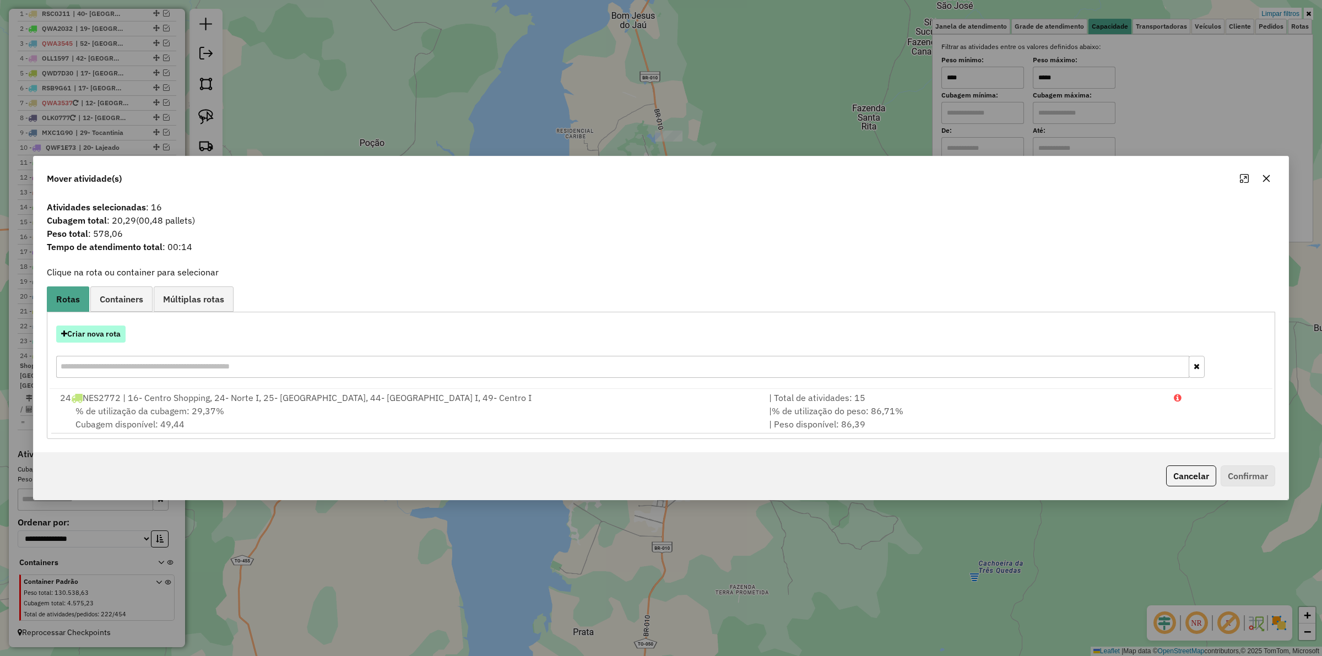
click at [76, 331] on button "Criar nova rota" at bounding box center [90, 333] width 69 height 17
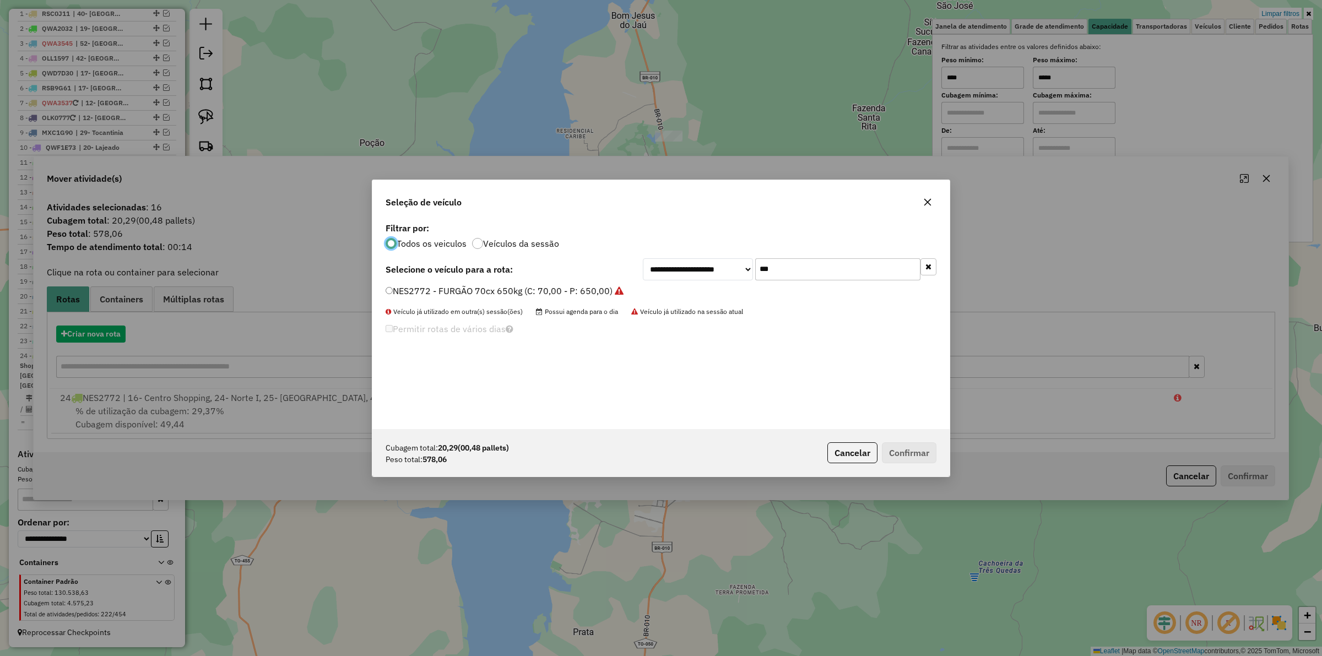
scroll to position [6, 3]
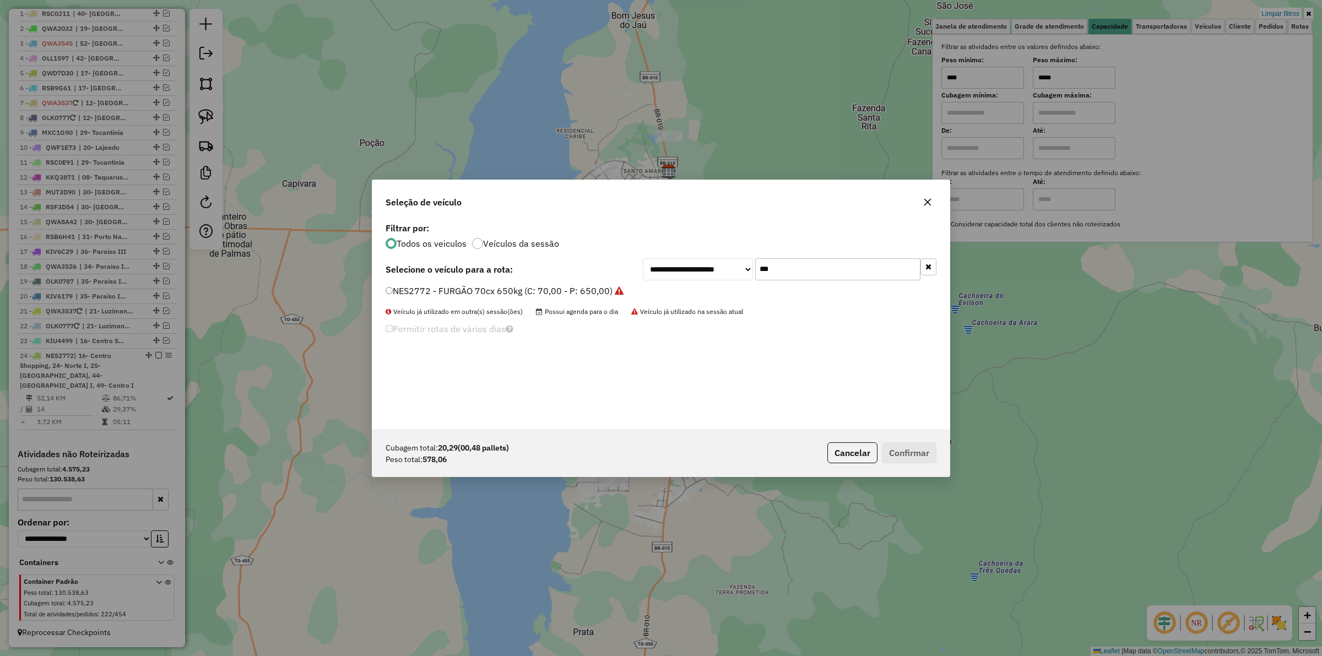
drag, startPoint x: 584, startPoint y: 282, endPoint x: 650, endPoint y: 295, distance: 67.2
click at [585, 282] on div "**********" at bounding box center [660, 324] width 577 height 209
click at [535, 294] on label "NES2772 - FURGÃO 70cx 650kg (C: 70,00 - P: 650,00)" at bounding box center [504, 290] width 238 height 13
click at [910, 446] on button "Confirmar" at bounding box center [909, 452] width 55 height 21
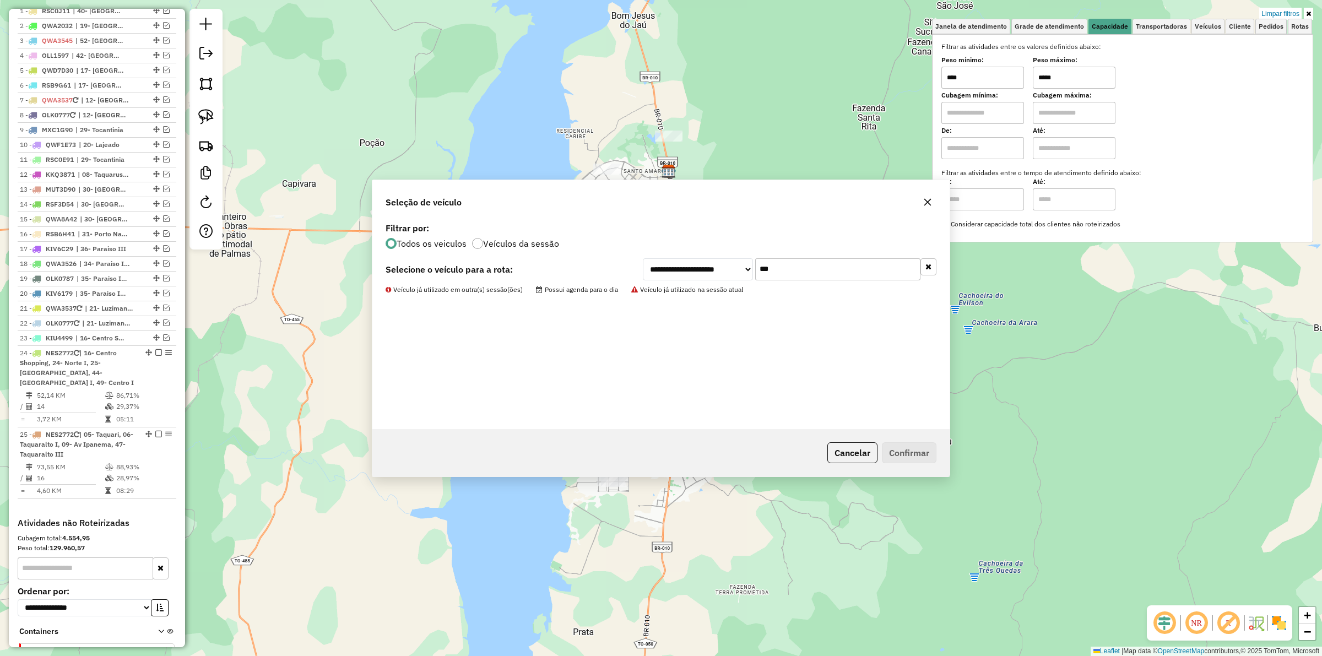
scroll to position [428, 0]
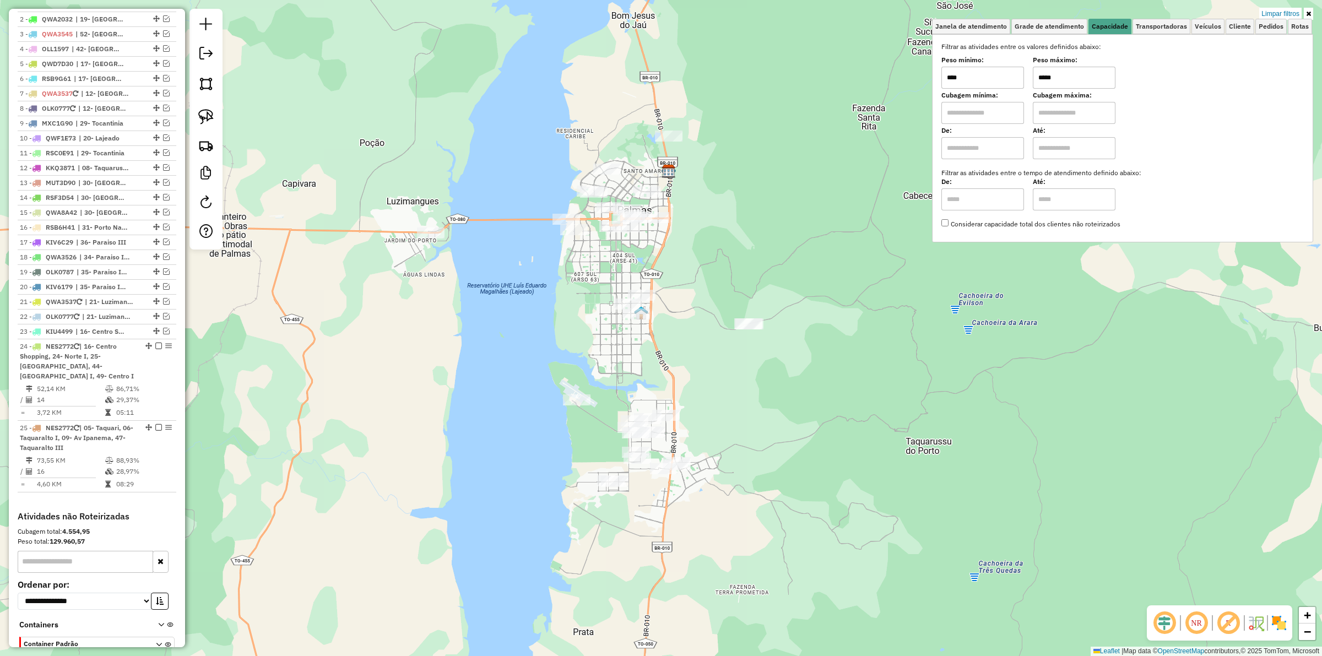
drag, startPoint x: 686, startPoint y: 373, endPoint x: 695, endPoint y: 362, distance: 14.9
click at [694, 365] on div "Limpar filtros Janela de atendimento Grade de atendimento Capacidade Transporta…" at bounding box center [661, 328] width 1322 height 656
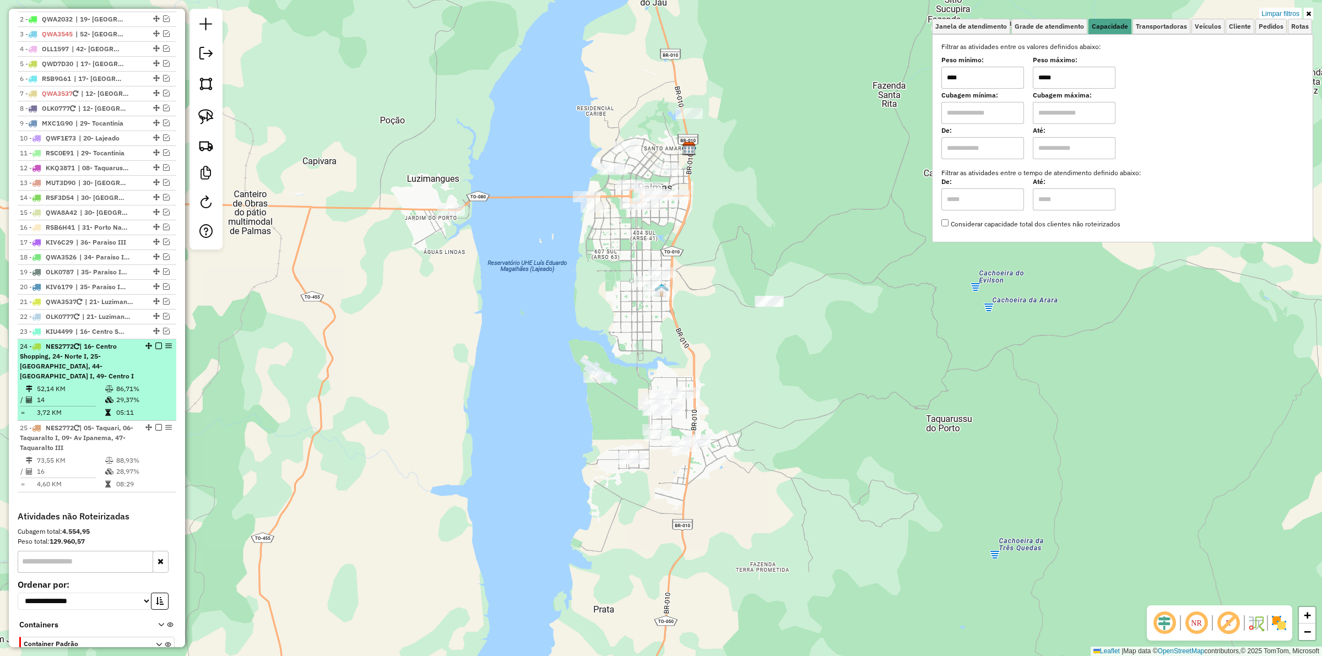
click at [155, 349] on em at bounding box center [158, 346] width 7 height 7
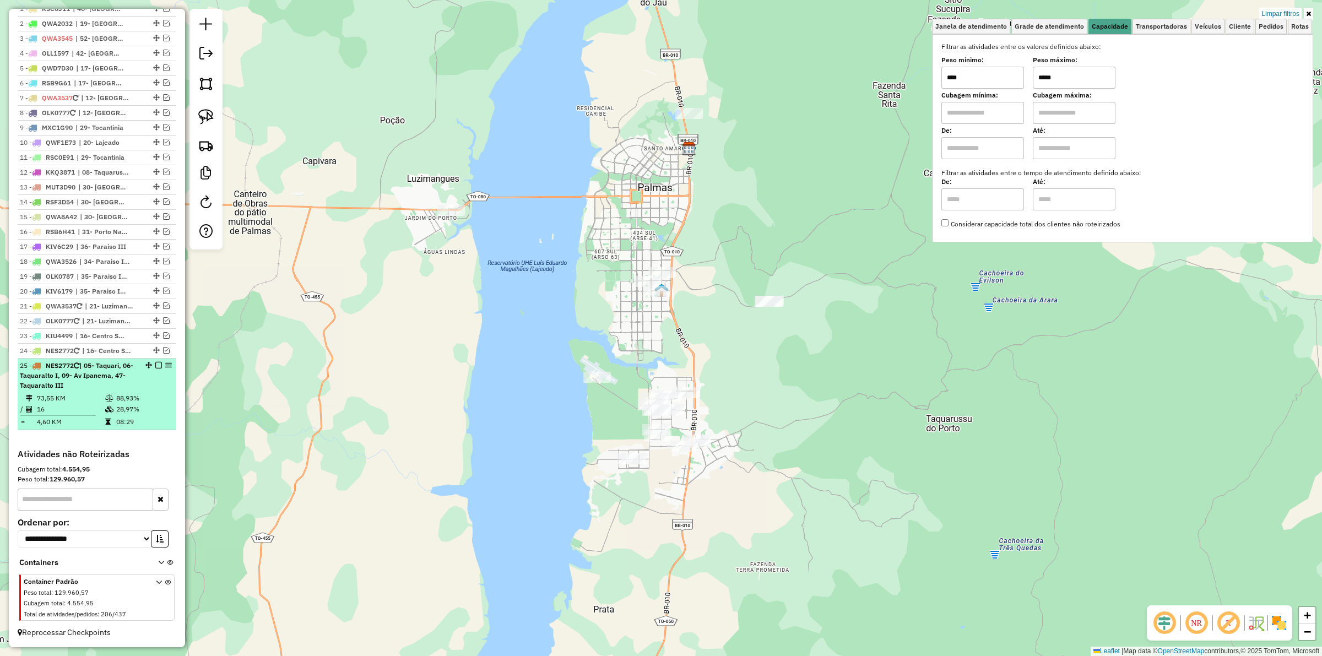
click at [155, 368] on em at bounding box center [158, 365] width 7 height 7
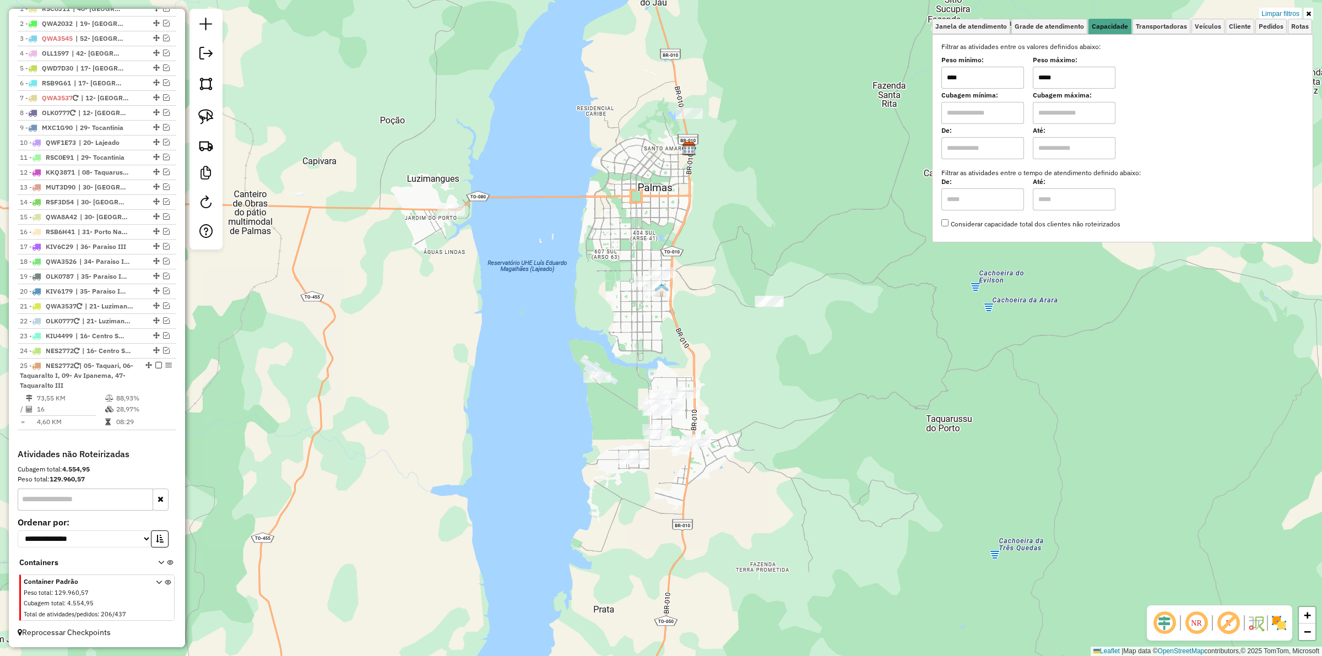
scroll to position [380, 0]
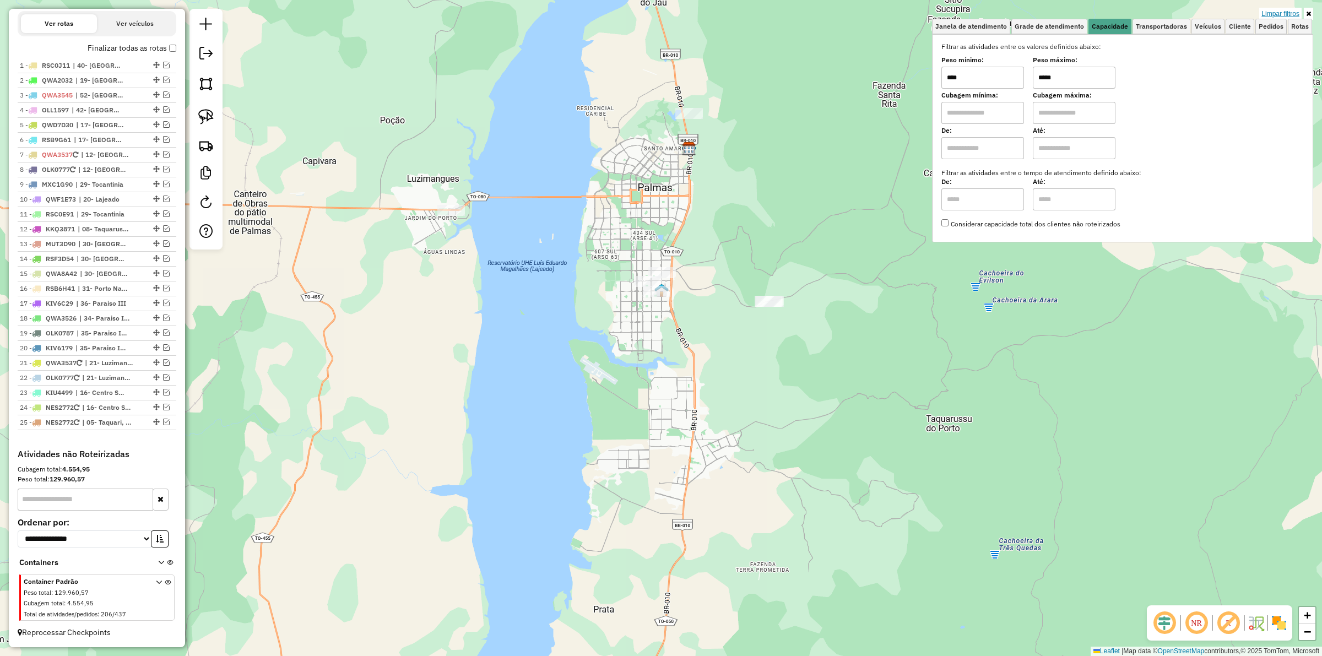
click at [1280, 13] on link "Limpar filtros" at bounding box center [1280, 14] width 42 height 12
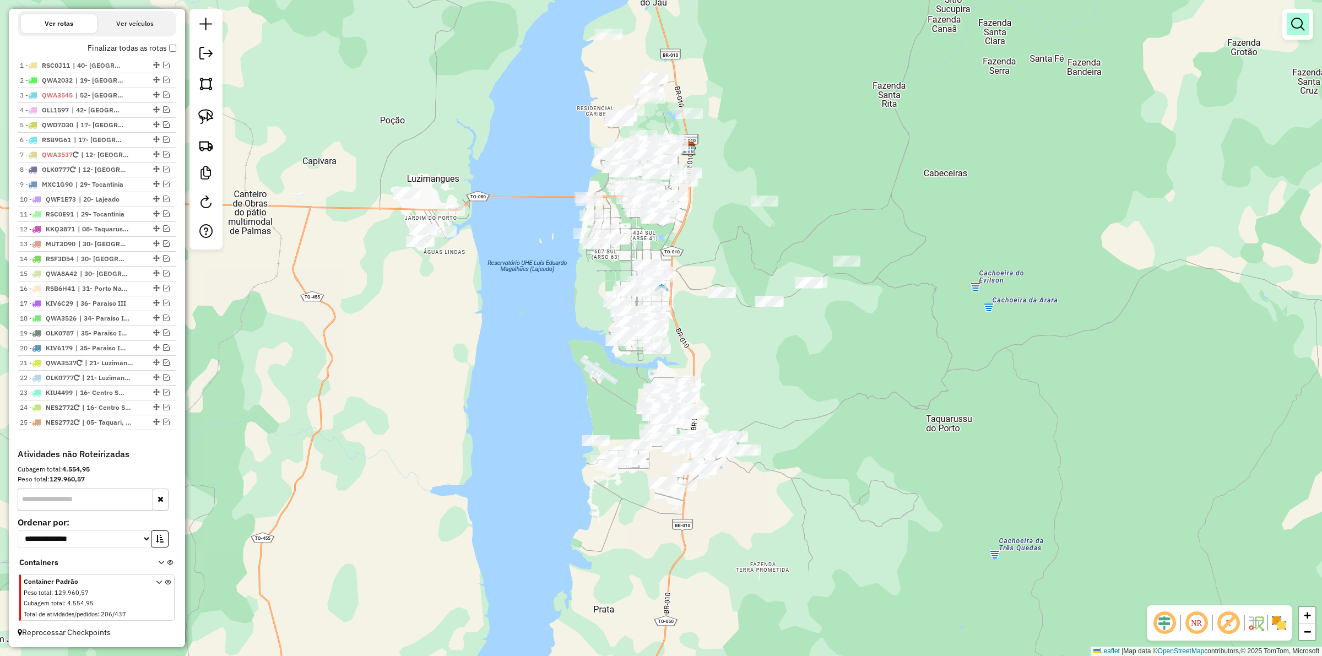
click at [1296, 29] on em at bounding box center [1297, 24] width 13 height 13
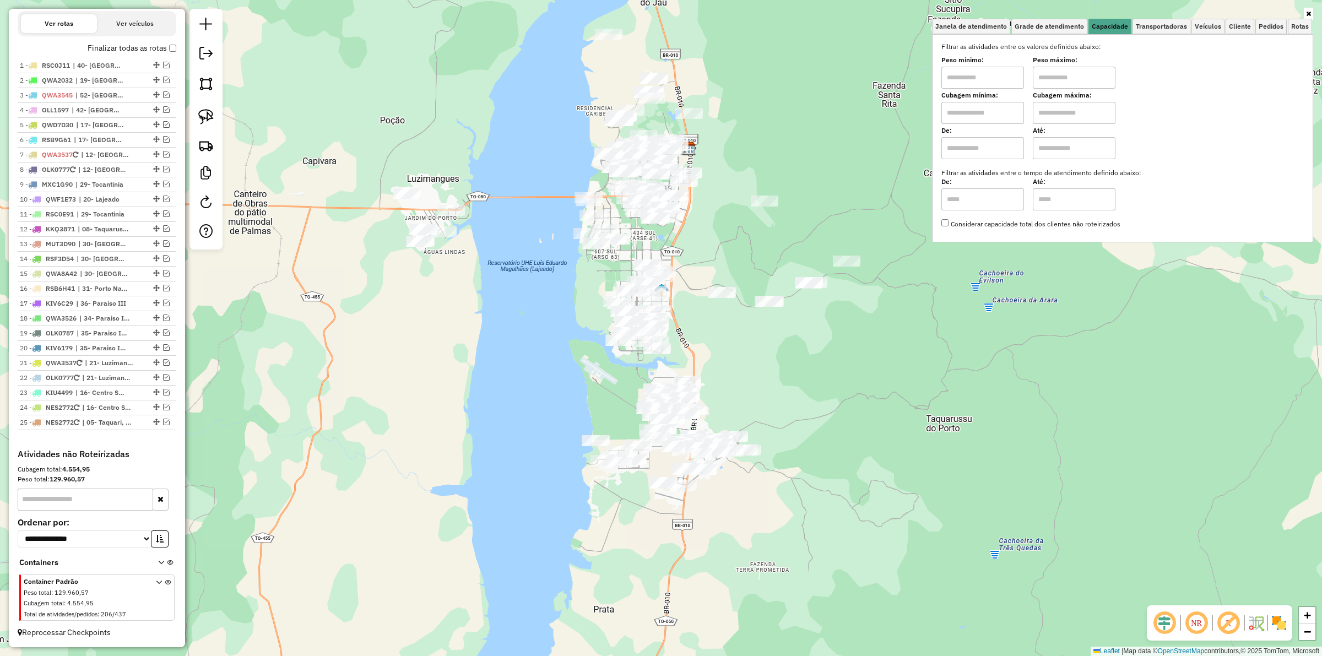
drag, startPoint x: 984, startPoint y: 74, endPoint x: 994, endPoint y: 87, distance: 16.1
click at [984, 74] on input "text" at bounding box center [982, 78] width 83 height 22
type input "****"
click at [1041, 79] on input "text" at bounding box center [1074, 78] width 83 height 22
type input "******"
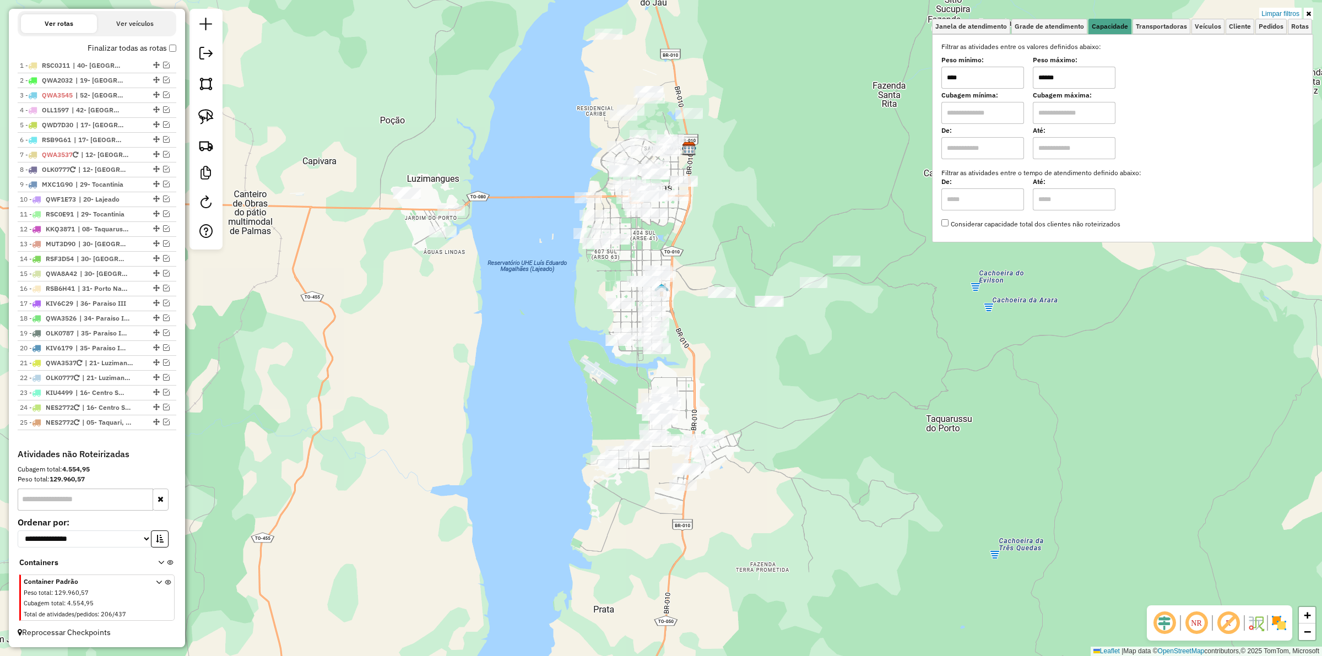
drag, startPoint x: 748, startPoint y: 191, endPoint x: 745, endPoint y: 227, distance: 37.0
click at [746, 227] on div "Limpar filtros Janela de atendimento Grade de atendimento Capacidade Transporta…" at bounding box center [661, 328] width 1322 height 656
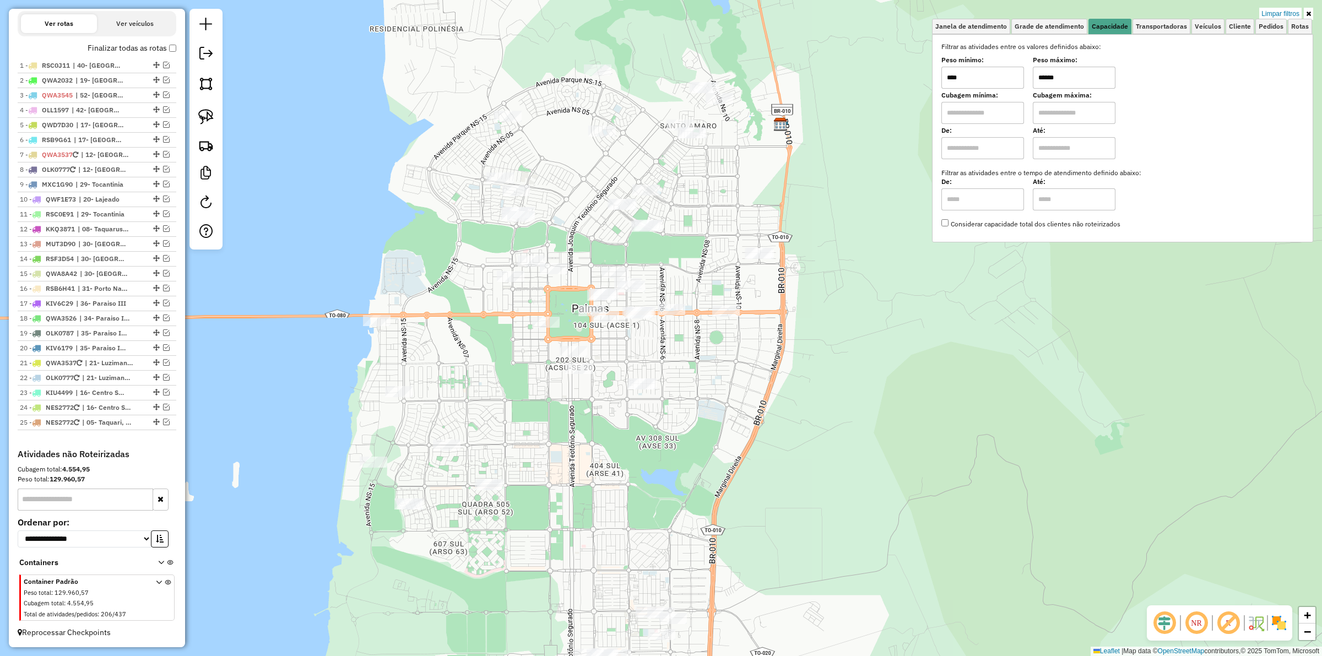
drag, startPoint x: 768, startPoint y: 230, endPoint x: 784, endPoint y: 274, distance: 46.7
click at [784, 274] on div "Limpar filtros Janela de atendimento Grade de atendimento Capacidade Transporta…" at bounding box center [661, 328] width 1322 height 656
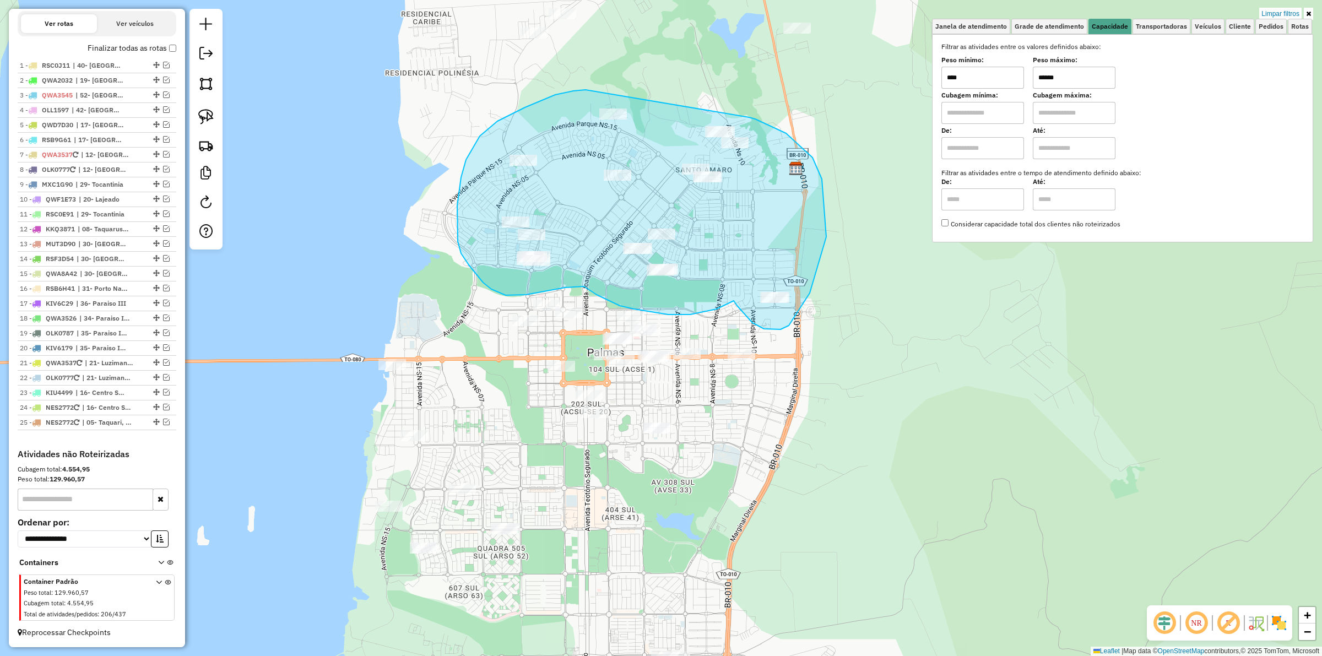
drag, startPoint x: 583, startPoint y: 90, endPoint x: 746, endPoint y: 117, distance: 165.9
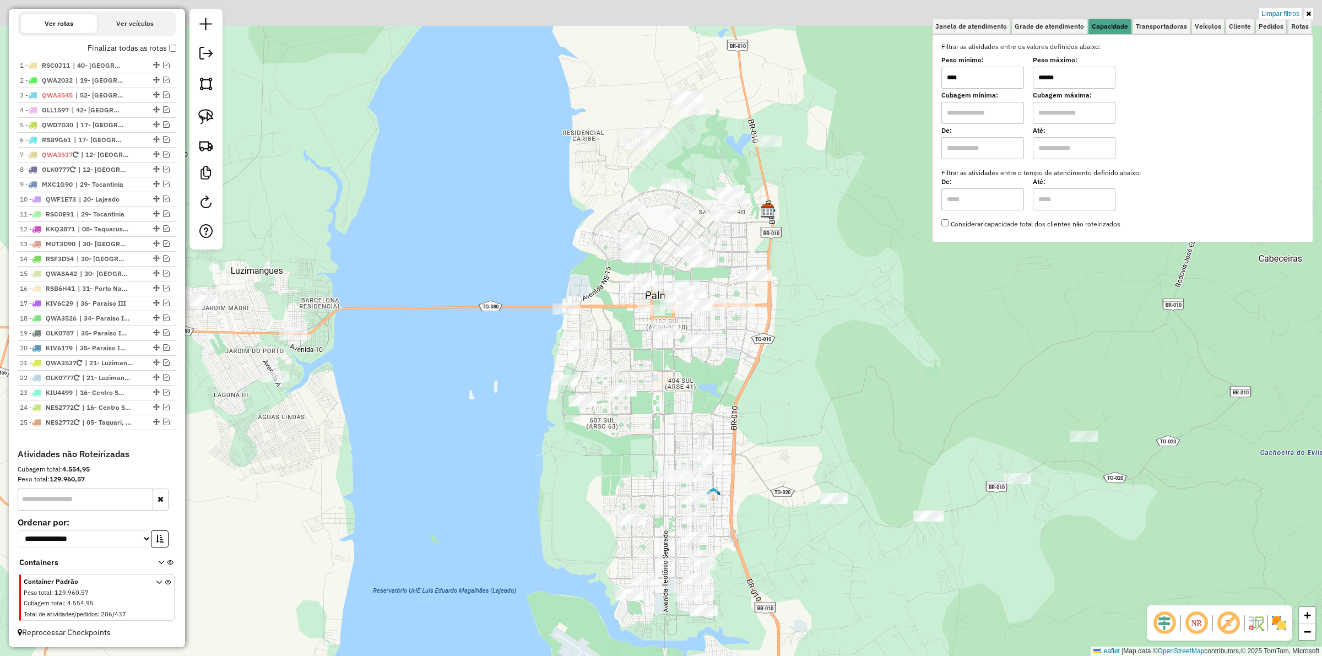
drag, startPoint x: 749, startPoint y: 204, endPoint x: 752, endPoint y: 243, distance: 39.2
click at [752, 243] on div "Limpar filtros Janela de atendimento Grade de atendimento Capacidade Transporta…" at bounding box center [661, 328] width 1322 height 656
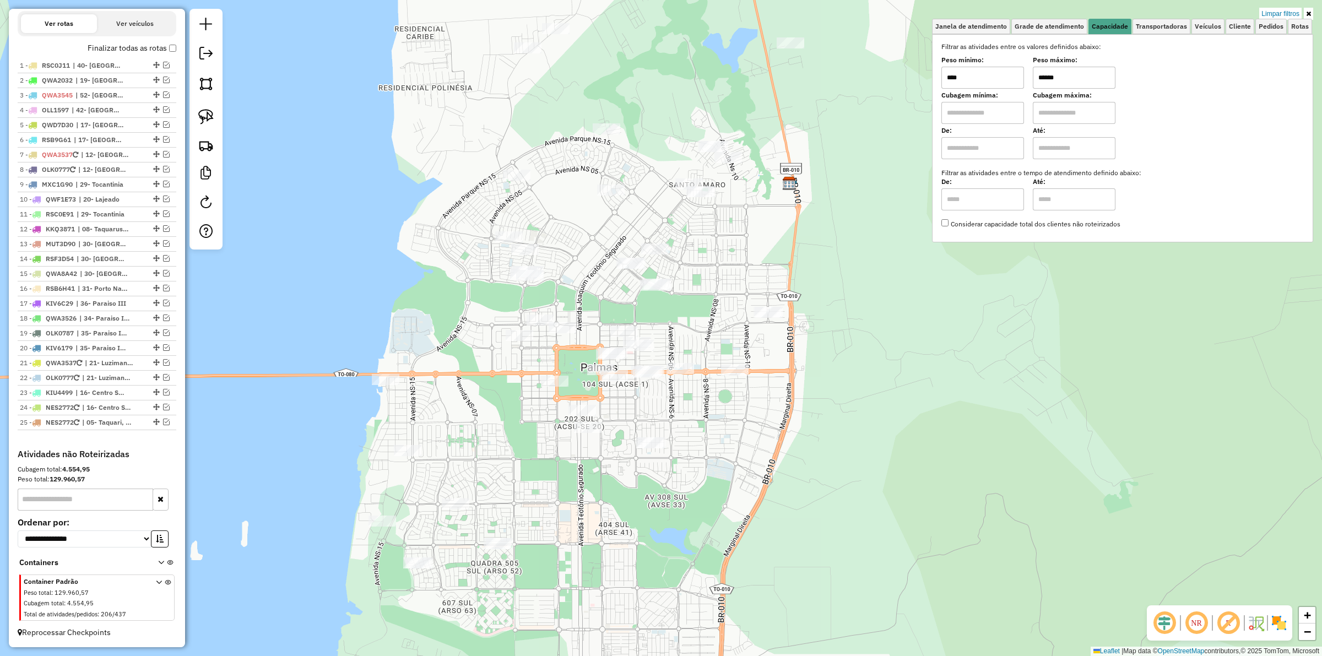
click at [746, 243] on div "Limpar filtros Janela de atendimento Grade de atendimento Capacidade Transporta…" at bounding box center [661, 328] width 1322 height 656
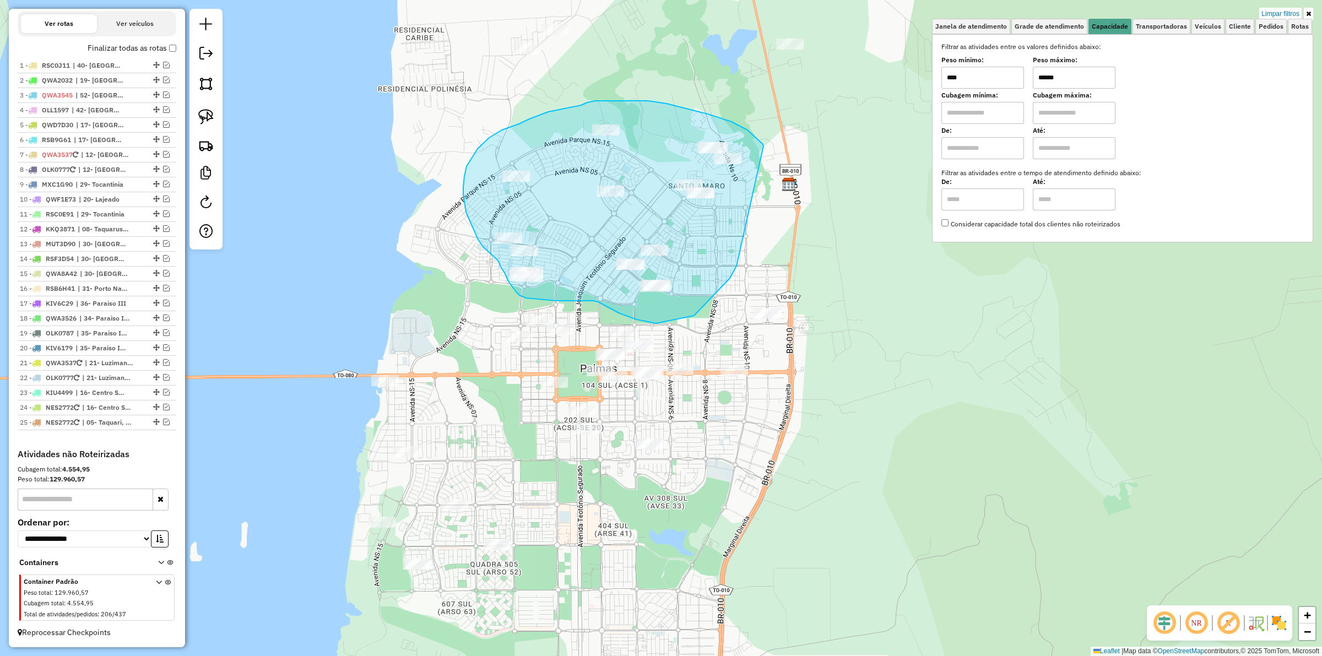
drag, startPoint x: 763, startPoint y: 144, endPoint x: 747, endPoint y: 236, distance: 92.8
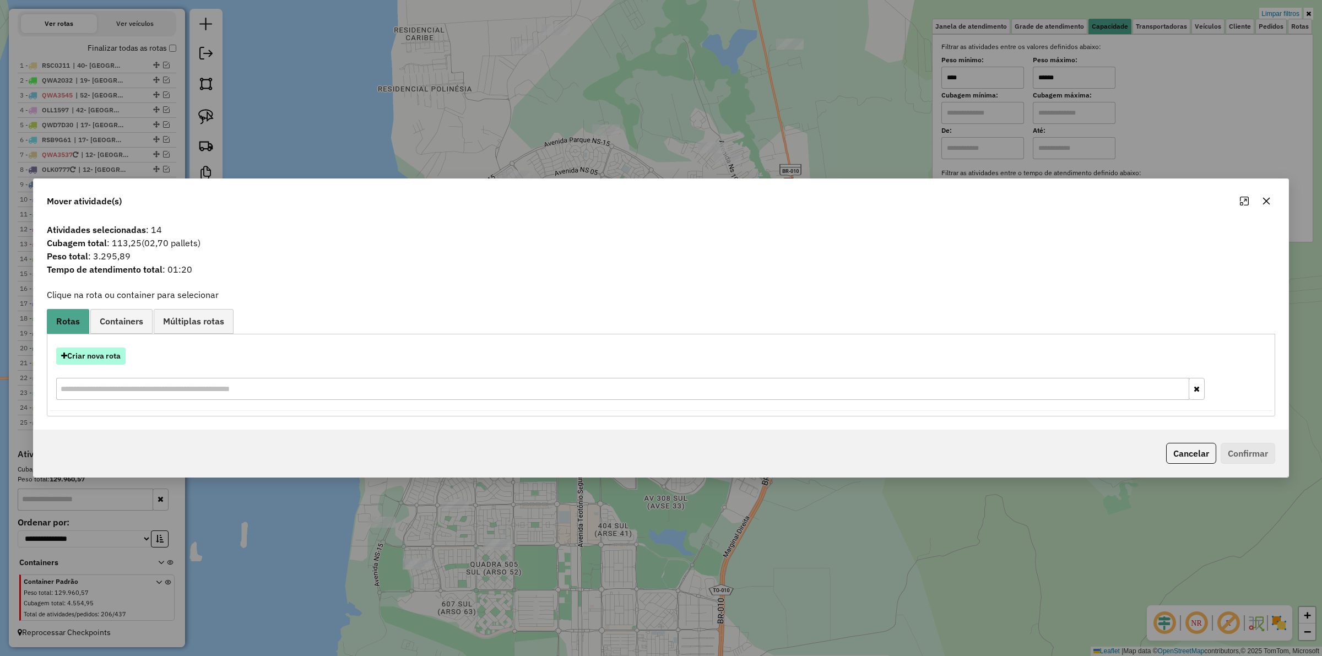
click at [122, 347] on button "Criar nova rota" at bounding box center [90, 355] width 69 height 17
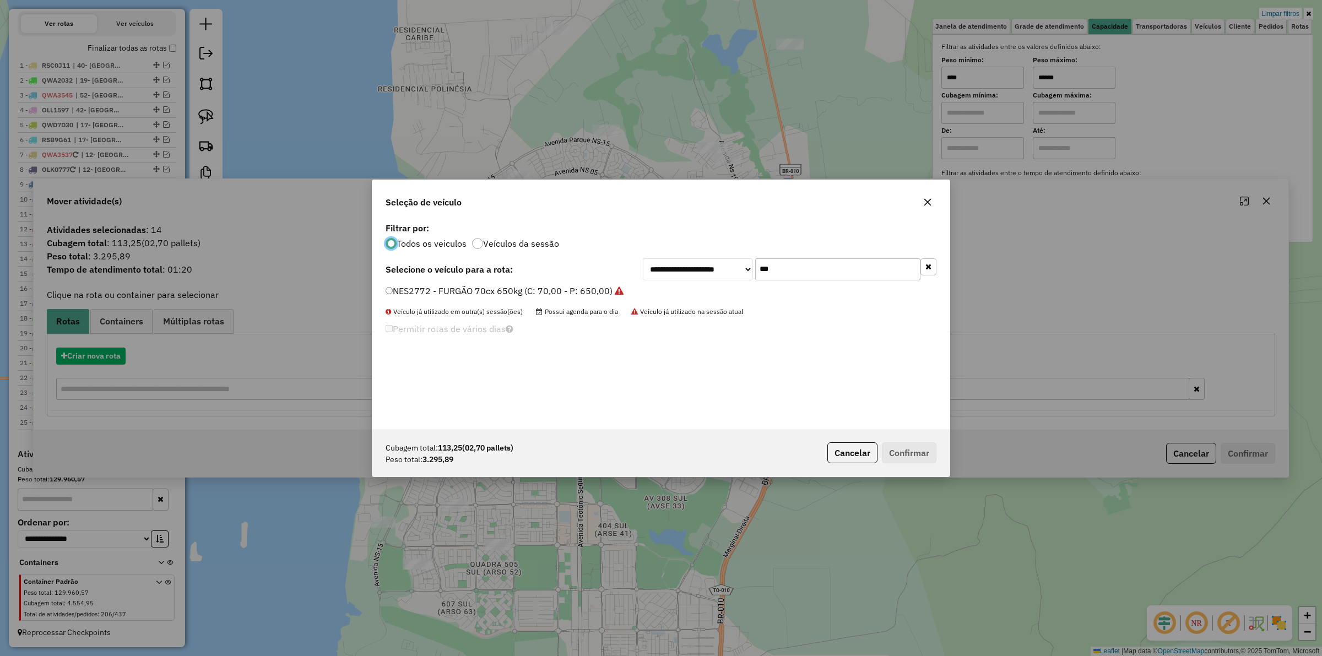
scroll to position [6, 3]
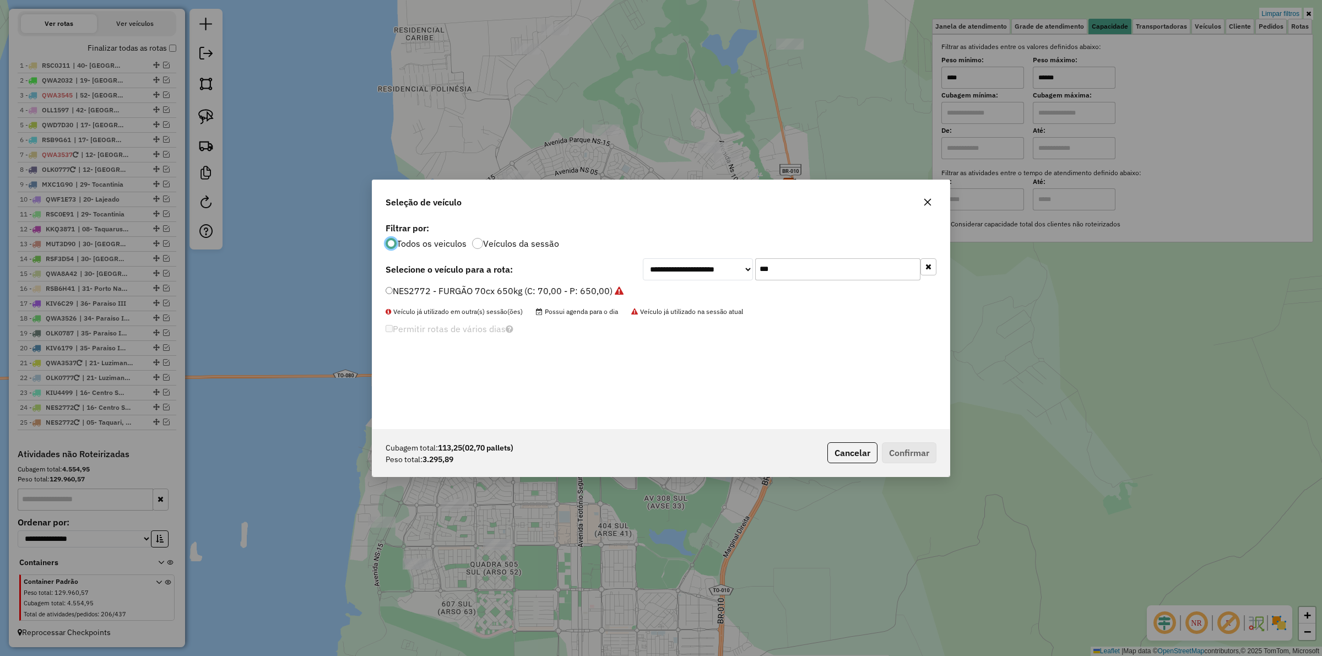
click at [788, 271] on input "***" at bounding box center [837, 269] width 165 height 22
type input "***"
click at [563, 288] on label "HOM4097 - TOCO BAÚ FRETEIRO (C: 230,00 - P: 3500,00)" at bounding box center [506, 290] width 242 height 13
click at [935, 453] on button "Confirmar" at bounding box center [909, 452] width 55 height 21
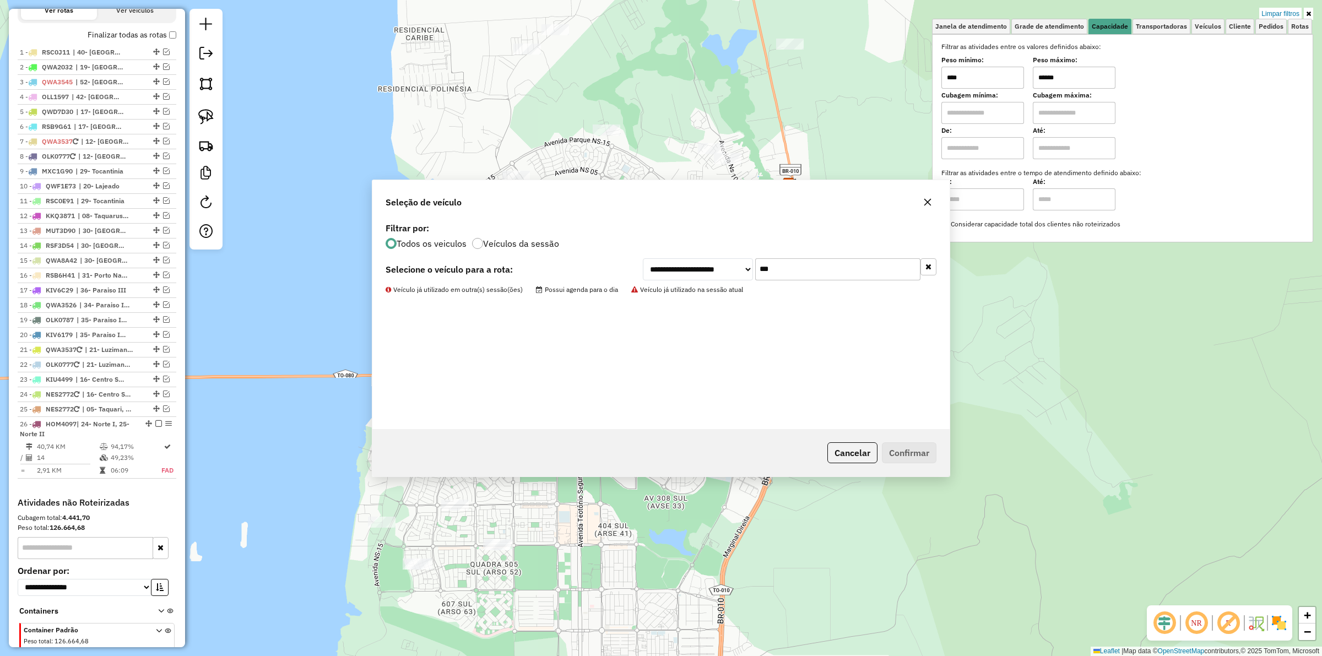
scroll to position [428, 0]
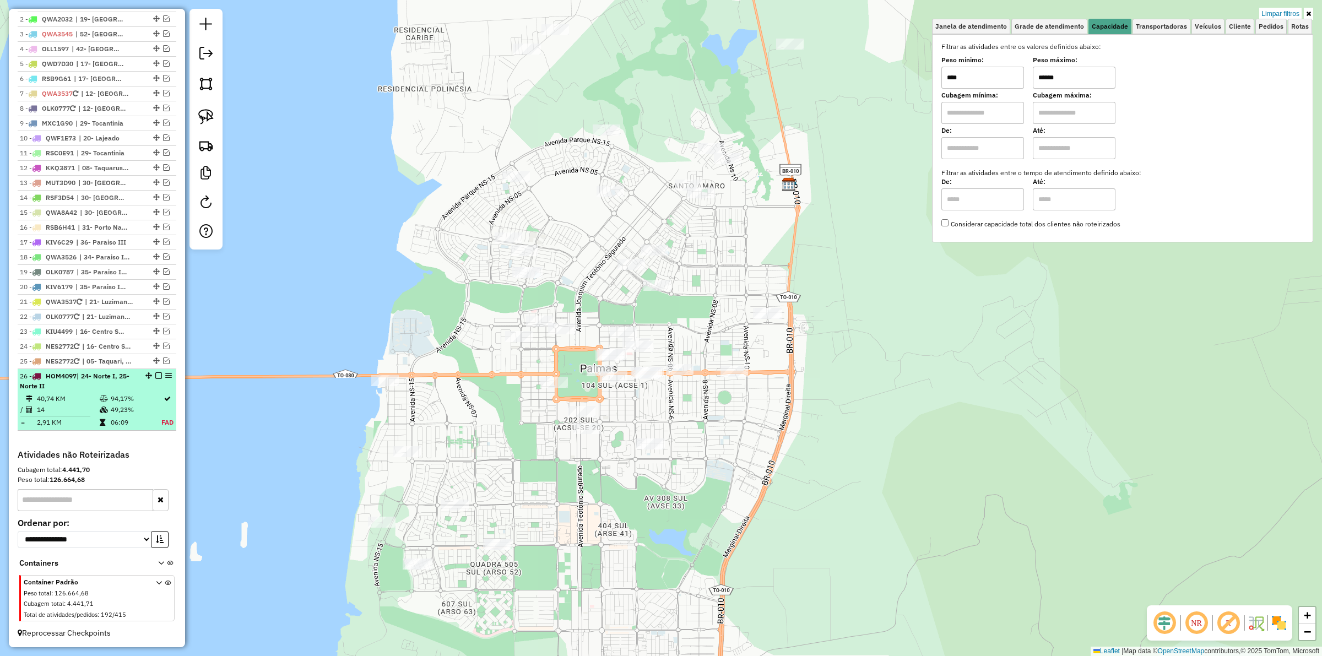
click at [155, 379] on em at bounding box center [158, 375] width 7 height 7
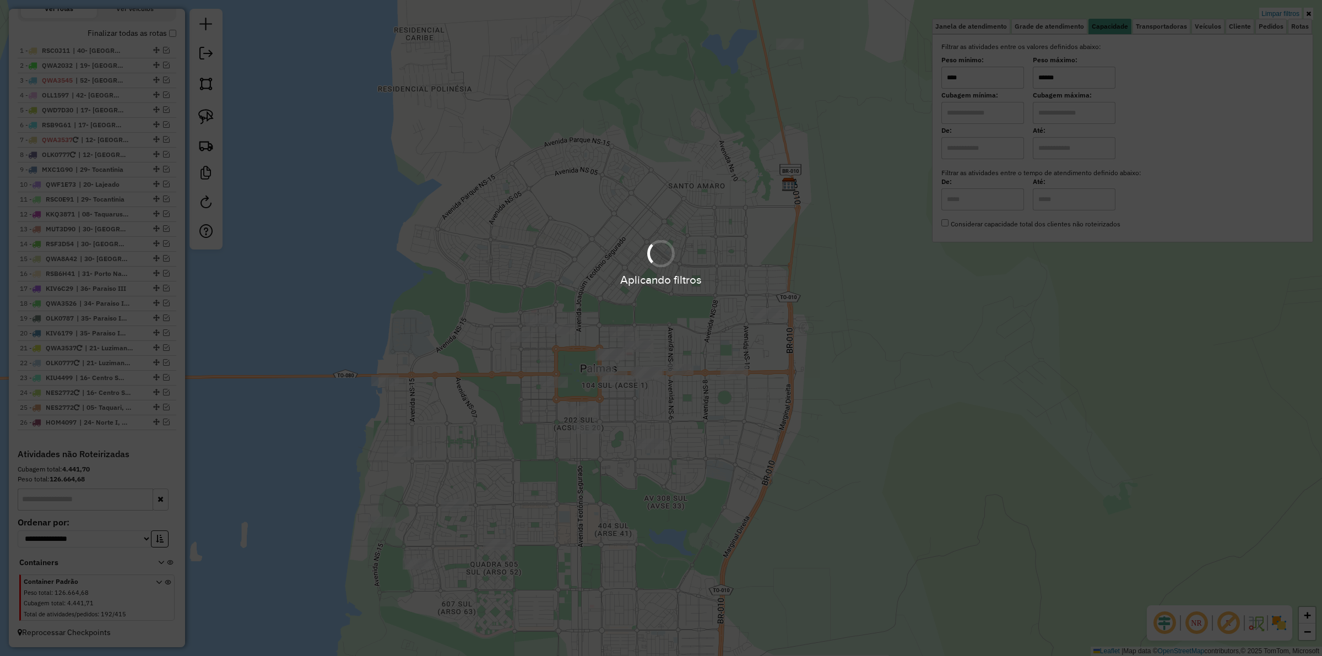
scroll to position [395, 0]
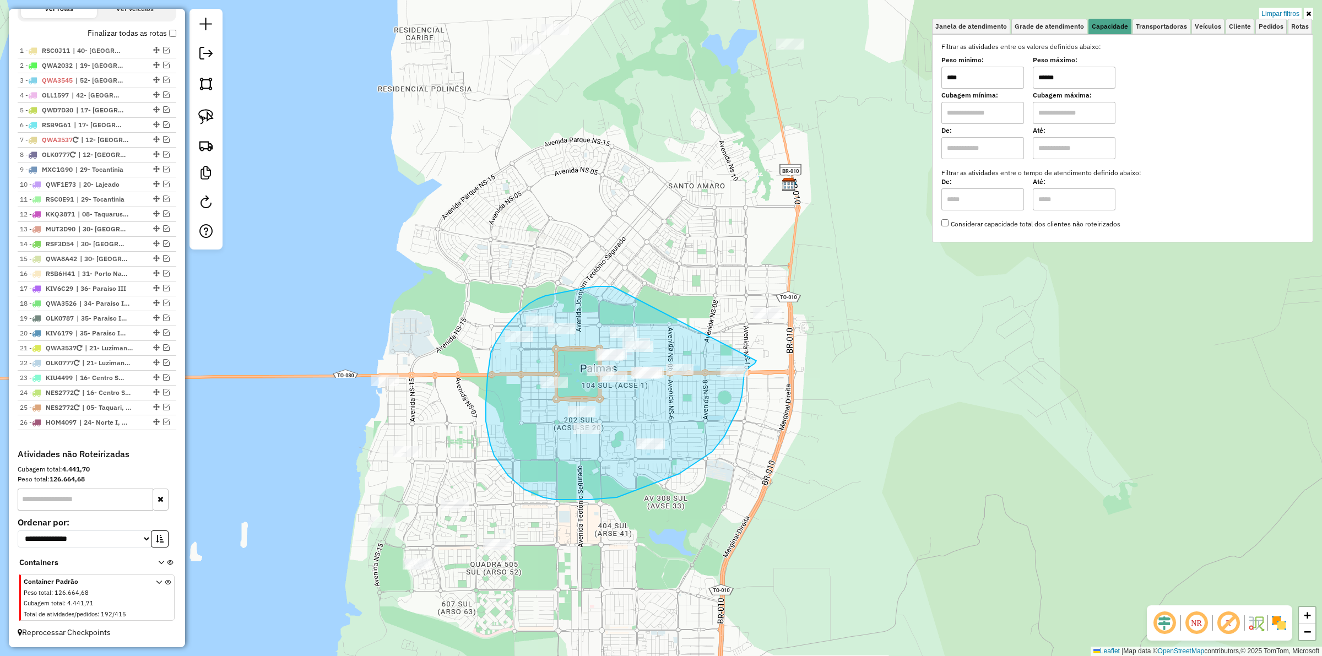
drag, startPoint x: 564, startPoint y: 292, endPoint x: 756, endPoint y: 361, distance: 203.6
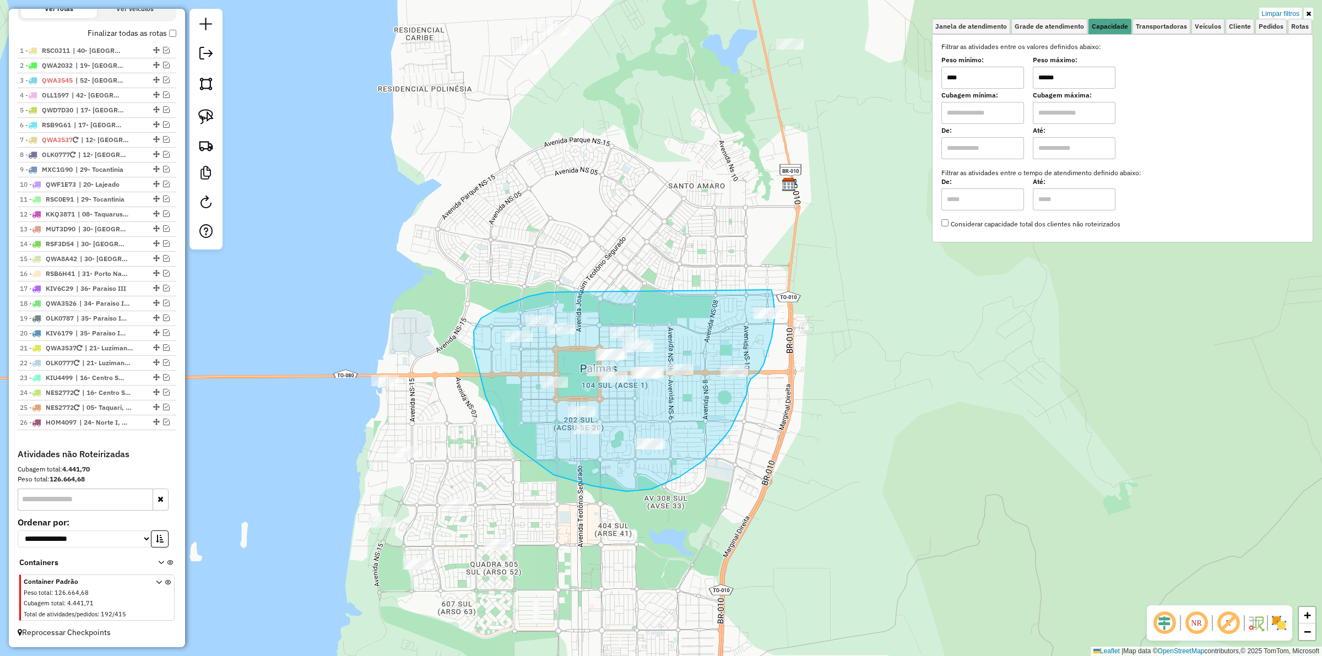
drag, startPoint x: 557, startPoint y: 292, endPoint x: 771, endPoint y: 290, distance: 214.2
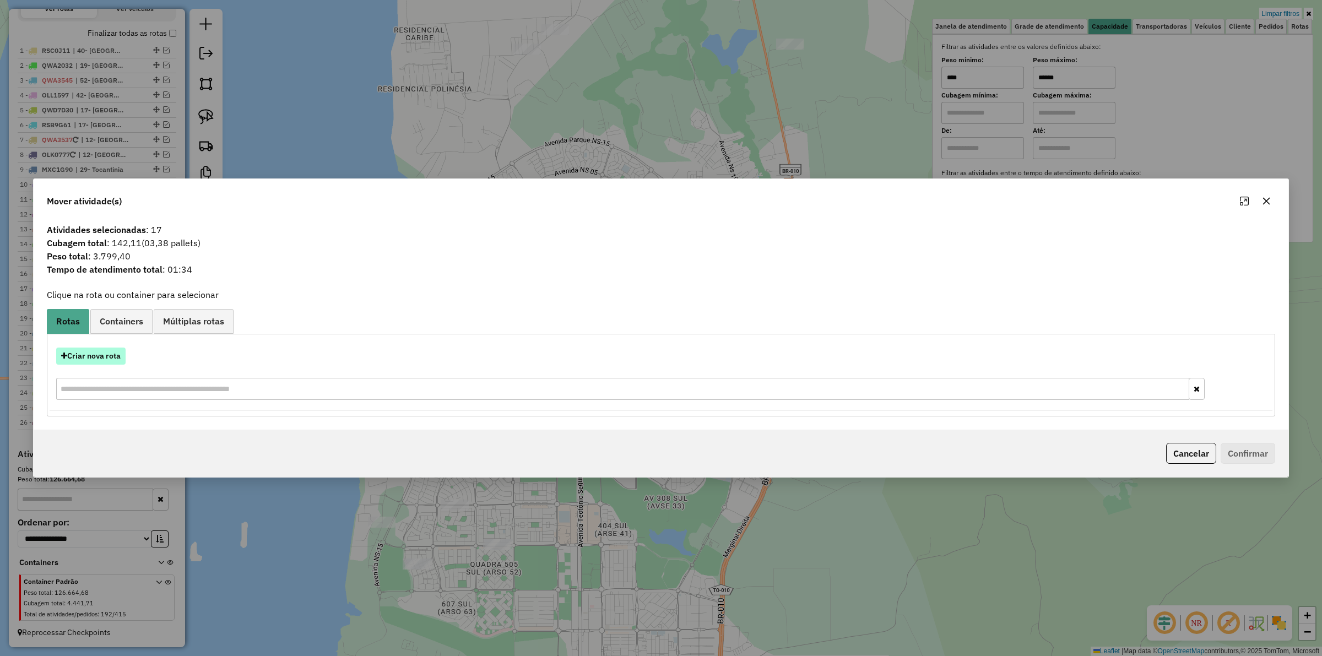
click at [94, 362] on button "Criar nova rota" at bounding box center [90, 355] width 69 height 17
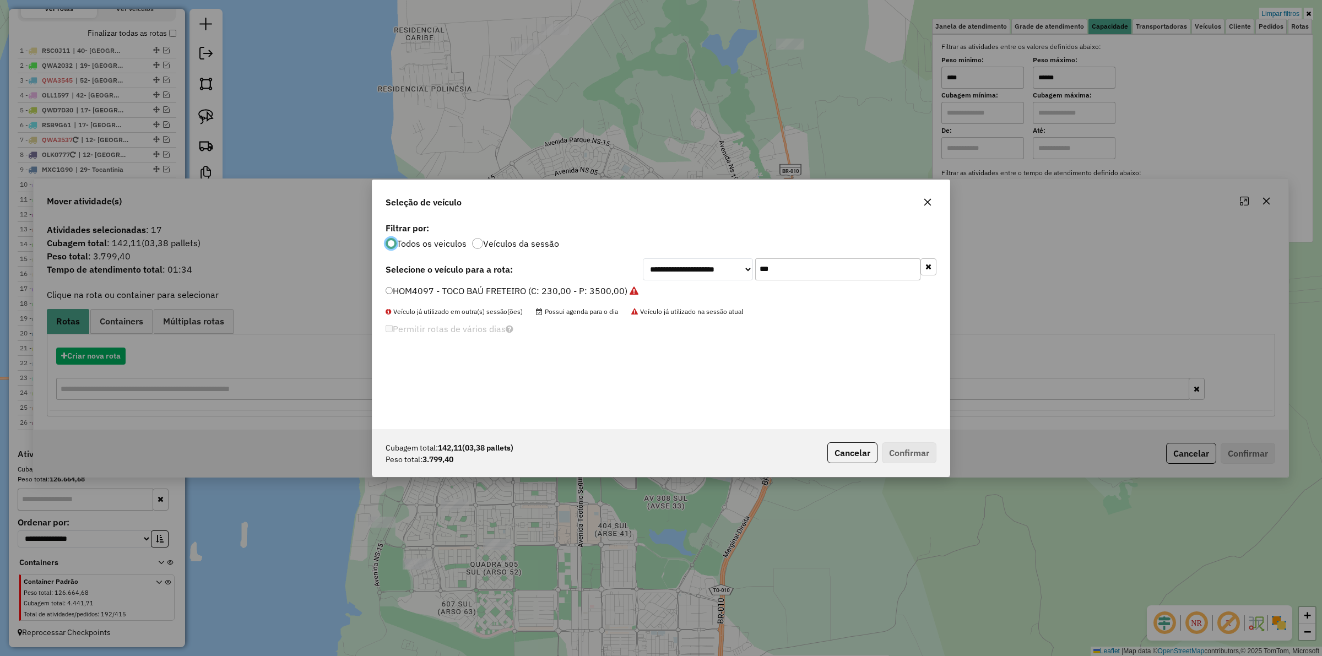
scroll to position [6, 3]
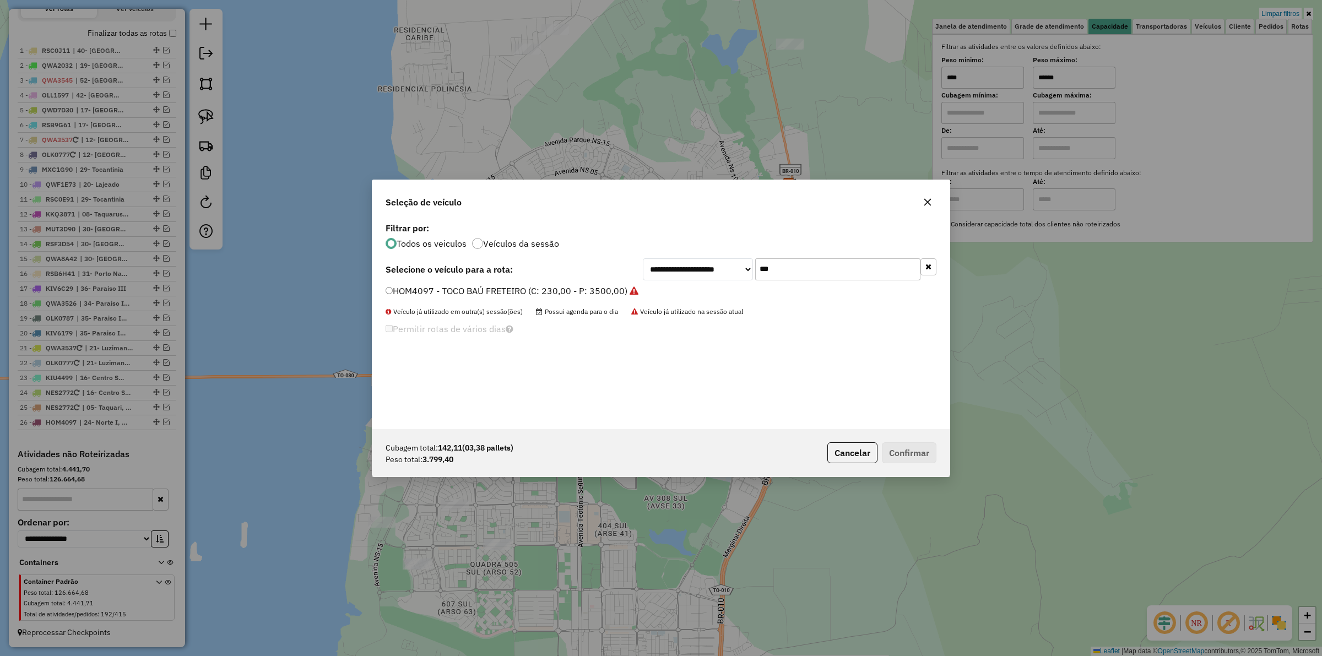
click at [812, 265] on input "***" at bounding box center [837, 269] width 165 height 22
type input "***"
click at [678, 296] on li "CZQ4B93 - TOCO CARGA SECA FRETEIRO / 210 CX / 3000 KG (C: 210,00 - P: 3000,00)" at bounding box center [660, 291] width 551 height 13
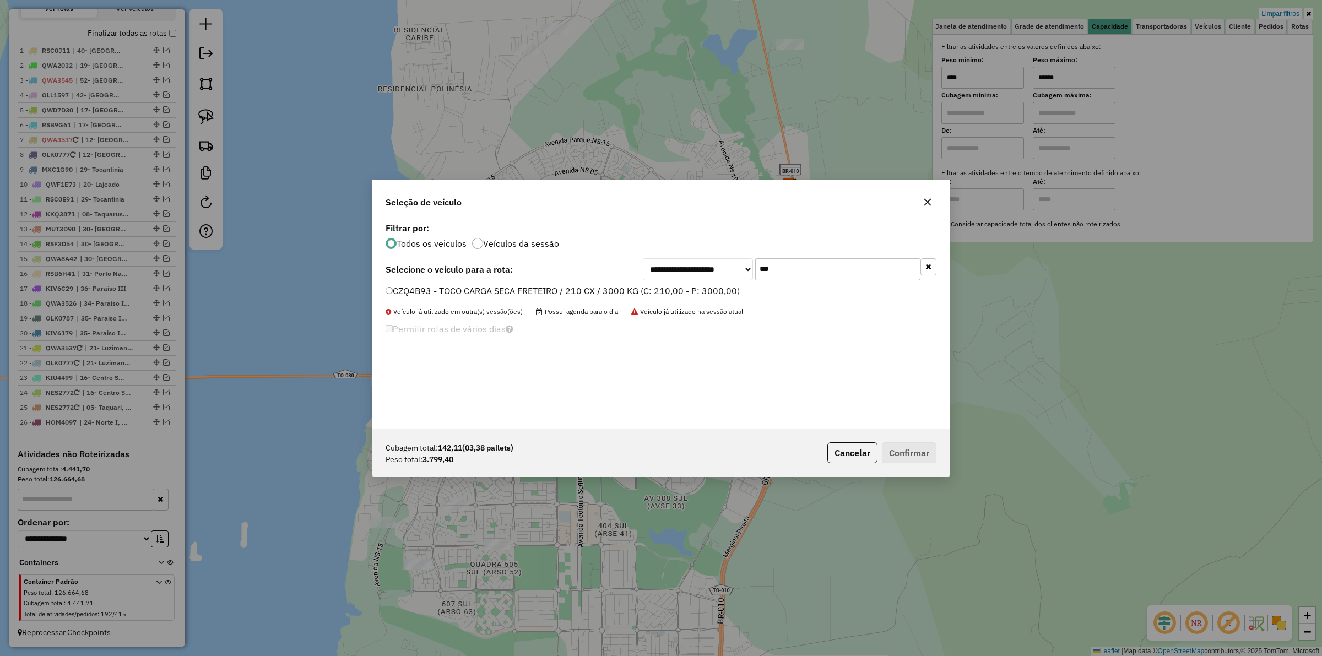
click at [653, 290] on label "CZQ4B93 - TOCO CARGA SECA FRETEIRO / 210 CX / 3000 KG (C: 210,00 - P: 3000,00)" at bounding box center [562, 290] width 354 height 13
click at [911, 436] on div "Cubagem total: 142,11 (03,38 pallets) Peso total: 3.799,40 Cancelar Confirmar" at bounding box center [660, 452] width 577 height 47
click at [912, 447] on button "Confirmar" at bounding box center [909, 452] width 55 height 21
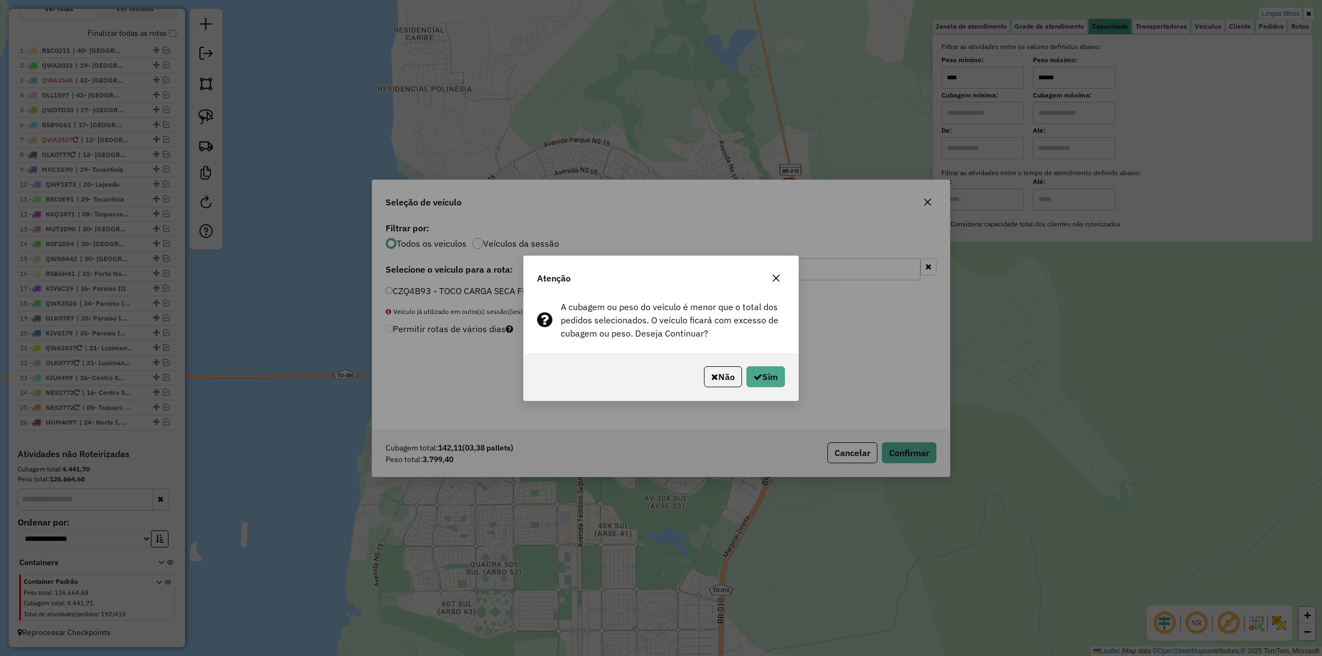
click at [789, 384] on div "Não Sim" at bounding box center [661, 376] width 274 height 47
click at [758, 372] on icon "button" at bounding box center [757, 376] width 9 height 9
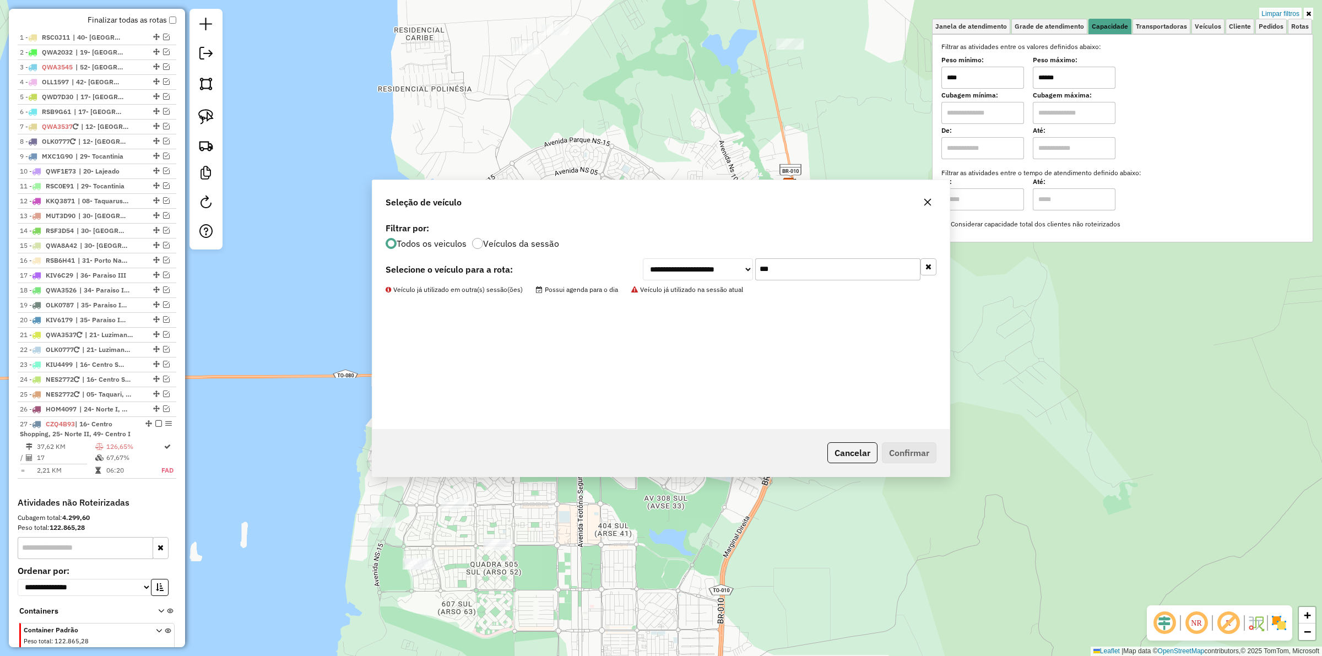
scroll to position [428, 0]
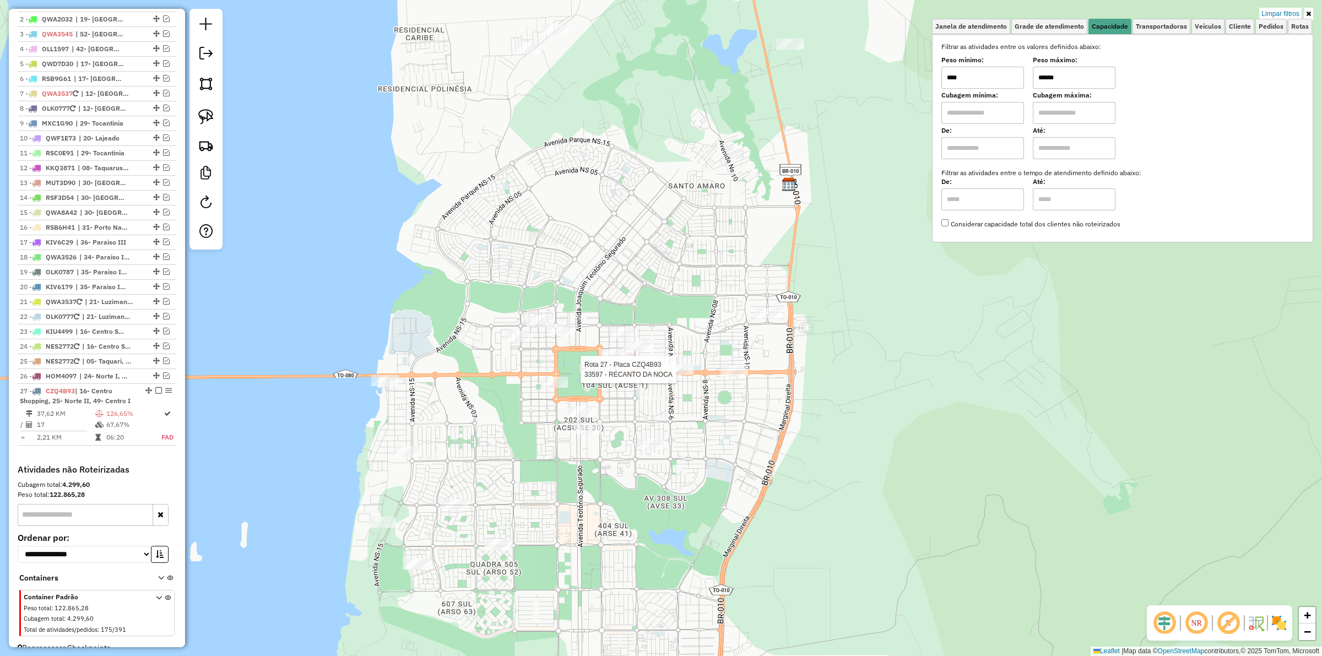
select select "*********"
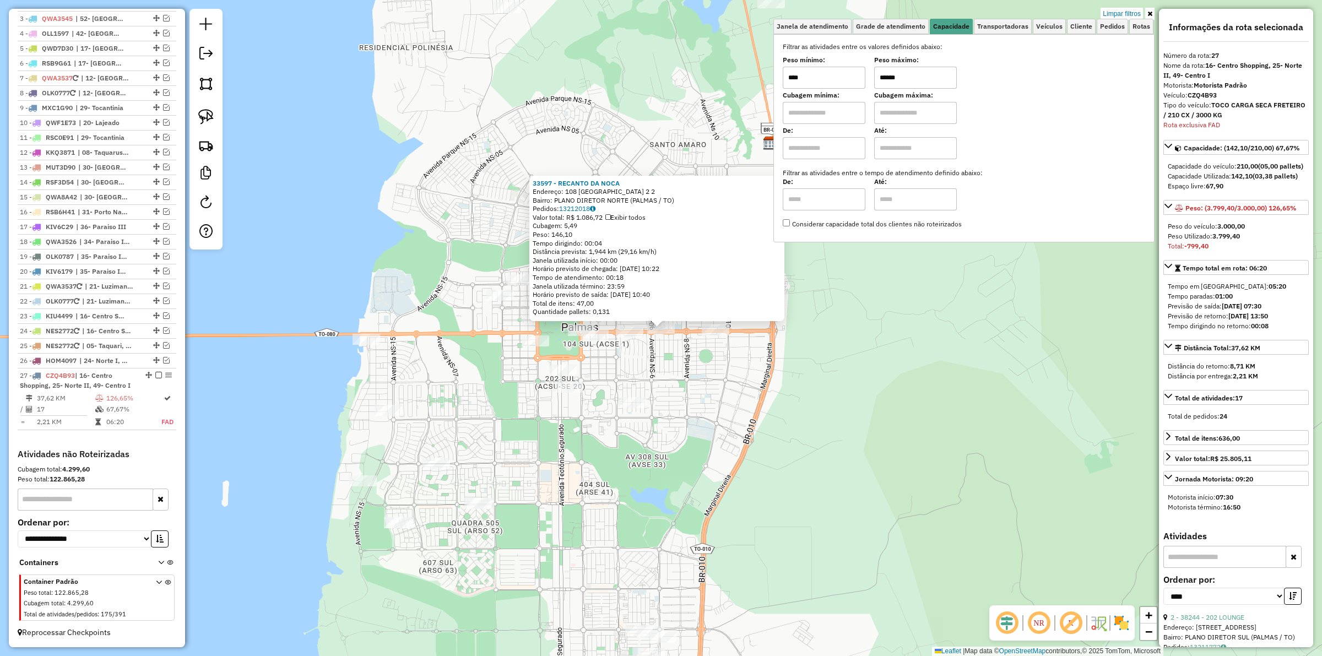
scroll to position [344, 0]
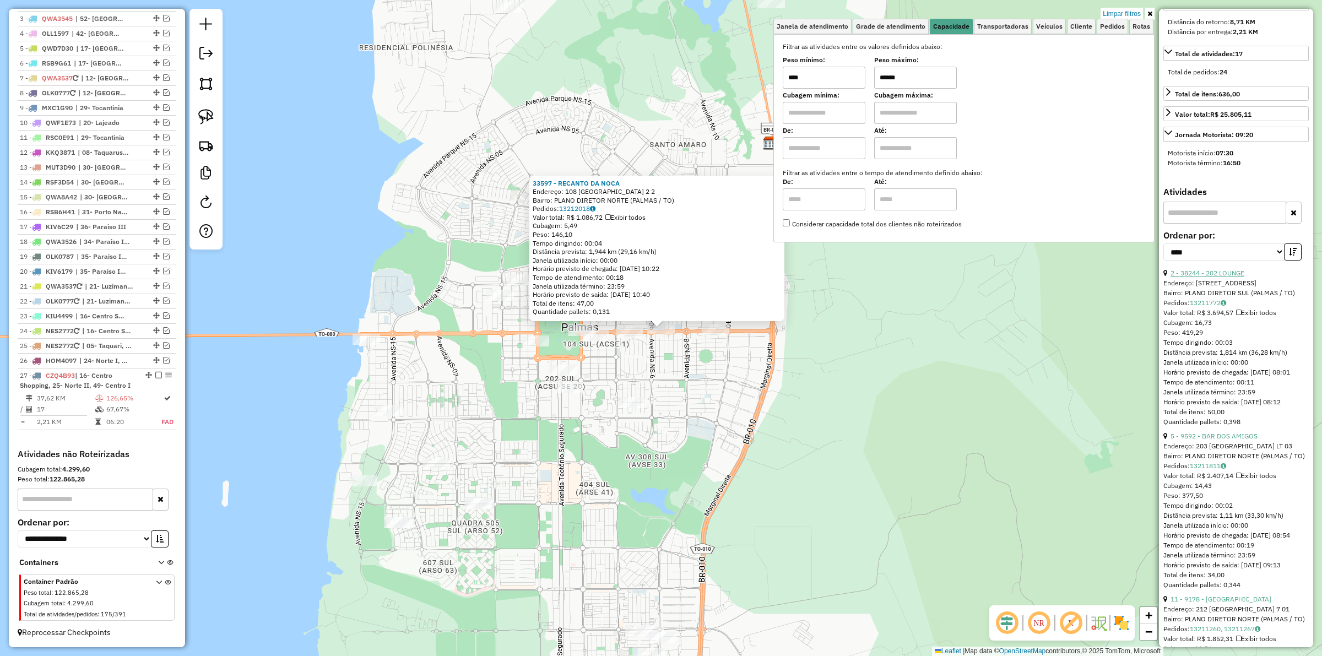
click at [1212, 277] on link "2 - 38244 - 202 LOUNGE" at bounding box center [1207, 273] width 74 height 8
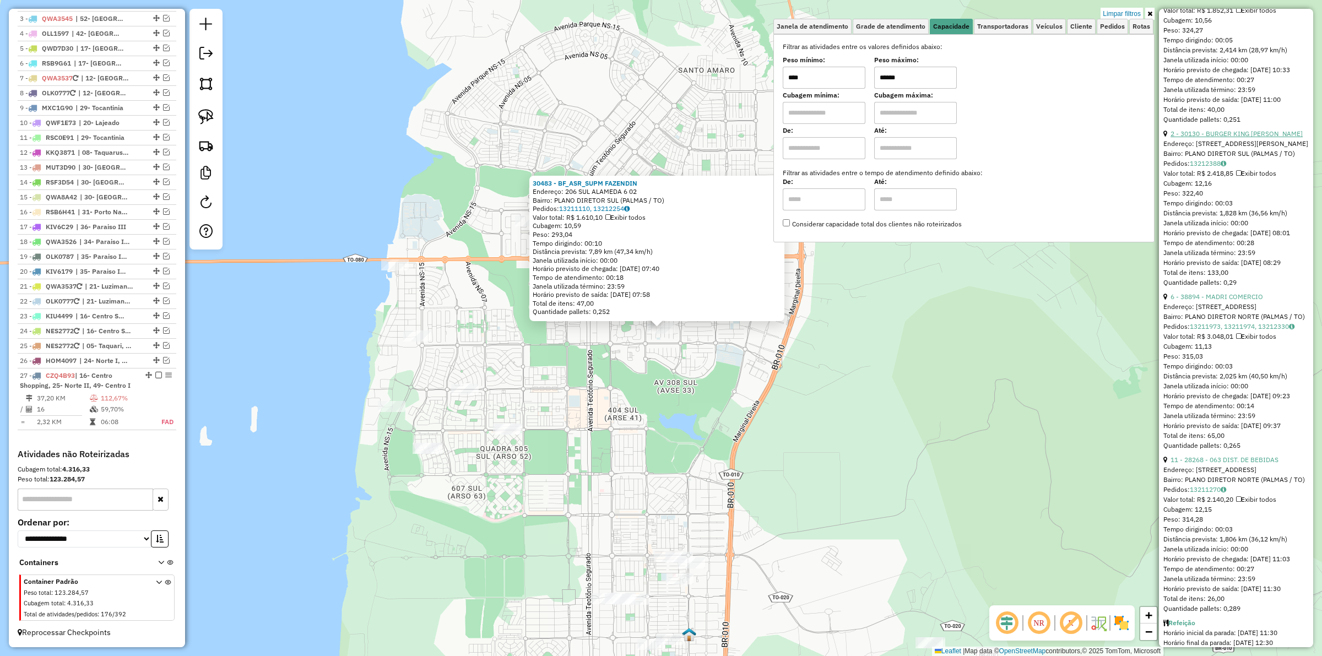
scroll to position [826, 0]
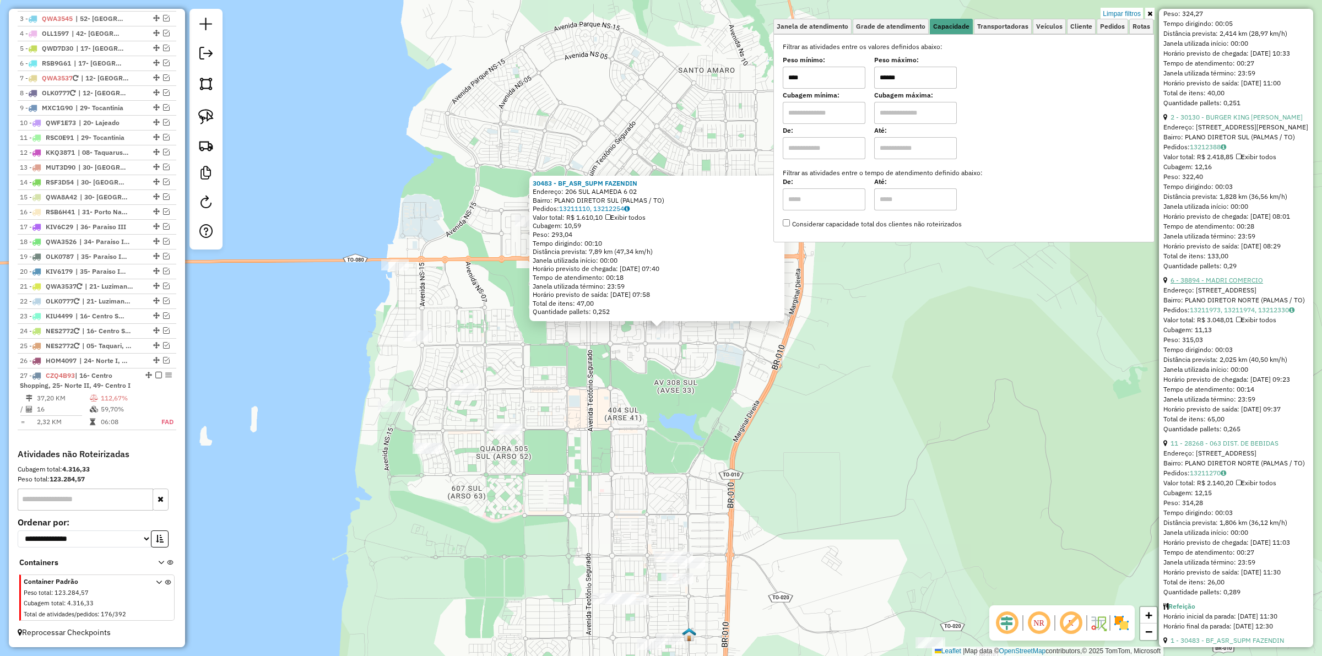
drag, startPoint x: 1221, startPoint y: 351, endPoint x: 1229, endPoint y: 357, distance: 9.0
click at [1222, 284] on link "6 - 38894 - MADRI COMERCIO" at bounding box center [1216, 280] width 93 height 8
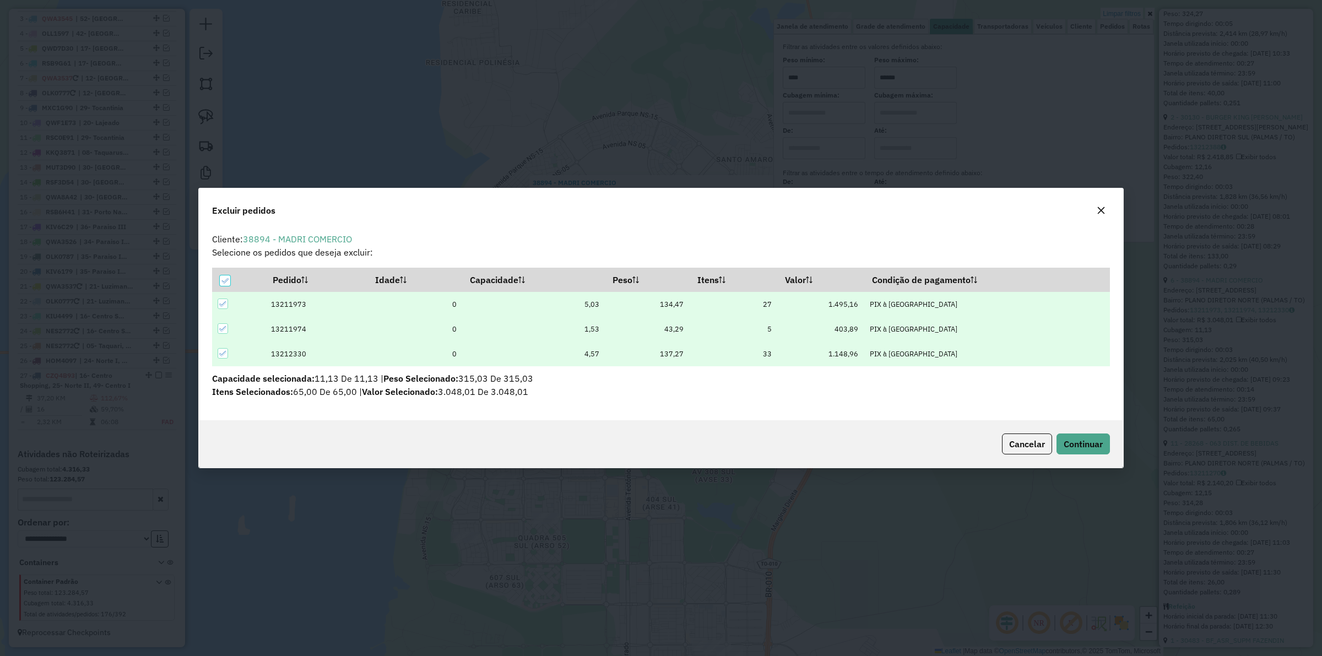
scroll to position [0, 0]
click at [1108, 438] on button "Continuar" at bounding box center [1082, 443] width 53 height 21
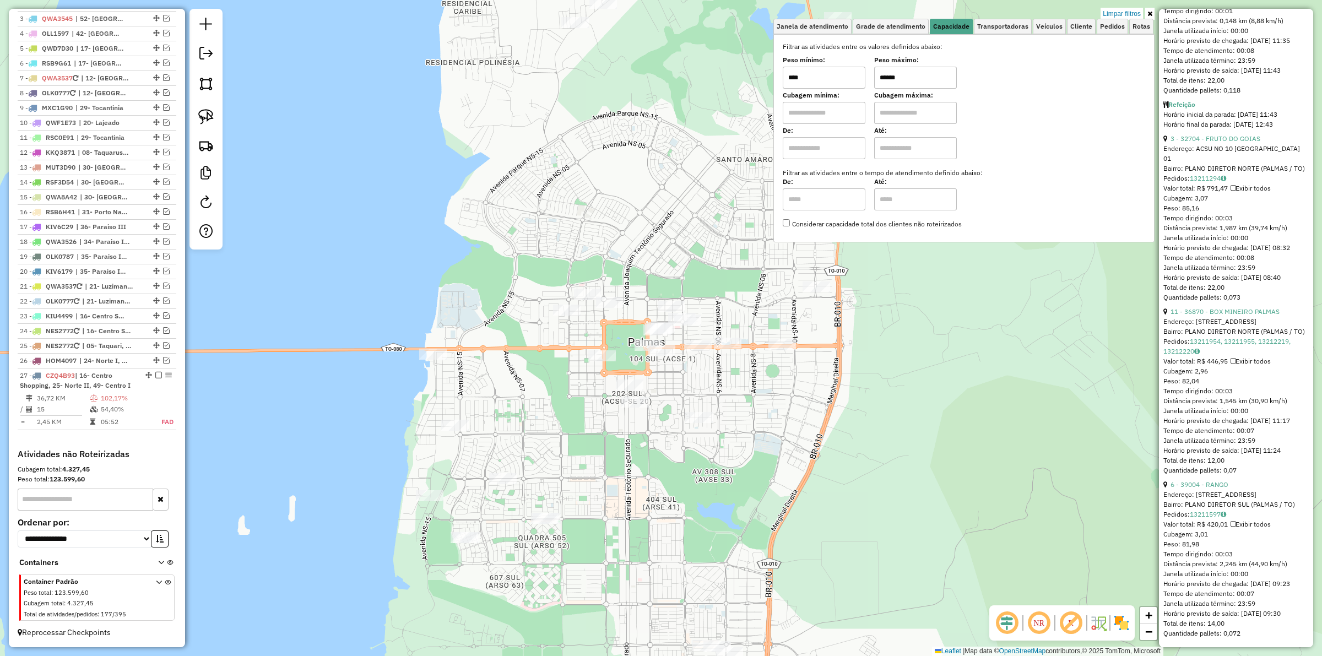
scroll to position [2699, 0]
click at [1218, 480] on link "6 - 39004 - RANGO" at bounding box center [1199, 484] width 58 height 8
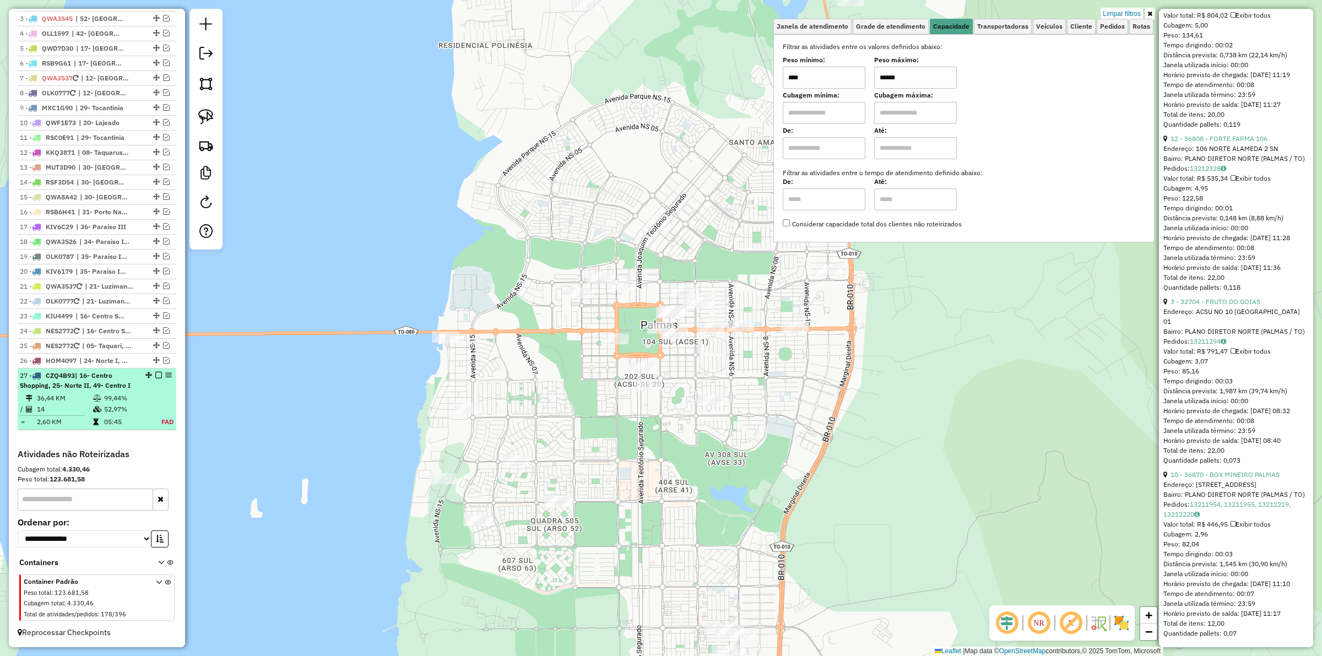
scroll to position [2517, 0]
click at [157, 376] on em at bounding box center [158, 375] width 7 height 7
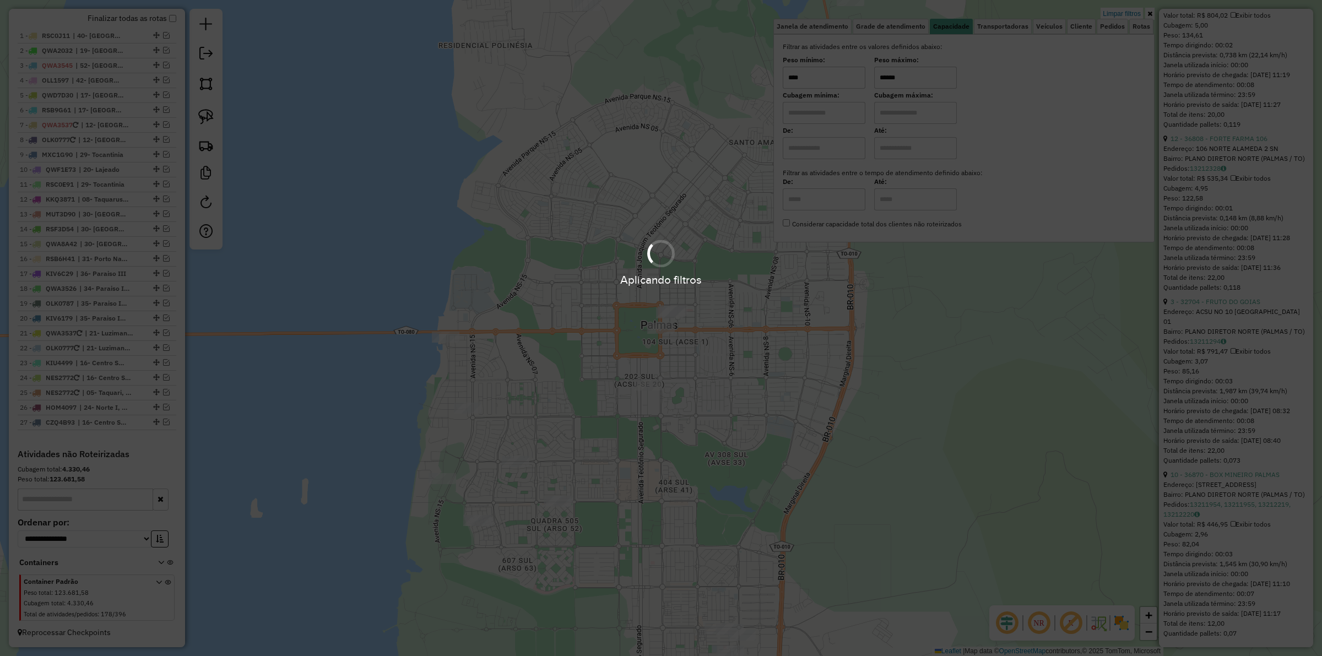
scroll to position [409, 0]
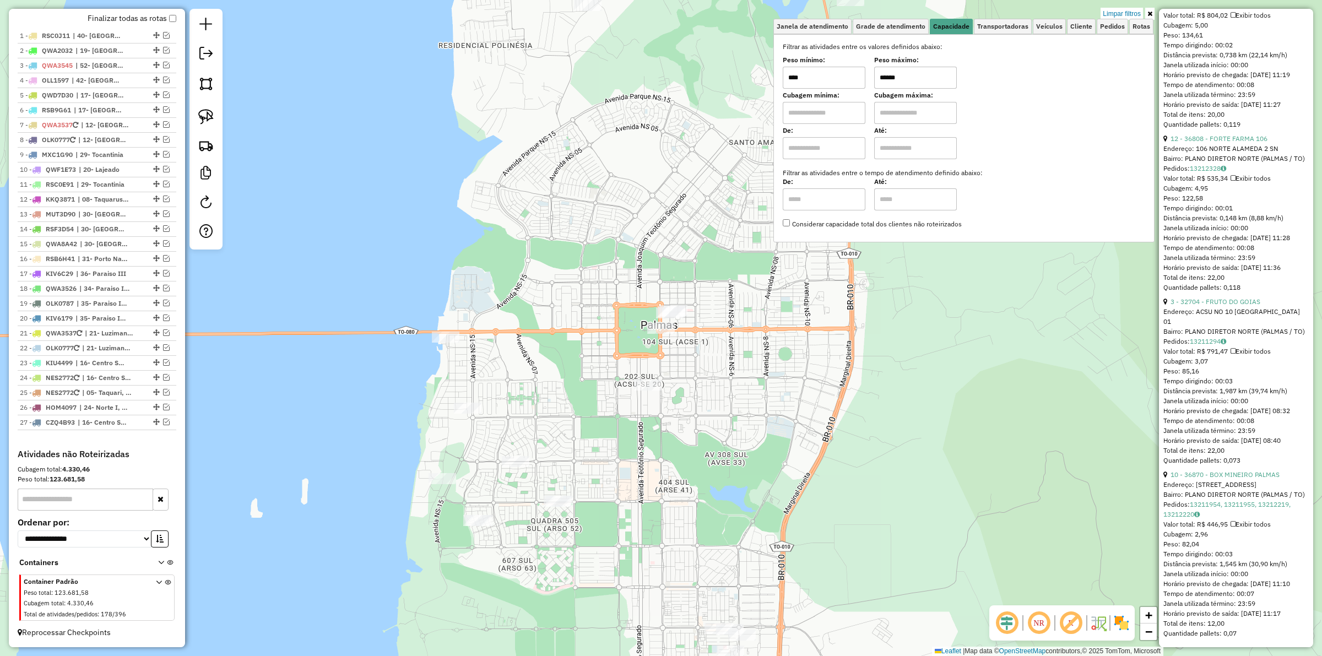
drag, startPoint x: 678, startPoint y: 515, endPoint x: 654, endPoint y: 201, distance: 315.3
click at [658, 209] on div "Limpar filtros Janela de atendimento Grade de atendimento Capacidade Transporta…" at bounding box center [661, 328] width 1322 height 656
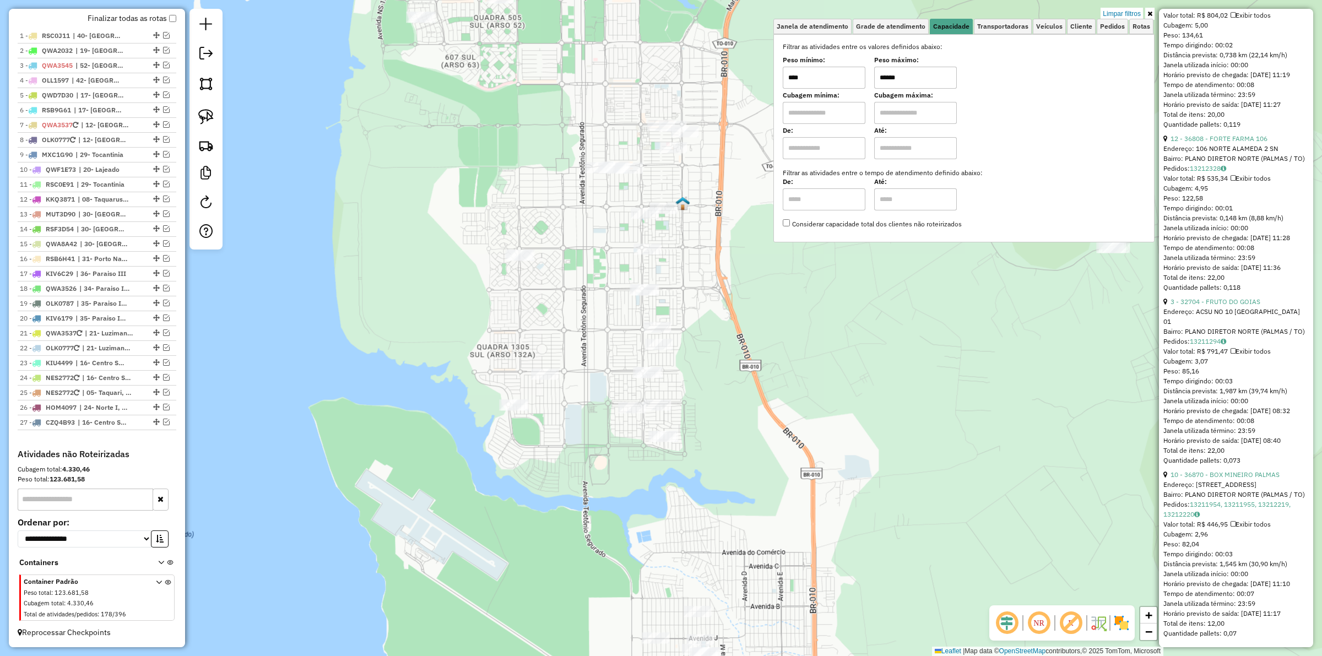
click at [743, 338] on div "Limpar filtros Janela de atendimento Grade de atendimento Capacidade Transporta…" at bounding box center [661, 328] width 1322 height 656
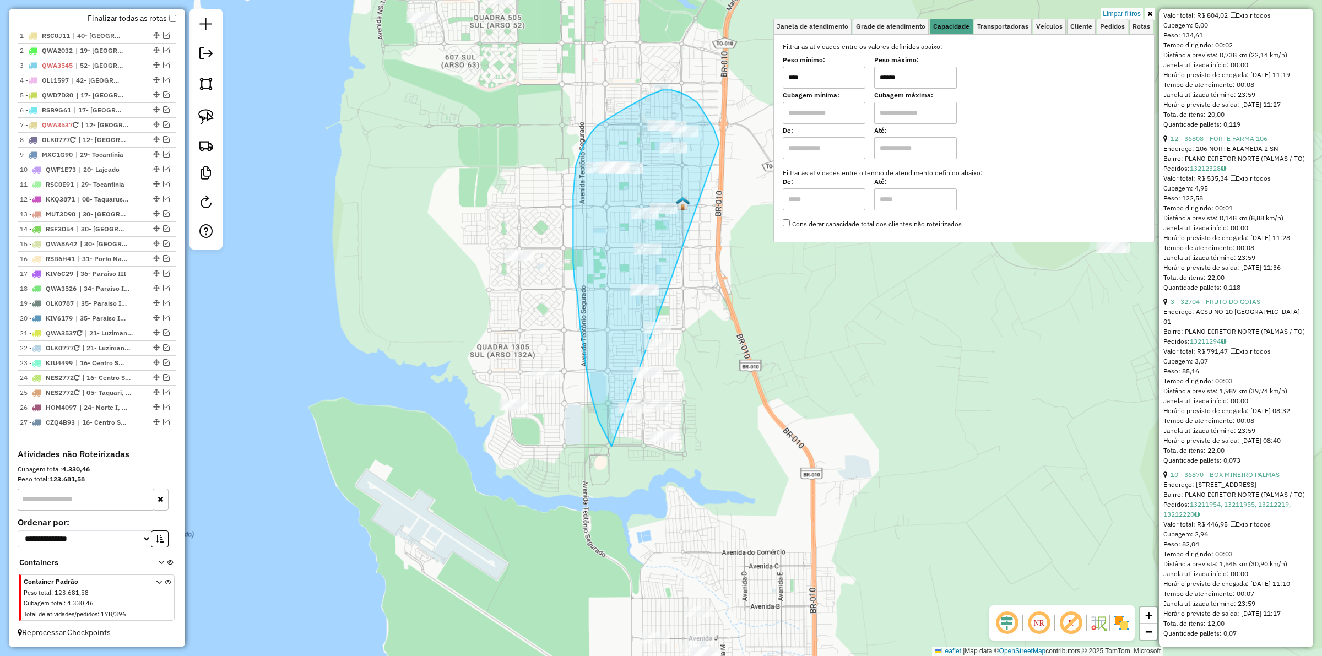
drag, startPoint x: 719, startPoint y: 143, endPoint x: 703, endPoint y: 463, distance: 320.3
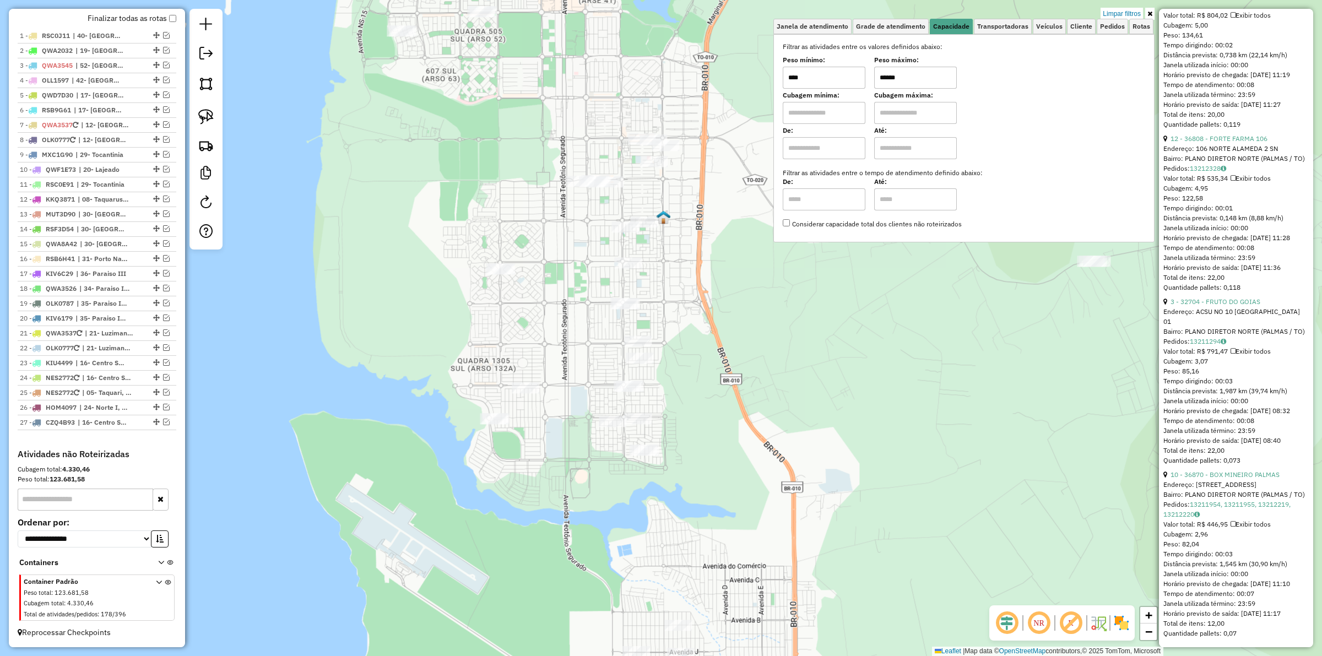
drag, startPoint x: 745, startPoint y: 334, endPoint x: 707, endPoint y: 347, distance: 40.2
click at [718, 348] on div "Limpar filtros Janela de atendimento Grade de atendimento Capacidade Transporta…" at bounding box center [661, 328] width 1322 height 656
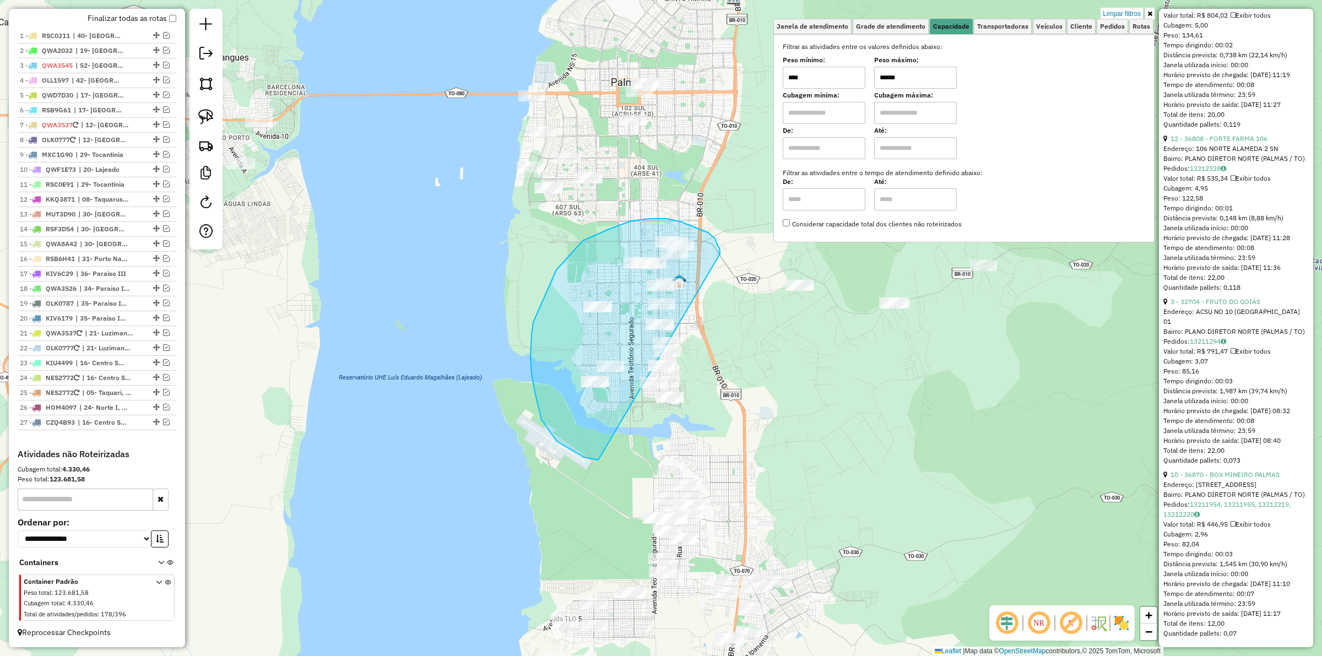
drag, startPoint x: 715, startPoint y: 238, endPoint x: 732, endPoint y: 400, distance: 162.9
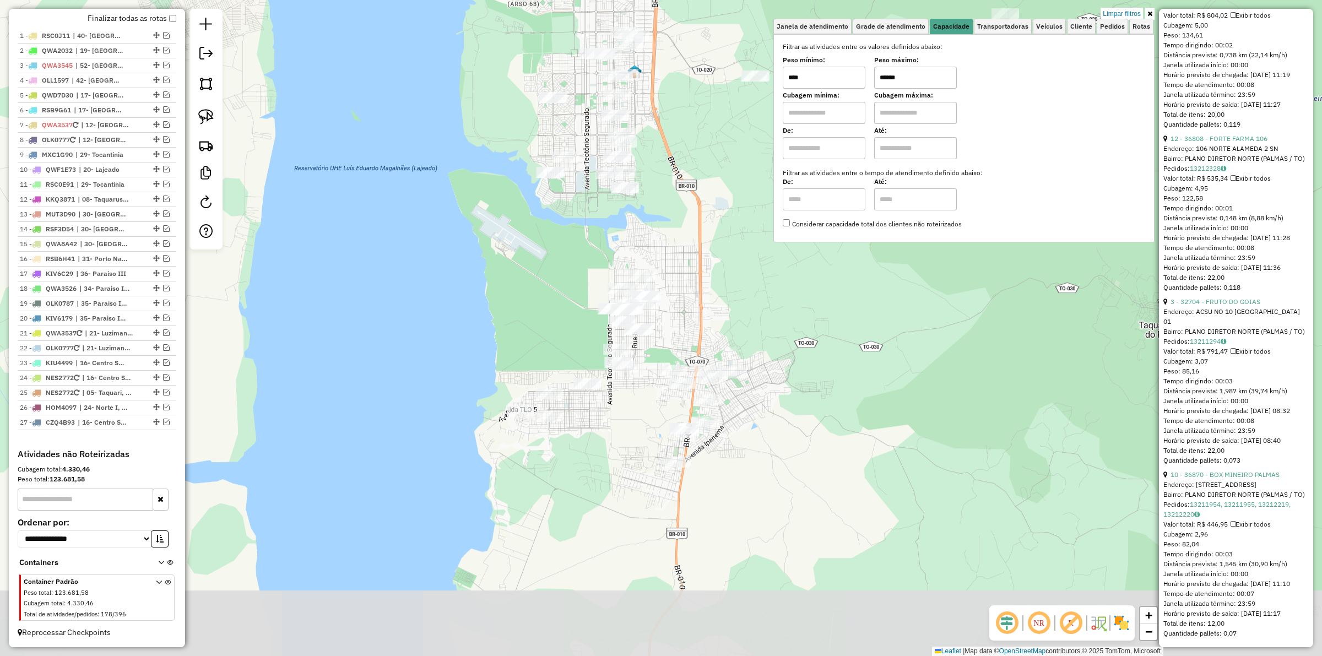
drag, startPoint x: 748, startPoint y: 478, endPoint x: 722, endPoint y: 337, distance: 143.2
click at [722, 337] on div "Limpar filtros Janela de atendimento Grade de atendimento Capacidade Transporta…" at bounding box center [661, 328] width 1322 height 656
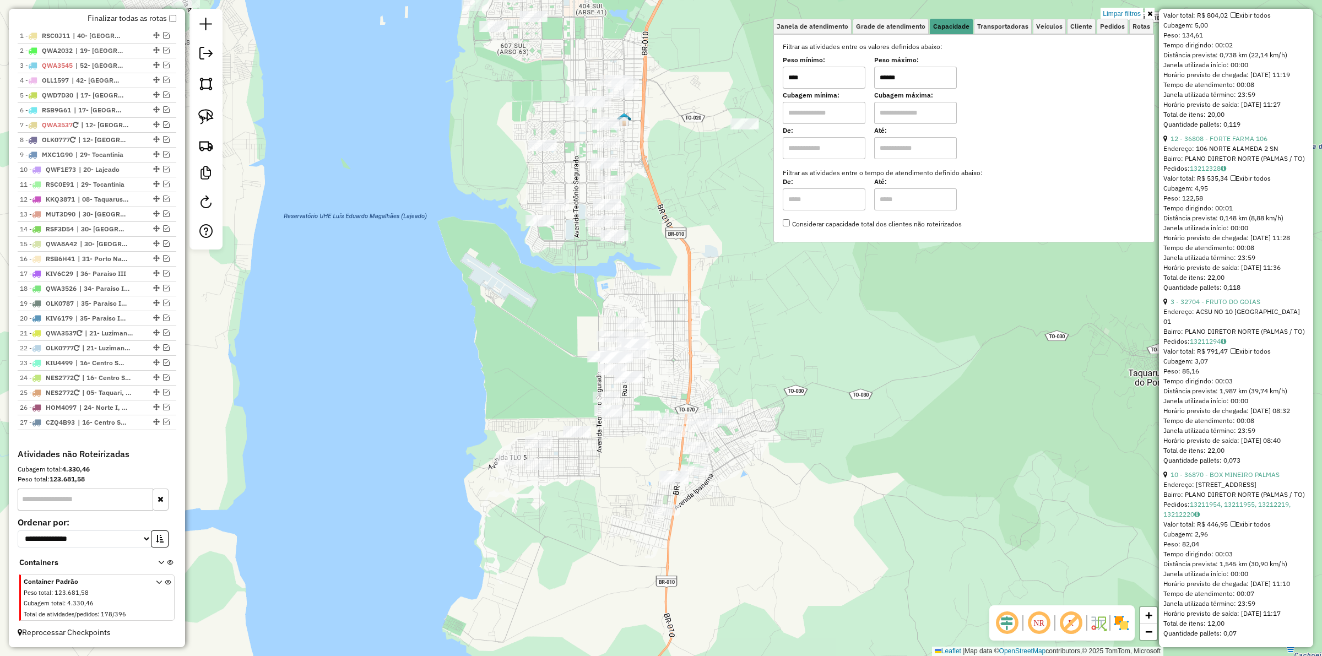
drag, startPoint x: 692, startPoint y: 339, endPoint x: 681, endPoint y: 387, distance: 49.0
click at [681, 387] on div "Limpar filtros Janela de atendimento Grade de atendimento Capacidade Transporta…" at bounding box center [661, 328] width 1322 height 656
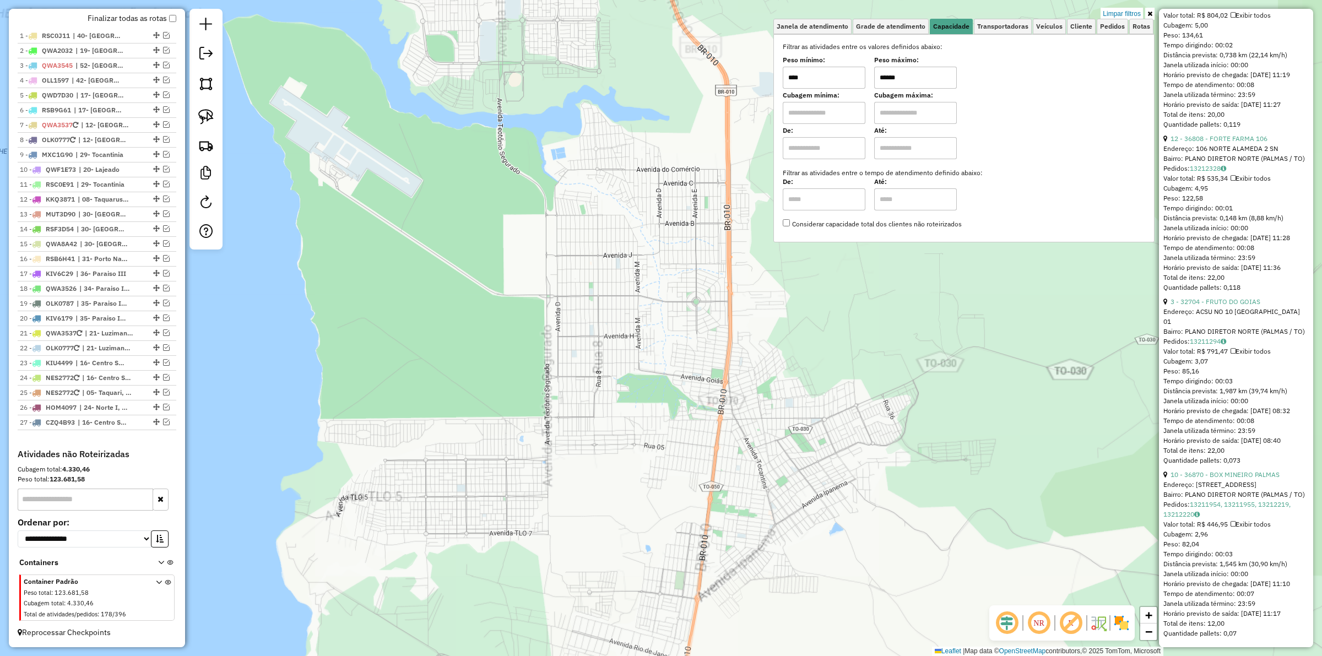
click at [670, 371] on div "Limpar filtros Janela de atendimento Grade de atendimento Capacidade Transporta…" at bounding box center [661, 328] width 1322 height 656
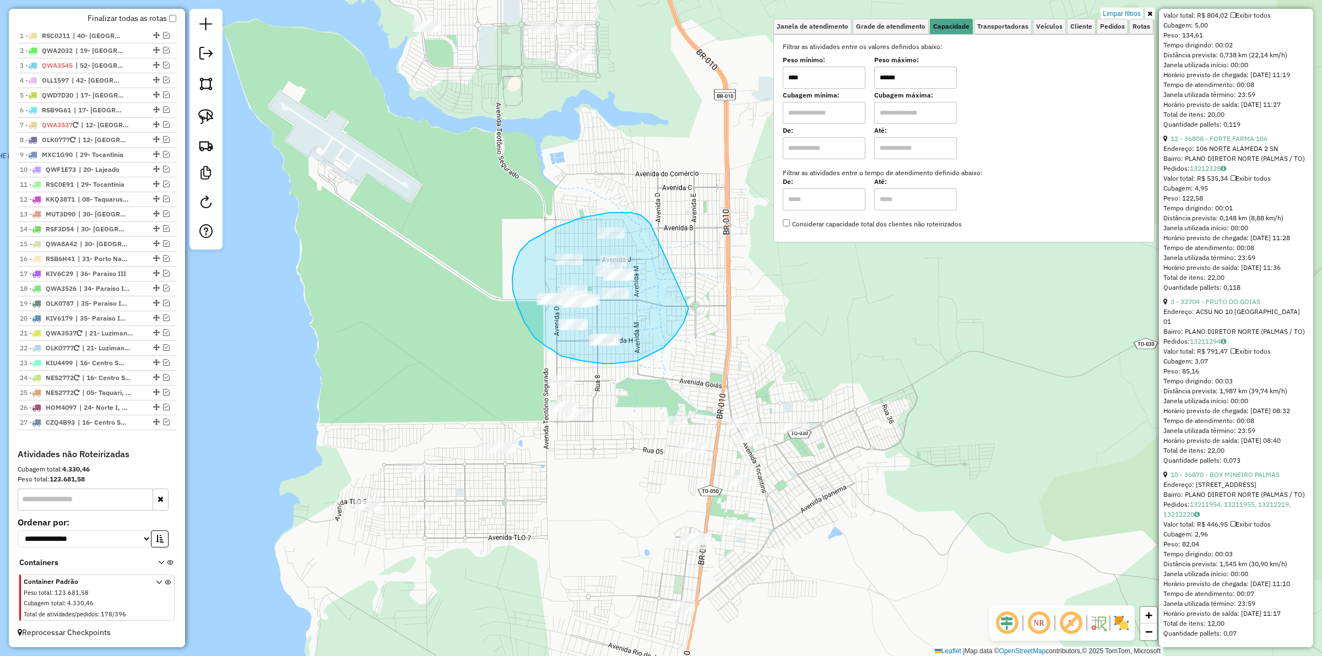
drag, startPoint x: 618, startPoint y: 213, endPoint x: 688, endPoint y: 308, distance: 118.6
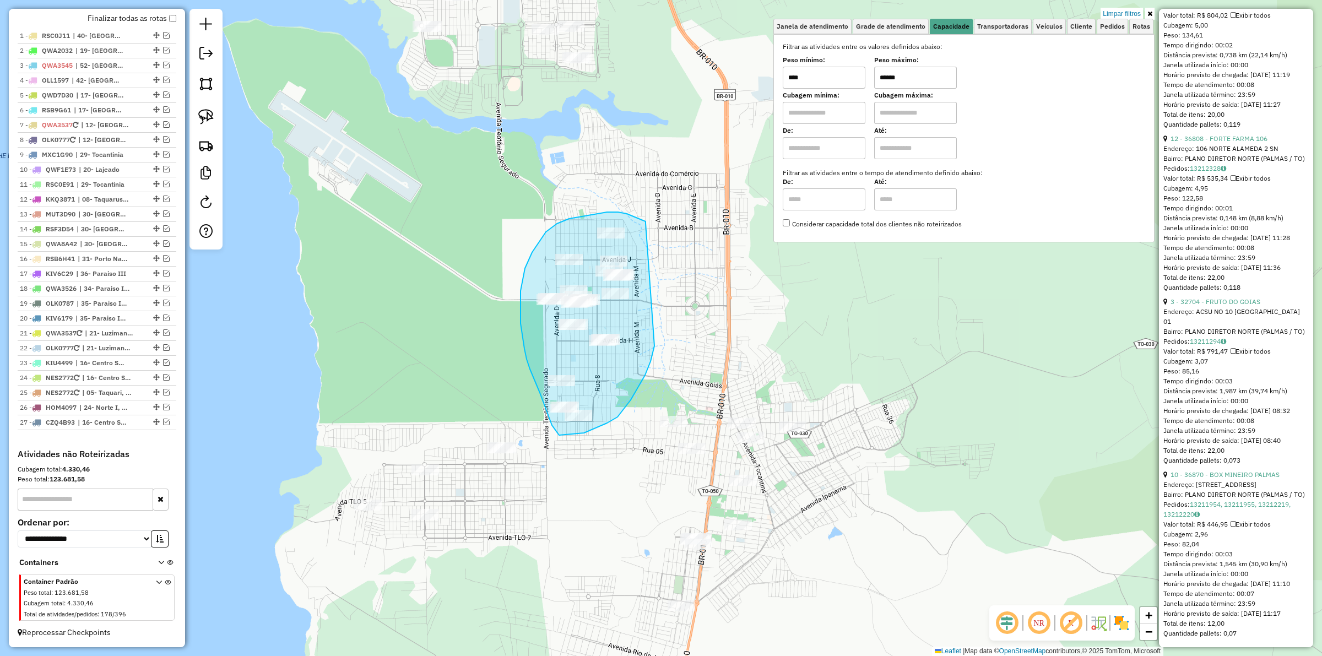
drag, startPoint x: 645, startPoint y: 223, endPoint x: 654, endPoint y: 346, distance: 123.1
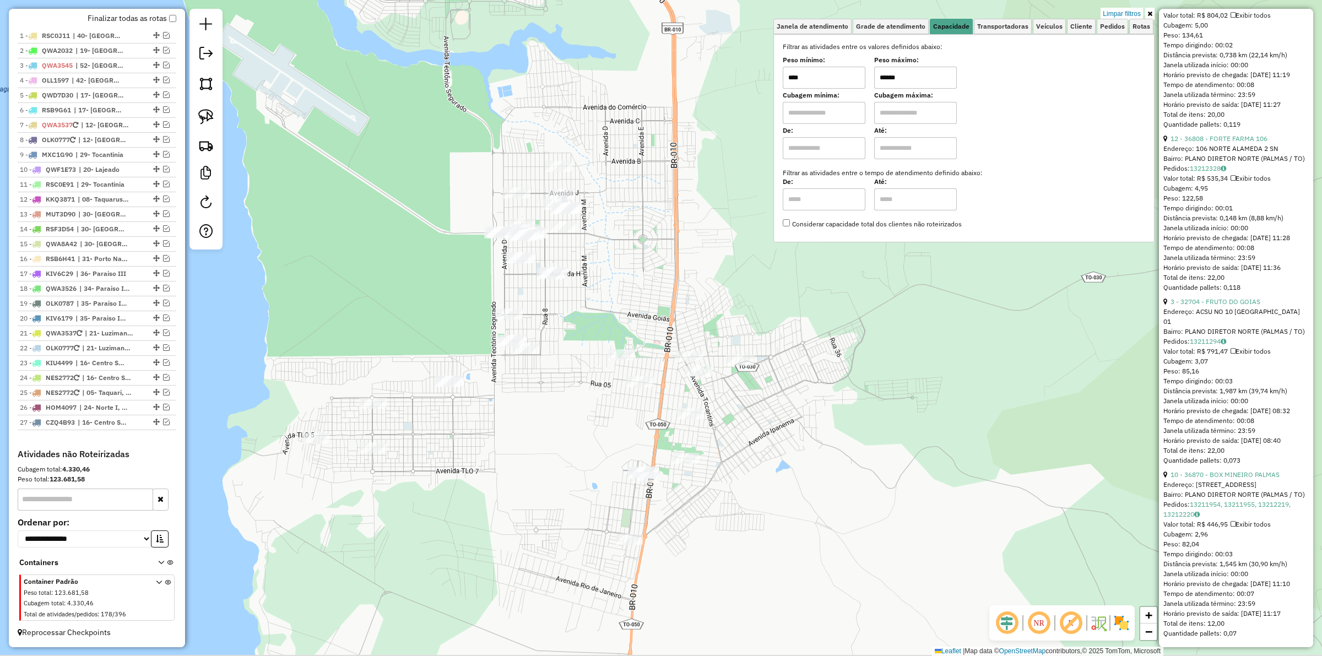
drag, startPoint x: 659, startPoint y: 382, endPoint x: 604, endPoint y: 308, distance: 91.6
click at [604, 312] on div "Limpar filtros Janela de atendimento Grade de atendimento Capacidade Transporta…" at bounding box center [661, 328] width 1322 height 656
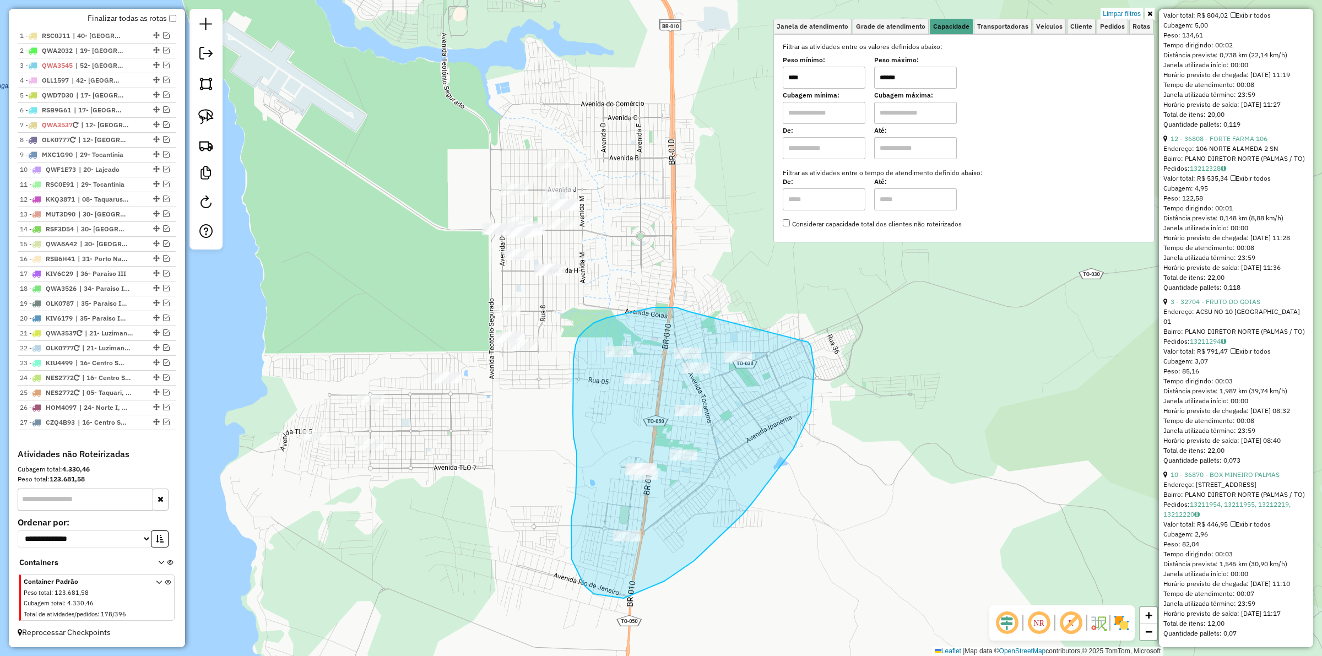
drag, startPoint x: 688, startPoint y: 311, endPoint x: 808, endPoint y: 342, distance: 123.4
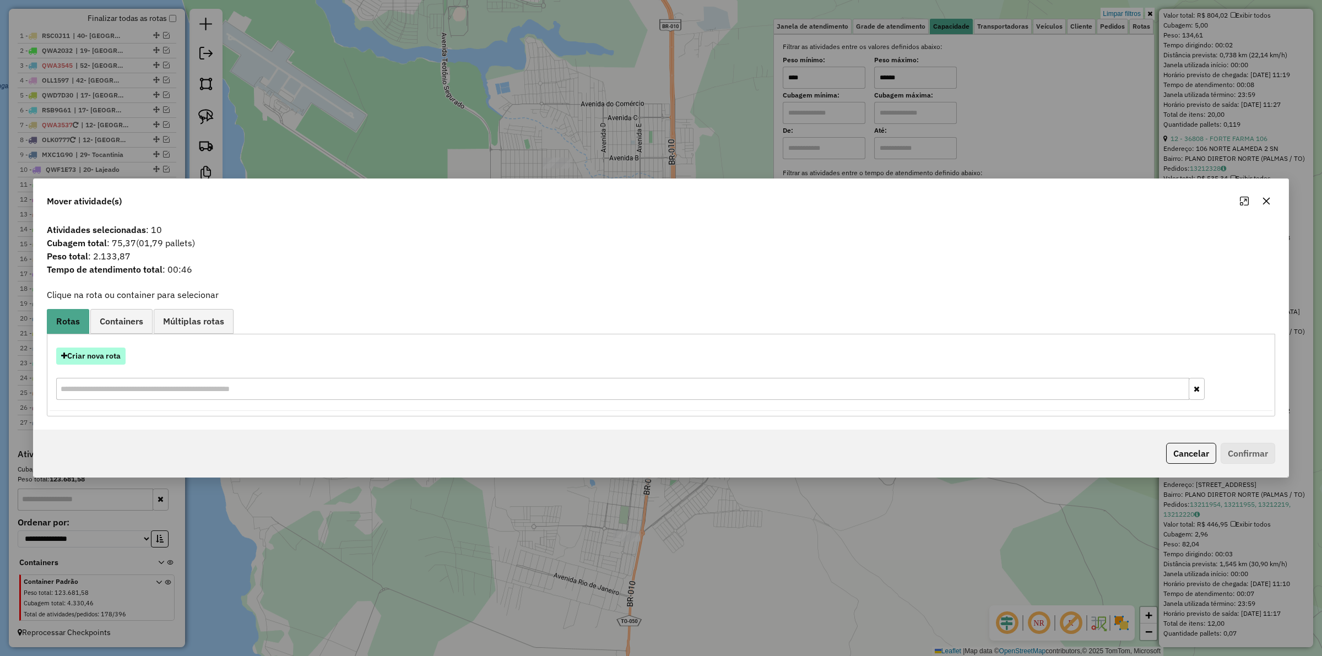
click at [117, 349] on button "Criar nova rota" at bounding box center [90, 355] width 69 height 17
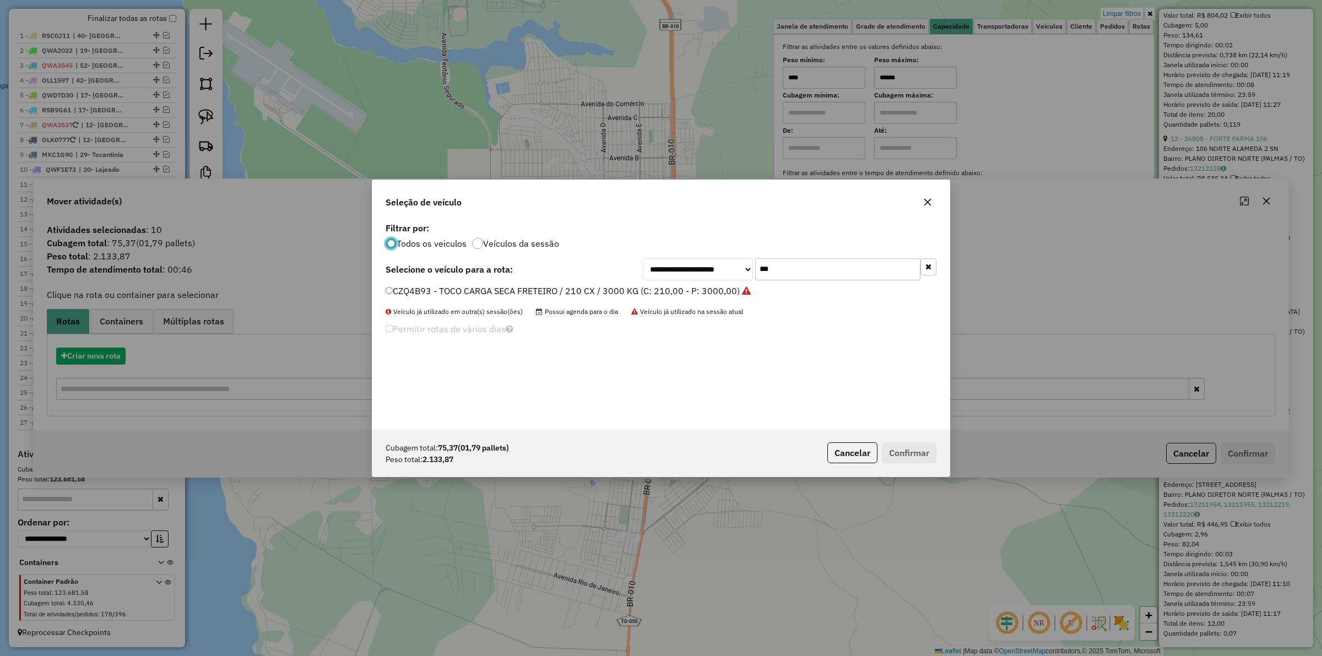
scroll to position [6, 3]
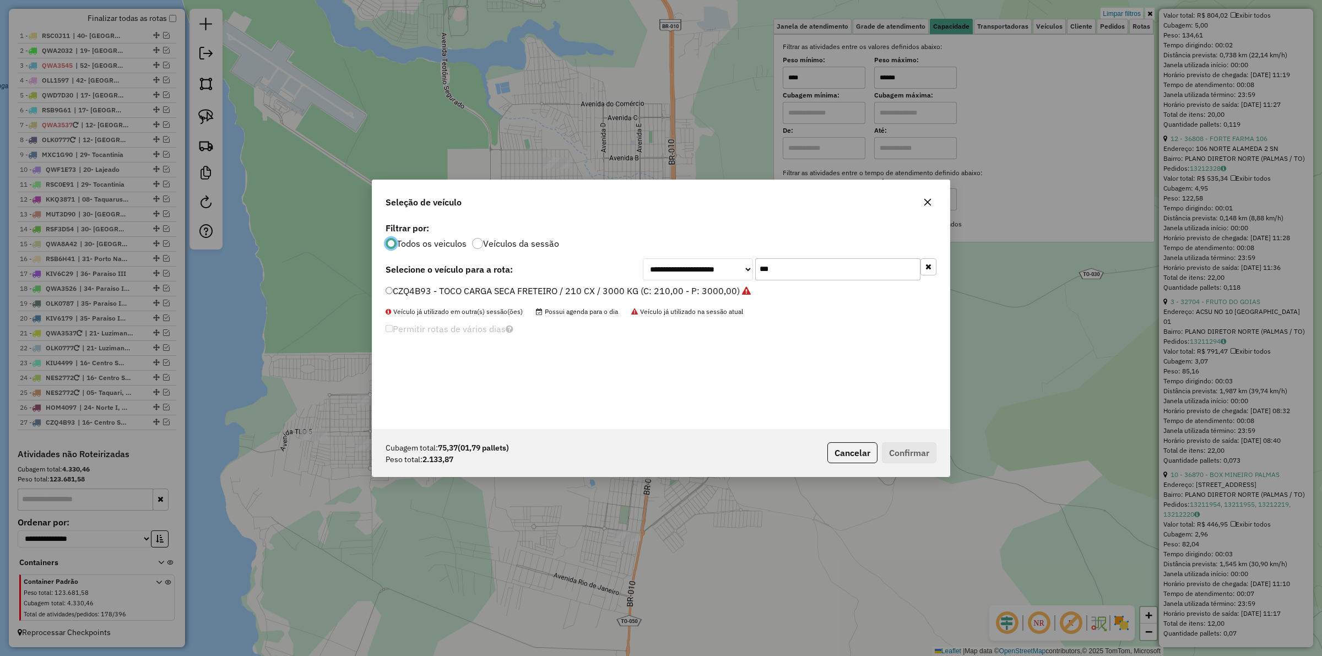
click at [785, 259] on input "***" at bounding box center [837, 269] width 165 height 22
type input "***"
click at [568, 287] on label "AUD5E16 - FRETEIRO 4000 KG, 210 CX (C: 210,00 - P: 4000,00) (VD)" at bounding box center [528, 290] width 287 height 13
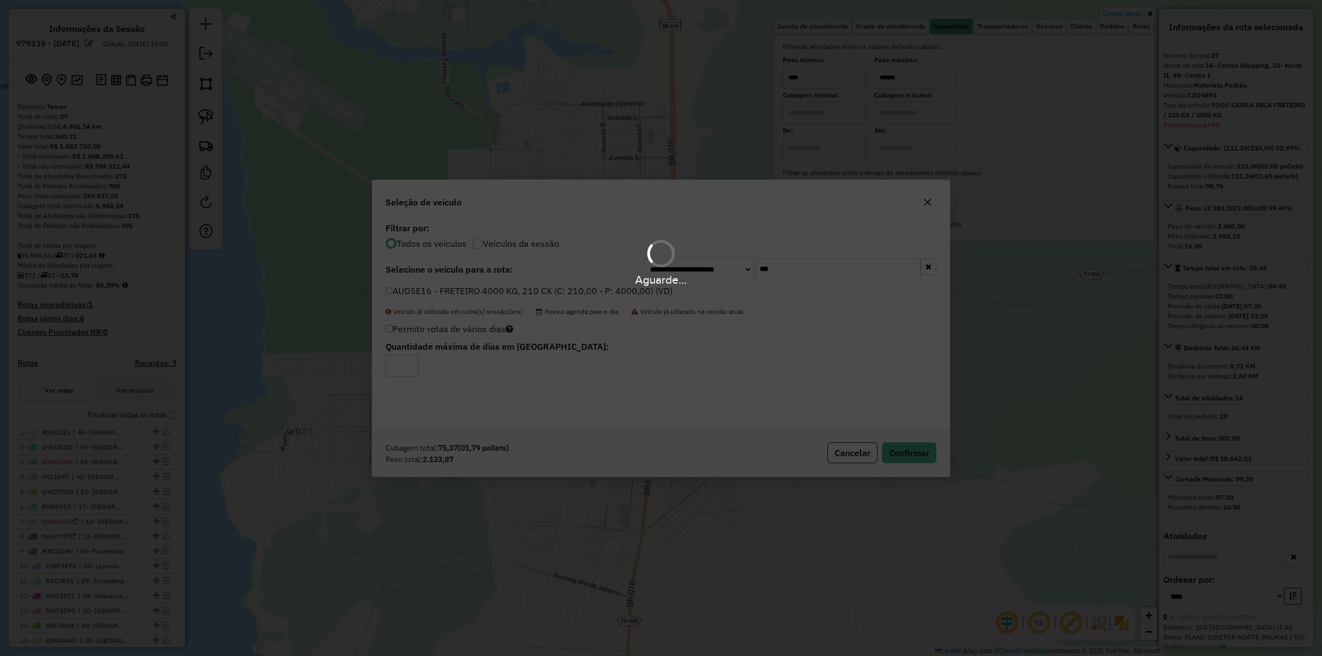
select select "*********"
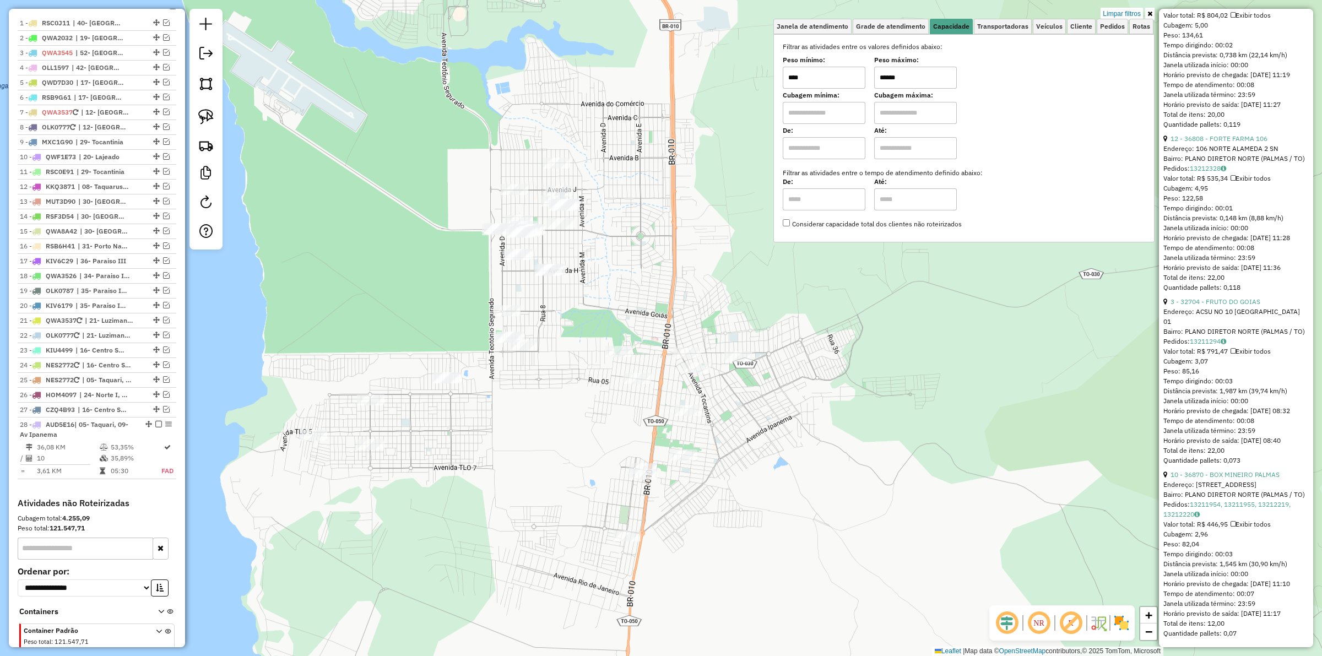
scroll to position [471, 0]
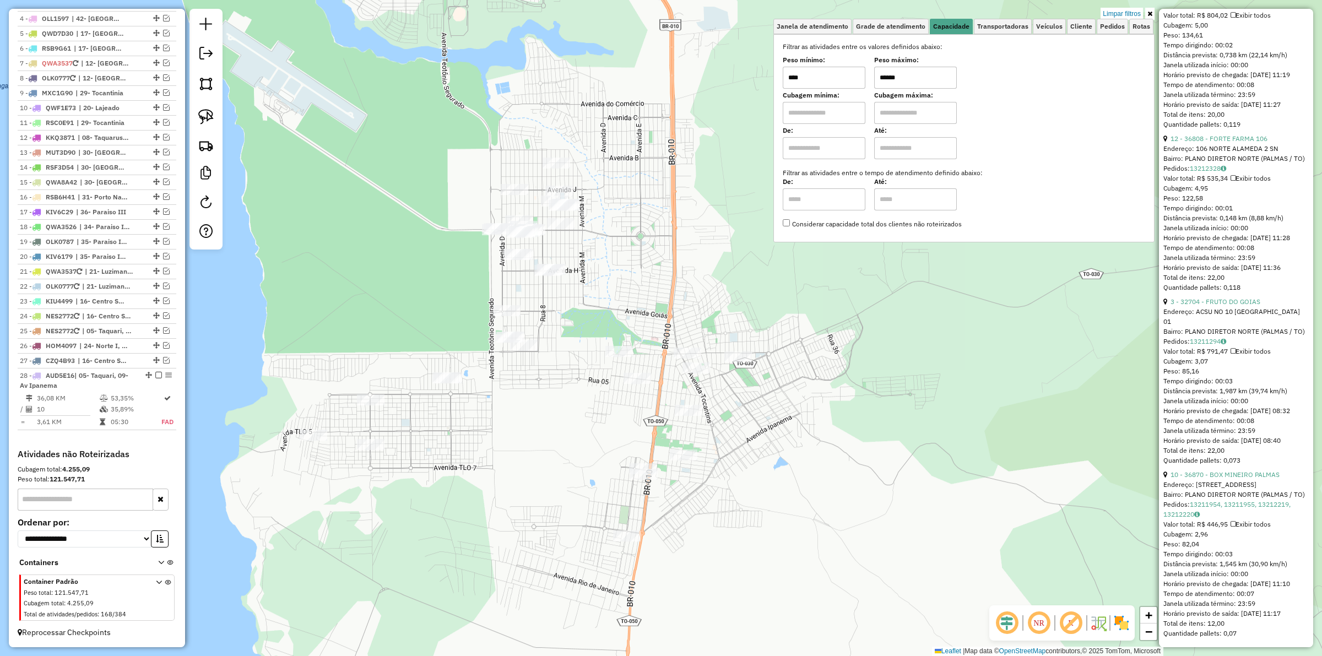
drag, startPoint x: 631, startPoint y: 304, endPoint x: 624, endPoint y: 295, distance: 11.4
click at [631, 329] on div "Limpar filtros Janela de atendimento Grade de atendimento Capacidade Transporta…" at bounding box center [661, 328] width 1322 height 656
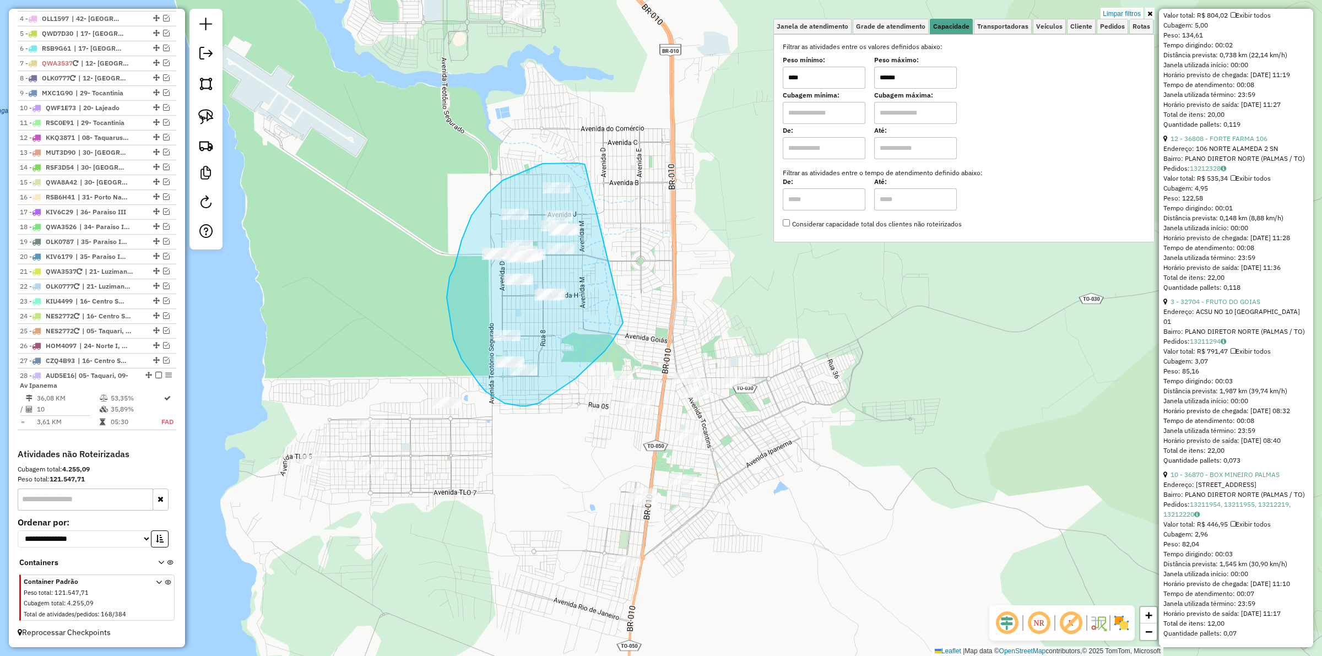
drag, startPoint x: 585, startPoint y: 165, endPoint x: 628, endPoint y: 299, distance: 140.5
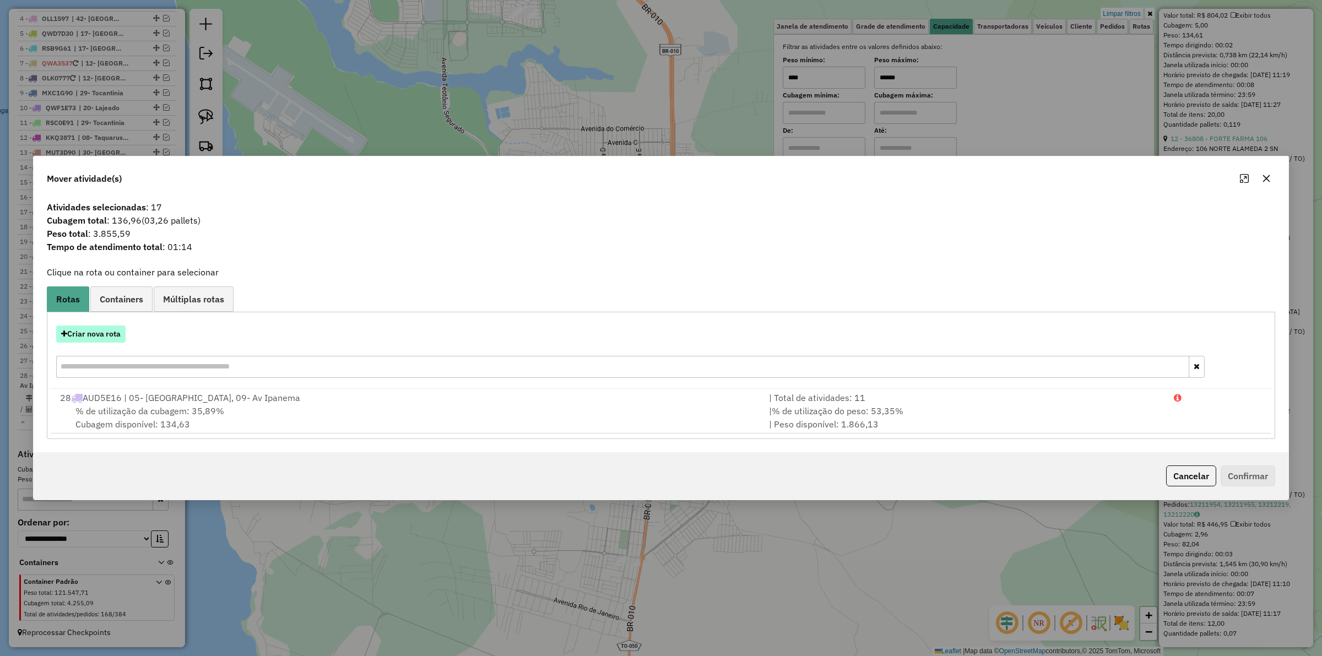
click at [85, 337] on button "Criar nova rota" at bounding box center [90, 333] width 69 height 17
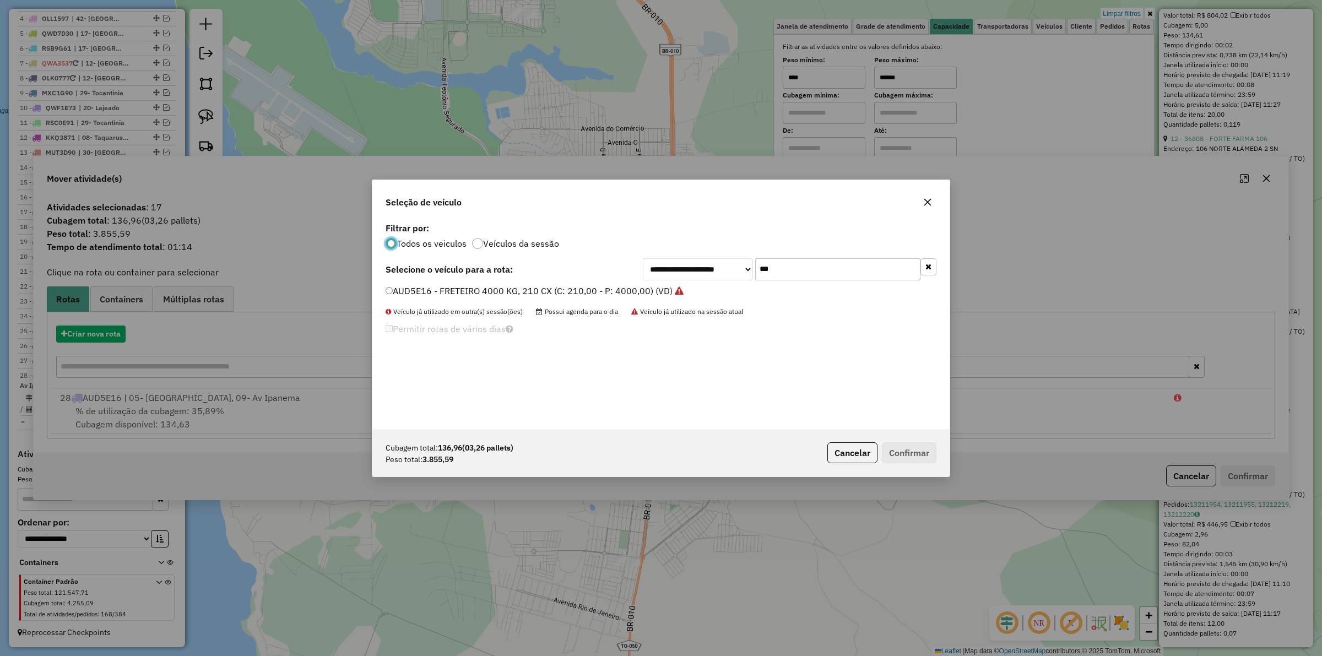
scroll to position [6, 3]
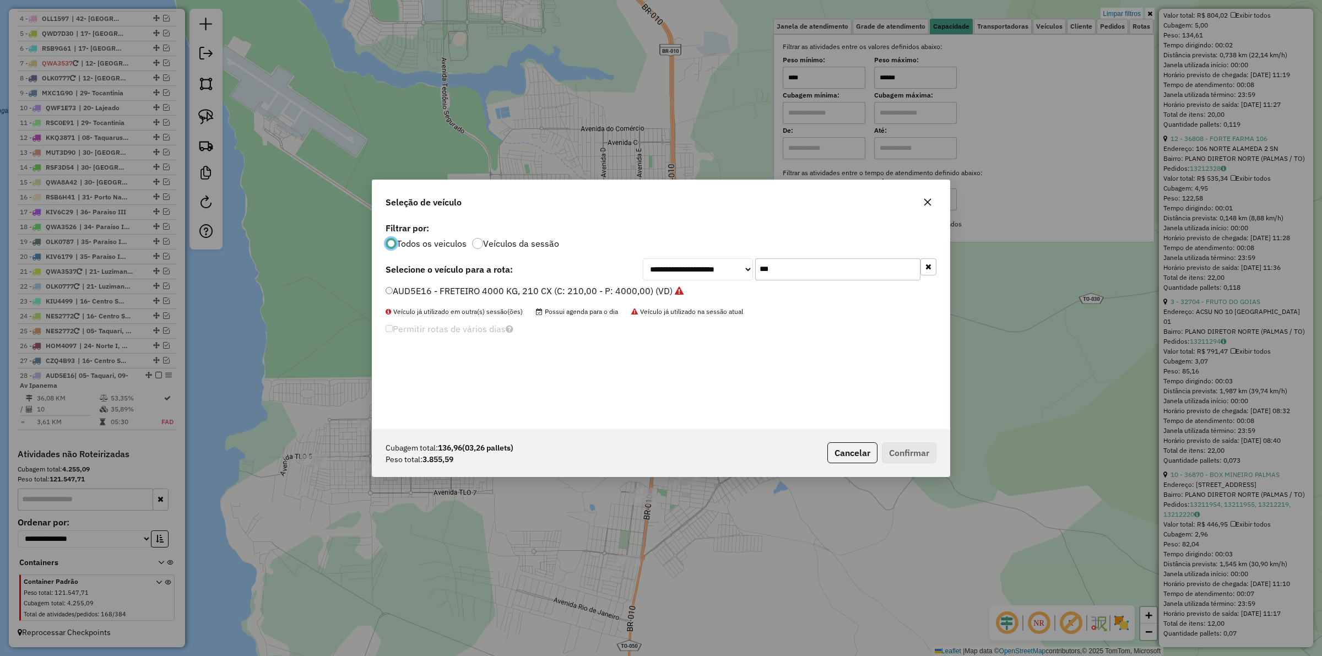
click at [599, 285] on label "AUD5E16 - FRETEIRO 4000 KG, 210 CX (C: 210,00 - P: 4000,00) (VD)" at bounding box center [534, 290] width 298 height 13
click at [906, 438] on div "Cubagem total: 136,96 (03,26 pallets) Peso total: 3.855,59 Cancelar Confirmar" at bounding box center [660, 452] width 577 height 47
click at [901, 456] on button "Confirmar" at bounding box center [909, 452] width 55 height 21
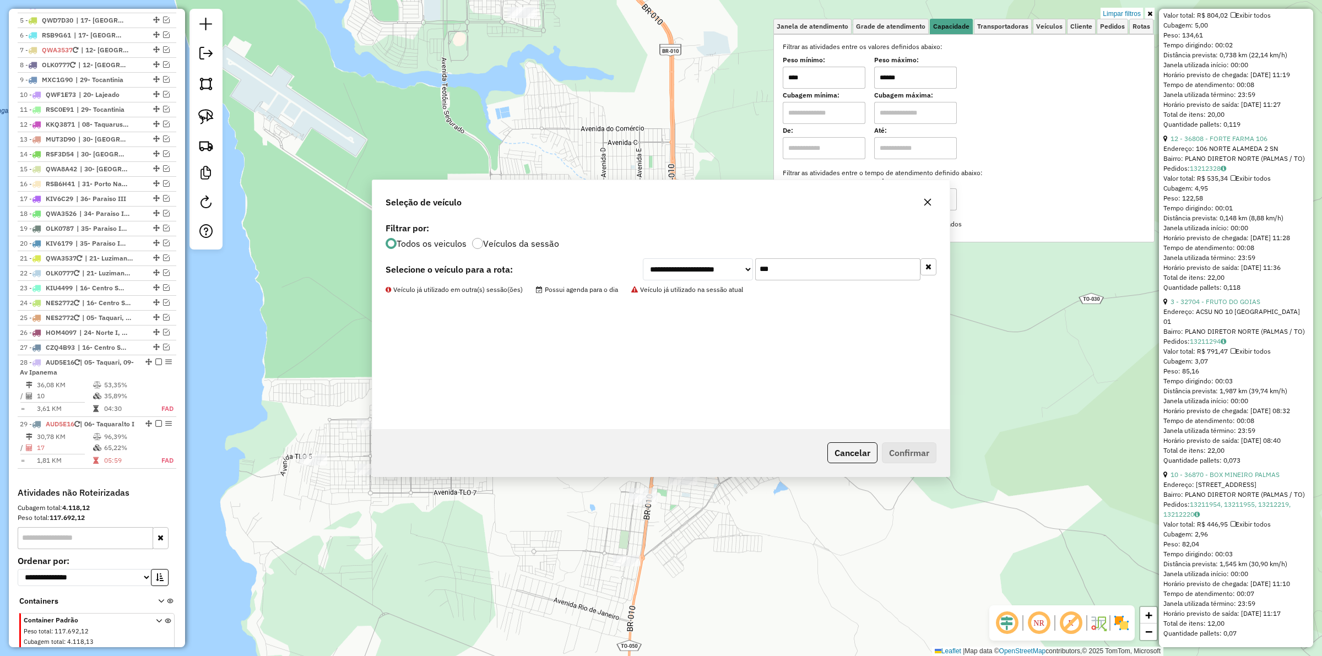
scroll to position [533, 0]
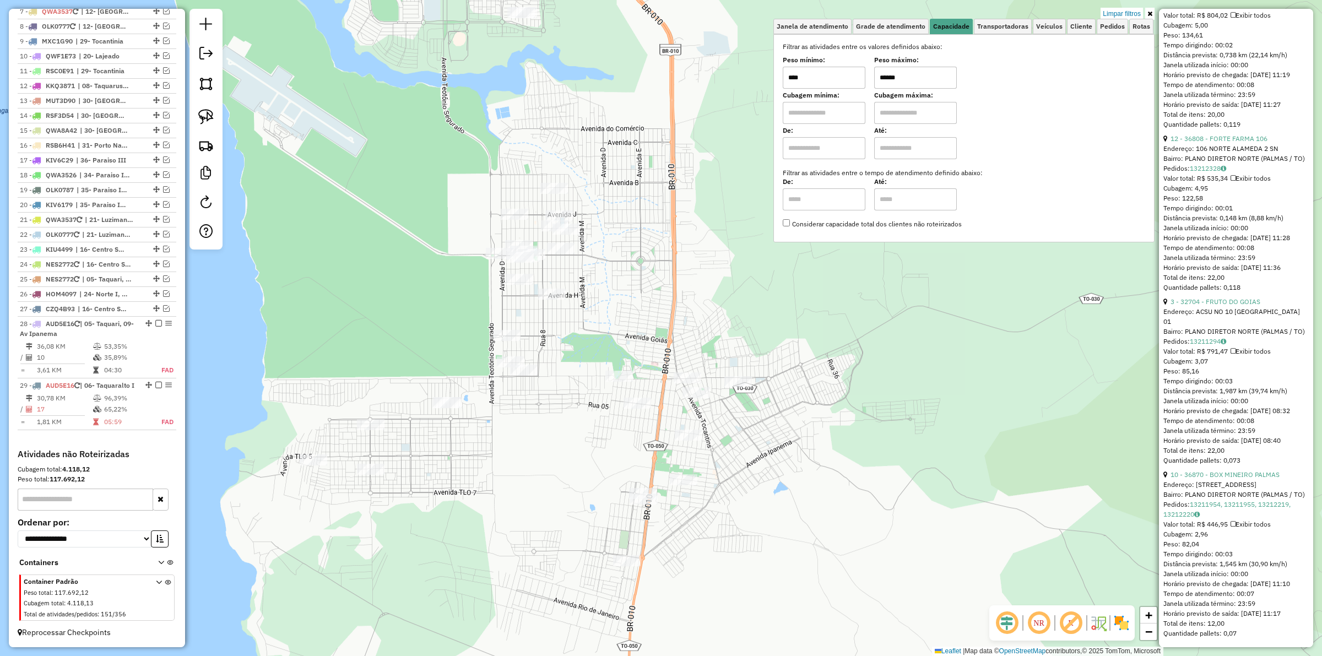
click at [926, 80] on input "******" at bounding box center [915, 78] width 83 height 22
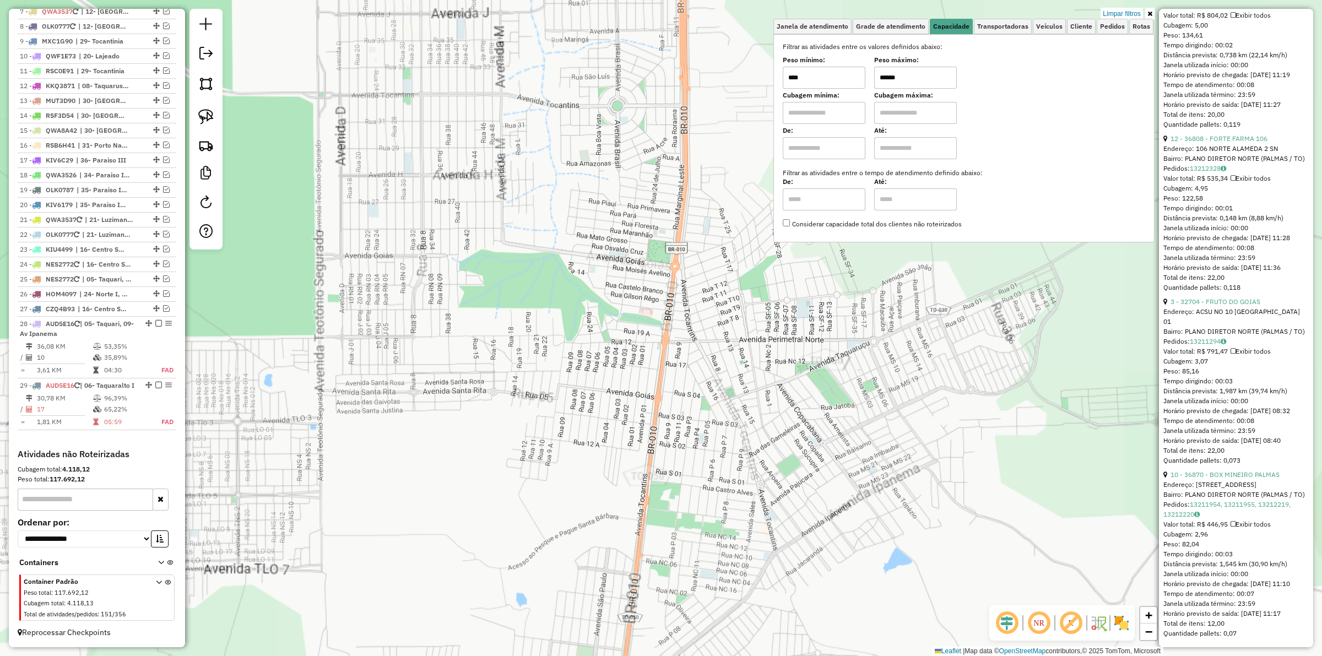
type input "******"
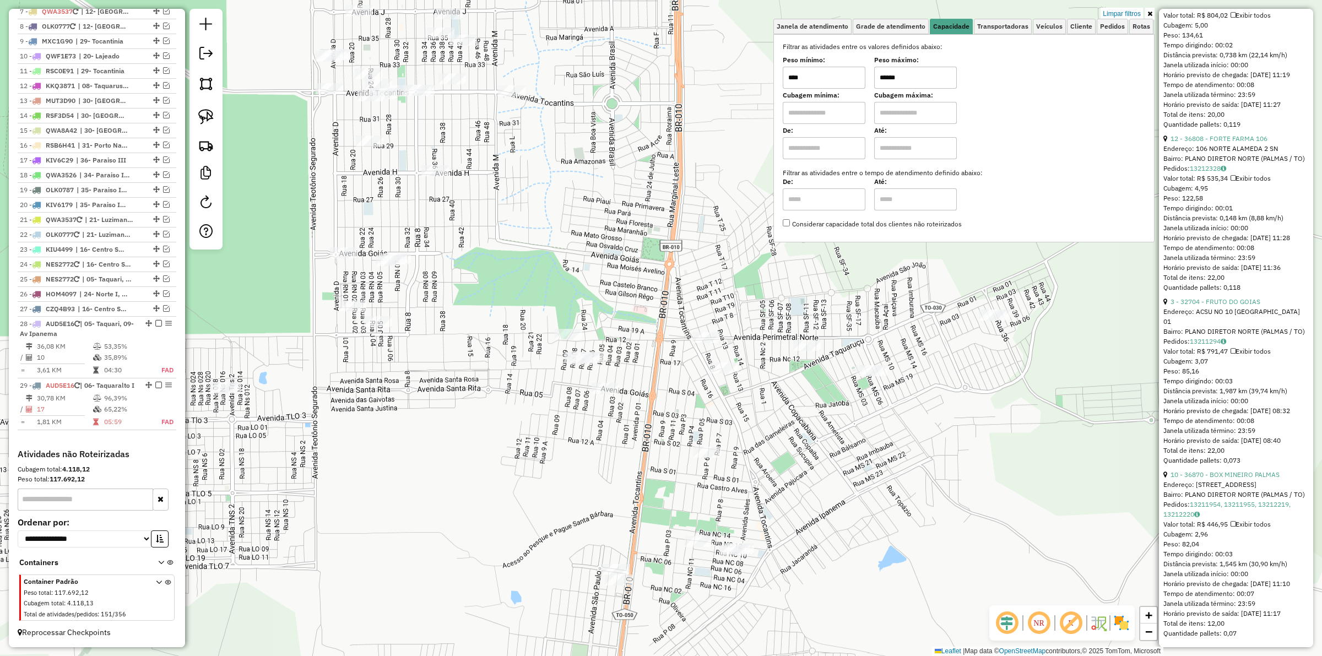
drag, startPoint x: 662, startPoint y: 398, endPoint x: 625, endPoint y: 391, distance: 37.6
click at [625, 391] on div "Limpar filtros Janela de atendimento Grade de atendimento Capacidade Transporta…" at bounding box center [661, 328] width 1322 height 656
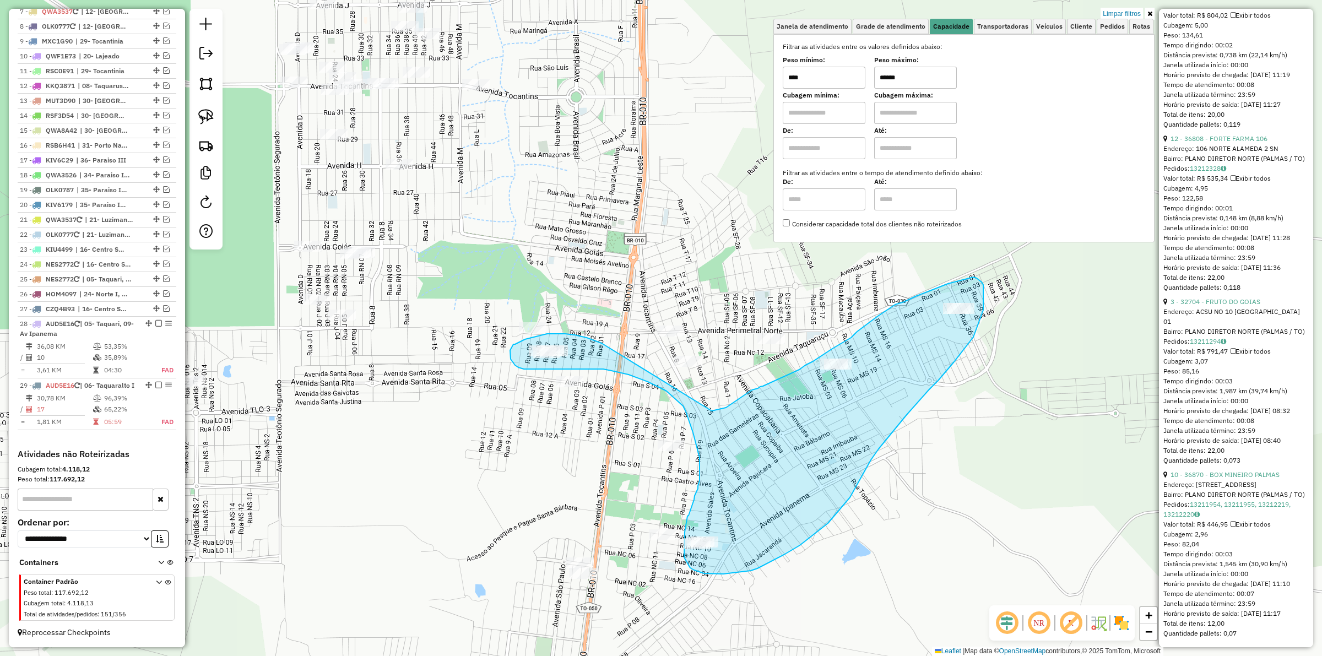
drag, startPoint x: 591, startPoint y: 339, endPoint x: 711, endPoint y: 411, distance: 140.2
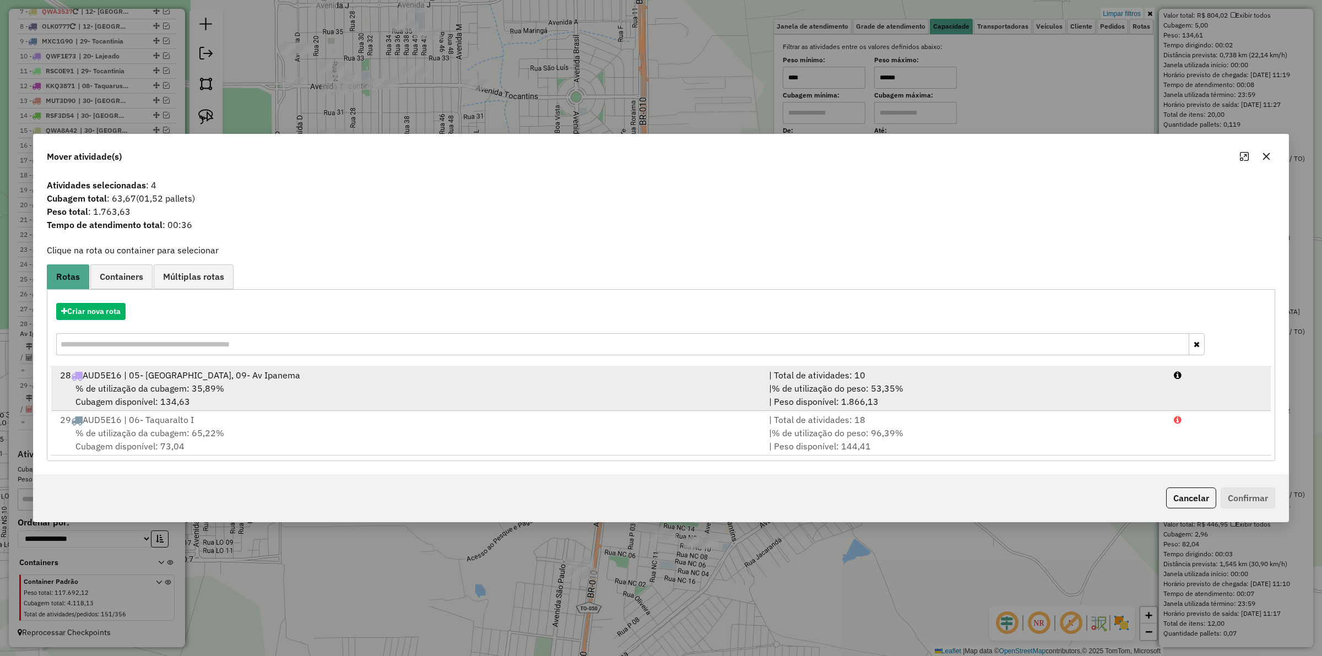
click at [862, 387] on span "% de utilização do peso: 53,35%" at bounding box center [837, 388] width 132 height 11
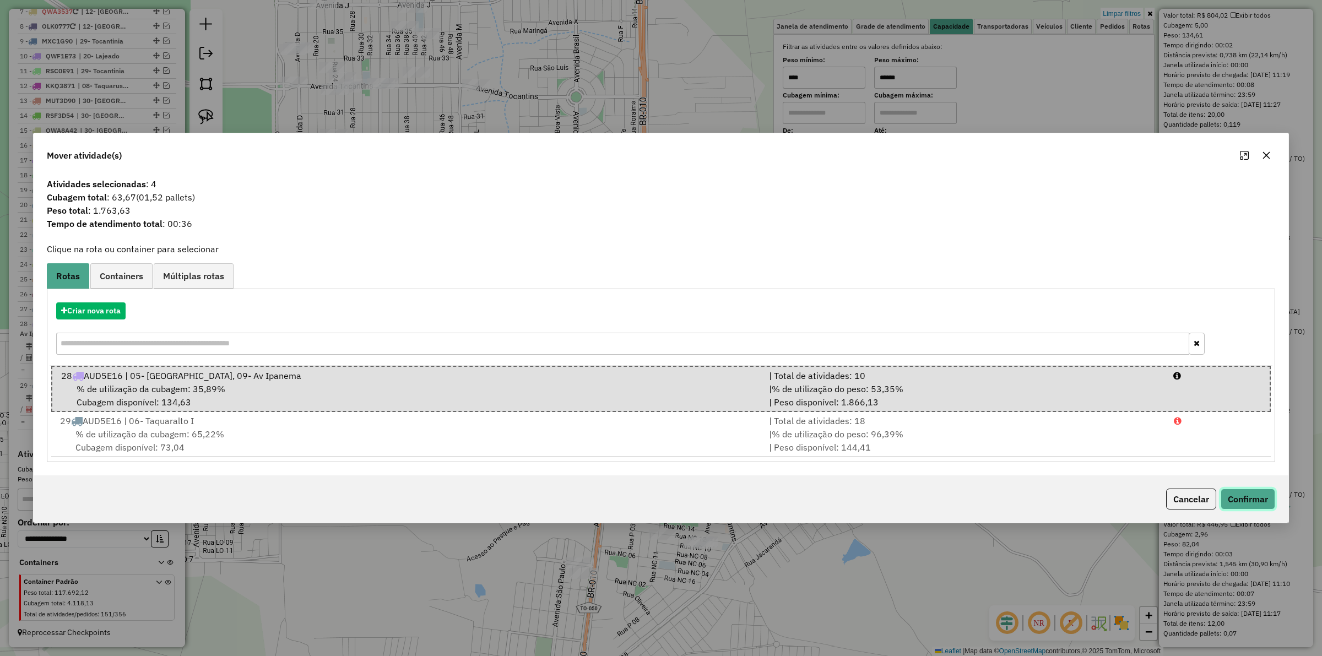
click at [1243, 495] on button "Confirmar" at bounding box center [1247, 498] width 55 height 21
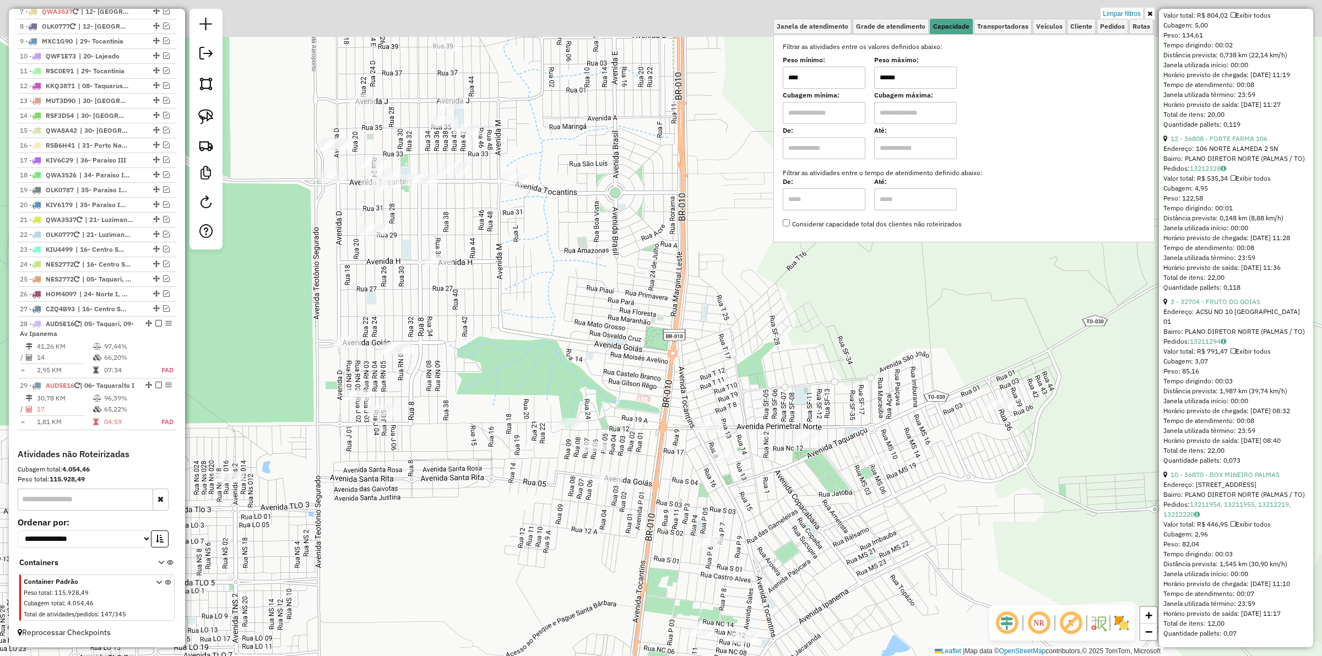
drag, startPoint x: 450, startPoint y: 363, endPoint x: 456, endPoint y: 365, distance: 5.7
click at [486, 464] on div "Limpar filtros Janela de atendimento Grade de atendimento Capacidade Transporta…" at bounding box center [661, 328] width 1322 height 656
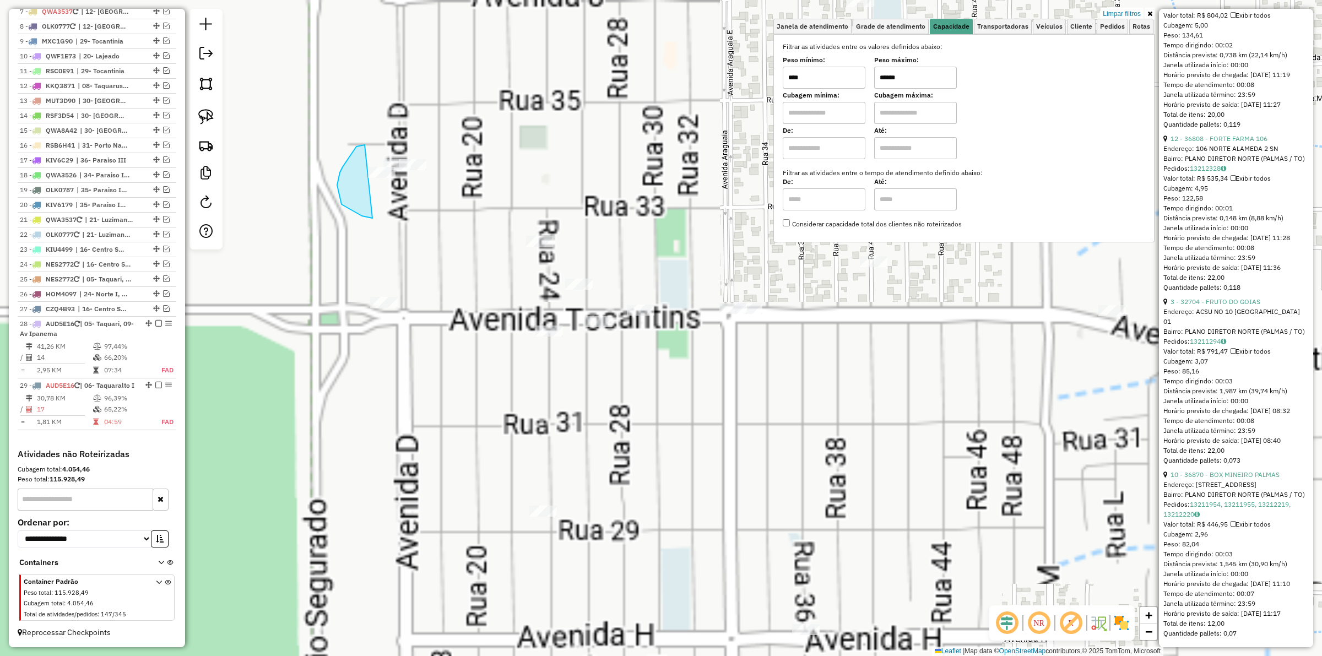
drag, startPoint x: 337, startPoint y: 185, endPoint x: 444, endPoint y: 149, distance: 113.2
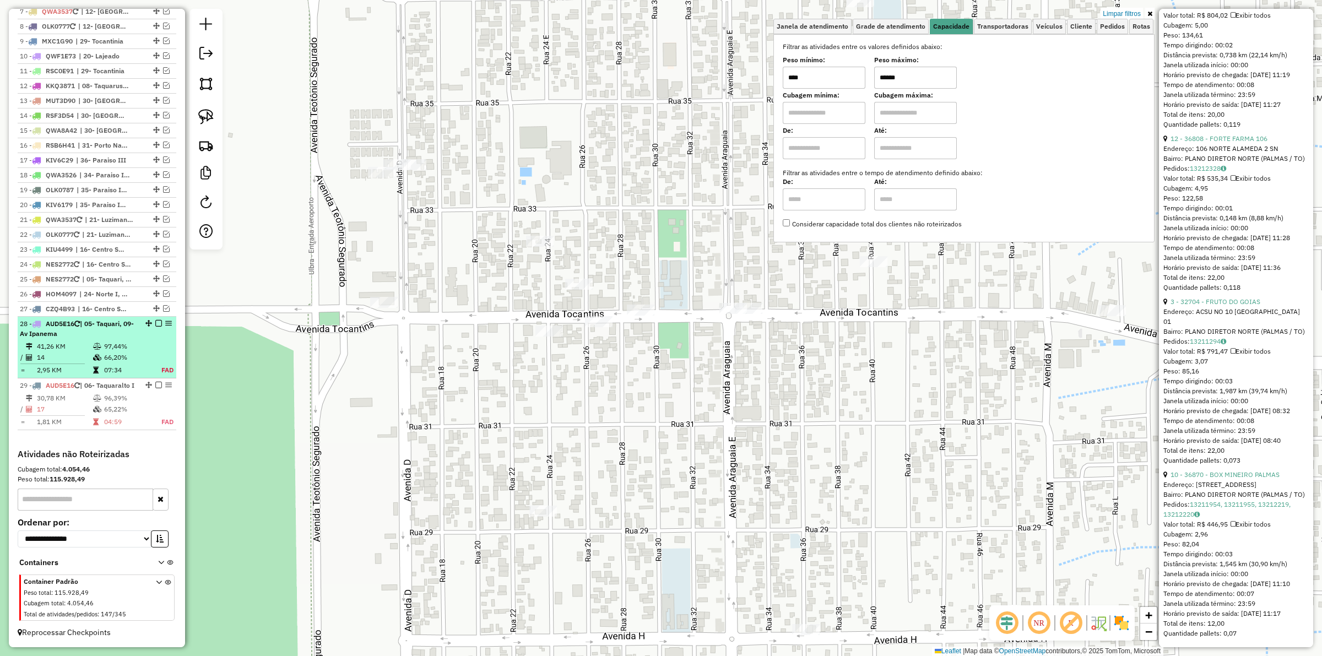
click at [156, 320] on em at bounding box center [158, 323] width 7 height 7
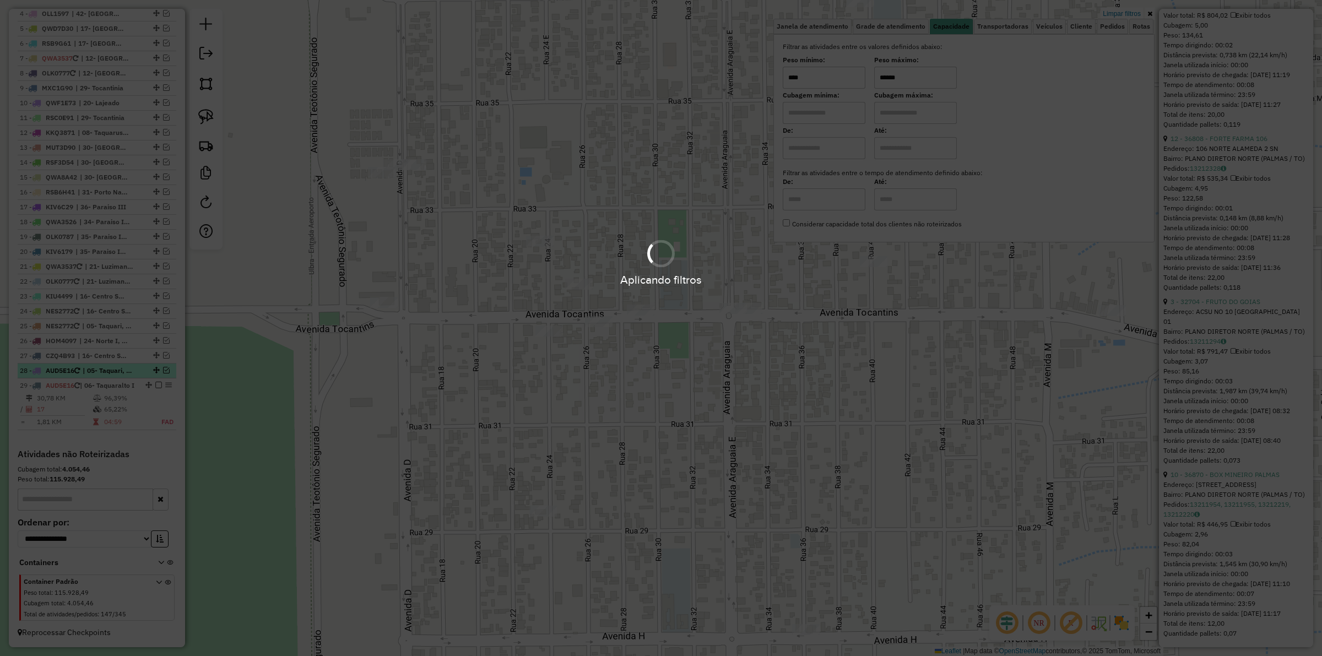
scroll to position [486, 0]
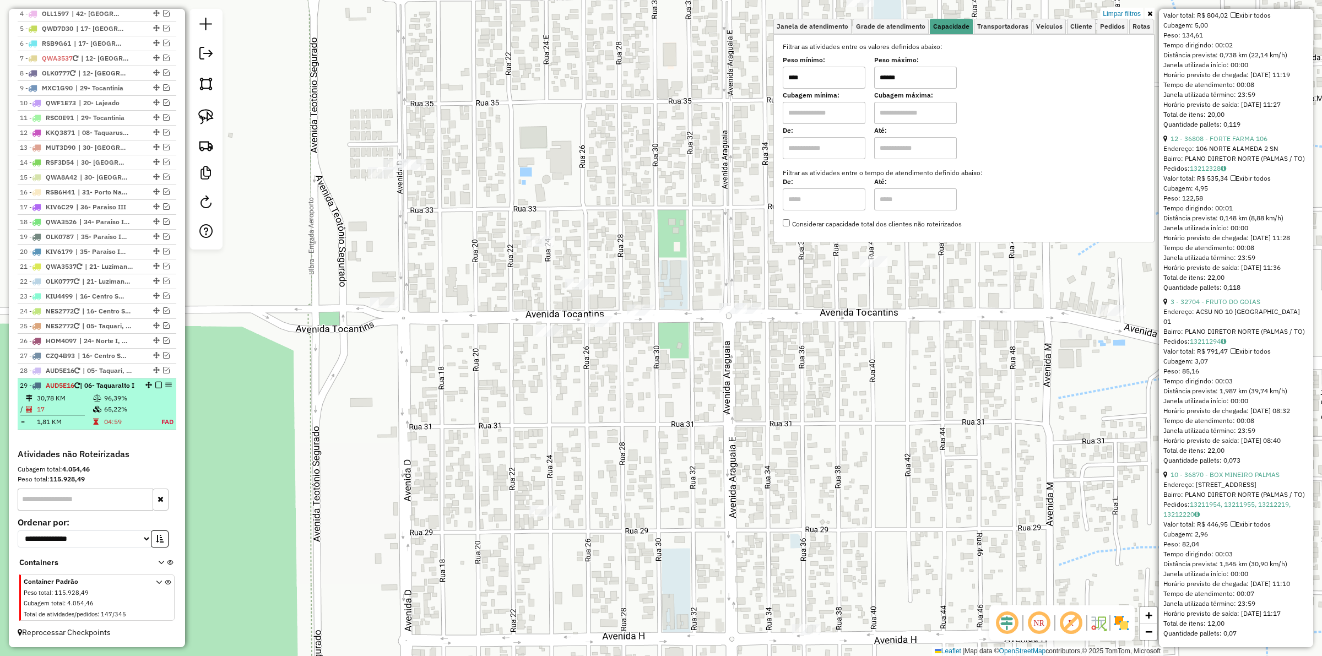
click at [160, 382] on div at bounding box center [155, 385] width 33 height 7
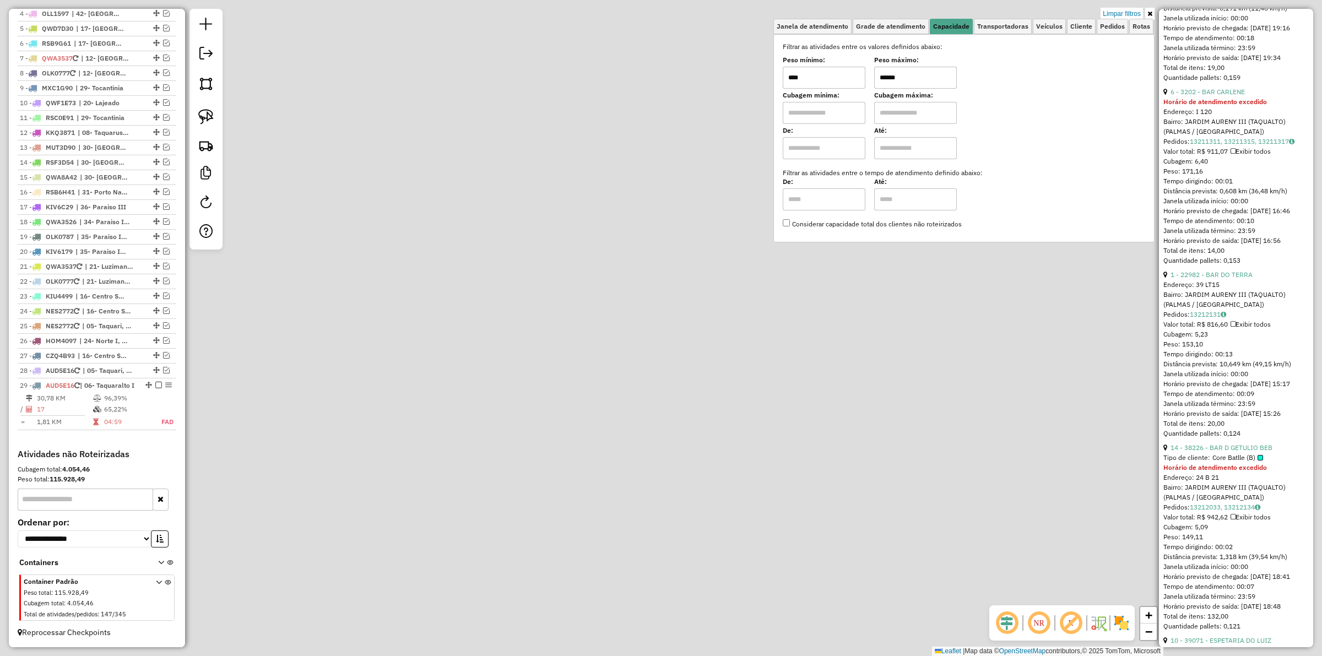
scroll to position [2708, 0]
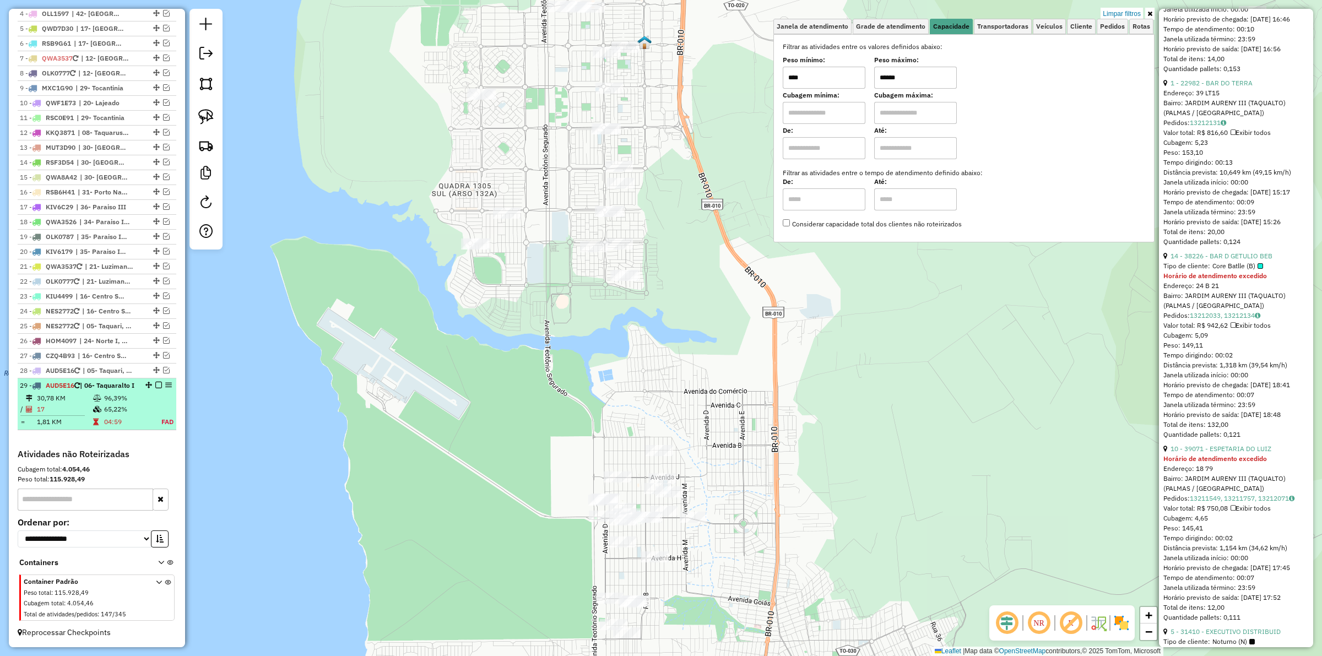
click at [155, 382] on em at bounding box center [158, 385] width 7 height 7
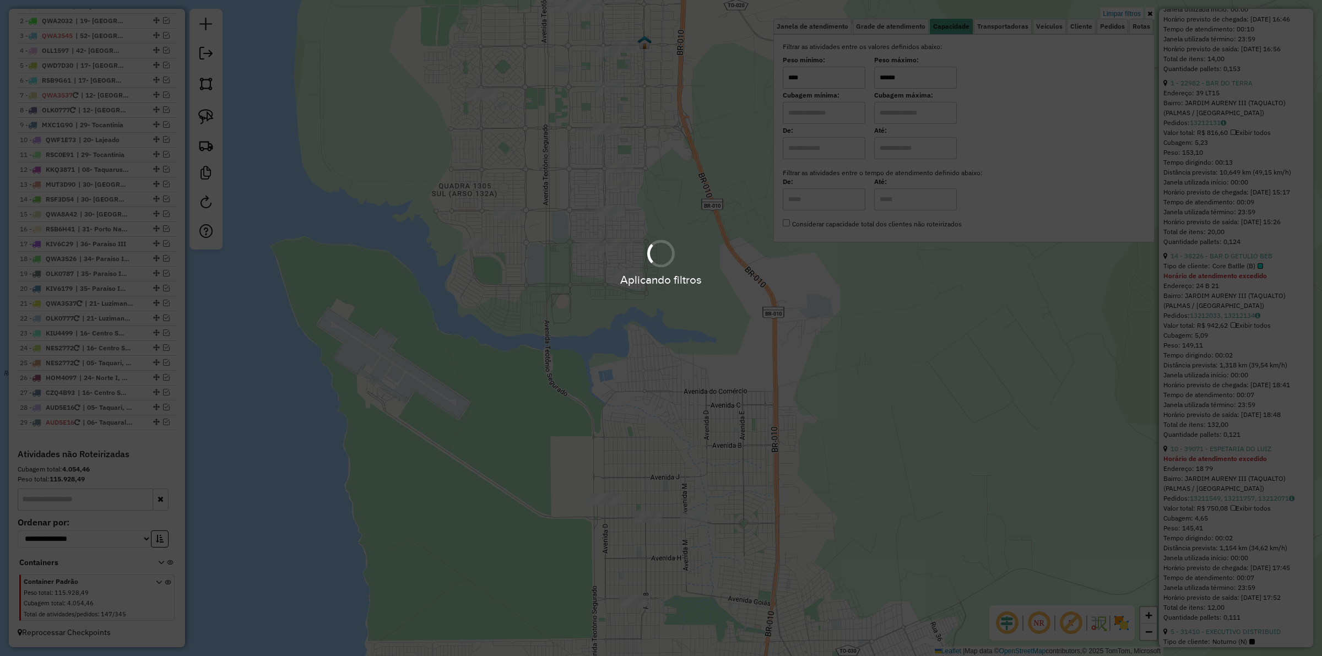
scroll to position [439, 0]
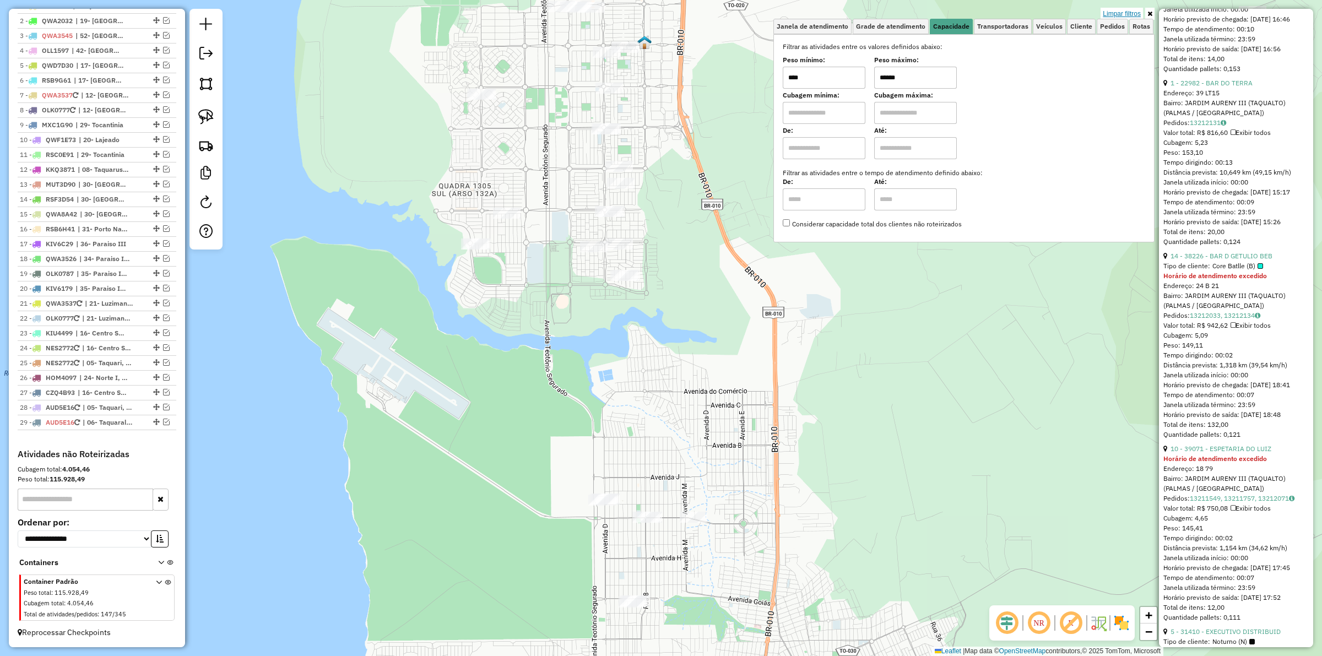
click at [1123, 12] on link "Limpar filtros" at bounding box center [1121, 14] width 42 height 12
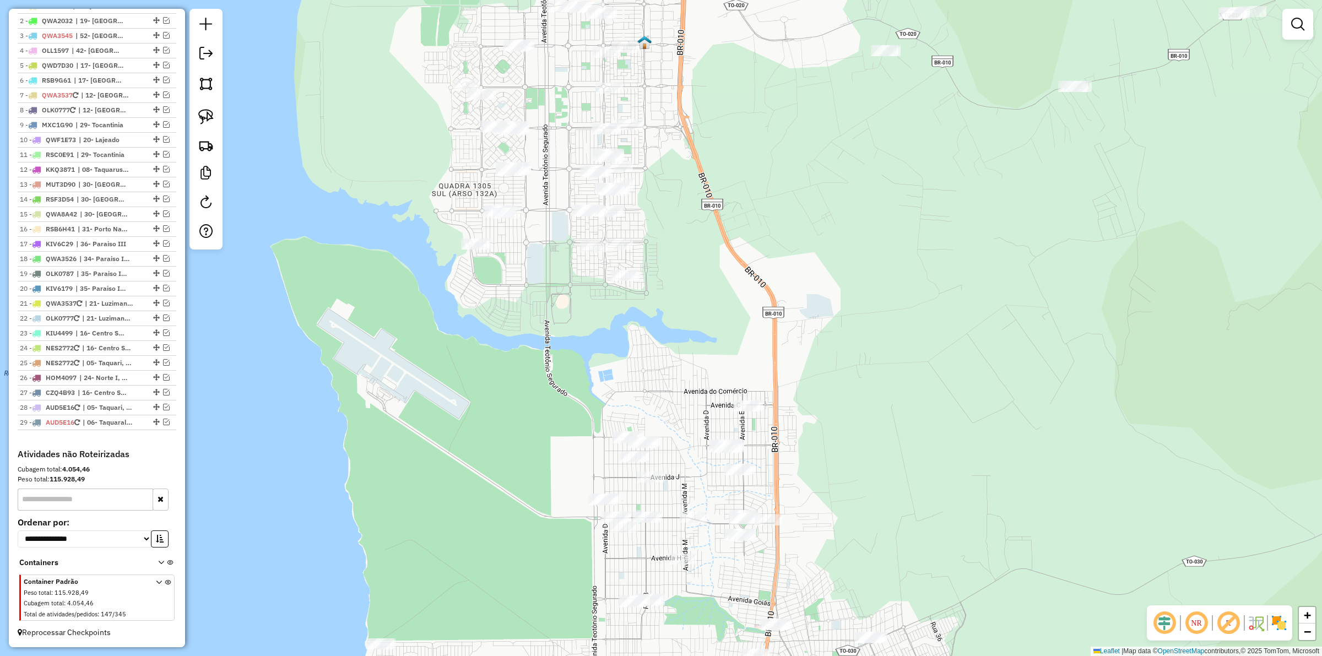
drag, startPoint x: 730, startPoint y: 214, endPoint x: 780, endPoint y: 337, distance: 133.1
click at [779, 338] on div "Janela de atendimento Grade de atendimento Capacidade Transportadoras Veículos …" at bounding box center [661, 328] width 1322 height 656
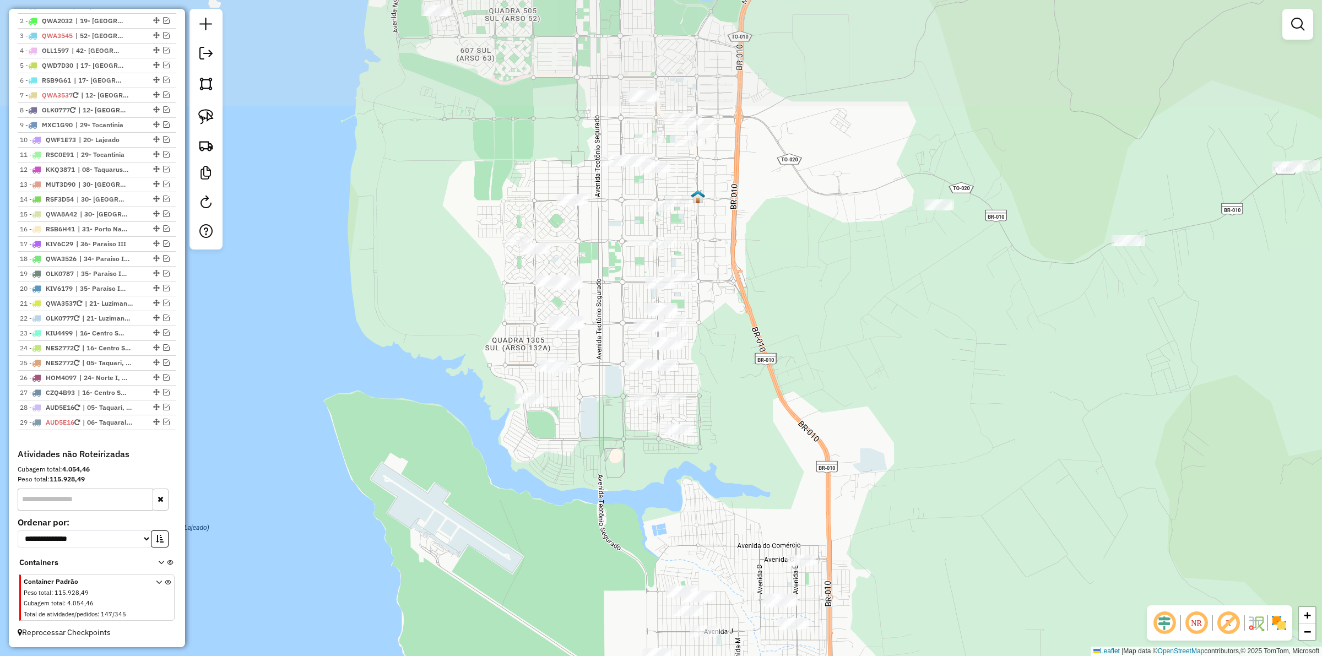
drag, startPoint x: 797, startPoint y: 243, endPoint x: 800, endPoint y: 365, distance: 121.2
click at [800, 365] on div "Janela de atendimento Grade de atendimento Capacidade Transportadoras Veículos …" at bounding box center [661, 328] width 1322 height 656
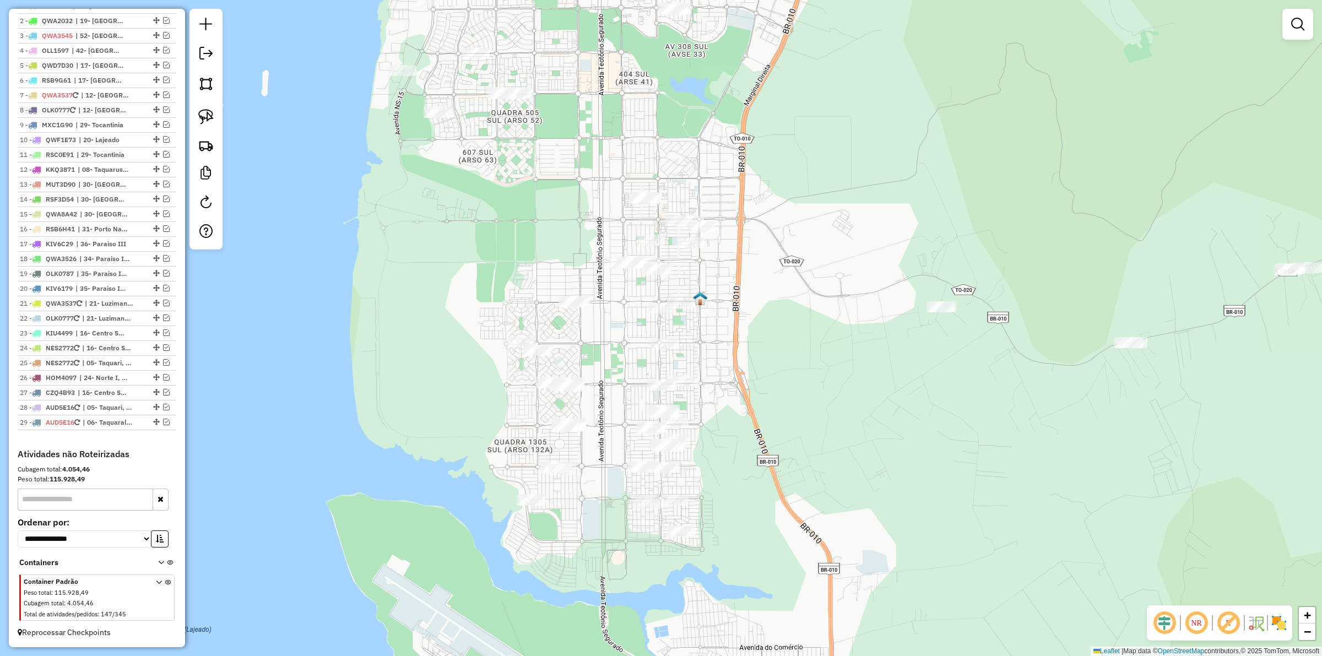
drag, startPoint x: 791, startPoint y: 201, endPoint x: 819, endPoint y: 329, distance: 131.2
click at [819, 340] on div "Janela de atendimento Grade de atendimento Capacidade Transportadoras Veículos …" at bounding box center [661, 328] width 1322 height 656
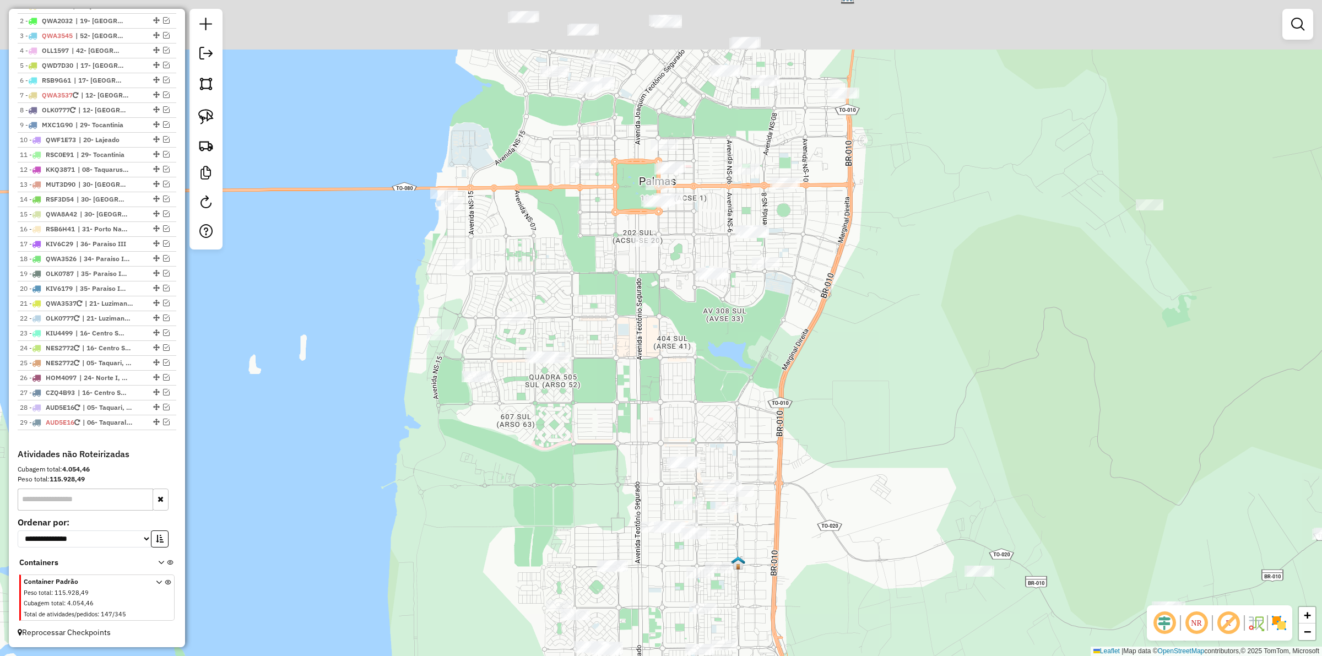
click at [839, 354] on div "Janela de atendimento Grade de atendimento Capacidade Transportadoras Veículos …" at bounding box center [661, 328] width 1322 height 656
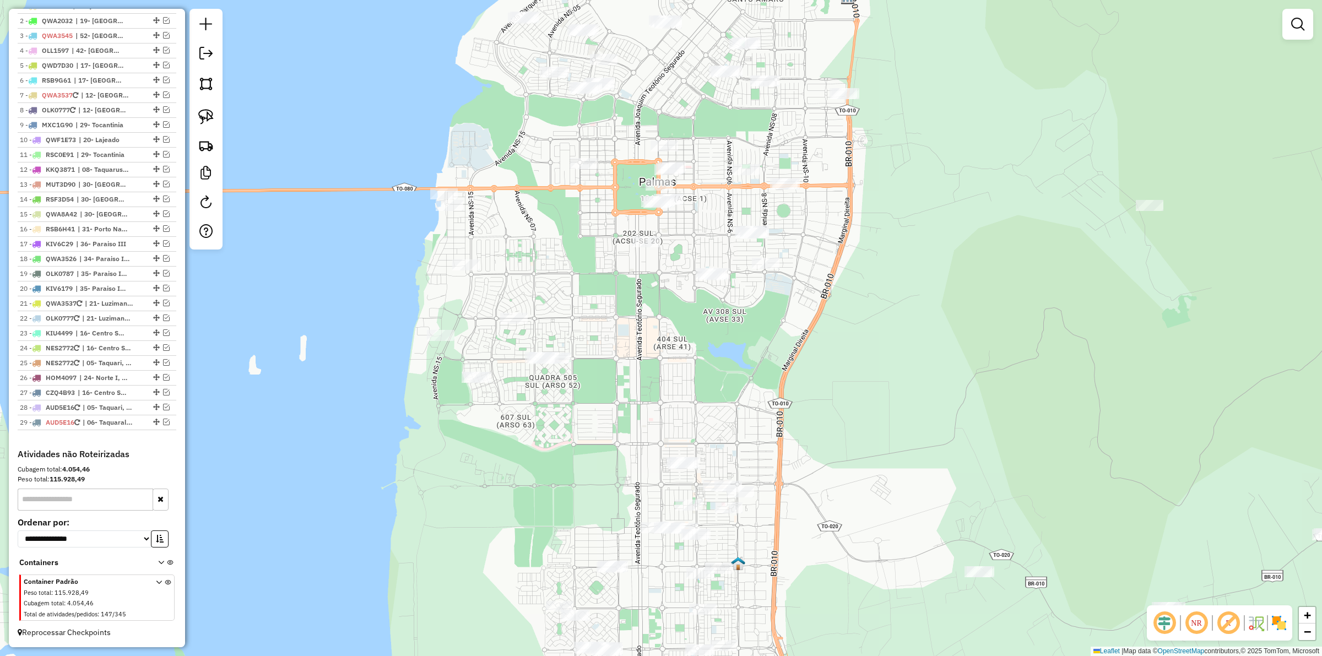
drag, startPoint x: 836, startPoint y: 235, endPoint x: 857, endPoint y: 268, distance: 39.9
click at [857, 347] on div "Janela de atendimento Grade de atendimento Capacidade Transportadoras Veículos …" at bounding box center [661, 328] width 1322 height 656
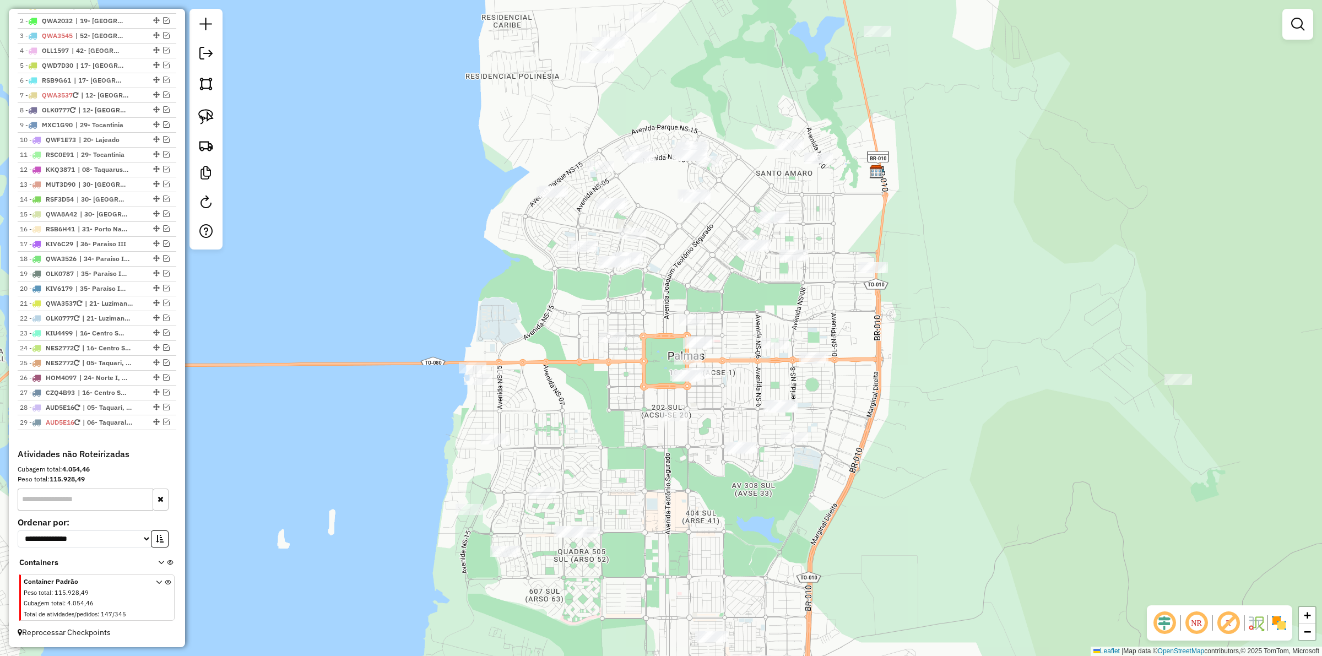
drag, startPoint x: 869, startPoint y: 232, endPoint x: 869, endPoint y: 267, distance: 34.7
click at [869, 267] on div "Janela de atendimento Grade de atendimento Capacidade Transportadoras Veículos …" at bounding box center [661, 328] width 1322 height 656
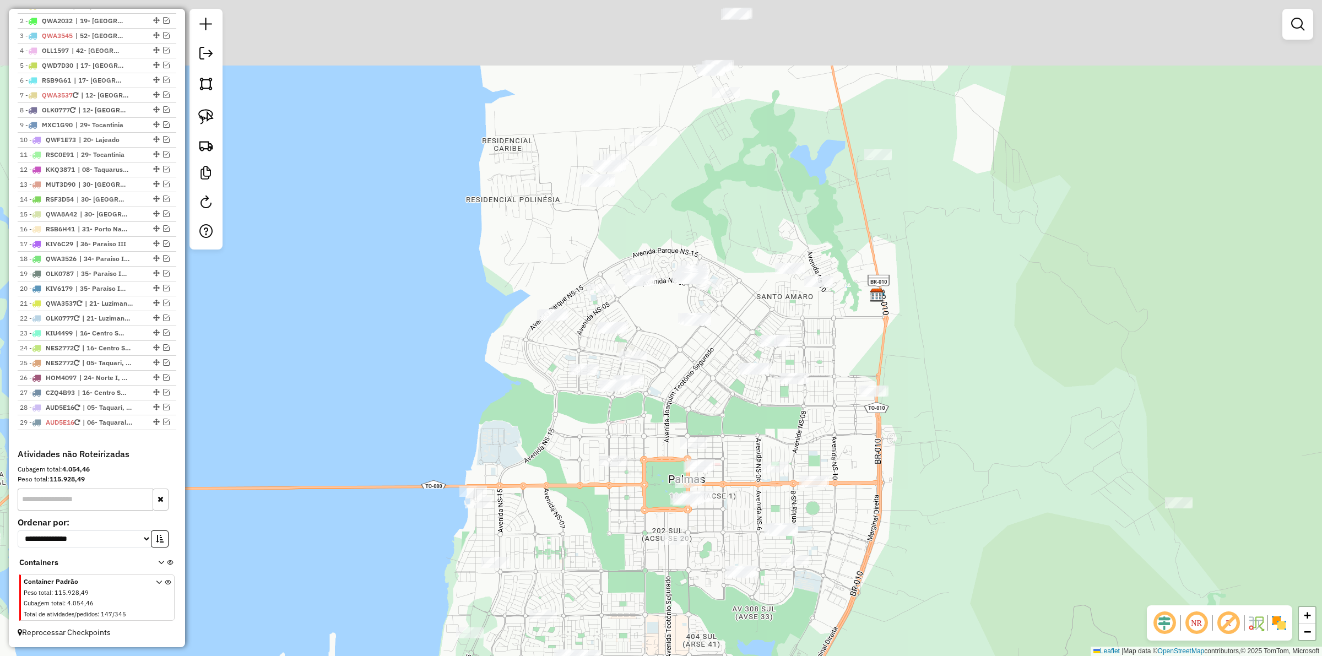
drag, startPoint x: 849, startPoint y: 320, endPoint x: 785, endPoint y: 252, distance: 93.9
click at [849, 321] on div "Janela de atendimento Grade de atendimento Capacidade Transportadoras Veículos …" at bounding box center [661, 328] width 1322 height 656
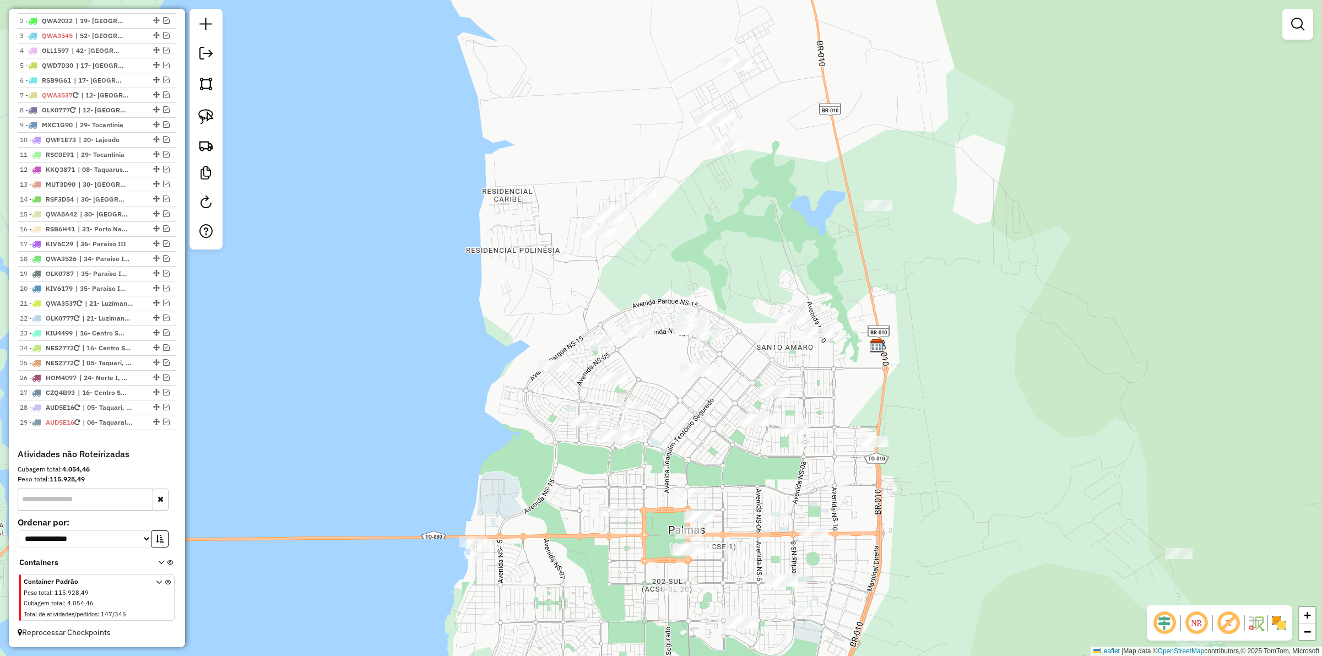
drag, startPoint x: 769, startPoint y: 161, endPoint x: 771, endPoint y: 235, distance: 73.3
click at [770, 235] on div "Janela de atendimento Grade de atendimento Capacidade Transportadoras Veículos …" at bounding box center [661, 328] width 1322 height 656
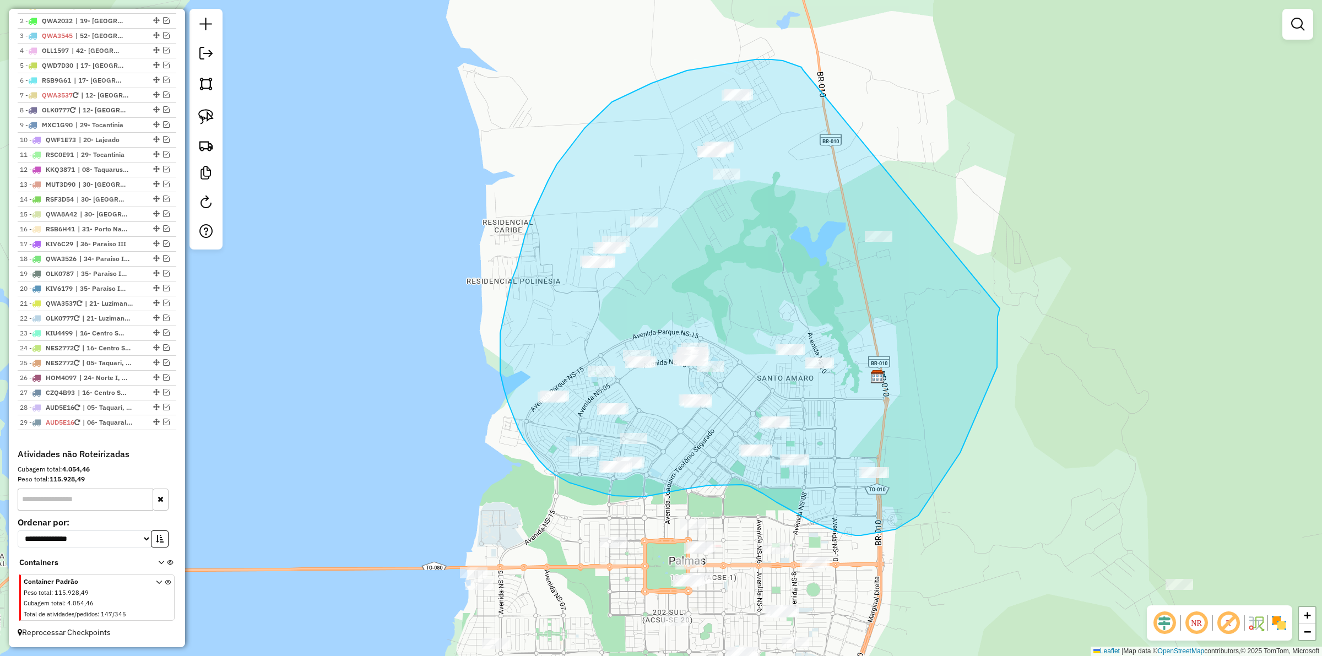
drag, startPoint x: 783, startPoint y: 61, endPoint x: 999, endPoint y: 308, distance: 329.4
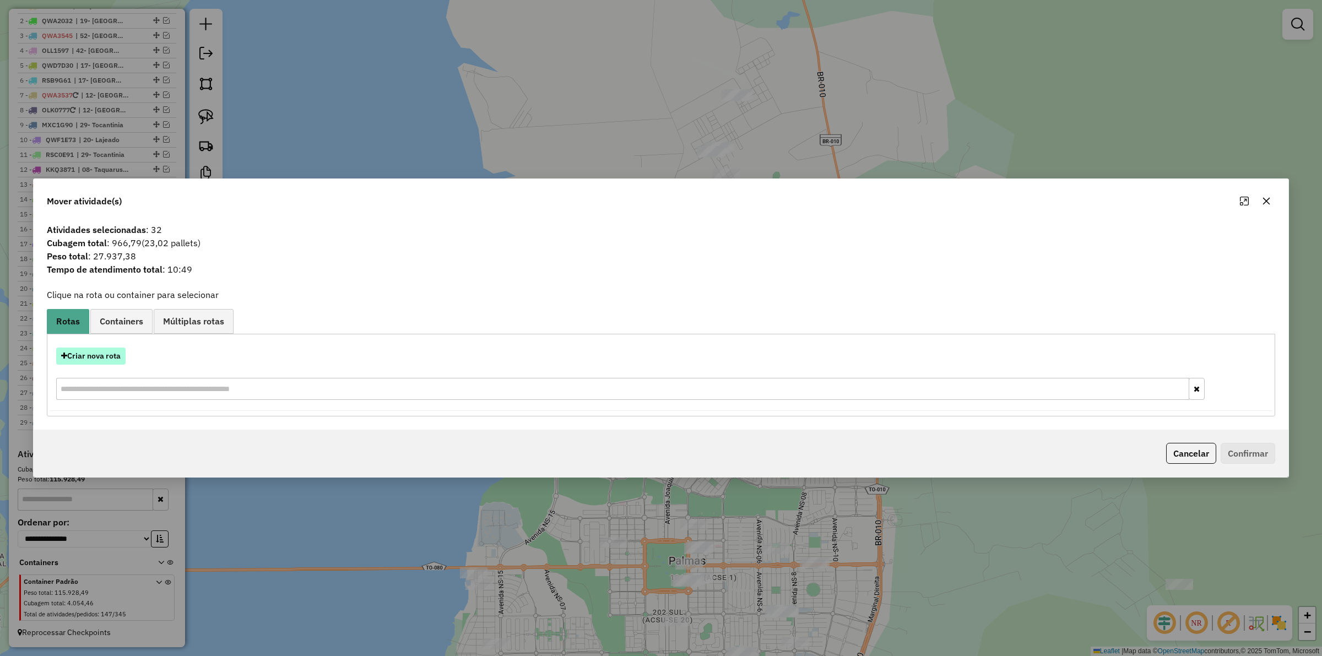
click at [125, 362] on div "Criar nova rota" at bounding box center [661, 355] width 1222 height 17
click at [116, 358] on button "Criar nova rota" at bounding box center [90, 355] width 69 height 17
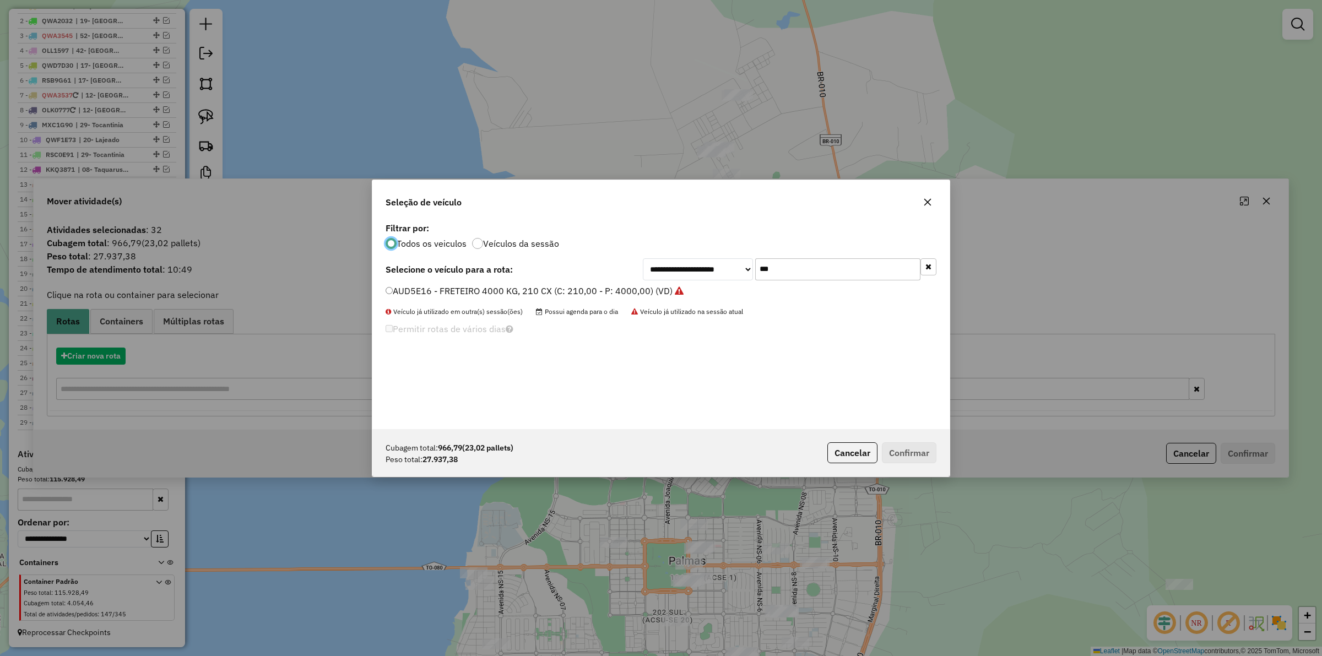
scroll to position [6, 3]
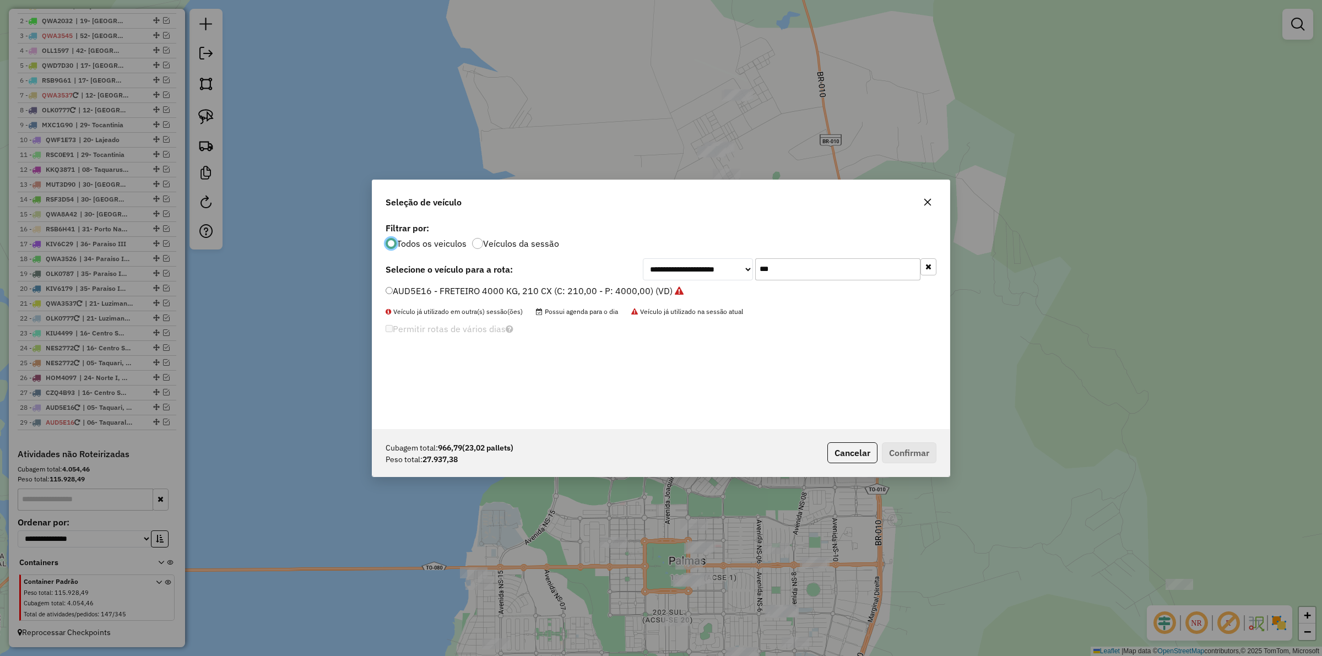
click at [786, 274] on input "***" at bounding box center [837, 269] width 165 height 22
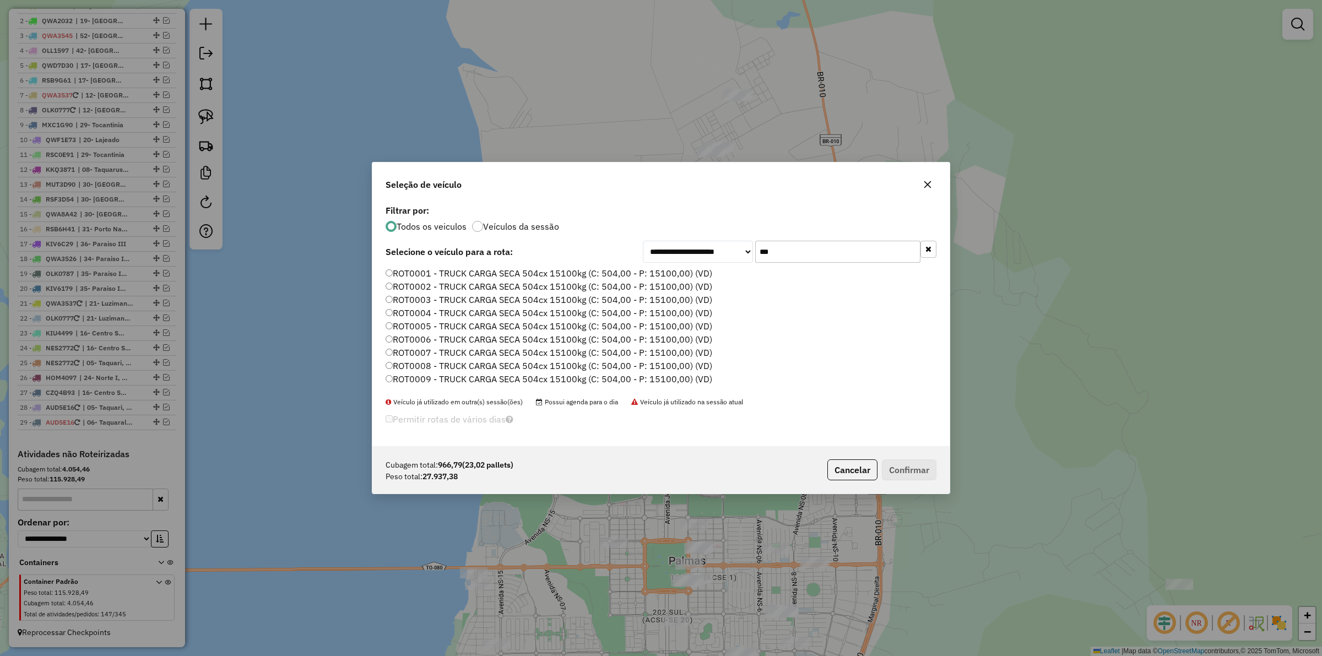
type input "***"
click at [569, 275] on label "ROT0001 - TRUCK CARGA SECA 504cx 15100kg (C: 504,00 - P: 15100,00) (VD)" at bounding box center [548, 273] width 327 height 13
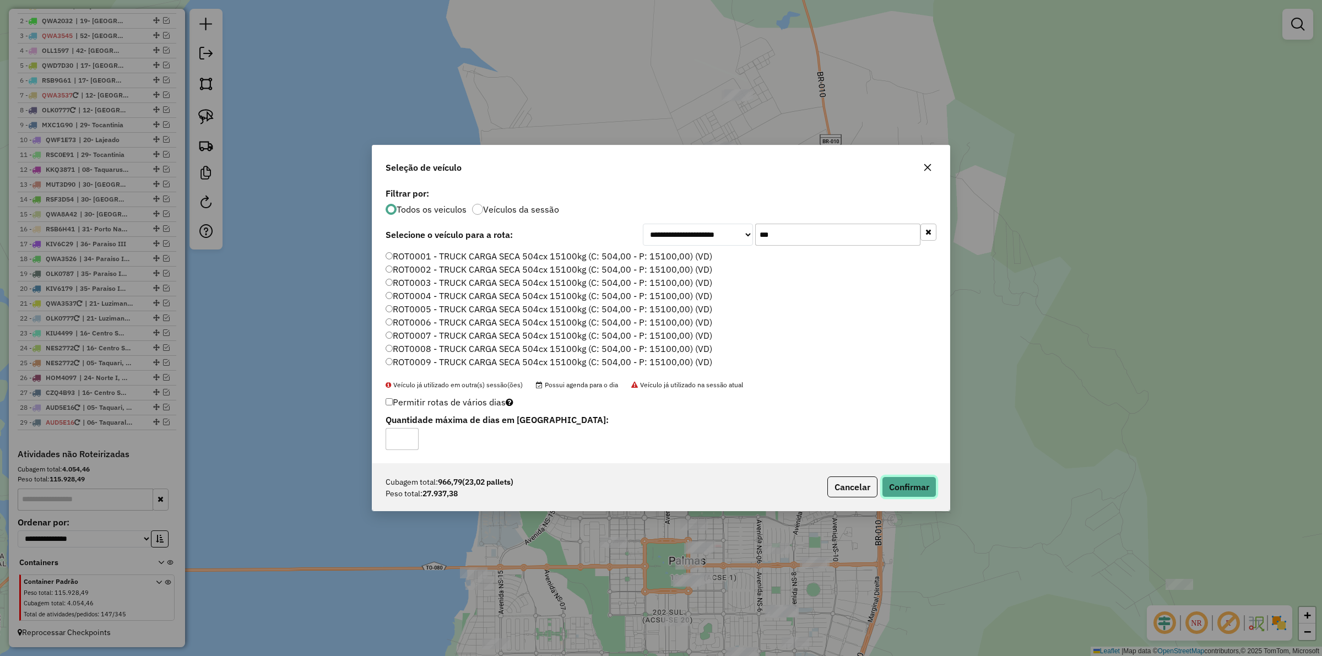
click at [915, 476] on button "Confirmar" at bounding box center [909, 486] width 55 height 21
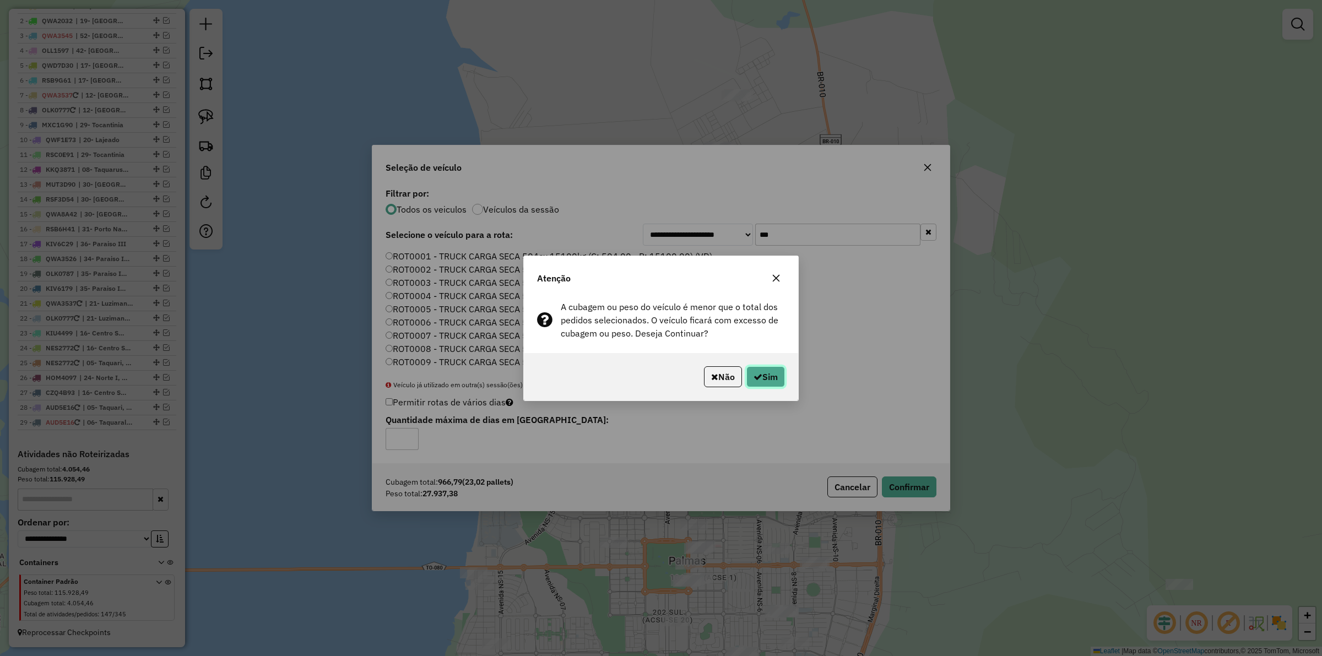
click at [758, 369] on button "Sim" at bounding box center [765, 376] width 39 height 21
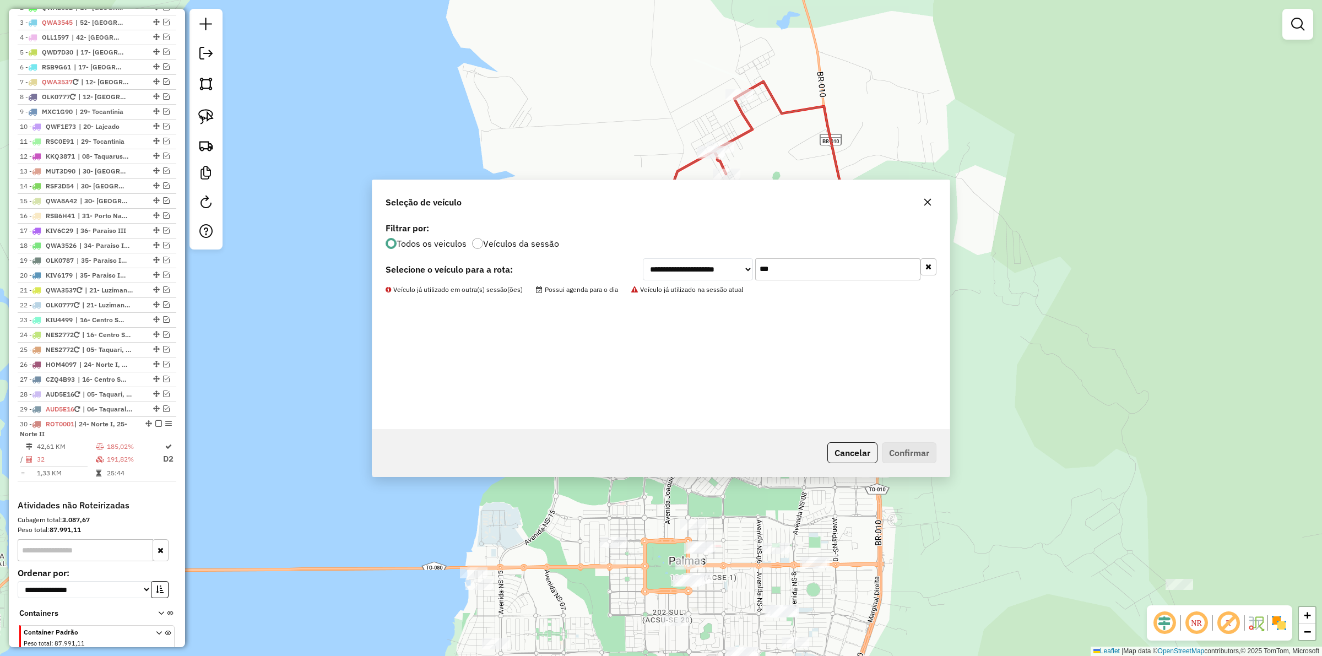
scroll to position [504, 0]
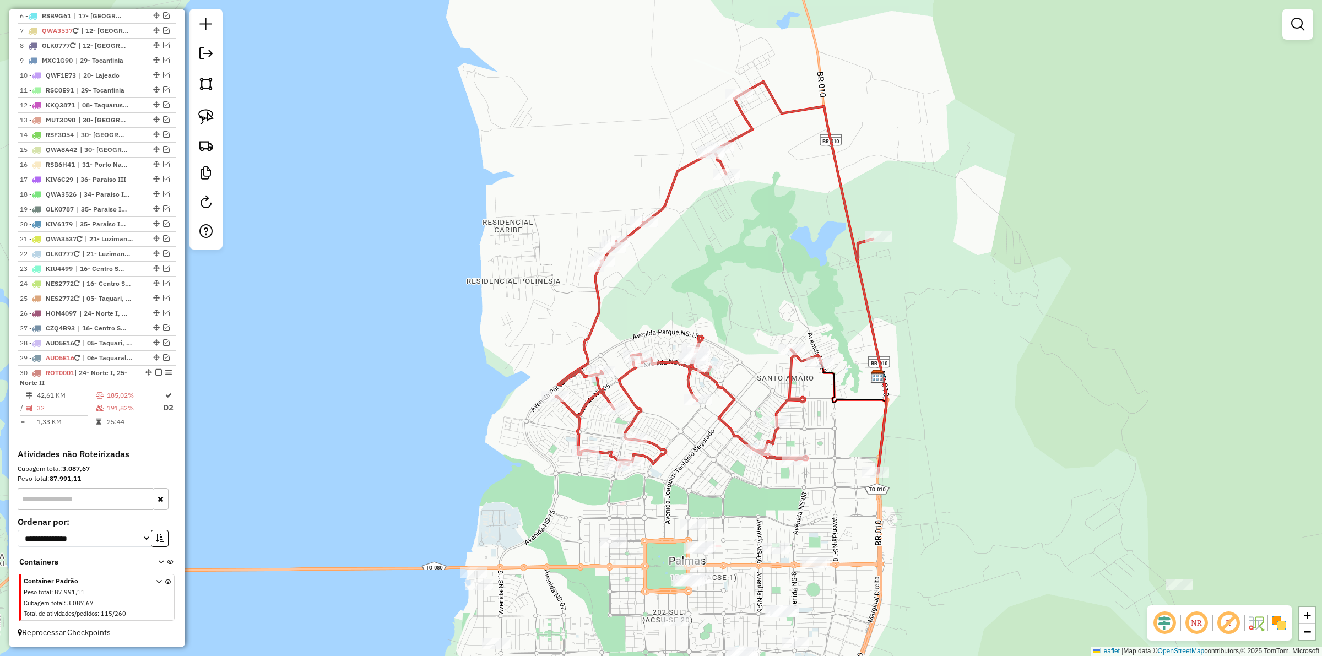
click at [982, 372] on div "Janela de atendimento Grade de atendimento Capacidade Transportadoras Veículos …" at bounding box center [661, 328] width 1322 height 656
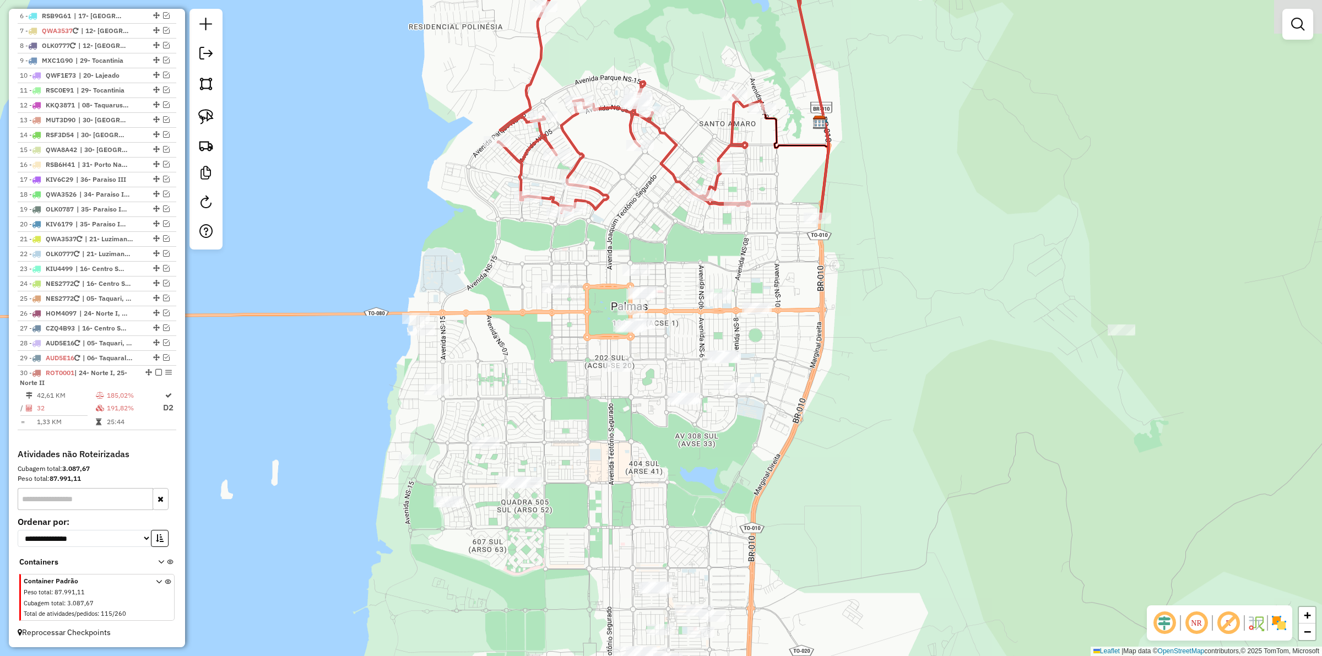
drag, startPoint x: 960, startPoint y: 482, endPoint x: 898, endPoint y: 201, distance: 287.5
click at [902, 196] on div "Janela de atendimento Grade de atendimento Capacidade Transportadoras Veículos …" at bounding box center [661, 328] width 1322 height 656
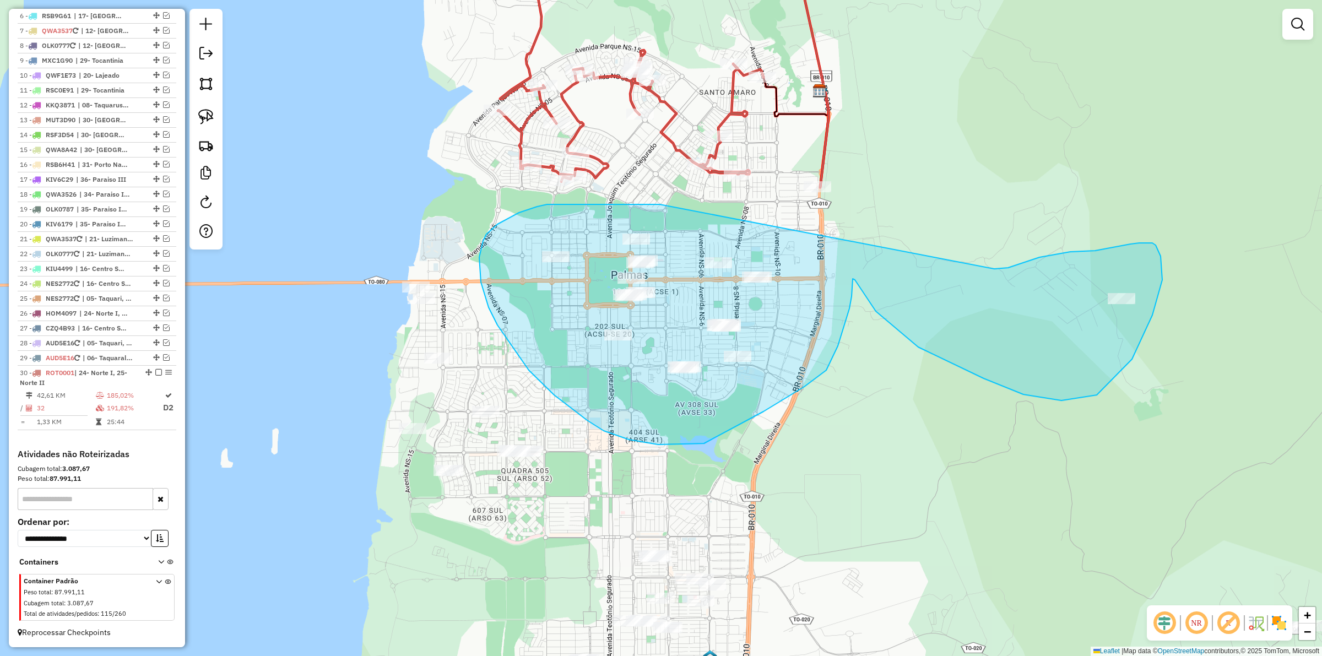
drag, startPoint x: 618, startPoint y: 204, endPoint x: 994, endPoint y: 269, distance: 381.0
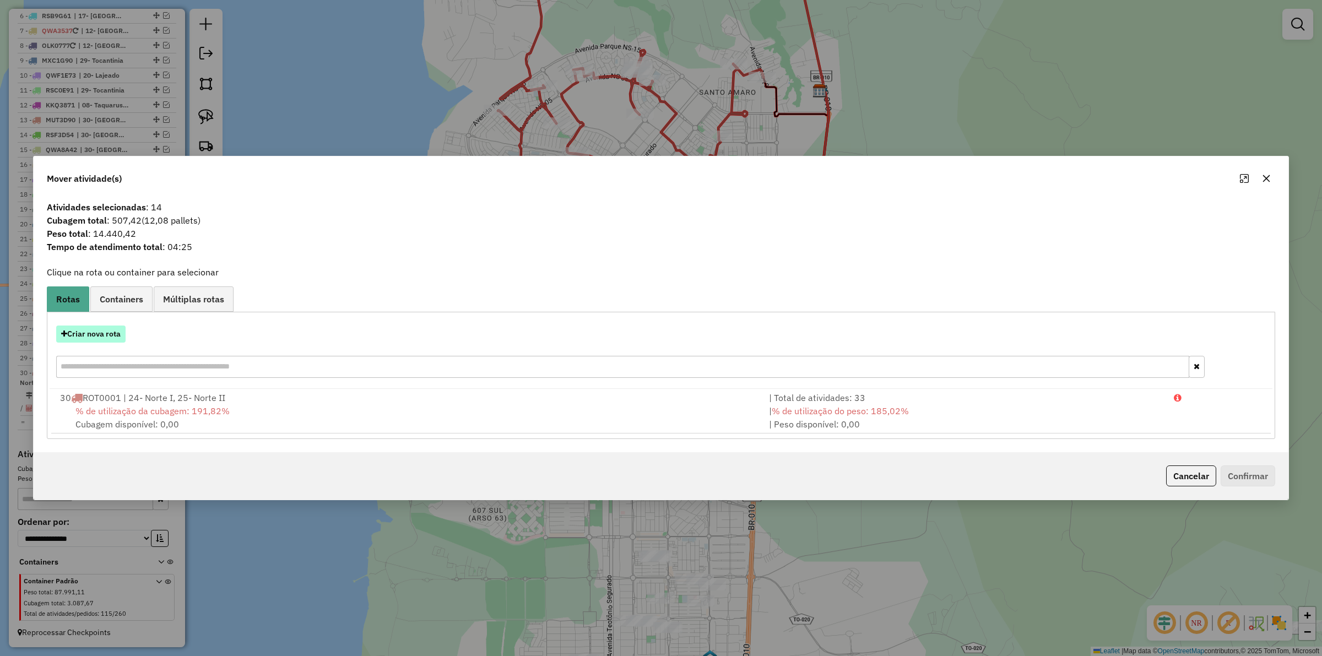
click at [87, 330] on button "Criar nova rota" at bounding box center [90, 333] width 69 height 17
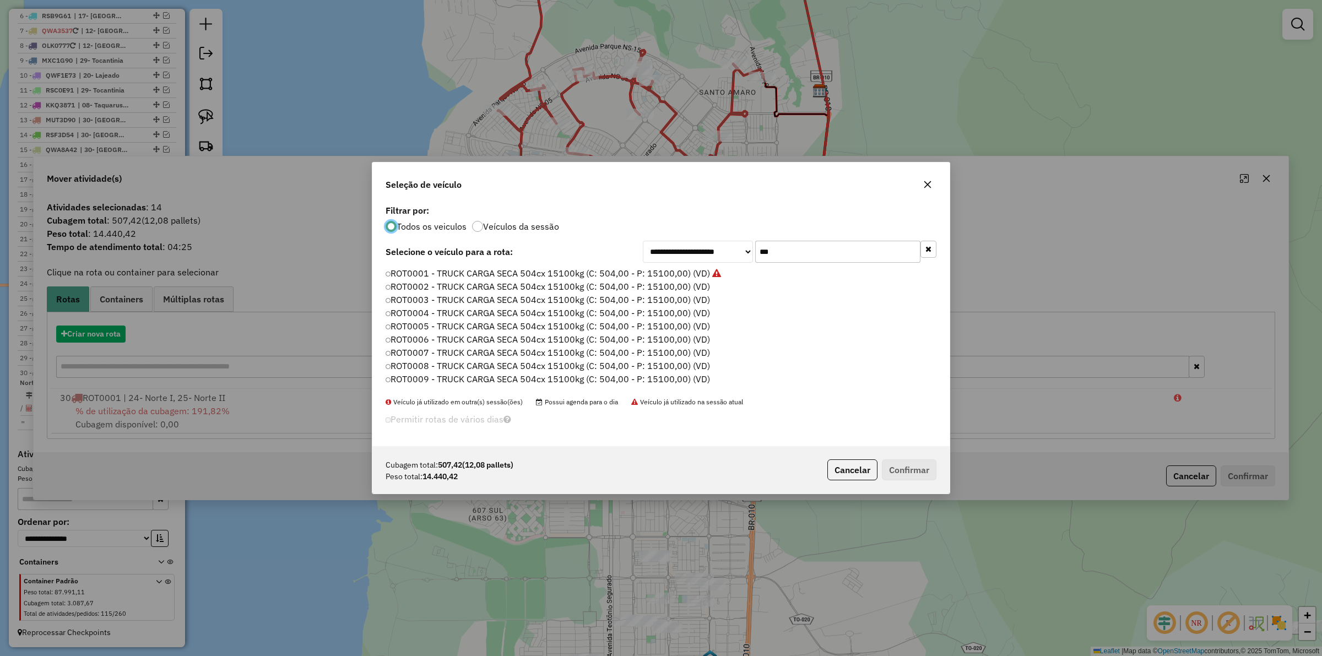
scroll to position [6, 3]
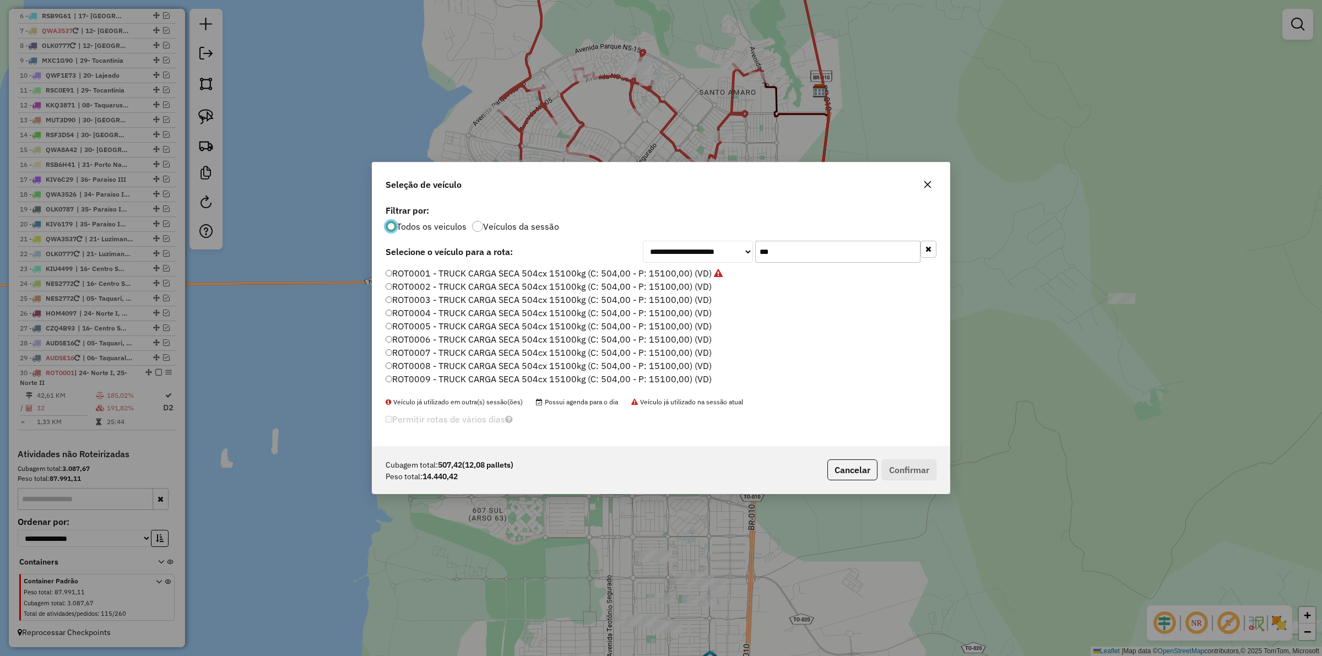
click at [603, 276] on label "ROT0001 - TRUCK CARGA SECA 504cx 15100kg (C: 504,00 - P: 15100,00) (VD)" at bounding box center [553, 273] width 337 height 13
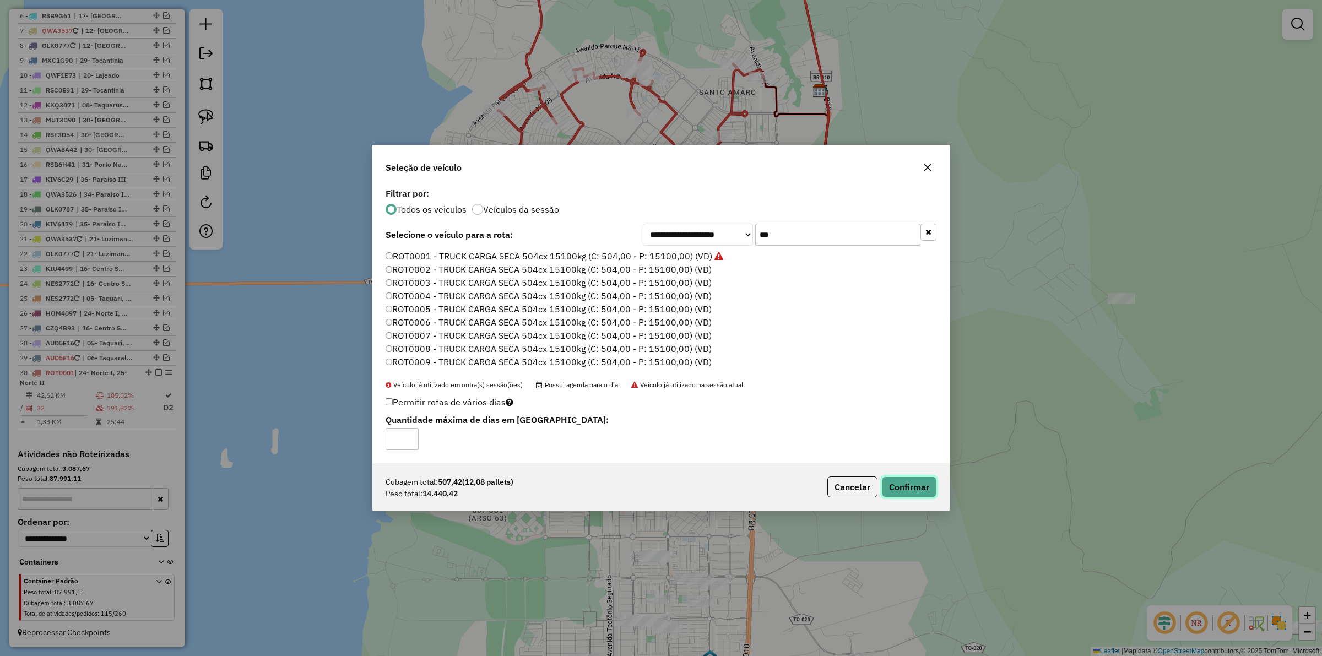
click at [903, 486] on button "Confirmar" at bounding box center [909, 486] width 55 height 21
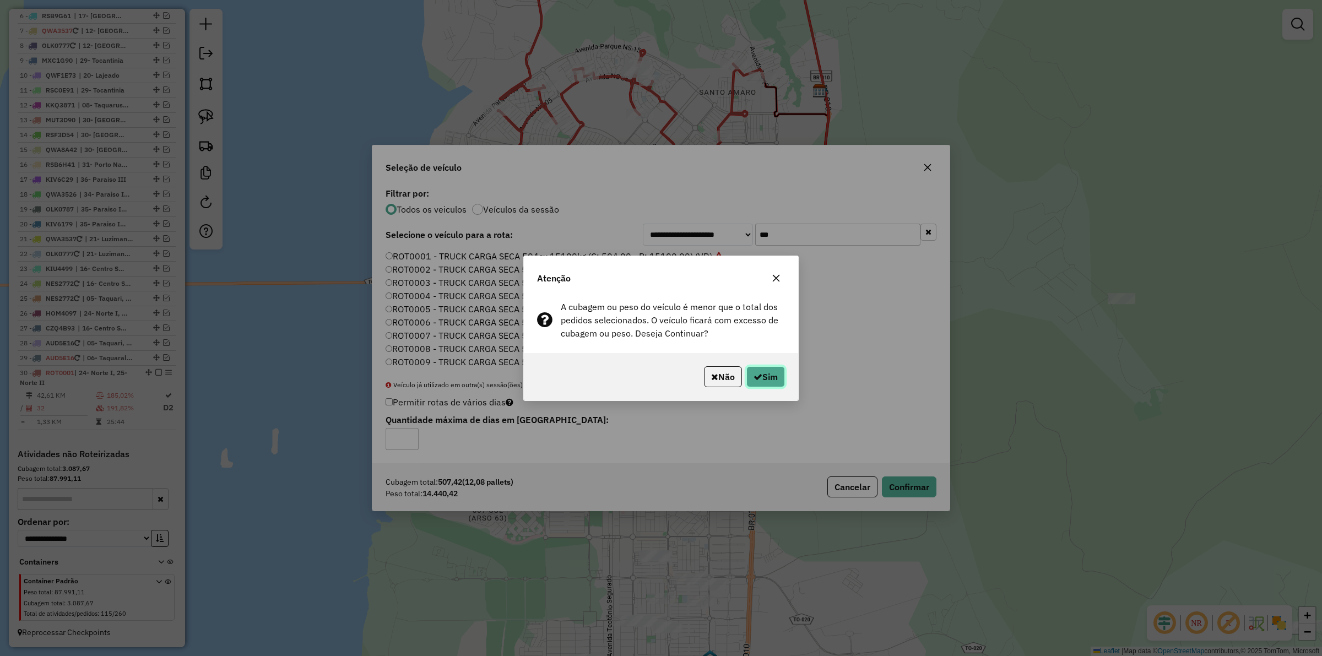
click at [768, 376] on button "Sim" at bounding box center [765, 376] width 39 height 21
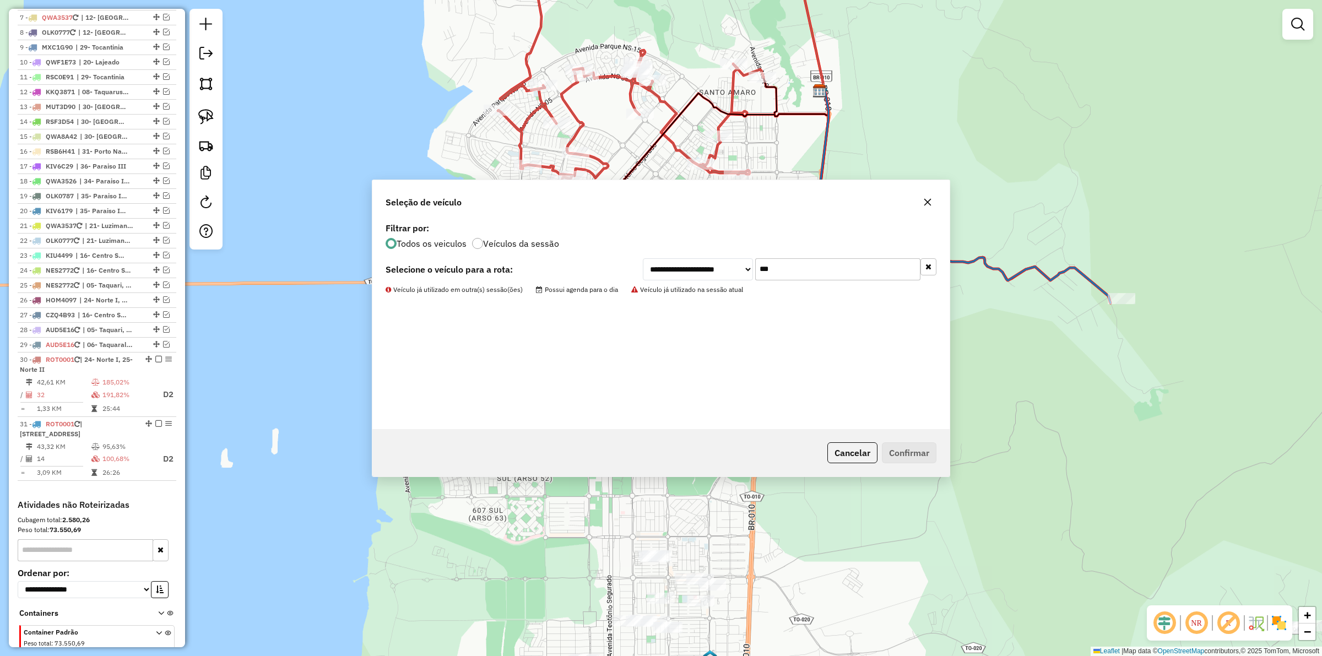
scroll to position [533, 0]
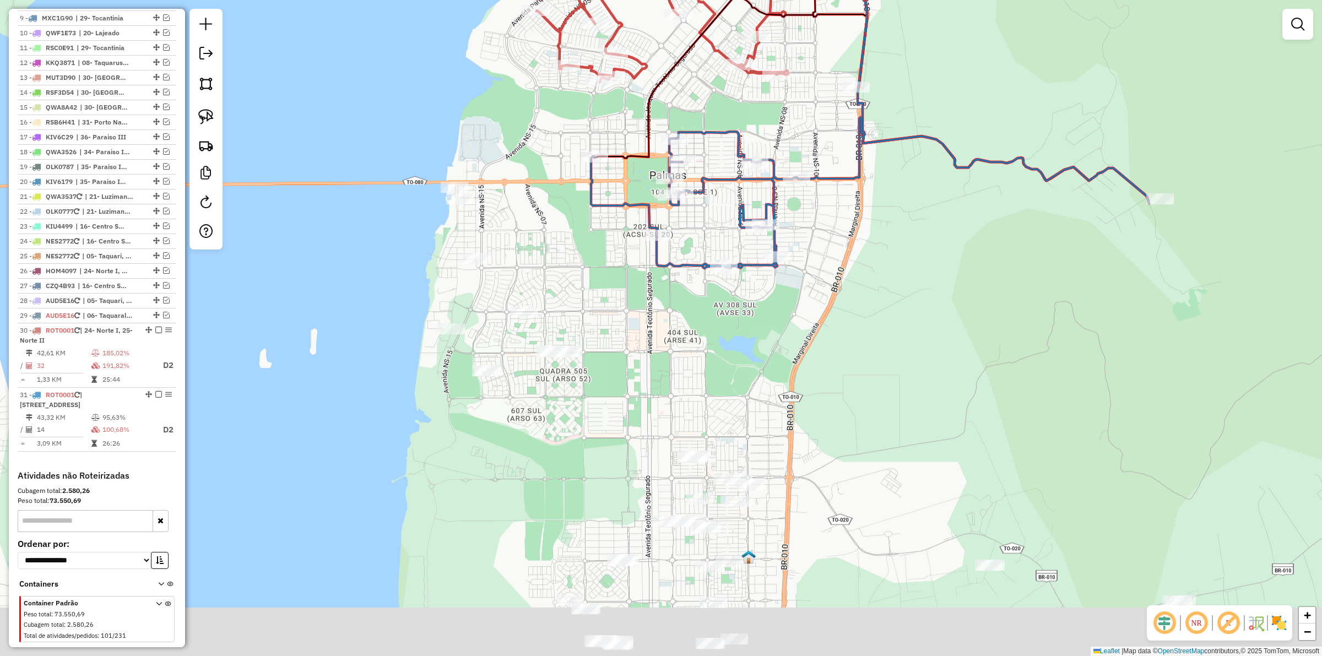
drag, startPoint x: 754, startPoint y: 365, endPoint x: 766, endPoint y: 317, distance: 48.7
click at [766, 318] on div "Janela de atendimento Grade de atendimento Capacidade Transportadoras Veículos …" at bounding box center [661, 328] width 1322 height 656
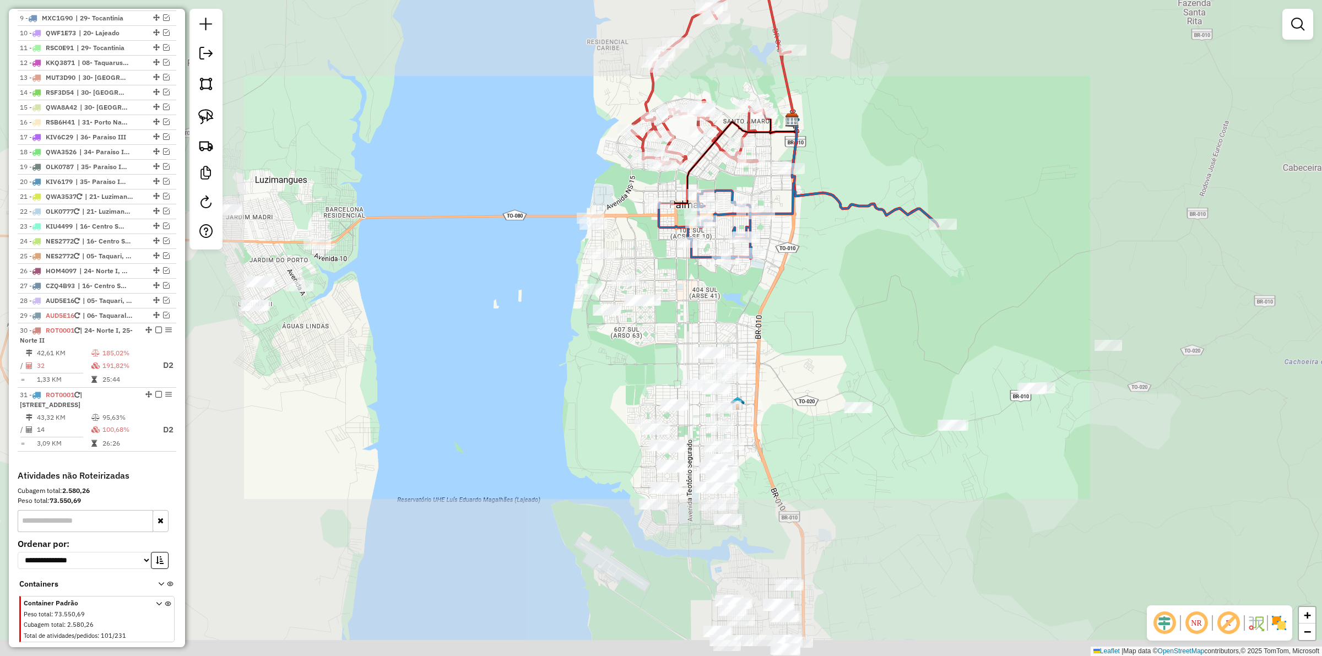
drag, startPoint x: 730, startPoint y: 331, endPoint x: 672, endPoint y: 292, distance: 69.8
click at [709, 304] on div "Janela de atendimento Grade de atendimento Capacidade Transportadoras Veículos …" at bounding box center [661, 328] width 1322 height 656
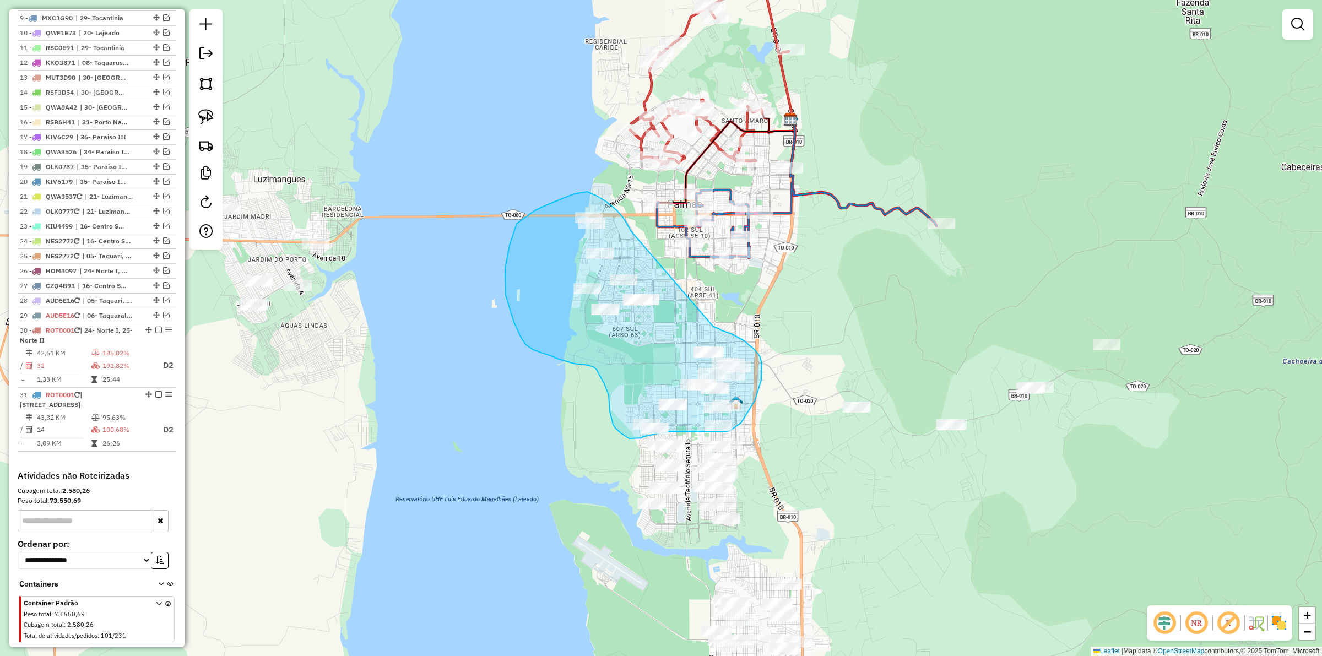
drag, startPoint x: 627, startPoint y: 224, endPoint x: 713, endPoint y: 327, distance: 134.0
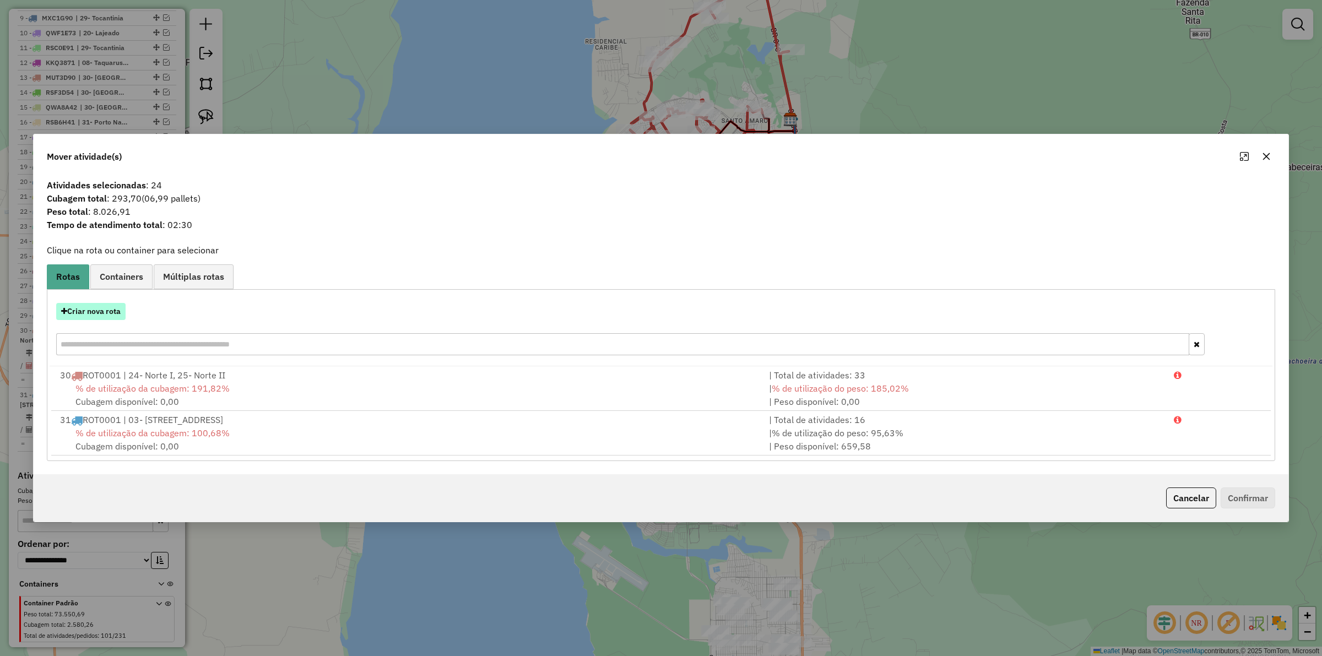
click at [109, 305] on button "Criar nova rota" at bounding box center [90, 311] width 69 height 17
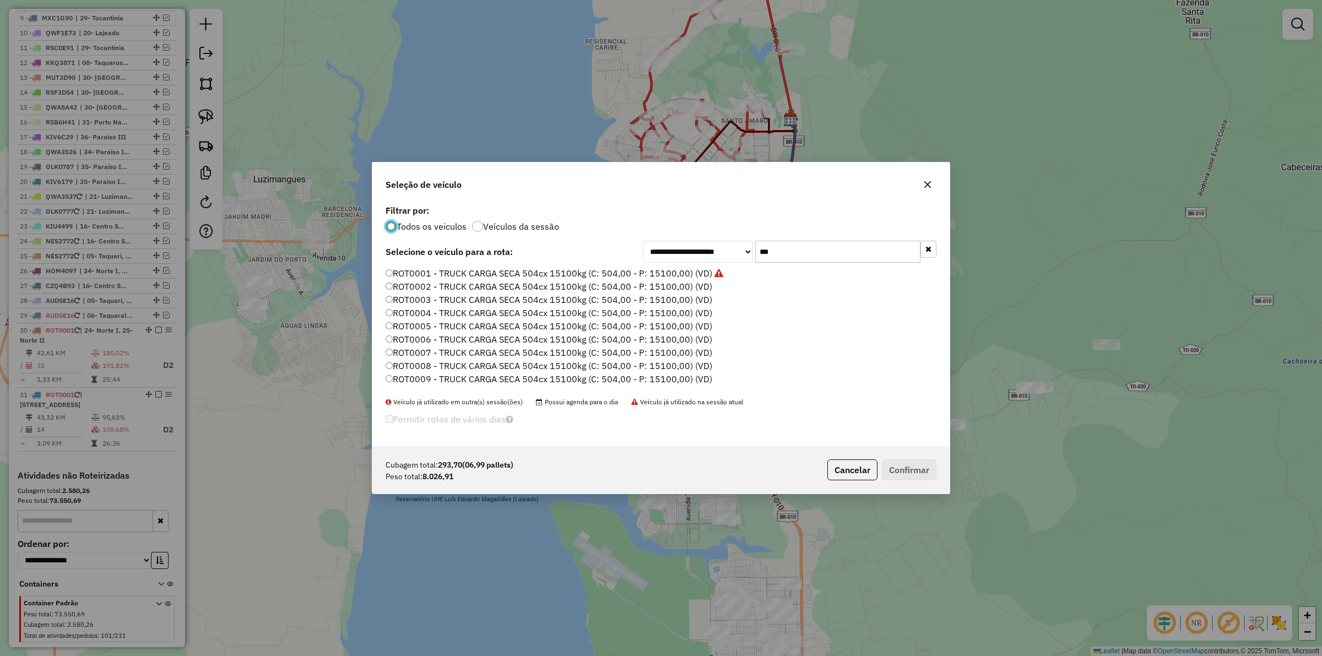
scroll to position [6, 3]
click at [533, 274] on label "ROT0001 - TRUCK CARGA SECA 504cx 15100kg (C: 504,00 - P: 15100,00) (VD)" at bounding box center [554, 273] width 338 height 13
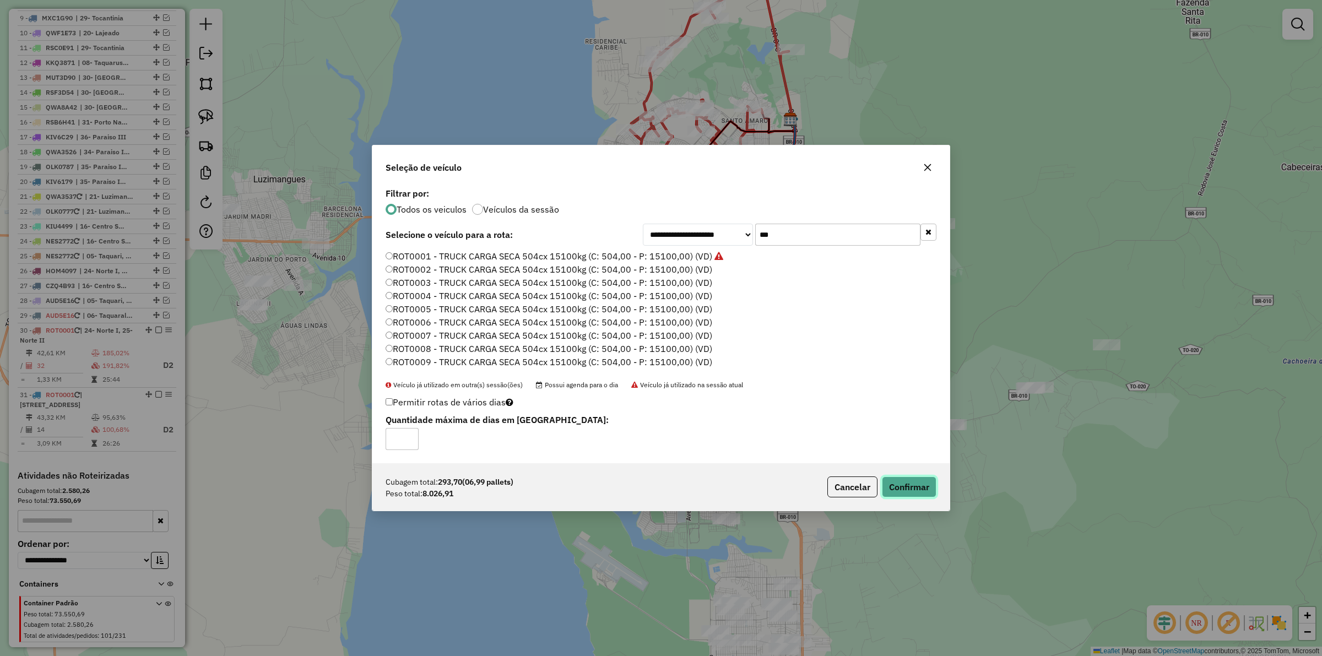
click at [915, 483] on button "Confirmar" at bounding box center [909, 486] width 55 height 21
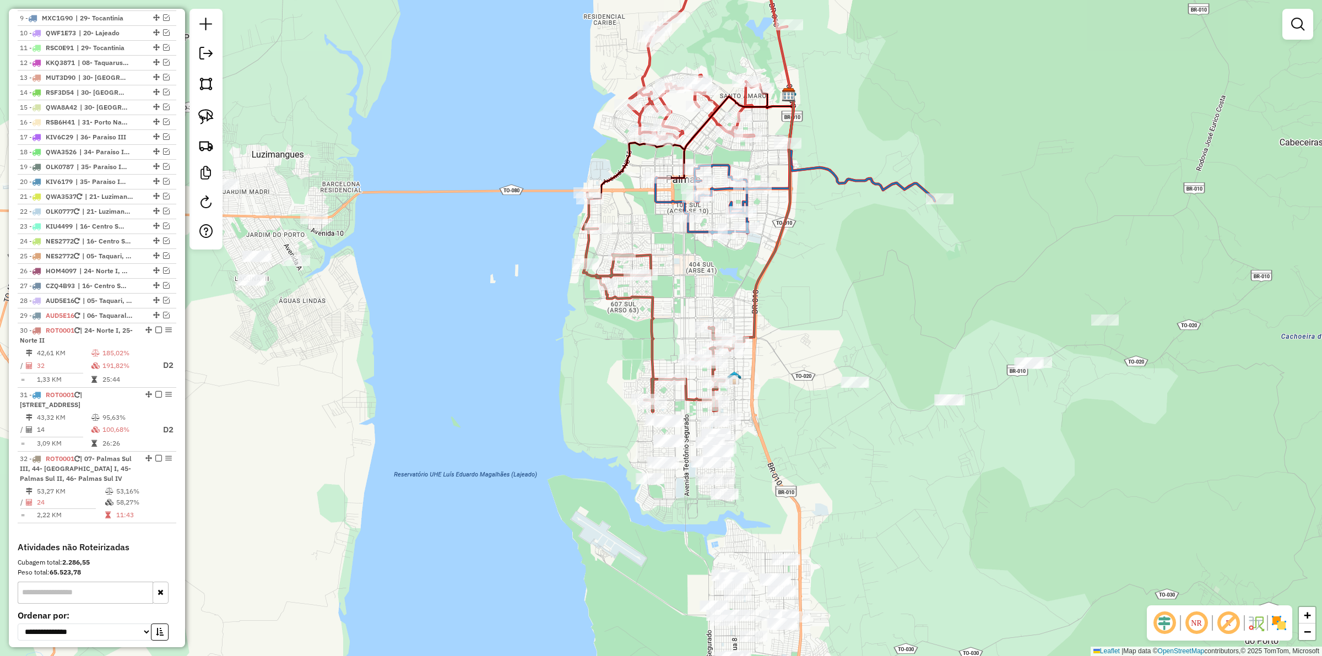
drag, startPoint x: 791, startPoint y: 449, endPoint x: 756, endPoint y: 337, distance: 117.4
click at [756, 337] on div "Janela de atendimento Grade de atendimento Capacidade Transportadoras Veículos …" at bounding box center [661, 328] width 1322 height 656
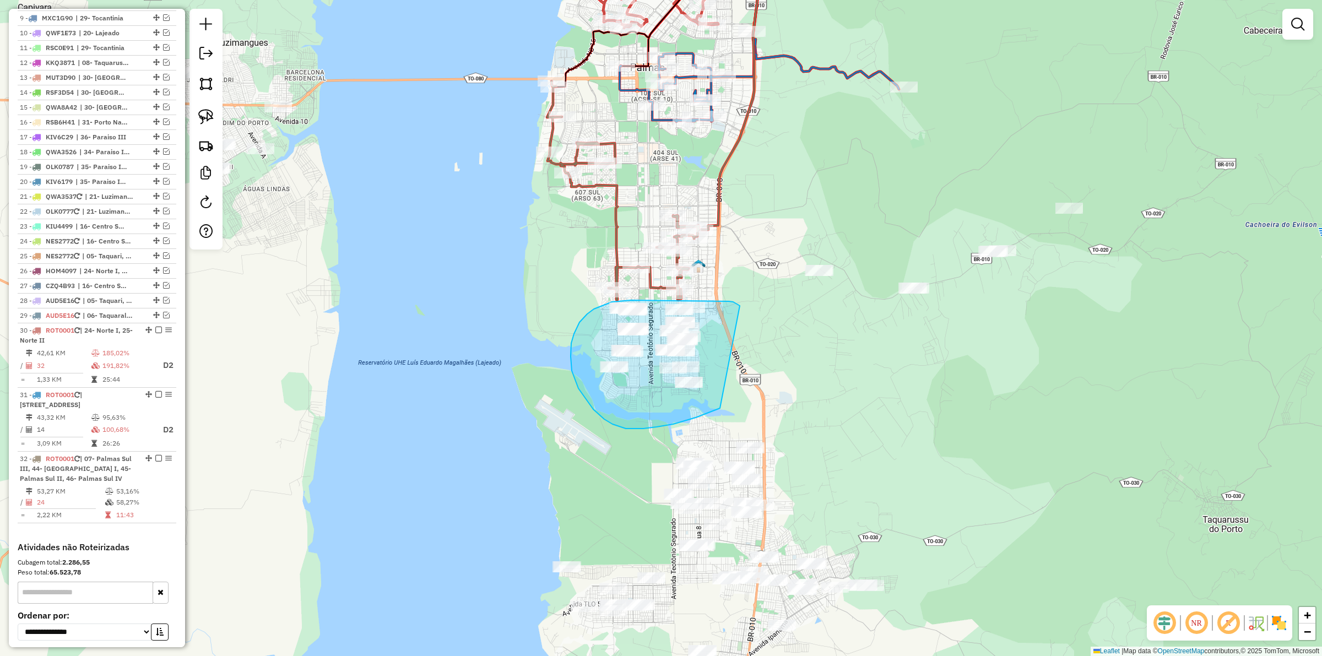
drag, startPoint x: 729, startPoint y: 301, endPoint x: 781, endPoint y: 356, distance: 76.0
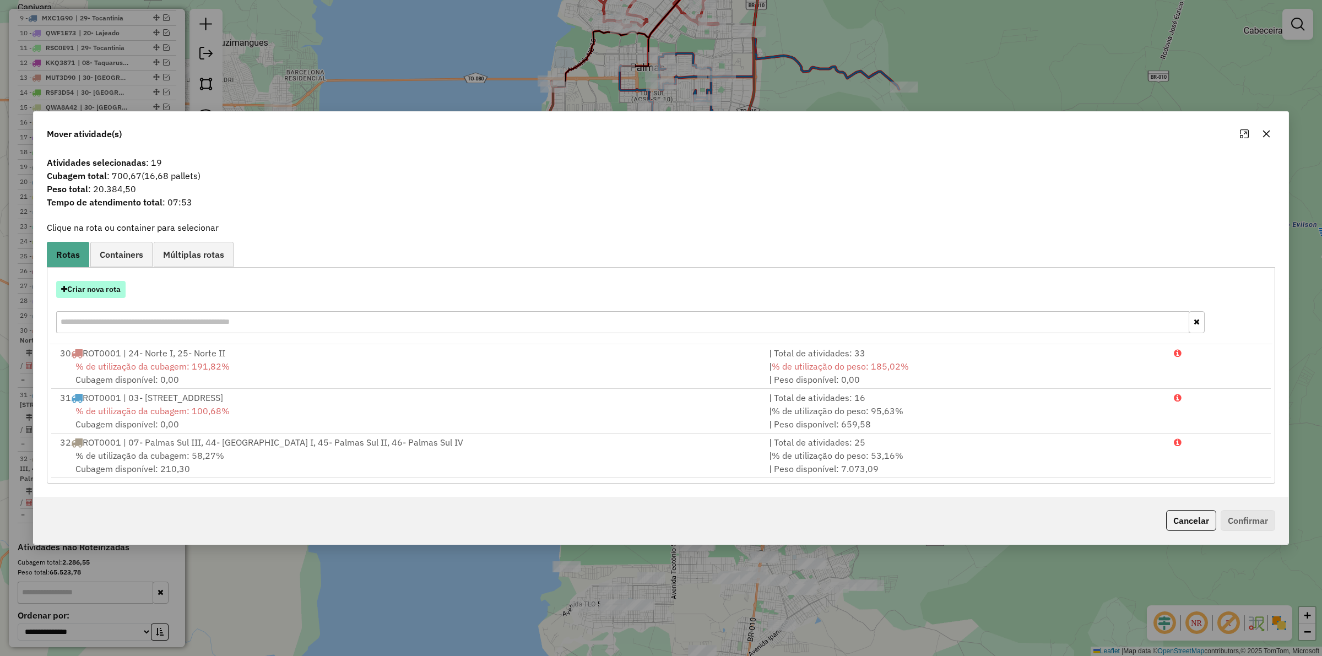
click at [75, 287] on button "Criar nova rota" at bounding box center [90, 289] width 69 height 17
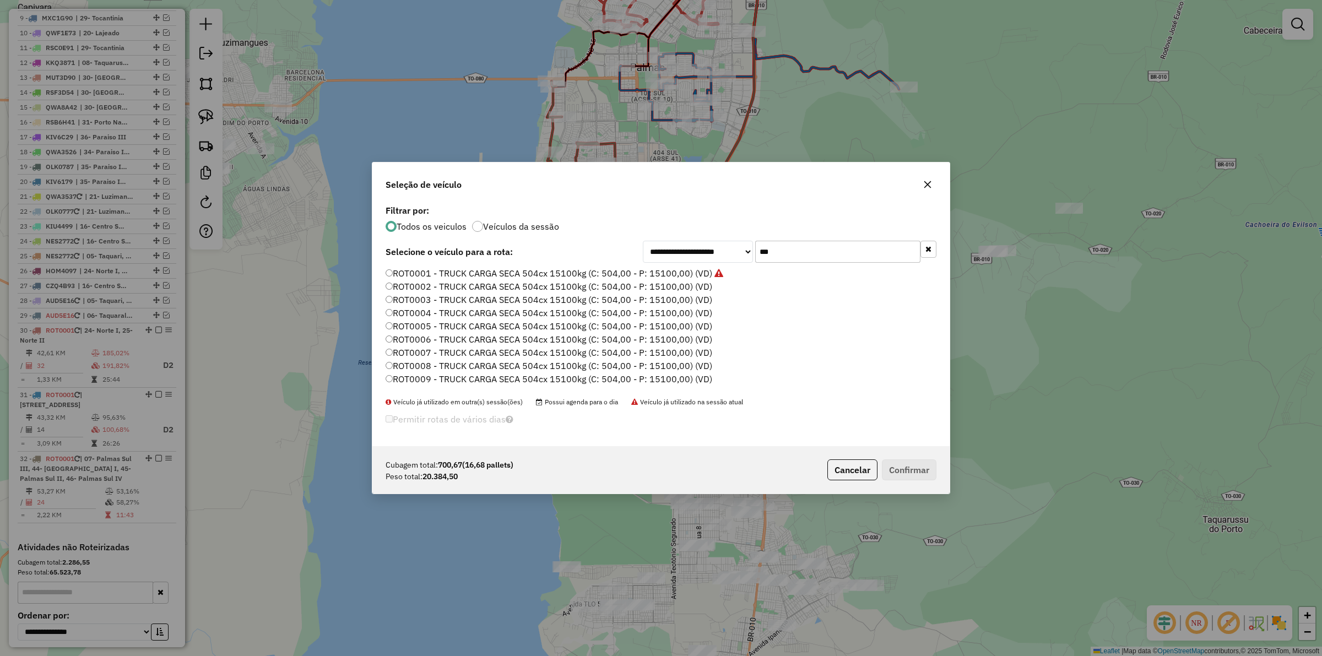
click at [620, 273] on label "ROT0001 - TRUCK CARGA SECA 504cx 15100kg (C: 504,00 - P: 15100,00) (VD)" at bounding box center [554, 273] width 338 height 13
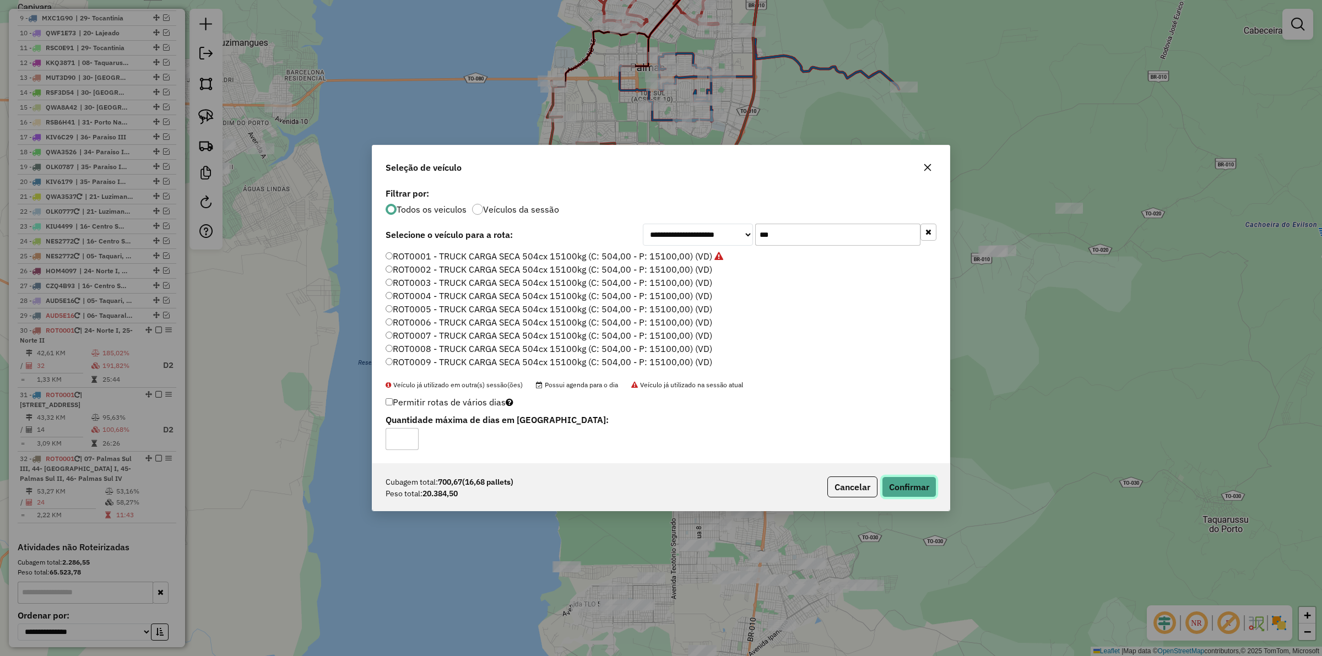
click at [912, 490] on button "Confirmar" at bounding box center [909, 486] width 55 height 21
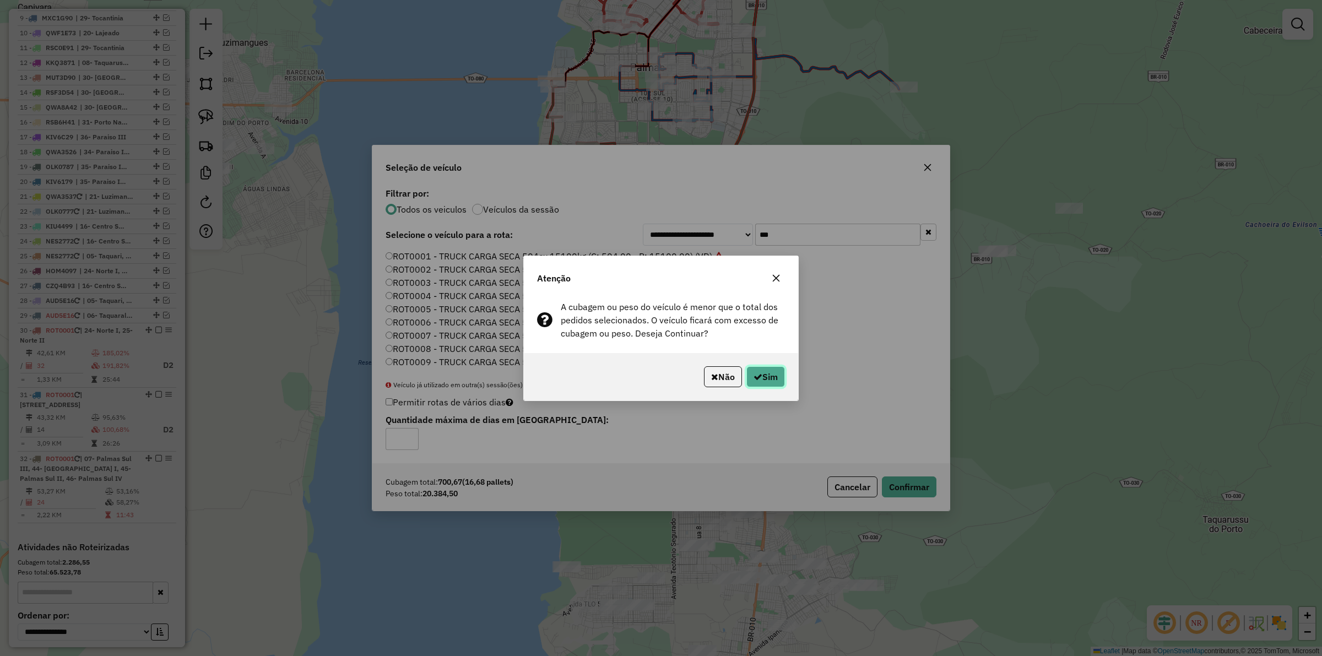
click at [779, 374] on button "Sim" at bounding box center [765, 376] width 39 height 21
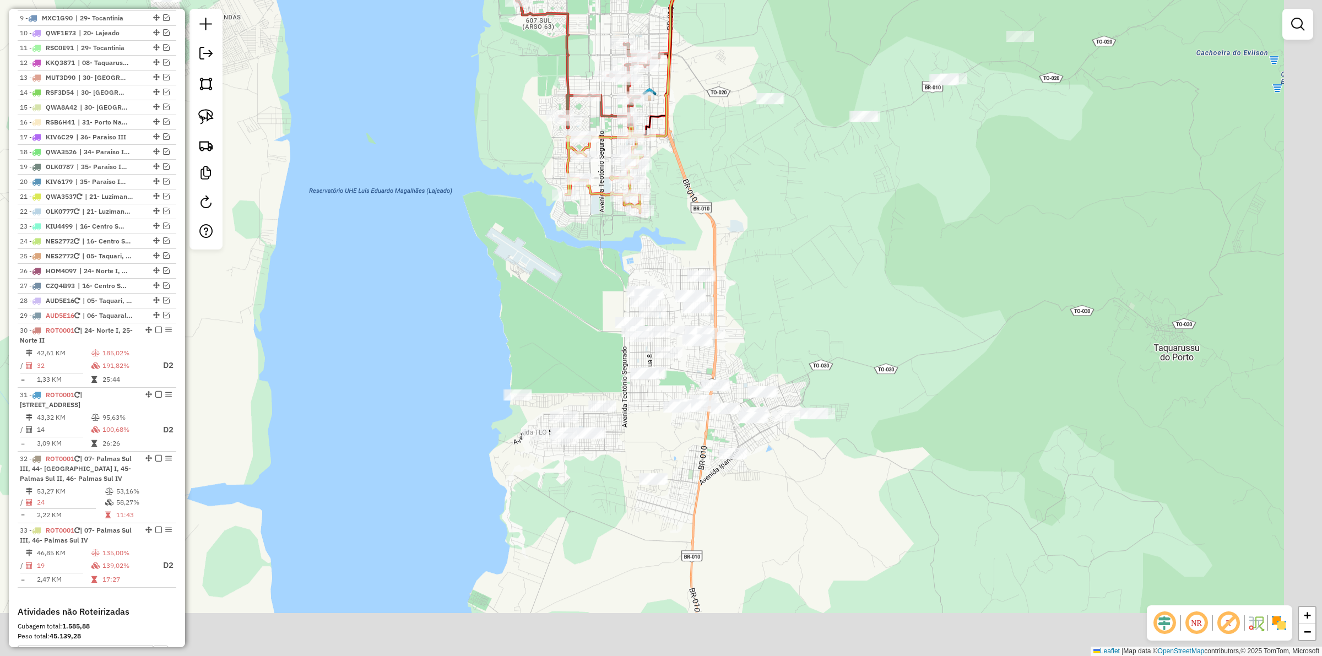
drag, startPoint x: 906, startPoint y: 496, endPoint x: 858, endPoint y: 345, distance: 158.3
click at [858, 343] on div "Janela de atendimento Grade de atendimento Capacidade Transportadoras Veículos …" at bounding box center [661, 328] width 1322 height 656
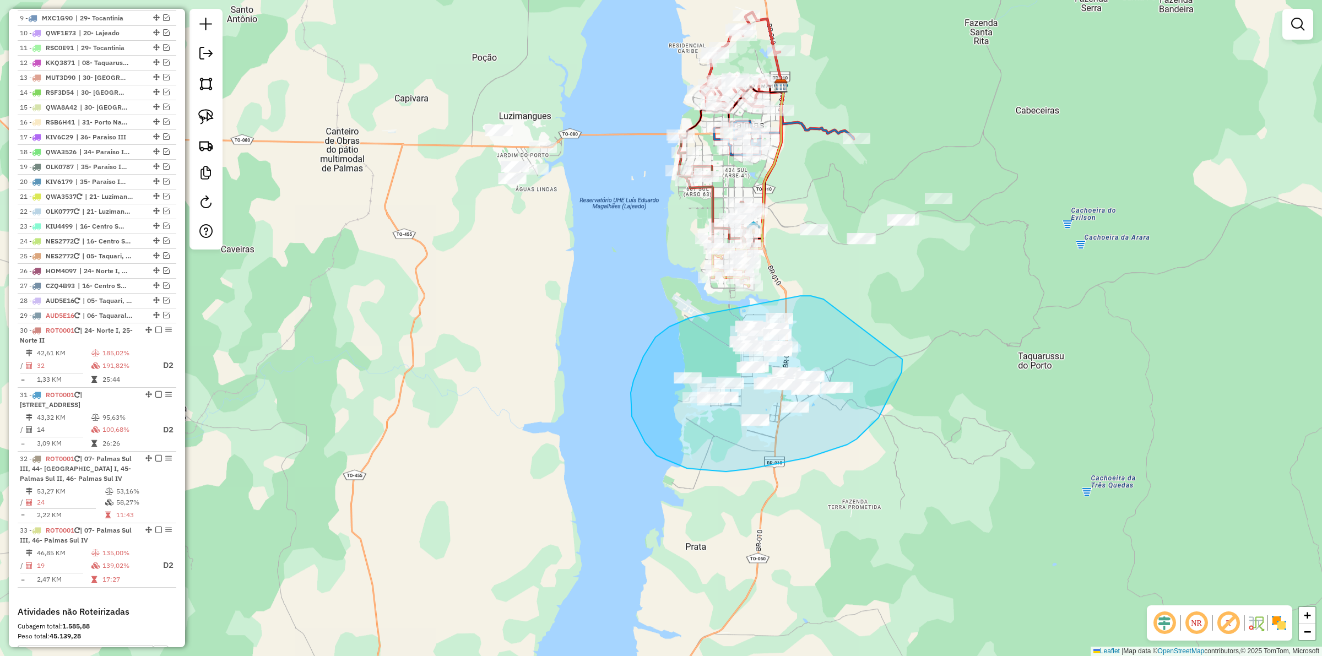
drag, startPoint x: 818, startPoint y: 297, endPoint x: 902, endPoint y: 359, distance: 104.4
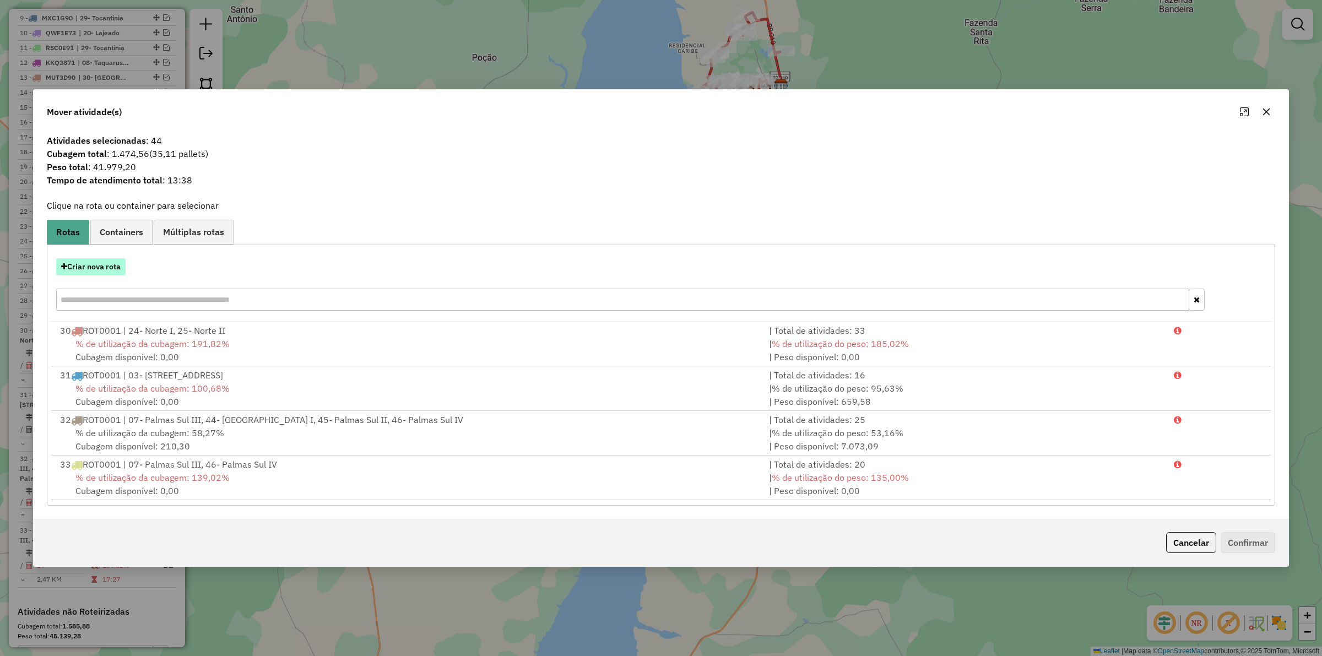
click at [102, 267] on button "Criar nova rota" at bounding box center [90, 266] width 69 height 17
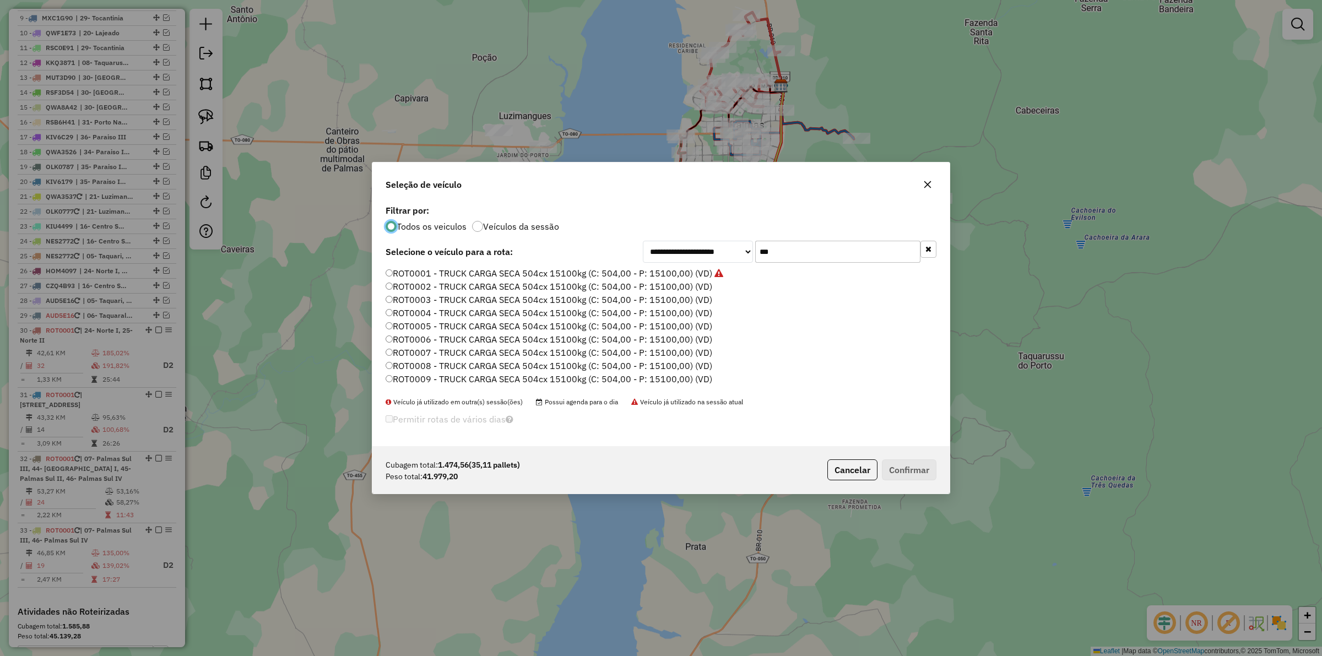
click at [515, 270] on label "ROT0001 - TRUCK CARGA SECA 504cx 15100kg (C: 504,00 - P: 15100,00) (VD)" at bounding box center [554, 273] width 338 height 13
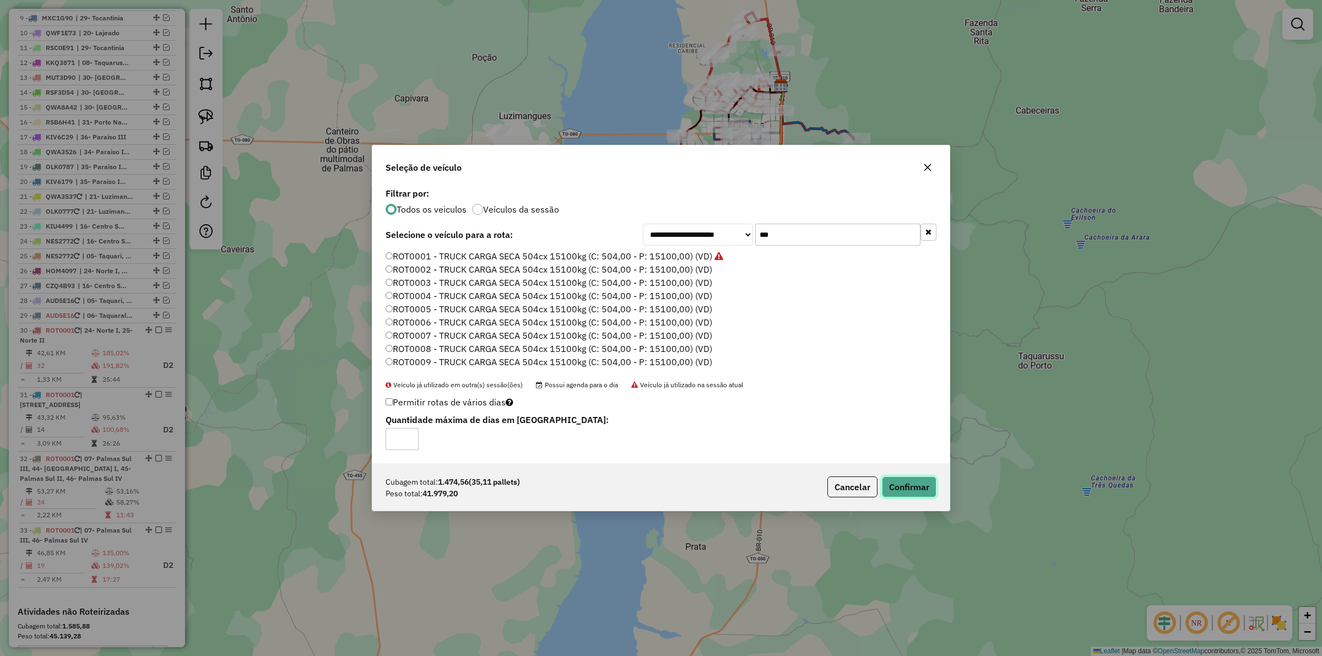
click at [914, 487] on button "Confirmar" at bounding box center [909, 486] width 55 height 21
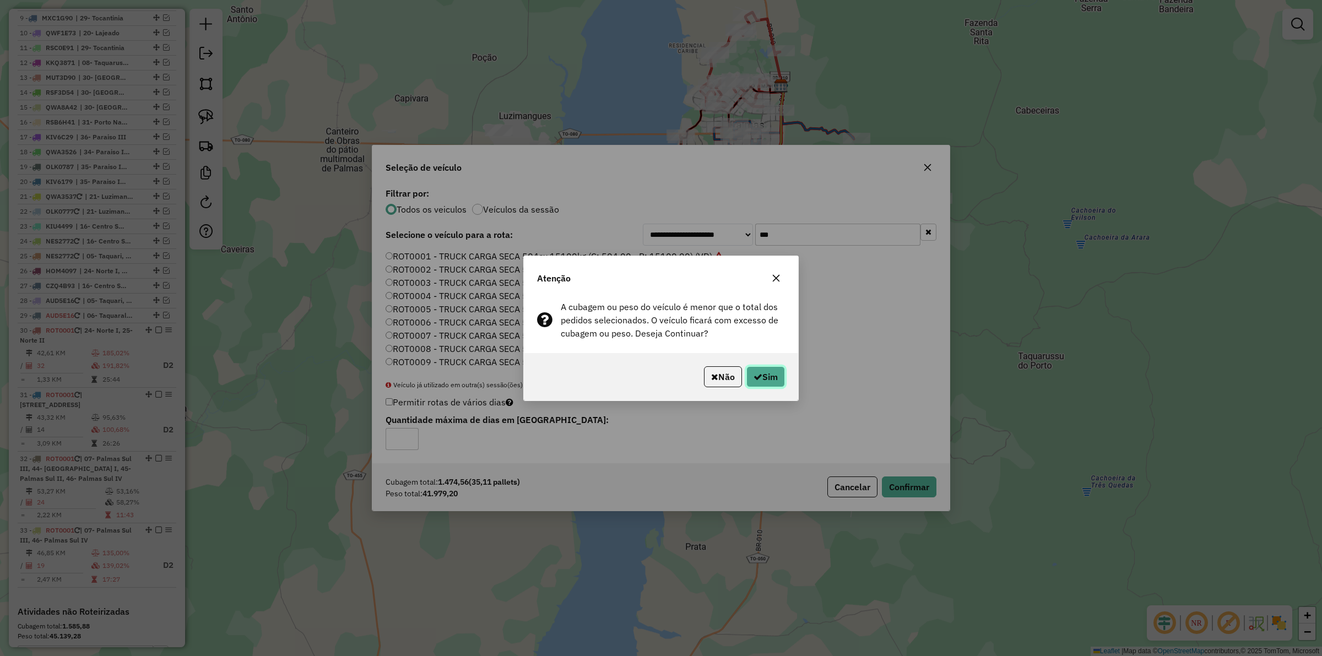
click at [764, 377] on button "Sim" at bounding box center [765, 376] width 39 height 21
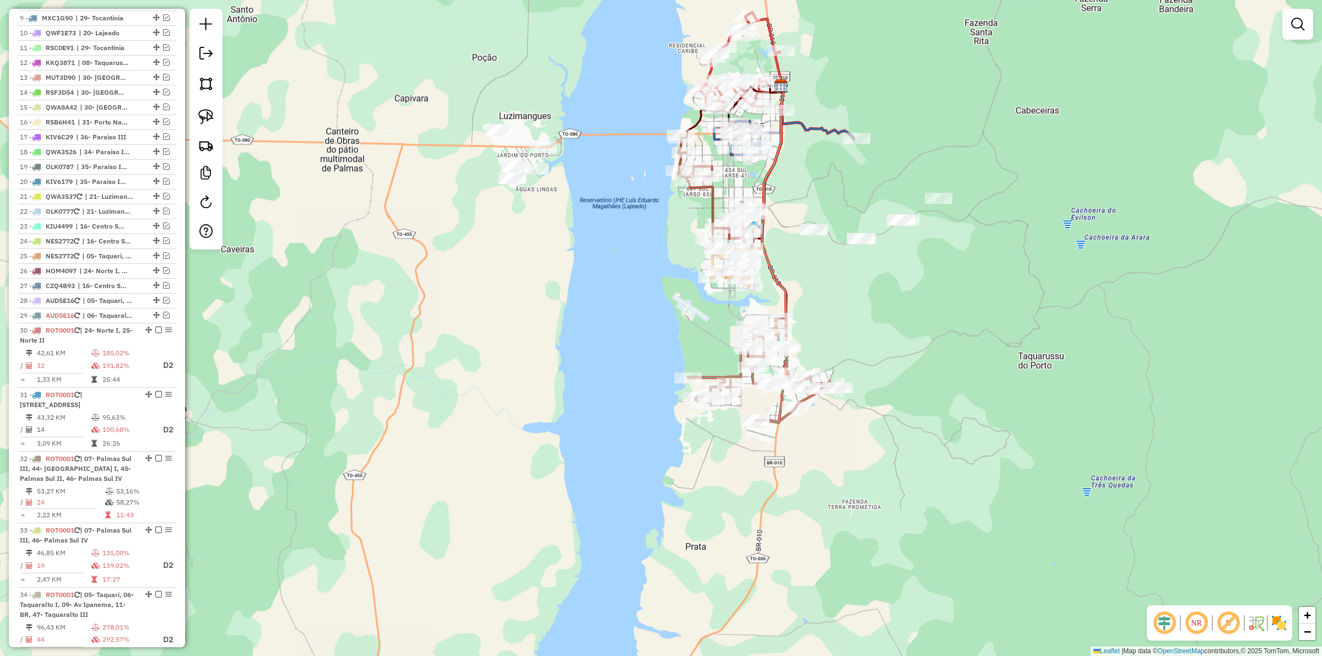
drag, startPoint x: 888, startPoint y: 323, endPoint x: 895, endPoint y: 373, distance: 51.2
click at [895, 373] on div "Janela de atendimento Grade de atendimento Capacidade Transportadoras Veículos …" at bounding box center [661, 328] width 1322 height 656
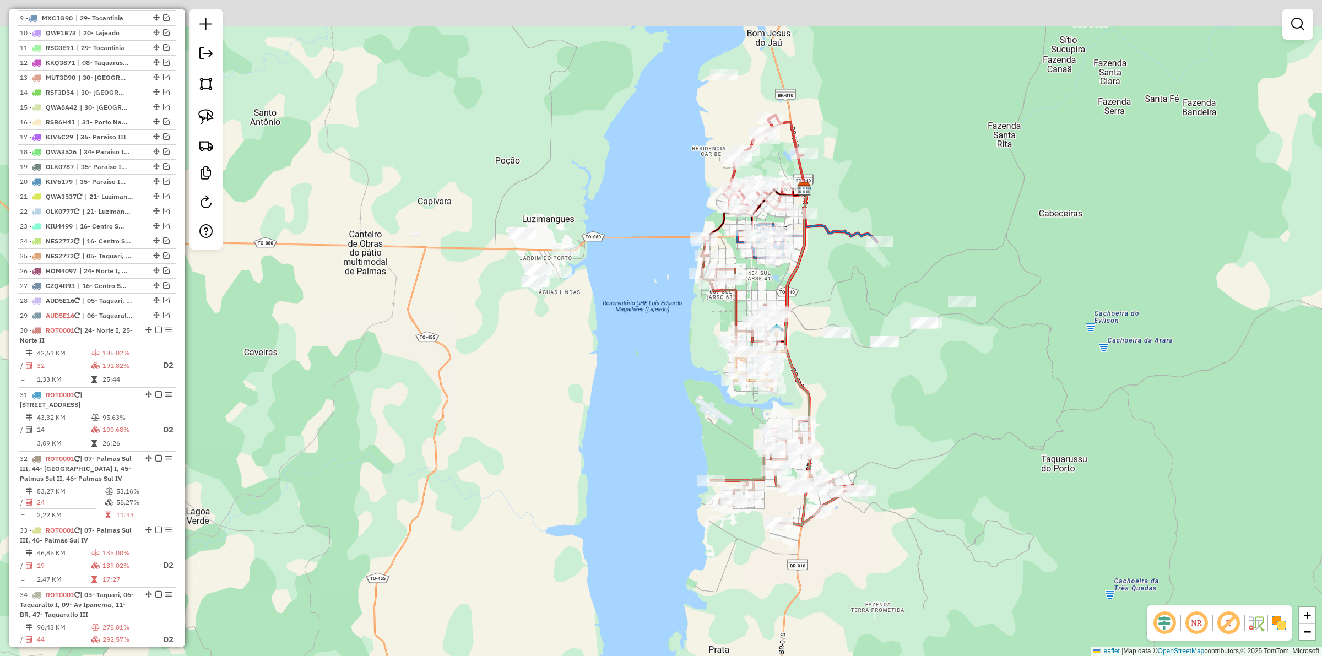
drag, startPoint x: 843, startPoint y: 251, endPoint x: 861, endPoint y: 302, distance: 54.2
click at [861, 303] on div "Janela de atendimento Grade de atendimento Capacidade Transportadoras Veículos …" at bounding box center [661, 328] width 1322 height 656
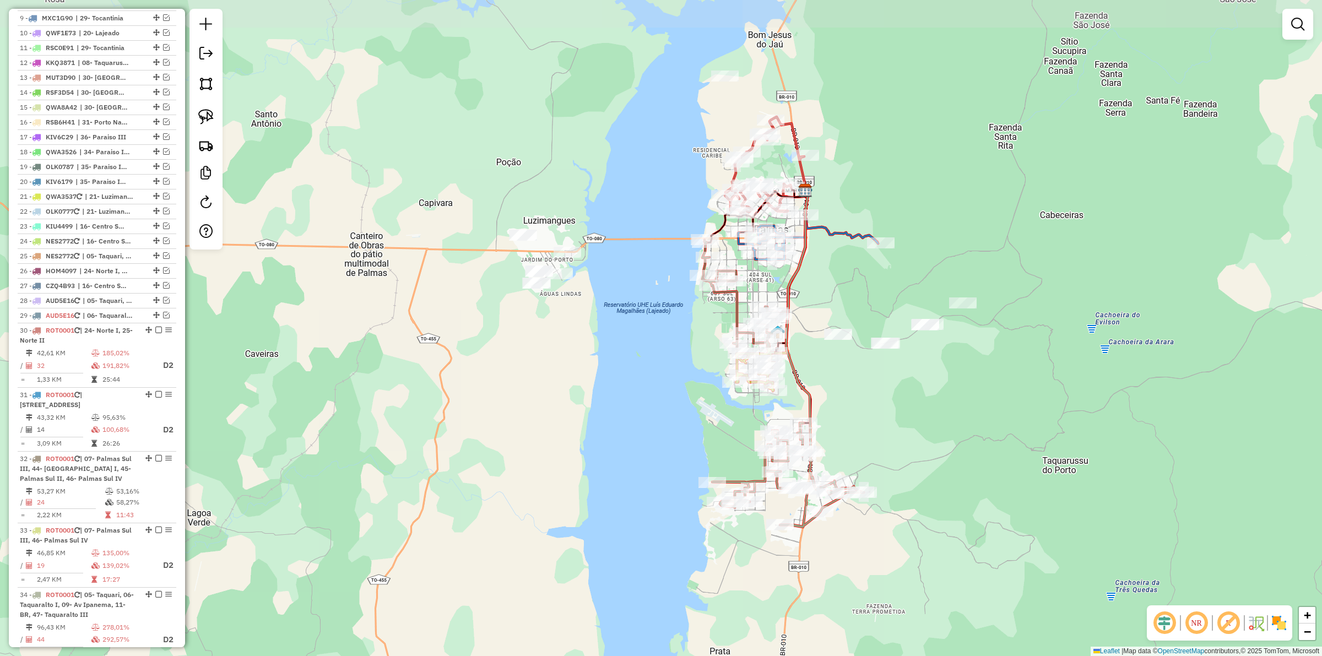
drag, startPoint x: 862, startPoint y: 301, endPoint x: 854, endPoint y: 314, distance: 16.1
click at [888, 350] on div "Janela de atendimento Grade de atendimento Capacidade Transportadoras Veículos …" at bounding box center [661, 328] width 1322 height 656
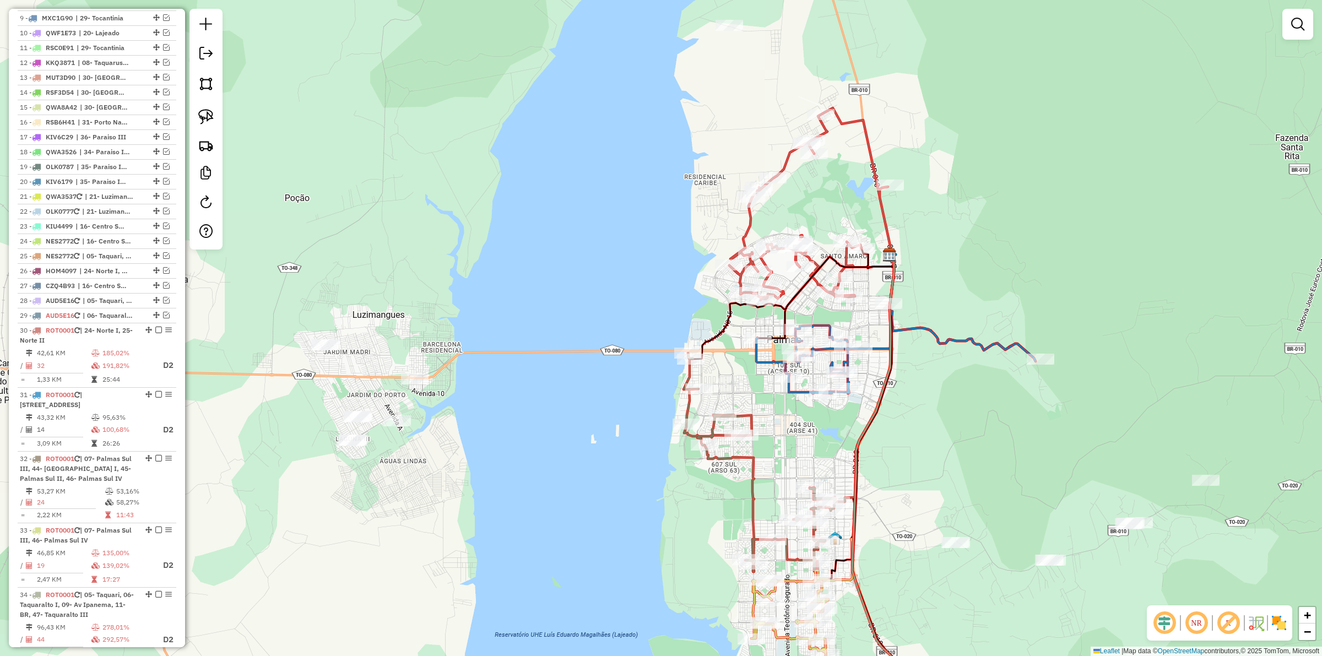
drag, startPoint x: 825, startPoint y: 203, endPoint x: 818, endPoint y: 207, distance: 7.7
click at [819, 207] on div "Janela de atendimento Grade de atendimento Capacidade Transportadoras Veículos …" at bounding box center [661, 328] width 1322 height 656
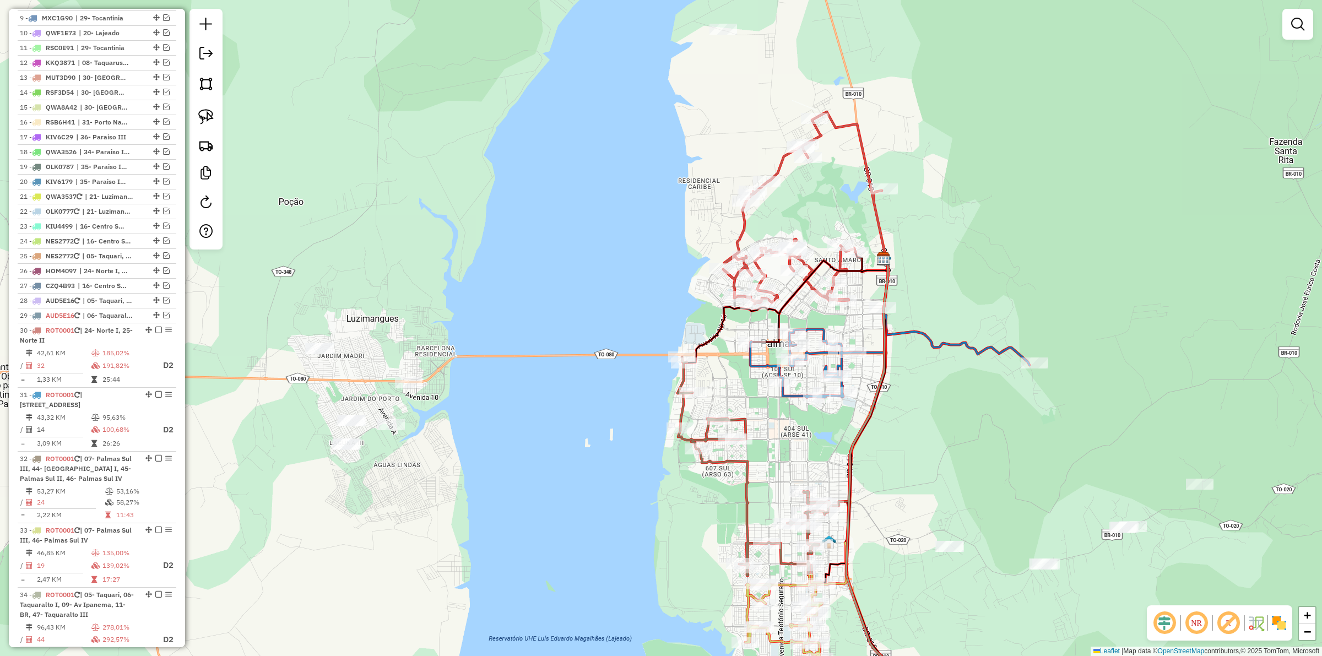
drag, startPoint x: 749, startPoint y: 155, endPoint x: 742, endPoint y: 144, distance: 13.6
click at [750, 161] on div "Janela de atendimento Grade de atendimento Capacidade Transportadoras Veículos …" at bounding box center [661, 328] width 1322 height 656
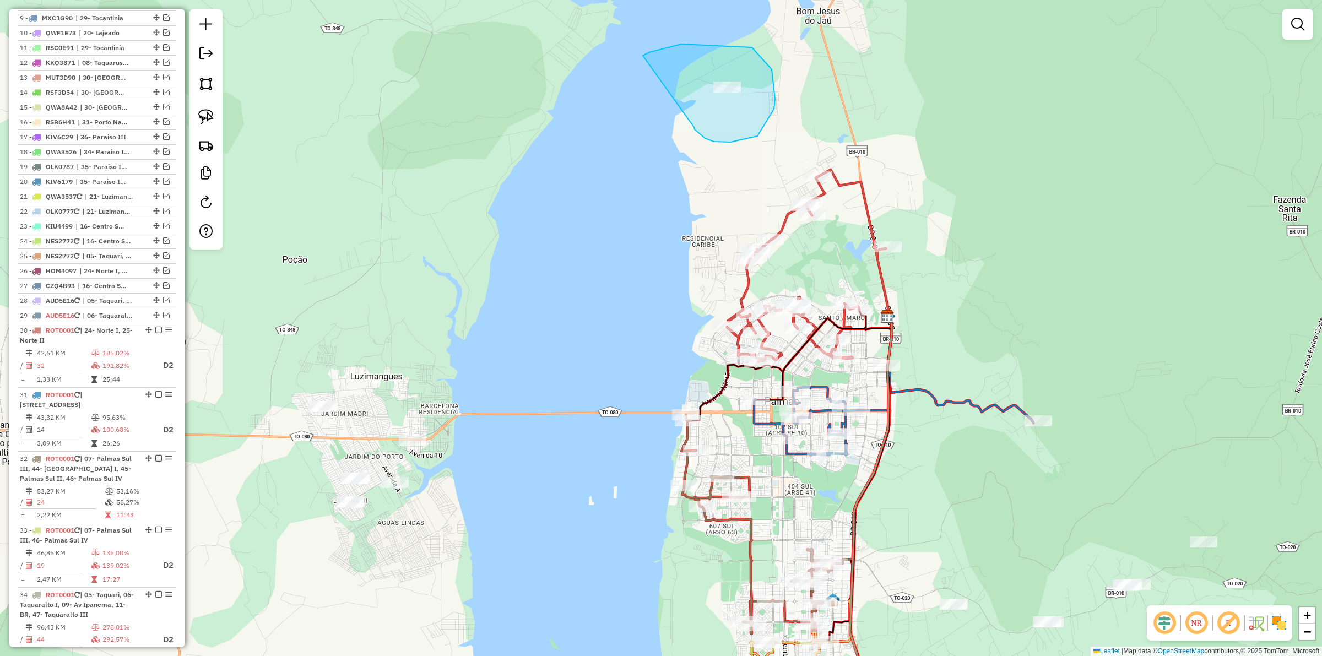
drag, startPoint x: 730, startPoint y: 142, endPoint x: 643, endPoint y: 56, distance: 123.0
click at [783, 219] on icon at bounding box center [809, 267] width 165 height 195
select select "*********"
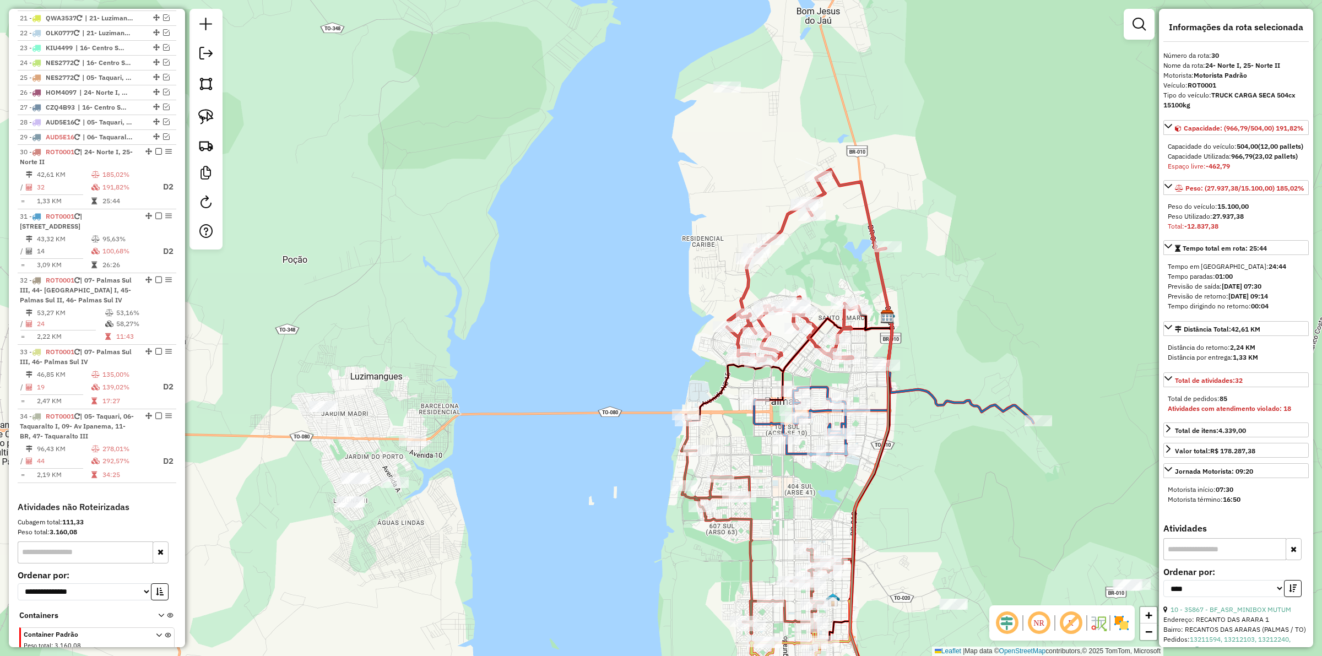
scroll to position [788, 0]
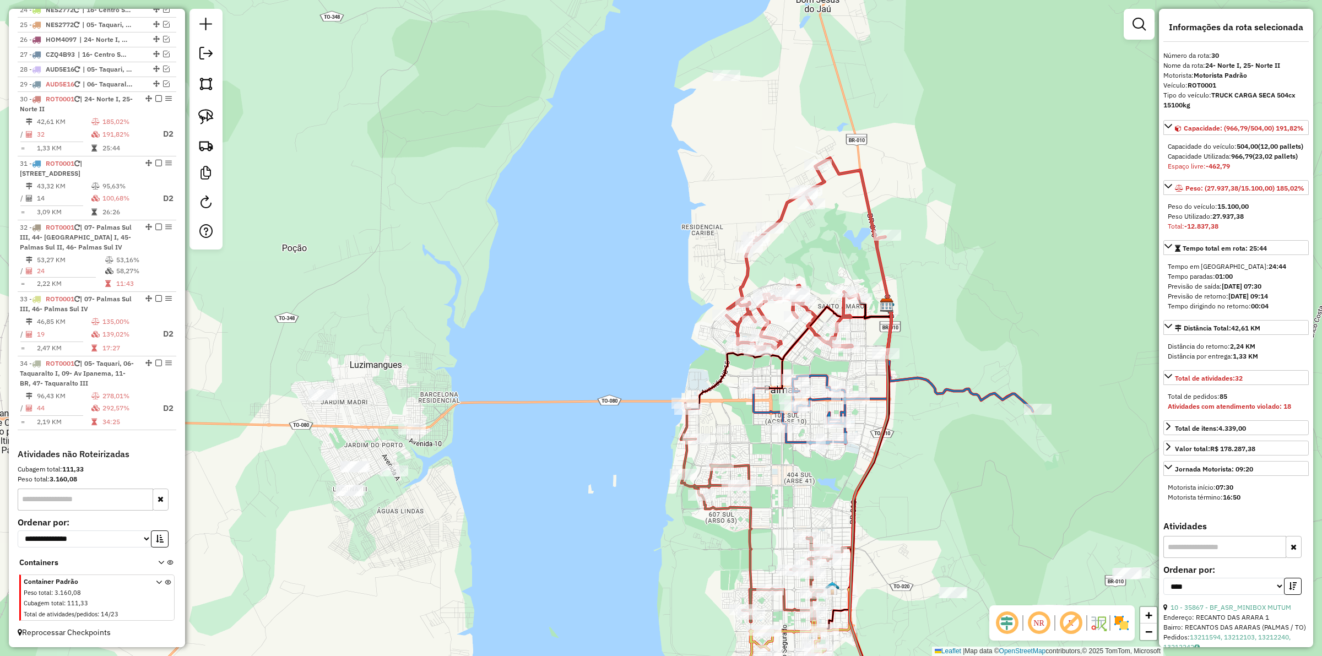
drag, startPoint x: 1001, startPoint y: 287, endPoint x: 1001, endPoint y: 258, distance: 29.2
click at [997, 257] on div "Janela de atendimento Grade de atendimento Capacidade Transportadoras Veículos …" at bounding box center [661, 328] width 1322 height 656
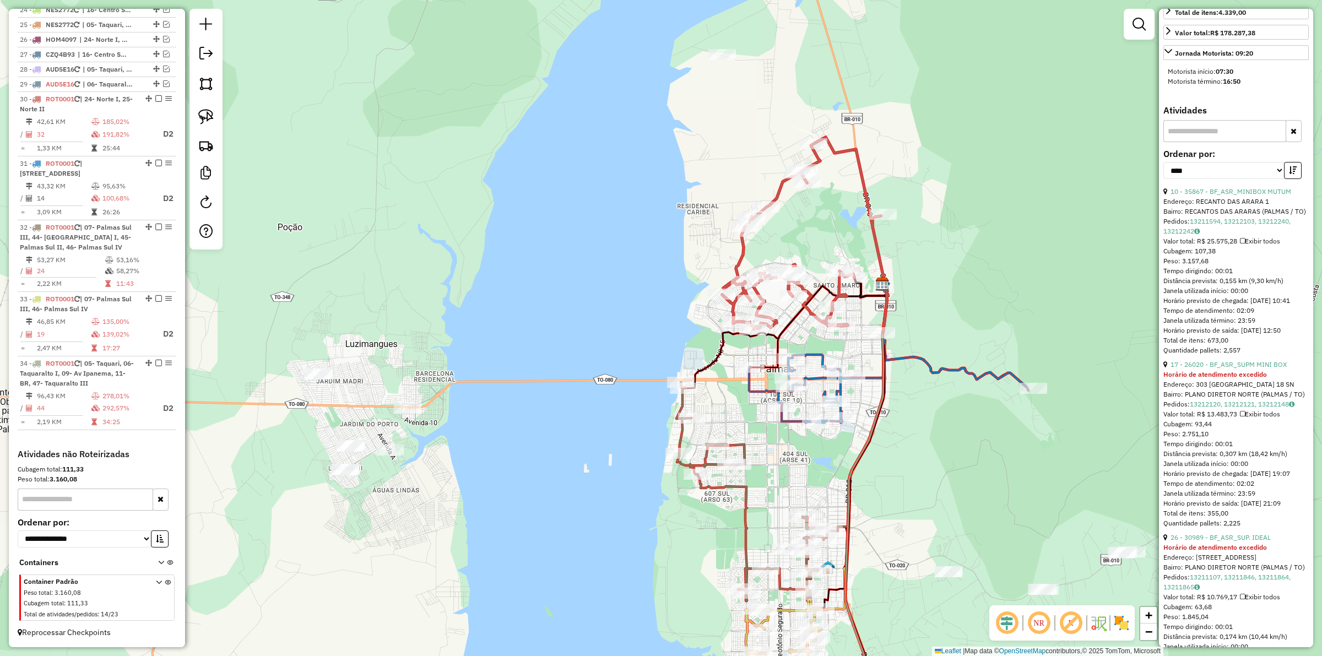
scroll to position [482, 0]
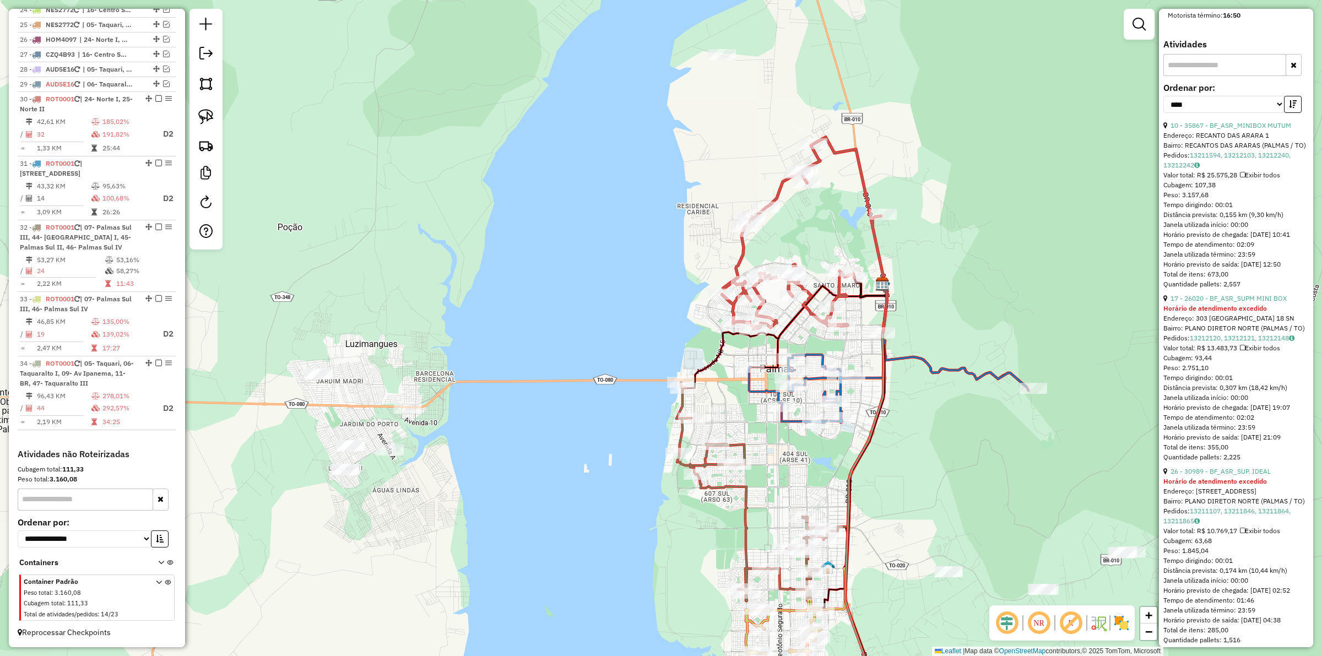
click at [751, 395] on icon at bounding box center [888, 384] width 279 height 75
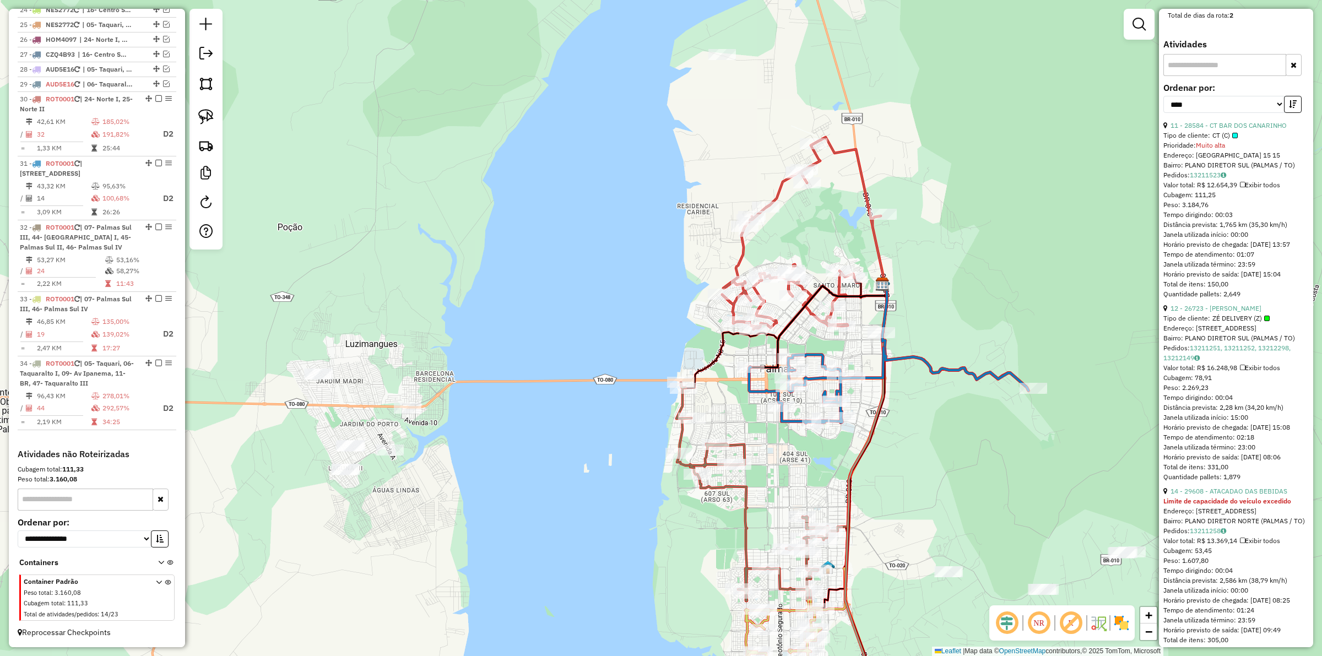
scroll to position [472, 0]
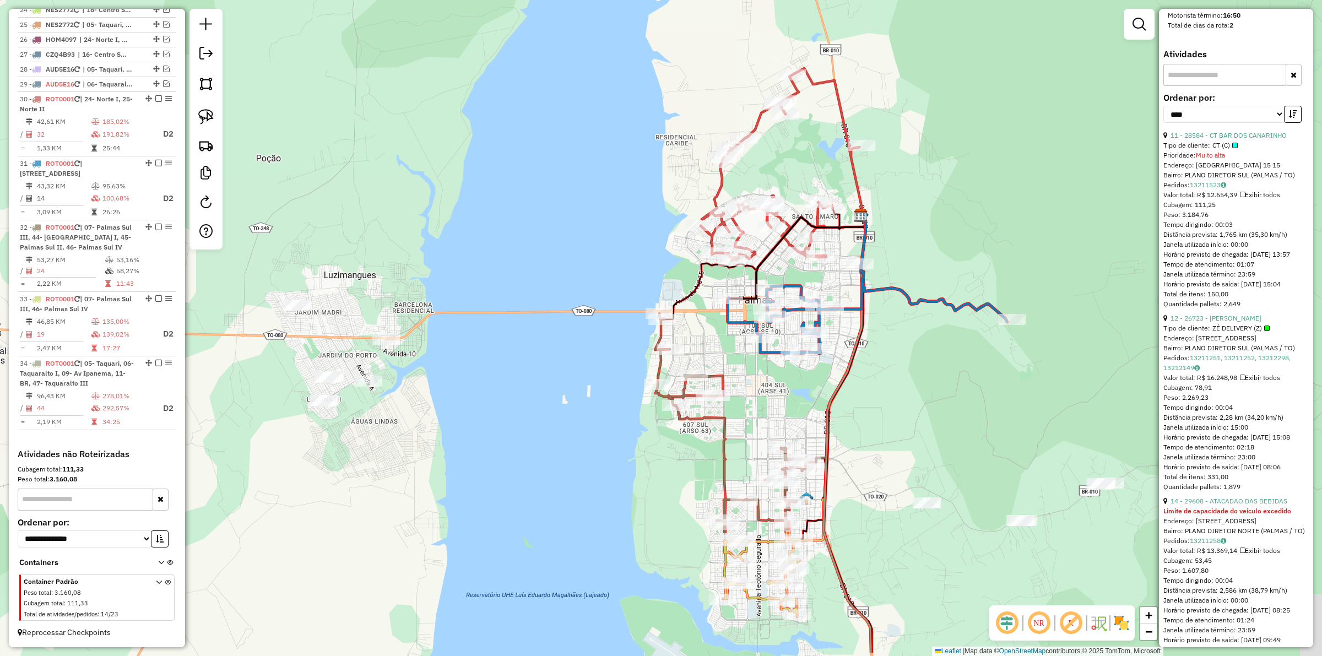
drag, startPoint x: 1048, startPoint y: 420, endPoint x: 1013, endPoint y: 332, distance: 95.2
click at [1013, 332] on div "Janela de atendimento Grade de atendimento Capacidade Transportadoras Veículos …" at bounding box center [661, 328] width 1322 height 656
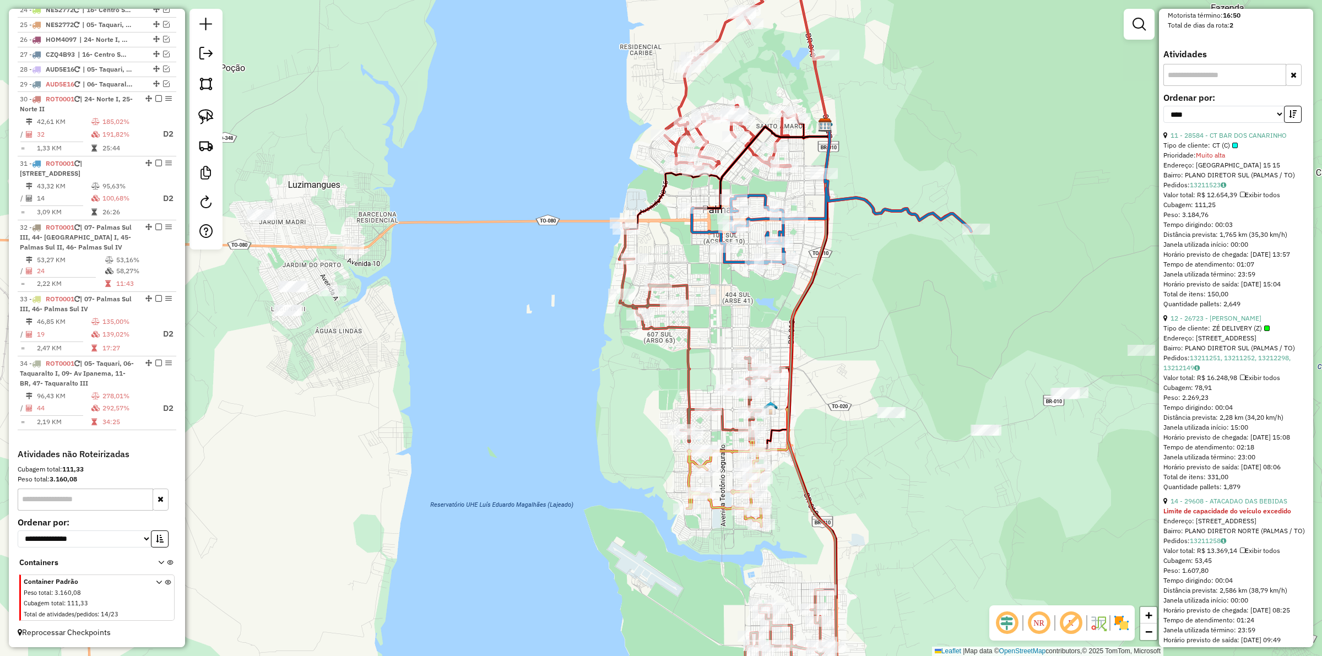
click at [665, 325] on icon at bounding box center [695, 332] width 153 height 219
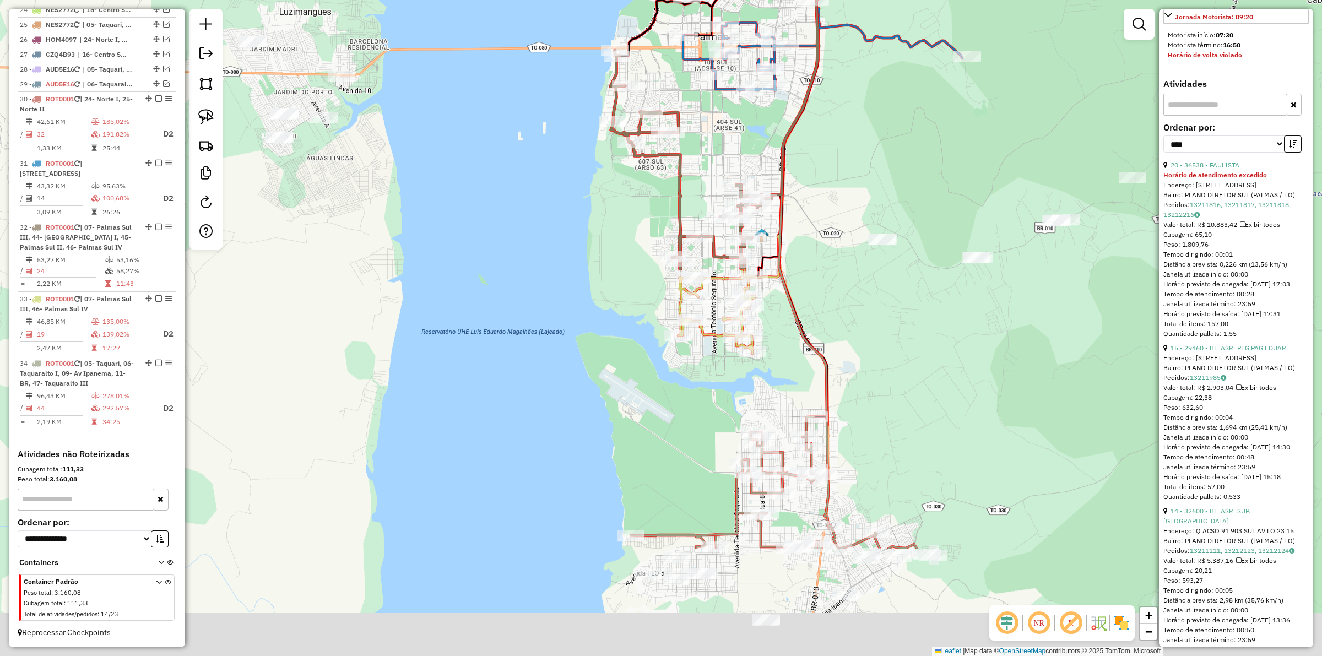
drag, startPoint x: 952, startPoint y: 493, endPoint x: 939, endPoint y: 320, distance: 172.8
click at [943, 318] on div "Janela de atendimento Grade de atendimento Capacidade Transportadoras Veículos …" at bounding box center [661, 328] width 1322 height 656
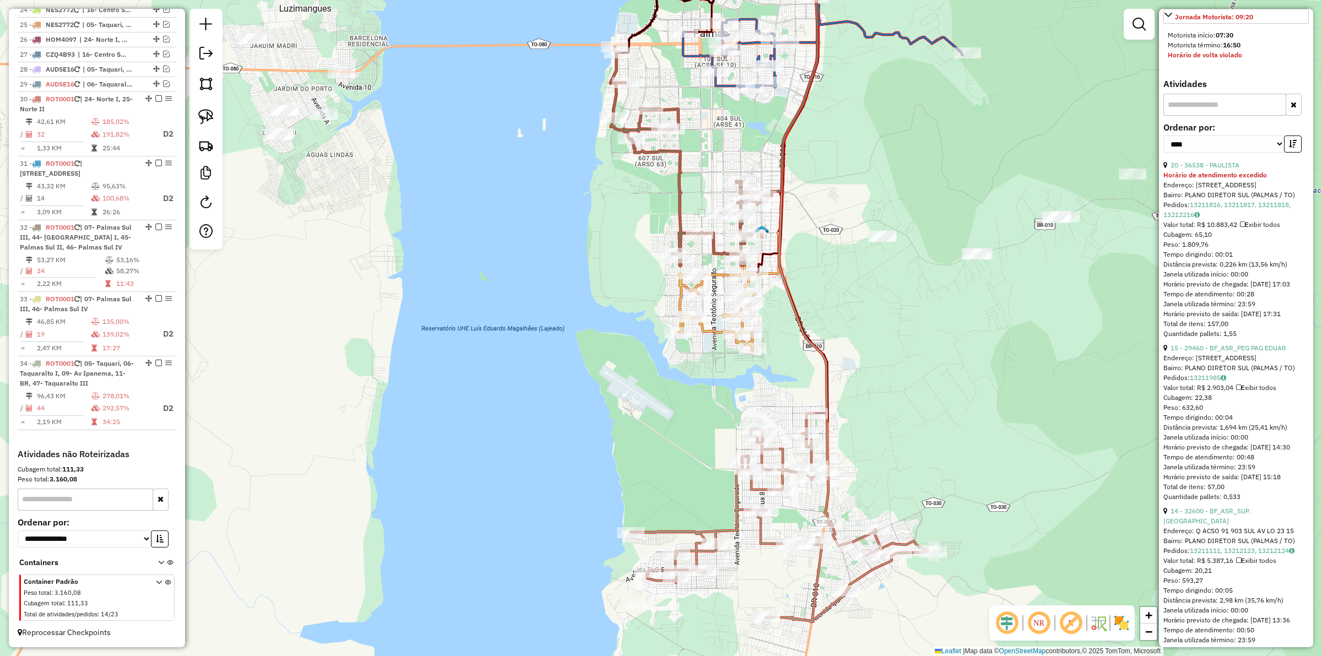
click at [709, 329] on icon at bounding box center [716, 307] width 77 height 86
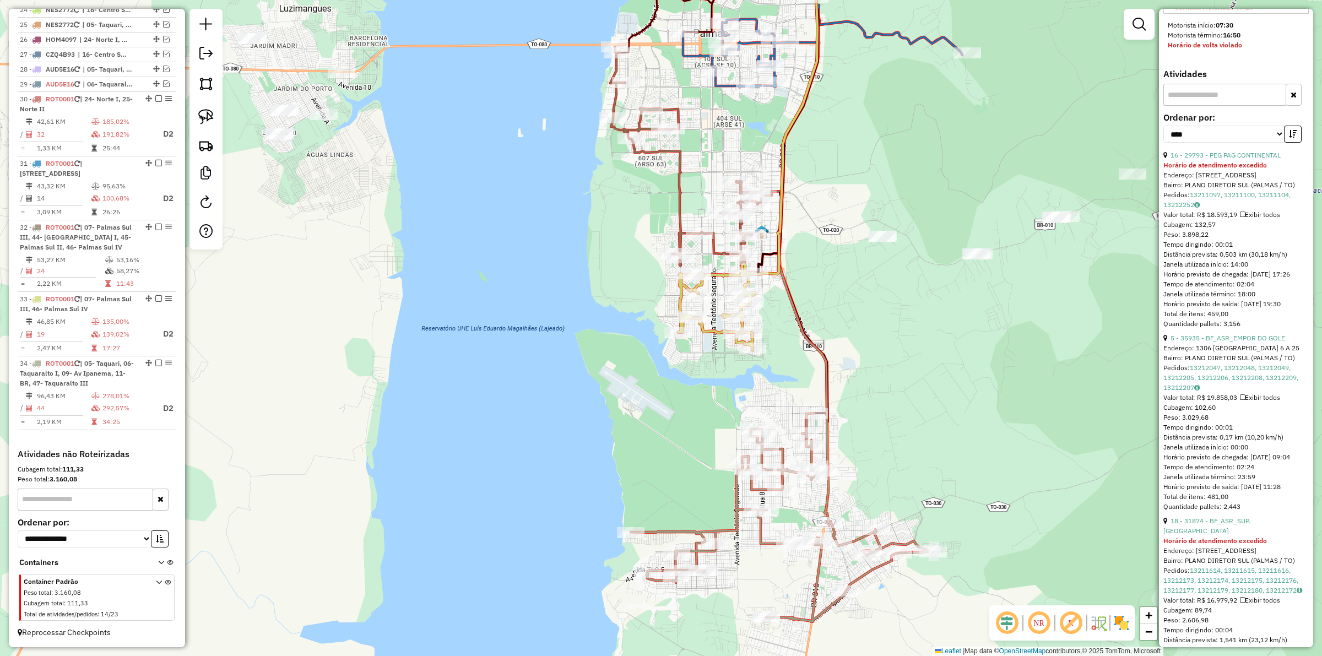
scroll to position [491, 0]
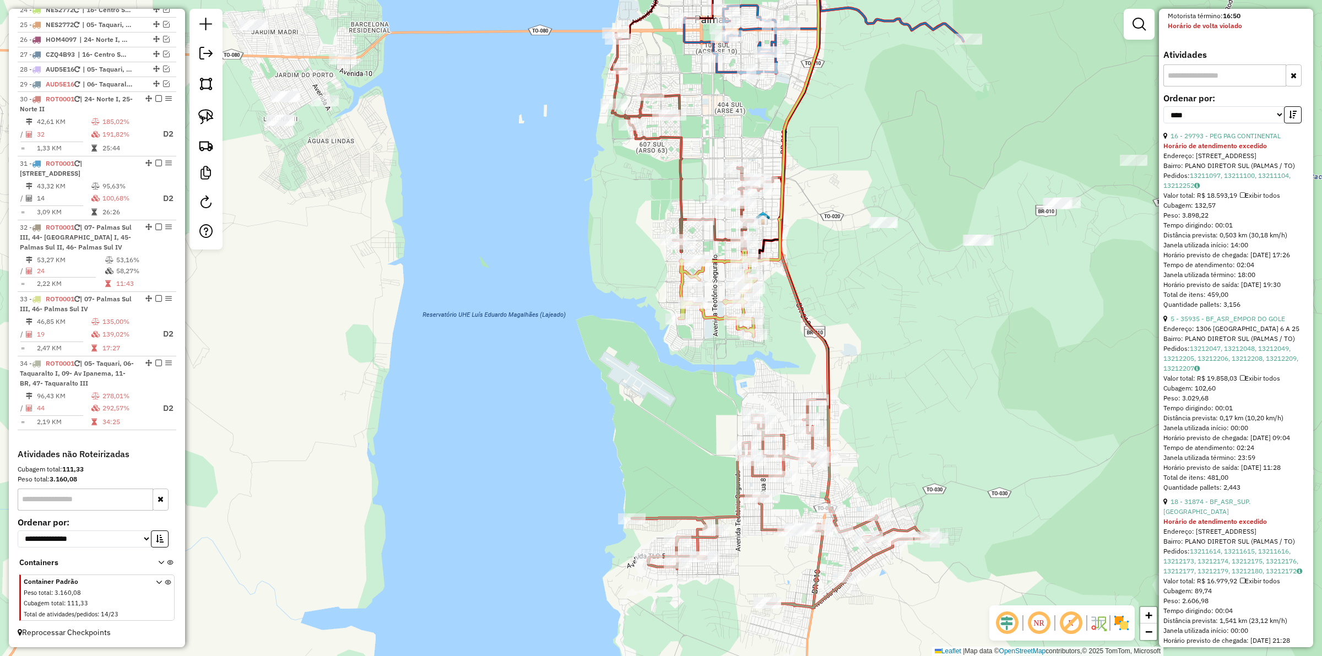
drag, startPoint x: 946, startPoint y: 378, endPoint x: 923, endPoint y: 270, distance: 110.3
click at [929, 266] on div "Janela de atendimento Grade de atendimento Capacidade Transportadoras Veículos …" at bounding box center [661, 328] width 1322 height 656
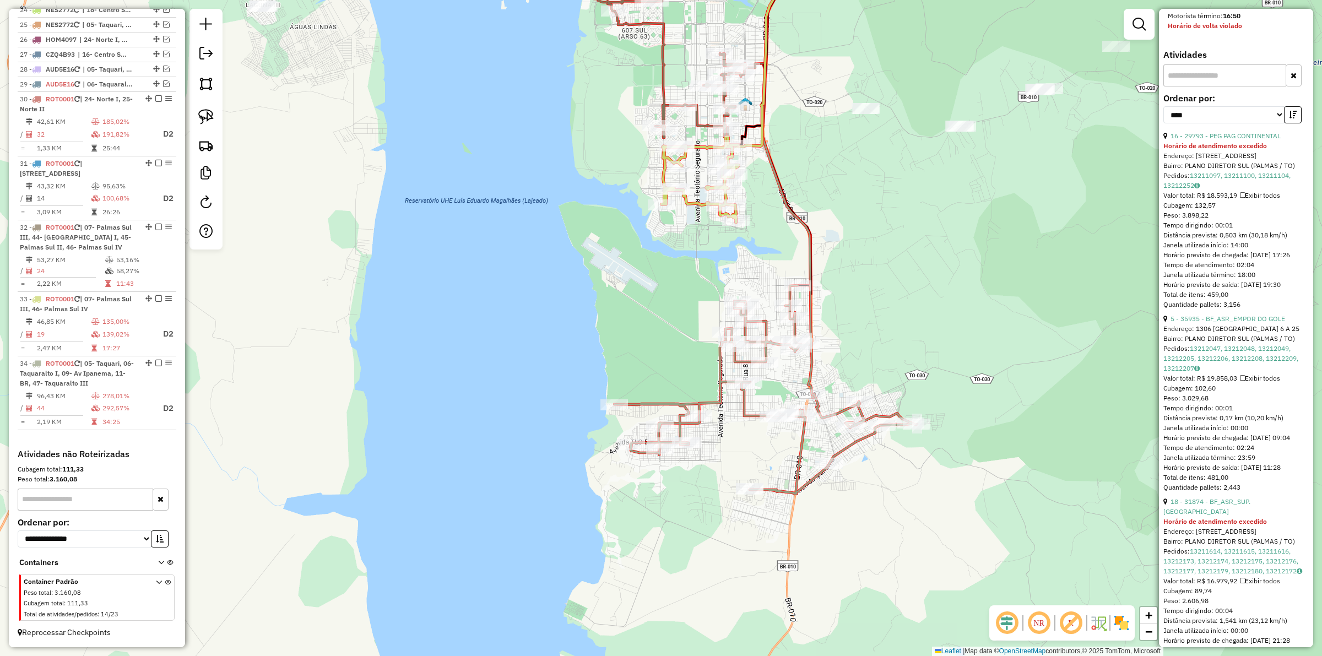
click at [705, 400] on icon at bounding box center [765, 389] width 303 height 209
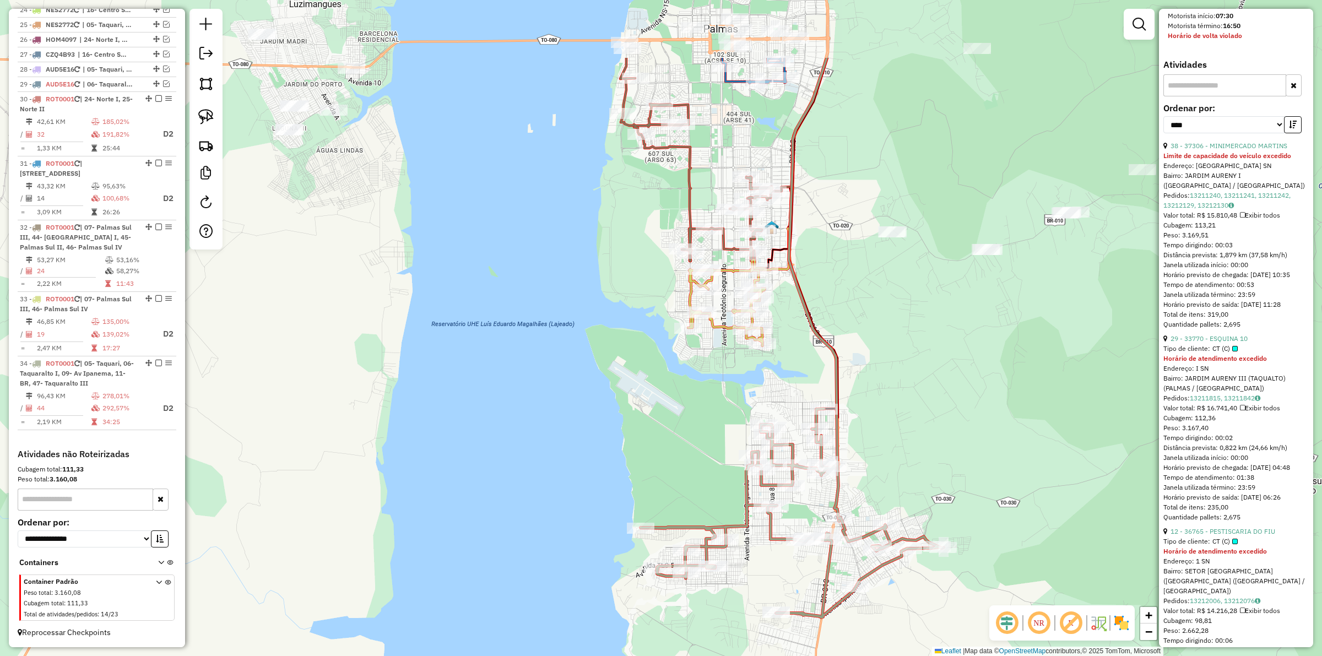
drag, startPoint x: 877, startPoint y: 312, endPoint x: 907, endPoint y: 455, distance: 146.9
click at [907, 458] on div "Janela de atendimento Grade de atendimento Capacidade Transportadoras Veículos …" at bounding box center [661, 328] width 1322 height 656
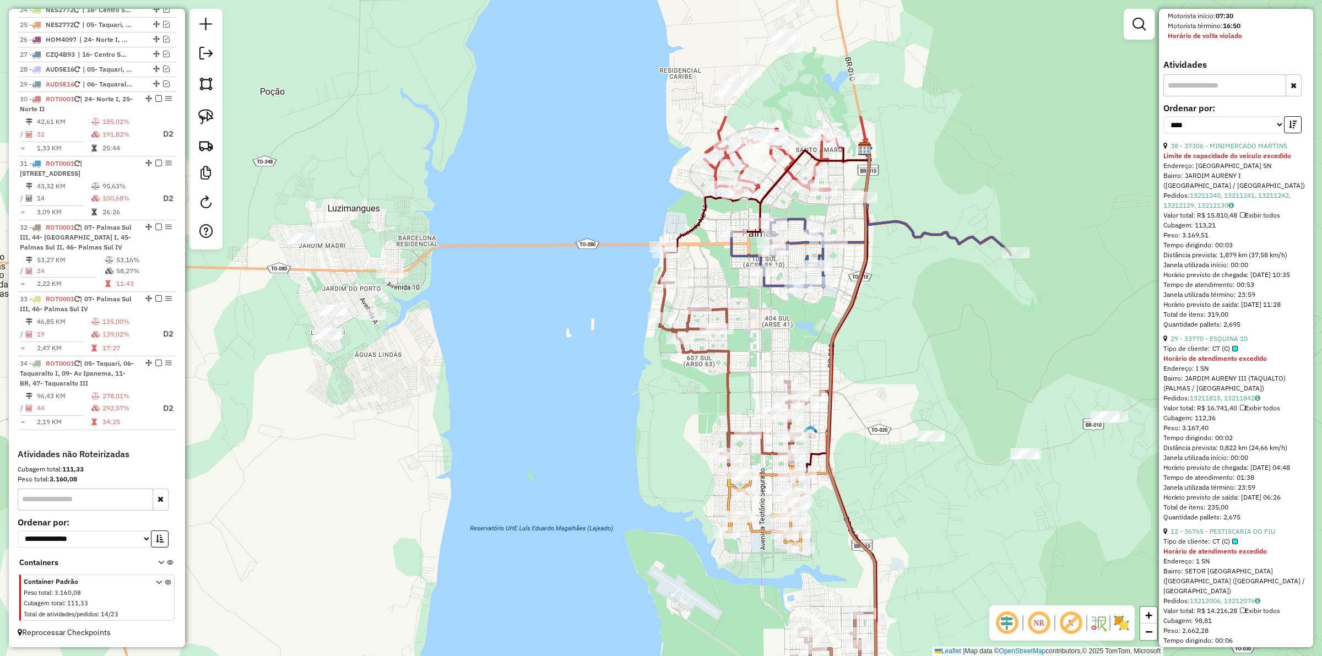
drag, startPoint x: 822, startPoint y: 202, endPoint x: 858, endPoint y: 378, distance: 180.4
click at [857, 385] on div "Janela de atendimento Grade de atendimento Capacidade Transportadoras Veículos …" at bounding box center [661, 328] width 1322 height 656
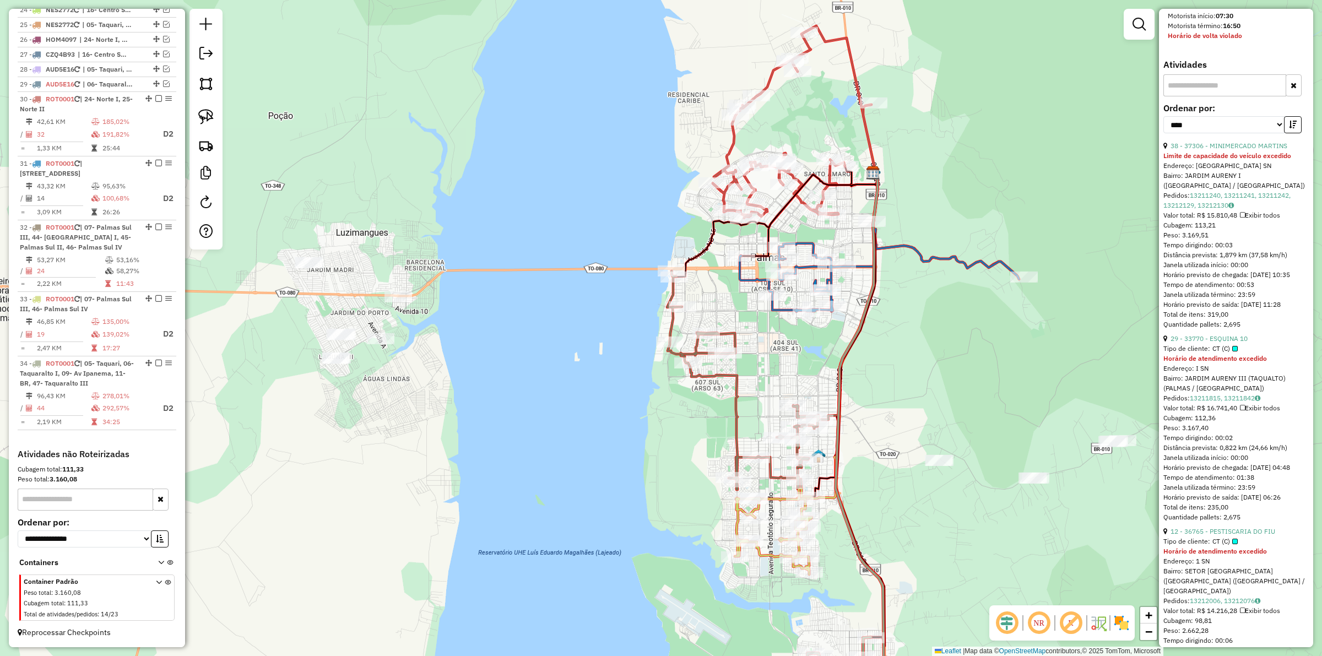
drag, startPoint x: 872, startPoint y: 381, endPoint x: 835, endPoint y: 406, distance: 44.6
click at [876, 390] on div "Janela de atendimento Grade de atendimento Capacidade Transportadoras Veículos …" at bounding box center [661, 328] width 1322 height 656
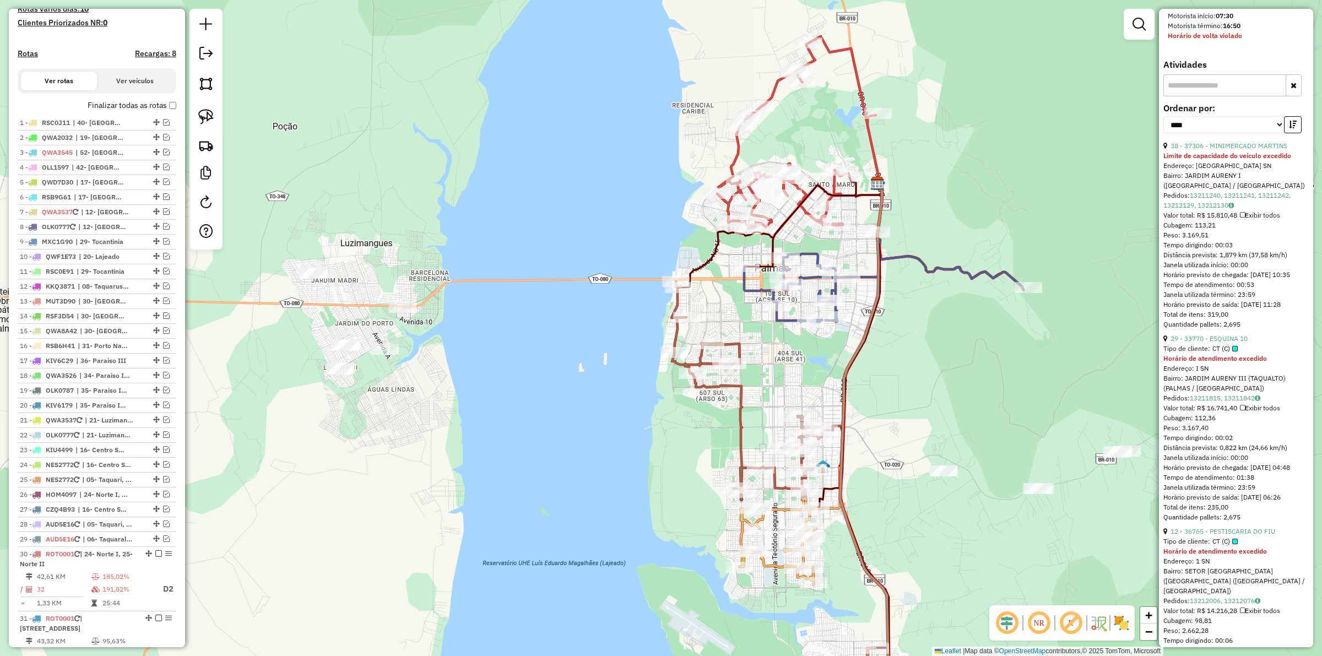
scroll to position [306, 0]
drag, startPoint x: 967, startPoint y: 197, endPoint x: 964, endPoint y: 213, distance: 16.7
click at [964, 213] on div "Janela de atendimento Grade de atendimento Capacidade Transportadoras Veículos …" at bounding box center [661, 328] width 1322 height 656
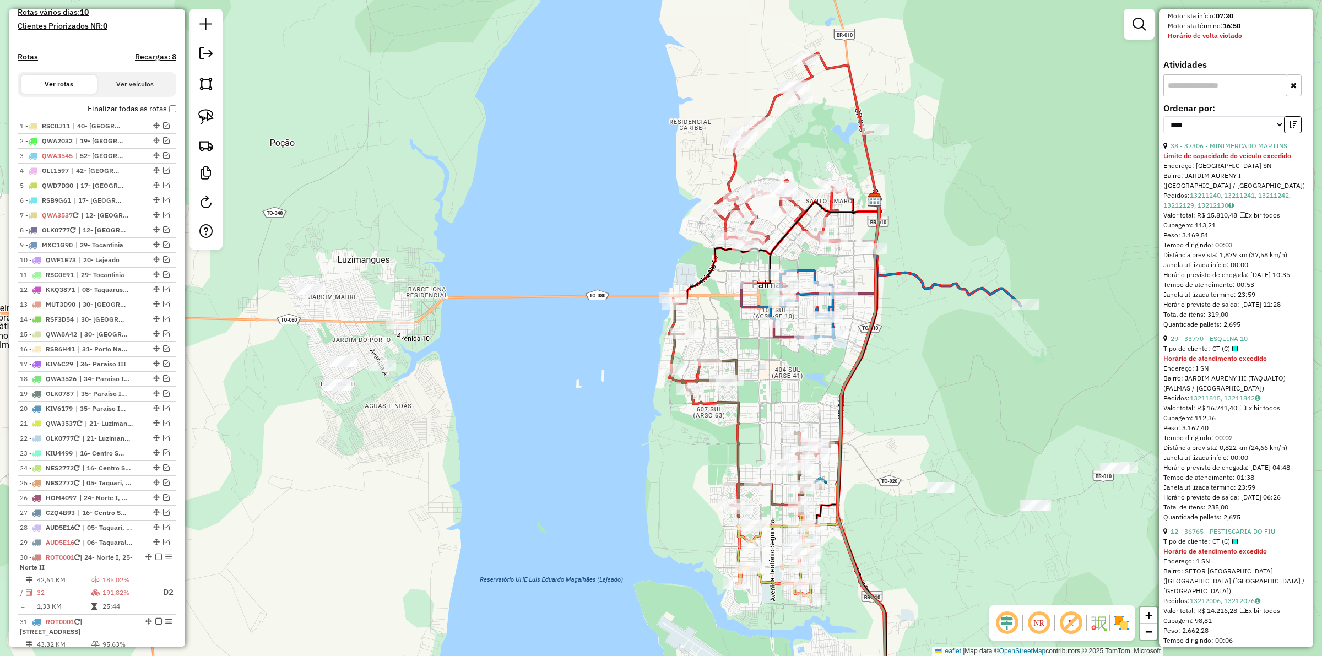
click at [733, 175] on icon at bounding box center [796, 150] width 165 height 195
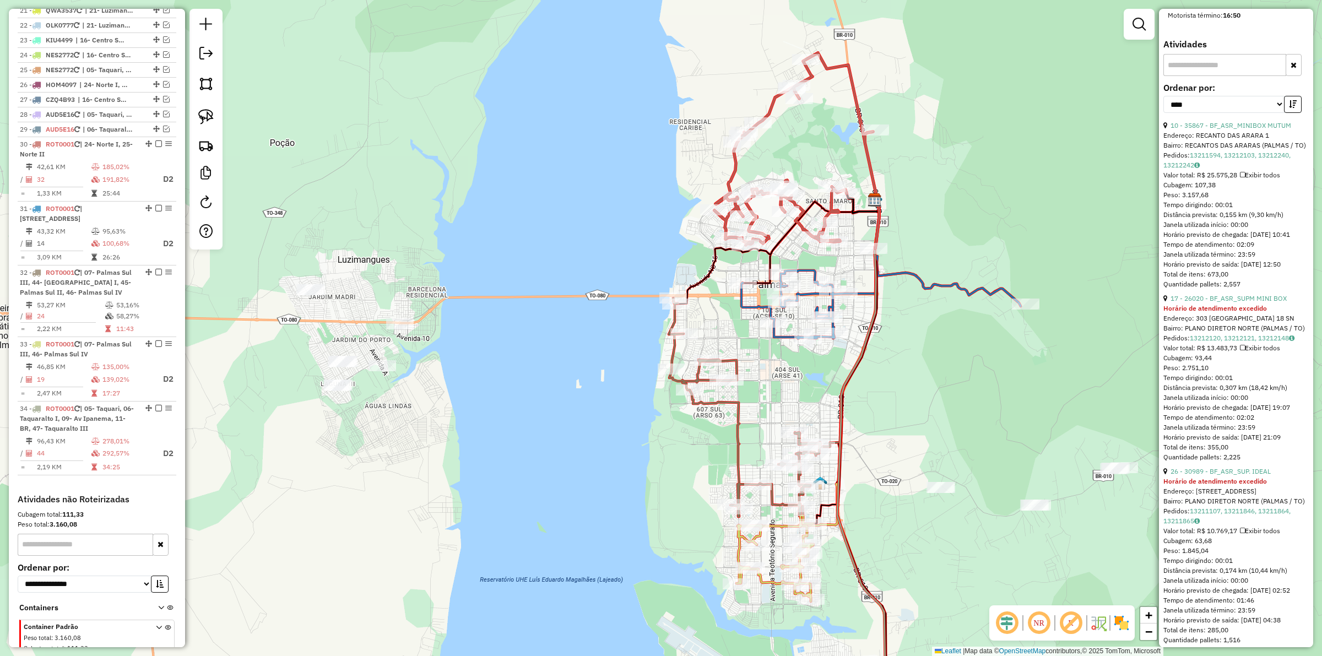
scroll to position [788, 0]
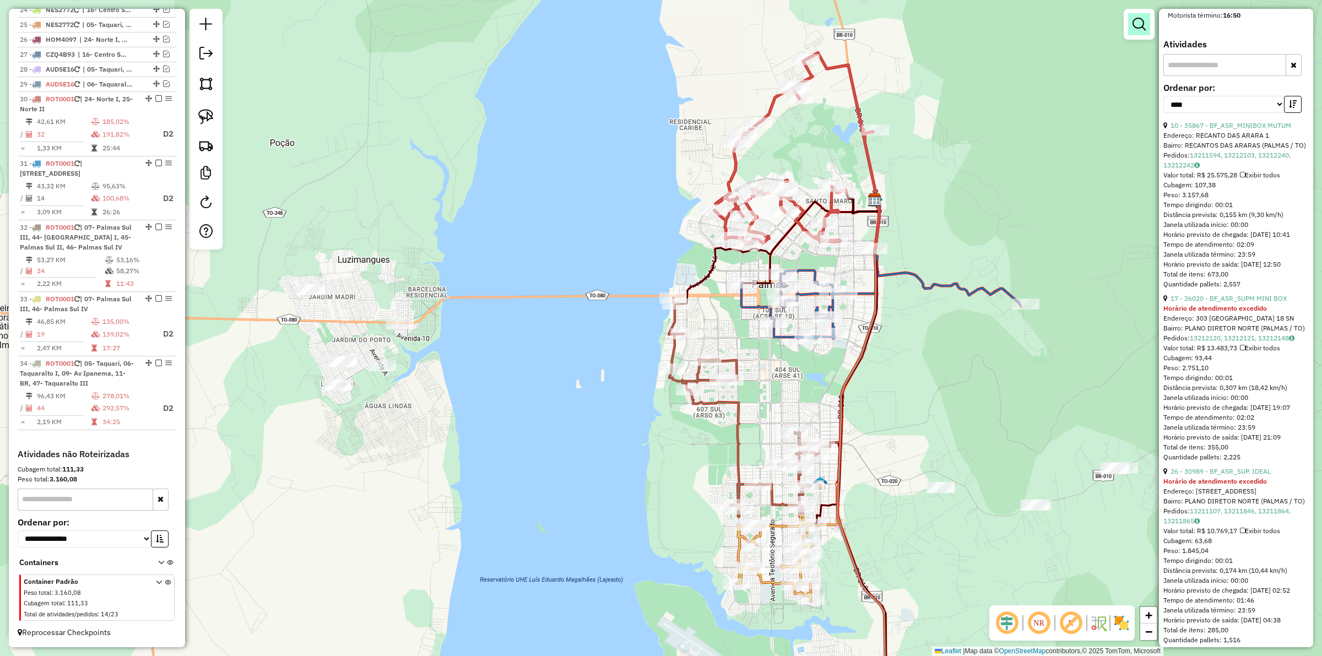
click at [1140, 22] on em at bounding box center [1138, 24] width 13 height 13
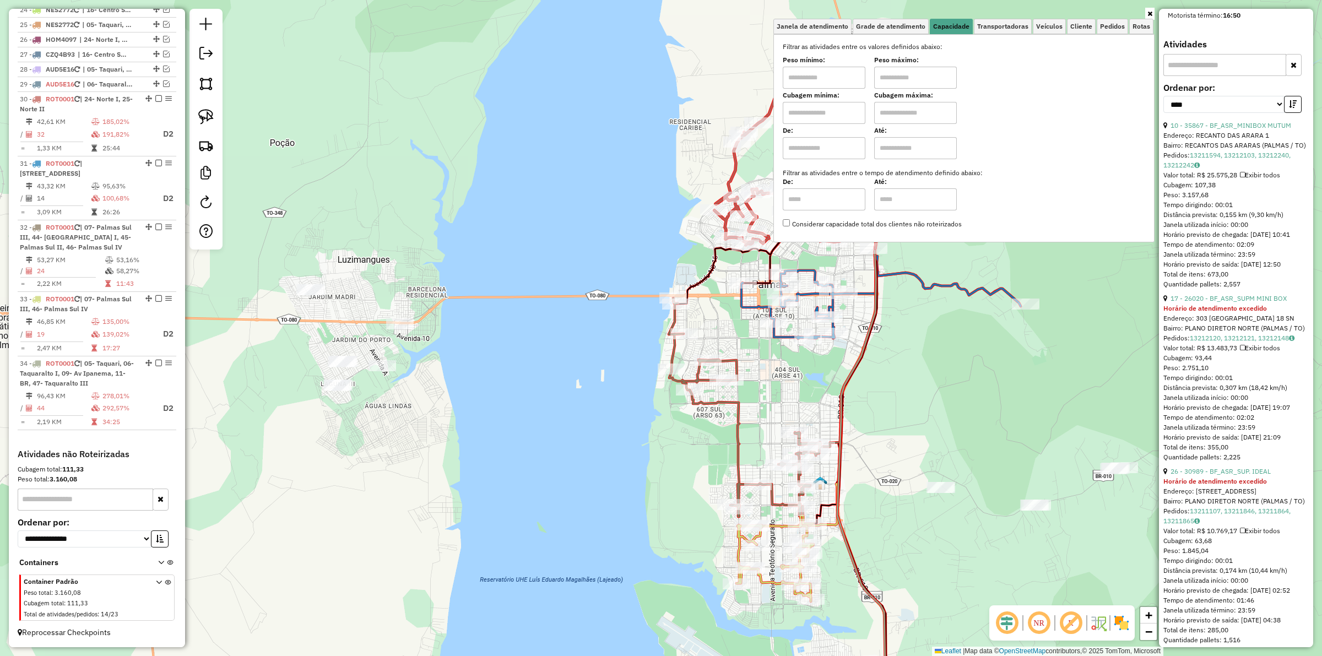
click at [821, 83] on input "text" at bounding box center [824, 78] width 83 height 22
type input "*******"
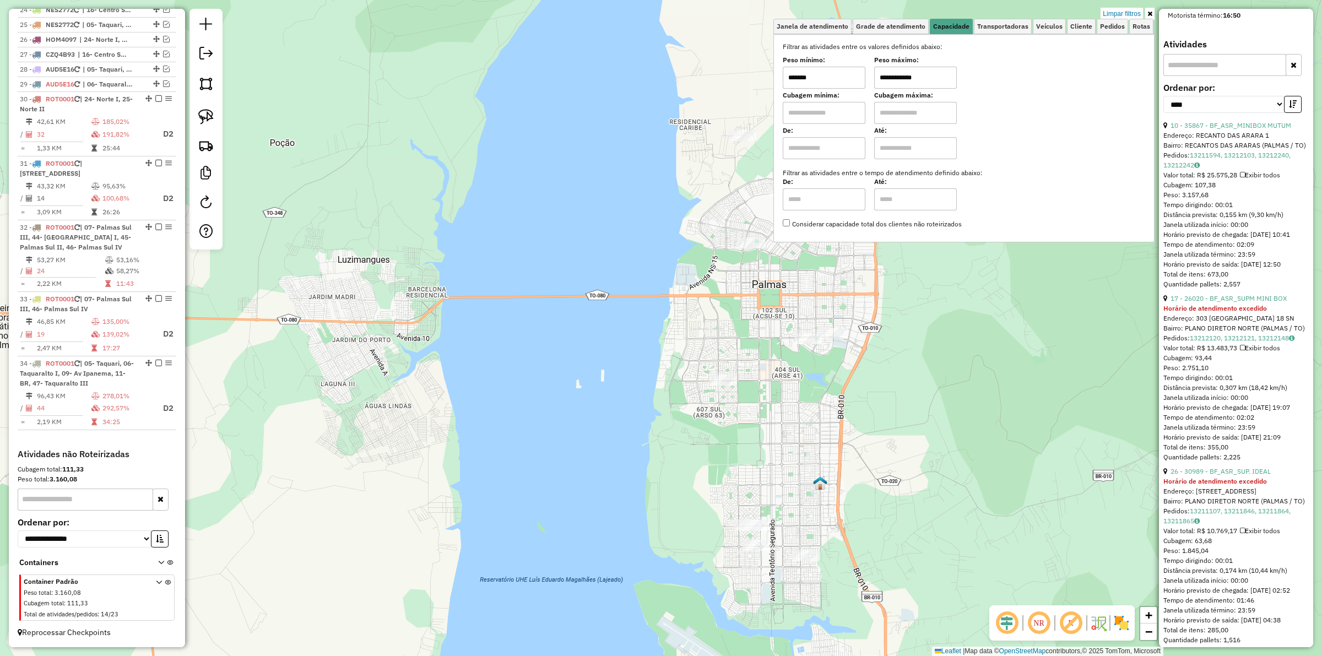
type input "**********"
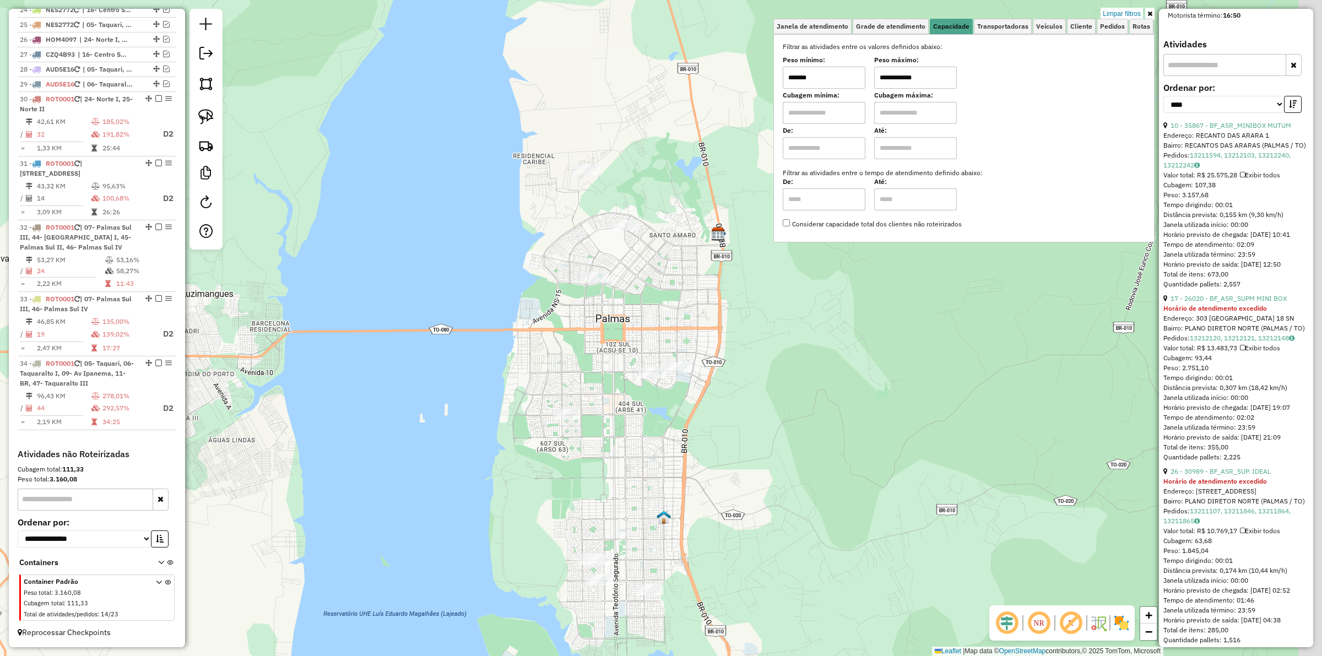
drag, startPoint x: 873, startPoint y: 292, endPoint x: 717, endPoint y: 326, distance: 160.1
click at [717, 326] on div "**********" at bounding box center [661, 328] width 1322 height 656
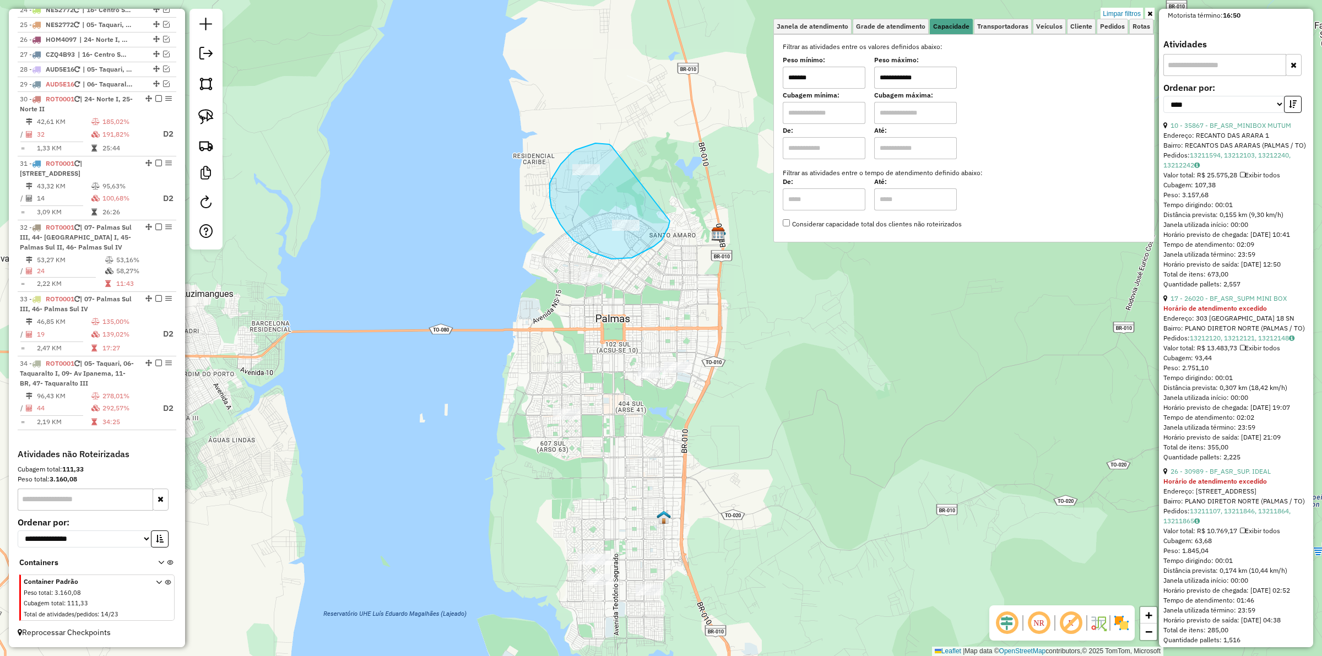
drag, startPoint x: 611, startPoint y: 146, endPoint x: 670, endPoint y: 221, distance: 95.0
drag, startPoint x: 575, startPoint y: 252, endPoint x: 628, endPoint y: 274, distance: 57.3
drag, startPoint x: 636, startPoint y: 207, endPoint x: 667, endPoint y: 238, distance: 44.8
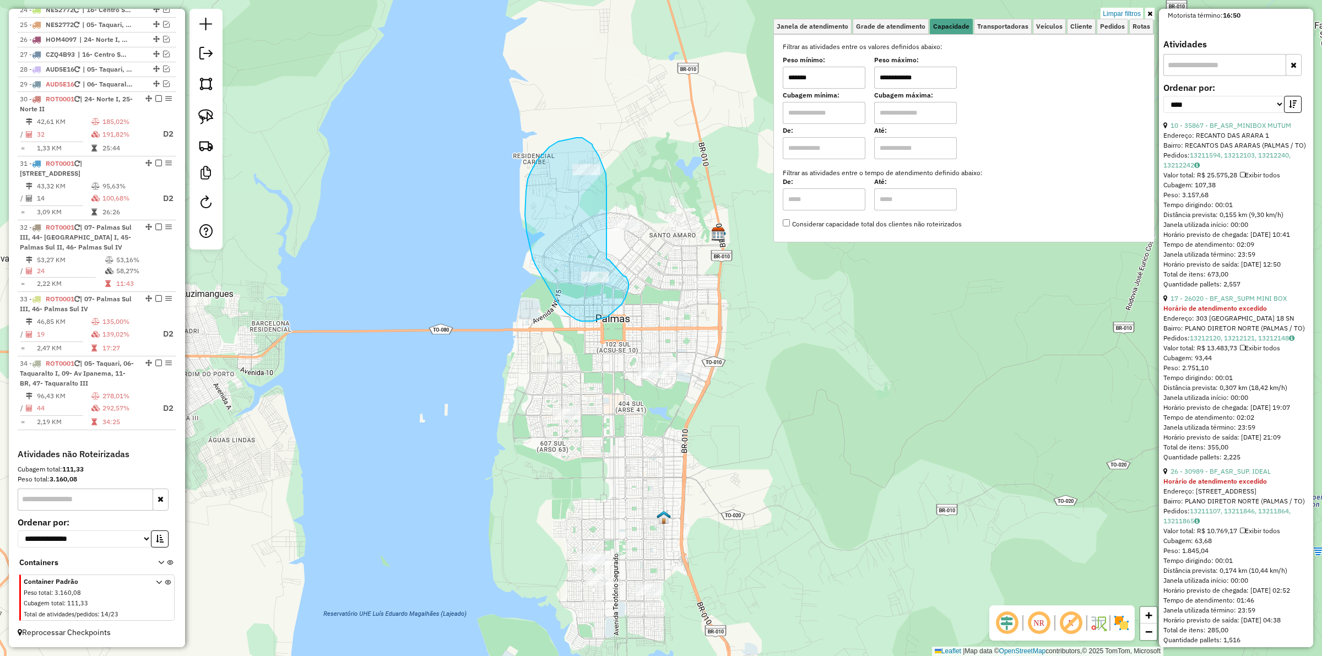
drag, startPoint x: 606, startPoint y: 183, endPoint x: 606, endPoint y: 259, distance: 75.4
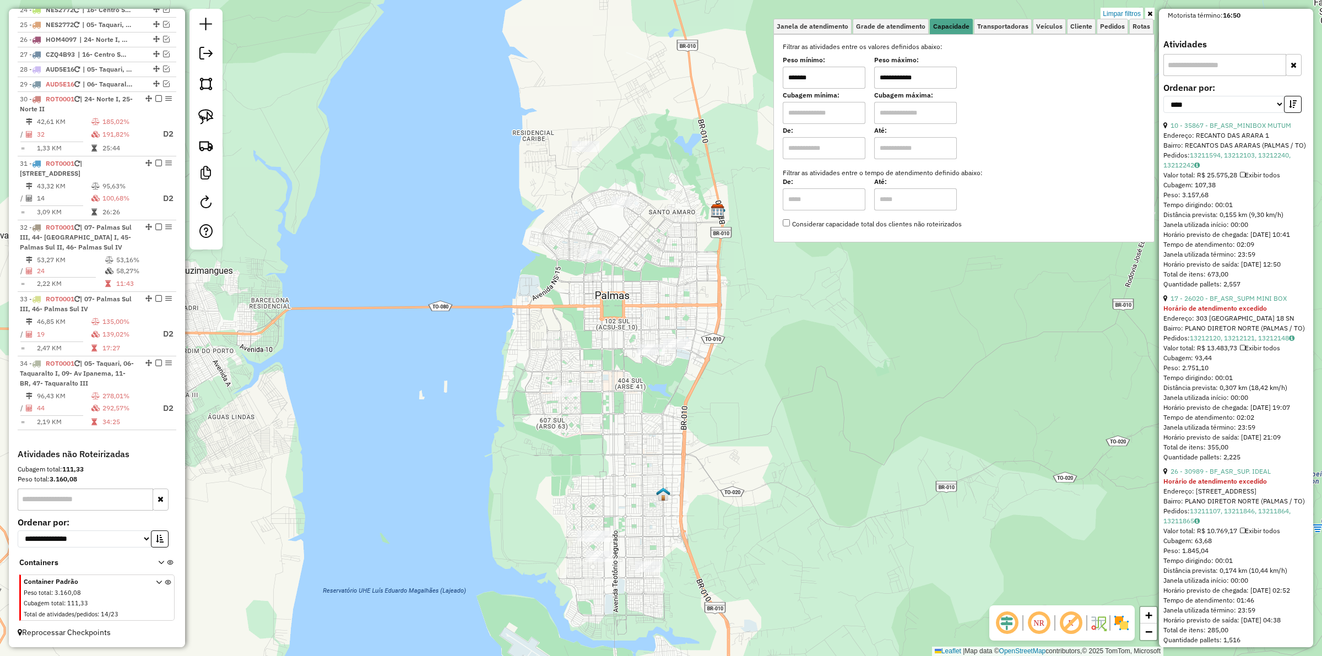
drag, startPoint x: 617, startPoint y: 322, endPoint x: 624, endPoint y: 263, distance: 59.3
click at [613, 257] on div "**********" at bounding box center [661, 328] width 1322 height 656
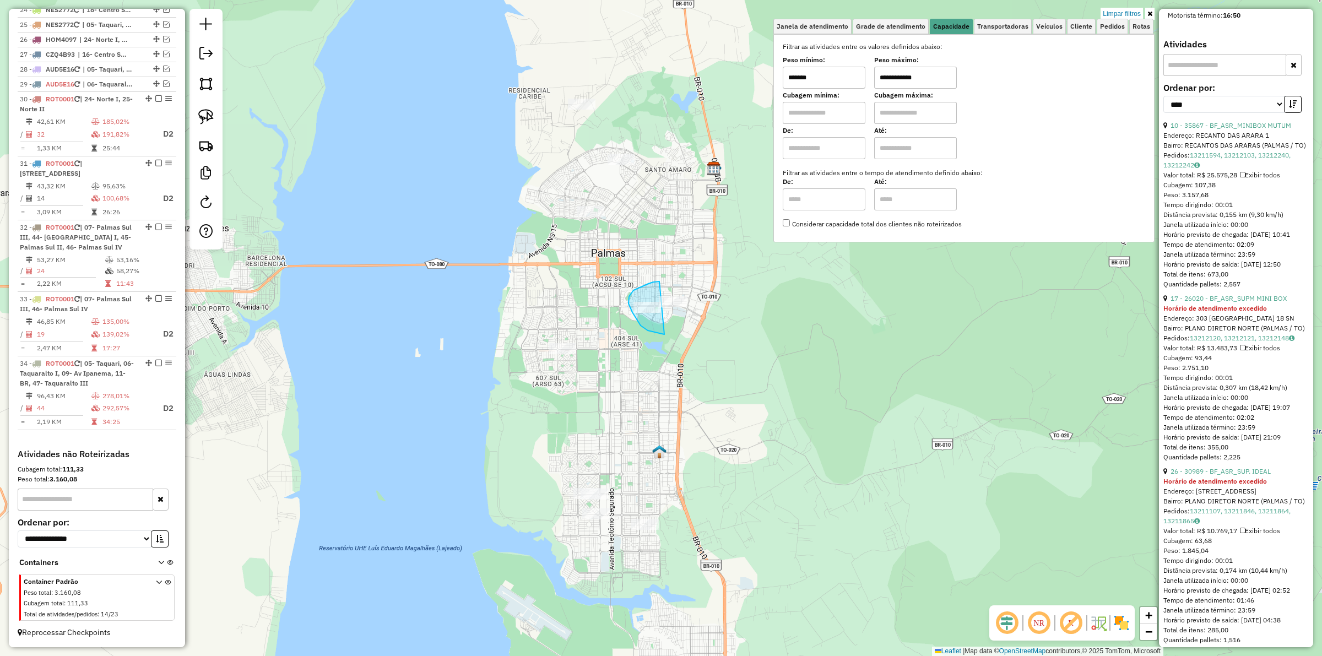
drag, startPoint x: 648, startPoint y: 284, endPoint x: 705, endPoint y: 287, distance: 56.8
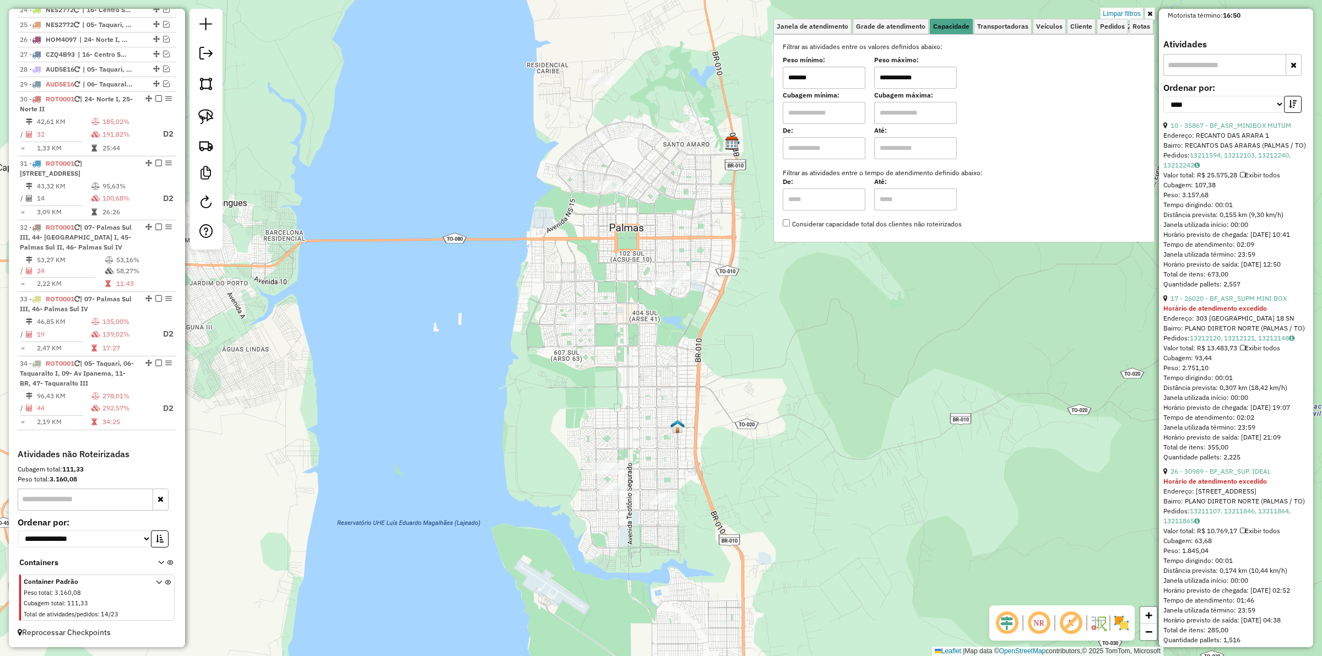
drag, startPoint x: 664, startPoint y: 402, endPoint x: 684, endPoint y: 368, distance: 39.8
click at [684, 369] on div "**********" at bounding box center [661, 328] width 1322 height 656
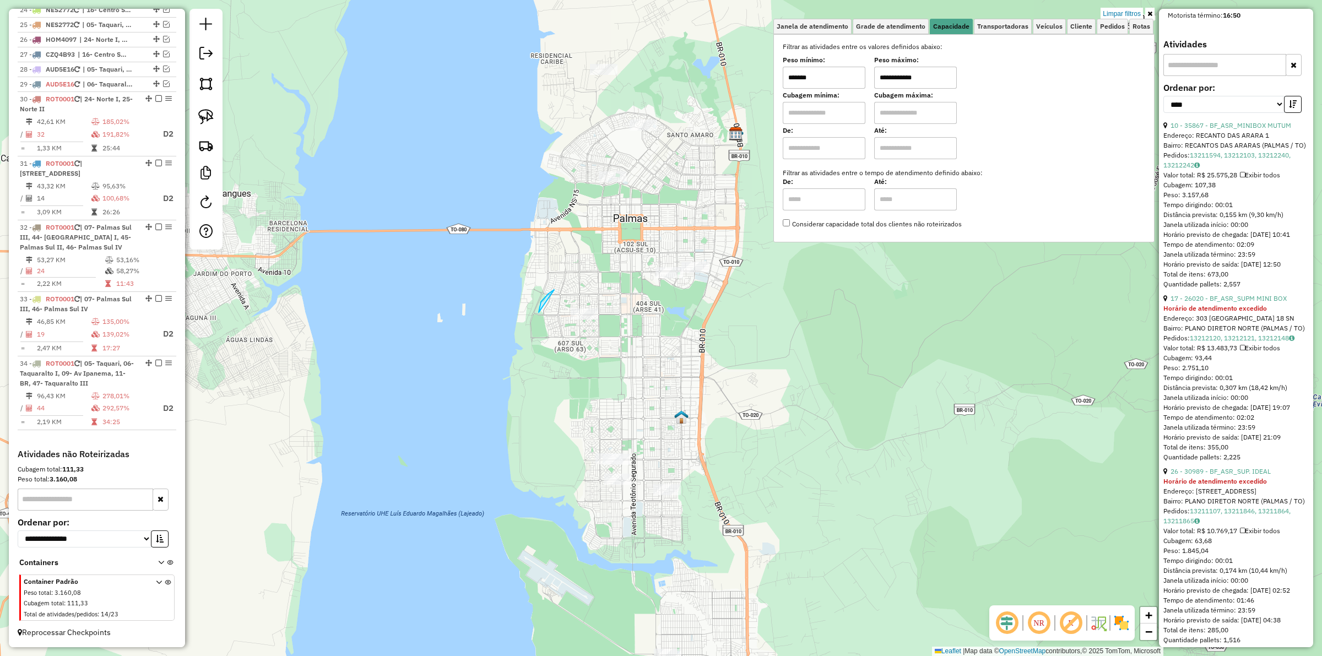
drag, startPoint x: 539, startPoint y: 312, endPoint x: 637, endPoint y: 308, distance: 98.1
drag, startPoint x: 588, startPoint y: 433, endPoint x: 665, endPoint y: 454, distance: 80.0
drag, startPoint x: 629, startPoint y: 469, endPoint x: 734, endPoint y: 476, distance: 105.5
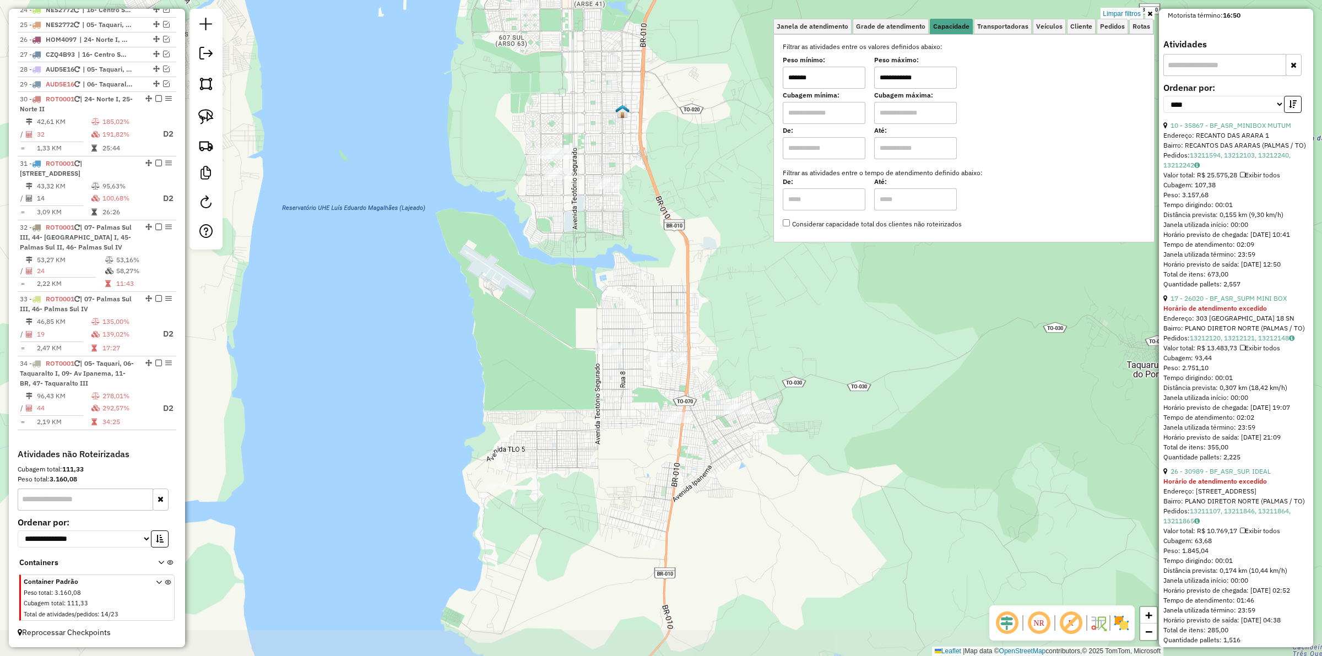
drag, startPoint x: 710, startPoint y: 521, endPoint x: 651, endPoint y: 227, distance: 299.5
click at [651, 227] on div "**********" at bounding box center [661, 328] width 1322 height 656
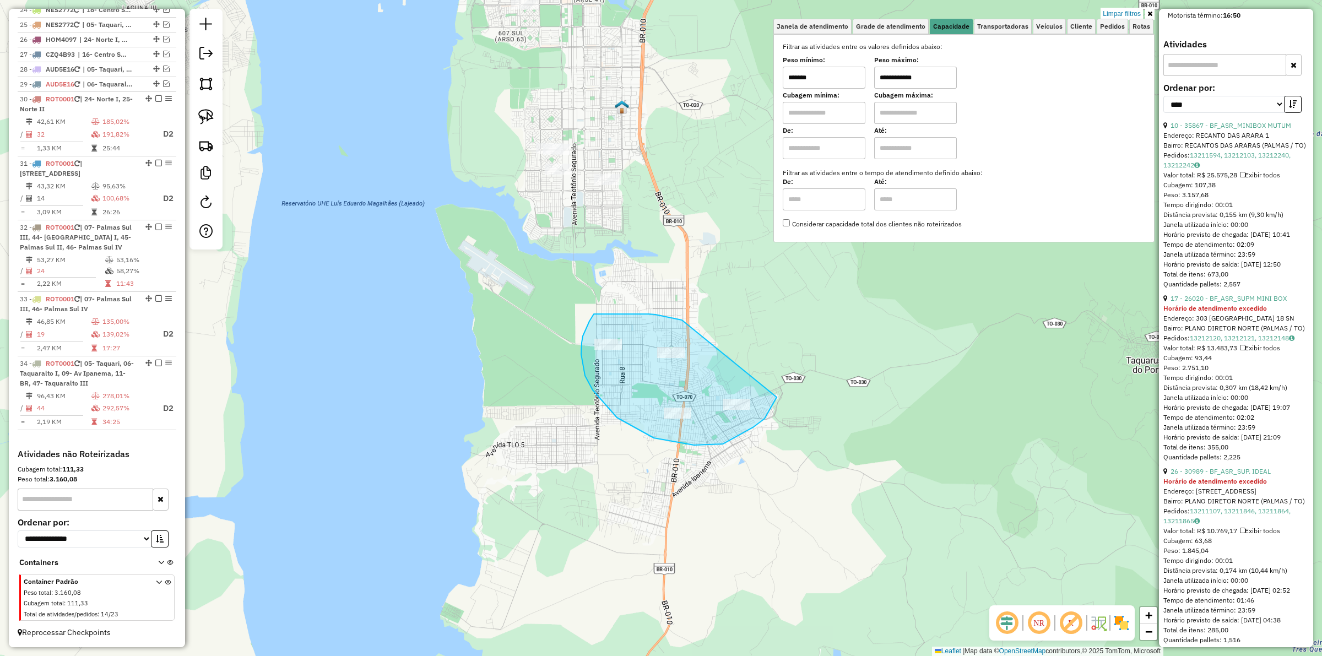
drag, startPoint x: 682, startPoint y: 320, endPoint x: 780, endPoint y: 383, distance: 116.9
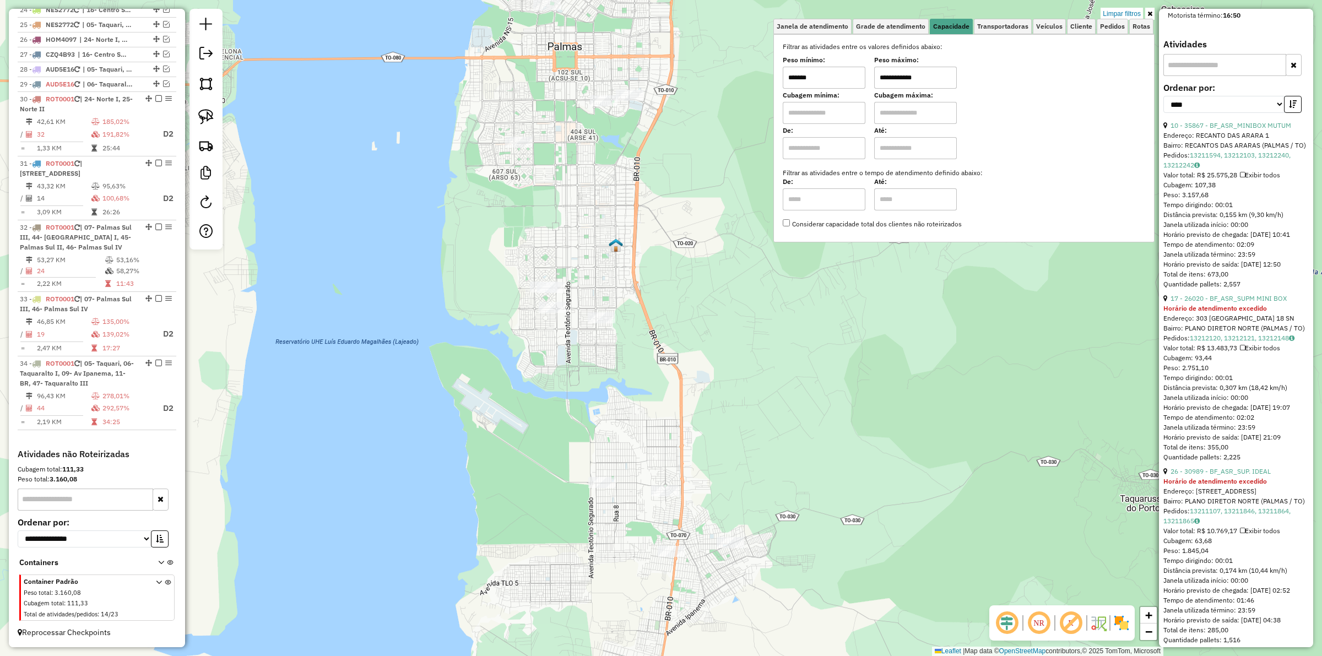
drag, startPoint x: 574, startPoint y: 236, endPoint x: 568, endPoint y: 419, distance: 182.9
click at [568, 420] on div "**********" at bounding box center [661, 328] width 1322 height 656
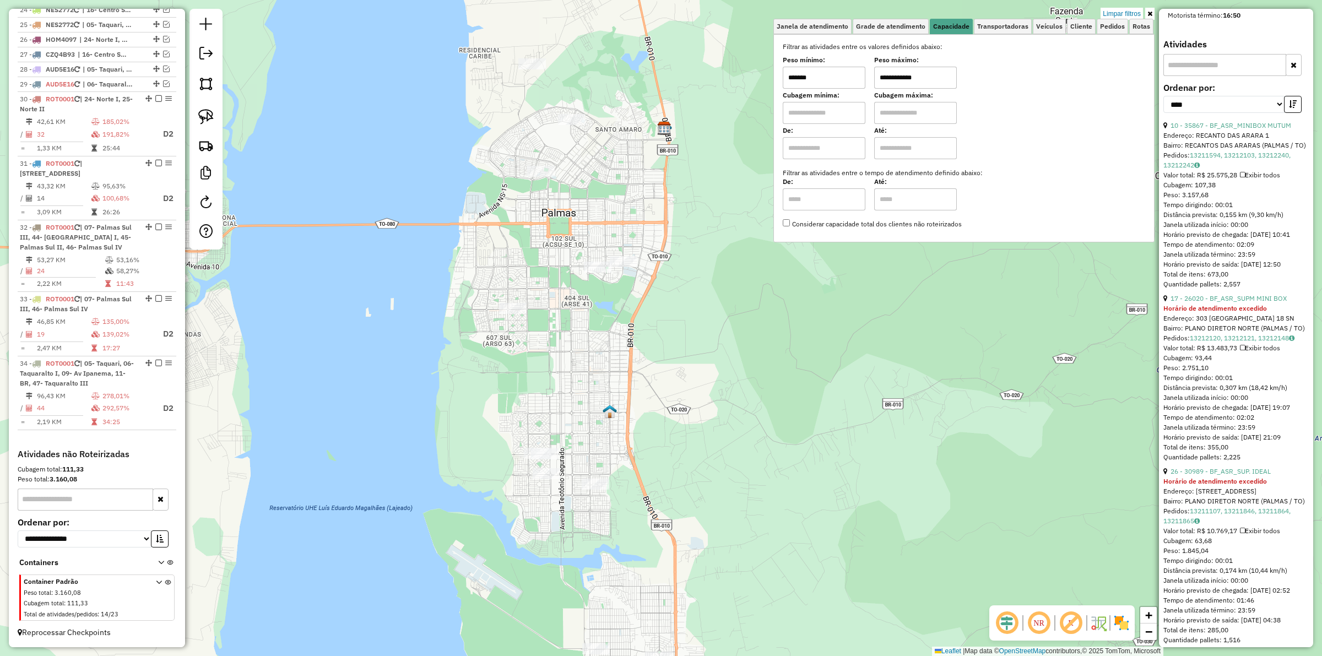
drag, startPoint x: 579, startPoint y: 328, endPoint x: 571, endPoint y: 385, distance: 57.9
click at [572, 396] on div "**********" at bounding box center [661, 328] width 1322 height 656
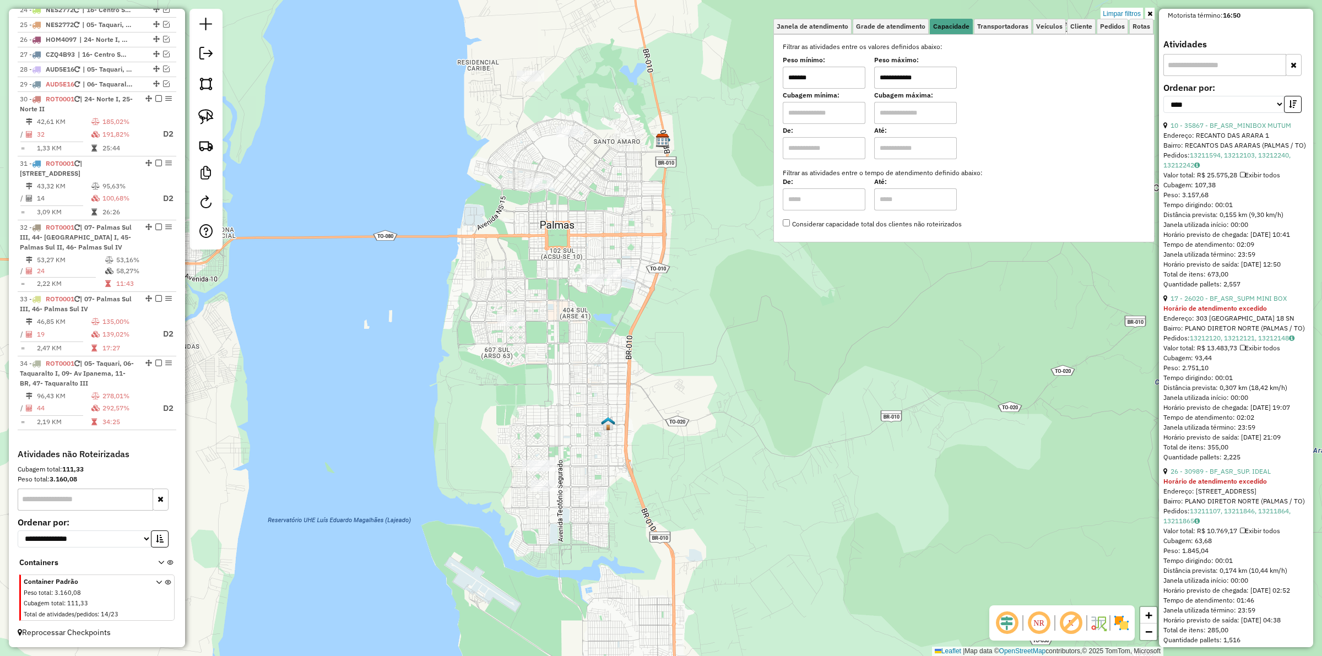
drag, startPoint x: 551, startPoint y: 262, endPoint x: 551, endPoint y: 312, distance: 50.1
click at [551, 312] on div "**********" at bounding box center [661, 328] width 1322 height 656
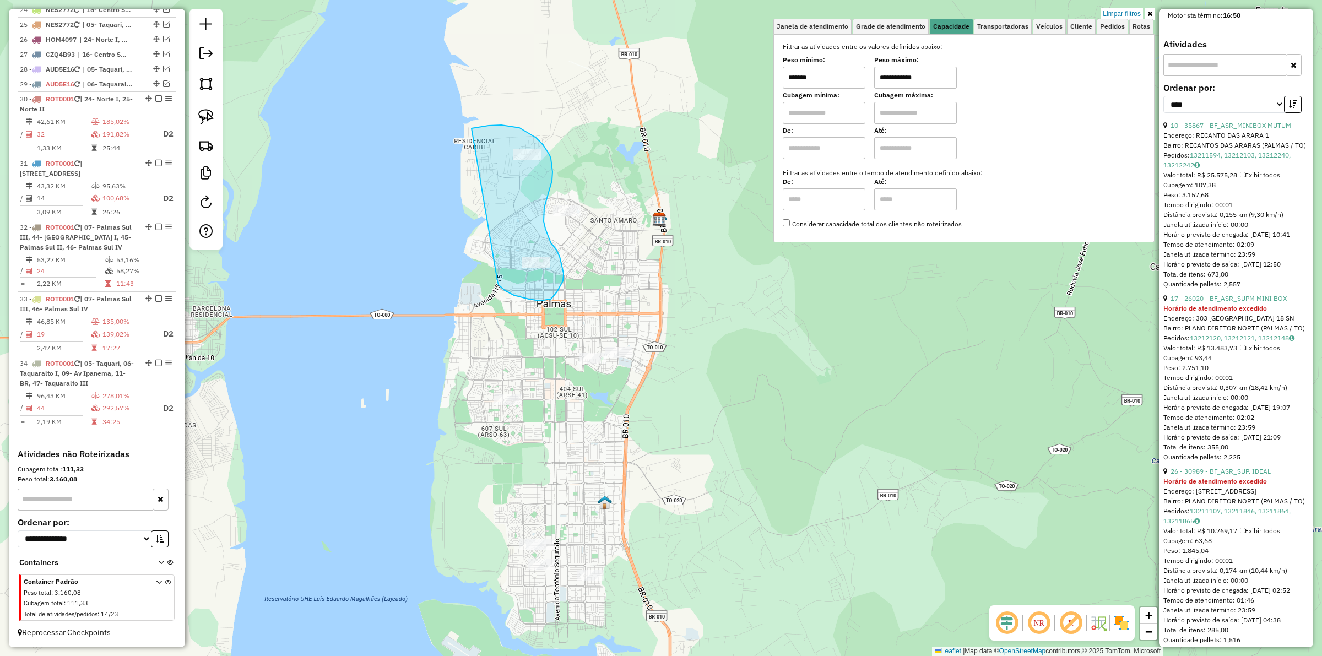
drag, startPoint x: 497, startPoint y: 281, endPoint x: 471, endPoint y: 128, distance: 154.7
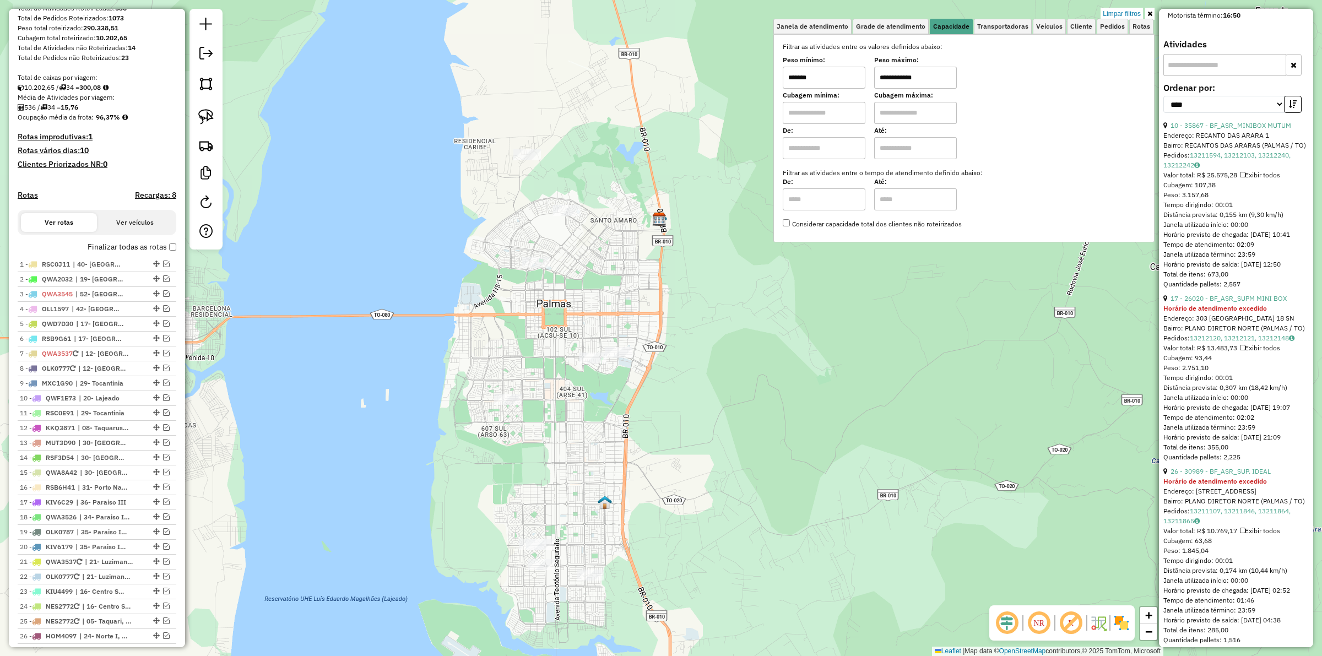
scroll to position [169, 0]
drag, startPoint x: 490, startPoint y: 284, endPoint x: 486, endPoint y: 138, distance: 146.5
drag, startPoint x: 507, startPoint y: 242, endPoint x: 472, endPoint y: 146, distance: 101.7
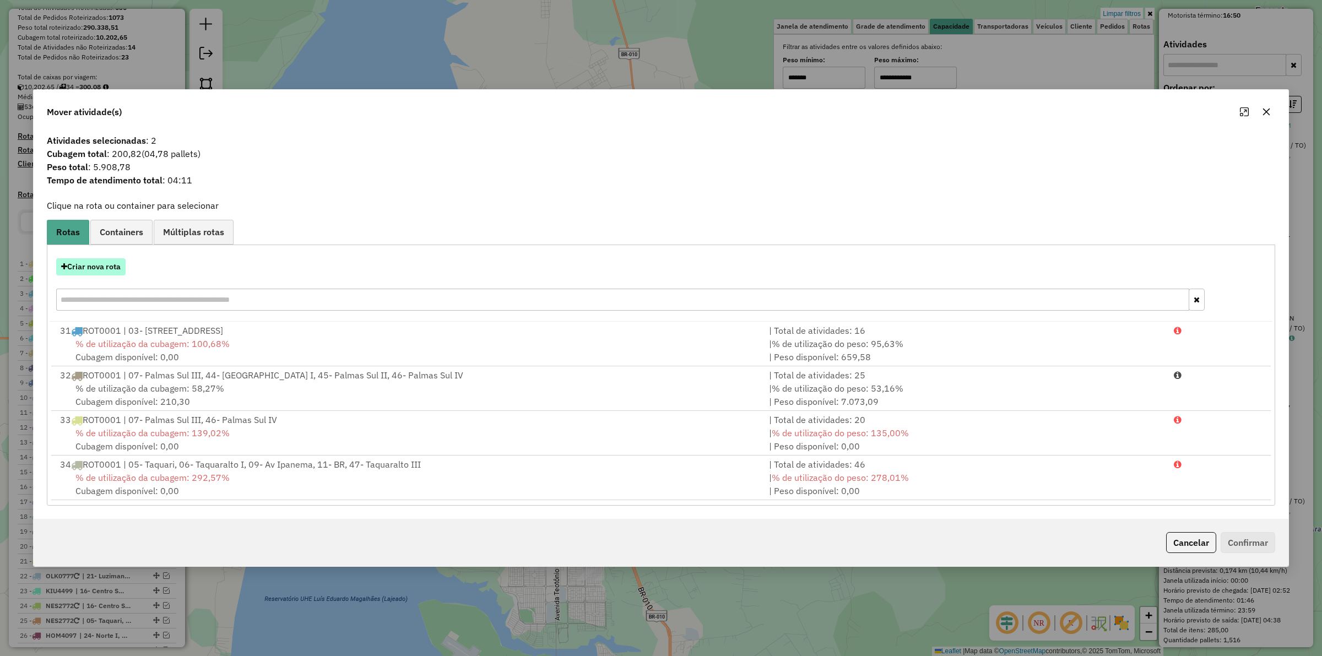
click at [98, 260] on button "Criar nova rota" at bounding box center [90, 266] width 69 height 17
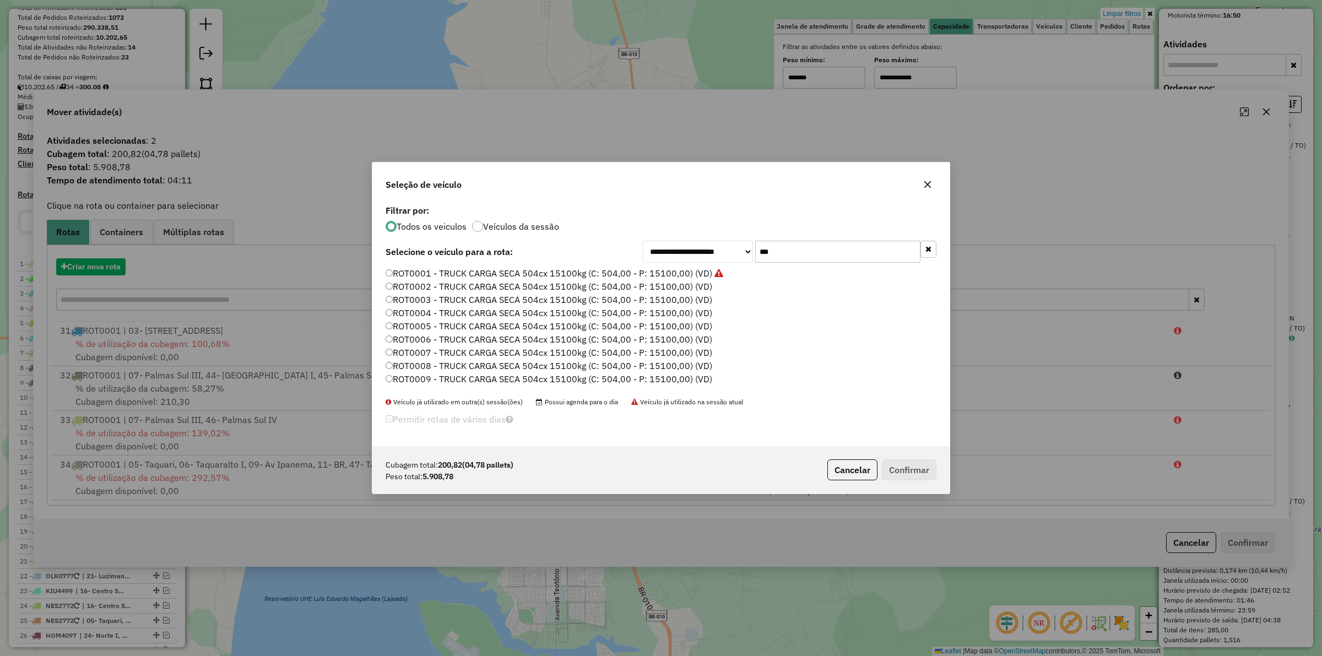
scroll to position [6, 3]
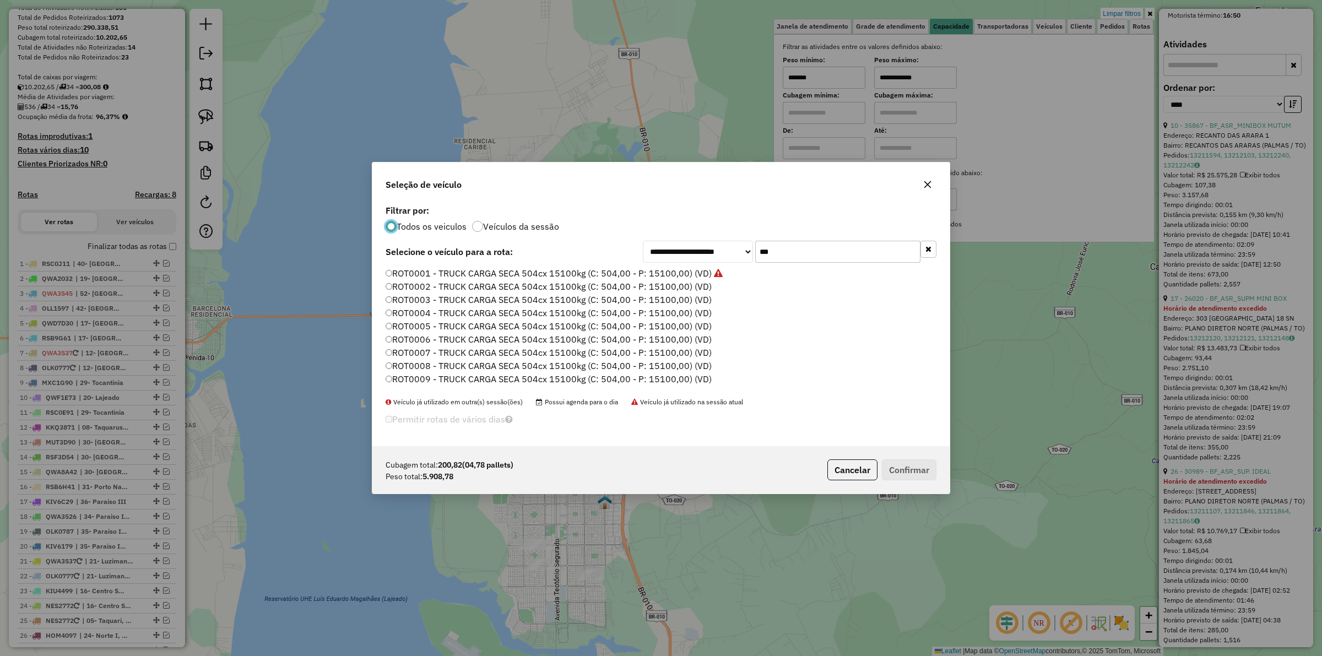
click at [796, 257] on input "***" at bounding box center [837, 252] width 165 height 22
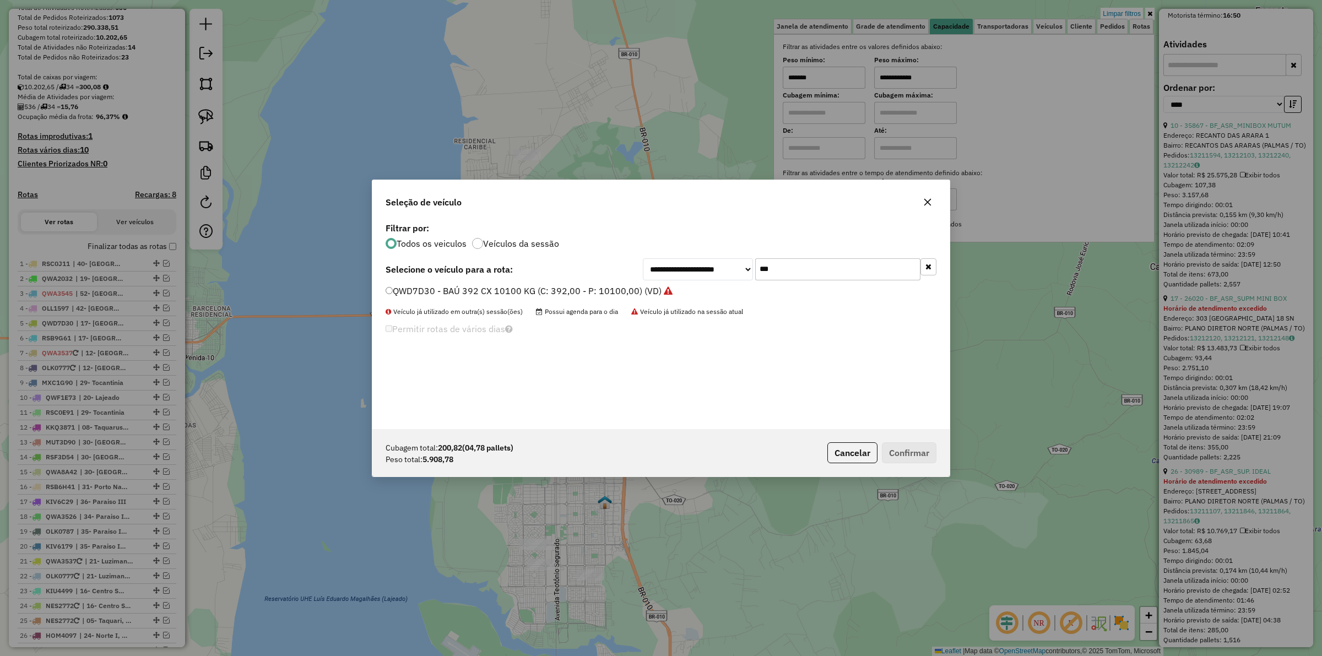
type input "***"
click at [615, 292] on label "QWD7D30 - BAÚ 392 CX 10100 KG (C: 392,00 - P: 10100,00) (VD)" at bounding box center [528, 290] width 287 height 13
click at [922, 449] on button "Confirmar" at bounding box center [909, 452] width 55 height 21
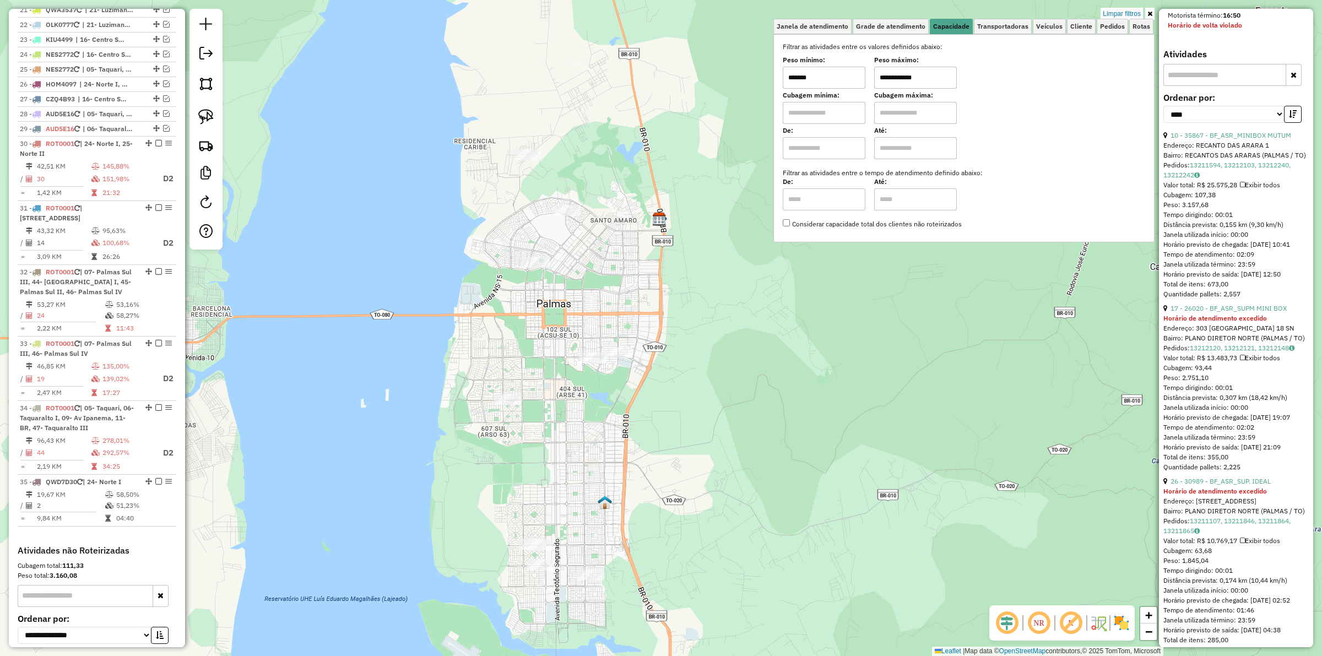
scroll to position [840, 0]
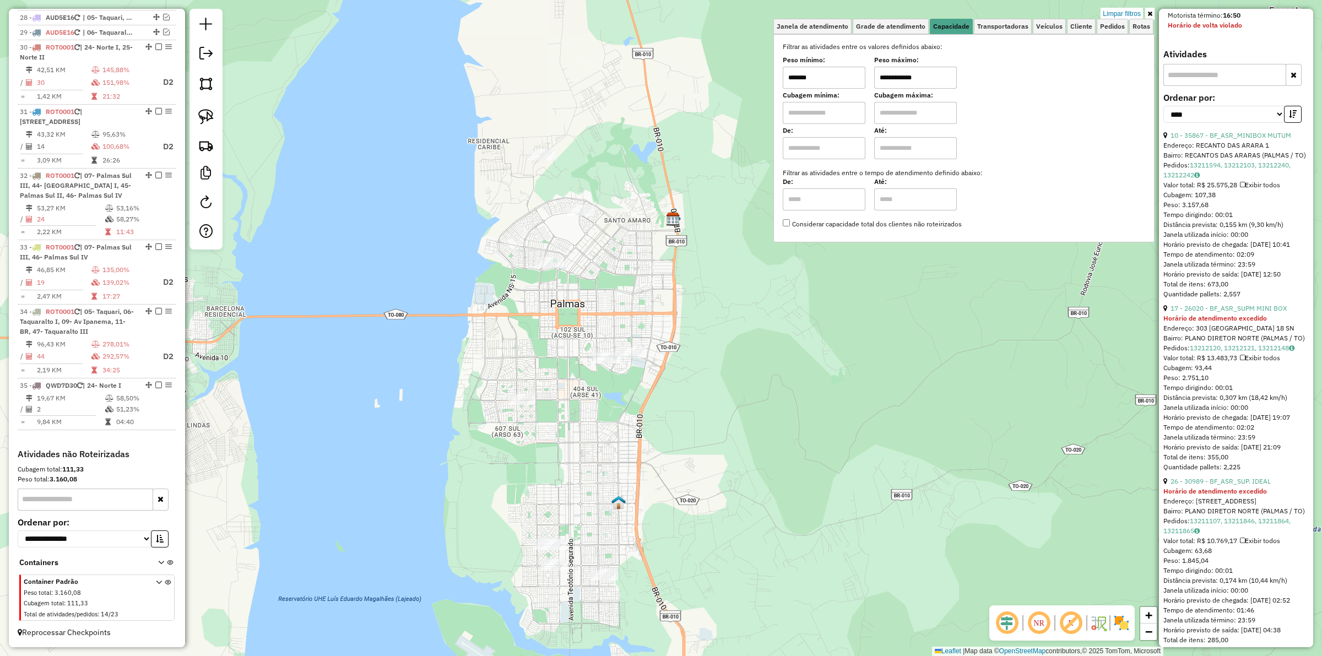
drag, startPoint x: 570, startPoint y: 320, endPoint x: 577, endPoint y: 320, distance: 6.6
click at [576, 320] on div "**********" at bounding box center [661, 328] width 1322 height 656
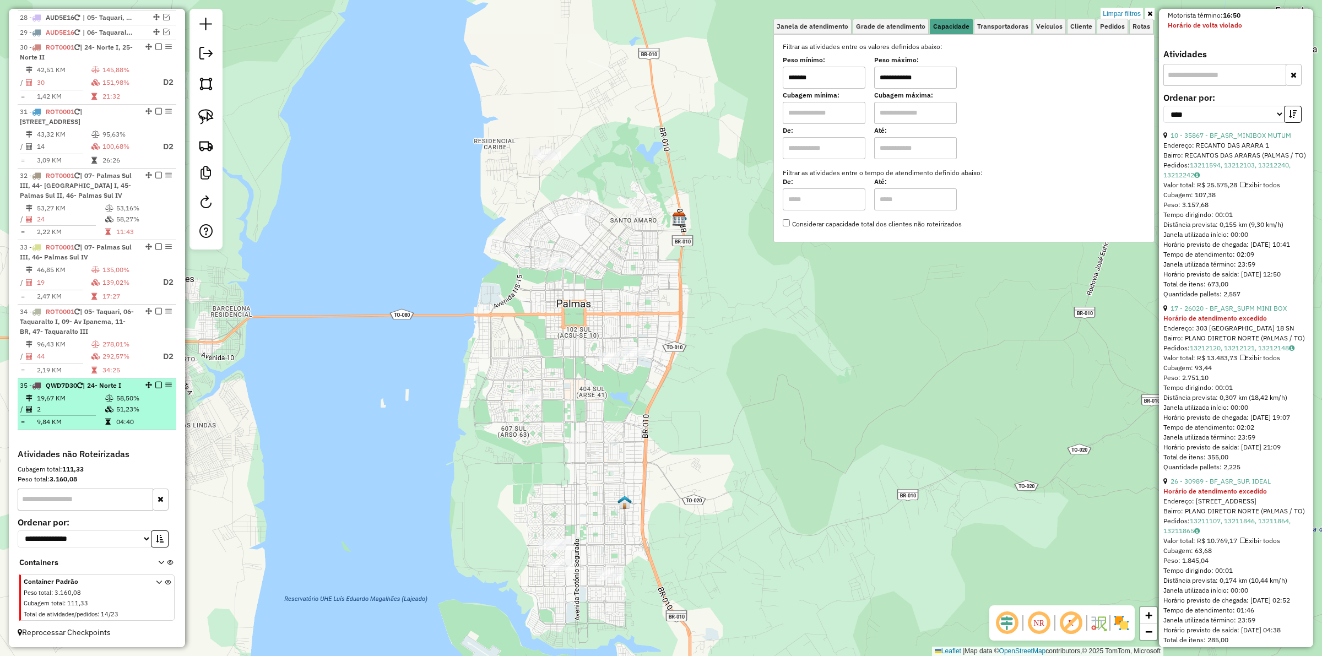
click at [155, 382] on em at bounding box center [158, 385] width 7 height 7
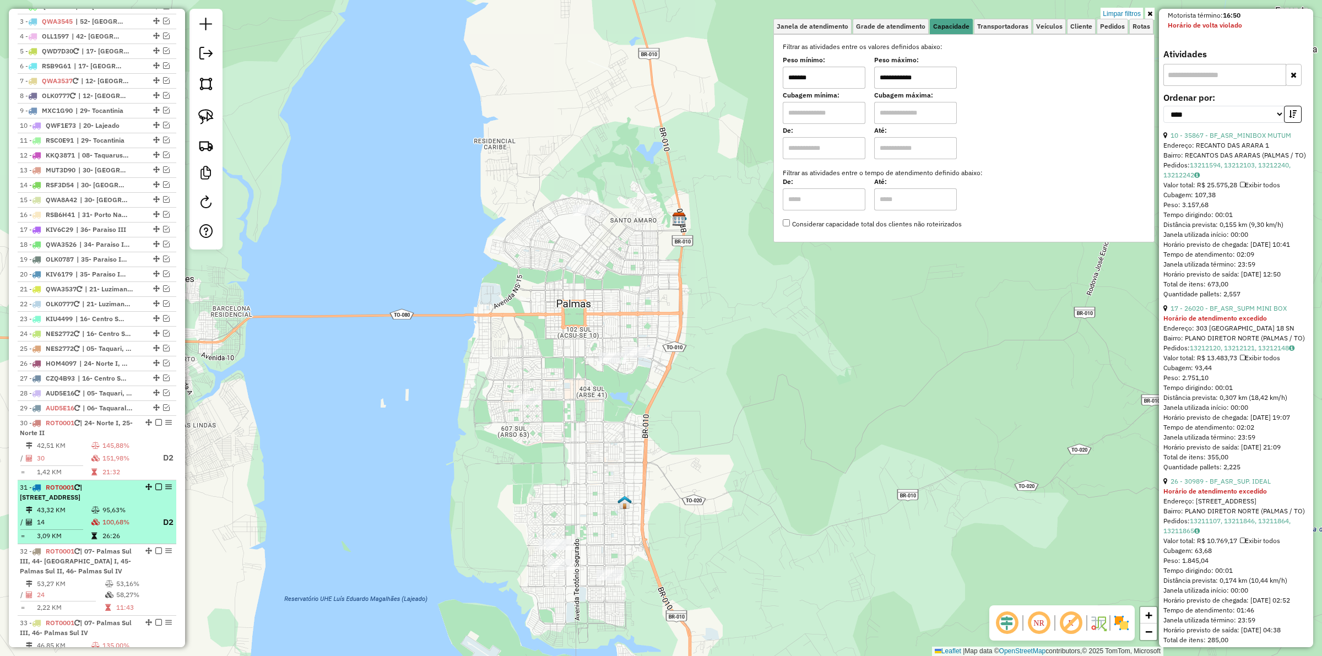
scroll to position [321, 0]
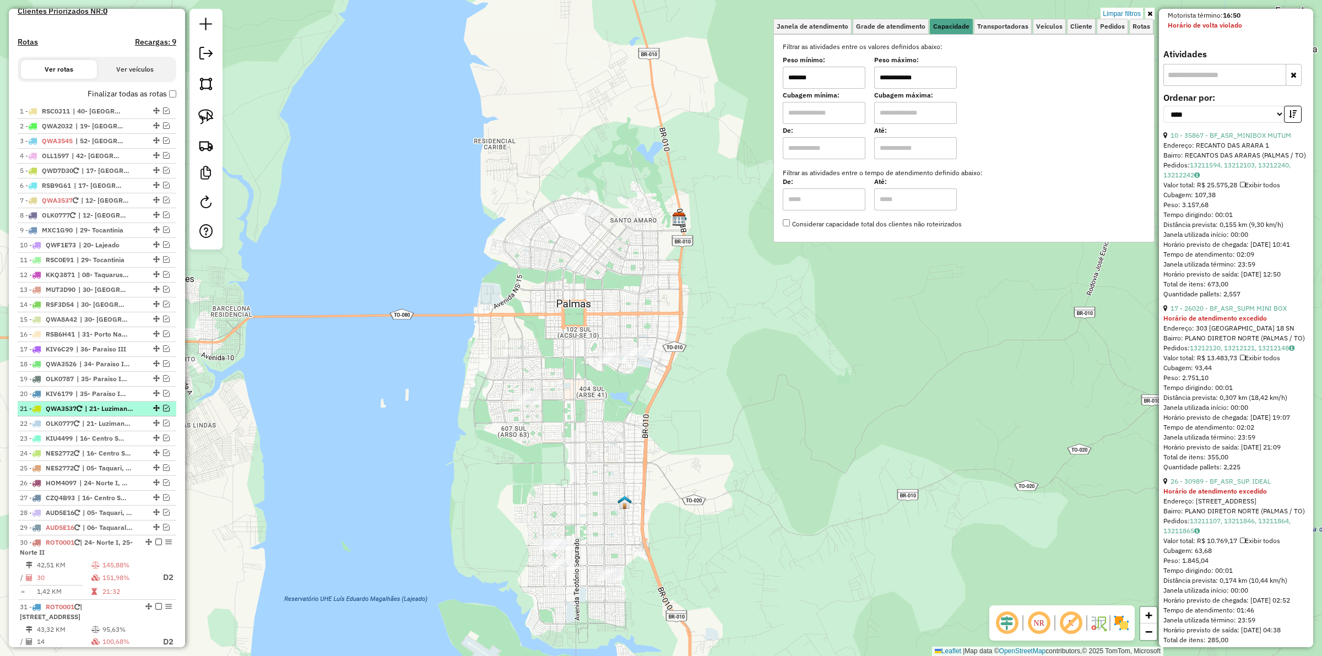
click at [163, 411] on em at bounding box center [166, 408] width 7 height 7
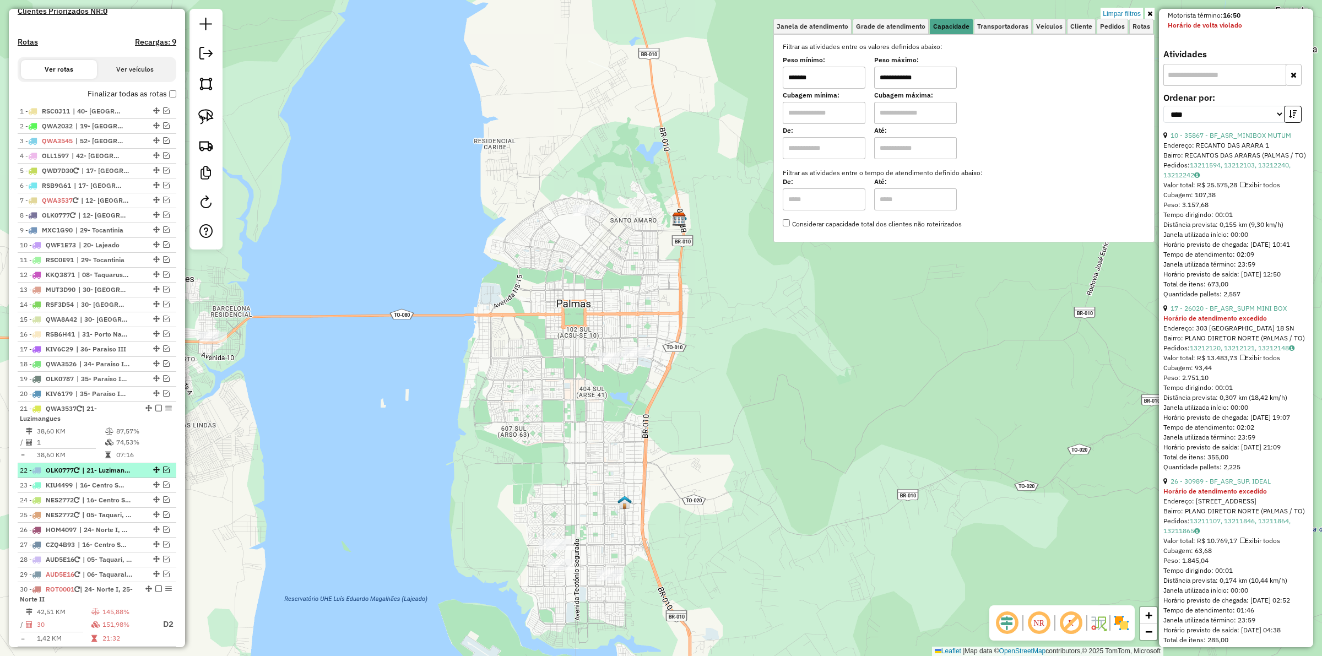
click at [163, 473] on em at bounding box center [166, 469] width 7 height 7
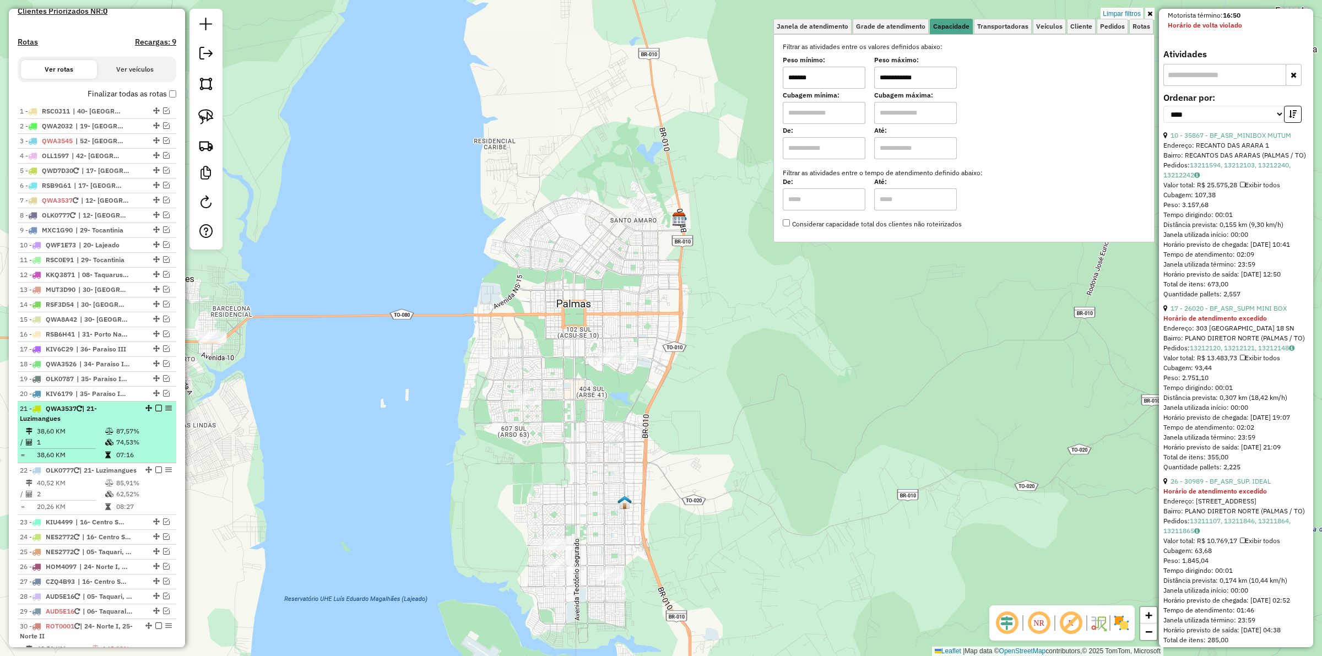
click at [69, 412] on span "QWA3537" at bounding box center [61, 408] width 31 height 8
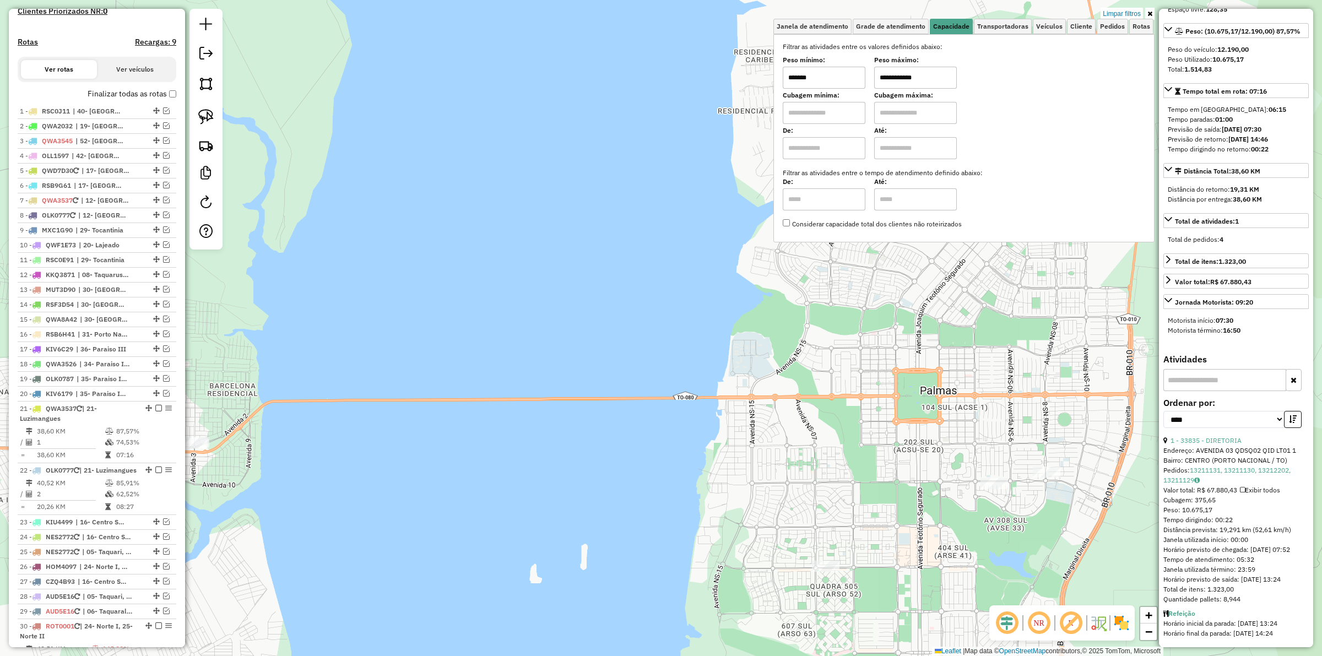
drag, startPoint x: 334, startPoint y: 437, endPoint x: 646, endPoint y: 361, distance: 321.2
click at [643, 362] on div "**********" at bounding box center [661, 328] width 1322 height 656
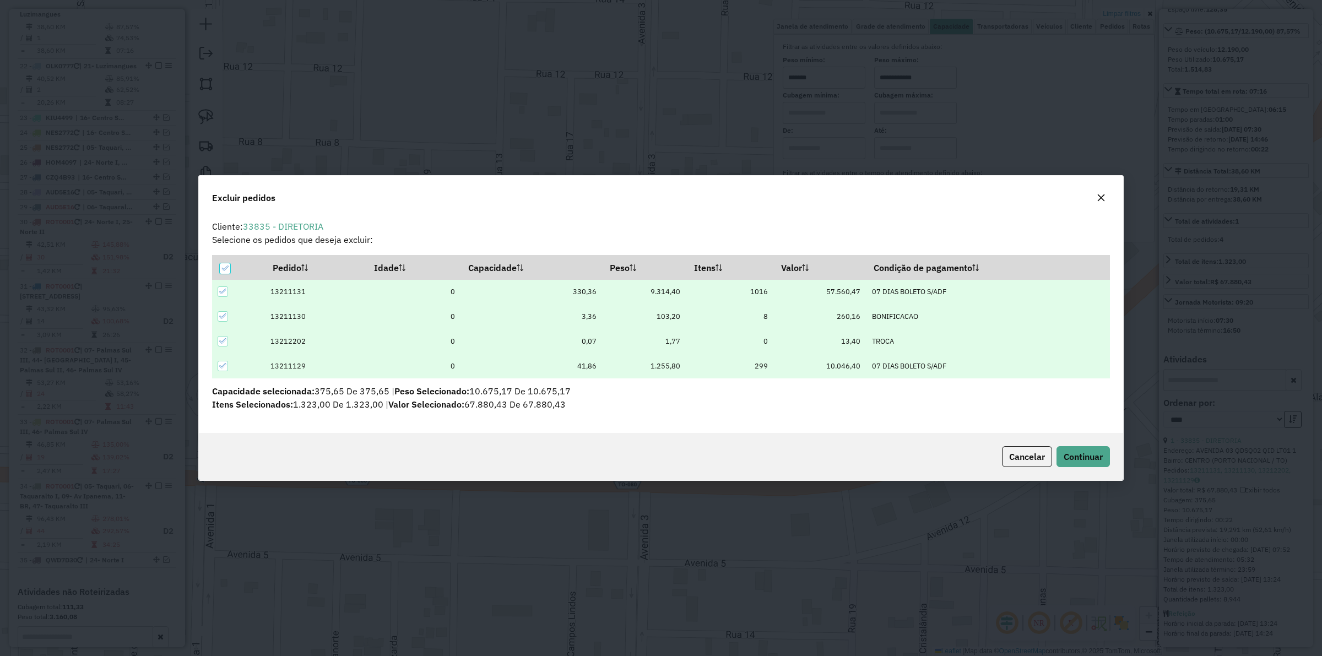
scroll to position [6, 3]
click at [225, 269] on icon at bounding box center [224, 267] width 7 height 5
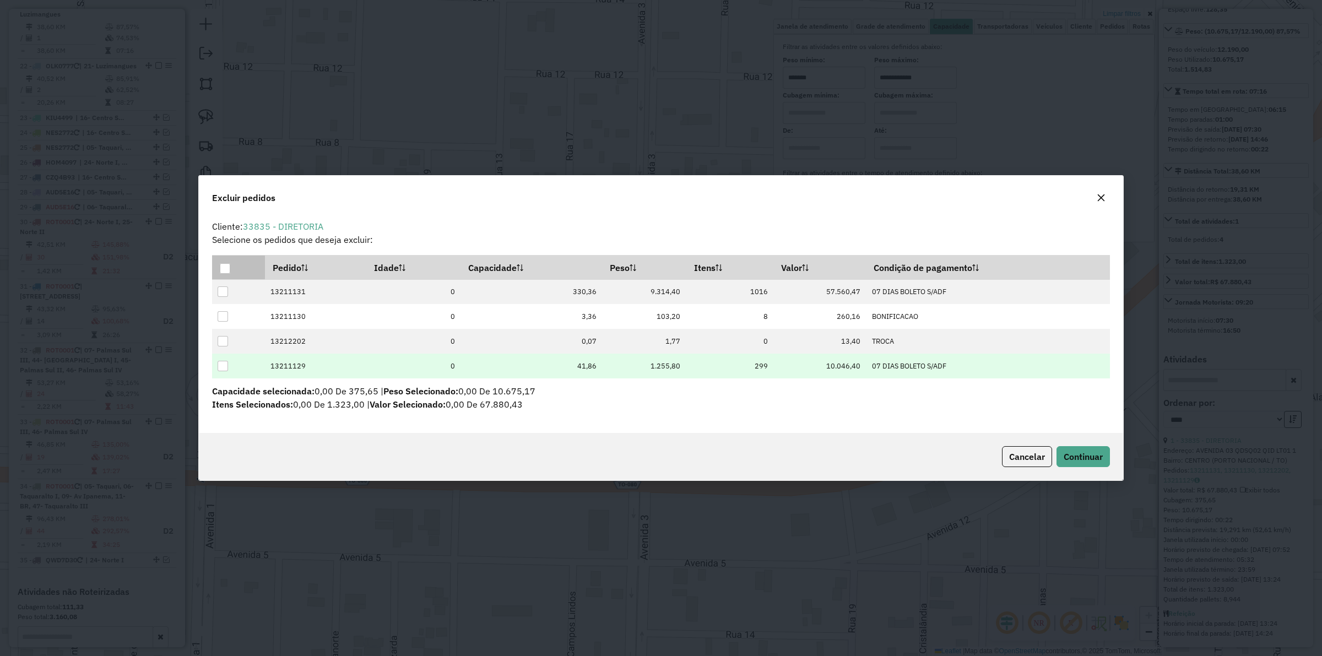
click at [223, 370] on div at bounding box center [223, 366] width 10 height 10
click at [1085, 456] on span "Continuar" at bounding box center [1082, 456] width 39 height 11
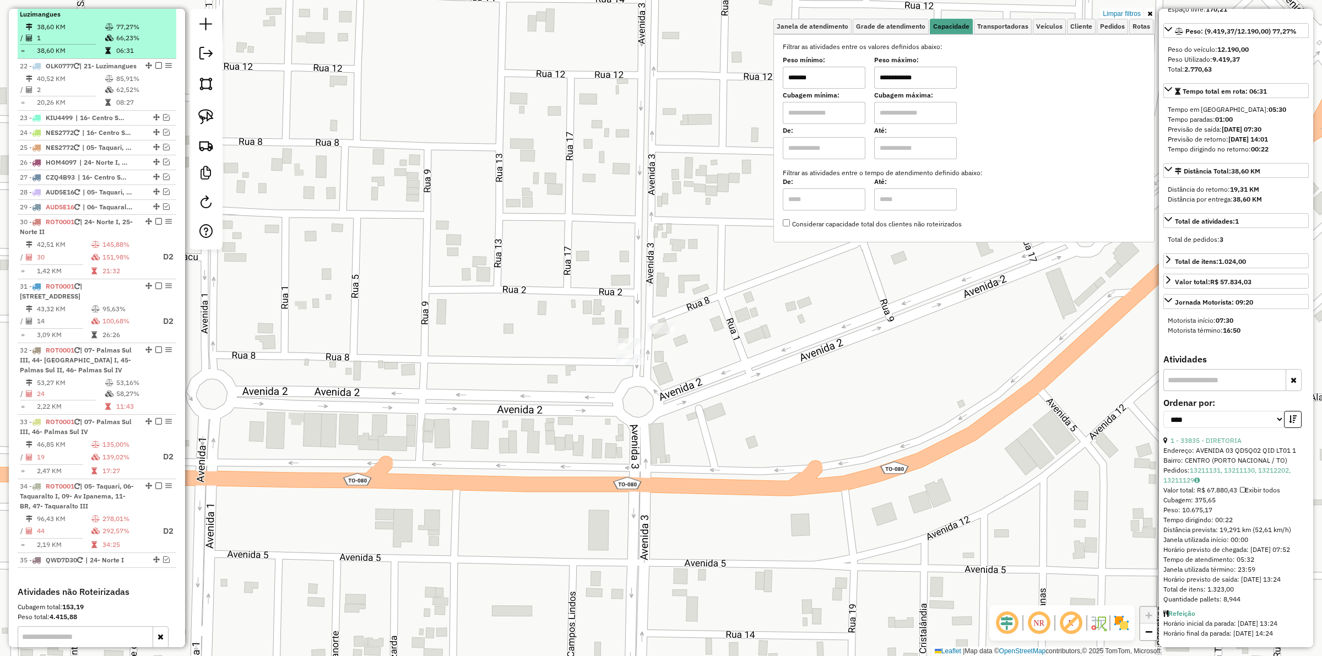
click at [155, 7] on em at bounding box center [158, 4] width 7 height 7
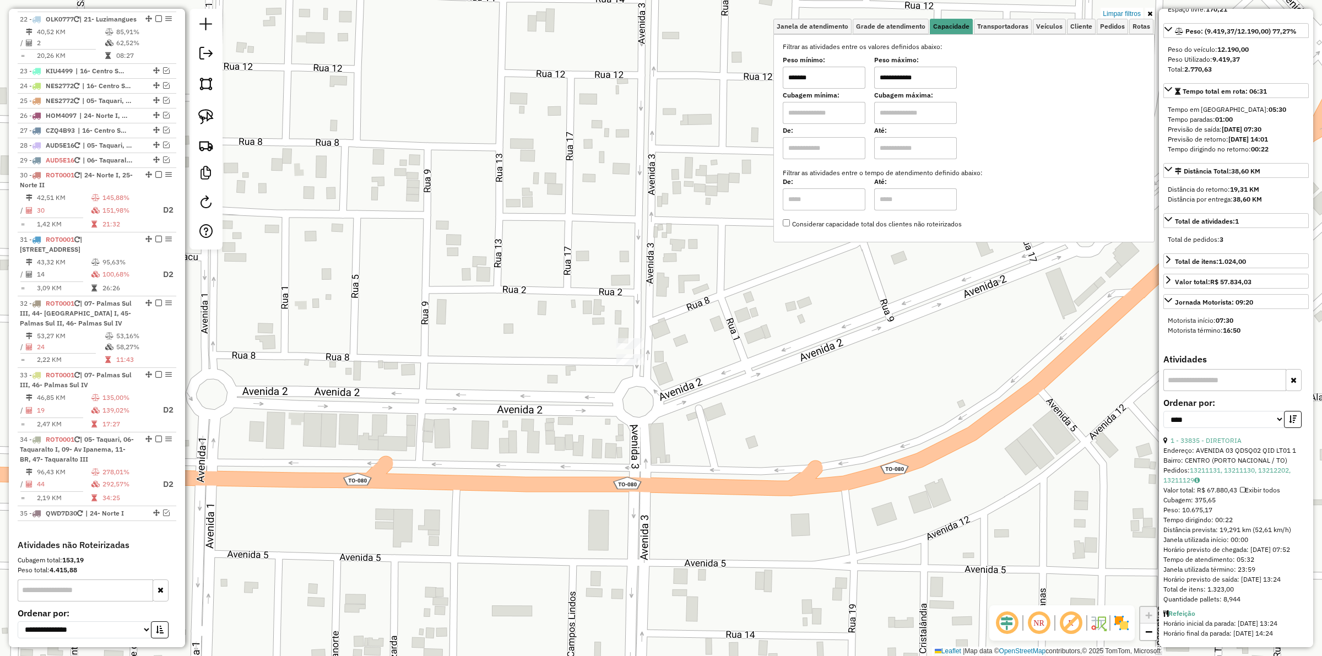
drag, startPoint x: 678, startPoint y: 312, endPoint x: 564, endPoint y: 340, distance: 116.9
click at [569, 339] on div "**********" at bounding box center [661, 328] width 1322 height 656
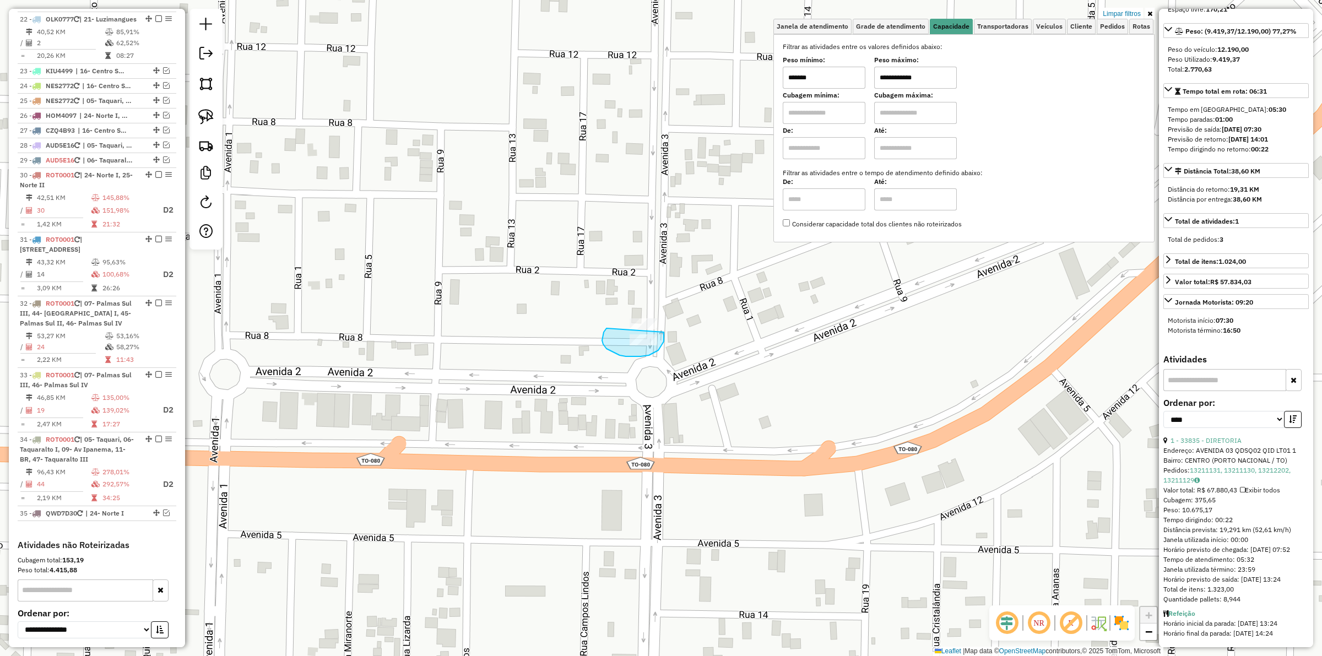
drag, startPoint x: 606, startPoint y: 328, endPoint x: 662, endPoint y: 332, distance: 56.3
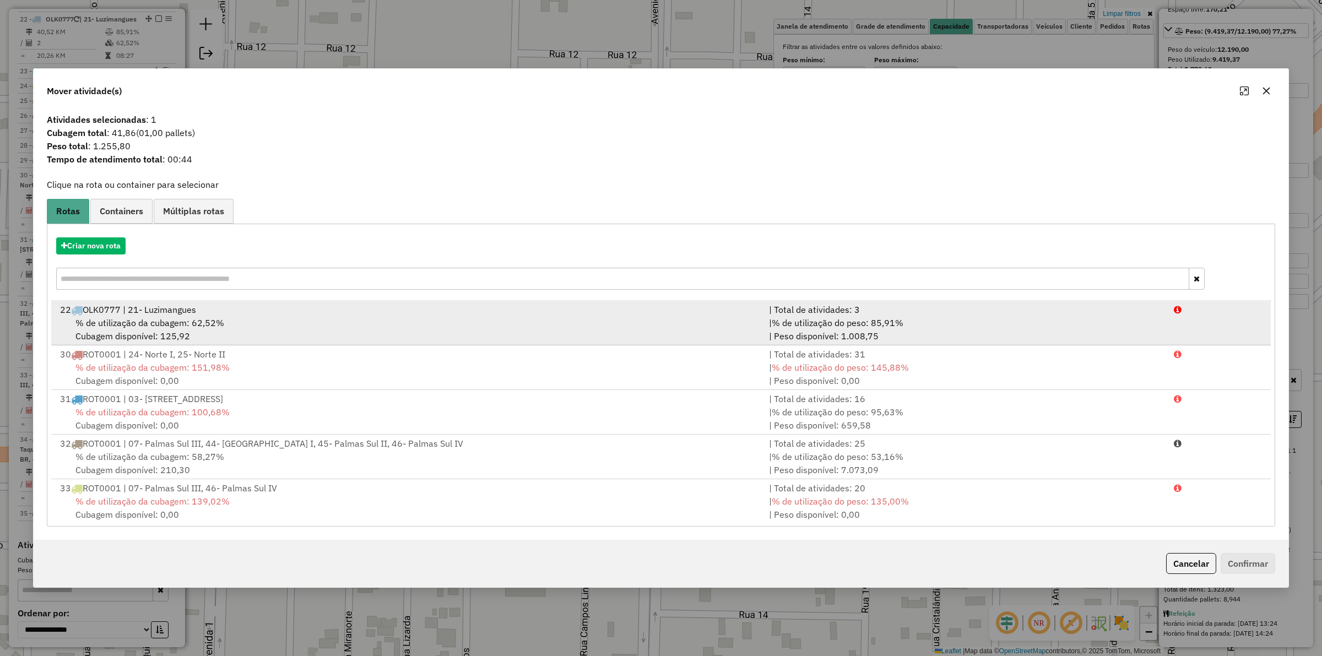
drag, startPoint x: 843, startPoint y: 323, endPoint x: 904, endPoint y: 326, distance: 61.2
click at [843, 322] on span "% de utilização do peso: 85,91%" at bounding box center [837, 322] width 132 height 11
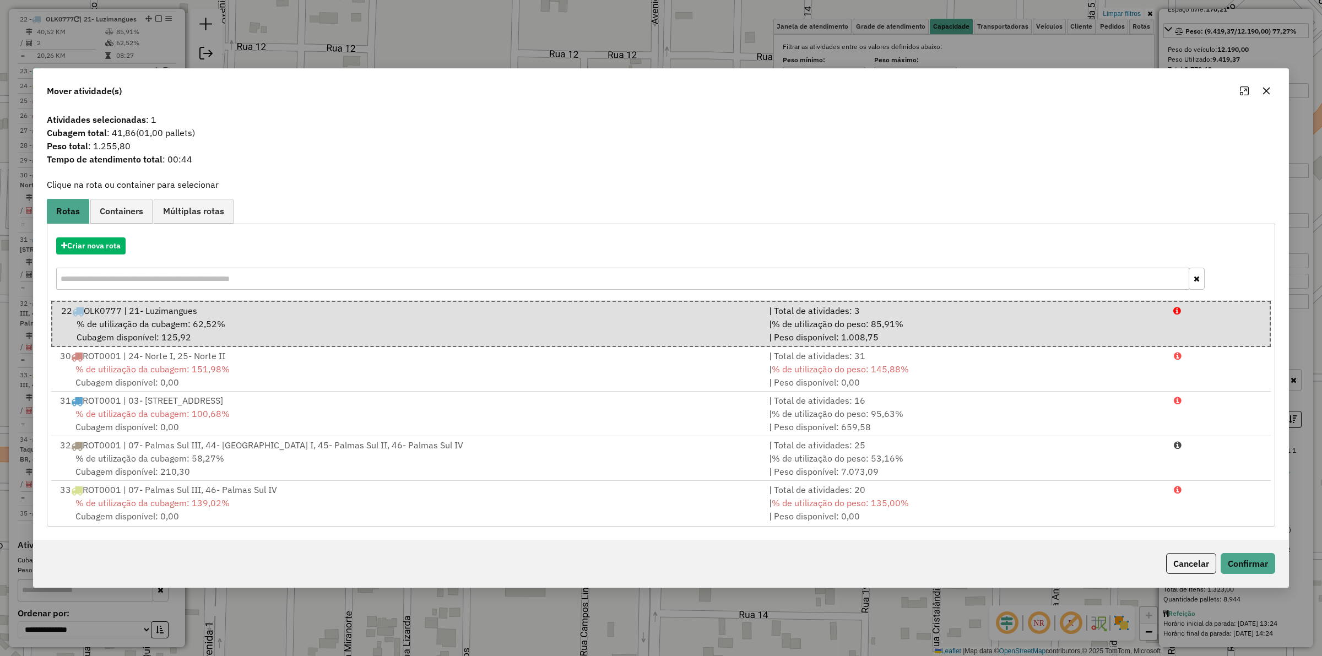
click at [1265, 574] on div "Cancelar Confirmar" at bounding box center [661, 563] width 1254 height 47
click at [1262, 570] on button "Confirmar" at bounding box center [1247, 563] width 55 height 21
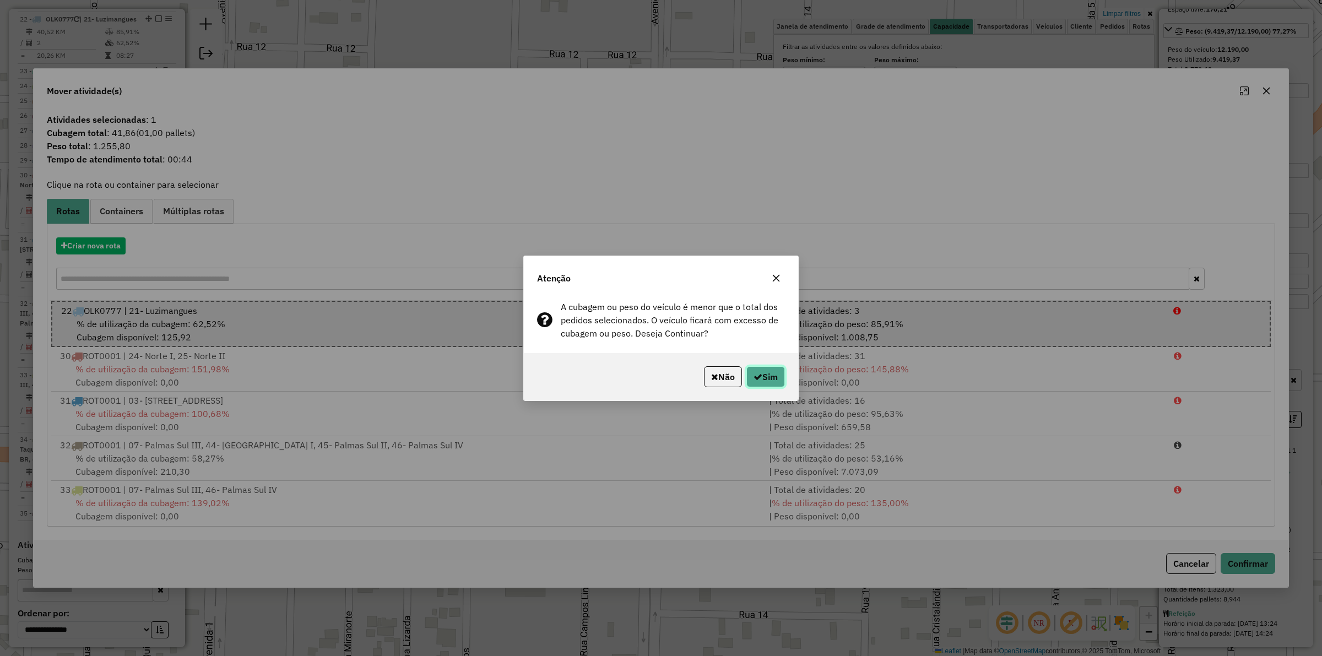
click at [767, 370] on button "Sim" at bounding box center [765, 376] width 39 height 21
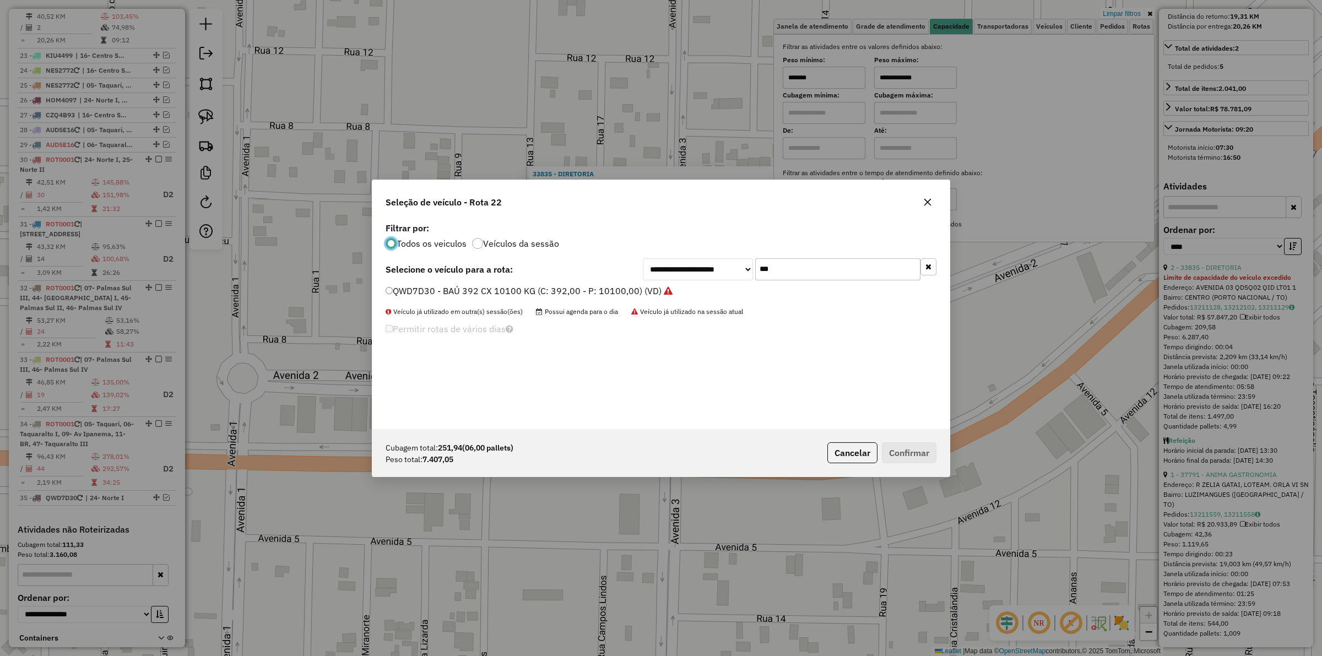
click at [783, 270] on input "***" at bounding box center [837, 269] width 165 height 22
type input "****"
click at [526, 292] on label "OLL1597 - TRUCK BAÚ 476cx 12430kg (C: 476,00 - P: 12430,00) (VD)" at bounding box center [536, 290] width 302 height 13
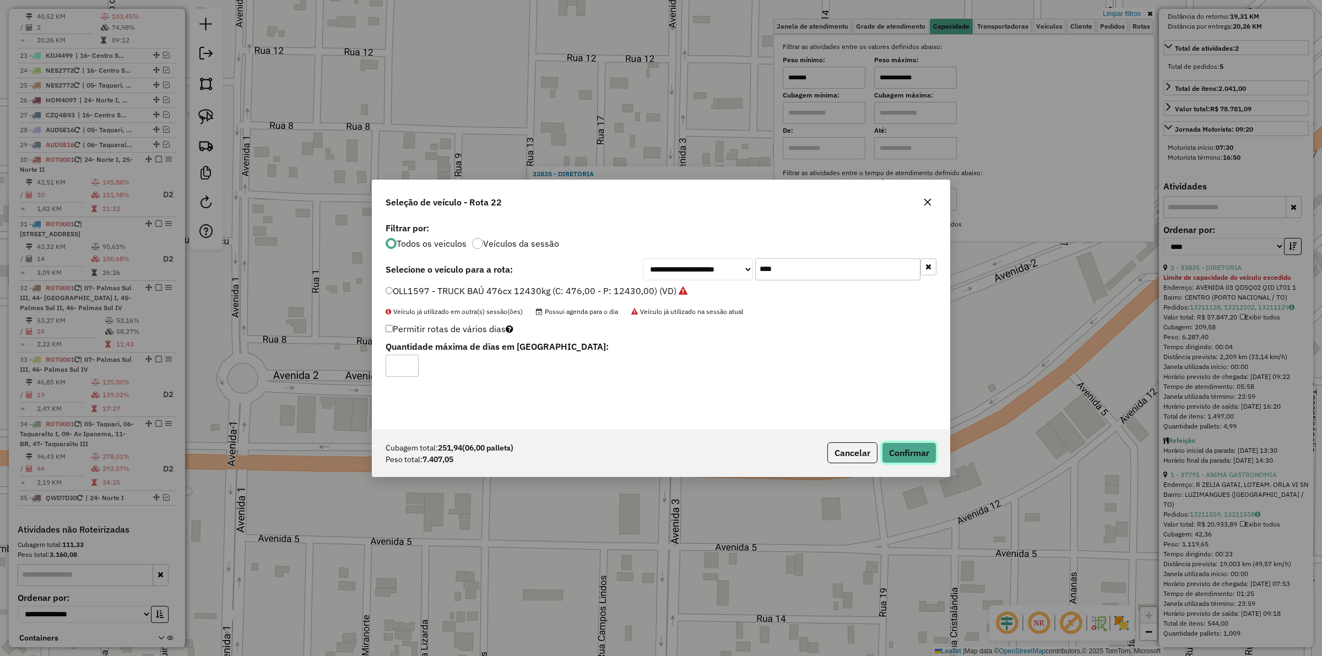
click at [903, 449] on button "Confirmar" at bounding box center [909, 452] width 55 height 21
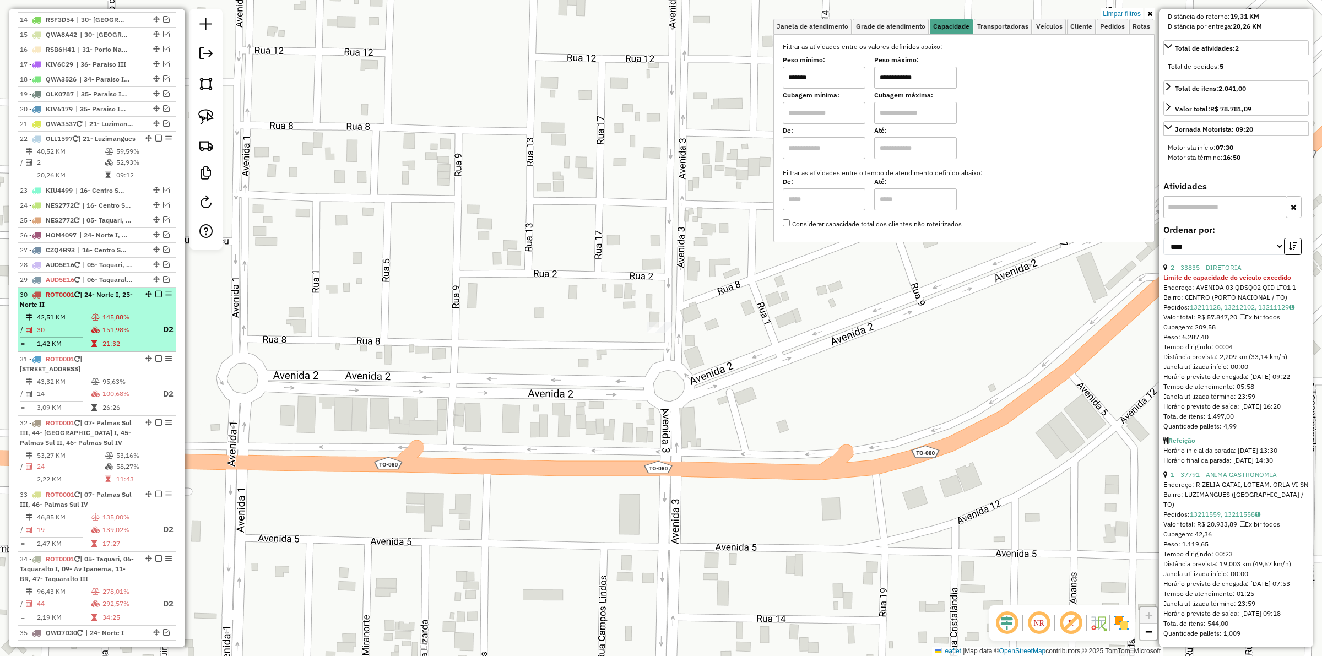
scroll to position [603, 0]
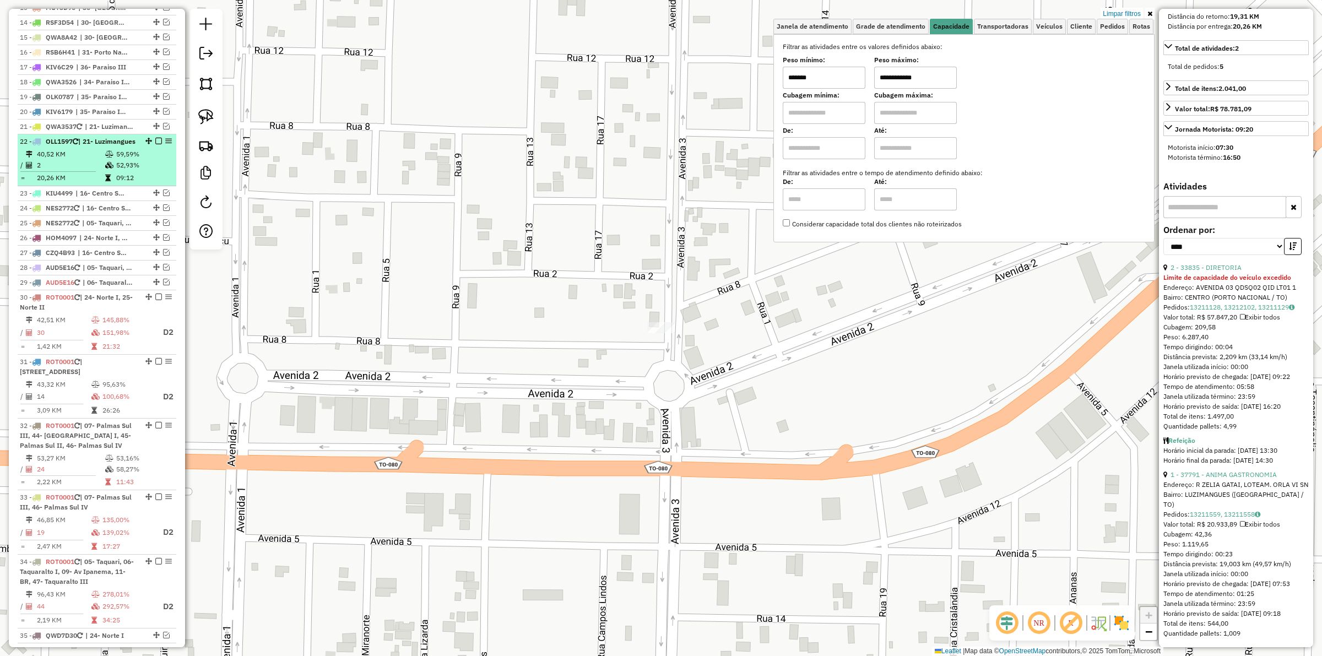
click at [156, 144] on em at bounding box center [158, 141] width 7 height 7
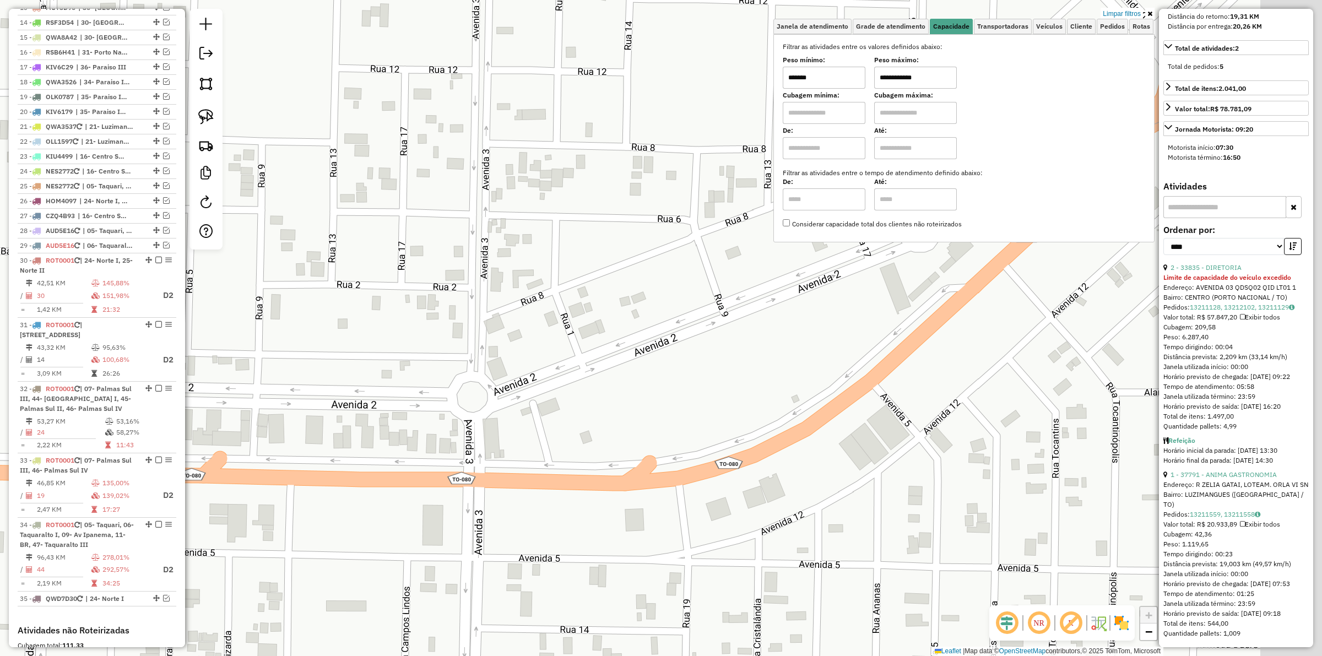
drag, startPoint x: 422, startPoint y: 427, endPoint x: 402, endPoint y: 426, distance: 20.4
click at [402, 428] on div "**********" at bounding box center [661, 328] width 1322 height 656
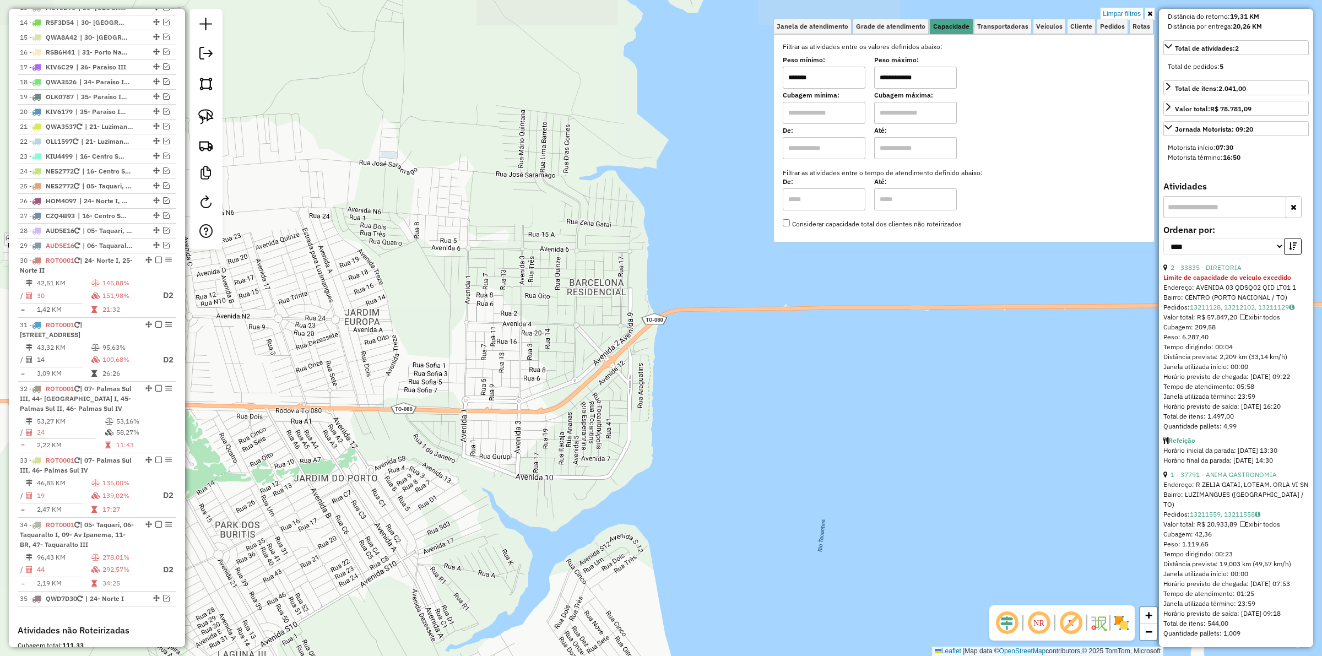
drag, startPoint x: 361, startPoint y: 383, endPoint x: 285, endPoint y: 367, distance: 78.1
click at [285, 368] on div "**********" at bounding box center [661, 328] width 1322 height 656
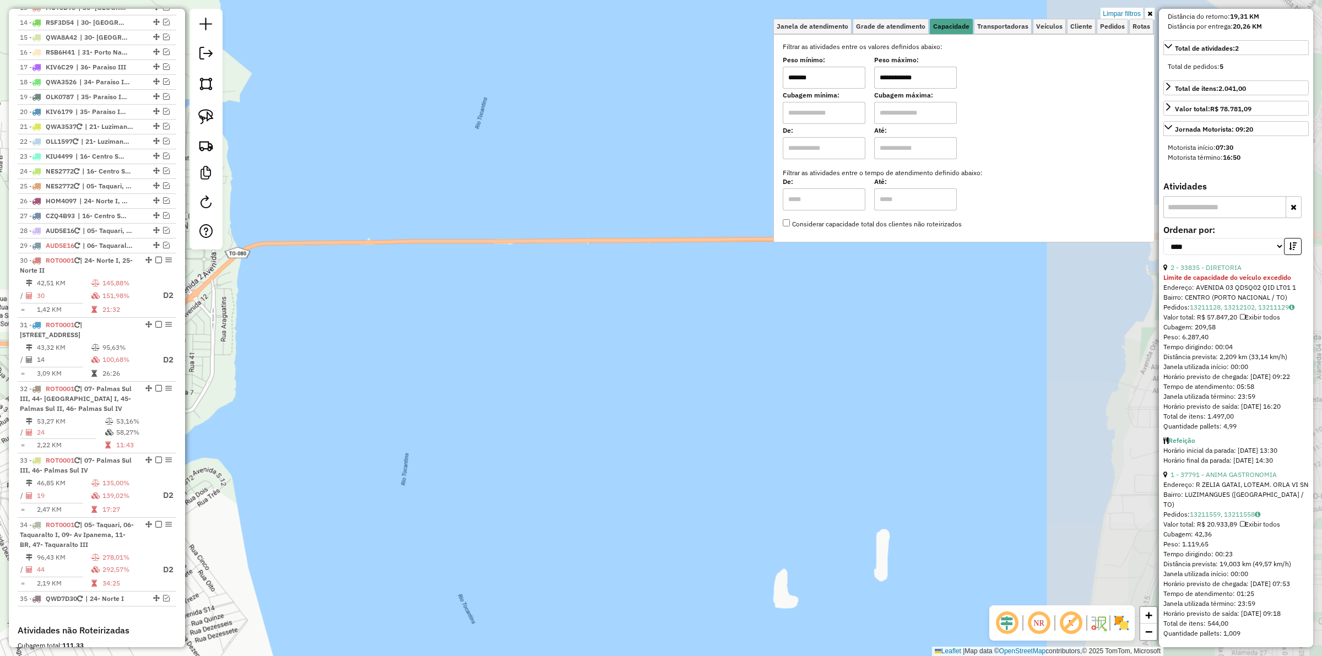
drag, startPoint x: 544, startPoint y: 360, endPoint x: 388, endPoint y: 347, distance: 156.3
click at [354, 360] on div "**********" at bounding box center [661, 328] width 1322 height 656
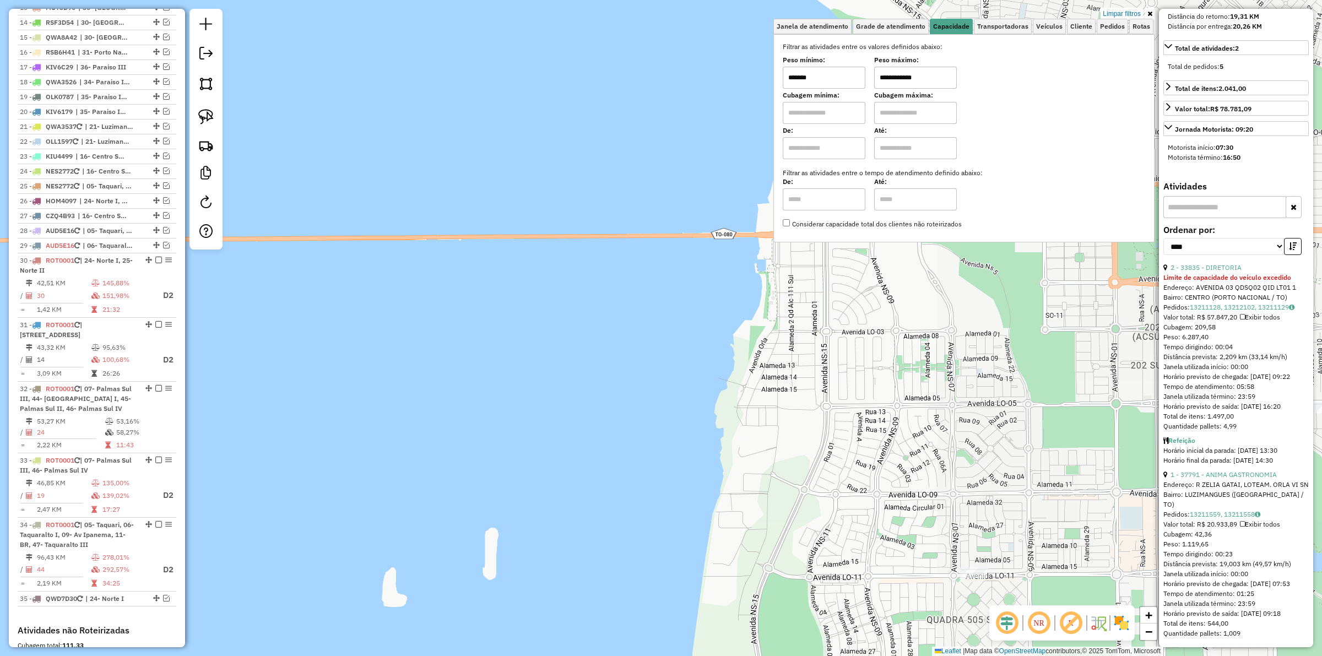
drag, startPoint x: 642, startPoint y: 345, endPoint x: 353, endPoint y: 357, distance: 289.4
click at [353, 357] on div "**********" at bounding box center [661, 328] width 1322 height 656
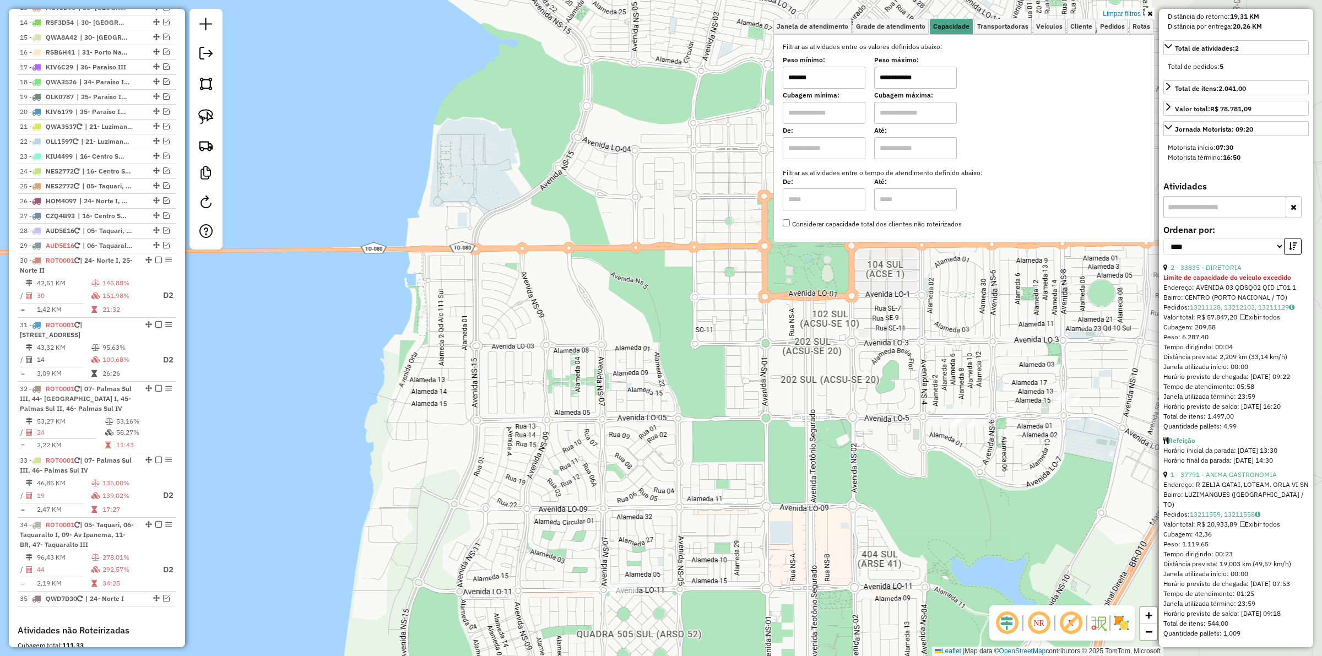
drag, startPoint x: 662, startPoint y: 355, endPoint x: 430, endPoint y: 400, distance: 236.6
click at [430, 400] on div "**********" at bounding box center [661, 328] width 1322 height 656
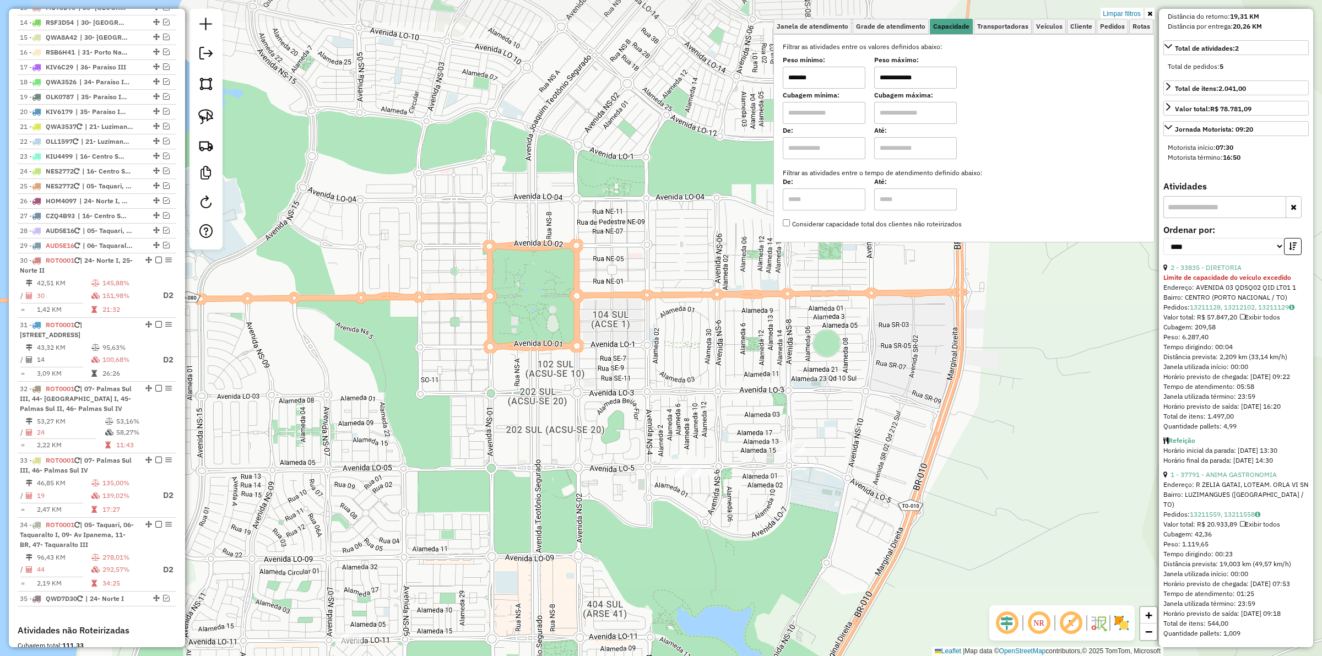
drag, startPoint x: 599, startPoint y: 358, endPoint x: 528, endPoint y: 388, distance: 77.7
click at [552, 410] on div "**********" at bounding box center [661, 328] width 1322 height 656
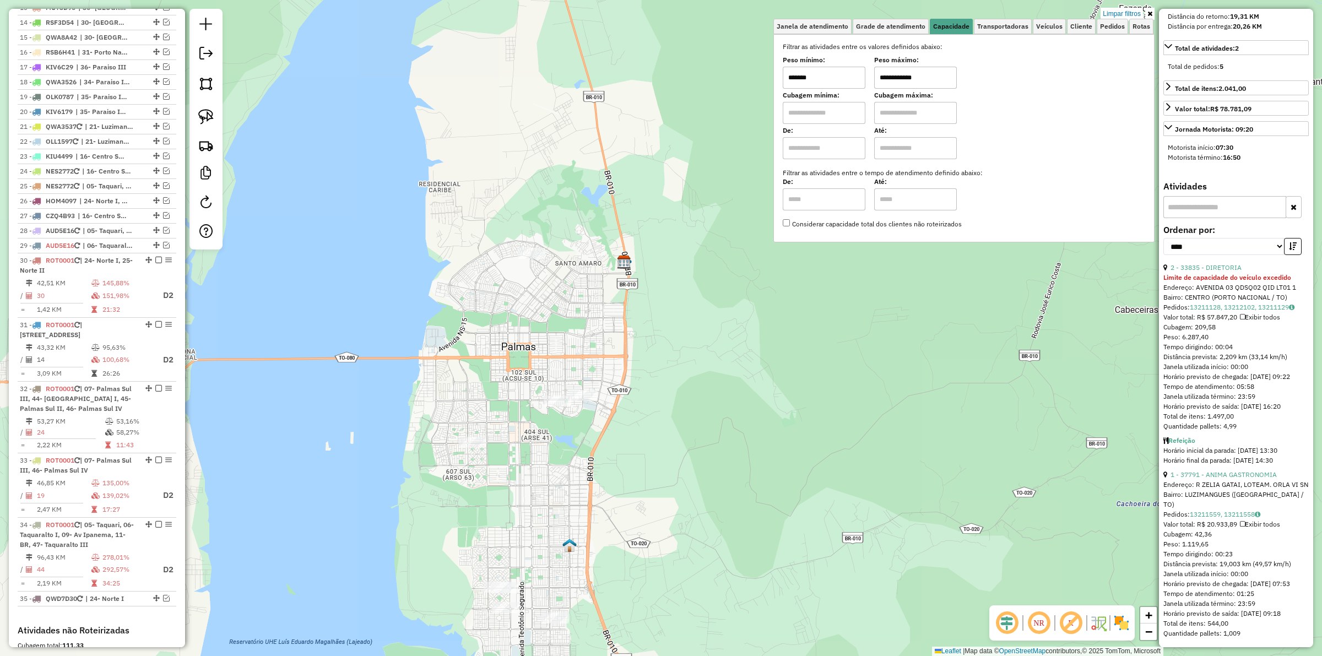
drag, startPoint x: 530, startPoint y: 312, endPoint x: 554, endPoint y: 348, distance: 42.9
click at [554, 348] on div "**********" at bounding box center [661, 328] width 1322 height 656
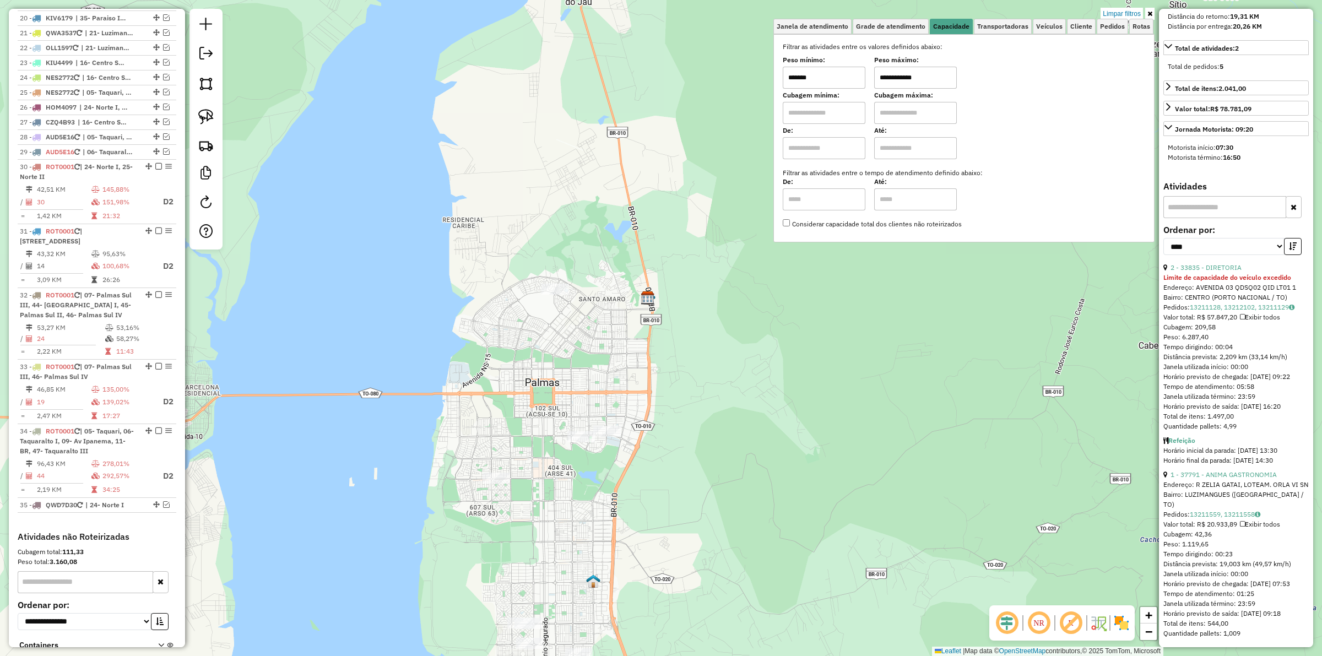
scroll to position [803, 0]
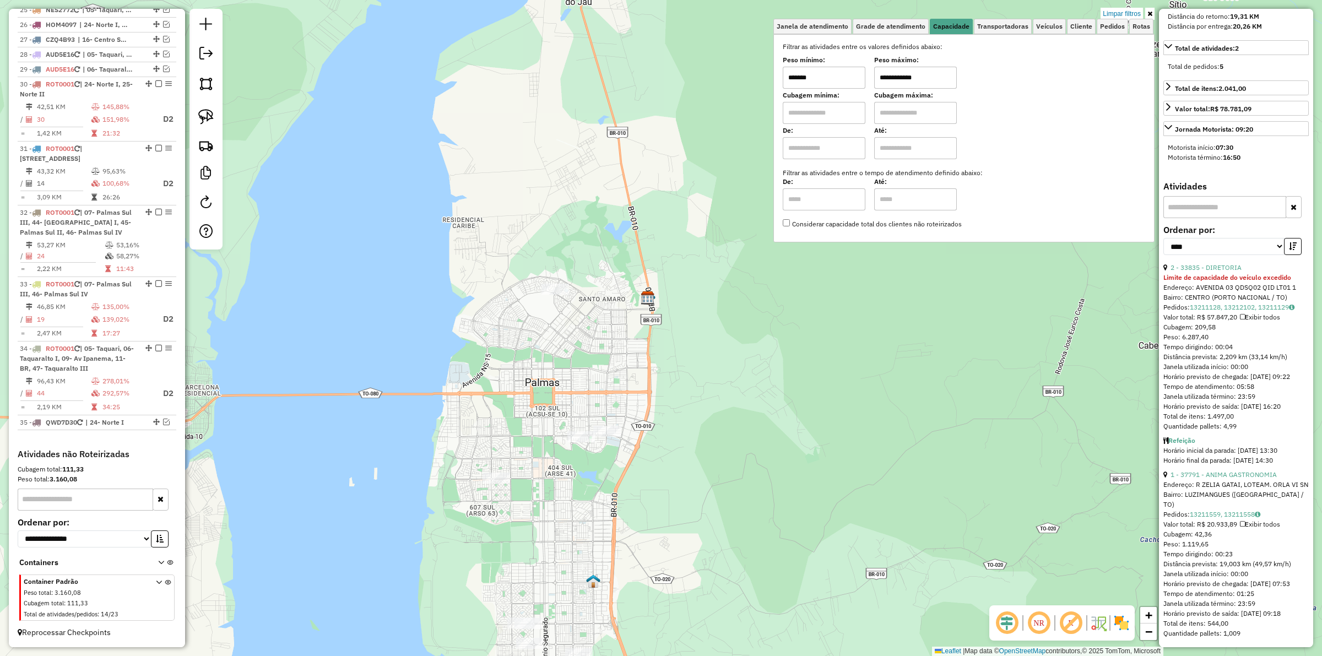
click at [579, 387] on div "**********" at bounding box center [661, 328] width 1322 height 656
drag, startPoint x: 583, startPoint y: 404, endPoint x: 662, endPoint y: 404, distance: 79.3
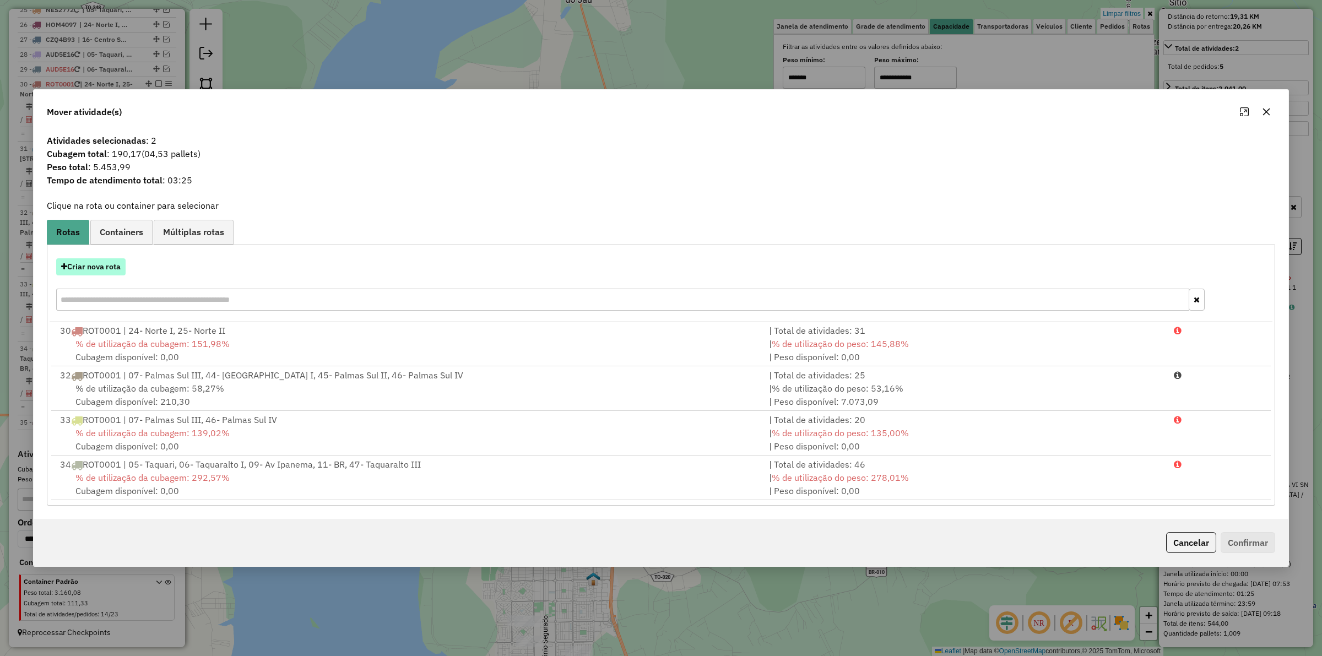
click at [70, 262] on button "Criar nova rota" at bounding box center [90, 266] width 69 height 17
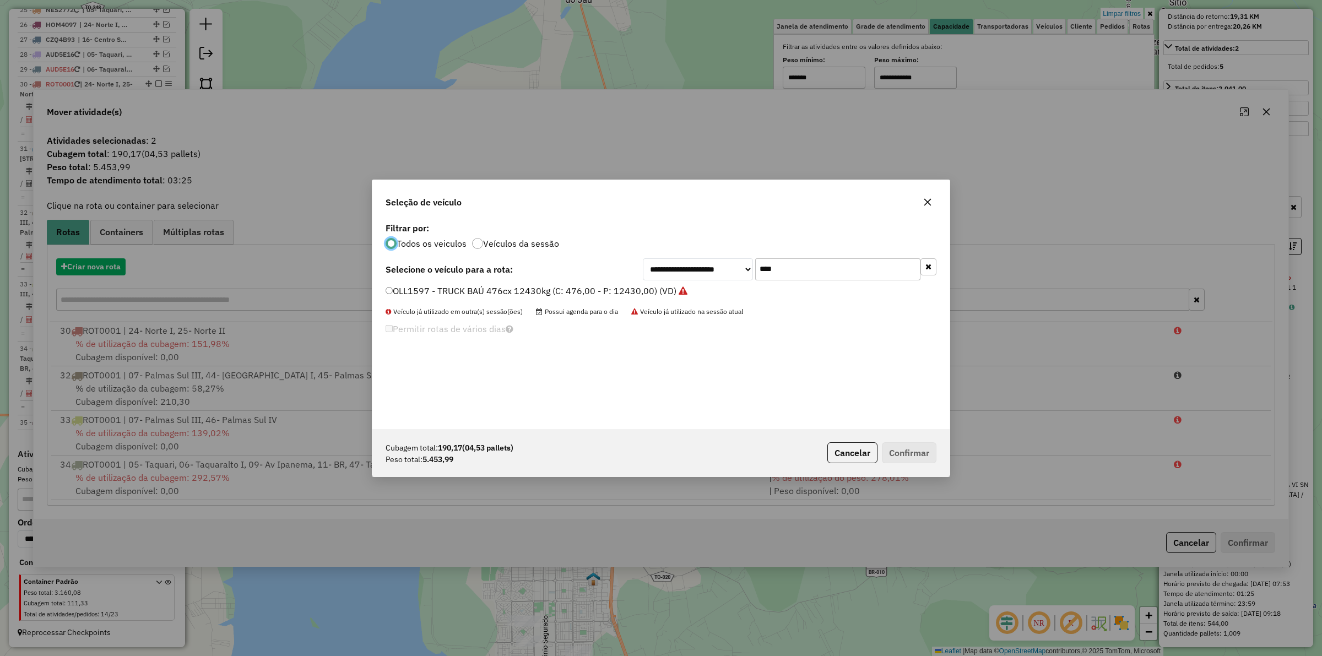
scroll to position [6, 3]
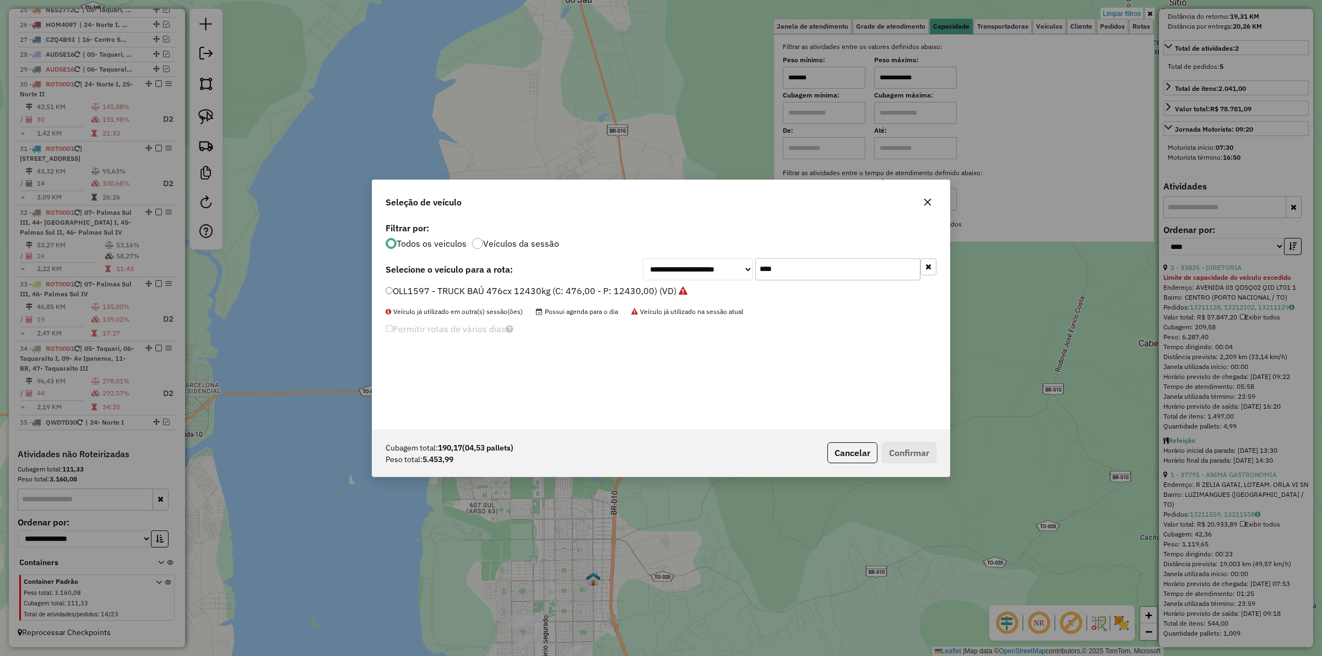
click at [802, 271] on input "****" at bounding box center [837, 269] width 165 height 22
type input "****"
click at [640, 291] on label "OLK0777 - TOCO BAÚ 336CXS 7160KG (C: 336,00 - P: 7160,00) (VD)" at bounding box center [533, 290] width 297 height 13
click at [912, 448] on button "Confirmar" at bounding box center [909, 452] width 55 height 21
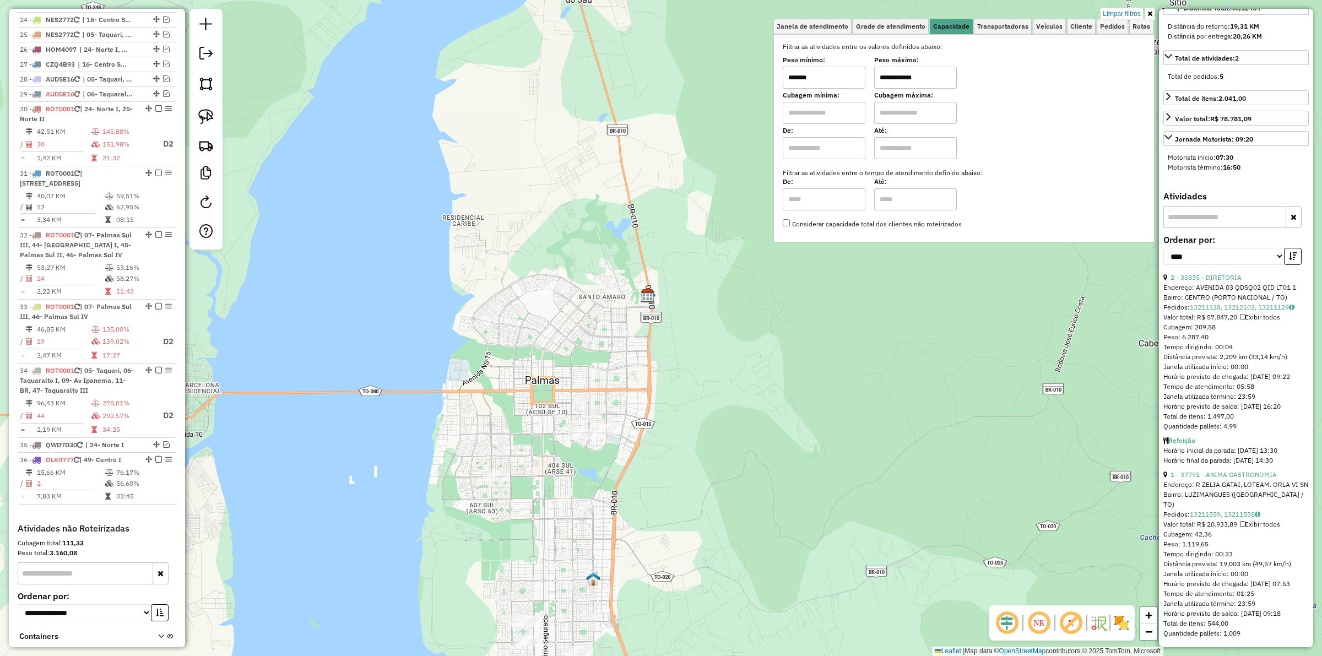
scroll to position [741, 0]
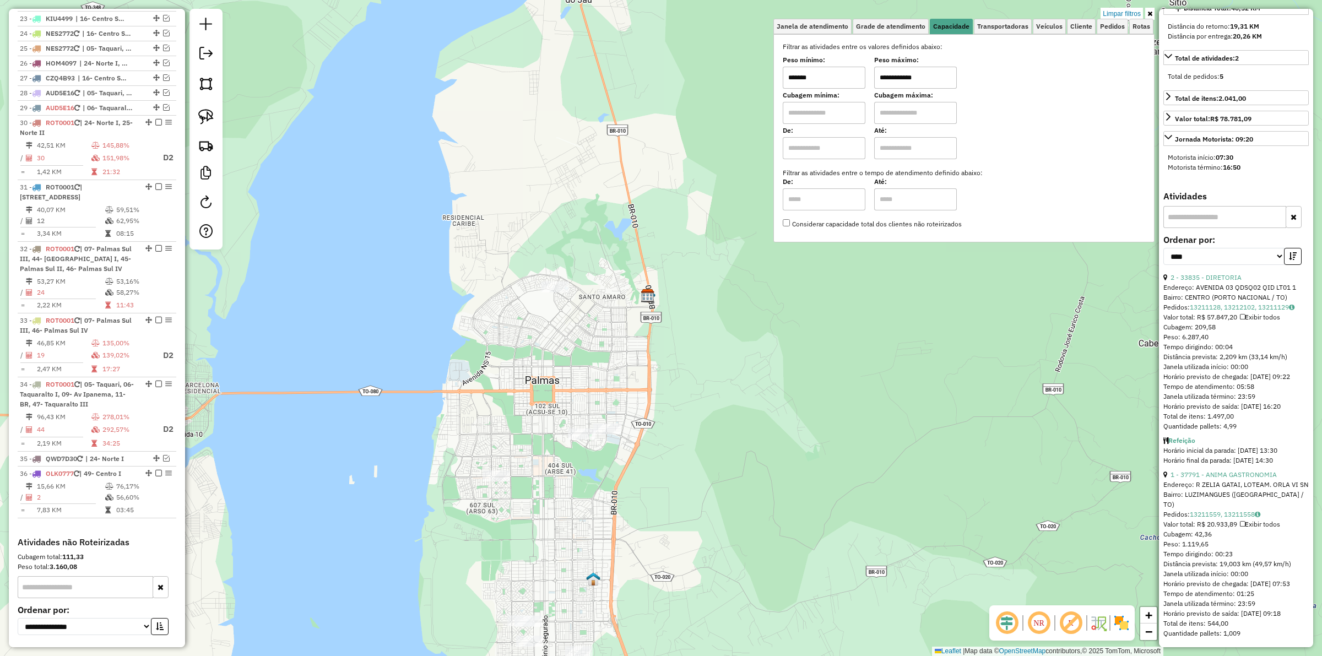
drag, startPoint x: 155, startPoint y: 493, endPoint x: 176, endPoint y: 496, distance: 21.0
click at [155, 476] on em at bounding box center [158, 473] width 7 height 7
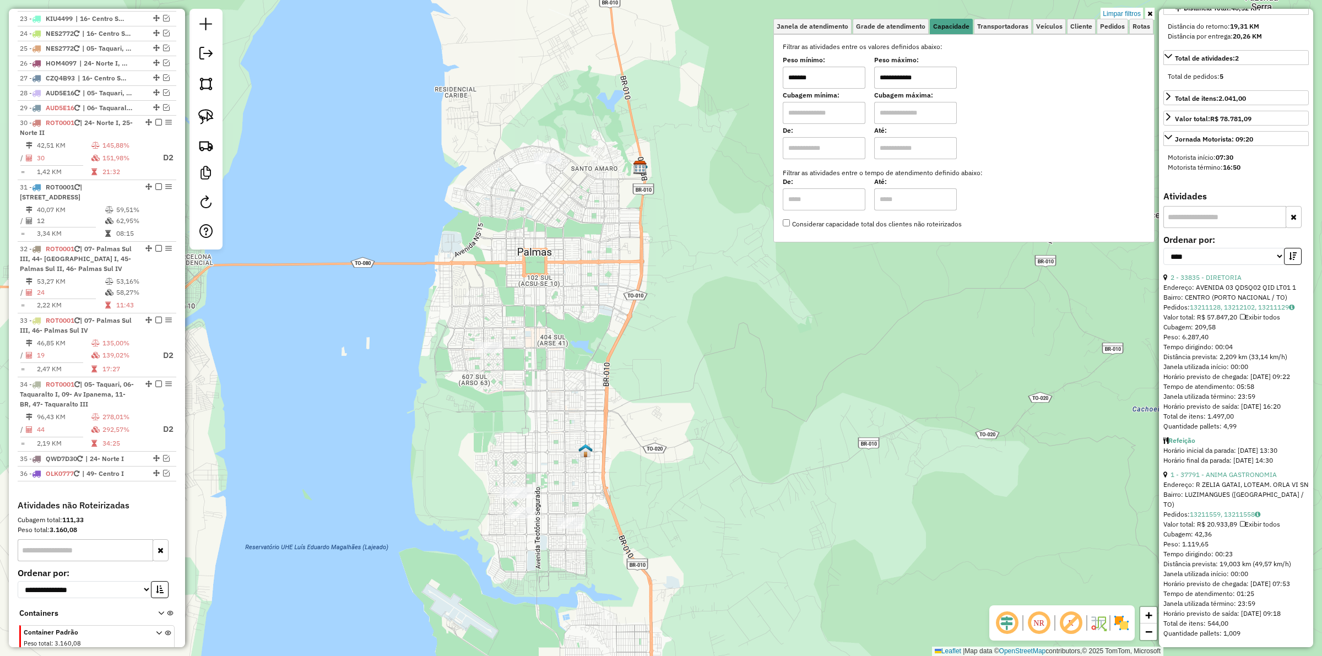
drag, startPoint x: 521, startPoint y: 548, endPoint x: 517, endPoint y: 419, distance: 130.1
click at [514, 417] on div "**********" at bounding box center [661, 328] width 1322 height 656
drag, startPoint x: 512, startPoint y: 474, endPoint x: 557, endPoint y: 487, distance: 47.2
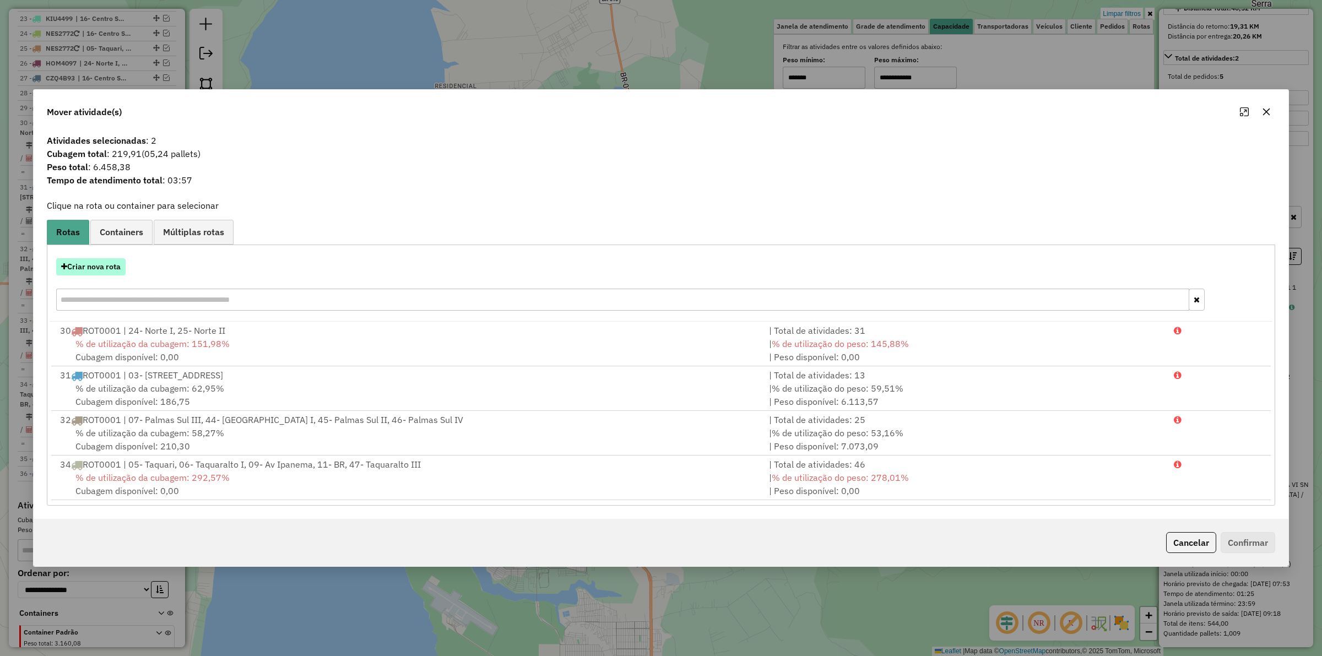
click at [84, 265] on button "Criar nova rota" at bounding box center [90, 266] width 69 height 17
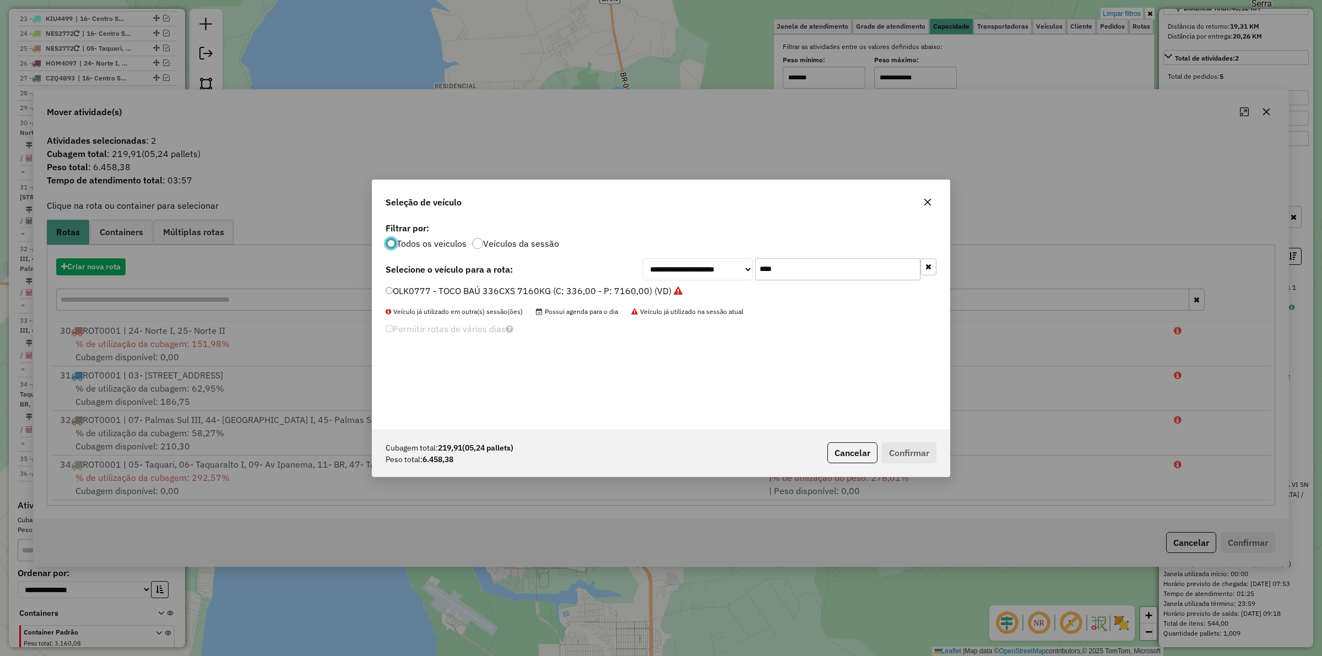
scroll to position [6, 3]
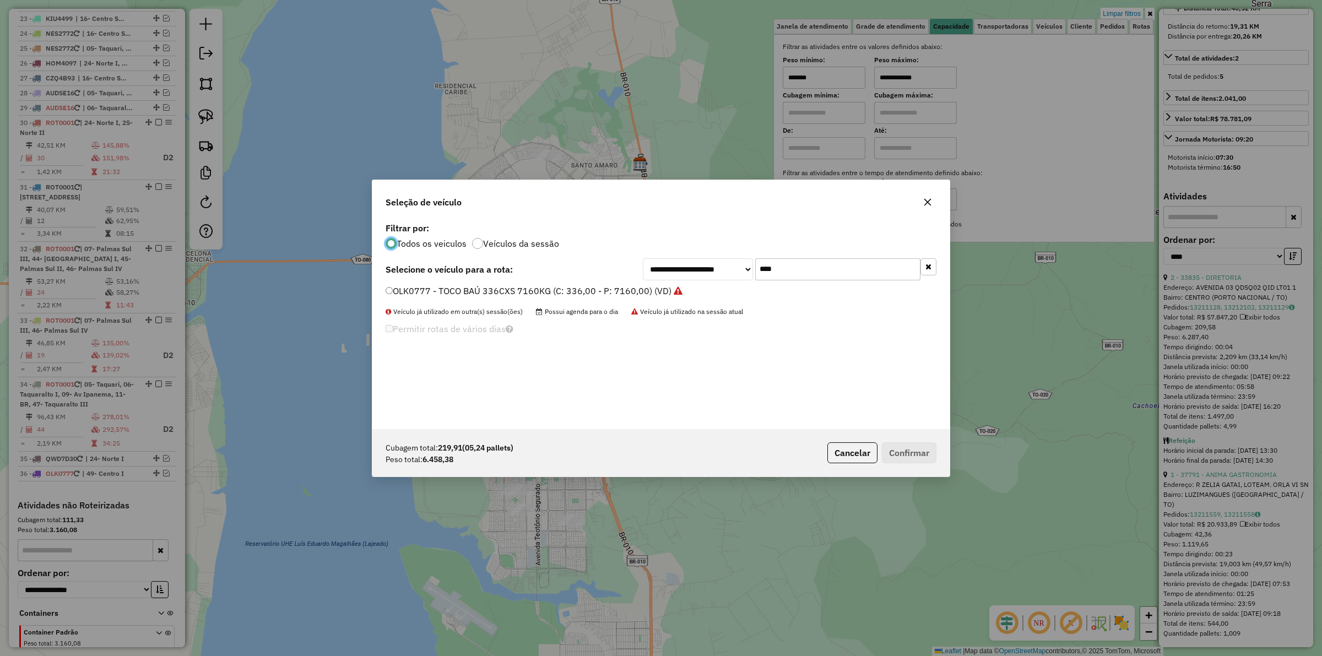
click at [785, 270] on input "****" at bounding box center [837, 269] width 165 height 22
click at [786, 270] on input "*****" at bounding box center [837, 269] width 165 height 22
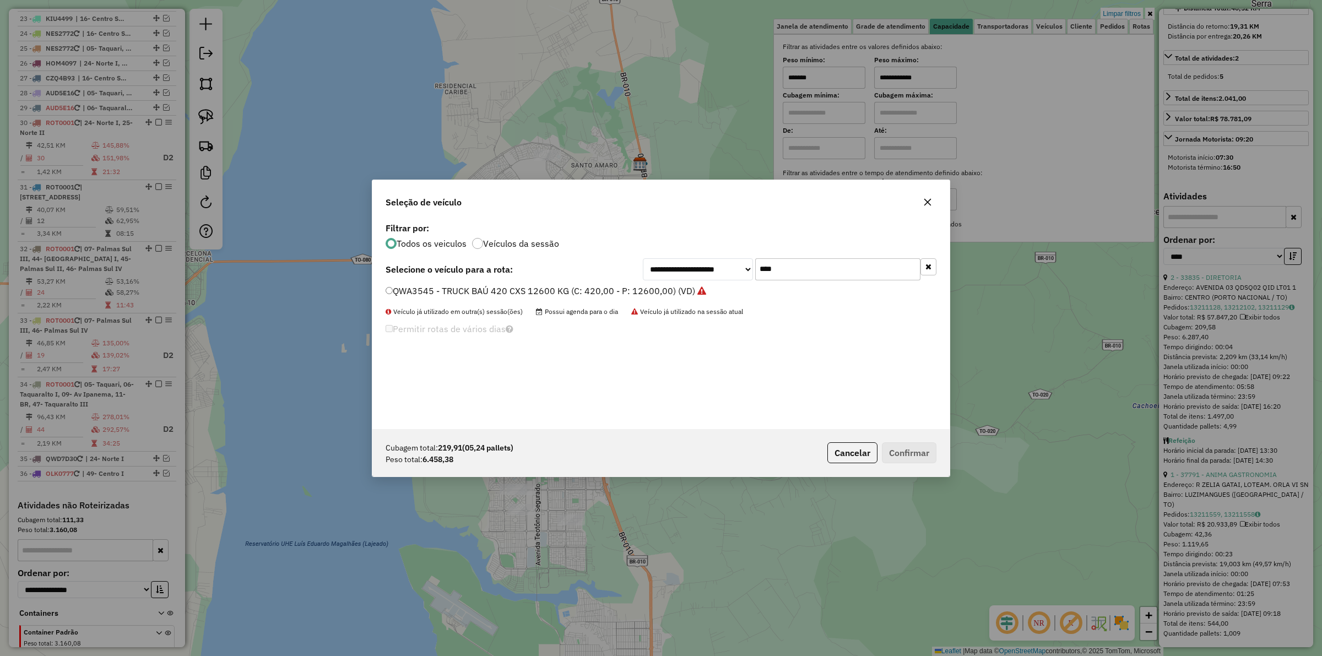
type input "****"
click at [613, 288] on label "QWA3545 - TRUCK BAÚ 420 CXS 12600 KG (C: 420,00 - P: 12600,00) (VD)" at bounding box center [545, 290] width 320 height 13
click at [914, 454] on button "Confirmar" at bounding box center [909, 452] width 55 height 21
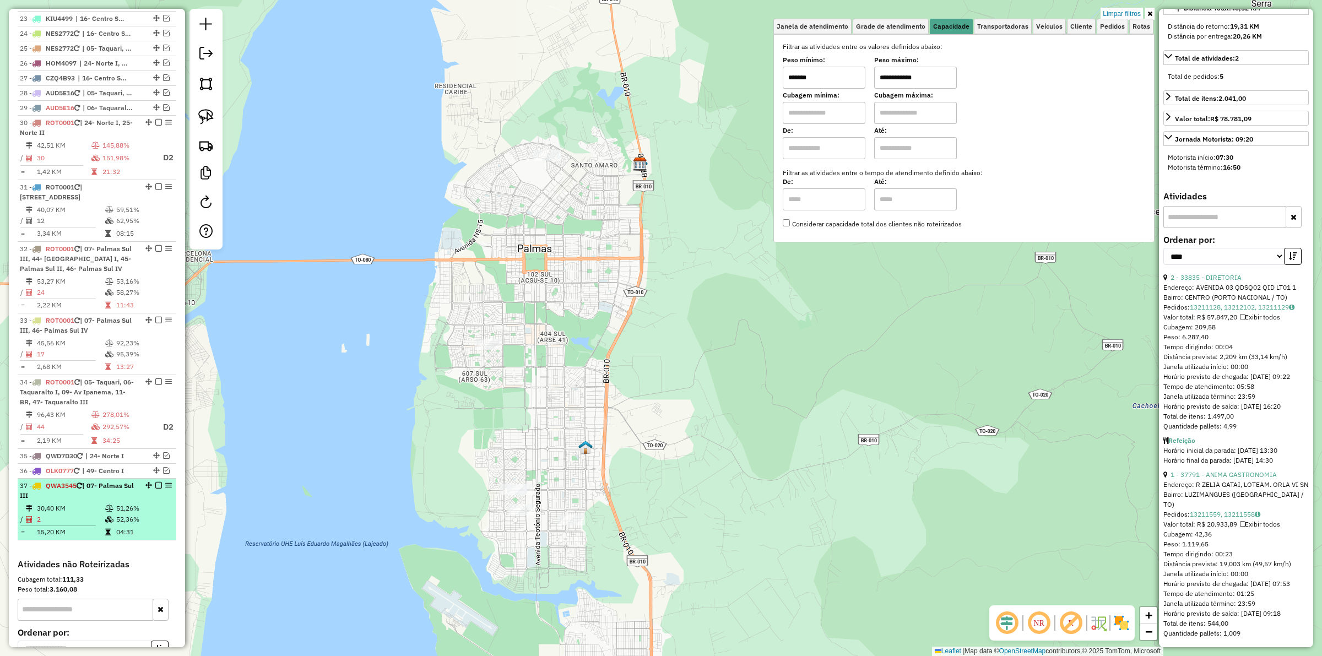
click at [155, 488] on em at bounding box center [158, 485] width 7 height 7
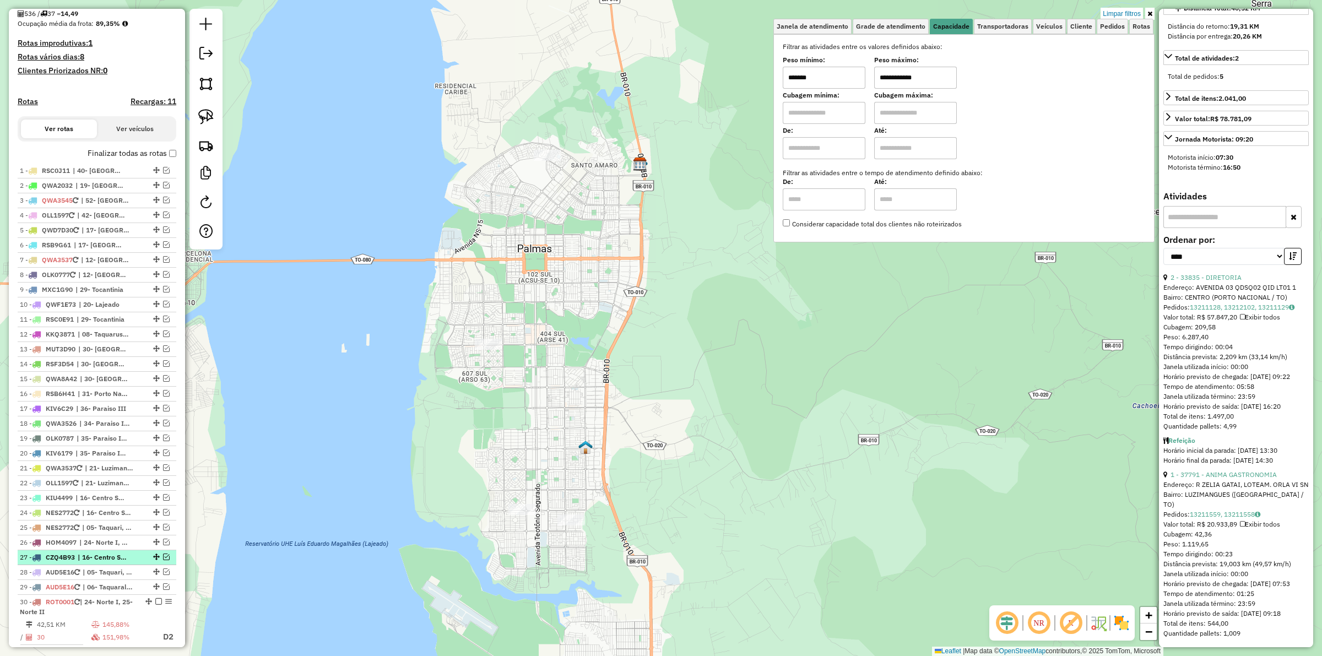
scroll to position [259, 0]
drag, startPoint x: 476, startPoint y: 458, endPoint x: 475, endPoint y: 417, distance: 40.8
click at [472, 417] on div "**********" at bounding box center [661, 328] width 1322 height 656
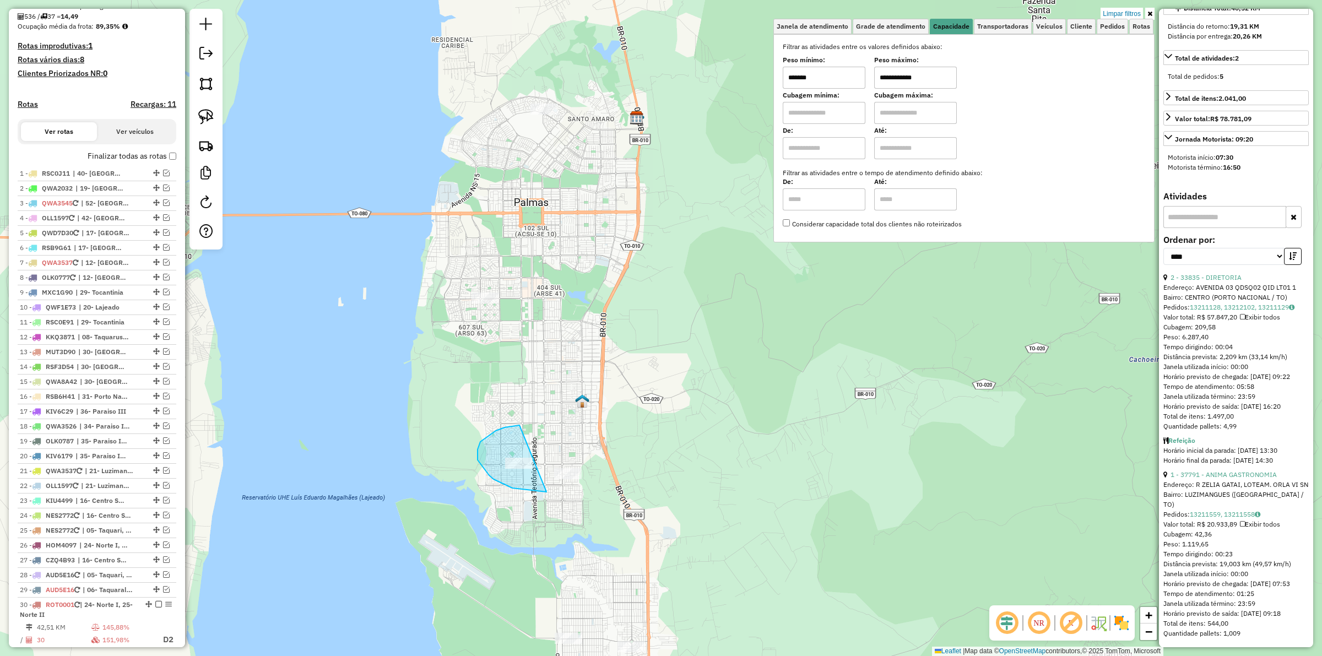
drag, startPoint x: 504, startPoint y: 427, endPoint x: 605, endPoint y: 450, distance: 102.9
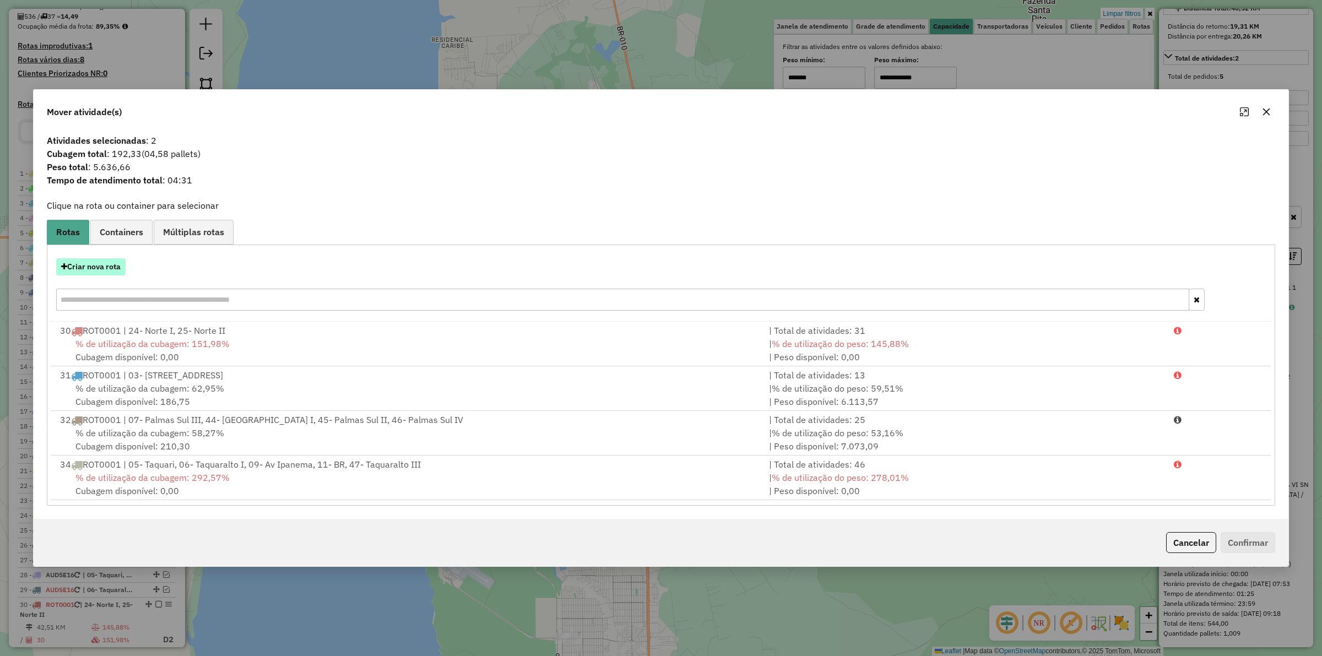
click at [102, 270] on button "Criar nova rota" at bounding box center [90, 266] width 69 height 17
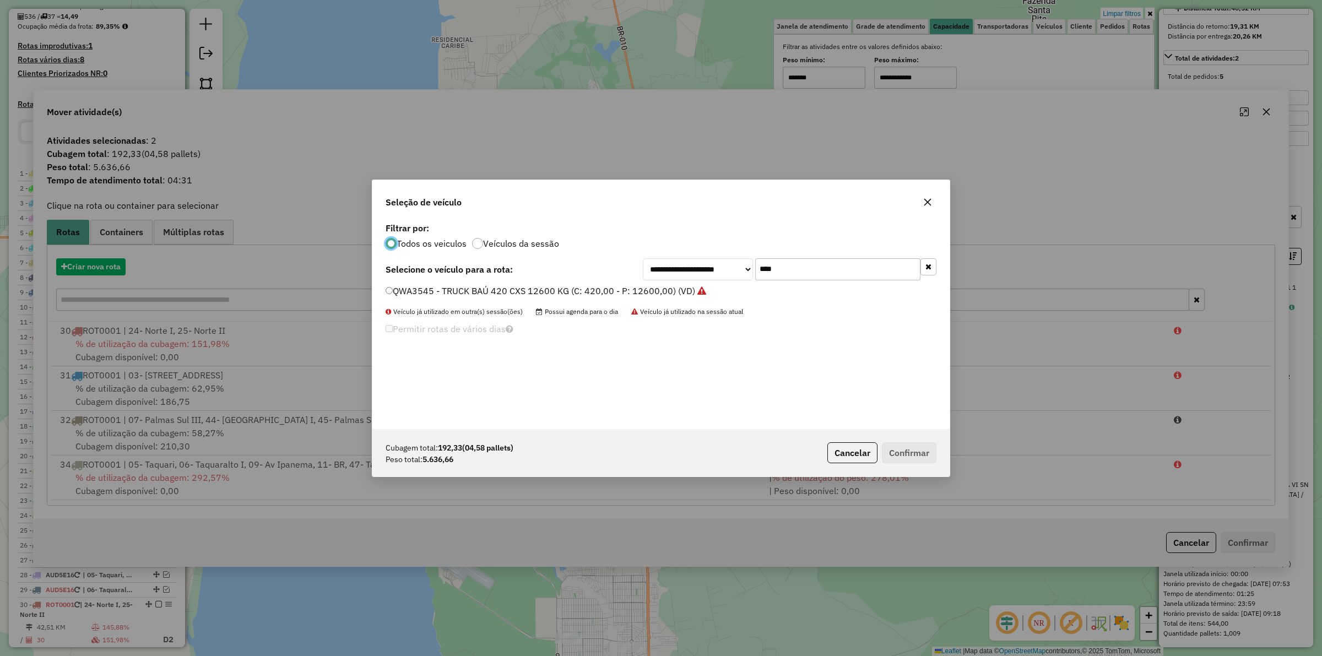
scroll to position [6, 3]
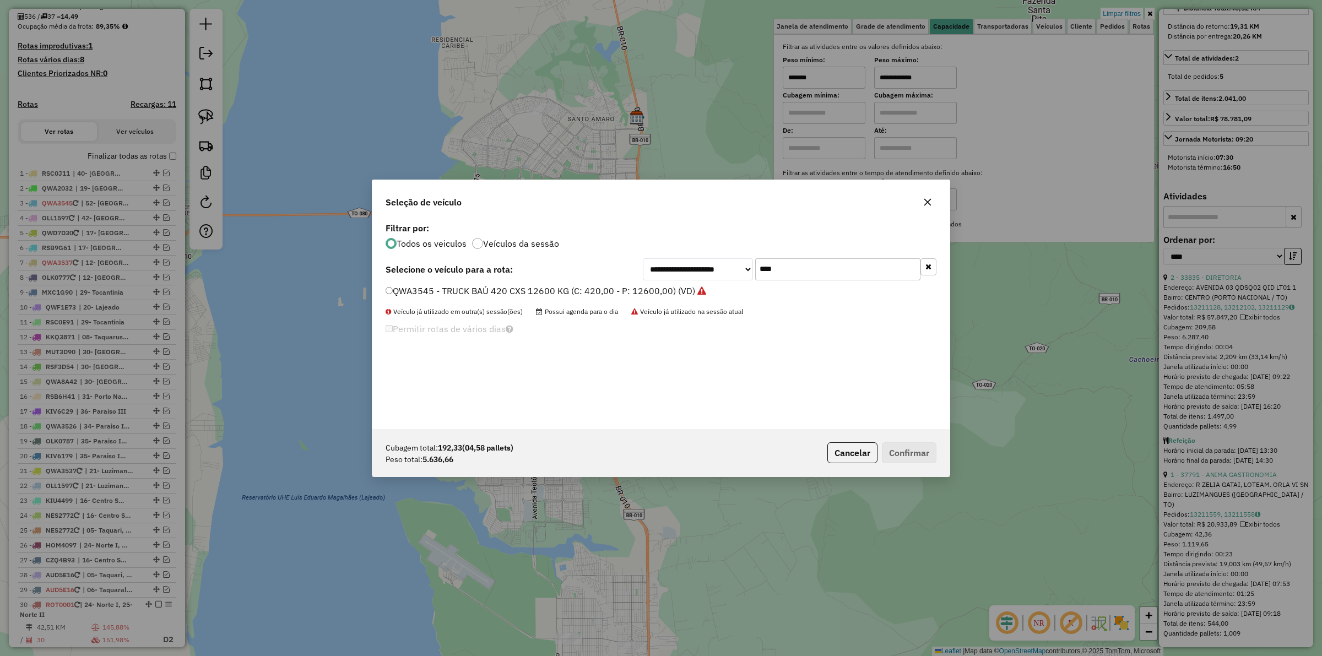
click at [809, 263] on input "****" at bounding box center [837, 269] width 165 height 22
type input "***"
click at [591, 292] on label "RSB9G61 - BAÚ 392 CX 10100 KG (C: 392,00 - P: 10100,00) (VD)" at bounding box center [526, 290] width 283 height 13
click at [901, 449] on button "Confirmar" at bounding box center [909, 452] width 55 height 21
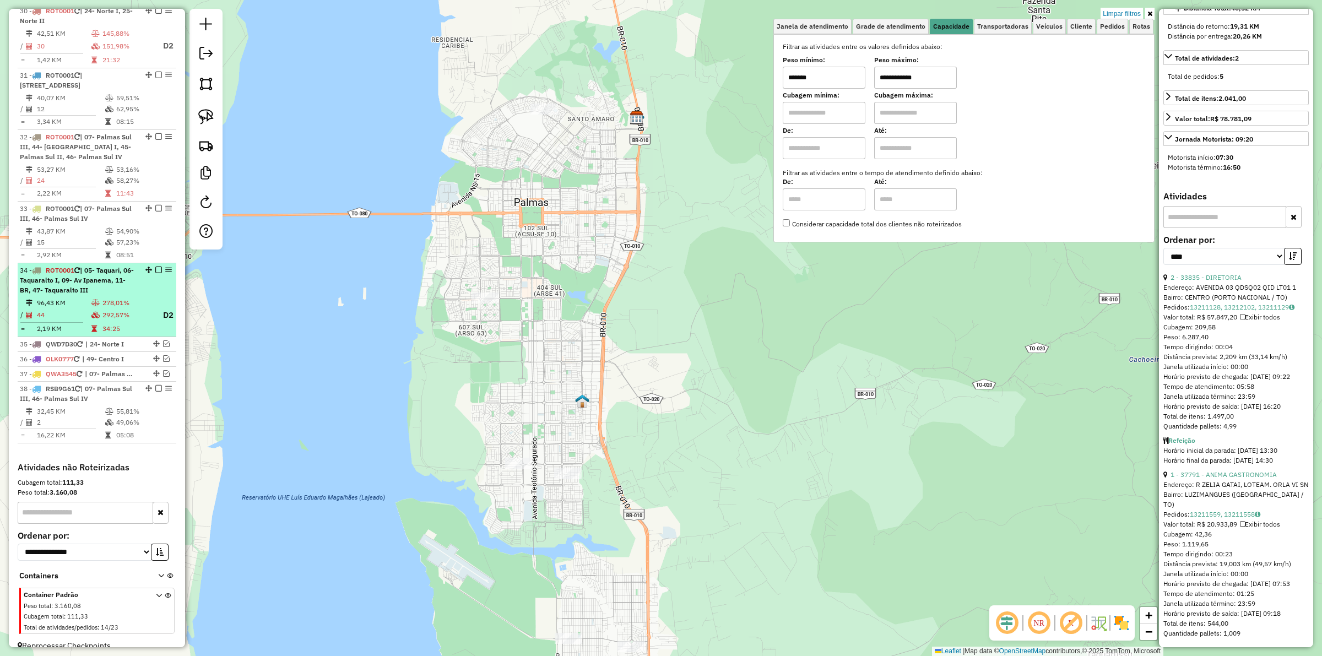
scroll to position [878, 0]
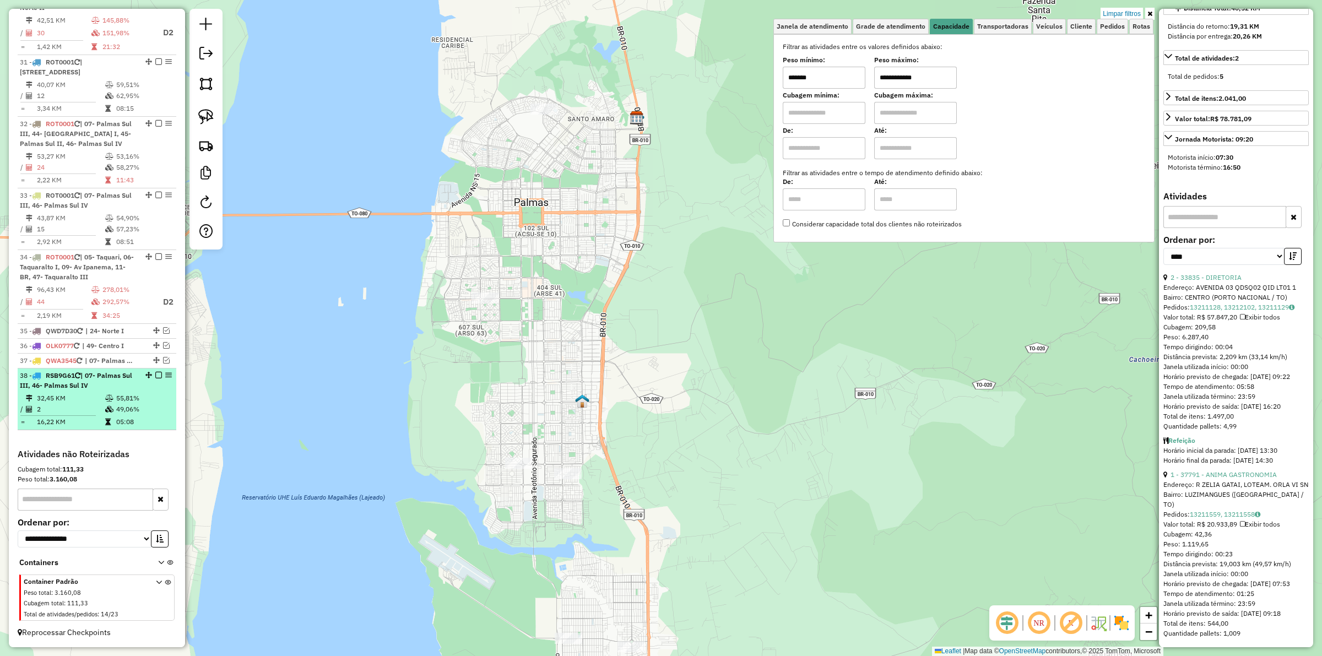
click at [156, 378] on em at bounding box center [158, 375] width 7 height 7
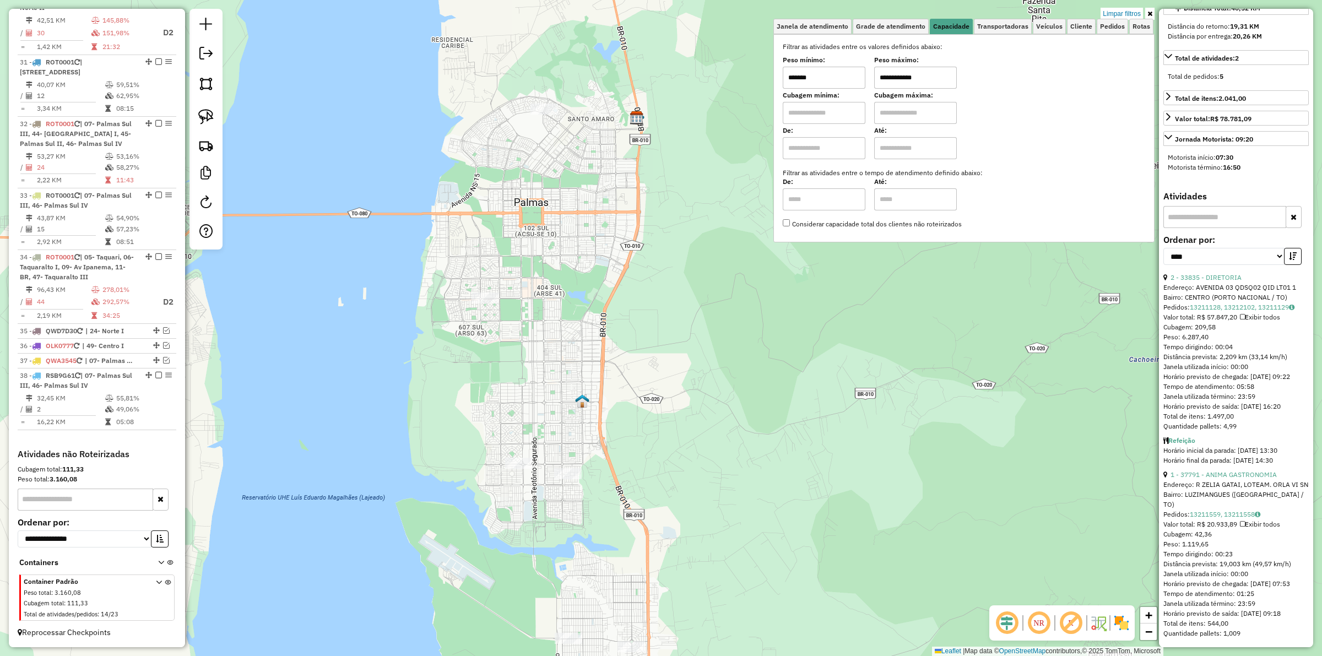
scroll to position [843, 0]
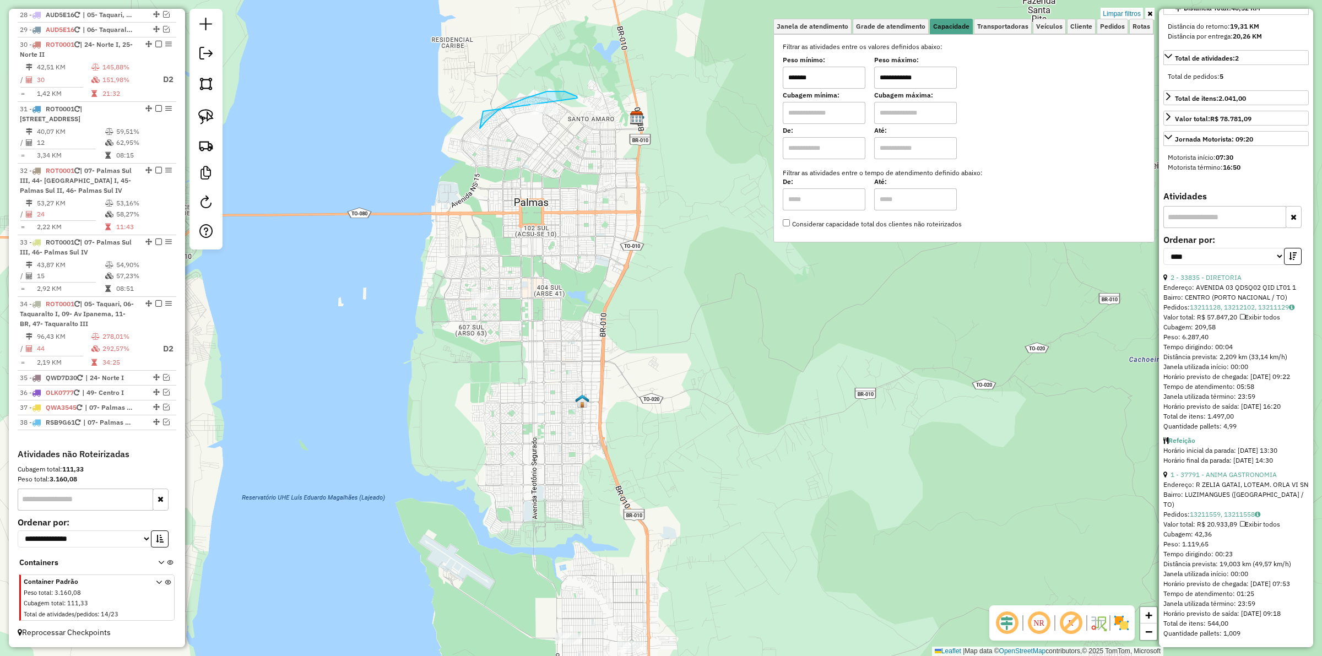
drag, startPoint x: 570, startPoint y: 94, endPoint x: 559, endPoint y: 91, distance: 11.2
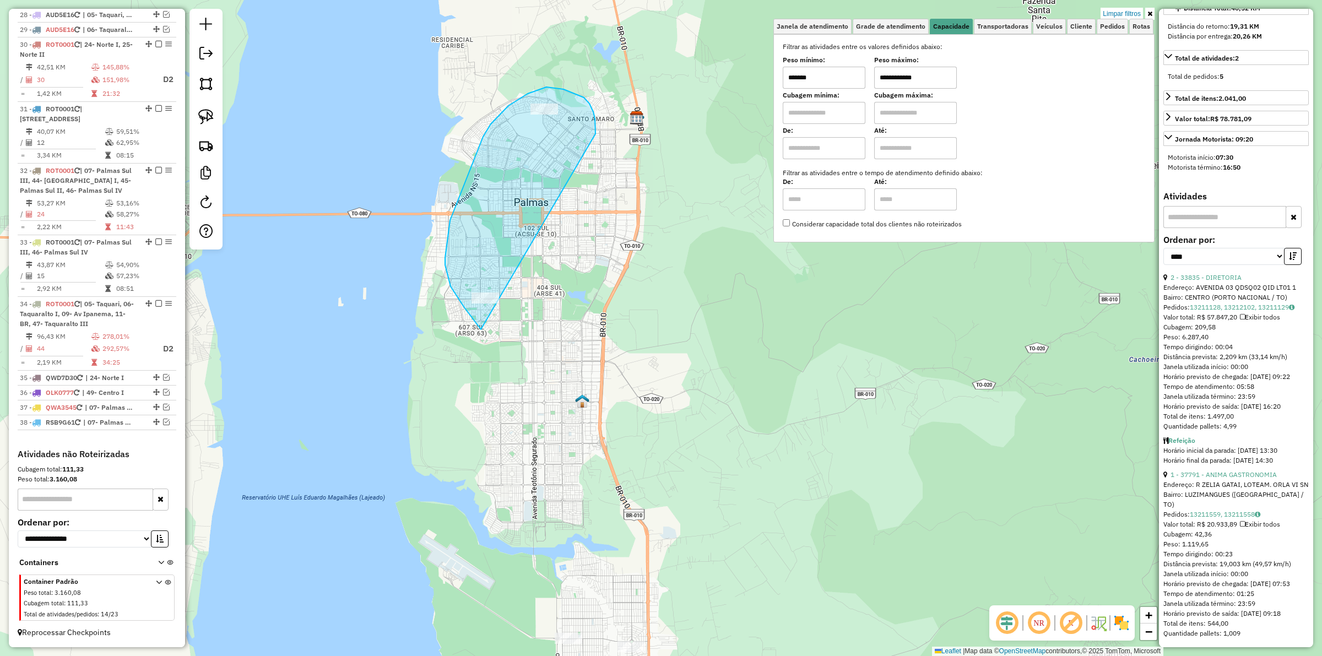
drag, startPoint x: 589, startPoint y: 104, endPoint x: 548, endPoint y: 313, distance: 213.3
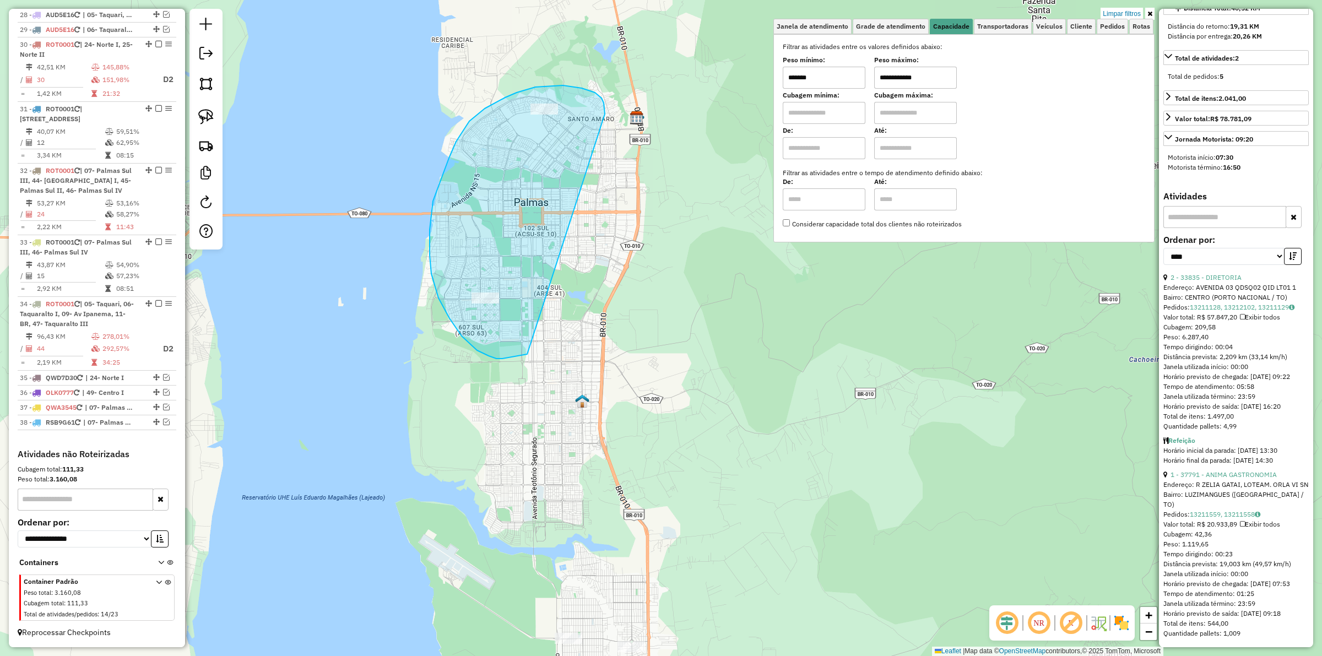
drag, startPoint x: 604, startPoint y: 103, endPoint x: 527, endPoint y: 354, distance: 262.5
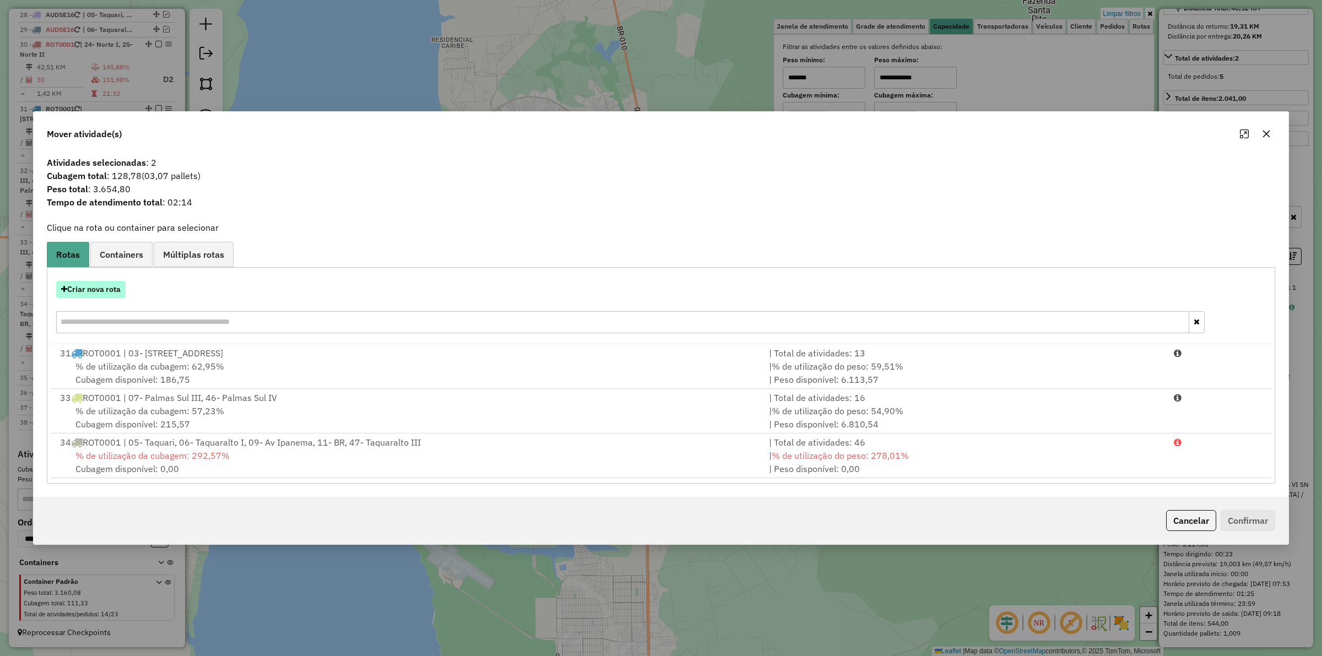
click at [97, 290] on button "Criar nova rota" at bounding box center [90, 289] width 69 height 17
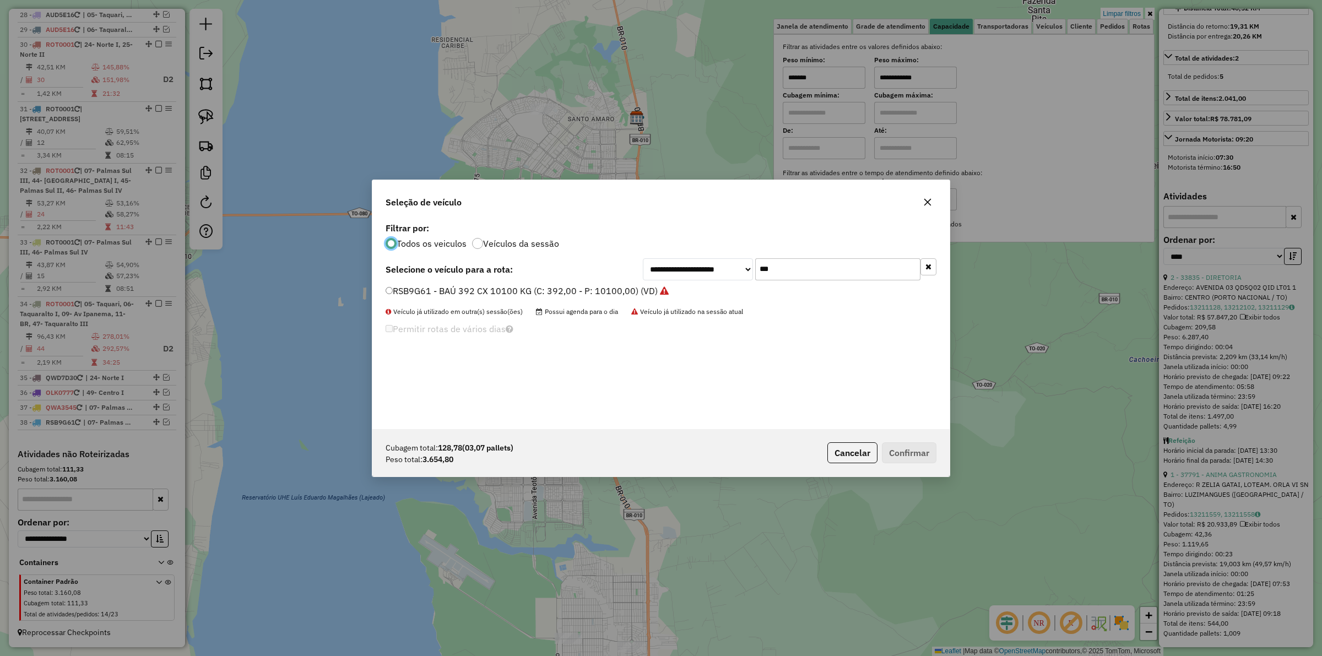
scroll to position [6, 3]
click at [783, 271] on input "***" at bounding box center [837, 269] width 165 height 22
type input "****"
click at [618, 285] on label "KIV6219 - TOCO BAÚ 336cx 6550kg (C: 336,00 - P: 6550,00) (VD)" at bounding box center [522, 290] width 274 height 13
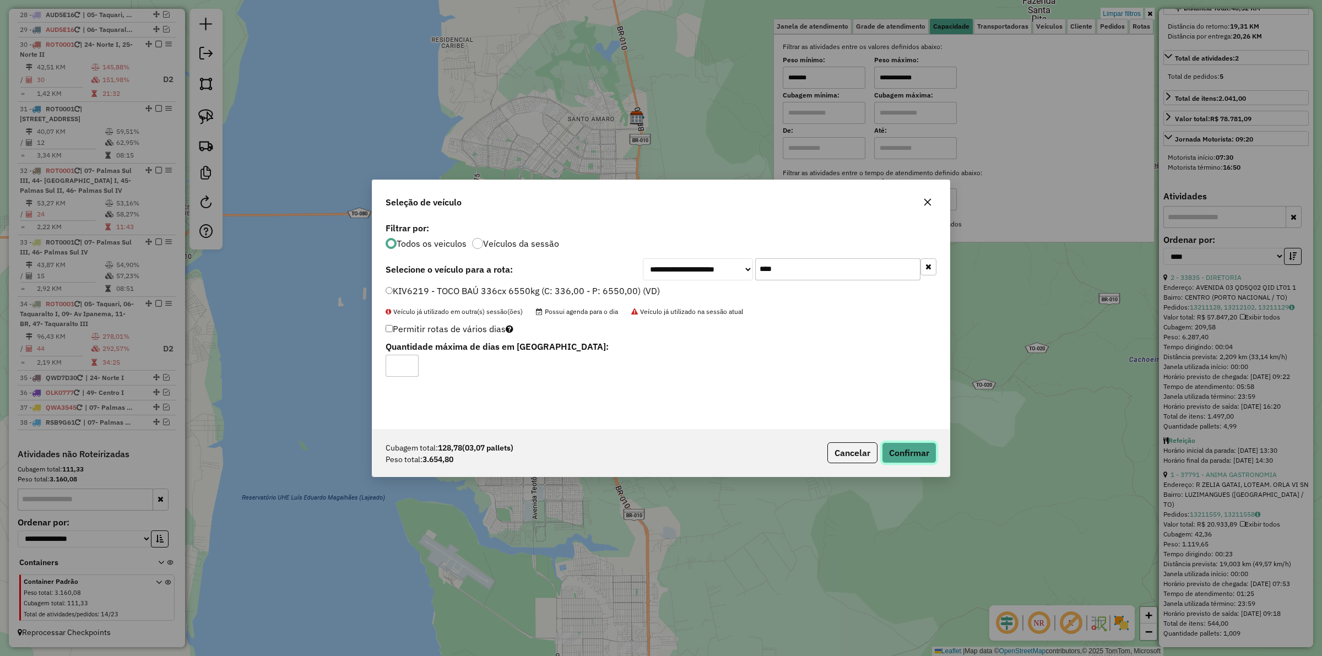
click at [915, 445] on button "Confirmar" at bounding box center [909, 452] width 55 height 21
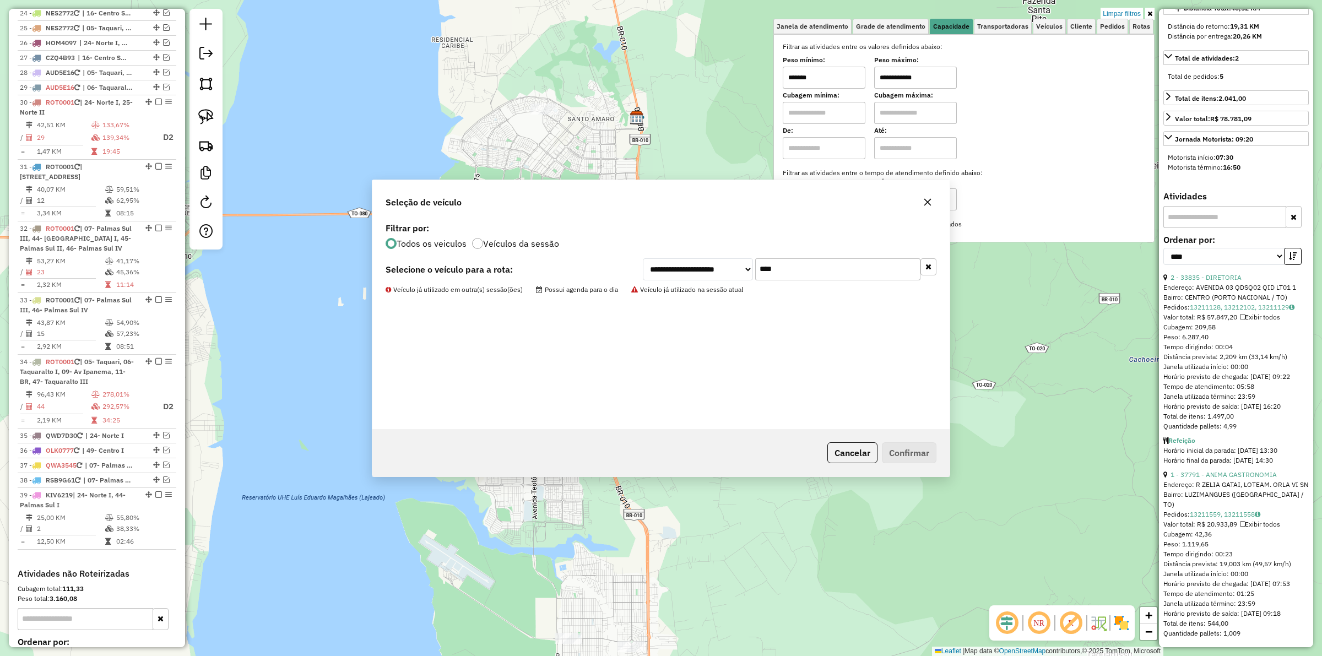
scroll to position [741, 0]
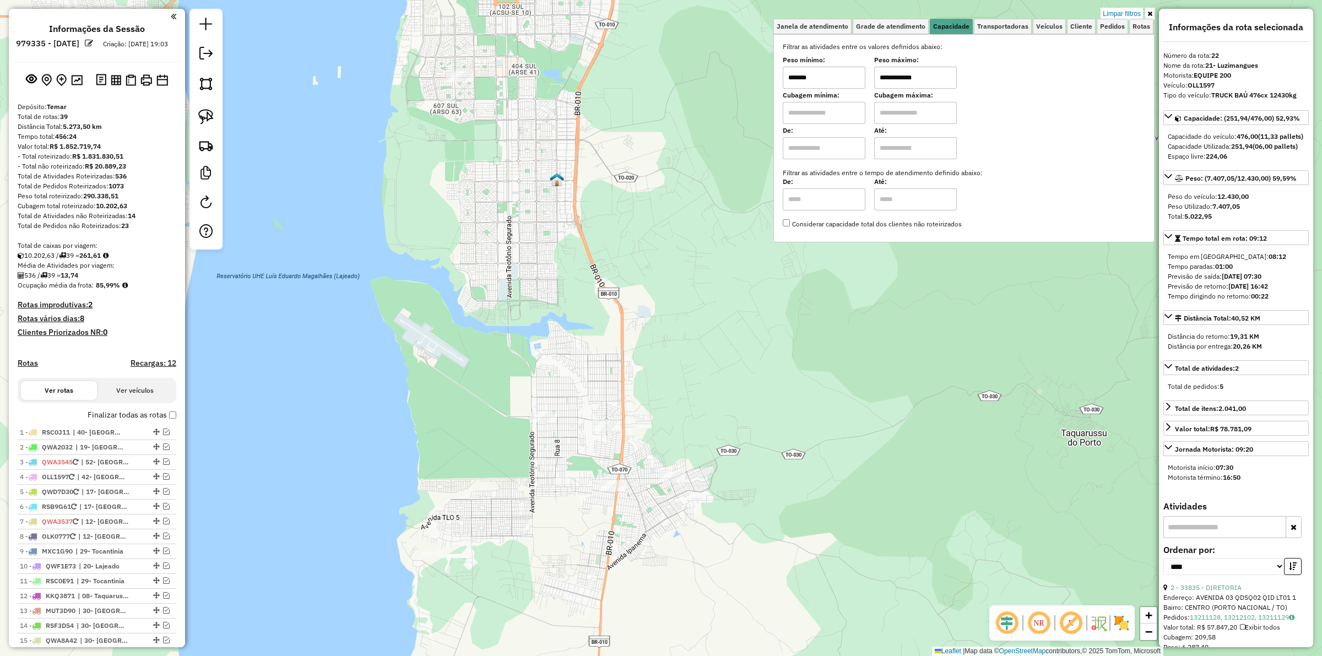
select select "*********"
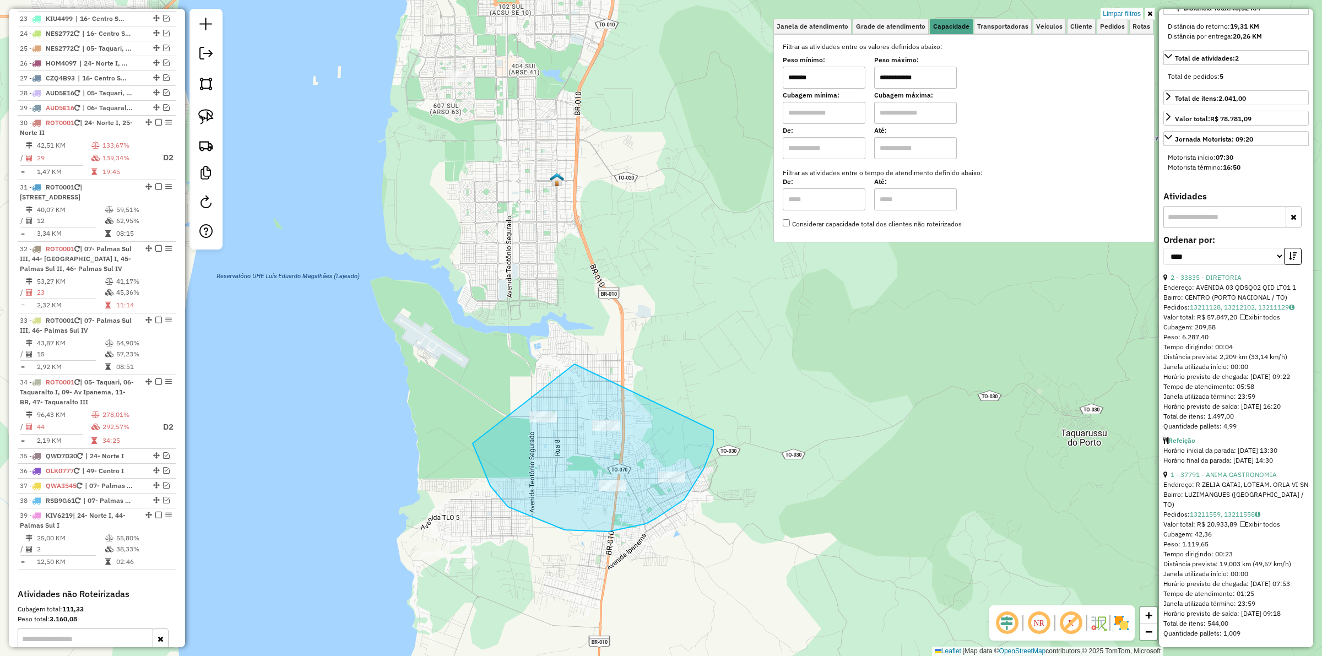
drag, startPoint x: 608, startPoint y: 531, endPoint x: 713, endPoint y: 409, distance: 161.3
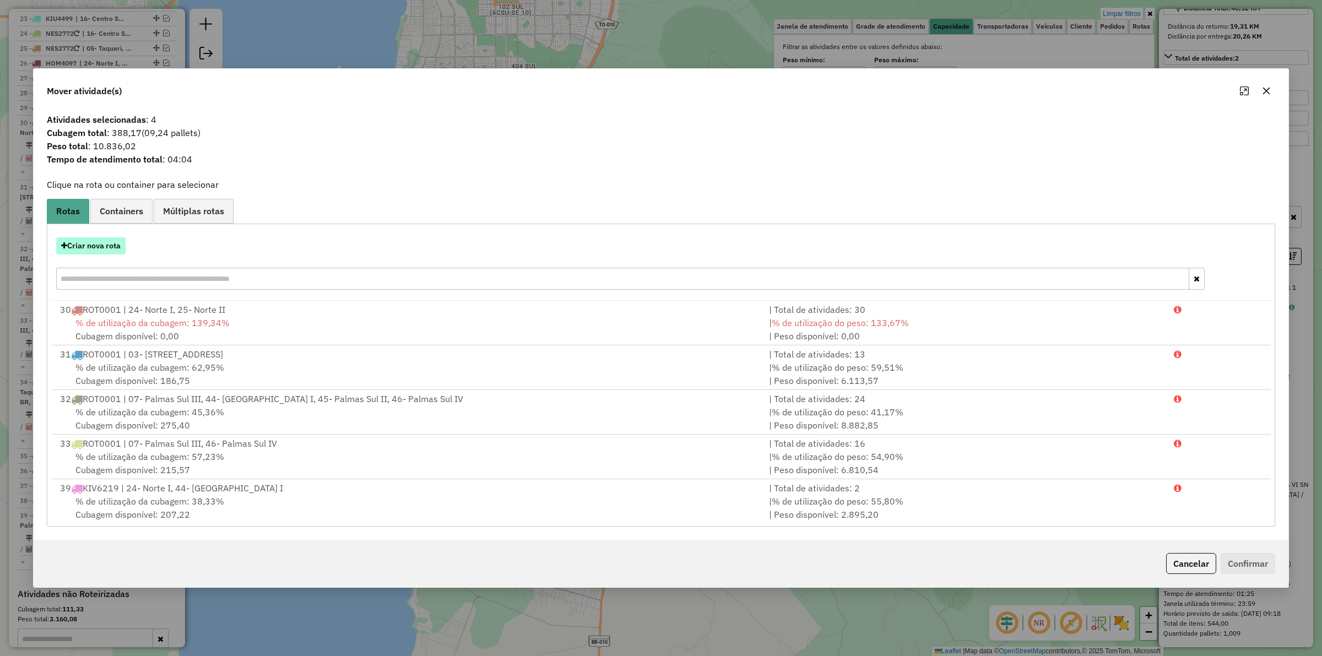
click at [110, 241] on button "Criar nova rota" at bounding box center [90, 245] width 69 height 17
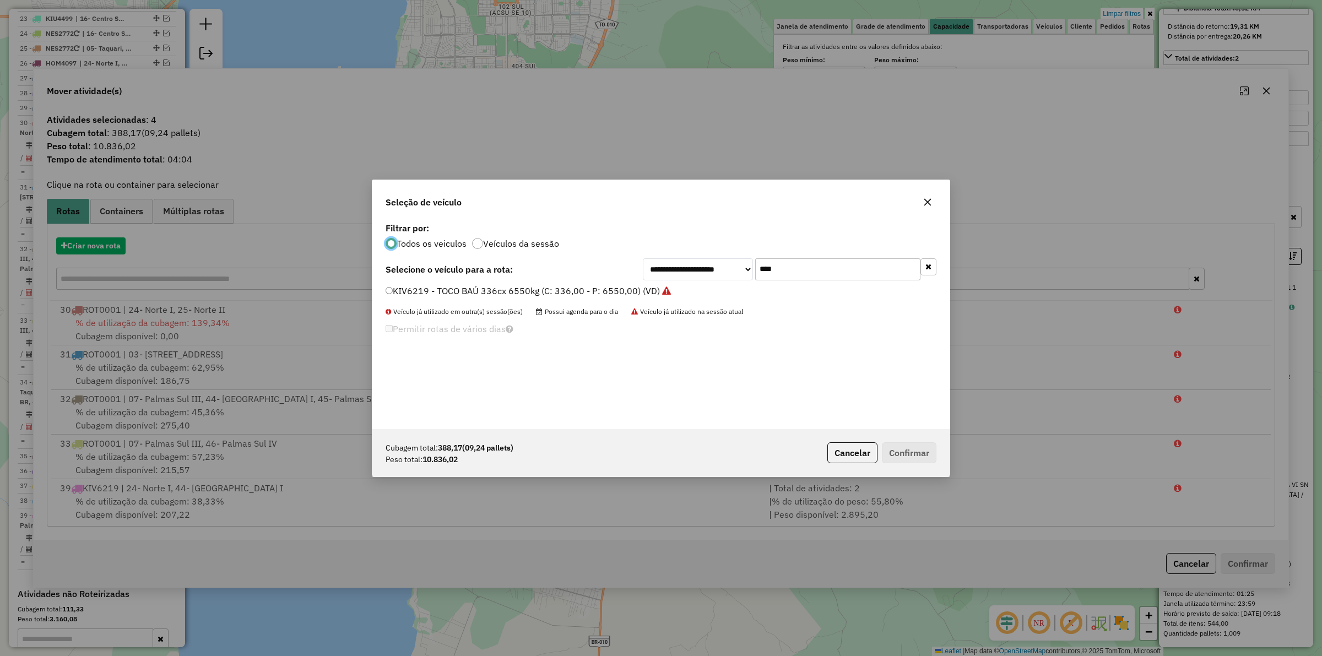
scroll to position [6, 3]
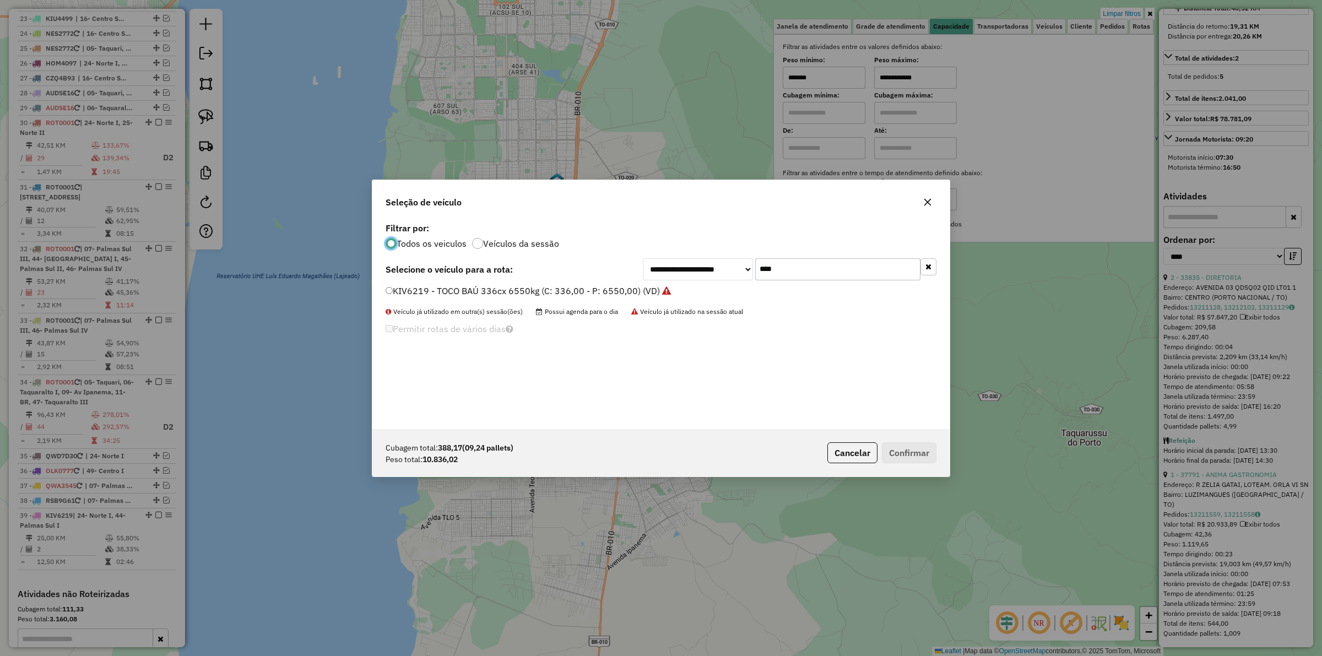
click at [811, 270] on input "****" at bounding box center [837, 269] width 165 height 22
type input "****"
click at [515, 294] on label "JOM1001 - FRETEIRO 15000 (C: 448,00 - P: 15000,00) (VD)" at bounding box center [510, 290] width 251 height 13
click at [901, 449] on button "Confirmar" at bounding box center [909, 452] width 55 height 21
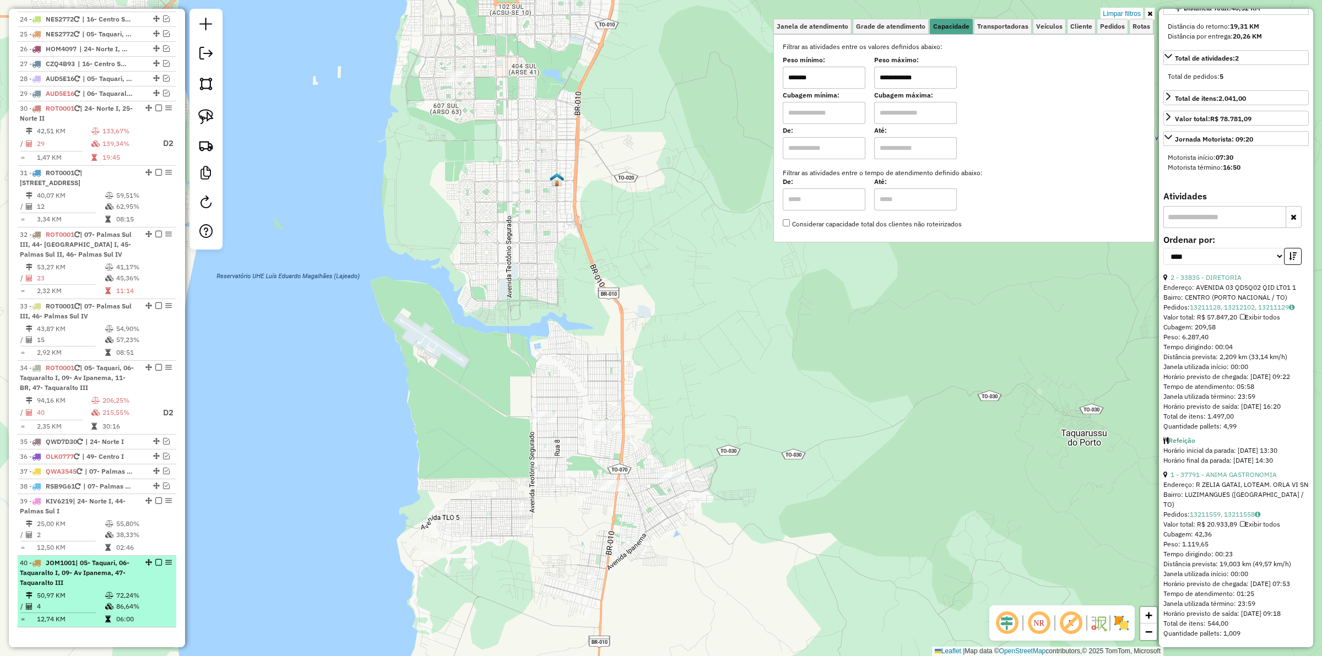
scroll to position [878, 0]
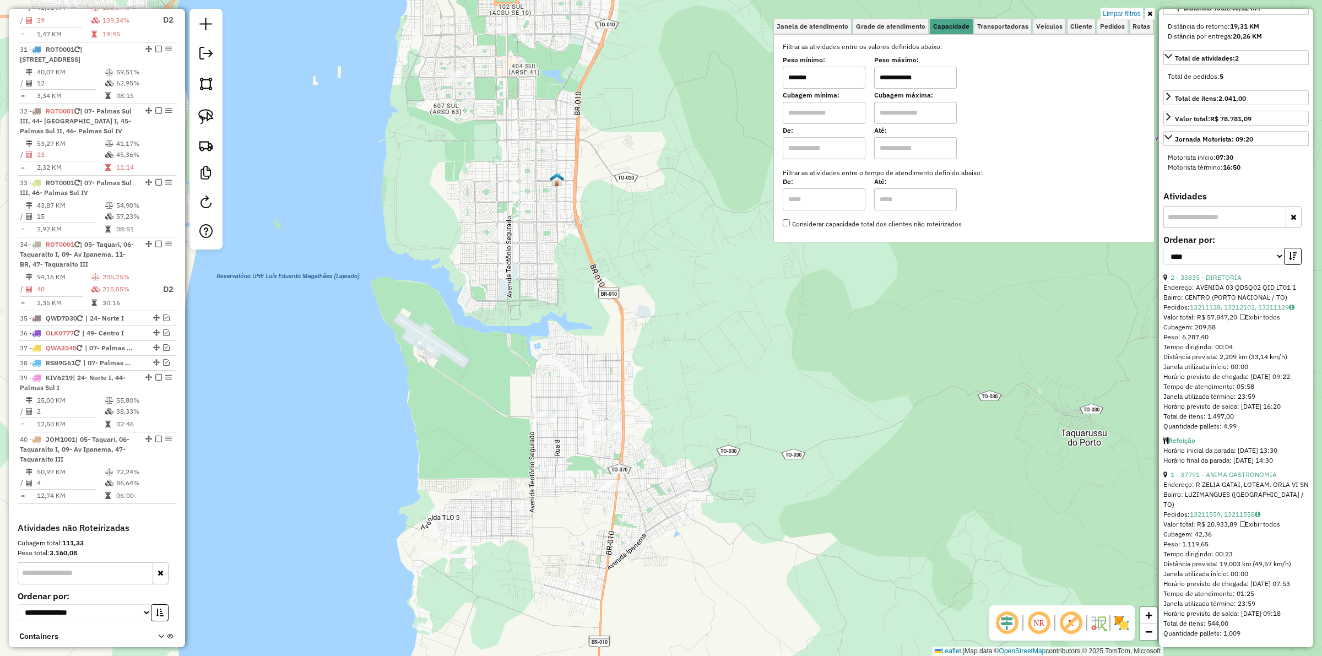
drag, startPoint x: 156, startPoint y: 466, endPoint x: 171, endPoint y: 465, distance: 14.9
click at [156, 442] on em at bounding box center [158, 439] width 7 height 7
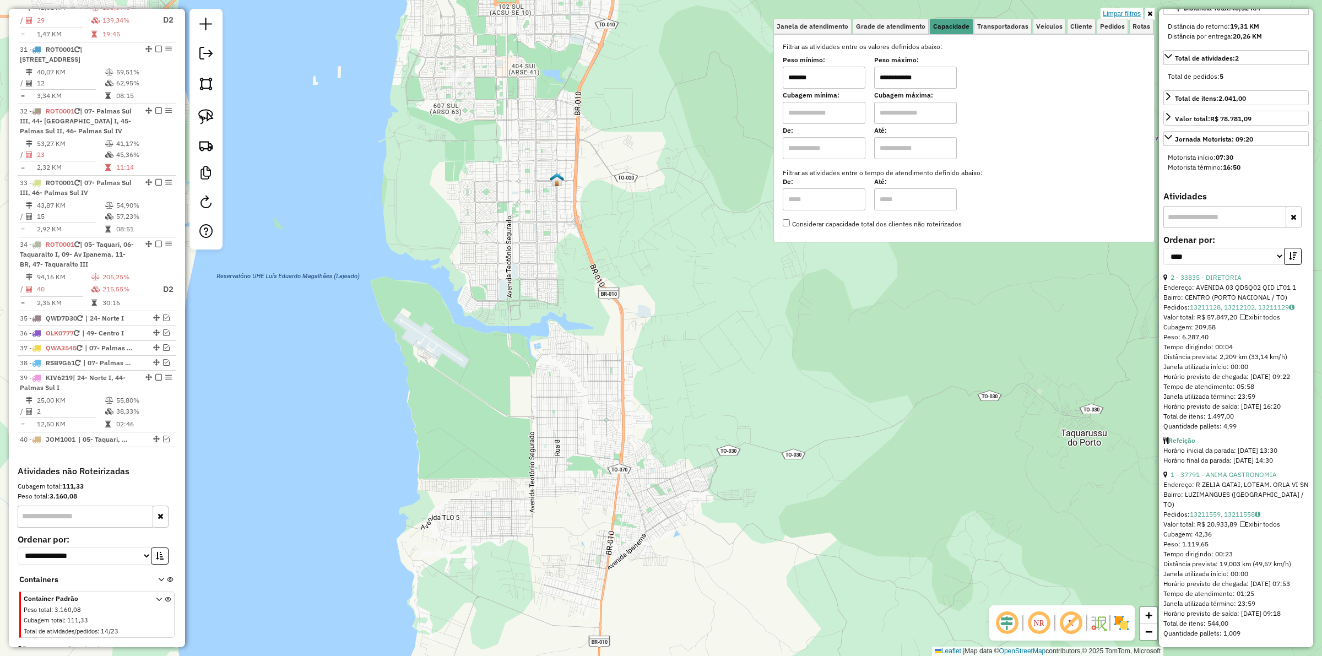
click at [1116, 13] on link "Limpar filtros" at bounding box center [1121, 14] width 42 height 12
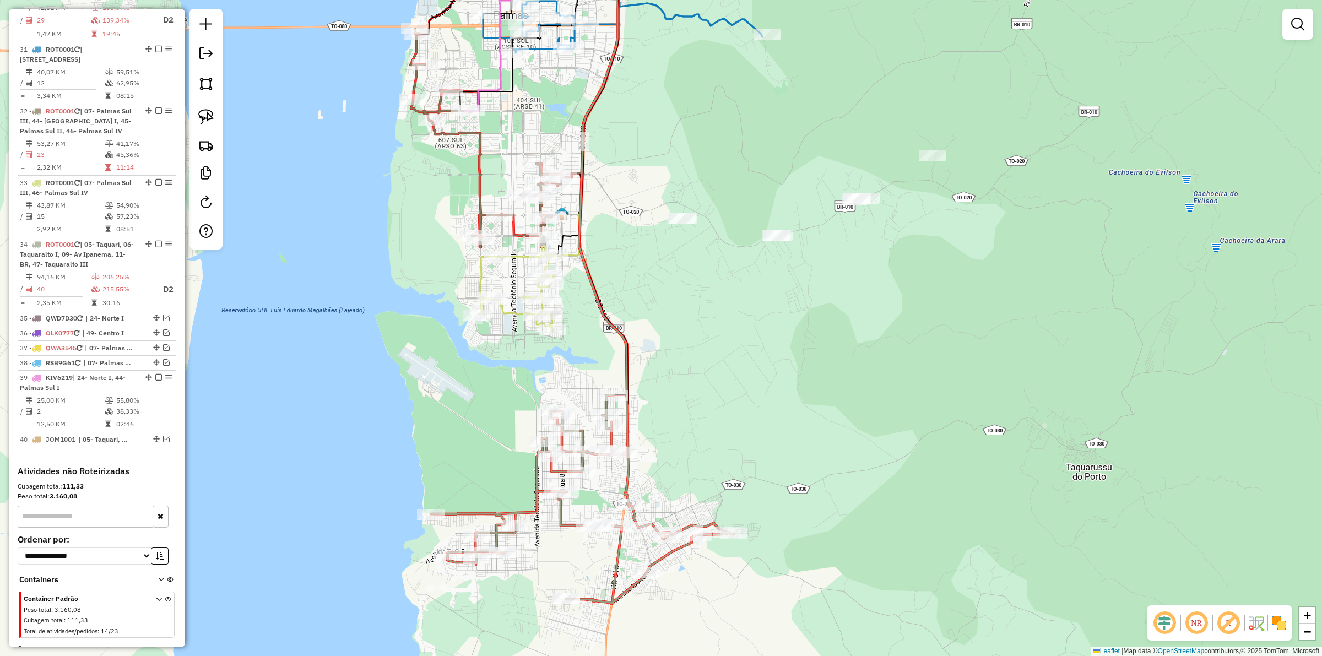
drag, startPoint x: 694, startPoint y: 125, endPoint x: 705, endPoint y: 353, distance: 228.2
click at [719, 354] on div "Janela de atendimento Grade de atendimento Capacidade Transportadoras Veículos …" at bounding box center [661, 328] width 1322 height 656
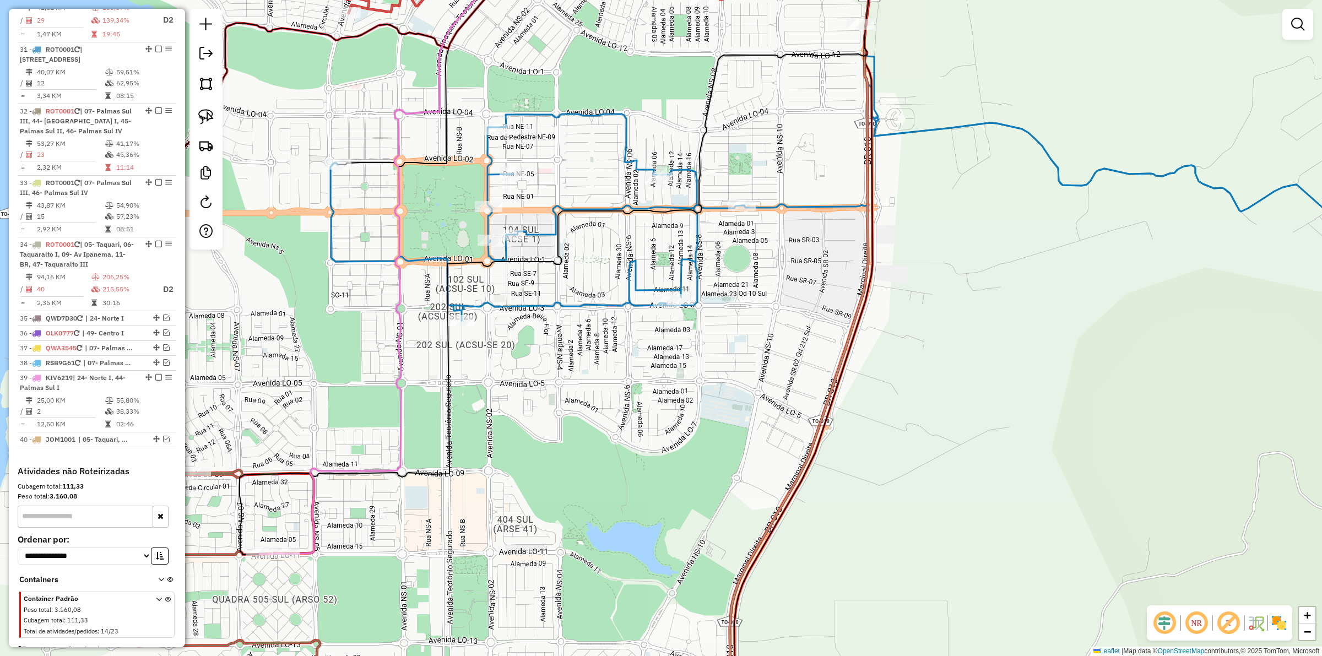
click at [526, 306] on icon at bounding box center [888, 202] width 1116 height 235
select select "*********"
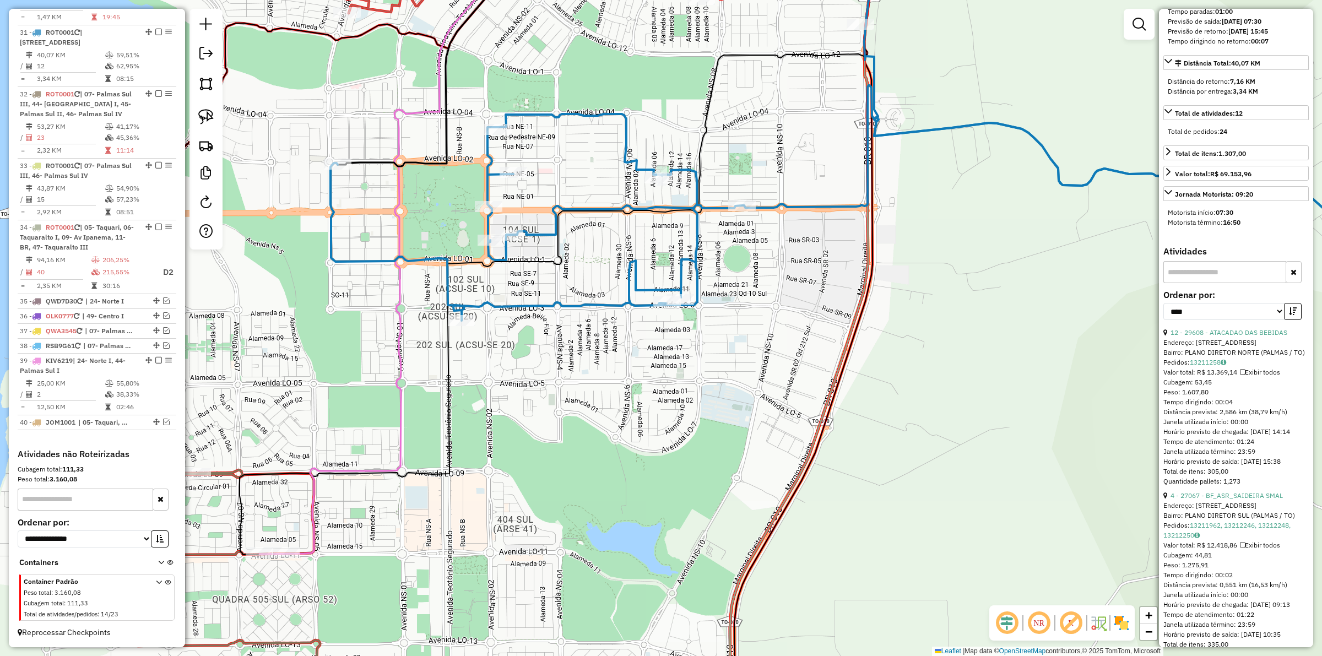
scroll to position [275, 0]
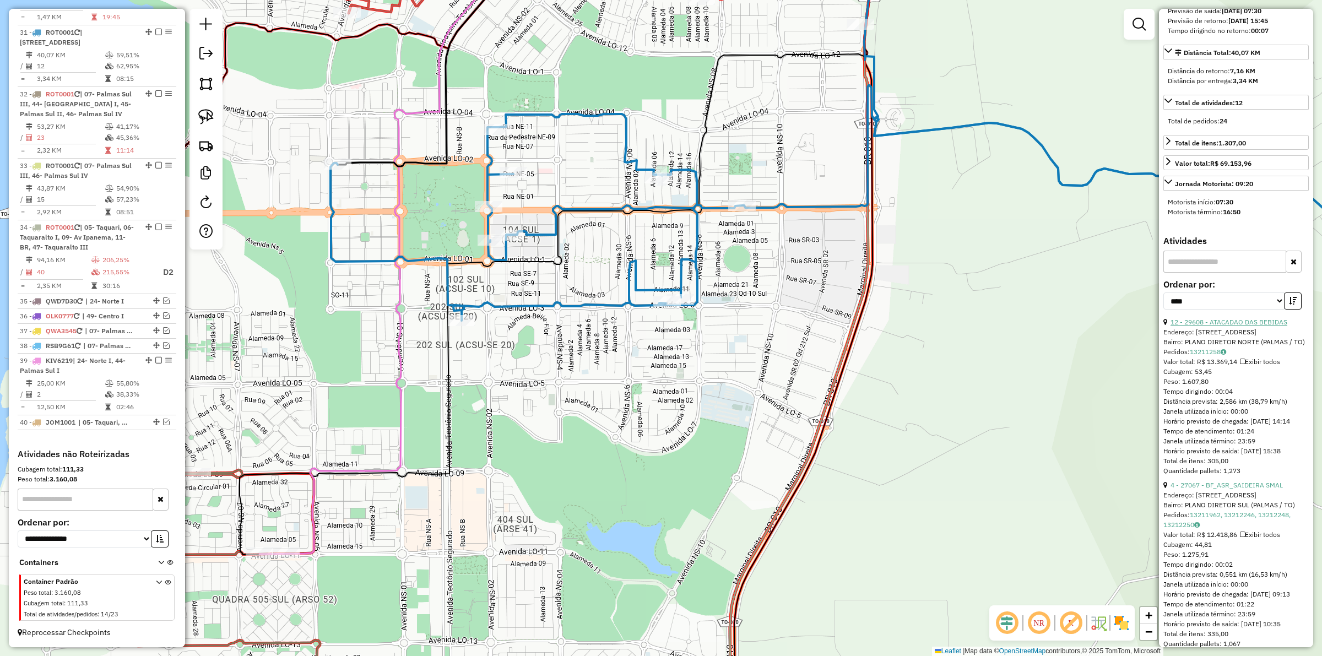
click at [1231, 326] on link "12 - 29608 - ATACADAO DAS BEBIDAS" at bounding box center [1228, 322] width 117 height 8
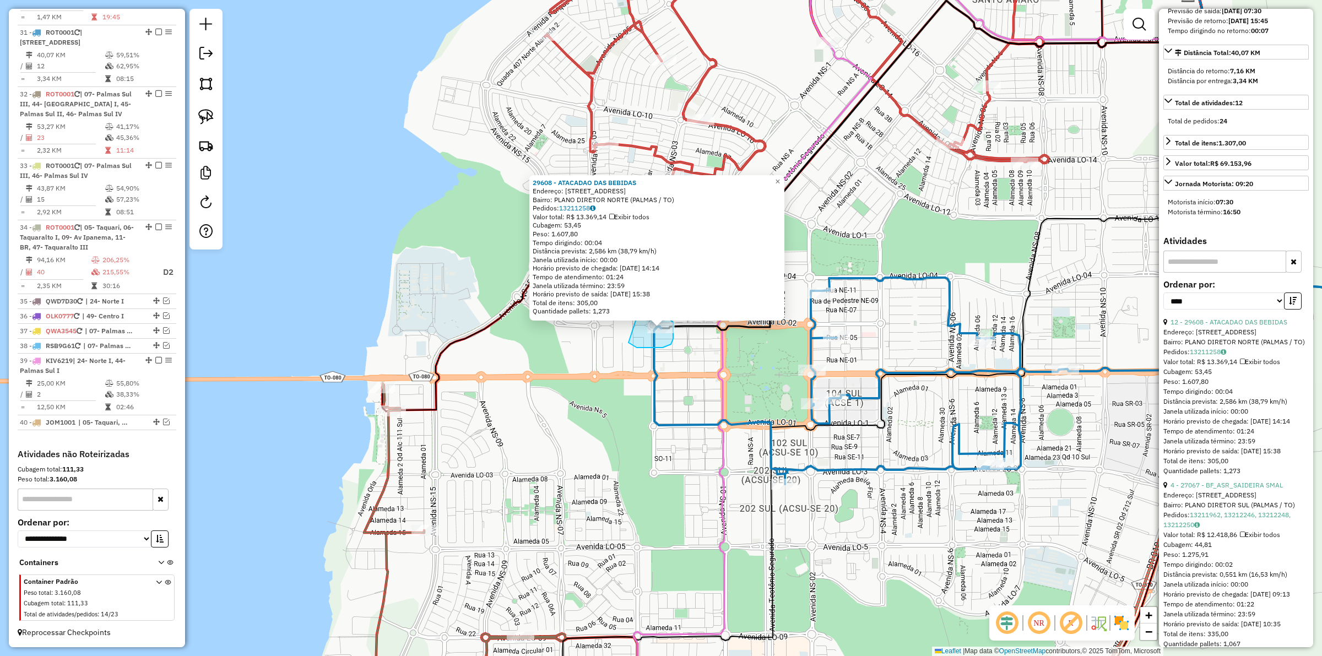
drag, startPoint x: 628, startPoint y: 343, endPoint x: 637, endPoint y: 317, distance: 26.6
click at [637, 317] on div "Rota 31 - Placa ROT0001 29608 - ATACADAO DAS BEBIDAS 29608 - ATACADAO DAS BEBID…" at bounding box center [661, 328] width 1322 height 656
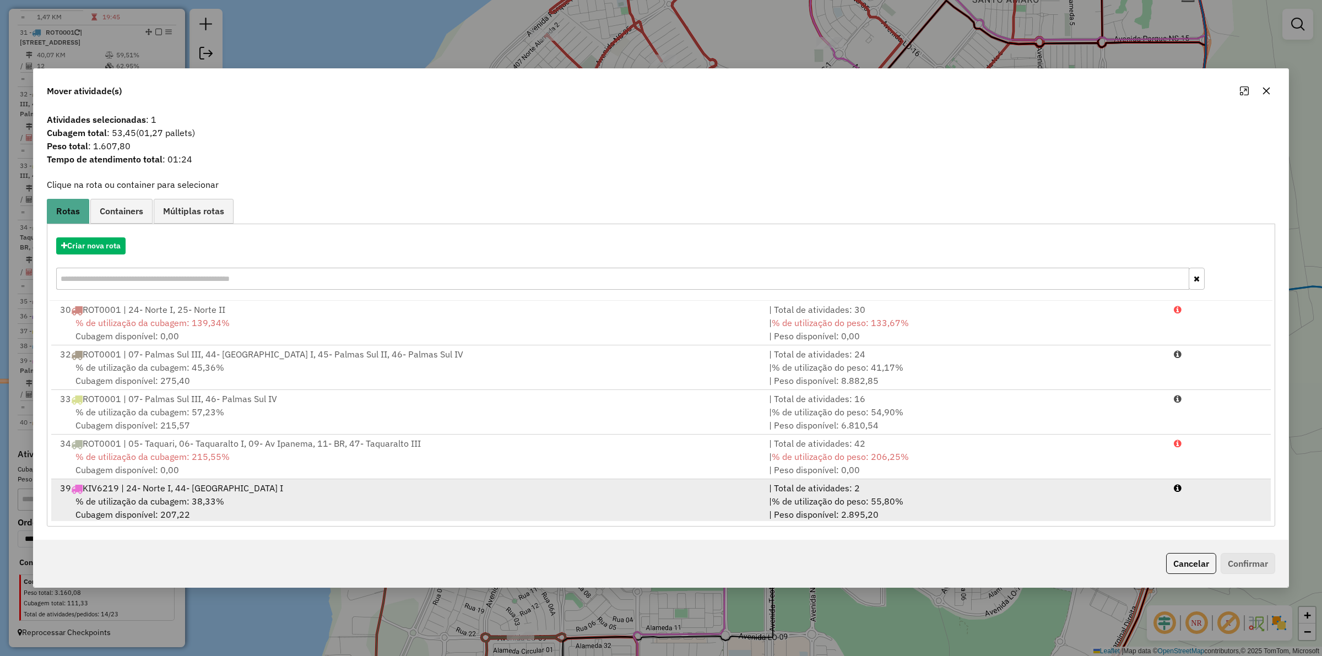
click at [887, 495] on div "| % de utilização do peso: 55,80% | Peso disponível: 2.895,20" at bounding box center [964, 508] width 405 height 26
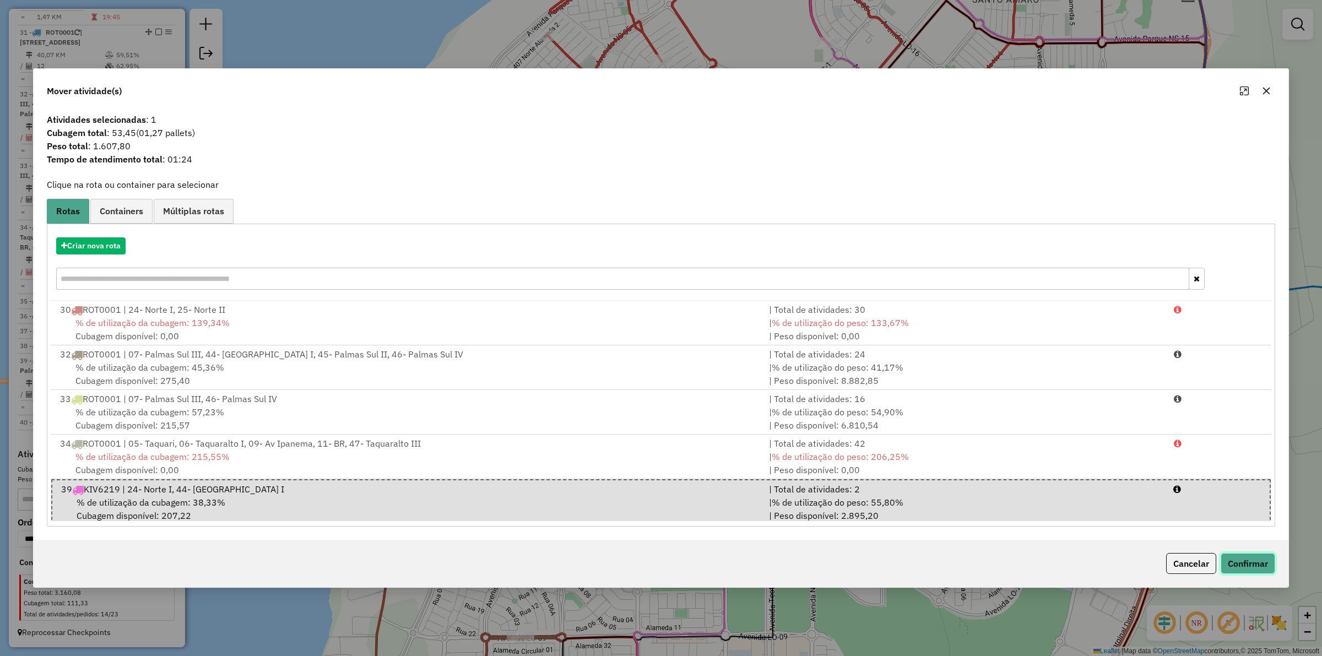
click at [1243, 559] on button "Confirmar" at bounding box center [1247, 563] width 55 height 21
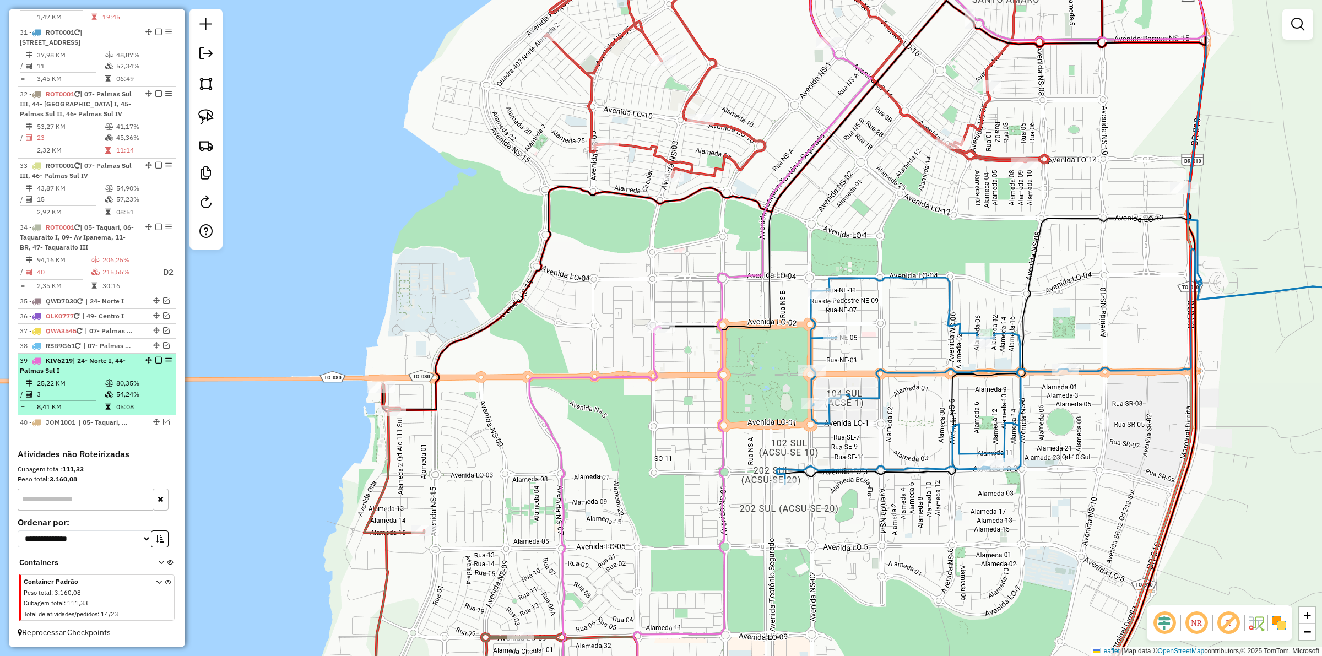
click at [155, 360] on em at bounding box center [158, 360] width 7 height 7
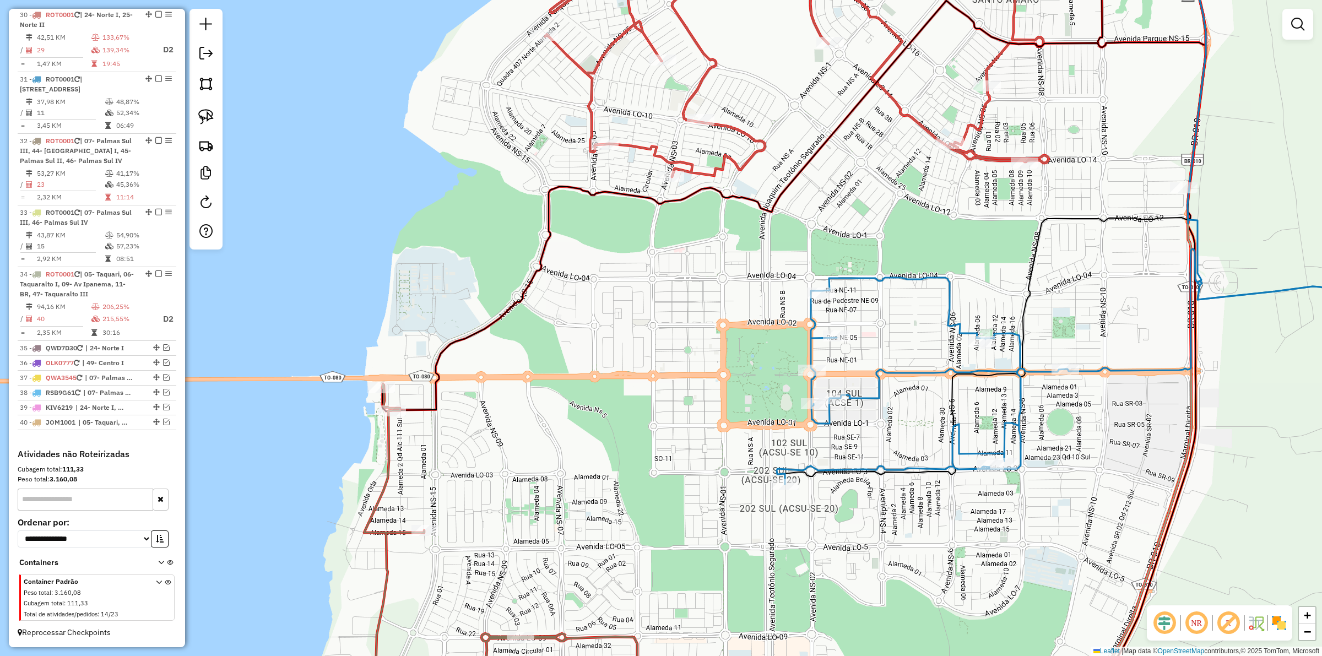
scroll to position [873, 0]
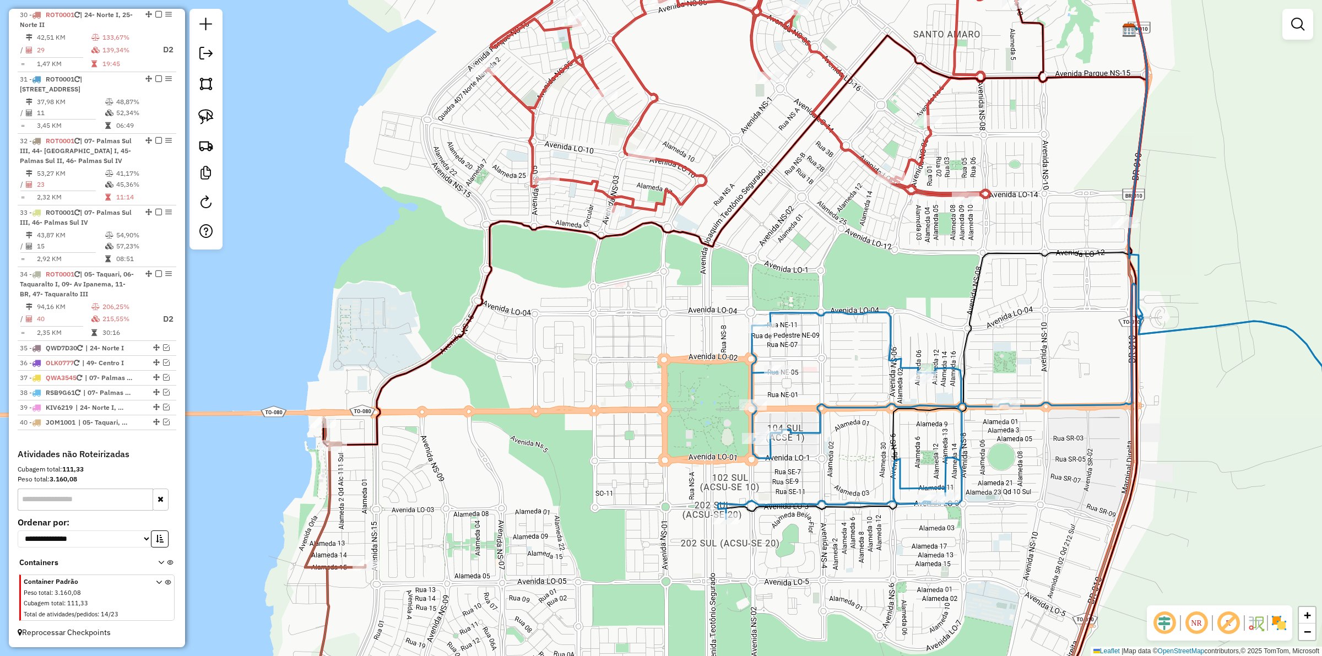
drag, startPoint x: 769, startPoint y: 307, endPoint x: 640, endPoint y: 368, distance: 142.9
click at [643, 367] on div "Janela de atendimento Grade de atendimento Capacidade Transportadoras Veículos …" at bounding box center [661, 328] width 1322 height 656
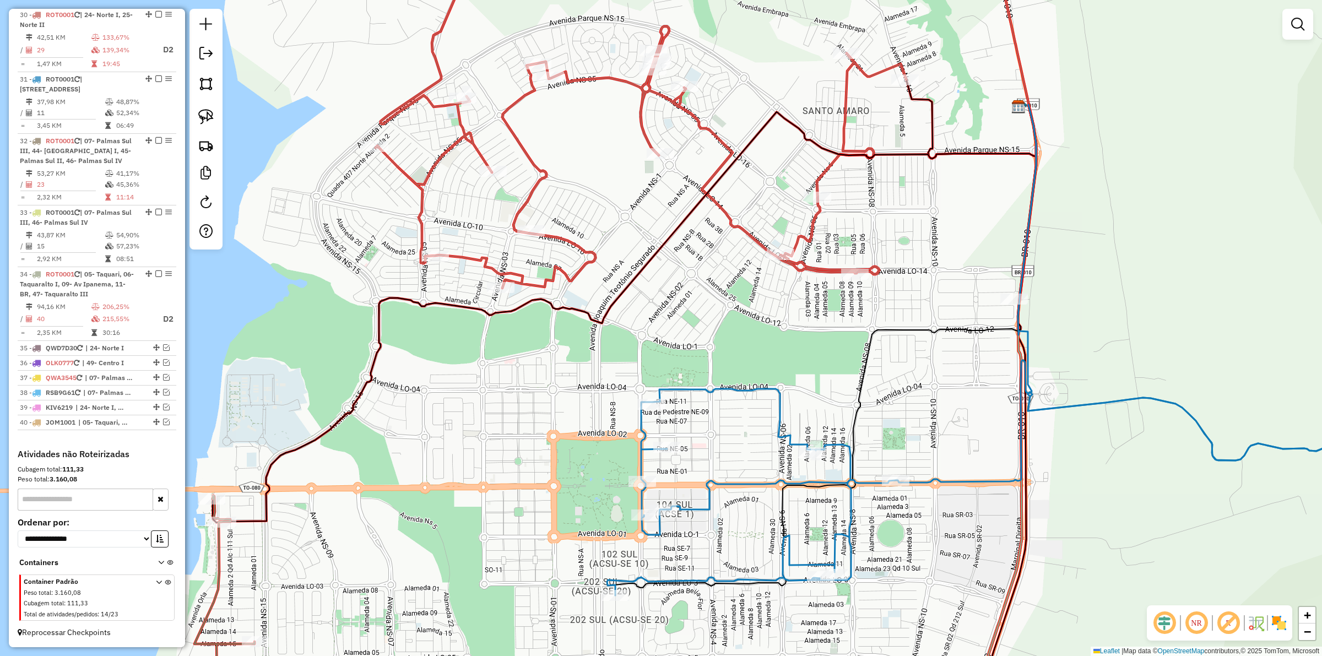
drag, startPoint x: 707, startPoint y: 288, endPoint x: 692, endPoint y: 353, distance: 66.5
click at [692, 353] on div "Janela de atendimento Grade de atendimento Capacidade Transportadoras Veículos …" at bounding box center [661, 328] width 1322 height 656
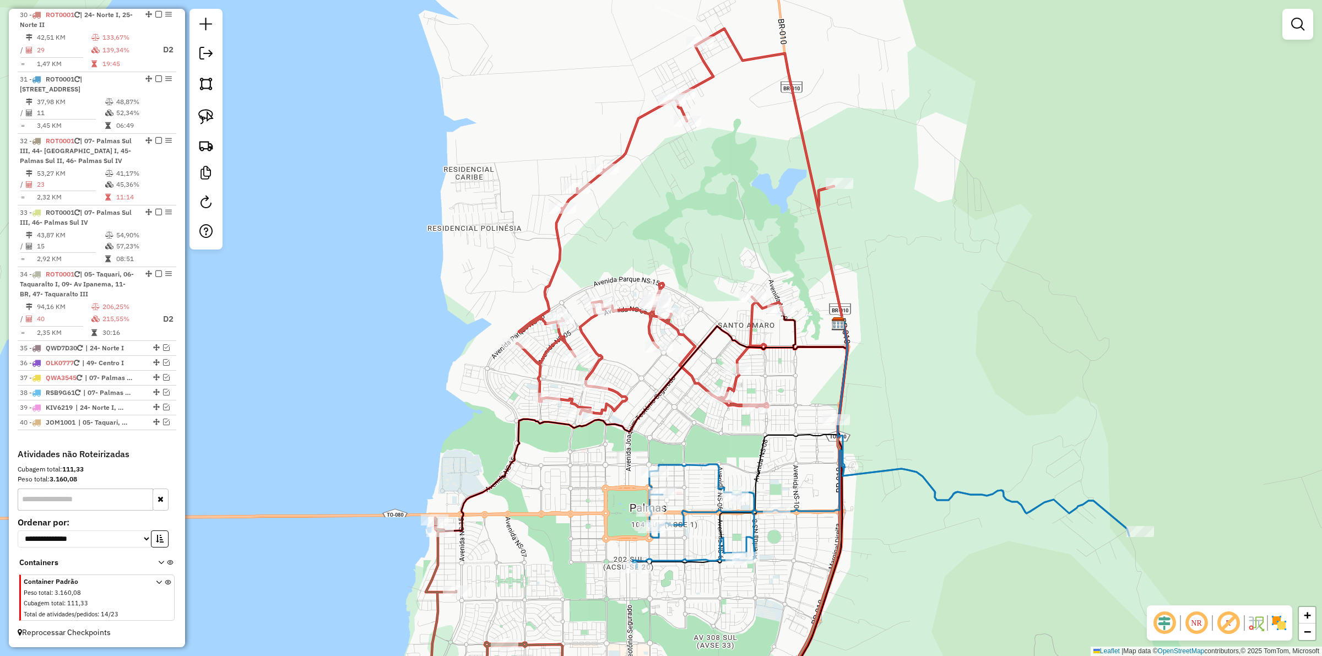
drag, startPoint x: 732, startPoint y: 264, endPoint x: 719, endPoint y: 343, distance: 79.3
click at [720, 344] on icon at bounding box center [641, 426] width 412 height 209
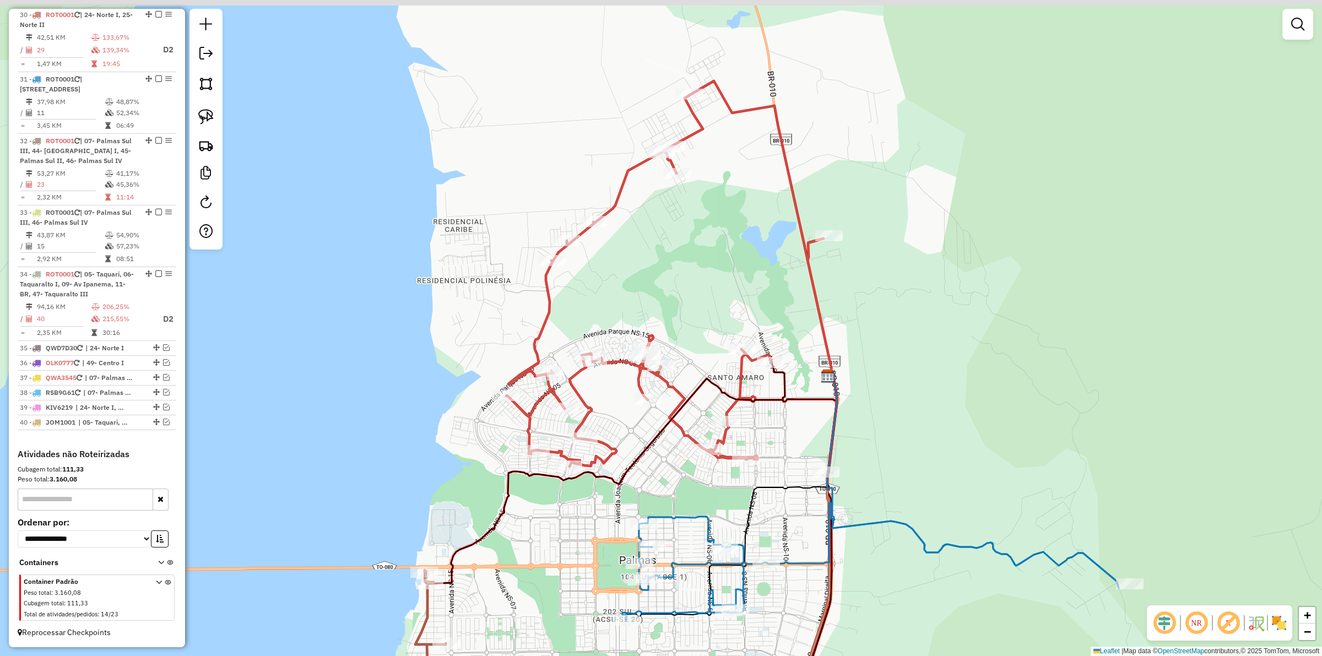
drag, startPoint x: 711, startPoint y: 311, endPoint x: 703, endPoint y: 352, distance: 42.1
click at [703, 352] on div "Janela de atendimento Grade de atendimento Capacidade Transportadoras Veículos …" at bounding box center [661, 328] width 1322 height 656
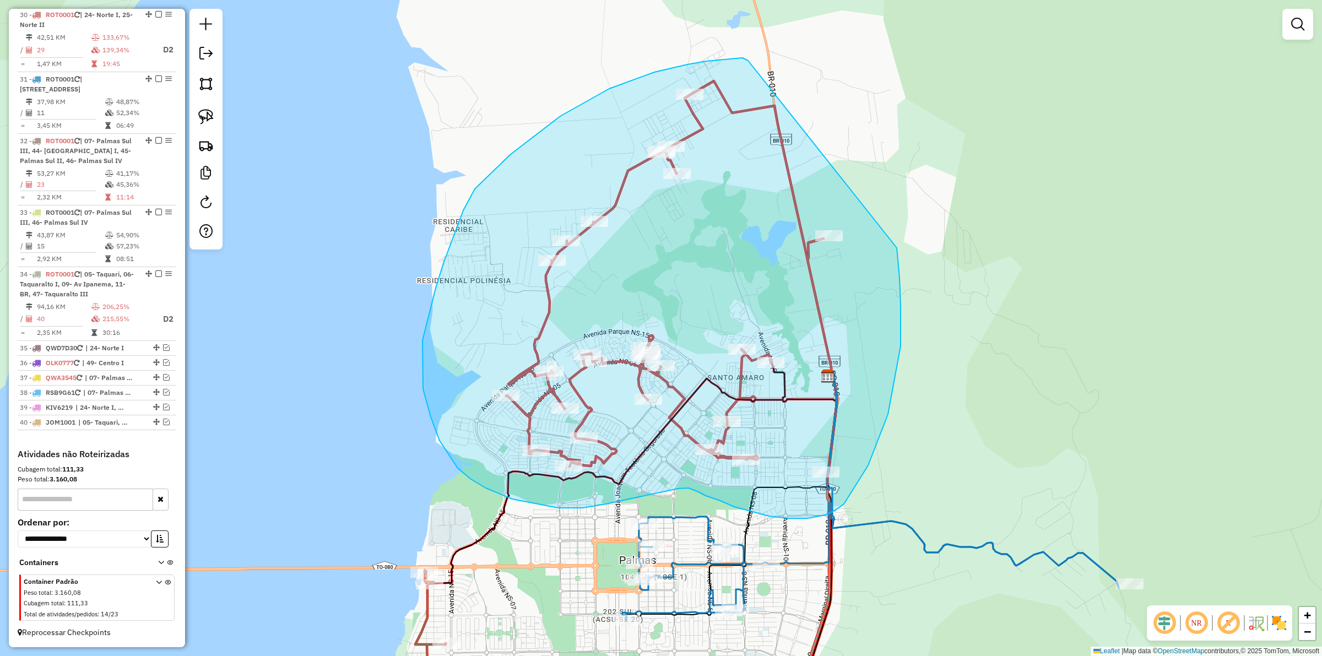
drag, startPoint x: 742, startPoint y: 58, endPoint x: 896, endPoint y: 235, distance: 235.0
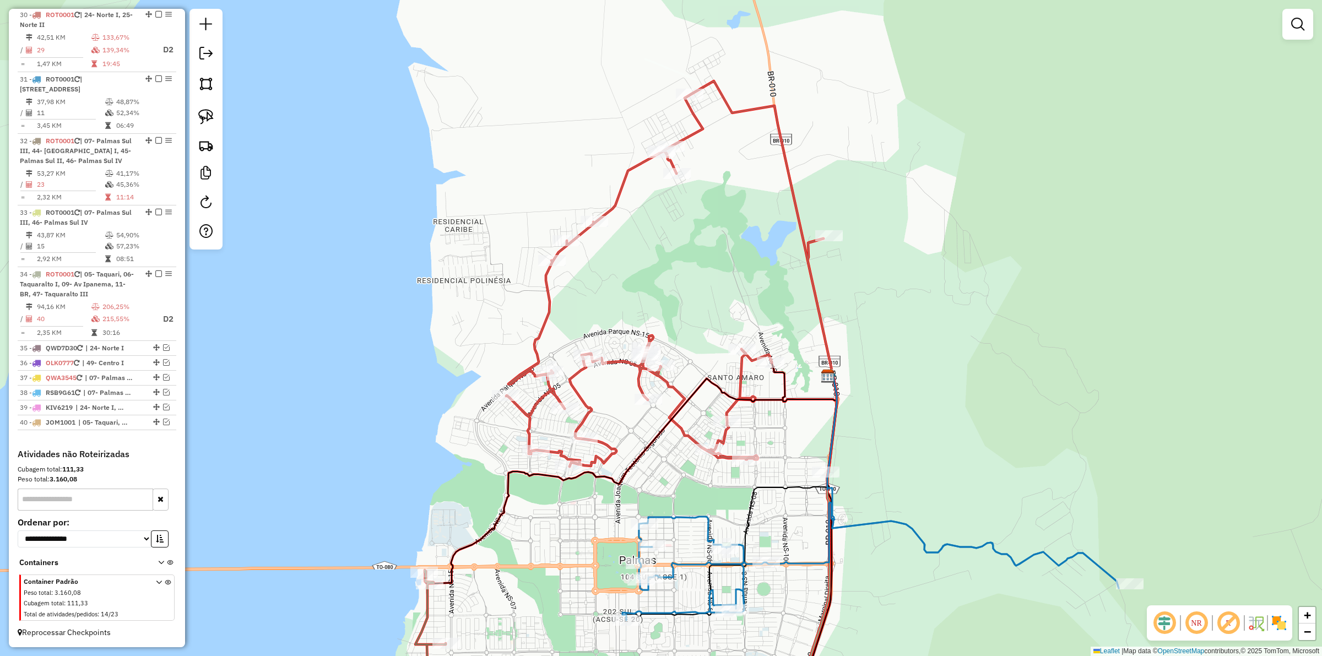
drag, startPoint x: 741, startPoint y: 293, endPoint x: 713, endPoint y: 300, distance: 29.0
click at [744, 294] on div "Janela de atendimento Grade de atendimento Capacidade Transportadoras Veículos …" at bounding box center [661, 328] width 1322 height 656
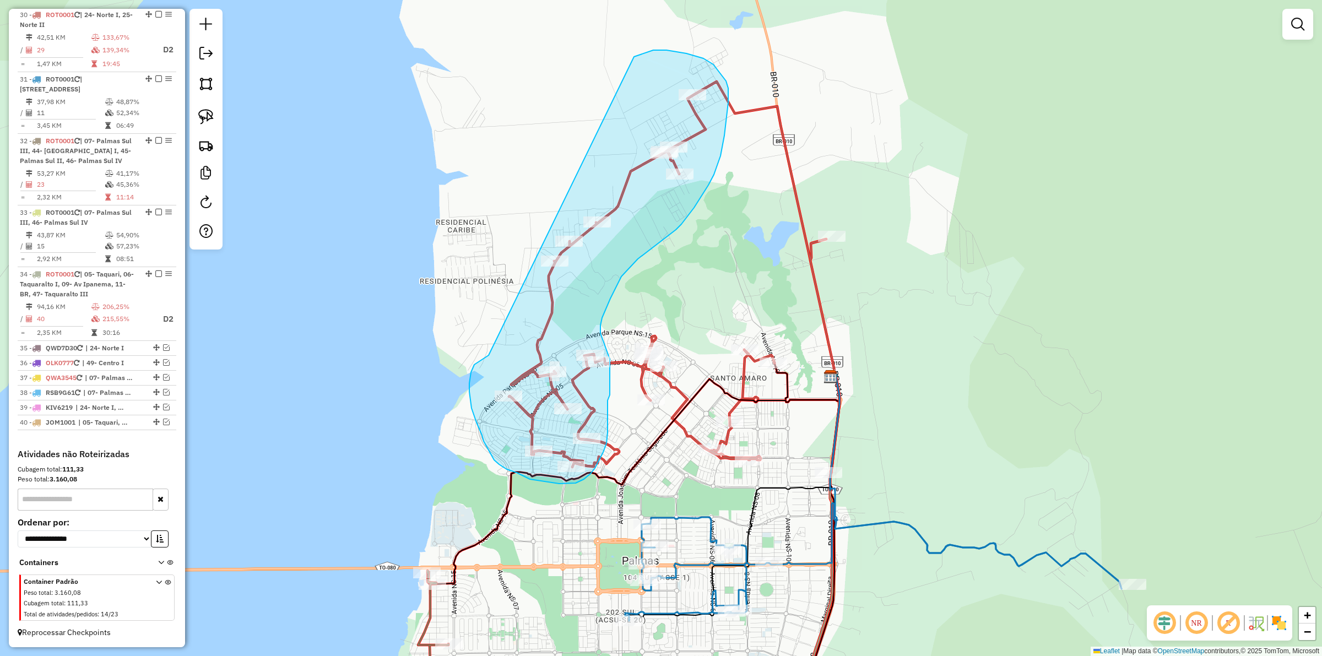
drag, startPoint x: 485, startPoint y: 357, endPoint x: 591, endPoint y: 81, distance: 294.9
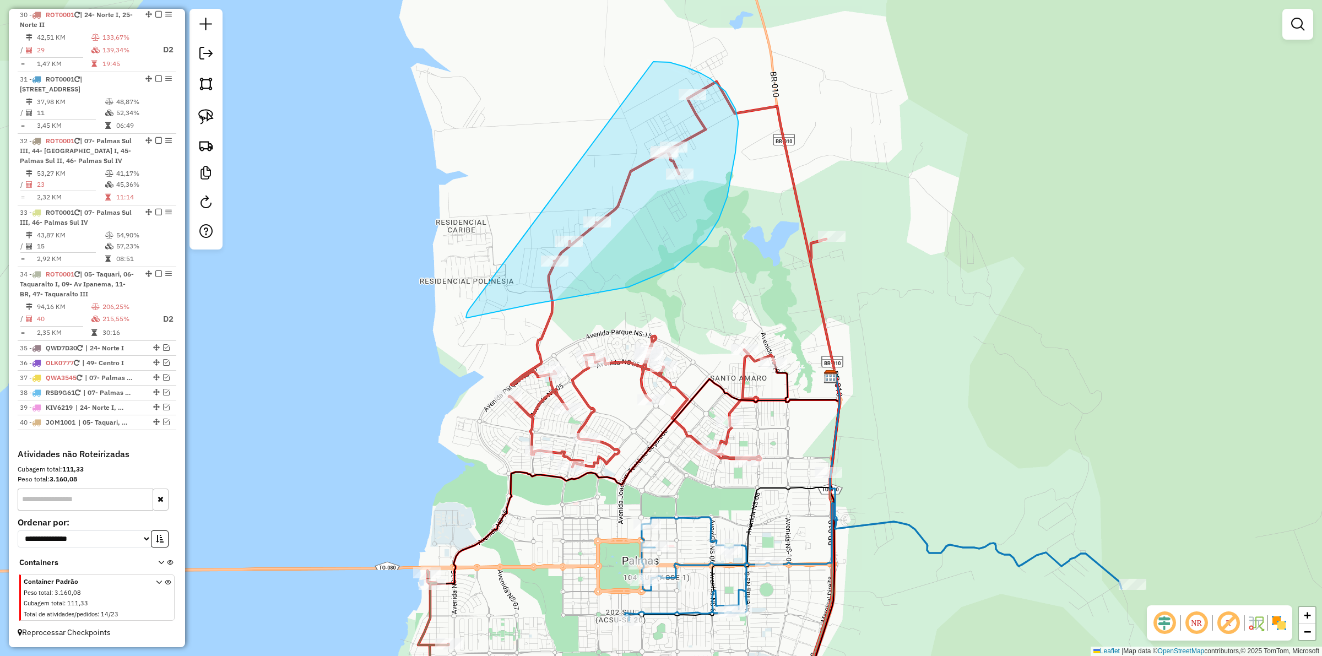
drag, startPoint x: 467, startPoint y: 318, endPoint x: 588, endPoint y: 79, distance: 267.9
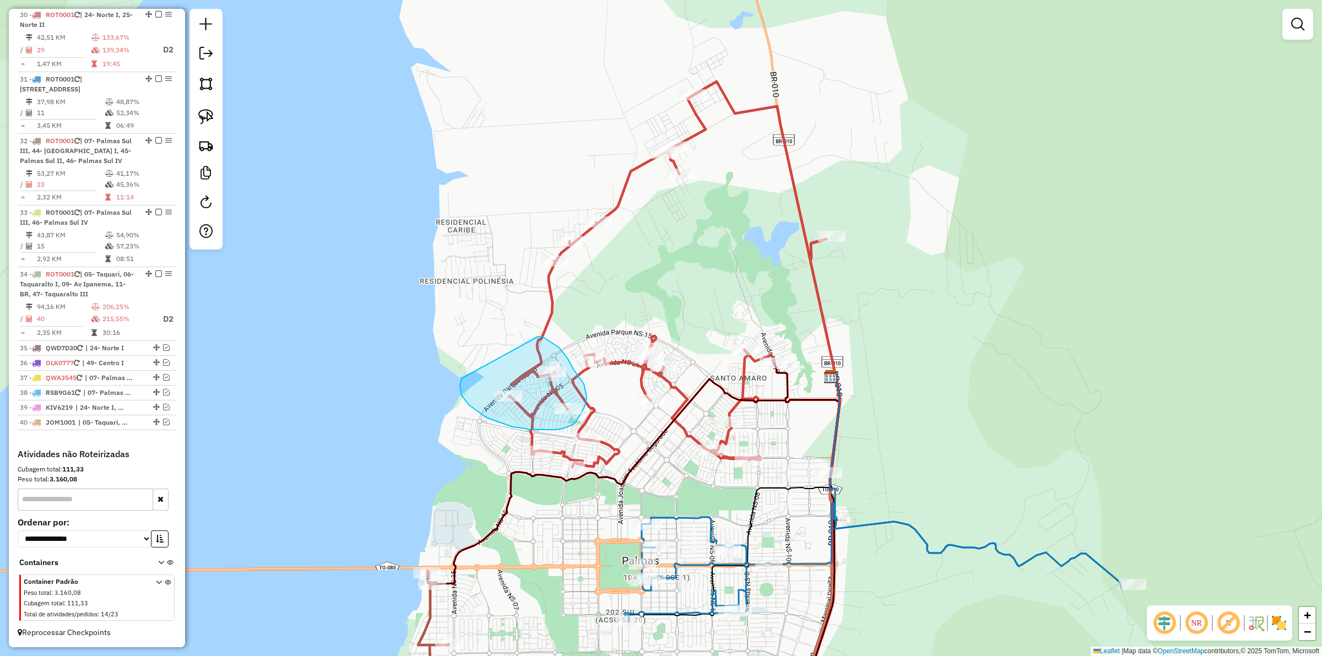
drag, startPoint x: 461, startPoint y: 378, endPoint x: 538, endPoint y: 336, distance: 87.2
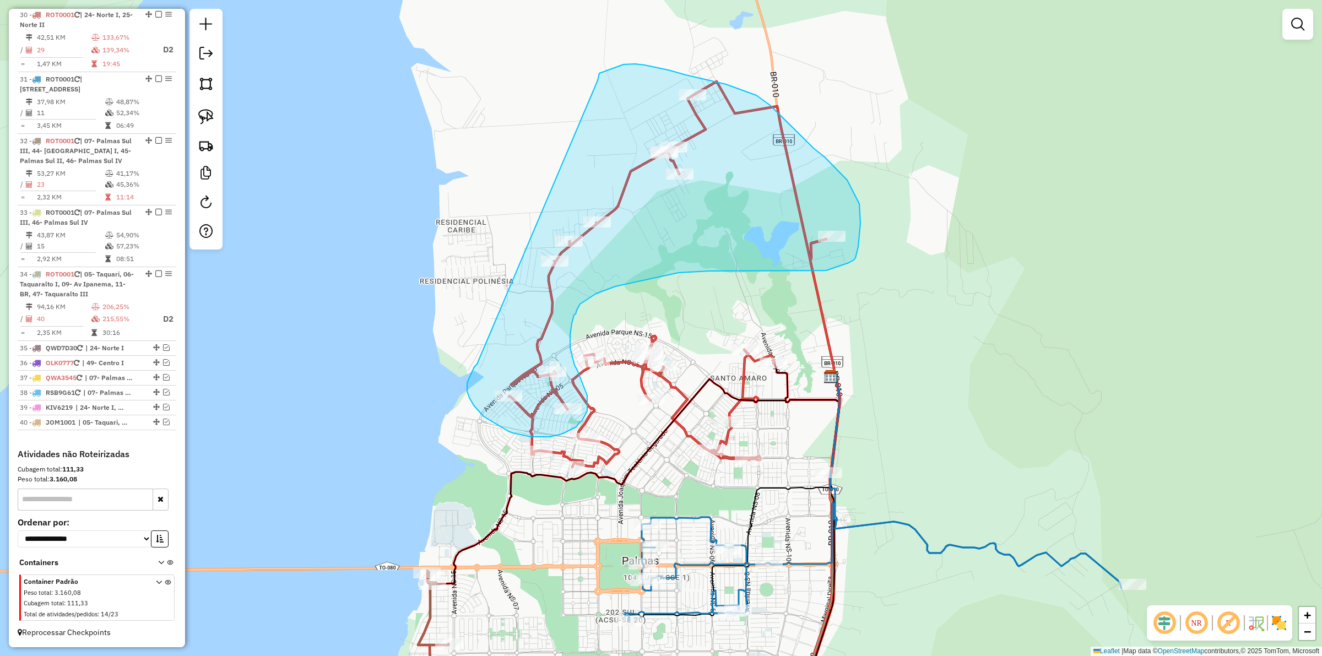
drag, startPoint x: 469, startPoint y: 377, endPoint x: 597, endPoint y: 80, distance: 323.4
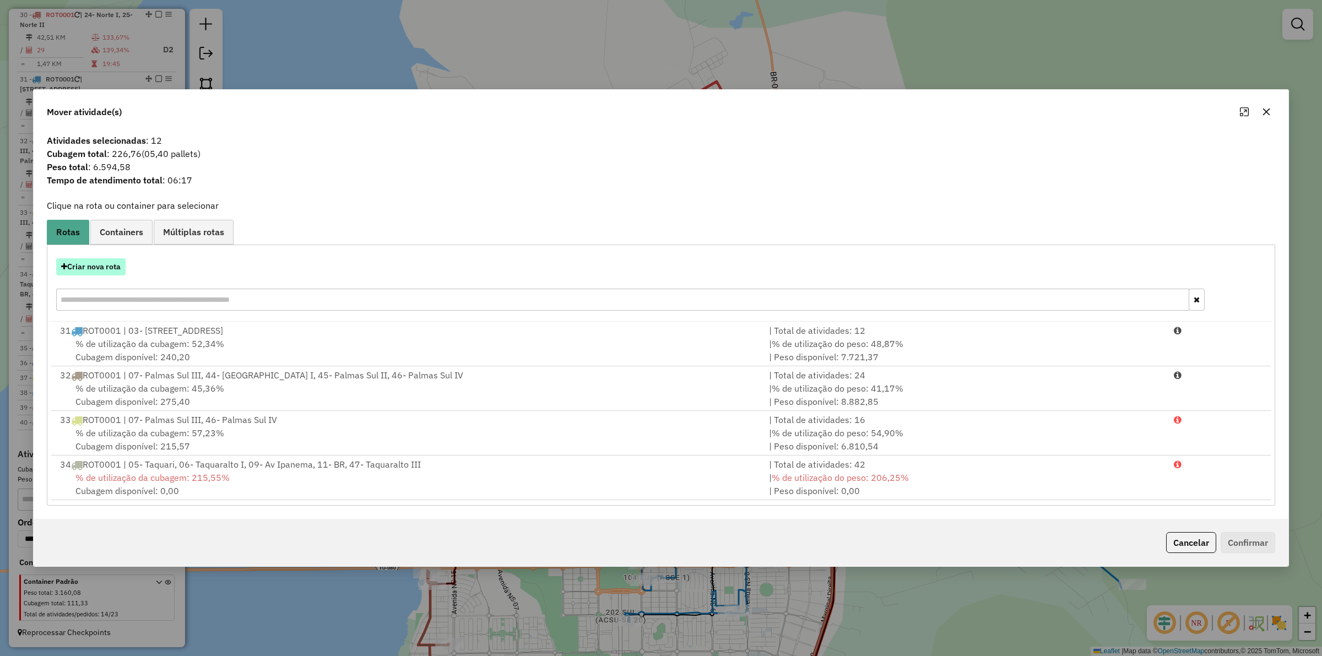
click at [114, 265] on button "Criar nova rota" at bounding box center [90, 266] width 69 height 17
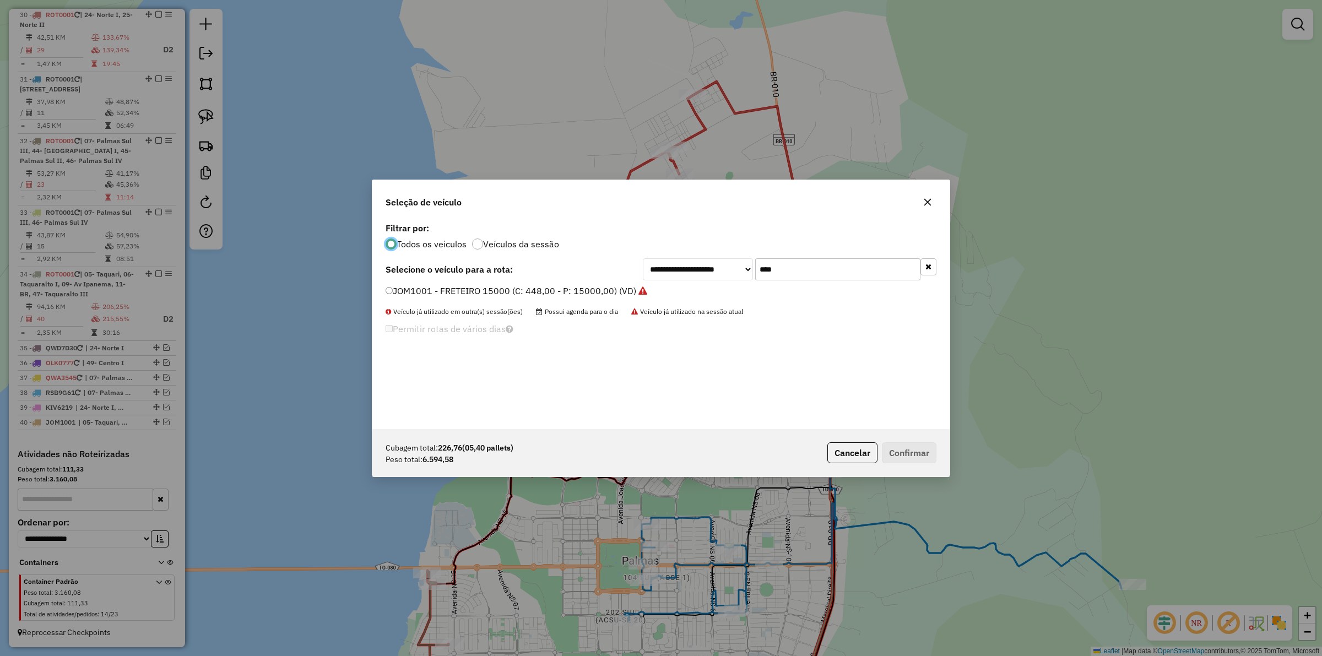
scroll to position [6, 3]
click at [837, 265] on input "****" at bounding box center [837, 269] width 165 height 22
type input "****"
click at [609, 287] on label "MXG9635 - TOCO BAÚ 322cx 8000kg (C: 322,00 - P: 8000,00) (VD)" at bounding box center [524, 290] width 279 height 13
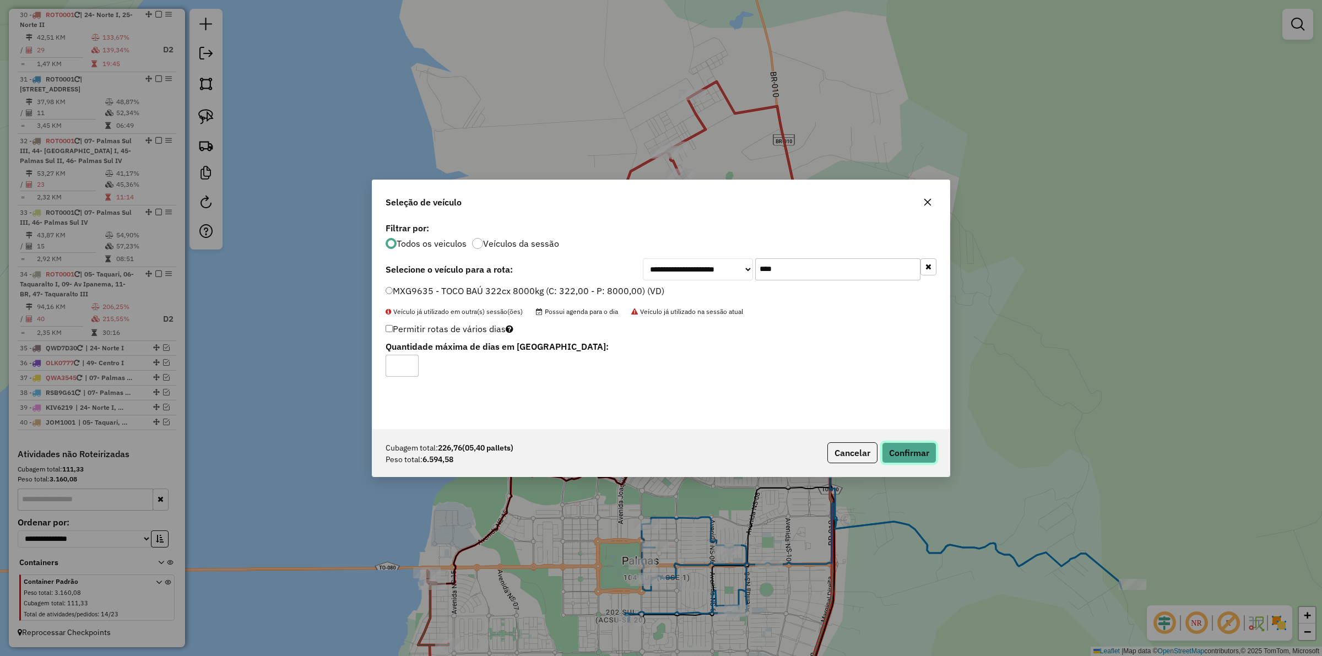
click at [925, 443] on button "Confirmar" at bounding box center [909, 452] width 55 height 21
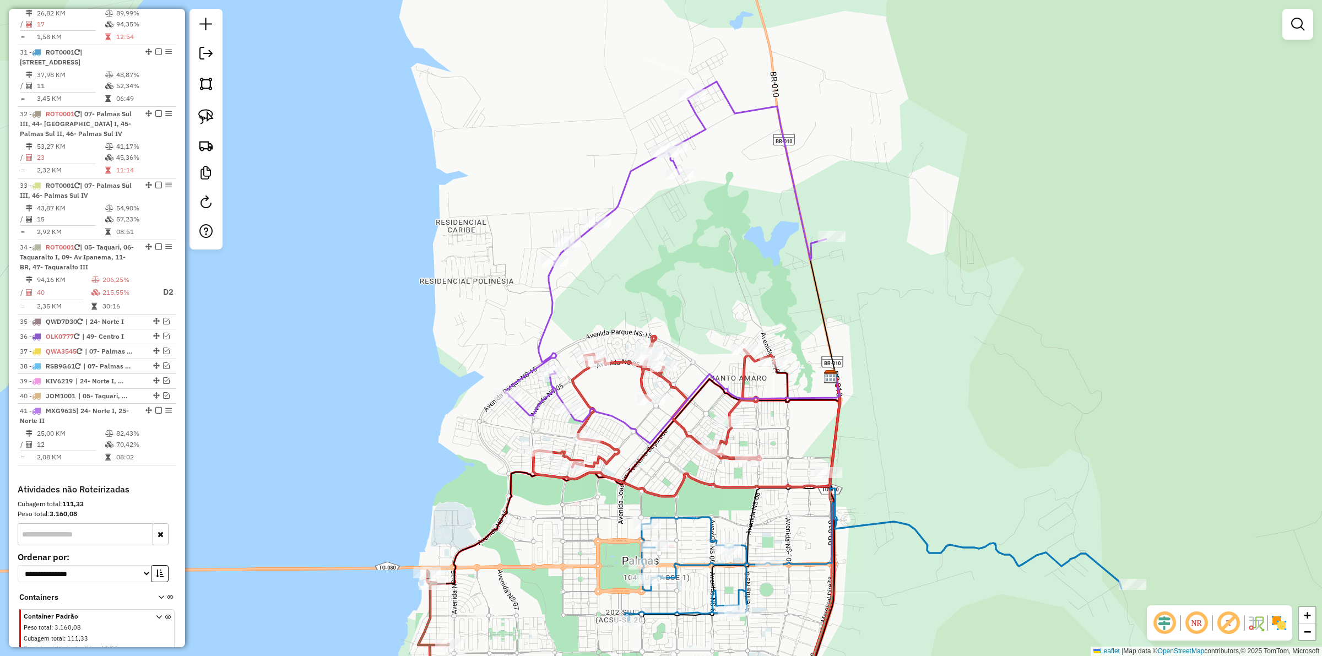
scroll to position [855, 0]
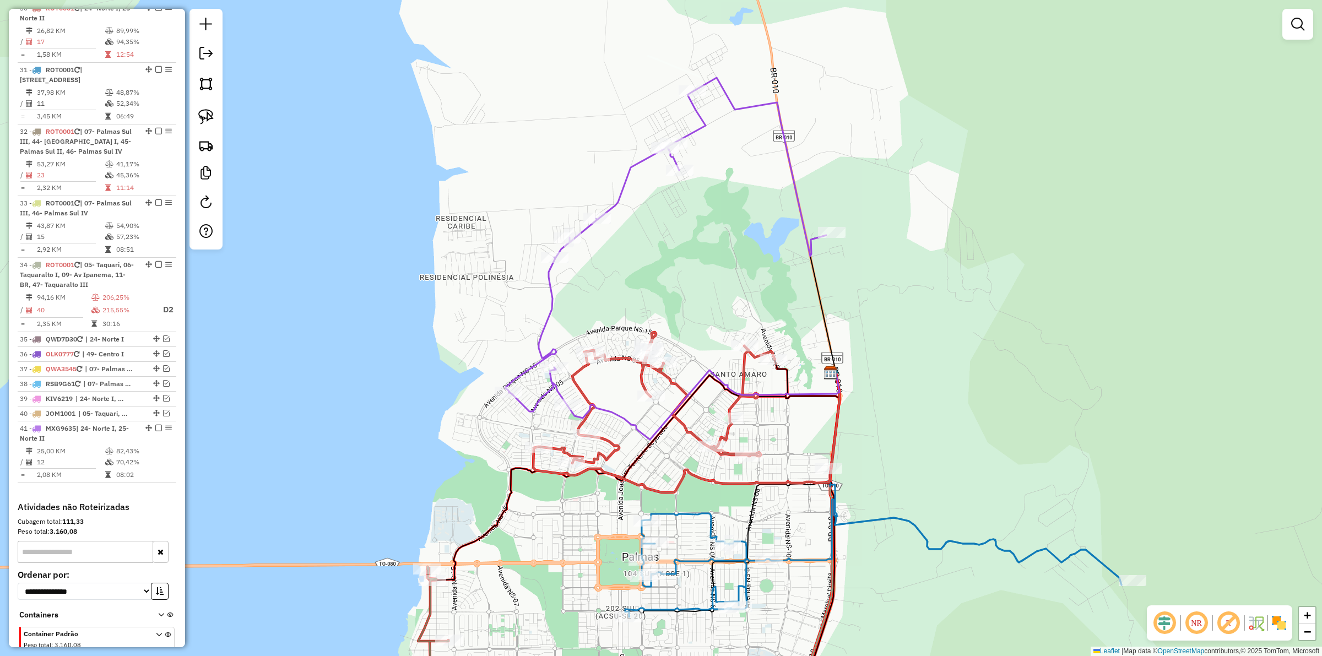
drag, startPoint x: 616, startPoint y: 413, endPoint x: 604, endPoint y: 303, distance: 110.2
click at [604, 370] on icon at bounding box center [703, 404] width 272 height 69
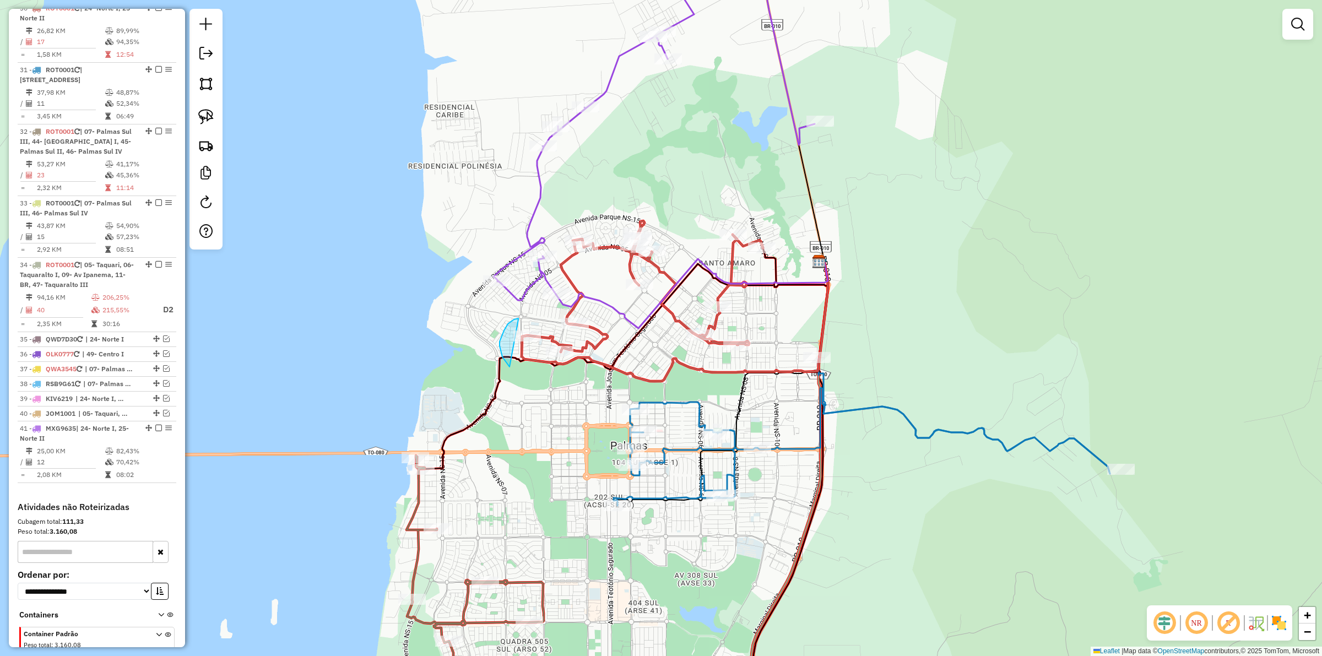
drag, startPoint x: 518, startPoint y: 319, endPoint x: 579, endPoint y: 355, distance: 70.8
drag, startPoint x: 566, startPoint y: 224, endPoint x: 599, endPoint y: 229, distance: 32.9
drag, startPoint x: 565, startPoint y: 221, endPoint x: 608, endPoint y: 224, distance: 43.6
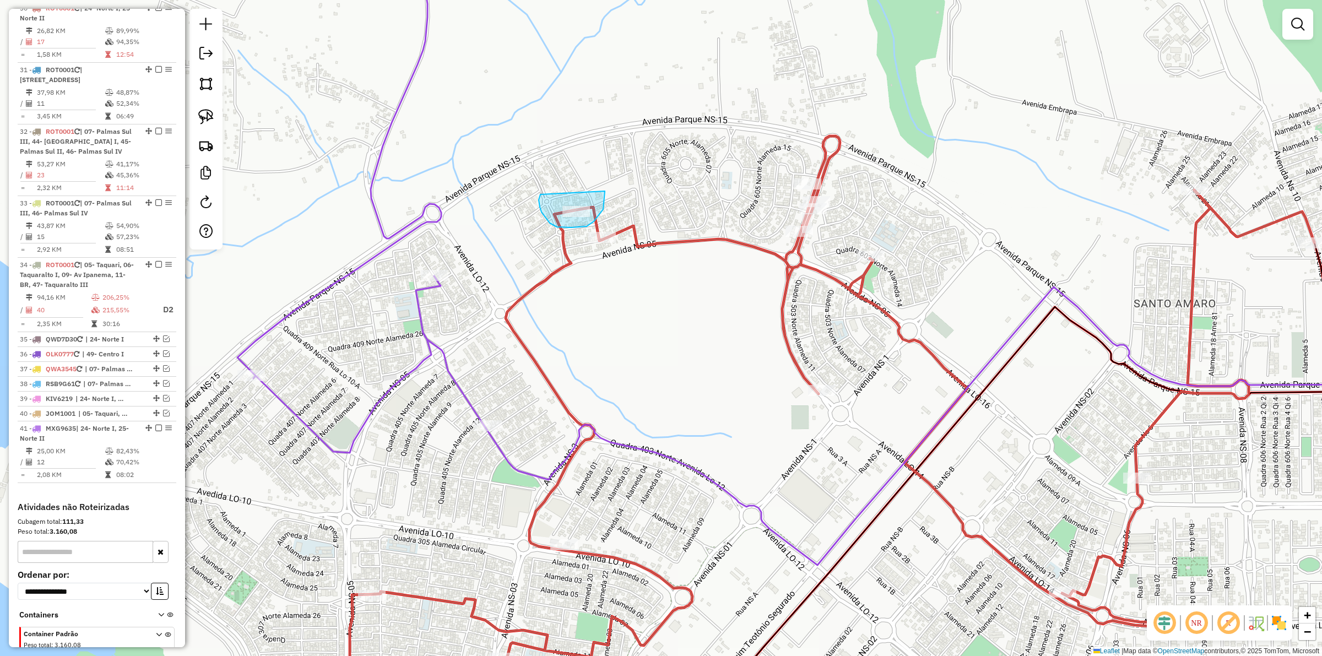
drag, startPoint x: 540, startPoint y: 194, endPoint x: 605, endPoint y: 191, distance: 64.5
drag, startPoint x: 587, startPoint y: 223, endPoint x: 635, endPoint y: 245, distance: 52.7
drag, startPoint x: 600, startPoint y: 191, endPoint x: 552, endPoint y: 183, distance: 49.1
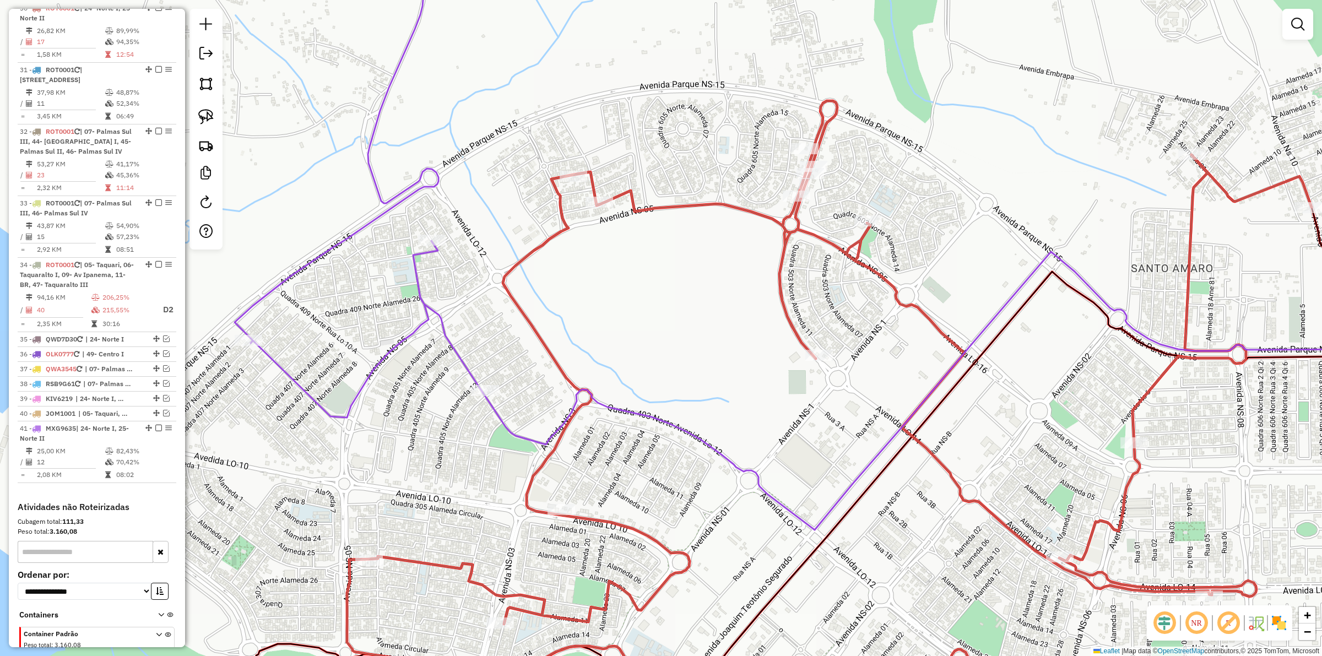
drag, startPoint x: 661, startPoint y: 370, endPoint x: 642, endPoint y: 263, distance: 109.1
click at [642, 263] on div "Janela de atendimento Grade de atendimento Capacidade Transportadoras Veículos …" at bounding box center [661, 328] width 1322 height 656
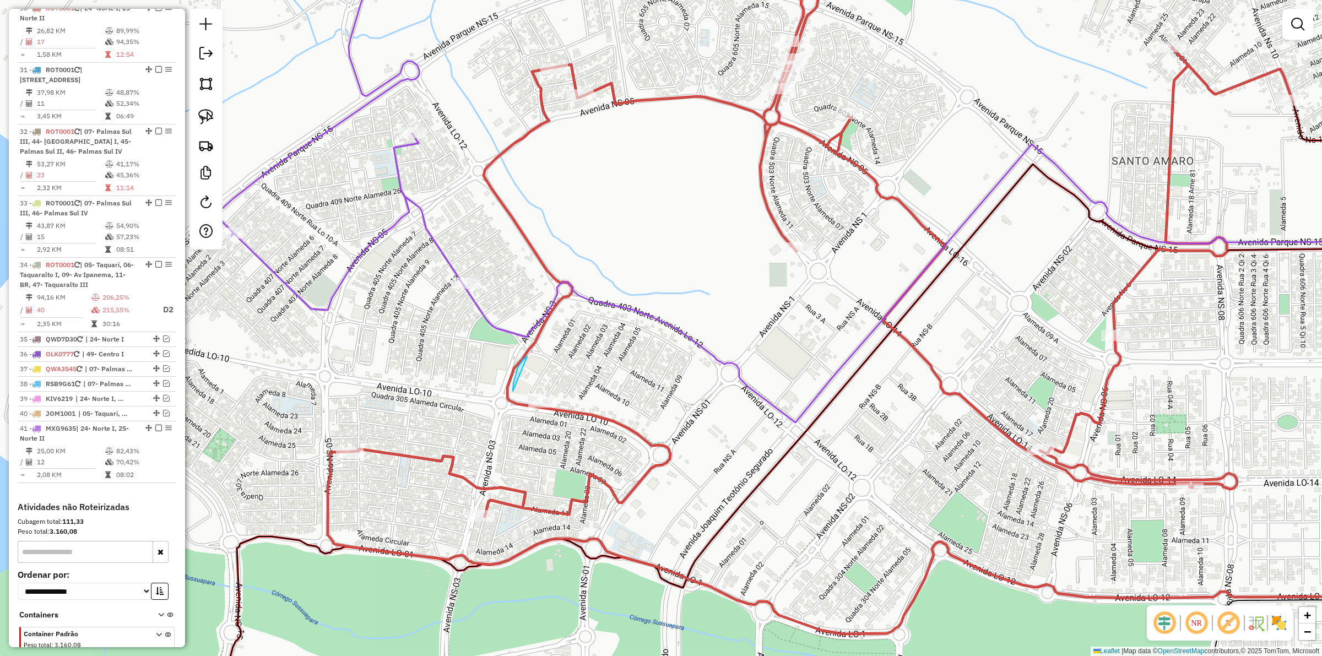
drag, startPoint x: 523, startPoint y: 359, endPoint x: 594, endPoint y: 378, distance: 73.1
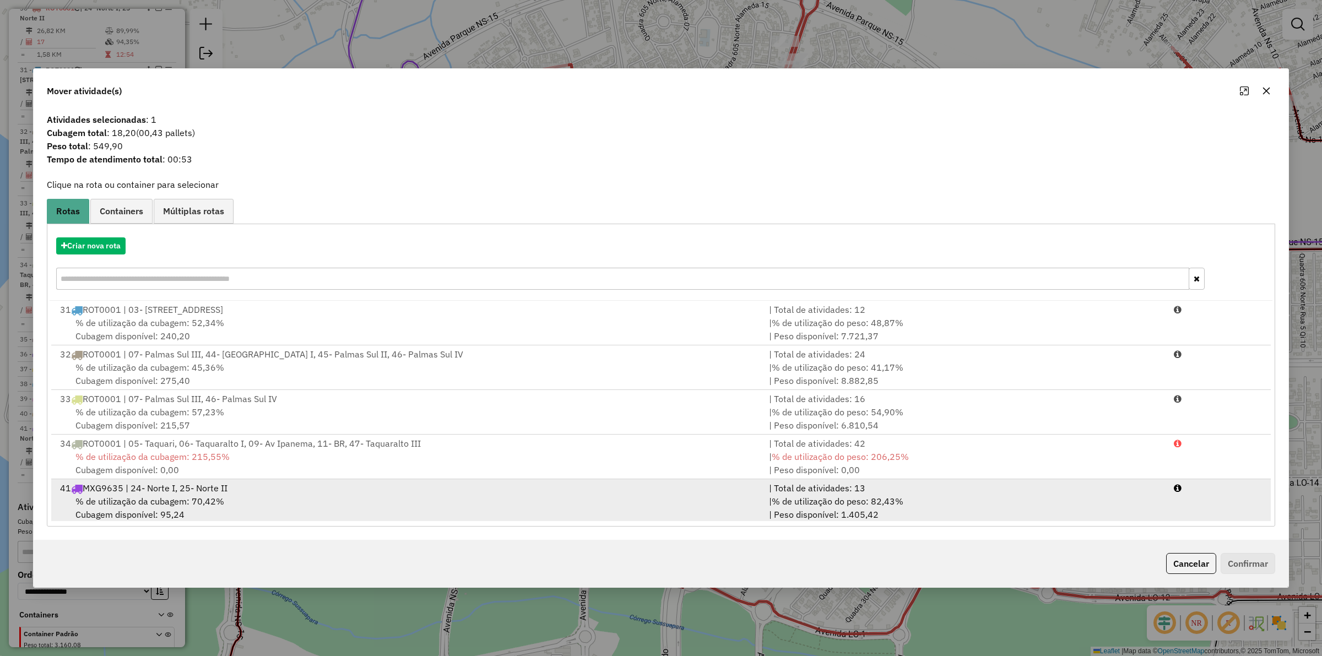
drag, startPoint x: 885, startPoint y: 510, endPoint x: 938, endPoint y: 504, distance: 53.3
click at [887, 509] on div "| % de utilização do peso: 82,43% | Peso disponível: 1.405,42" at bounding box center [964, 508] width 405 height 26
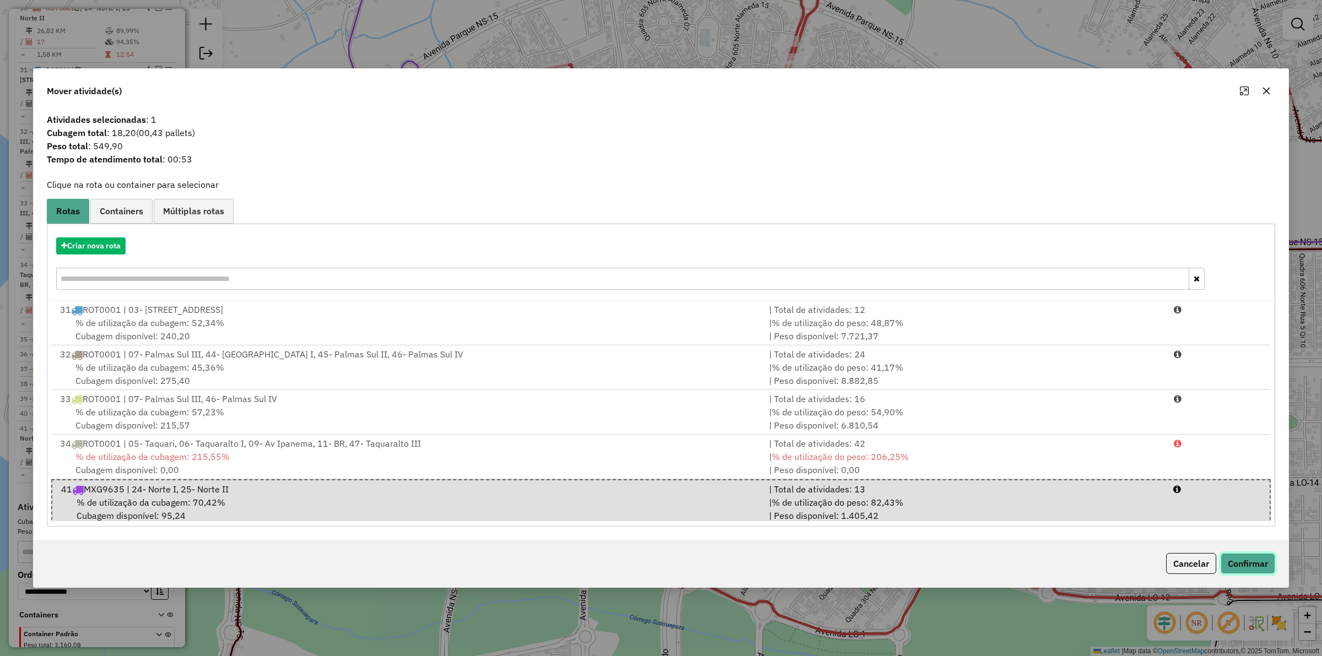
click at [1253, 568] on button "Confirmar" at bounding box center [1247, 563] width 55 height 21
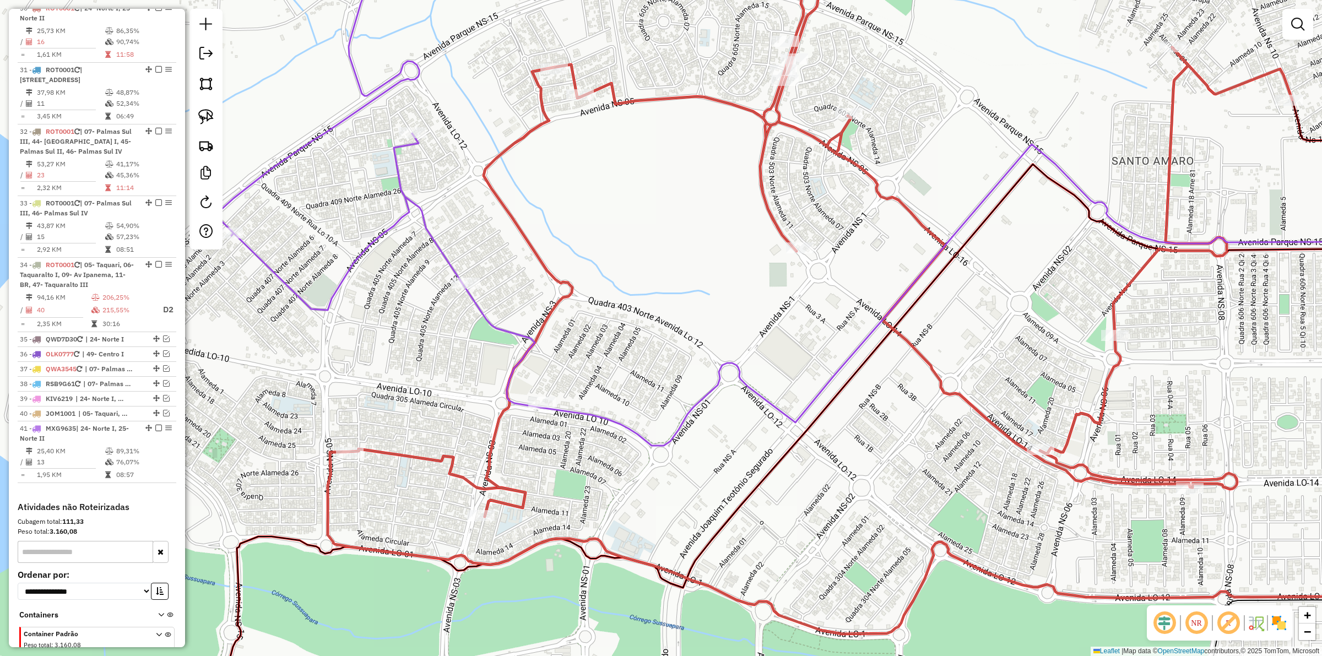
drag, startPoint x: 156, startPoint y: 452, endPoint x: 248, endPoint y: 450, distance: 92.5
click at [156, 431] on em at bounding box center [158, 428] width 7 height 7
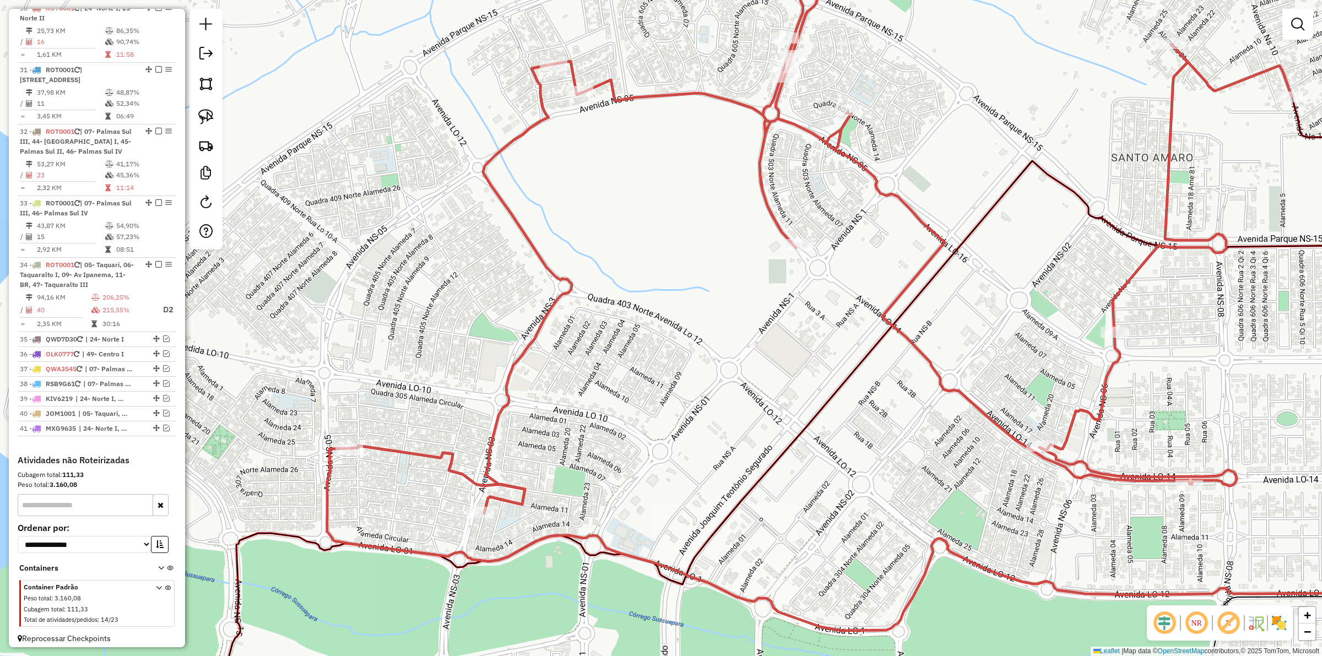
drag, startPoint x: 562, startPoint y: 436, endPoint x: 562, endPoint y: 349, distance: 87.0
click at [562, 358] on div "Janela de atendimento Grade de atendimento Capacidade Transportadoras Veículos …" at bounding box center [661, 328] width 1322 height 656
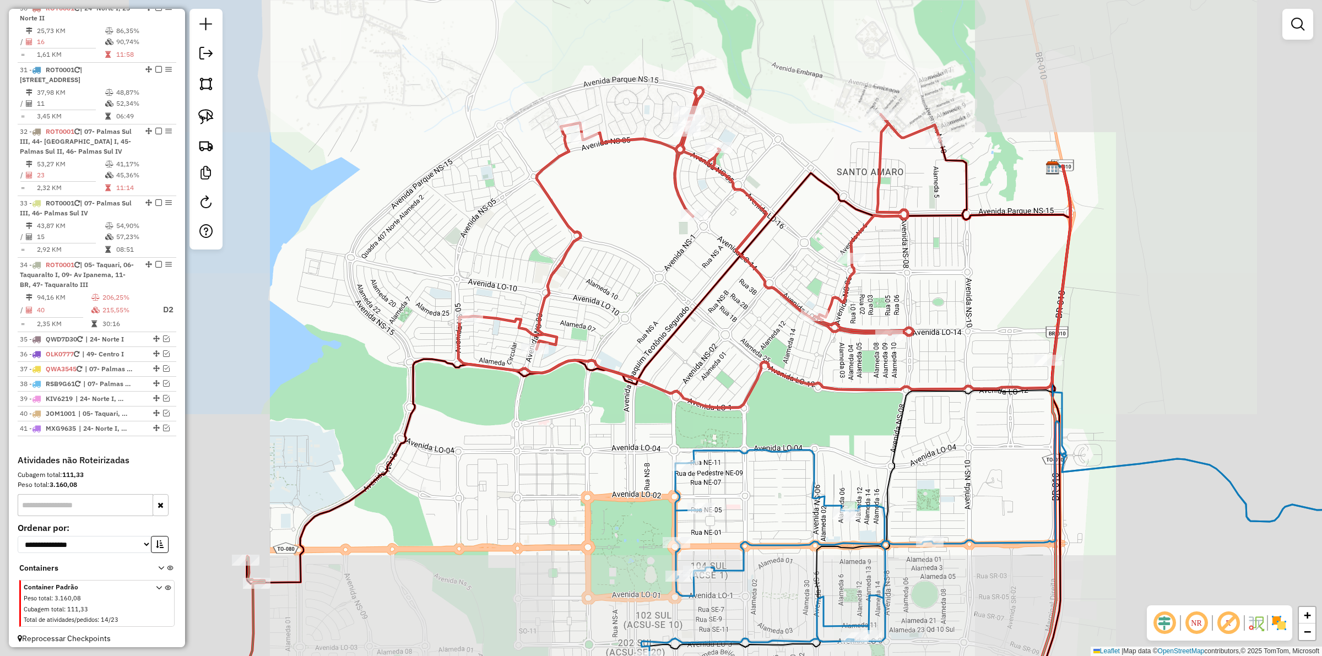
drag, startPoint x: 636, startPoint y: 314, endPoint x: 621, endPoint y: 339, distance: 29.2
click at [621, 339] on div "Janela de atendimento Grade de atendimento Capacidade Transportadoras Veículos …" at bounding box center [661, 328] width 1322 height 656
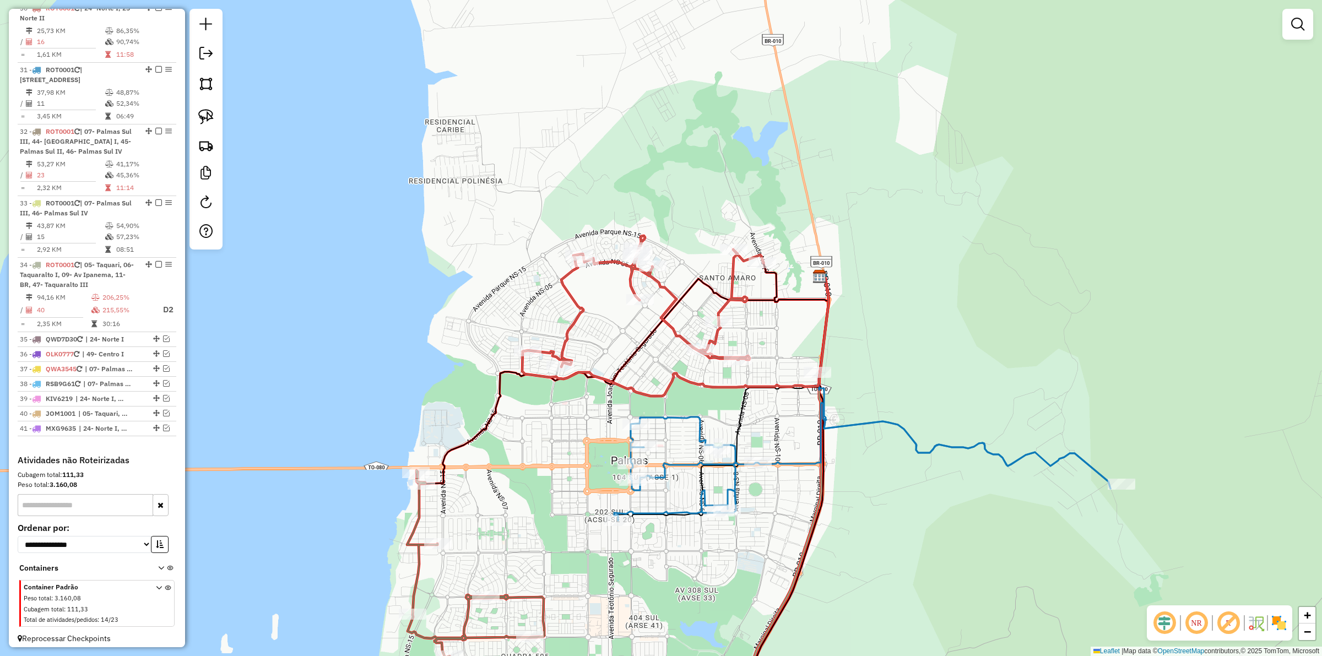
drag, startPoint x: 618, startPoint y: 338, endPoint x: 601, endPoint y: 356, distance: 25.0
click at [601, 356] on div "Janela de atendimento Grade de atendimento Capacidade Transportadoras Veículos …" at bounding box center [661, 328] width 1322 height 656
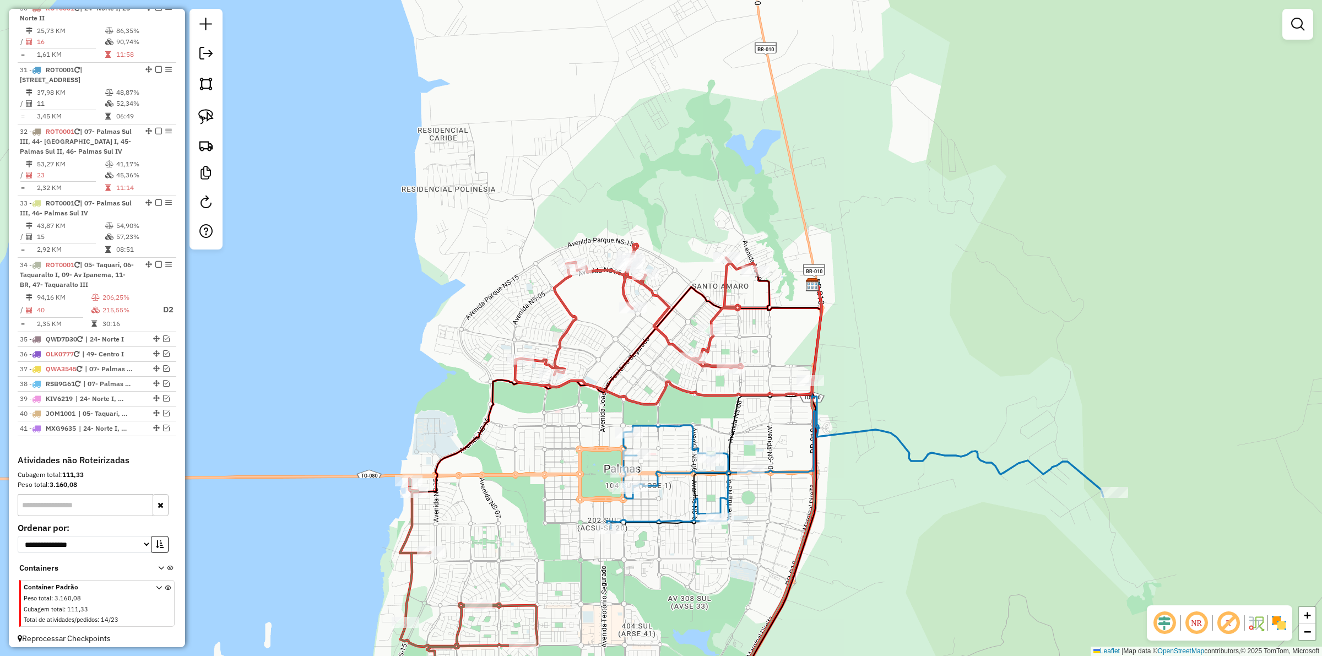
drag, startPoint x: 727, startPoint y: 391, endPoint x: 714, endPoint y: 400, distance: 16.2
click at [714, 400] on icon at bounding box center [664, 324] width 298 height 160
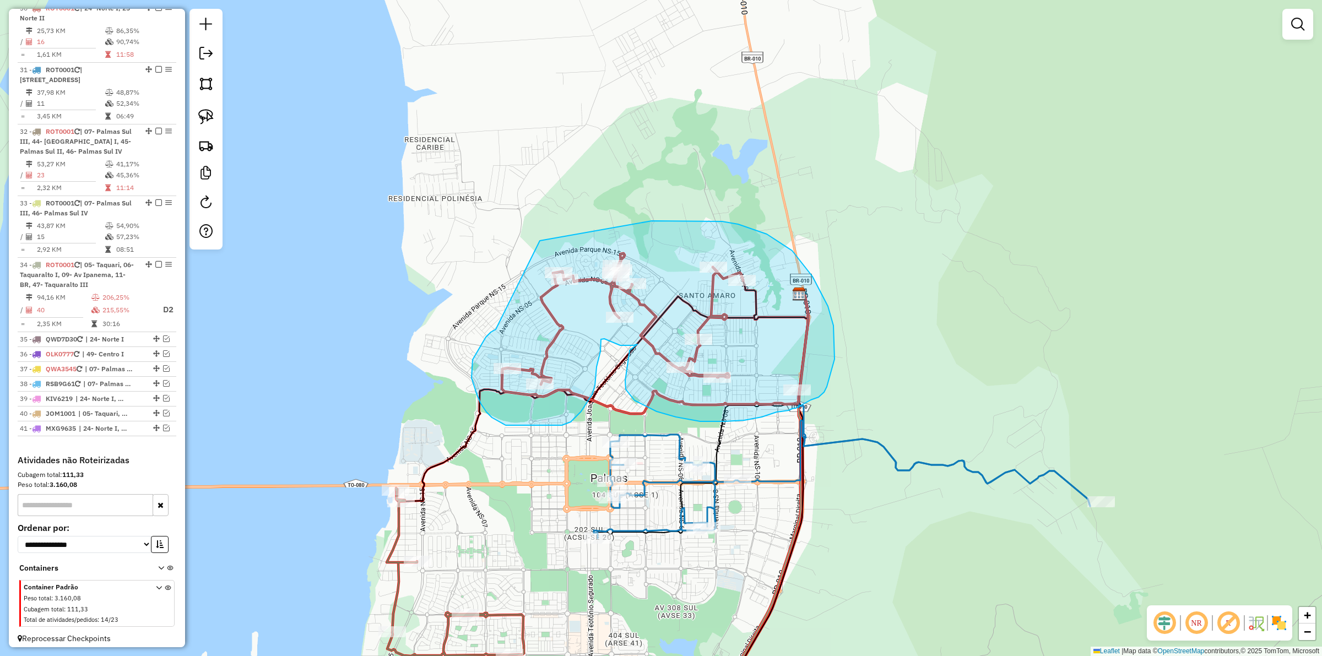
drag, startPoint x: 486, startPoint y: 337, endPoint x: 534, endPoint y: 241, distance: 107.4
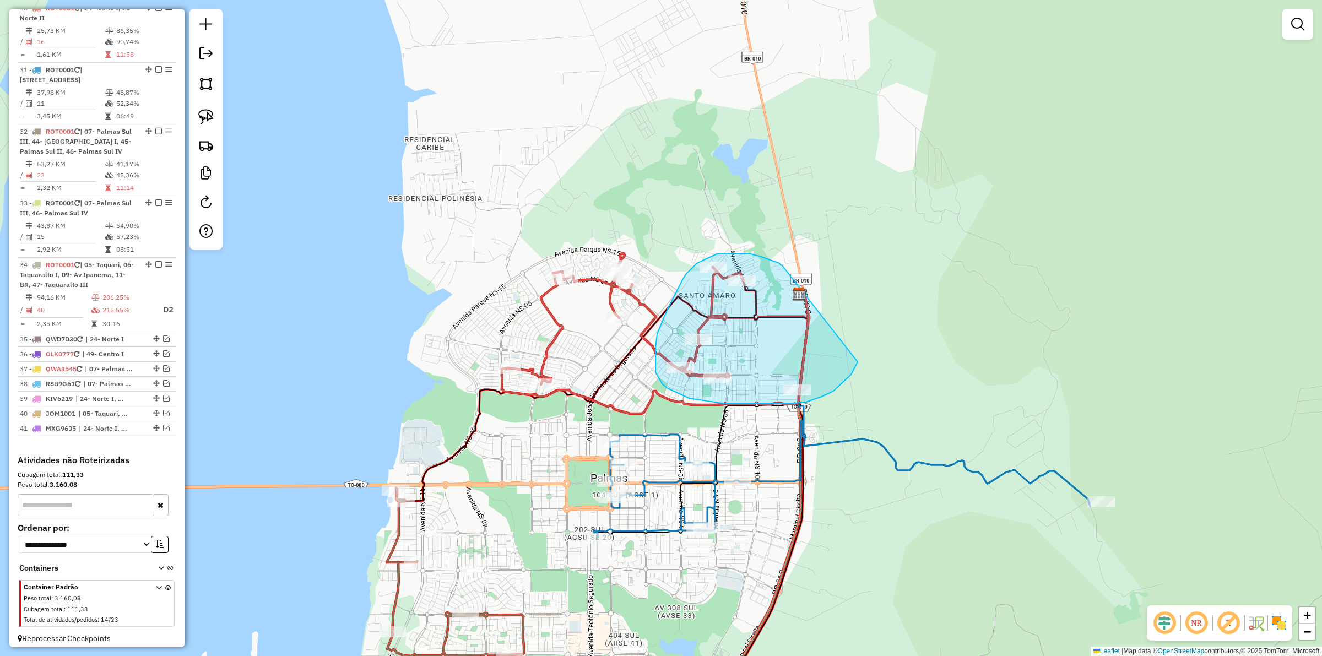
drag, startPoint x: 761, startPoint y: 257, endPoint x: 857, endPoint y: 354, distance: 137.1
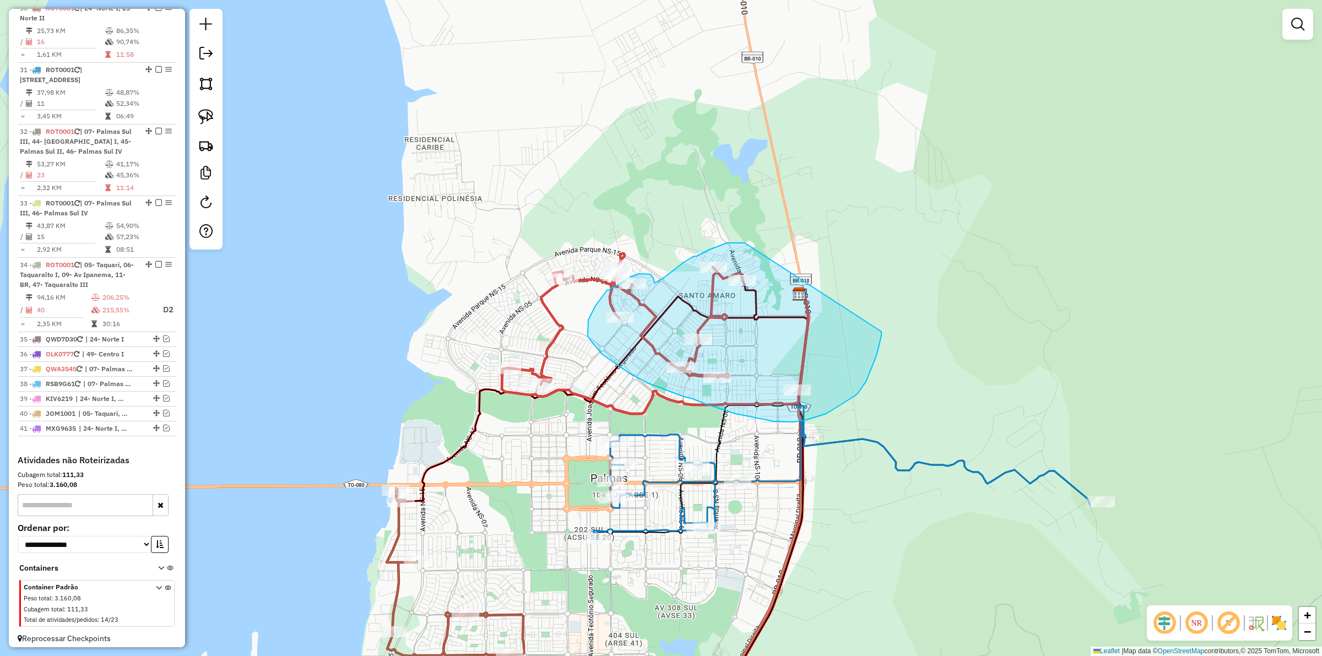
drag, startPoint x: 733, startPoint y: 242, endPoint x: 881, endPoint y: 332, distance: 172.4
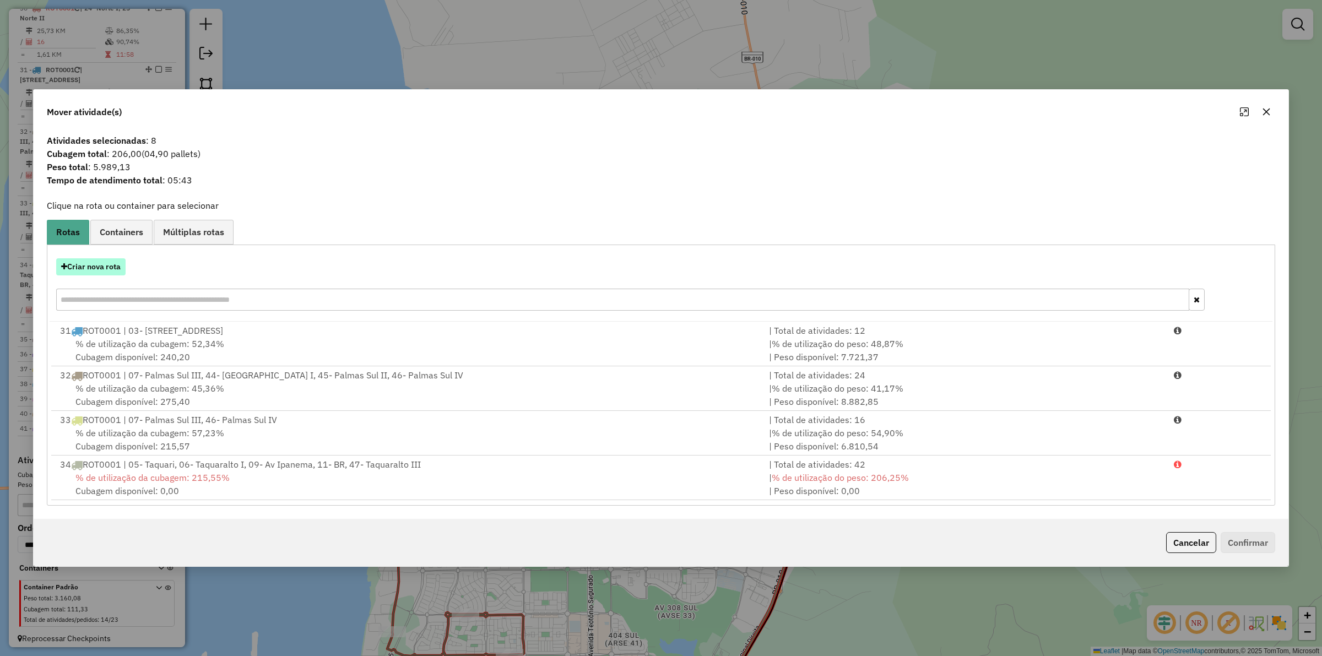
click at [117, 271] on button "Criar nova rota" at bounding box center [90, 266] width 69 height 17
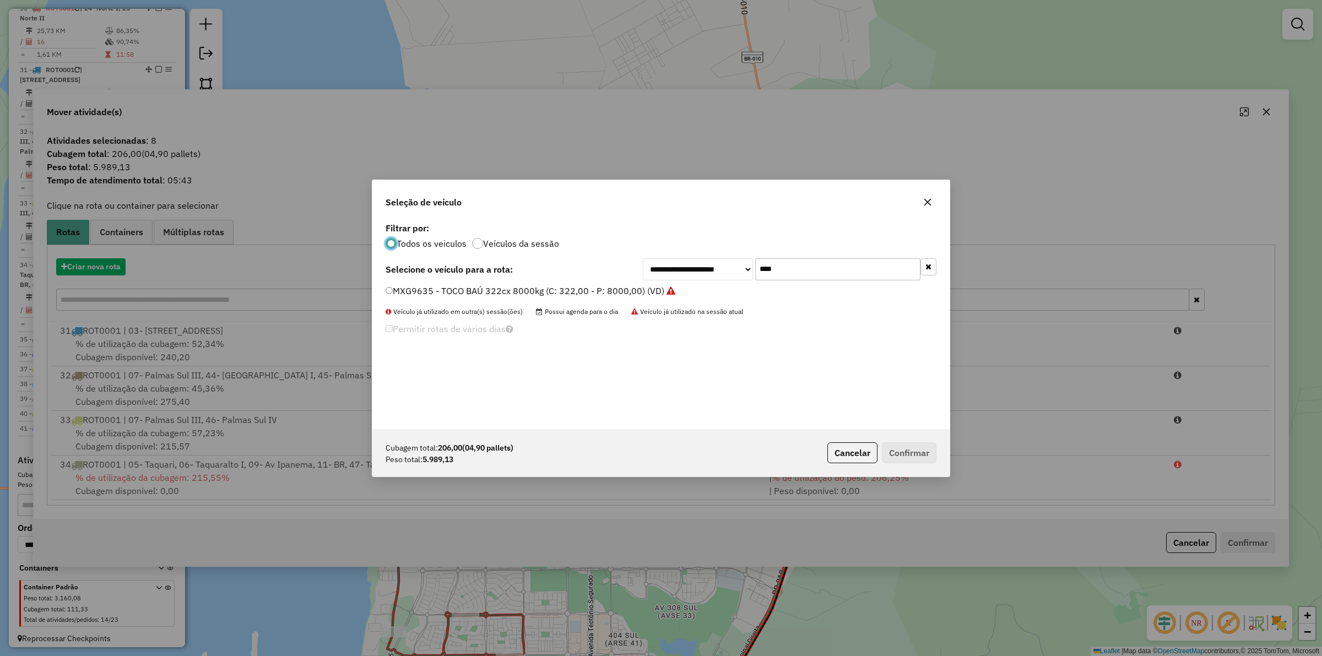
scroll to position [6, 3]
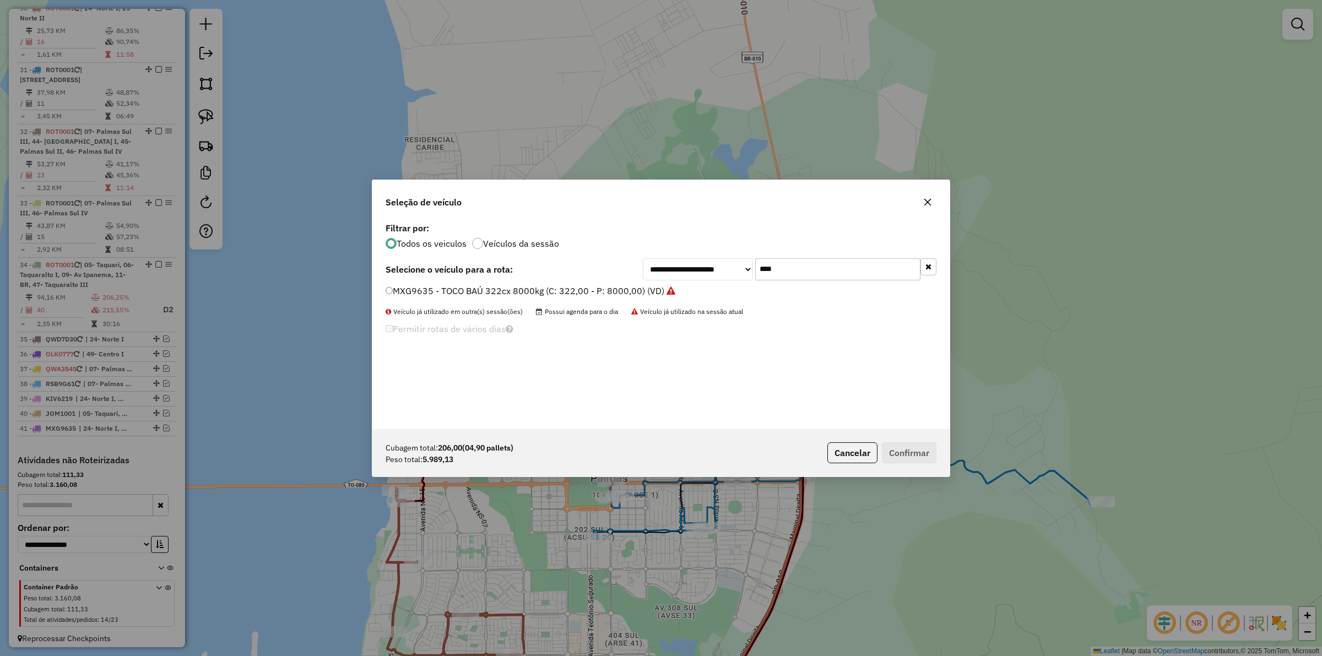
click at [785, 271] on input "****" at bounding box center [837, 269] width 165 height 22
type input "***"
click at [550, 291] on label "MMS8574 - FRETEIRO 6T (C: 336,00 - P: 6000,00)" at bounding box center [490, 290] width 210 height 13
click at [917, 450] on button "Confirmar" at bounding box center [909, 452] width 55 height 21
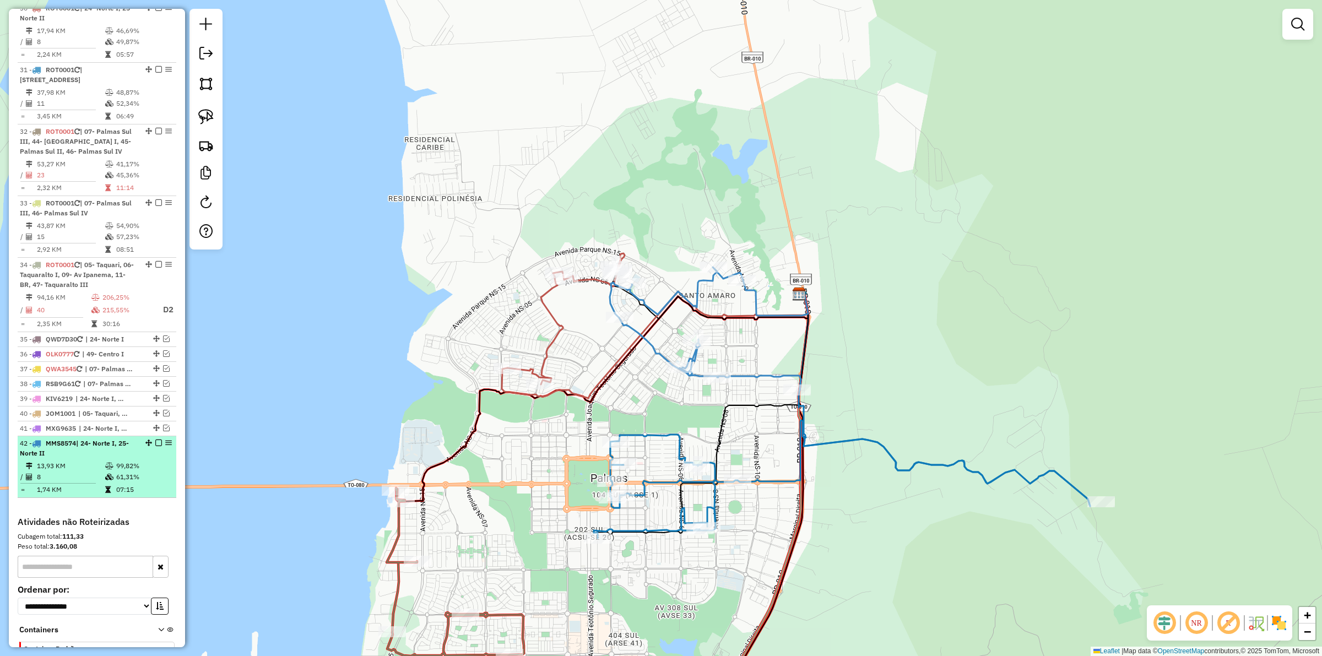
click at [155, 446] on em at bounding box center [158, 442] width 7 height 7
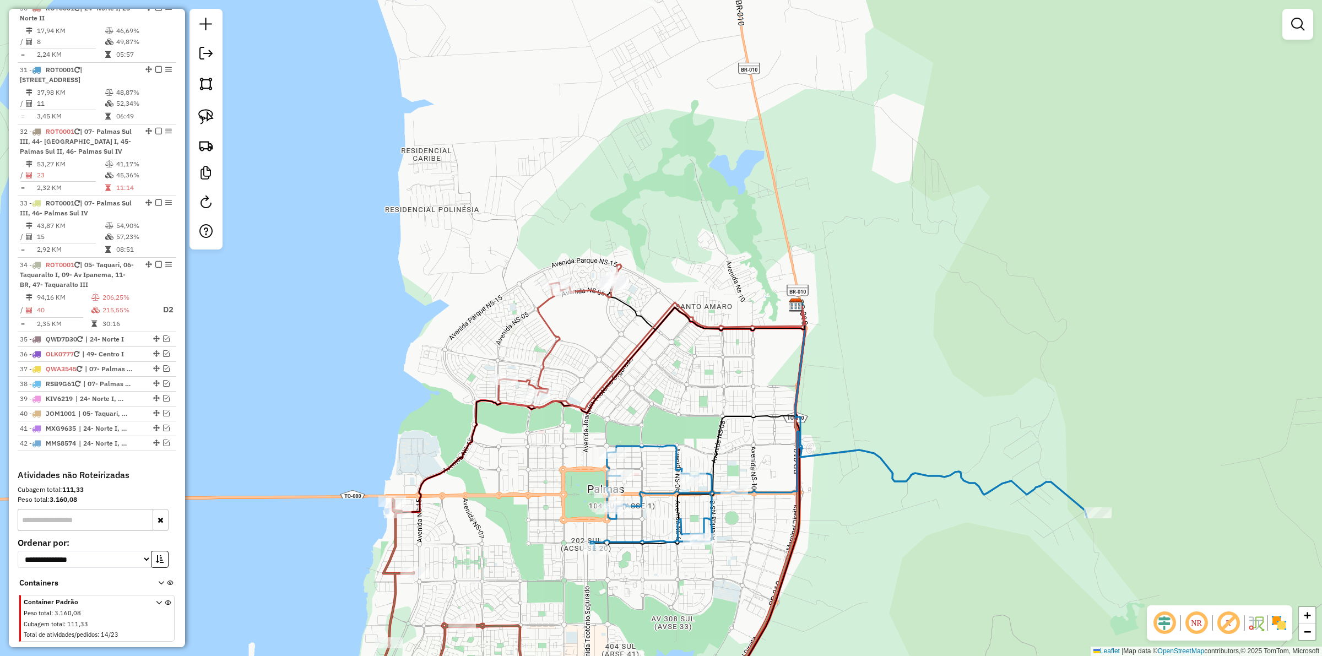
click at [637, 360] on icon at bounding box center [599, 407] width 412 height 209
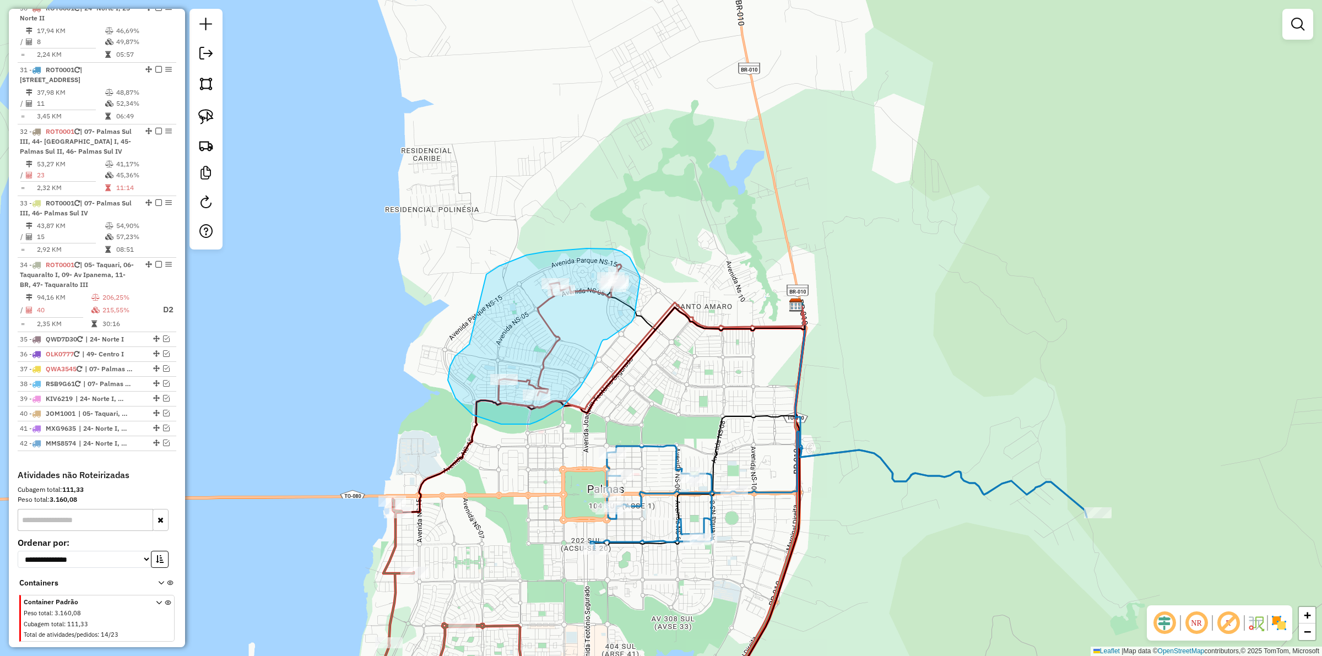
drag, startPoint x: 448, startPoint y: 380, endPoint x: 486, endPoint y: 274, distance: 112.5
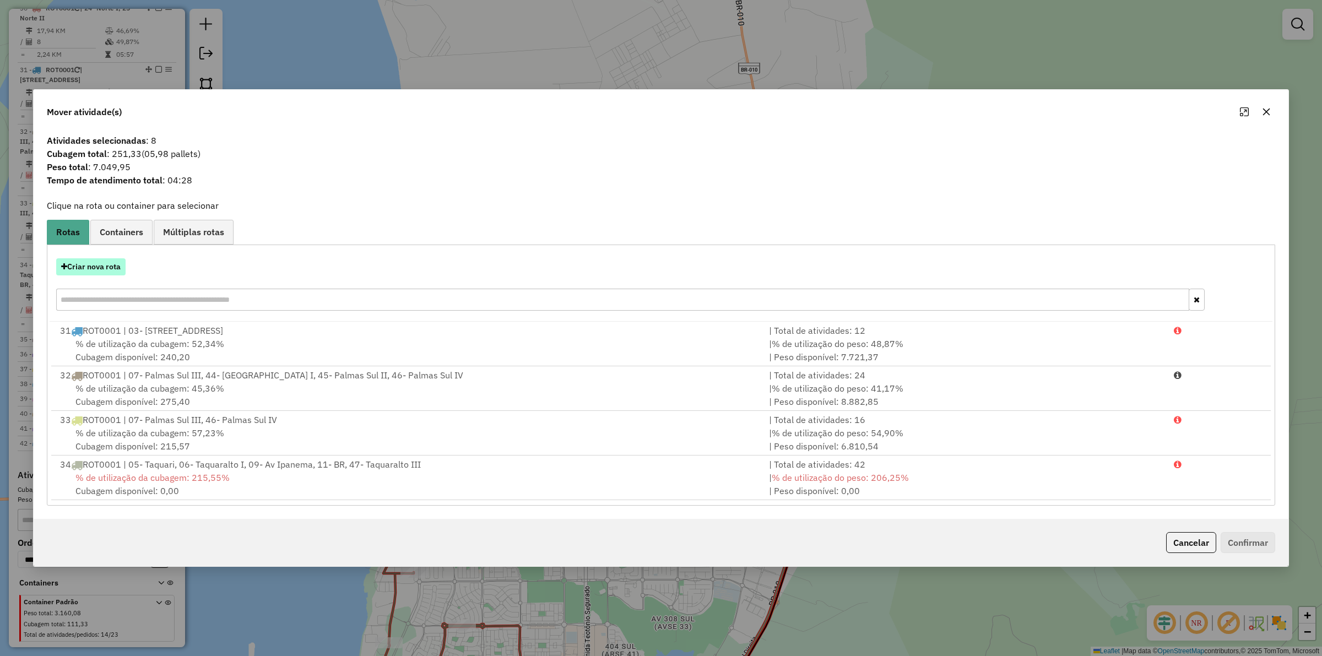
click at [95, 270] on button "Criar nova rota" at bounding box center [90, 266] width 69 height 17
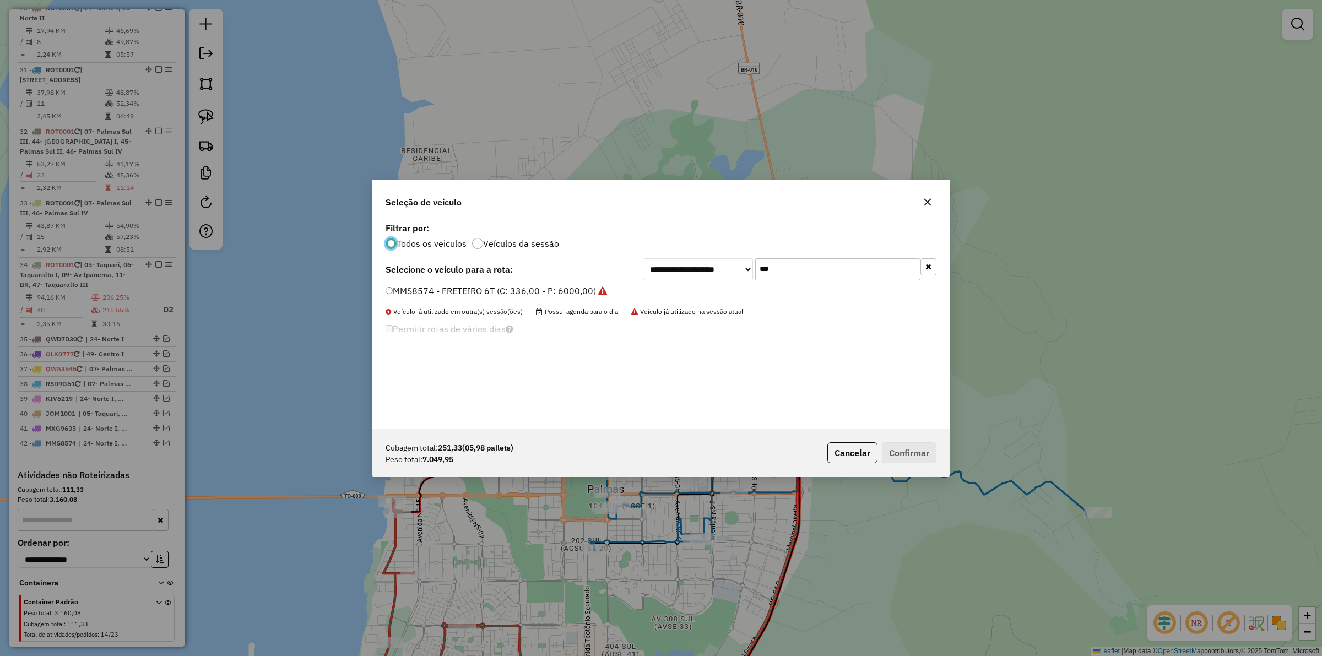
click at [792, 273] on input "***" at bounding box center [837, 269] width 165 height 22
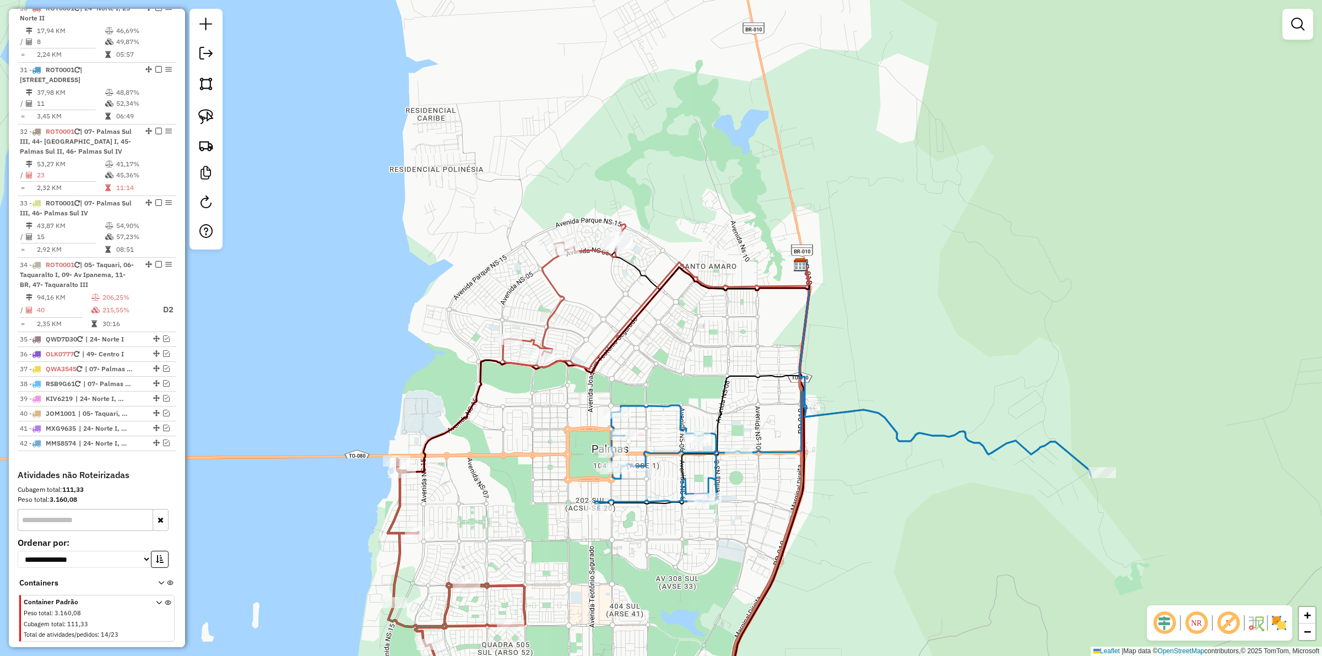
drag, startPoint x: 707, startPoint y: 362, endPoint x: 709, endPoint y: 310, distance: 51.8
click at [709, 310] on div "Janela de atendimento Grade de atendimento Capacidade Transportadoras Veículos …" at bounding box center [661, 328] width 1322 height 656
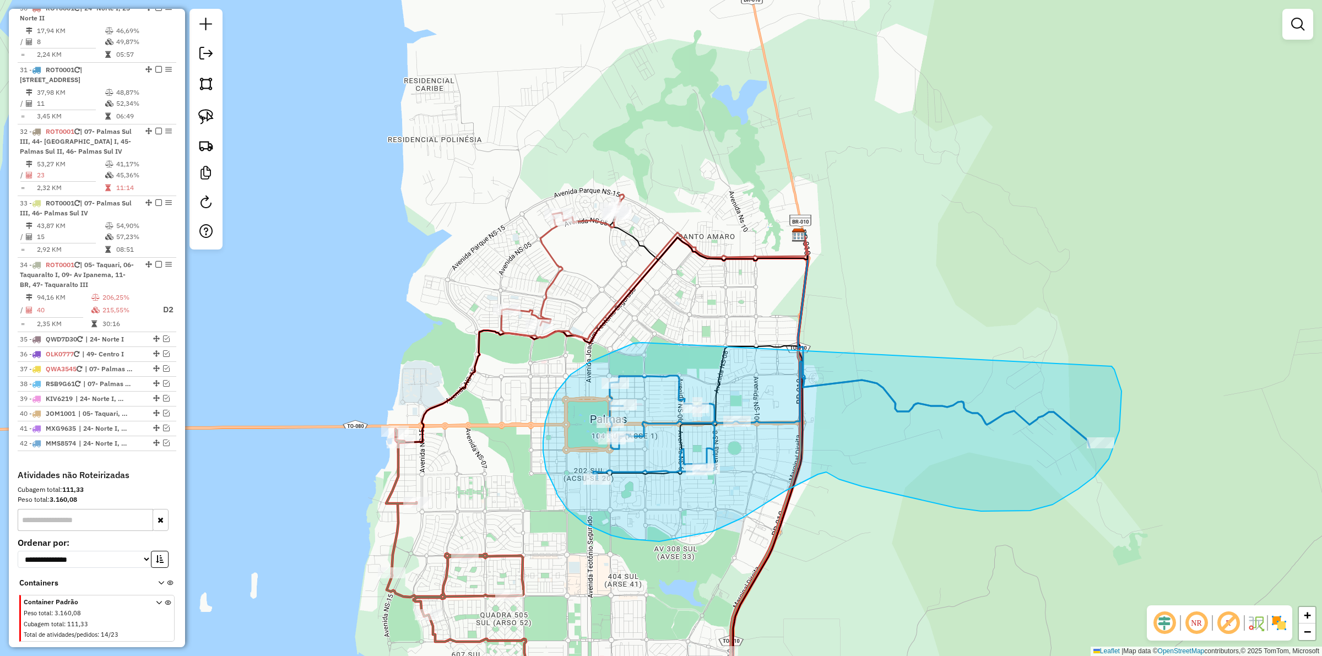
drag, startPoint x: 642, startPoint y: 343, endPoint x: 1111, endPoint y: 366, distance: 469.8
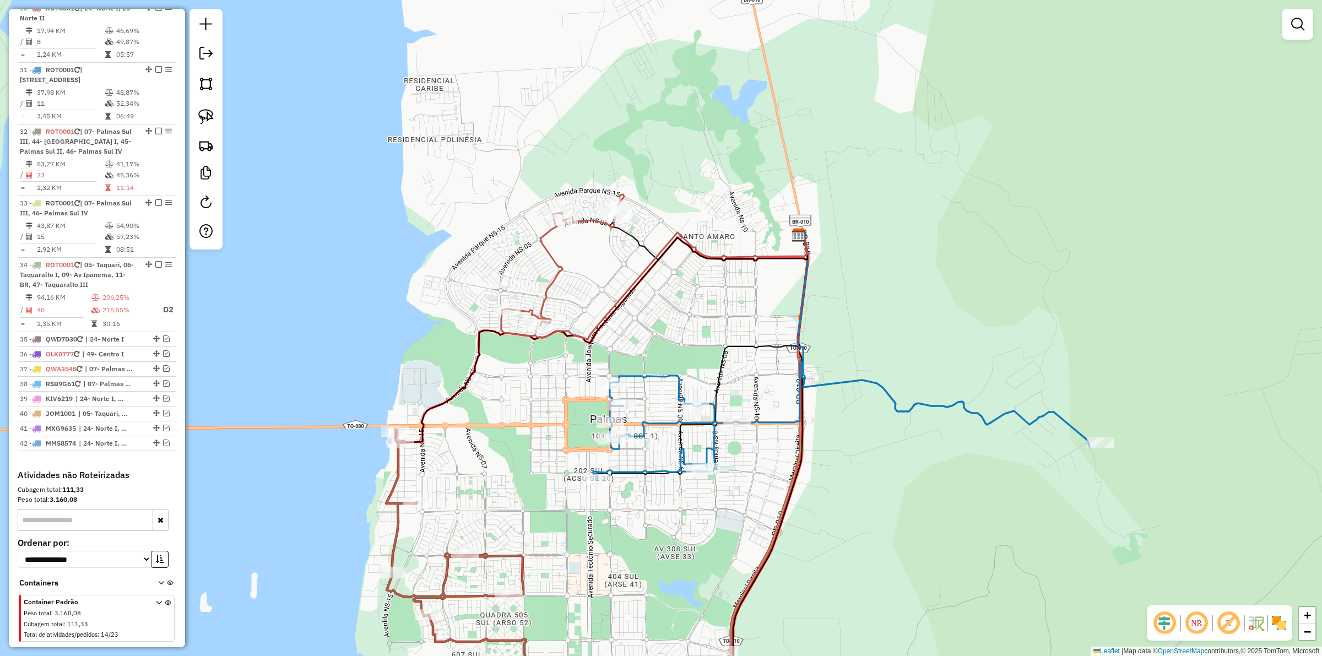
drag, startPoint x: 720, startPoint y: 370, endPoint x: 766, endPoint y: 348, distance: 50.5
click at [766, 348] on icon at bounding box center [702, 356] width 210 height 246
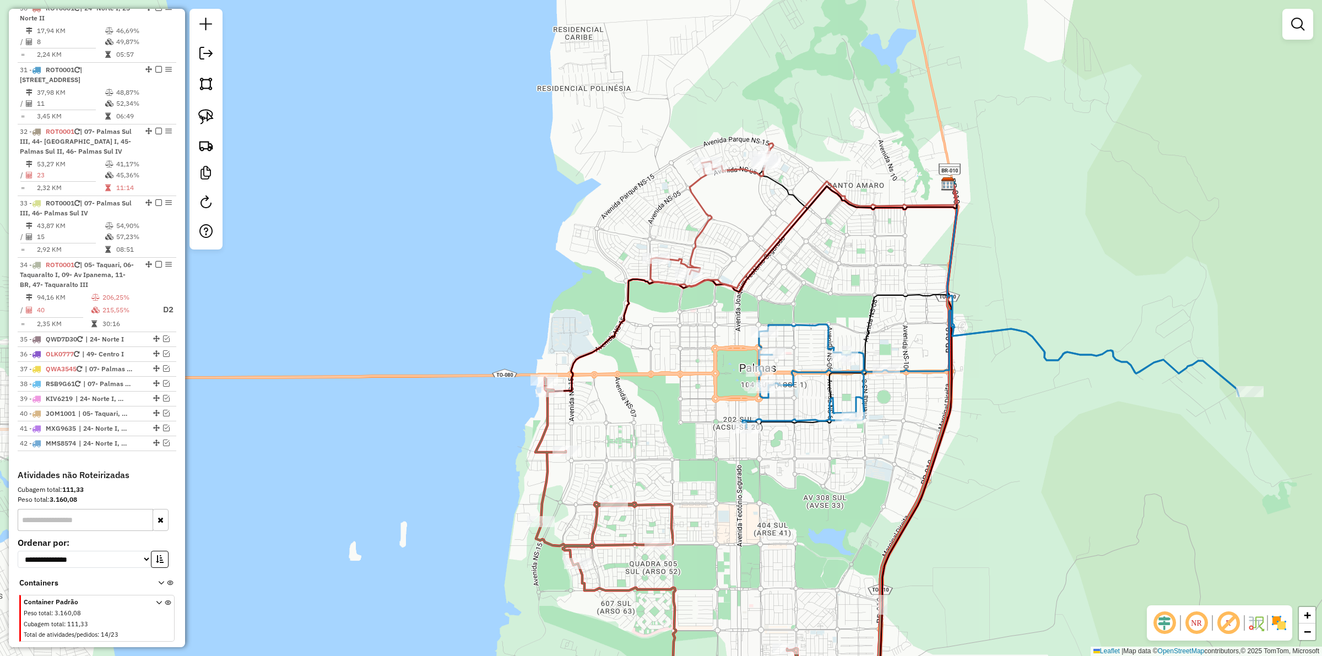
drag, startPoint x: 596, startPoint y: 370, endPoint x: 706, endPoint y: 338, distance: 114.8
click at [703, 338] on div "Janela de atendimento Grade de atendimento Capacidade Transportadoras Veículos …" at bounding box center [661, 328] width 1322 height 656
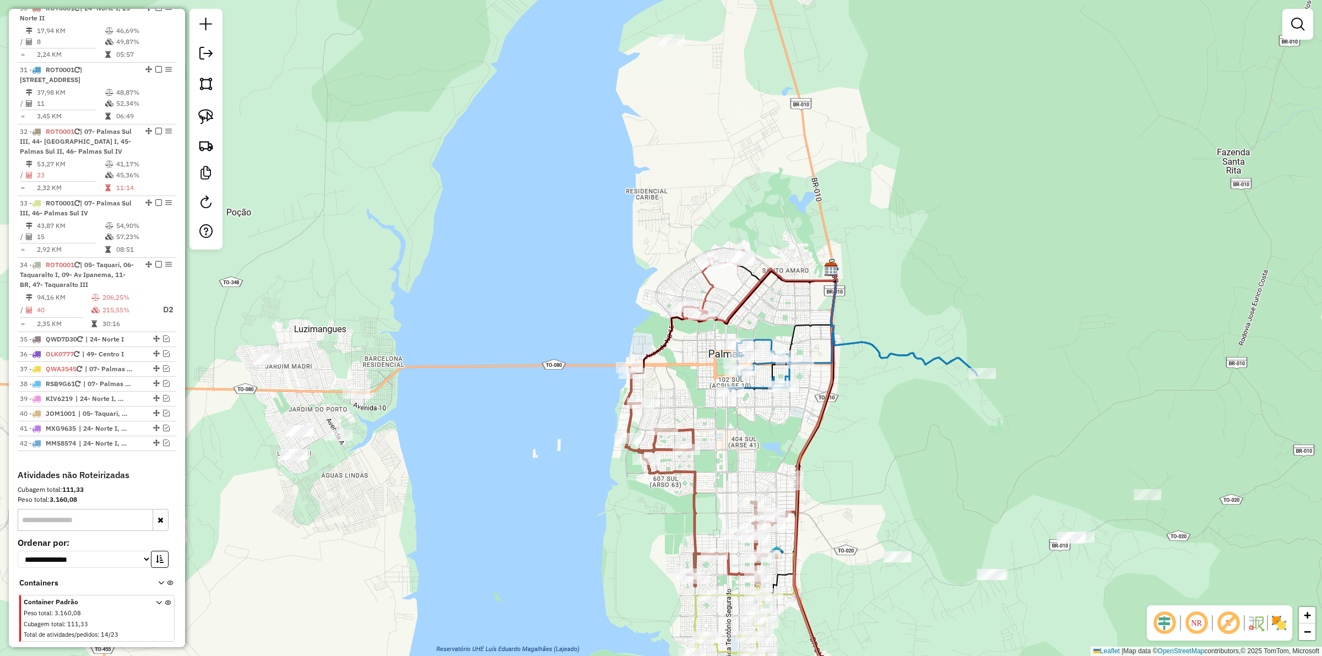
drag, startPoint x: 689, startPoint y: 357, endPoint x: 686, endPoint y: 370, distance: 13.5
click at [686, 370] on div "Janela de atendimento Grade de atendimento Capacidade Transportadoras Veículos …" at bounding box center [661, 328] width 1322 height 656
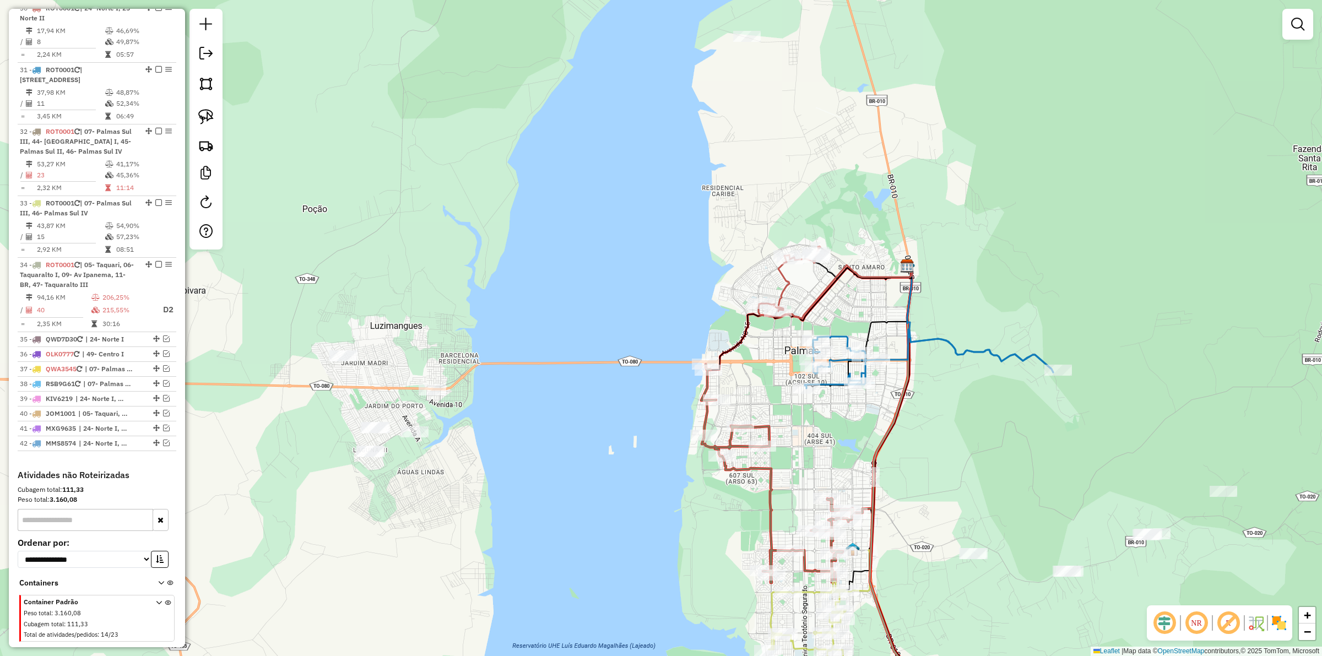
drag, startPoint x: 514, startPoint y: 389, endPoint x: 579, endPoint y: 381, distance: 65.6
click at [587, 381] on div "Janela de atendimento Grade de atendimento Capacidade Transportadoras Veículos …" at bounding box center [661, 328] width 1322 height 656
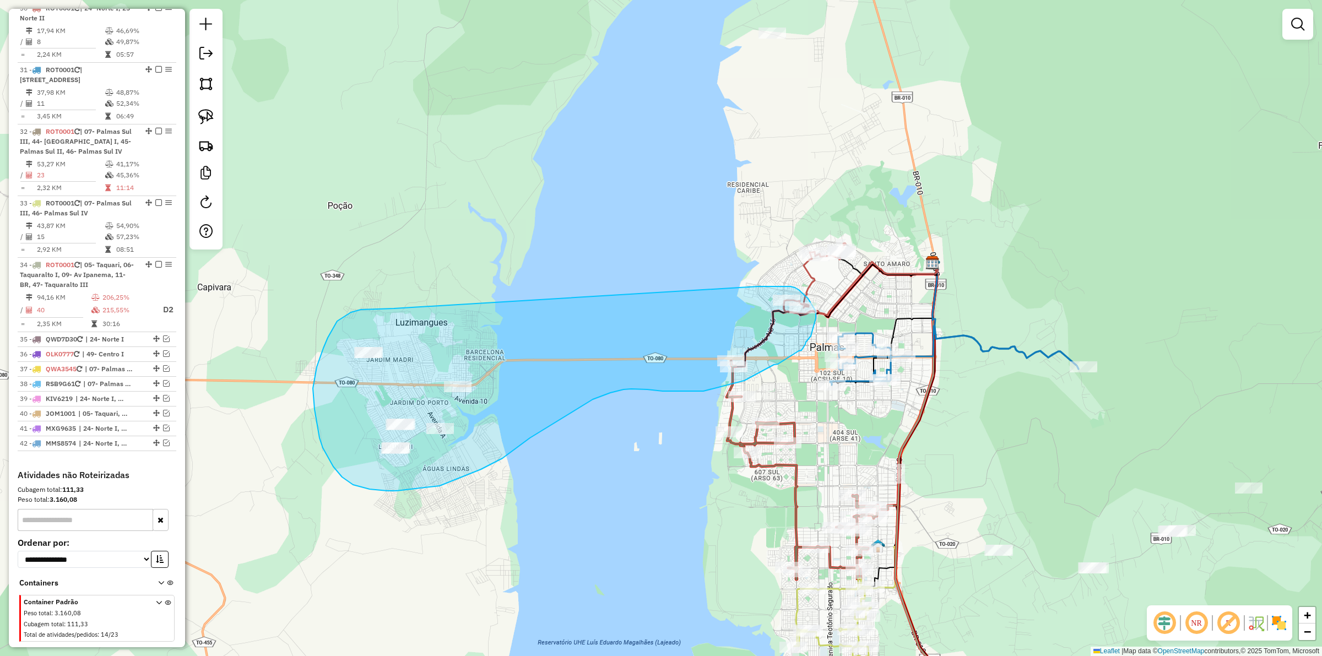
drag, startPoint x: 328, startPoint y: 338, endPoint x: 757, endPoint y: 286, distance: 432.6
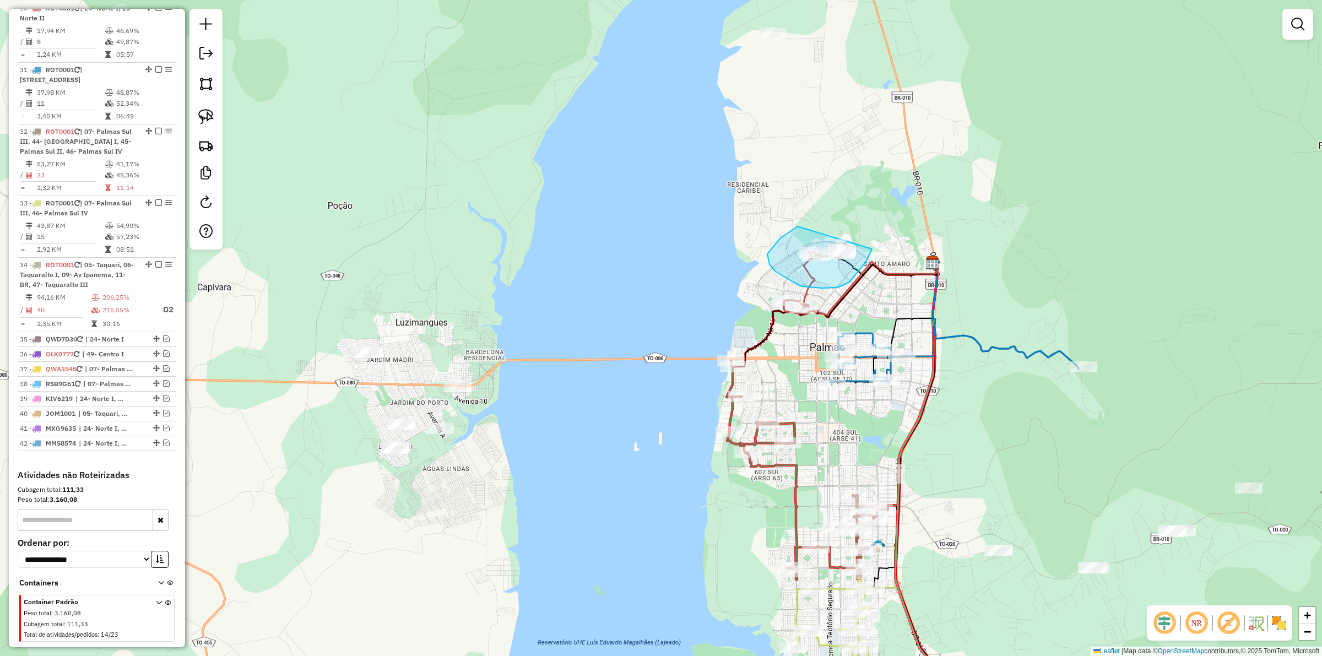
drag, startPoint x: 767, startPoint y: 254, endPoint x: 874, endPoint y: 227, distance: 110.2
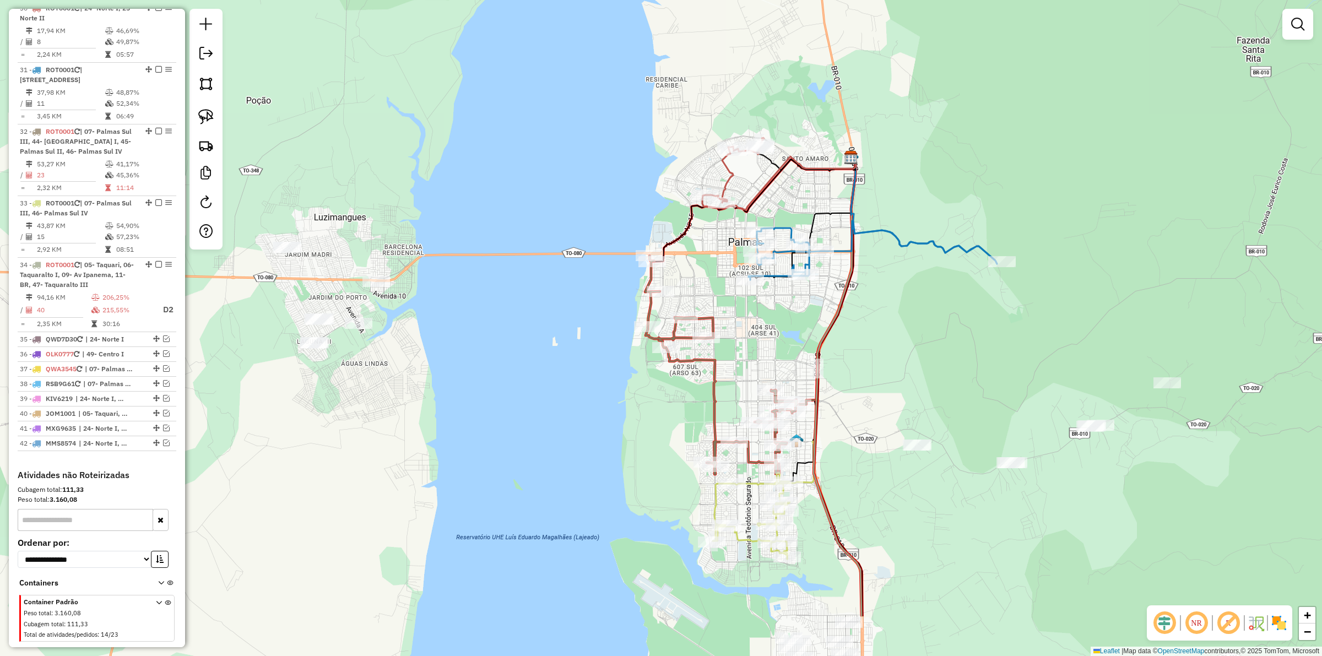
drag, startPoint x: 877, startPoint y: 313, endPoint x: 796, endPoint y: 209, distance: 131.8
click at [796, 209] on div "Janela de atendimento Grade de atendimento Capacidade Transportadoras Veículos …" at bounding box center [661, 328] width 1322 height 656
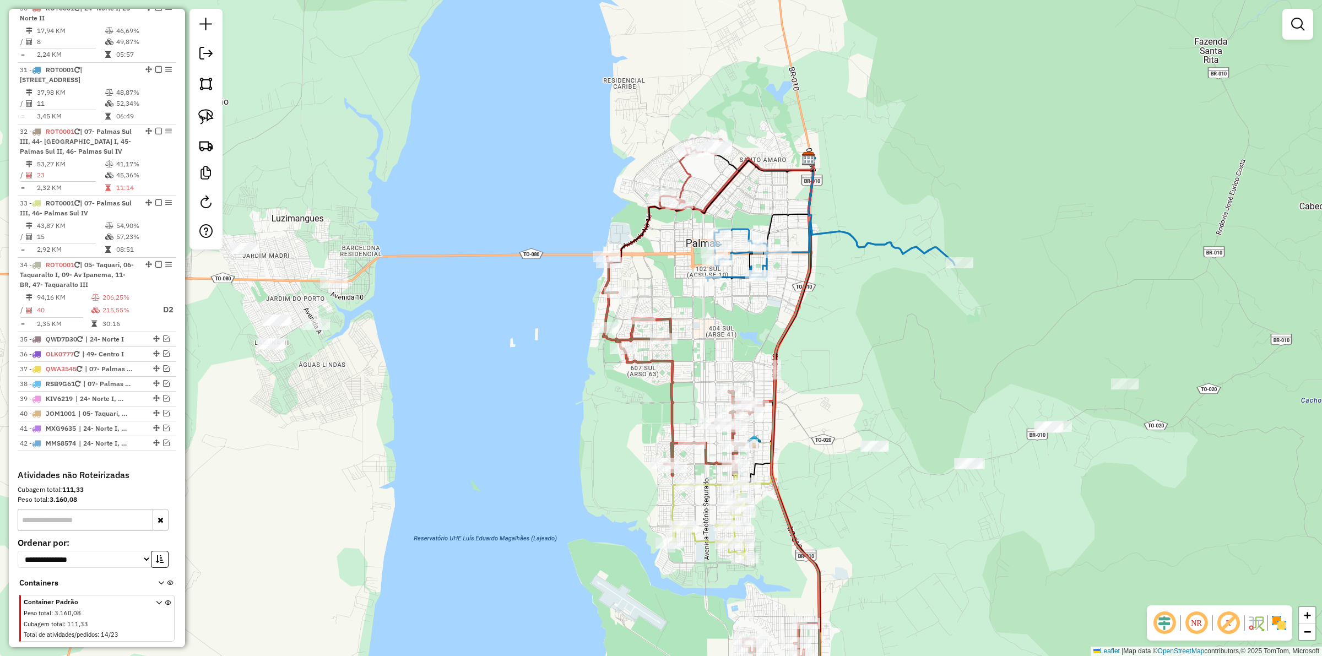
drag, startPoint x: 919, startPoint y: 373, endPoint x: 894, endPoint y: 376, distance: 24.9
click at [895, 376] on div "Janela de atendimento Grade de atendimento Capacidade Transportadoras Veículos …" at bounding box center [661, 328] width 1322 height 656
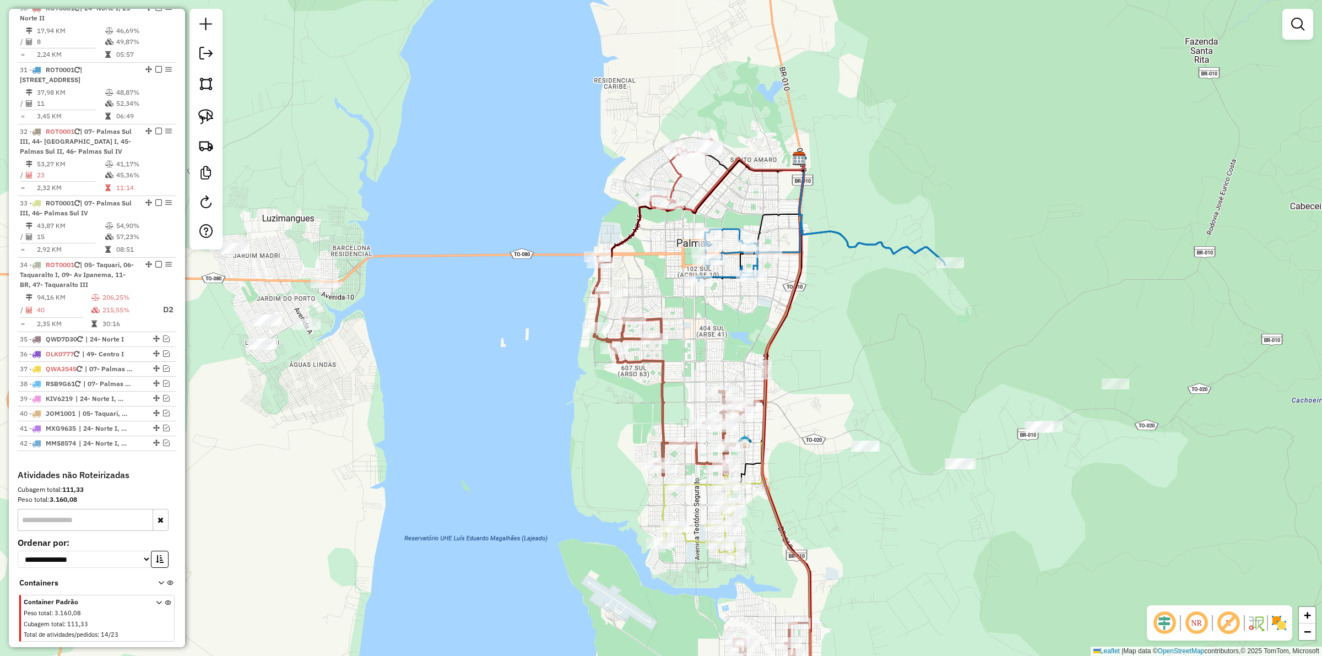
click at [835, 309] on div "Janela de atendimento Grade de atendimento Capacidade Transportadoras Veículos …" at bounding box center [661, 328] width 1322 height 656
drag, startPoint x: 857, startPoint y: 289, endPoint x: 808, endPoint y: 347, distance: 75.8
click at [813, 346] on div "Janela de atendimento Grade de atendimento Capacidade Transportadoras Veículos …" at bounding box center [661, 328] width 1322 height 656
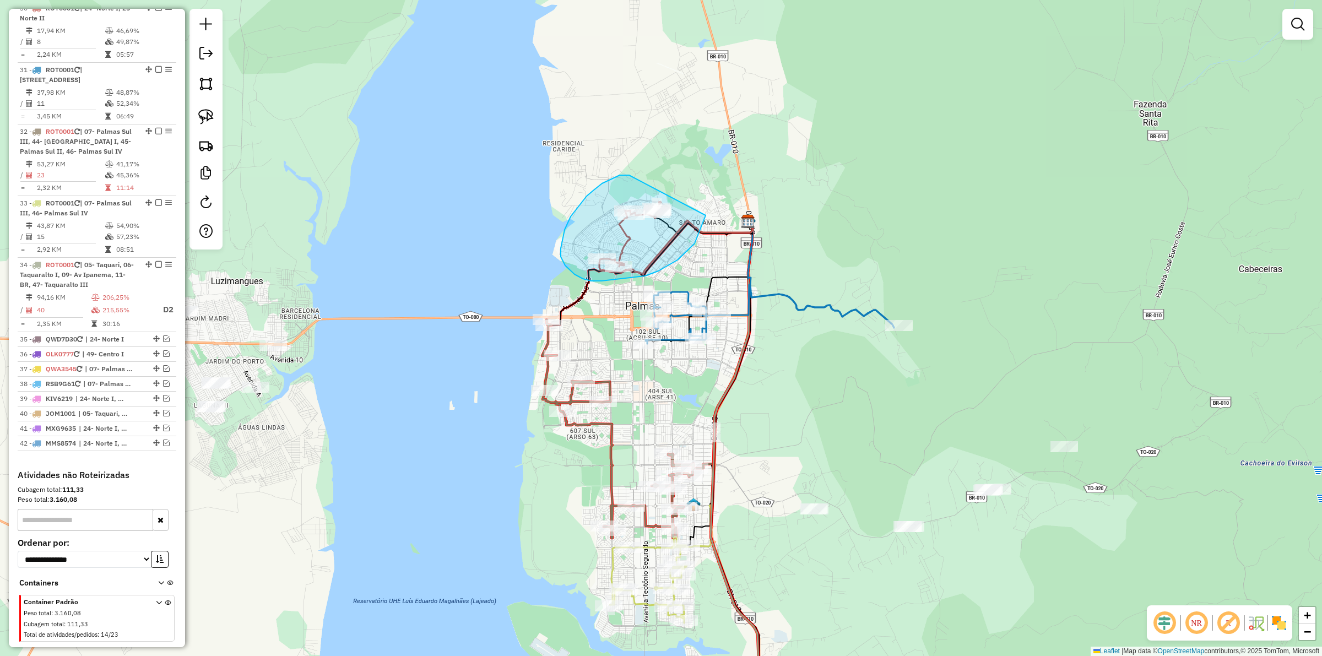
drag, startPoint x: 586, startPoint y: 196, endPoint x: 709, endPoint y: 185, distance: 123.3
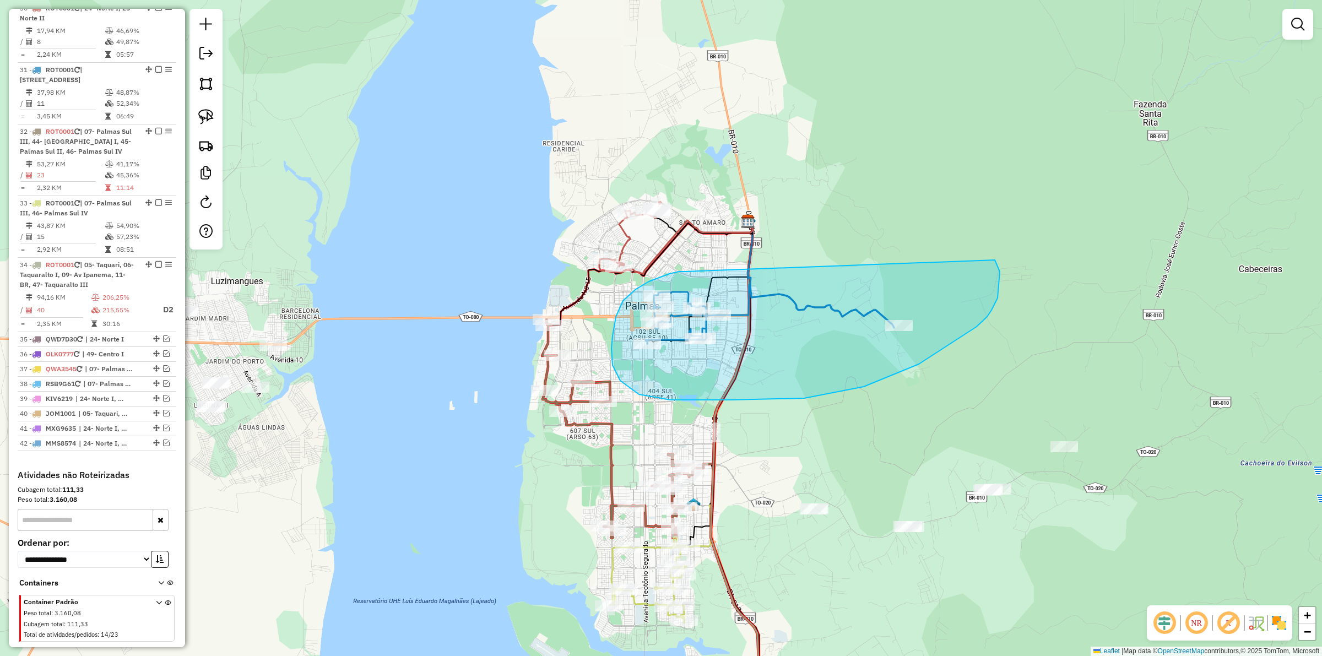
drag, startPoint x: 681, startPoint y: 271, endPoint x: 995, endPoint y: 260, distance: 314.1
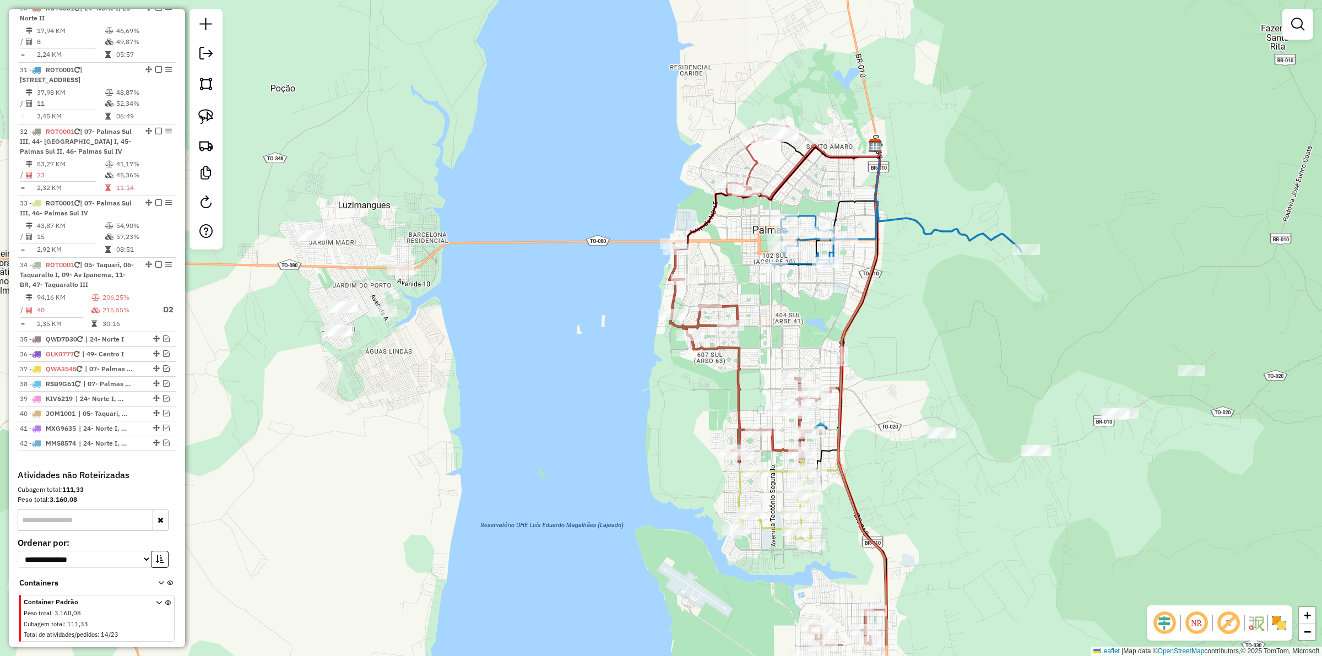
drag, startPoint x: 818, startPoint y: 387, endPoint x: 917, endPoint y: 328, distance: 115.6
click at [917, 328] on div "Janela de atendimento Grade de atendimento Capacidade Transportadoras Veículos …" at bounding box center [661, 328] width 1322 height 656
drag, startPoint x: 785, startPoint y: 348, endPoint x: 780, endPoint y: 343, distance: 7.1
click at [782, 344] on div "Janela de atendimento Grade de atendimento Capacidade Transportadoras Veículos …" at bounding box center [661, 328] width 1322 height 656
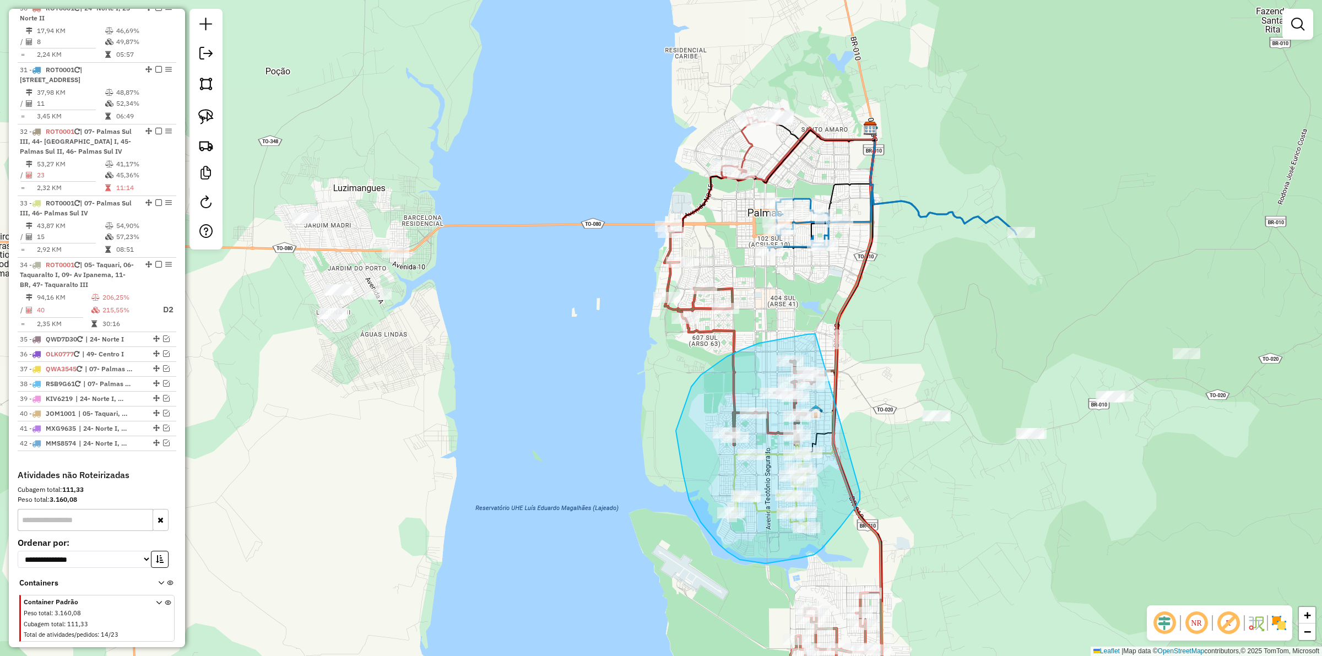
drag, startPoint x: 807, startPoint y: 334, endPoint x: 857, endPoint y: 427, distance: 105.5
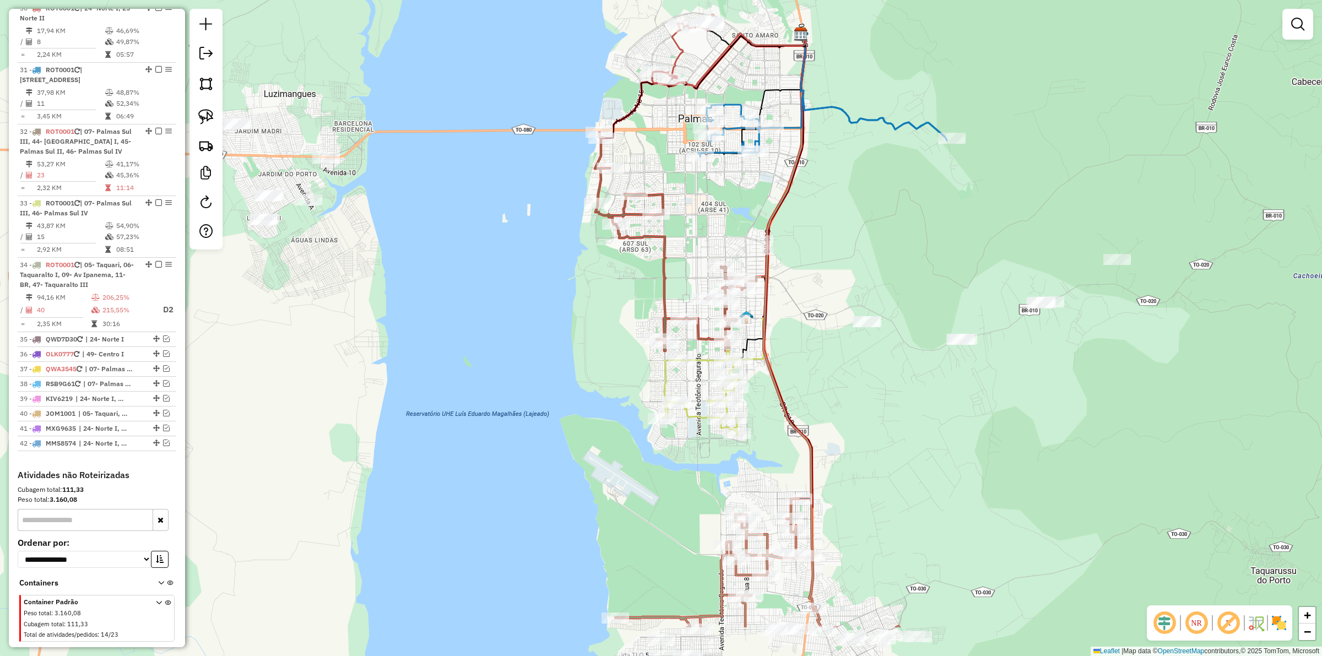
drag, startPoint x: 700, startPoint y: 397, endPoint x: 559, endPoint y: 183, distance: 256.4
click at [568, 196] on div "Janela de atendimento Grade de atendimento Capacidade Transportadoras Veículos …" at bounding box center [661, 328] width 1322 height 656
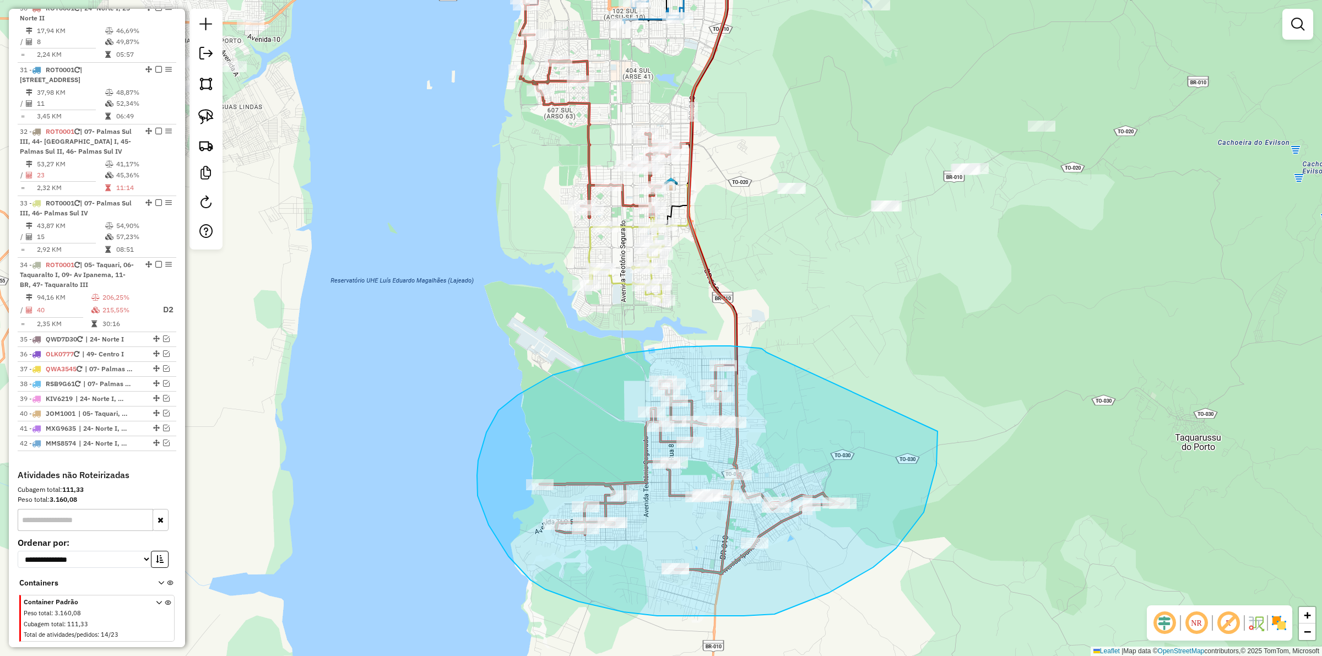
drag, startPoint x: 767, startPoint y: 352, endPoint x: 937, endPoint y: 431, distance: 188.0
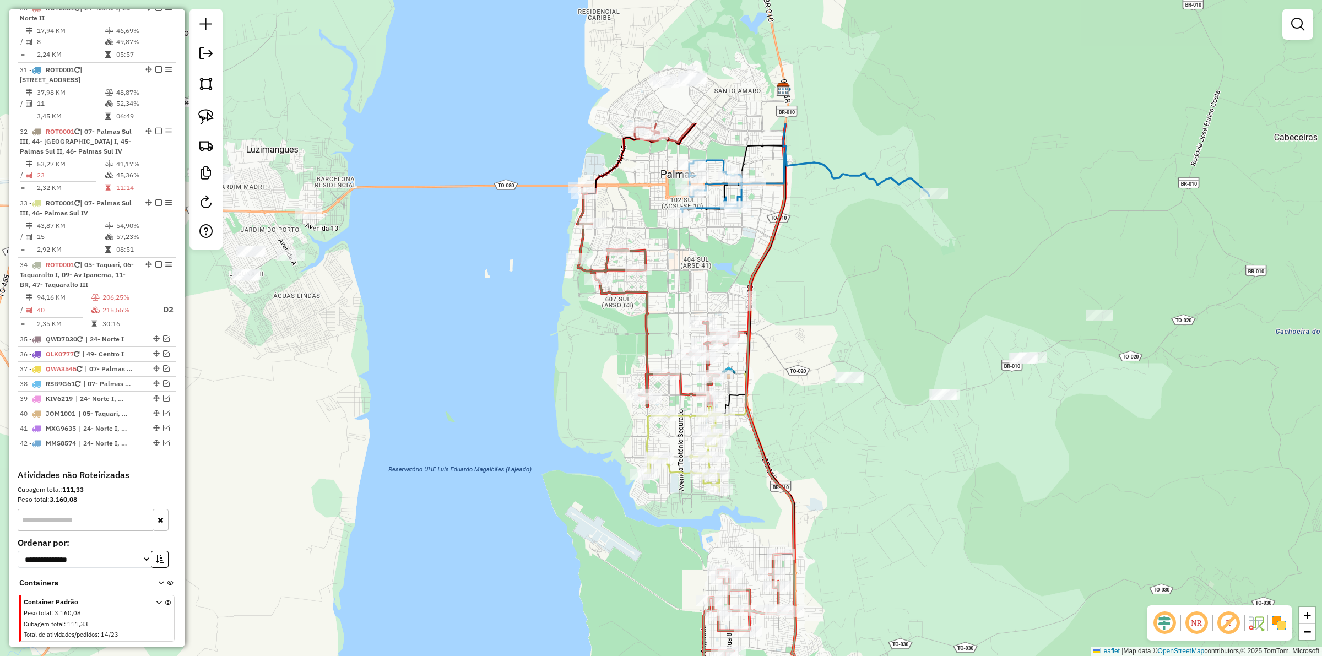
drag, startPoint x: 782, startPoint y: 329, endPoint x: 840, endPoint y: 518, distance: 197.5
click at [840, 518] on div "Janela de atendimento Grade de atendimento Capacidade Transportadoras Veículos …" at bounding box center [661, 328] width 1322 height 656
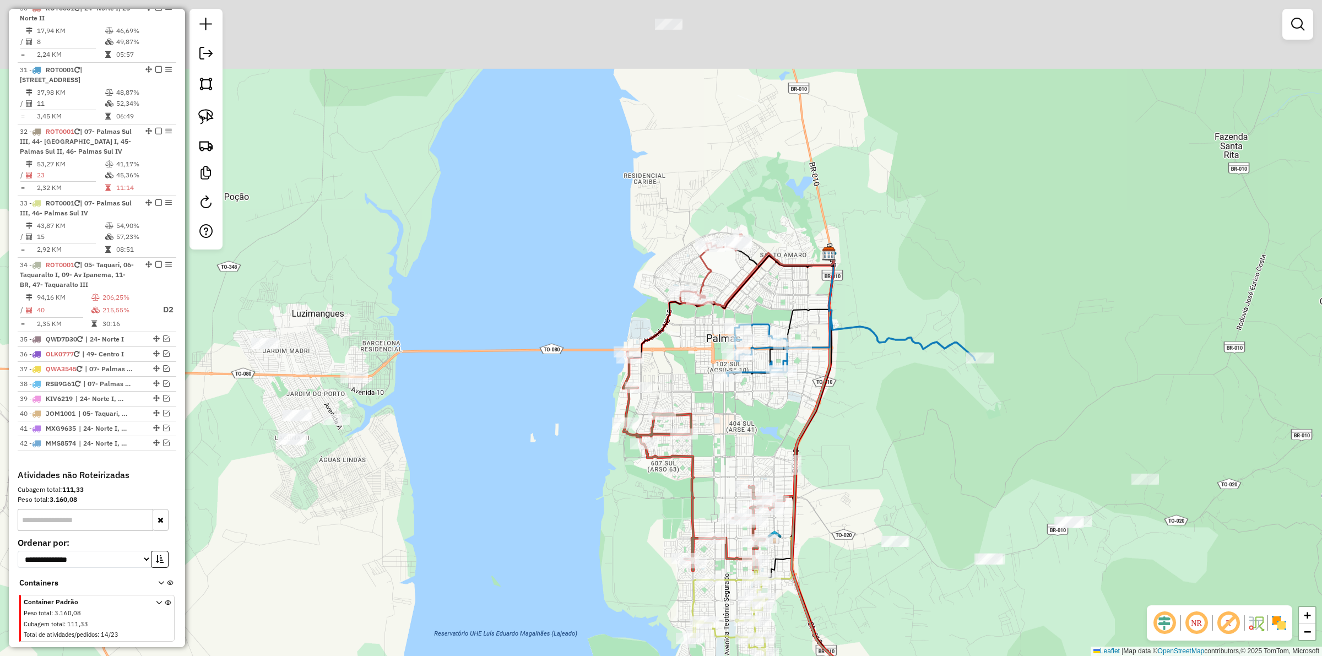
drag, startPoint x: 767, startPoint y: 288, endPoint x: 812, endPoint y: 452, distance: 170.3
click at [812, 452] on div "Janela de atendimento Grade de atendimento Capacidade Transportadoras Veículos …" at bounding box center [661, 328] width 1322 height 656
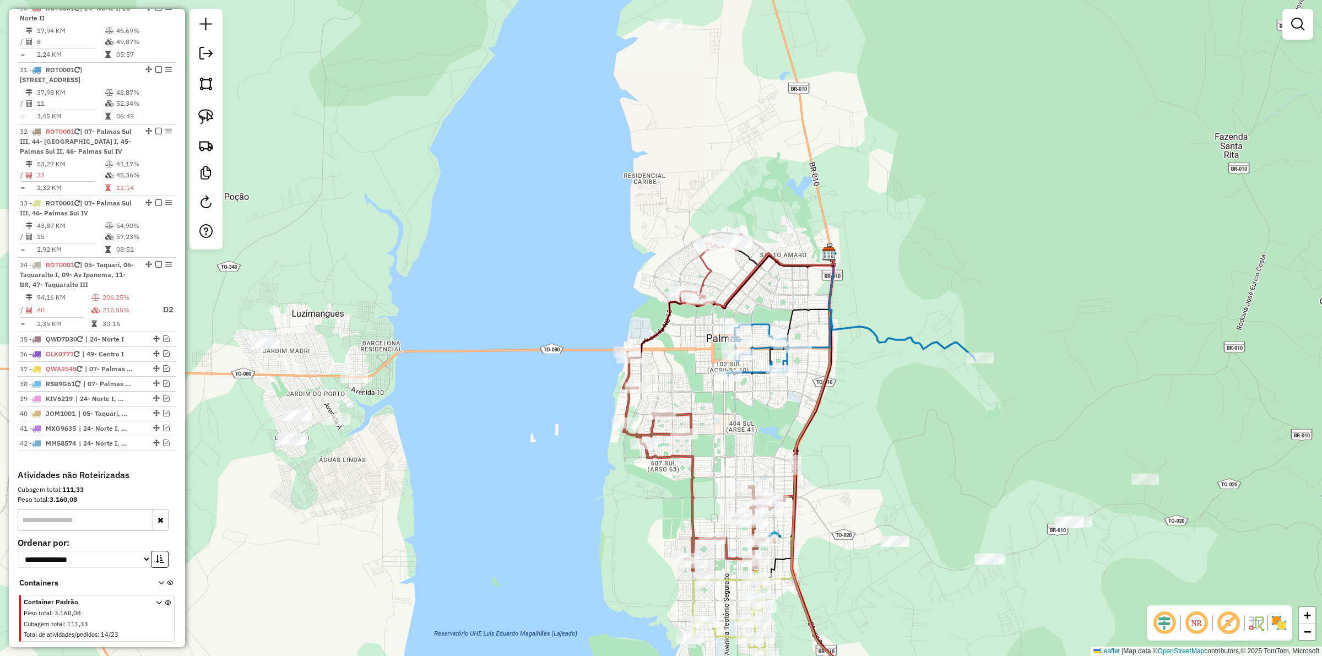
click at [465, 423] on div "Janela de atendimento Grade de atendimento Capacidade Transportadoras Veículos …" at bounding box center [661, 328] width 1322 height 656
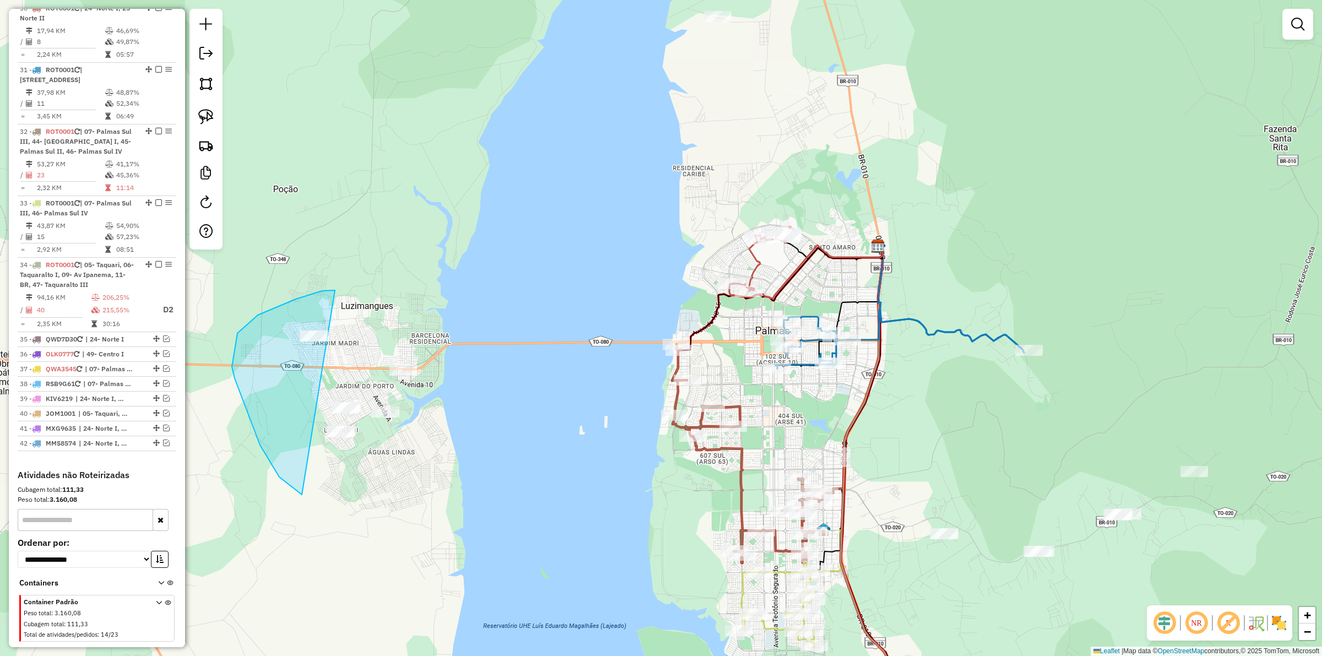
drag, startPoint x: 335, startPoint y: 290, endPoint x: 461, endPoint y: 340, distance: 136.0
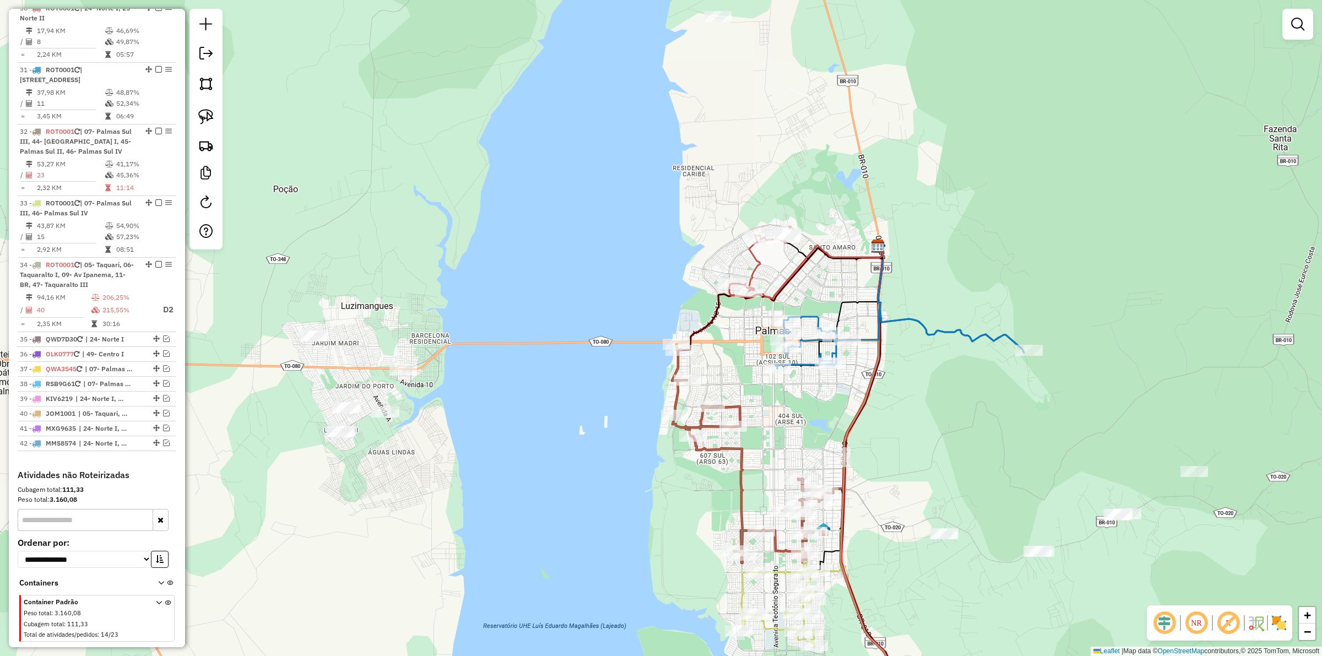
drag, startPoint x: 797, startPoint y: 422, endPoint x: 790, endPoint y: 419, distance: 8.1
click at [792, 423] on div "Janela de atendimento Grade de atendimento Capacidade Transportadoras Veículos …" at bounding box center [661, 328] width 1322 height 656
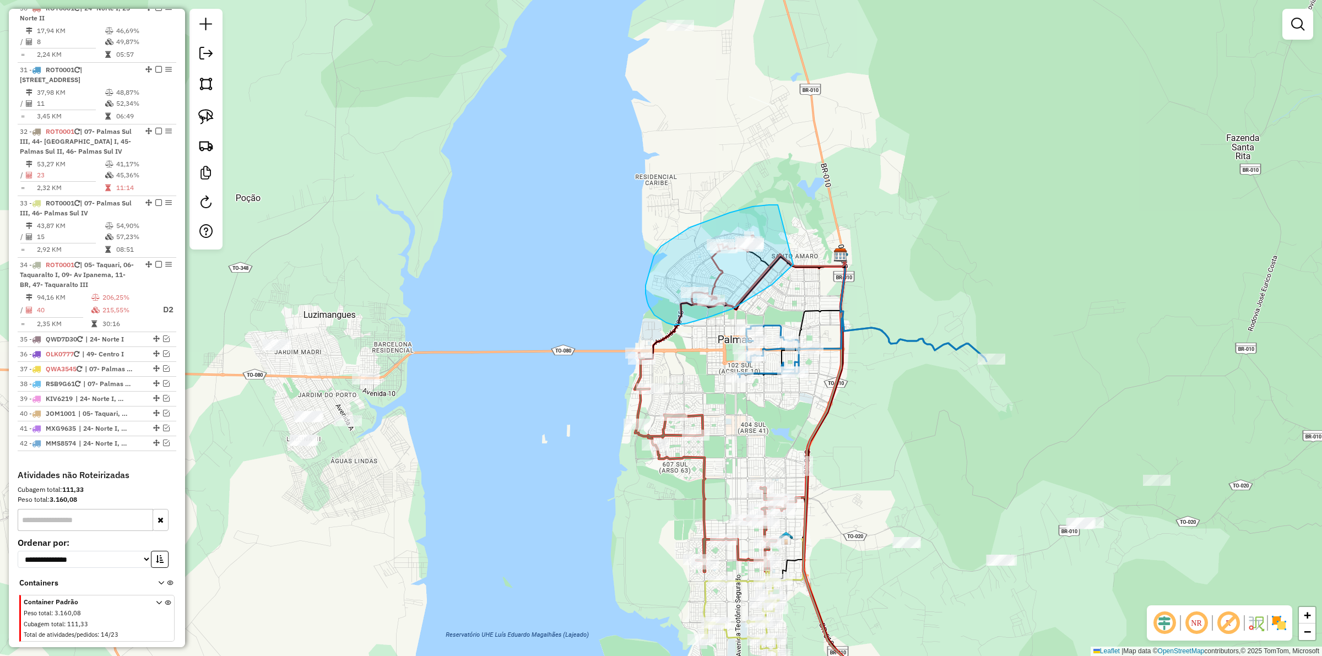
drag, startPoint x: 778, startPoint y: 205, endPoint x: 793, endPoint y: 264, distance: 61.4
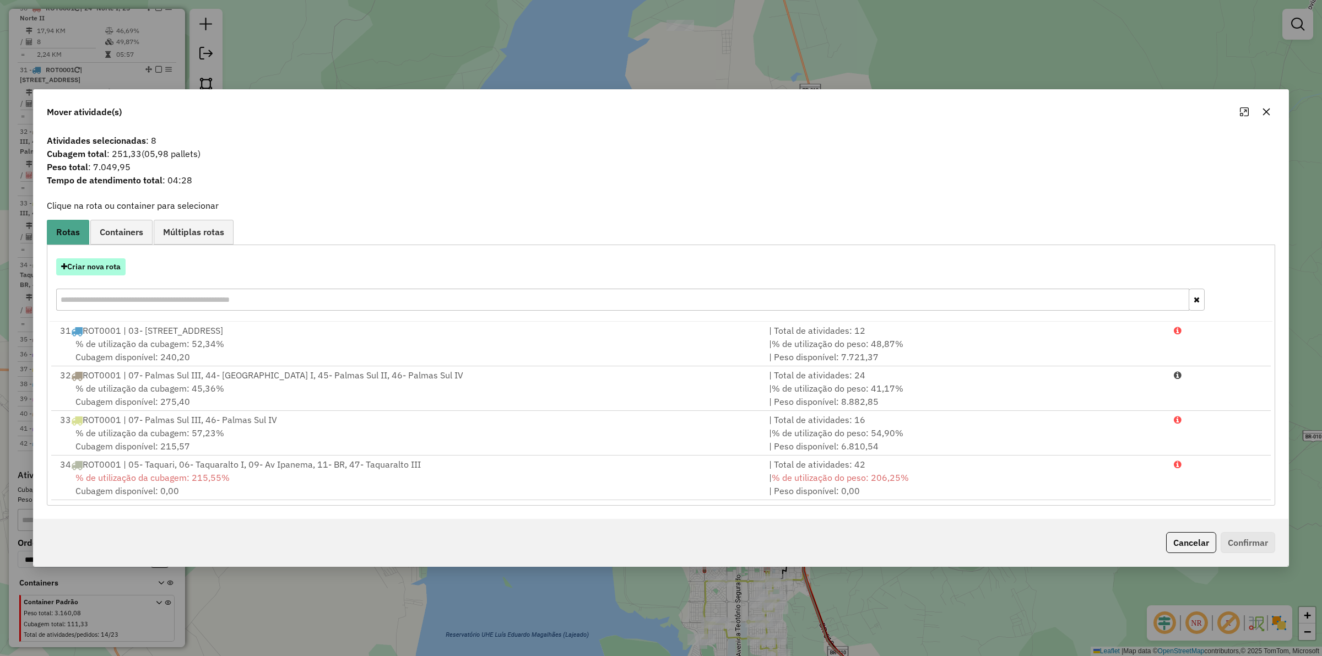
click at [100, 262] on button "Criar nova rota" at bounding box center [90, 266] width 69 height 17
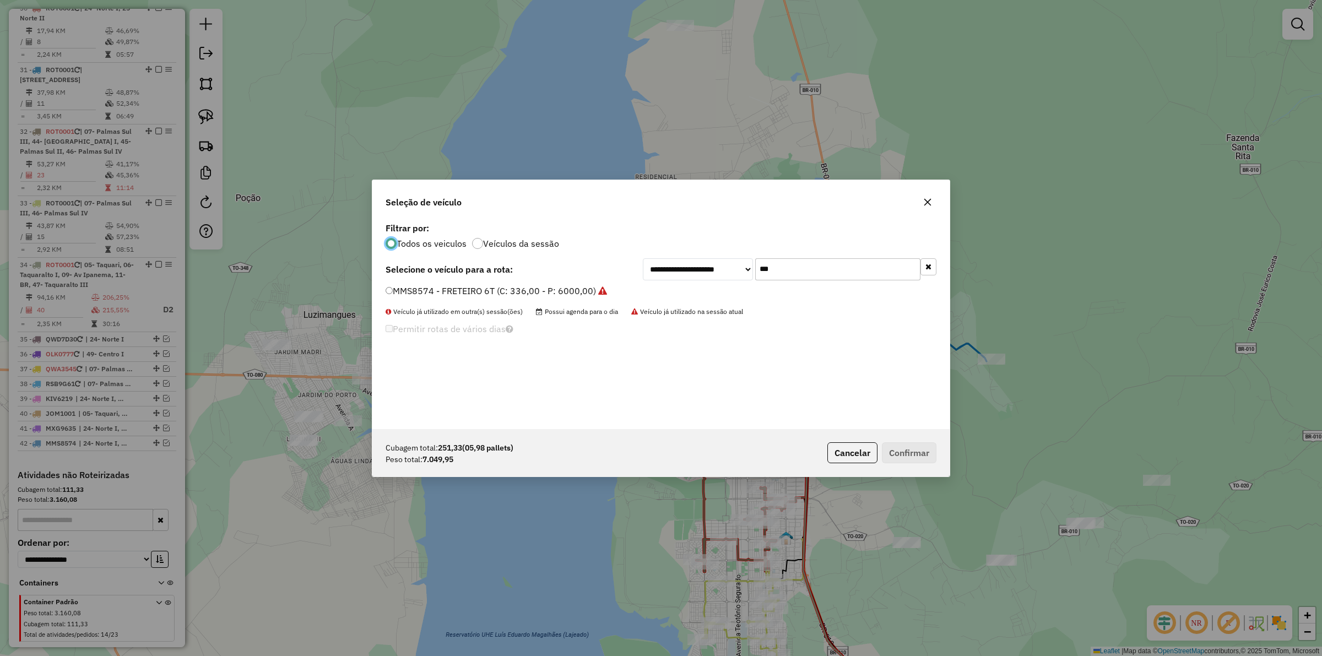
click at [783, 268] on input "***" at bounding box center [837, 269] width 165 height 22
type input "****"
click at [577, 289] on label "MXG9665 - TOCO BAÚ 322cx 8000kg (C: 322,00 - P: 8000,00) (VD)" at bounding box center [524, 290] width 279 height 13
click at [914, 468] on div "Cubagem total: 251,33 (05,98 pallets) Peso total: 7.049,95 Cancelar Confirmar" at bounding box center [660, 452] width 577 height 47
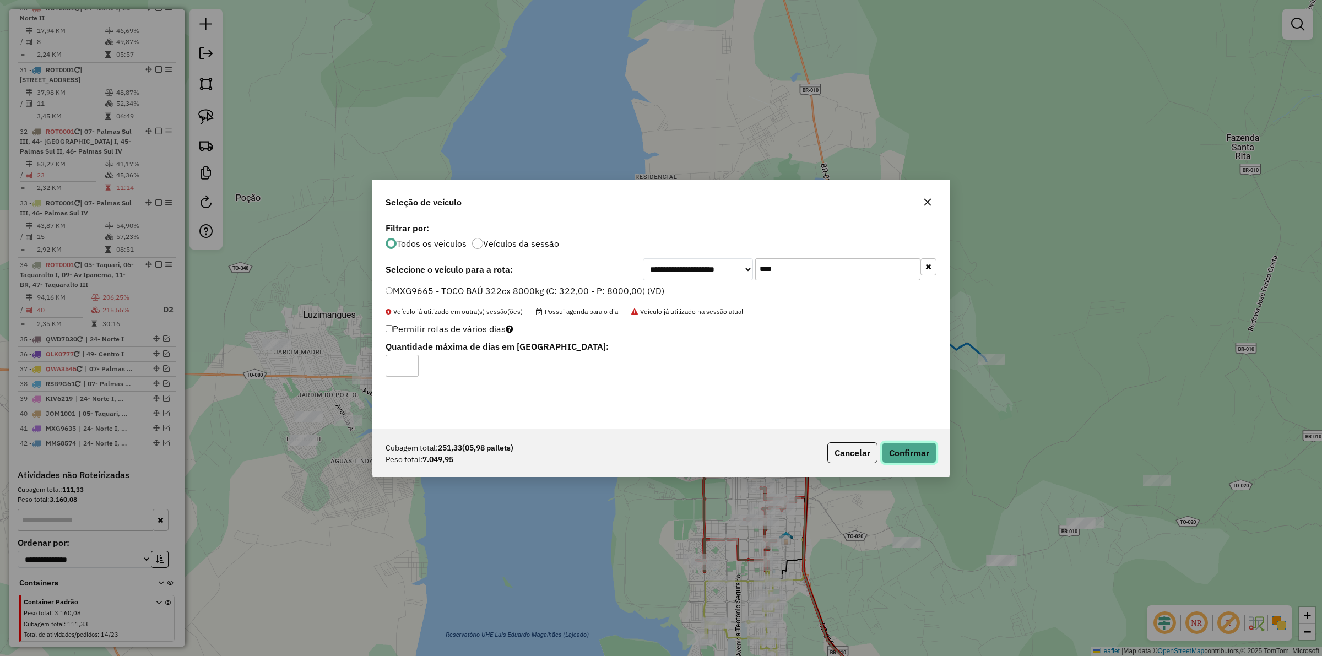
click at [901, 456] on button "Confirmar" at bounding box center [909, 452] width 55 height 21
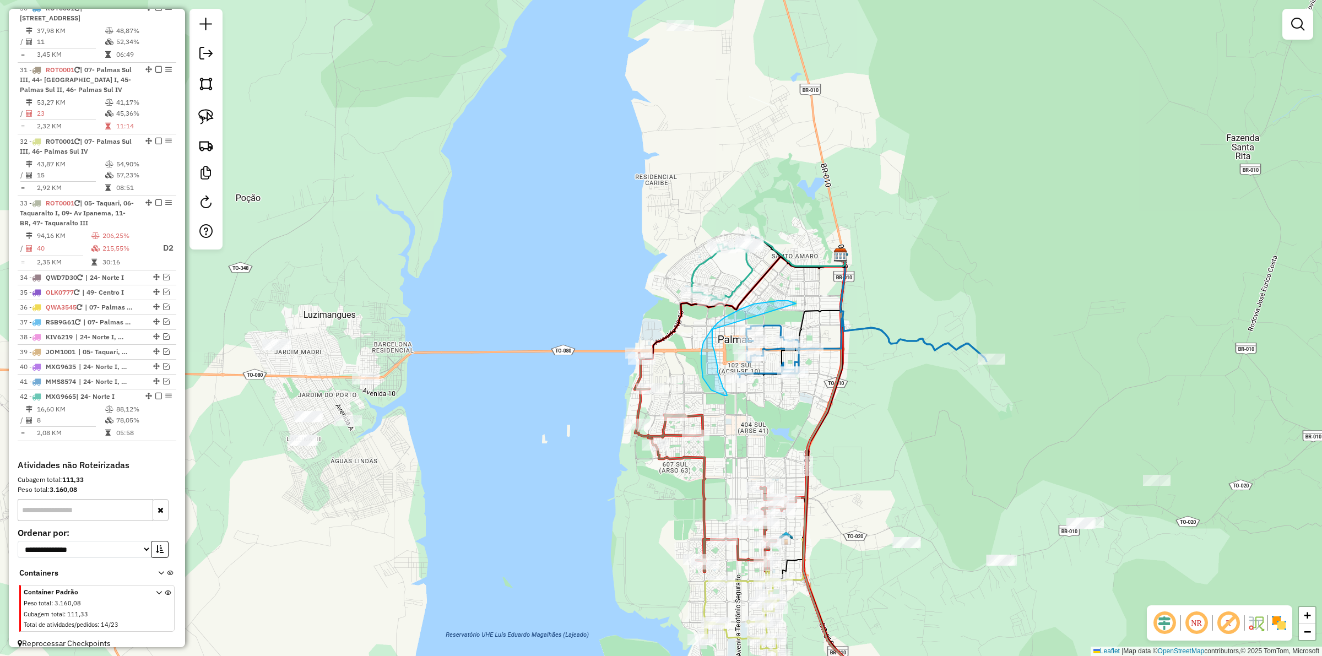
drag, startPoint x: 778, startPoint y: 301, endPoint x: 712, endPoint y: 329, distance: 71.5
drag, startPoint x: 624, startPoint y: 334, endPoint x: 615, endPoint y: 357, distance: 24.7
drag, startPoint x: 642, startPoint y: 299, endPoint x: 719, endPoint y: 314, distance: 78.6
click at [738, 282] on icon at bounding box center [722, 270] width 61 height 59
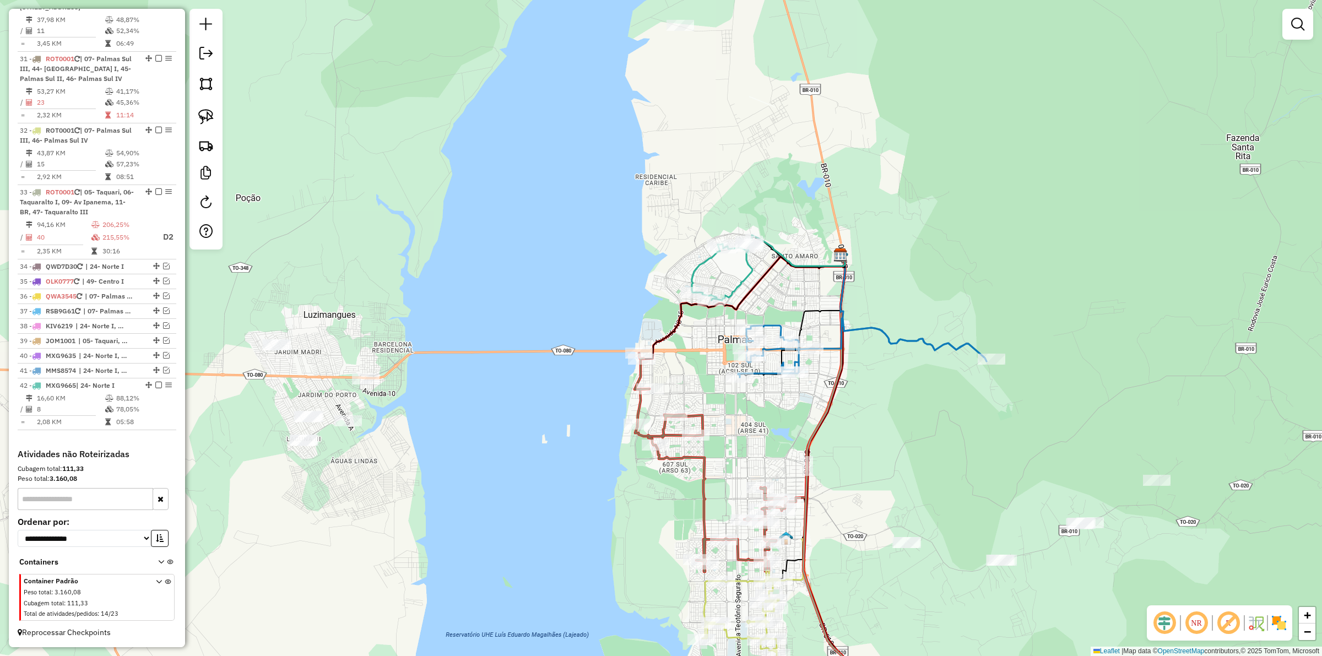
select select "*********"
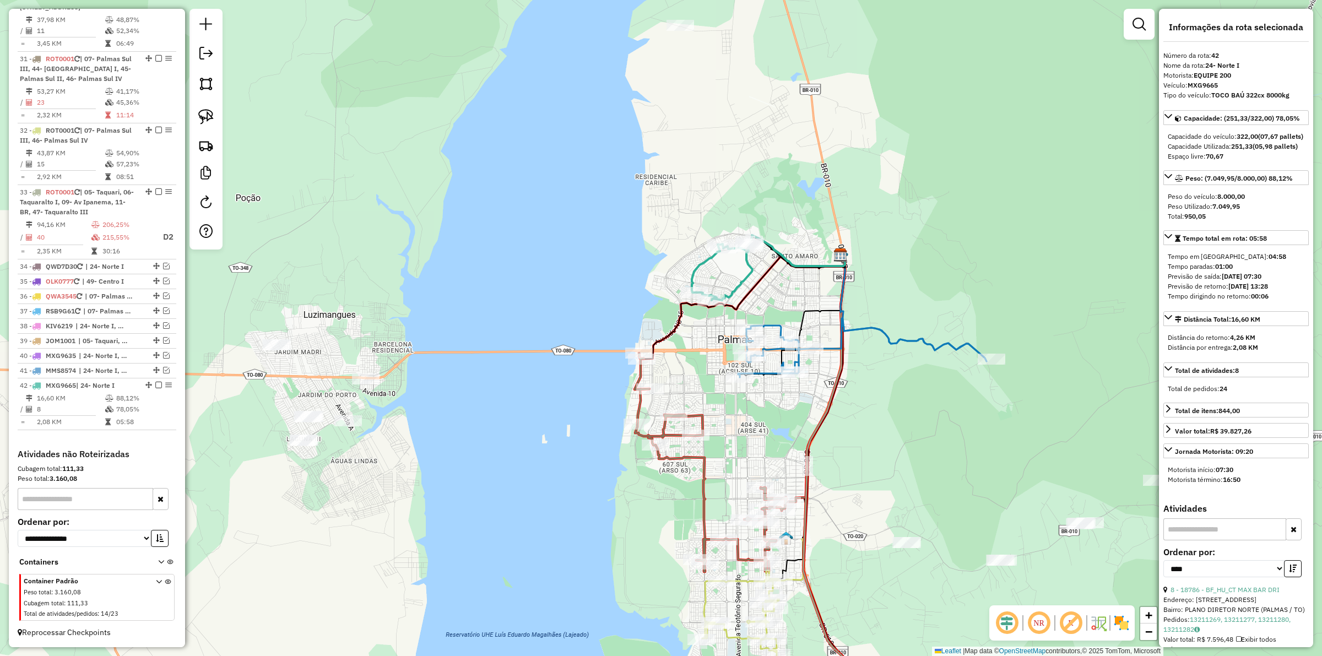
drag, startPoint x: 686, startPoint y: 194, endPoint x: 687, endPoint y: 329, distance: 135.5
click at [687, 331] on div "Janela de atendimento Grade de atendimento Capacidade Transportadoras Veículos …" at bounding box center [661, 328] width 1322 height 656
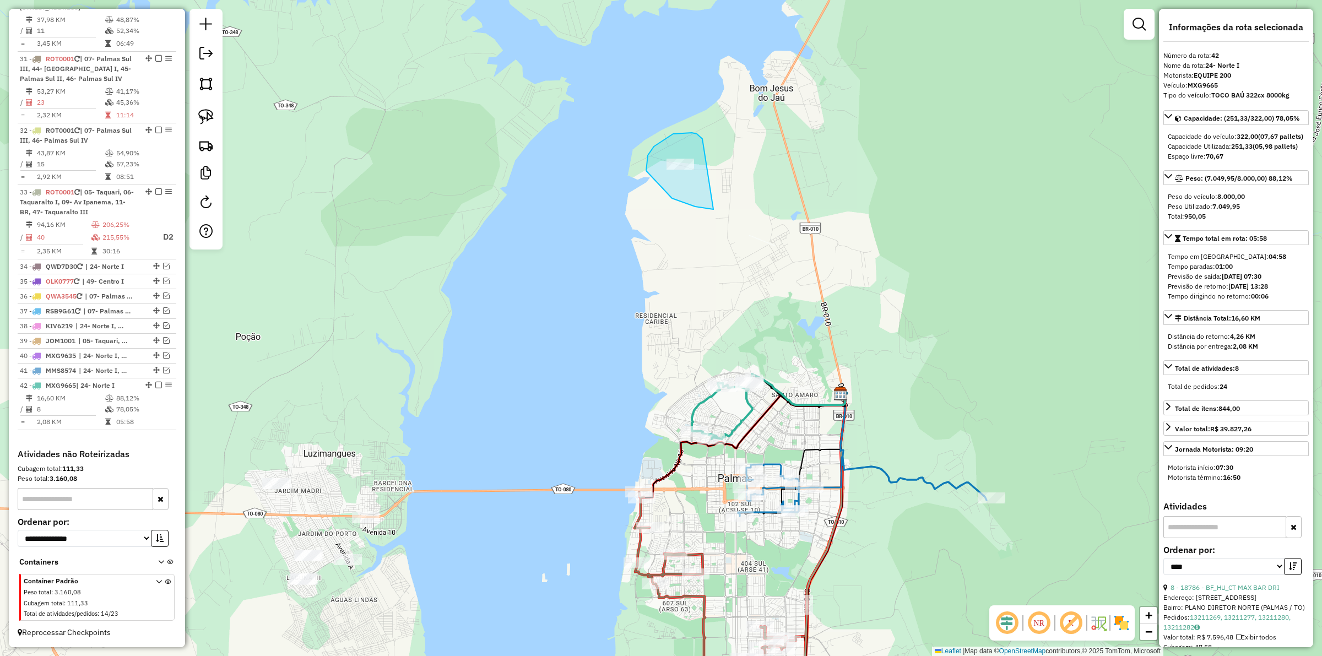
drag, startPoint x: 702, startPoint y: 139, endPoint x: 774, endPoint y: 176, distance: 81.3
click at [163, 352] on em at bounding box center [166, 355] width 7 height 7
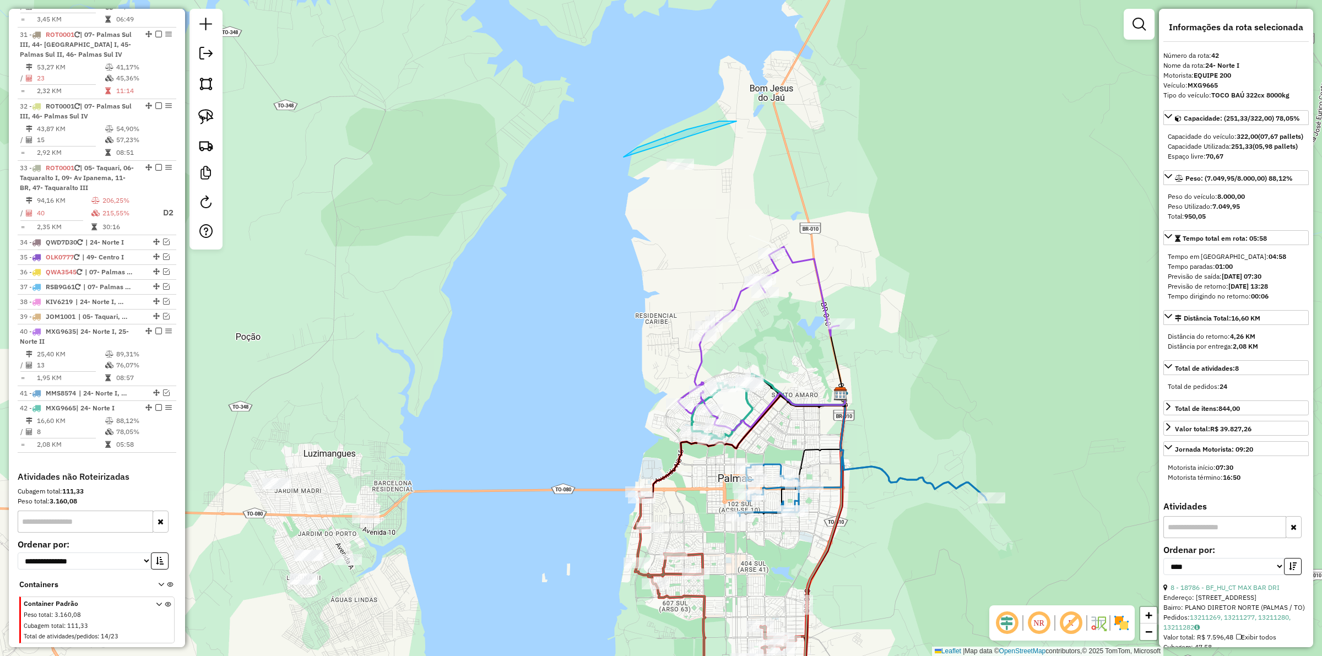
drag, startPoint x: 623, startPoint y: 157, endPoint x: 736, endPoint y: 184, distance: 115.7
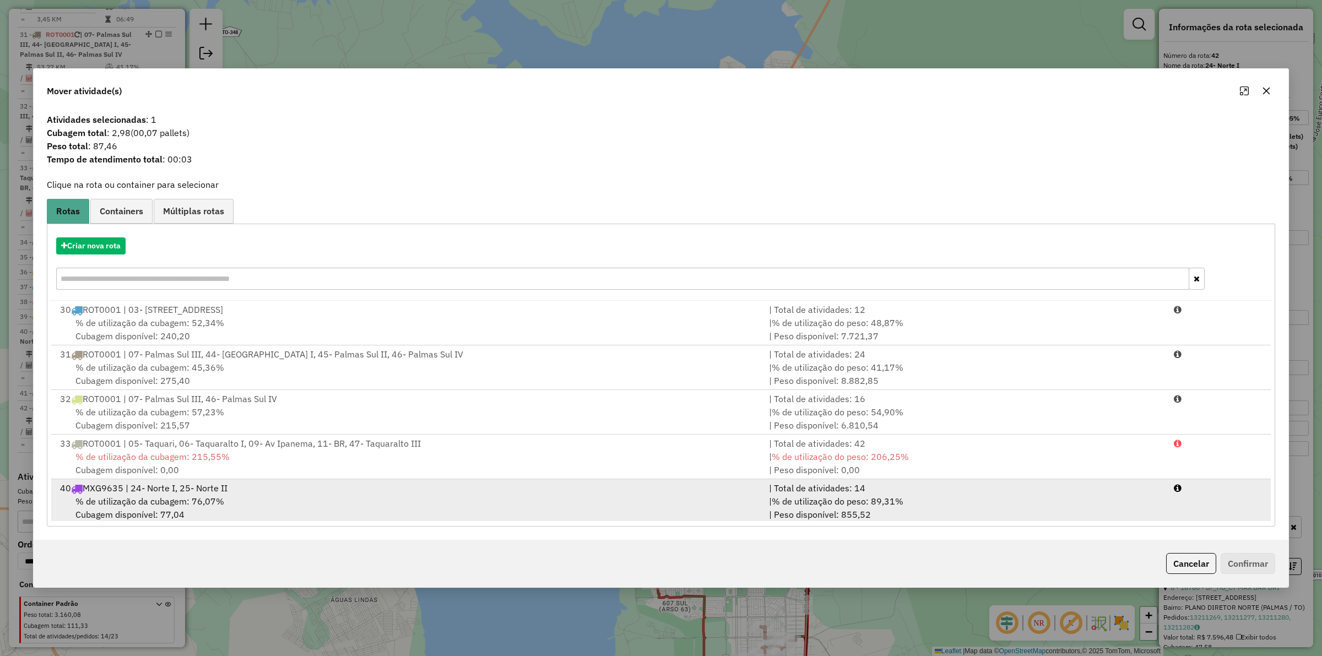
click at [895, 501] on span "% de utilização do peso: 89,31%" at bounding box center [837, 501] width 132 height 11
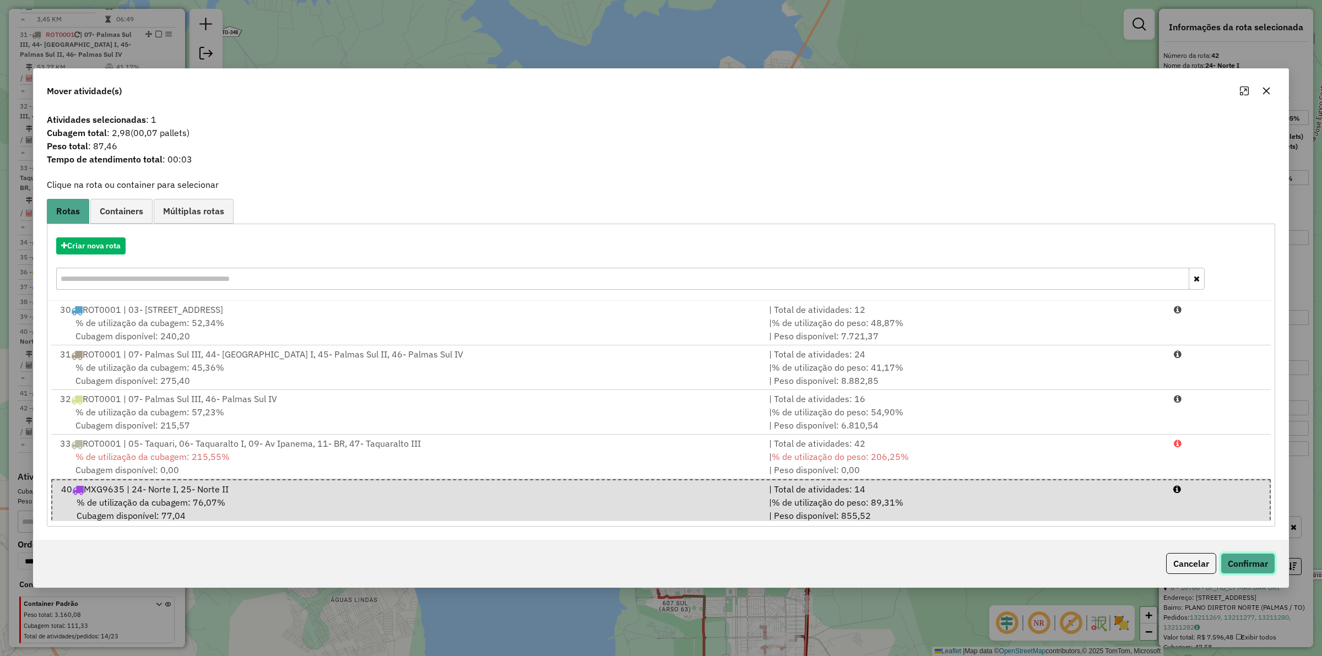
click at [1243, 559] on button "Confirmar" at bounding box center [1247, 563] width 55 height 21
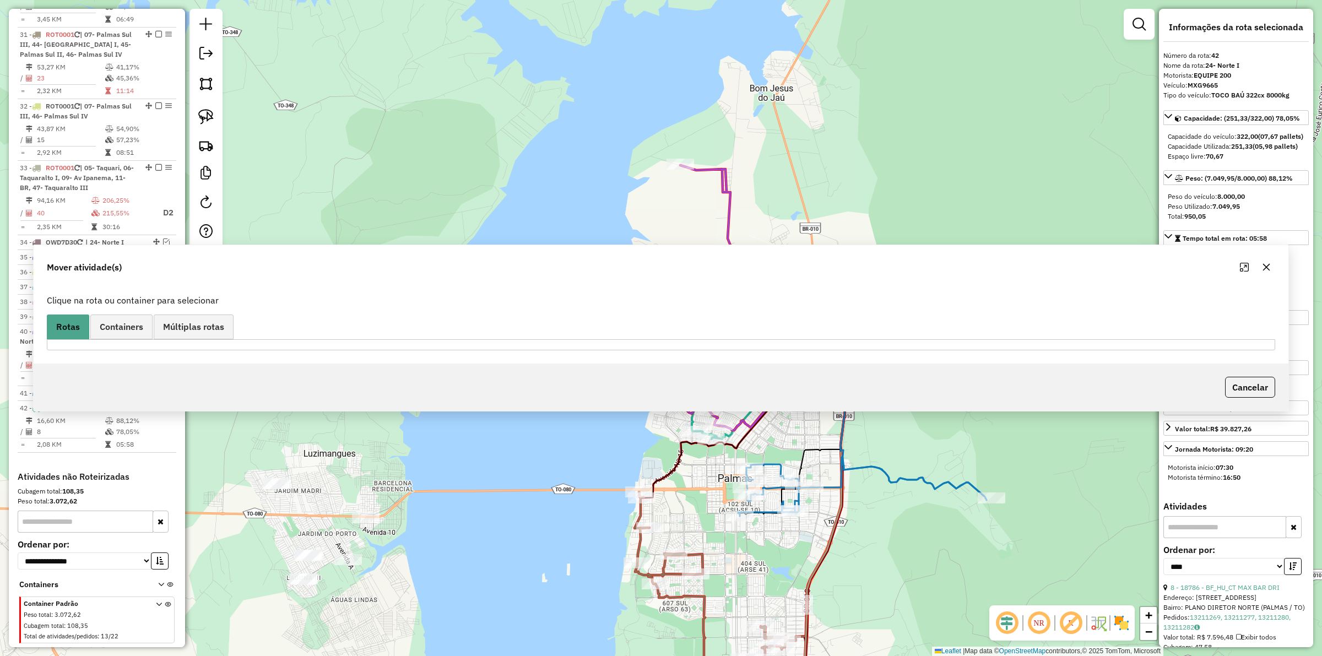
scroll to position [937, 0]
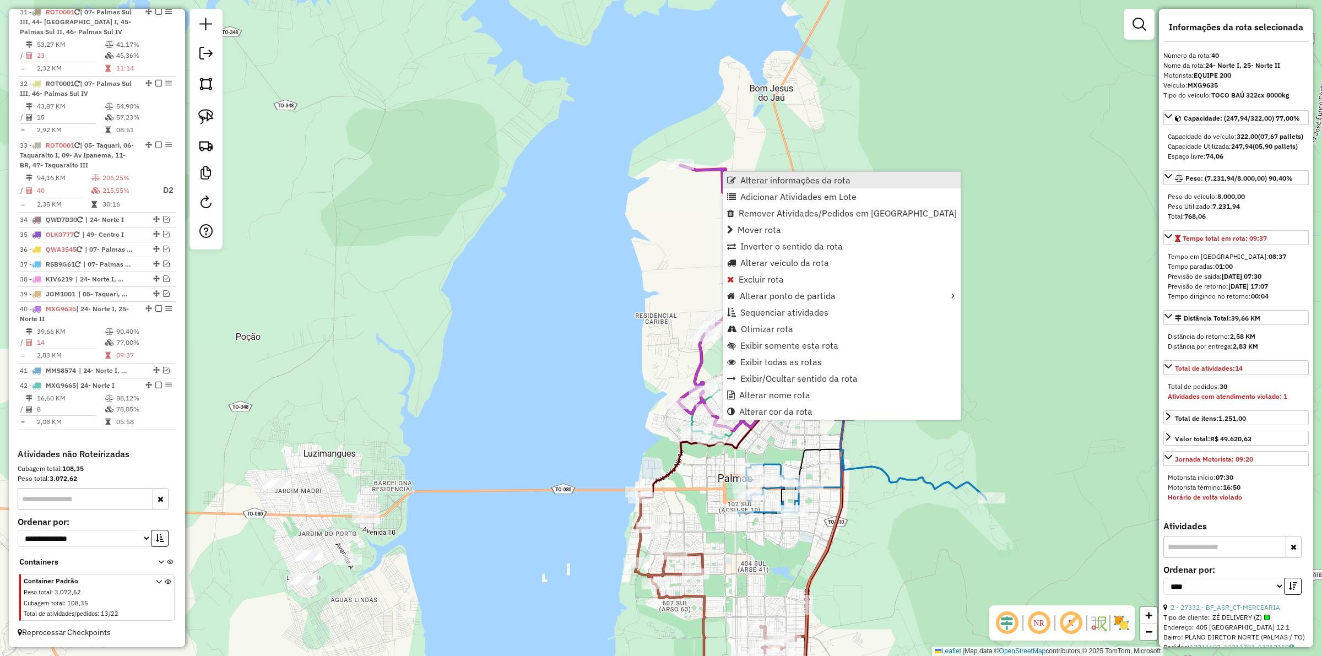
click at [760, 180] on span "Alterar informações da rota" at bounding box center [795, 180] width 110 height 9
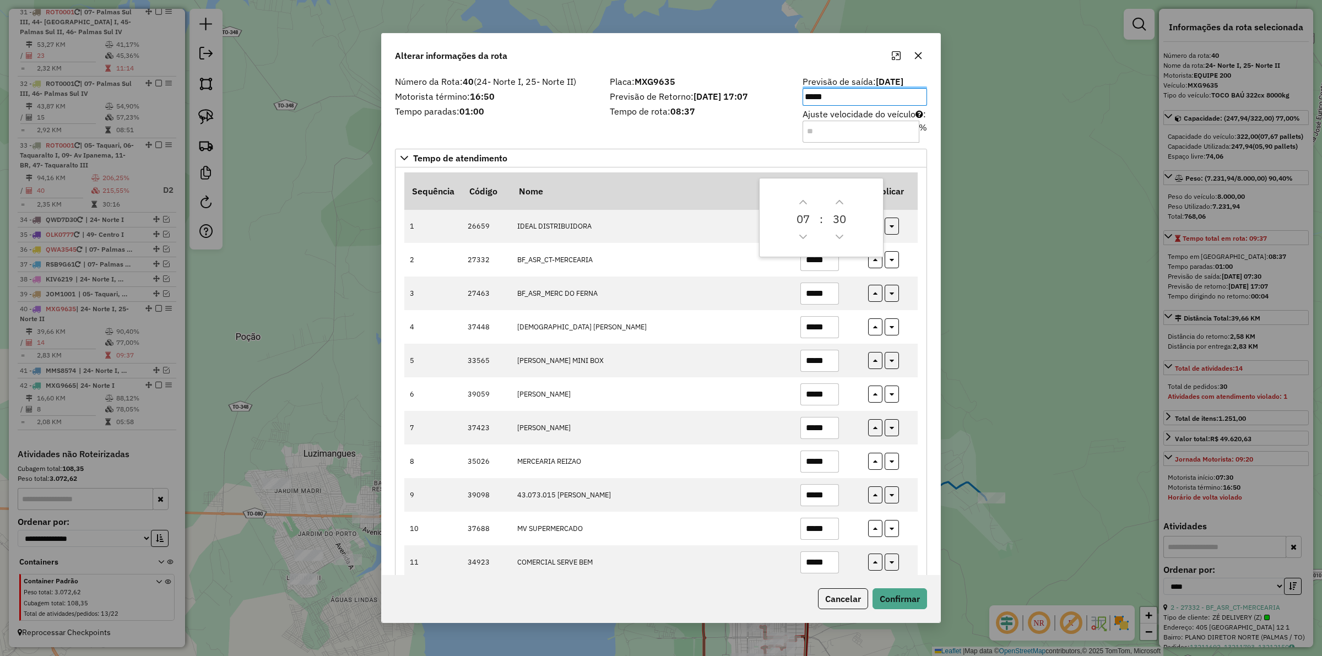
click at [830, 256] on div "0 7 : 30" at bounding box center [821, 218] width 124 height 80
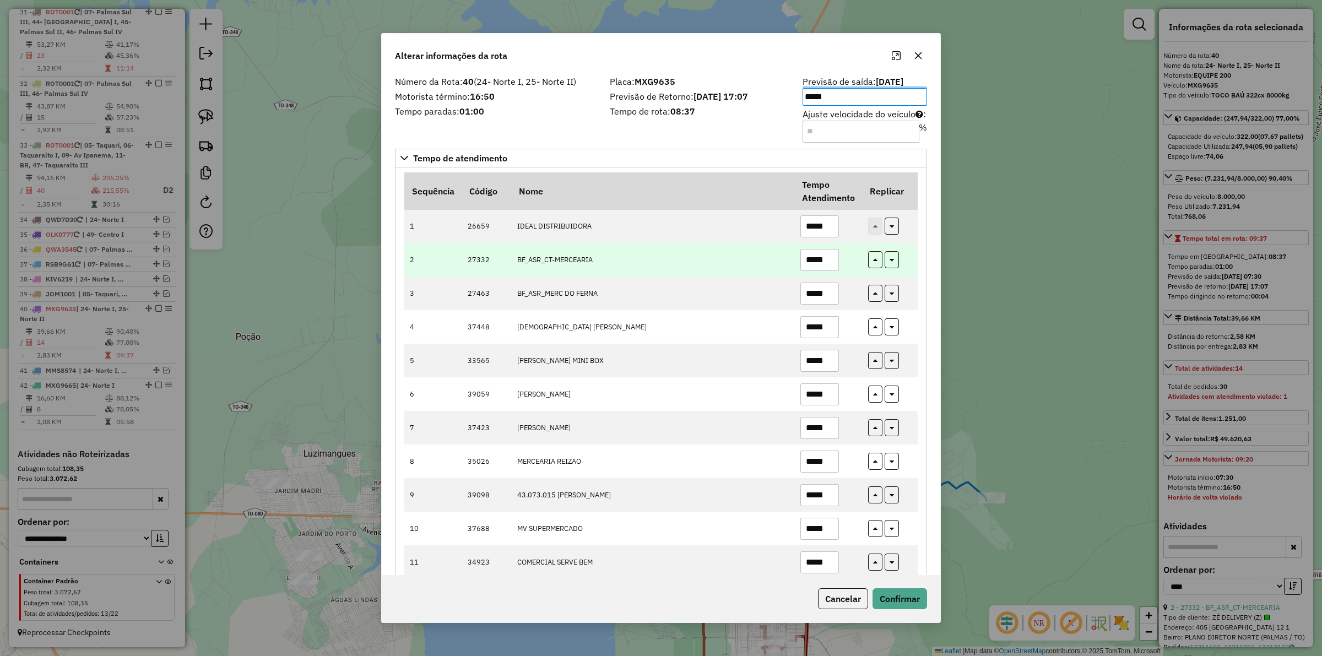
click at [829, 262] on input "*****" at bounding box center [819, 260] width 39 height 22
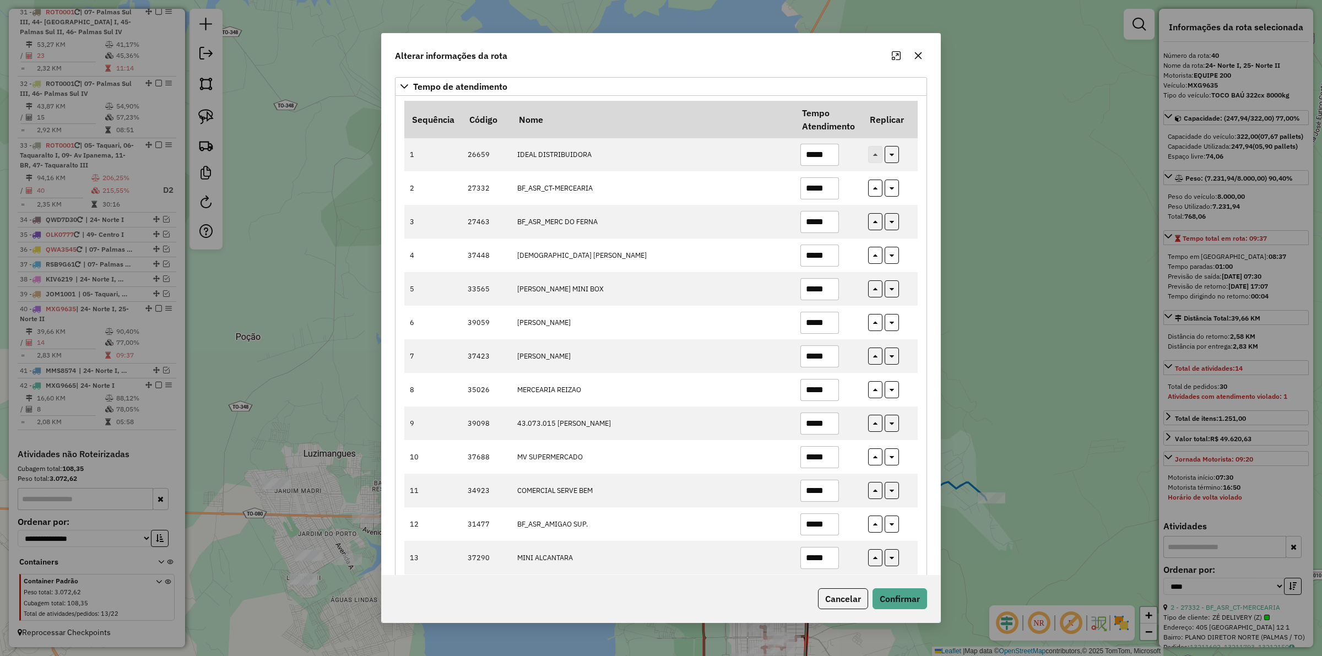
scroll to position [128, 0]
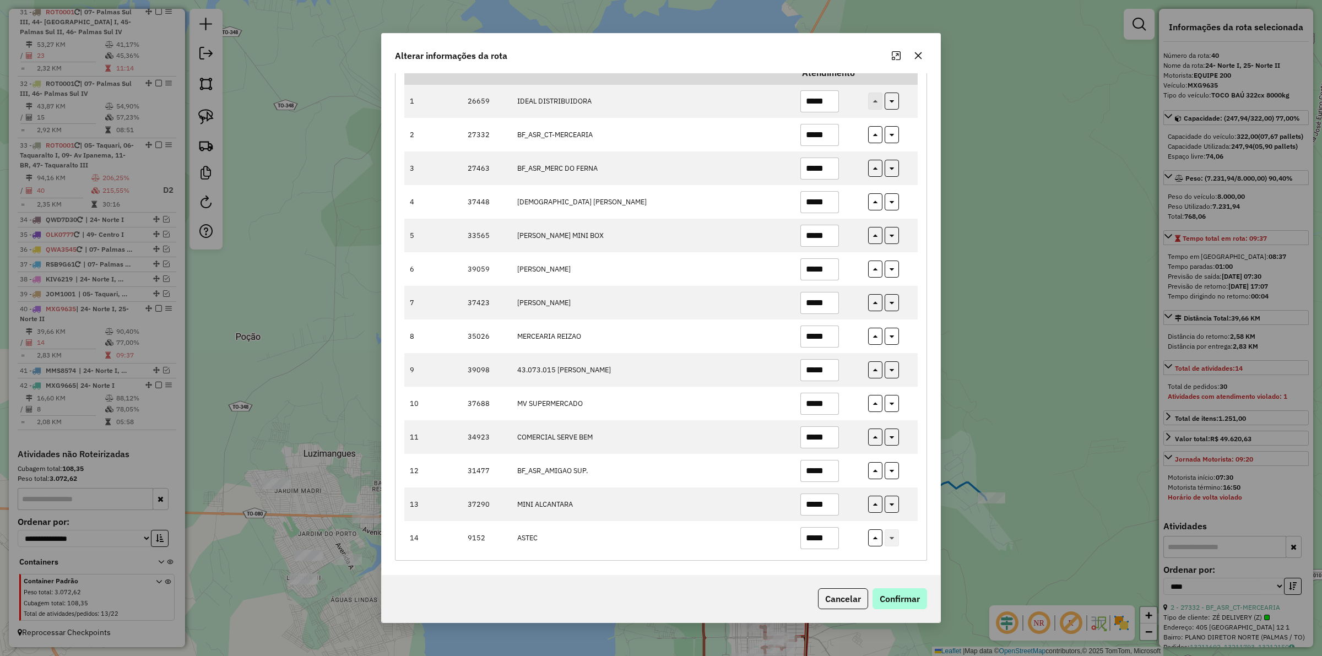
type input "*****"
click at [909, 598] on button "Confirmar" at bounding box center [899, 598] width 55 height 21
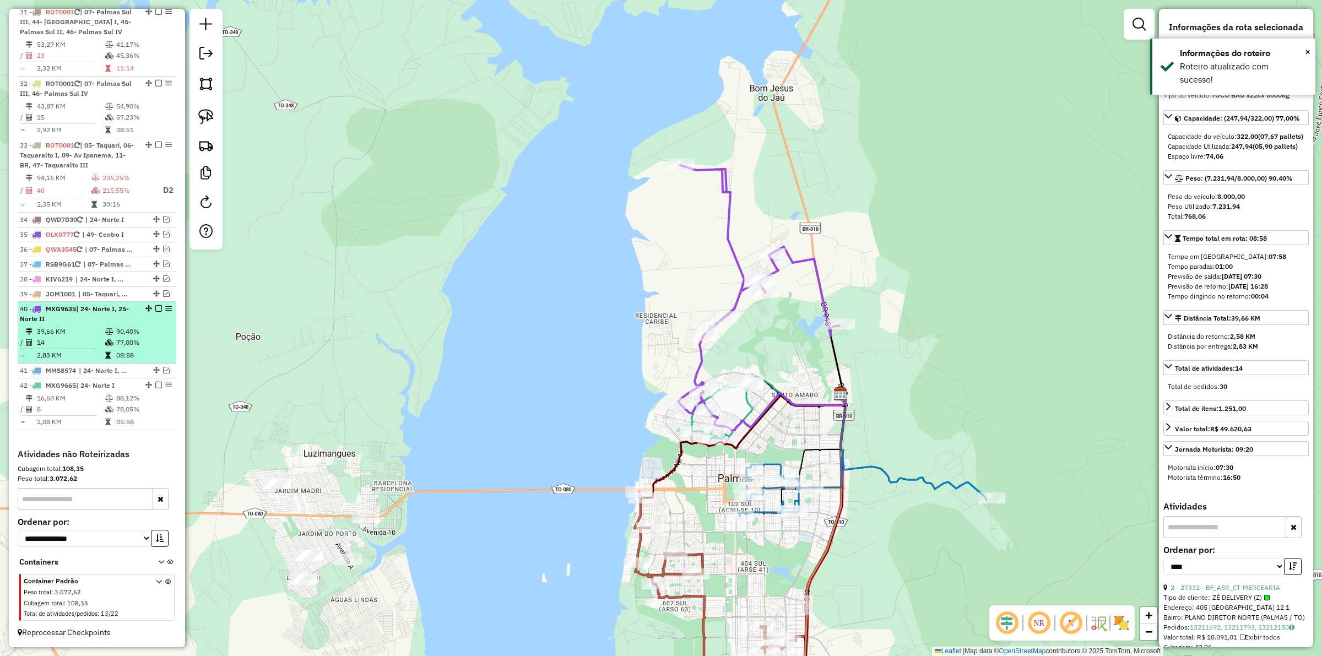
click at [156, 307] on em at bounding box center [158, 308] width 7 height 7
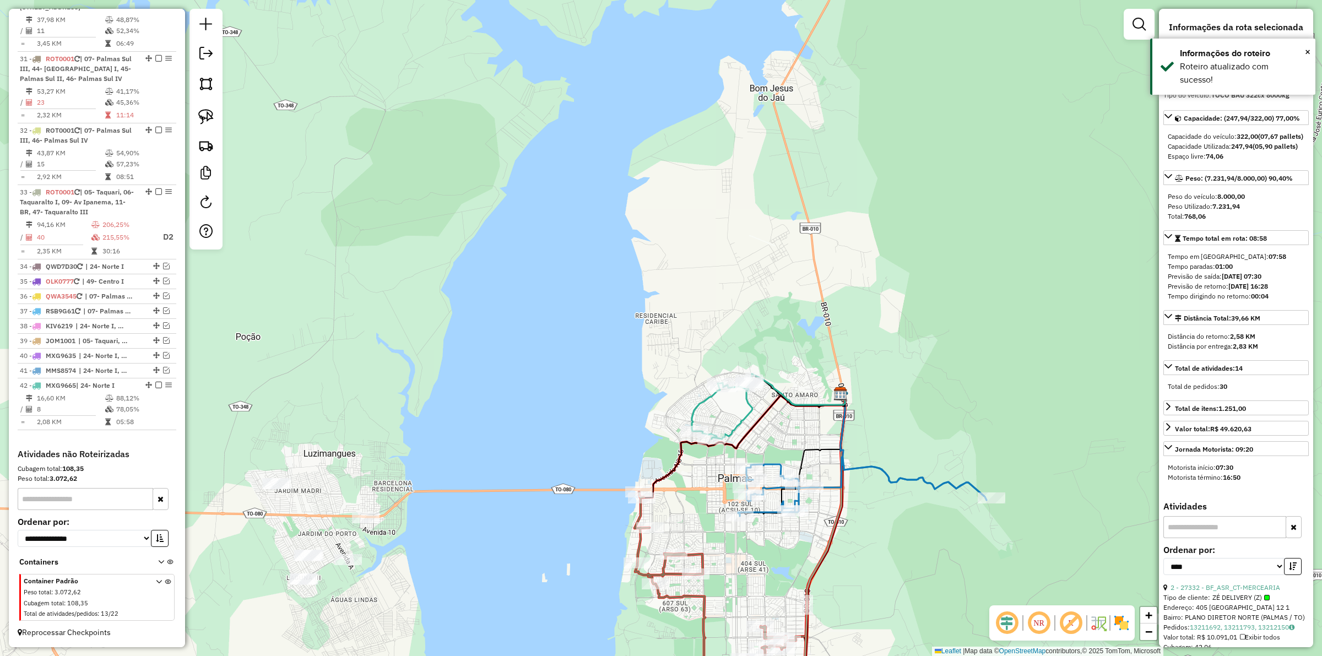
scroll to position [890, 0]
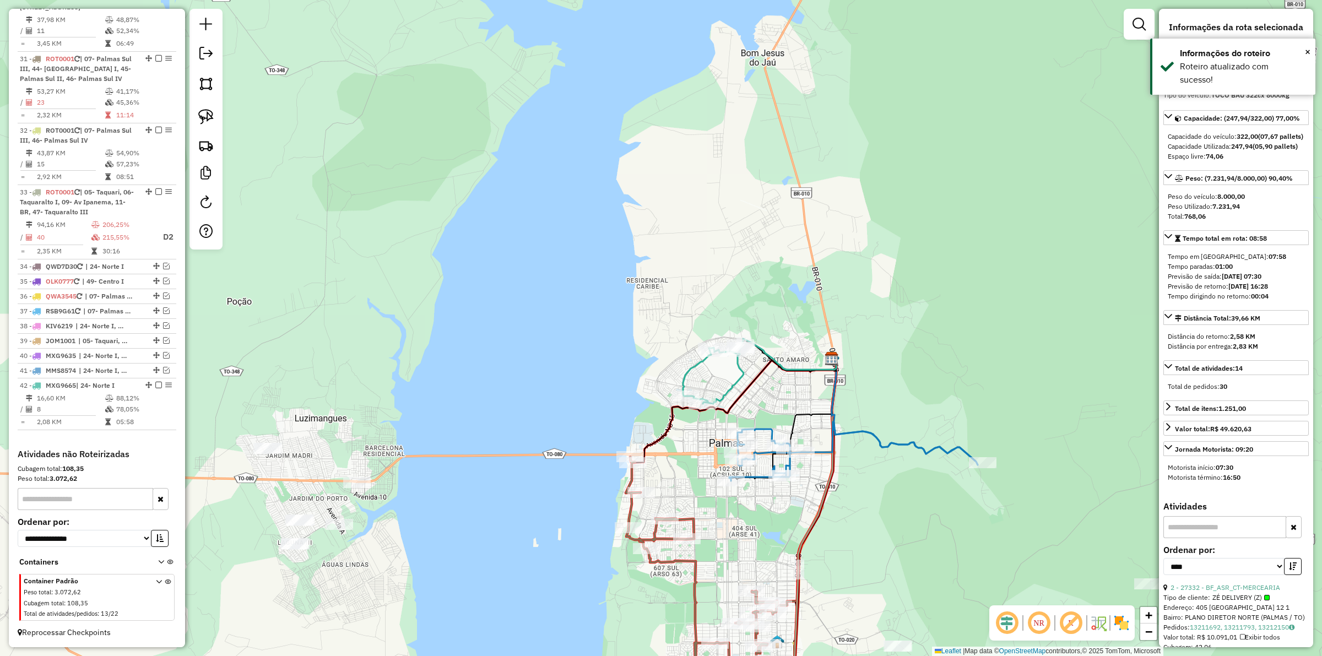
drag, startPoint x: 602, startPoint y: 342, endPoint x: 585, endPoint y: 300, distance: 45.0
click at [585, 300] on div "Janela de atendimento Grade de atendimento Capacidade Transportadoras Veículos …" at bounding box center [661, 328] width 1322 height 656
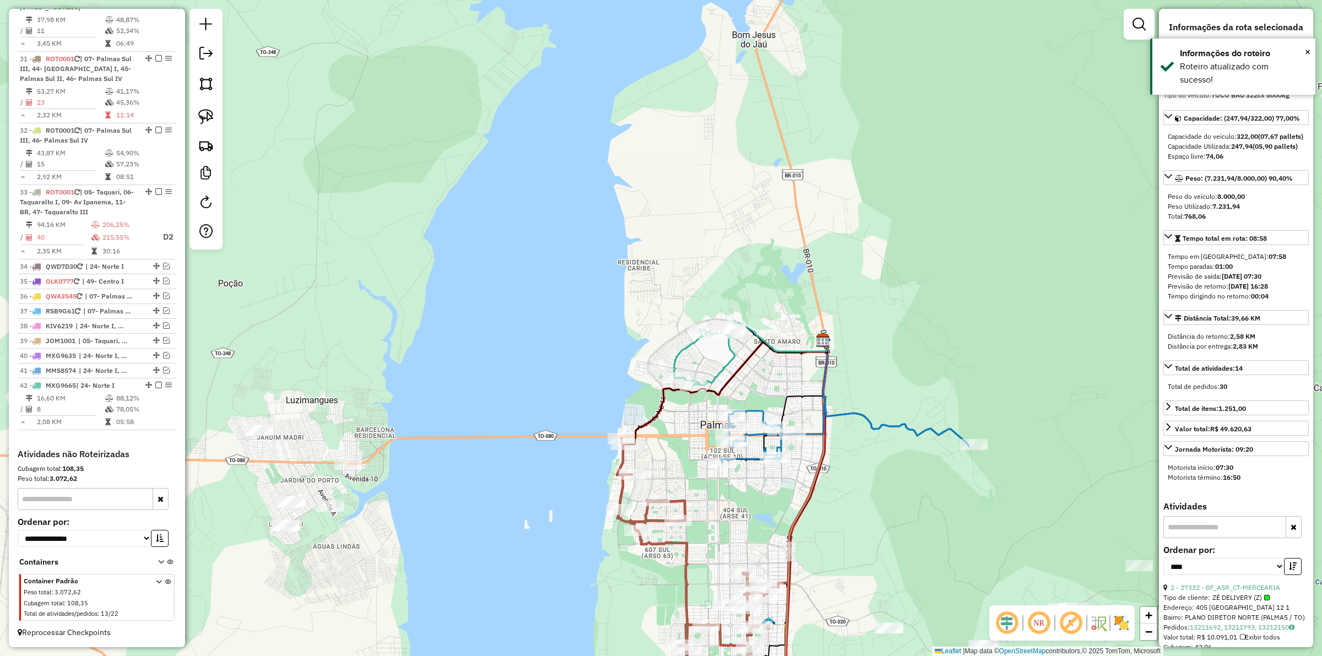
click at [584, 318] on div "Janela de atendimento Grade de atendimento Capacidade Transportadoras Veículos …" at bounding box center [661, 328] width 1322 height 656
click at [678, 342] on div "Janela de atendimento Grade de atendimento Capacidade Transportadoras Veículos …" at bounding box center [661, 328] width 1322 height 656
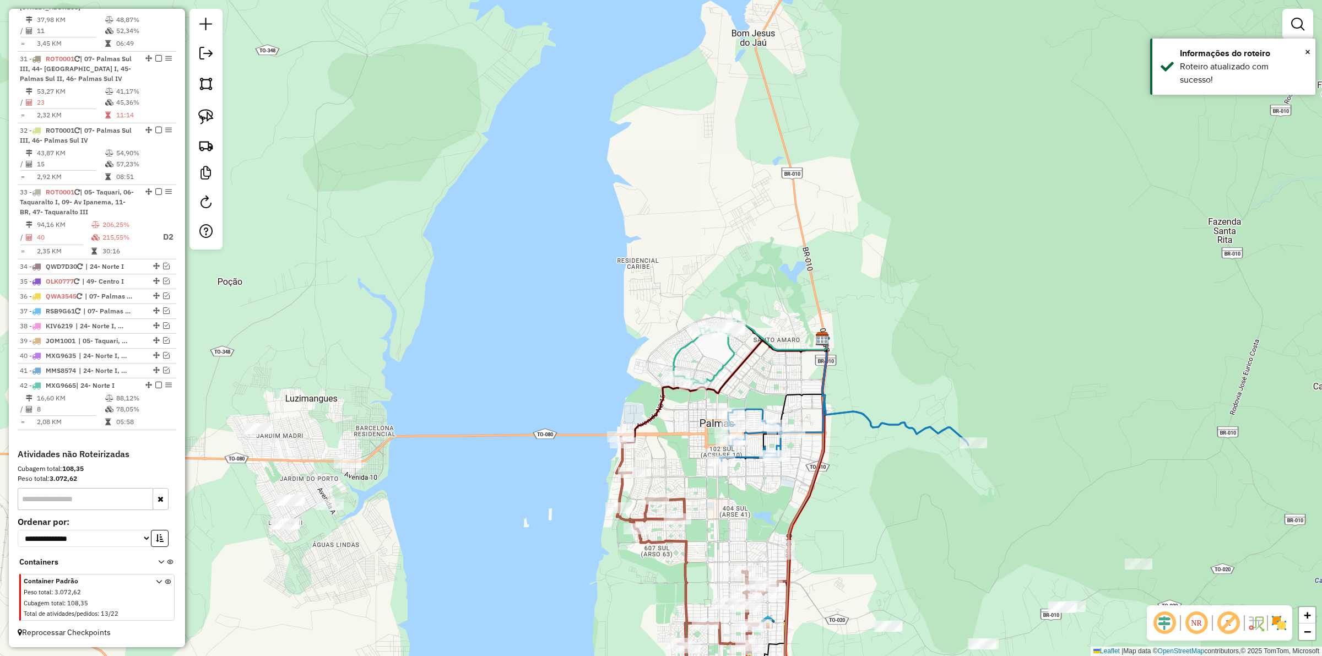
click at [682, 344] on icon at bounding box center [703, 354] width 61 height 59
select select "*********"
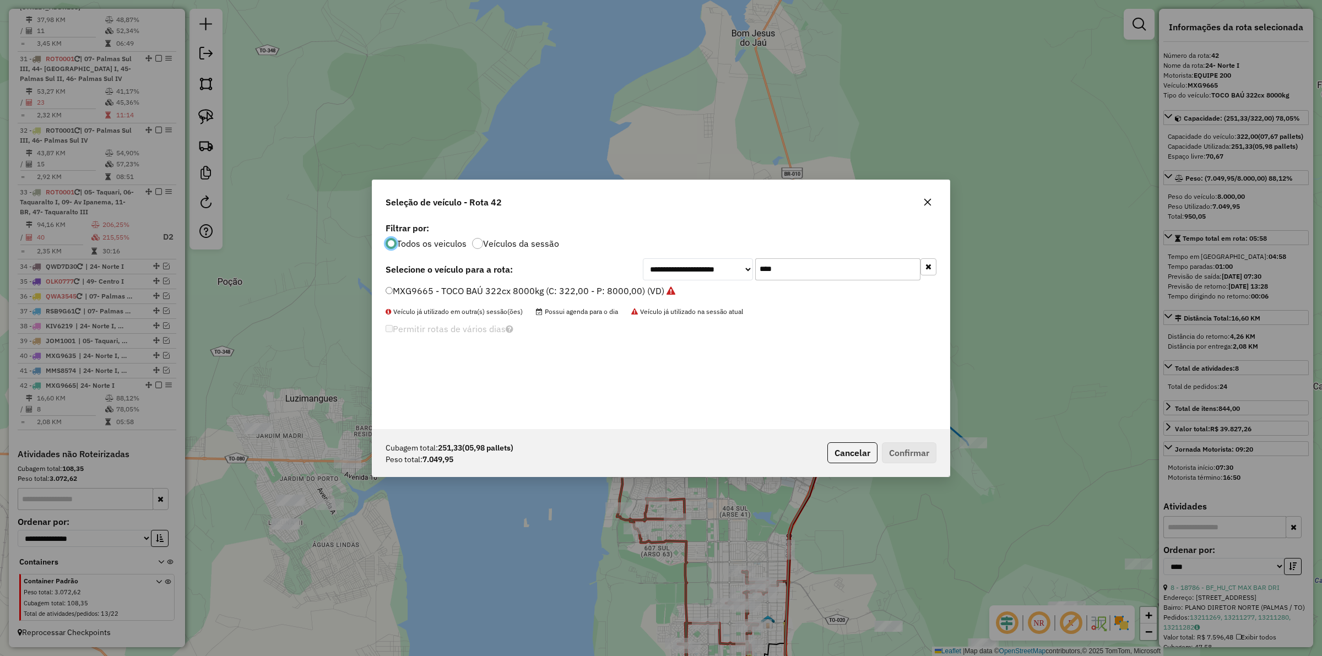
scroll to position [6, 3]
click at [794, 276] on input "****" at bounding box center [837, 269] width 165 height 22
type input "****"
click at [620, 289] on label "QWA8036 - BAÚ 392 CX 10100 KG (C: 392,00 - P: 10100,00) (VD)" at bounding box center [522, 290] width 275 height 13
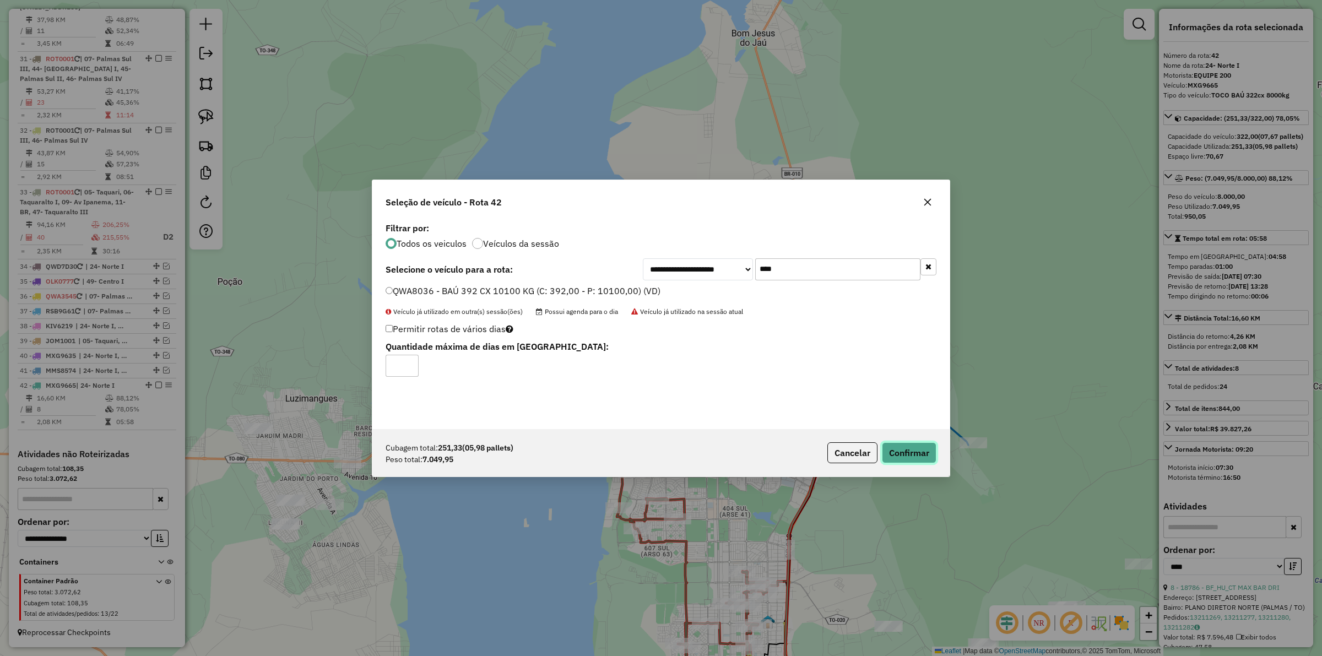
click at [928, 455] on button "Confirmar" at bounding box center [909, 452] width 55 height 21
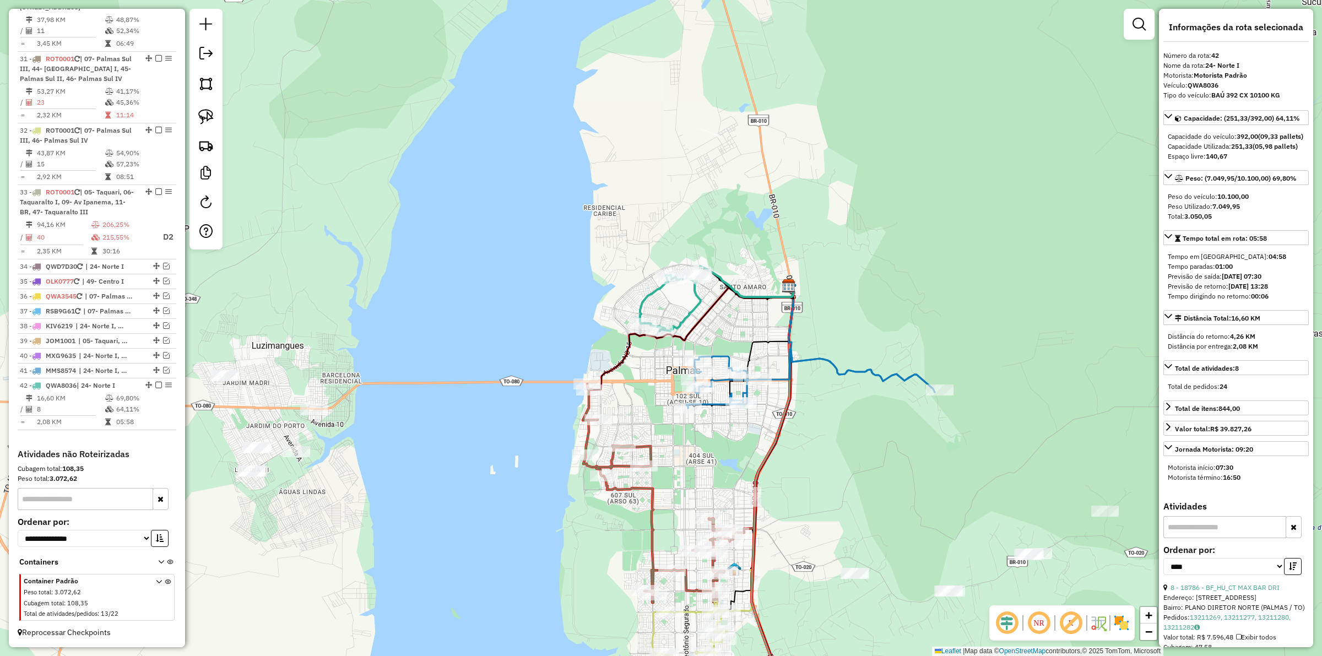
drag, startPoint x: 616, startPoint y: 378, endPoint x: 570, endPoint y: 318, distance: 75.1
click at [570, 318] on div "Janela de atendimento Grade de atendimento Capacidade Transportadoras Veículos …" at bounding box center [661, 328] width 1322 height 656
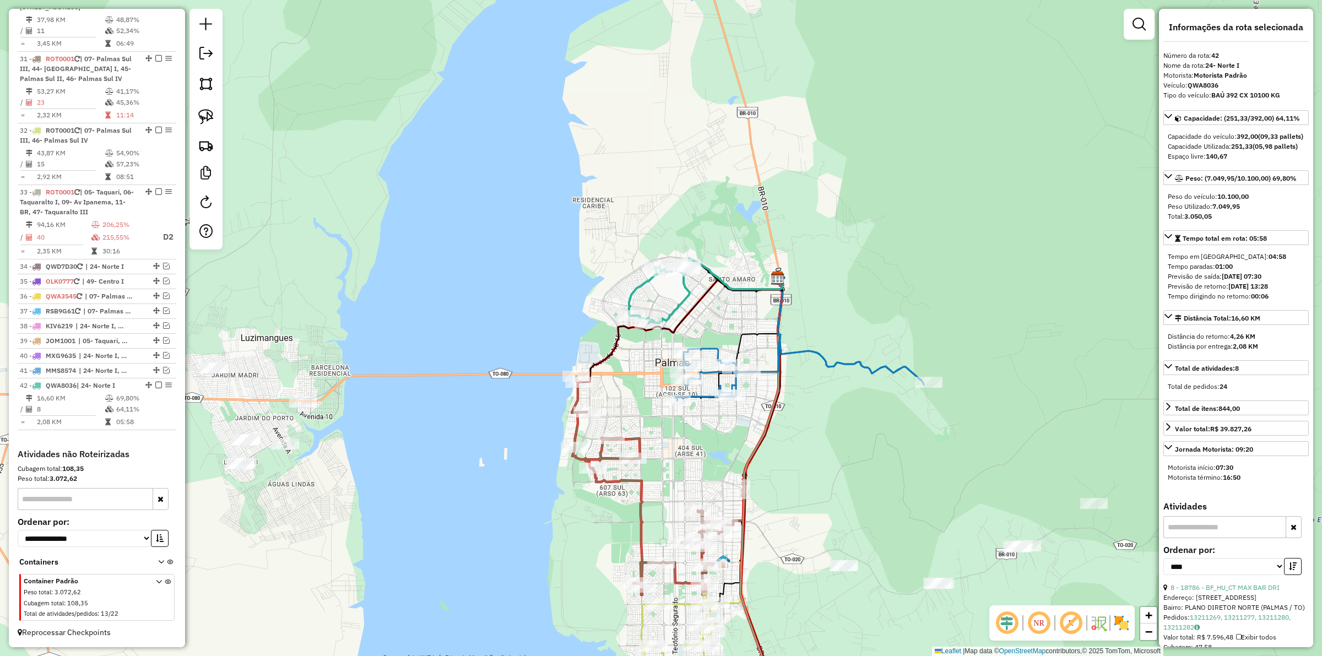
drag, startPoint x: 636, startPoint y: 356, endPoint x: 648, endPoint y: 347, distance: 14.5
click at [628, 351] on div "Janela de atendimento Grade de atendimento Capacidade Transportadoras Veículos …" at bounding box center [661, 328] width 1322 height 656
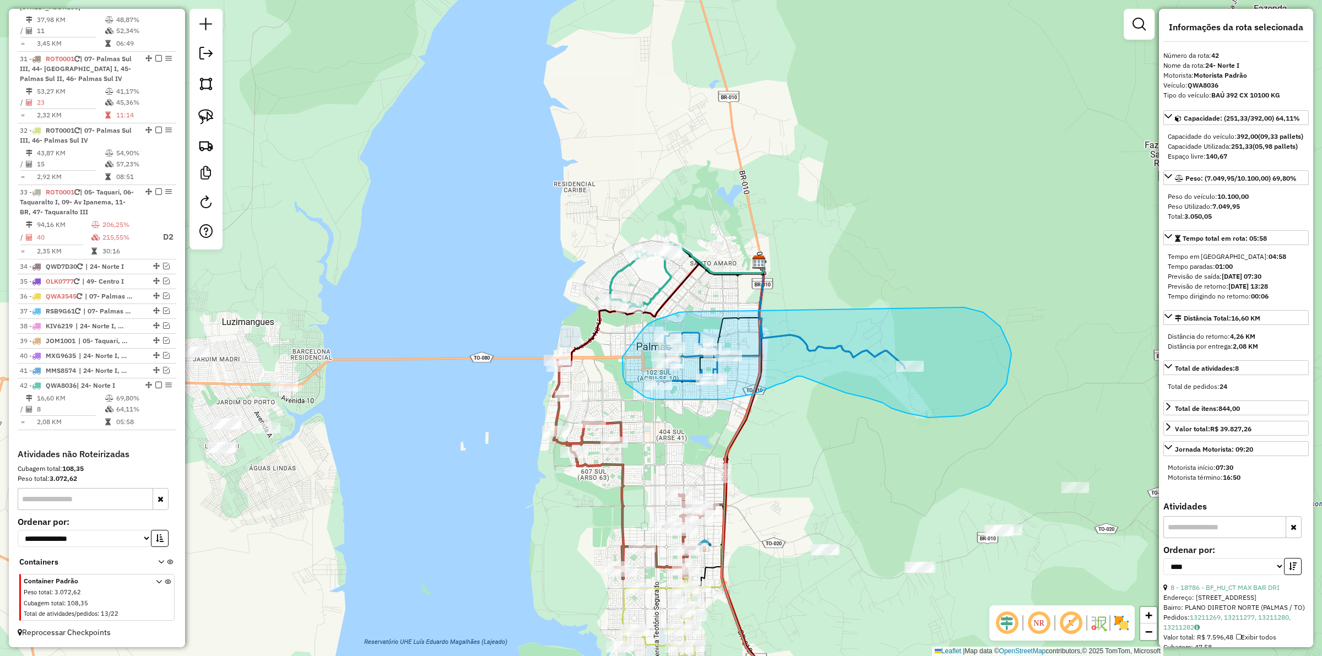
drag, startPoint x: 664, startPoint y: 318, endPoint x: 882, endPoint y: 328, distance: 218.3
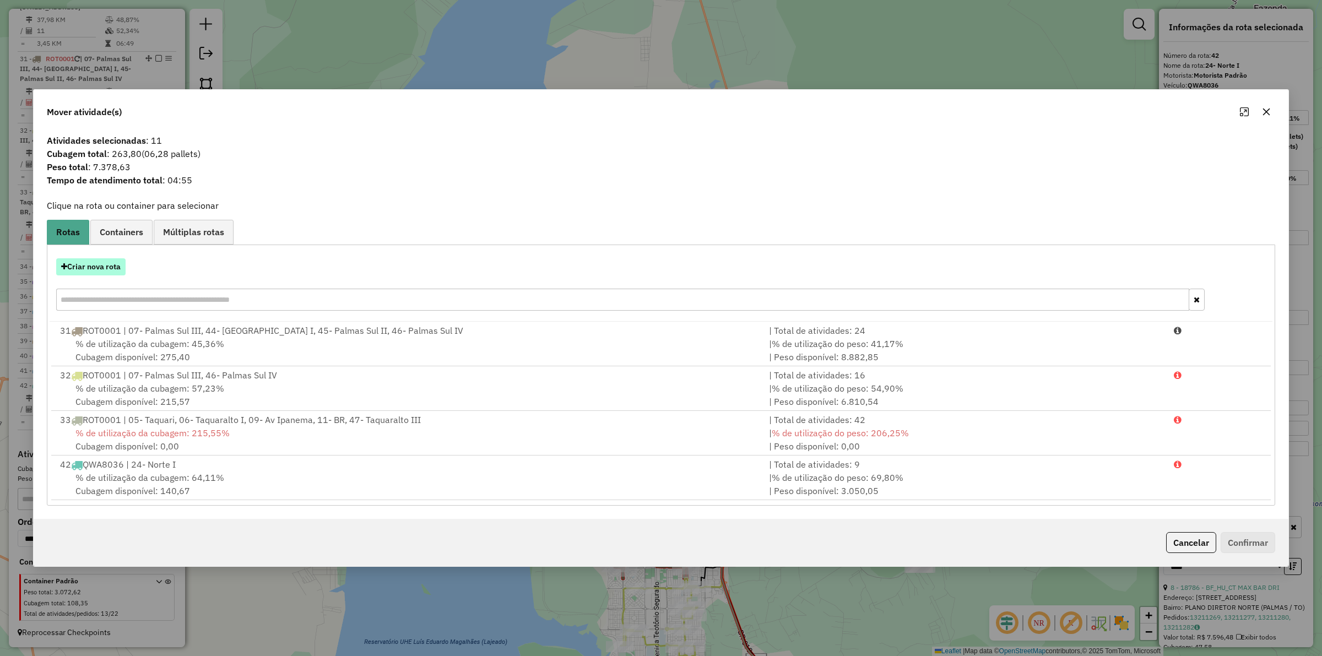
click at [103, 267] on button "Criar nova rota" at bounding box center [90, 266] width 69 height 17
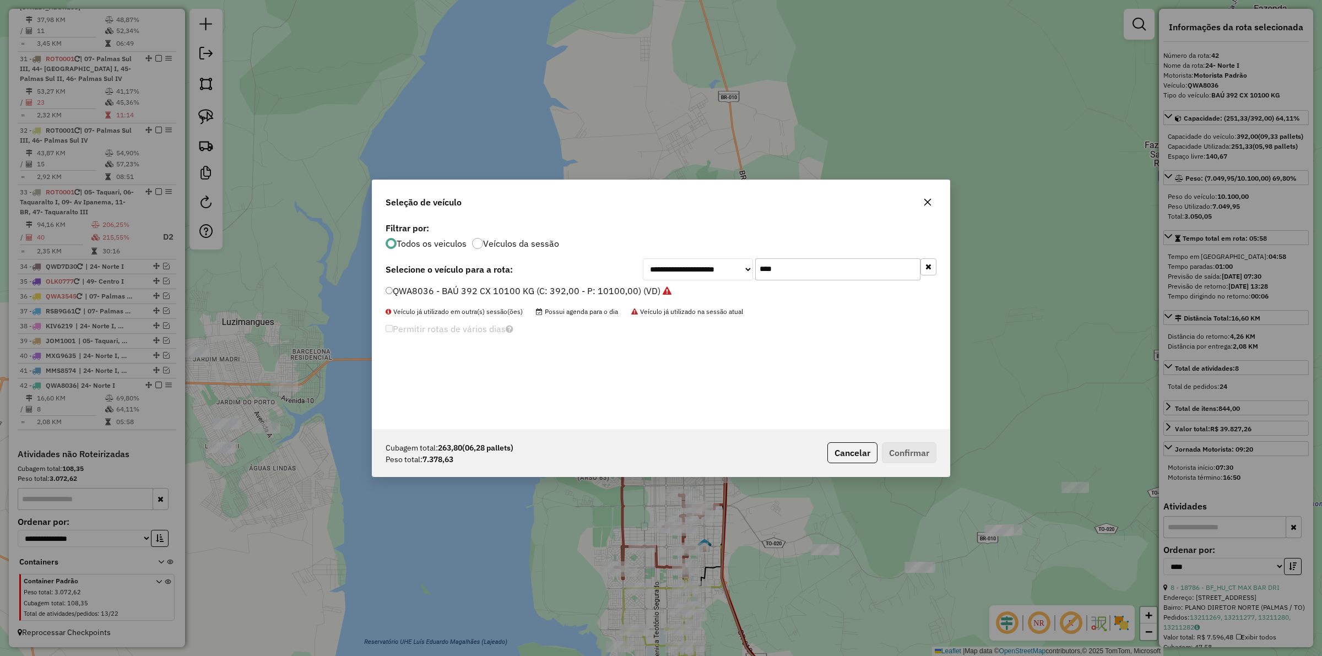
click at [813, 258] on div "****" at bounding box center [845, 269] width 181 height 22
click at [794, 270] on input "****" at bounding box center [837, 269] width 165 height 22
drag, startPoint x: 794, startPoint y: 270, endPoint x: 780, endPoint y: 273, distance: 14.0
click at [794, 270] on input "****" at bounding box center [837, 269] width 165 height 22
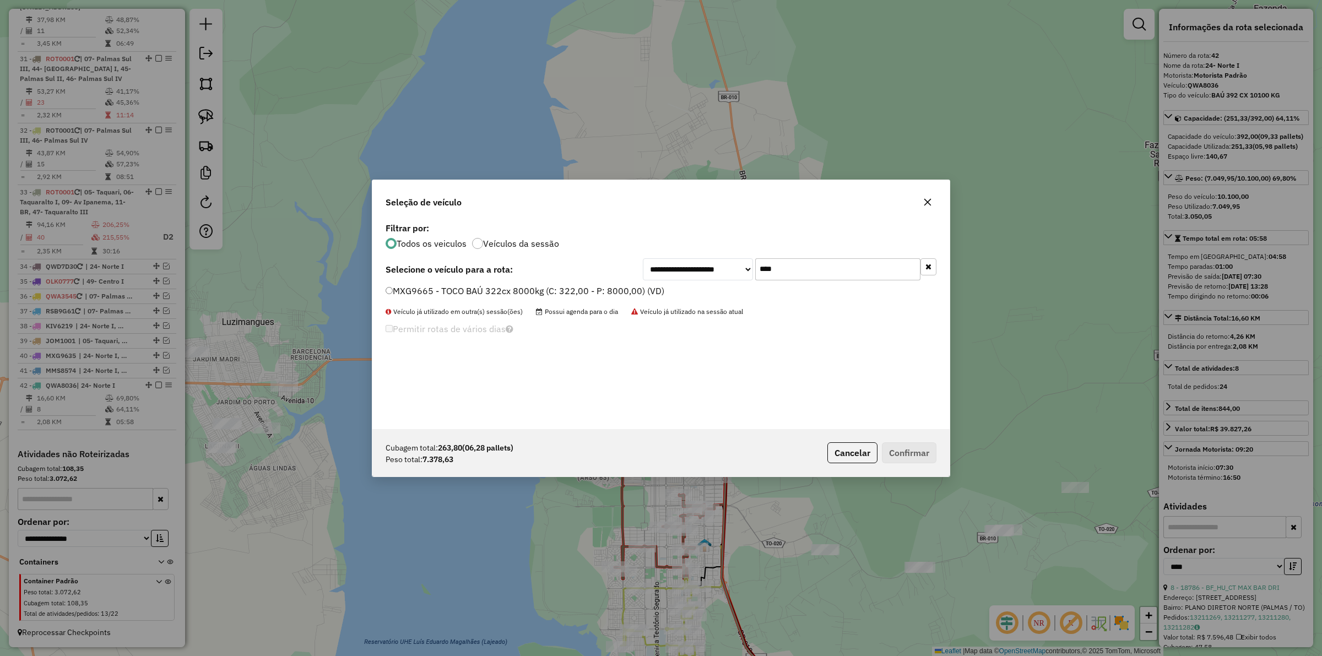
type input "****"
click at [640, 289] on label "MXG9665 - TOCO BAÚ 322cx 8000kg (C: 322,00 - P: 8000,00) (VD)" at bounding box center [524, 290] width 279 height 13
click at [922, 452] on button "Confirmar" at bounding box center [909, 452] width 55 height 21
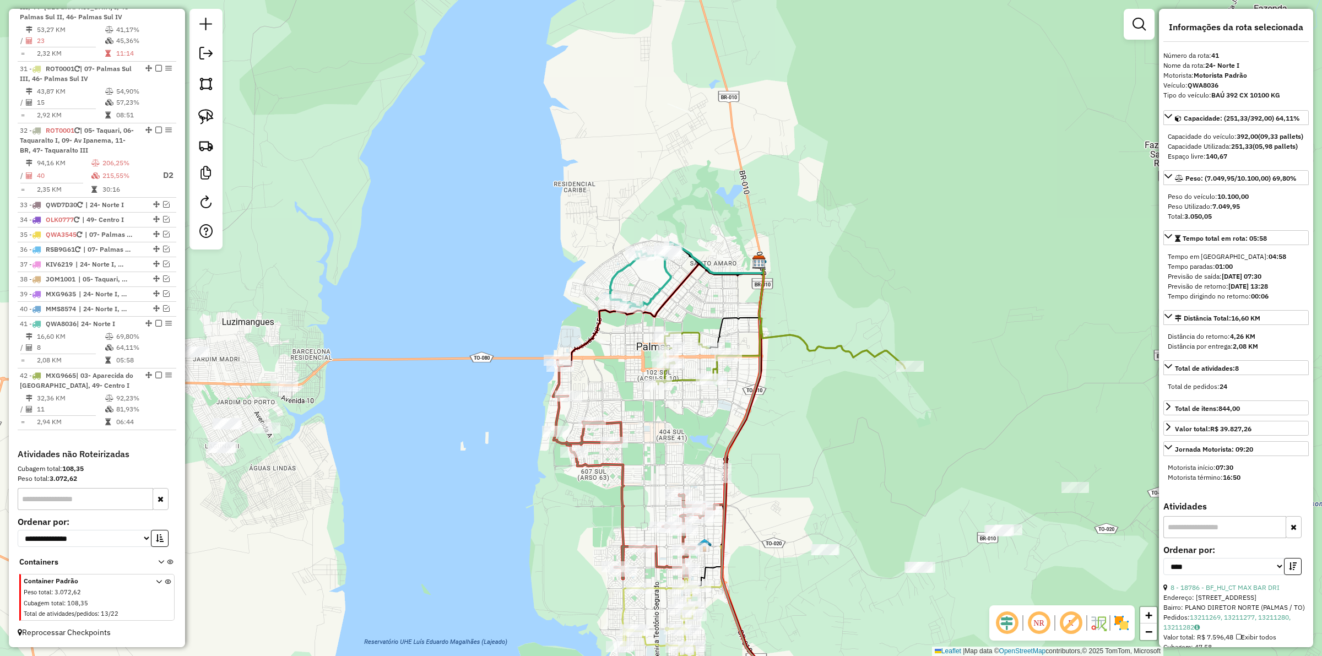
scroll to position [881, 0]
drag, startPoint x: 512, startPoint y: 327, endPoint x: 539, endPoint y: 331, distance: 26.8
click at [540, 329] on div "Janela de atendimento Grade de atendimento Capacidade Transportadoras Veículos …" at bounding box center [661, 328] width 1322 height 656
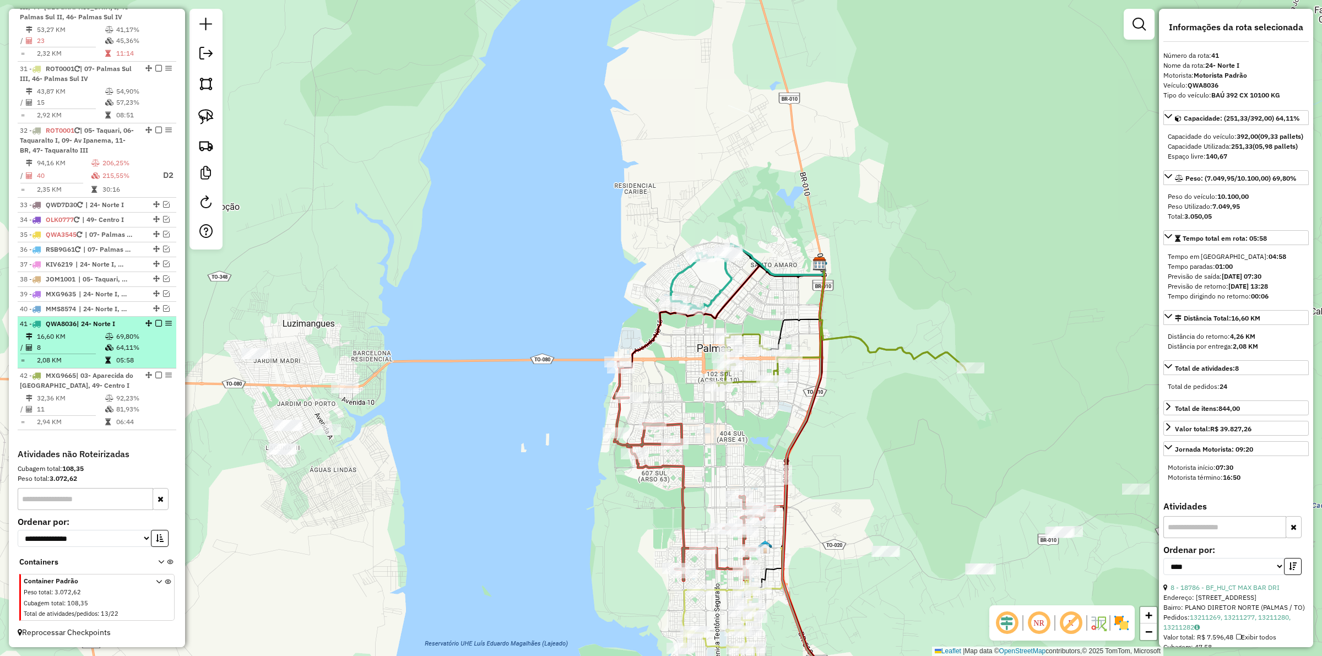
click at [155, 322] on em at bounding box center [158, 323] width 7 height 7
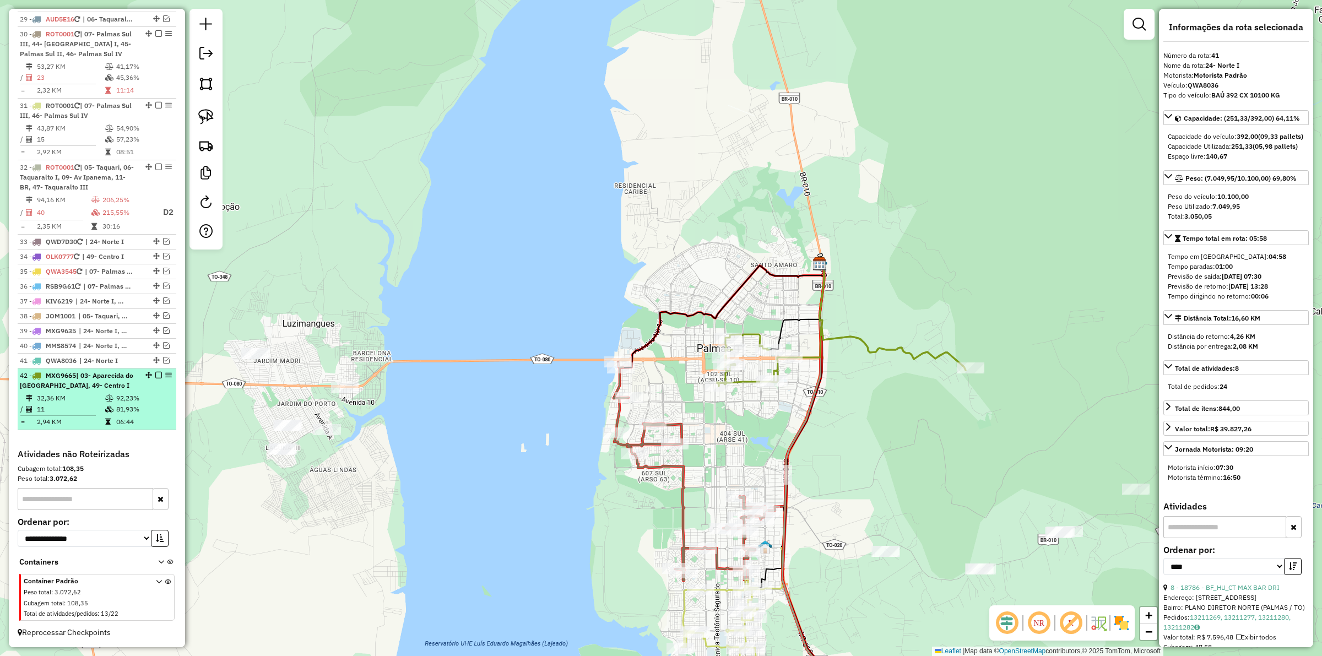
click at [157, 373] on em at bounding box center [158, 375] width 7 height 7
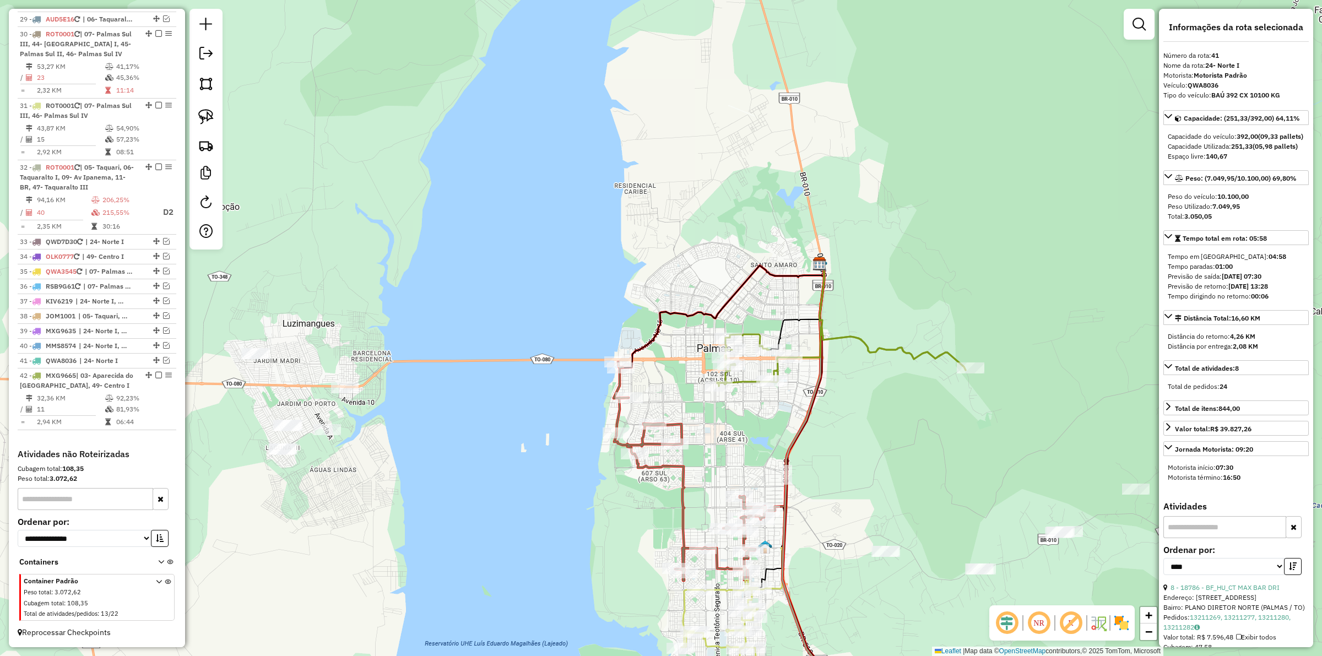
scroll to position [797, 0]
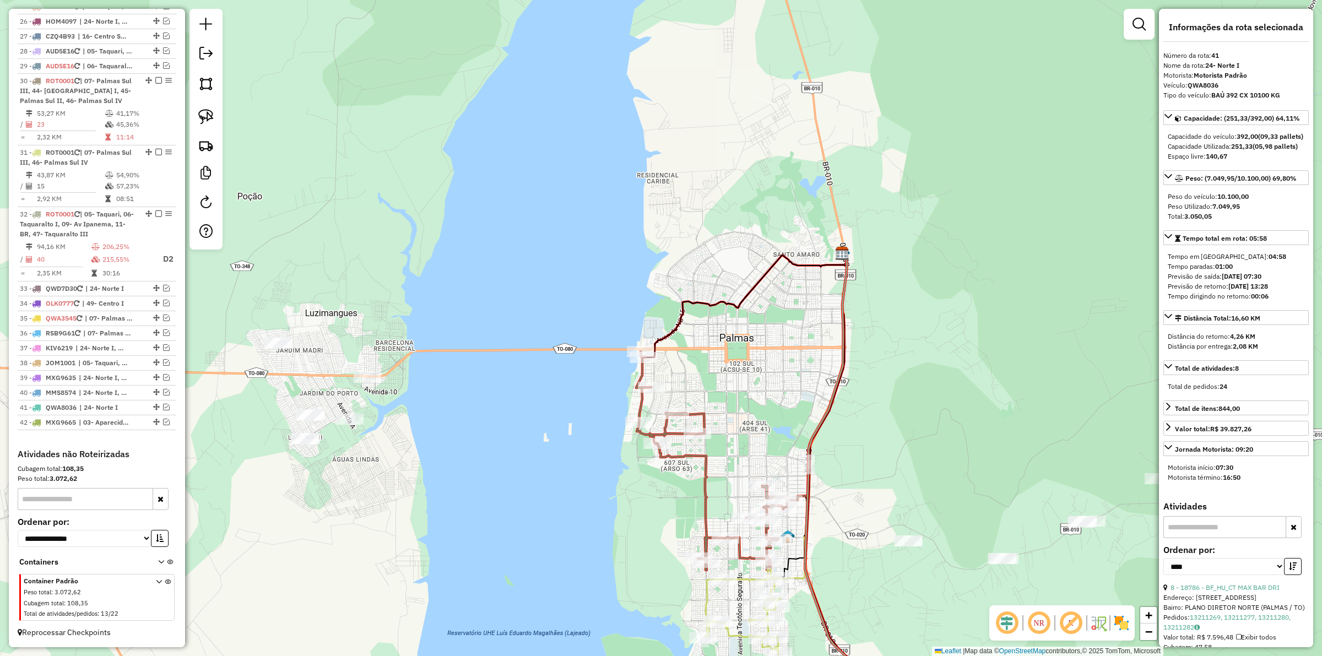
drag, startPoint x: 560, startPoint y: 420, endPoint x: 673, endPoint y: 360, distance: 128.1
click at [670, 360] on div "Janela de atendimento Grade de atendimento Capacidade Transportadoras Veículos …" at bounding box center [661, 328] width 1322 height 656
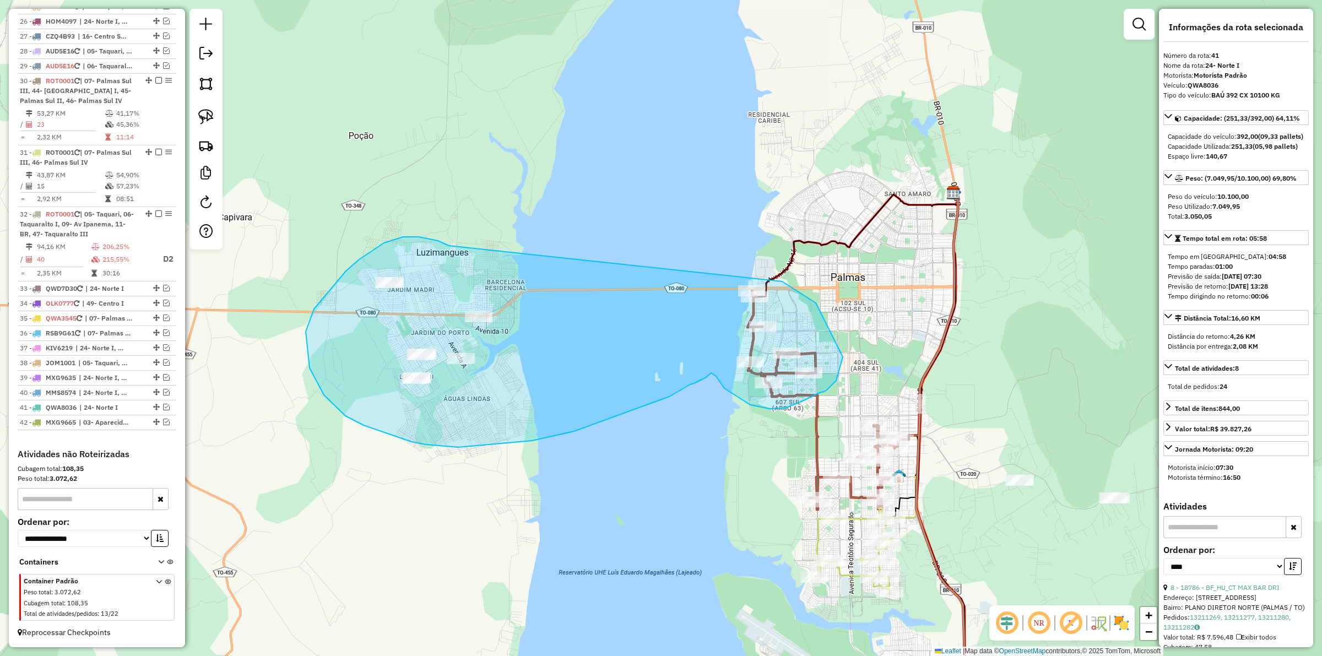
drag, startPoint x: 403, startPoint y: 237, endPoint x: 758, endPoint y: 275, distance: 357.3
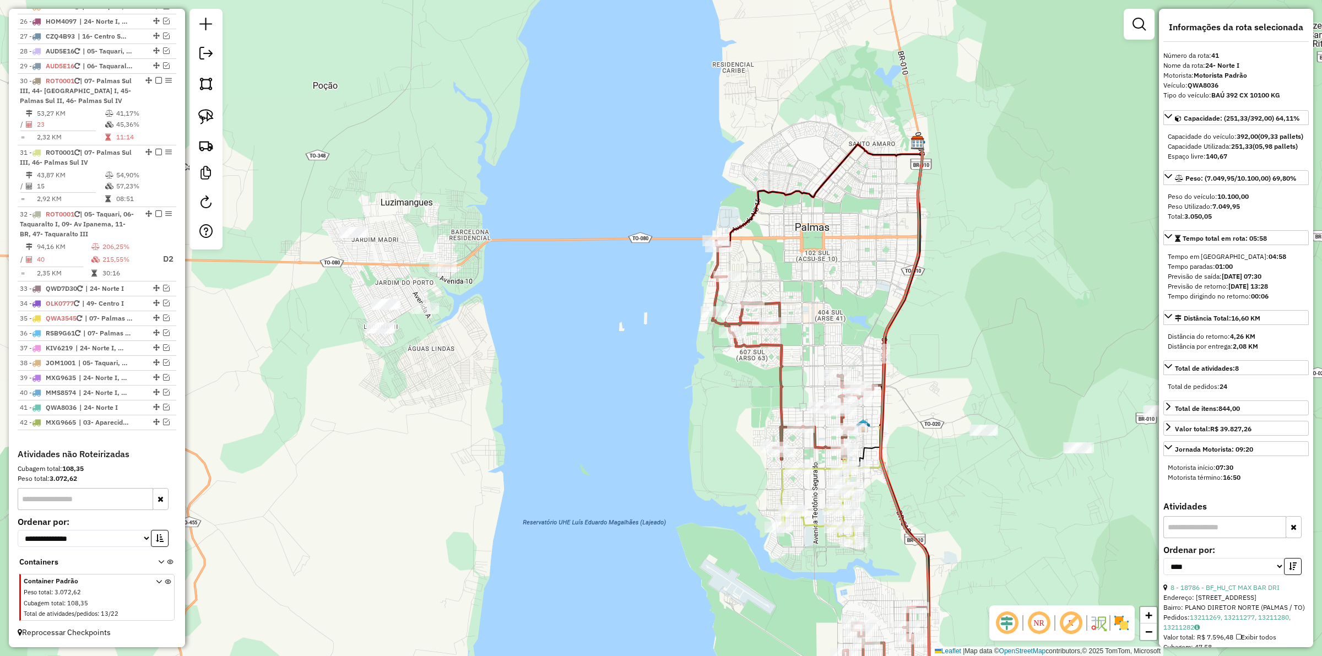
drag, startPoint x: 678, startPoint y: 356, endPoint x: 653, endPoint y: 332, distance: 34.7
click at [650, 334] on div "Janela de atendimento Grade de atendimento Capacidade Transportadoras Veículos …" at bounding box center [661, 328] width 1322 height 656
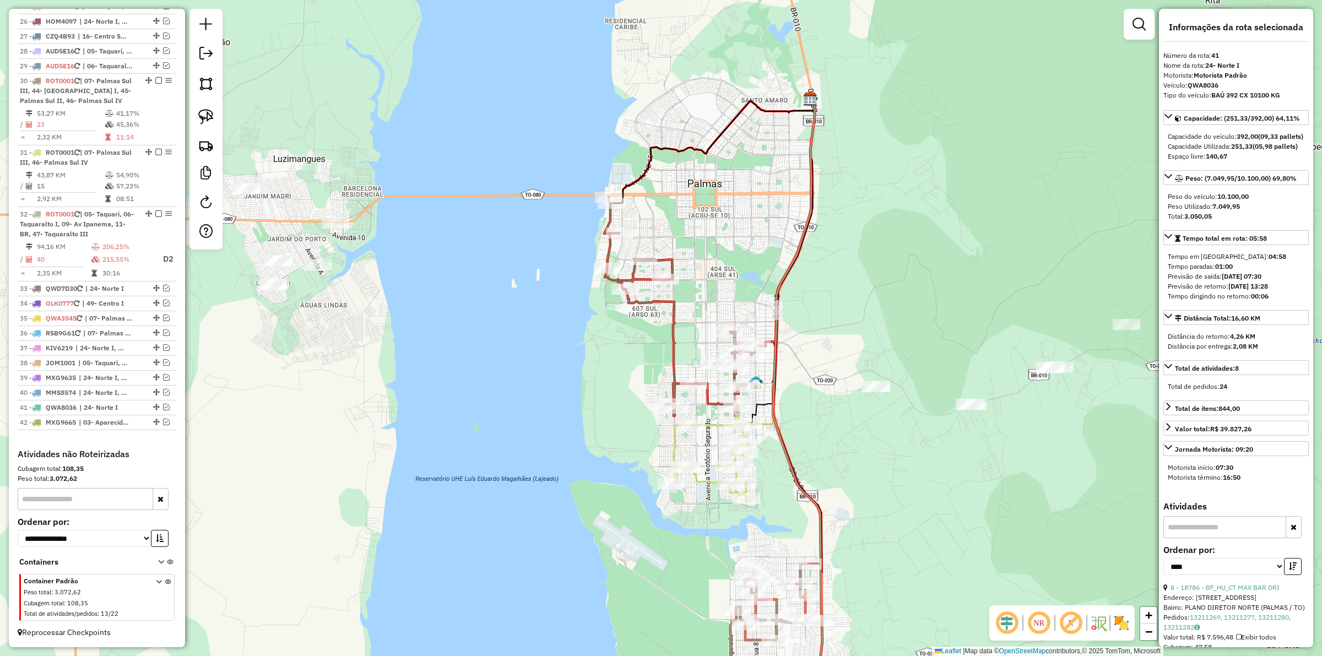
drag, startPoint x: 730, startPoint y: 392, endPoint x: 642, endPoint y: 370, distance: 90.3
click at [637, 369] on div "Janela de atendimento Grade de atendimento Capacidade Transportadoras Veículos …" at bounding box center [661, 328] width 1322 height 656
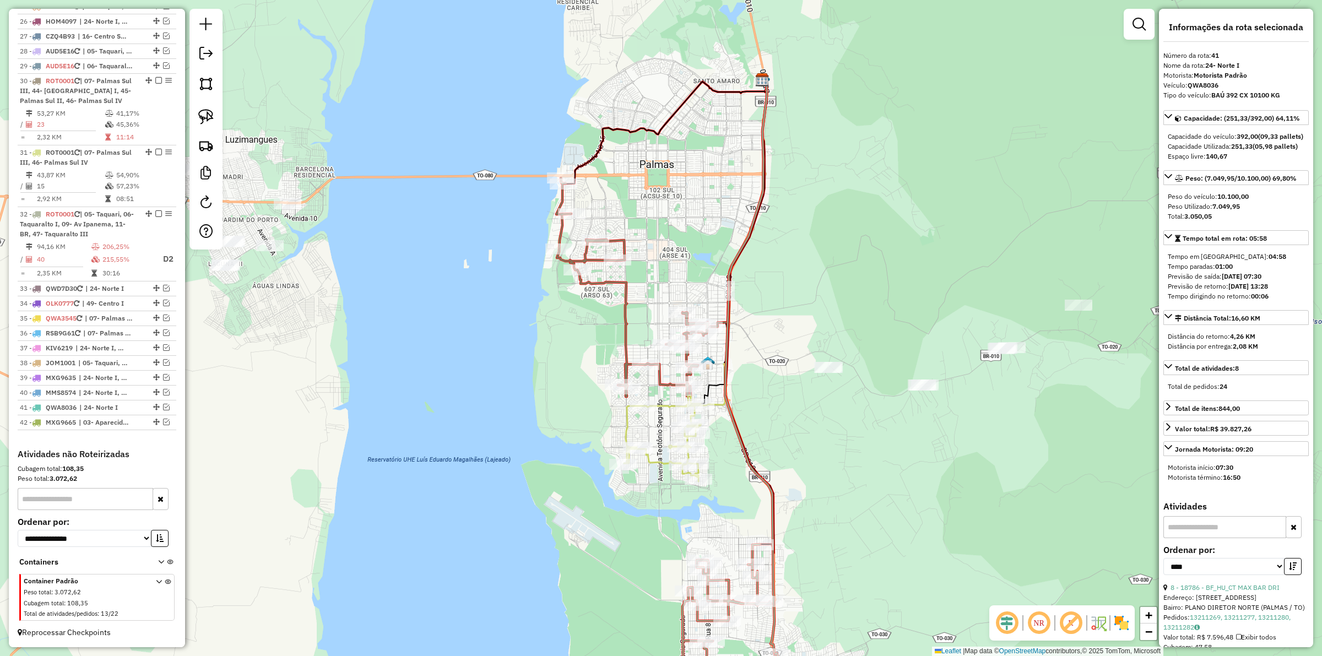
drag, startPoint x: 776, startPoint y: 417, endPoint x: 763, endPoint y: 411, distance: 14.5
click at [763, 411] on div "Janela de atendimento Grade de atendimento Capacidade Transportadoras Veículos …" at bounding box center [661, 328] width 1322 height 656
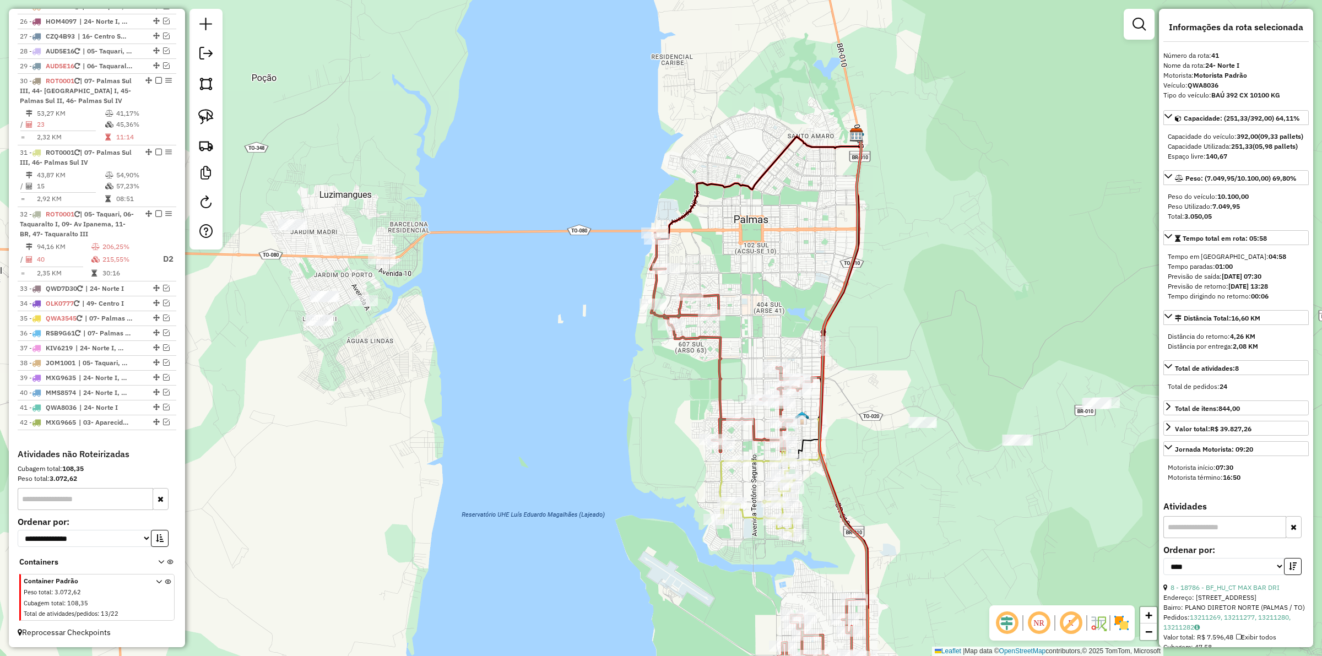
drag, startPoint x: 774, startPoint y: 422, endPoint x: 879, endPoint y: 482, distance: 121.1
click at [879, 482] on div "Janela de atendimento Grade de atendimento Capacidade Transportadoras Veículos …" at bounding box center [661, 328] width 1322 height 656
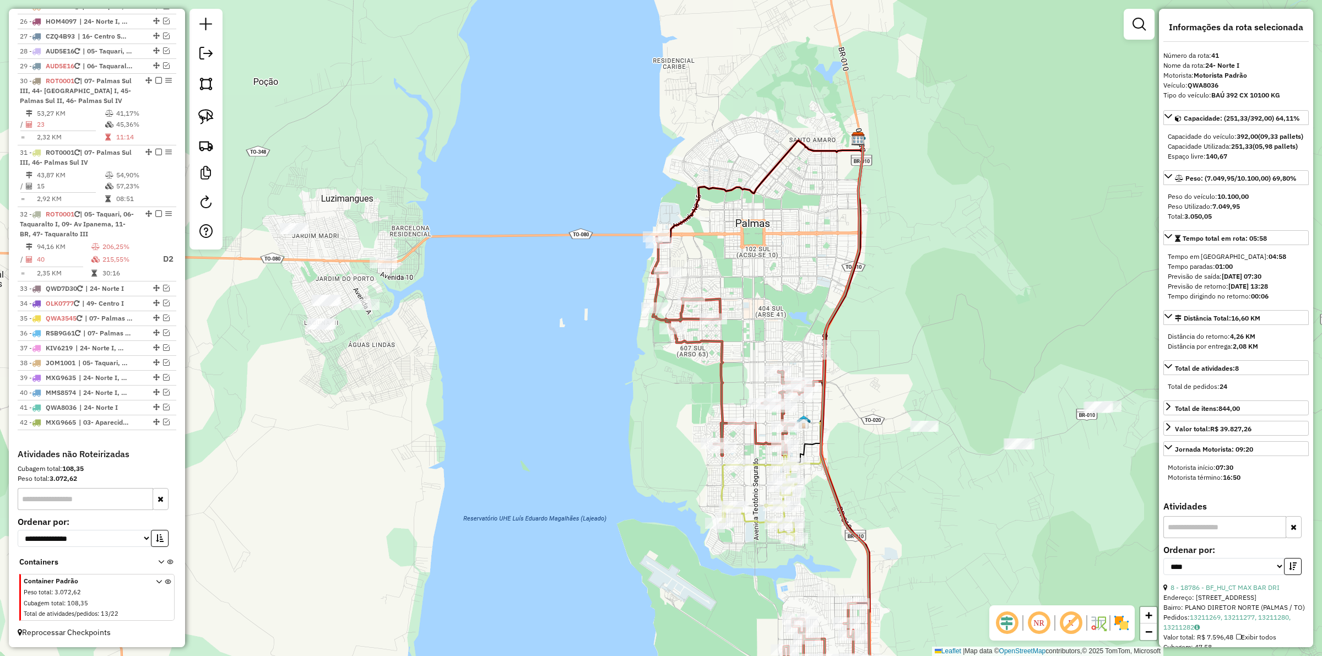
click at [643, 409] on div "Janela de atendimento Grade de atendimento Capacidade Transportadoras Veículos …" at bounding box center [661, 328] width 1322 height 656
click at [590, 414] on div "Janela de atendimento Grade de atendimento Capacidade Transportadoras Veículos …" at bounding box center [661, 328] width 1322 height 656
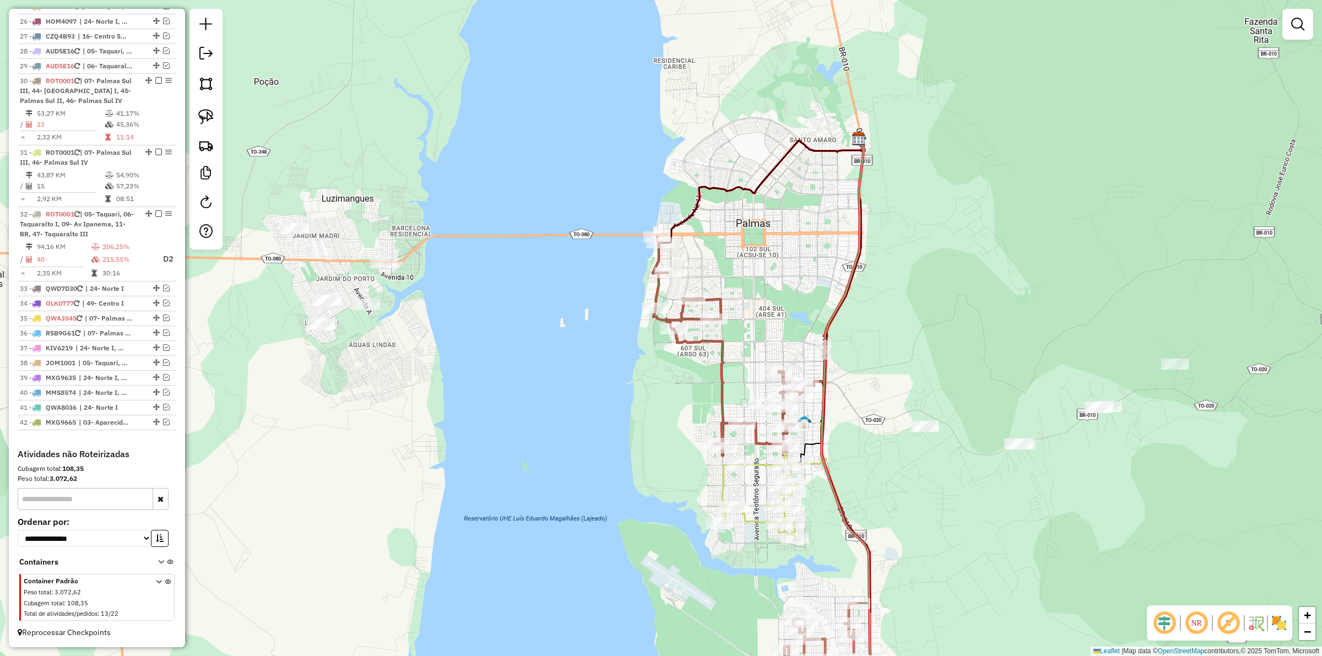
click at [493, 357] on div "Janela de atendimento Grade de atendimento Capacidade Transportadoras Veículos …" at bounding box center [661, 328] width 1322 height 656
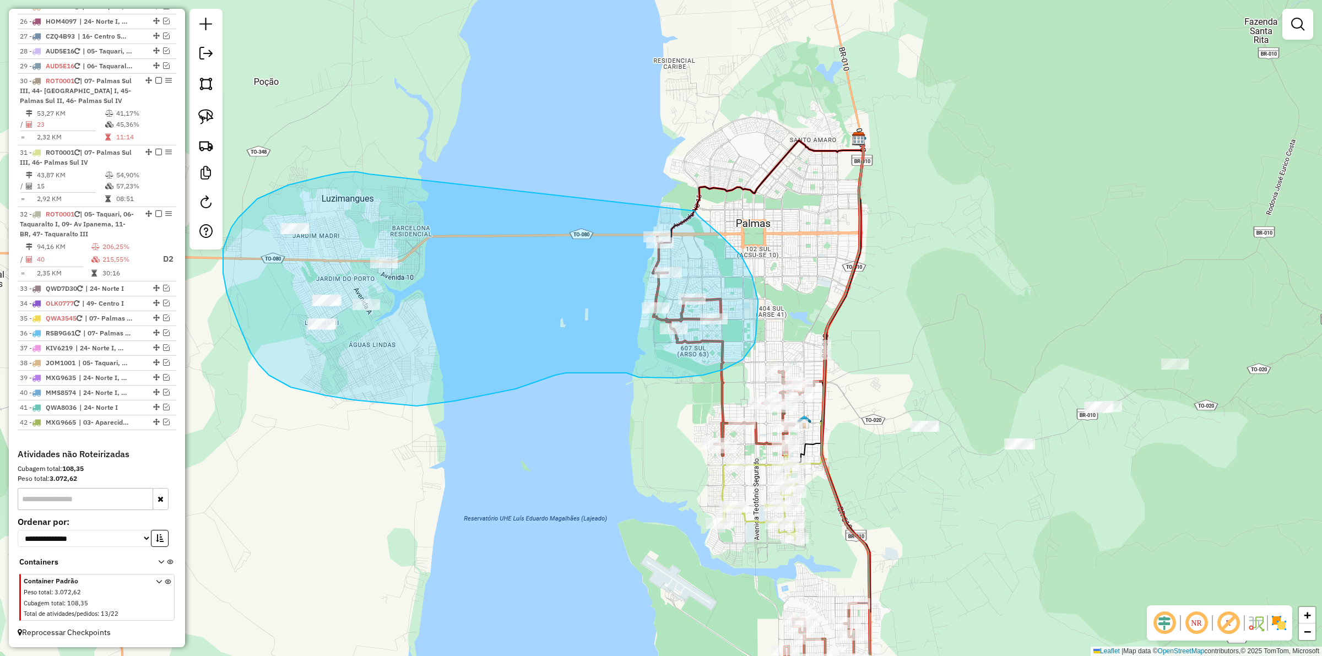
drag, startPoint x: 343, startPoint y: 172, endPoint x: 688, endPoint y: 208, distance: 347.6
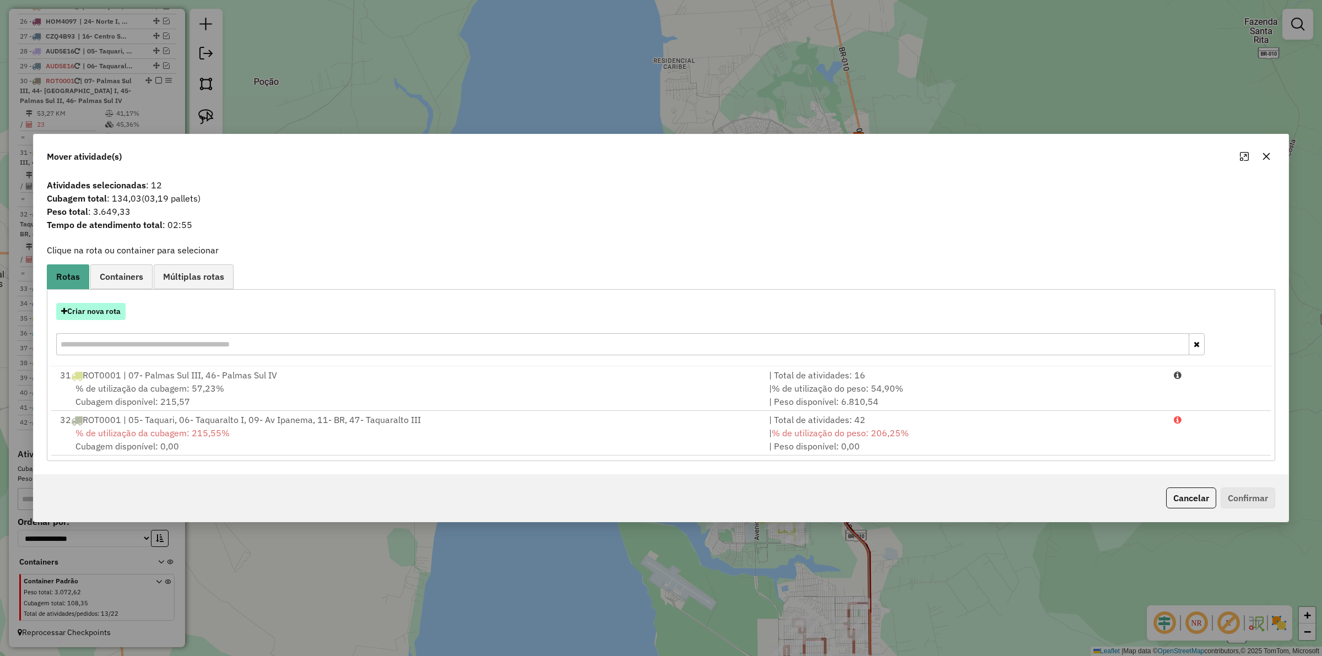
click at [97, 312] on button "Criar nova rota" at bounding box center [90, 311] width 69 height 17
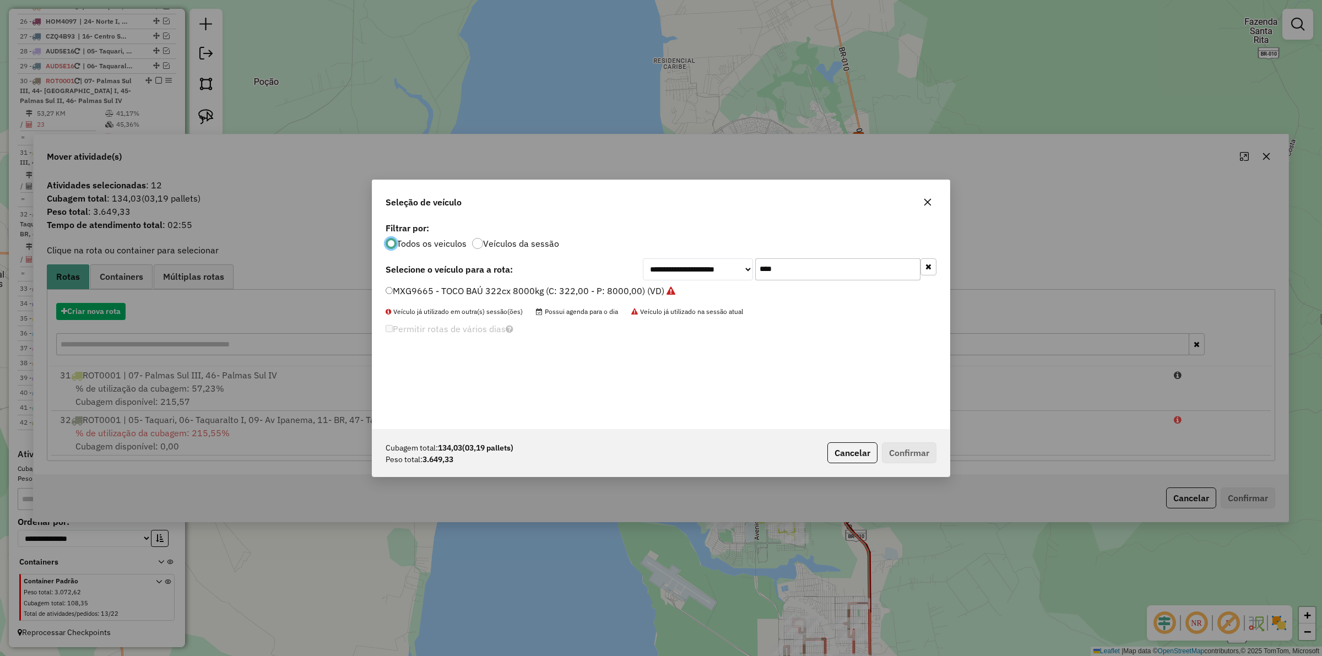
scroll to position [6, 3]
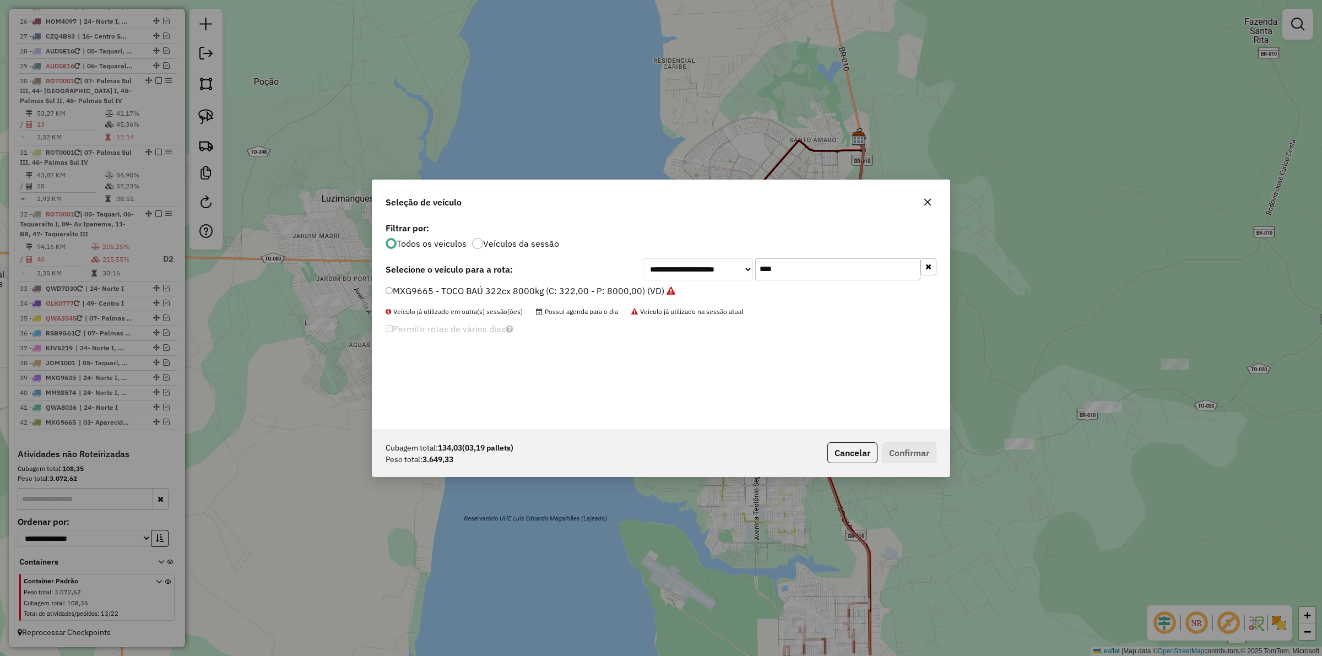
click at [822, 267] on input "****" at bounding box center [837, 269] width 165 height 22
type input "****"
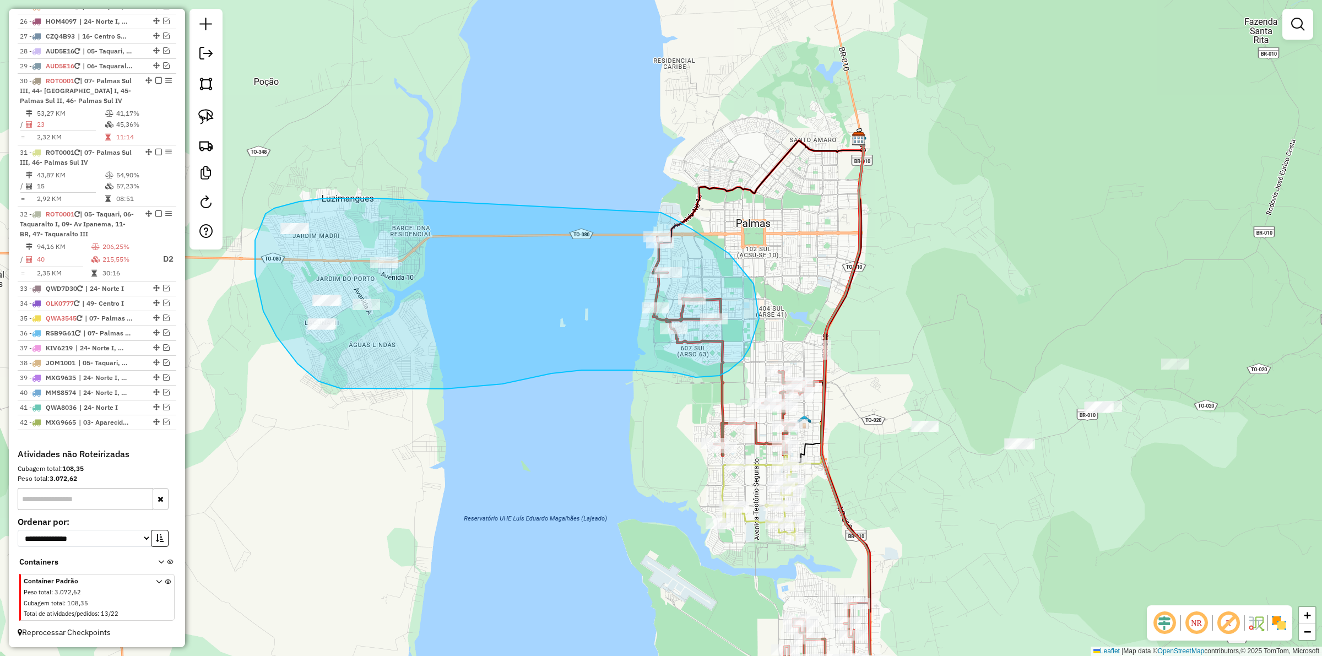
drag, startPoint x: 336, startPoint y: 198, endPoint x: 661, endPoint y: 213, distance: 324.7
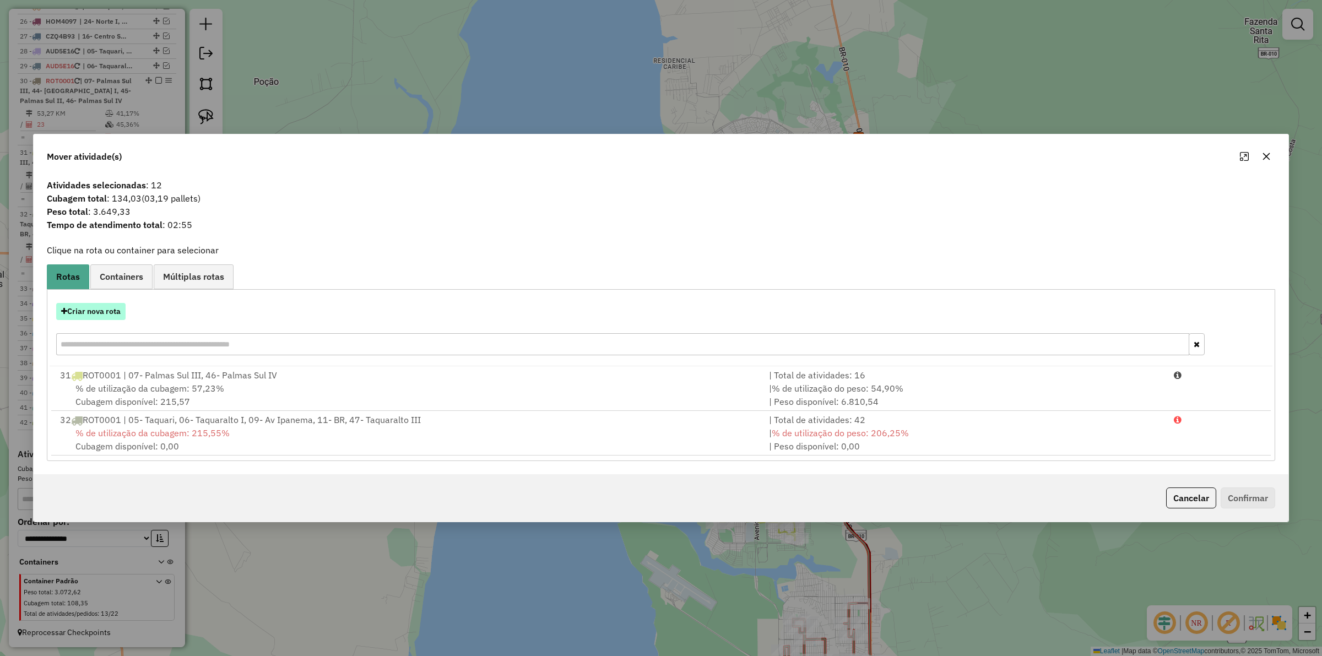
click at [81, 317] on button "Criar nova rota" at bounding box center [90, 311] width 69 height 17
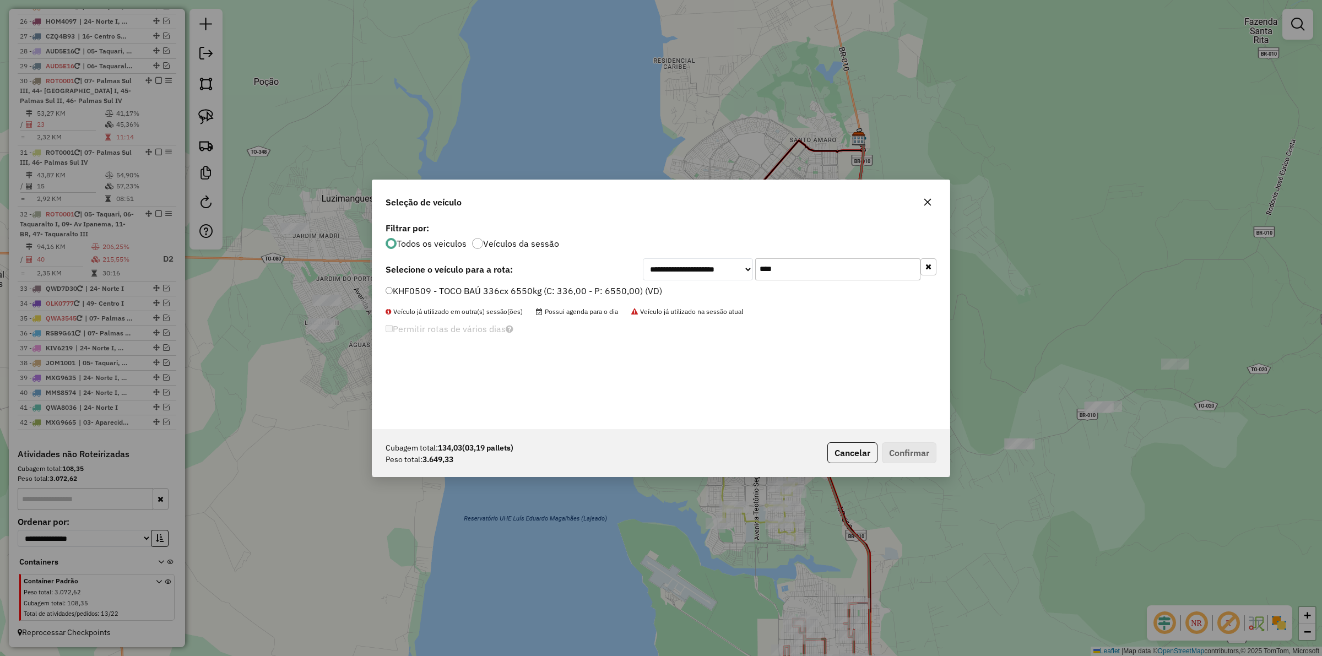
click at [816, 265] on input "****" at bounding box center [837, 269] width 165 height 22
click at [567, 288] on label "KHF0509 - TOCO BAÚ 336cx 6550kg (C: 336,00 - P: 6550,00) (VD)" at bounding box center [523, 290] width 276 height 13
click at [915, 449] on button "Confirmar" at bounding box center [909, 452] width 55 height 21
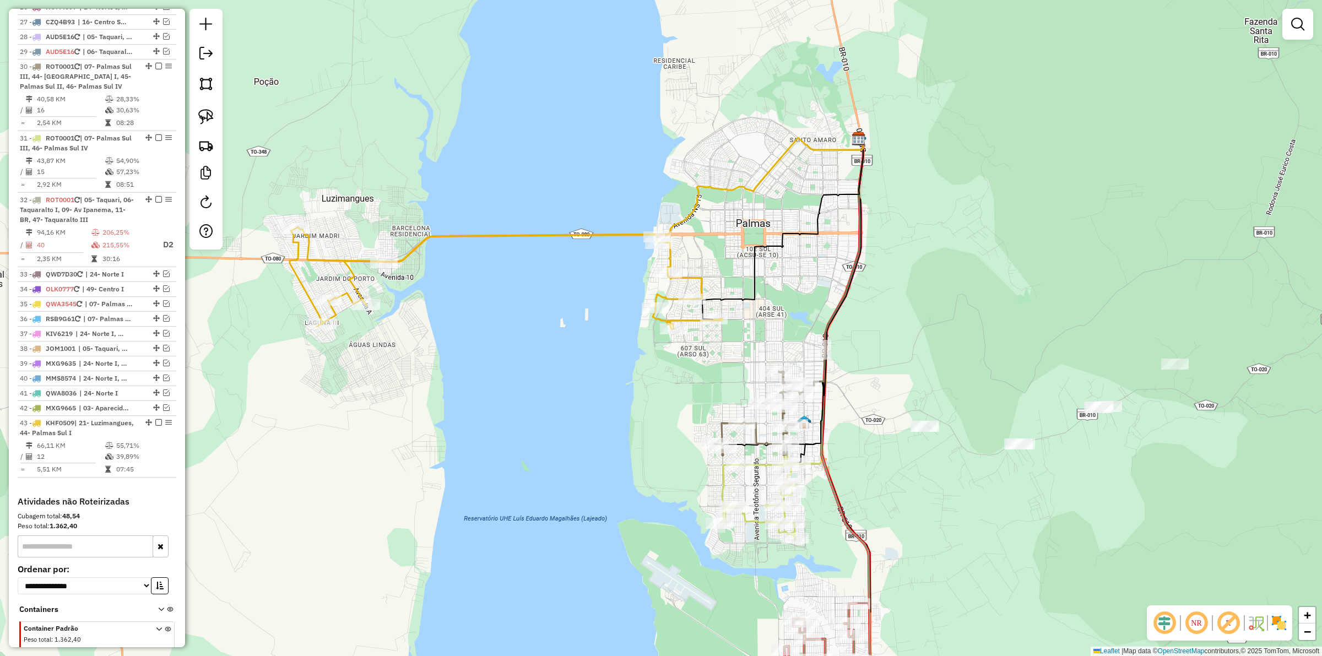
scroll to position [809, 0]
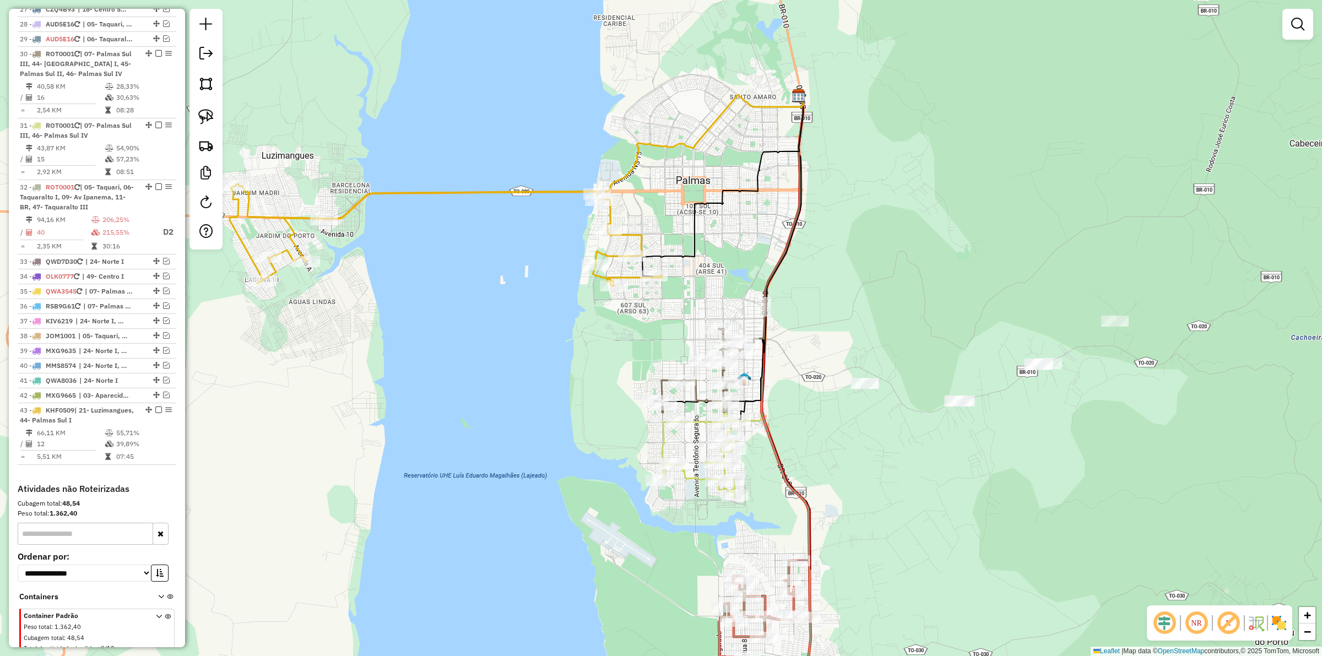
drag, startPoint x: 802, startPoint y: 340, endPoint x: 725, endPoint y: 282, distance: 95.6
click at [725, 282] on div "Janela de atendimento Grade de atendimento Capacidade Transportadoras Veículos …" at bounding box center [661, 328] width 1322 height 656
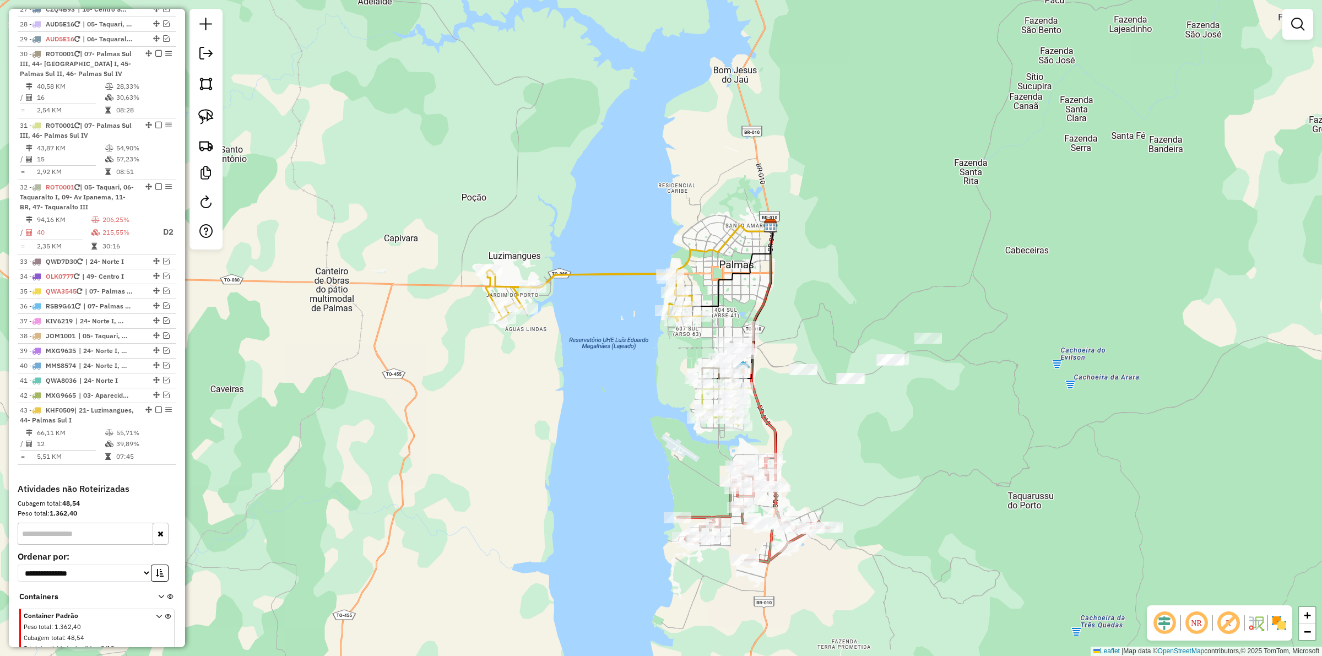
drag, startPoint x: 785, startPoint y: 430, endPoint x: 745, endPoint y: 375, distance: 67.7
click at [745, 375] on div "Janela de atendimento Grade de atendimento Capacidade Transportadoras Veículos …" at bounding box center [661, 328] width 1322 height 656
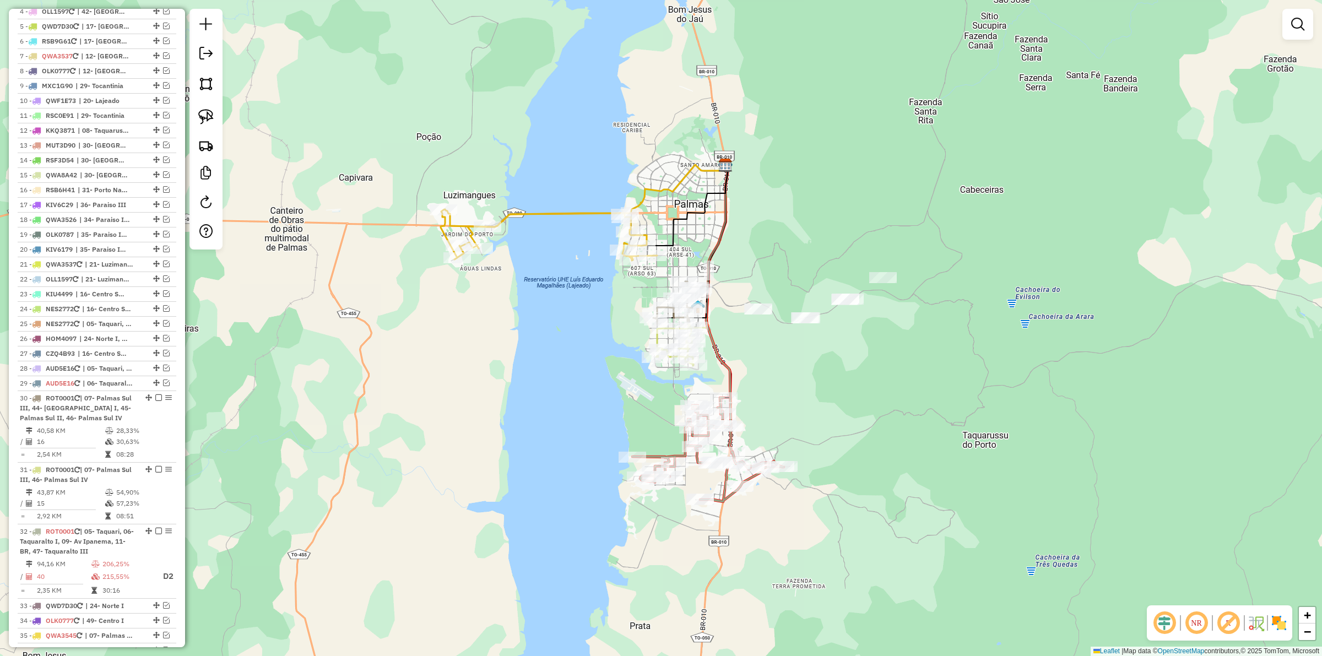
scroll to position [396, 0]
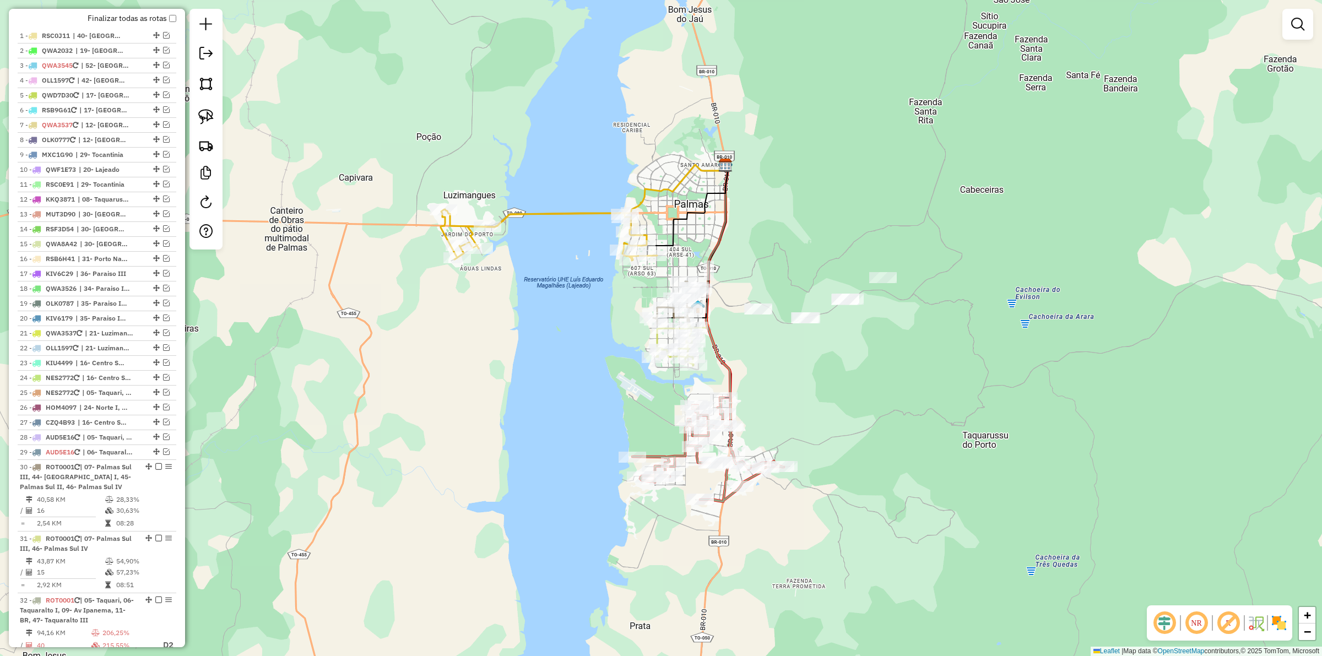
drag, startPoint x: 403, startPoint y: 351, endPoint x: 381, endPoint y: 323, distance: 35.4
click at [381, 323] on div "Janela de atendimento Grade de atendimento Capacidade Transportadoras Veículos …" at bounding box center [661, 328] width 1322 height 656
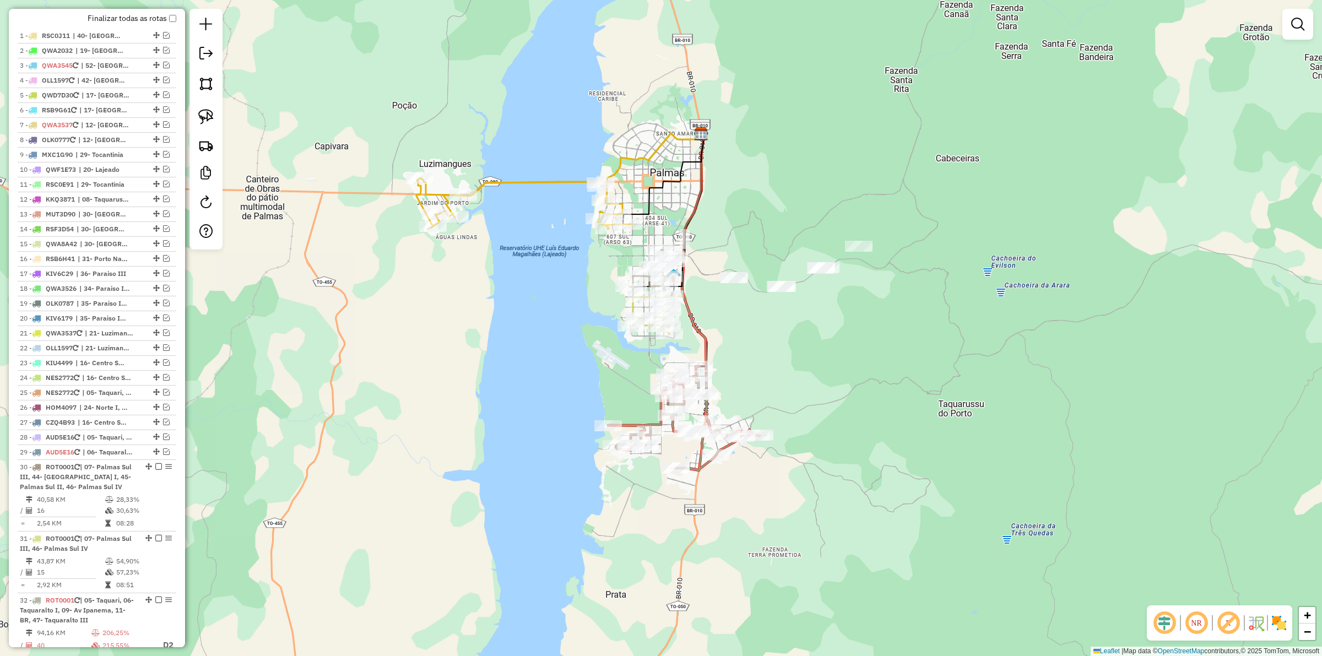
drag, startPoint x: 615, startPoint y: 387, endPoint x: 595, endPoint y: 372, distance: 25.1
click at [595, 372] on div "Janela de atendimento Grade de atendimento Capacidade Transportadoras Veículos …" at bounding box center [661, 328] width 1322 height 656
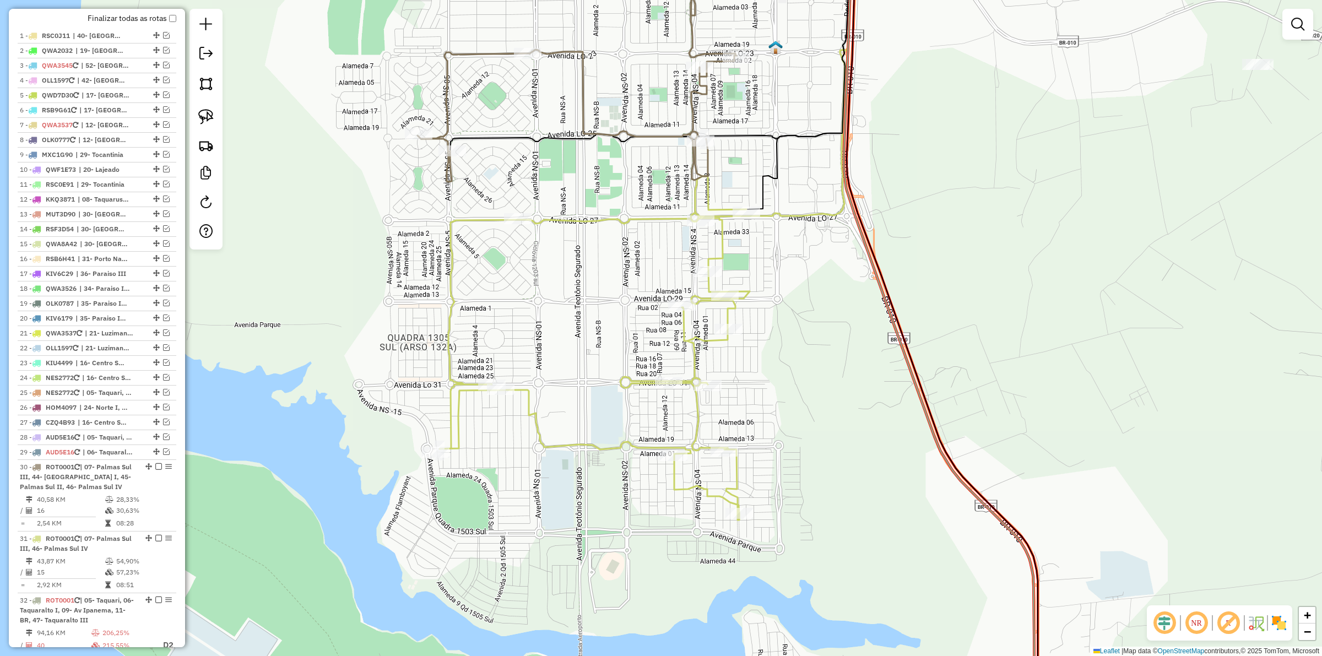
click at [599, 130] on icon at bounding box center [587, 57] width 340 height 247
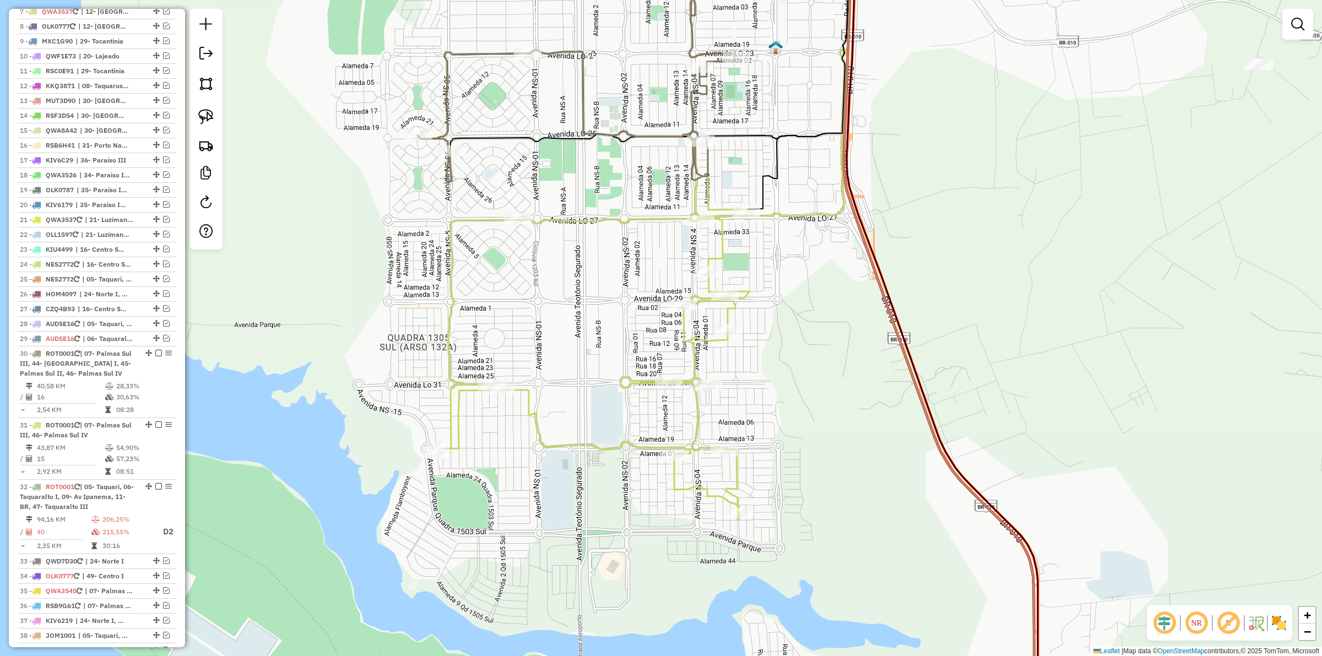
select select "*********"
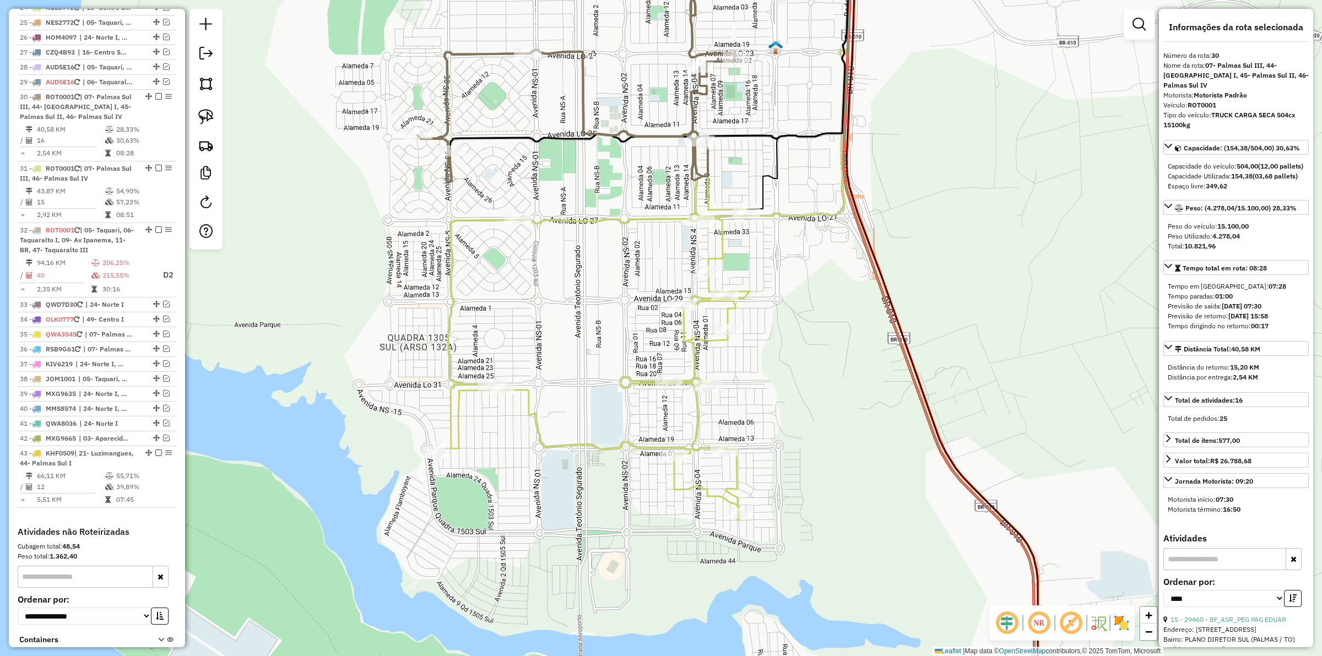
scroll to position [859, 0]
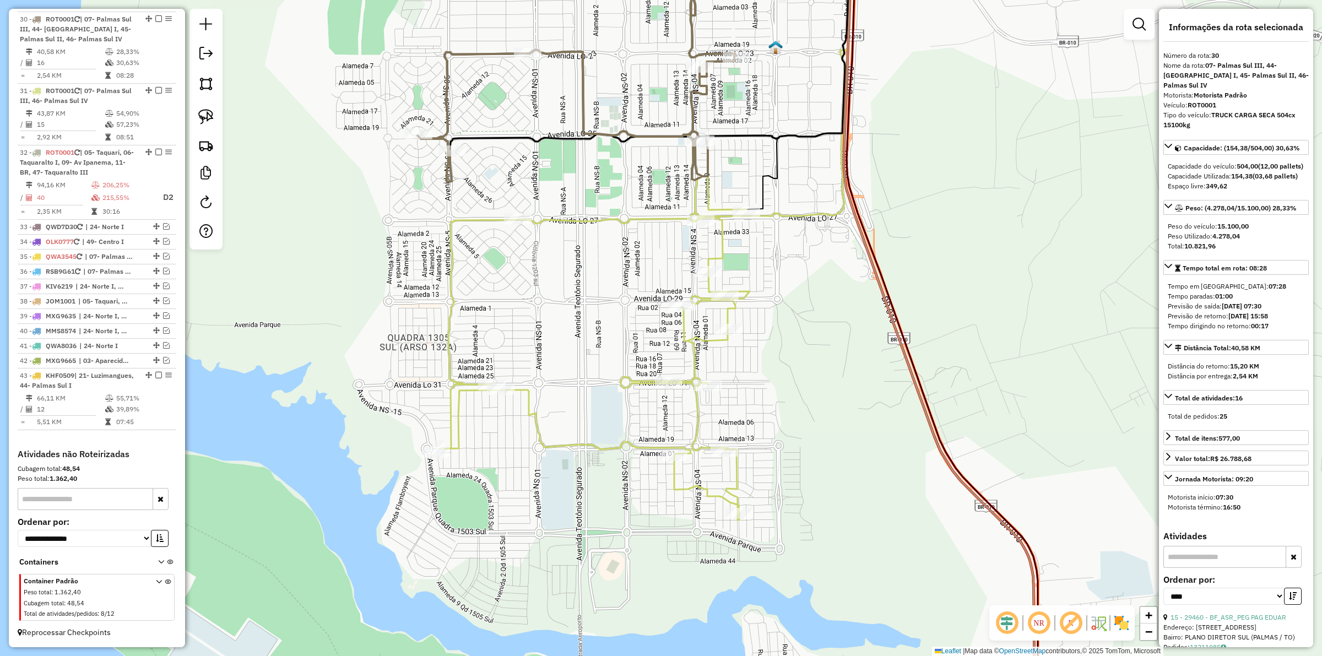
click at [581, 132] on icon at bounding box center [587, 57] width 340 height 247
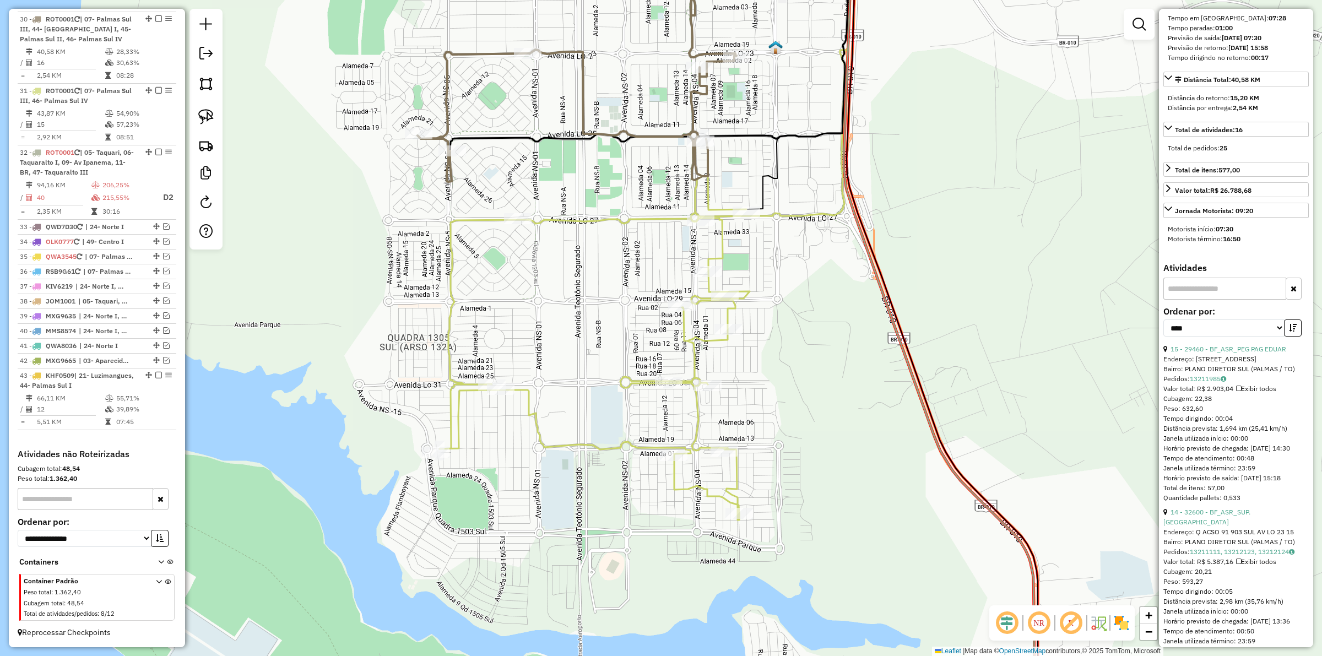
scroll to position [275, 0]
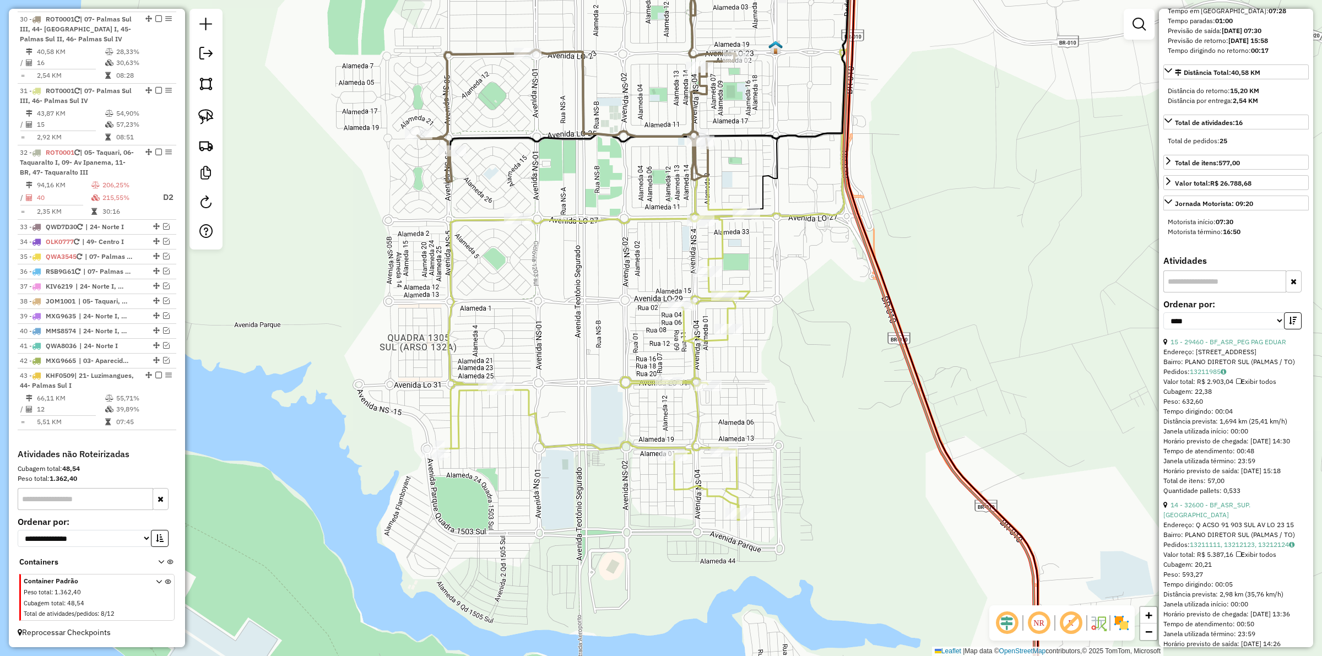
click at [610, 219] on icon at bounding box center [594, 348] width 310 height 344
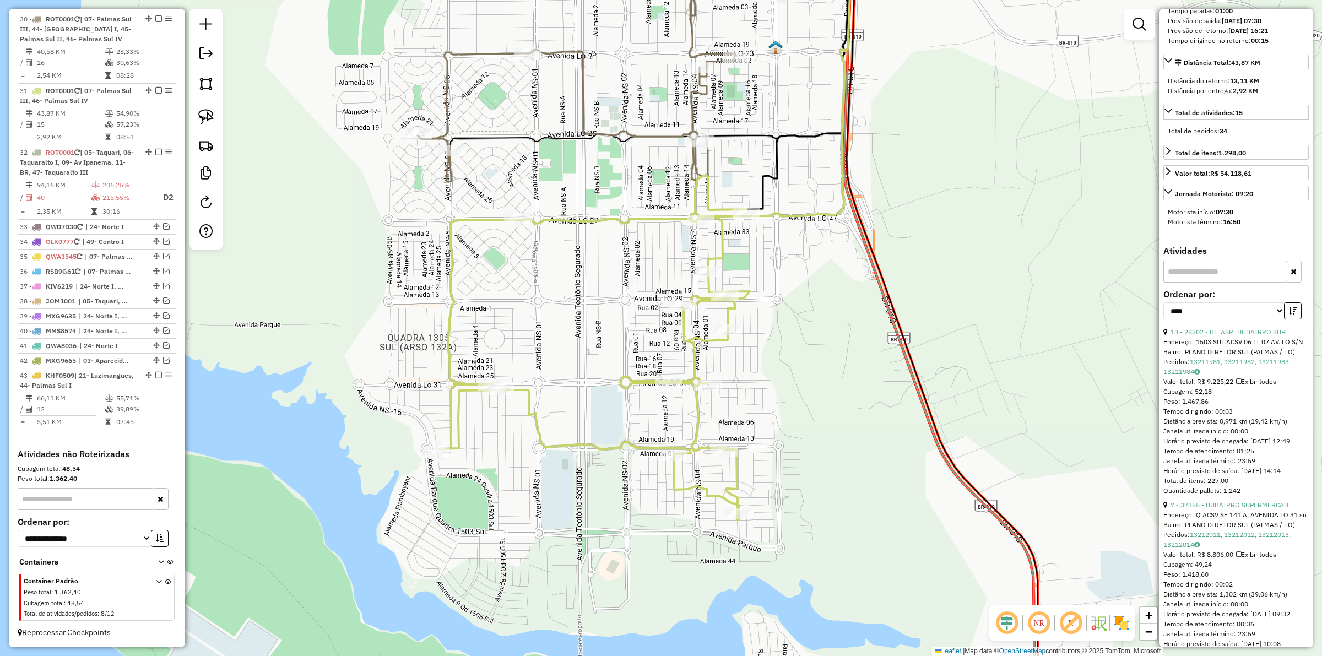
drag, startPoint x: 612, startPoint y: 357, endPoint x: 606, endPoint y: 352, distance: 7.1
click at [607, 353] on div "Rota 31 - Placa ROT0001 37355 - DUBAIRRO SUPERMERCAD Janela de atendimento Grad…" at bounding box center [661, 328] width 1322 height 656
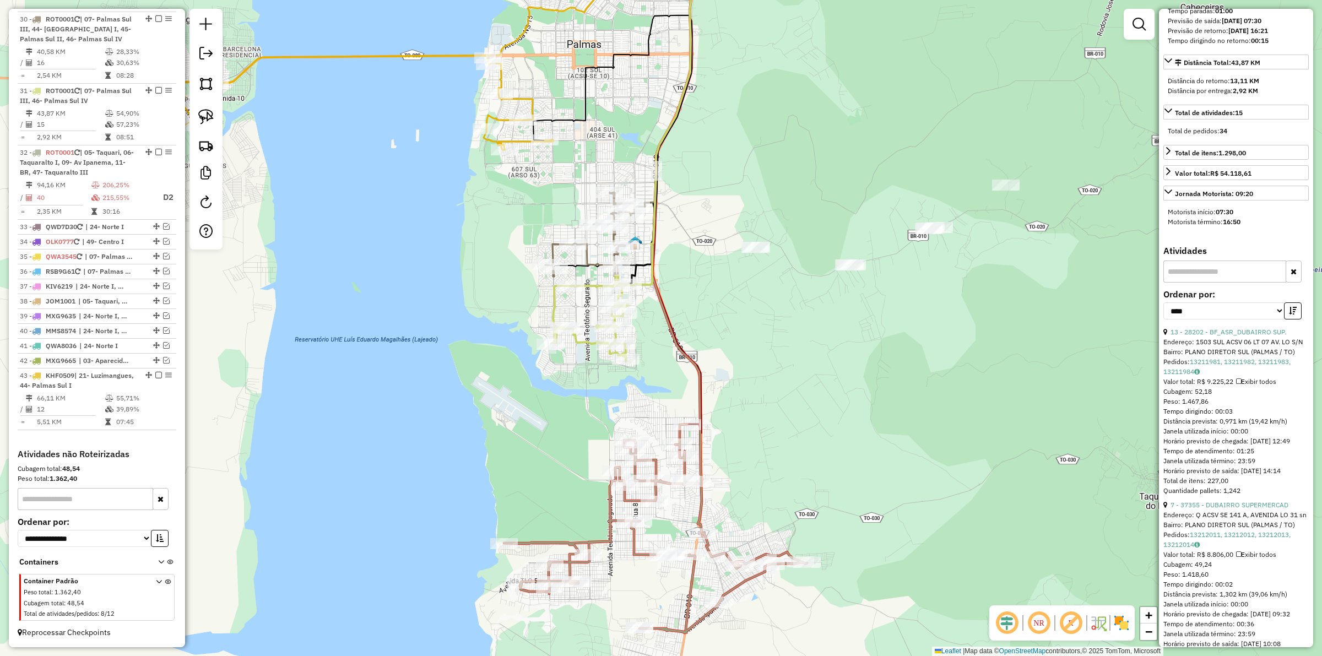
drag, startPoint x: 510, startPoint y: 233, endPoint x: 508, endPoint y: 190, distance: 43.0
click at [508, 190] on div "Janela de atendimento Grade de atendimento Capacidade Transportadoras Veículos …" at bounding box center [661, 328] width 1322 height 656
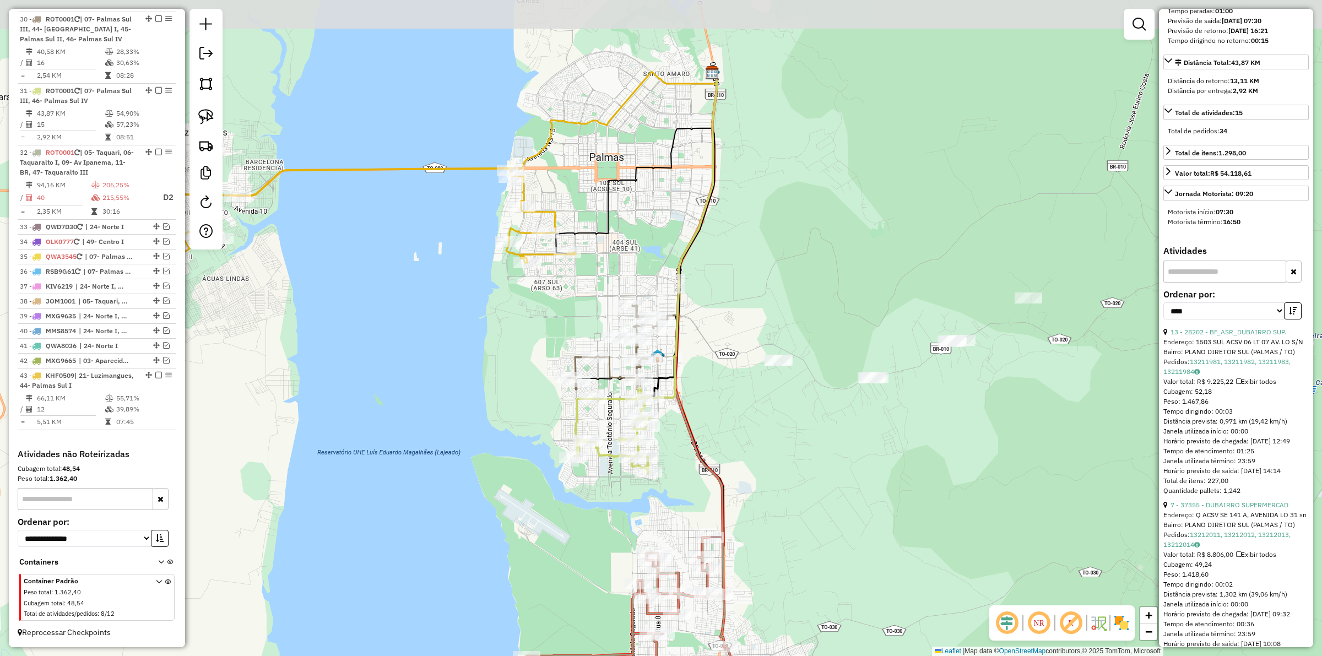
drag, startPoint x: 481, startPoint y: 179, endPoint x: 505, endPoint y: 314, distance: 137.1
click at [505, 314] on div "Janela de atendimento Grade de atendimento Capacidade Transportadoras Veículos …" at bounding box center [661, 328] width 1322 height 656
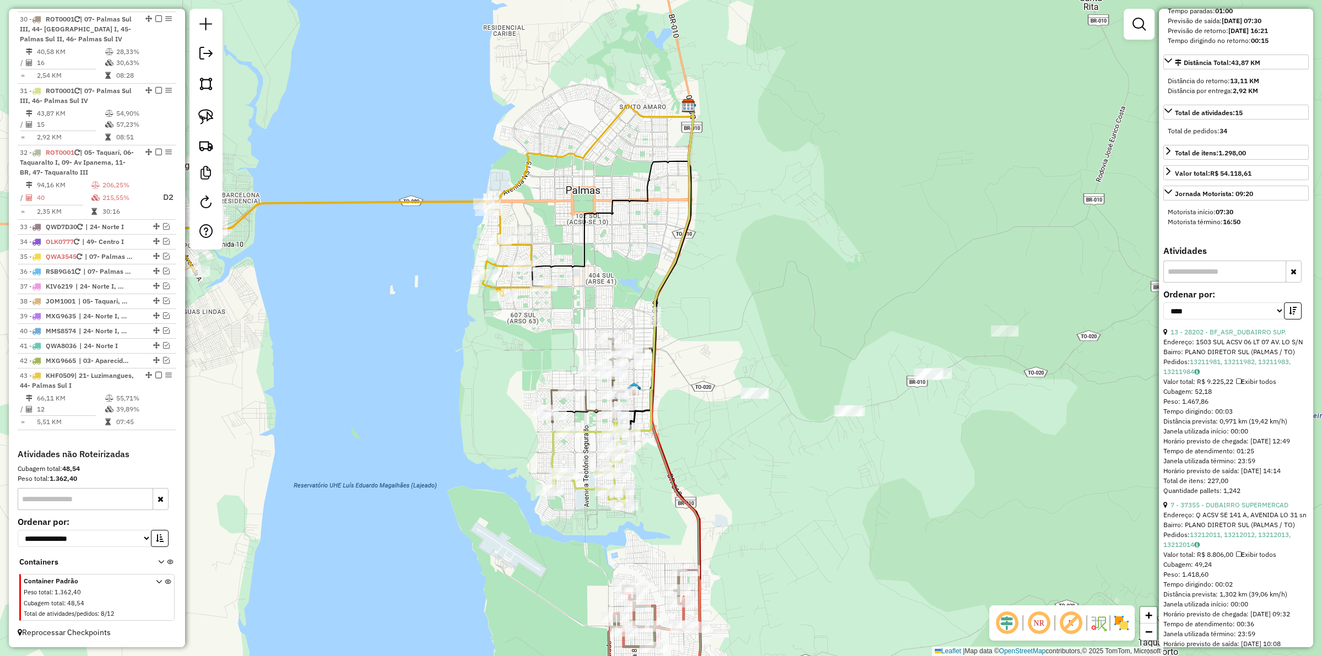
drag, startPoint x: 559, startPoint y: 332, endPoint x: 526, endPoint y: 366, distance: 48.3
click at [534, 365] on div "Janela de atendimento Grade de atendimento Capacidade Transportadoras Veículos …" at bounding box center [661, 328] width 1322 height 656
click at [163, 346] on em at bounding box center [166, 345] width 7 height 7
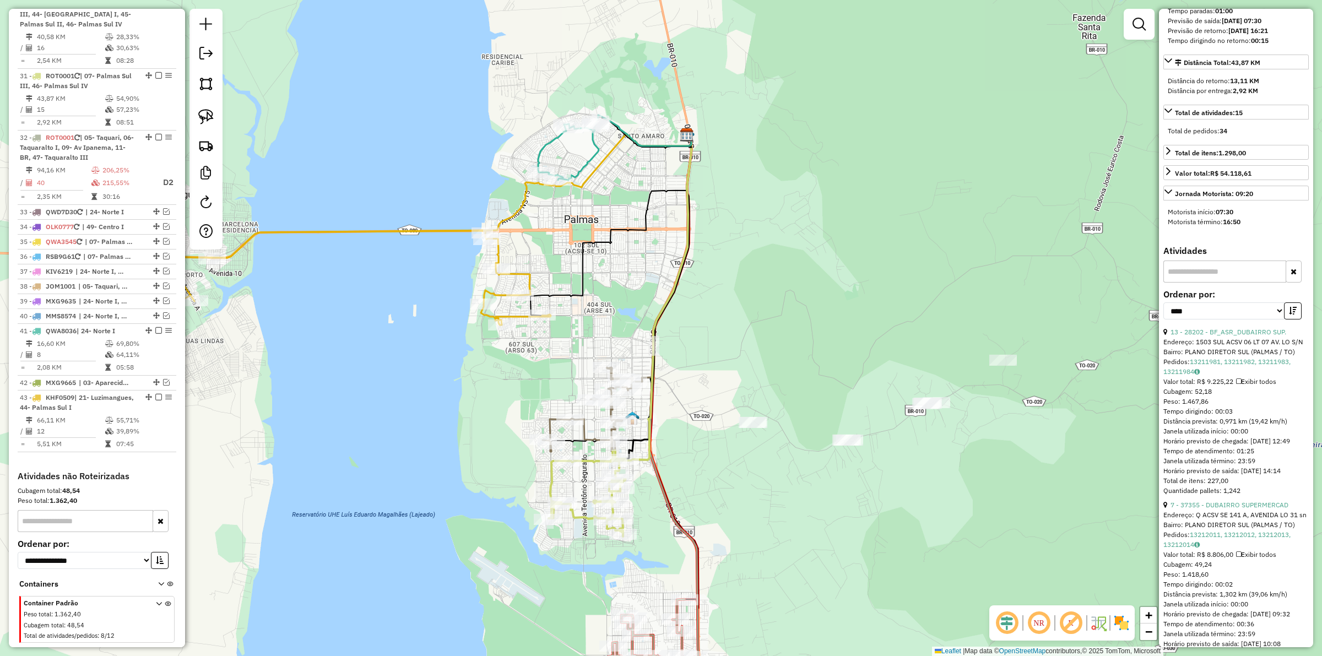
drag, startPoint x: 526, startPoint y: 203, endPoint x: 526, endPoint y: 243, distance: 40.7
click at [526, 243] on div "Janela de atendimento Grade de atendimento Capacidade Transportadoras Veículos …" at bounding box center [661, 328] width 1322 height 656
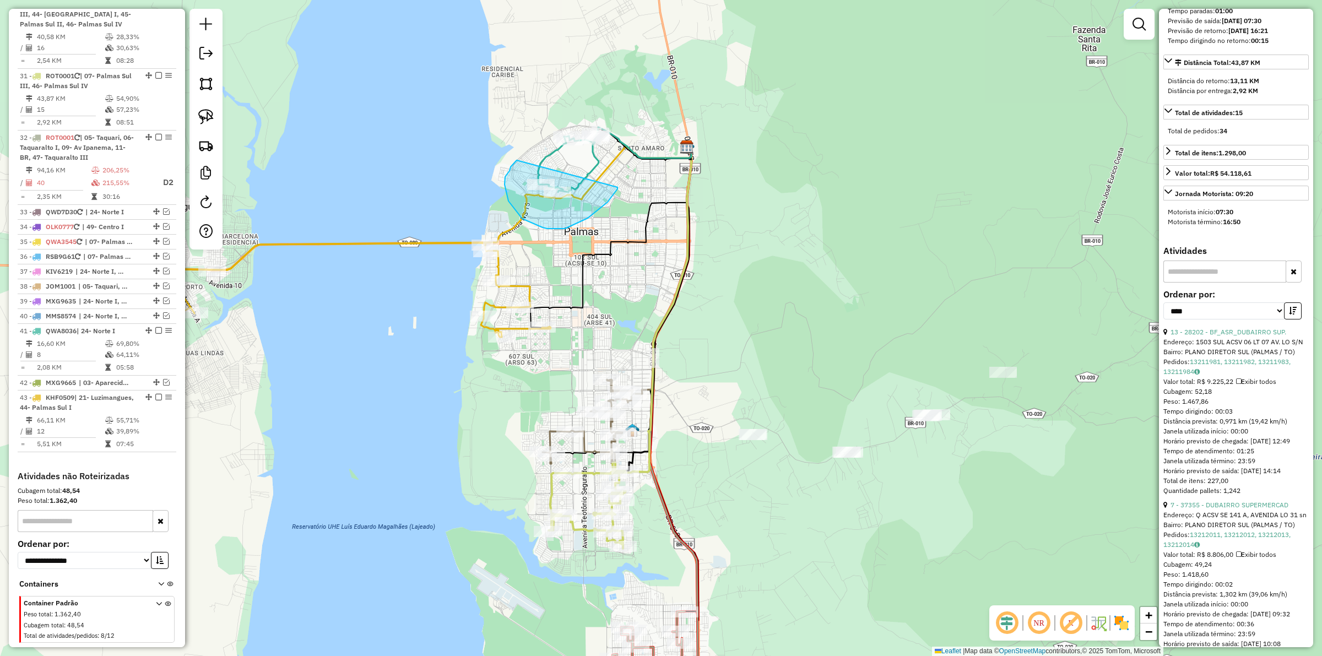
drag, startPoint x: 517, startPoint y: 160, endPoint x: 617, endPoint y: 187, distance: 104.3
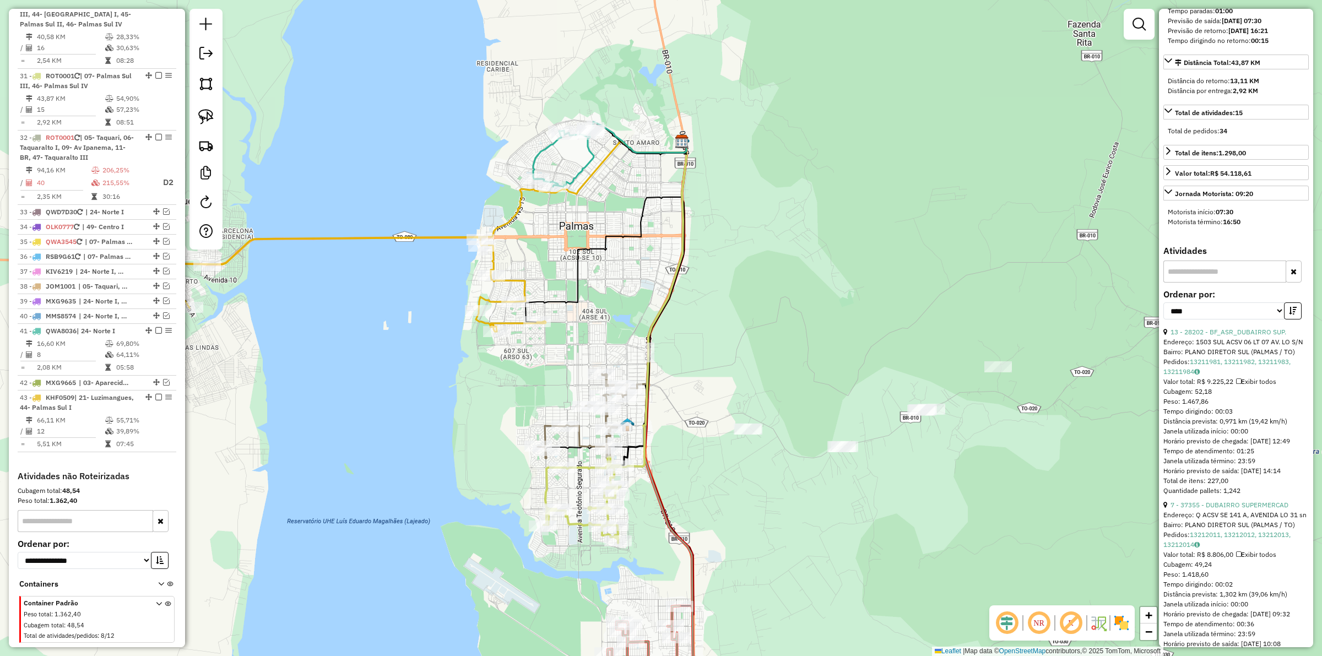
drag, startPoint x: 636, startPoint y: 332, endPoint x: 623, endPoint y: 320, distance: 17.6
click at [626, 323] on div "Janela de atendimento Grade de atendimento Capacidade Transportadoras Veículos …" at bounding box center [661, 328] width 1322 height 656
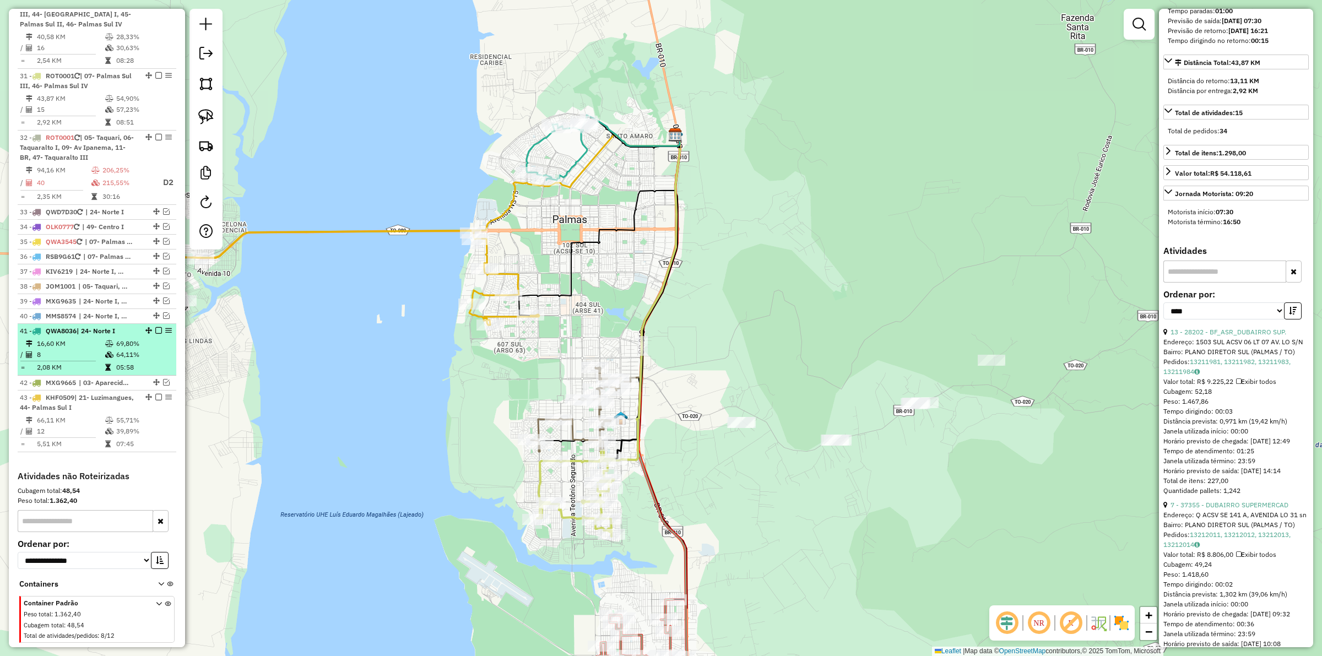
click at [155, 334] on em at bounding box center [158, 330] width 7 height 7
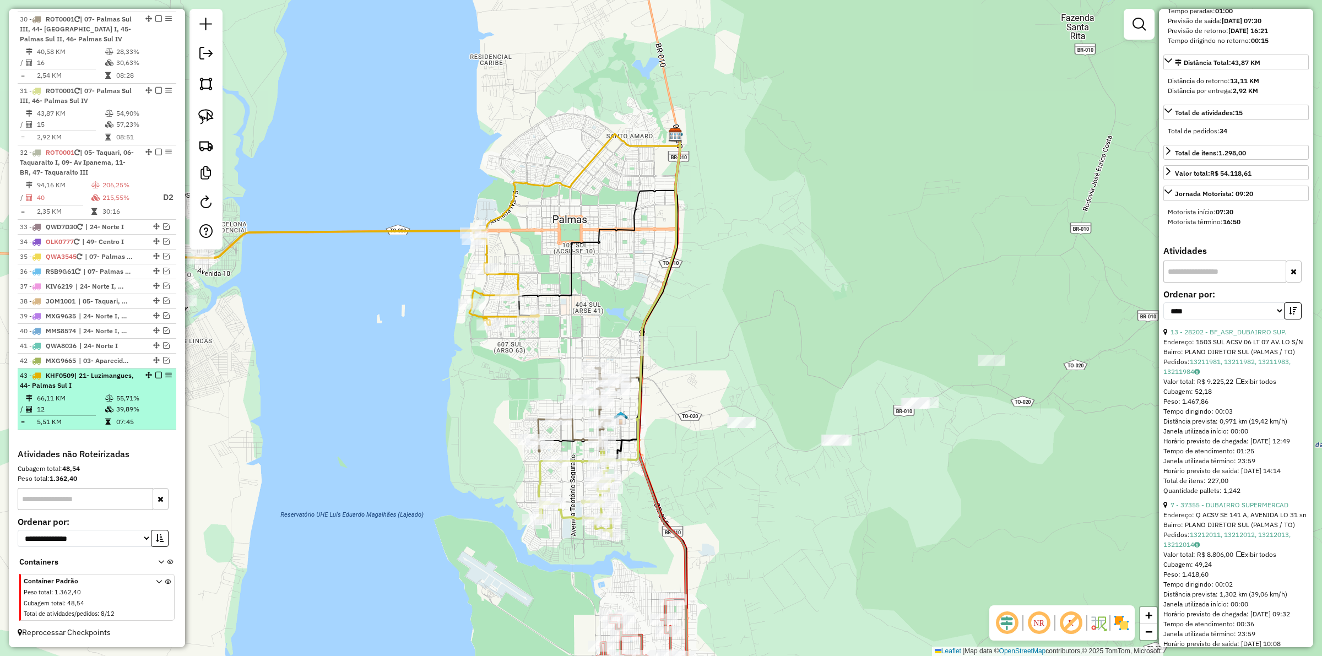
click at [155, 375] on em at bounding box center [158, 375] width 7 height 7
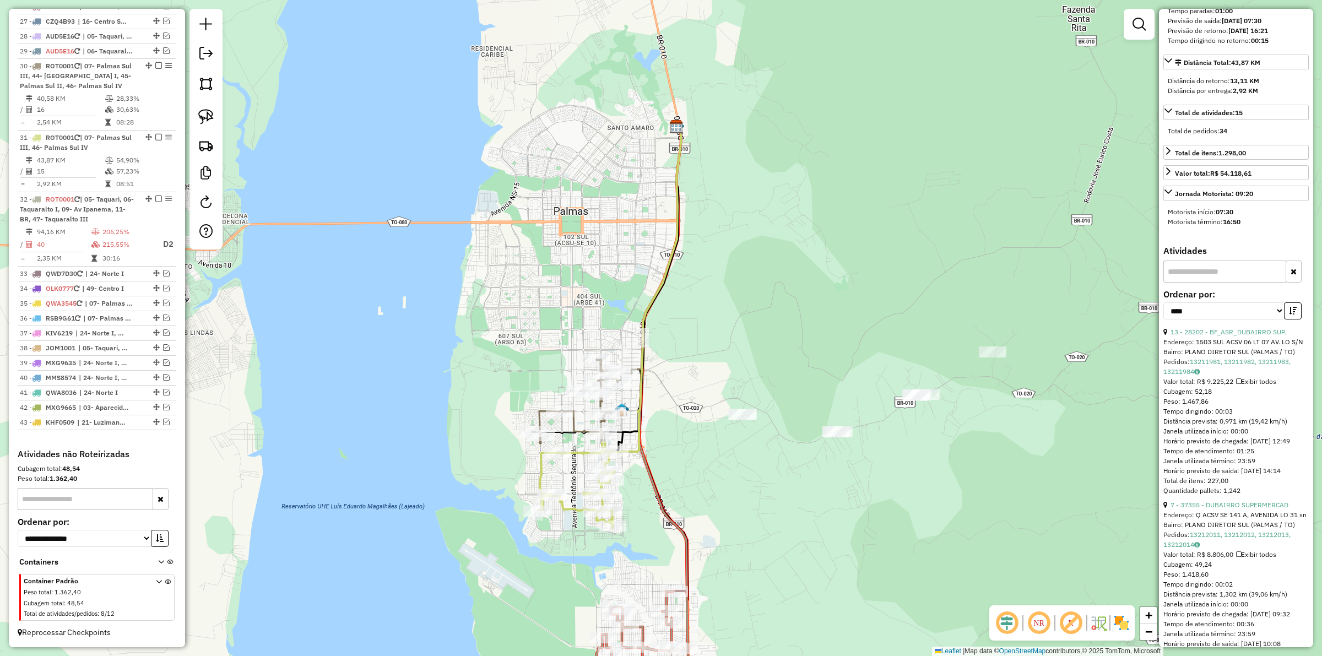
drag, startPoint x: 514, startPoint y: 369, endPoint x: 480, endPoint y: 204, distance: 168.2
click at [480, 205] on div "Janela de atendimento Grade de atendimento Capacidade Transportadoras Veículos …" at bounding box center [661, 328] width 1322 height 656
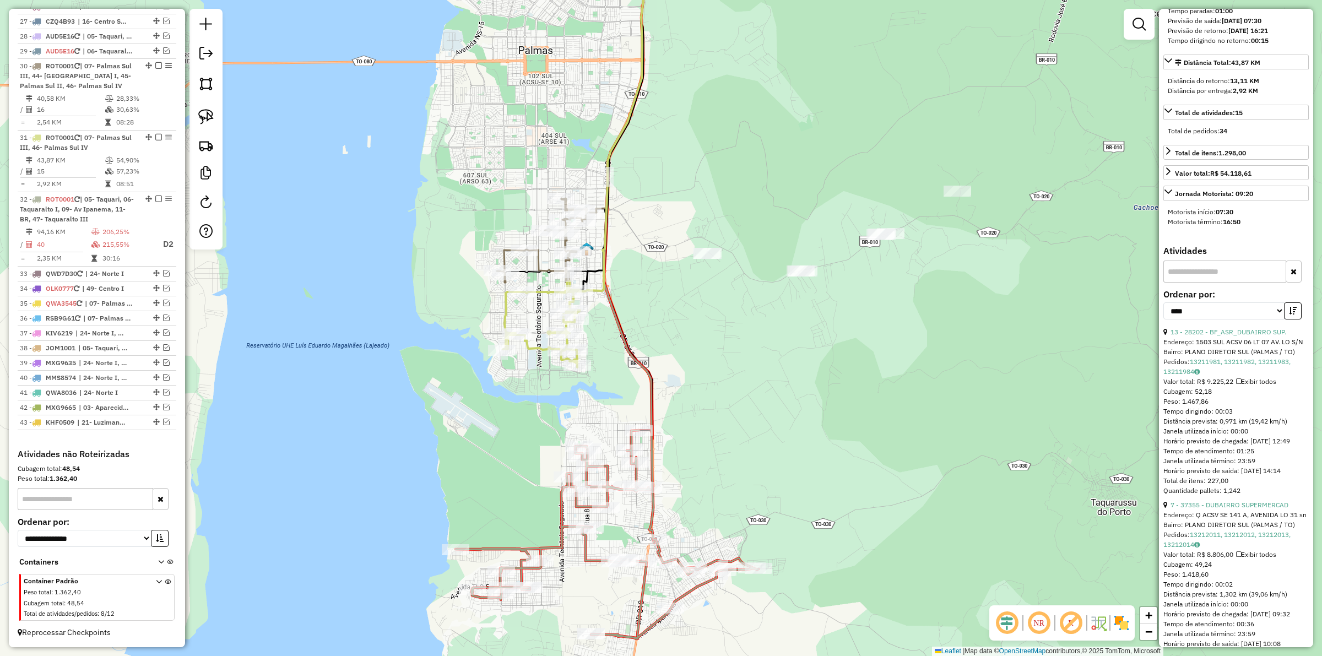
drag, startPoint x: 654, startPoint y: 314, endPoint x: 658, endPoint y: 282, distance: 31.7
click at [658, 282] on div "Janela de atendimento Grade de atendimento Capacidade Transportadoras Veículos …" at bounding box center [661, 328] width 1322 height 656
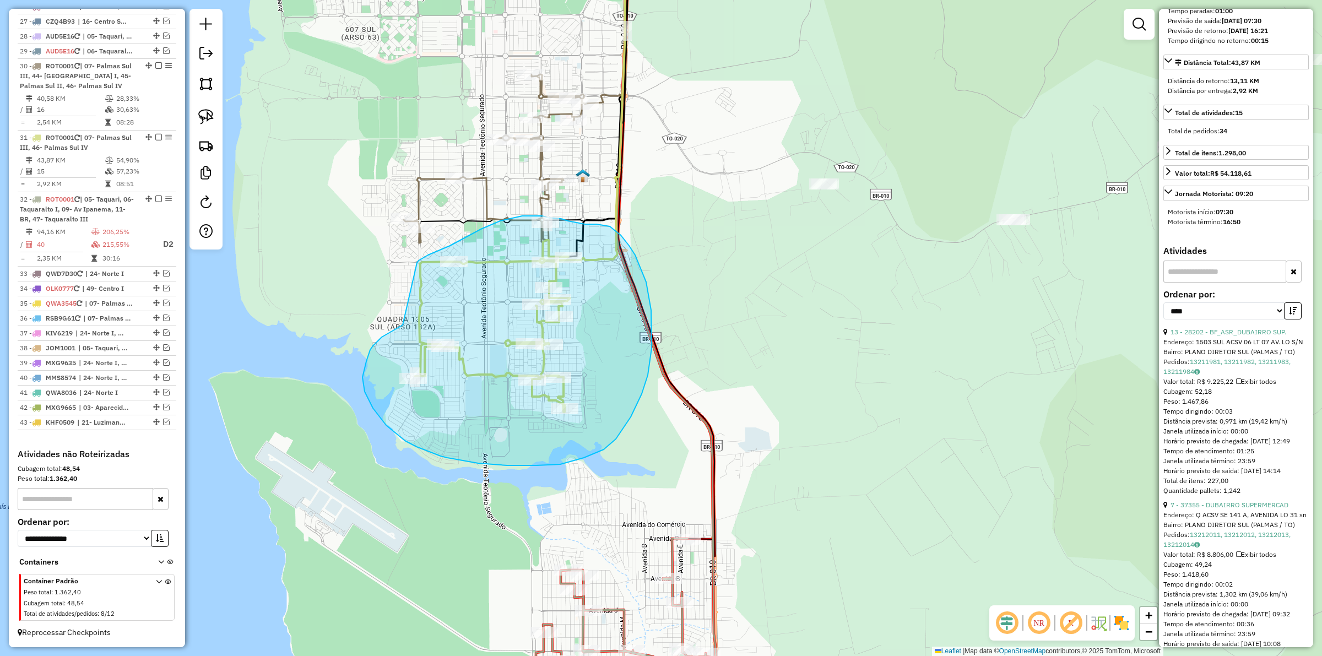
drag, startPoint x: 373, startPoint y: 346, endPoint x: 417, endPoint y: 263, distance: 94.1
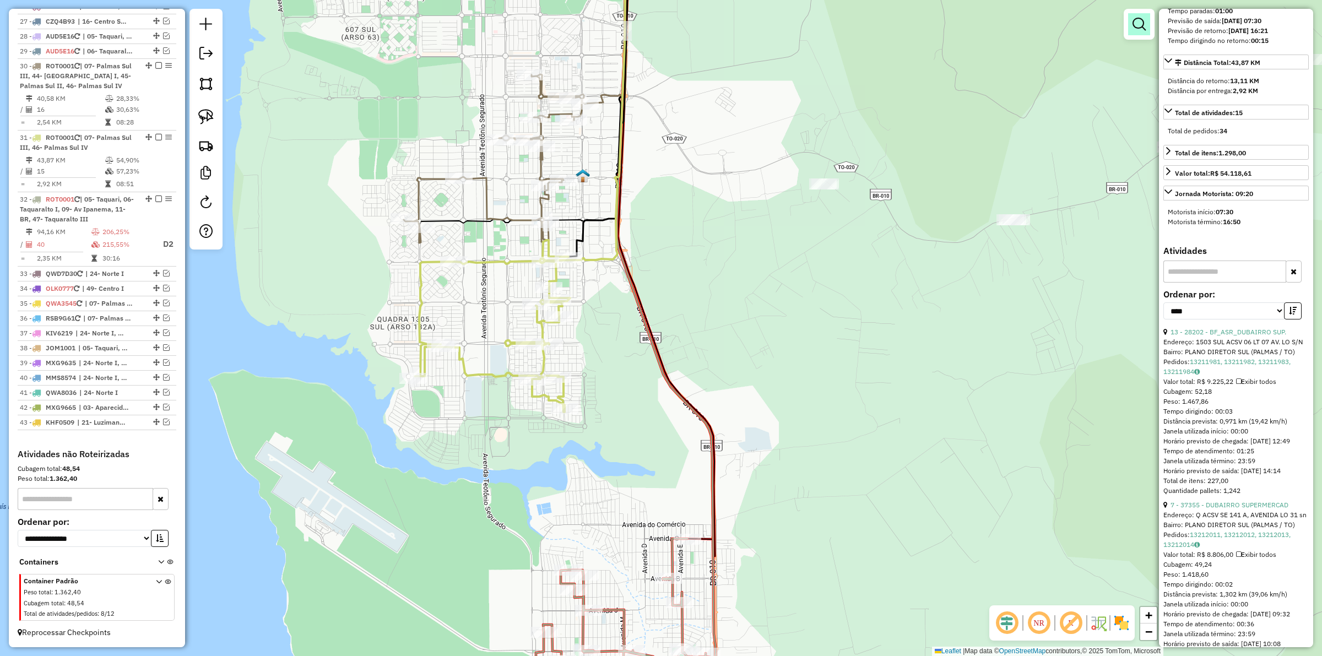
click at [1135, 28] on em at bounding box center [1138, 24] width 13 height 13
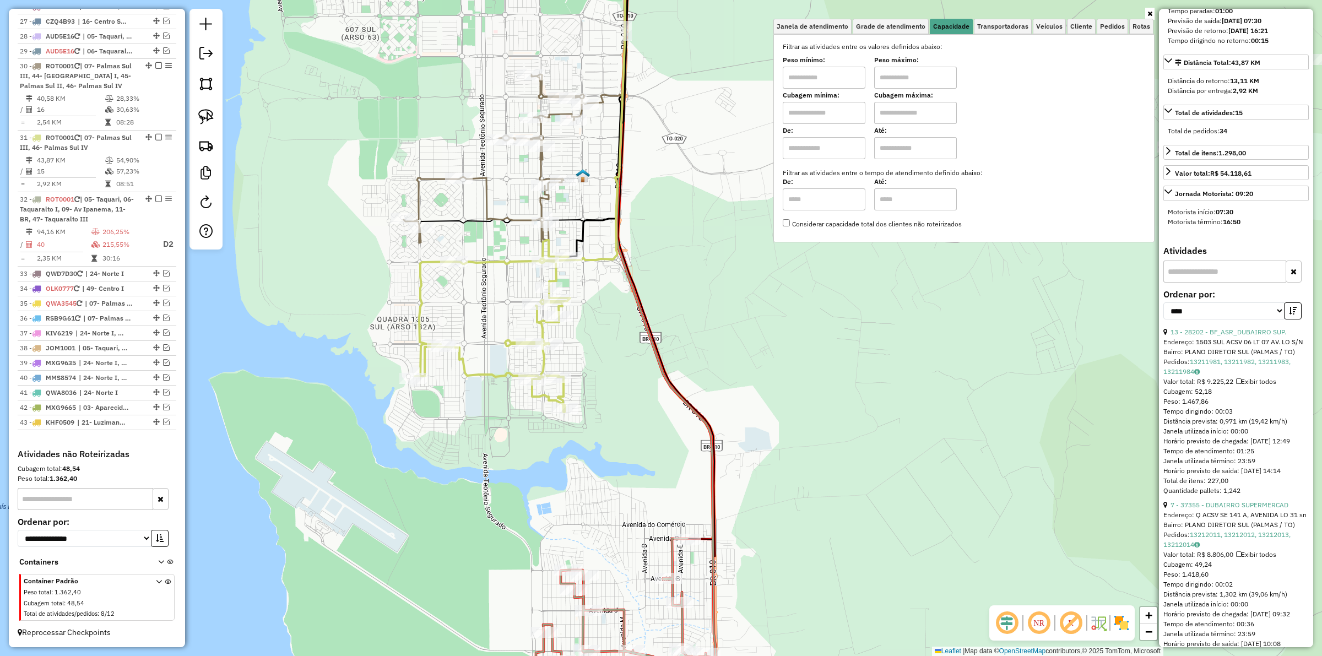
click at [835, 78] on input "text" at bounding box center [824, 78] width 83 height 22
click at [823, 84] on input "text" at bounding box center [824, 78] width 83 height 22
type input "******"
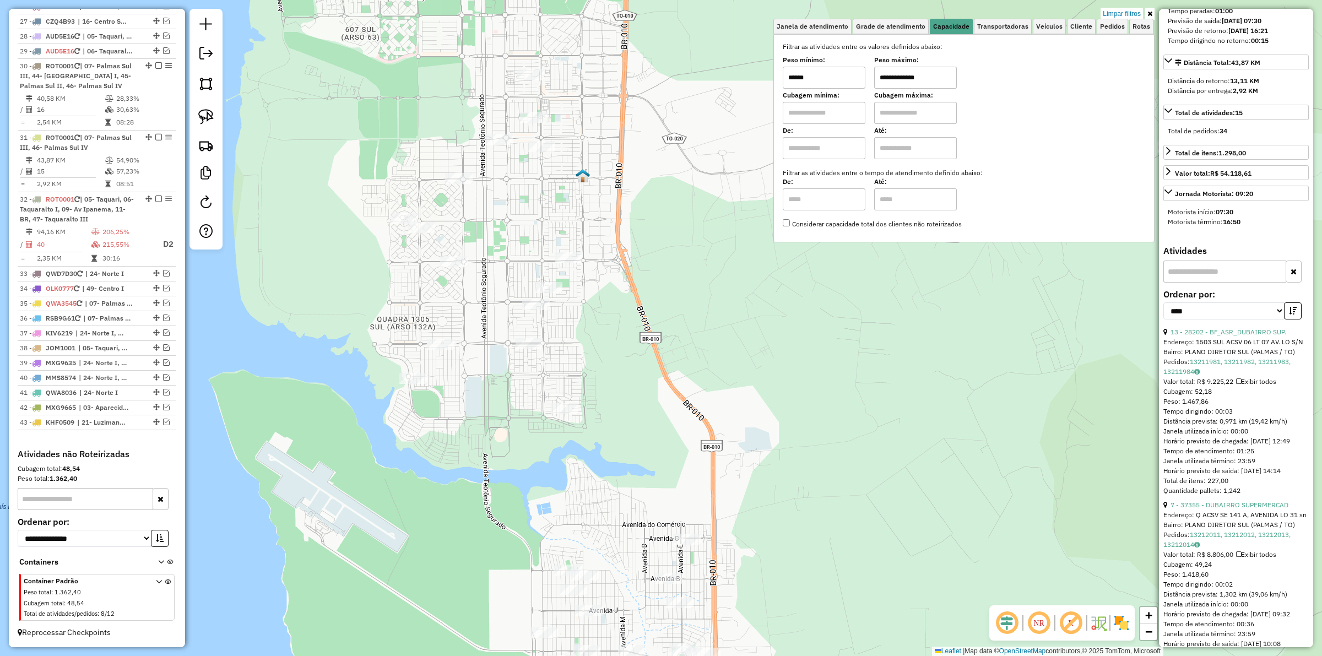
type input "**********"
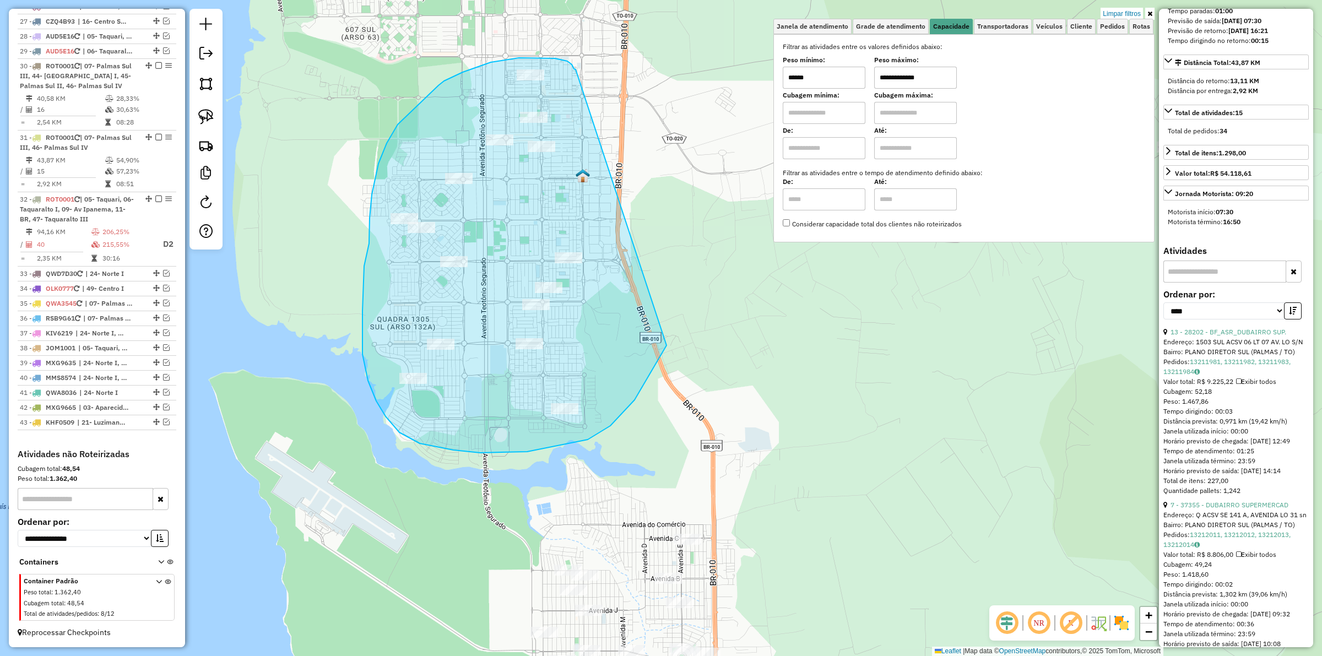
drag, startPoint x: 574, startPoint y: 69, endPoint x: 670, endPoint y: 338, distance: 285.3
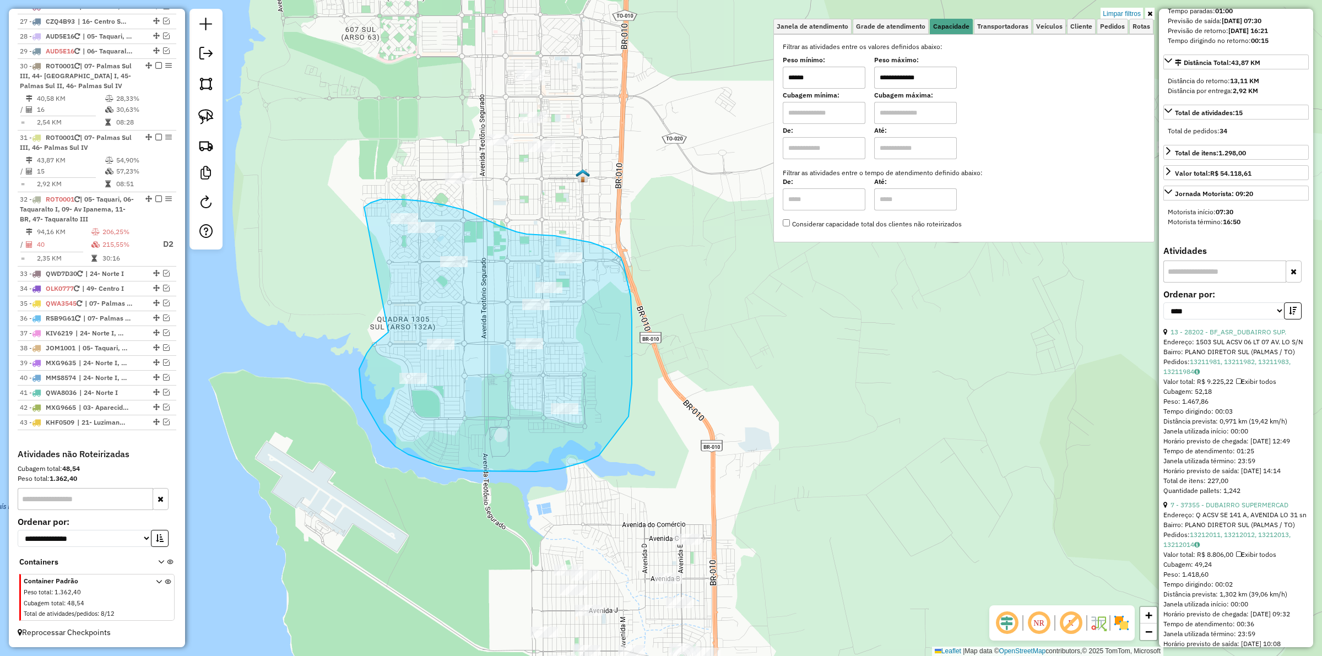
drag, startPoint x: 385, startPoint y: 334, endPoint x: 358, endPoint y: 213, distance: 124.2
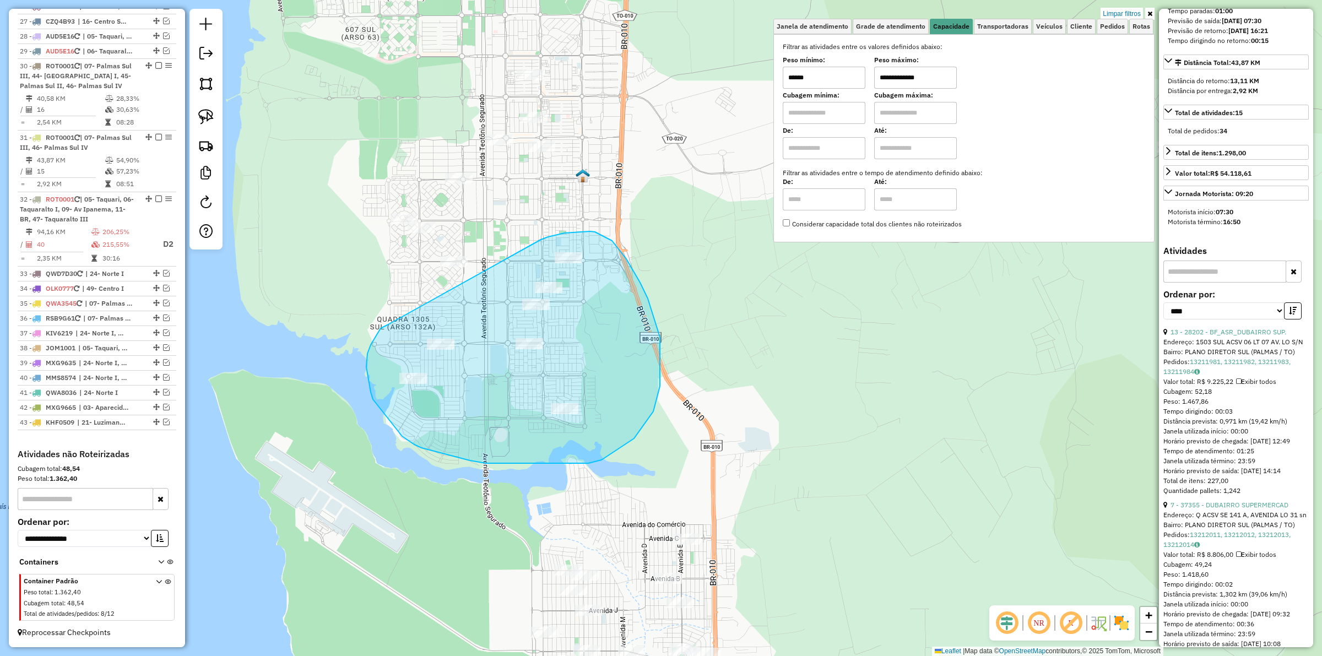
drag, startPoint x: 367, startPoint y: 358, endPoint x: 486, endPoint y: 270, distance: 148.5
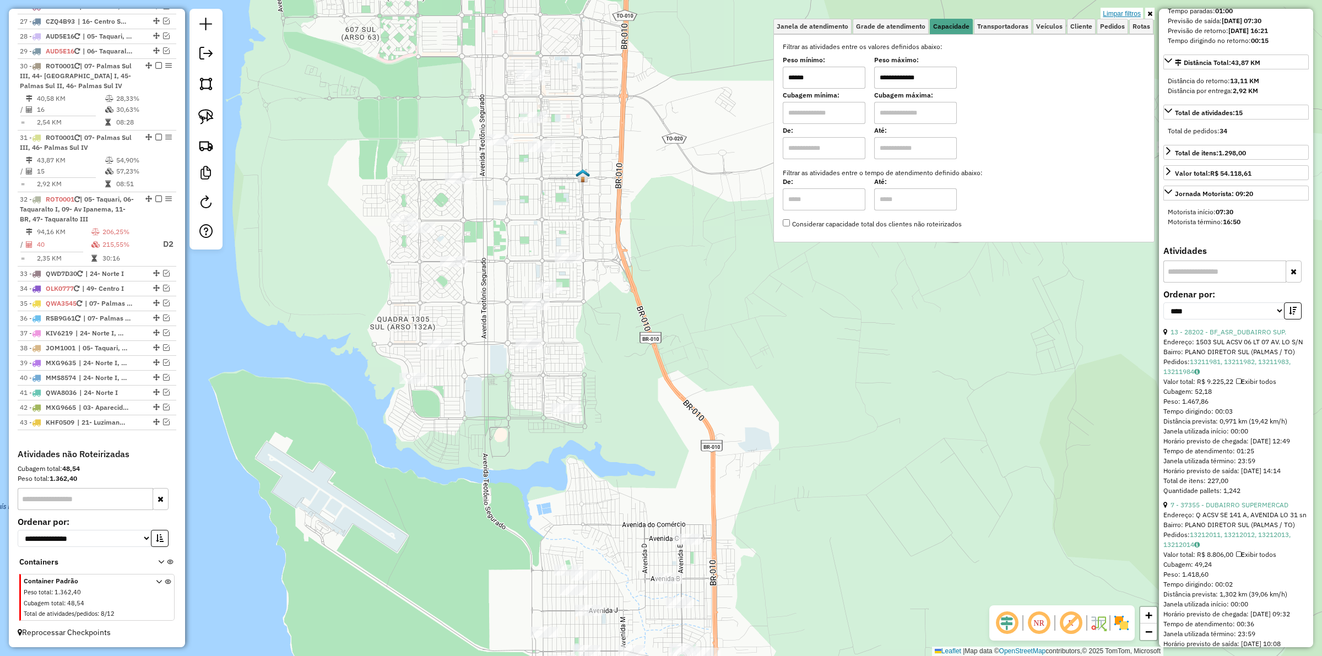
click at [1118, 15] on link "Limpar filtros" at bounding box center [1121, 14] width 42 height 12
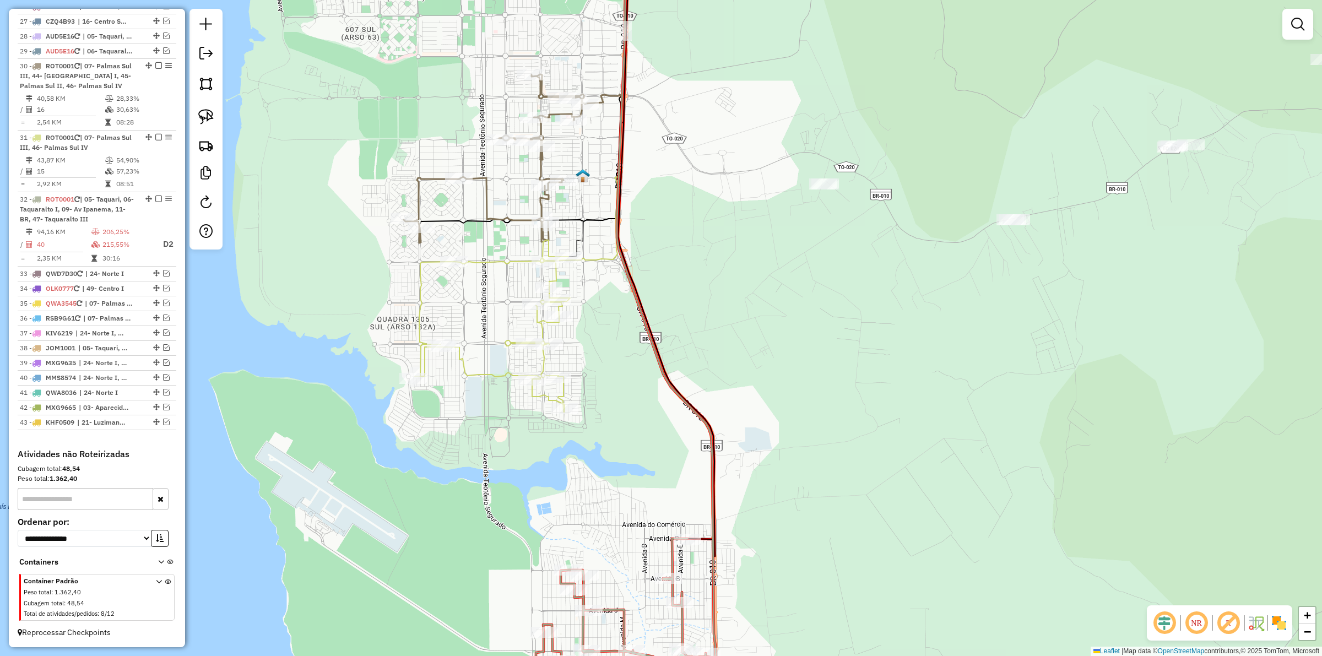
click at [496, 373] on icon at bounding box center [492, 326] width 155 height 172
select select "*********"
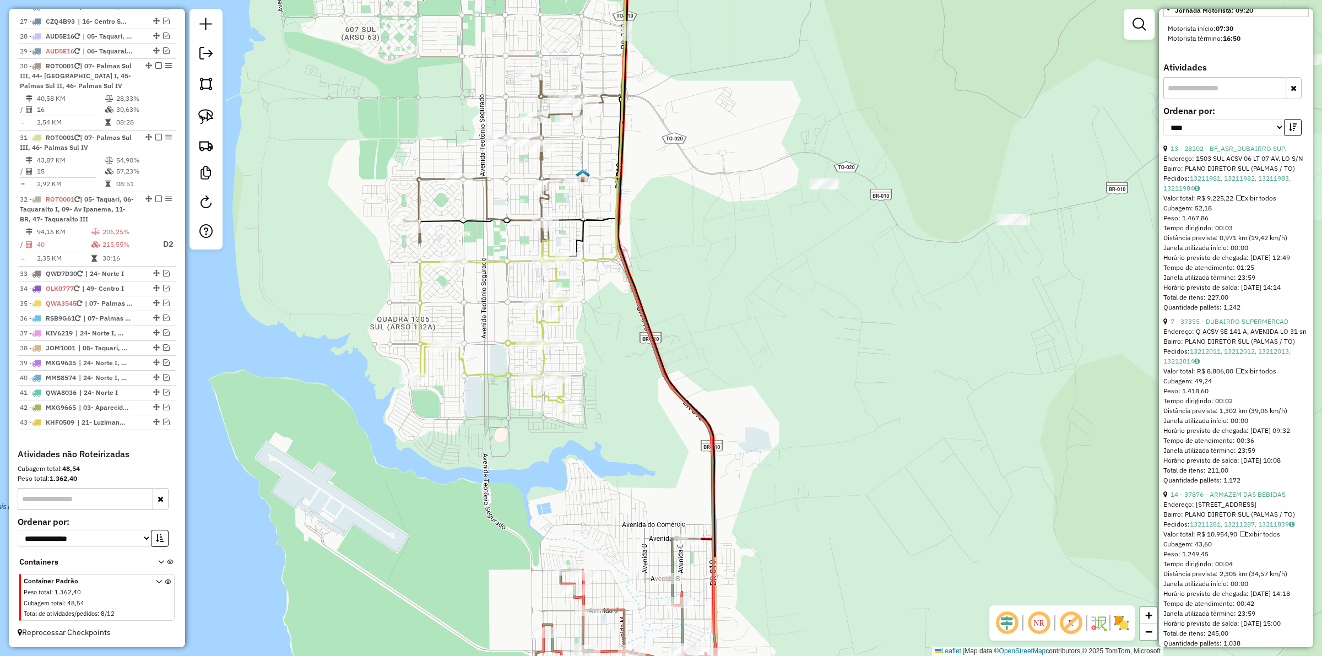
scroll to position [482, 0]
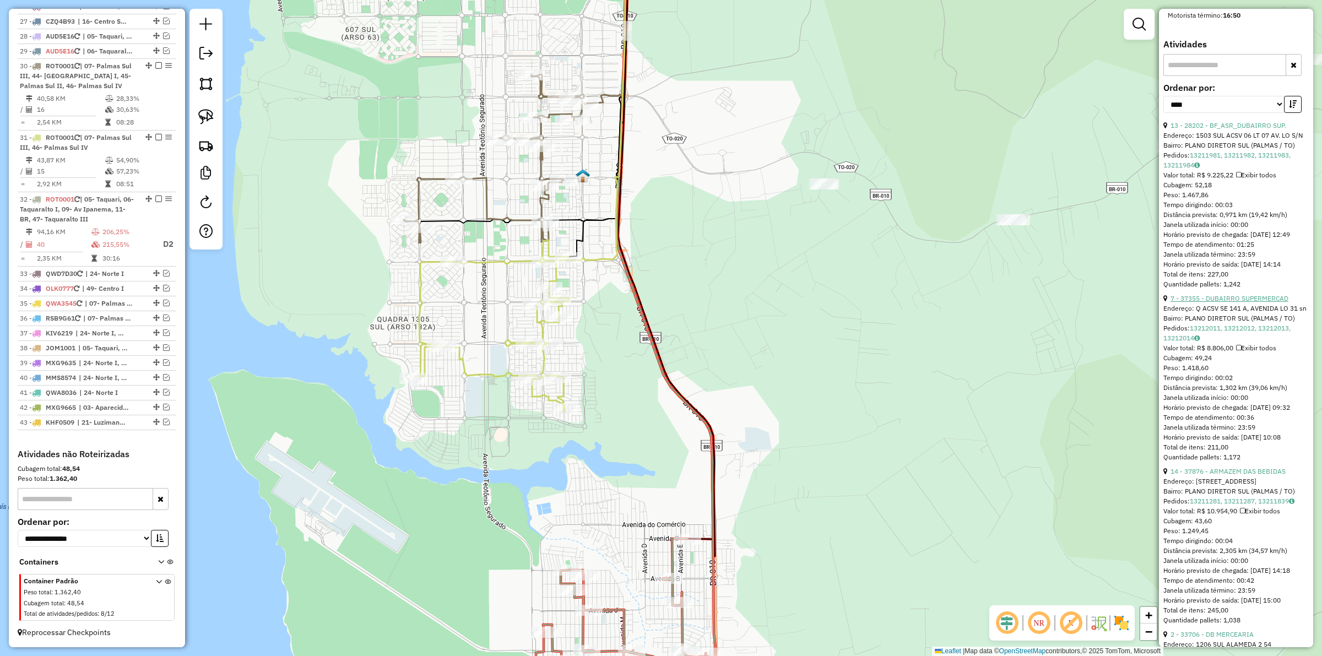
click at [1224, 302] on link "7 - 37355 - DUBAIRRO SUPERMERCAD" at bounding box center [1229, 298] width 118 height 8
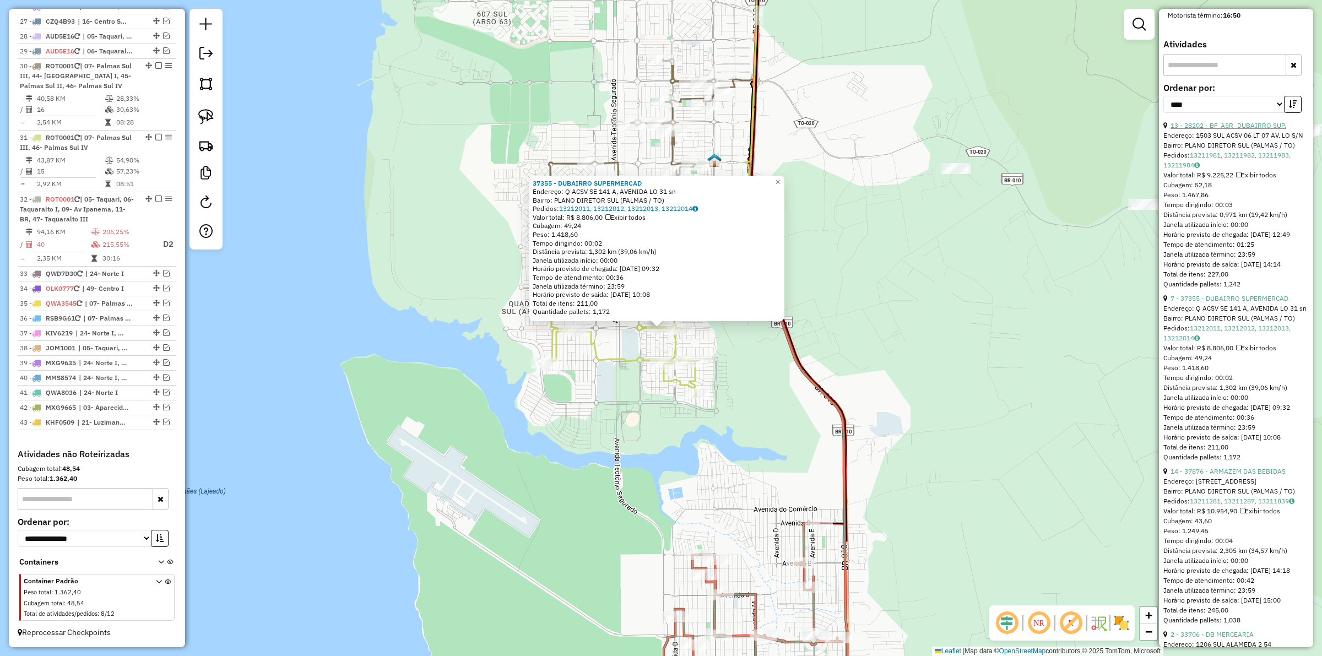
click at [1223, 129] on link "13 - 28202 - BF_ASR_DUBAIRRO SUP." at bounding box center [1228, 125] width 116 height 8
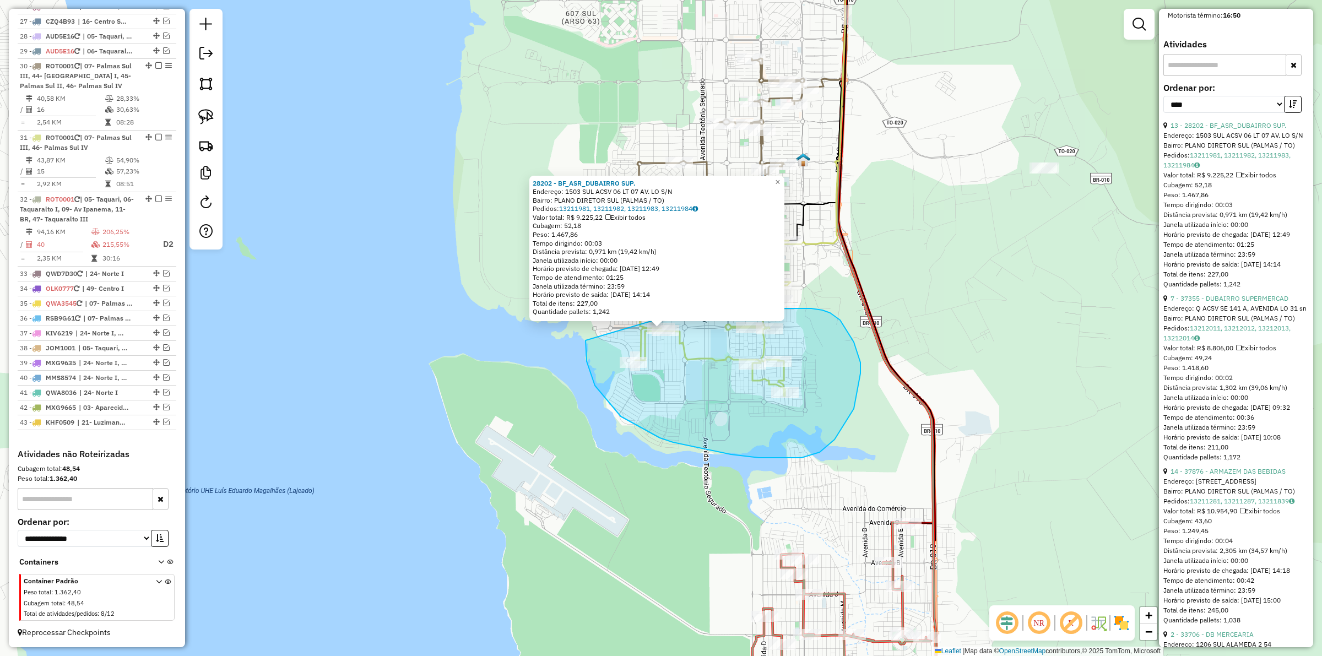
drag, startPoint x: 586, startPoint y: 361, endPoint x: 596, endPoint y: 319, distance: 43.0
click at [596, 319] on div "28202 - BF_ASR_DUBAIRRO SUP. Endereço: 1503 SUL ACSV 06 LT 07 AV. LO S/N Bairro…" at bounding box center [661, 328] width 1322 height 656
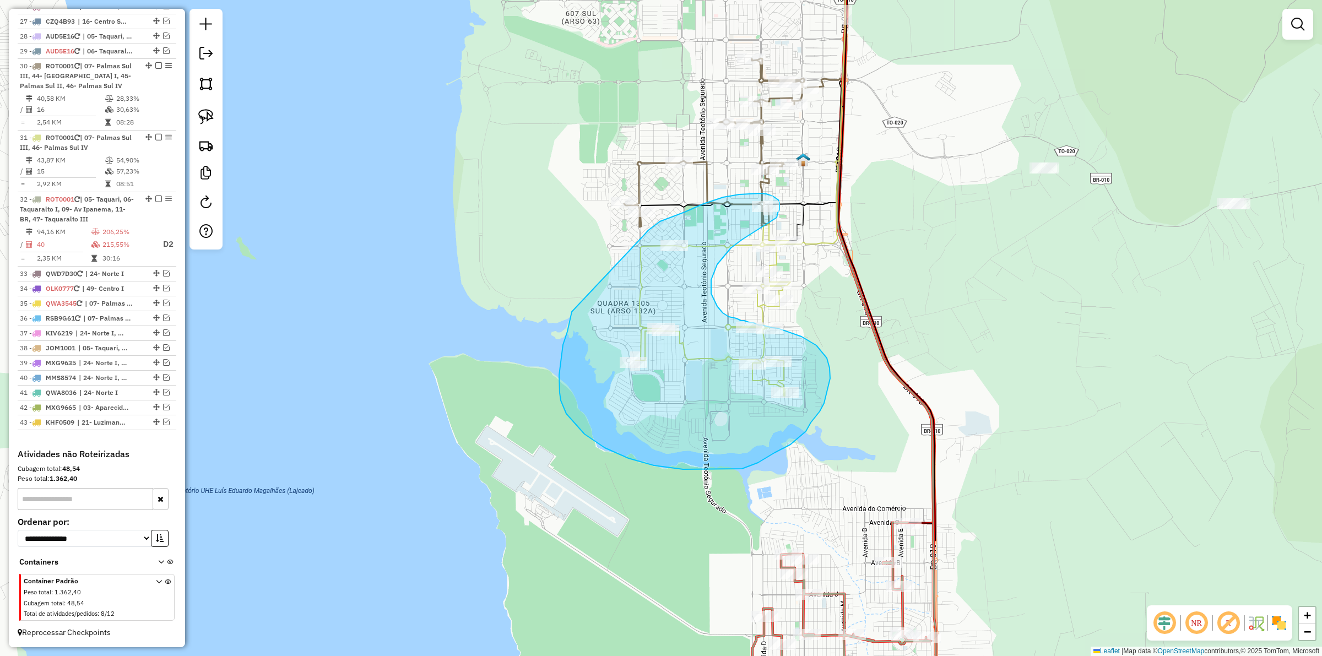
drag, startPoint x: 572, startPoint y: 314, endPoint x: 643, endPoint y: 236, distance: 106.0
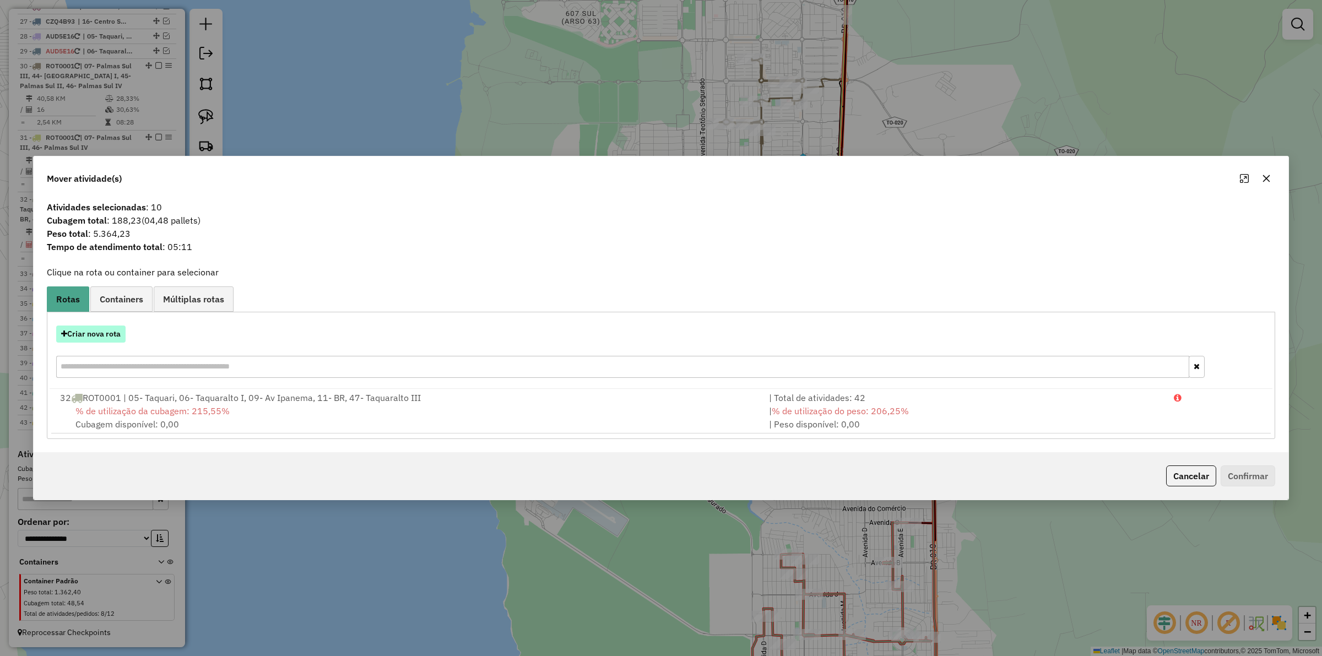
click at [105, 330] on button "Criar nova rota" at bounding box center [90, 333] width 69 height 17
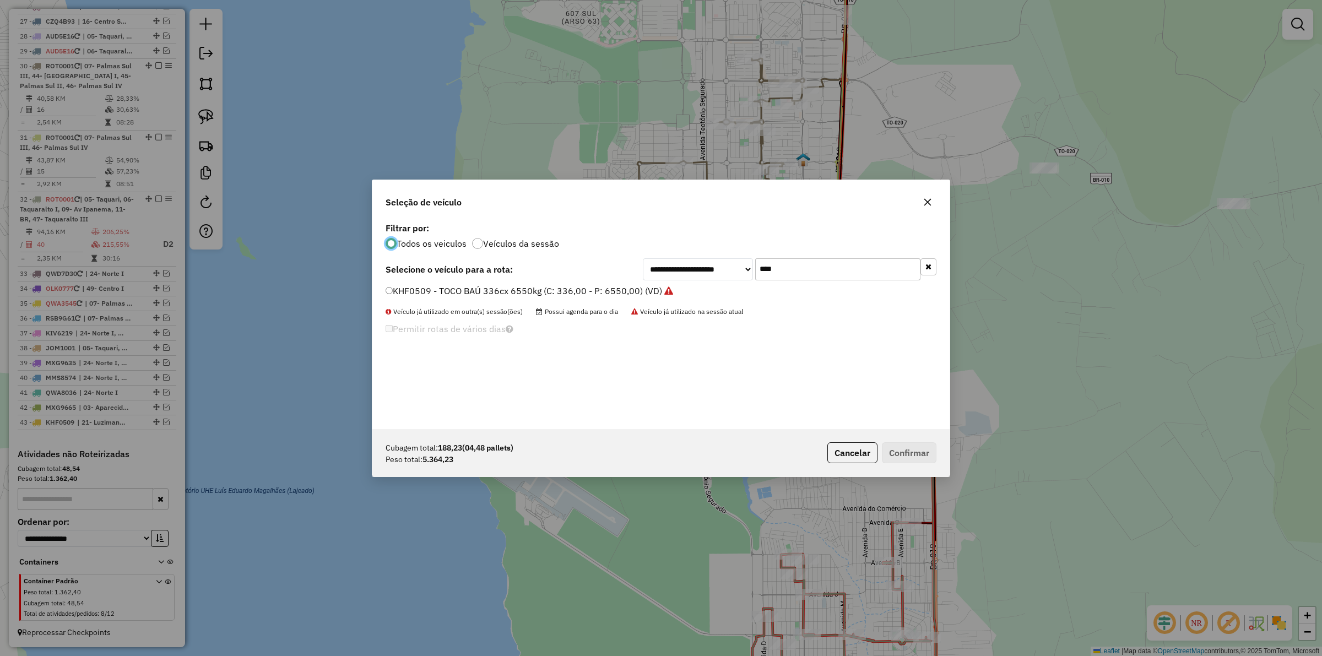
scroll to position [6, 3]
click at [798, 266] on input "****" at bounding box center [837, 269] width 165 height 22
type input "****"
click at [631, 287] on label "KIV6259 - TOCO BAÚ 336cx 6550kg (C: 336,00 - P: 6550,00) (VD)" at bounding box center [522, 290] width 274 height 13
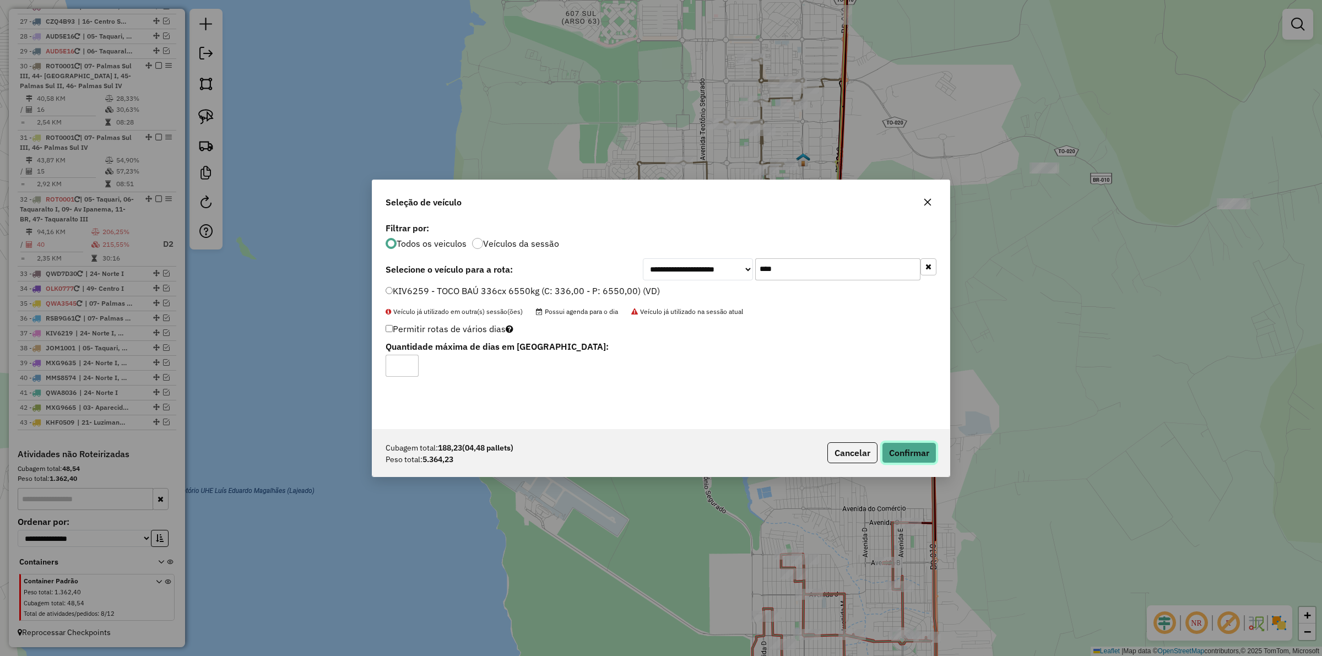
click at [905, 453] on button "Confirmar" at bounding box center [909, 452] width 55 height 21
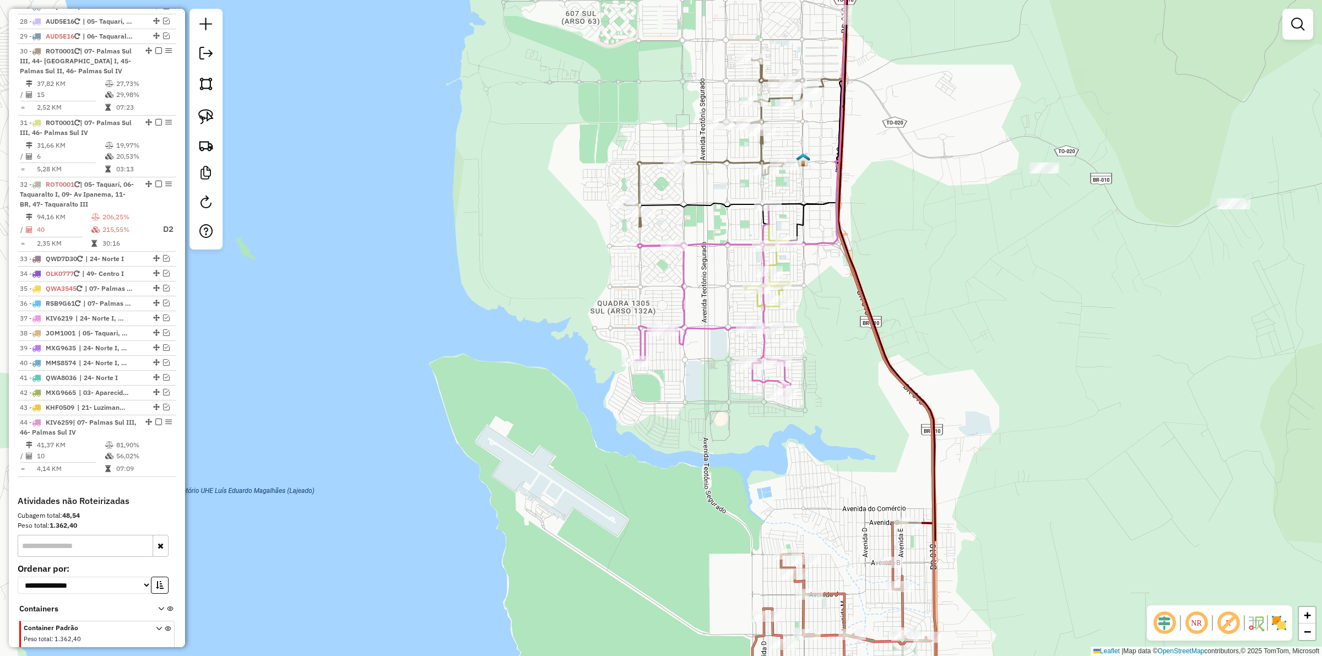
scroll to position [859, 0]
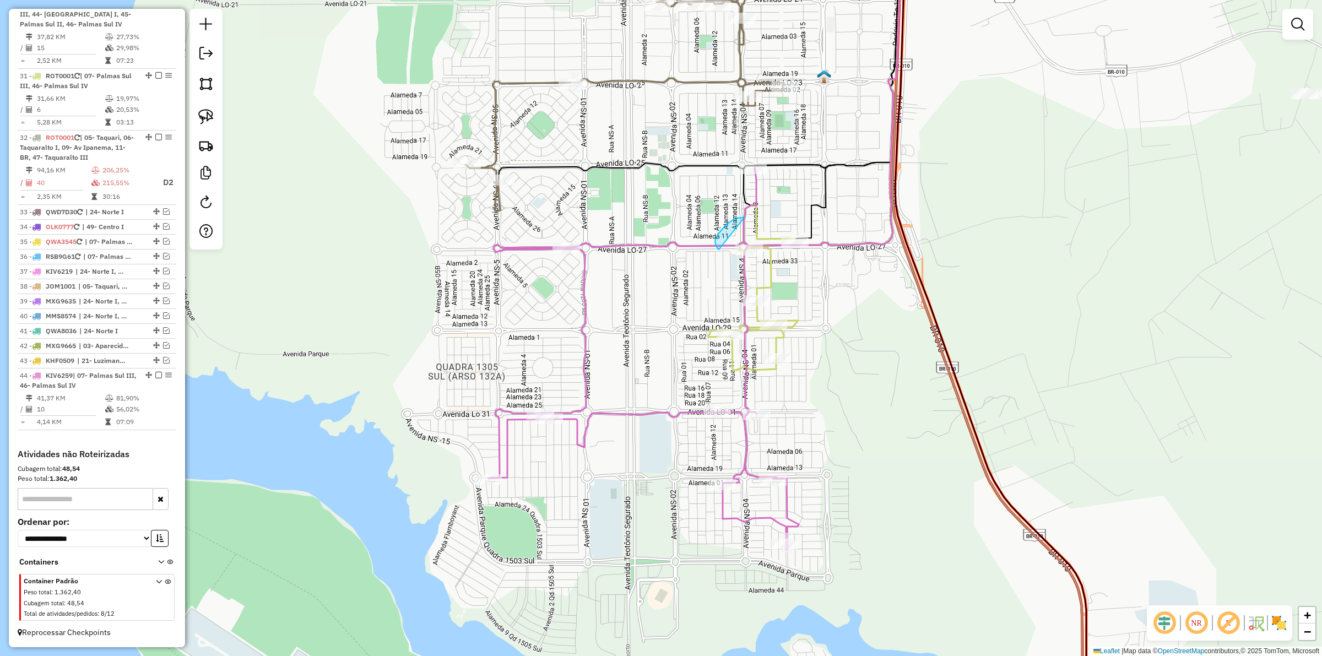
drag, startPoint x: 744, startPoint y: 218, endPoint x: 784, endPoint y: 252, distance: 52.7
click at [784, 252] on div "Janela de atendimento Grade de atendimento Capacidade Transportadoras Veículos …" at bounding box center [661, 328] width 1322 height 656
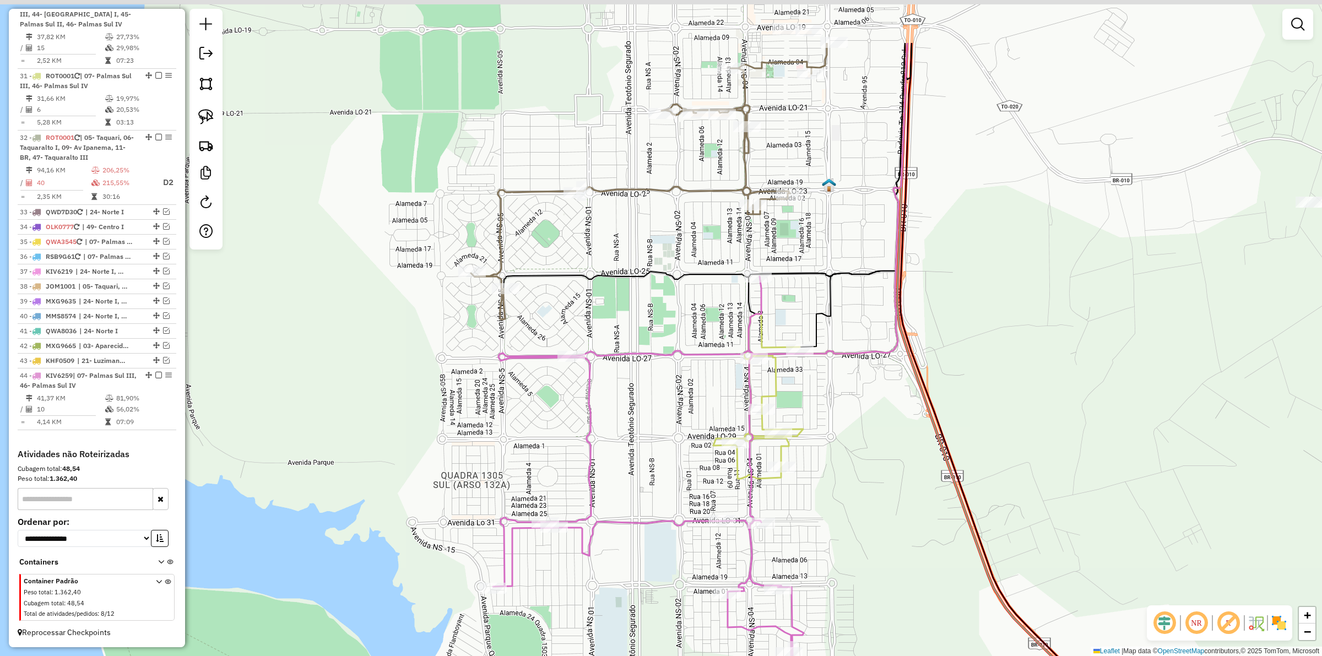
drag, startPoint x: 693, startPoint y: 190, endPoint x: 698, endPoint y: 298, distance: 108.6
click at [698, 298] on div "Janela de atendimento Grade de atendimento Capacidade Transportadoras Veículos …" at bounding box center [661, 328] width 1322 height 656
click at [687, 191] on icon at bounding box center [652, 151] width 363 height 336
select select "*********"
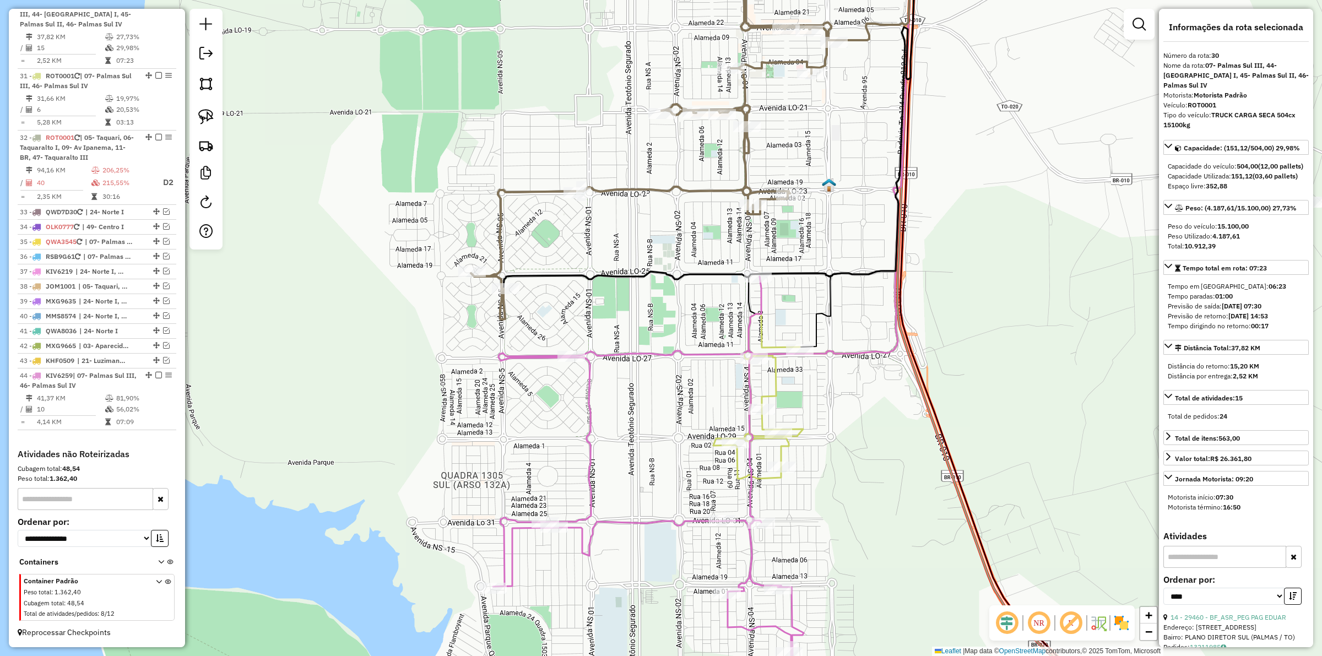
scroll to position [482, 0]
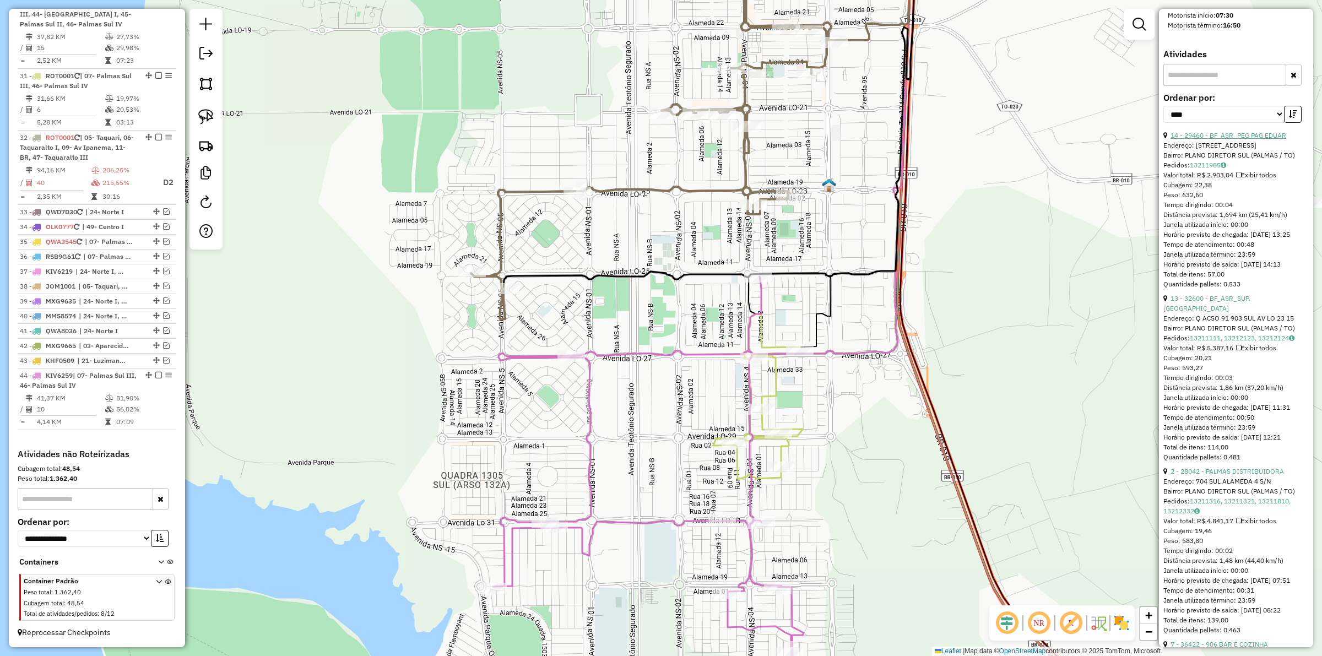
click at [1237, 139] on link "14 - 29460 - BF_ASR_PEG PAG EDUAR" at bounding box center [1228, 135] width 116 height 8
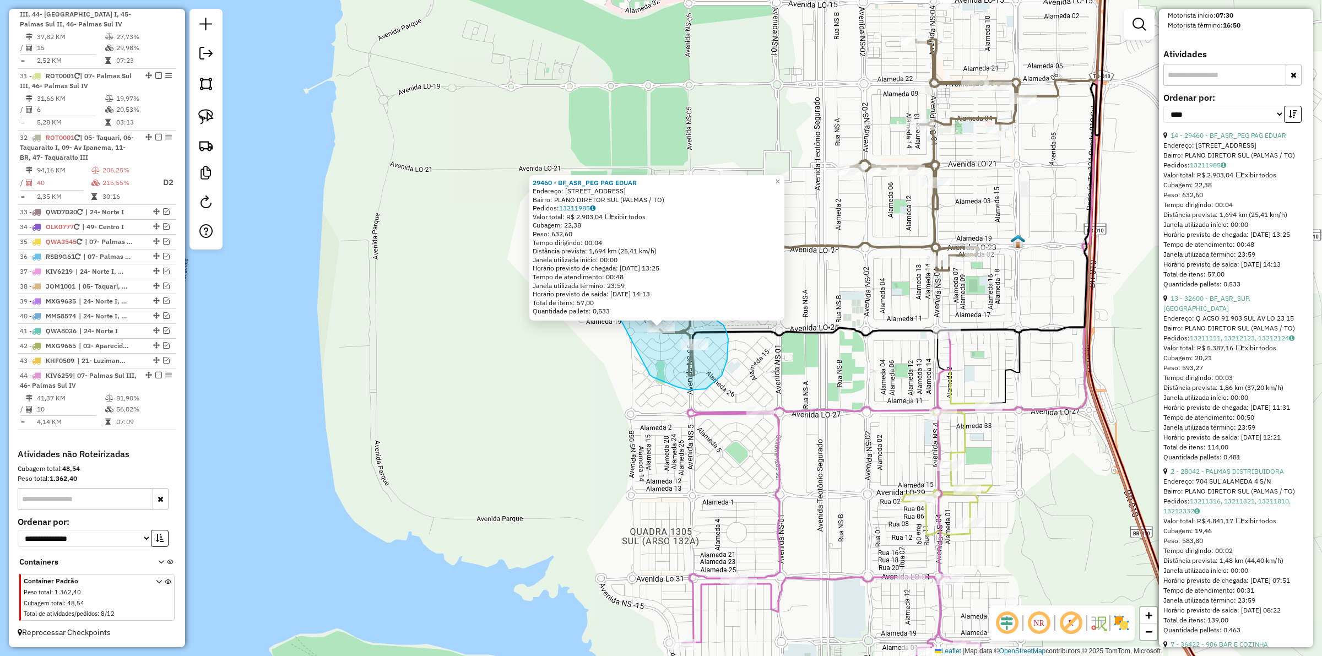
drag, startPoint x: 721, startPoint y: 376, endPoint x: 620, endPoint y: 318, distance: 117.1
click at [620, 318] on div "29460 - BF_ASR_PEG PAG EDUAR Endereço: 1005 SUL AVENIDA LO 25 12 Bairro: PLANO …" at bounding box center [661, 328] width 1322 height 656
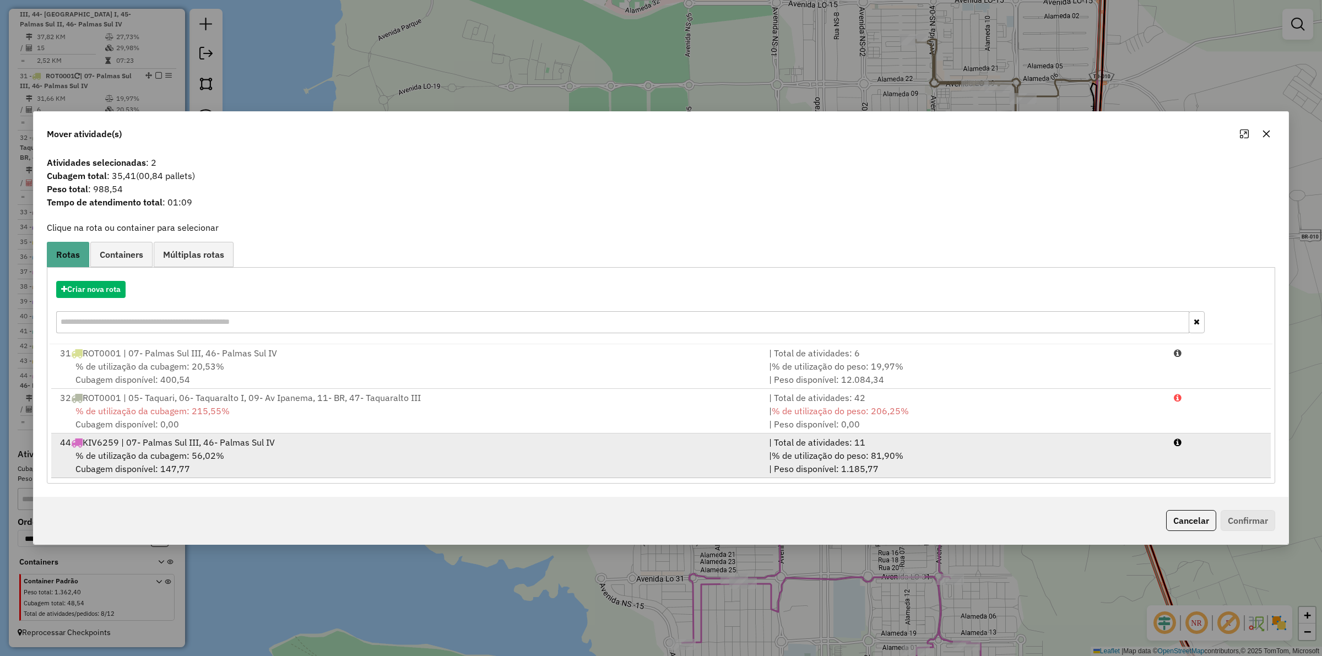
click at [903, 455] on span "% de utilização do peso: 81,90%" at bounding box center [837, 455] width 132 height 11
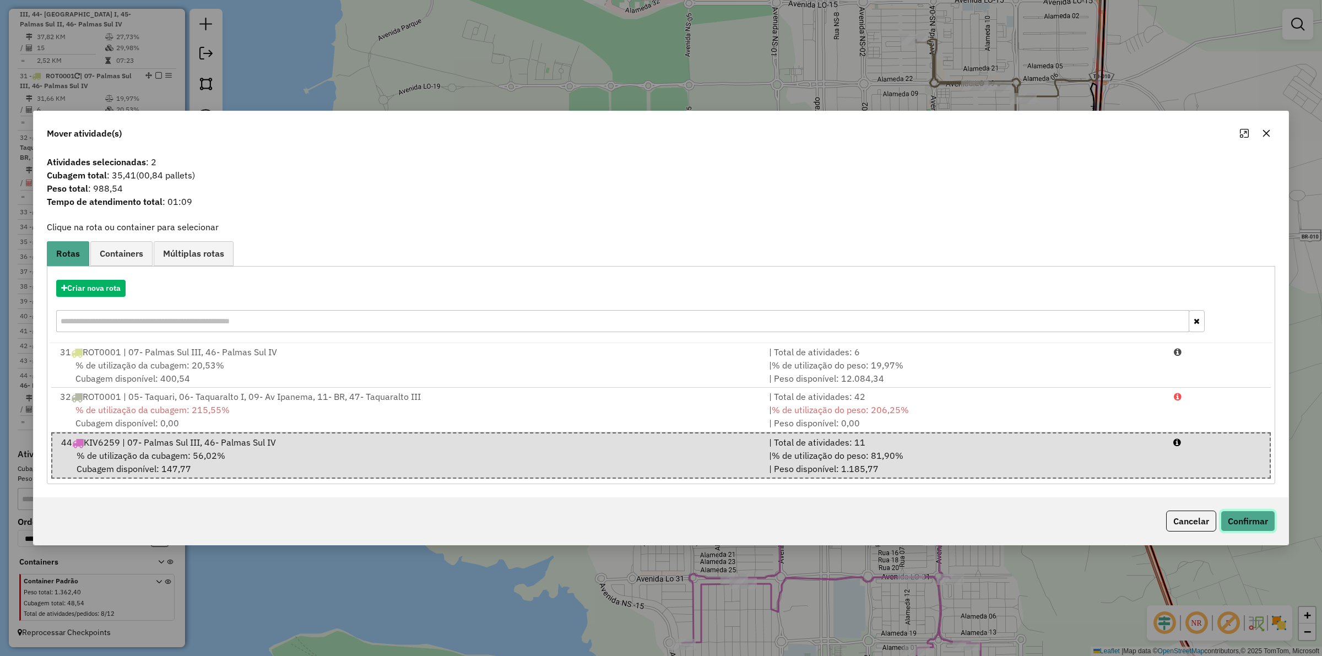
click at [1262, 518] on button "Confirmar" at bounding box center [1247, 520] width 55 height 21
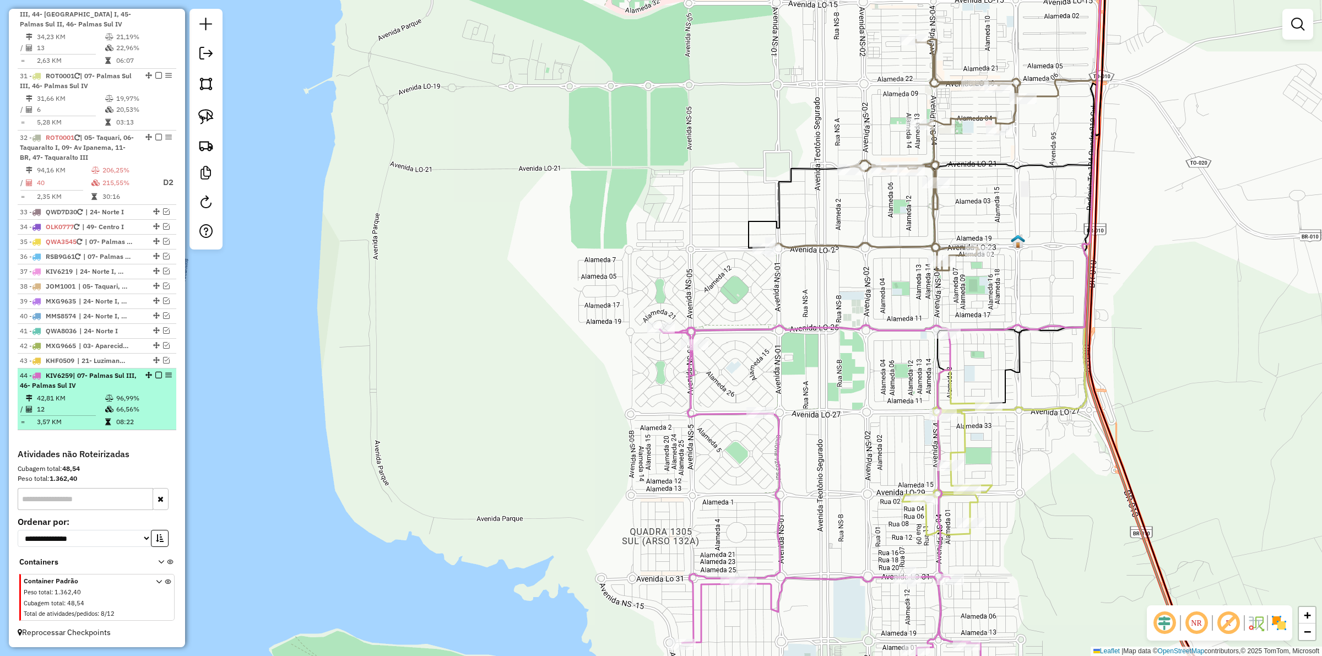
click at [157, 378] on em at bounding box center [158, 375] width 7 height 7
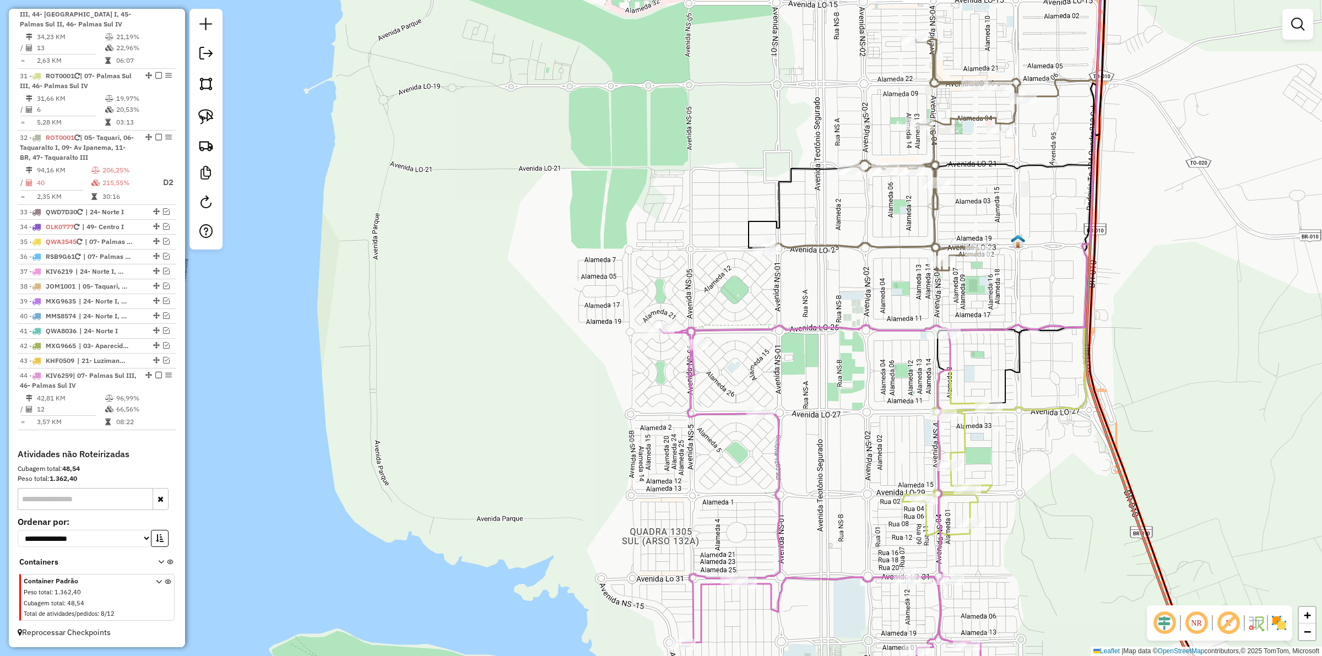
scroll to position [827, 0]
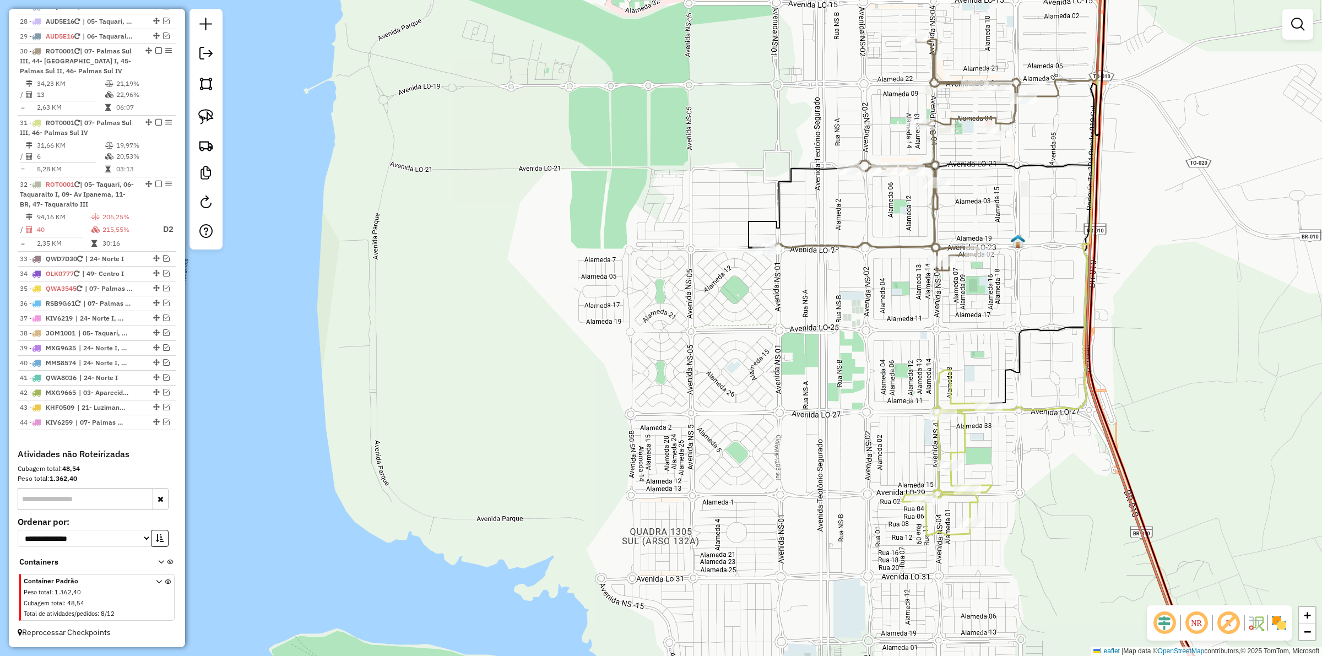
drag, startPoint x: 731, startPoint y: 378, endPoint x: 617, endPoint y: 351, distance: 116.5
click at [634, 356] on div "Janela de atendimento Grade de atendimento Capacidade Transportadoras Veículos …" at bounding box center [661, 328] width 1322 height 656
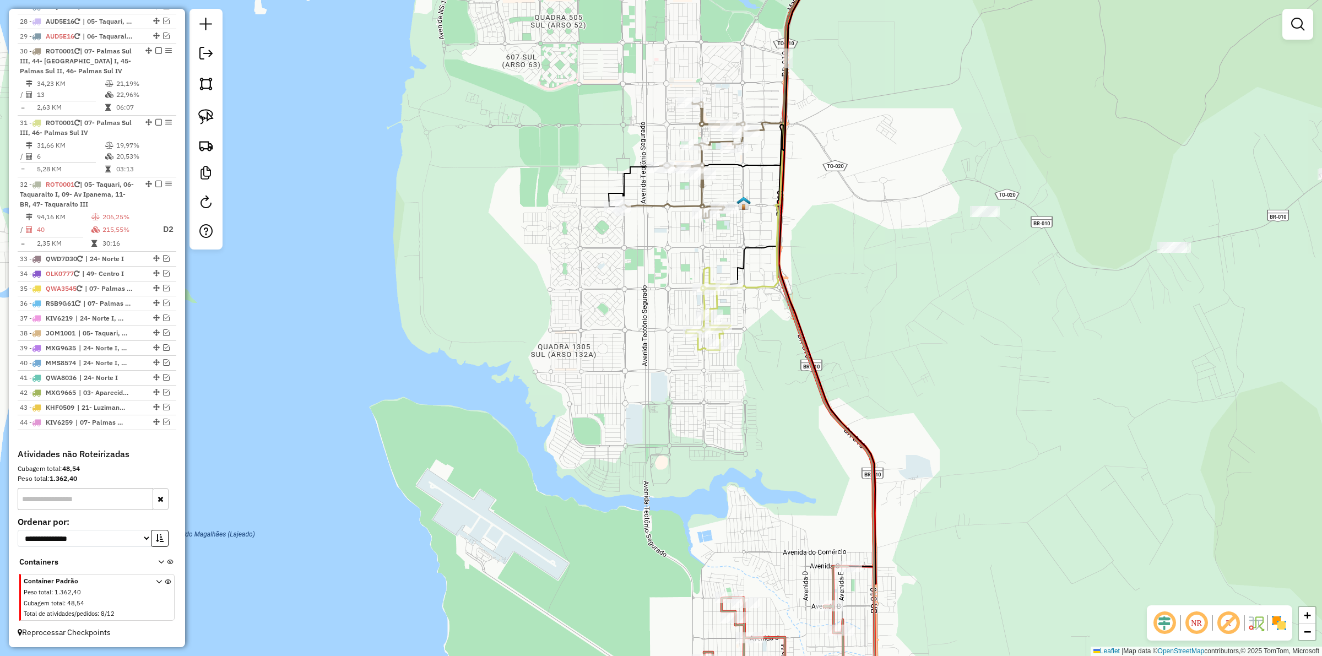
select select "*********"
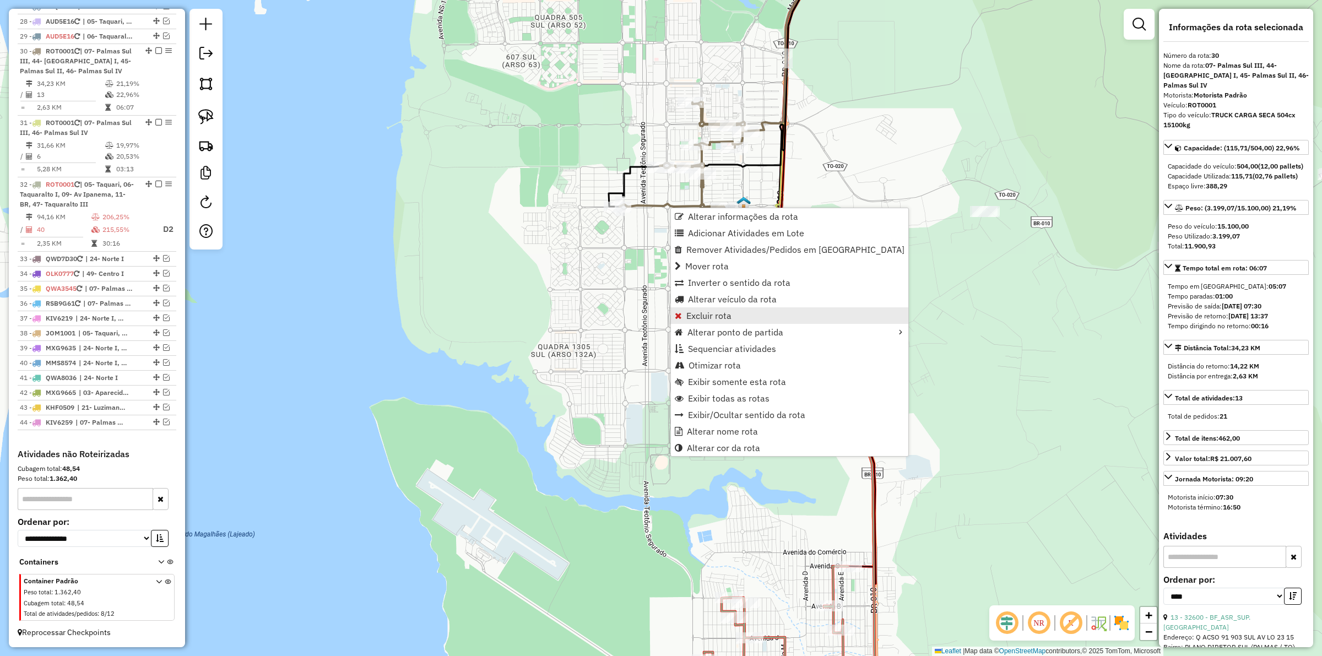
click at [703, 314] on span "Excluir rota" at bounding box center [708, 315] width 45 height 9
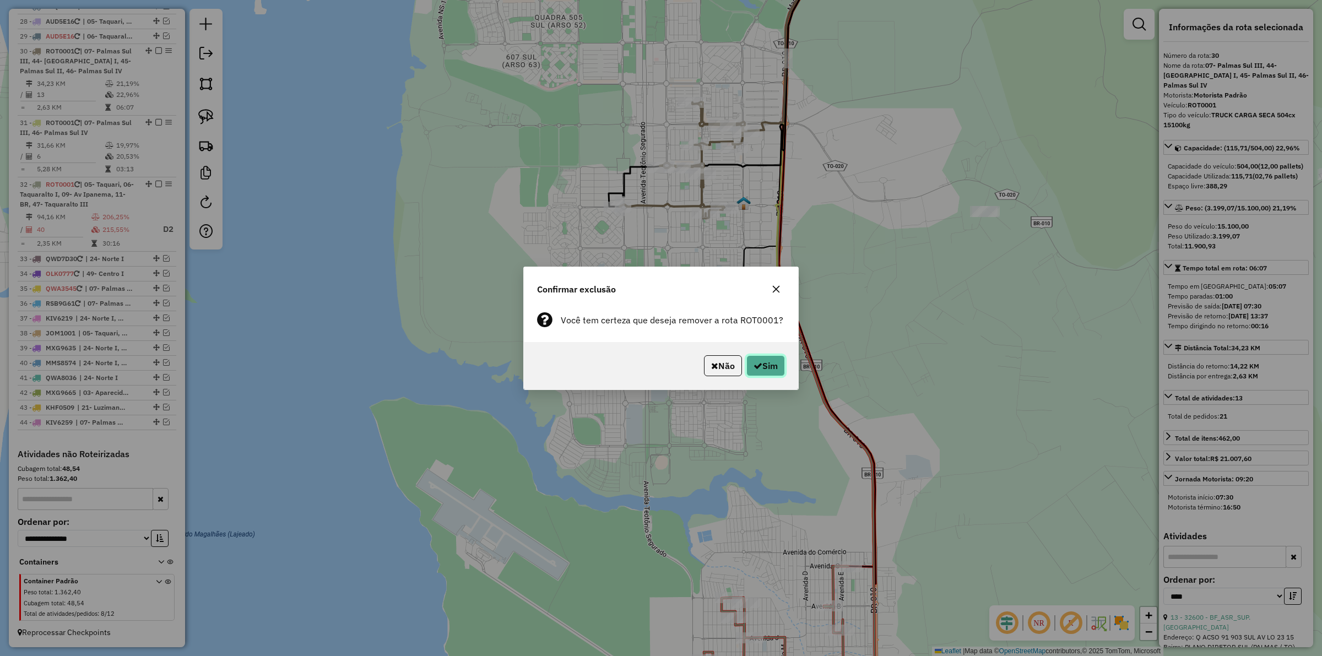
click at [753, 361] on icon "button" at bounding box center [757, 365] width 9 height 9
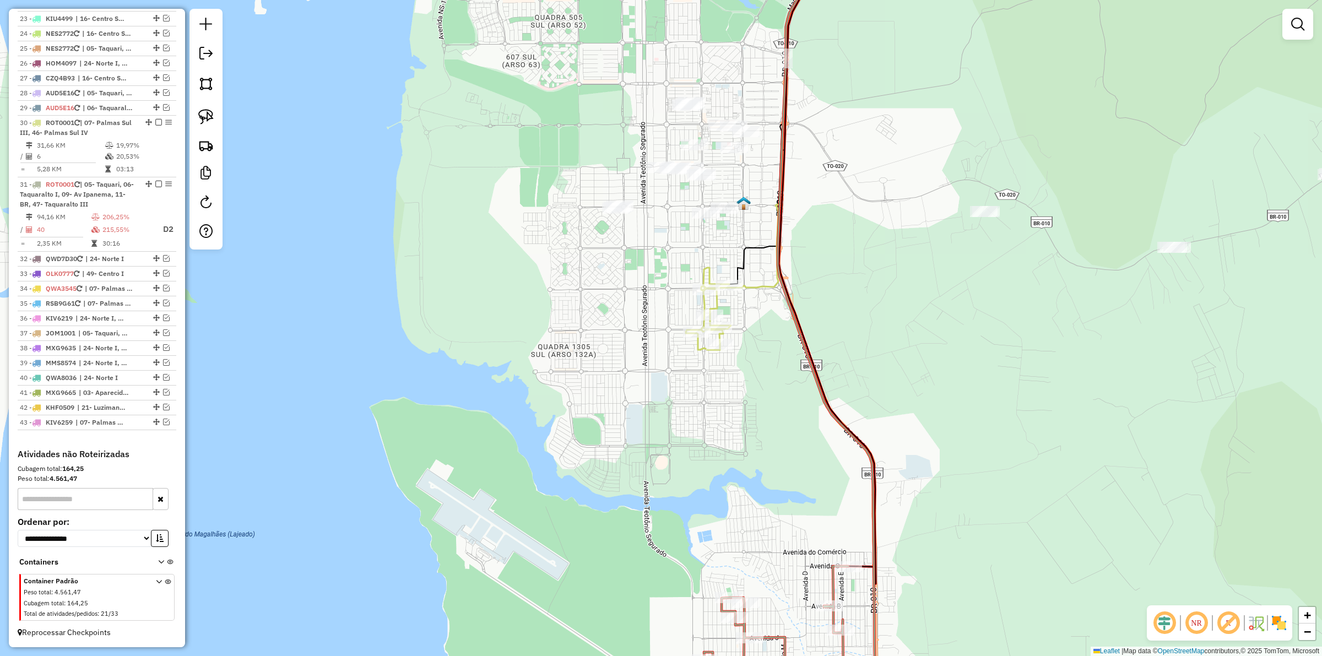
scroll to position [756, 0]
select select "*********"
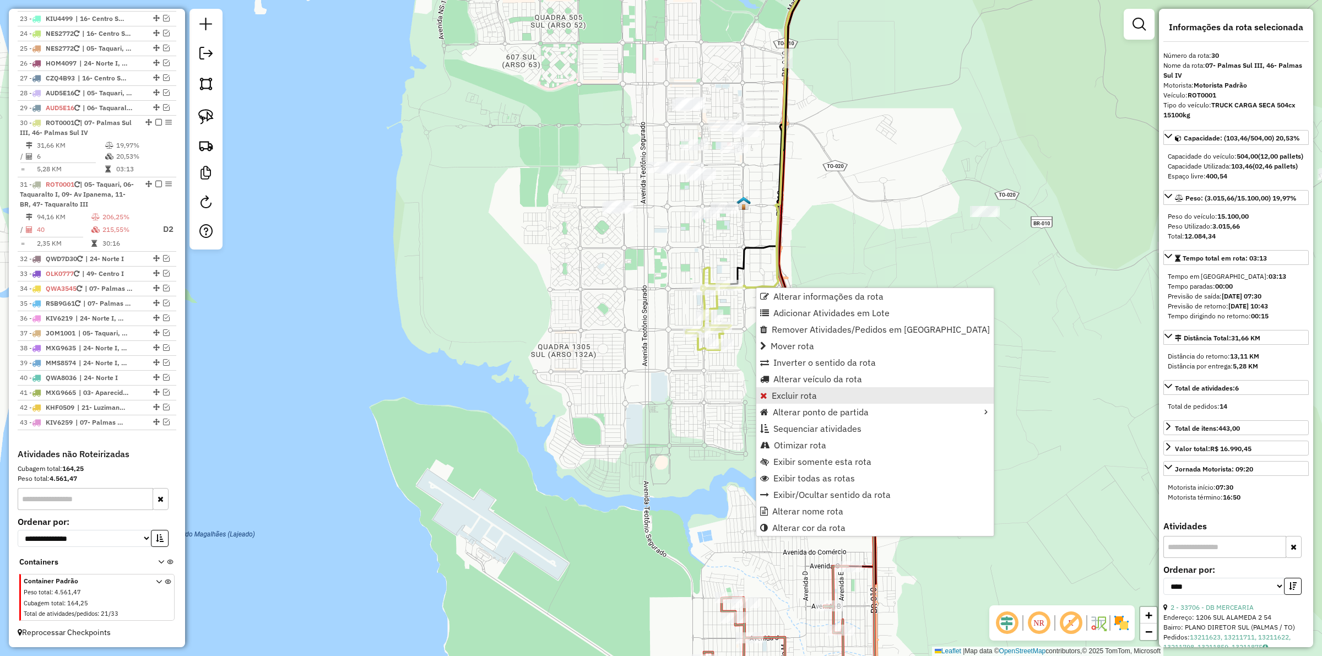
click at [789, 393] on span "Excluir rota" at bounding box center [793, 395] width 45 height 9
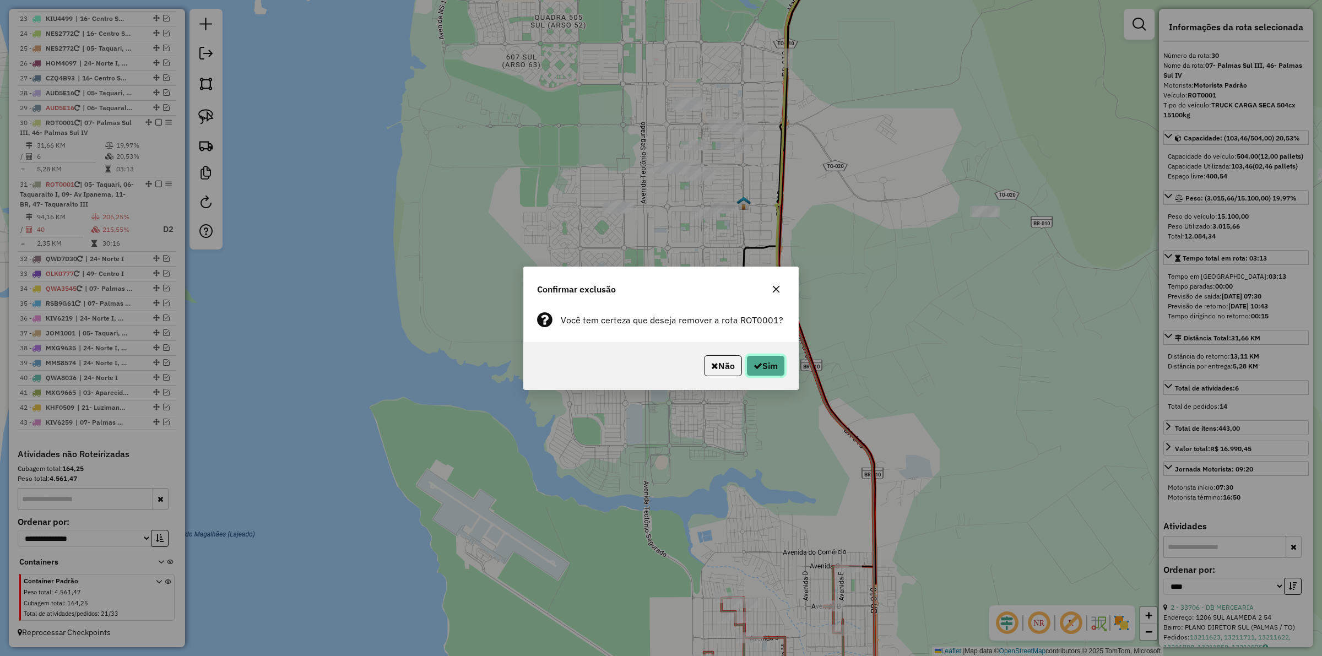
click at [760, 372] on button "Sim" at bounding box center [765, 365] width 39 height 21
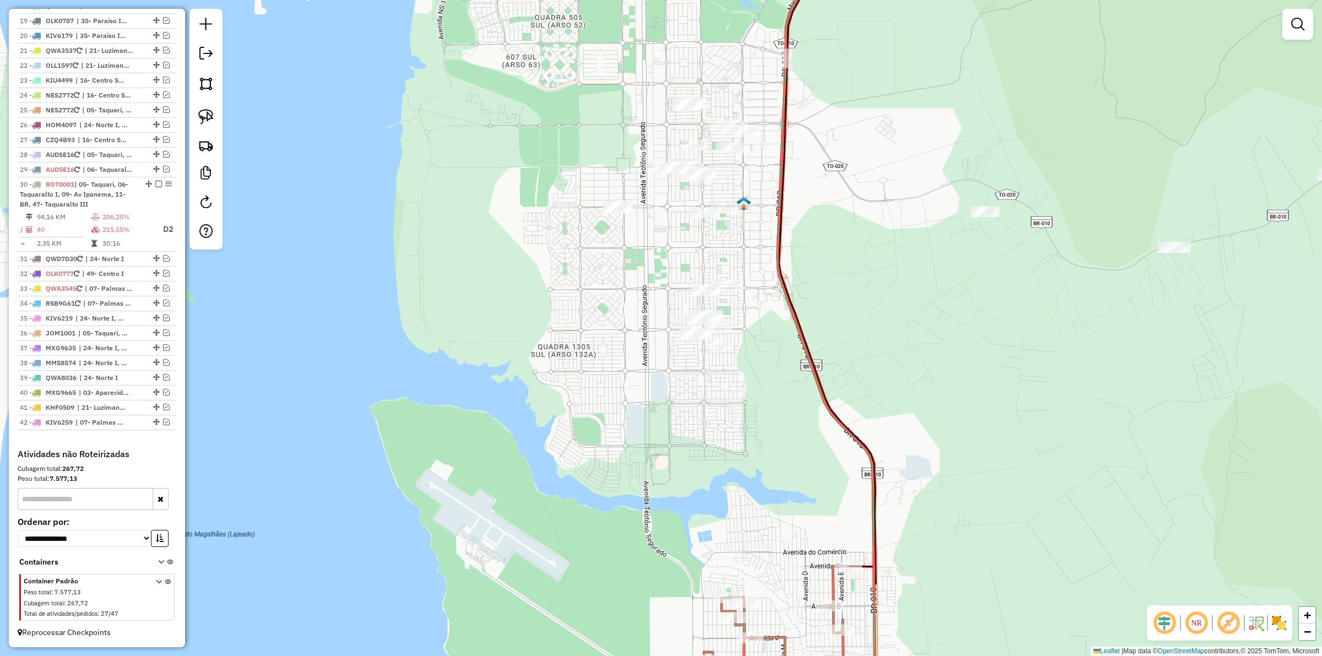
scroll to position [694, 0]
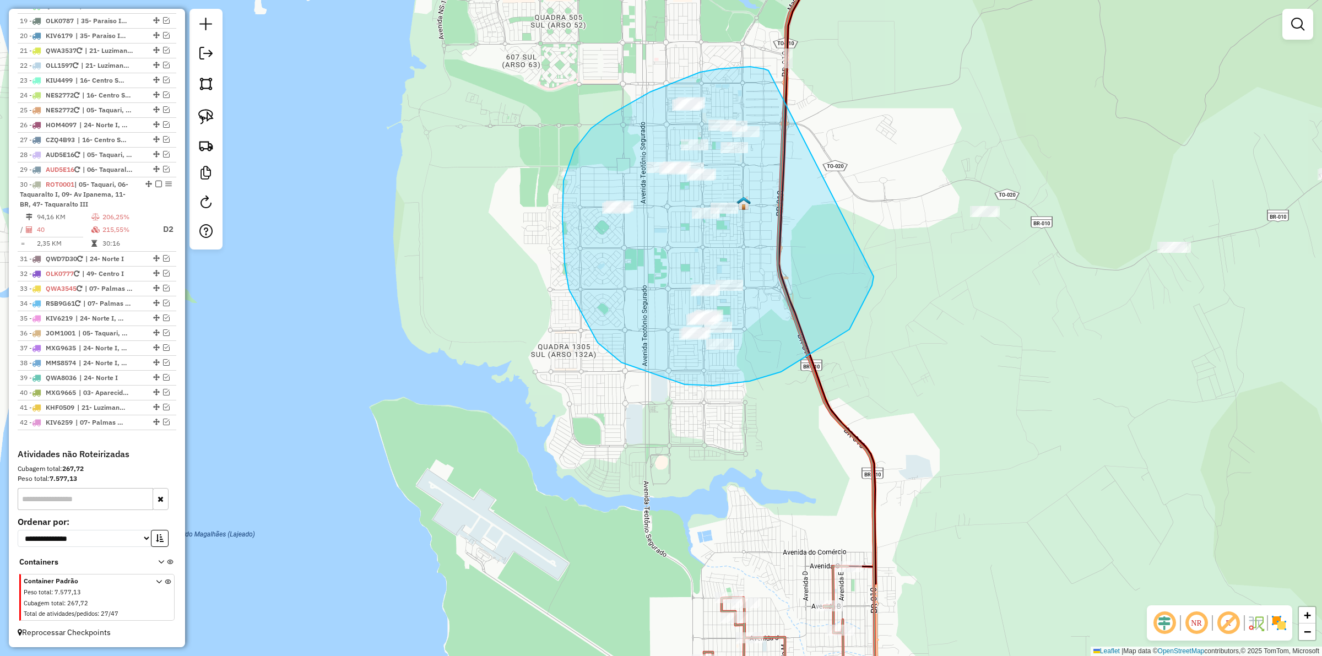
drag, startPoint x: 750, startPoint y: 67, endPoint x: 871, endPoint y: 263, distance: 230.5
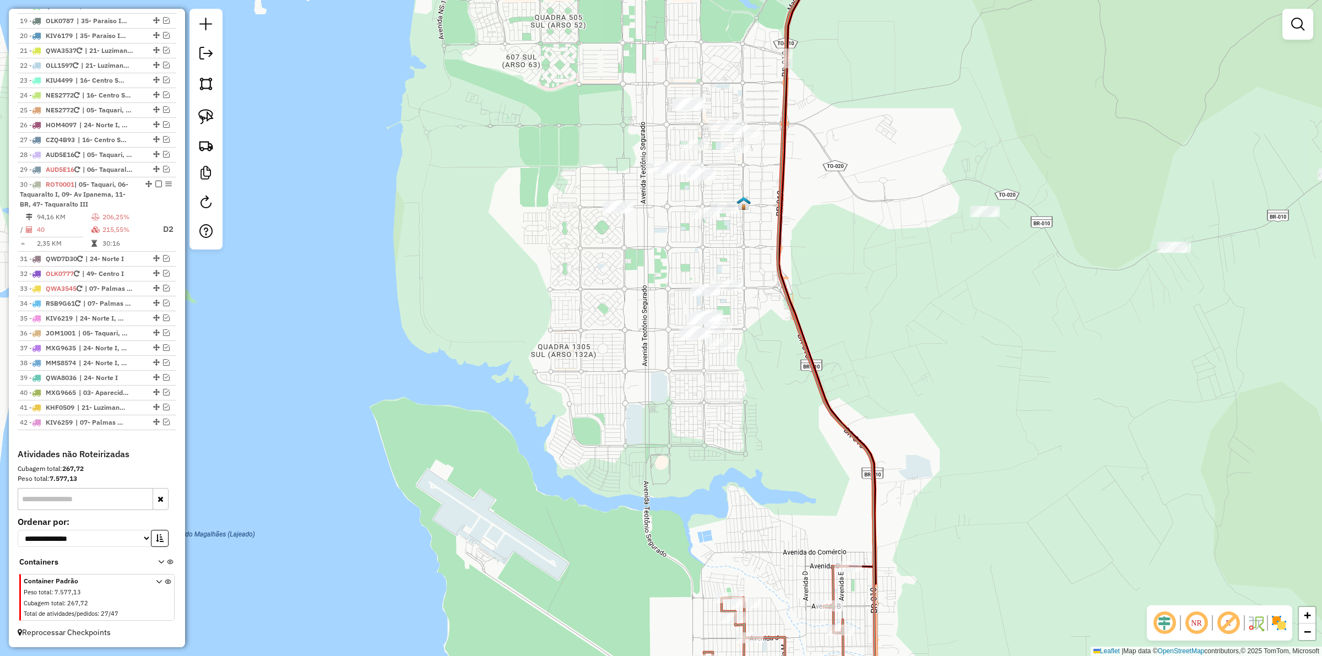
drag, startPoint x: 648, startPoint y: 293, endPoint x: 621, endPoint y: 219, distance: 78.9
click at [629, 240] on div "Janela de atendimento Grade de atendimento Capacidade Transportadoras Veículos …" at bounding box center [661, 328] width 1322 height 656
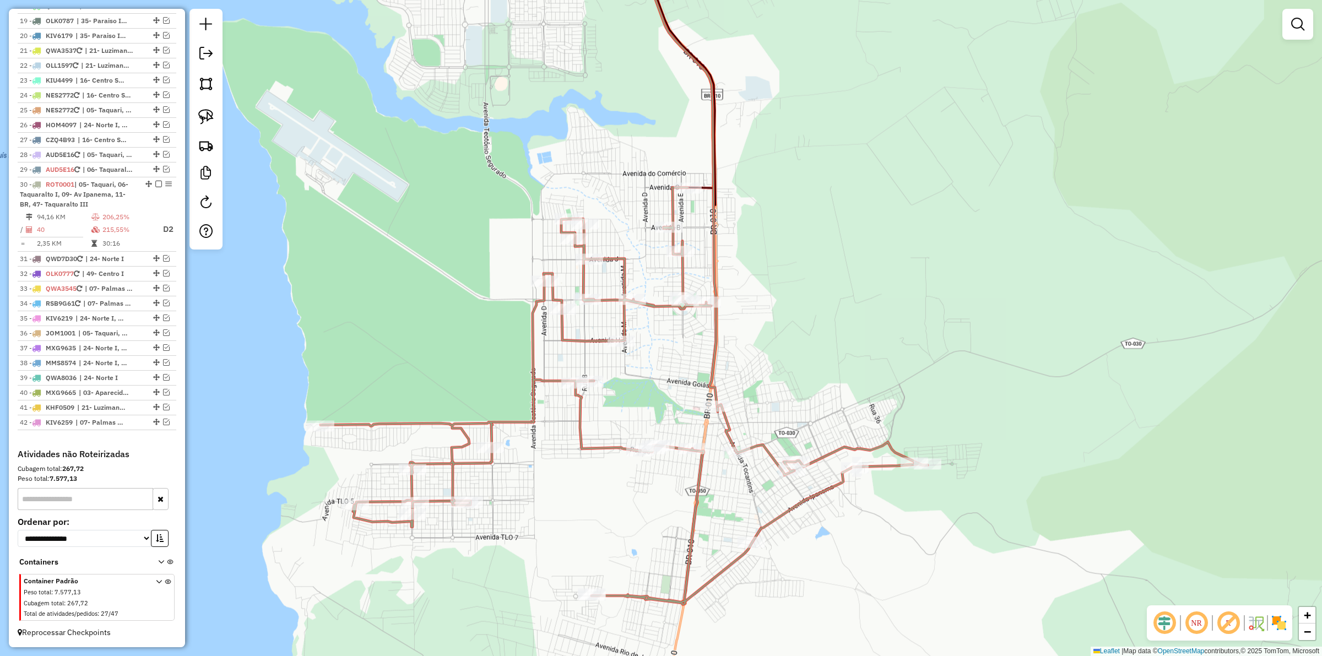
drag, startPoint x: 598, startPoint y: 216, endPoint x: 590, endPoint y: 198, distance: 19.5
click at [590, 198] on div "Janela de atendimento Grade de atendimento Capacidade Transportadoras Veículos …" at bounding box center [661, 328] width 1322 height 656
click at [618, 257] on icon at bounding box center [623, 395] width 607 height 417
select select "*********"
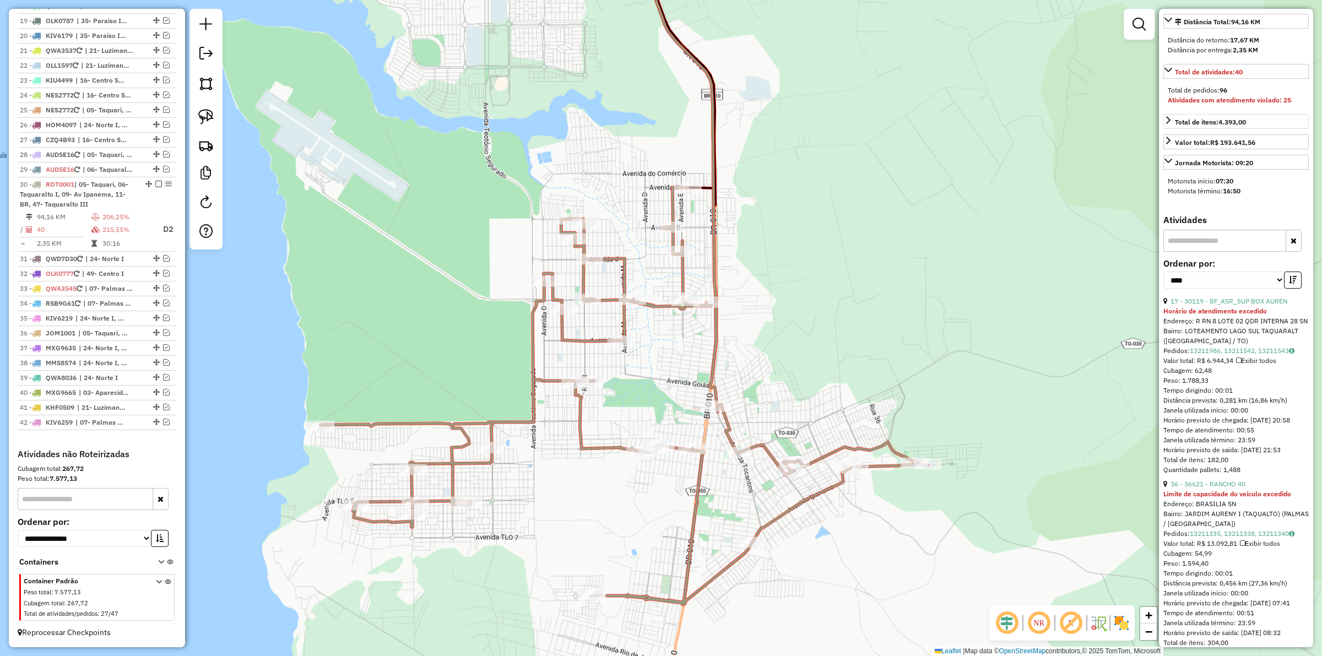
scroll to position [344, 0]
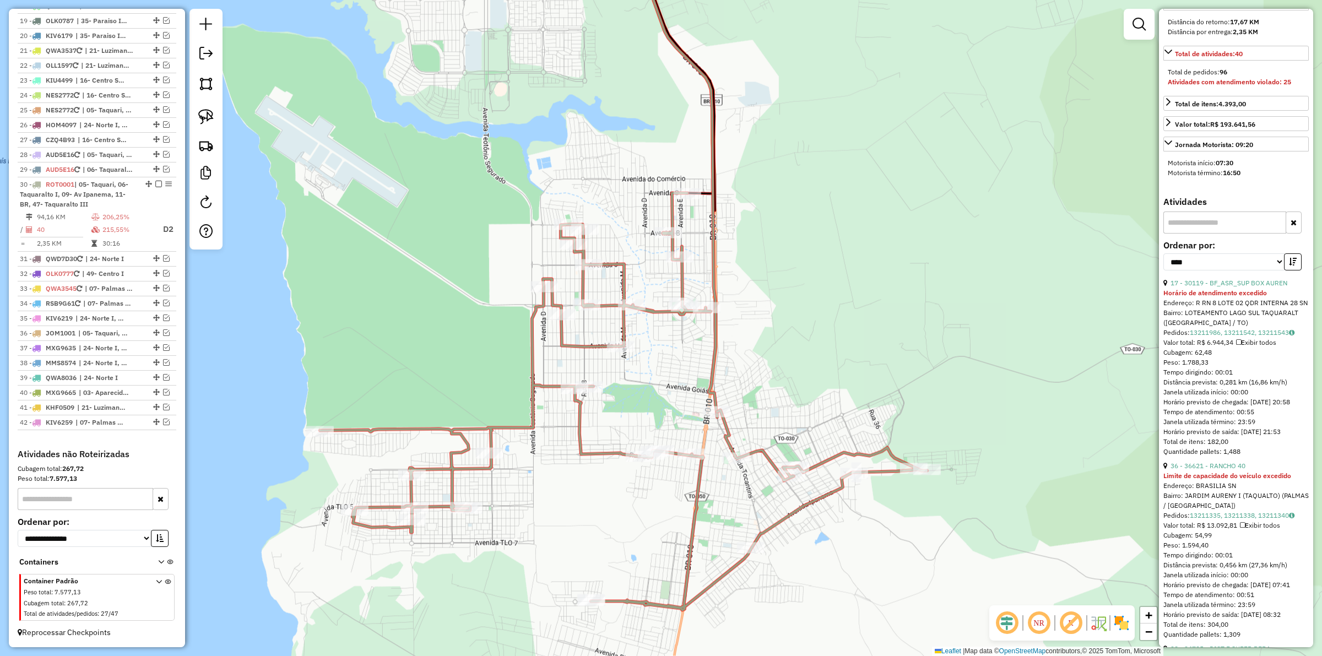
drag, startPoint x: 873, startPoint y: 342, endPoint x: 871, endPoint y: 348, distance: 6.7
click at [872, 351] on div "Janela de atendimento Grade de atendimento Capacidade Transportadoras Veículos …" at bounding box center [661, 328] width 1322 height 656
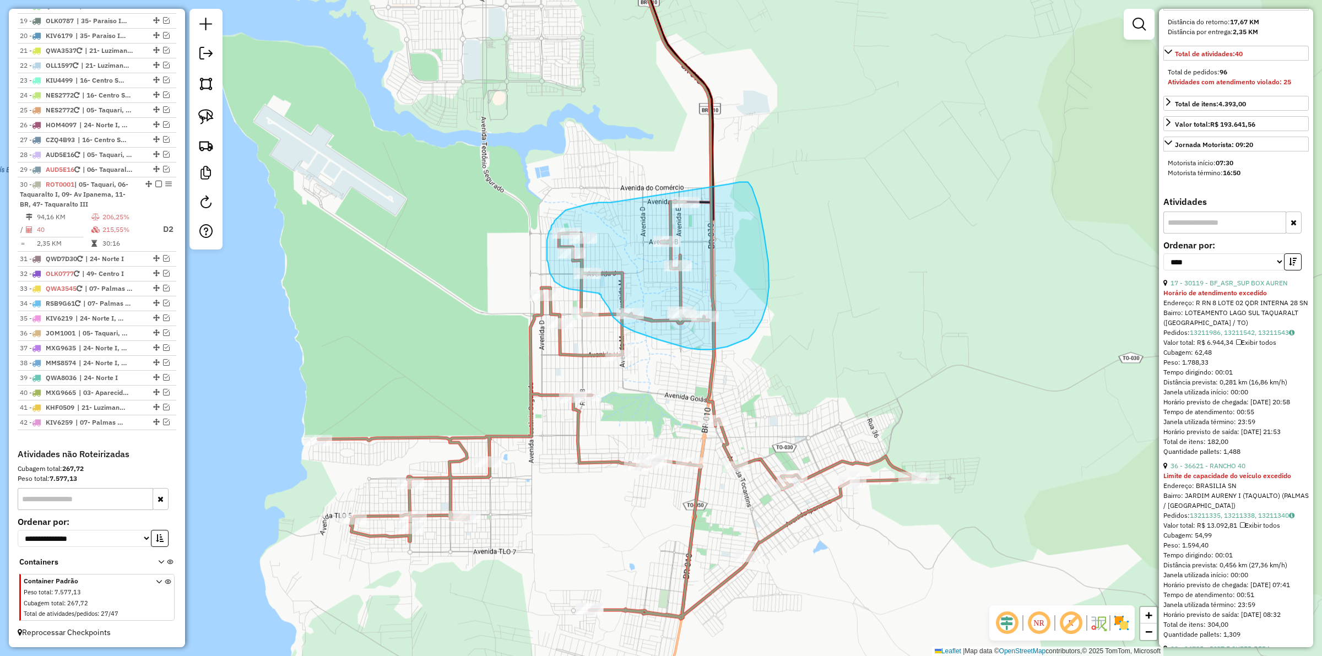
drag, startPoint x: 595, startPoint y: 204, endPoint x: 728, endPoint y: 184, distance: 134.1
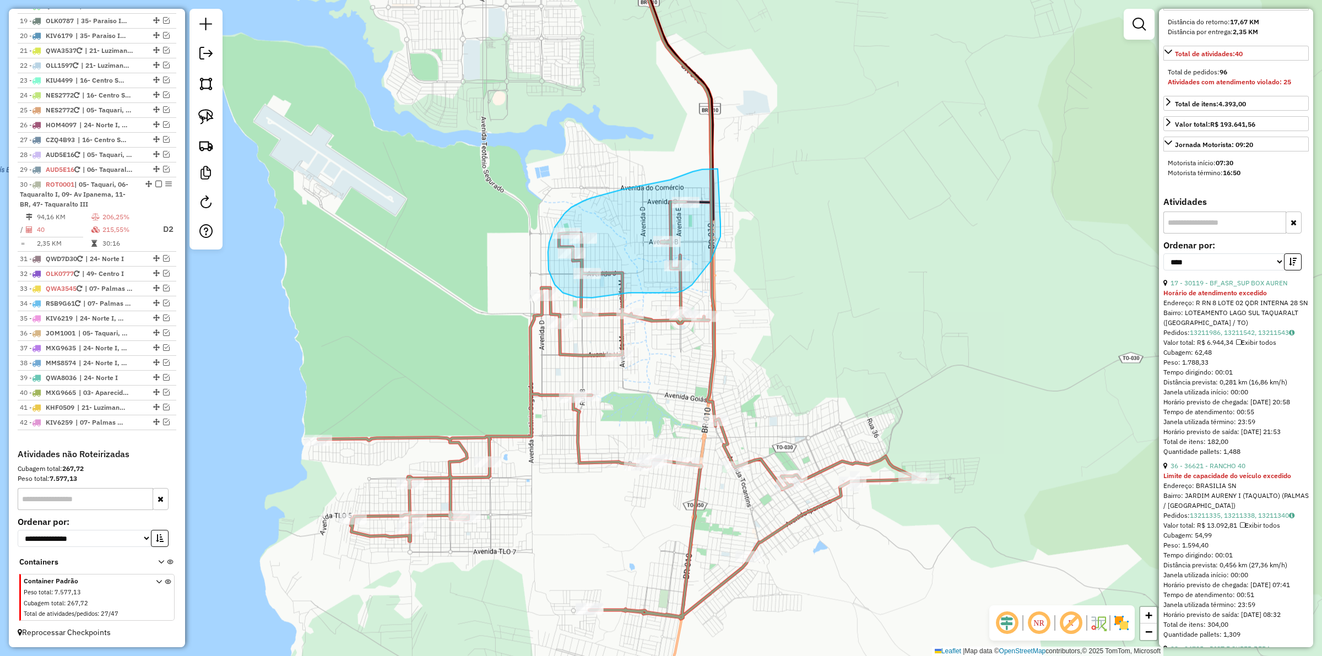
drag, startPoint x: 707, startPoint y: 169, endPoint x: 720, endPoint y: 224, distance: 56.8
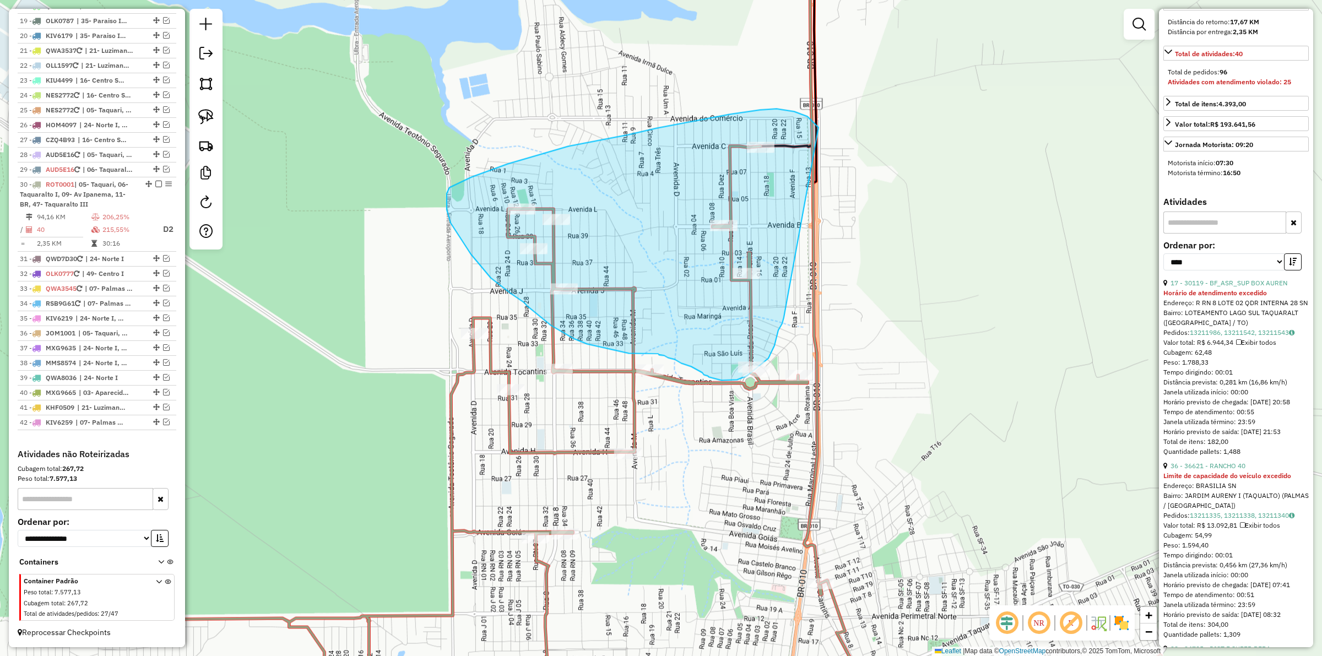
drag, startPoint x: 799, startPoint y: 113, endPoint x: 784, endPoint y: 318, distance: 204.9
click at [784, 318] on div "Janela de atendimento Grade de atendimento Capacidade Transportadoras Veículos …" at bounding box center [661, 328] width 1322 height 656
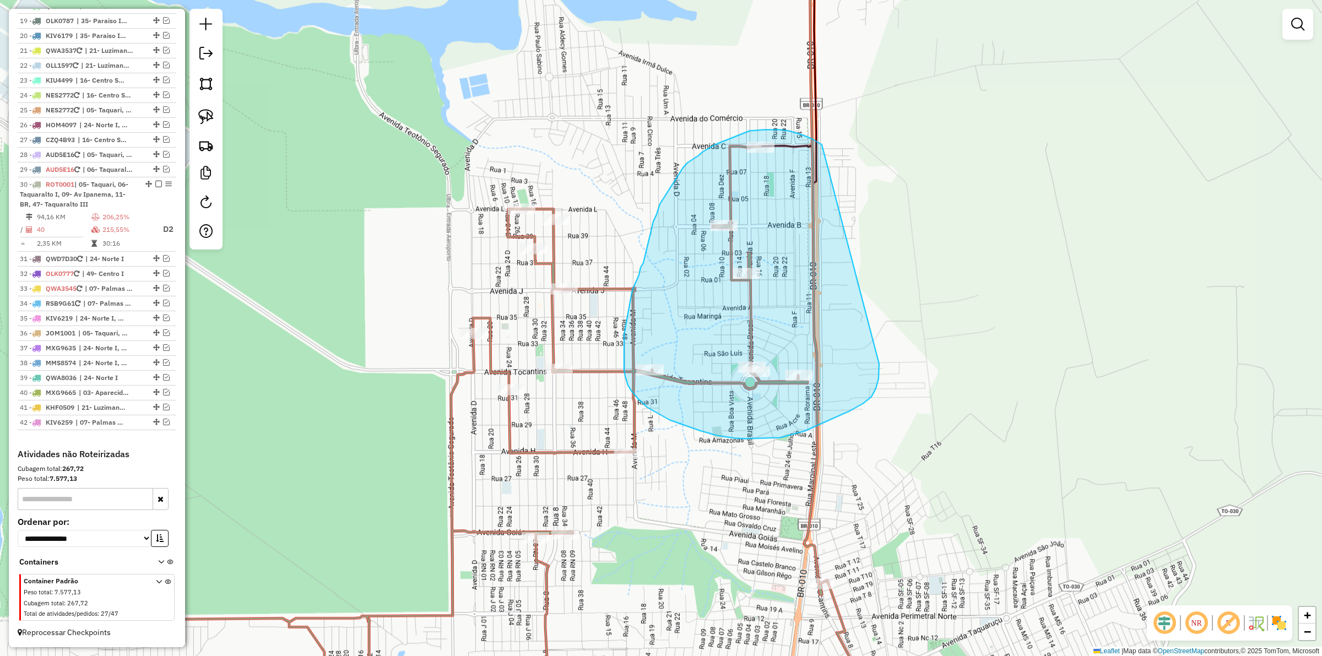
drag, startPoint x: 818, startPoint y: 143, endPoint x: 879, endPoint y: 364, distance: 229.0
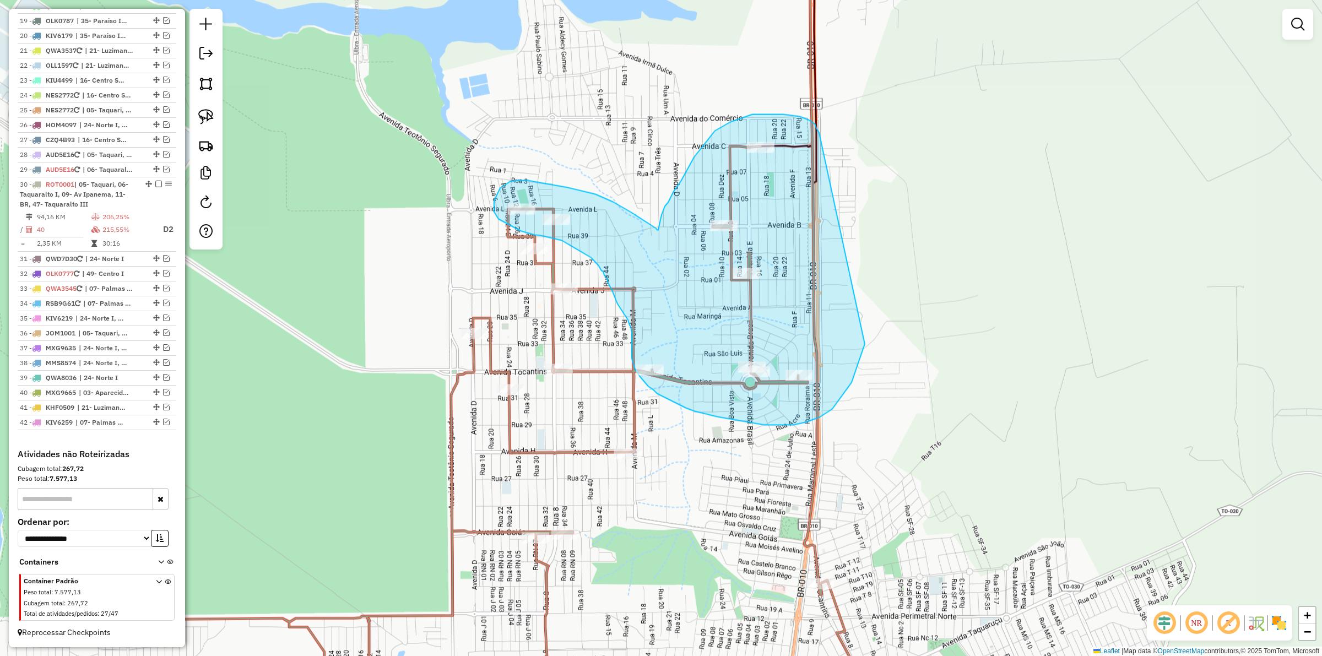
drag, startPoint x: 819, startPoint y: 133, endPoint x: 865, endPoint y: 344, distance: 216.3
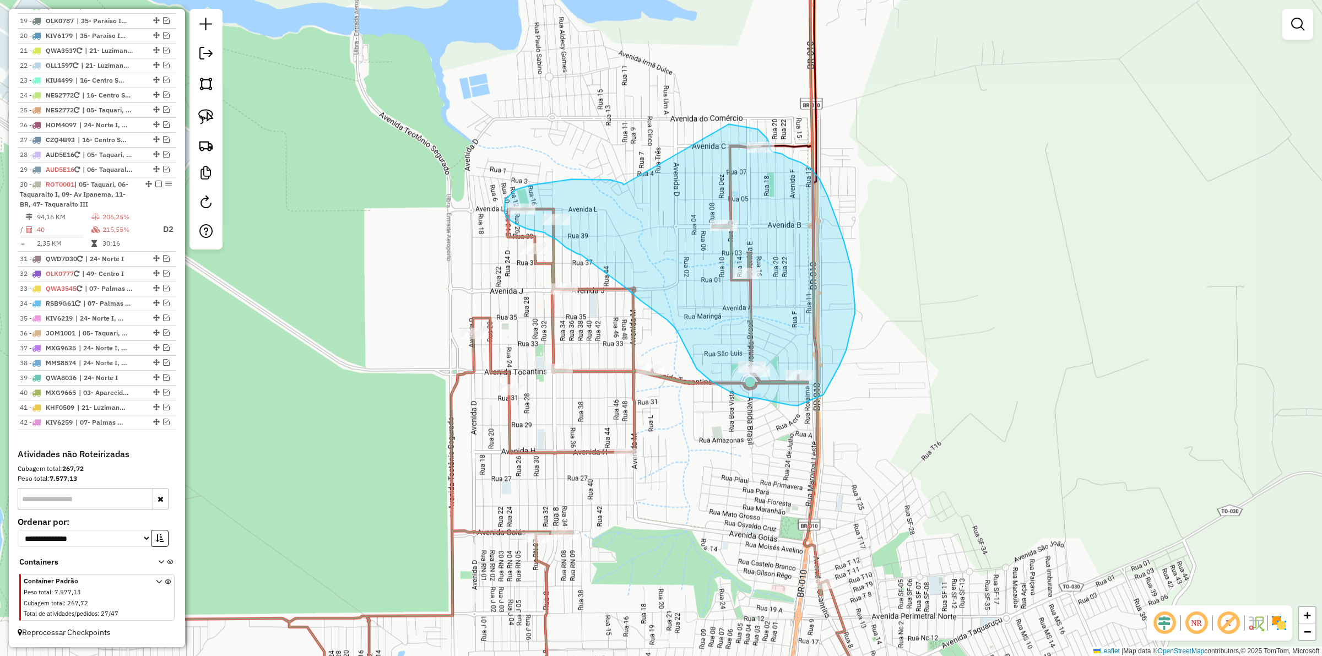
drag, startPoint x: 615, startPoint y: 182, endPoint x: 704, endPoint y: 124, distance: 105.5
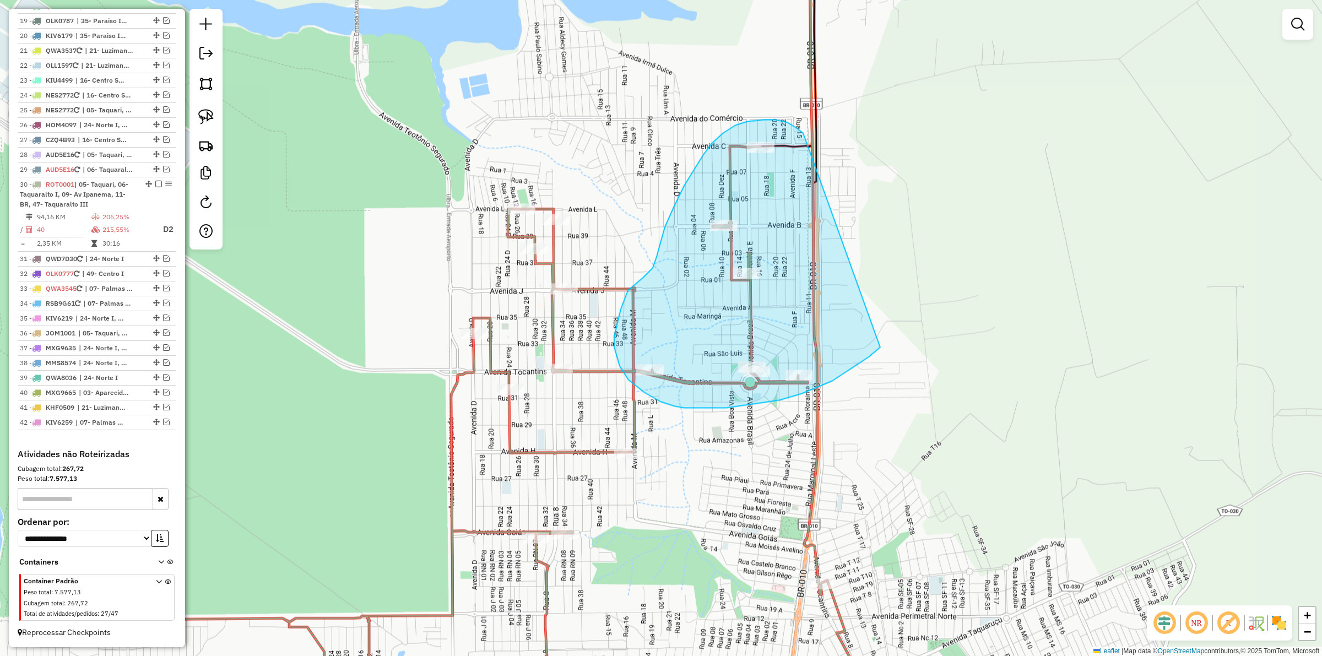
drag, startPoint x: 800, startPoint y: 131, endPoint x: 887, endPoint y: 340, distance: 226.8
click at [887, 340] on div "Janela de atendimento Grade de atendimento Capacidade Transportadoras Veículos …" at bounding box center [661, 328] width 1322 height 656
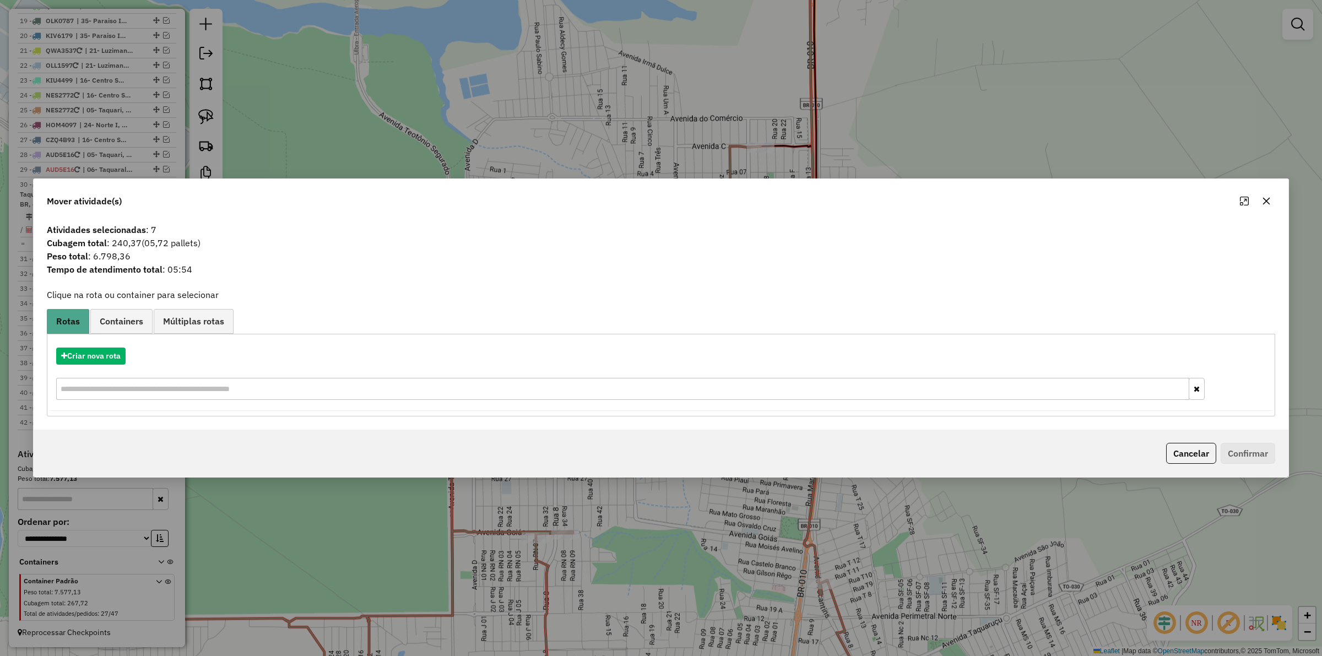
click at [144, 352] on div "Criar nova rota" at bounding box center [661, 355] width 1222 height 17
click at [139, 353] on div "Criar nova rota" at bounding box center [661, 355] width 1222 height 17
click at [107, 360] on button "Criar nova rota" at bounding box center [90, 355] width 69 height 17
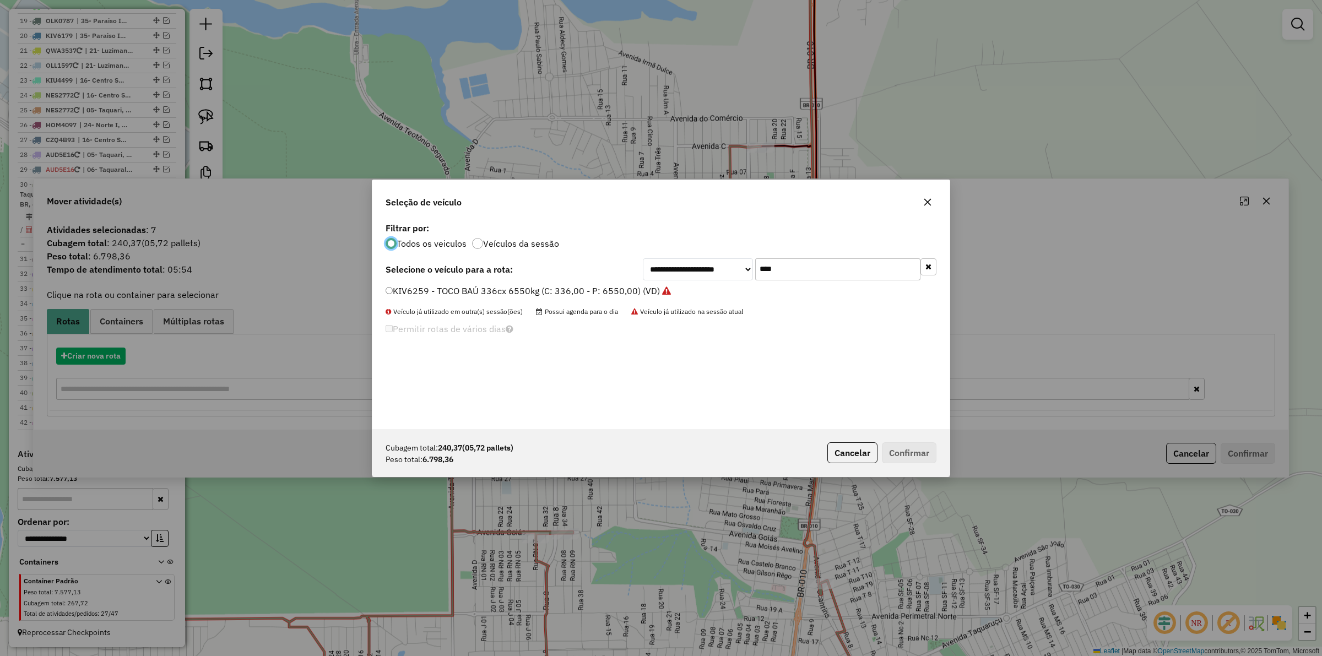
scroll to position [6, 3]
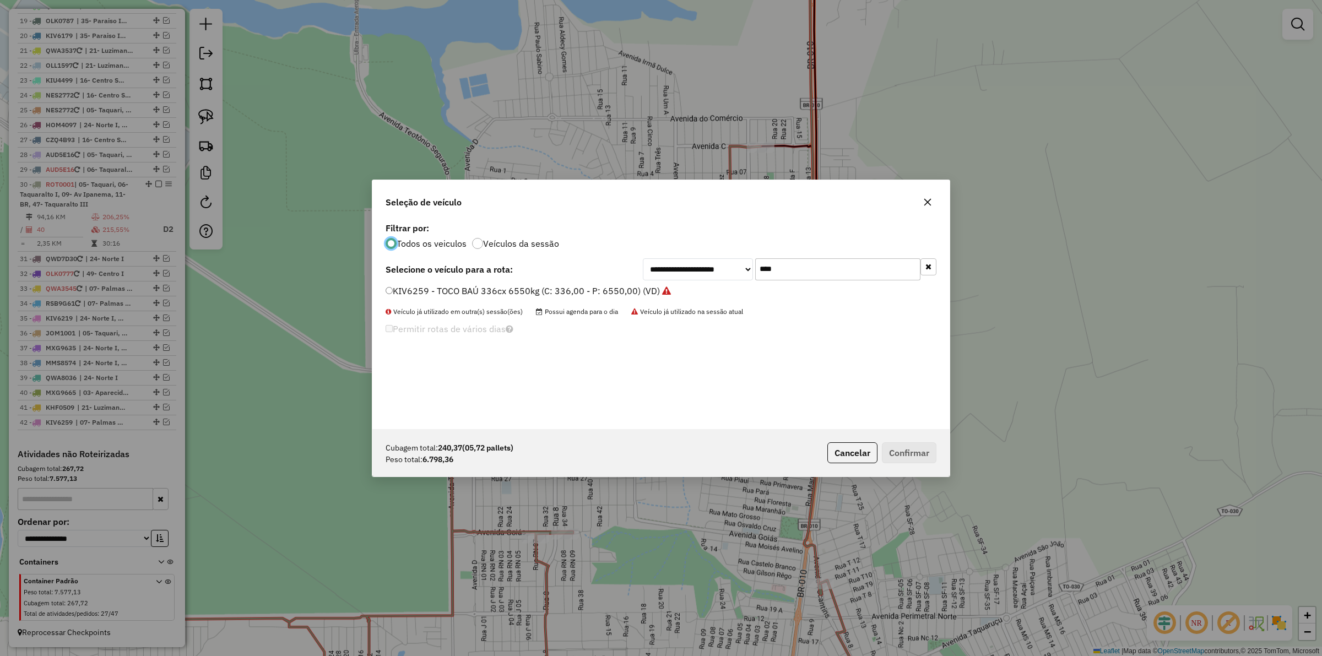
click at [795, 263] on input "****" at bounding box center [837, 269] width 165 height 22
type input "***"
click at [470, 284] on label "RSC0F01 - BAÚ 312CX 7710KG (C: 312,00 - P: 7710,00) (VD)" at bounding box center [513, 290] width 256 height 13
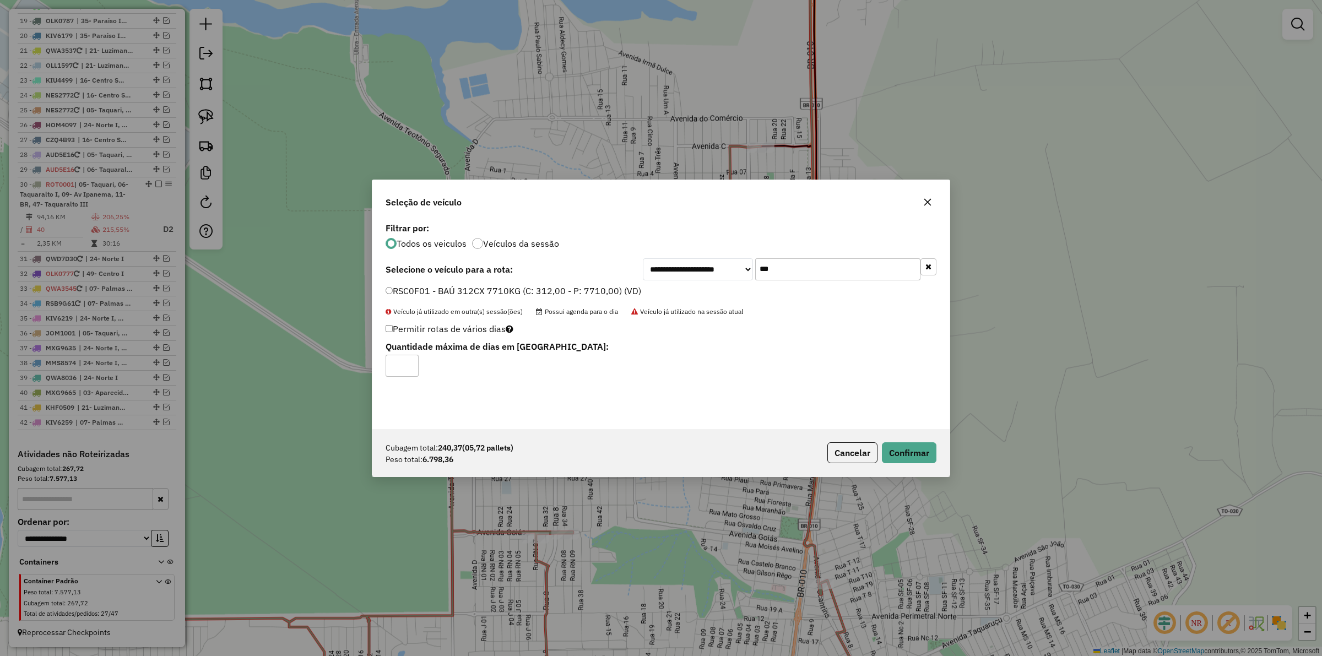
click at [899, 442] on p-footer "Cubagem total: 240,37 (05,72 pallets) Peso total: 6.798,36 Cancelar Confirmar" at bounding box center [879, 452] width 113 height 21
click at [900, 453] on button "Confirmar" at bounding box center [909, 452] width 55 height 21
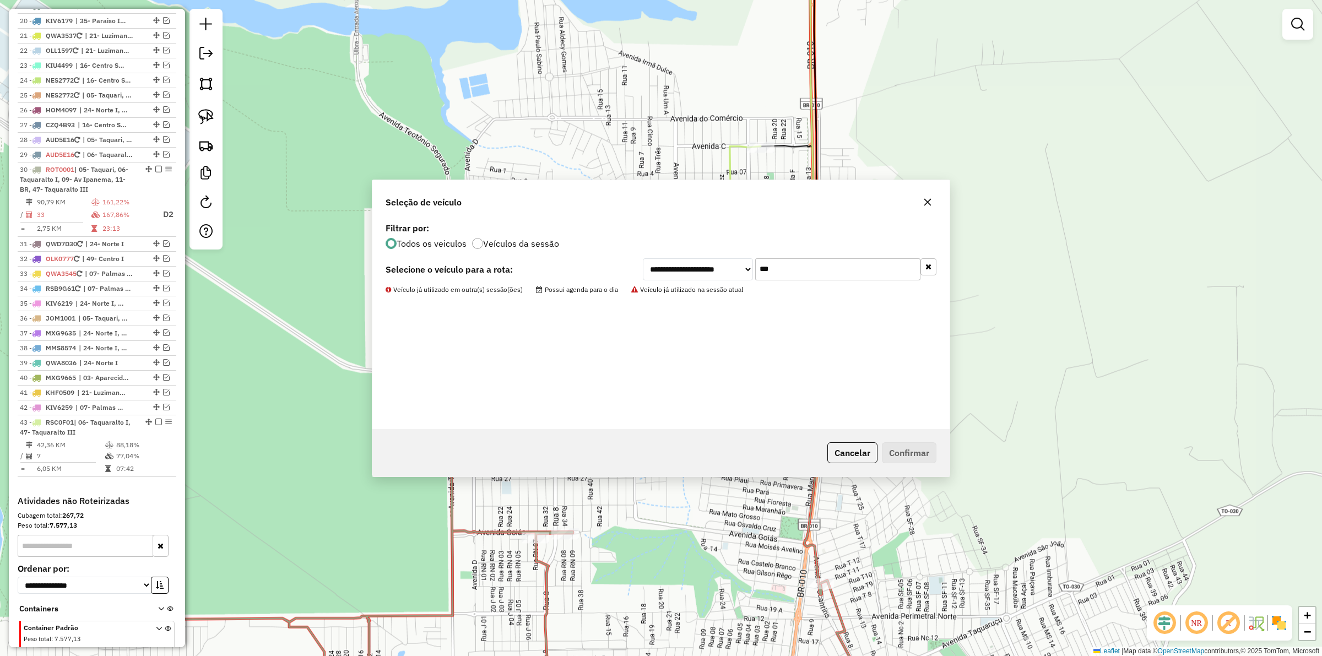
scroll to position [756, 0]
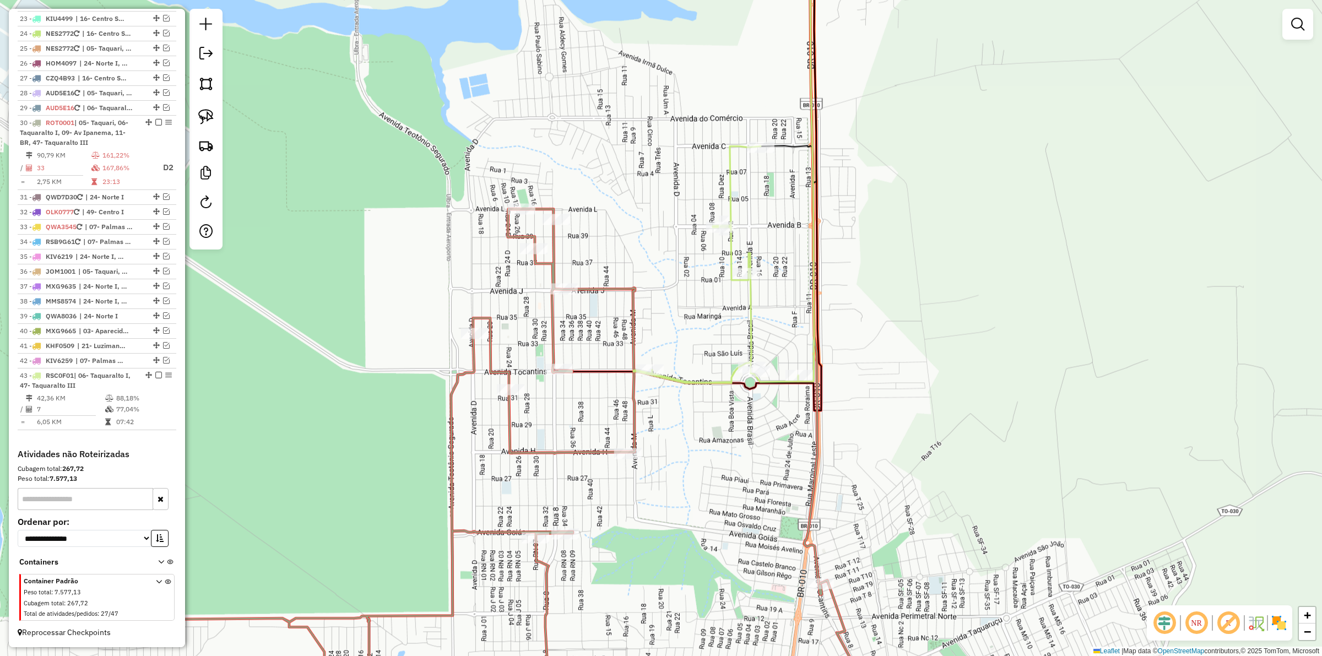
drag, startPoint x: 675, startPoint y: 308, endPoint x: 680, endPoint y: 347, distance: 39.5
click at [680, 347] on div "Janela de atendimento Grade de atendimento Capacidade Transportadoras Veículos …" at bounding box center [661, 328] width 1322 height 656
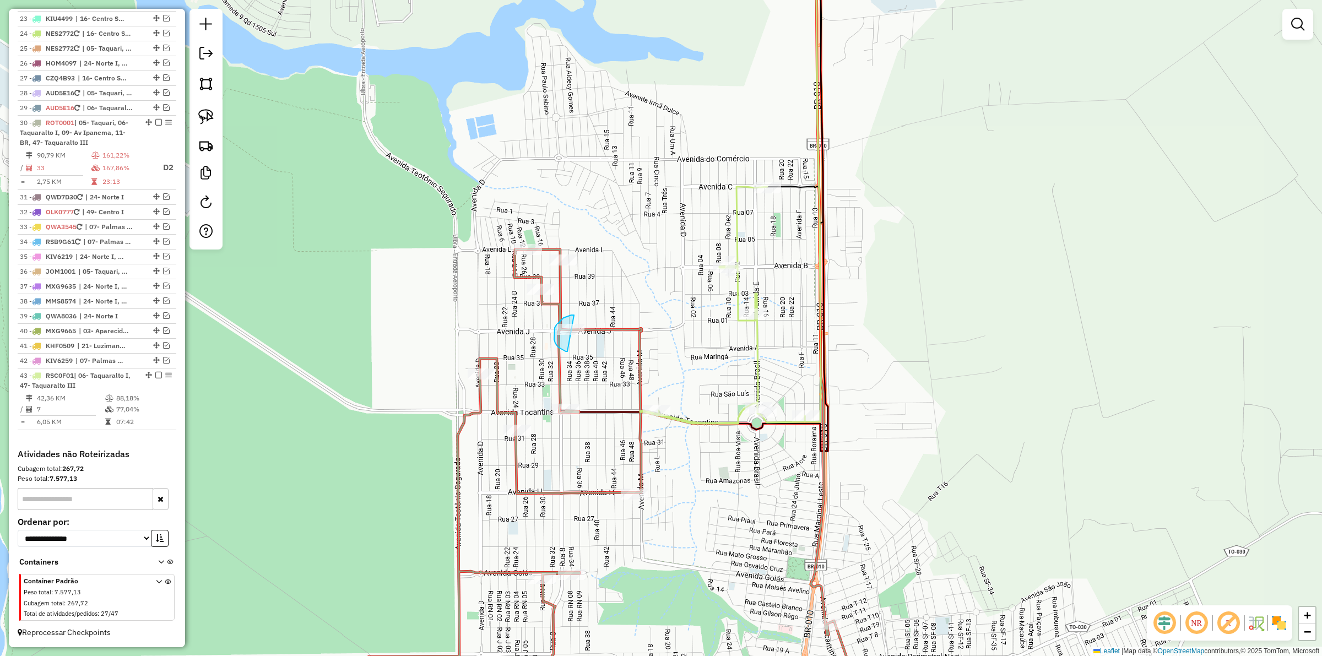
drag, startPoint x: 554, startPoint y: 331, endPoint x: 595, endPoint y: 337, distance: 41.2
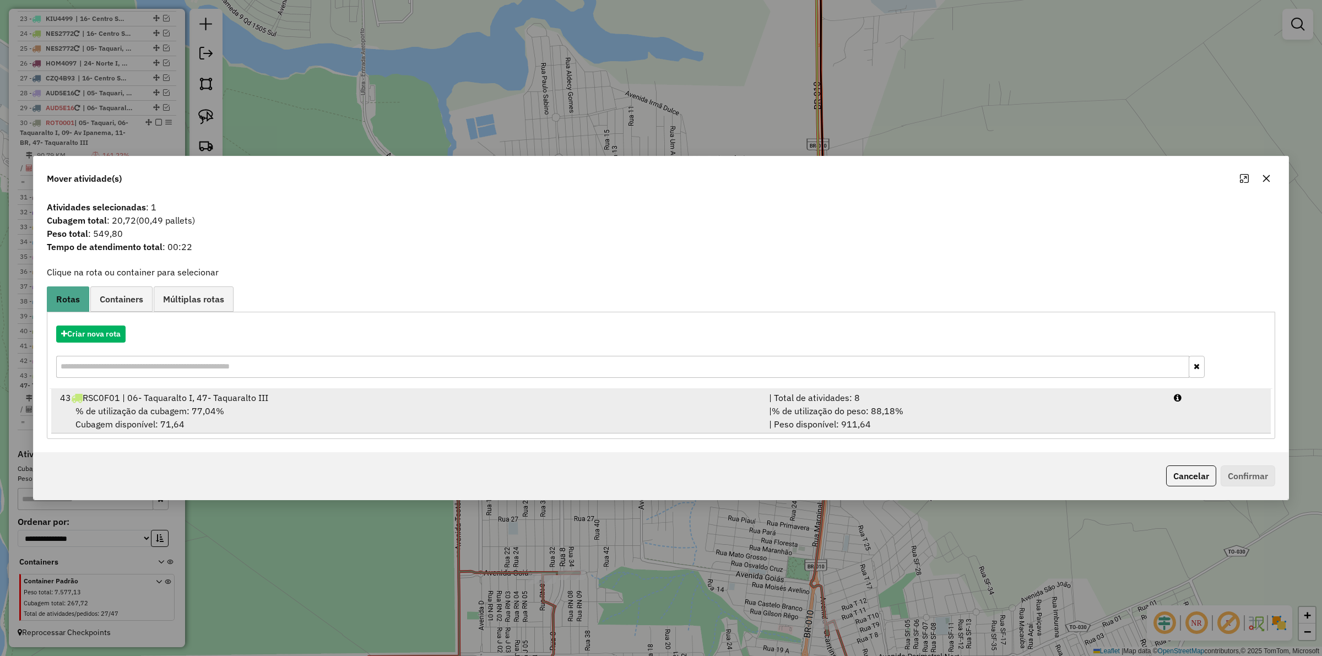
click at [888, 395] on div "| Total de atividades: 8" at bounding box center [964, 397] width 405 height 13
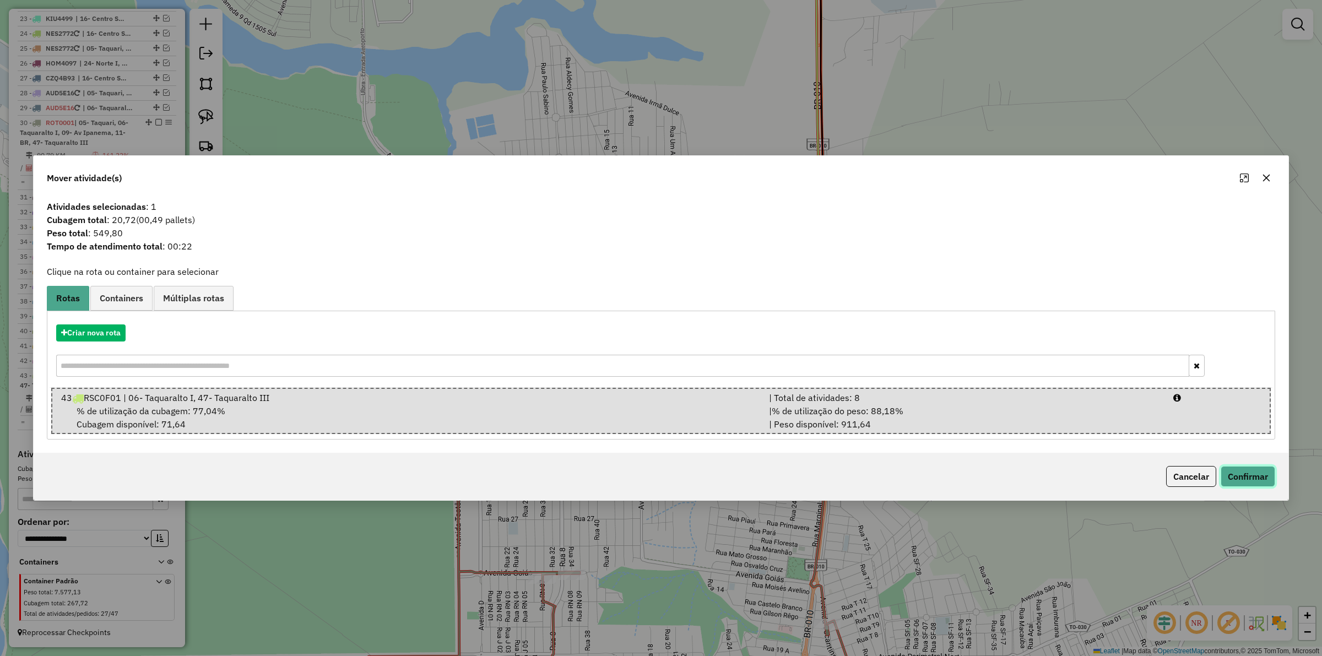
click at [1242, 471] on button "Confirmar" at bounding box center [1247, 476] width 55 height 21
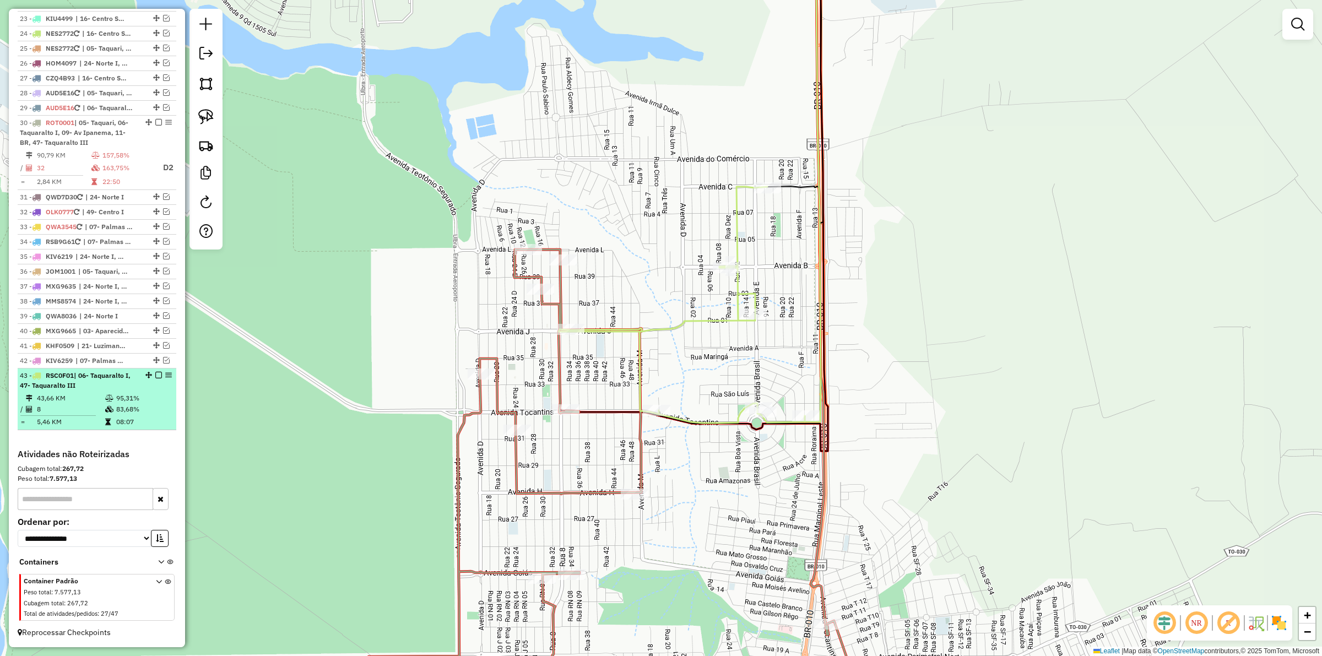
click at [155, 374] on em at bounding box center [158, 375] width 7 height 7
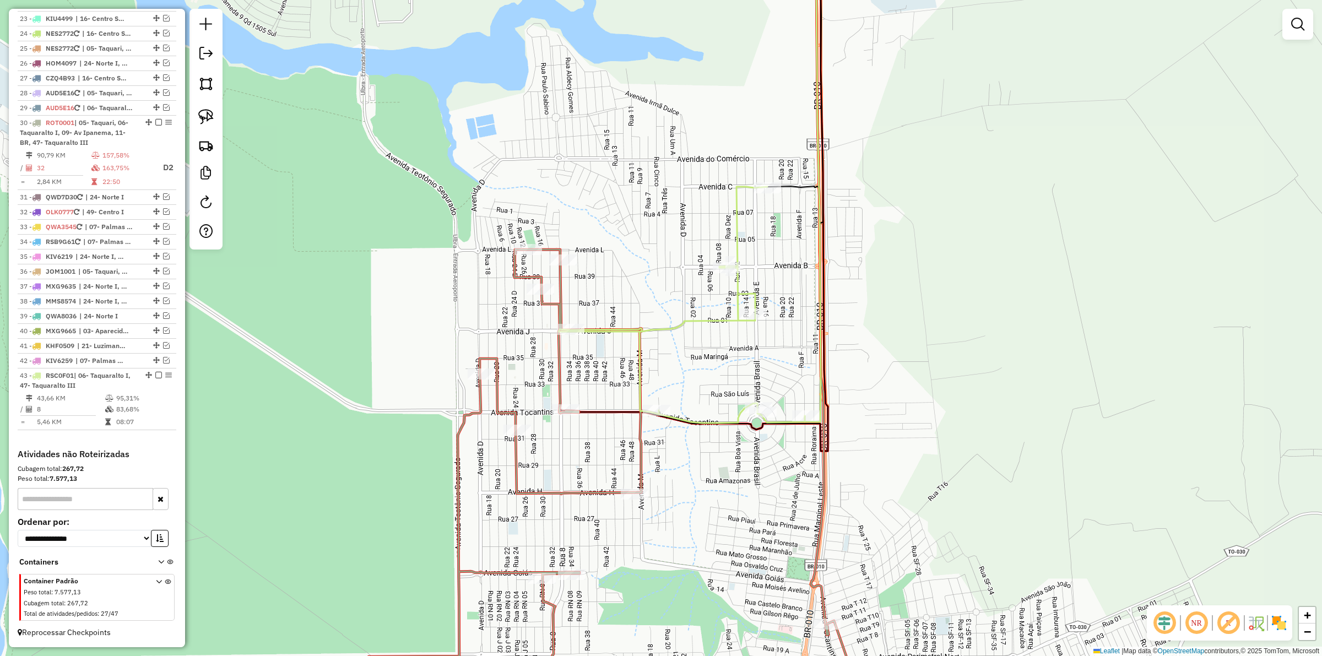
scroll to position [709, 0]
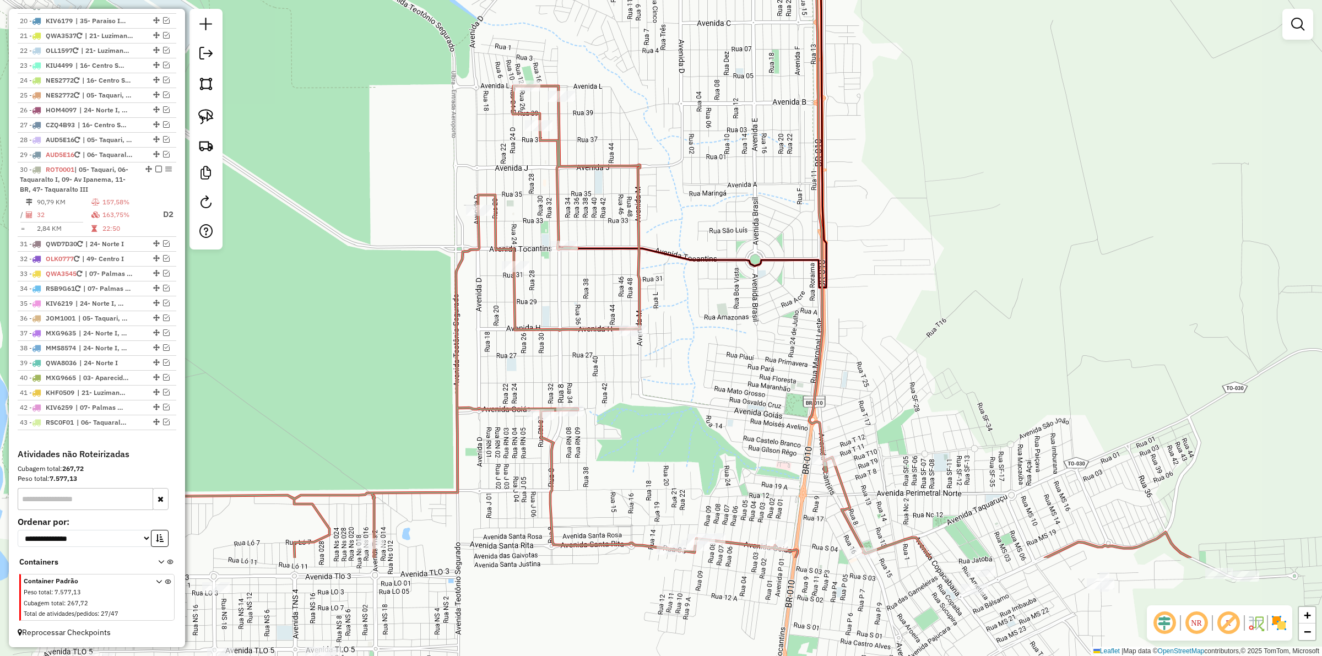
drag, startPoint x: 626, startPoint y: 345, endPoint x: 625, endPoint y: 224, distance: 121.2
click at [625, 225] on div "Janela de atendimento Grade de atendimento Capacidade Transportadoras Veículos …" at bounding box center [661, 328] width 1322 height 656
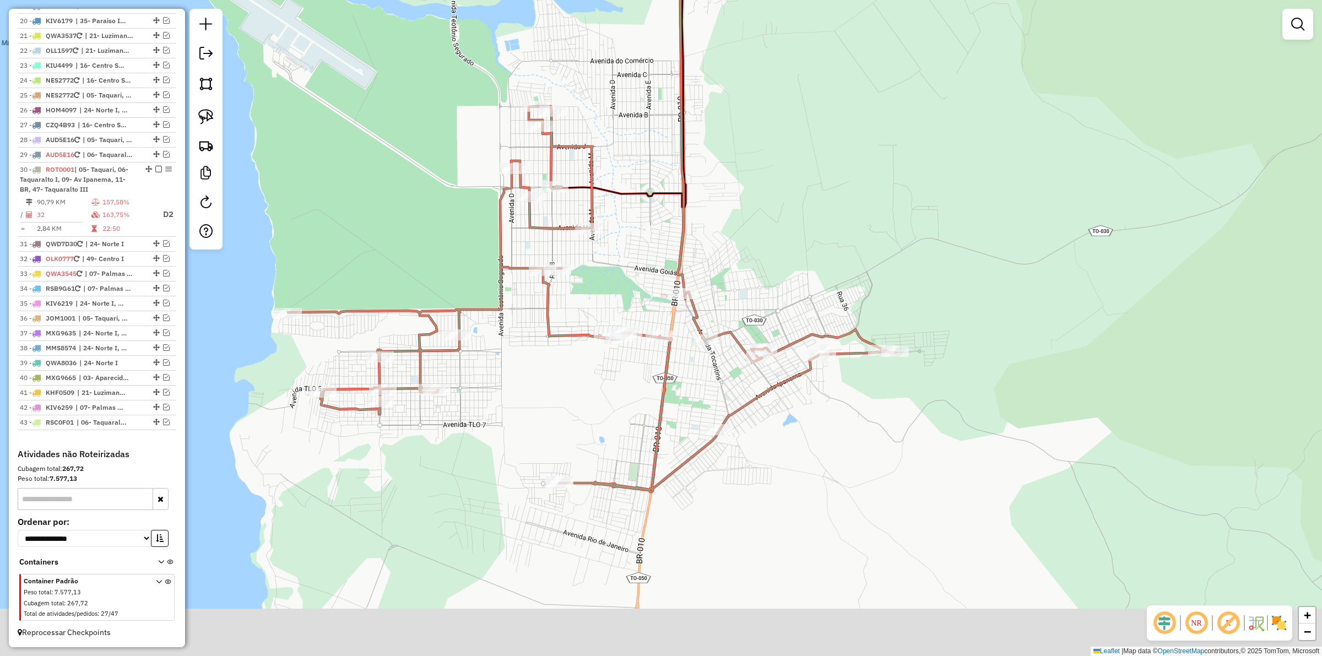
drag, startPoint x: 659, startPoint y: 301, endPoint x: 592, endPoint y: 210, distance: 112.2
click at [593, 213] on div "Janela de atendimento Grade de atendimento Capacidade Transportadoras Veículos …" at bounding box center [661, 328] width 1322 height 656
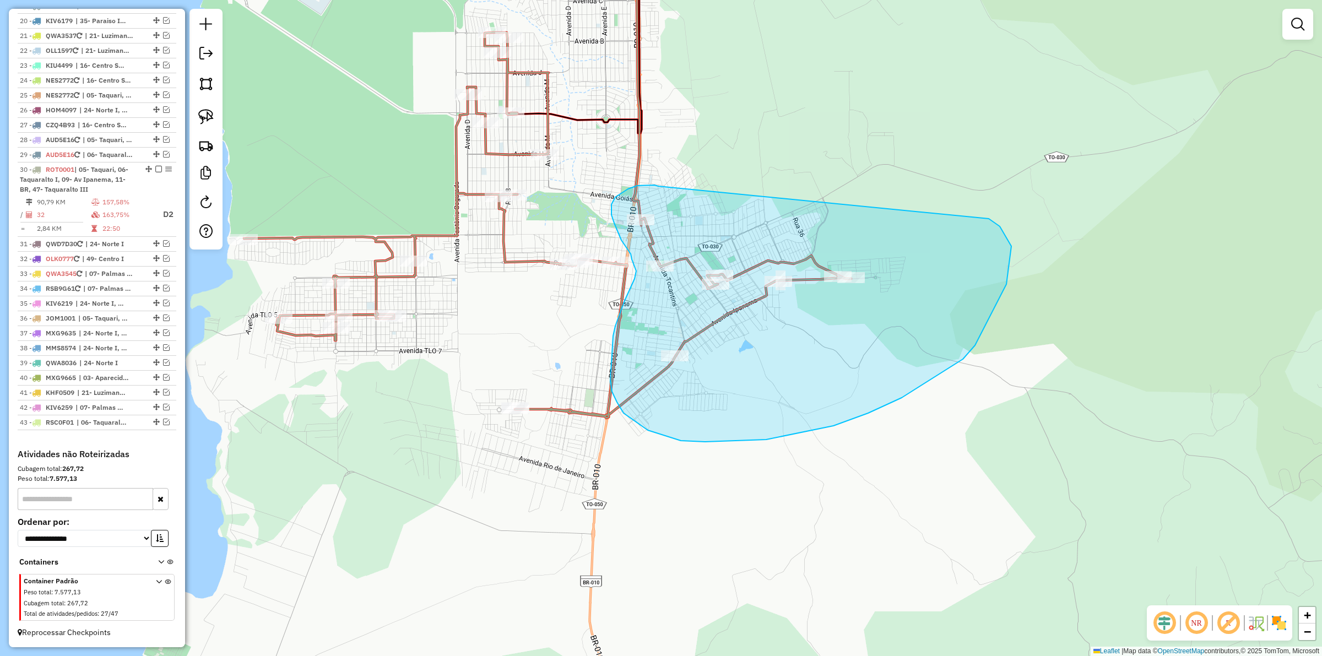
drag, startPoint x: 633, startPoint y: 187, endPoint x: 988, endPoint y: 219, distance: 356.6
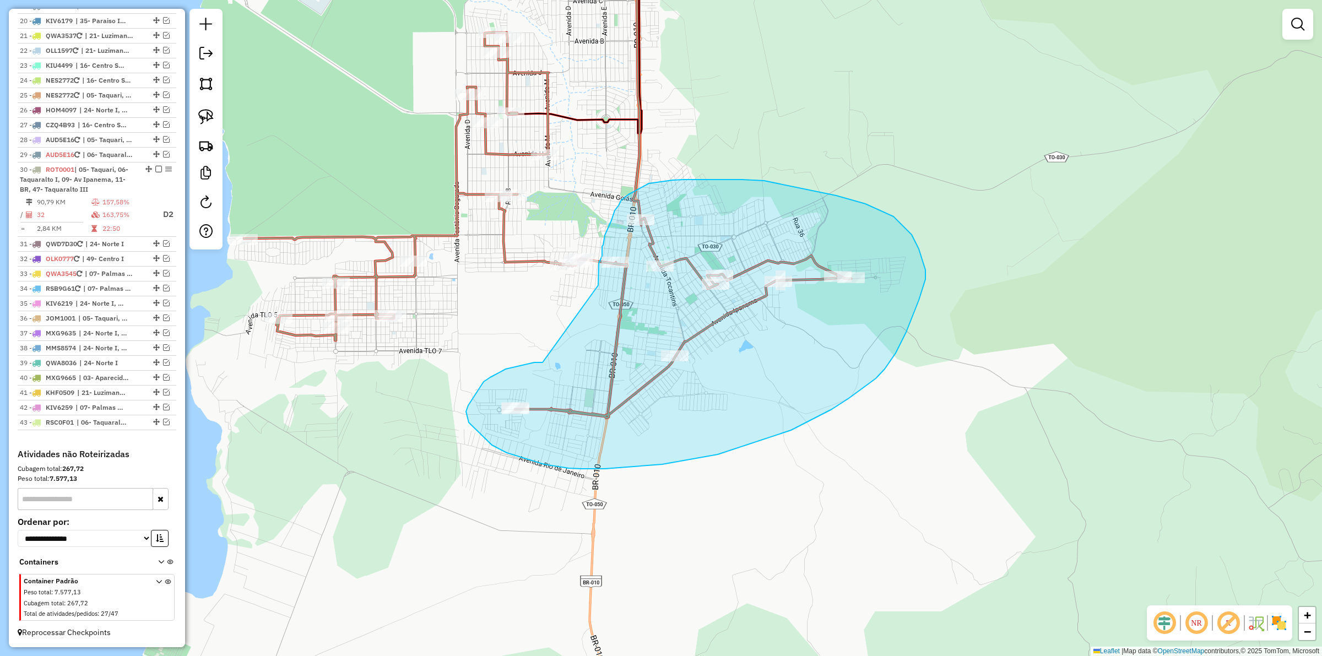
drag, startPoint x: 534, startPoint y: 362, endPoint x: 598, endPoint y: 285, distance: 100.1
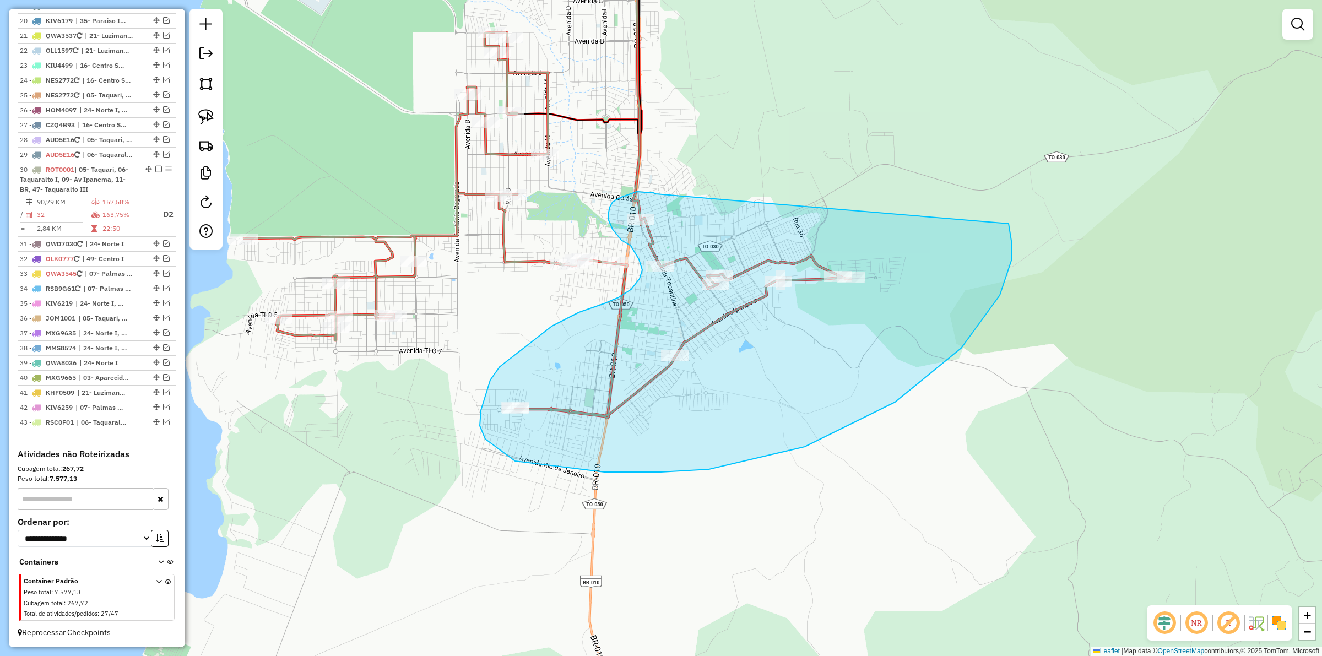
drag, startPoint x: 656, startPoint y: 194, endPoint x: 1008, endPoint y: 224, distance: 353.7
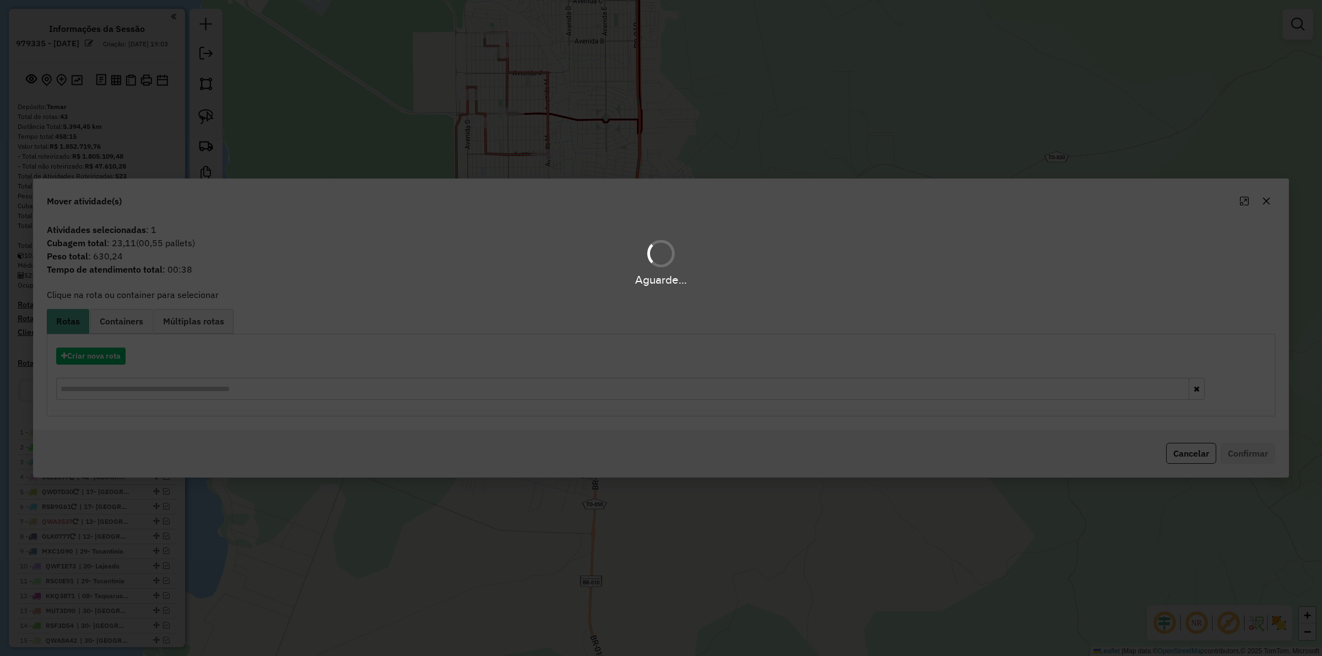
scroll to position [709, 0]
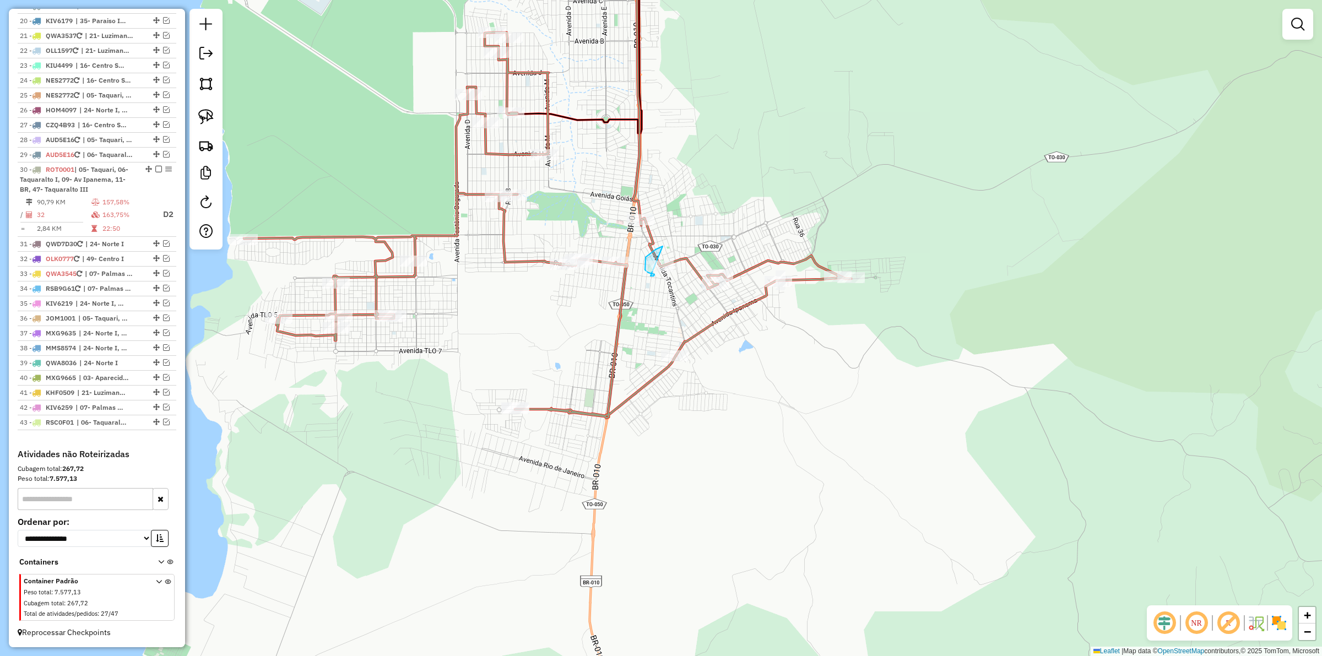
drag, startPoint x: 645, startPoint y: 259, endPoint x: 644, endPoint y: 249, distance: 10.0
drag, startPoint x: 645, startPoint y: 247, endPoint x: 675, endPoint y: 255, distance: 30.3
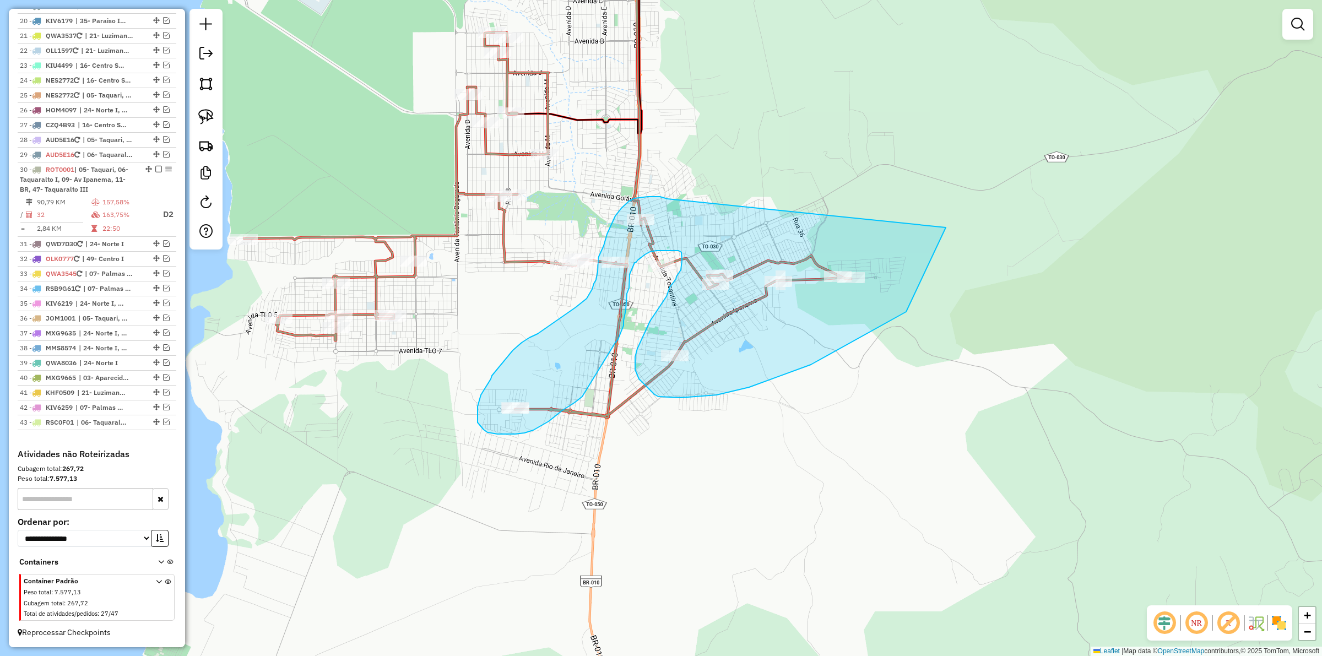
drag, startPoint x: 651, startPoint y: 197, endPoint x: 946, endPoint y: 227, distance: 296.2
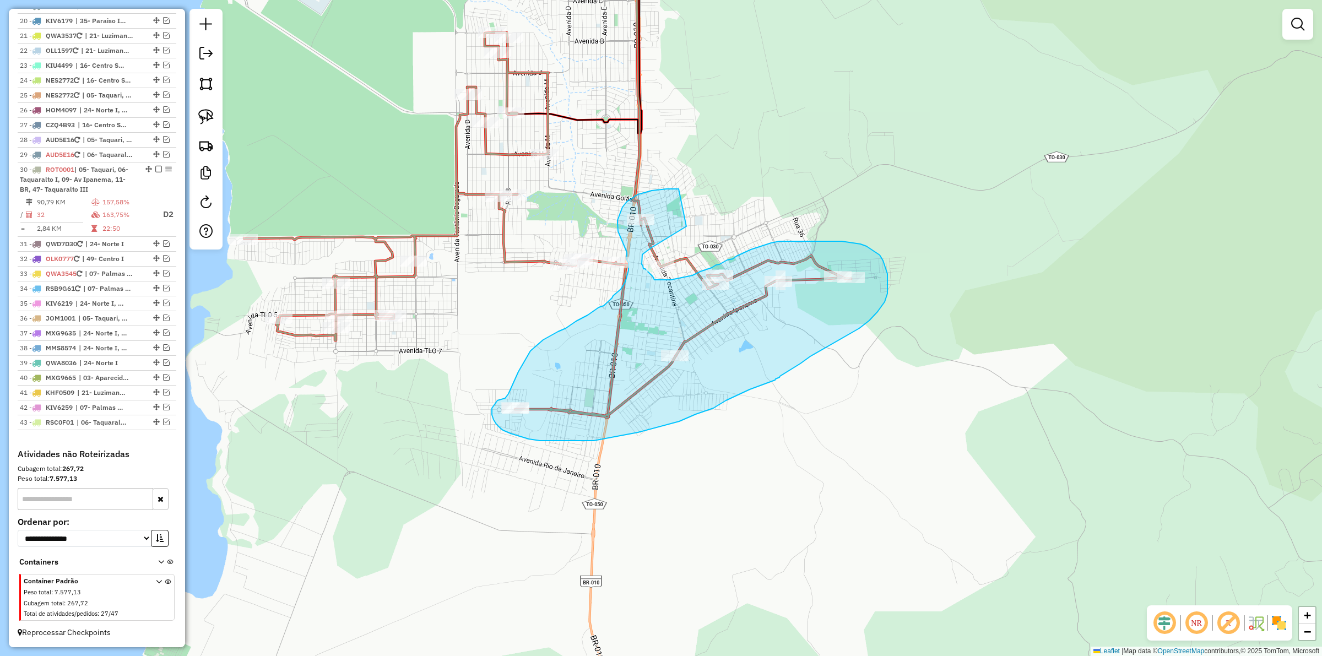
drag, startPoint x: 638, startPoint y: 194, endPoint x: 686, endPoint y: 226, distance: 58.0
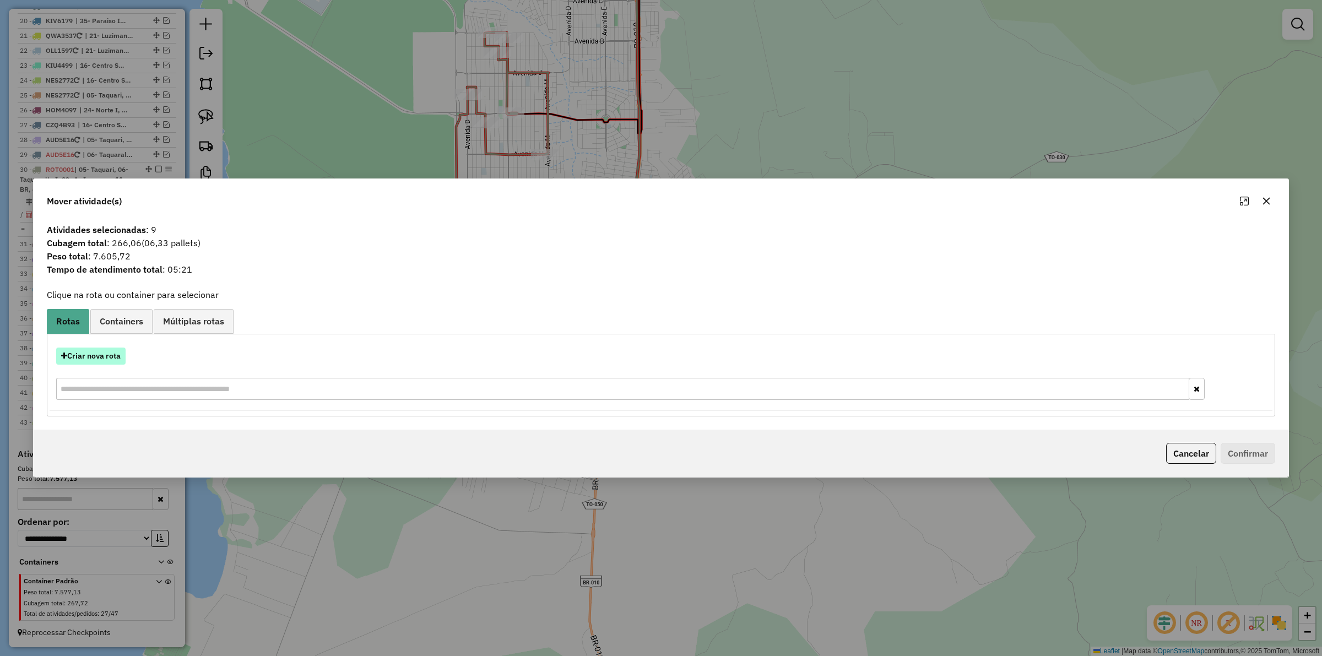
click at [88, 349] on button "Criar nova rota" at bounding box center [90, 355] width 69 height 17
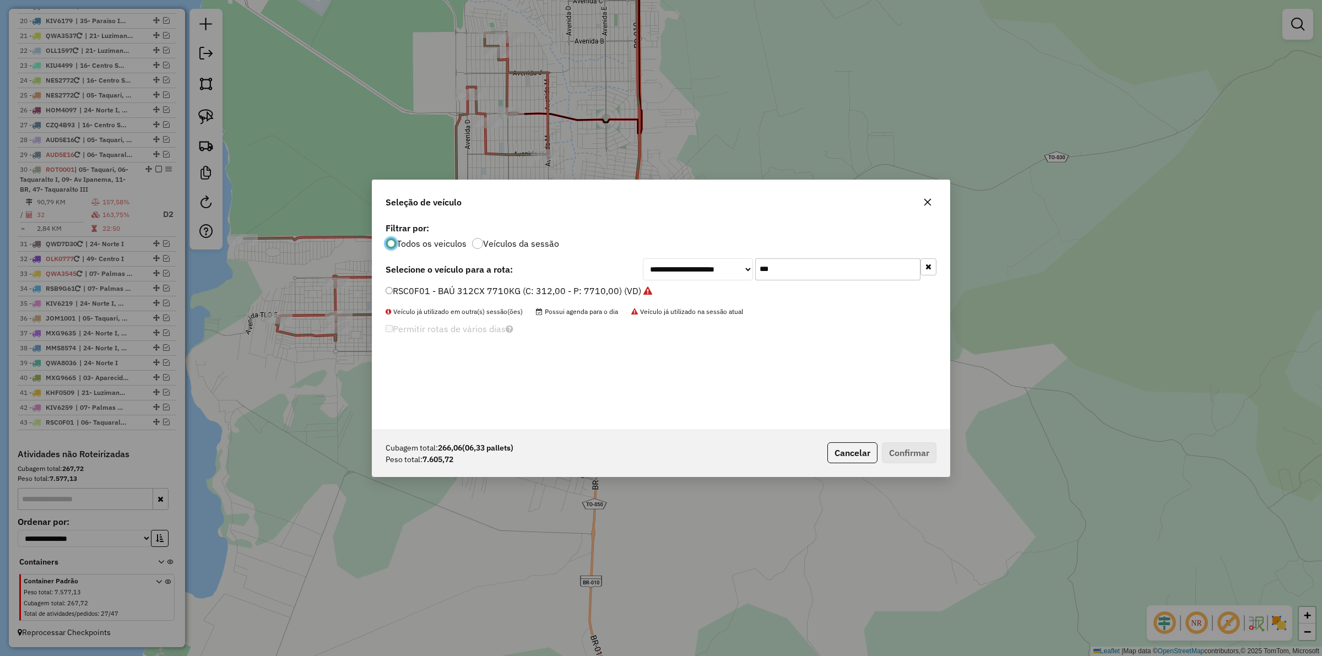
scroll to position [6, 3]
click at [769, 269] on input "***" at bounding box center [837, 269] width 165 height 22
type input "***"
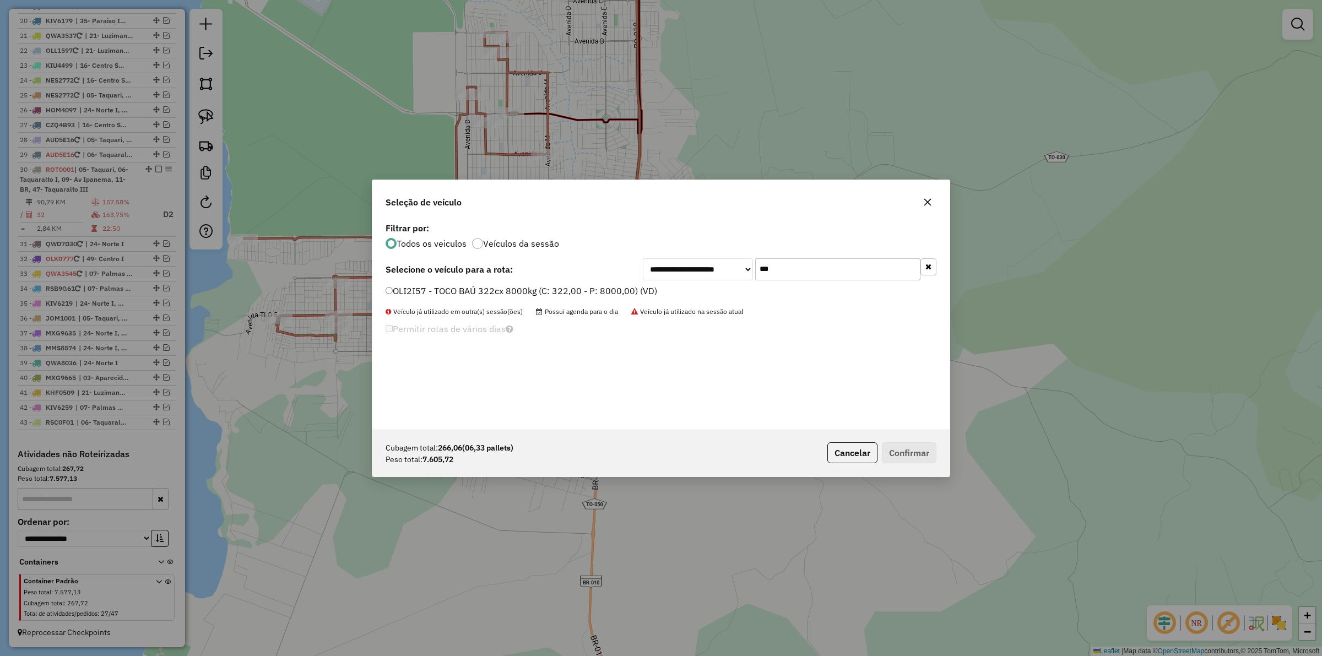
click at [596, 285] on label "OLI2I57 - TOCO BAÚ 322cx 8000kg (C: 322,00 - P: 8000,00) (VD)" at bounding box center [520, 290] width 271 height 13
click at [906, 455] on button "Confirmar" at bounding box center [909, 452] width 55 height 21
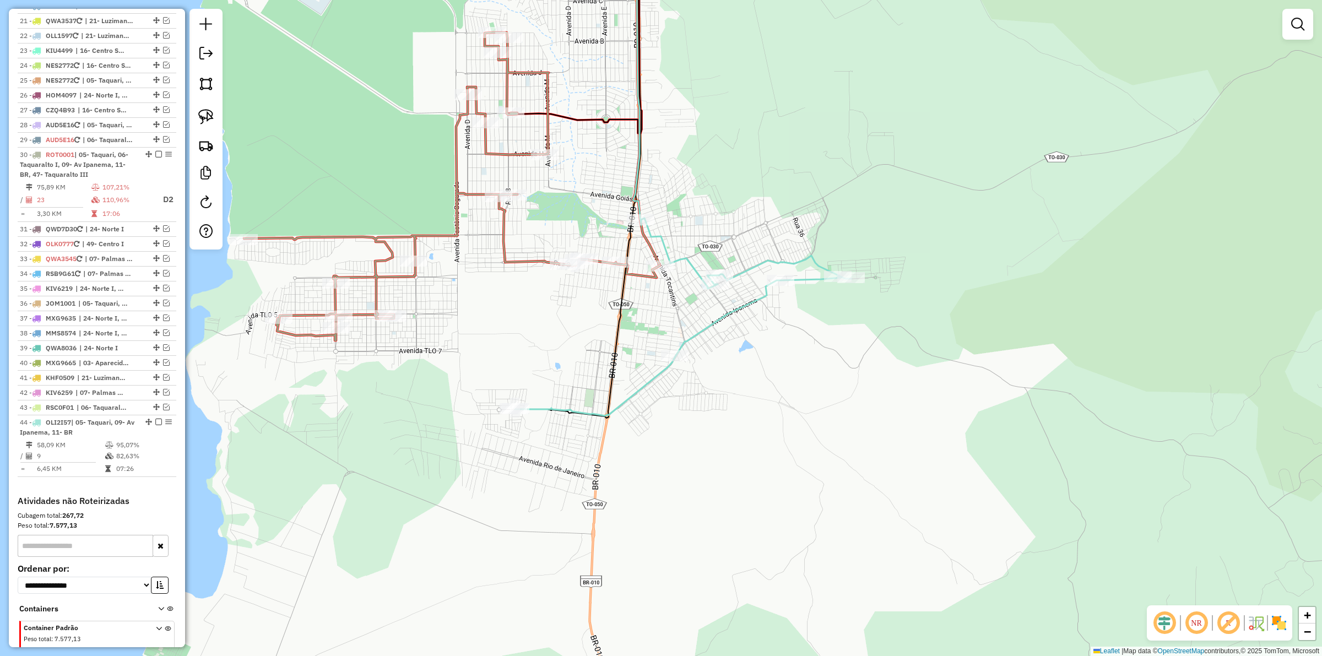
scroll to position [770, 0]
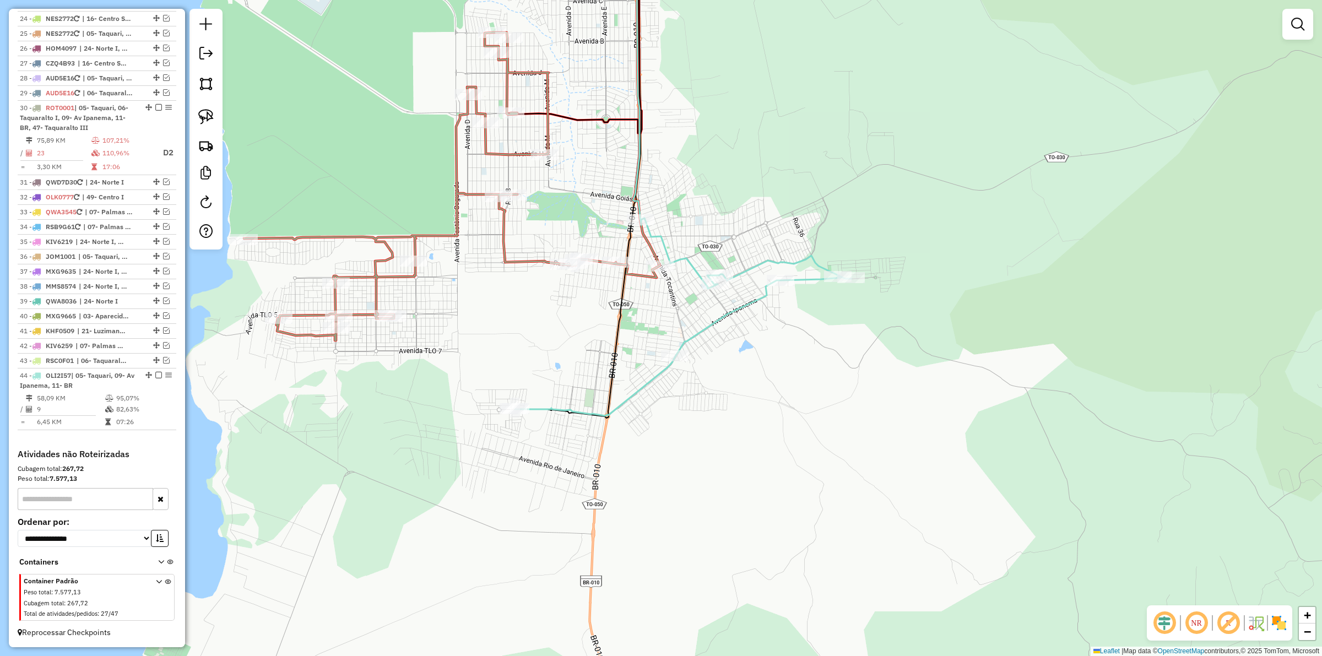
drag, startPoint x: 575, startPoint y: 338, endPoint x: 610, endPoint y: 332, distance: 34.7
click at [617, 329] on div "Janela de atendimento Grade de atendimento Capacidade Transportadoras Veículos …" at bounding box center [661, 328] width 1322 height 656
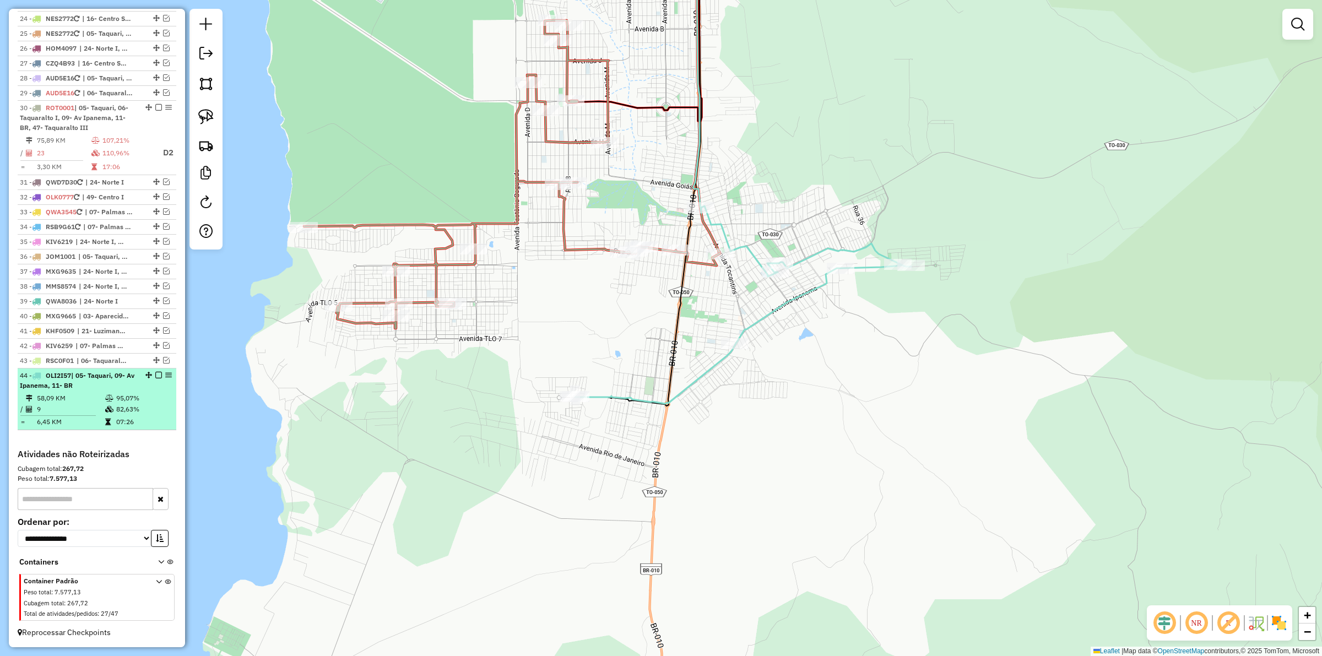
click at [155, 374] on em at bounding box center [158, 375] width 7 height 7
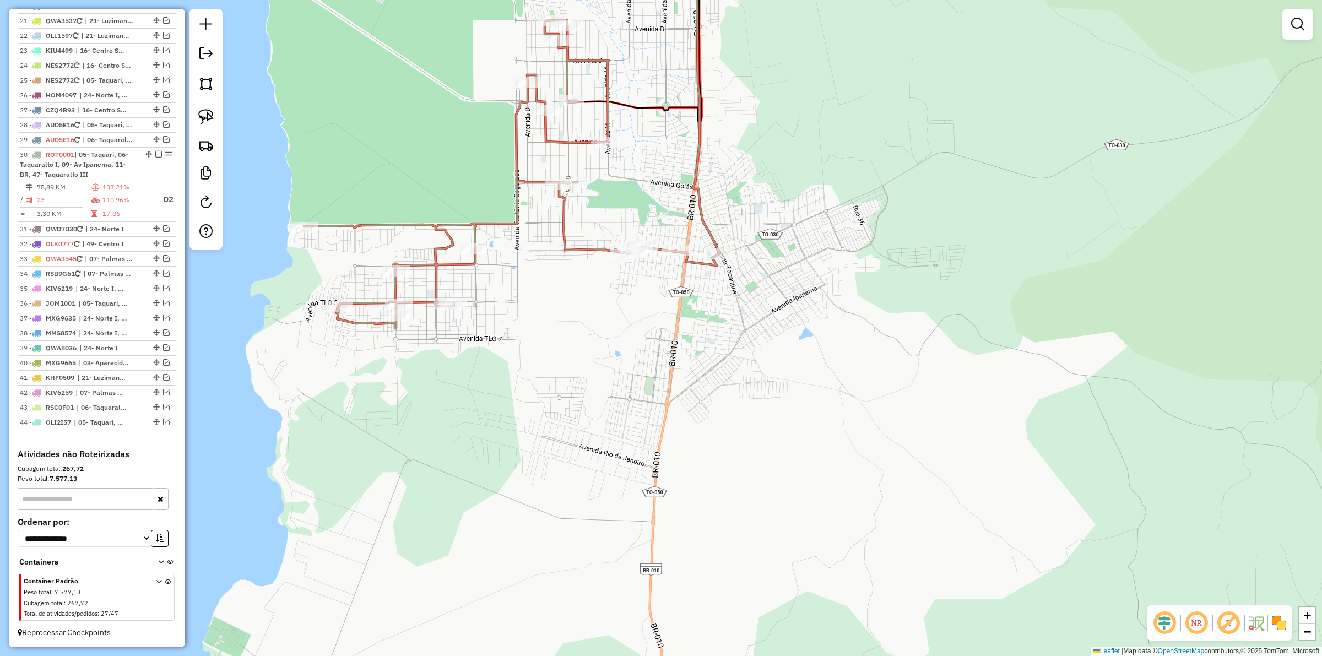
scroll to position [723, 0]
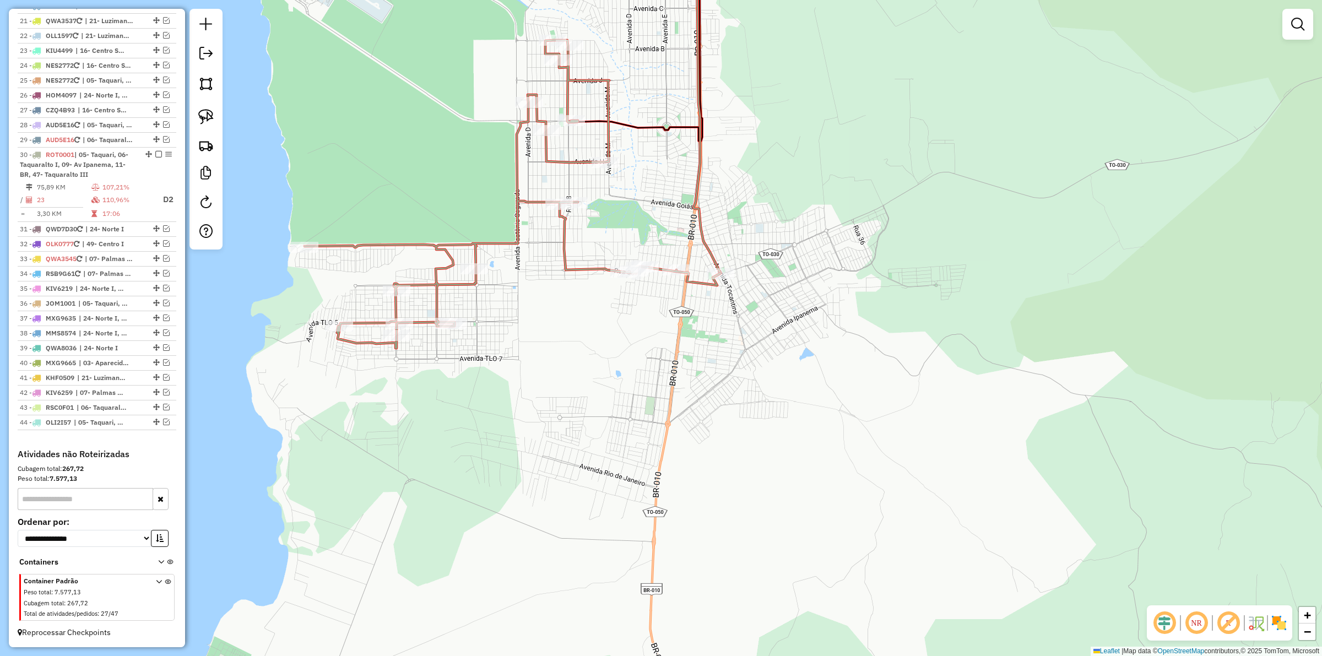
drag, startPoint x: 634, startPoint y: 320, endPoint x: 636, endPoint y: 381, distance: 61.2
click at [635, 381] on div "Janela de atendimento Grade de atendimento Capacidade Transportadoras Veículos …" at bounding box center [661, 328] width 1322 height 656
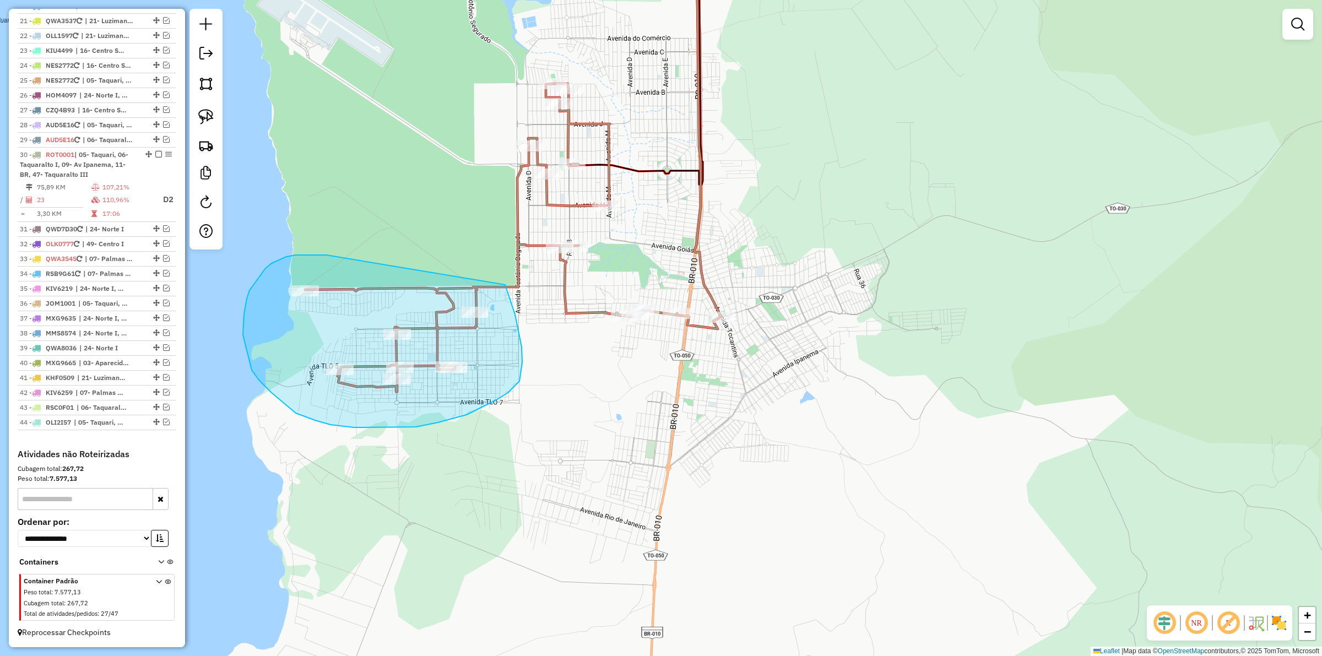
drag, startPoint x: 323, startPoint y: 255, endPoint x: 505, endPoint y: 285, distance: 184.7
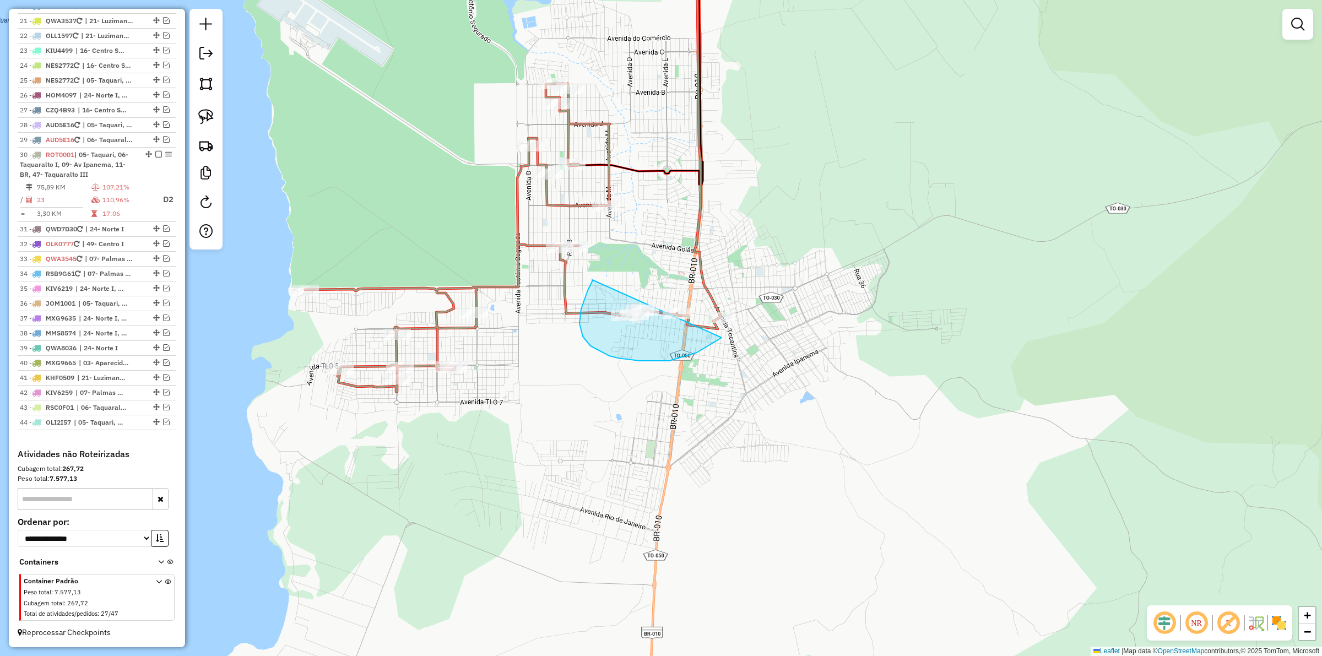
drag, startPoint x: 579, startPoint y: 323, endPoint x: 742, endPoint y: 295, distance: 165.4
drag, startPoint x: 568, startPoint y: 306, endPoint x: 667, endPoint y: 269, distance: 106.0
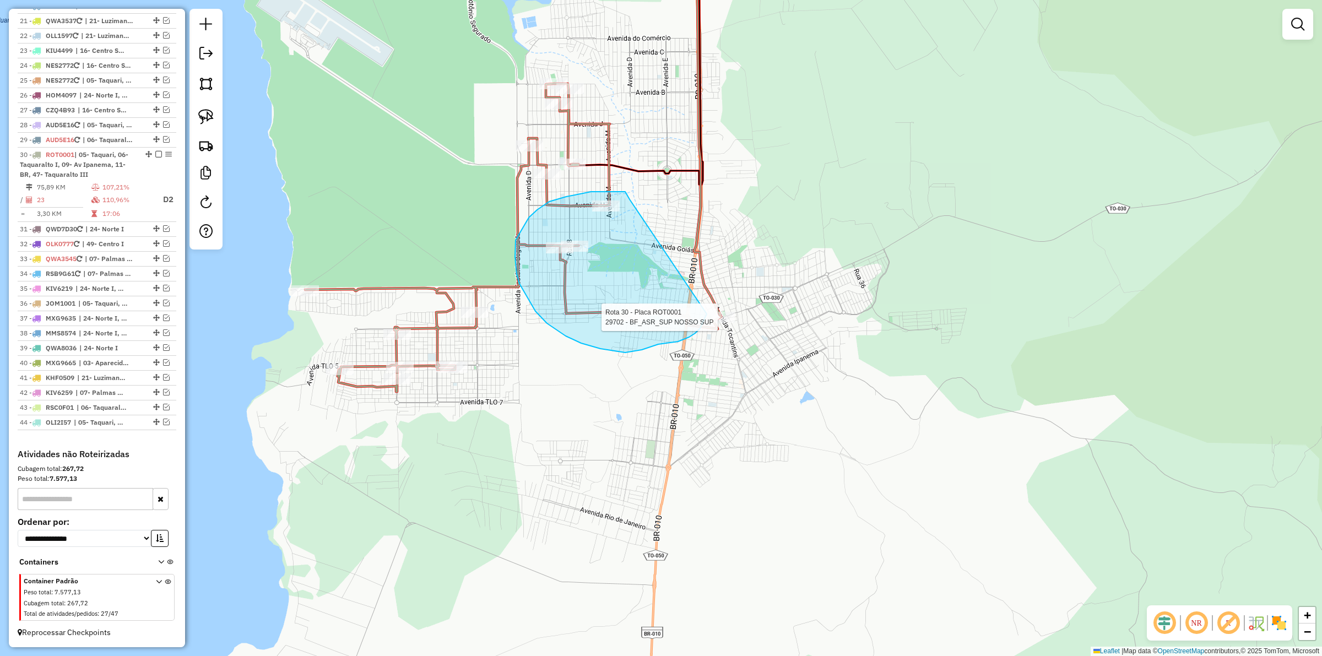
drag, startPoint x: 622, startPoint y: 191, endPoint x: 703, endPoint y: 279, distance: 119.3
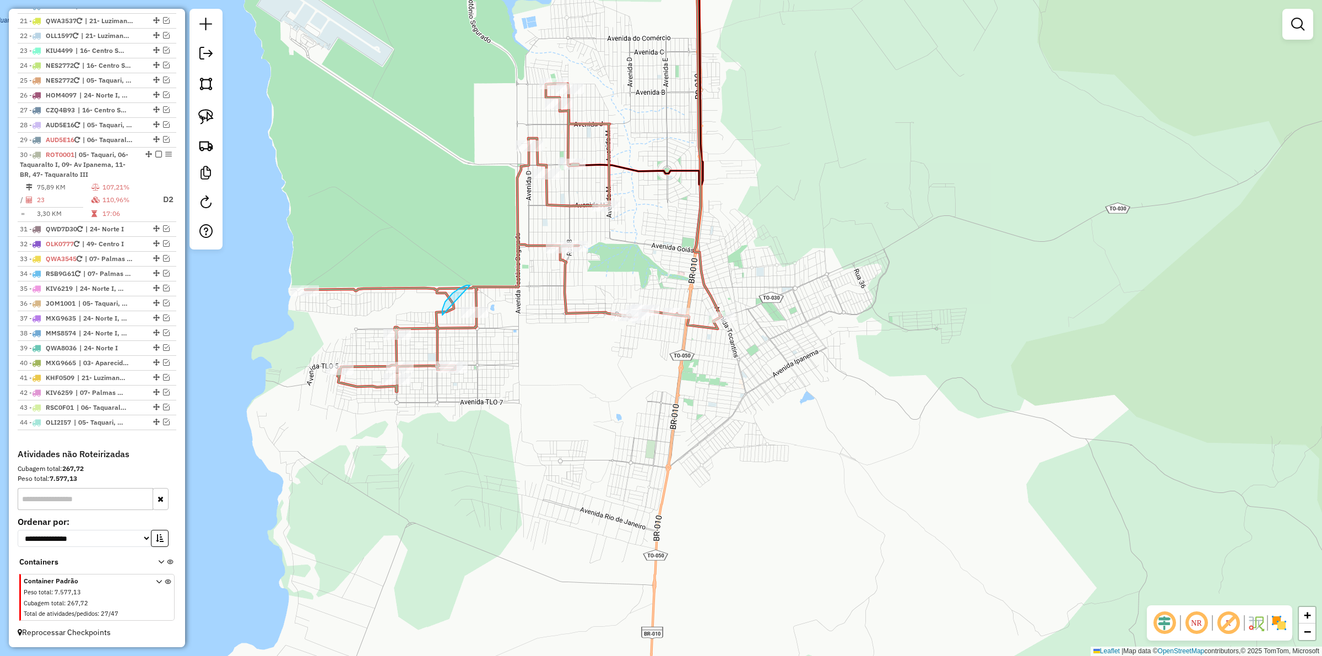
drag, startPoint x: 445, startPoint y: 302, endPoint x: 515, endPoint y: 314, distance: 71.6
drag, startPoint x: 628, startPoint y: 200, endPoint x: 595, endPoint y: 191, distance: 33.8
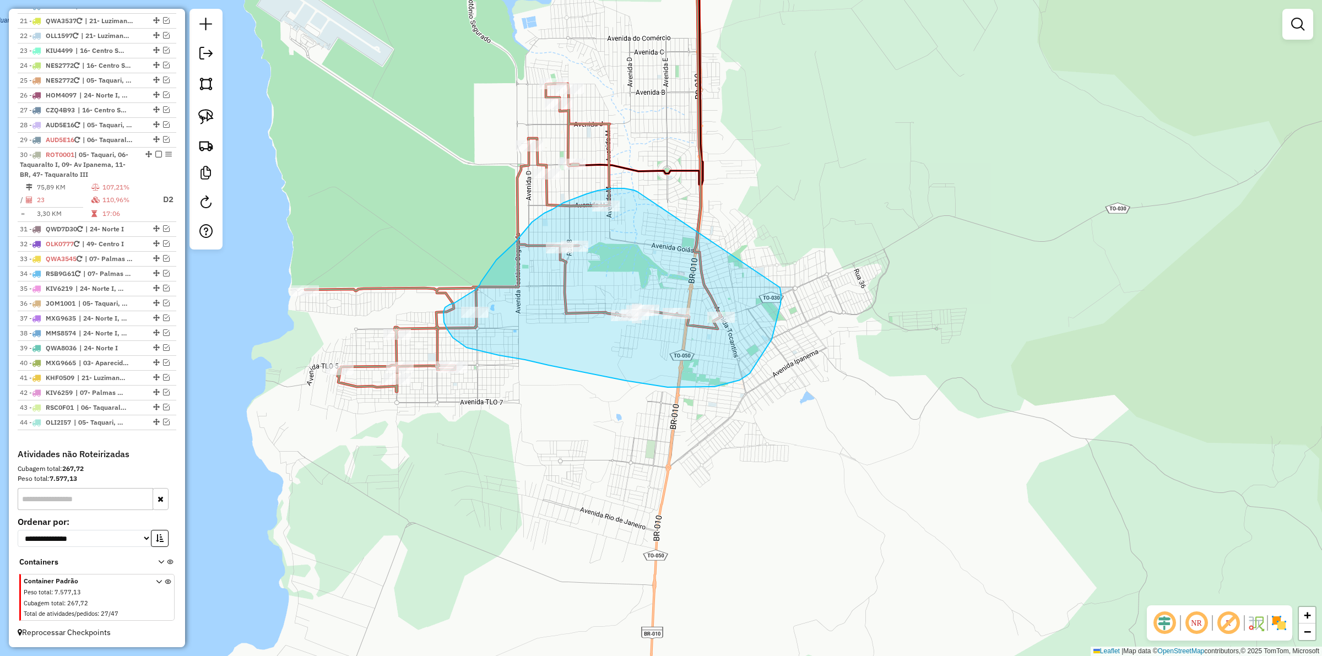
drag, startPoint x: 633, startPoint y: 190, endPoint x: 780, endPoint y: 287, distance: 175.9
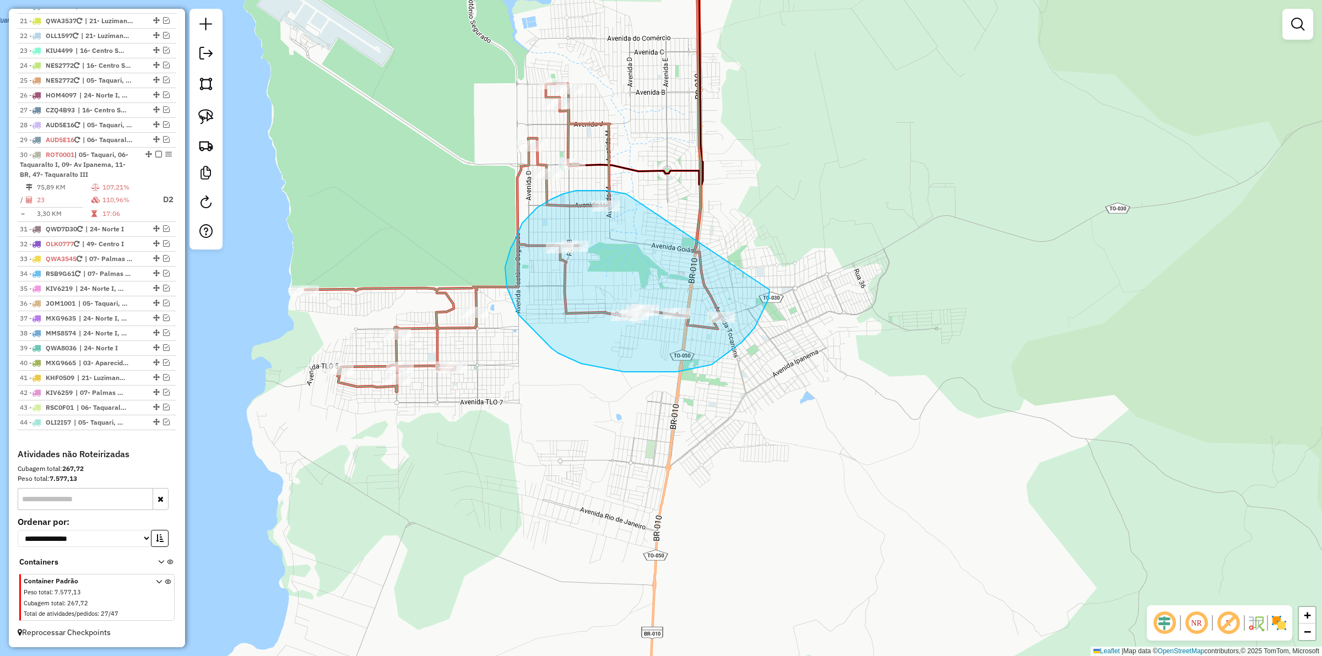
drag, startPoint x: 626, startPoint y: 194, endPoint x: 769, endPoint y: 290, distance: 172.3
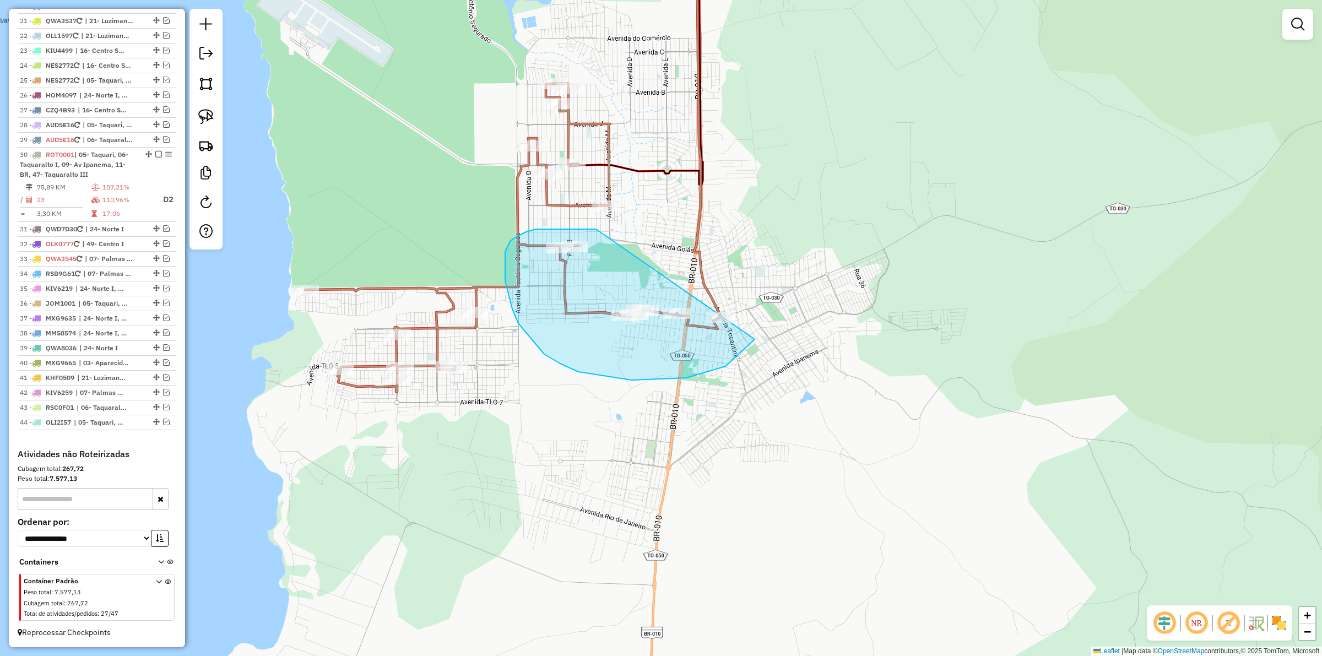
drag, startPoint x: 595, startPoint y: 229, endPoint x: 760, endPoint y: 284, distance: 174.3
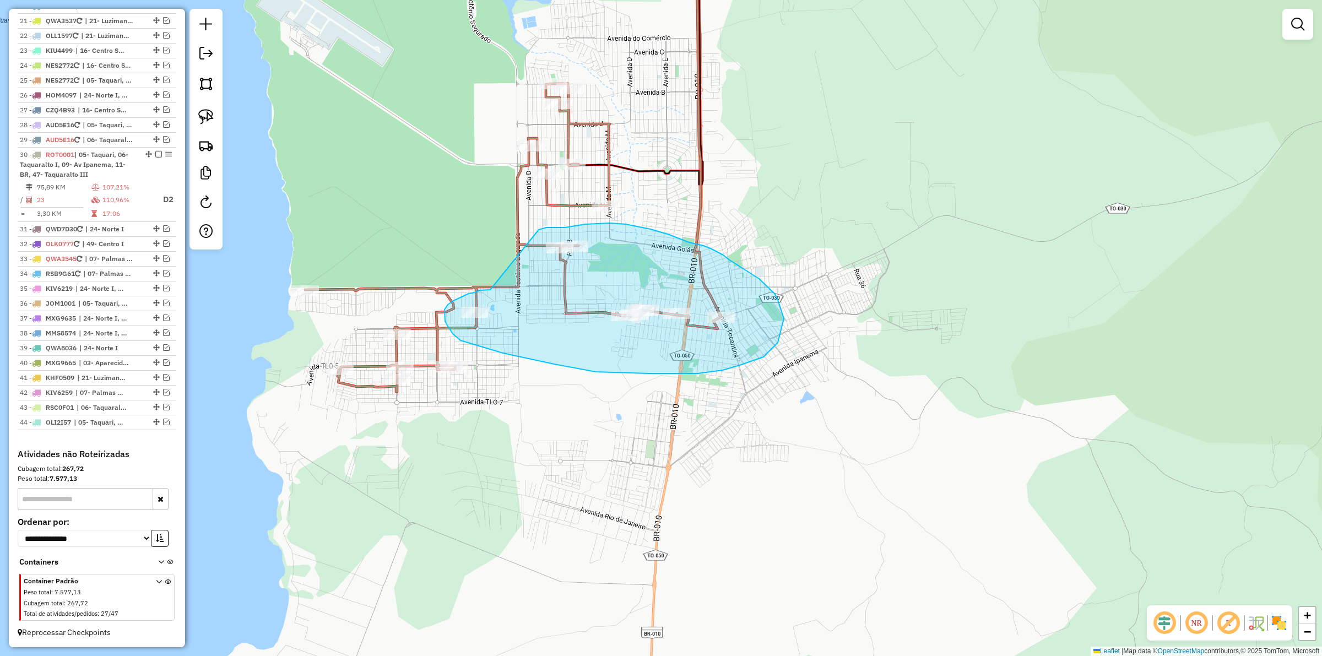
drag, startPoint x: 463, startPoint y: 296, endPoint x: 539, endPoint y: 230, distance: 101.1
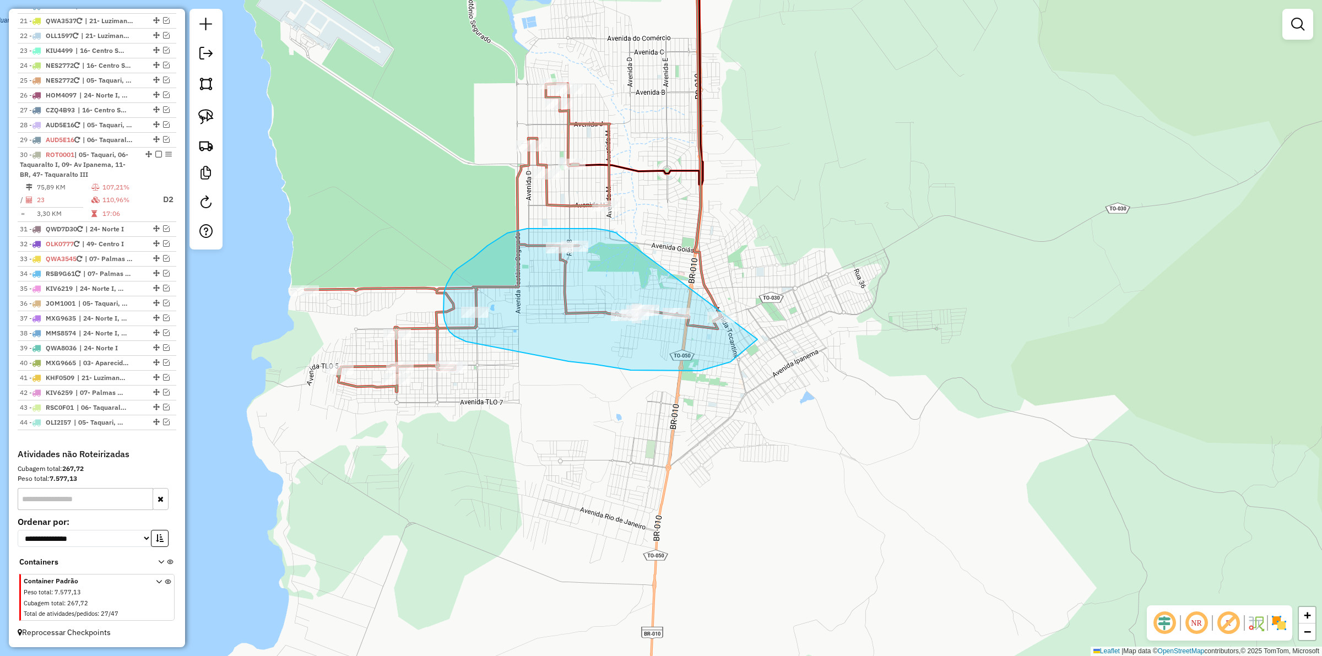
drag, startPoint x: 617, startPoint y: 234, endPoint x: 761, endPoint y: 274, distance: 149.1
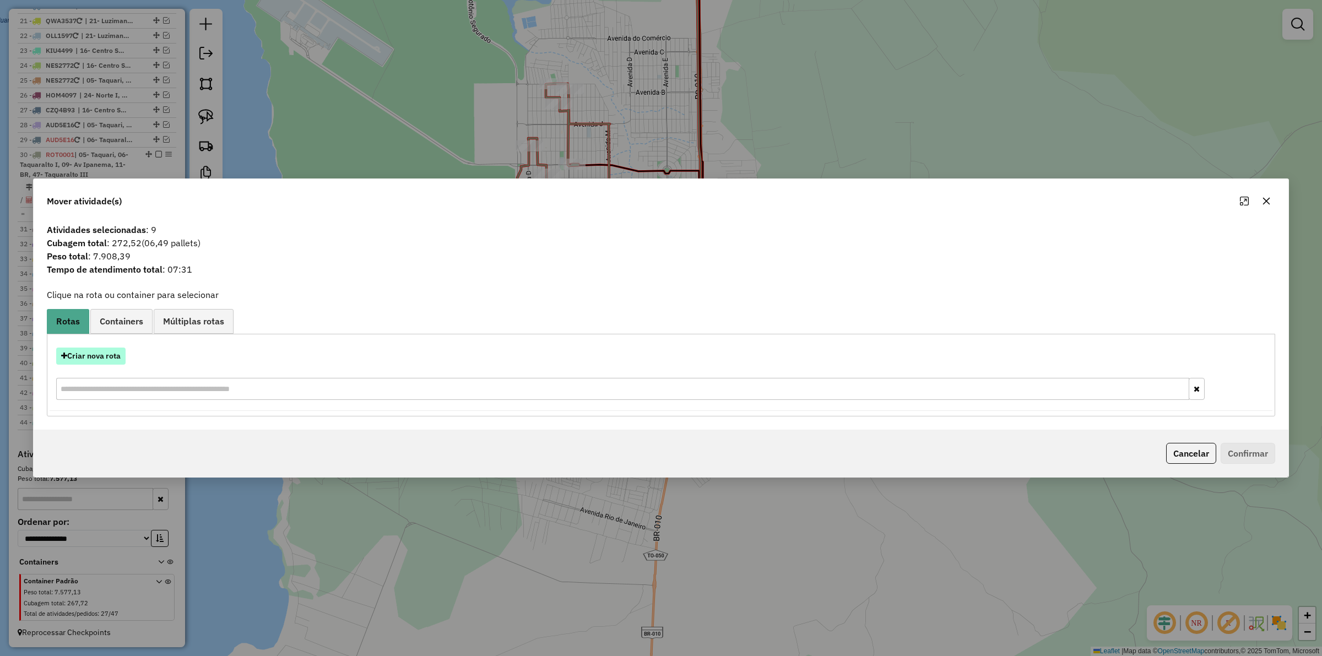
click at [102, 357] on button "Criar nova rota" at bounding box center [90, 355] width 69 height 17
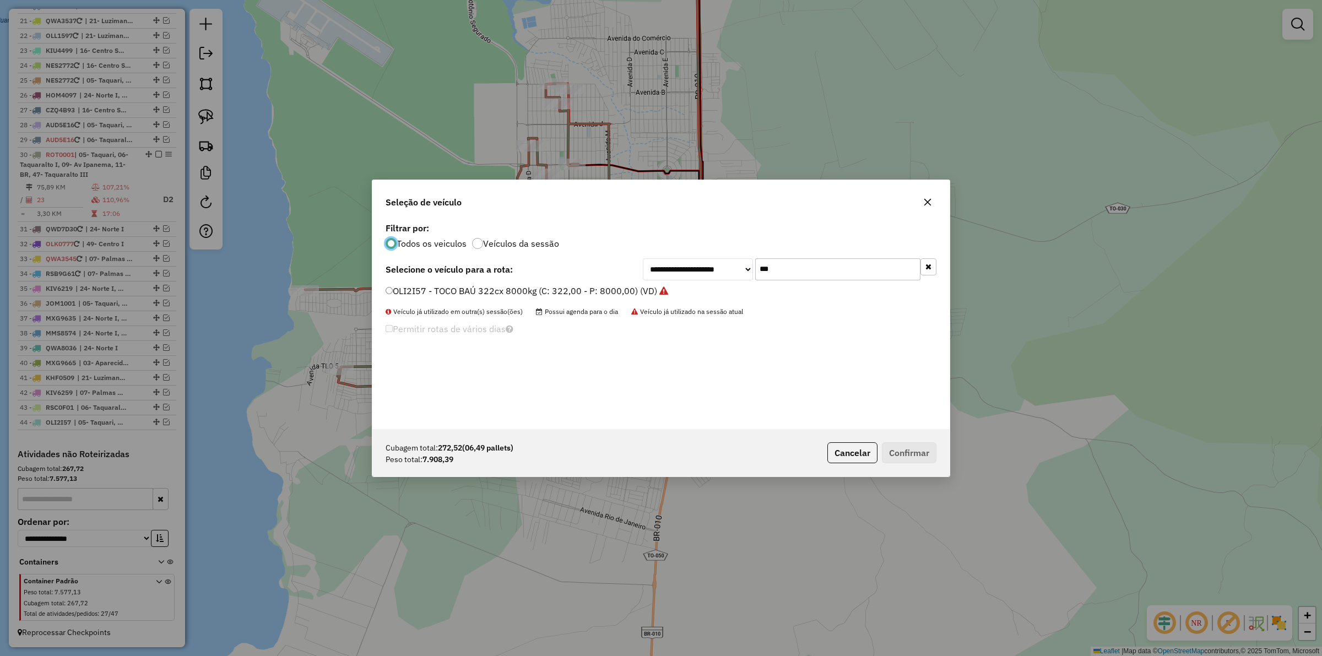
scroll to position [6, 3]
click at [785, 271] on input "***" at bounding box center [837, 269] width 165 height 22
type input "***"
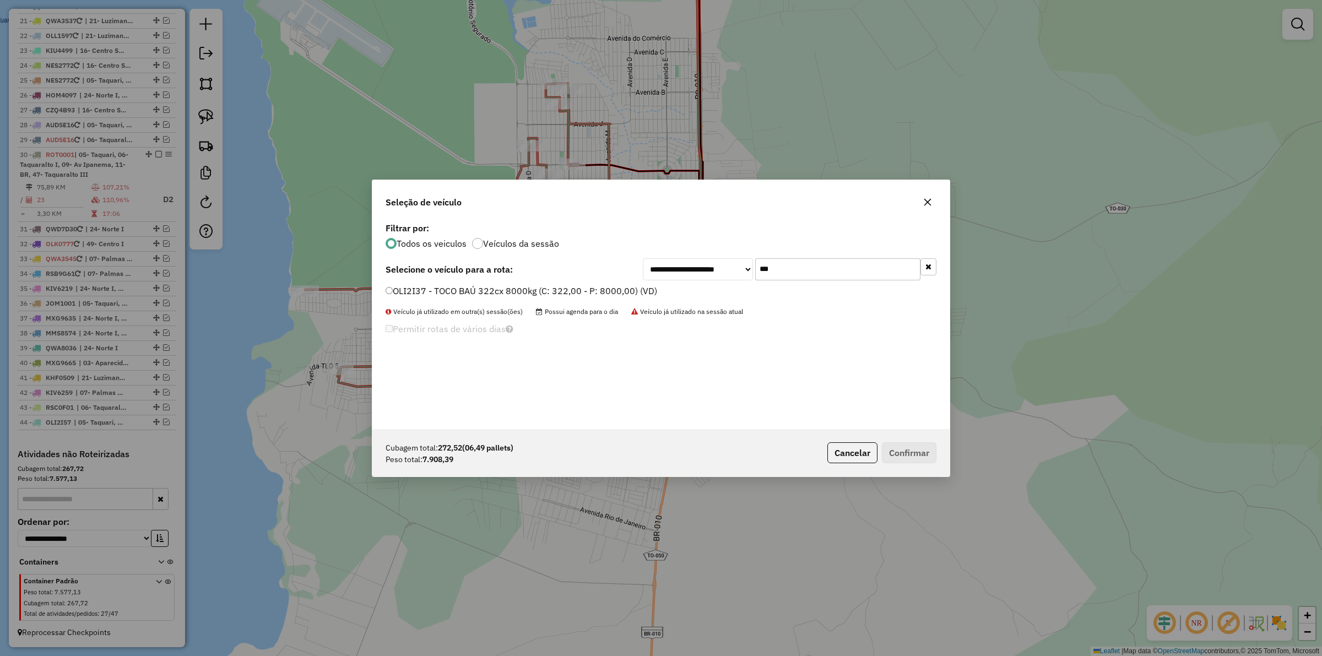
click at [519, 292] on label "OLI2I37 - TOCO BAÚ 322cx 8000kg (C: 322,00 - P: 8000,00) (VD)" at bounding box center [520, 290] width 271 height 13
click at [905, 456] on button "Confirmar" at bounding box center [909, 452] width 55 height 21
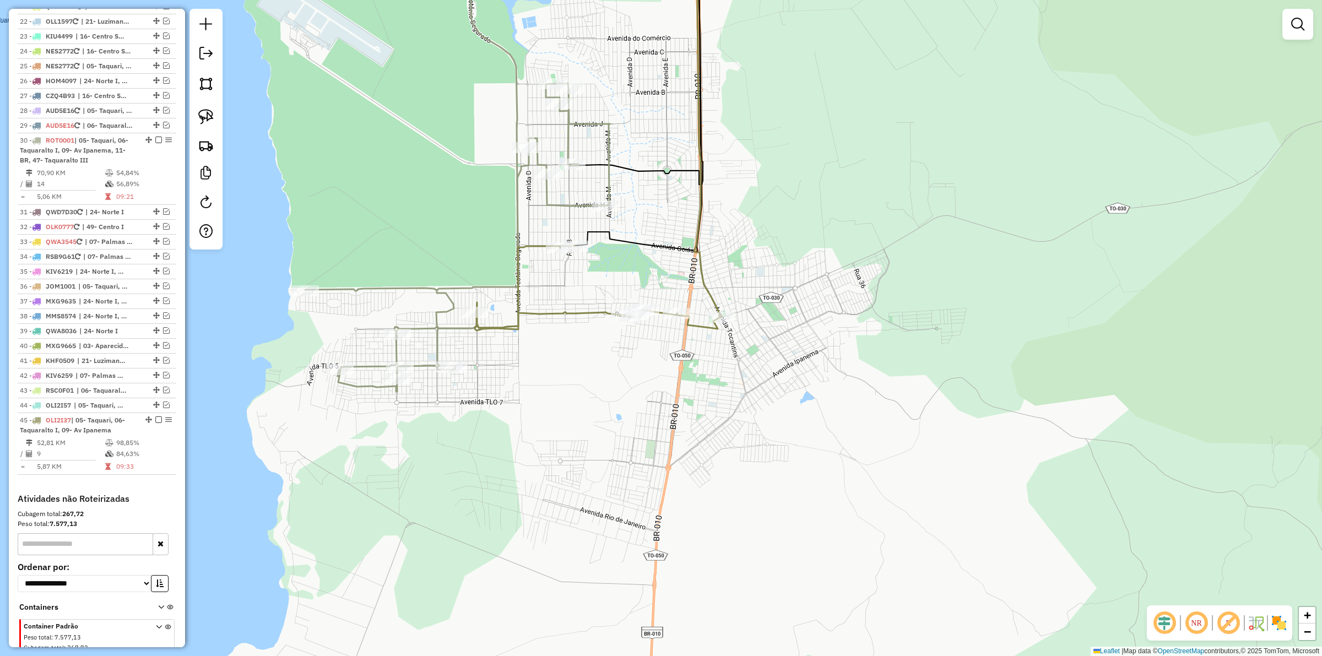
scroll to position [783, 0]
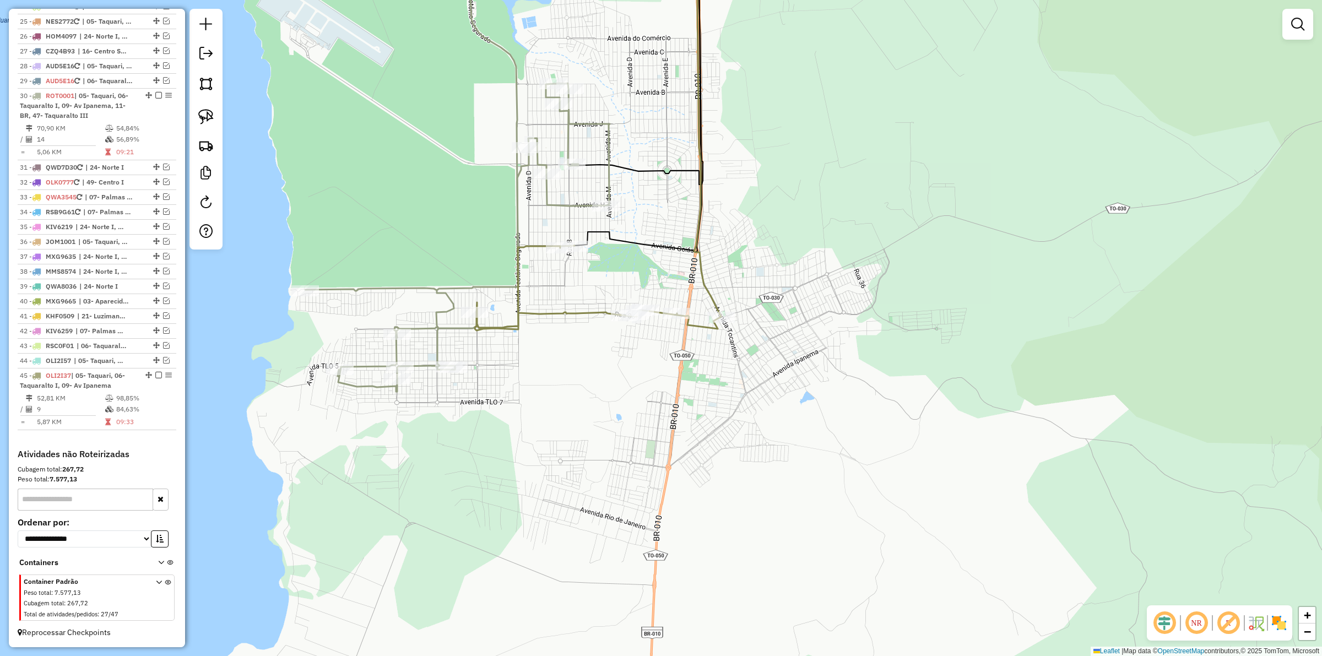
select select "*********"
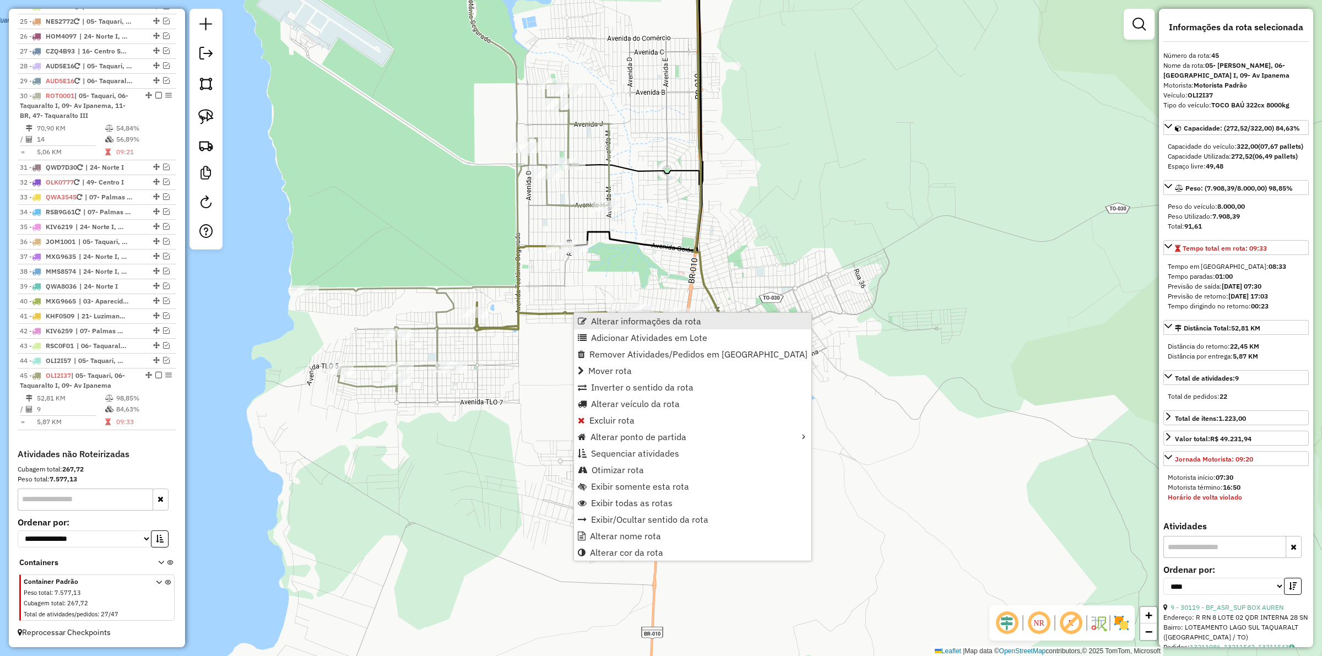
click at [611, 320] on span "Alterar informações da rota" at bounding box center [646, 321] width 110 height 9
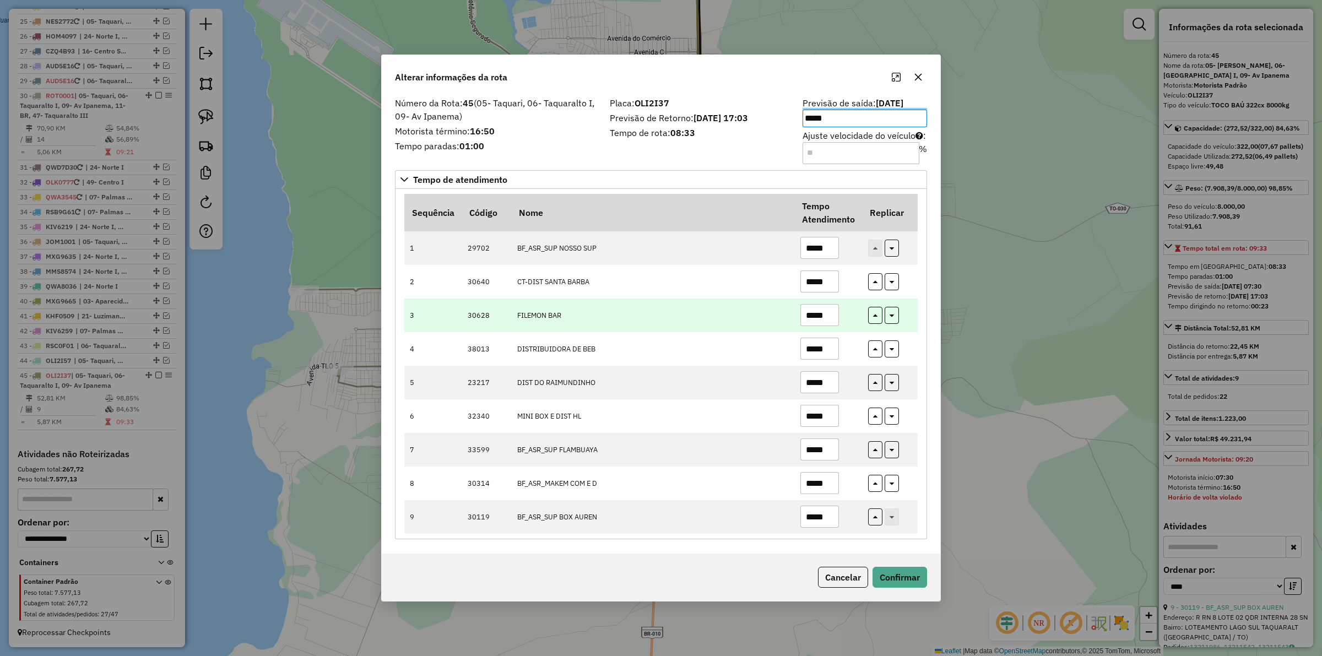
click at [826, 330] on td "*****" at bounding box center [828, 315] width 68 height 34
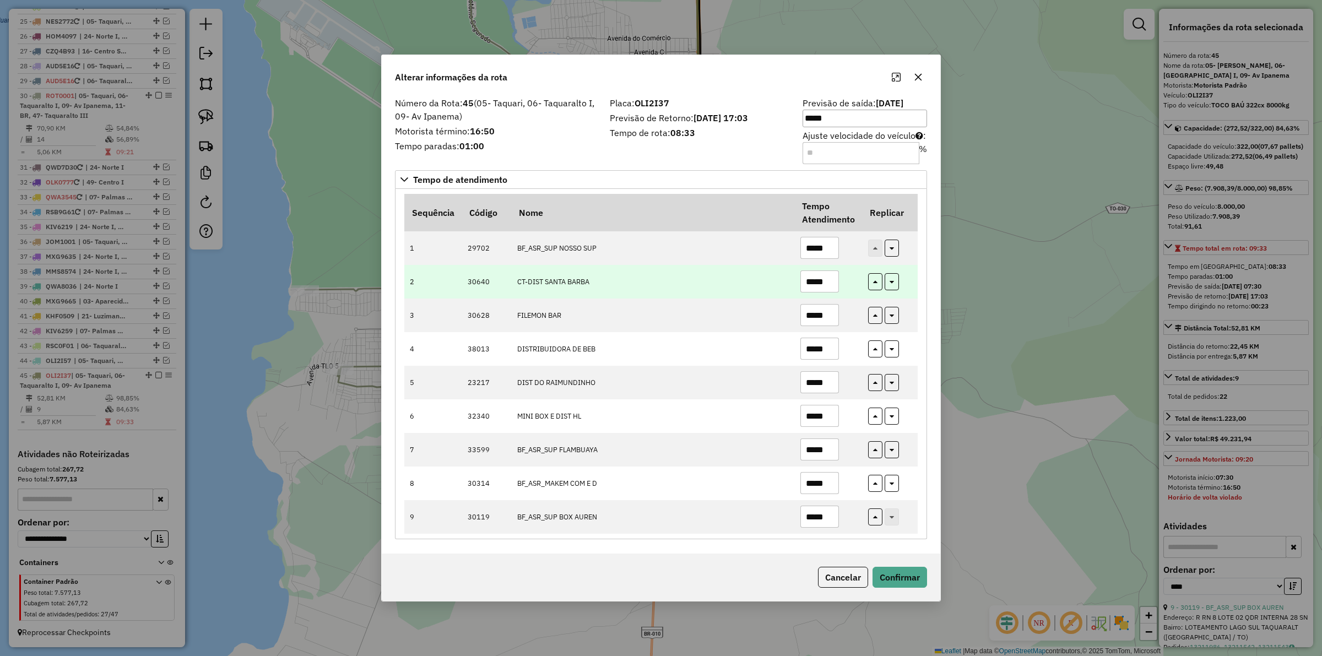
click at [829, 285] on input "*****" at bounding box center [819, 281] width 39 height 22
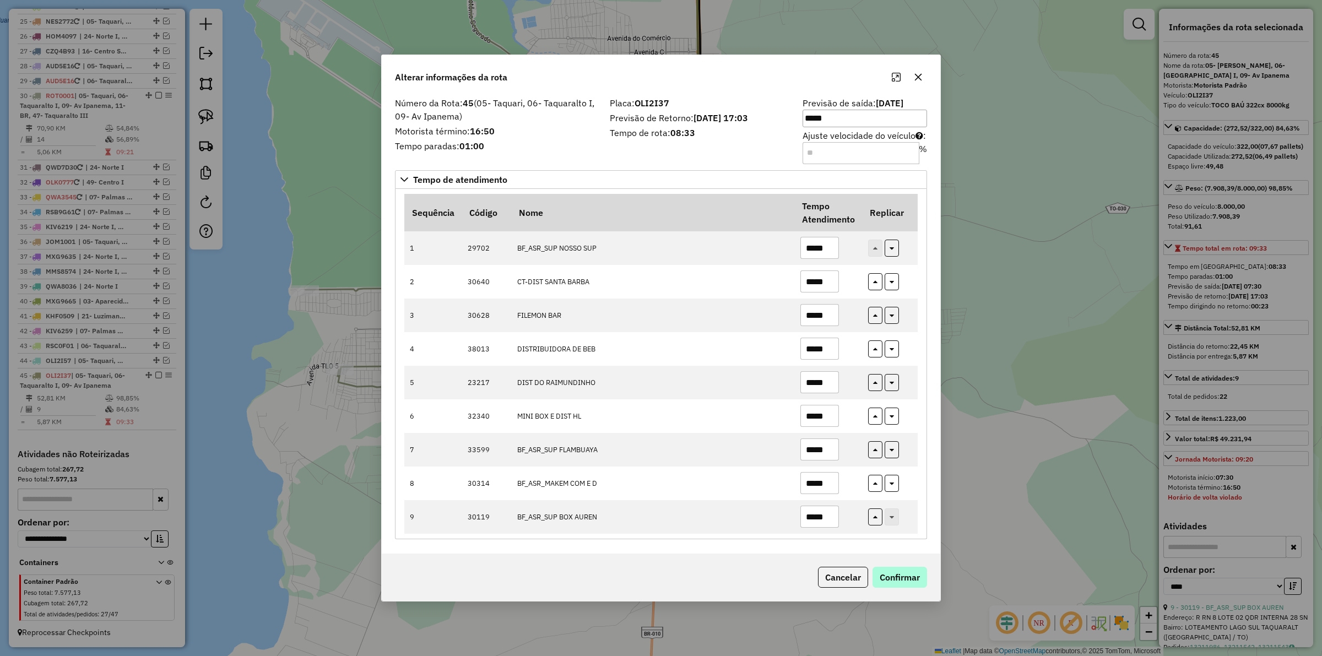
type input "*****"
click at [910, 584] on button "Confirmar" at bounding box center [899, 577] width 55 height 21
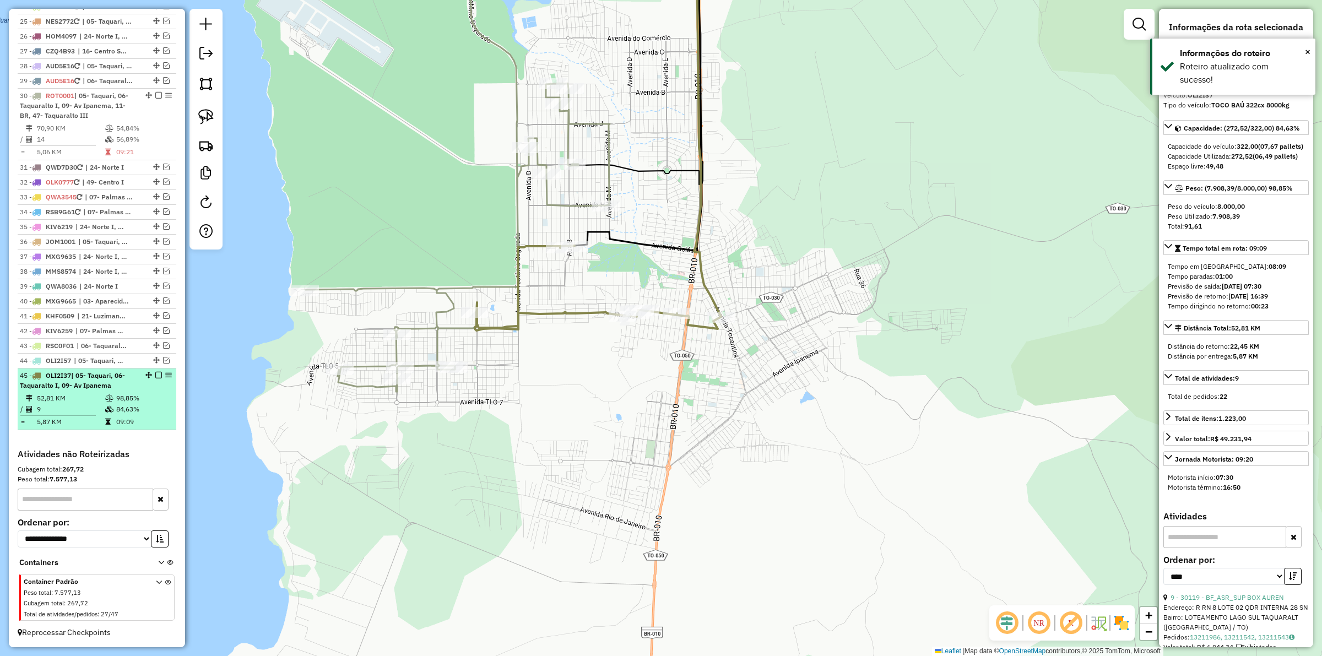
click at [157, 373] on em at bounding box center [158, 375] width 7 height 7
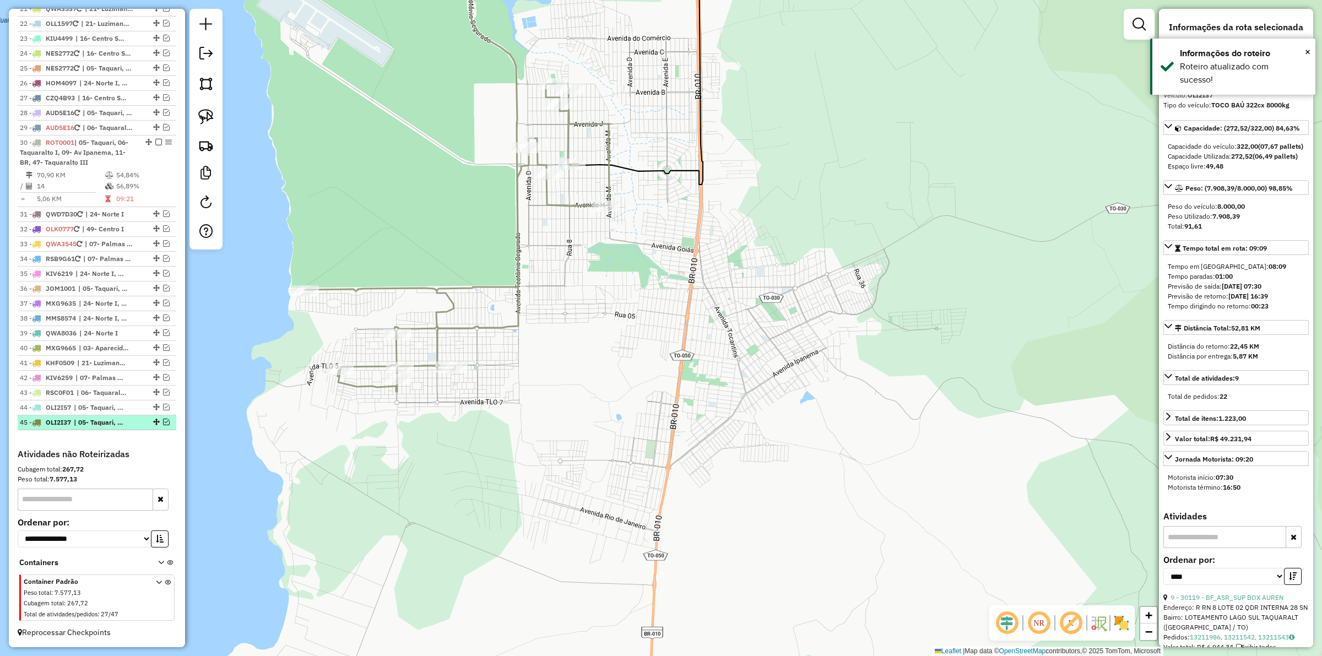
scroll to position [736, 0]
click at [355, 386] on icon at bounding box center [457, 238] width 305 height 308
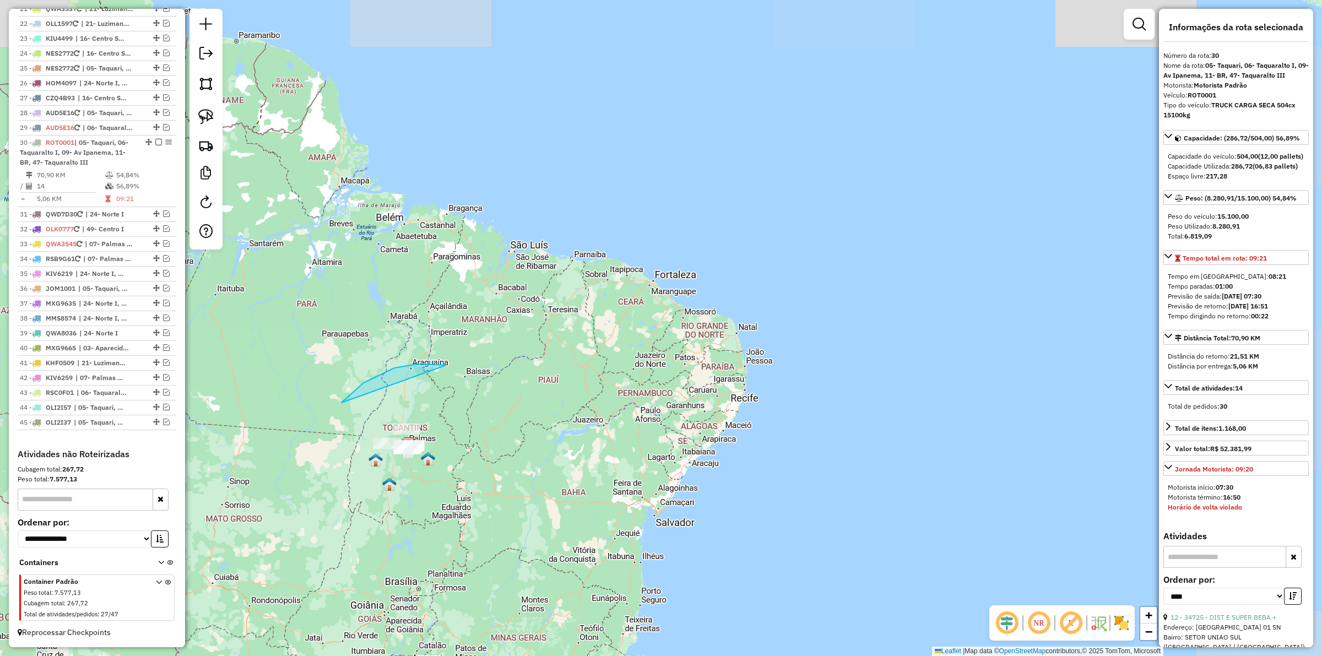
drag, startPoint x: 446, startPoint y: 365, endPoint x: 581, endPoint y: 446, distance: 157.3
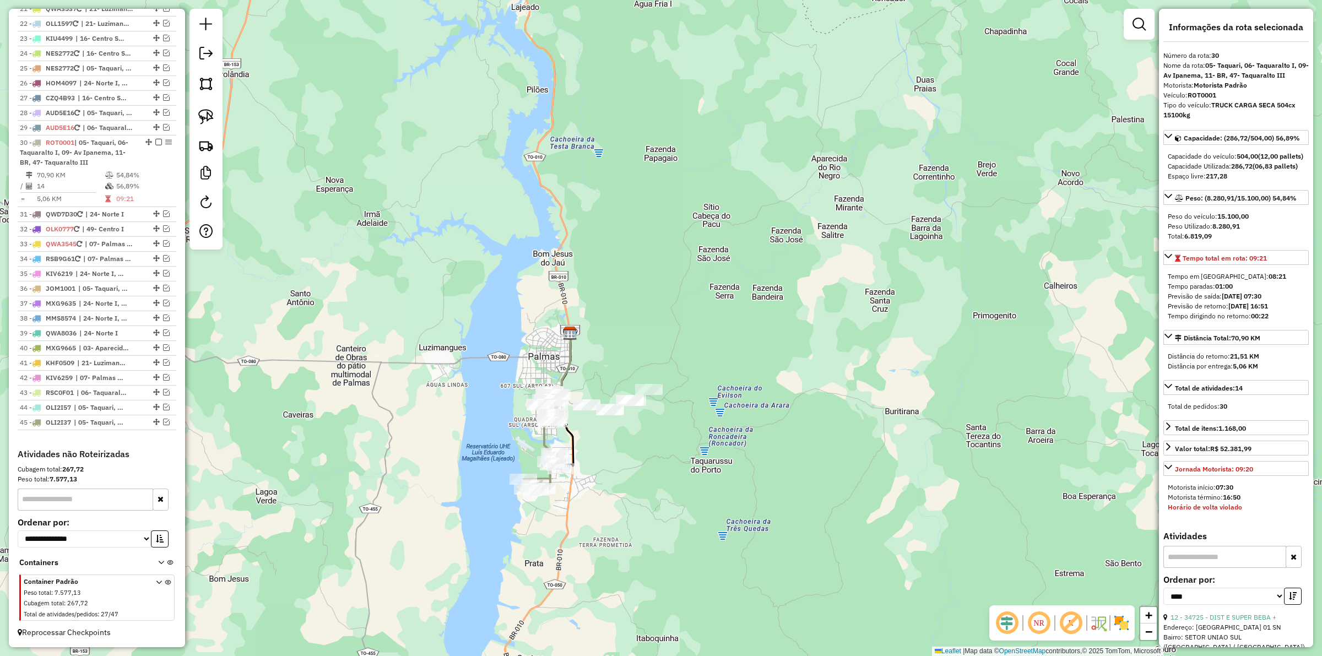
drag, startPoint x: 487, startPoint y: 469, endPoint x: 496, endPoint y: 420, distance: 50.3
click at [496, 420] on div "Janela de atendimento Grade de atendimento Capacidade Transportadoras Veículos …" at bounding box center [661, 328] width 1322 height 656
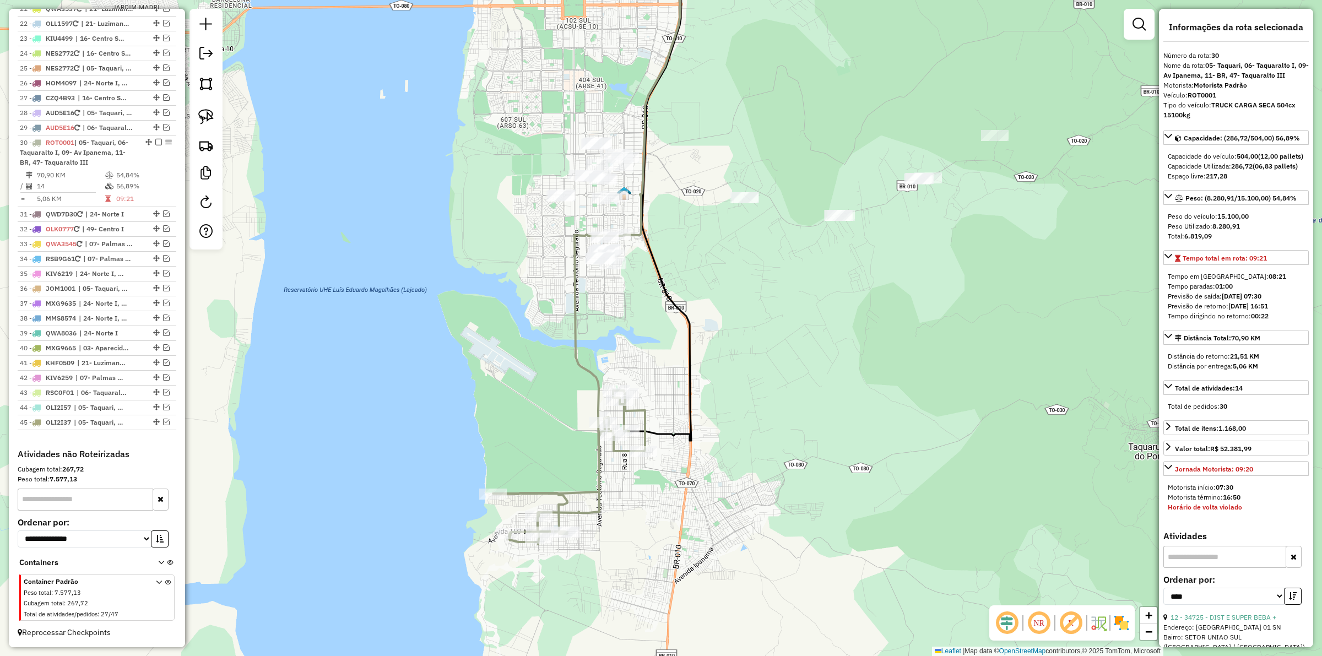
click at [588, 490] on icon at bounding box center [569, 467] width 152 height 154
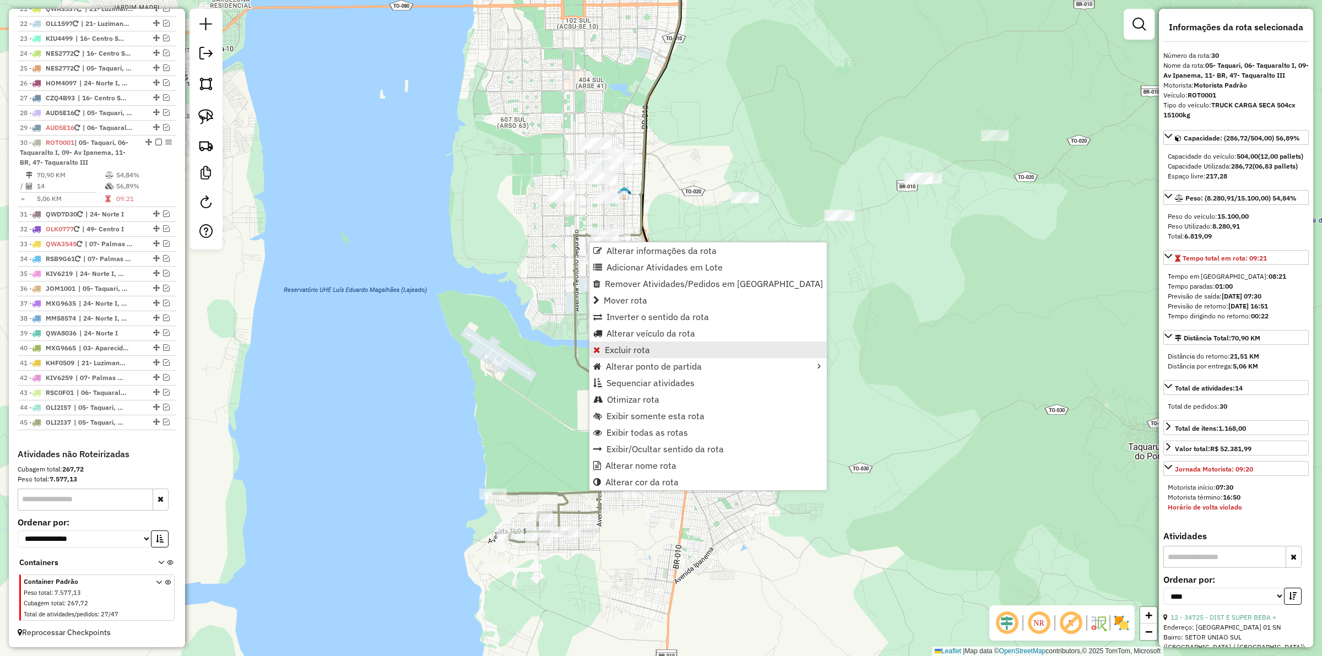
click at [618, 350] on span "Excluir rota" at bounding box center [627, 349] width 45 height 9
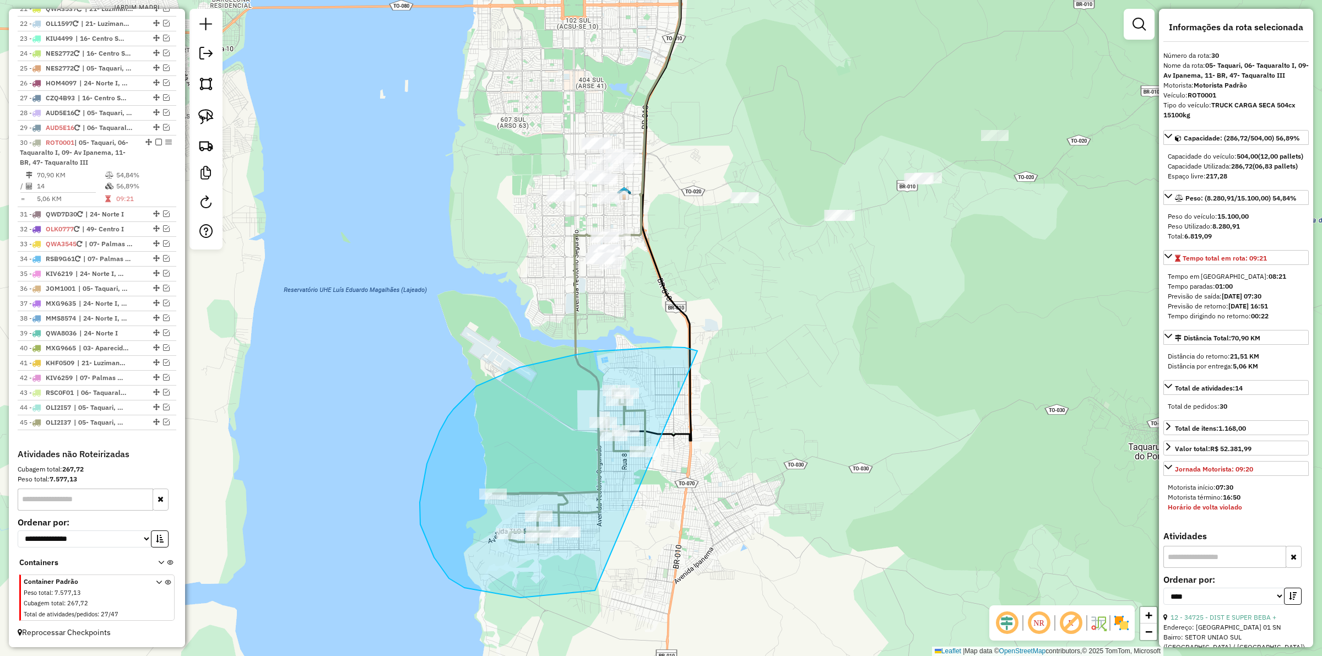
drag, startPoint x: 573, startPoint y: 355, endPoint x: 738, endPoint y: 438, distance: 184.9
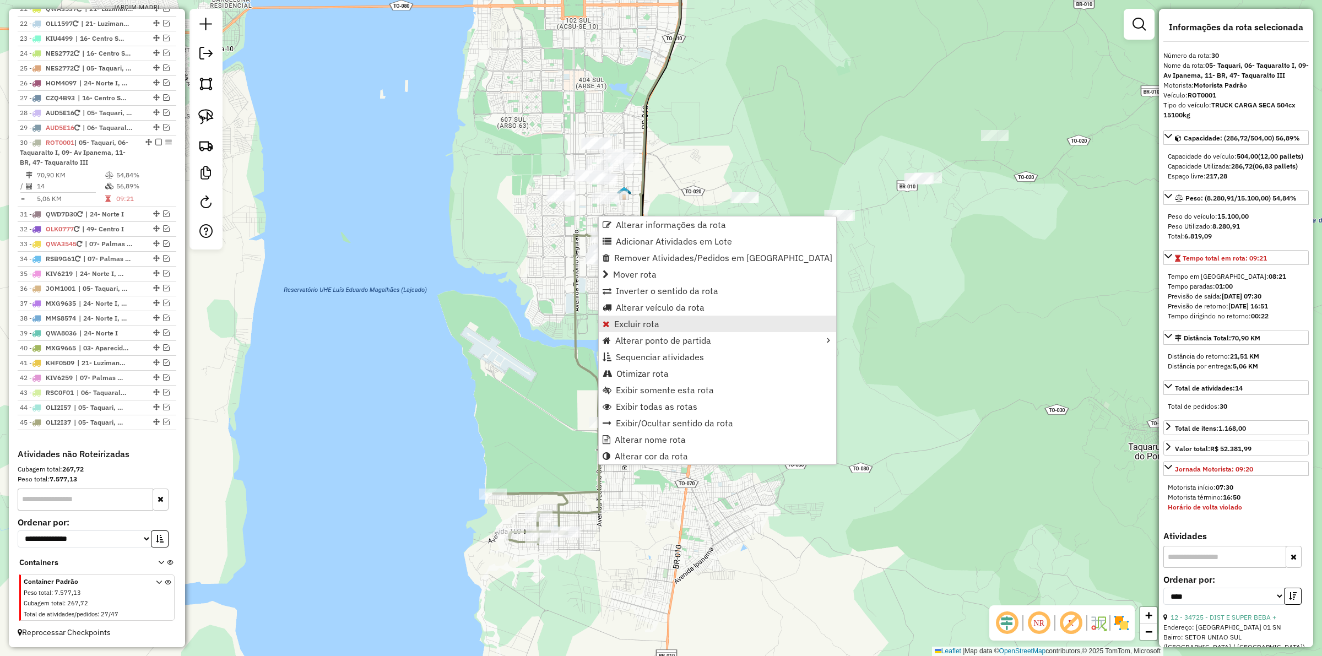
click at [634, 323] on span "Excluir rota" at bounding box center [636, 323] width 45 height 9
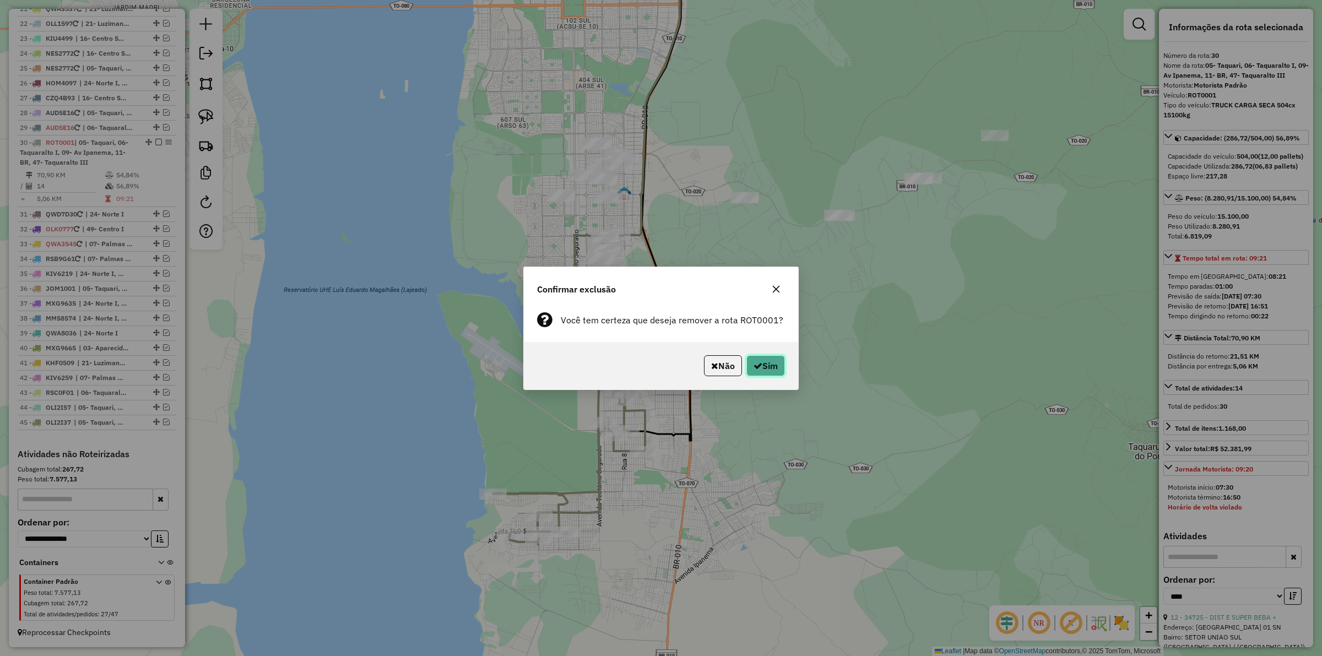
click at [771, 363] on button "Sim" at bounding box center [765, 365] width 39 height 21
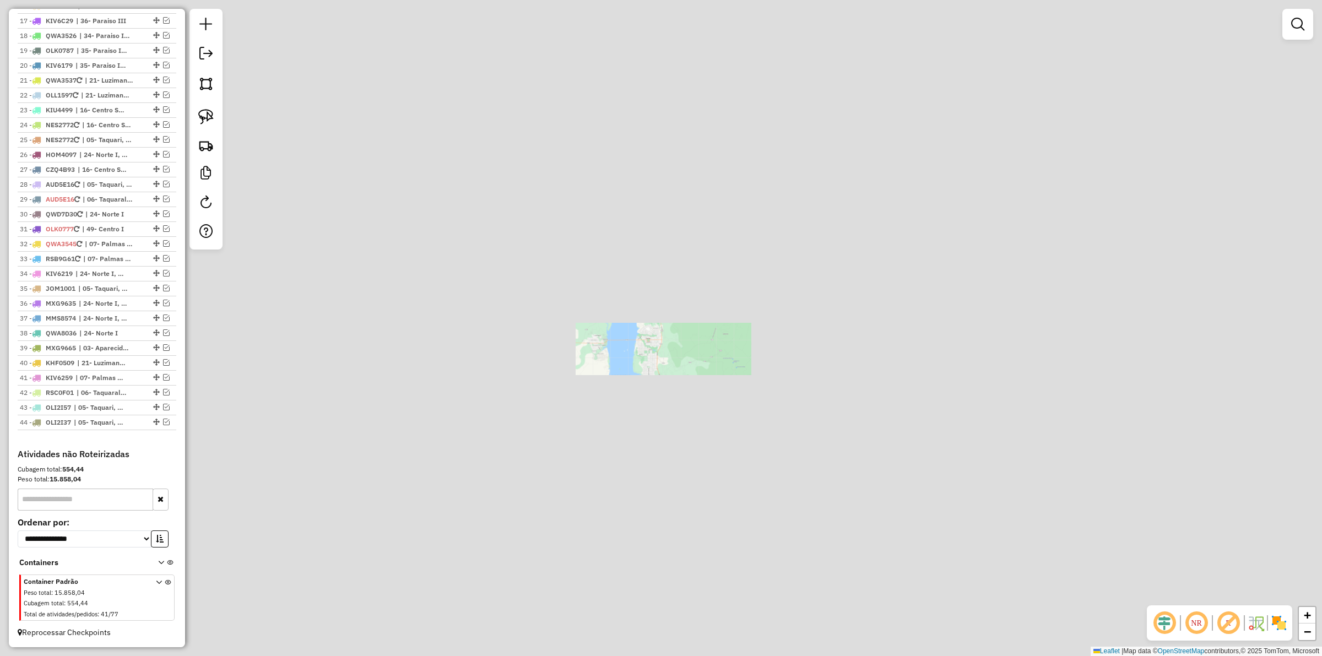
scroll to position [664, 0]
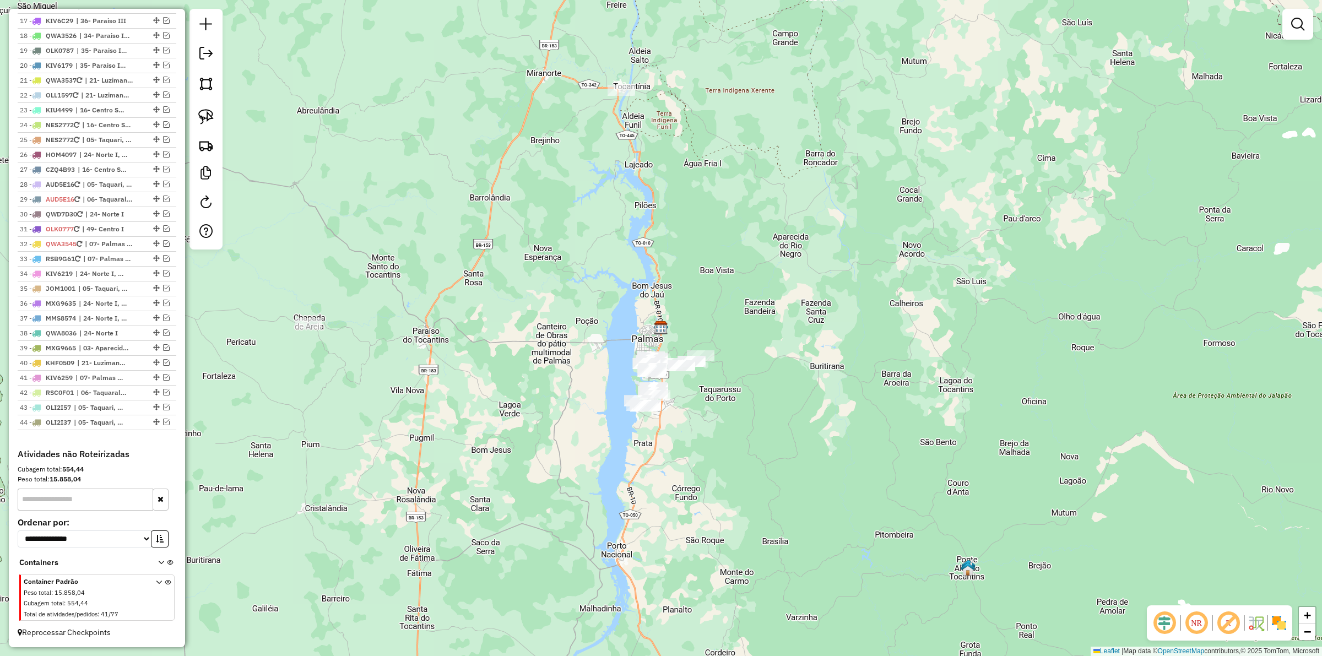
click at [463, 400] on div "Janela de atendimento Grade de atendimento Capacidade Transportadoras Veículos …" at bounding box center [661, 328] width 1322 height 656
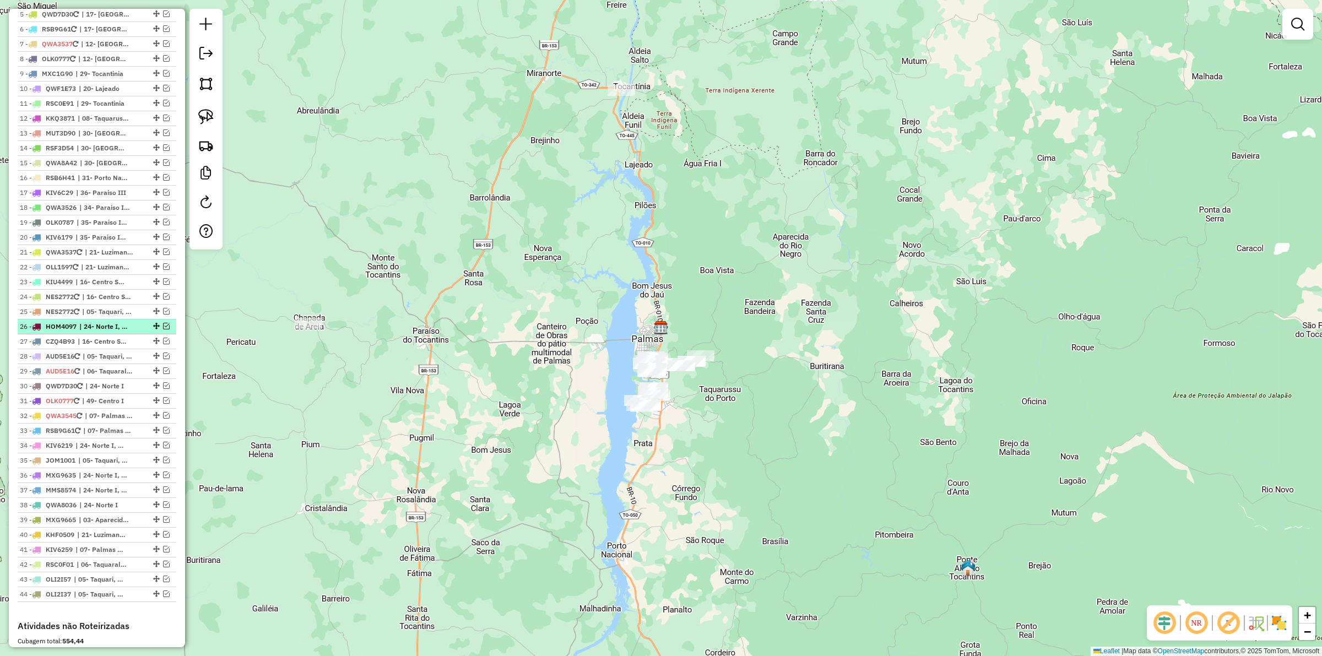
scroll to position [482, 0]
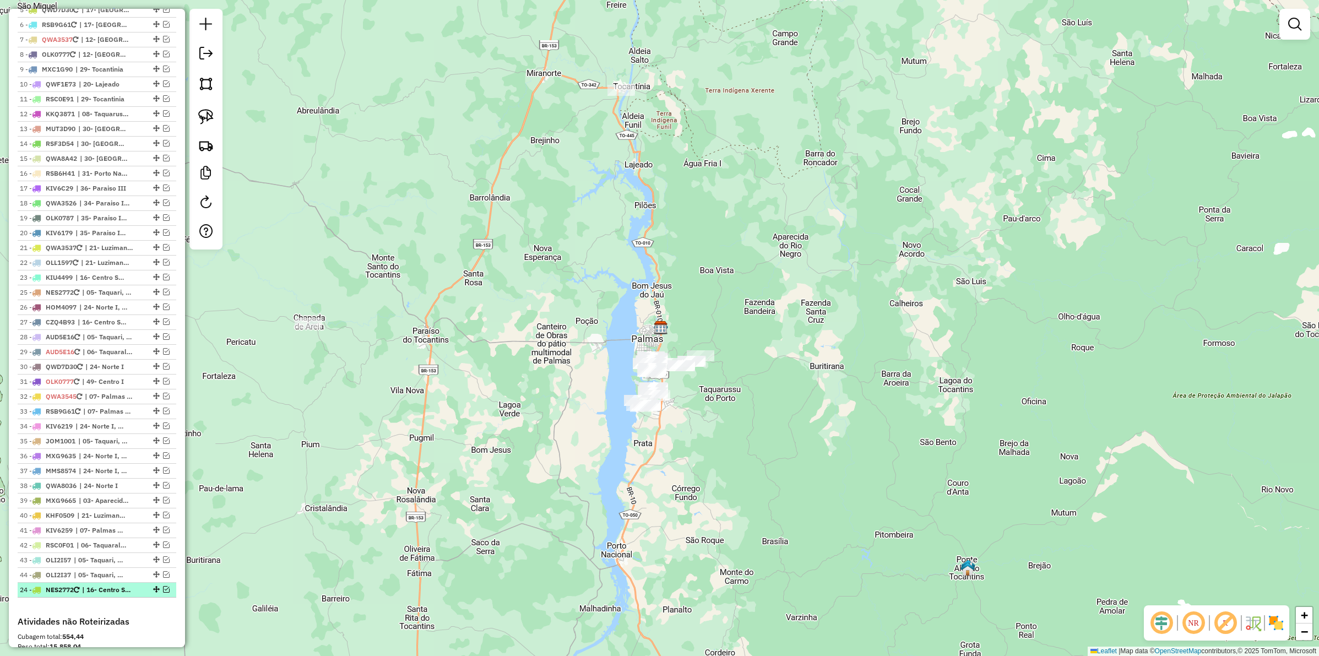
drag, startPoint x: 155, startPoint y: 303, endPoint x: 153, endPoint y: 610, distance: 307.3
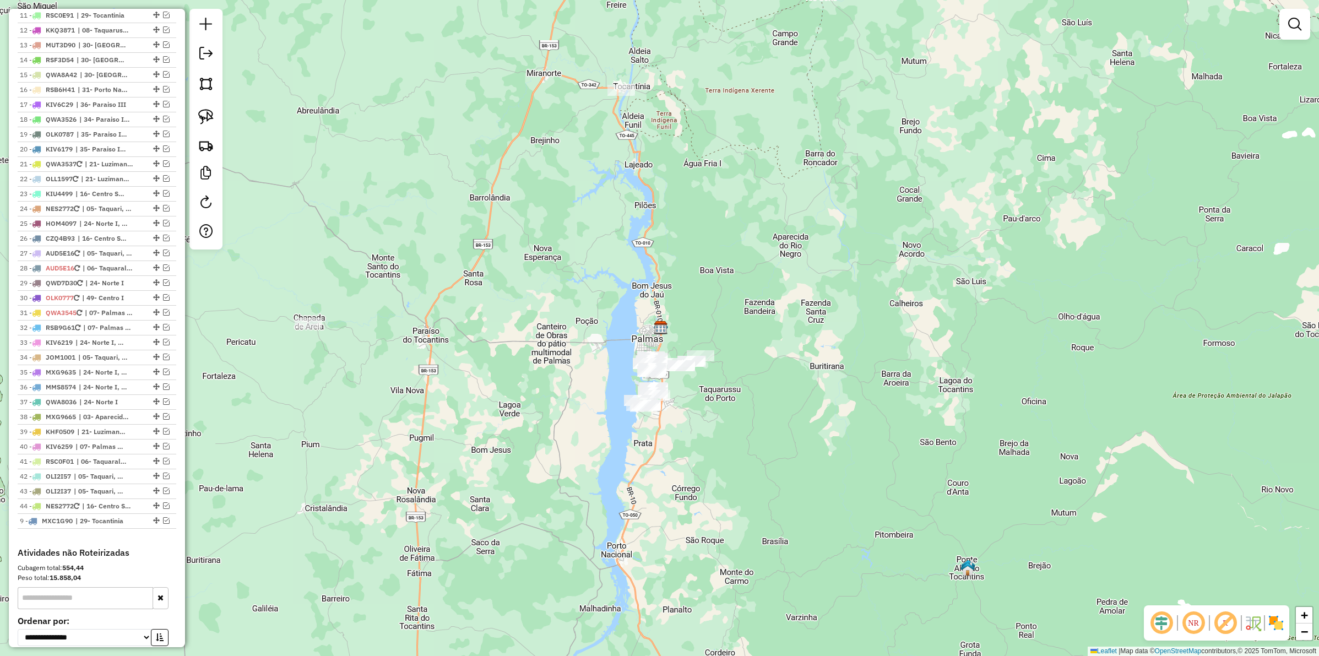
drag, startPoint x: 152, startPoint y: 149, endPoint x: 142, endPoint y: 552, distance: 402.7
drag, startPoint x: 154, startPoint y: 263, endPoint x: 155, endPoint y: 558, distance: 294.6
drag, startPoint x: 153, startPoint y: 236, endPoint x: 157, endPoint y: 575, distance: 339.8
click at [166, 226] on em at bounding box center [166, 223] width 7 height 7
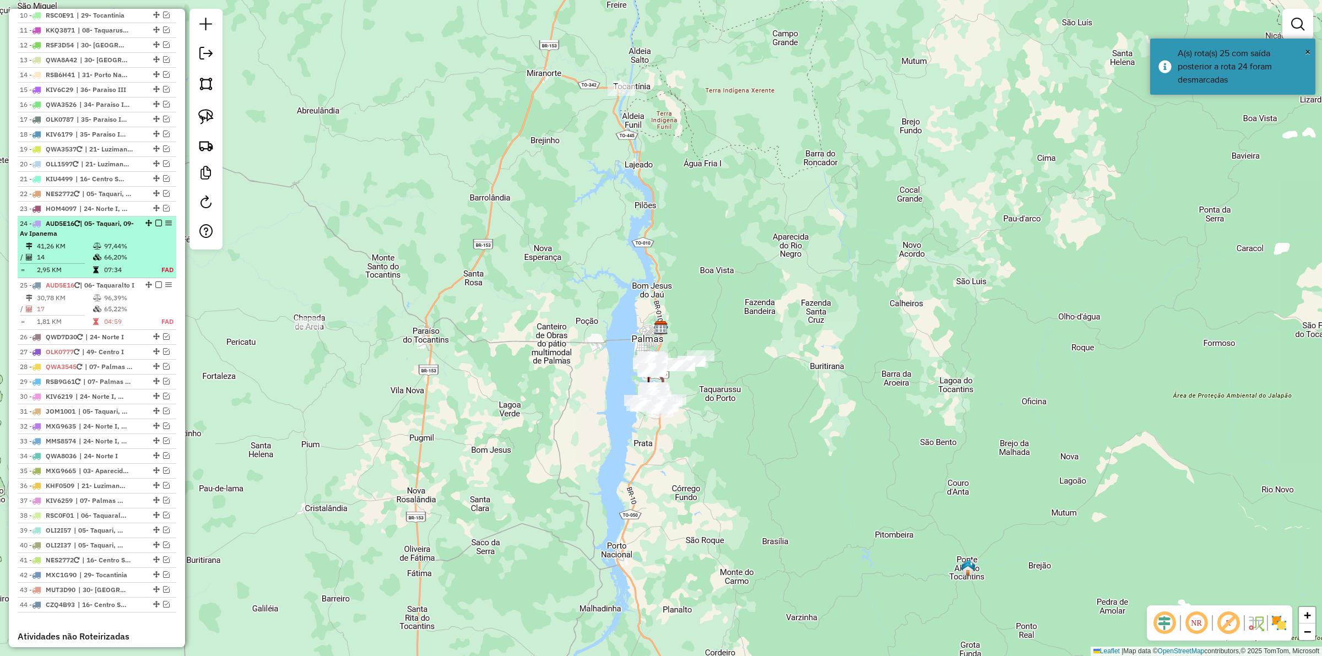
click at [157, 226] on em at bounding box center [158, 223] width 7 height 7
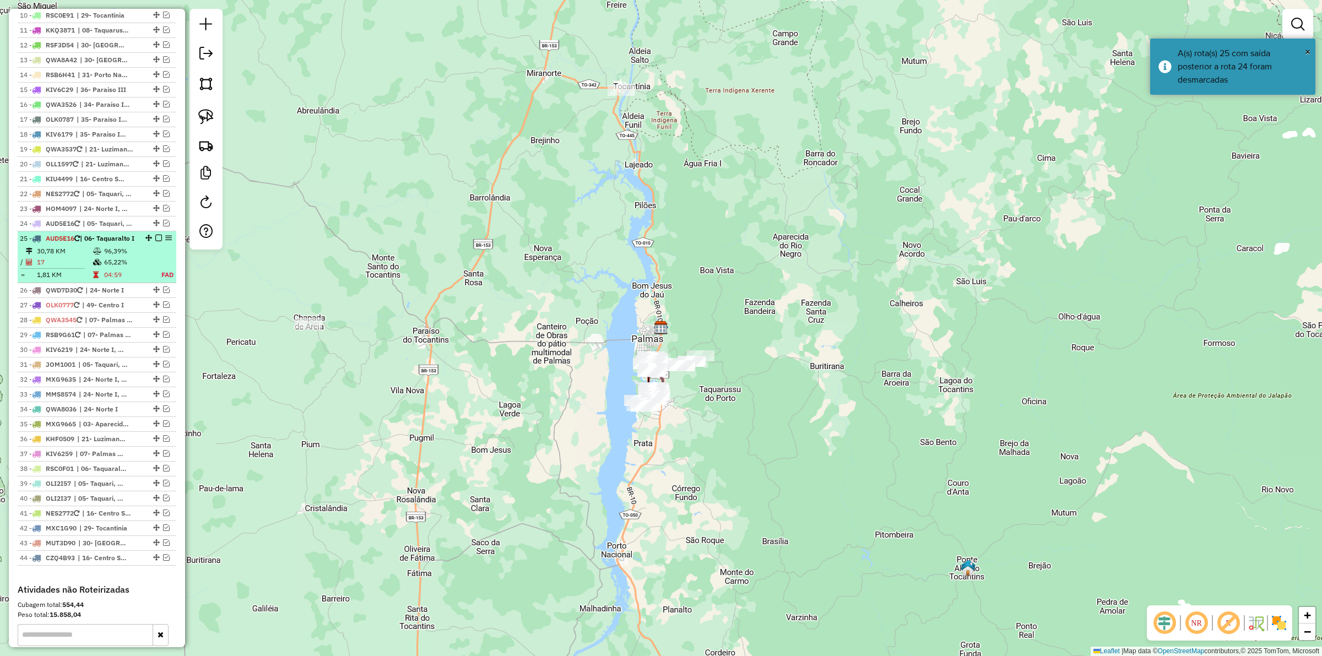
click at [155, 241] on em at bounding box center [158, 238] width 7 height 7
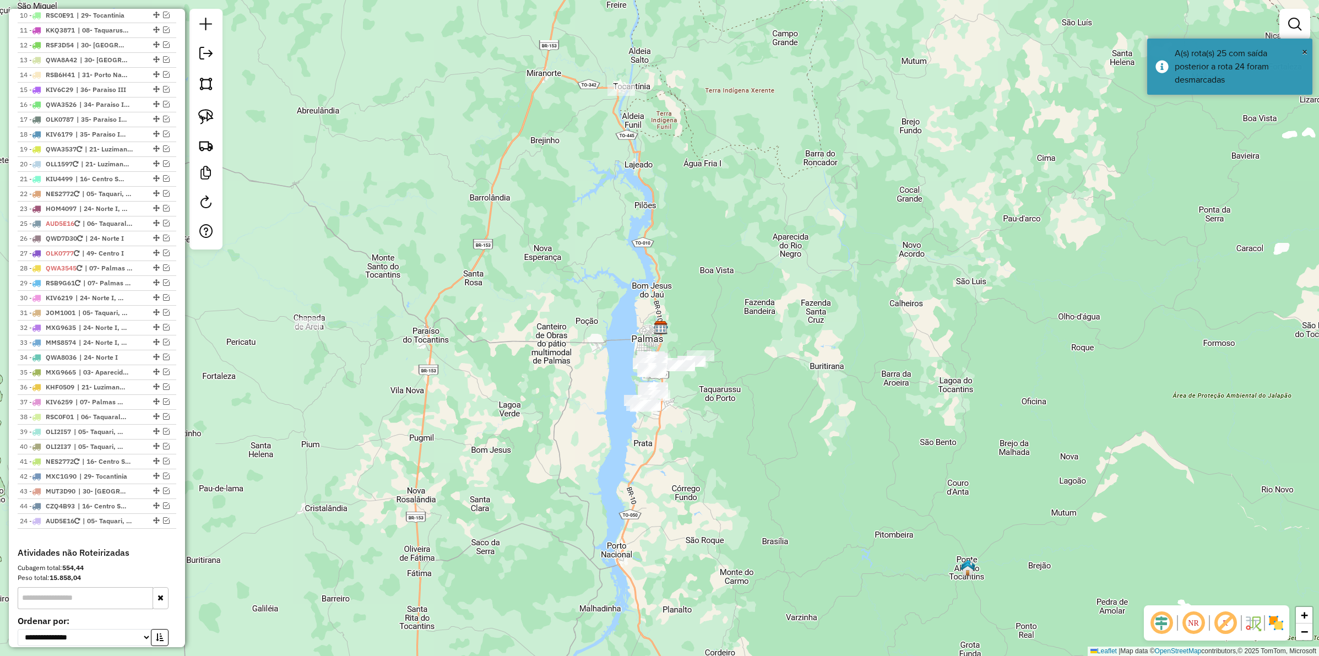
drag, startPoint x: 155, startPoint y: 236, endPoint x: 140, endPoint y: 549, distance: 313.7
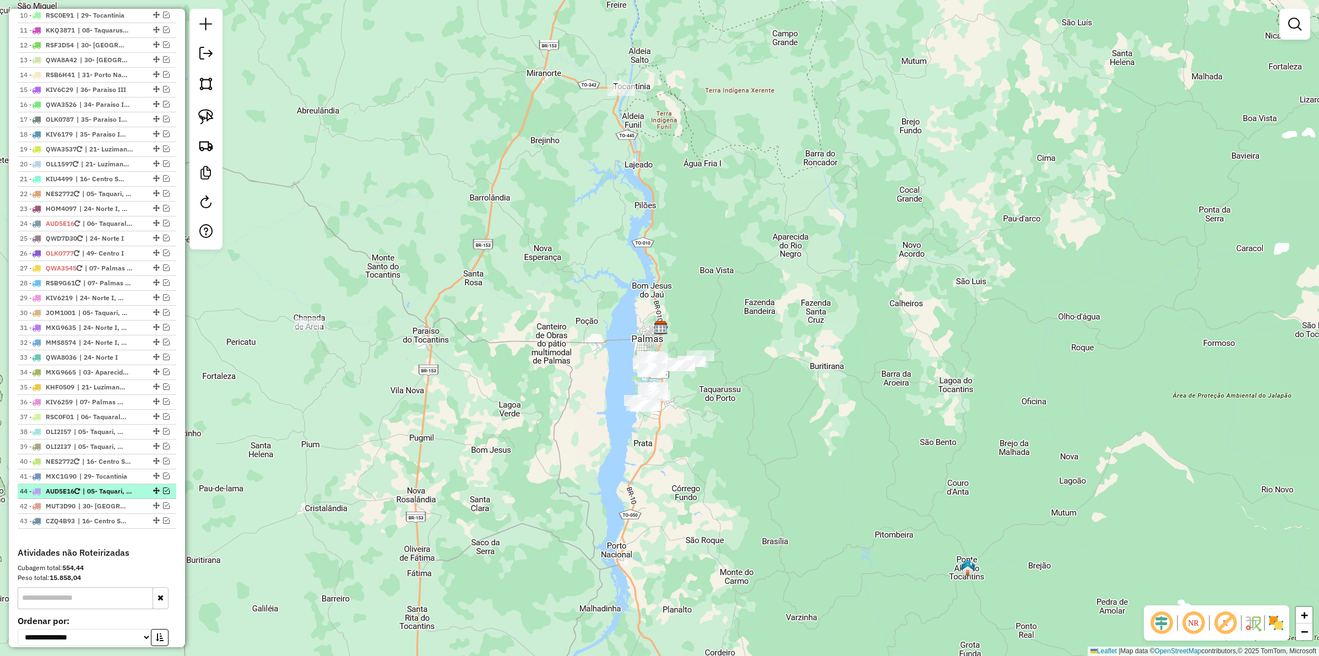
drag, startPoint x: 153, startPoint y: 535, endPoint x: 154, endPoint y: 500, distance: 35.3
drag, startPoint x: 153, startPoint y: 476, endPoint x: 153, endPoint y: 497, distance: 20.4
drag, startPoint x: 152, startPoint y: 220, endPoint x: 139, endPoint y: 560, distance: 340.0
drag, startPoint x: 154, startPoint y: 339, endPoint x: 150, endPoint y: 548, distance: 208.8
drag, startPoint x: 153, startPoint y: 310, endPoint x: 144, endPoint y: 559, distance: 249.6
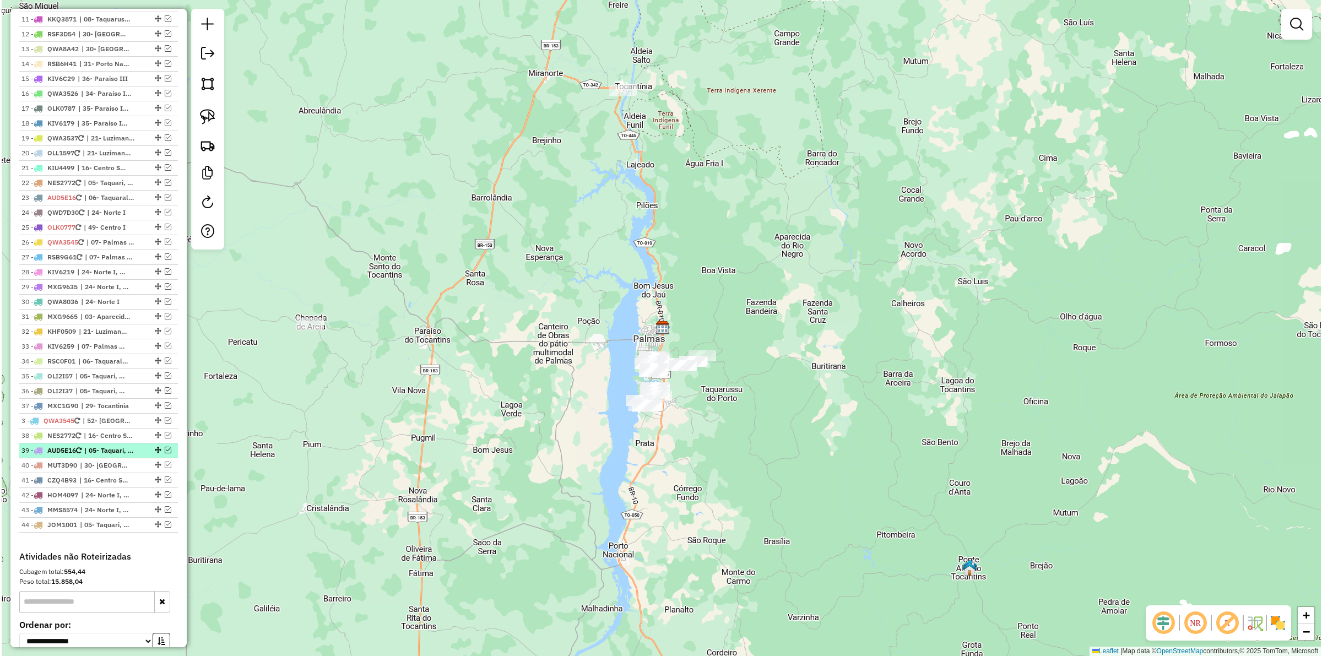
scroll to position [664, 0]
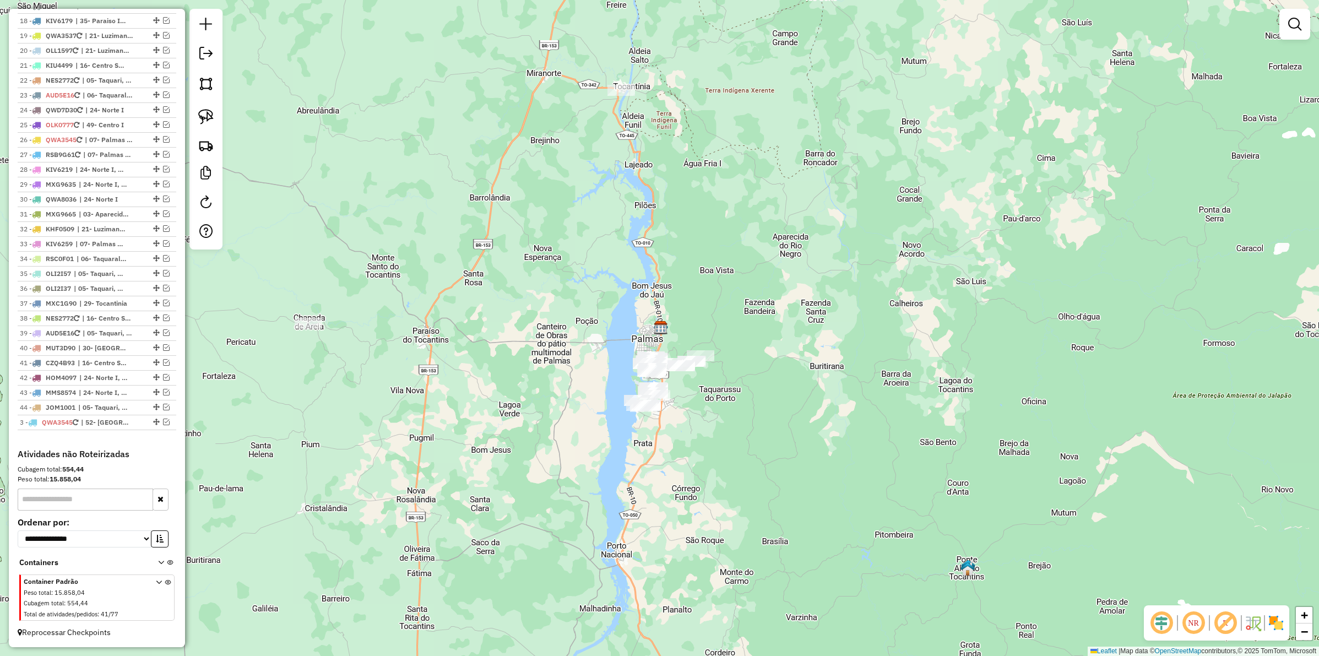
drag, startPoint x: 154, startPoint y: 126, endPoint x: 149, endPoint y: 420, distance: 294.7
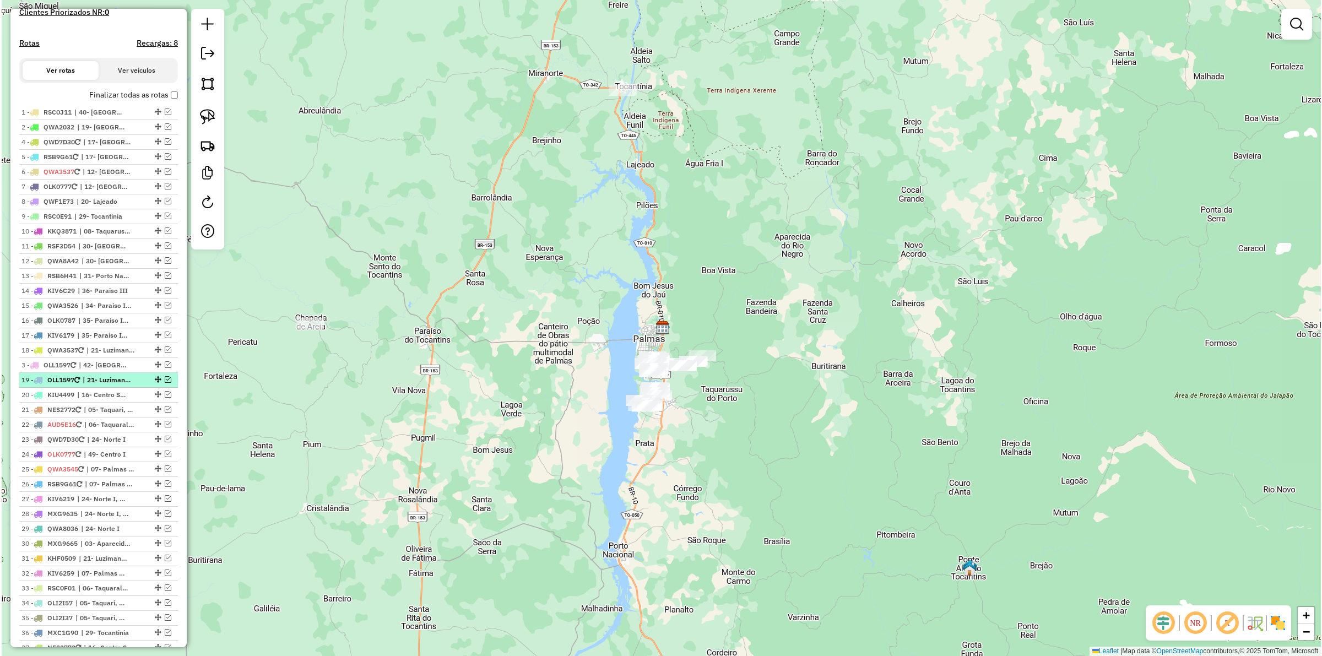
scroll to position [595, 0]
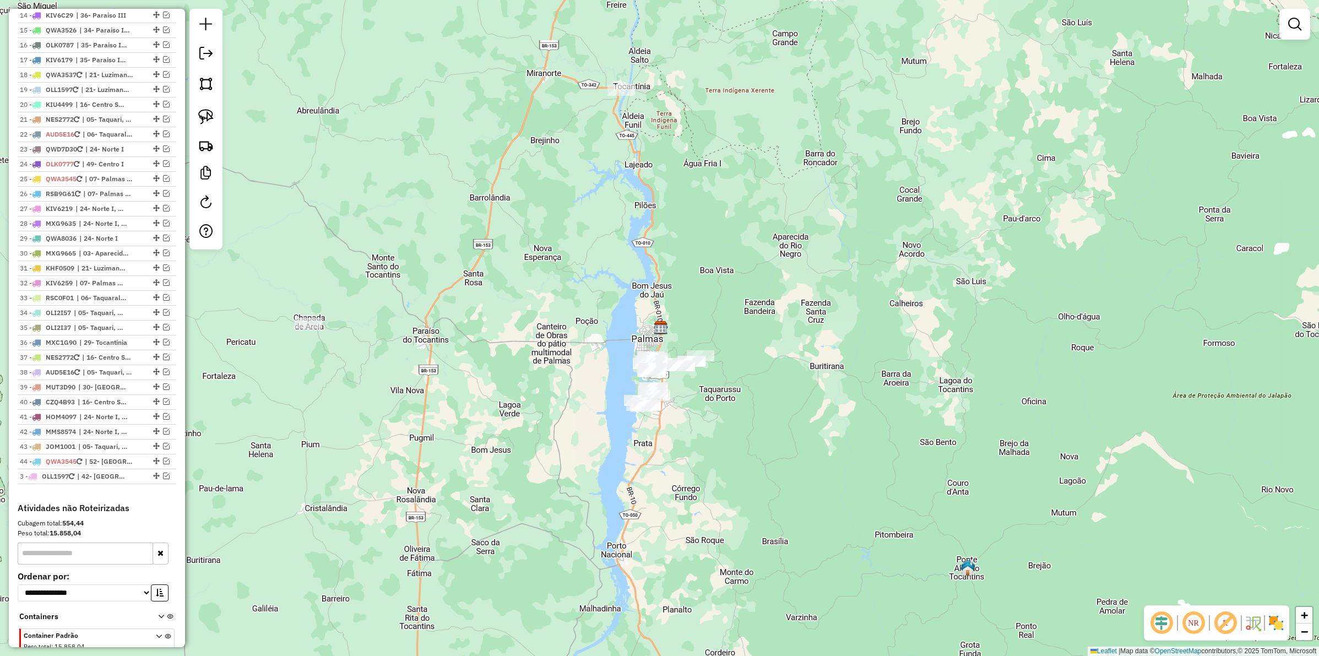
drag, startPoint x: 154, startPoint y: 150, endPoint x: 130, endPoint y: 520, distance: 371.4
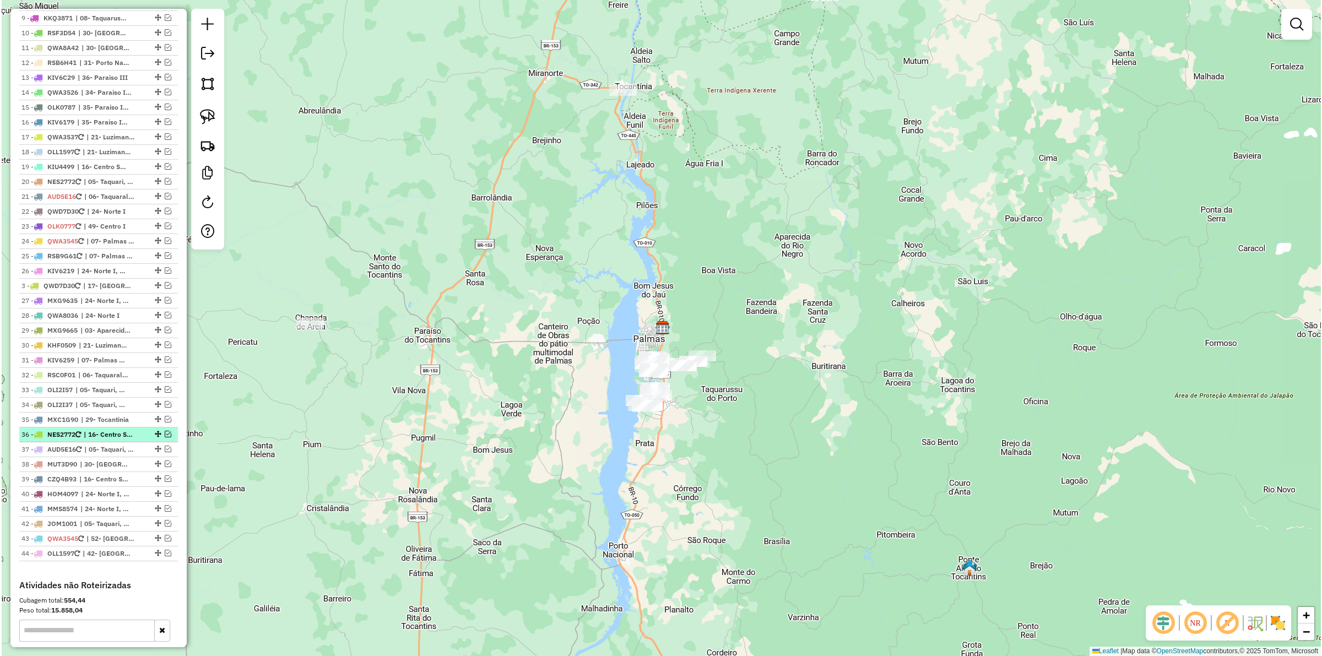
scroll to position [526, 0]
drag, startPoint x: 154, startPoint y: 219, endPoint x: 161, endPoint y: 582, distance: 363.0
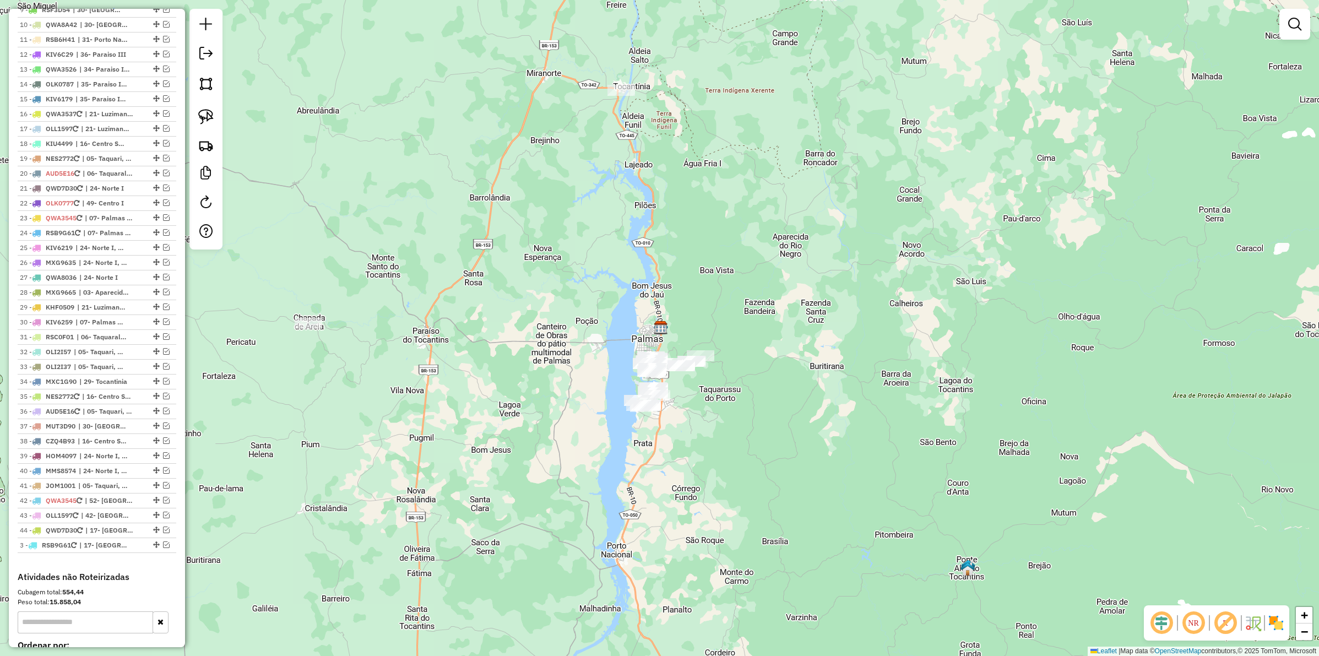
drag, startPoint x: 153, startPoint y: 150, endPoint x: 149, endPoint y: 589, distance: 439.5
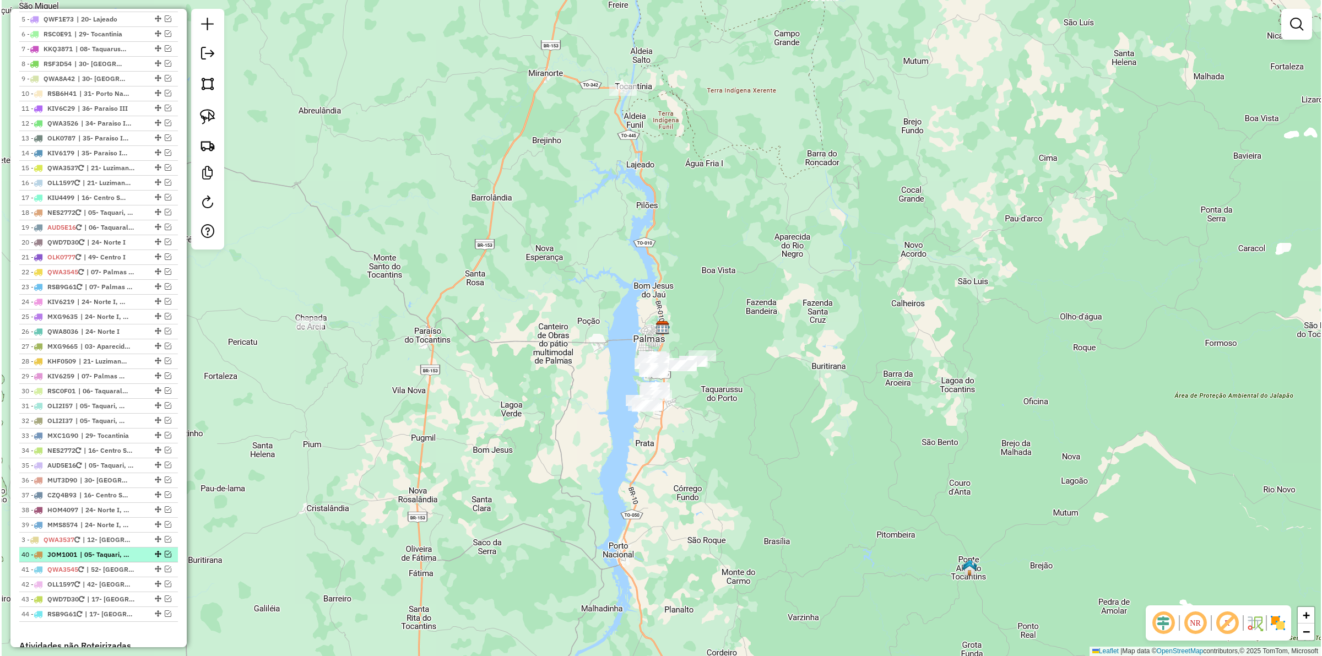
scroll to position [595, 0]
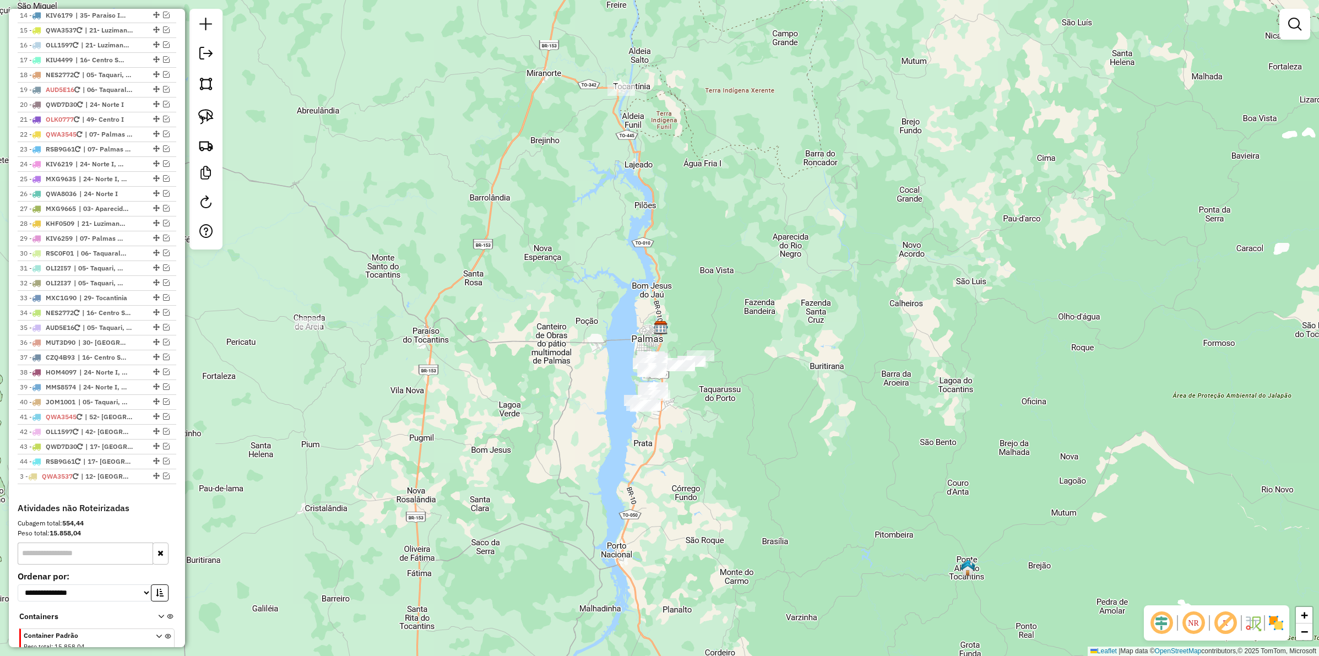
drag, startPoint x: 152, startPoint y: 220, endPoint x: 146, endPoint y: 486, distance: 266.0
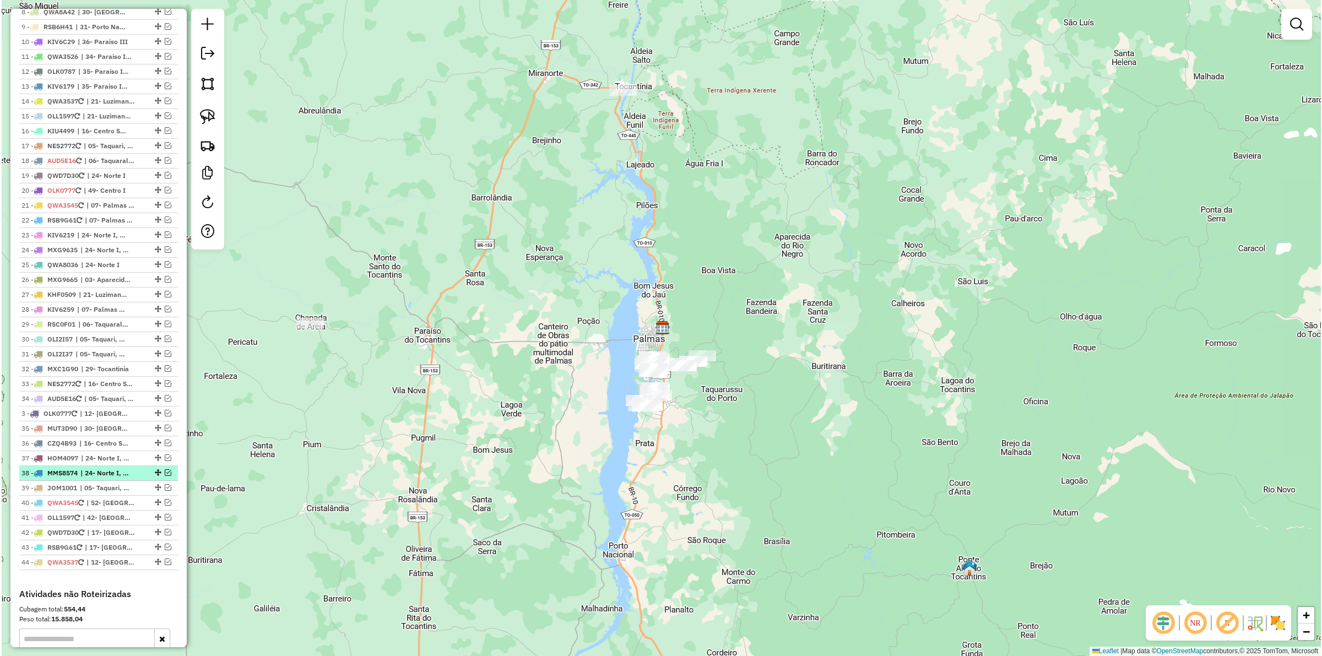
scroll to position [526, 0]
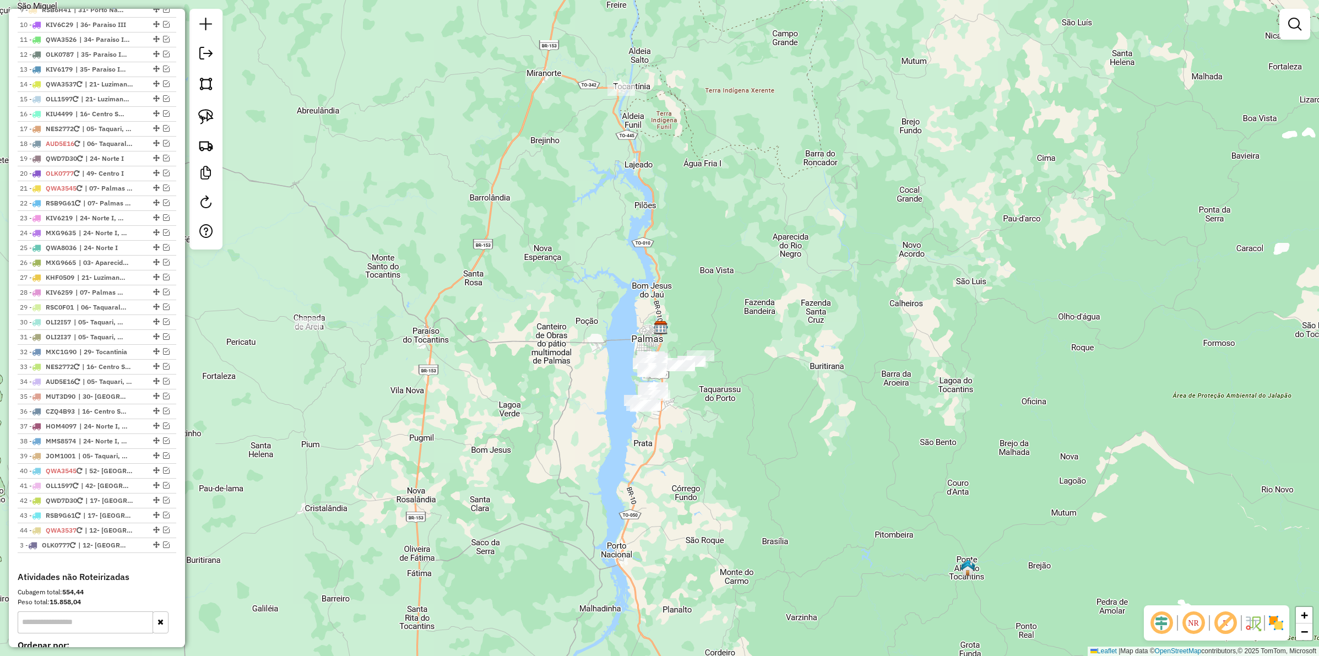
drag, startPoint x: 153, startPoint y: 149, endPoint x: 149, endPoint y: 574, distance: 425.7
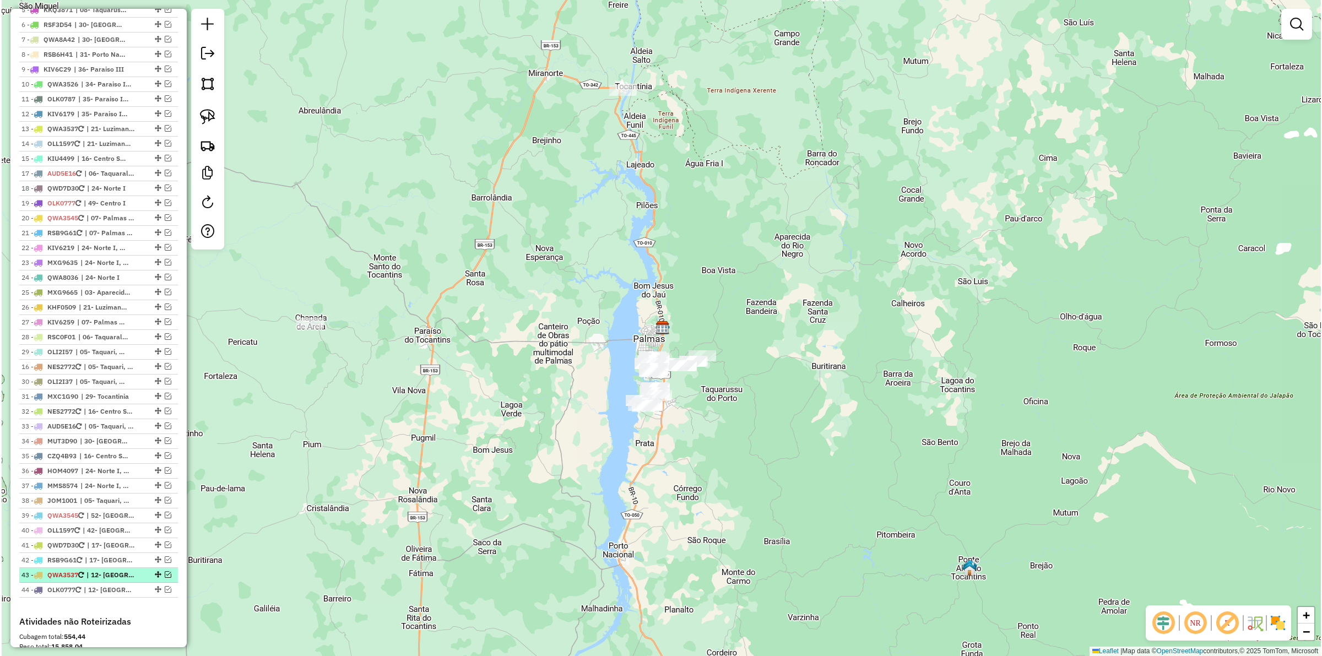
scroll to position [595, 0]
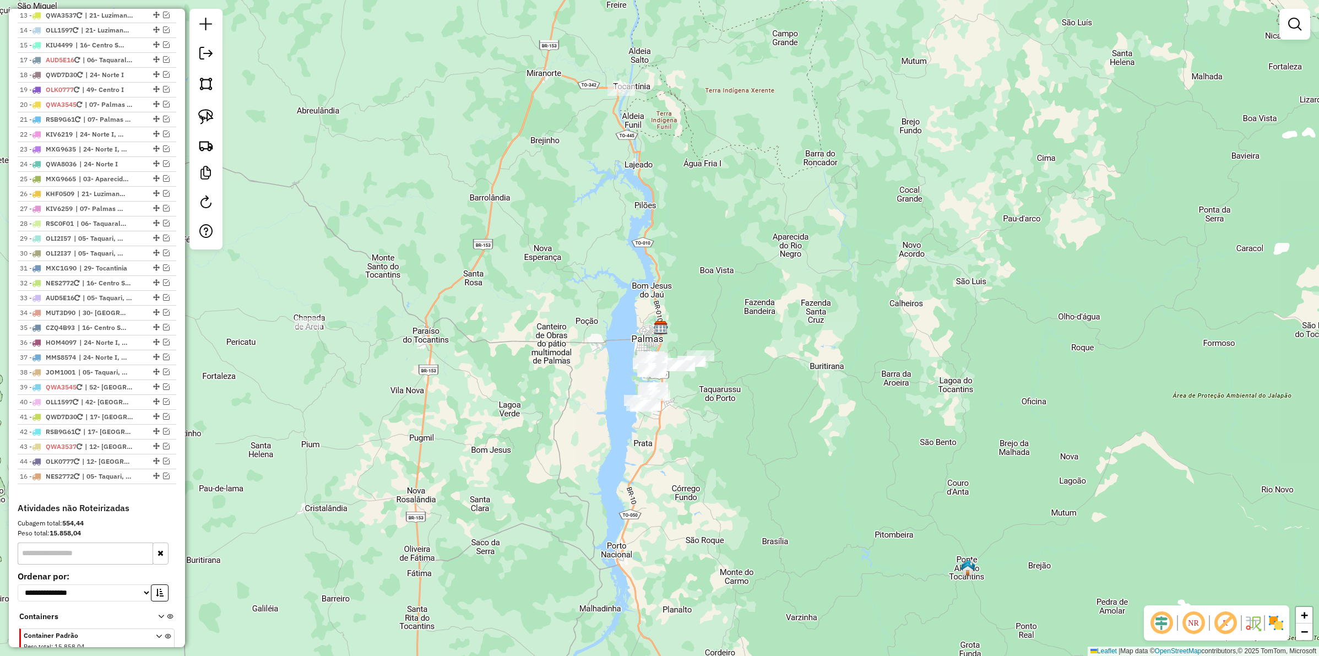
drag, startPoint x: 153, startPoint y: 275, endPoint x: 145, endPoint y: 506, distance: 230.3
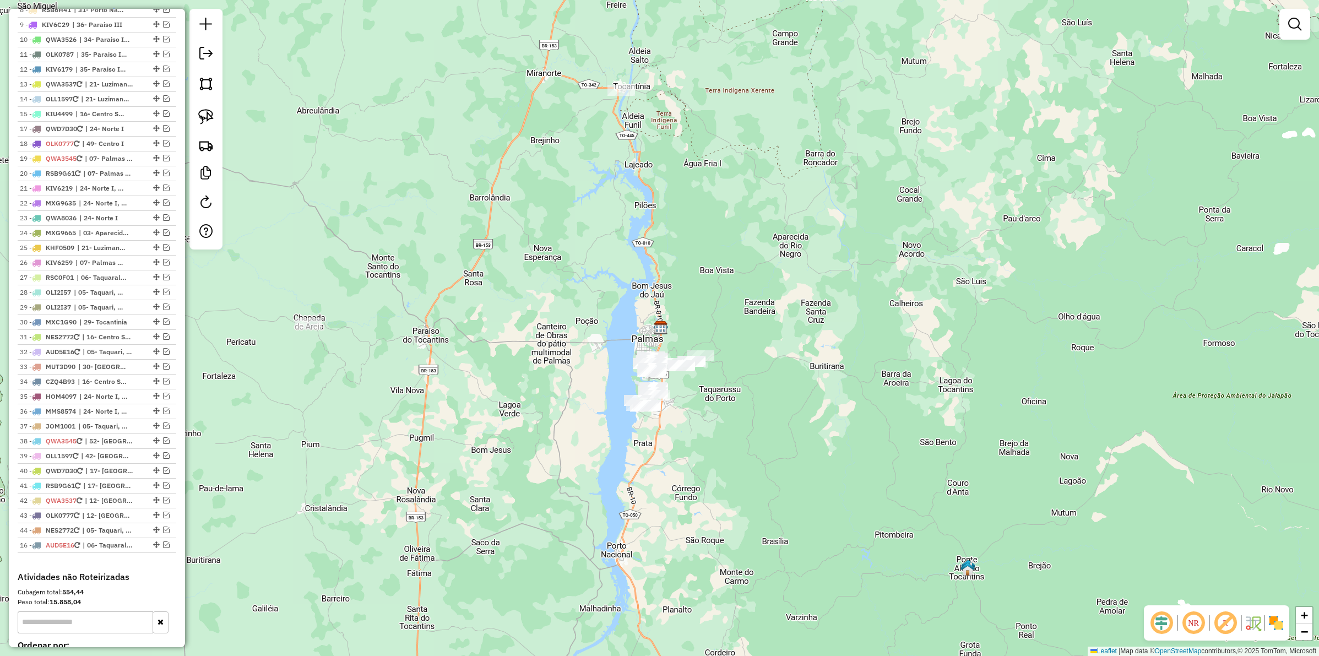
drag, startPoint x: 154, startPoint y: 138, endPoint x: 153, endPoint y: 570, distance: 432.8
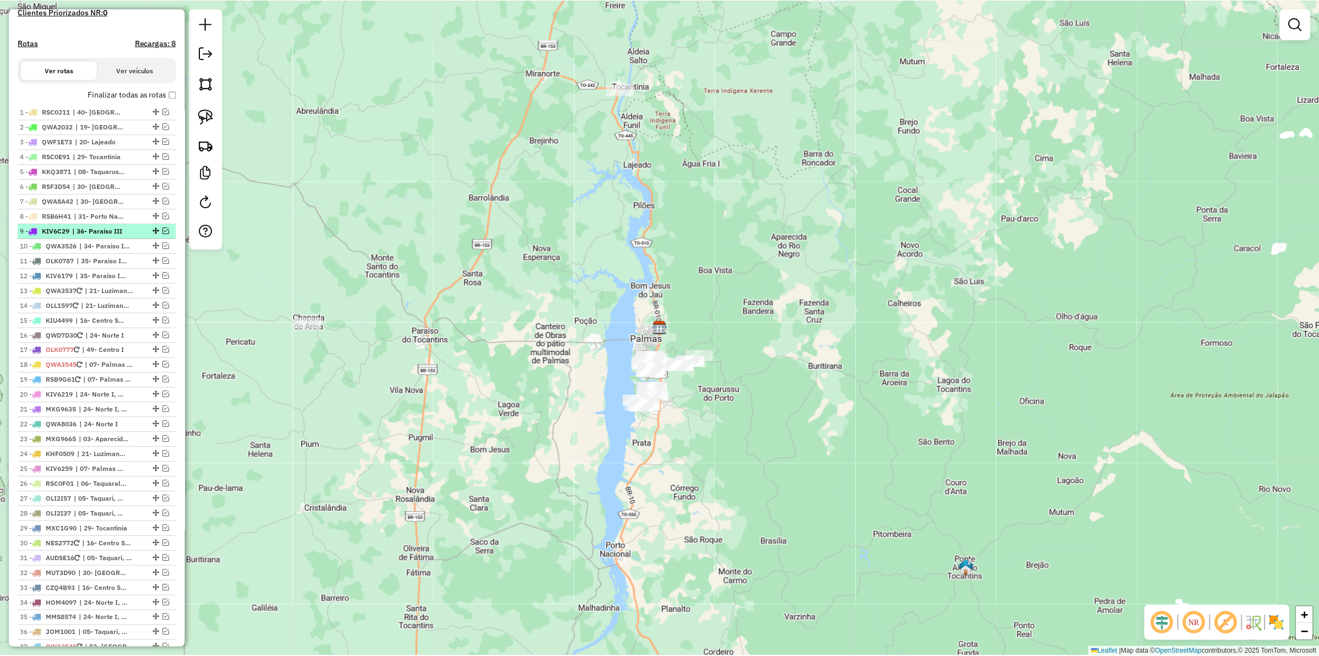
scroll to position [389, 0]
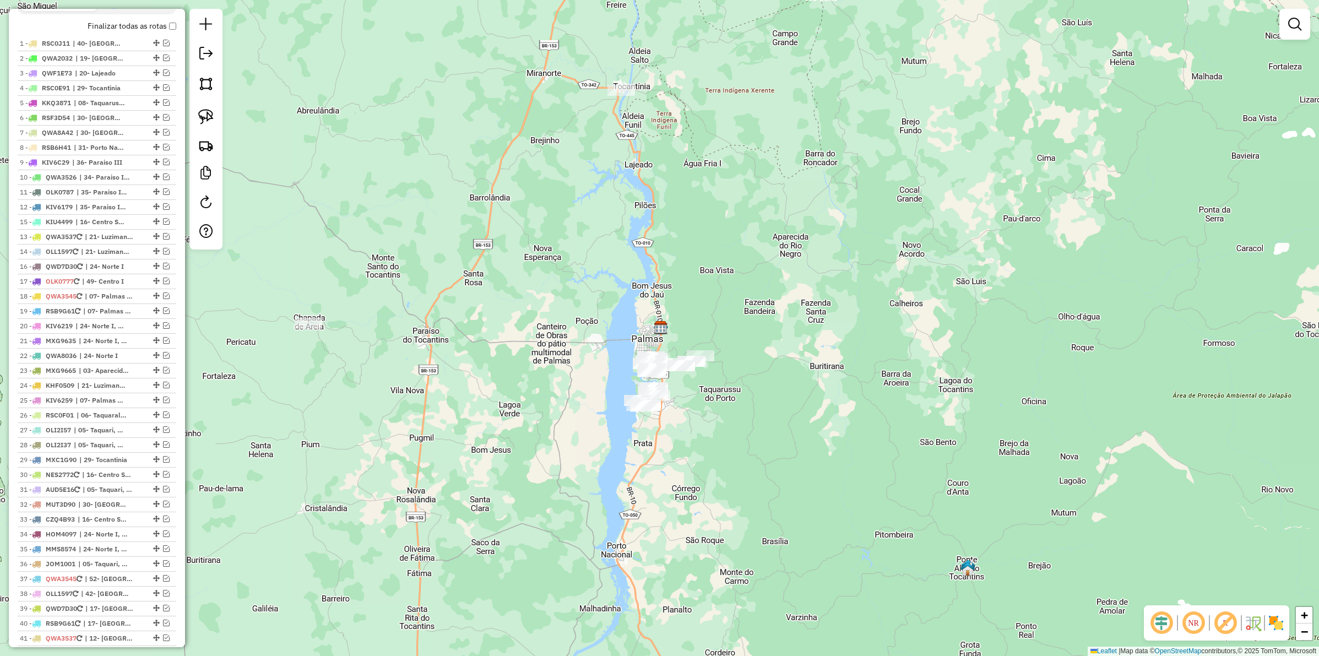
drag, startPoint x: 153, startPoint y: 264, endPoint x: 157, endPoint y: 229, distance: 35.5
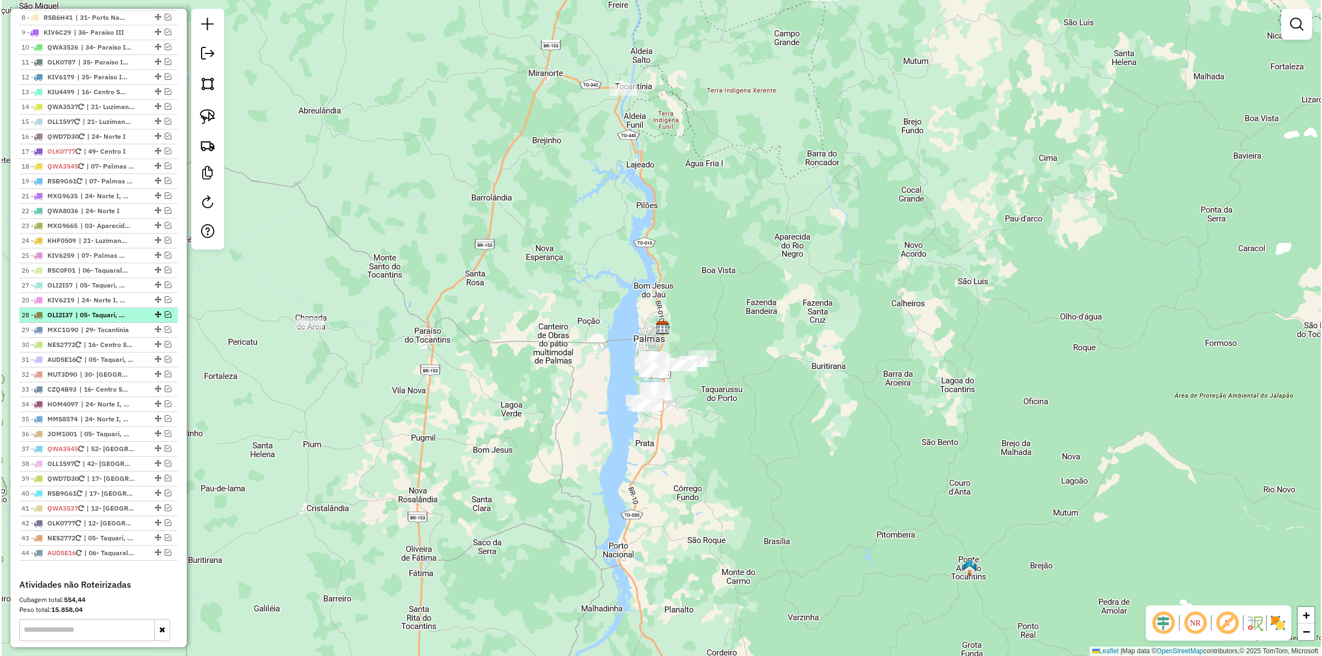
scroll to position [526, 0]
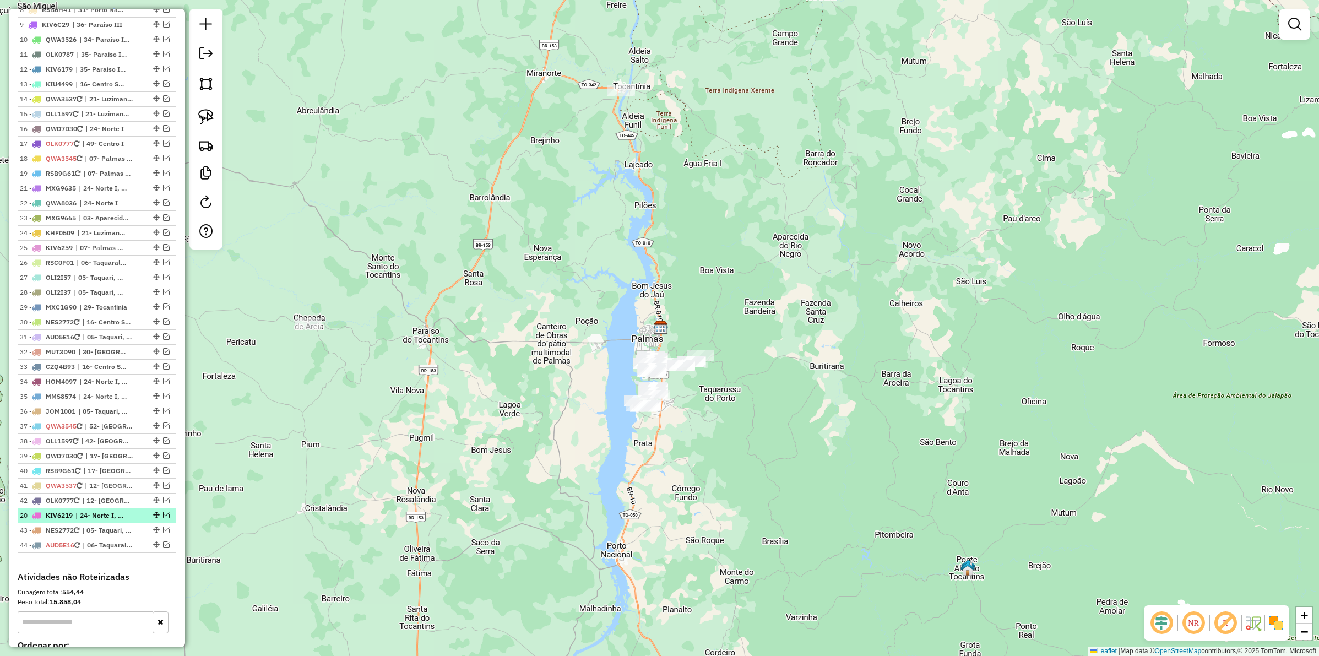
drag, startPoint x: 153, startPoint y: 337, endPoint x: 140, endPoint y: 526, distance: 189.8
click at [163, 429] on em at bounding box center [166, 425] width 7 height 7
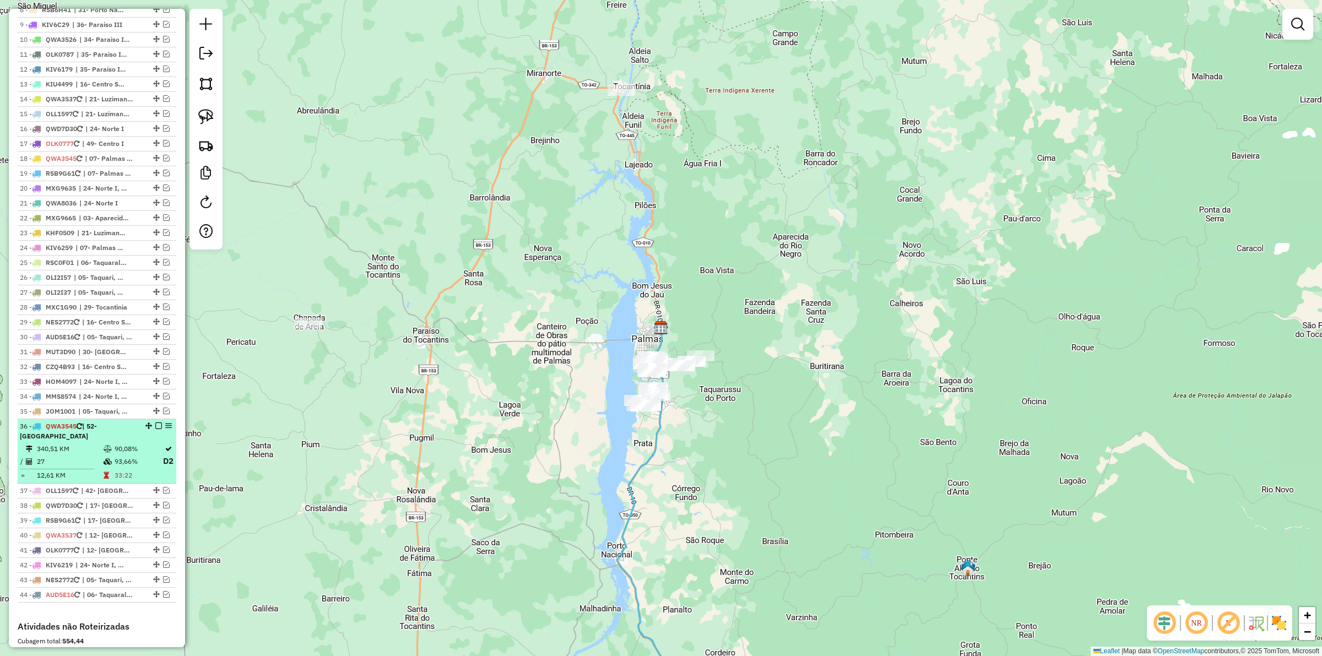
click at [97, 440] on span "| 52- [GEOGRAPHIC_DATA]" at bounding box center [58, 431] width 77 height 18
select select "**********"
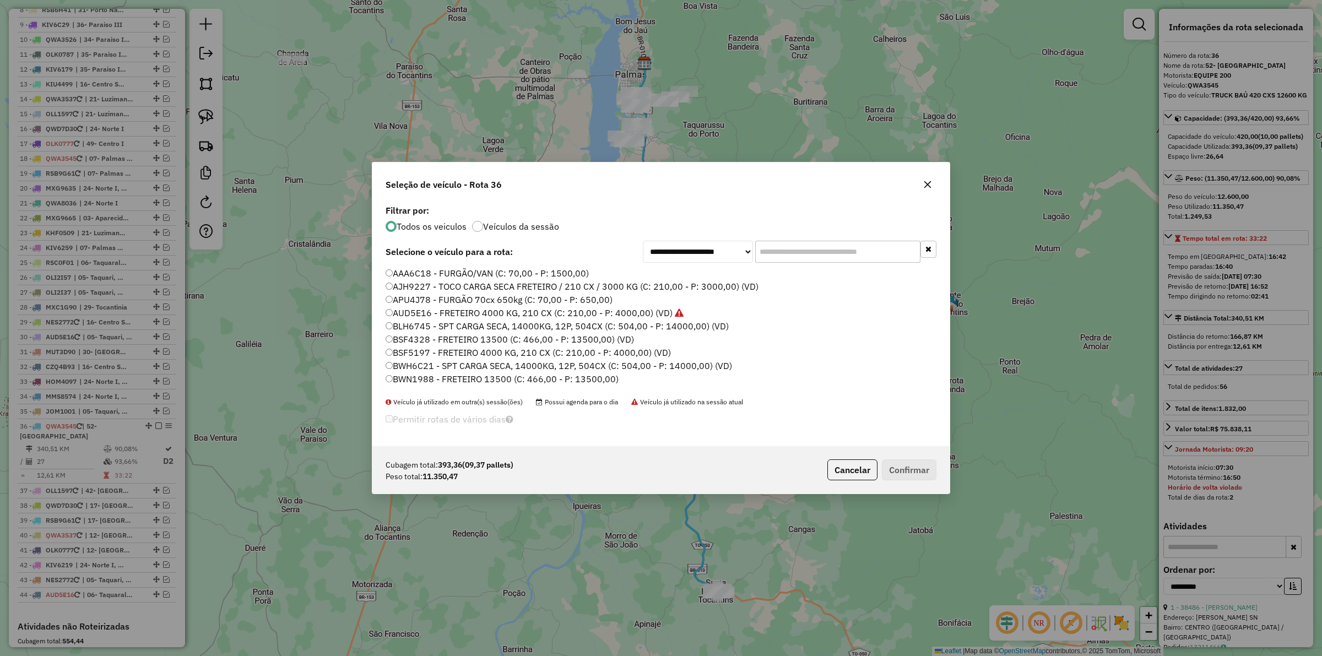
scroll to position [6, 3]
click at [794, 248] on input "text" at bounding box center [837, 252] width 165 height 22
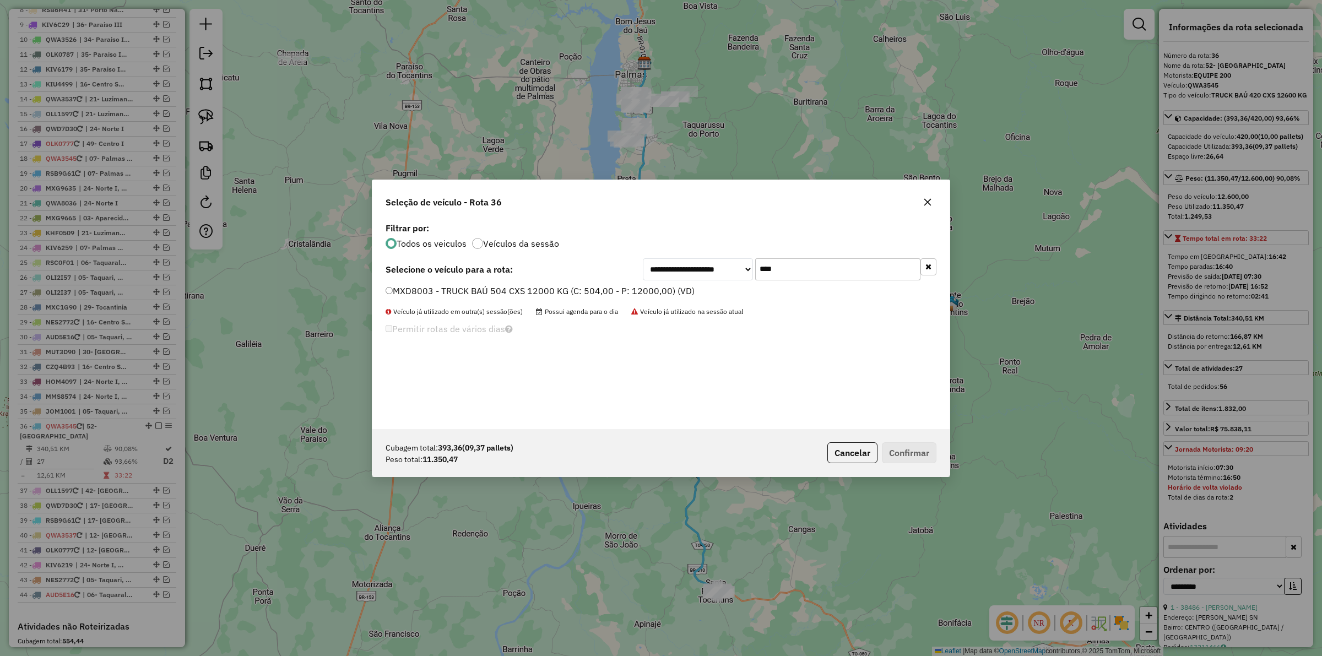
type input "****"
click at [599, 285] on label "MXD8003 - TRUCK BAÚ 504 CXS 12000 KG (C: 504,00 - P: 12000,00) (VD)" at bounding box center [539, 290] width 309 height 13
drag, startPoint x: 399, startPoint y: 368, endPoint x: 357, endPoint y: 377, distance: 43.4
click at [357, 377] on div "**********" at bounding box center [661, 328] width 1322 height 656
type input "*"
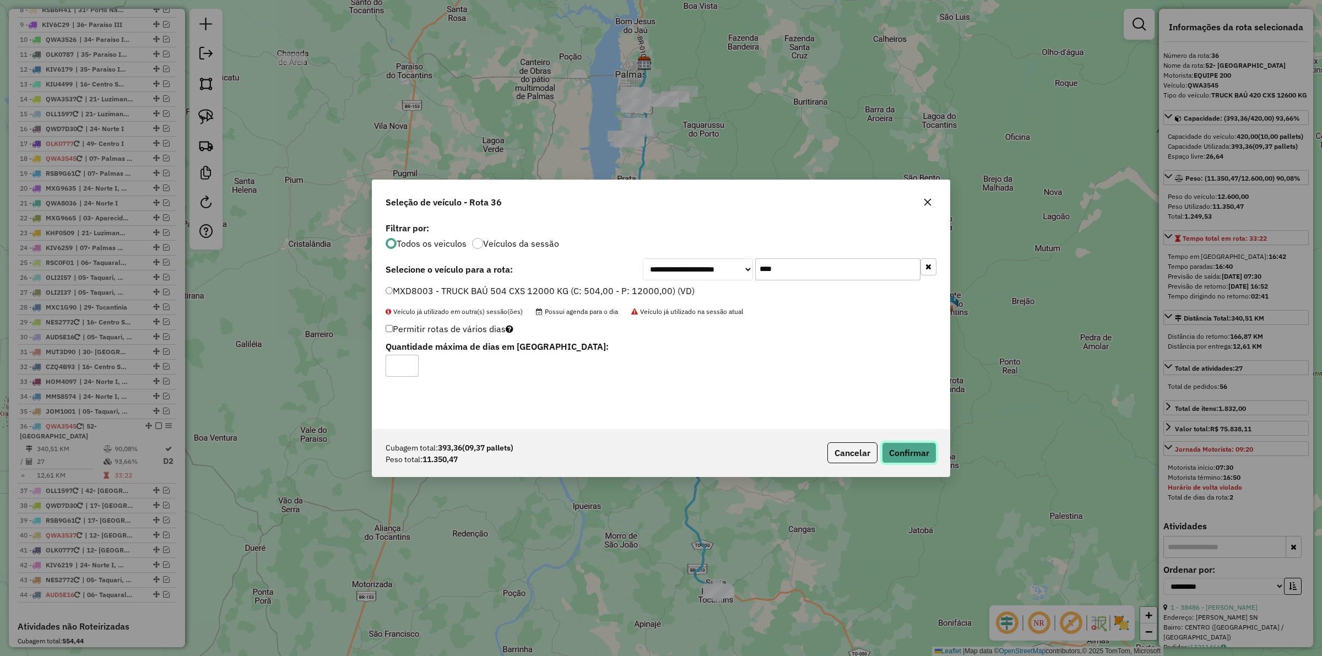
click at [920, 454] on button "Confirmar" at bounding box center [909, 452] width 55 height 21
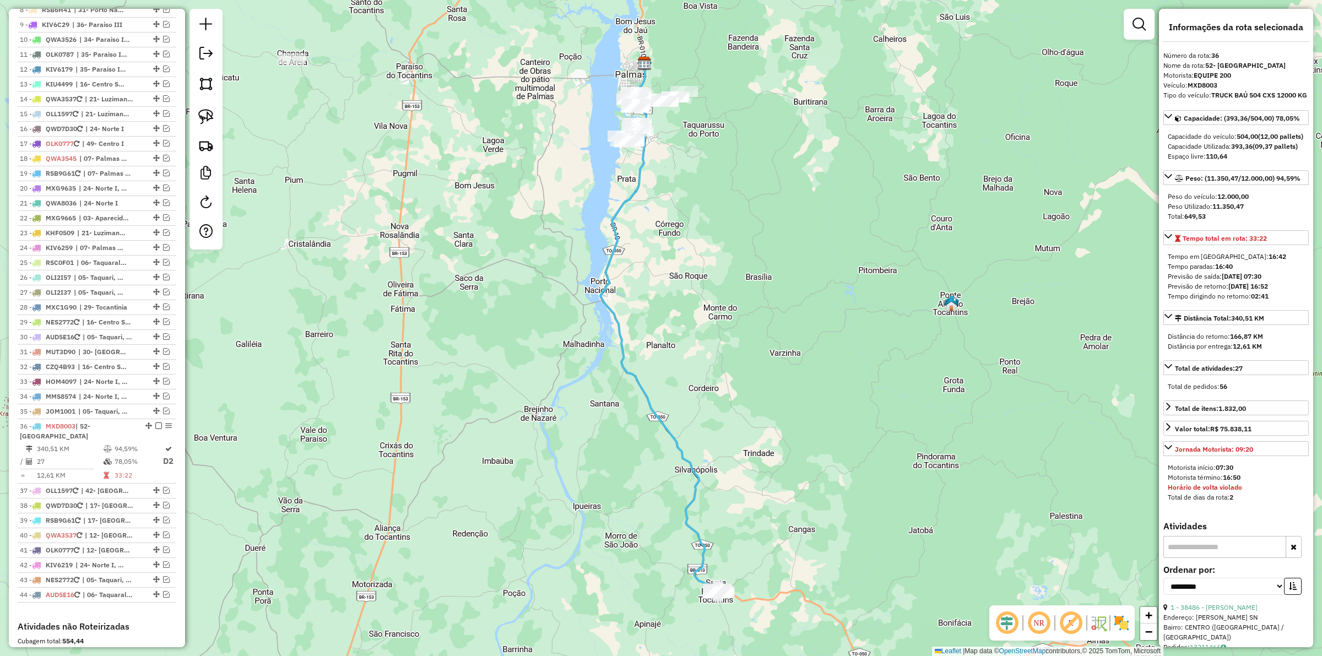
scroll to position [704, 0]
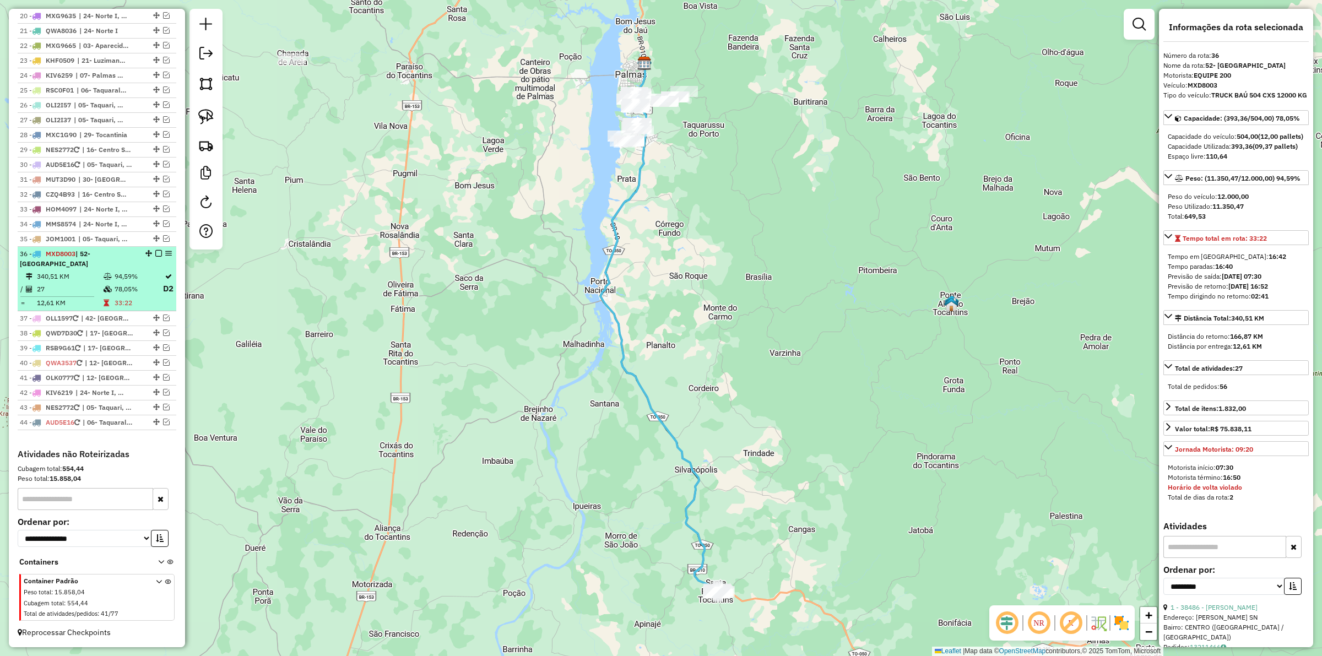
click at [157, 257] on em at bounding box center [158, 253] width 7 height 7
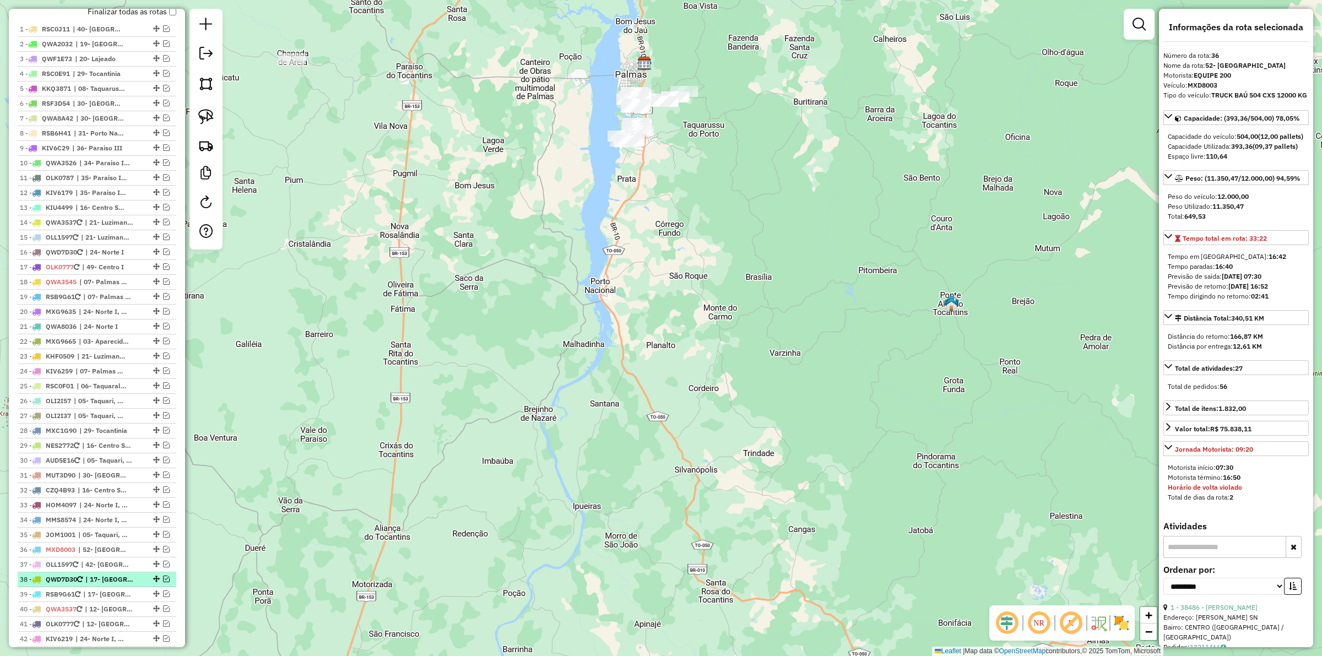
scroll to position [320, 0]
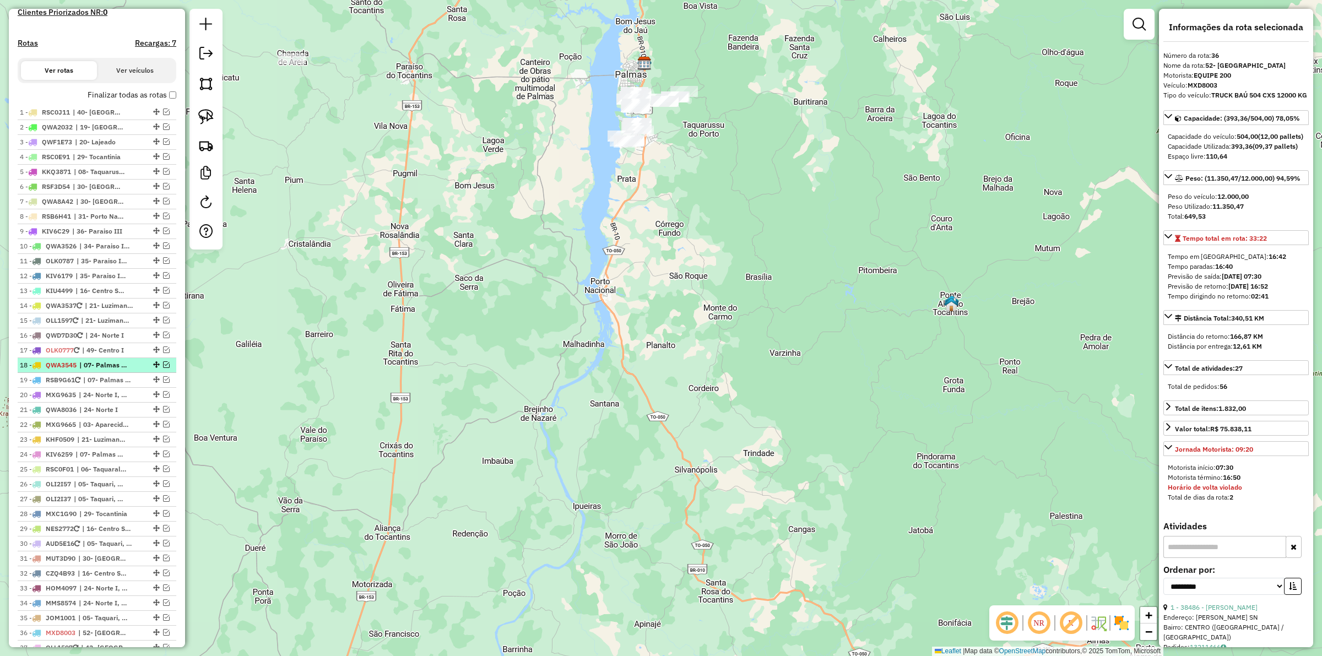
click at [163, 368] on em at bounding box center [166, 364] width 7 height 7
click at [112, 378] on span "| 07- Palmas Sul III" at bounding box center [74, 370] width 108 height 18
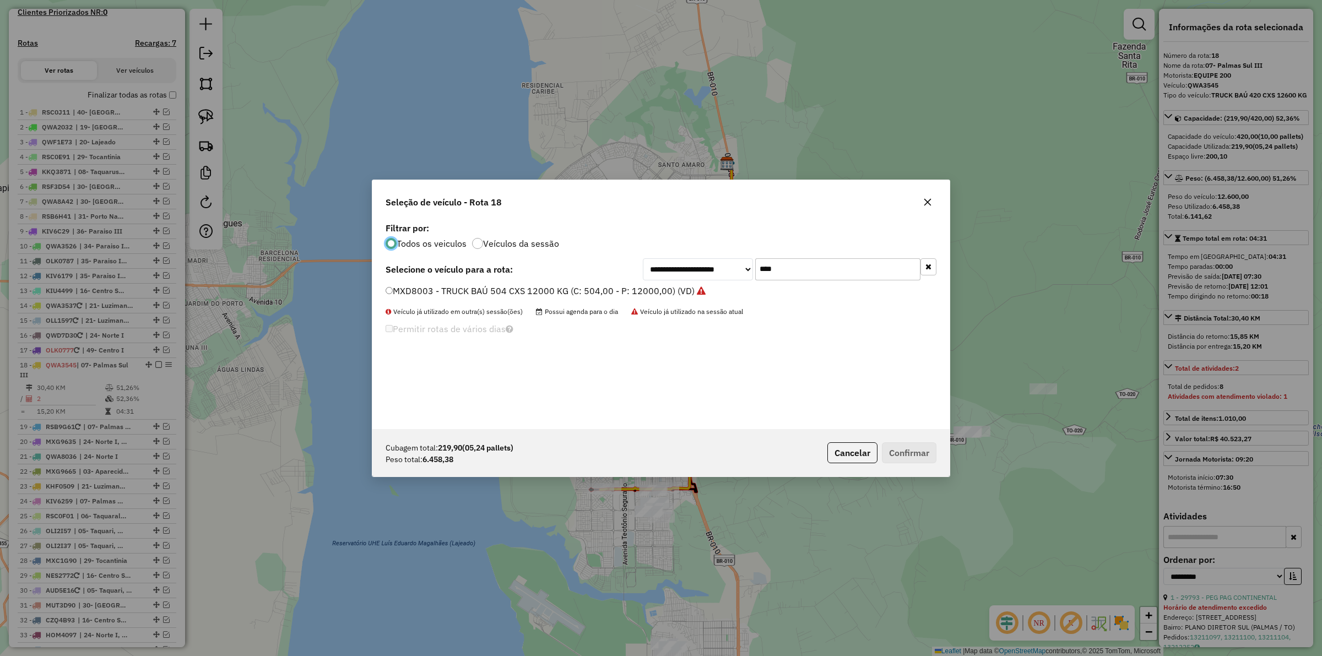
scroll to position [6, 3]
click at [791, 266] on input "****" at bounding box center [837, 269] width 165 height 22
click at [640, 288] on label "MXD8003 - TRUCK BAÚ 504 CXS 12000 KG (C: 504,00 - P: 12000,00) (VD)" at bounding box center [545, 290] width 320 height 13
click at [920, 458] on button "Confirmar" at bounding box center [909, 452] width 55 height 21
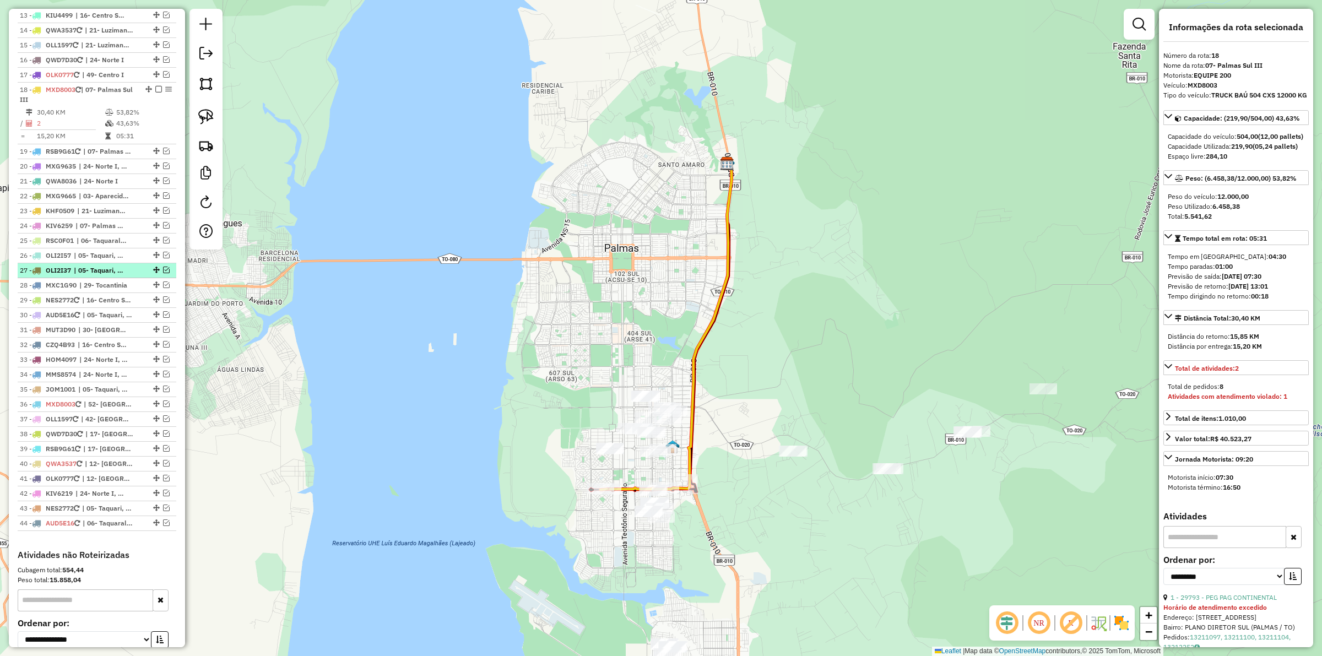
scroll to position [543, 0]
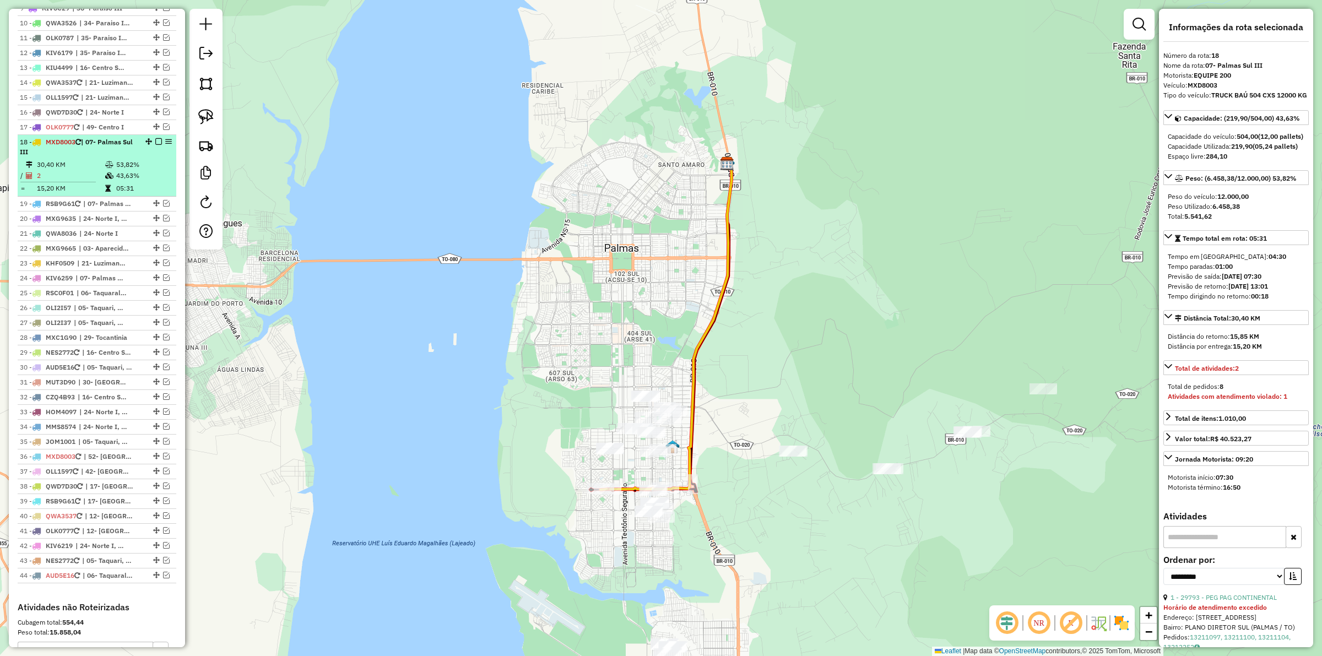
click at [157, 145] on em at bounding box center [158, 141] width 7 height 7
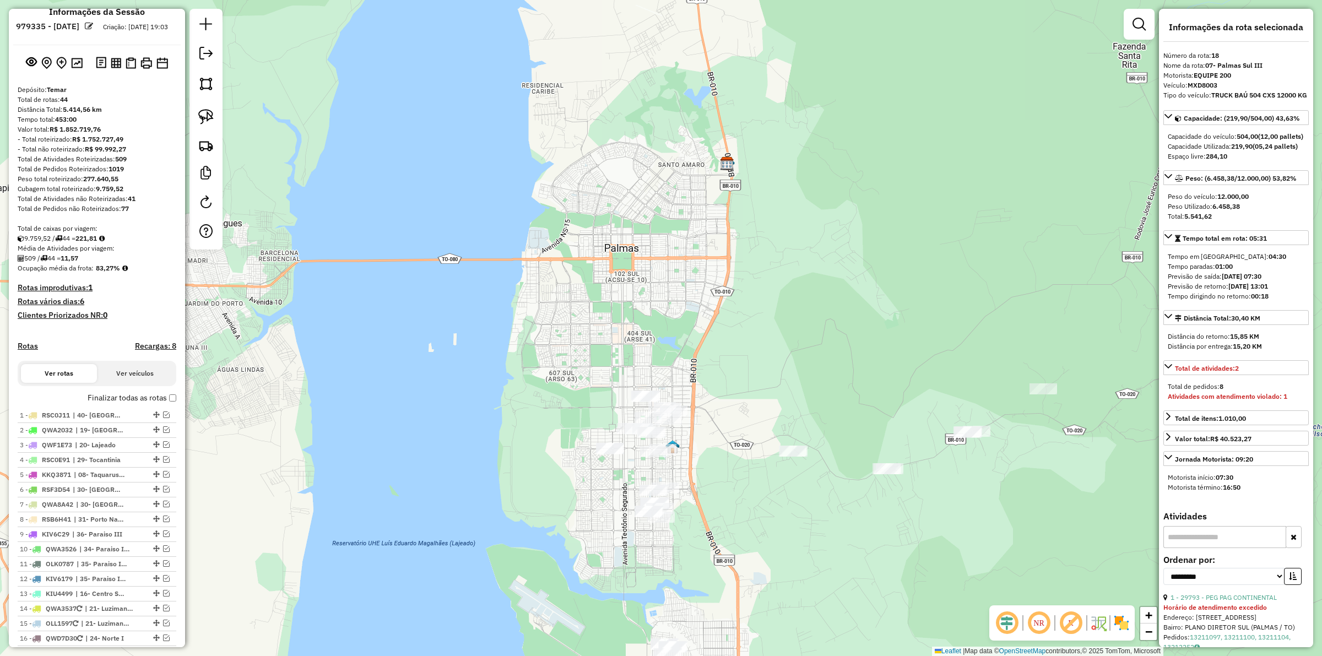
scroll to position [0, 0]
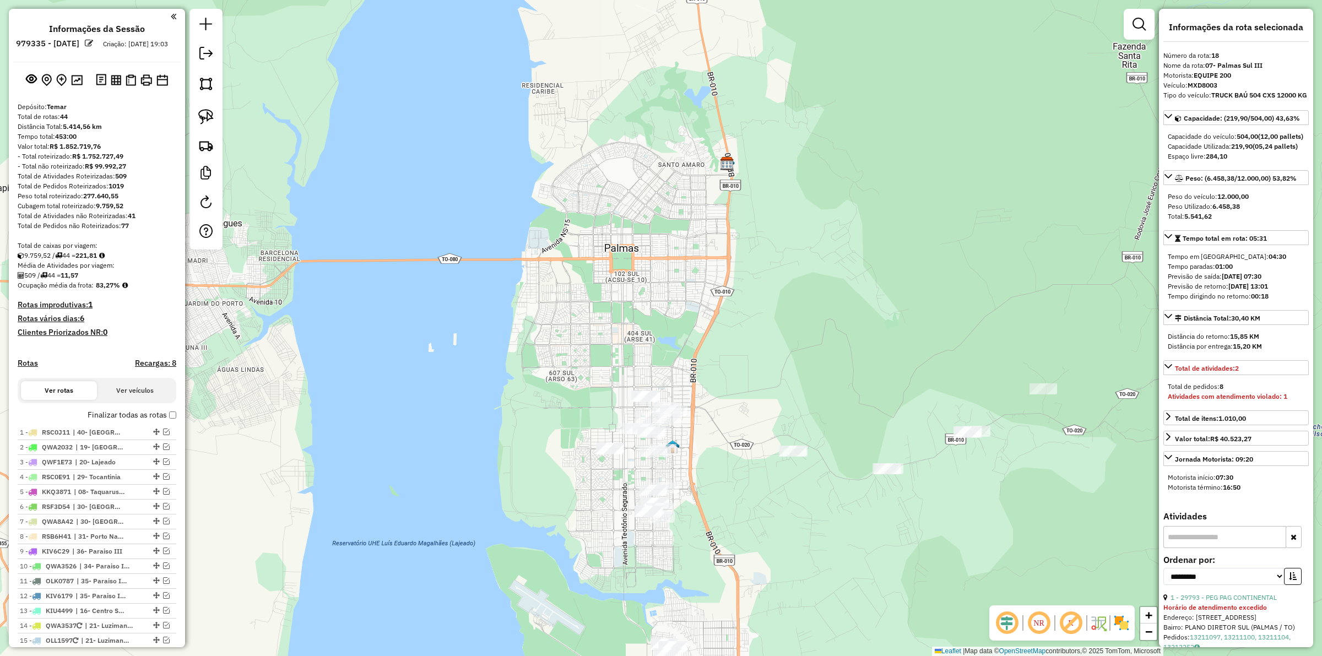
click at [58, 323] on h4 "Rotas vários dias: 6" at bounding box center [97, 318] width 159 height 9
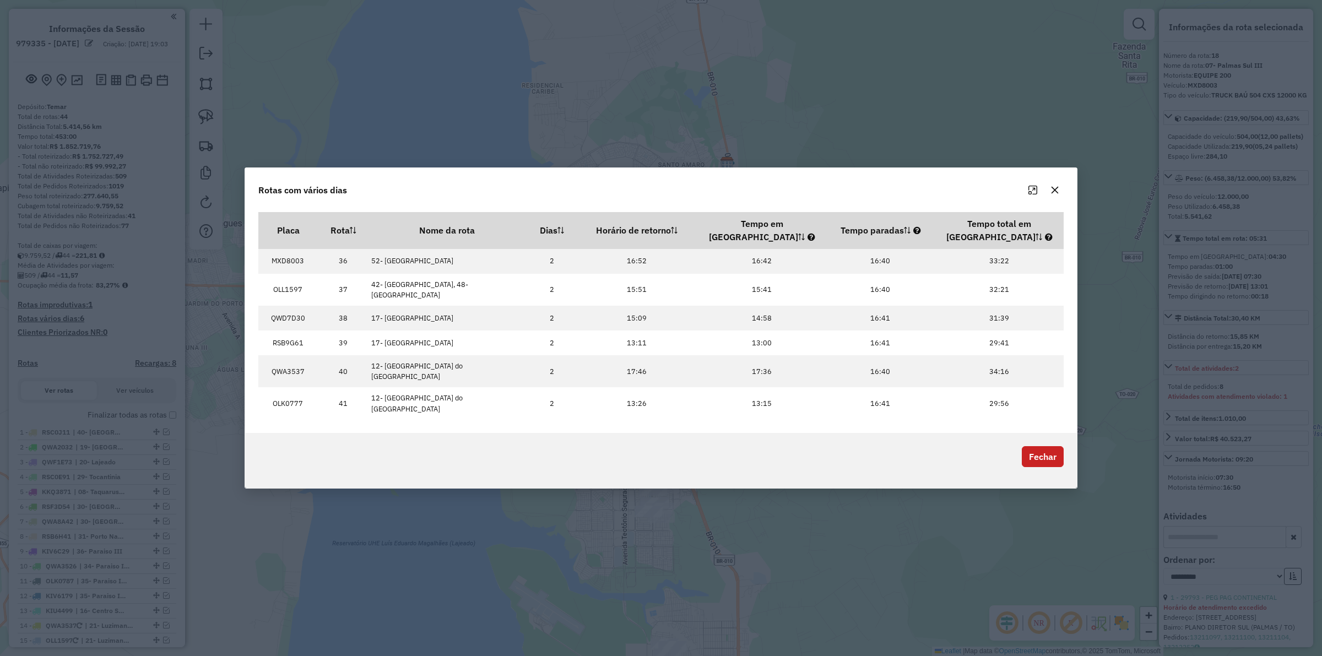
click at [1044, 446] on button "Fechar" at bounding box center [1042, 456] width 42 height 21
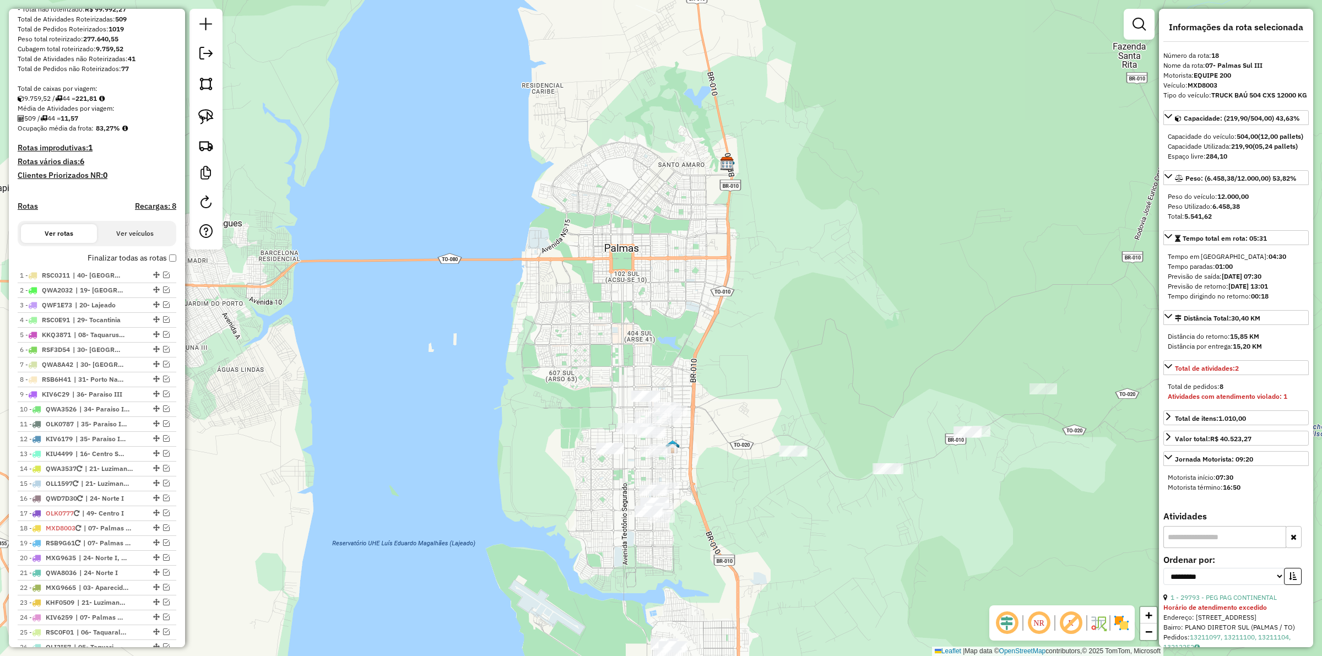
scroll to position [275, 0]
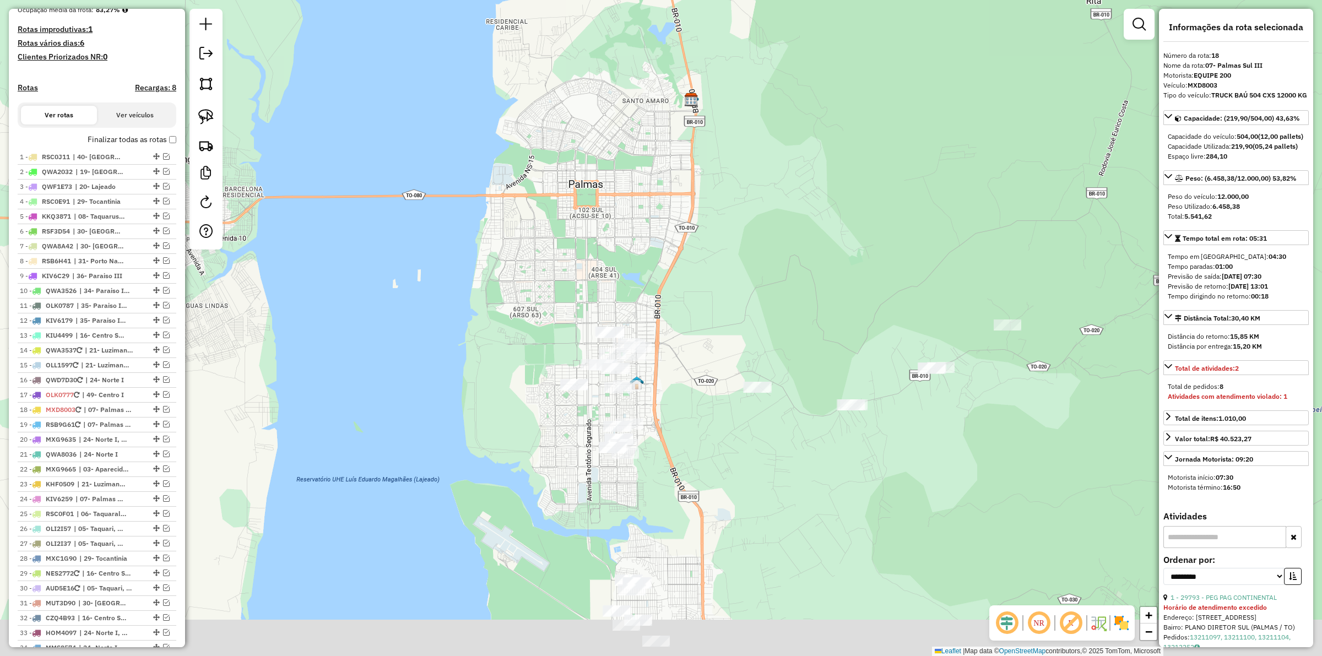
drag, startPoint x: 740, startPoint y: 430, endPoint x: 699, endPoint y: 352, distance: 86.9
click at [701, 355] on div "Janela de atendimento Grade de atendimento Capacidade Transportadoras Veículos …" at bounding box center [661, 328] width 1322 height 656
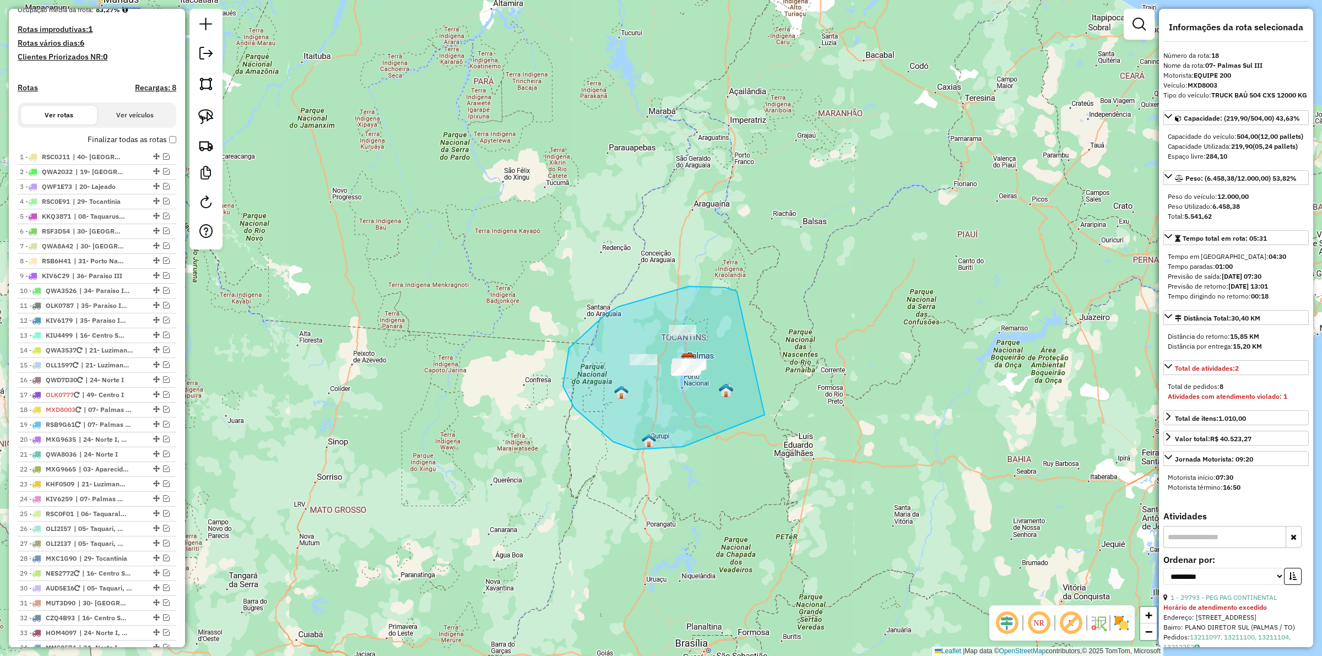
drag, startPoint x: 688, startPoint y: 286, endPoint x: 798, endPoint y: 384, distance: 147.1
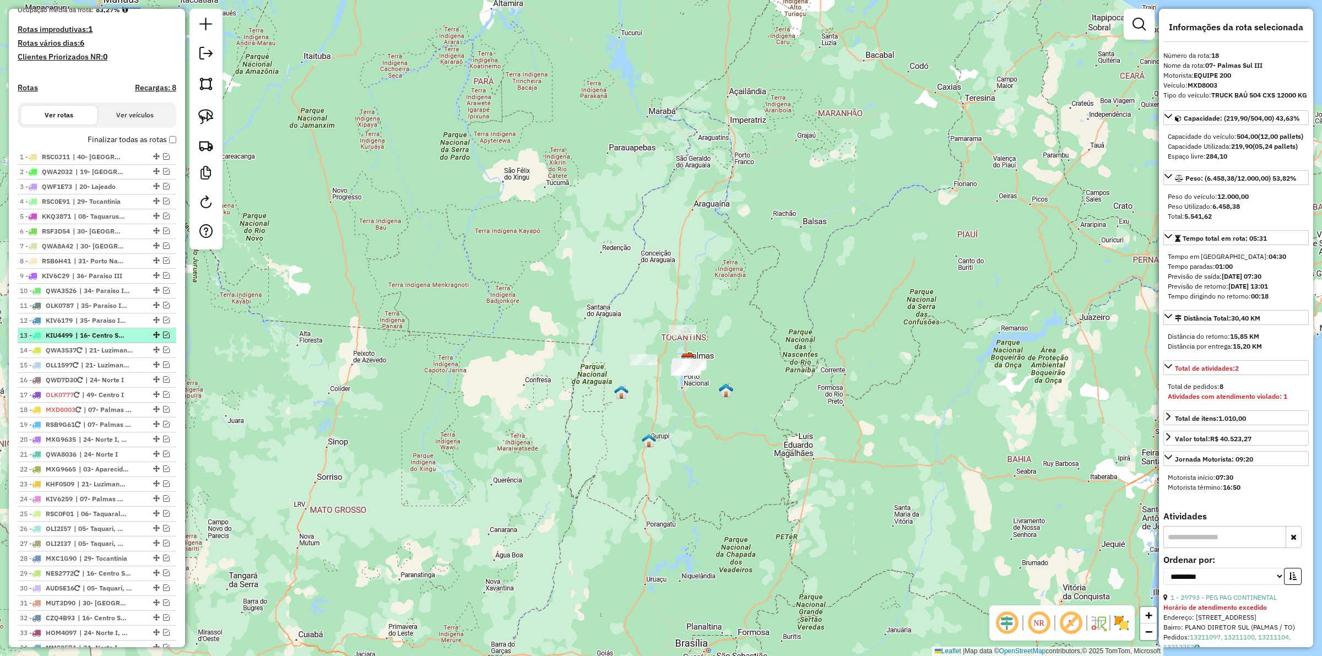
click at [164, 338] on em at bounding box center [166, 335] width 7 height 7
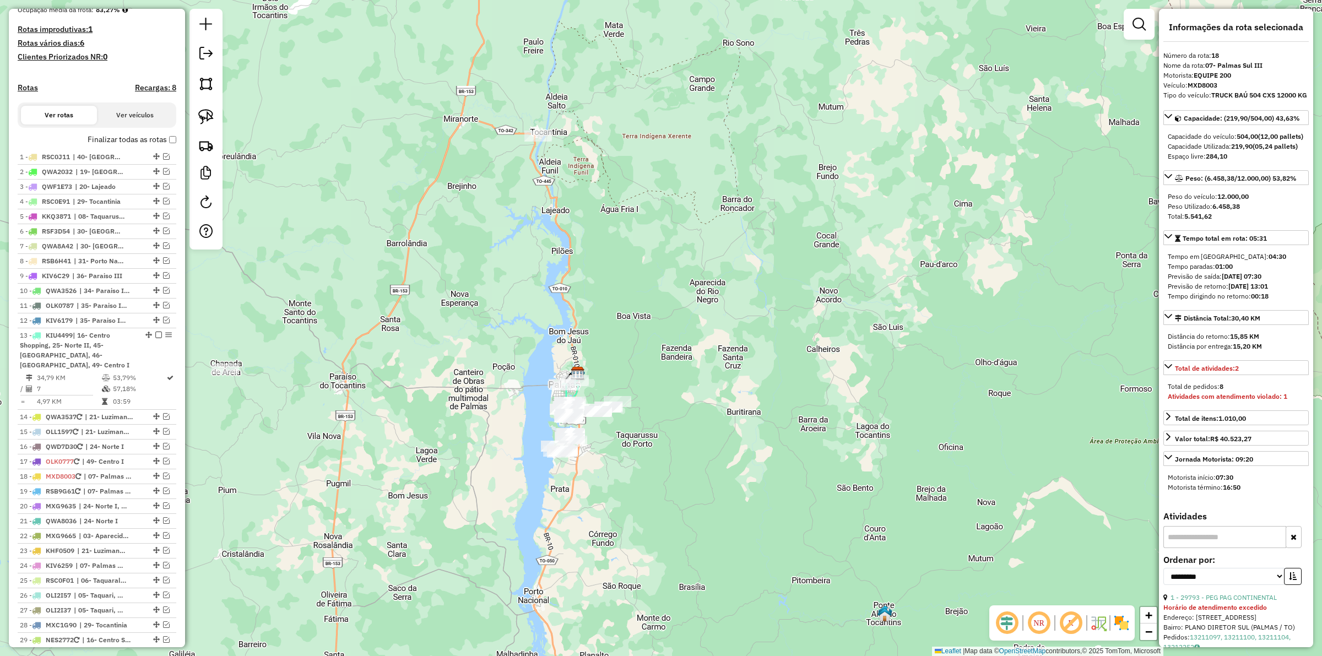
click at [771, 373] on div "Janela de atendimento Grade de atendimento Capacidade Transportadoras Veículos …" at bounding box center [661, 328] width 1322 height 656
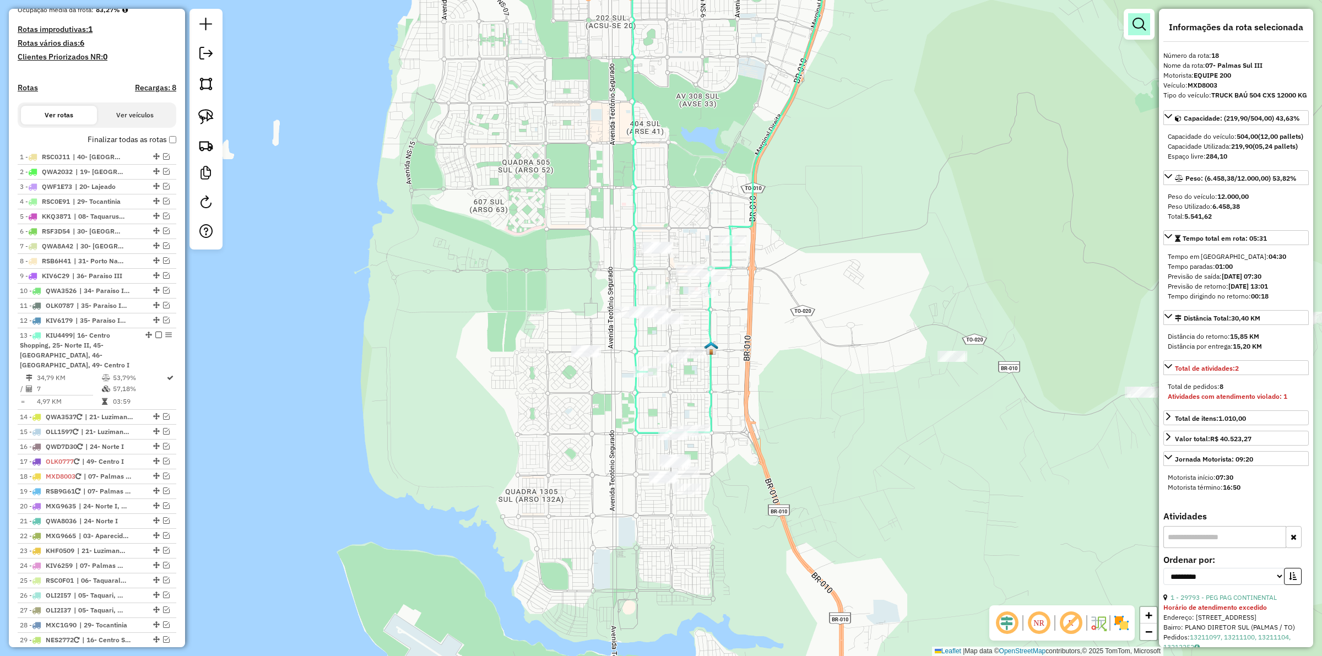
click at [1149, 24] on link at bounding box center [1139, 24] width 22 height 22
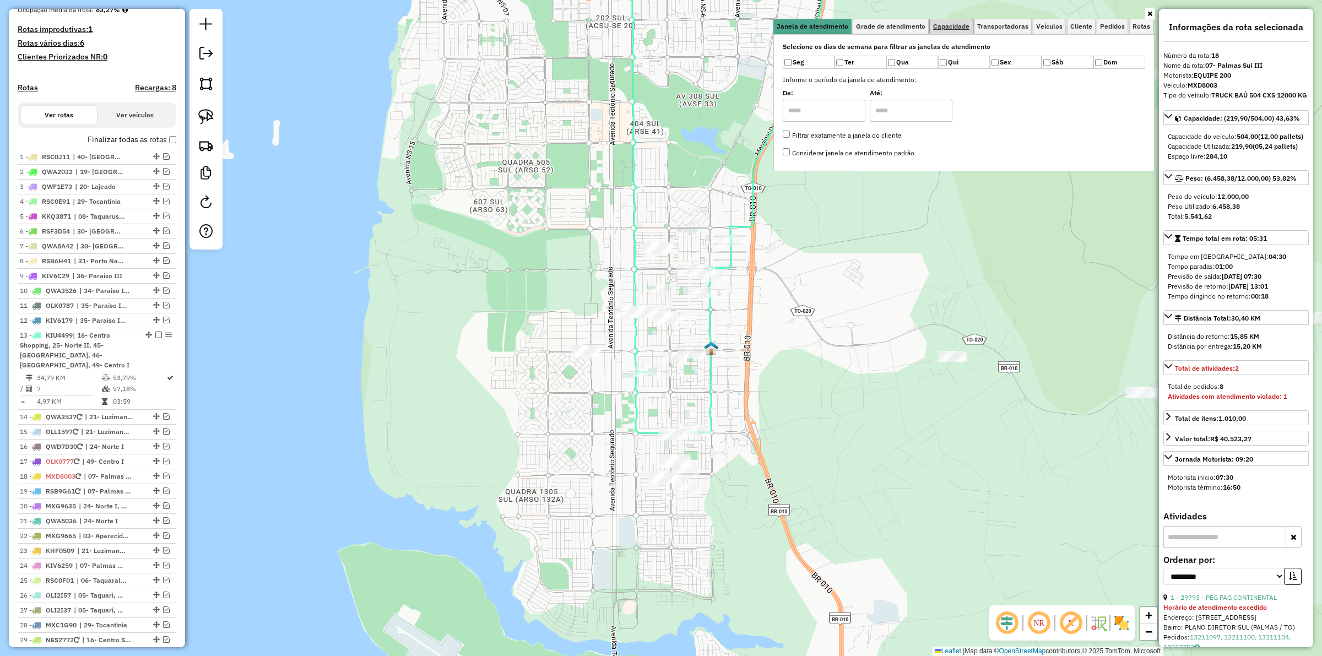
click at [958, 25] on span "Capacidade" at bounding box center [951, 26] width 36 height 7
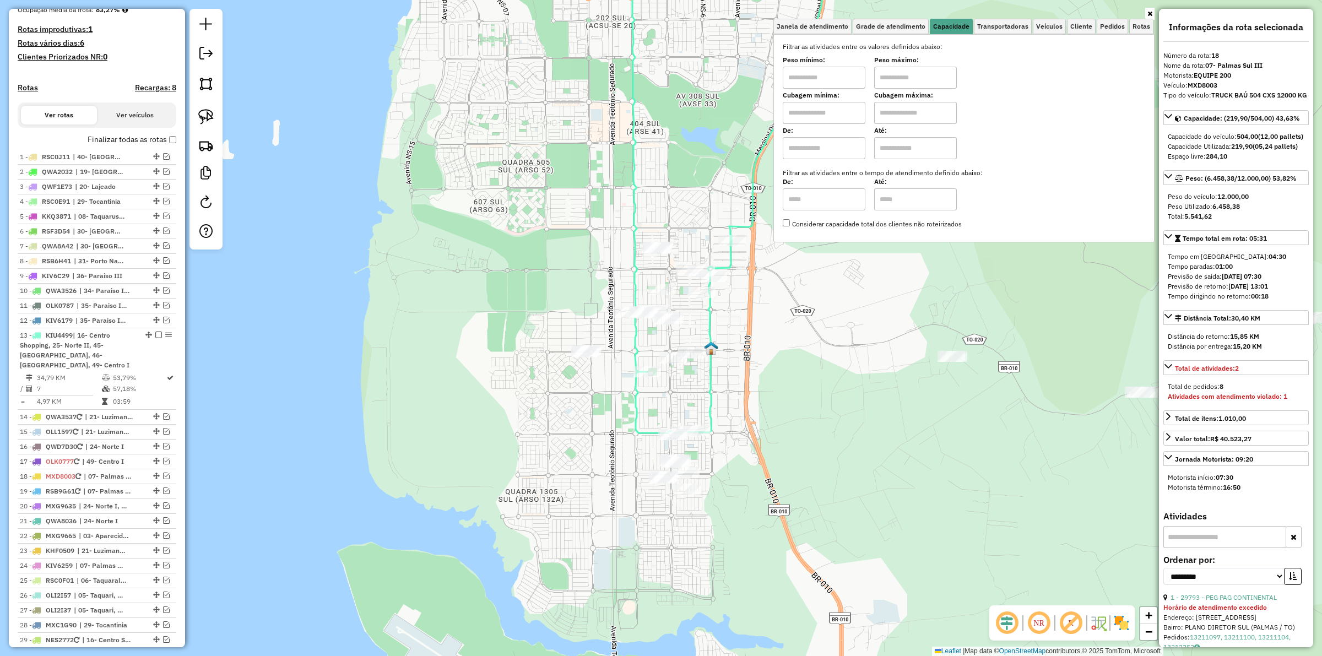
click at [807, 87] on input "text" at bounding box center [824, 78] width 83 height 22
type input "*******"
type input "**********"
click at [834, 75] on input "*******" at bounding box center [824, 78] width 83 height 22
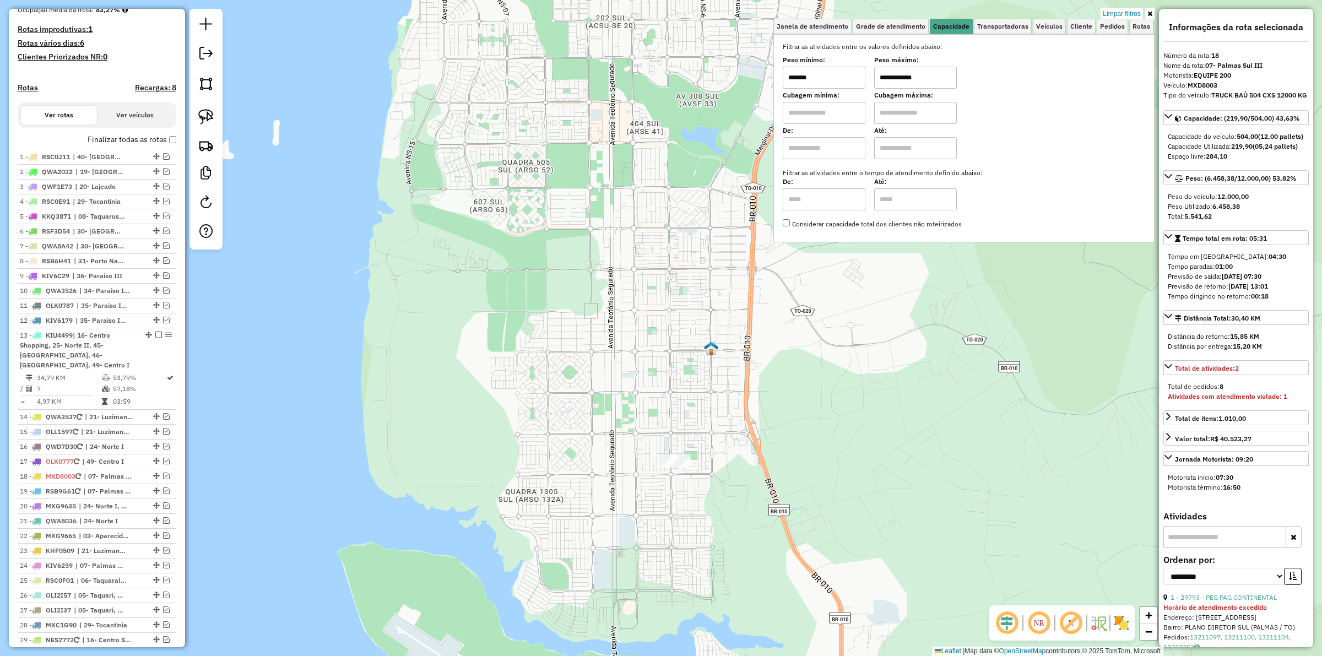
type input "*******"
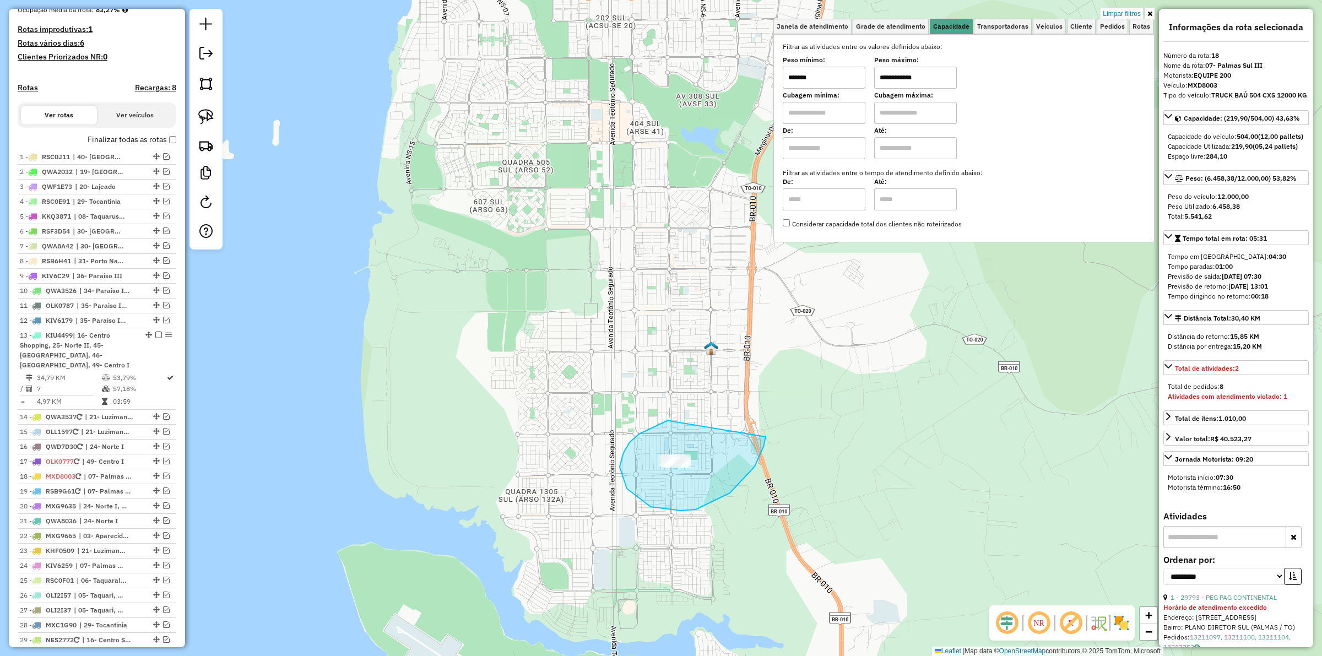
drag, startPoint x: 629, startPoint y: 442, endPoint x: 764, endPoint y: 433, distance: 134.7
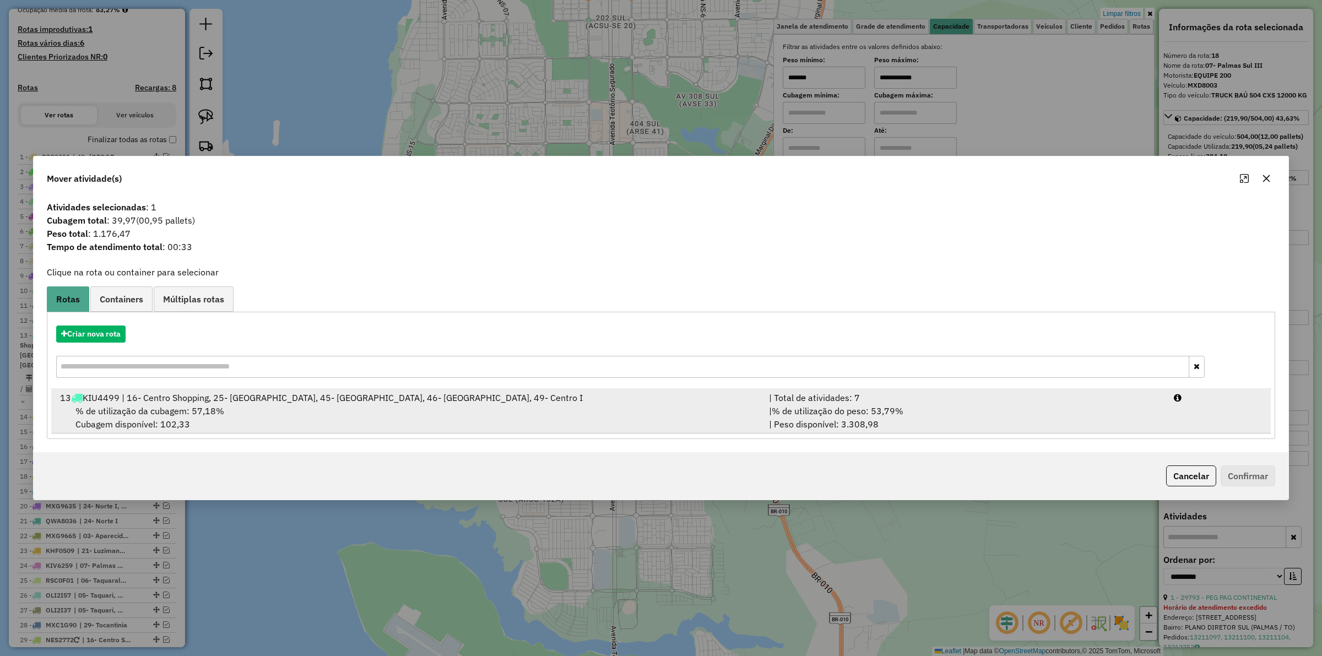
click at [849, 417] on div "| % de utilização do peso: 53,79% | Peso disponível: 3.308,98" at bounding box center [964, 417] width 405 height 26
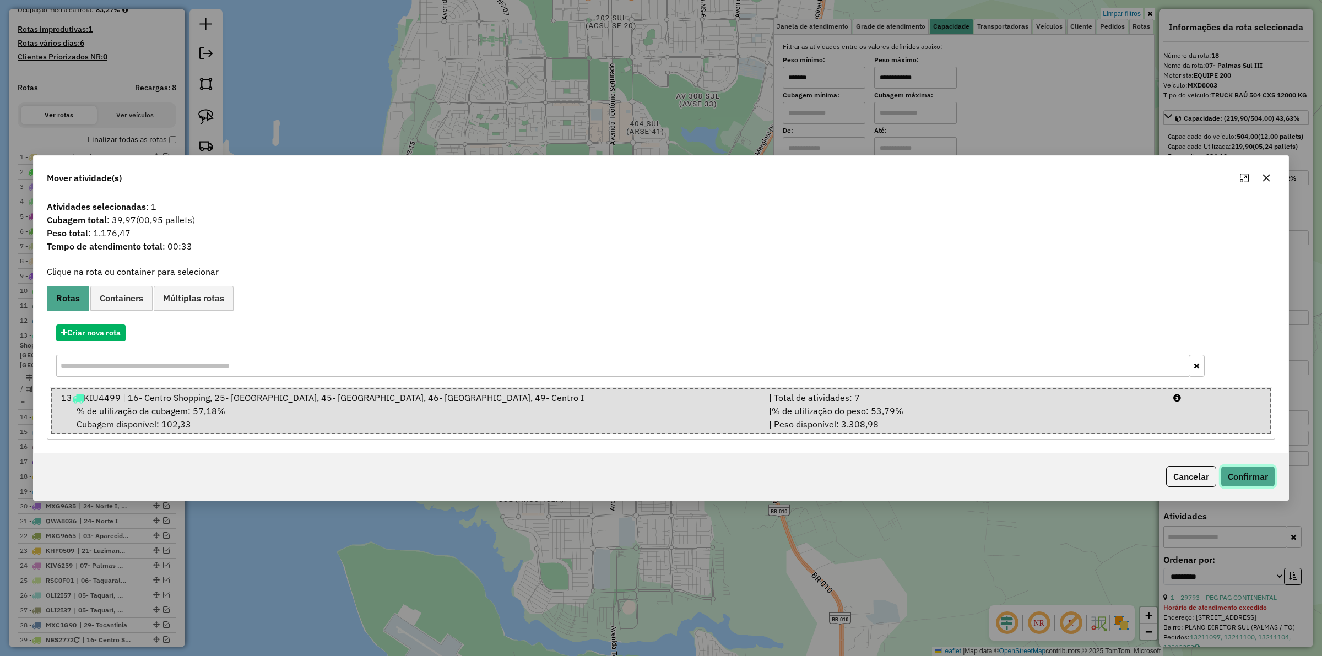
click at [1270, 478] on button "Confirmar" at bounding box center [1247, 476] width 55 height 21
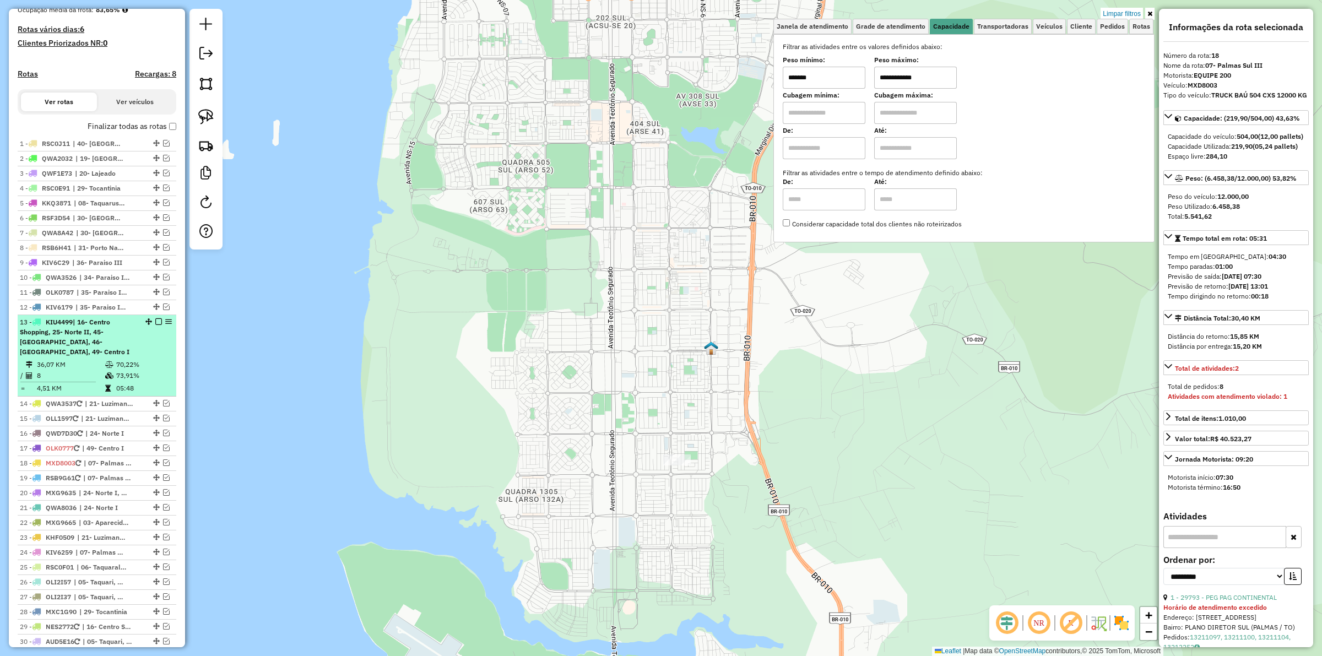
click at [106, 343] on span "| 16- Centro Shopping, 25- Norte II, 45- [GEOGRAPHIC_DATA], 46- [GEOGRAPHIC_DAT…" at bounding box center [75, 337] width 110 height 38
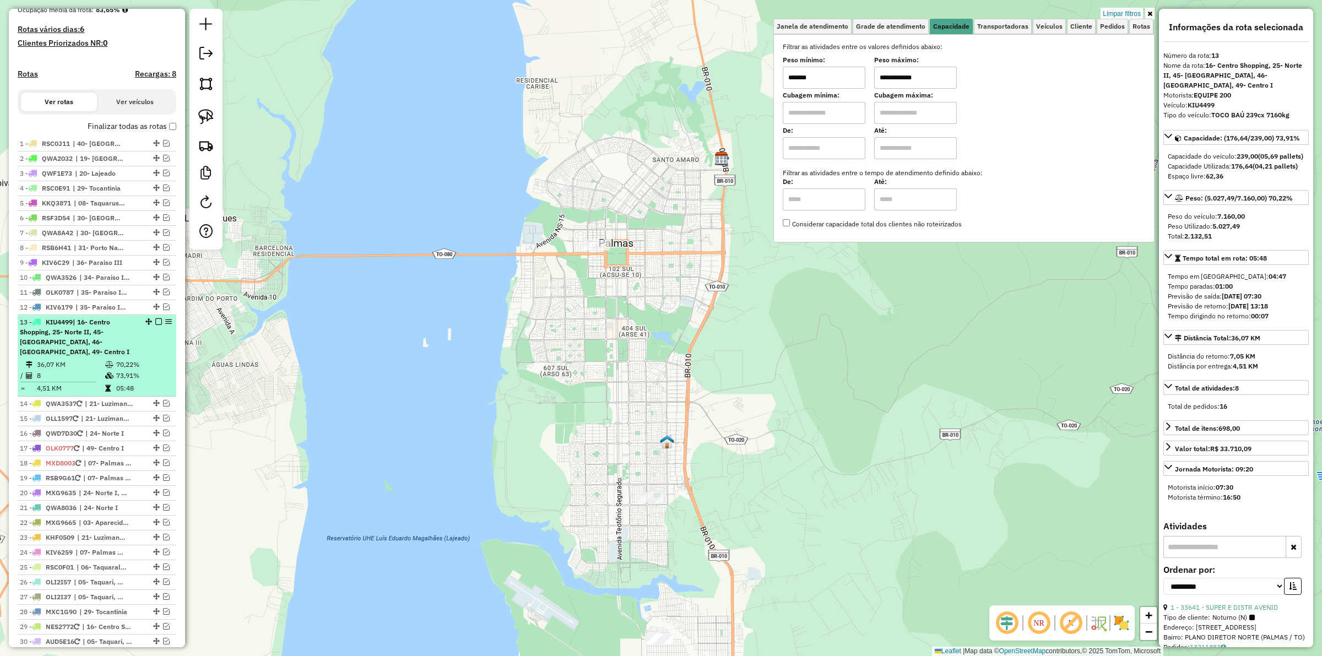
click at [159, 325] on em at bounding box center [158, 321] width 7 height 7
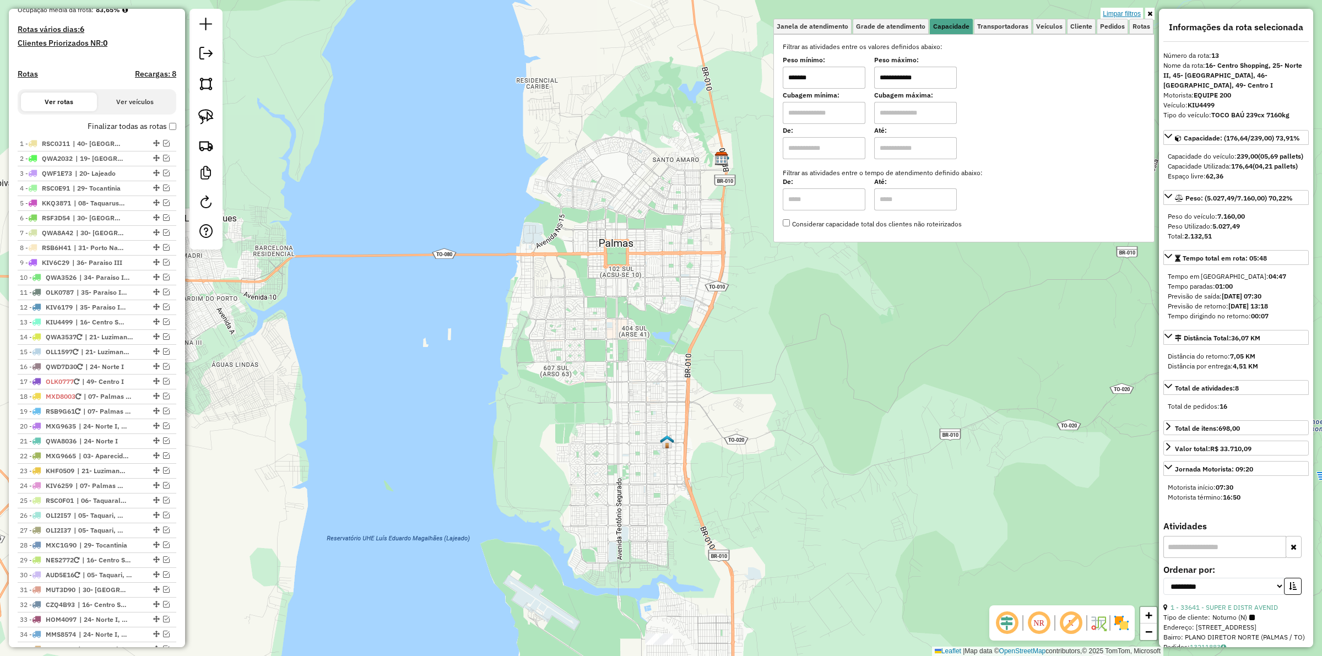
click at [1118, 12] on link "Limpar filtros" at bounding box center [1121, 14] width 42 height 12
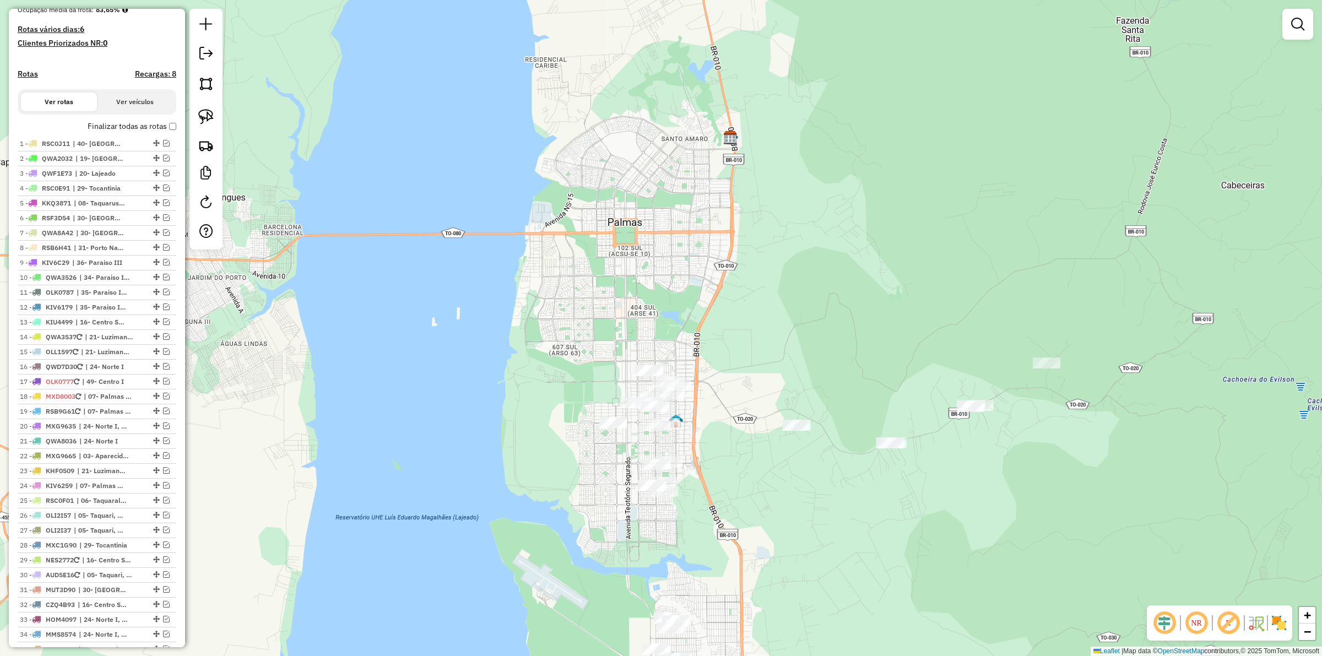
drag, startPoint x: 687, startPoint y: 308, endPoint x: 697, endPoint y: 273, distance: 37.3
click at [697, 269] on div "Janela de atendimento Grade de atendimento Capacidade Transportadoras Veículos …" at bounding box center [661, 328] width 1322 height 656
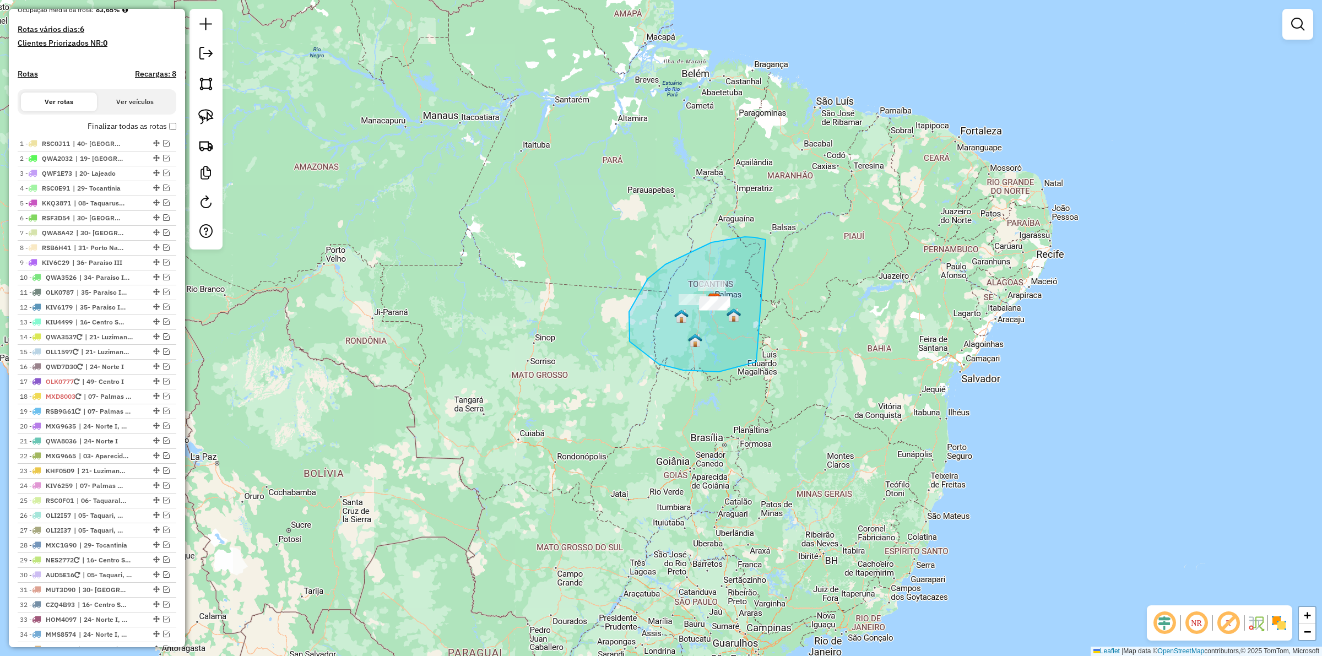
drag, startPoint x: 745, startPoint y: 237, endPoint x: 795, endPoint y: 330, distance: 106.2
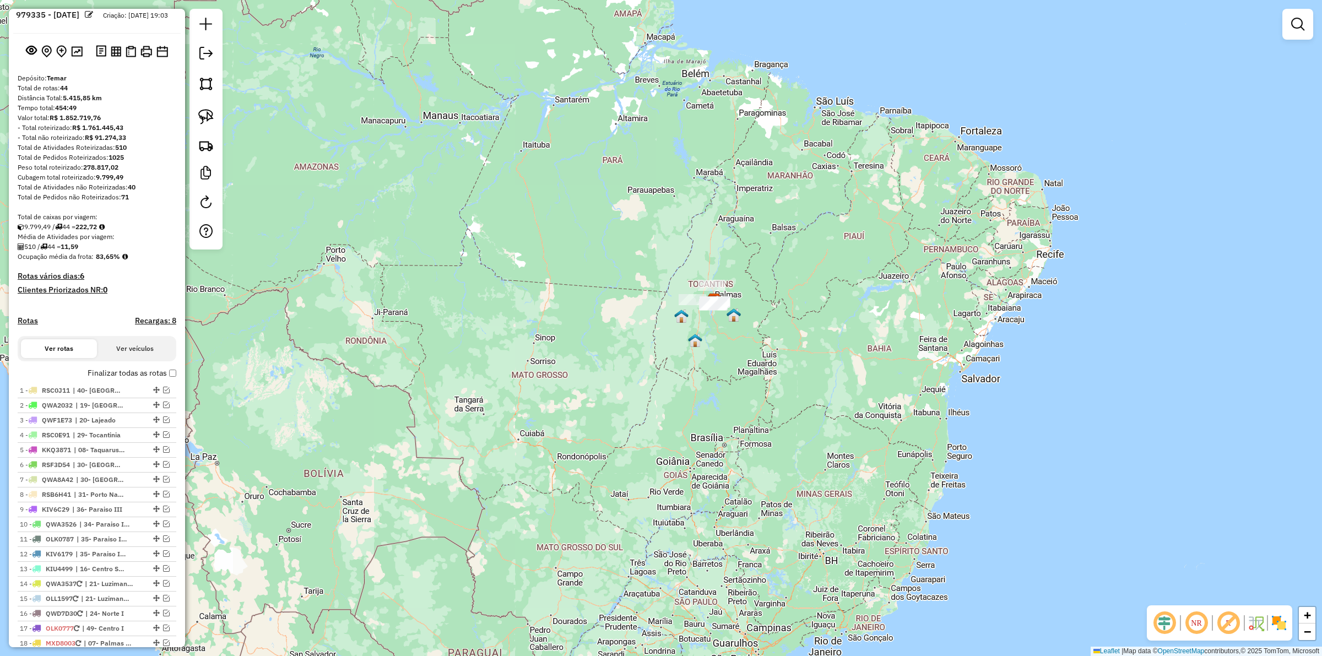
scroll to position [0, 0]
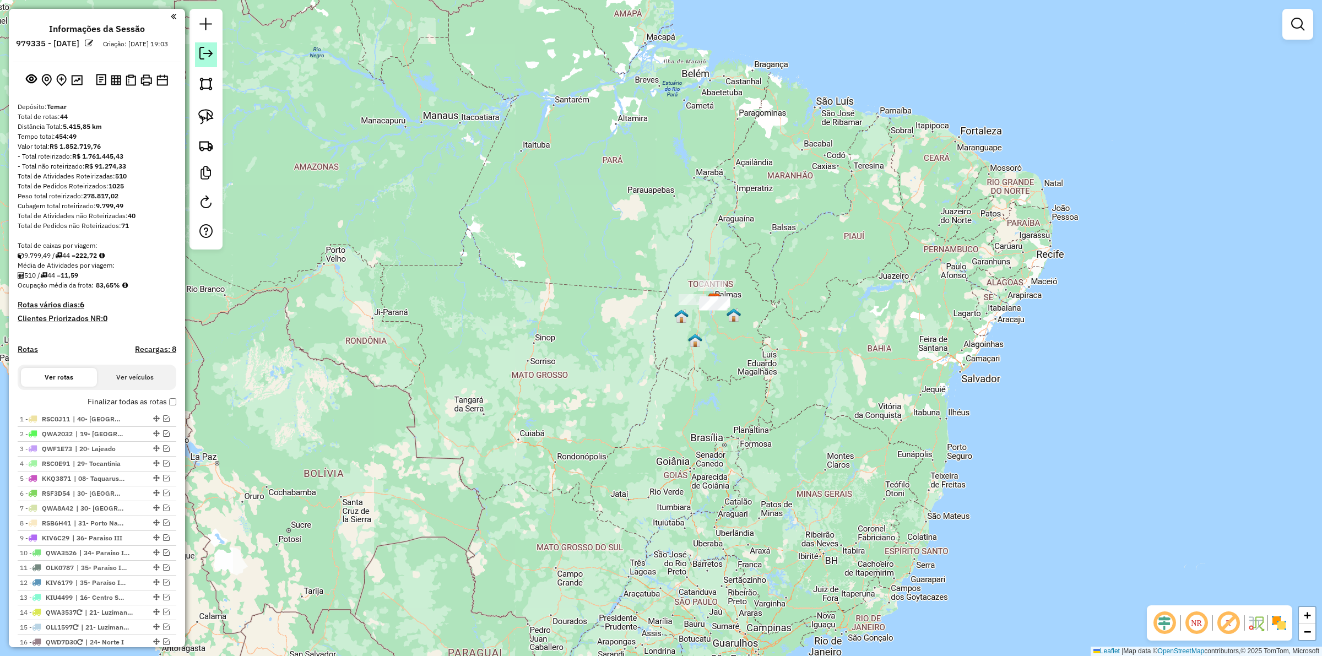
click at [205, 51] on em at bounding box center [205, 53] width 13 height 13
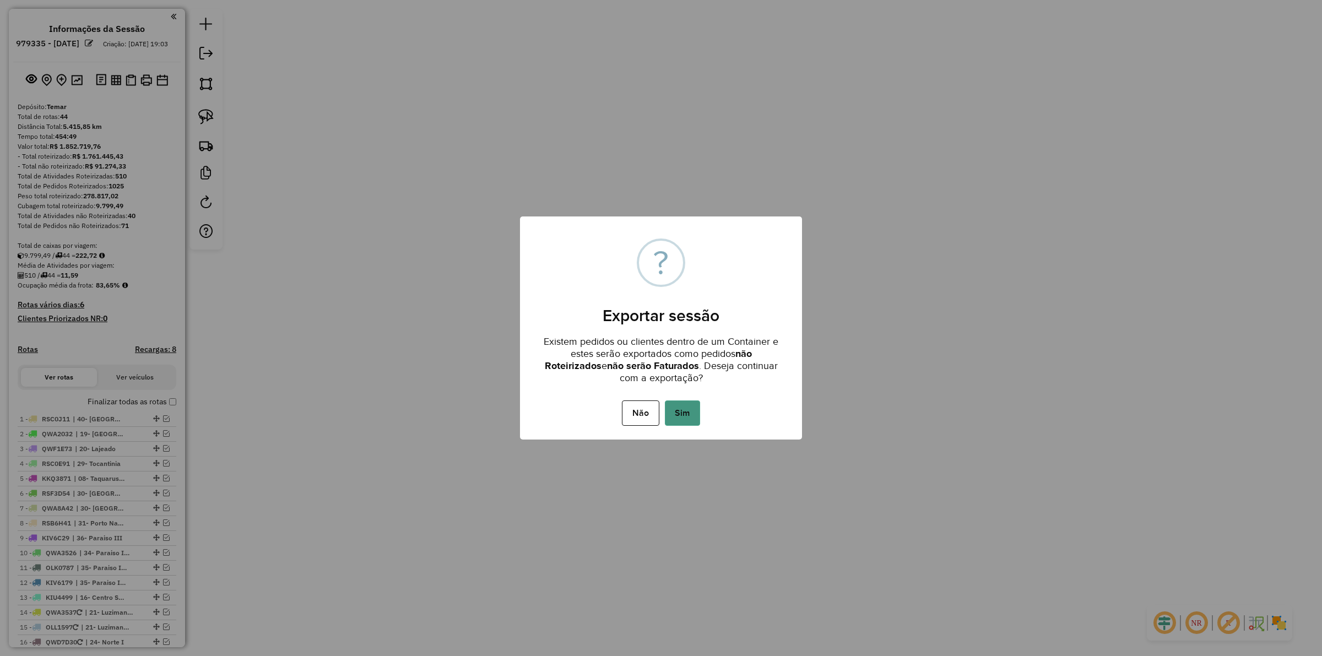
click at [691, 411] on button "Sim" at bounding box center [682, 412] width 35 height 25
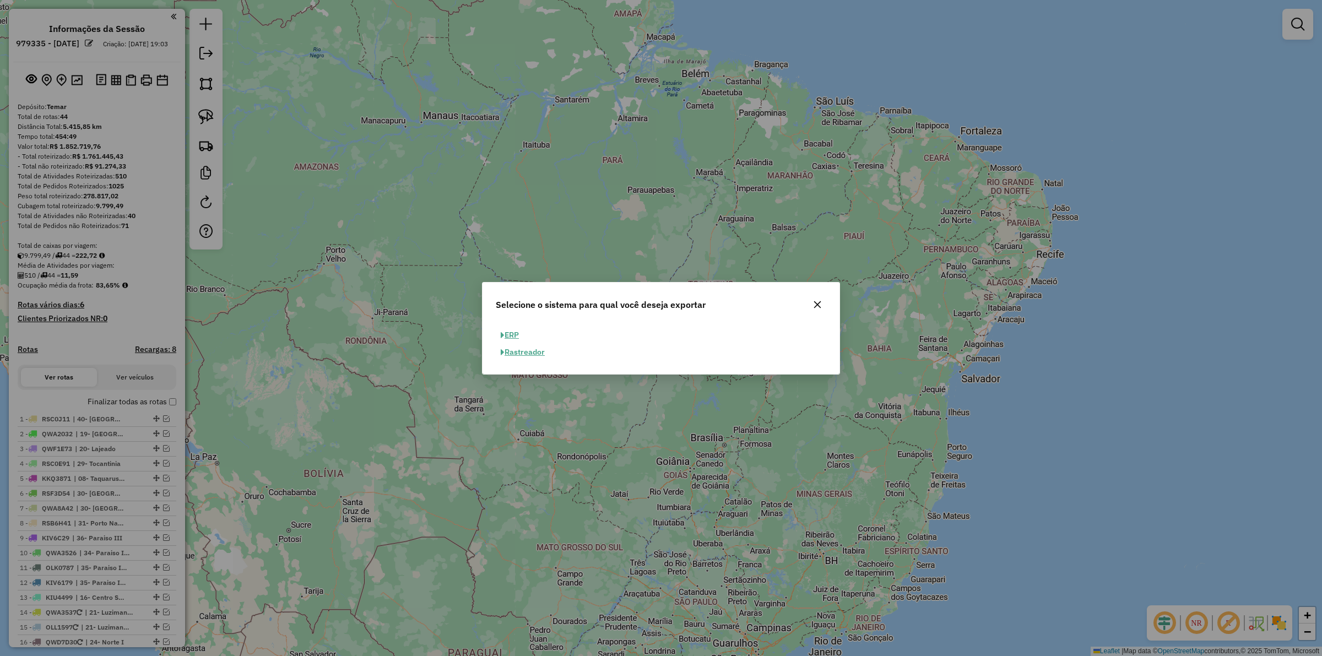
click at [517, 335] on button "ERP" at bounding box center [510, 335] width 28 height 17
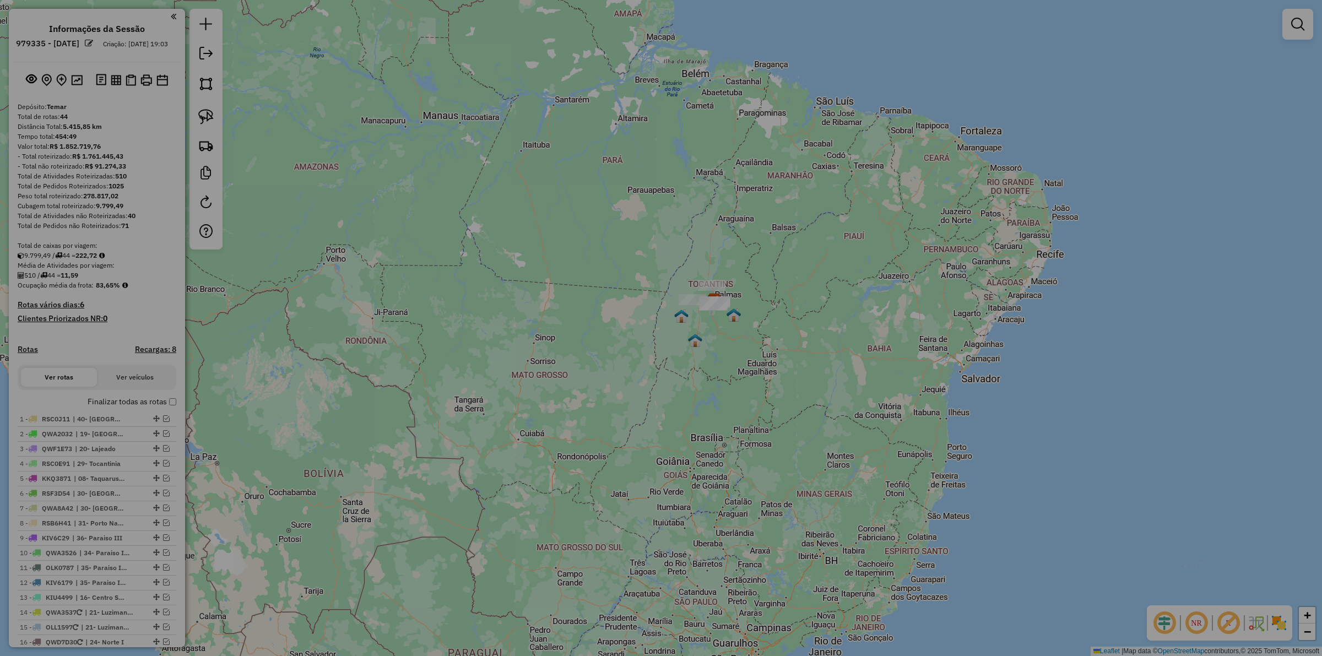
select select "**"
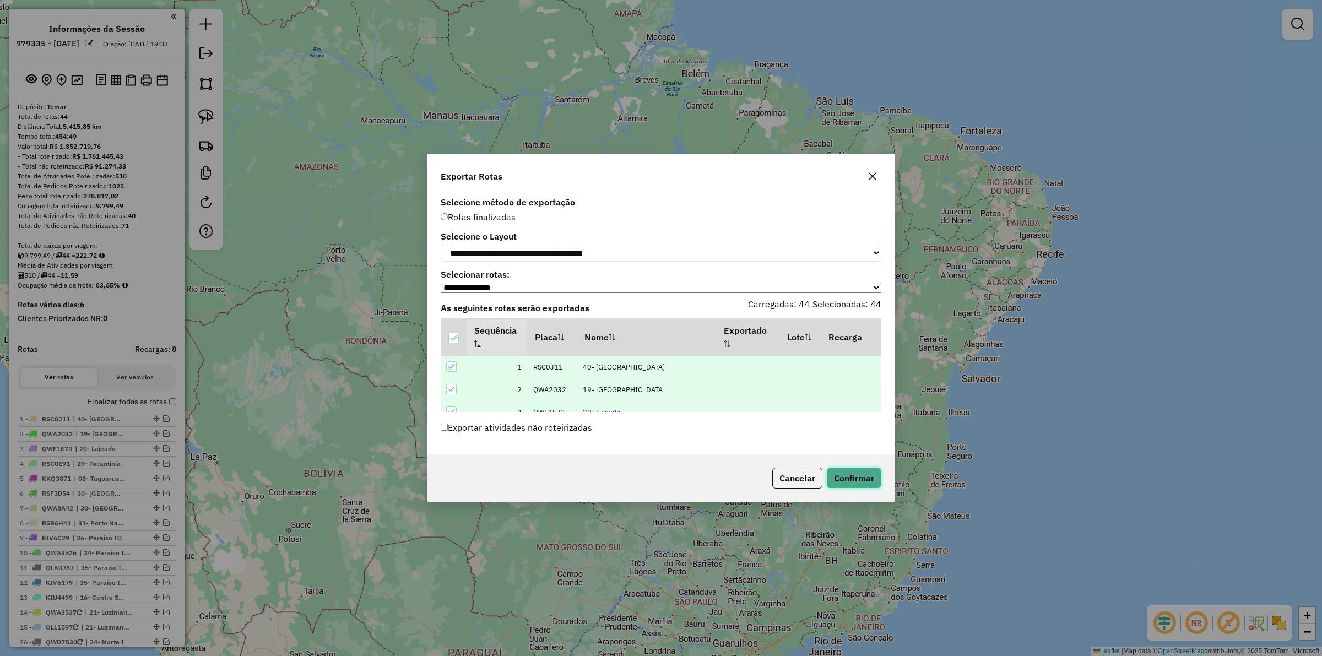
click at [854, 475] on button "Confirmar" at bounding box center [854, 478] width 55 height 21
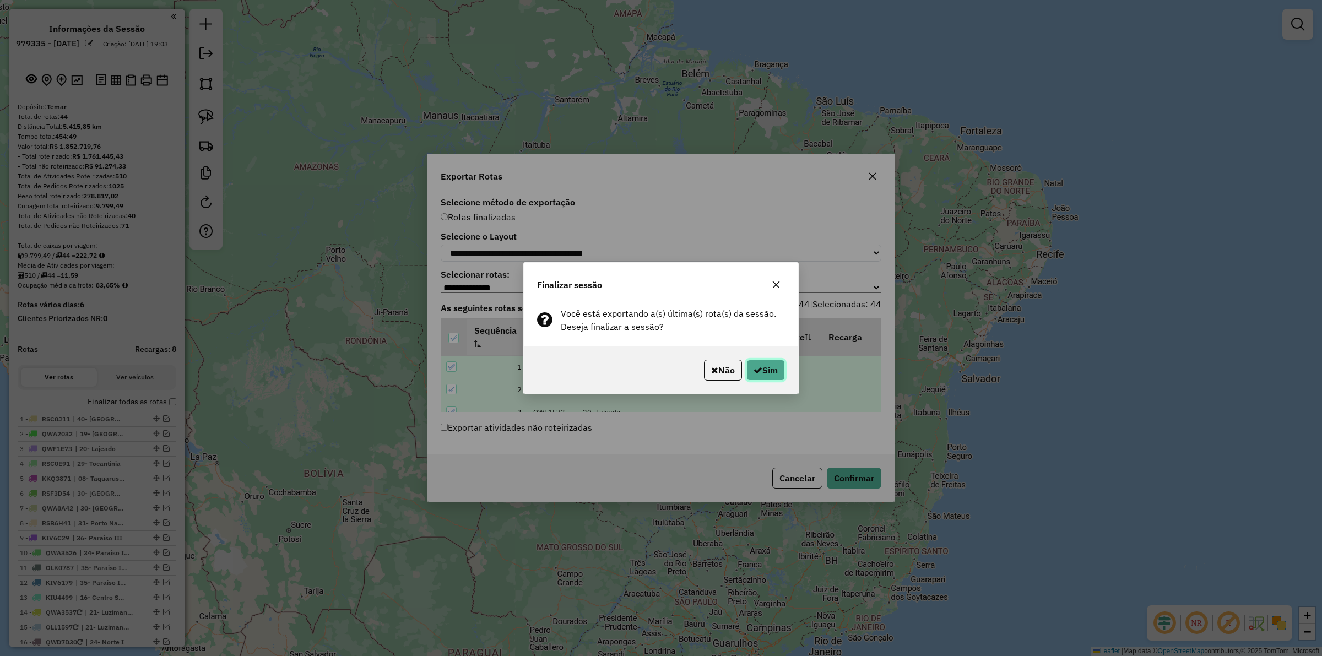
click at [764, 364] on button "Sim" at bounding box center [765, 370] width 39 height 21
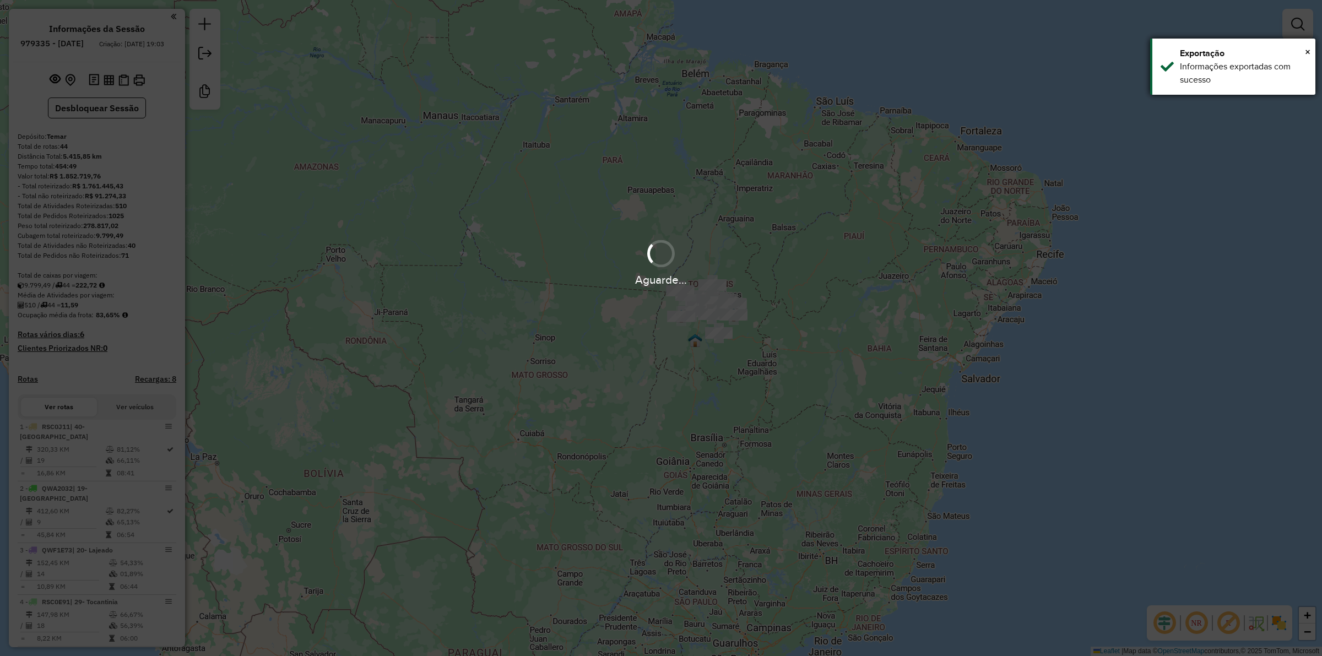
click at [1184, 66] on div "Informações exportadas com sucesso" at bounding box center [1243, 73] width 127 height 26
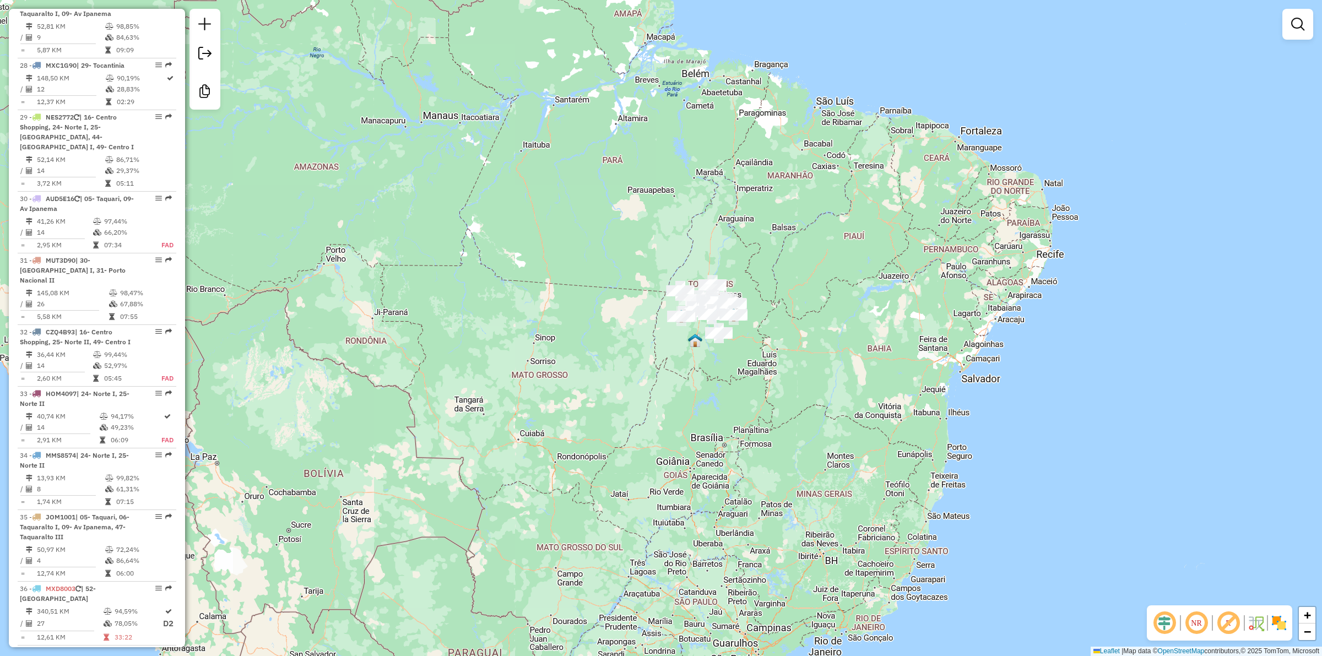
scroll to position [1948, 0]
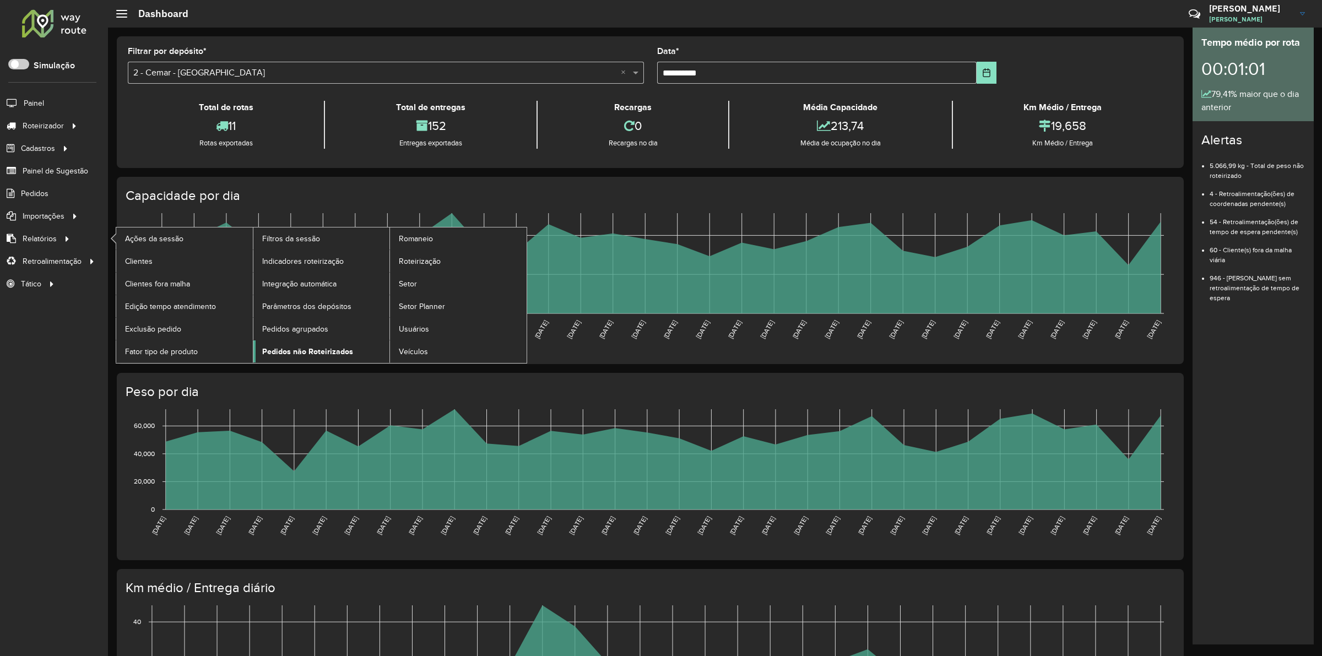
click at [317, 352] on span "Pedidos não Roteirizados" at bounding box center [307, 352] width 91 height 12
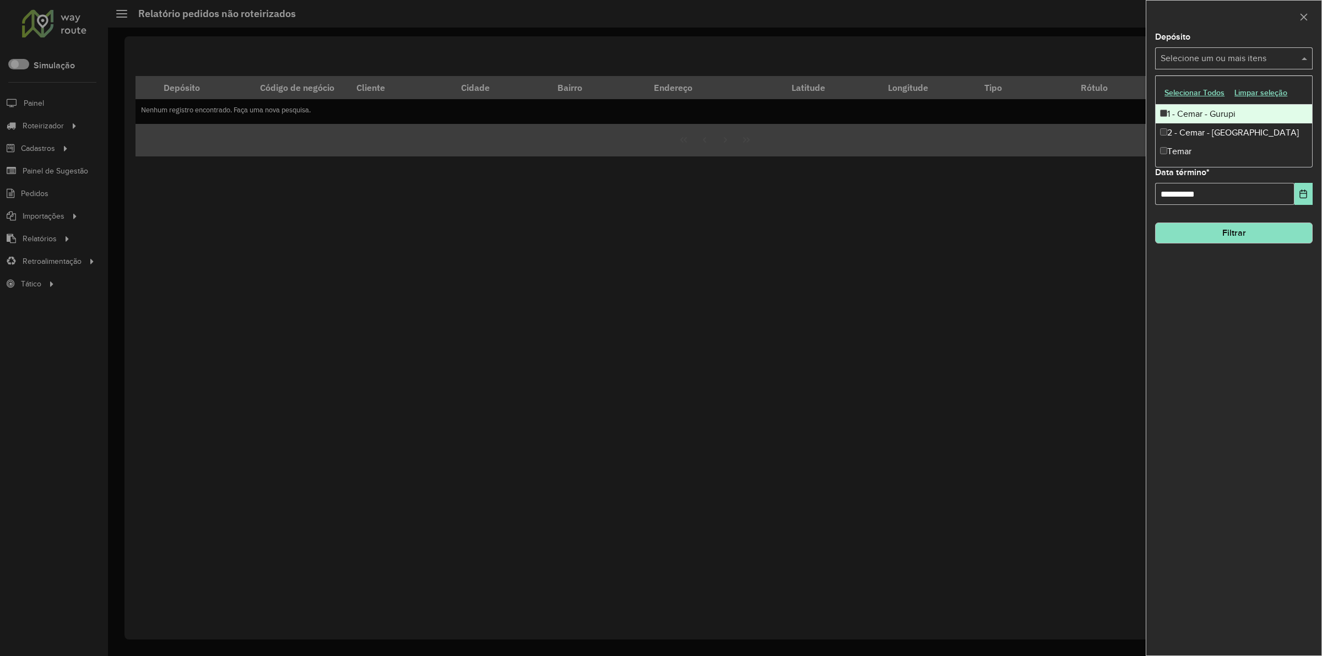
click at [1188, 62] on input "text" at bounding box center [1228, 58] width 141 height 13
click at [1221, 89] on button "Selecionar Todos" at bounding box center [1194, 92] width 70 height 17
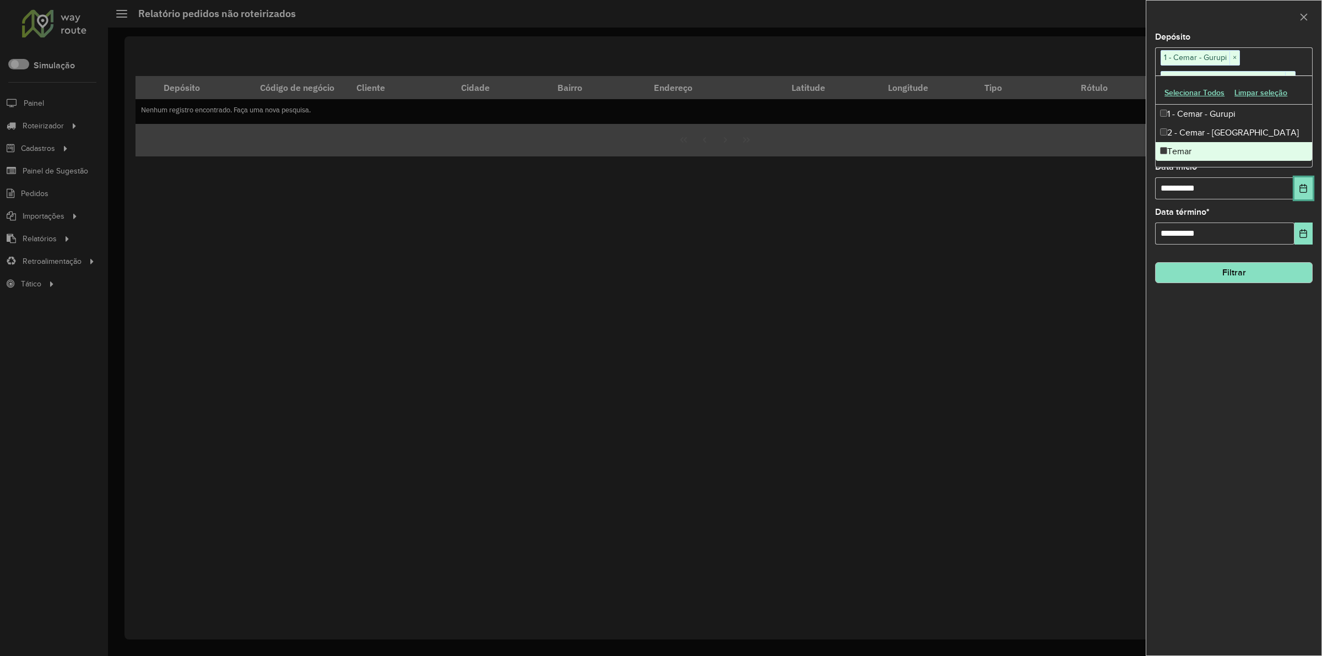
click at [1301, 193] on icon "Choose Date" at bounding box center [1302, 188] width 9 height 9
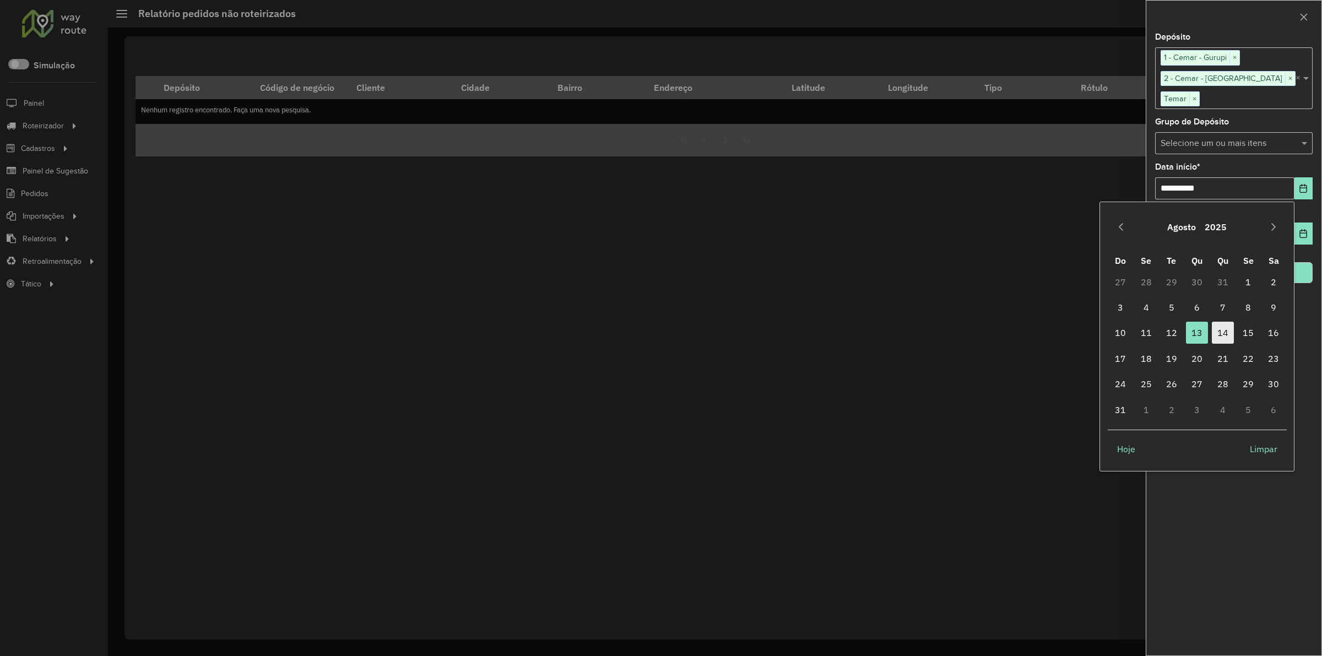
click at [1226, 337] on span "14" at bounding box center [1222, 333] width 22 height 22
type input "**********"
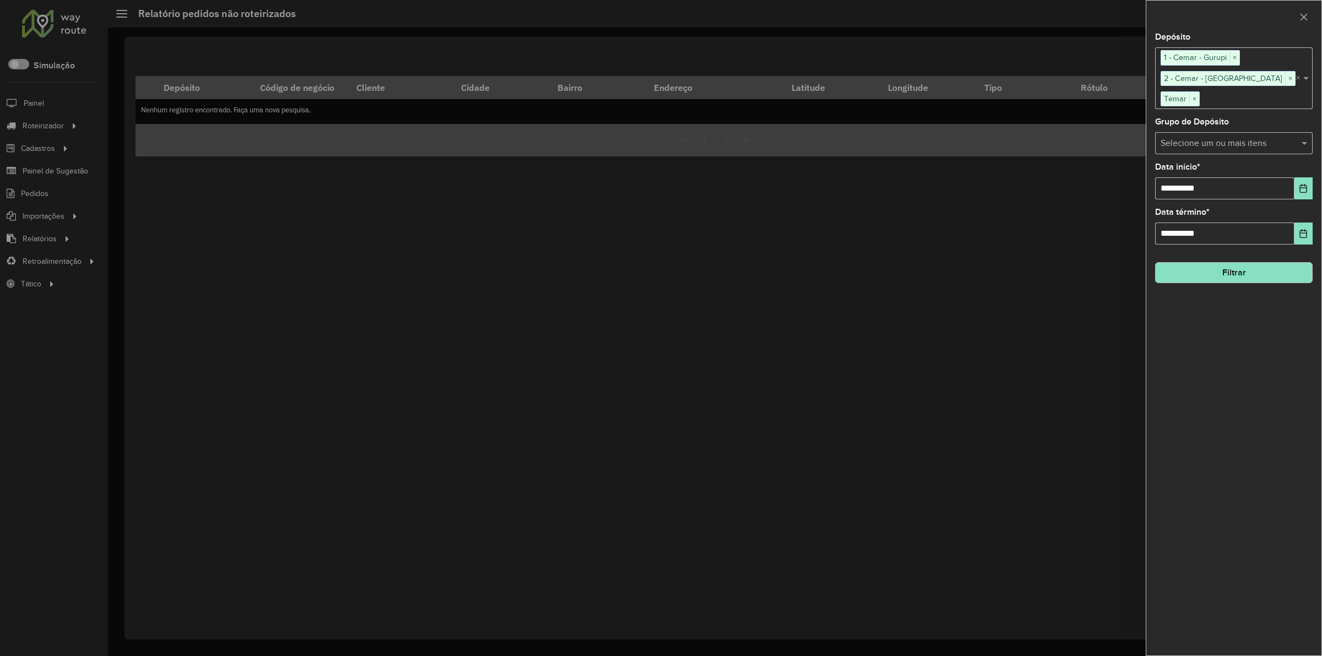
click at [1240, 283] on button "Filtrar" at bounding box center [1233, 272] width 157 height 21
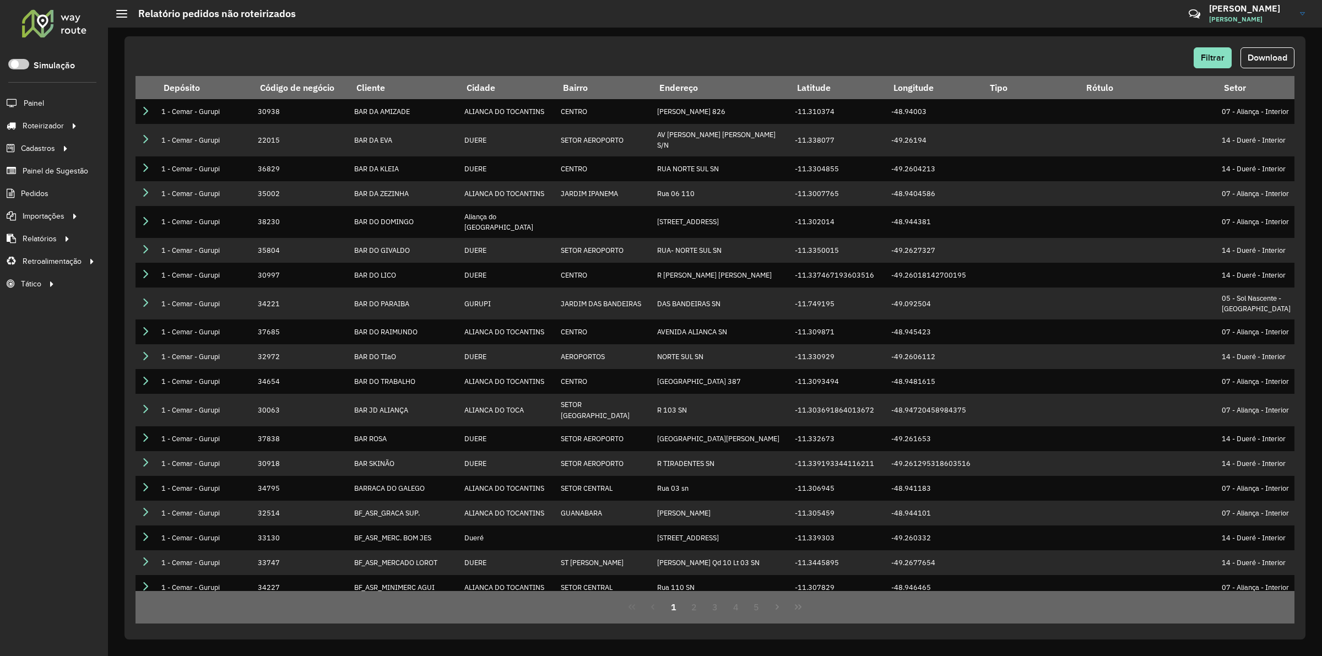
click at [62, 28] on div at bounding box center [54, 23] width 67 height 29
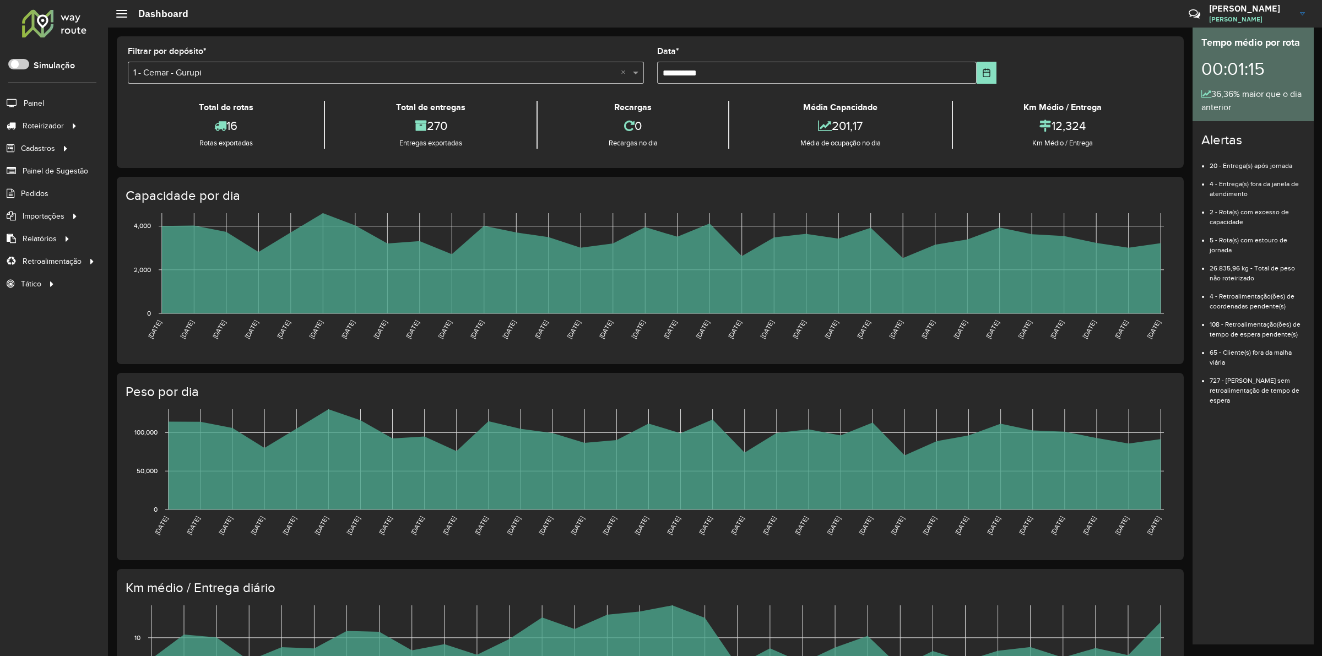
click at [741, 358] on icon "[DATE] [DATE] [DATE] [DATE] [DATE] [DATE] [DATE] [DATE] [DATE] [DATE] [DATE] [D…" at bounding box center [640, 290] width 1064 height 165
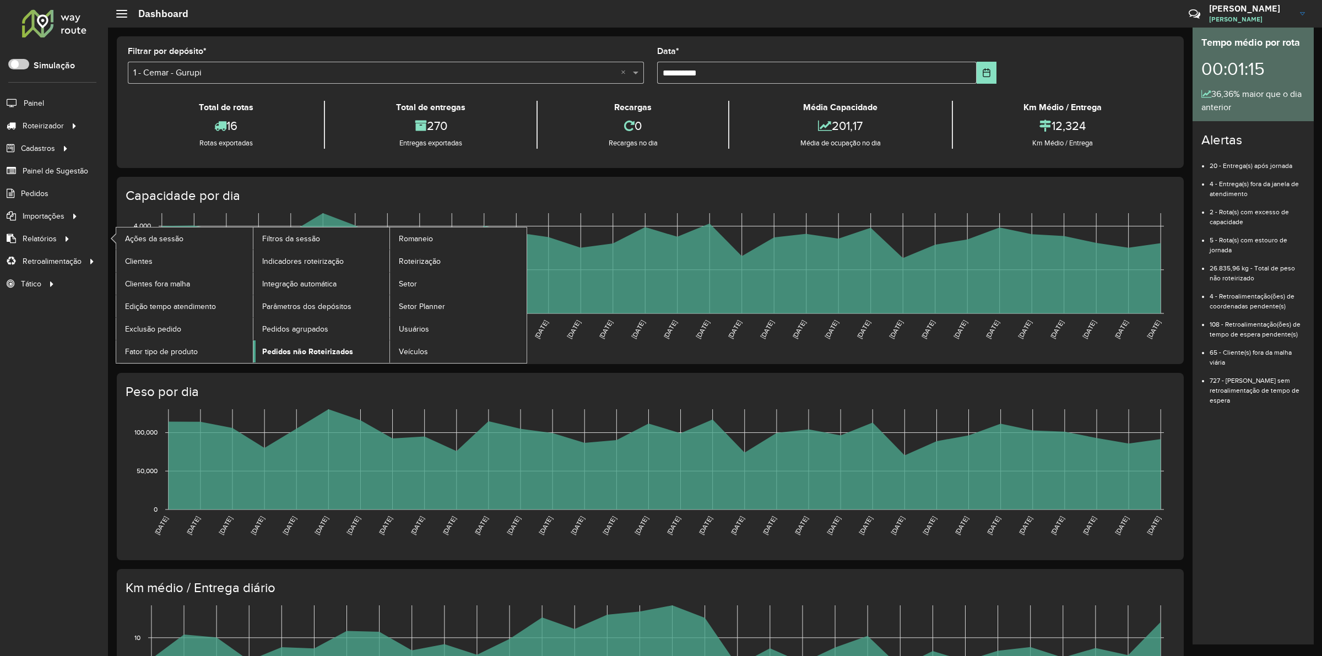
click at [307, 356] on span "Pedidos não Roteirizados" at bounding box center [307, 352] width 91 height 12
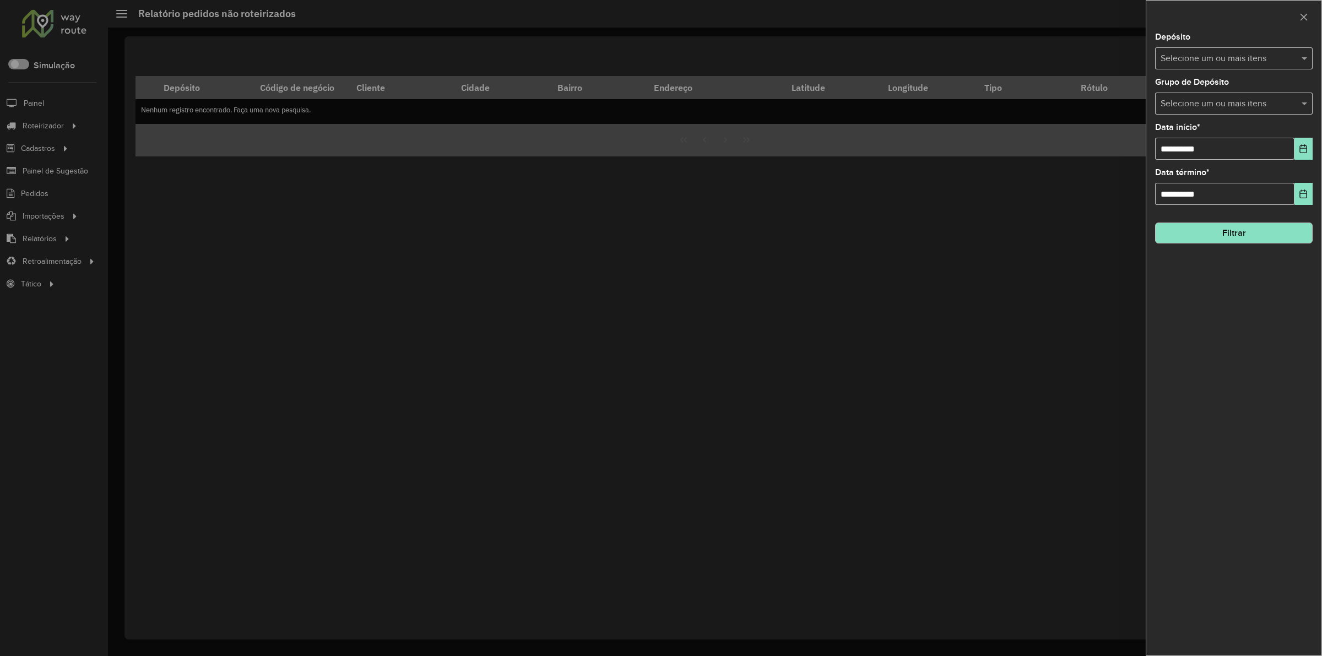
click at [1243, 59] on input "text" at bounding box center [1228, 58] width 141 height 13
click at [1204, 90] on button "Selecionar Todos" at bounding box center [1194, 92] width 70 height 17
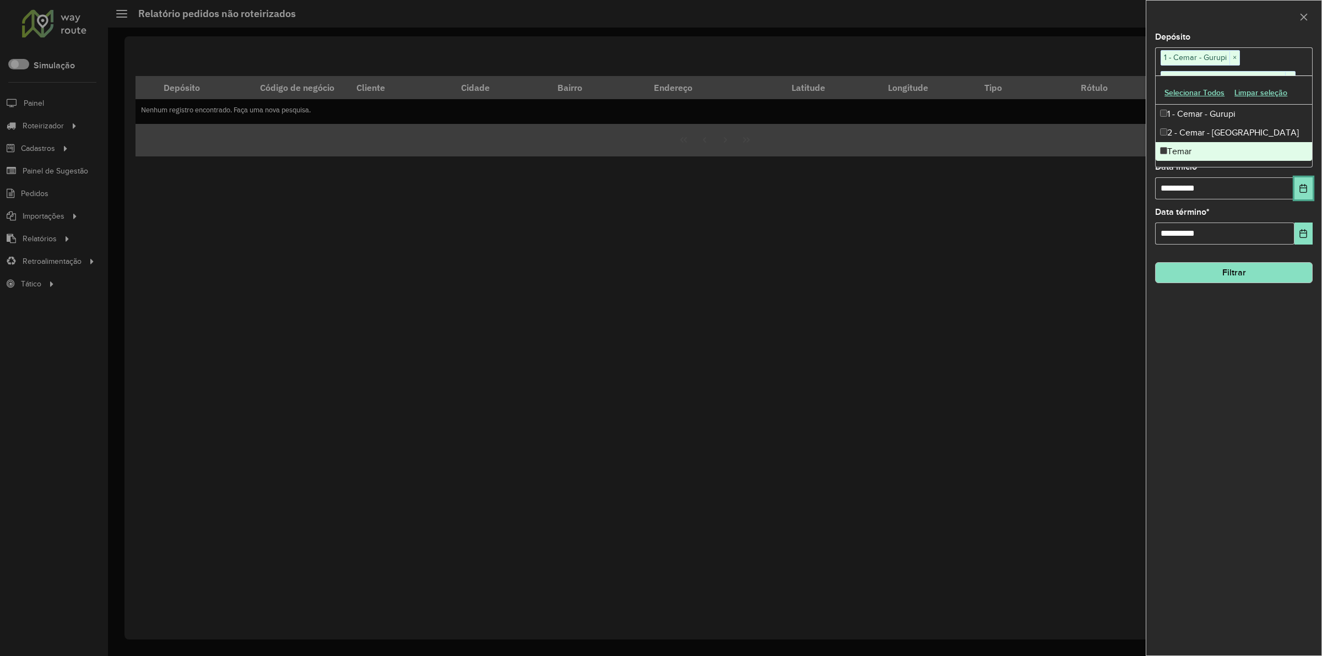
click at [1301, 197] on button "Choose Date" at bounding box center [1303, 188] width 18 height 22
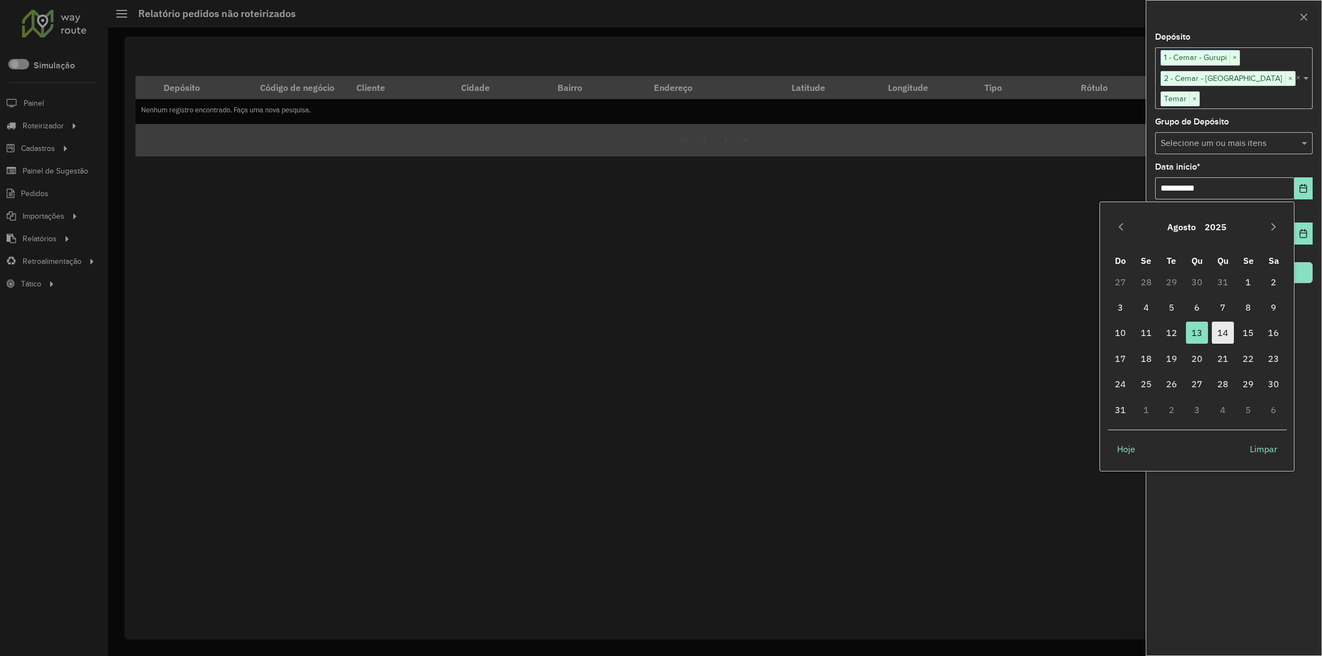
click at [1218, 331] on span "14" at bounding box center [1222, 333] width 22 height 22
type input "**********"
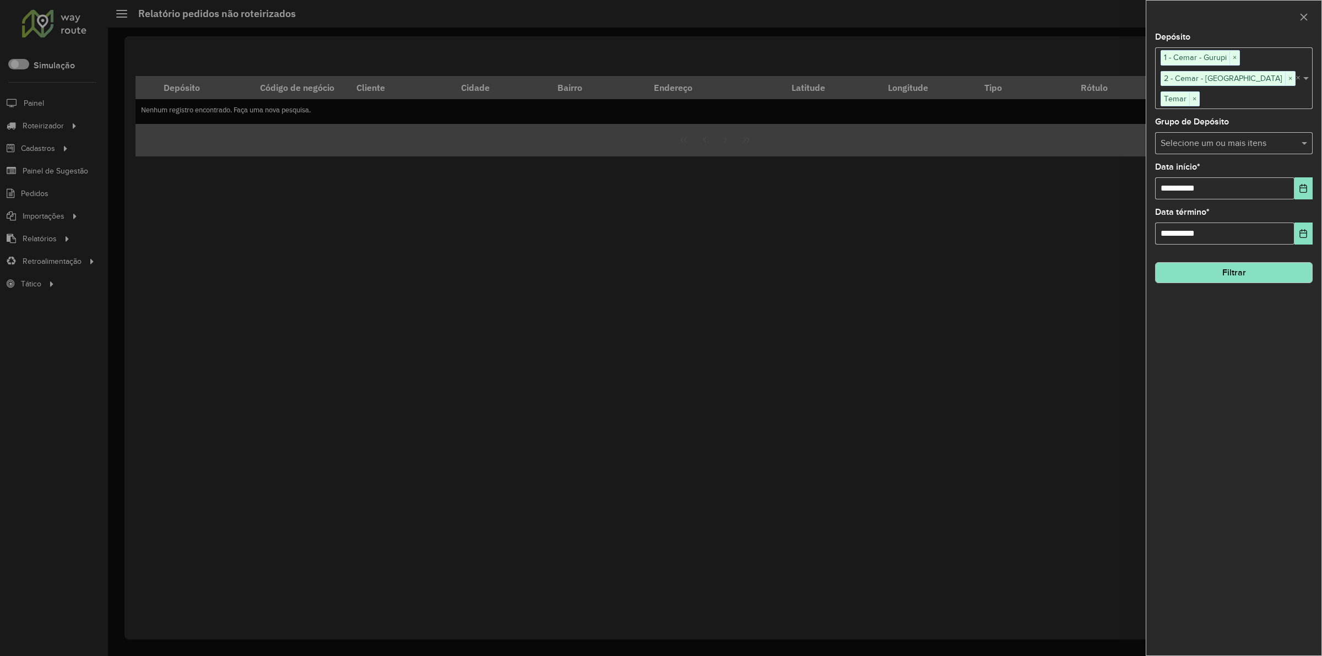
click at [1257, 280] on button "Filtrar" at bounding box center [1233, 272] width 157 height 21
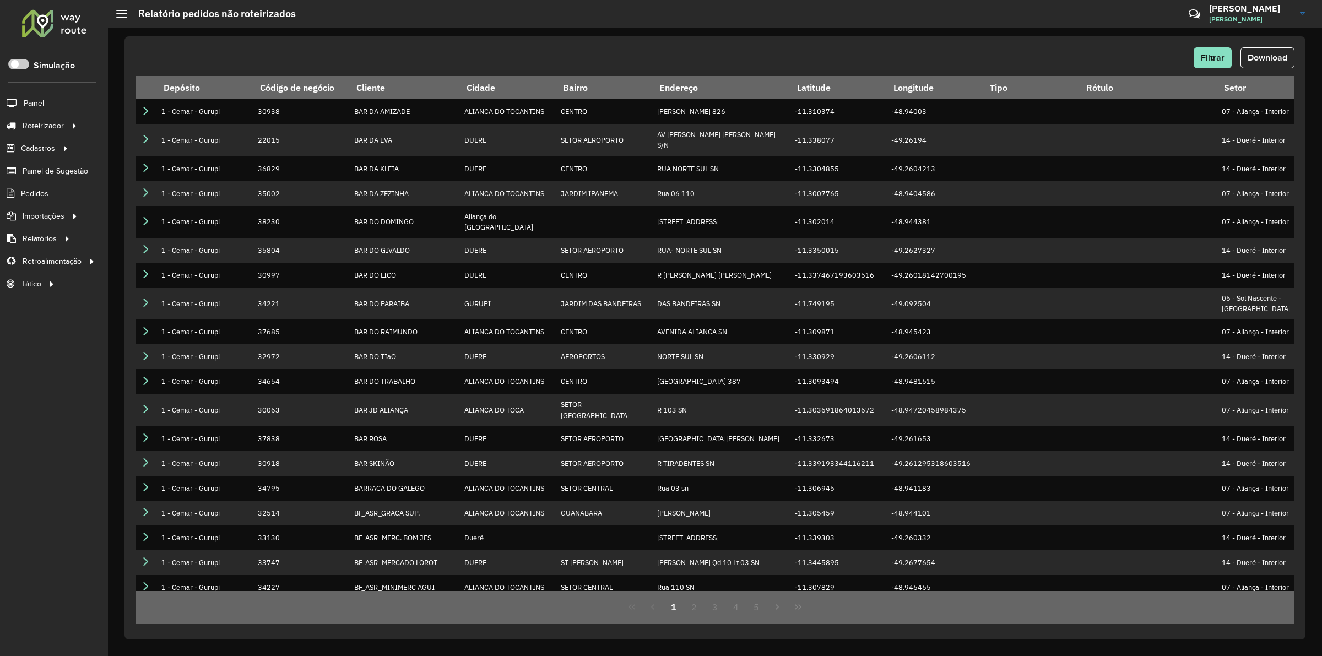
click at [1275, 43] on div "Filtrar Download Depósito Código de negócio Cliente Cidade Bairro Endereço Lati…" at bounding box center [714, 337] width 1181 height 603
click at [1273, 58] on span "Download" at bounding box center [1267, 57] width 40 height 9
click at [58, 21] on div at bounding box center [54, 23] width 67 height 29
